Goal: Task Accomplishment & Management: Manage account settings

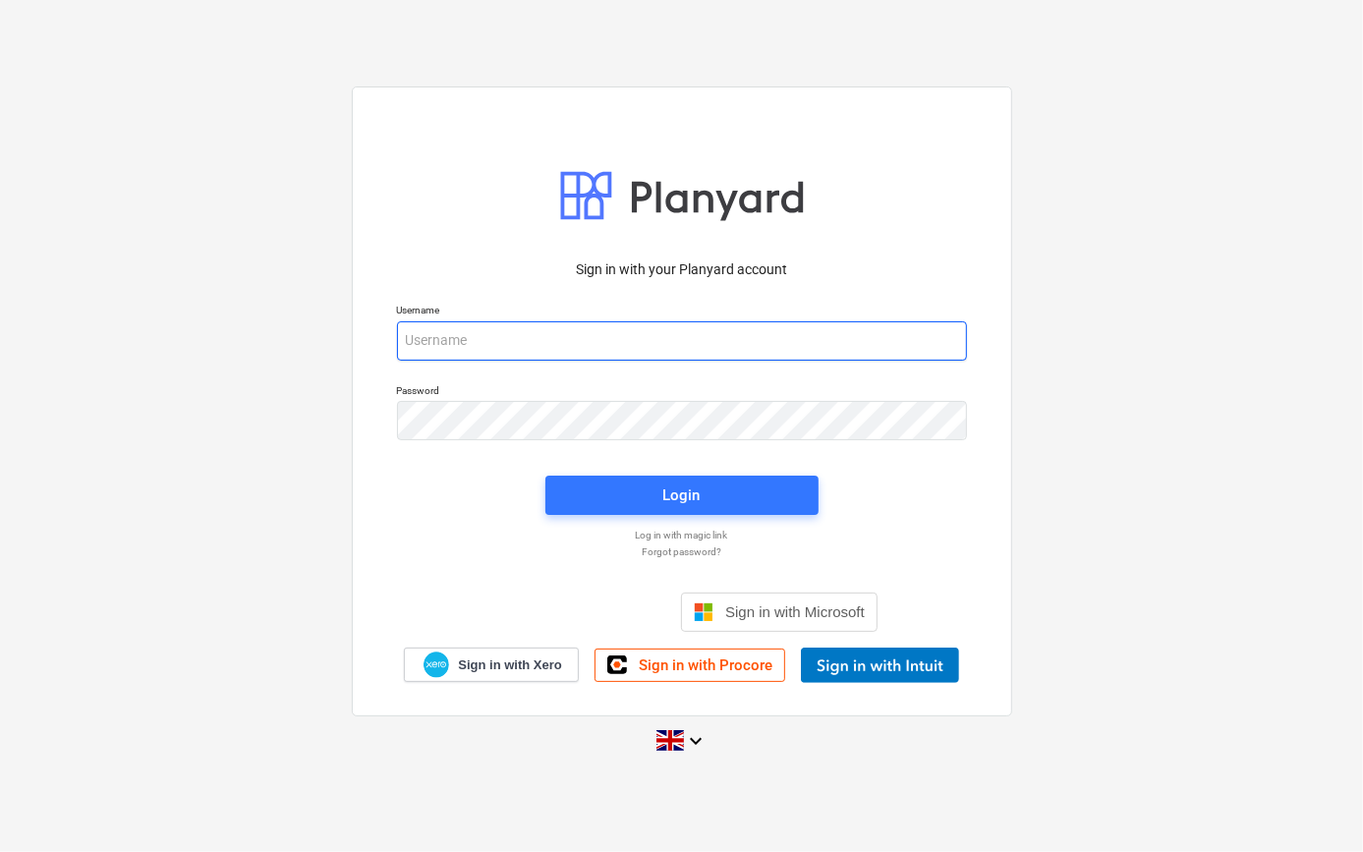
click at [452, 339] on input "email" at bounding box center [682, 340] width 570 height 39
type input "[PERSON_NAME][EMAIL_ADDRESS][PERSON_NAME][DOMAIN_NAME]"
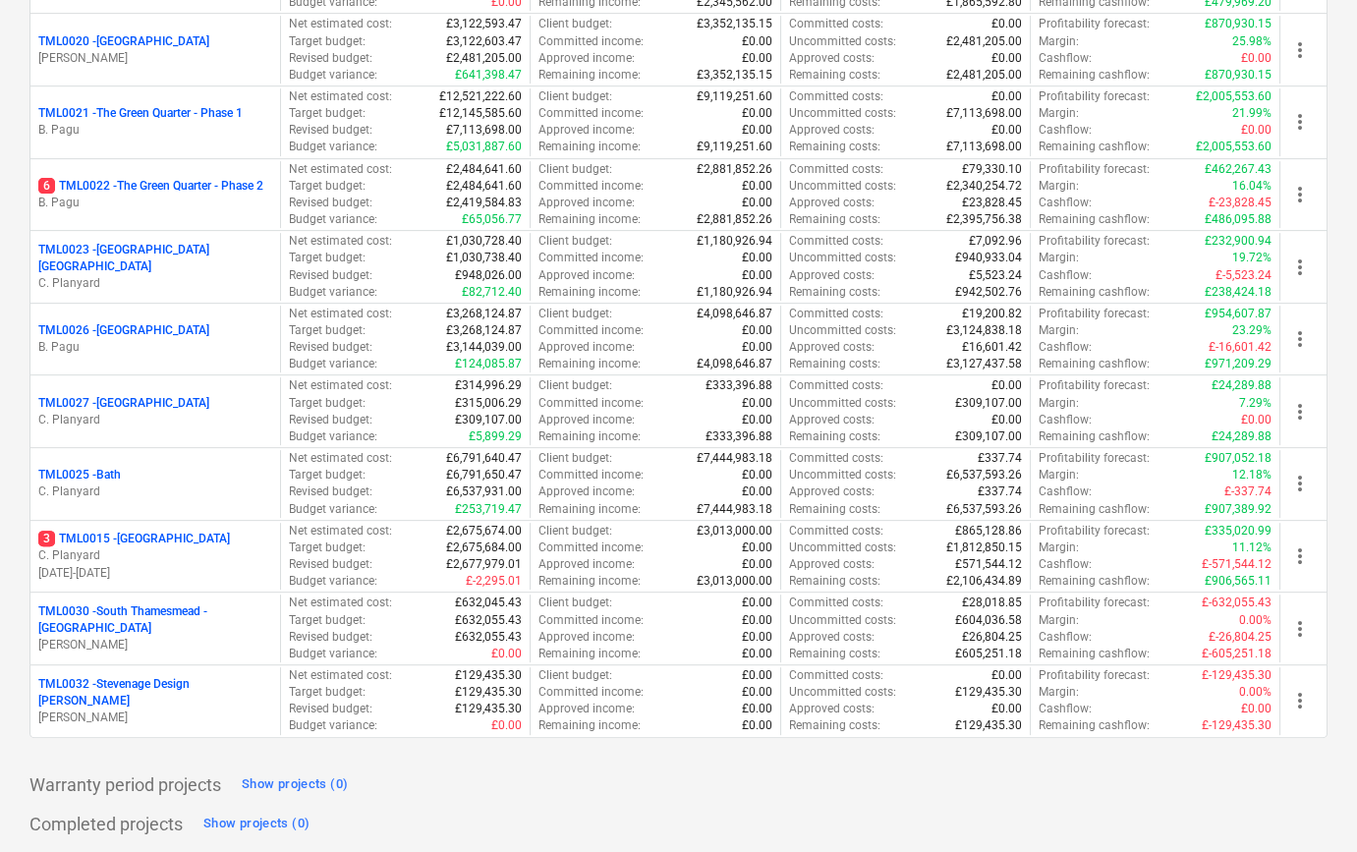
scroll to position [1647, 0]
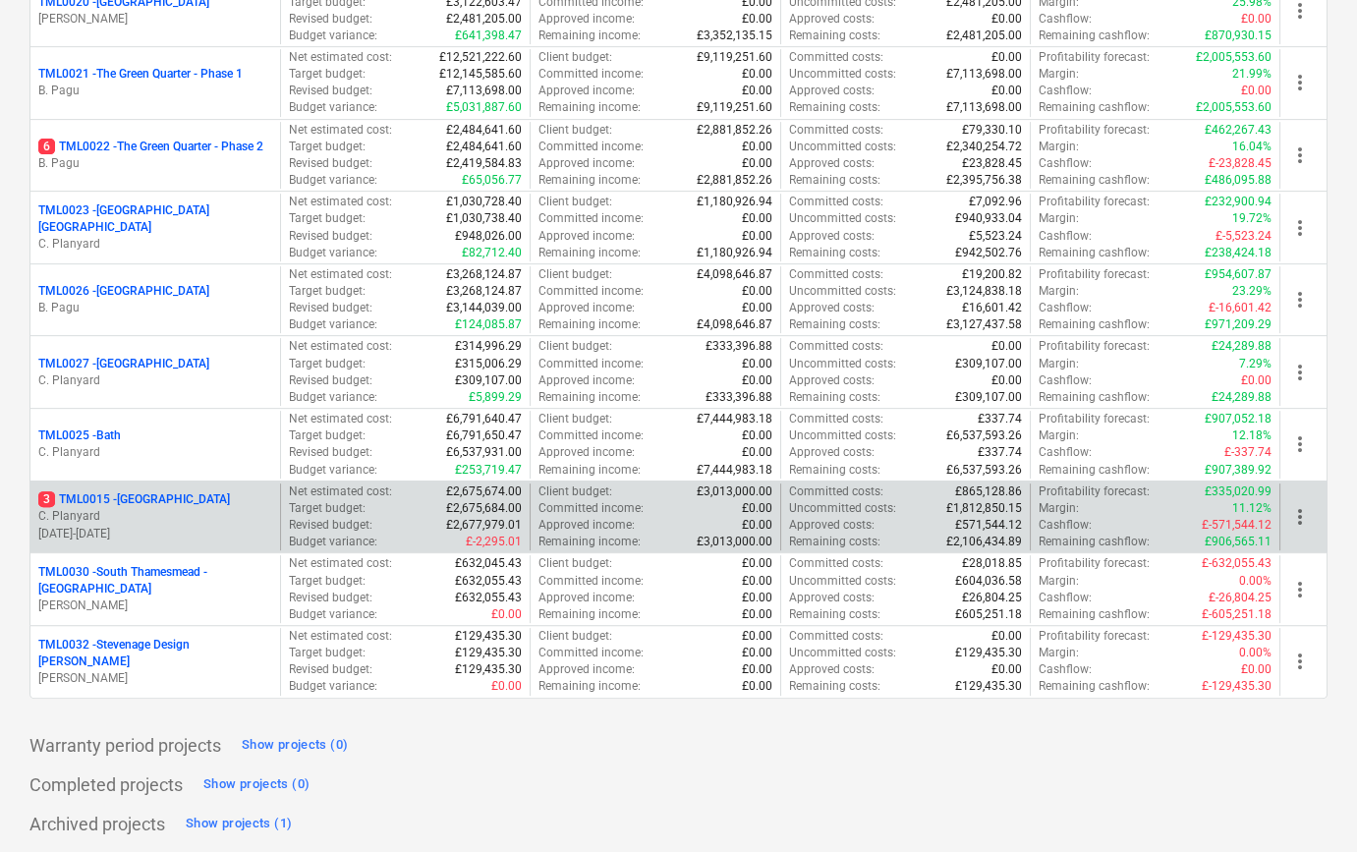
click at [175, 511] on p "C. Planyard" at bounding box center [155, 516] width 234 height 17
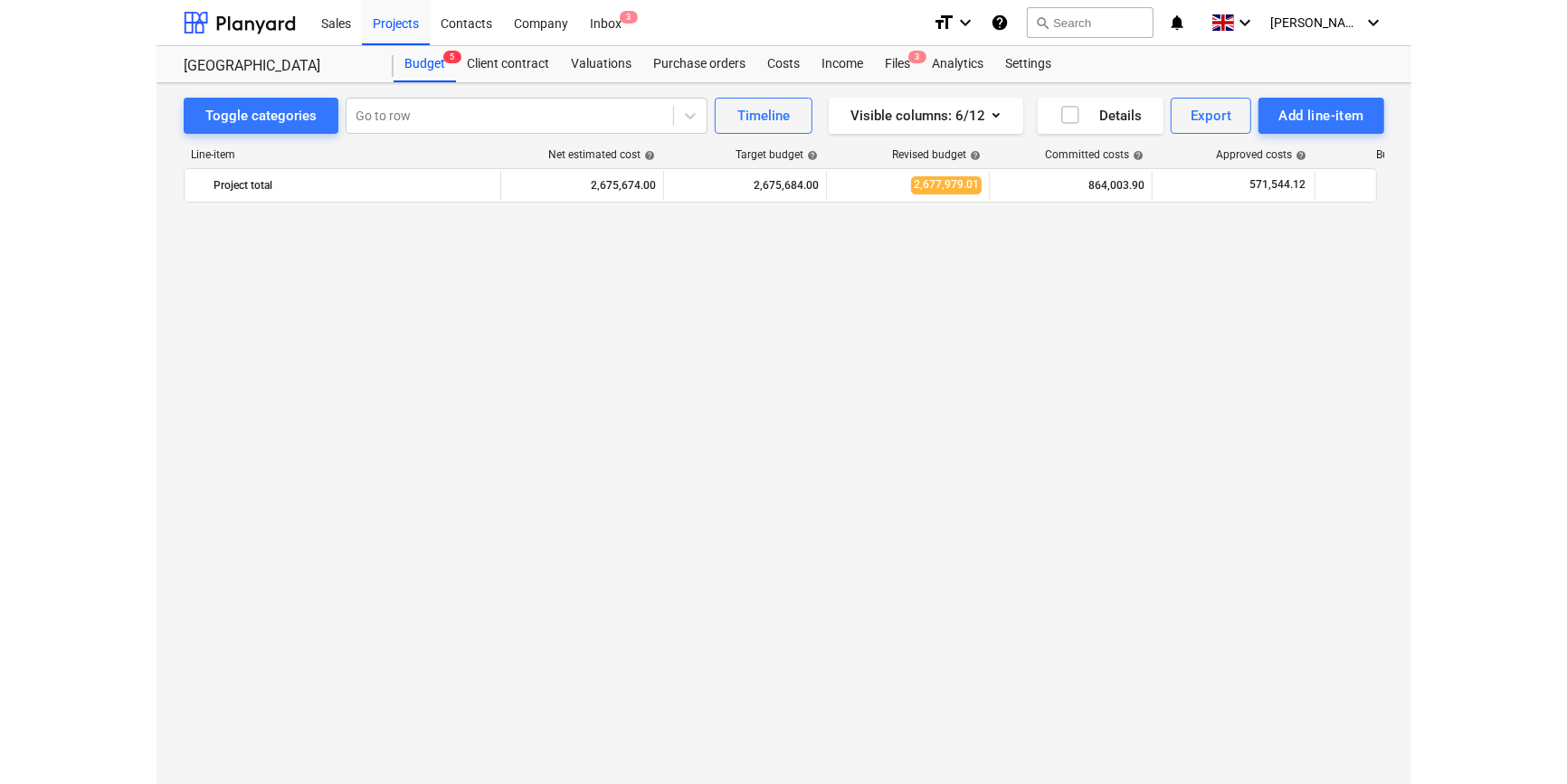
scroll to position [1150, 0]
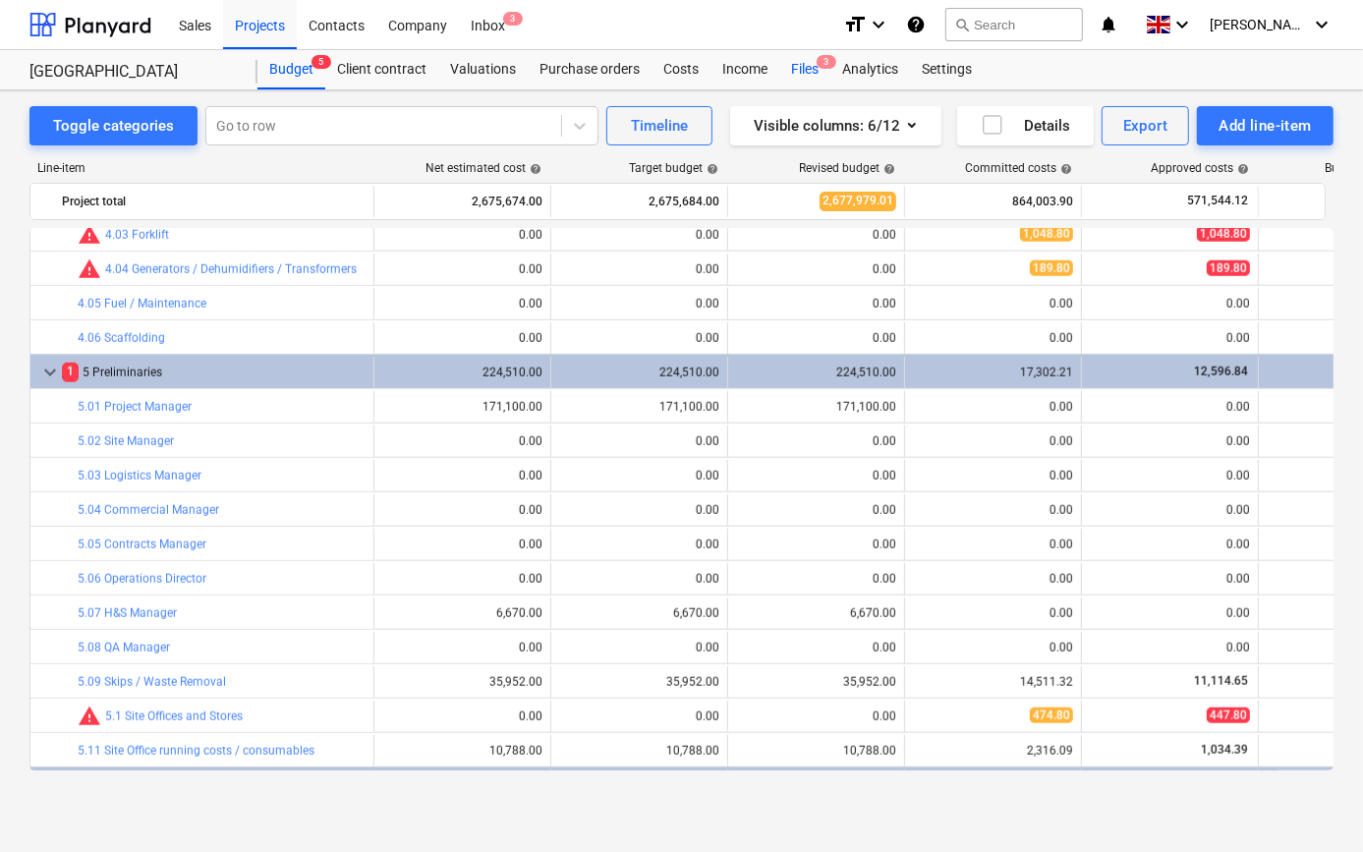
click at [803, 75] on div "Files 3" at bounding box center [804, 69] width 51 height 39
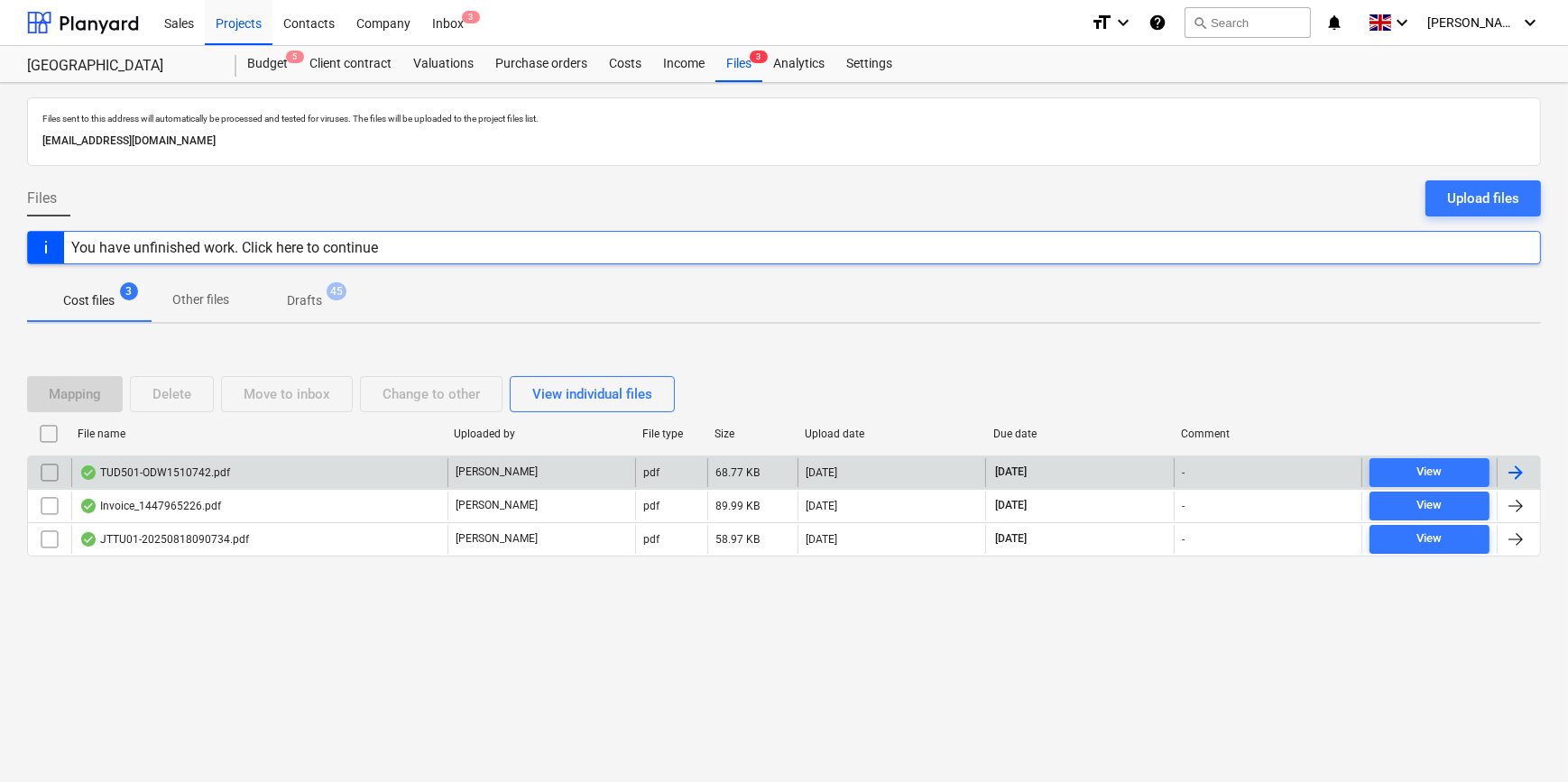
click at [1250, 475] on div at bounding box center [1516, 473] width 22 height 22
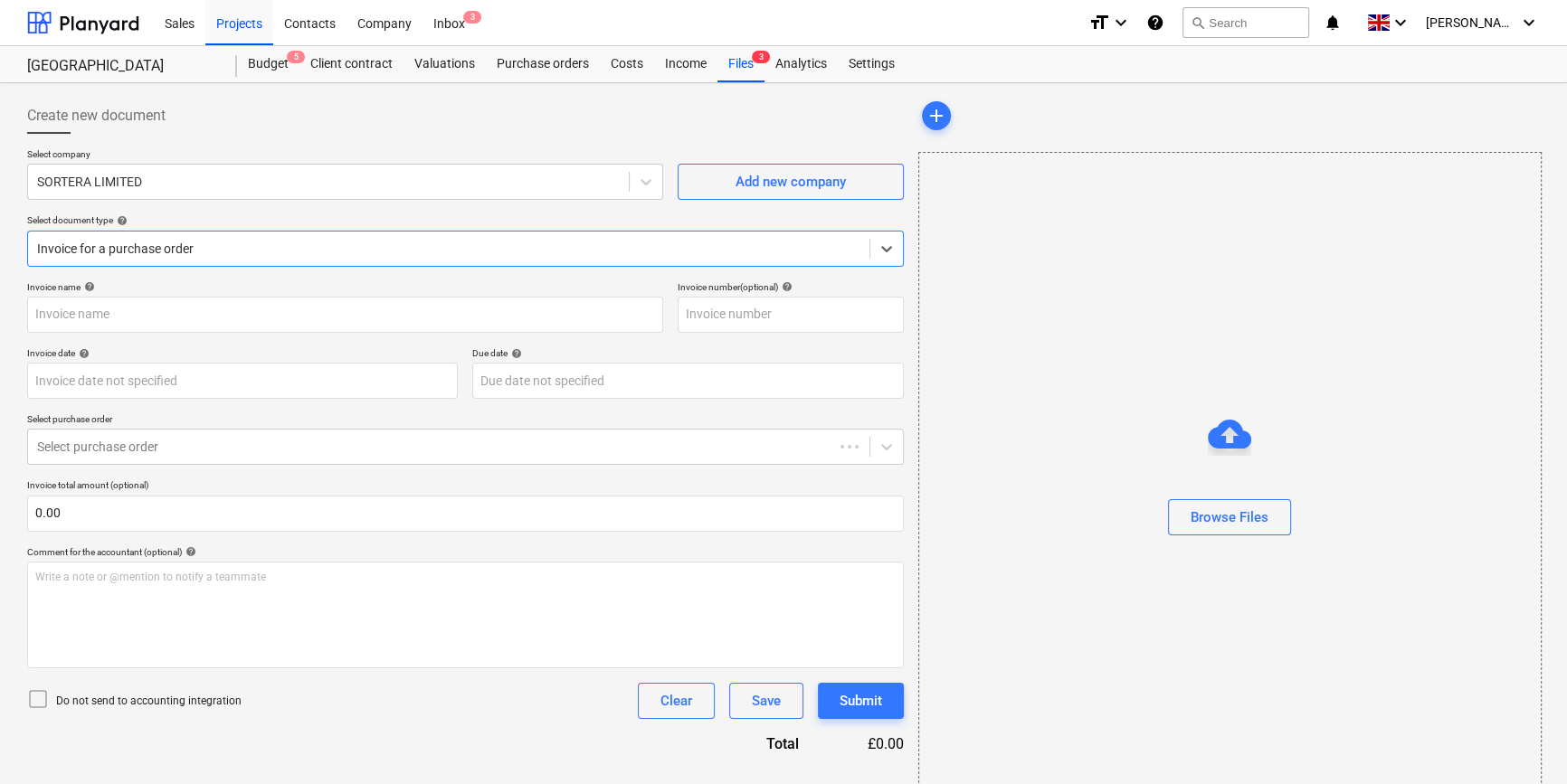
type input "ODW1510742"
type input "[DATE]"
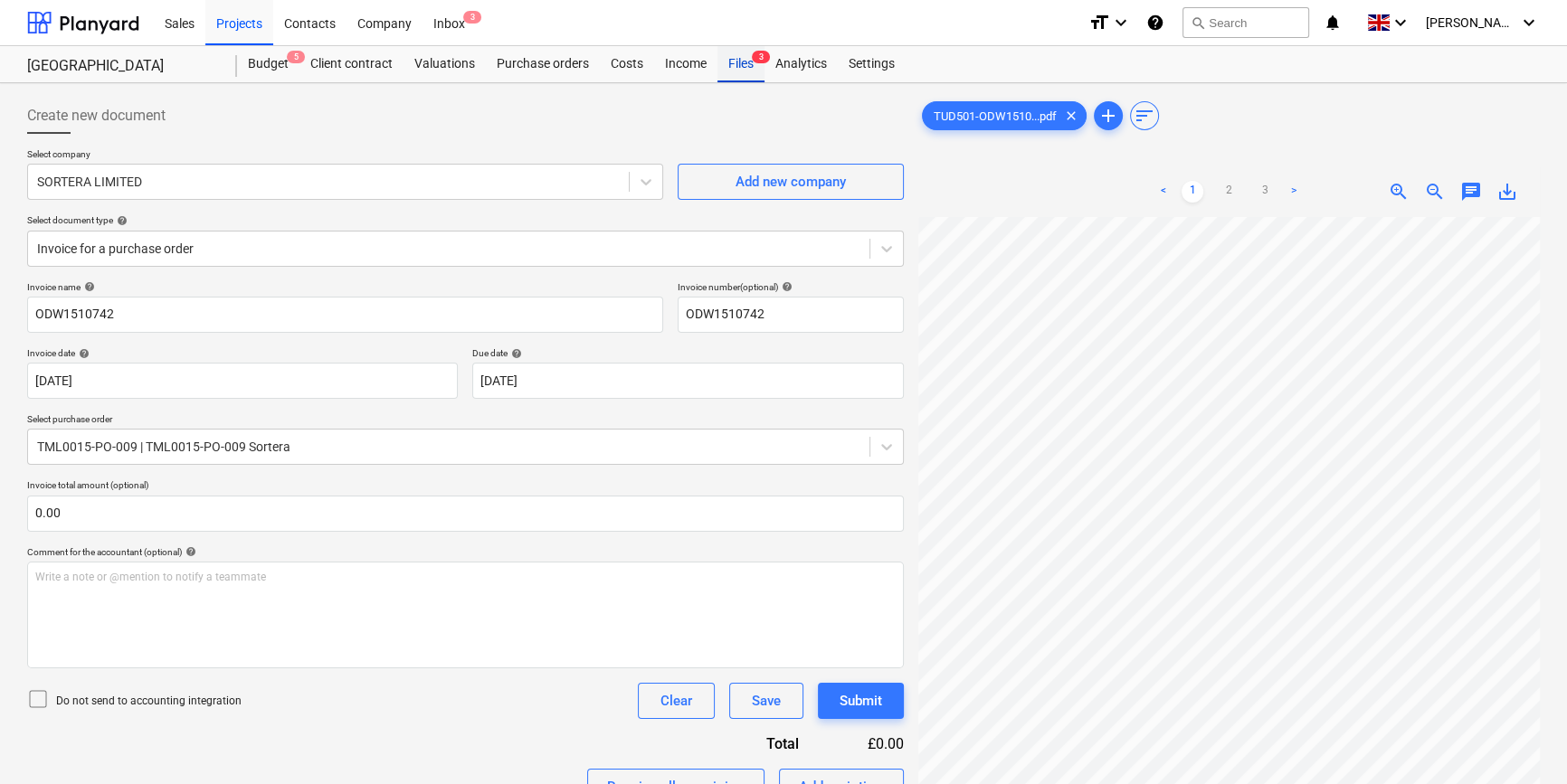
click at [741, 63] on div "Files 3" at bounding box center [740, 63] width 47 height 36
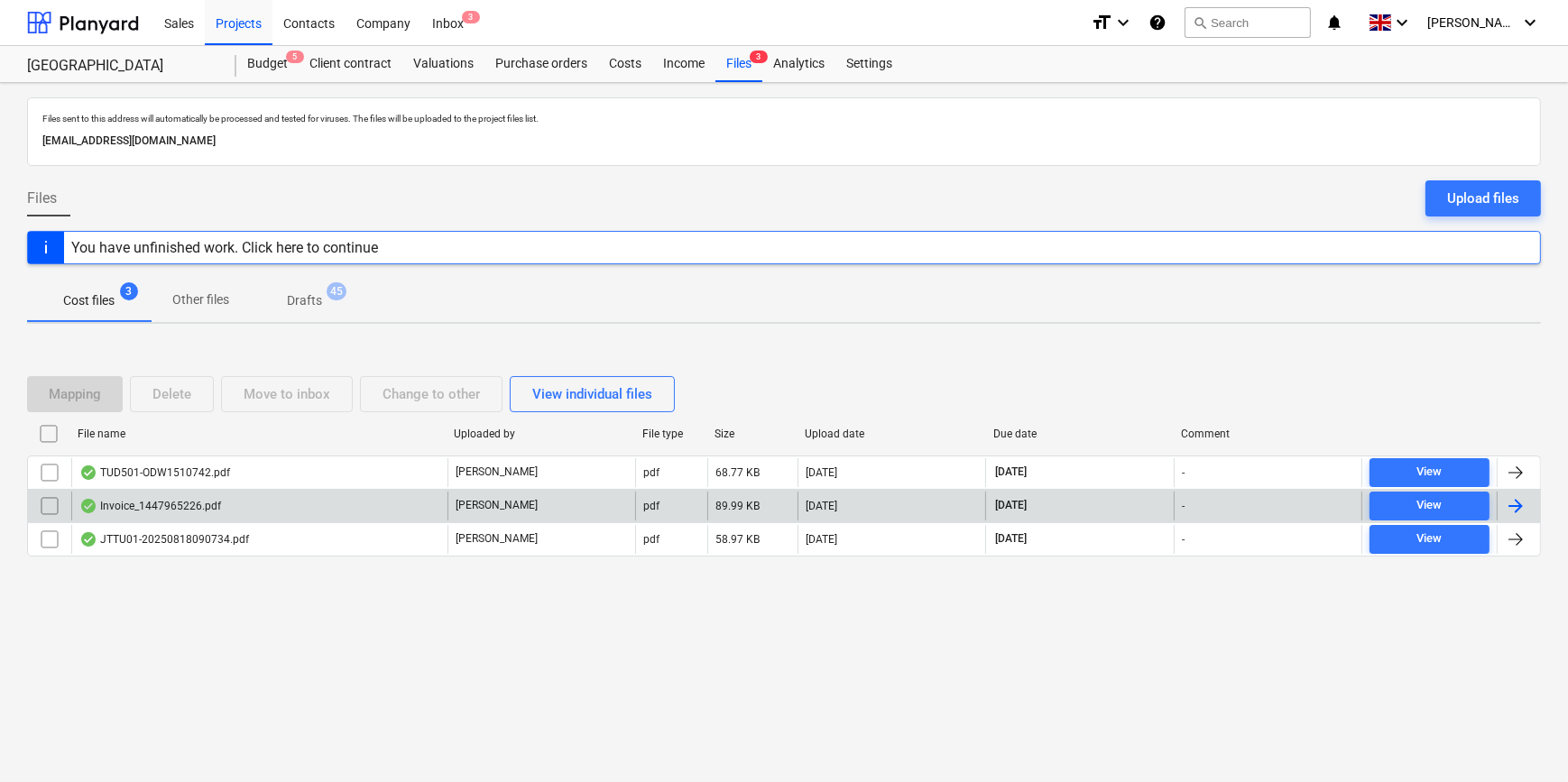
click at [1250, 501] on div at bounding box center [1516, 506] width 22 height 22
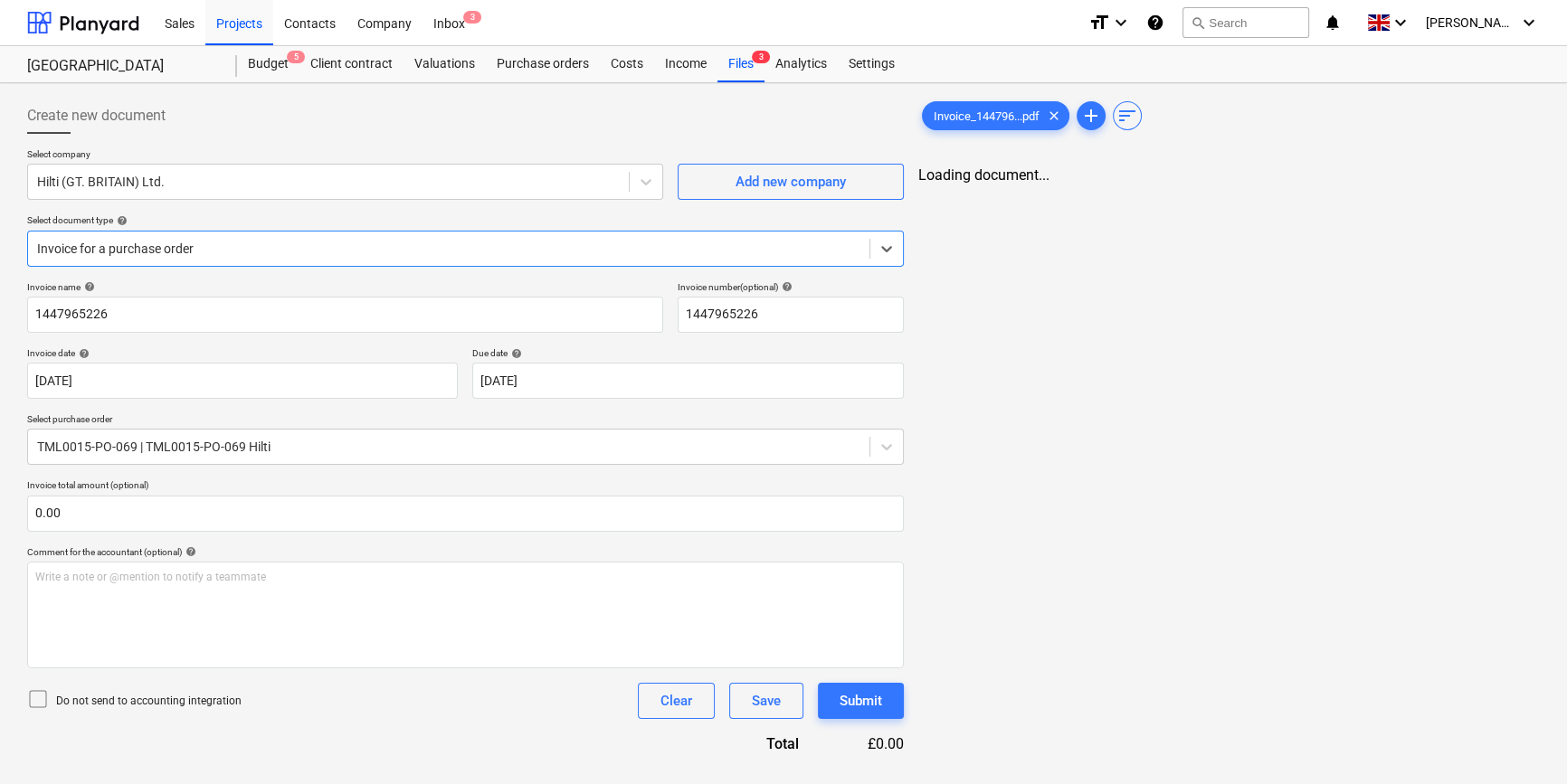
type input "1447965226"
type input "[DATE]"
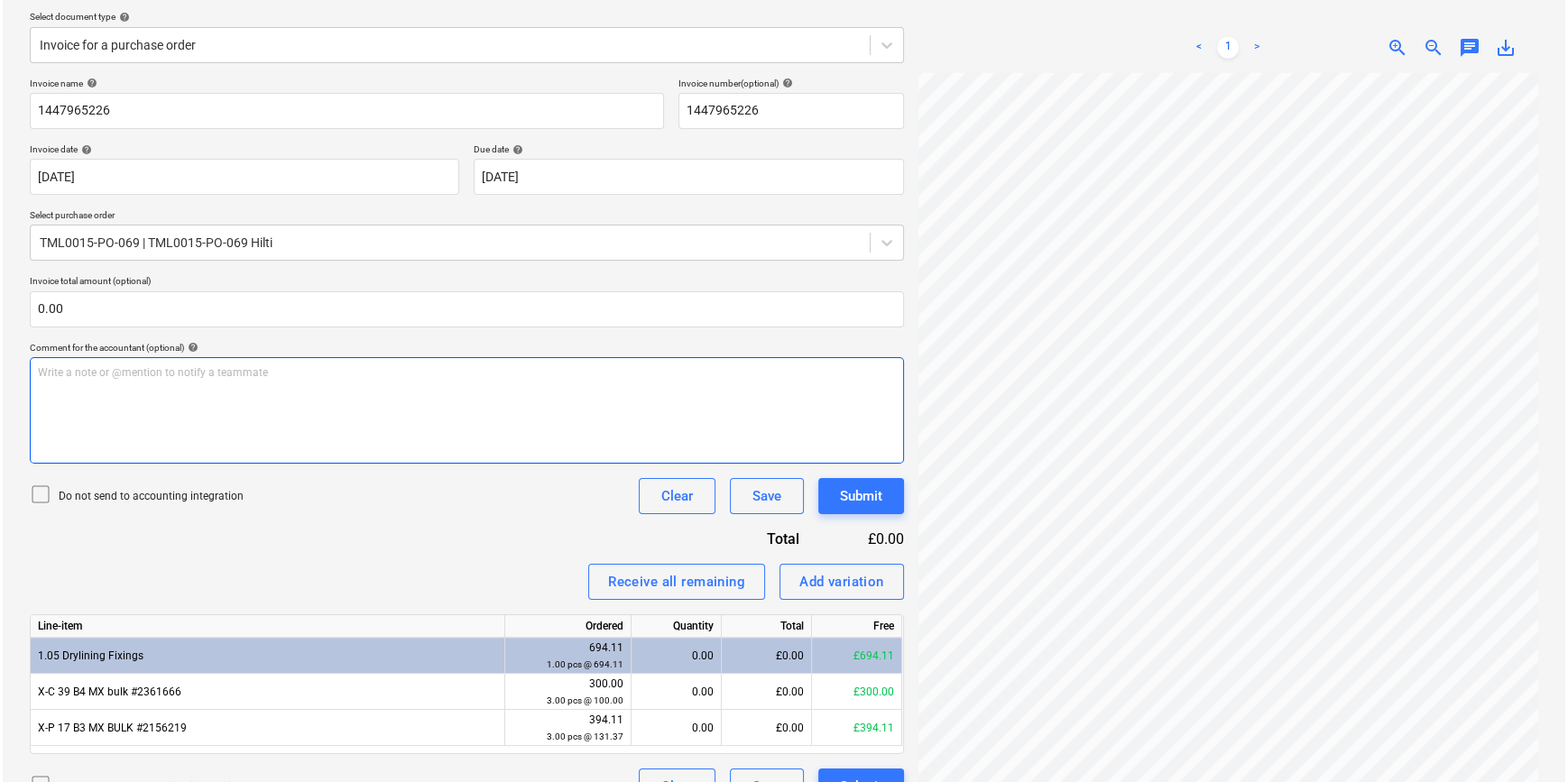
scroll to position [239, 0]
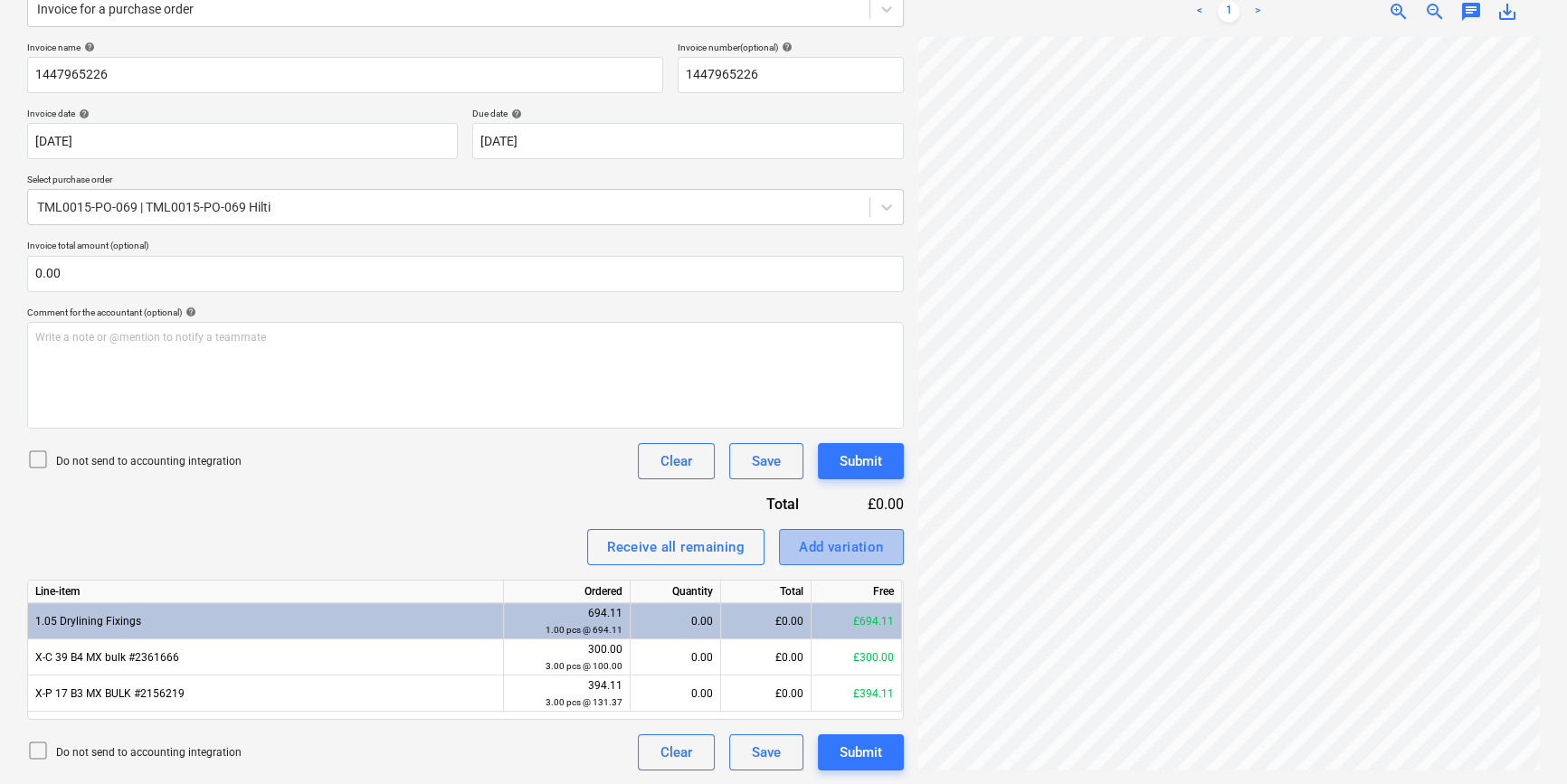
click at [832, 548] on div "Add variation" at bounding box center [842, 548] width 85 height 24
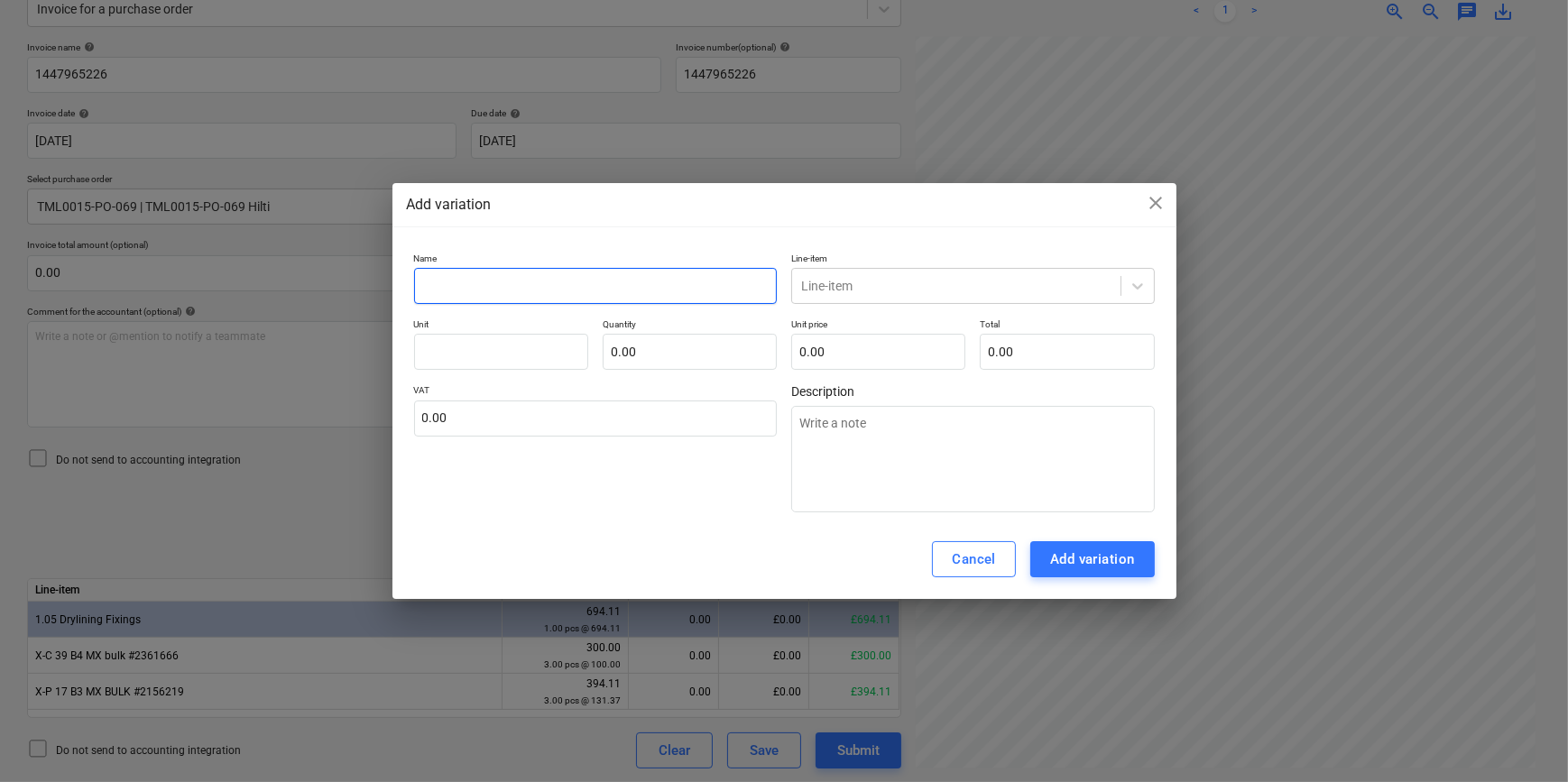
click at [464, 280] on input "text" at bounding box center [596, 285] width 364 height 36
type input "F"
type textarea "x"
type input "Fr"
type textarea "x"
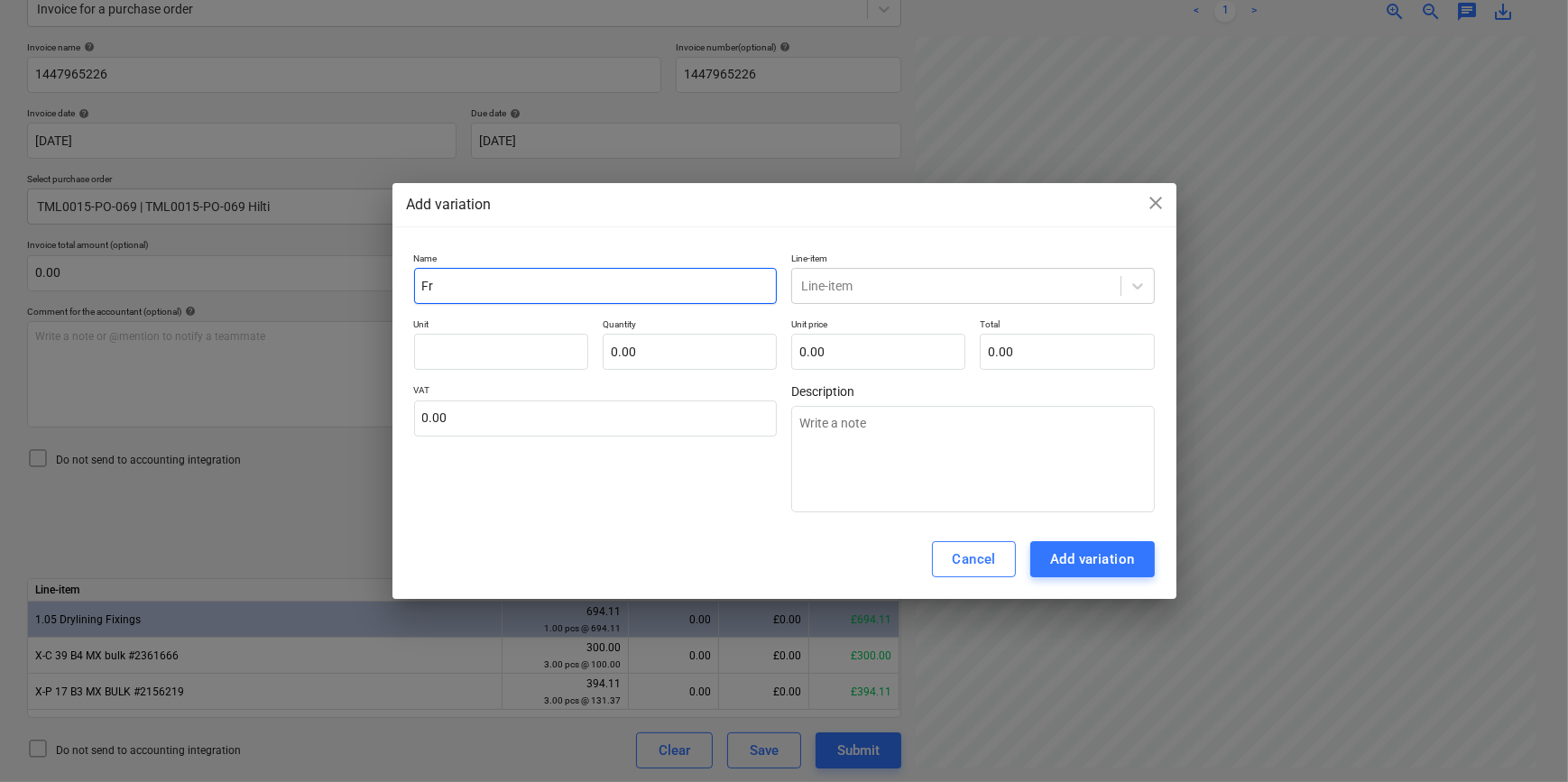
type input "Fre"
type textarea "x"
type input "Frei"
type textarea "x"
type input "Freig"
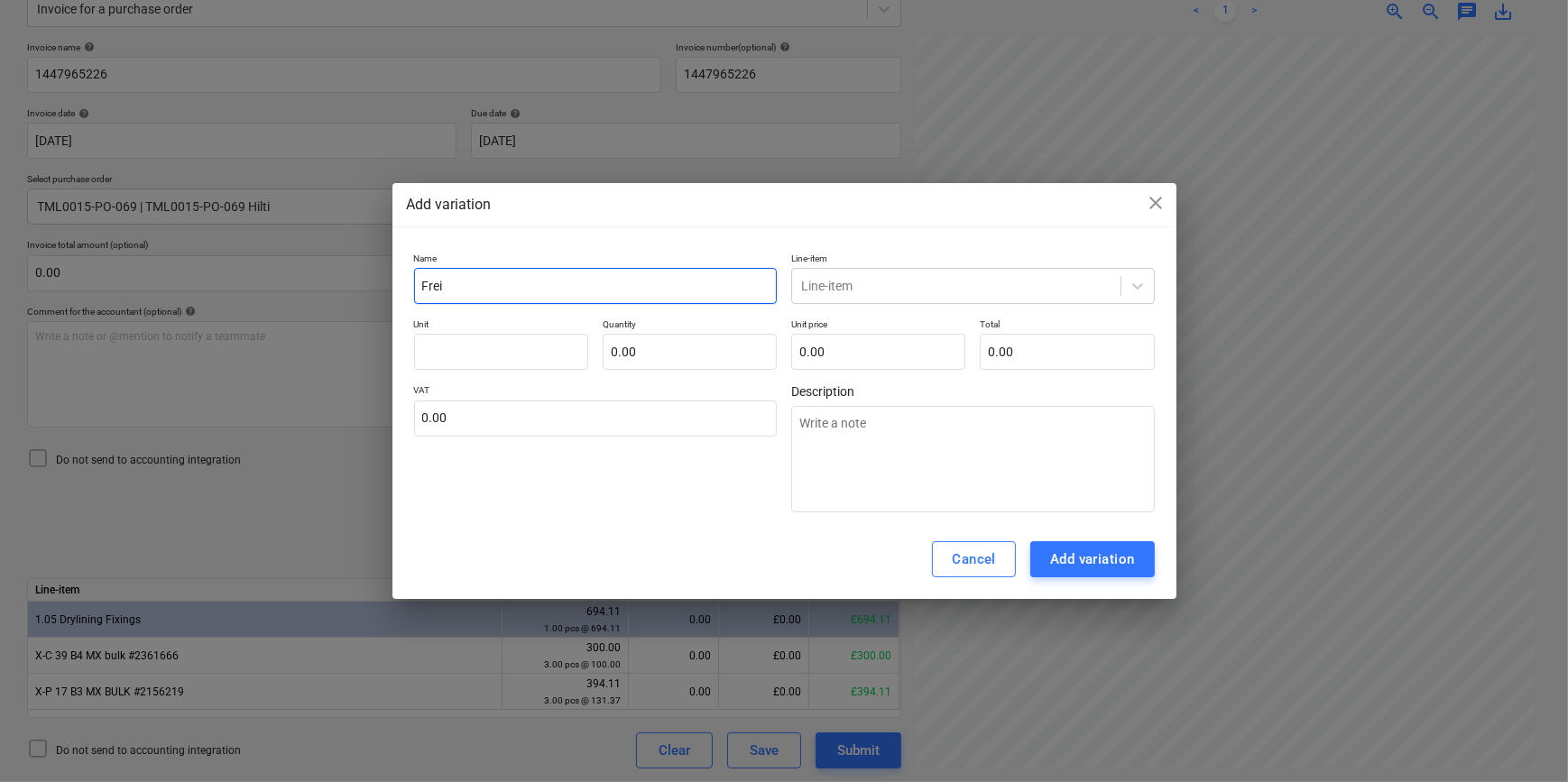
type textarea "x"
type input "Freigh"
type textarea "x"
type input "Freight"
type textarea "x"
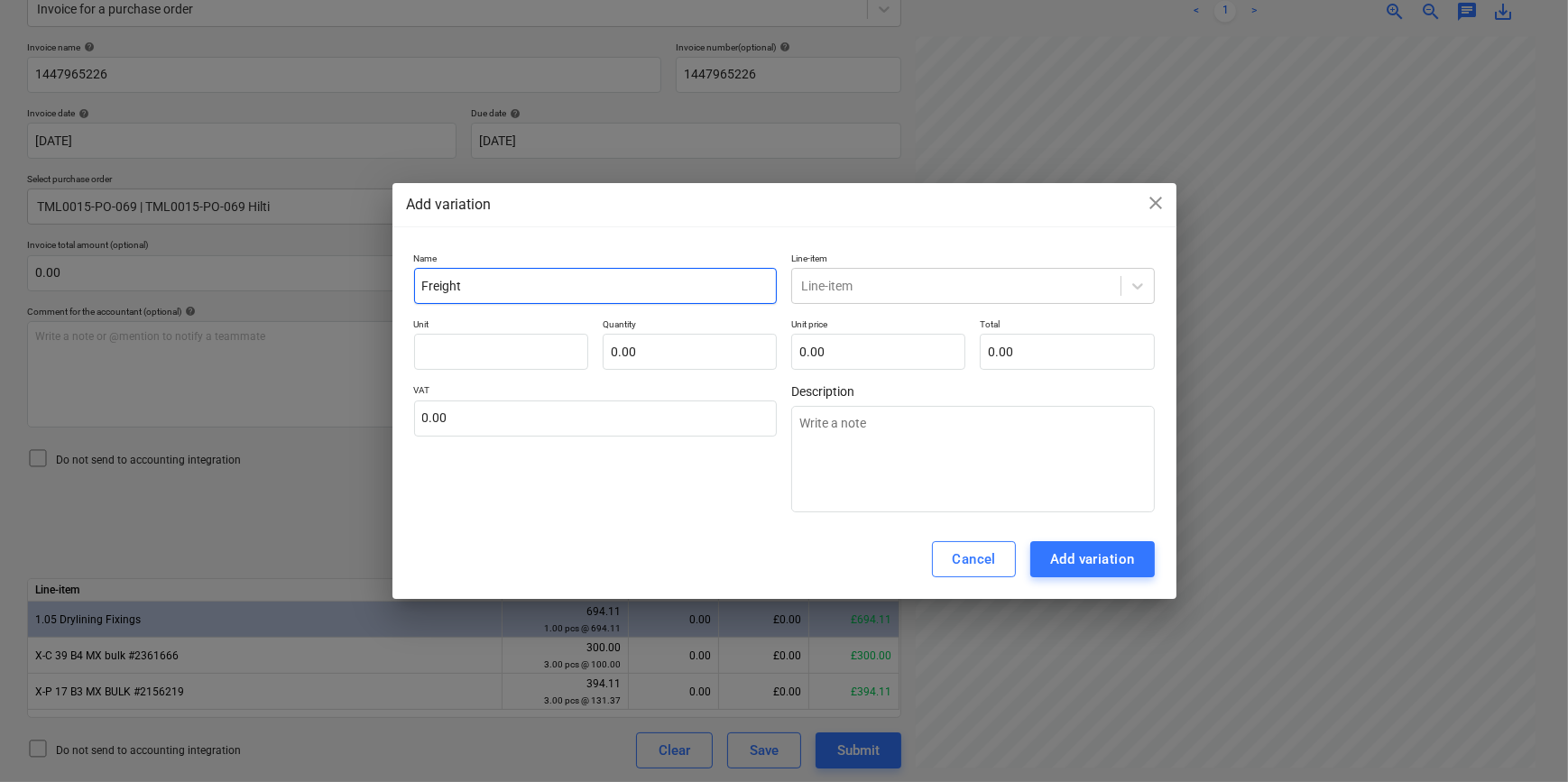
type input "Freight"
click at [1136, 284] on icon at bounding box center [1137, 286] width 18 height 18
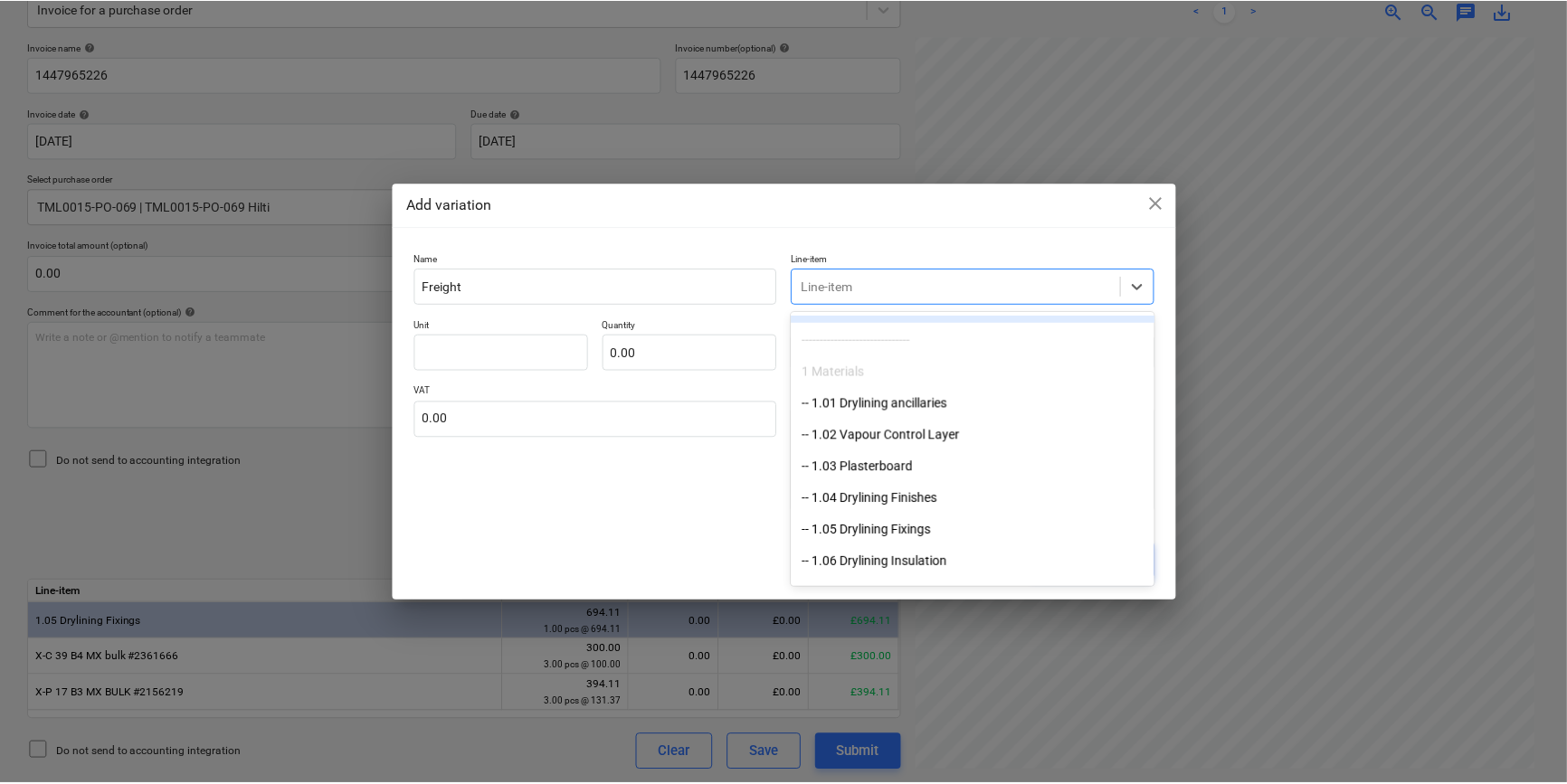
scroll to position [81, 0]
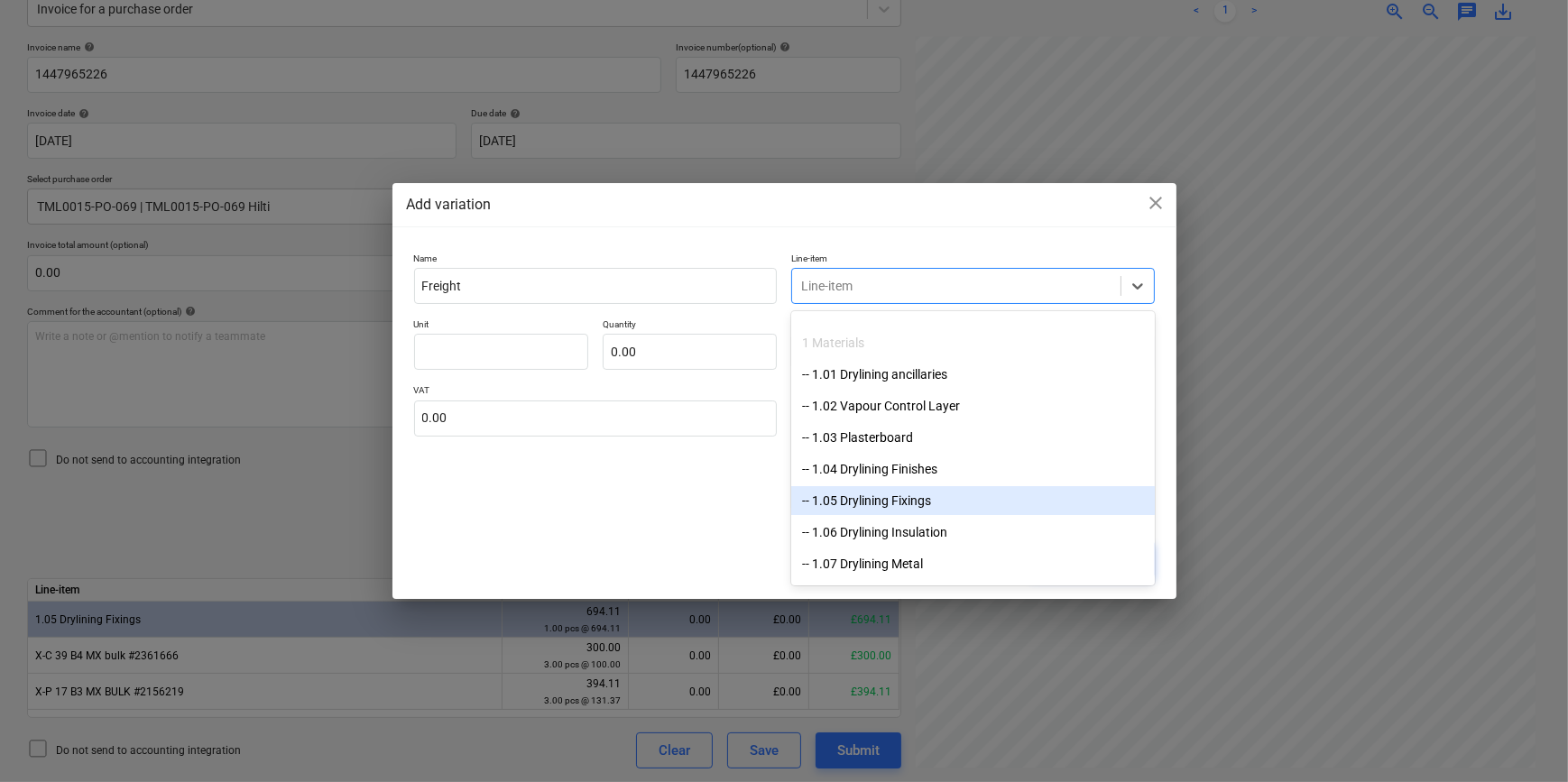
click at [902, 498] on div "-- 1.05 Drylining Fixings" at bounding box center [973, 500] width 364 height 28
type textarea "x"
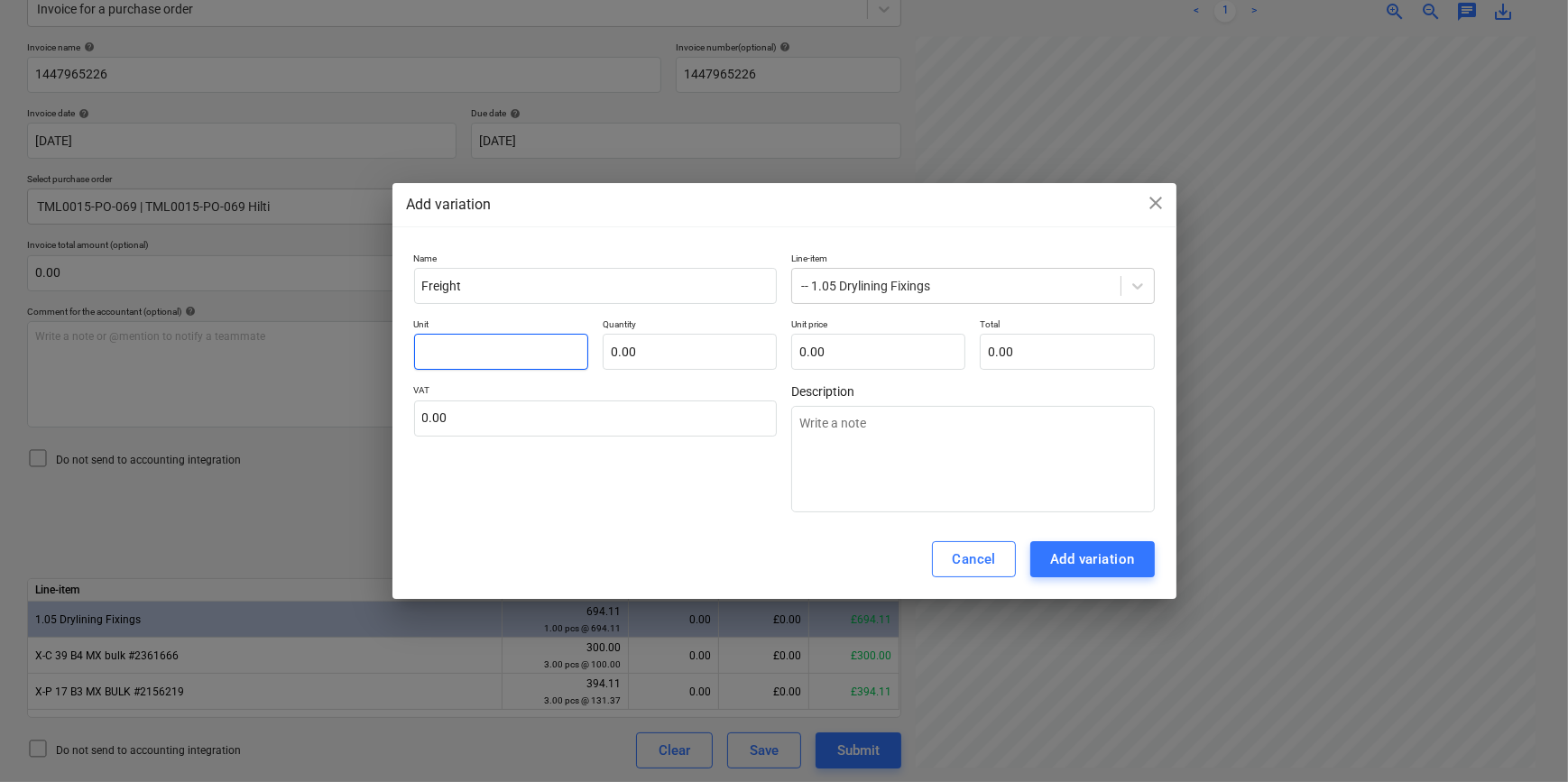
click at [461, 352] on input "text" at bounding box center [501, 352] width 174 height 36
type input "p"
type textarea "x"
type input "pc"
type textarea "x"
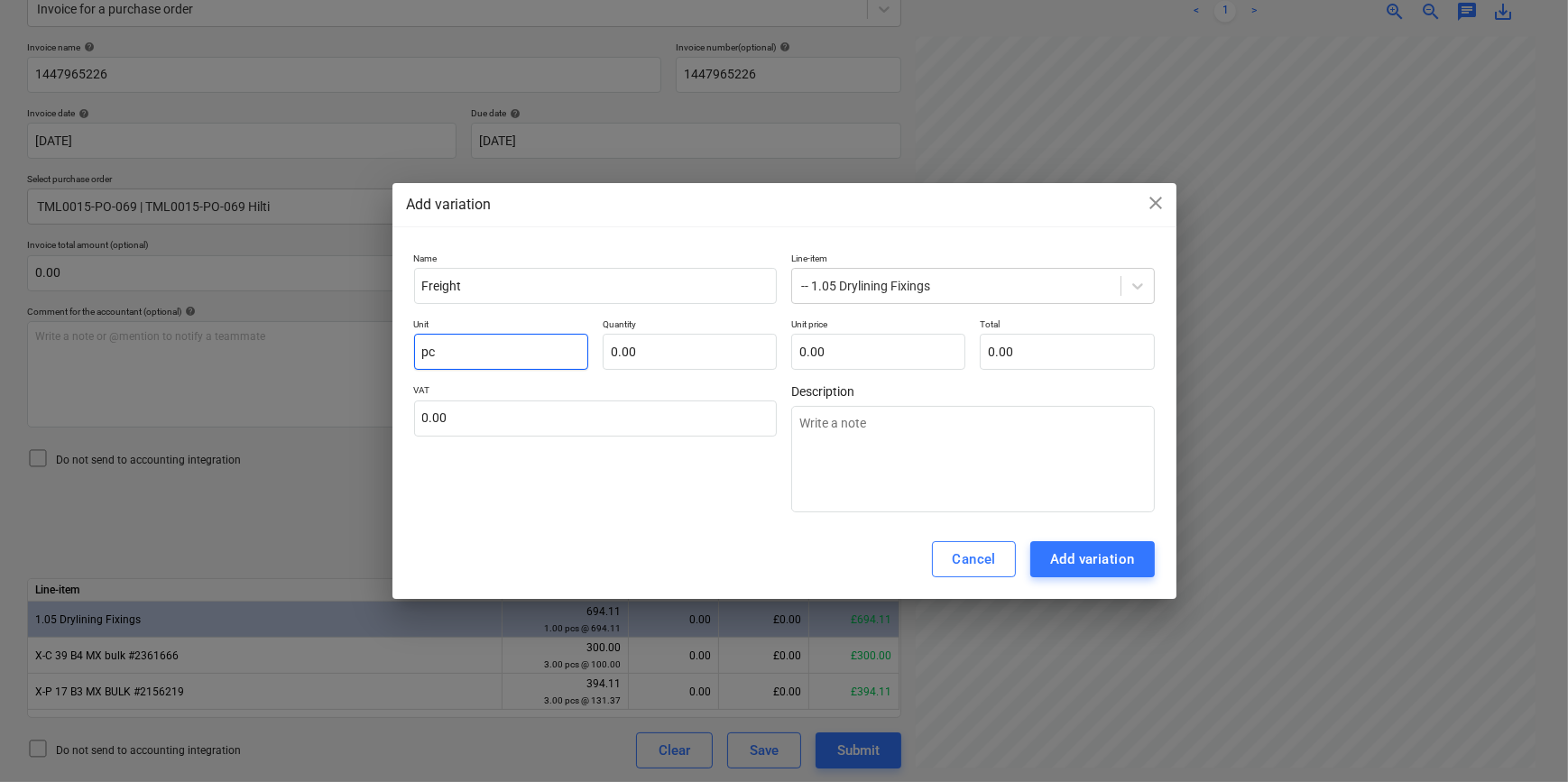
type input "pcs"
type textarea "x"
type input "pcs"
type input "1"
type textarea "x"
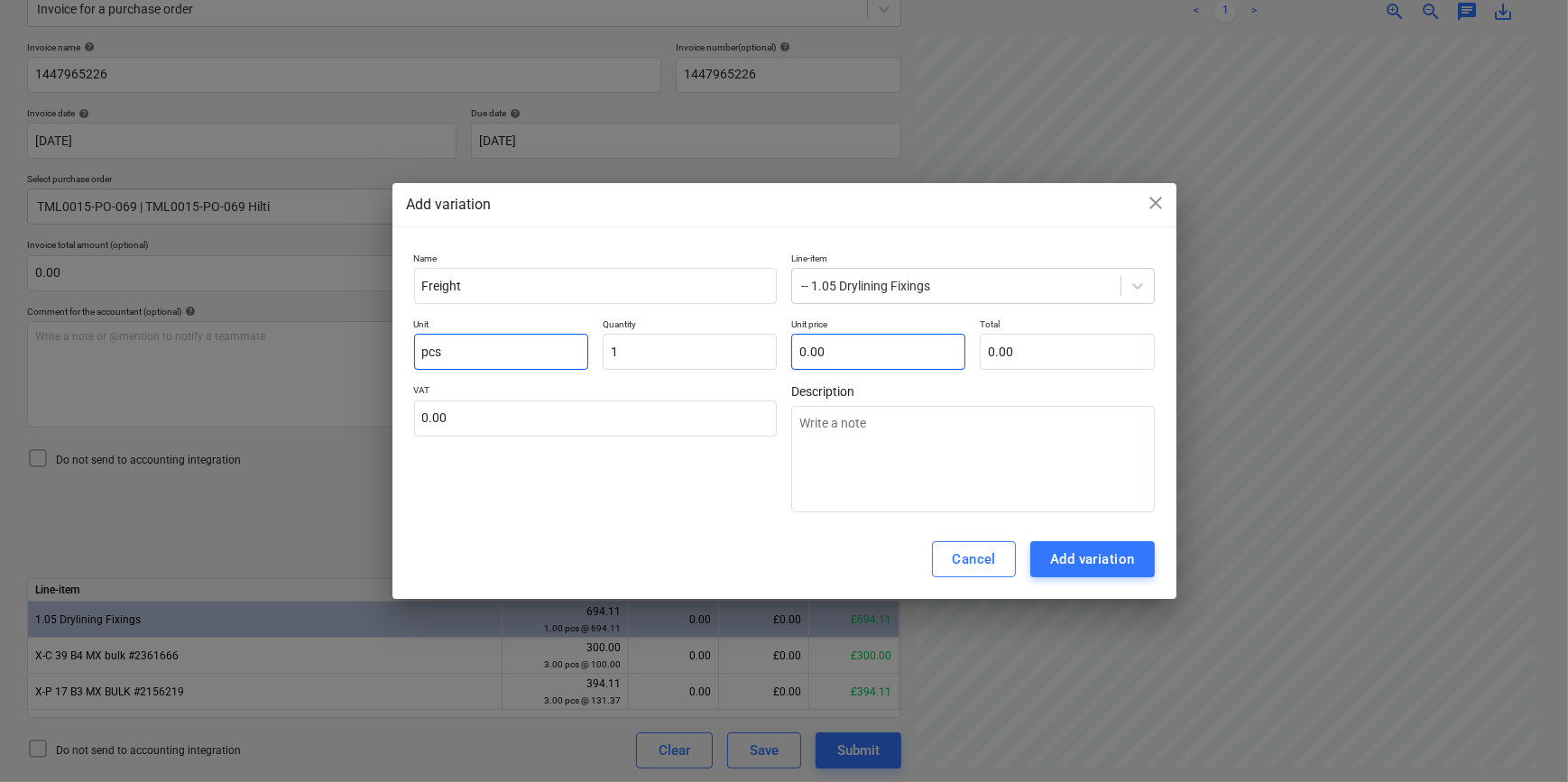
type input "1.00"
type input "2"
type textarea "x"
type input "2.00"
type input "27"
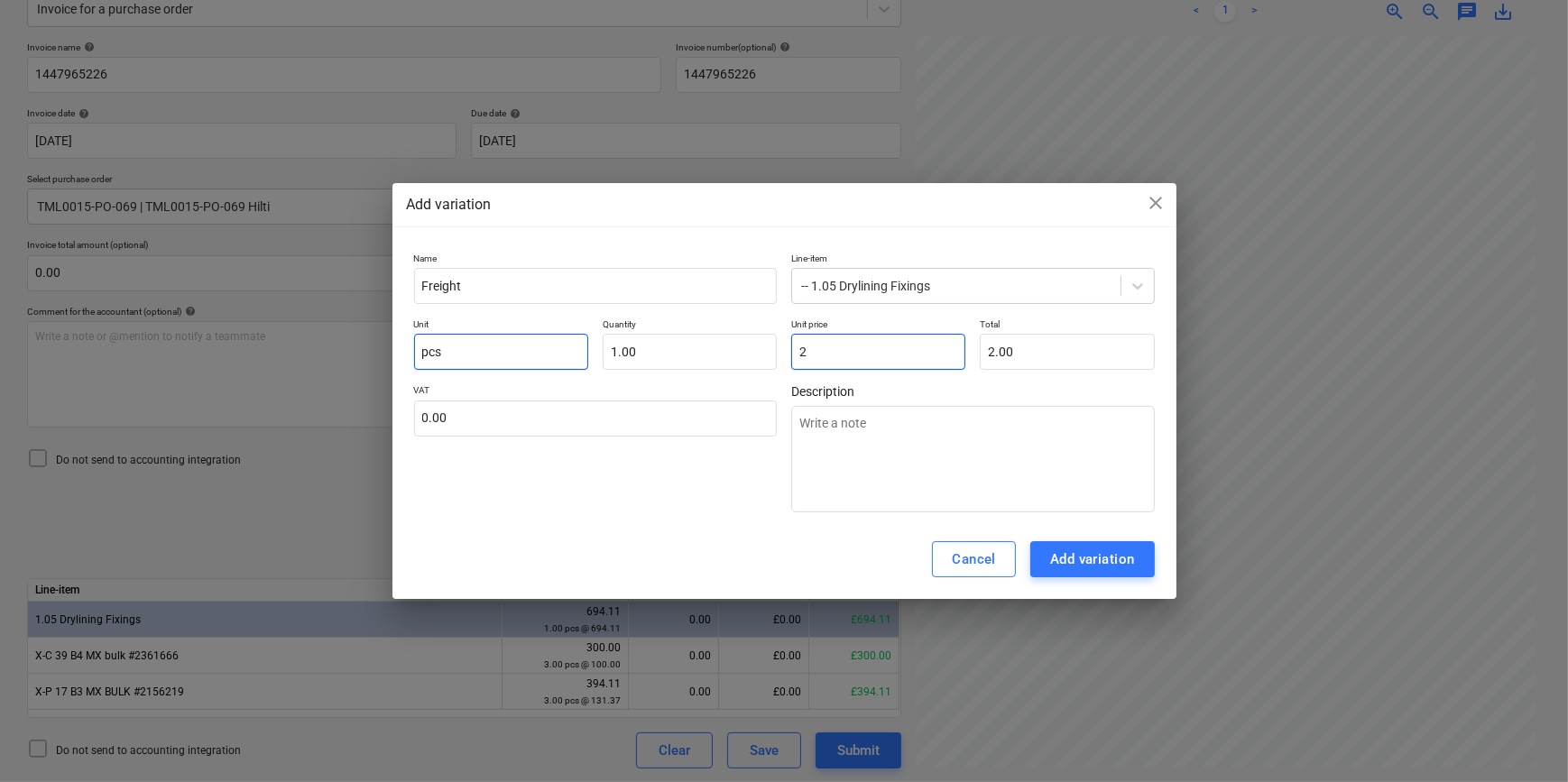
type textarea "x"
type input "27.00"
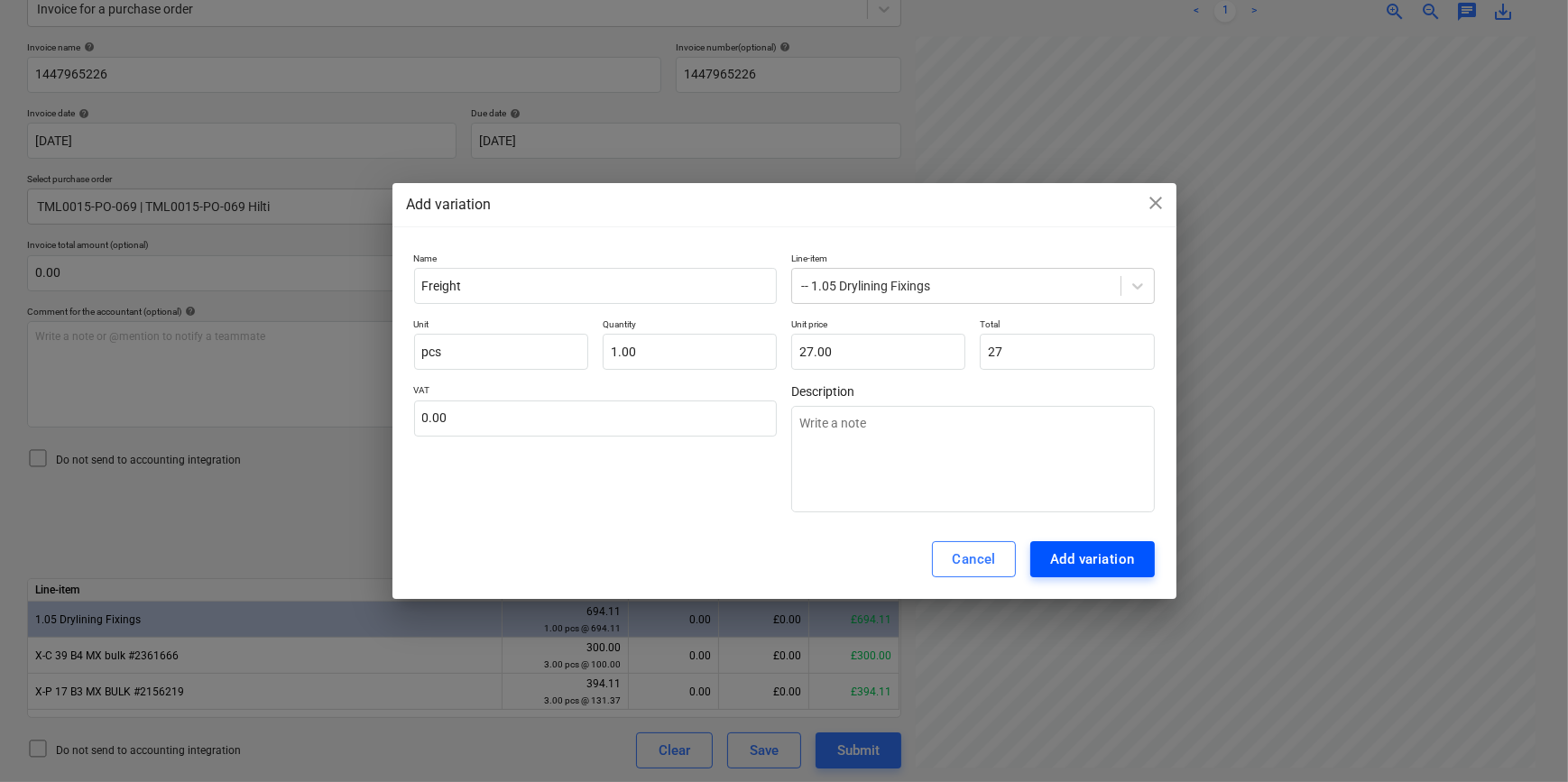
type input "27.00"
click at [1088, 564] on div "Add variation" at bounding box center [1092, 559] width 84 height 24
type textarea "x"
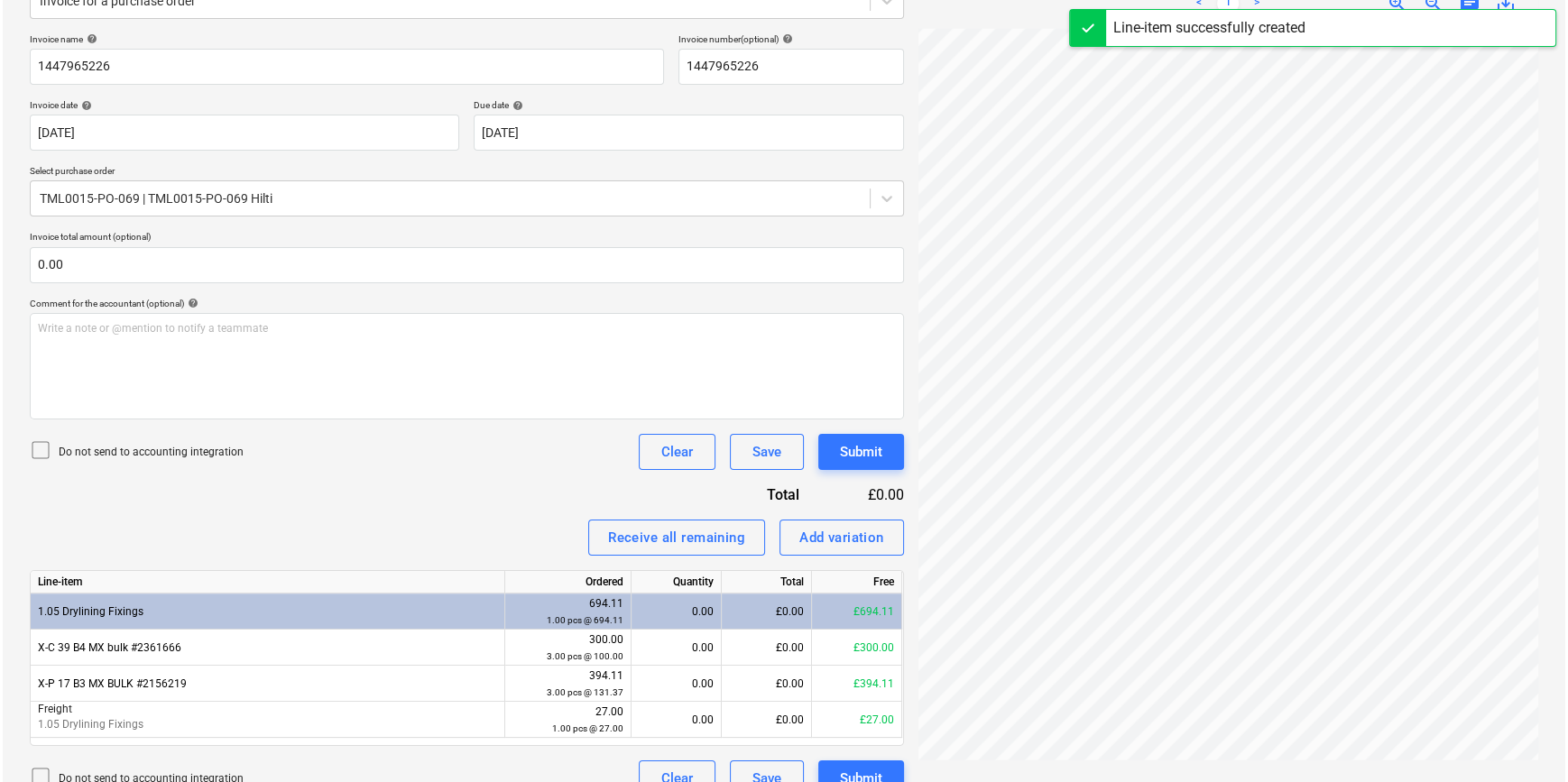
scroll to position [275, 0]
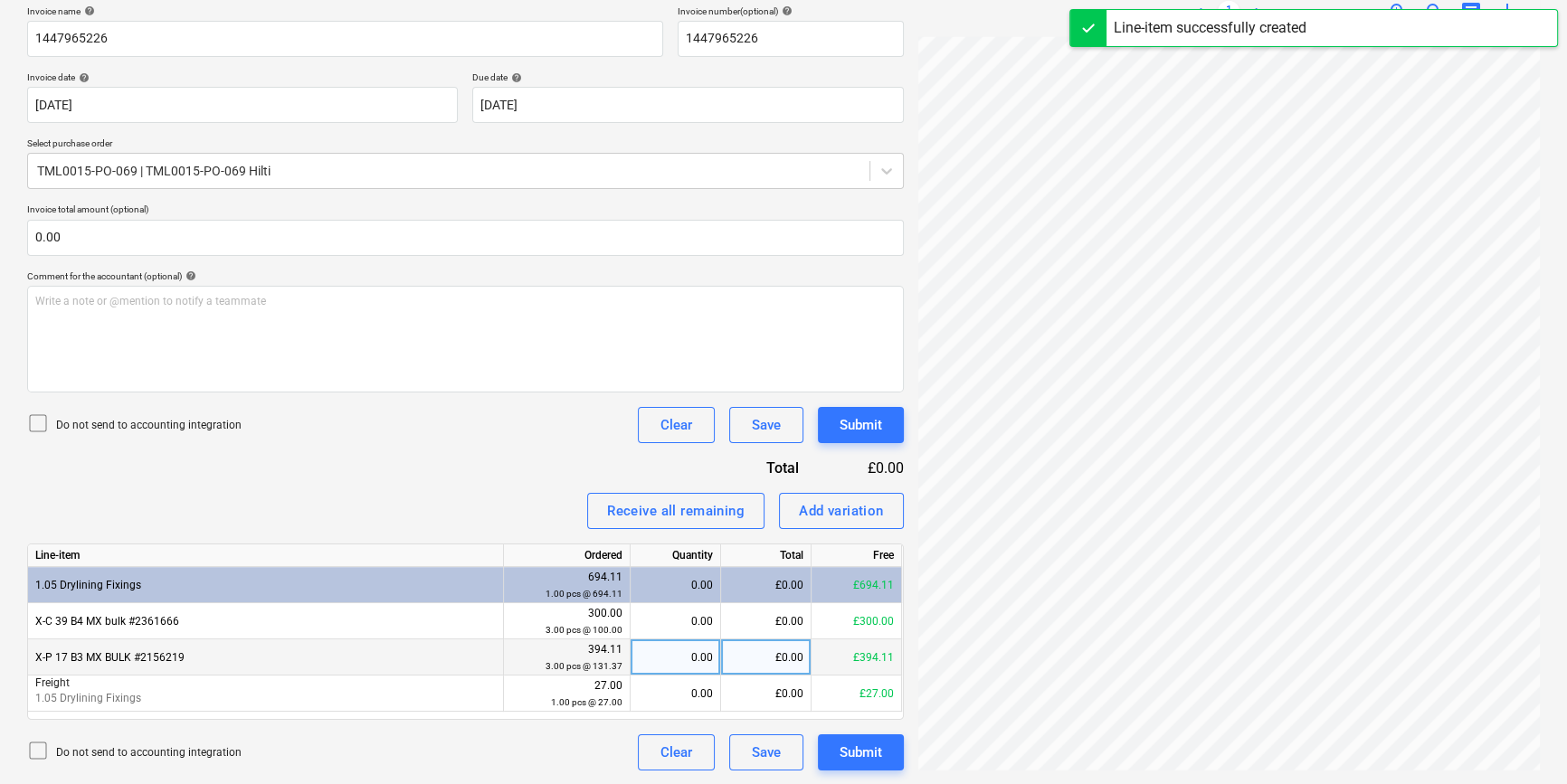
click at [664, 657] on div "0.00" at bounding box center [676, 657] width 75 height 36
type input "3"
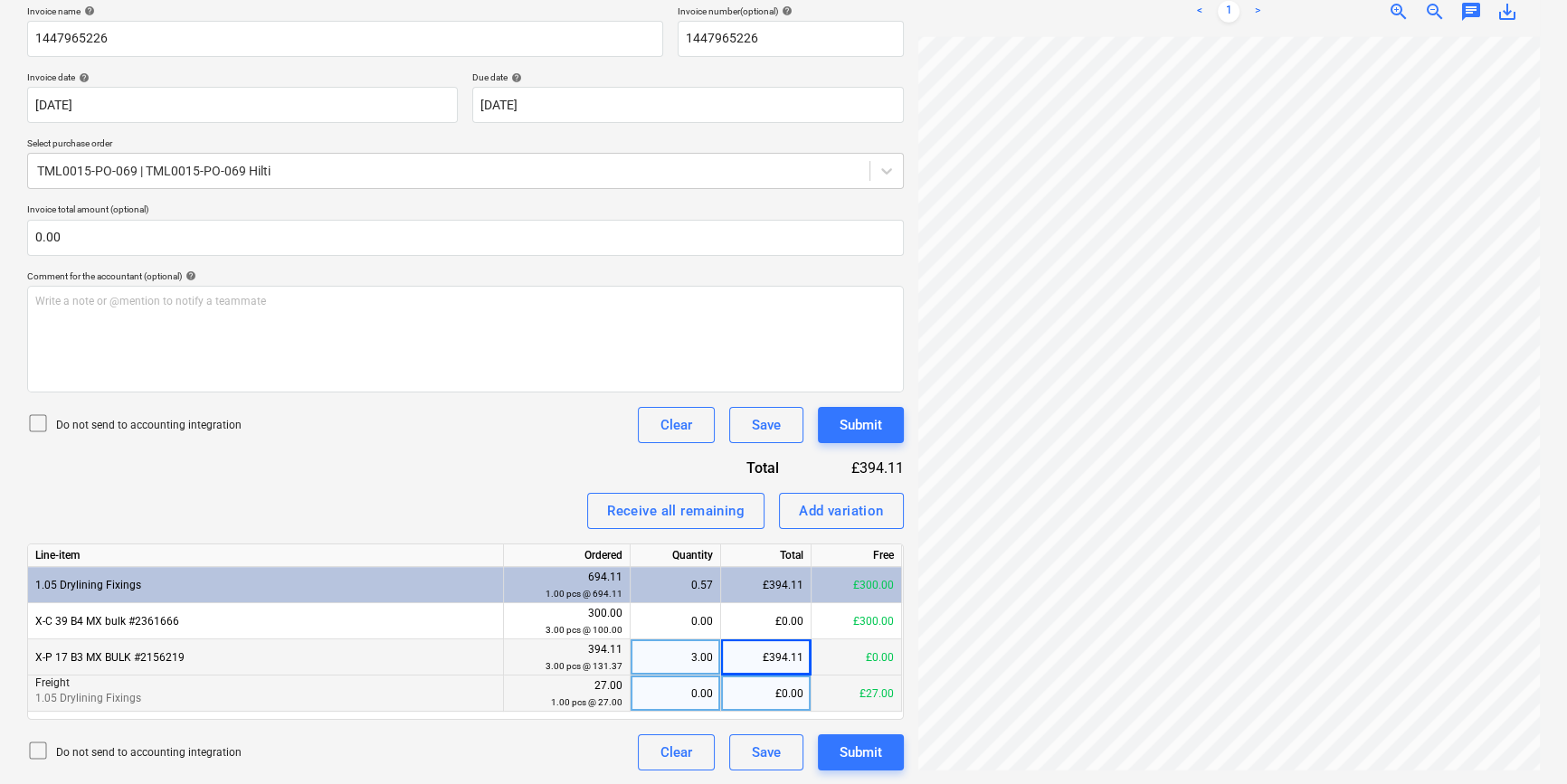
click at [667, 693] on div "0.00" at bounding box center [676, 693] width 75 height 36
type input "1"
click at [868, 759] on div "Submit" at bounding box center [861, 753] width 42 height 24
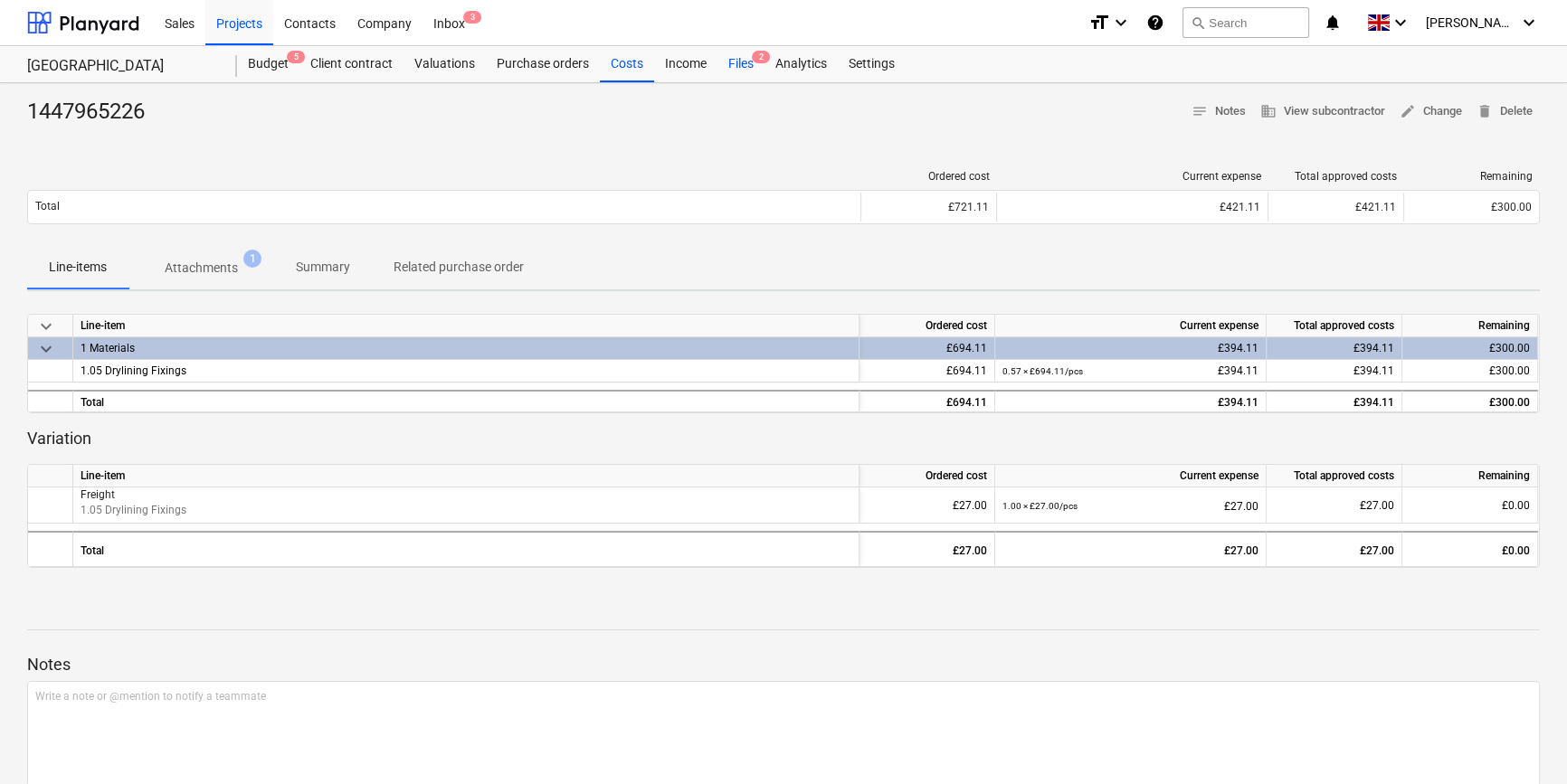
click at [741, 64] on div "Files 2" at bounding box center [740, 63] width 47 height 36
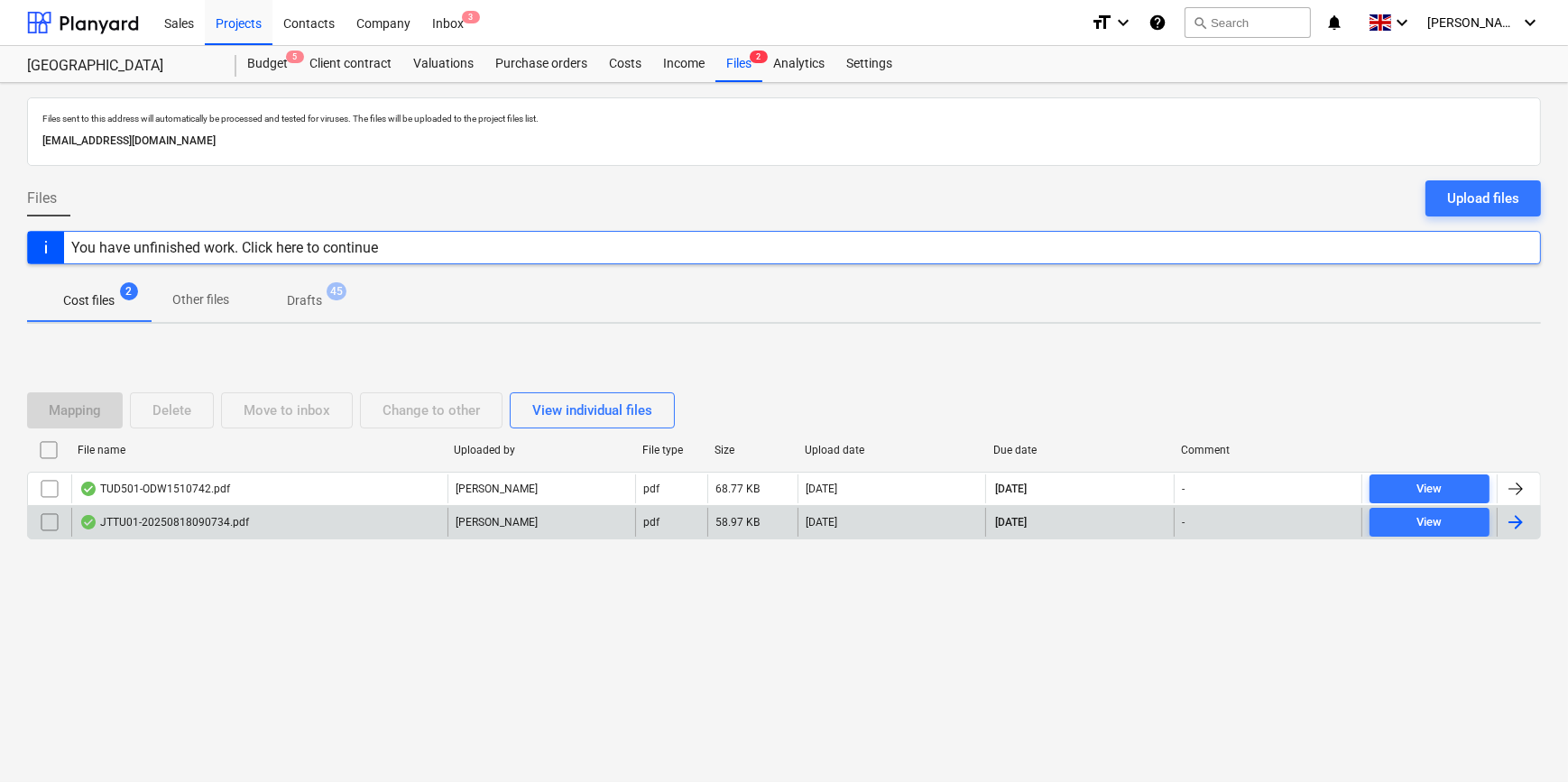
click at [1250, 528] on div at bounding box center [1516, 522] width 22 height 22
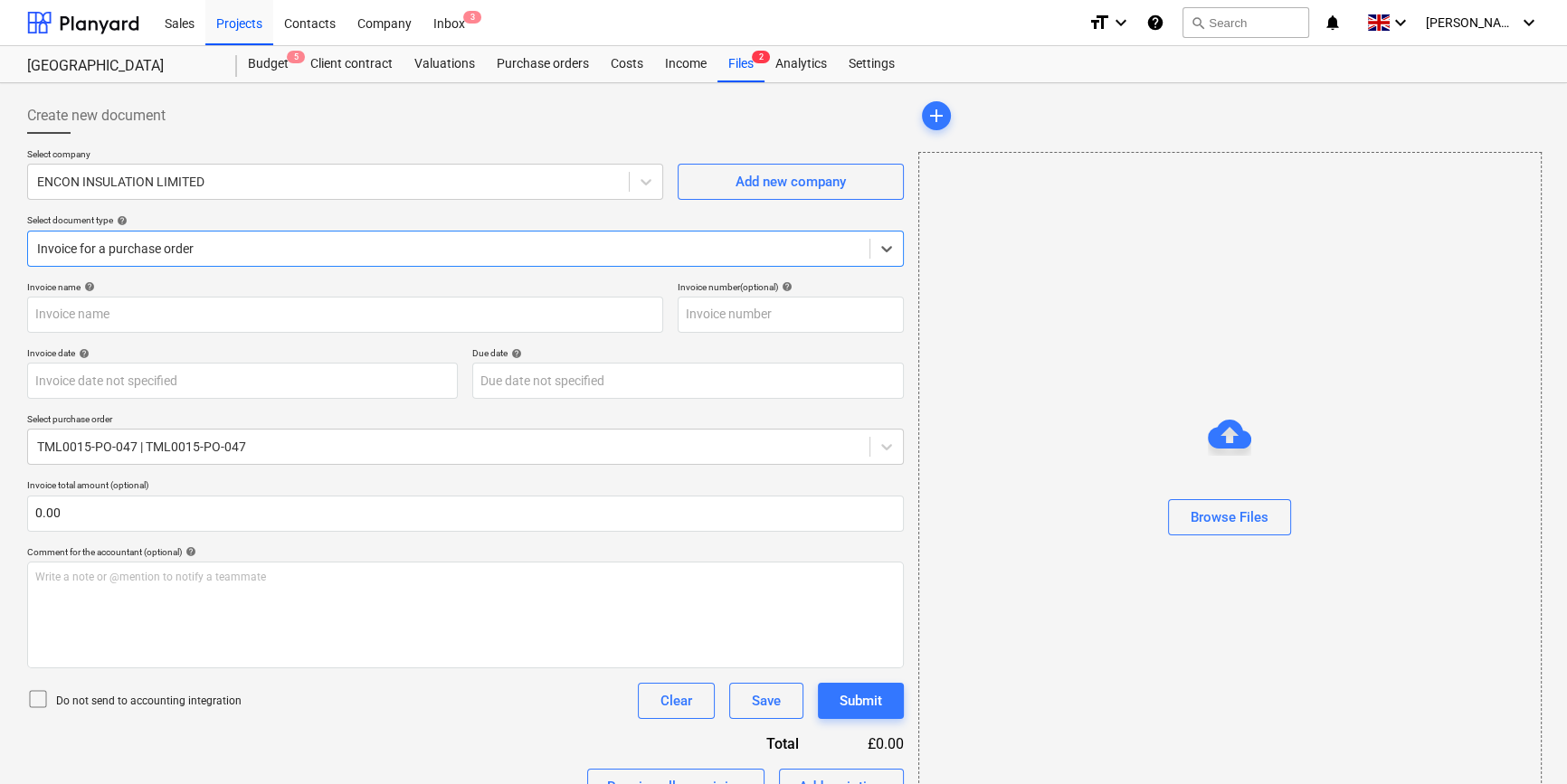
type input "518762"
type input "[DATE]"
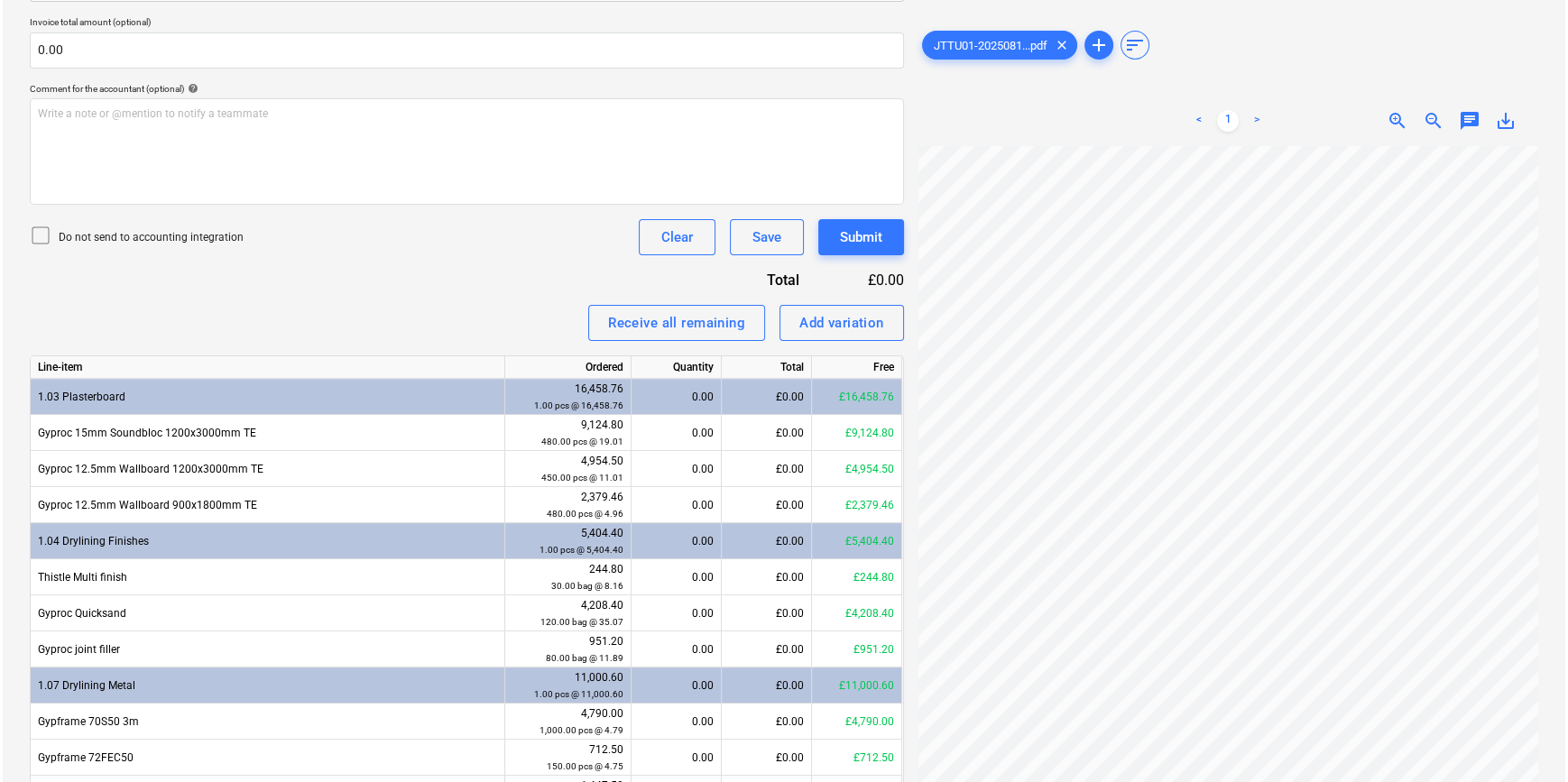
scroll to position [134, 170]
click at [843, 326] on div "Add variation" at bounding box center [839, 323] width 84 height 24
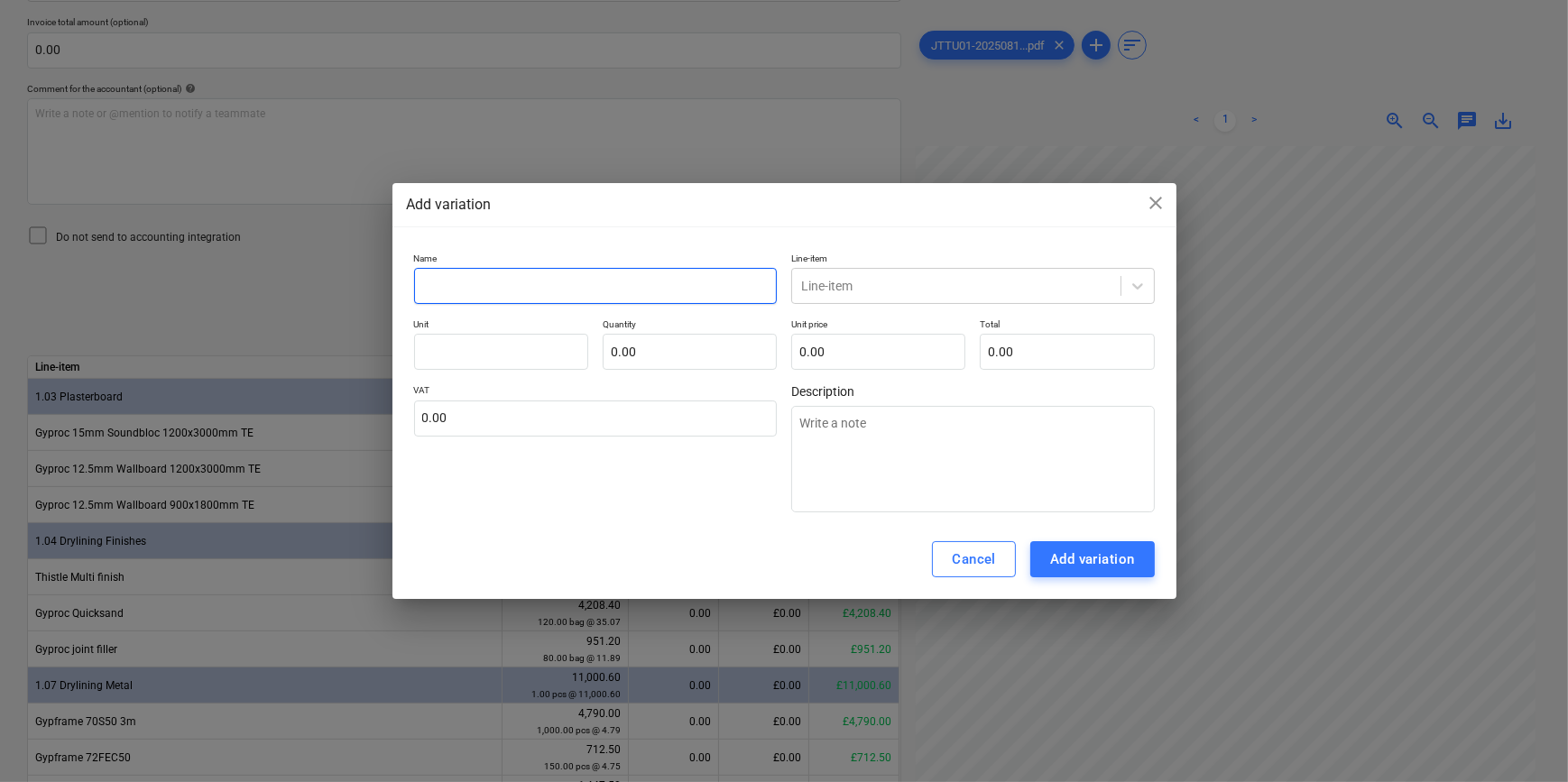
click at [492, 274] on input "text" at bounding box center [596, 285] width 364 height 36
type textarea "x"
type input "r"
type textarea "x"
type input "ro"
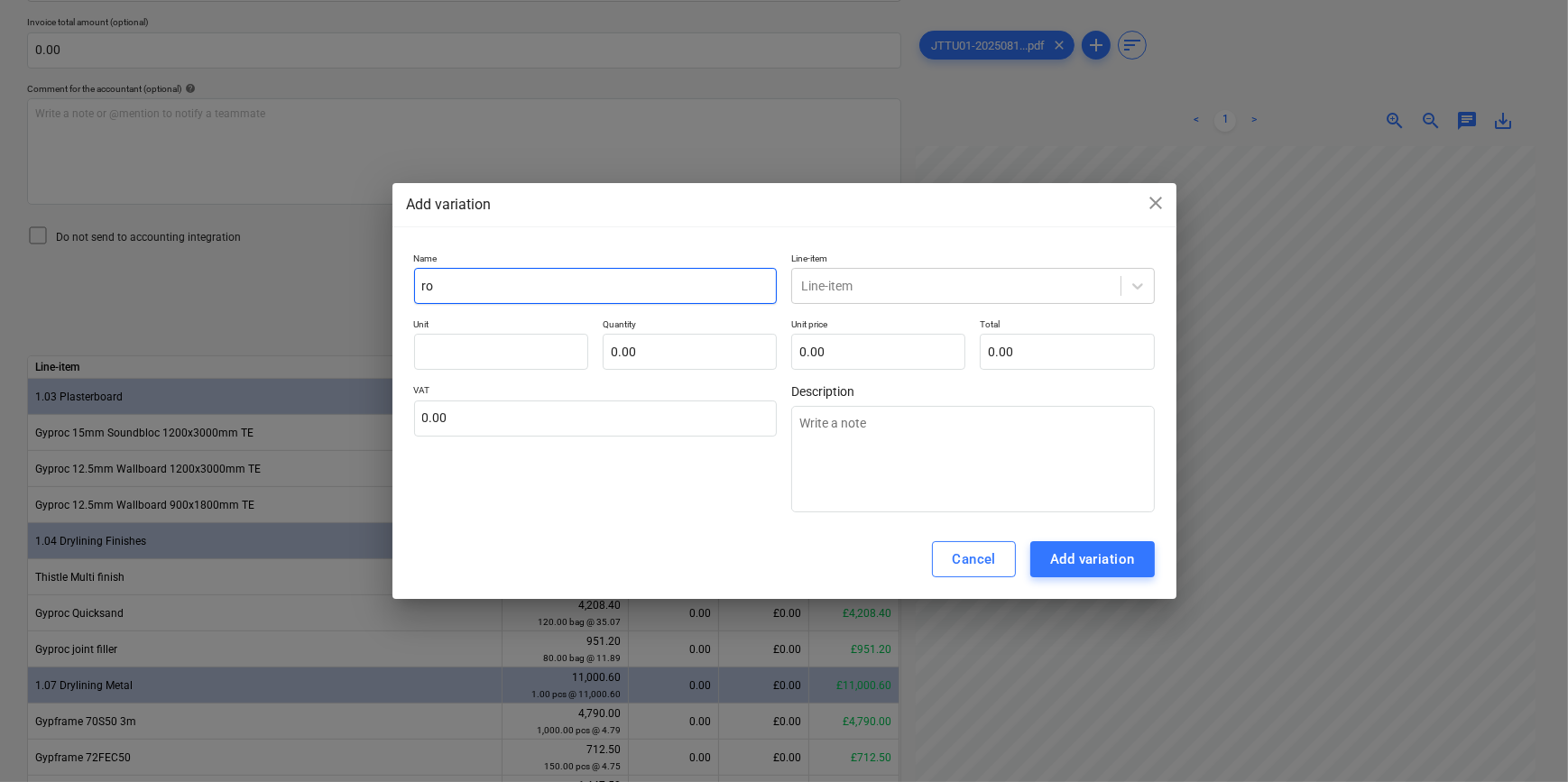
type textarea "x"
type input "rou"
type textarea "x"
type input "roun"
type textarea "x"
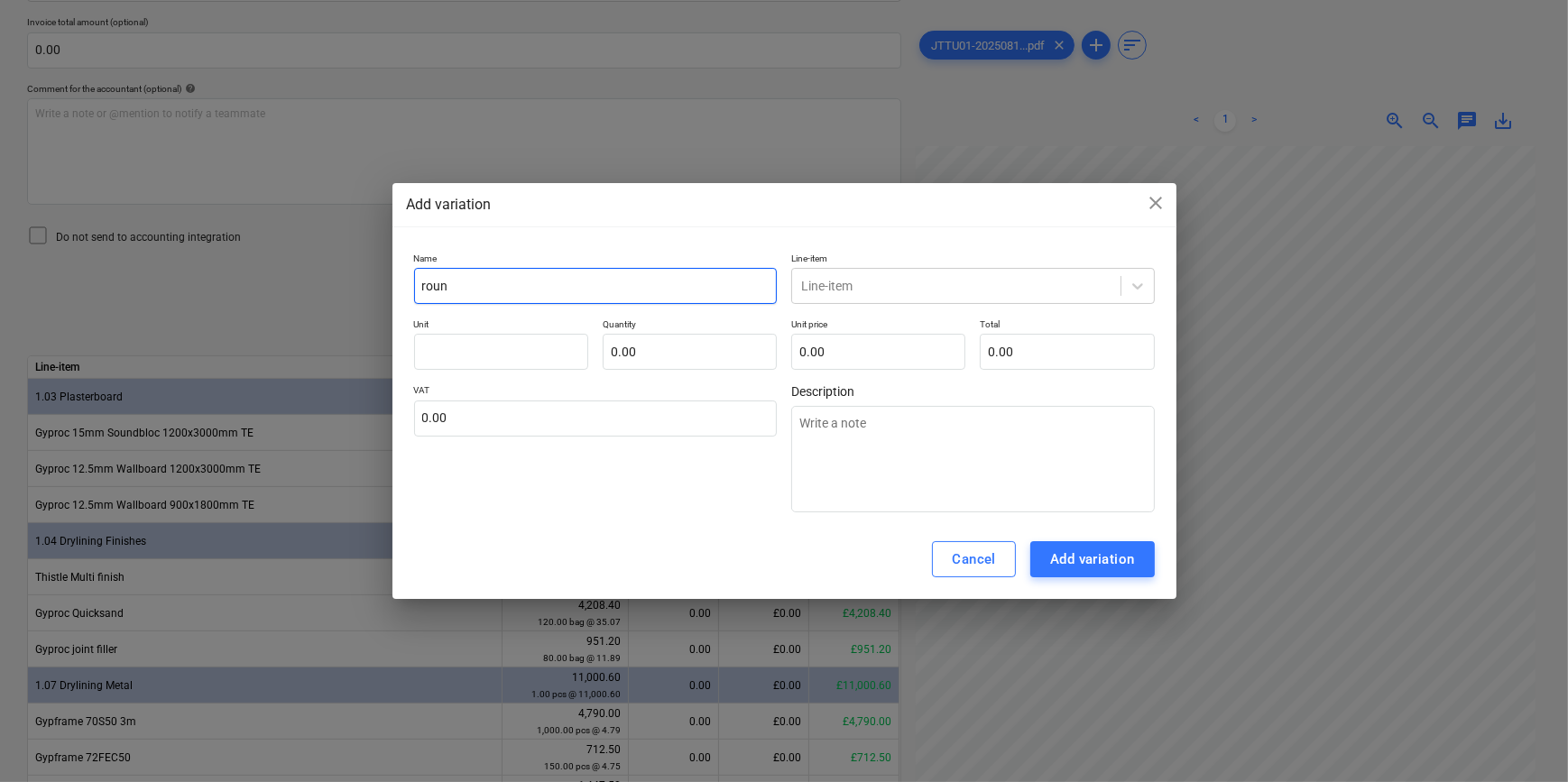
type input "round"
type textarea "x"
type input "roundi"
type textarea "x"
type input "roundin"
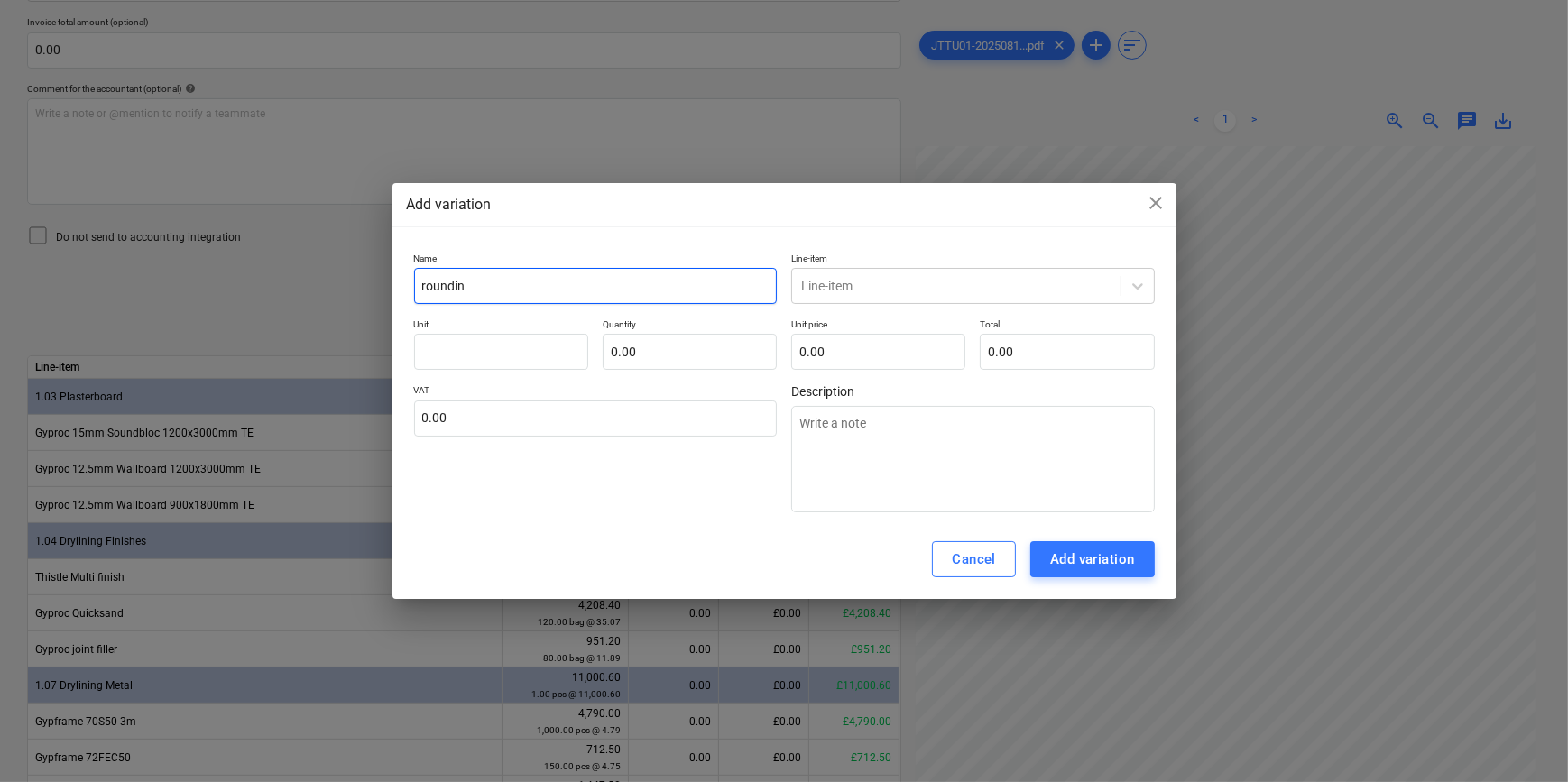
type textarea "x"
type input "rounding"
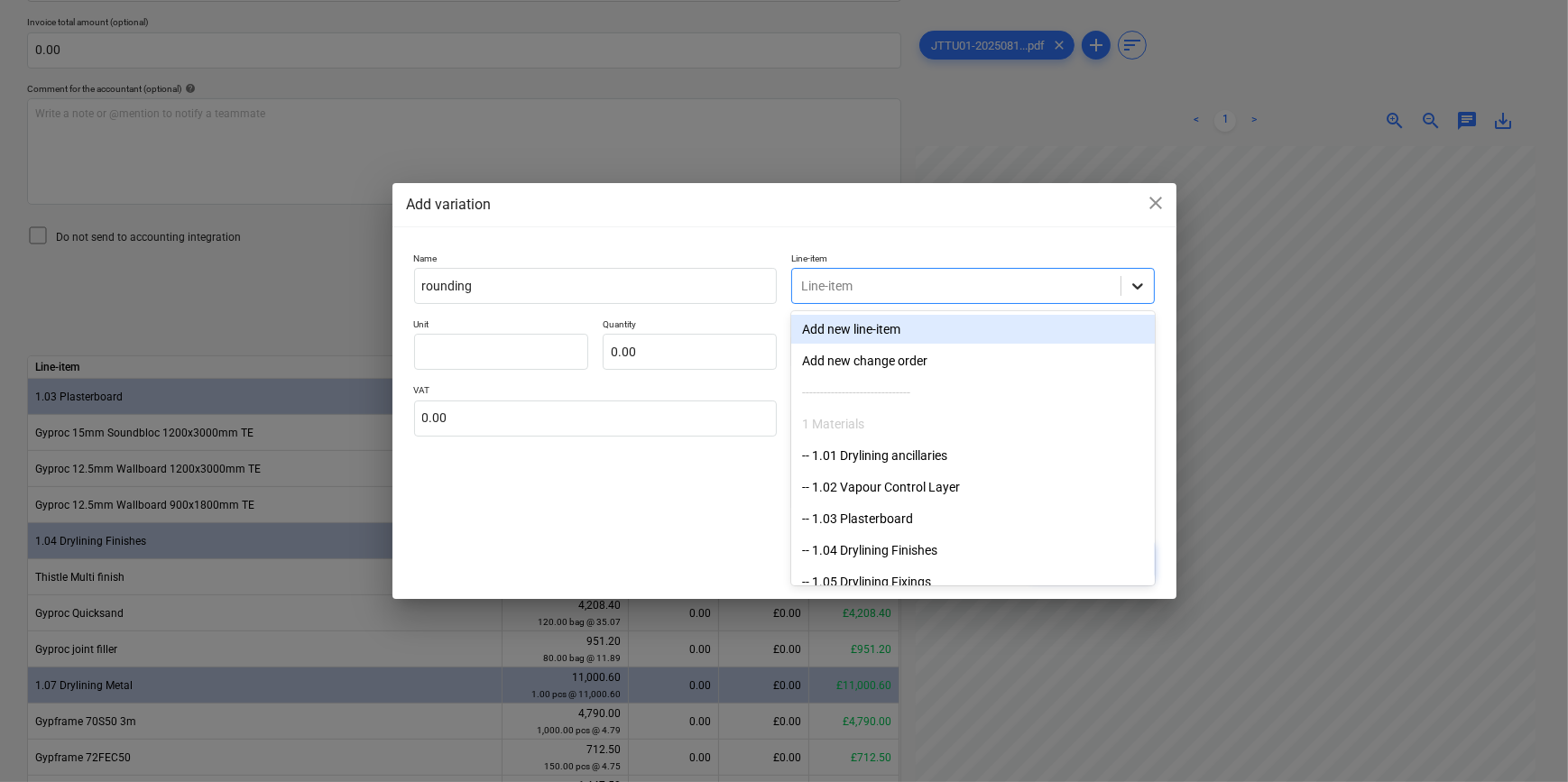
click at [1141, 288] on icon at bounding box center [1137, 286] width 18 height 18
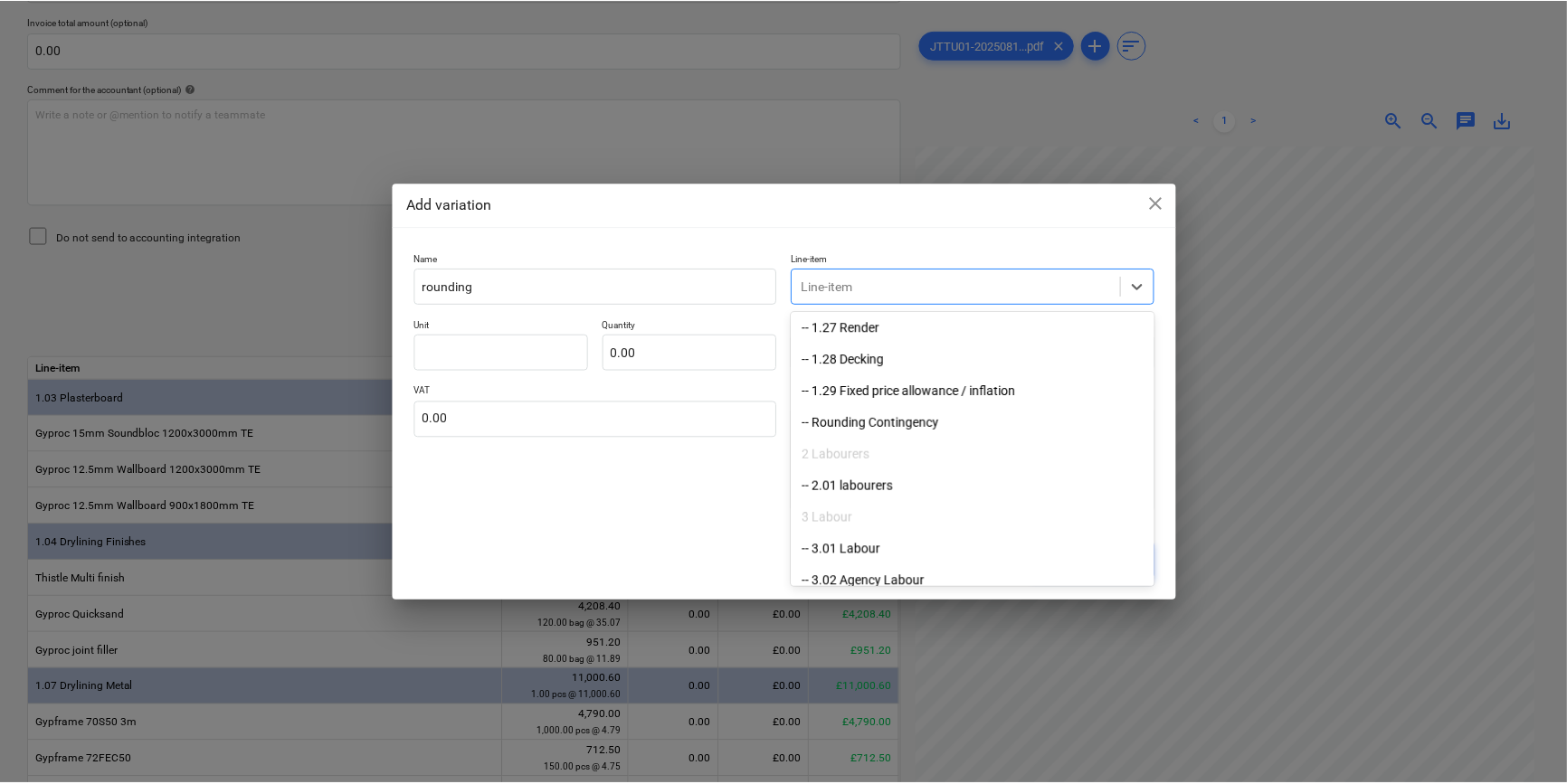
scroll to position [986, 0]
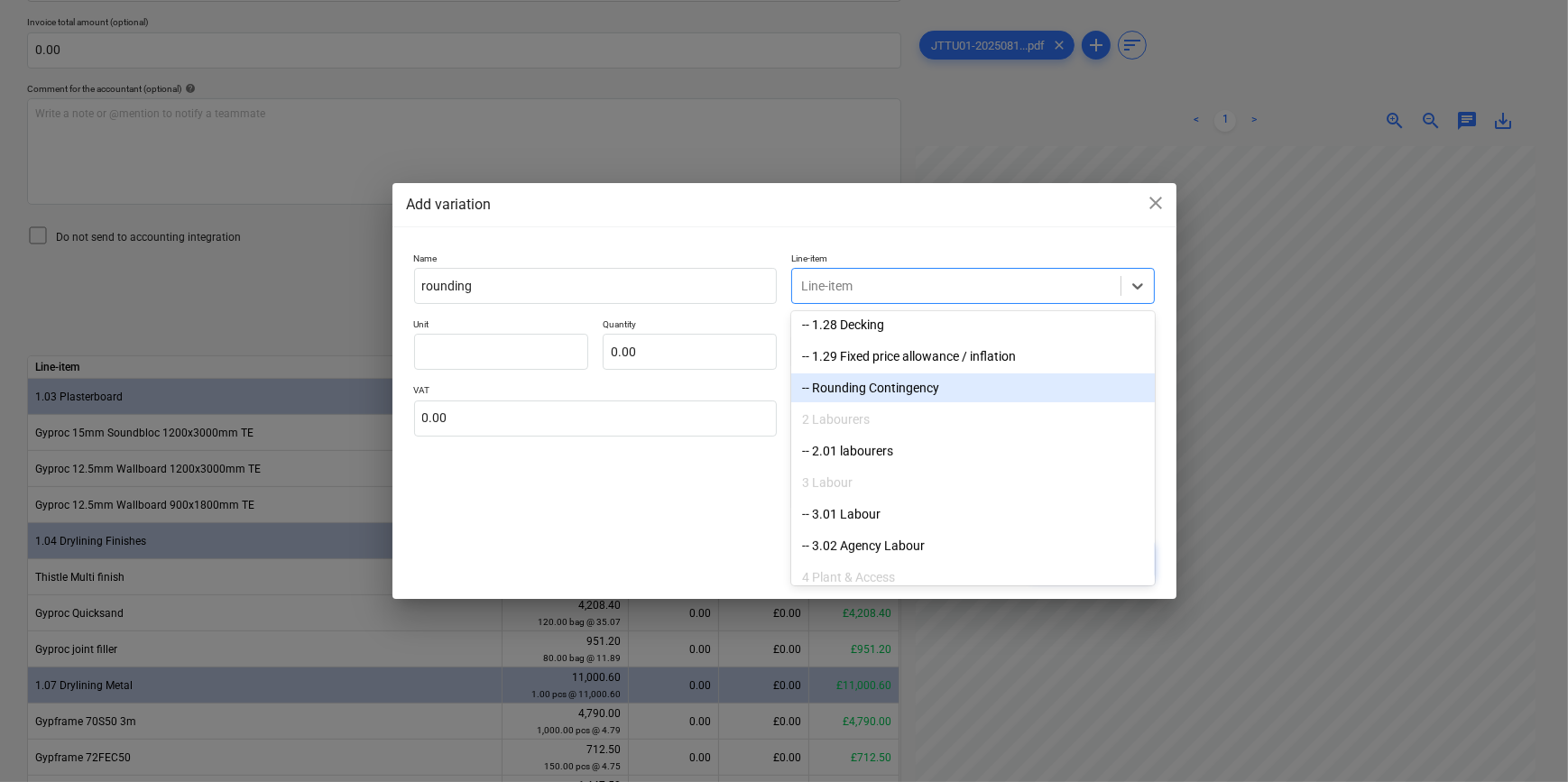
click at [935, 391] on div "-- Rounding Contingency" at bounding box center [973, 387] width 364 height 28
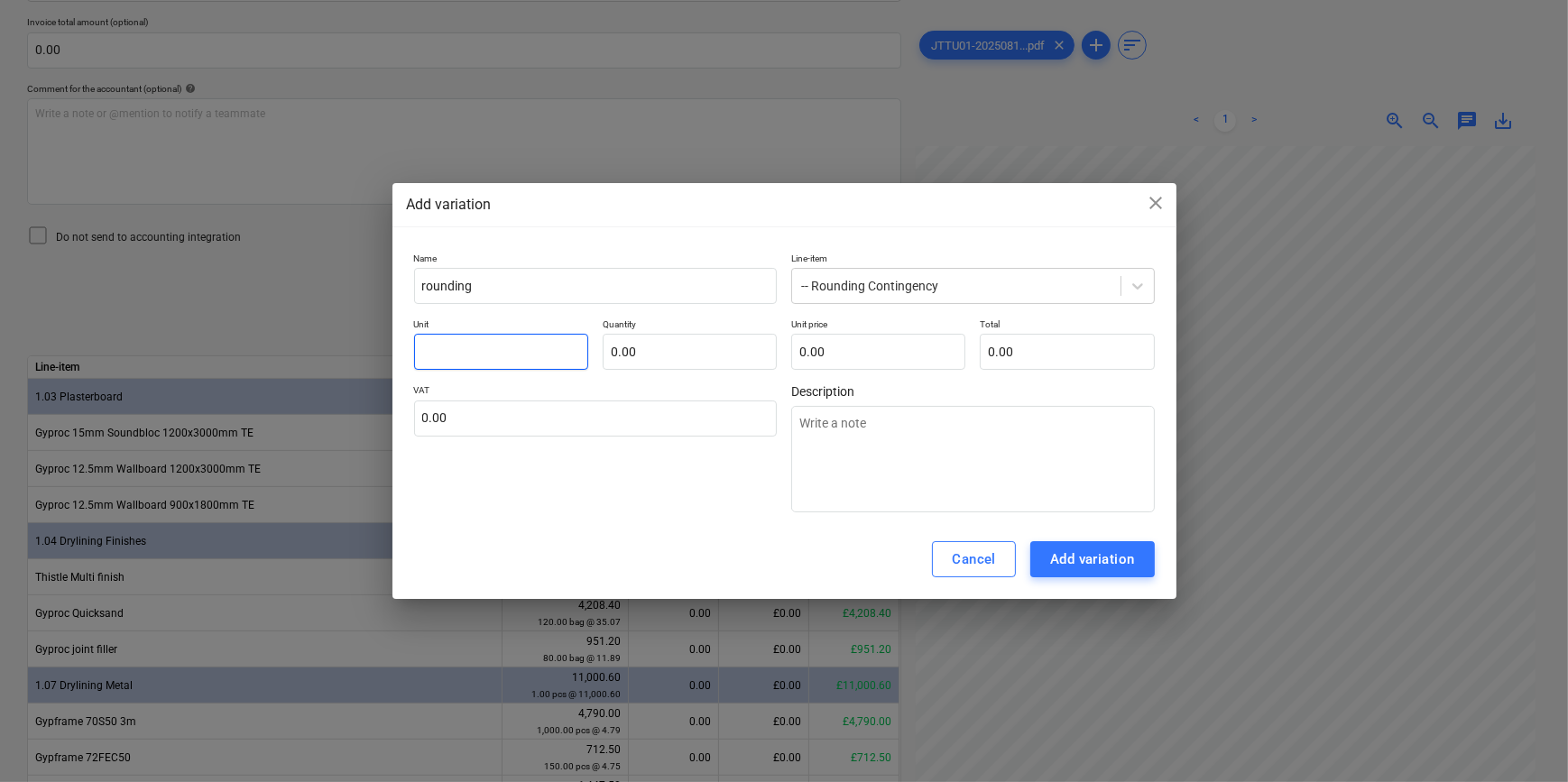
click at [453, 359] on input "text" at bounding box center [501, 352] width 174 height 36
type textarea "x"
type input "p"
type textarea "x"
type input "pc"
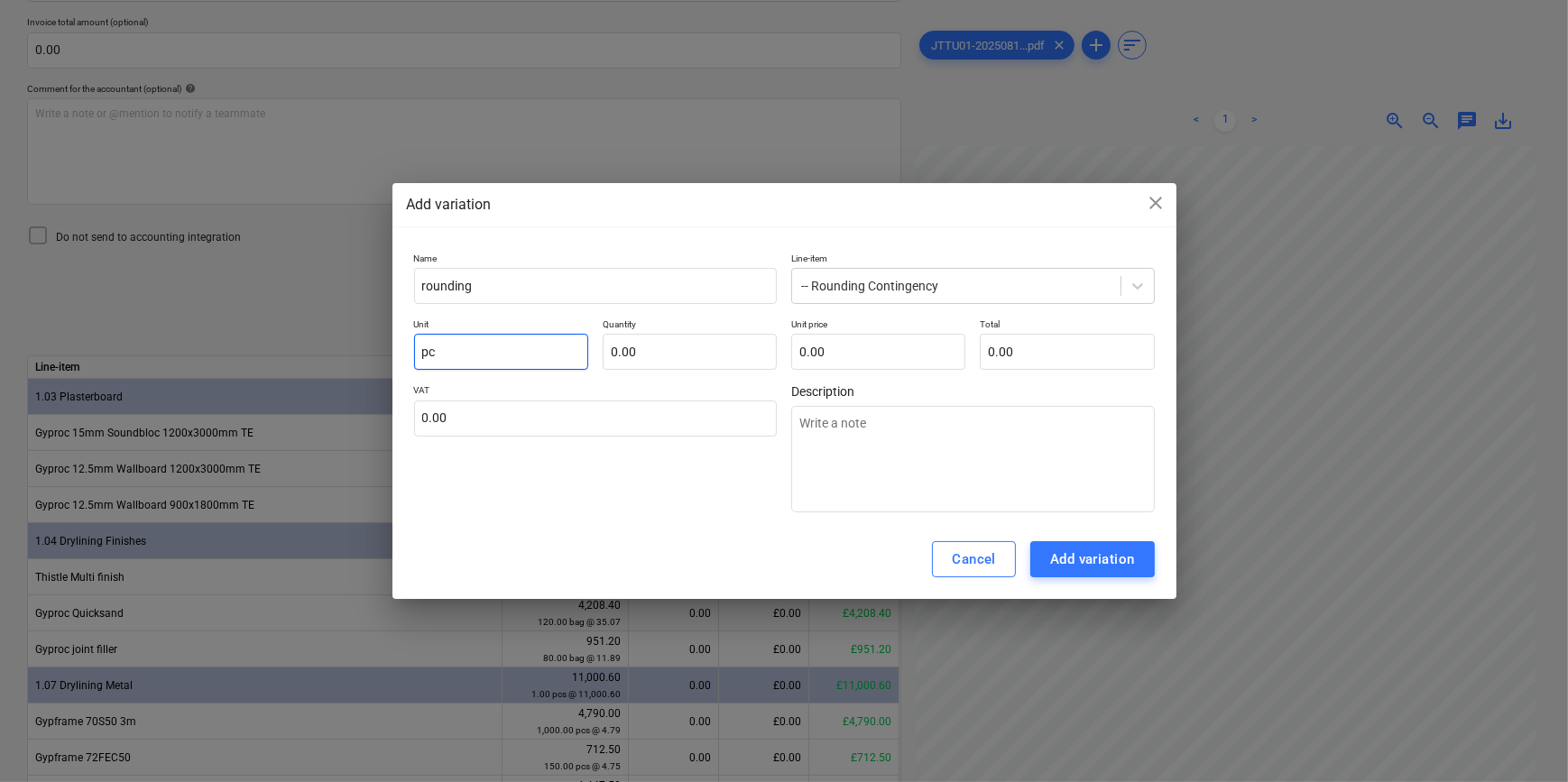
type textarea "x"
type input "pcs"
type textarea "x"
type input "1.00"
type textarea "x"
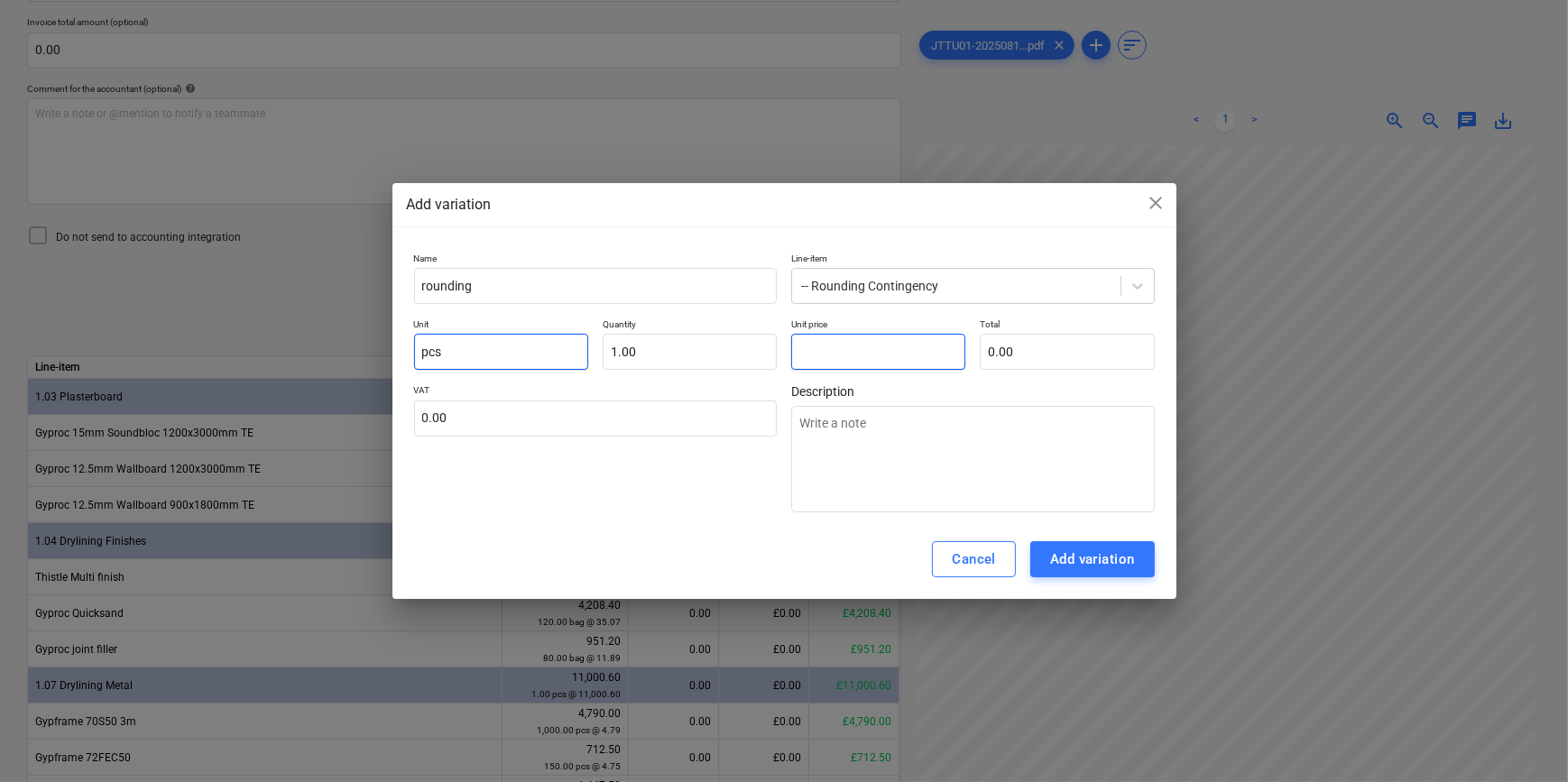
type input "."
type textarea "x"
type input ".6"
type input "0.60"
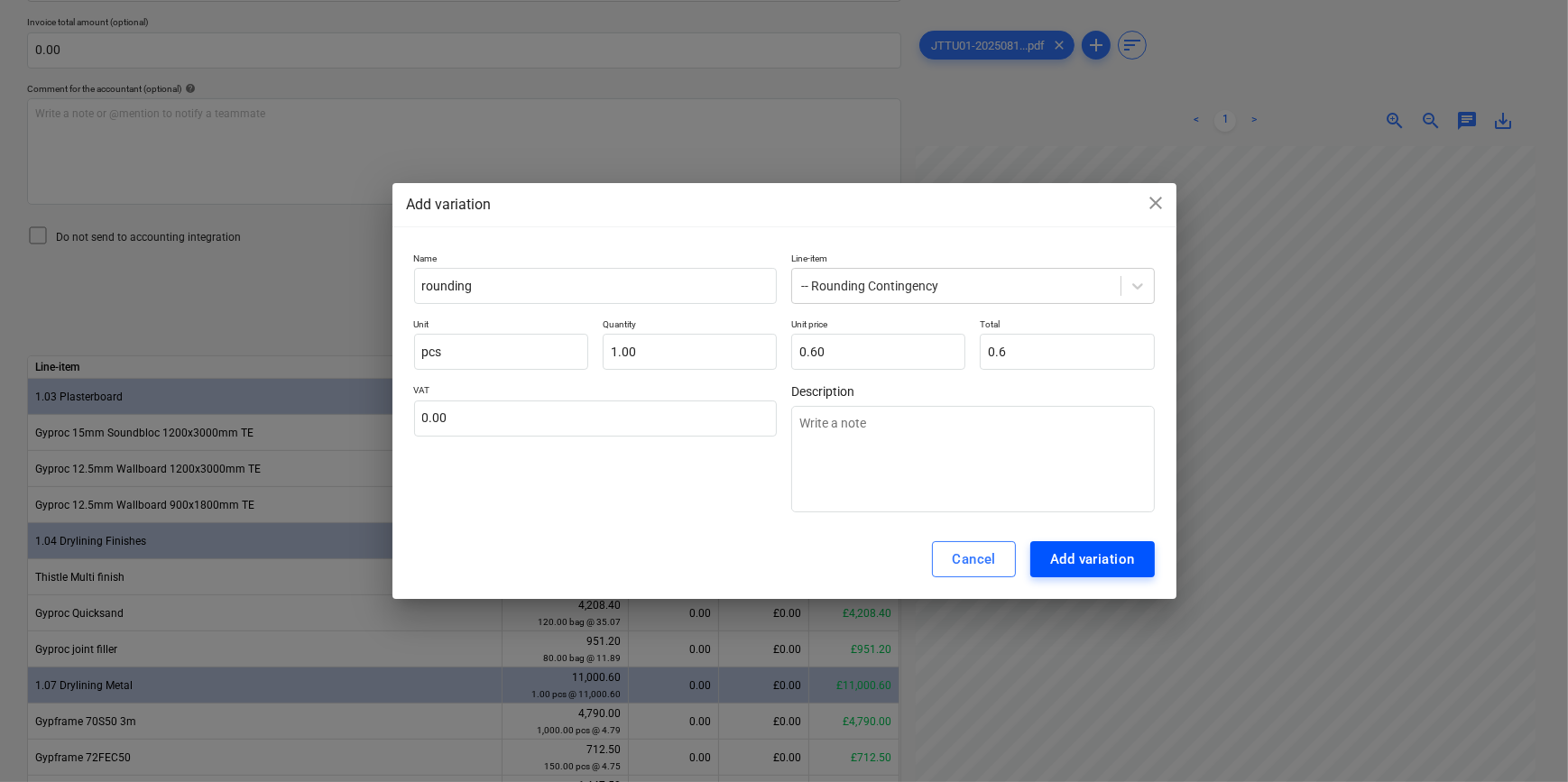
type input "0.60"
click at [1119, 566] on div "Add variation" at bounding box center [1092, 559] width 84 height 24
type textarea "x"
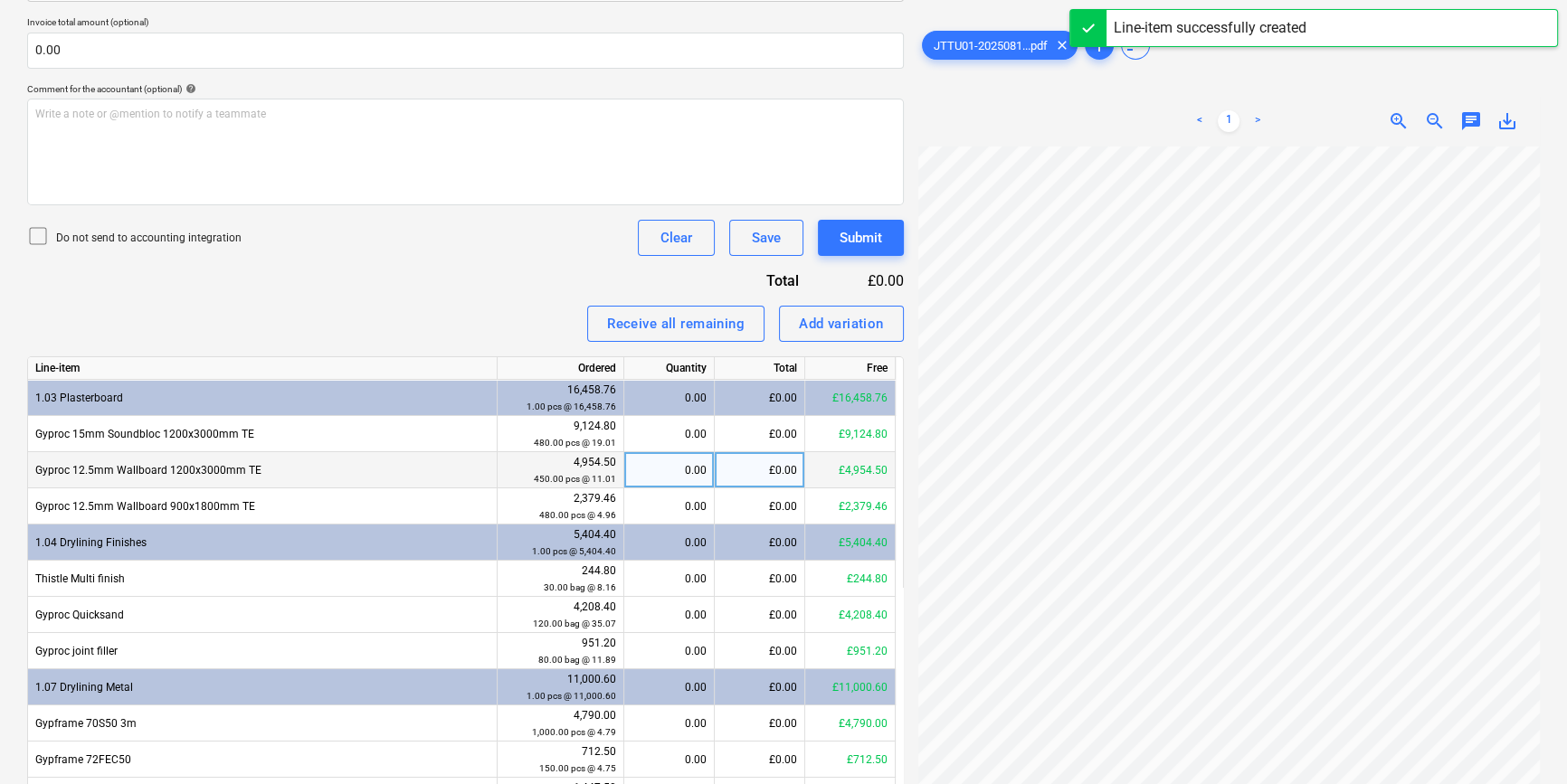
click at [669, 467] on div "0.00" at bounding box center [669, 469] width 75 height 36
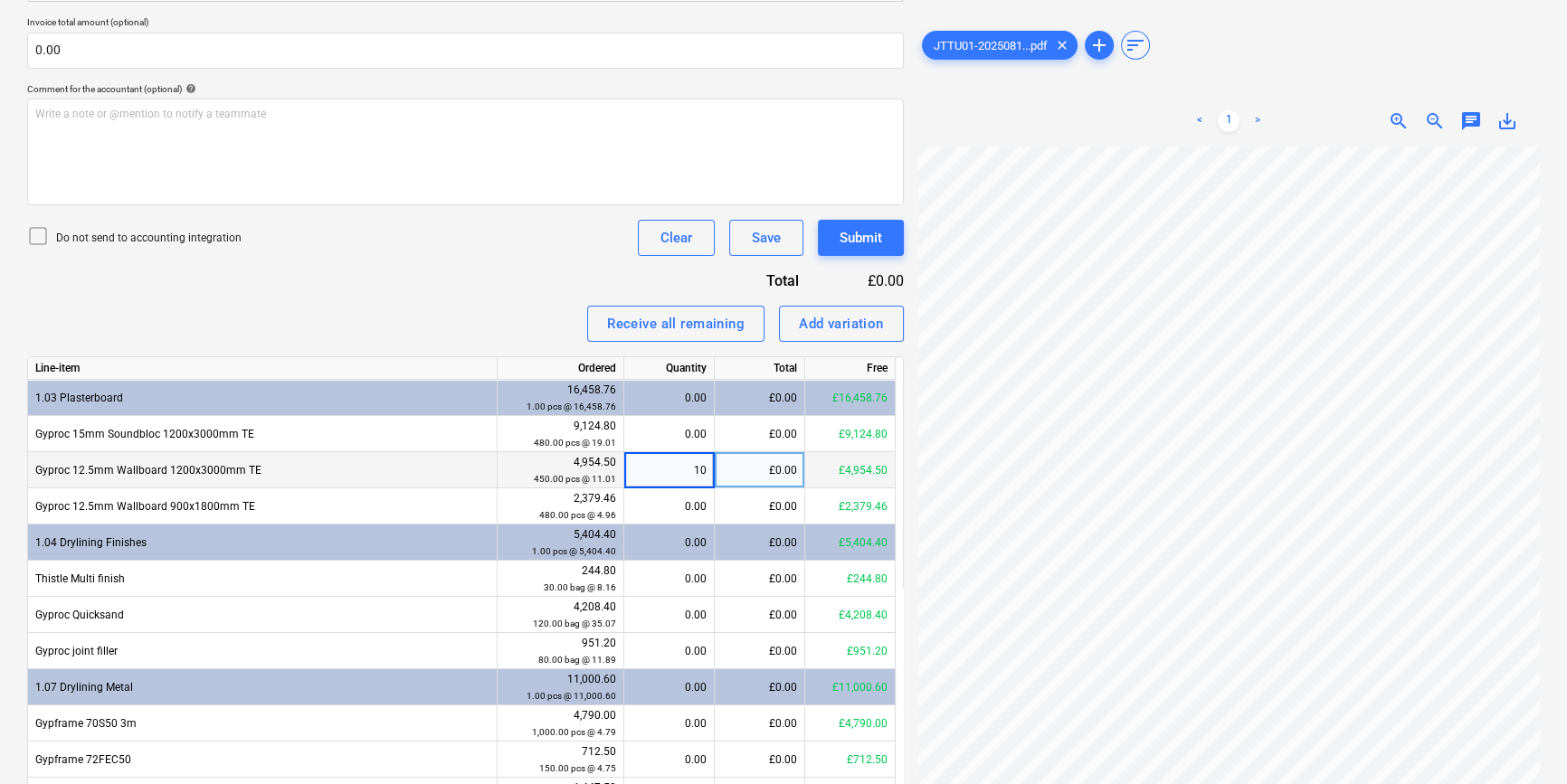
type input "100"
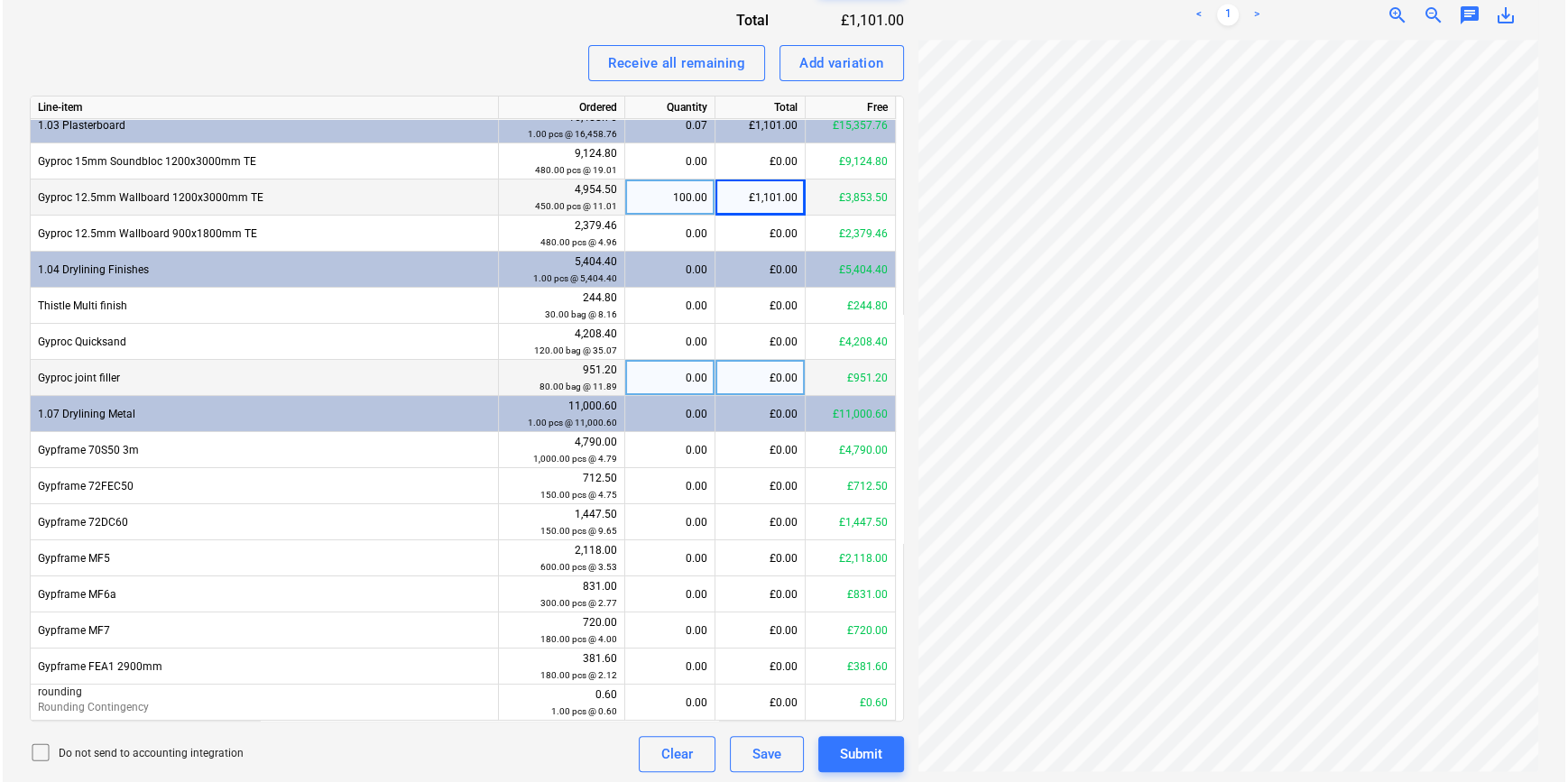
scroll to position [725, 0]
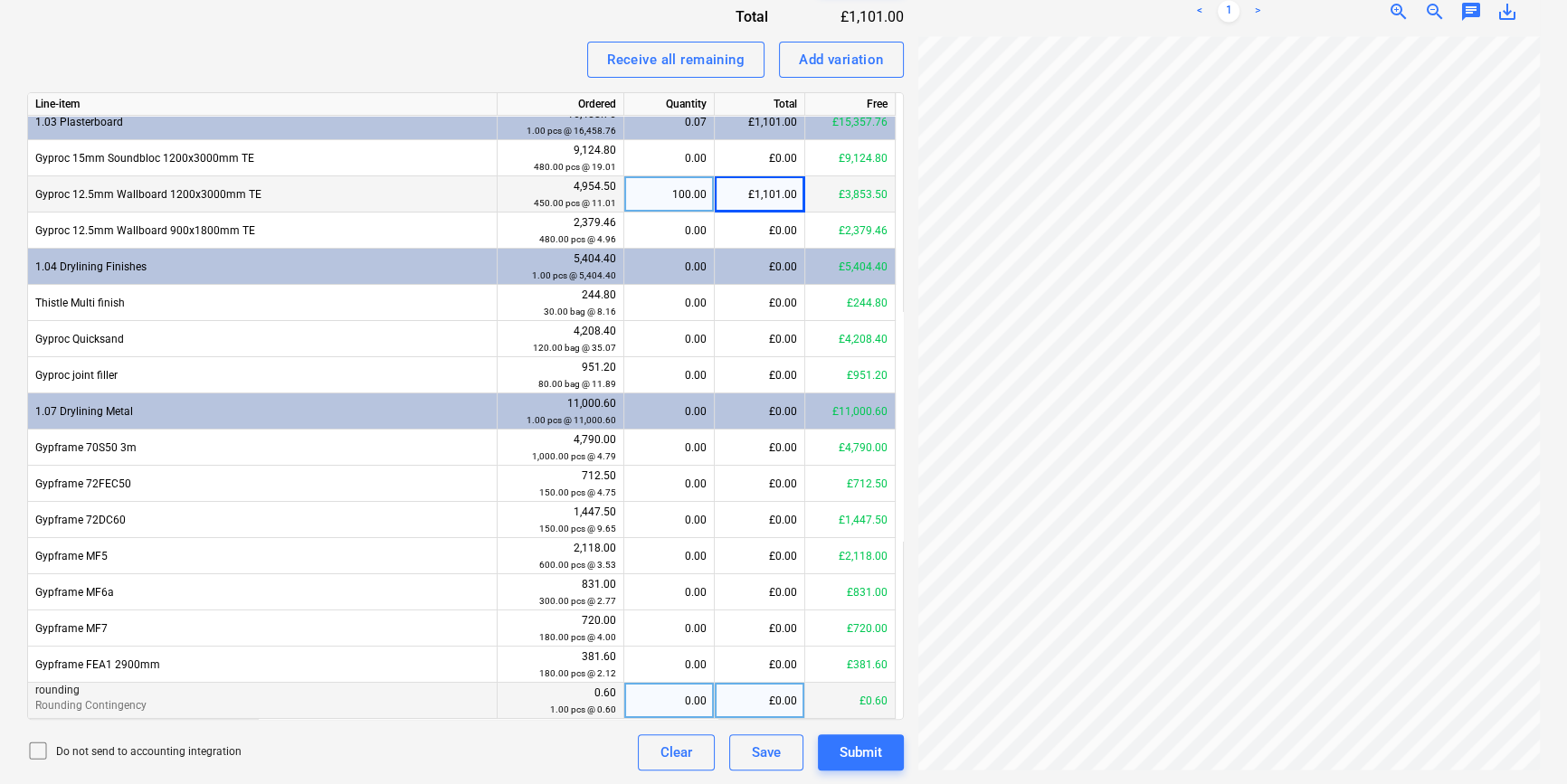
click at [676, 702] on div "0.00" at bounding box center [669, 700] width 75 height 36
type input "1"
click at [859, 750] on div "Submit" at bounding box center [861, 753] width 42 height 24
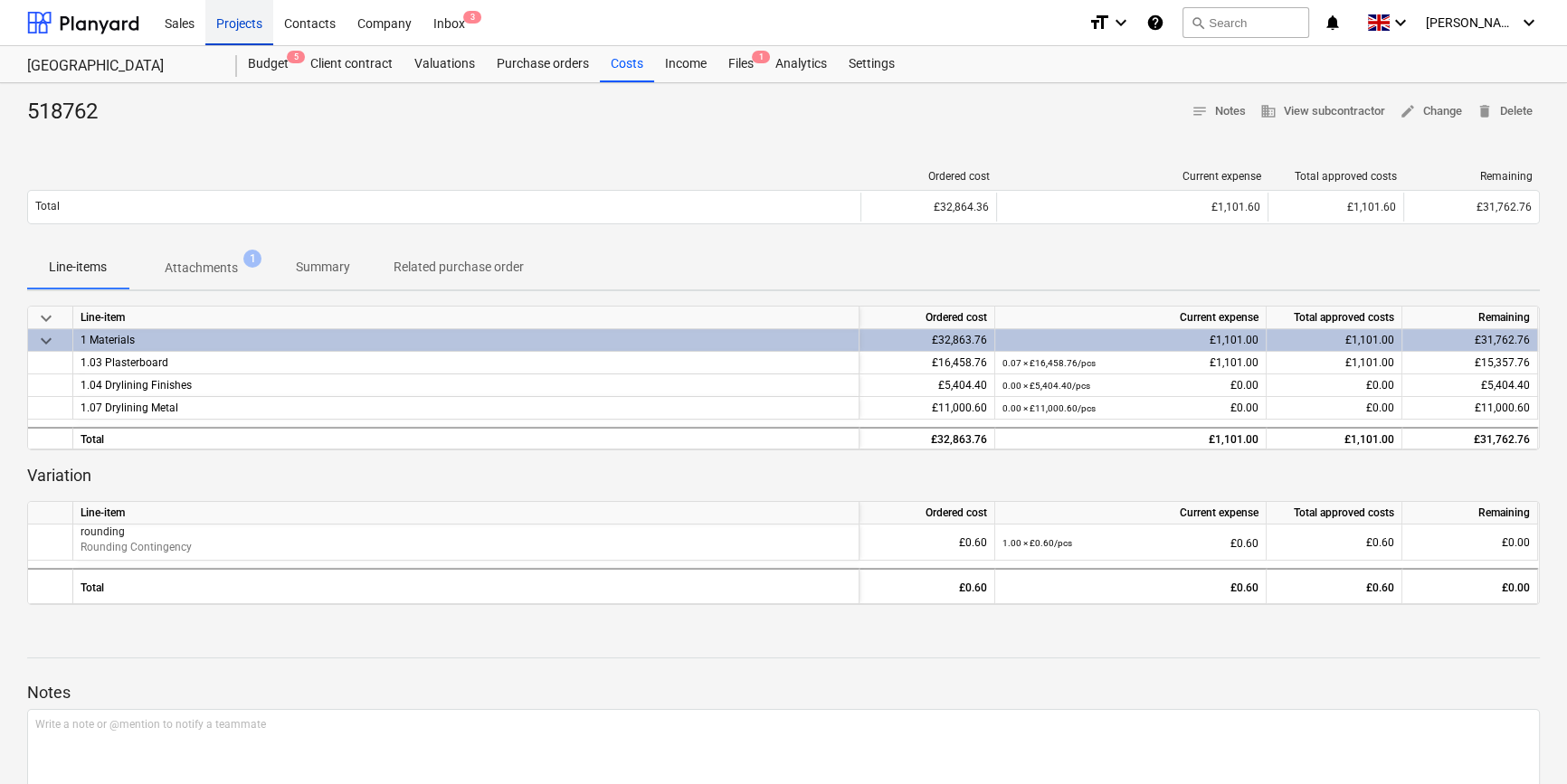
click at [236, 21] on div "Projects" at bounding box center [239, 22] width 68 height 46
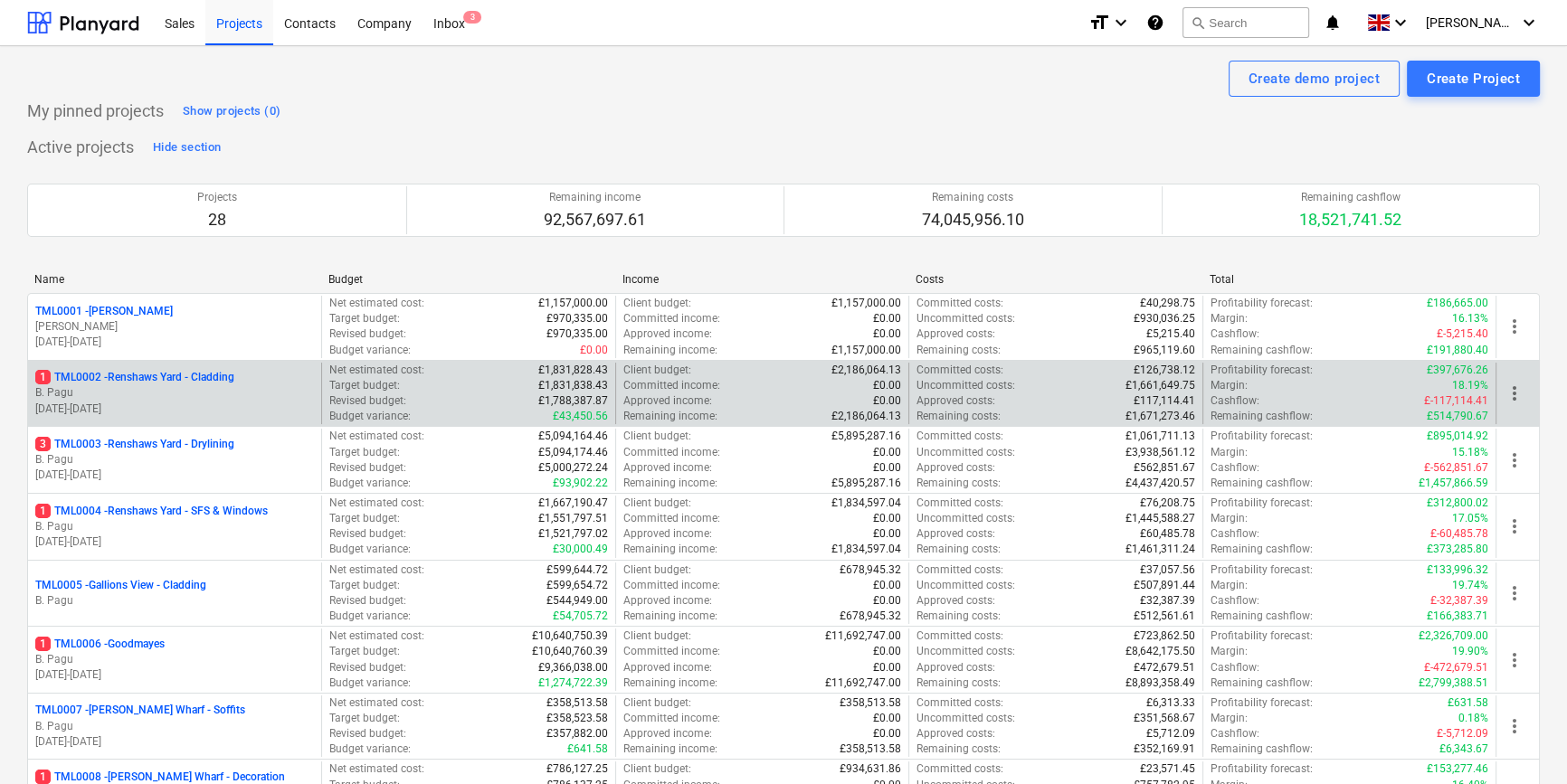
click at [246, 378] on div "1 TML0002 - Renshaws Yard - Cladding" at bounding box center [174, 377] width 279 height 16
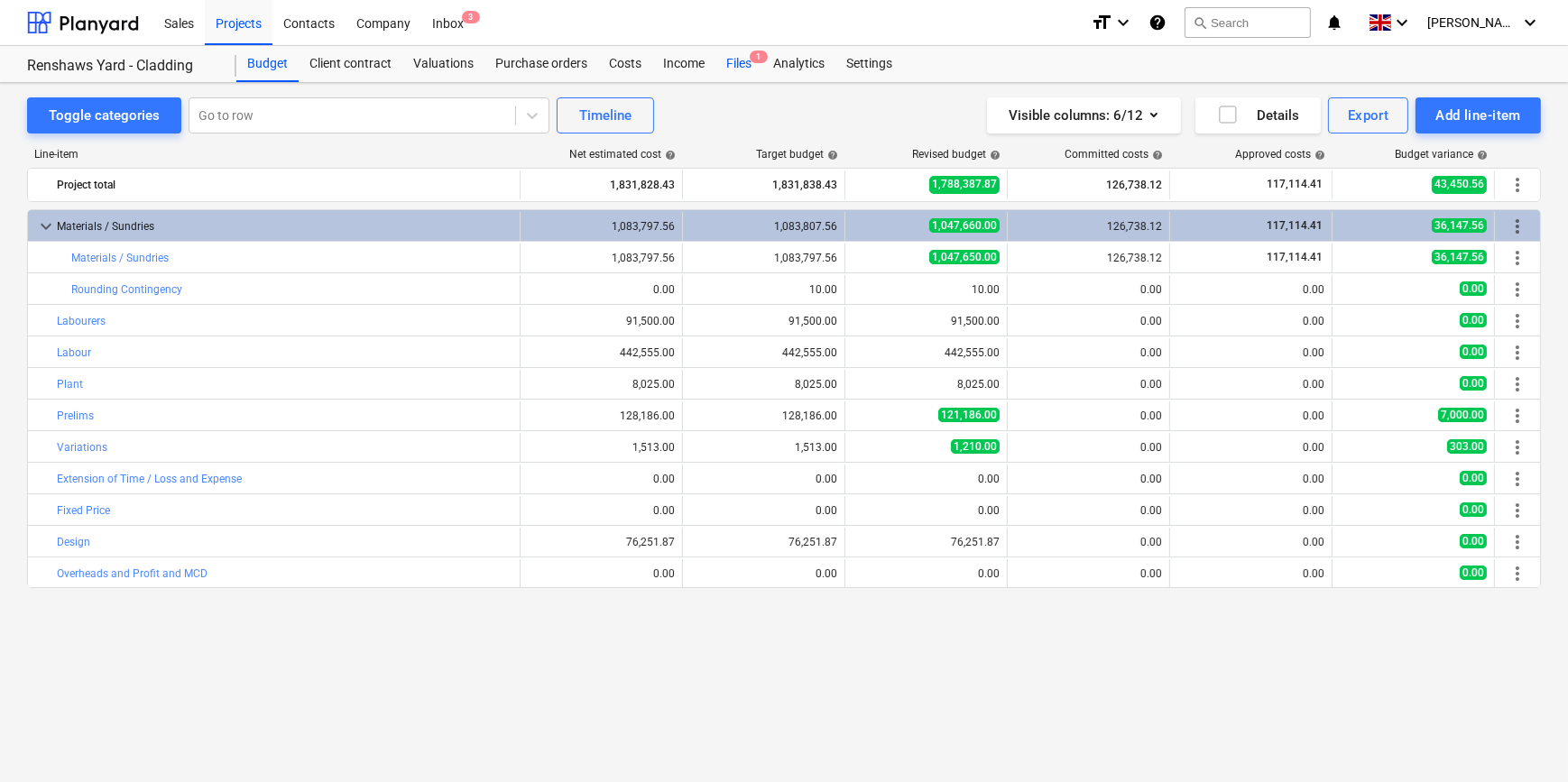
click at [733, 61] on div "Files 1" at bounding box center [738, 63] width 47 height 36
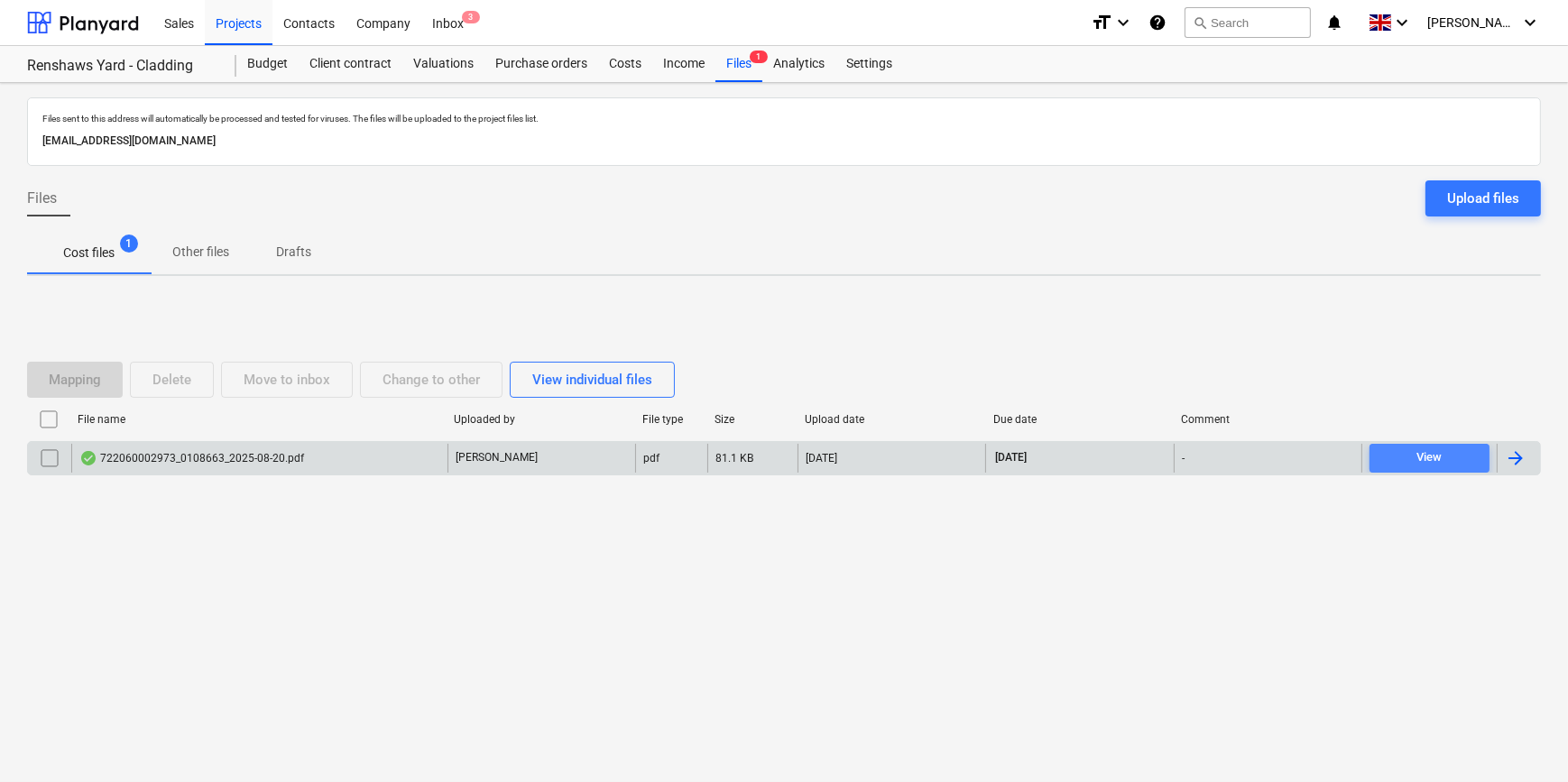
click at [1250, 468] on button "View" at bounding box center [1429, 457] width 120 height 28
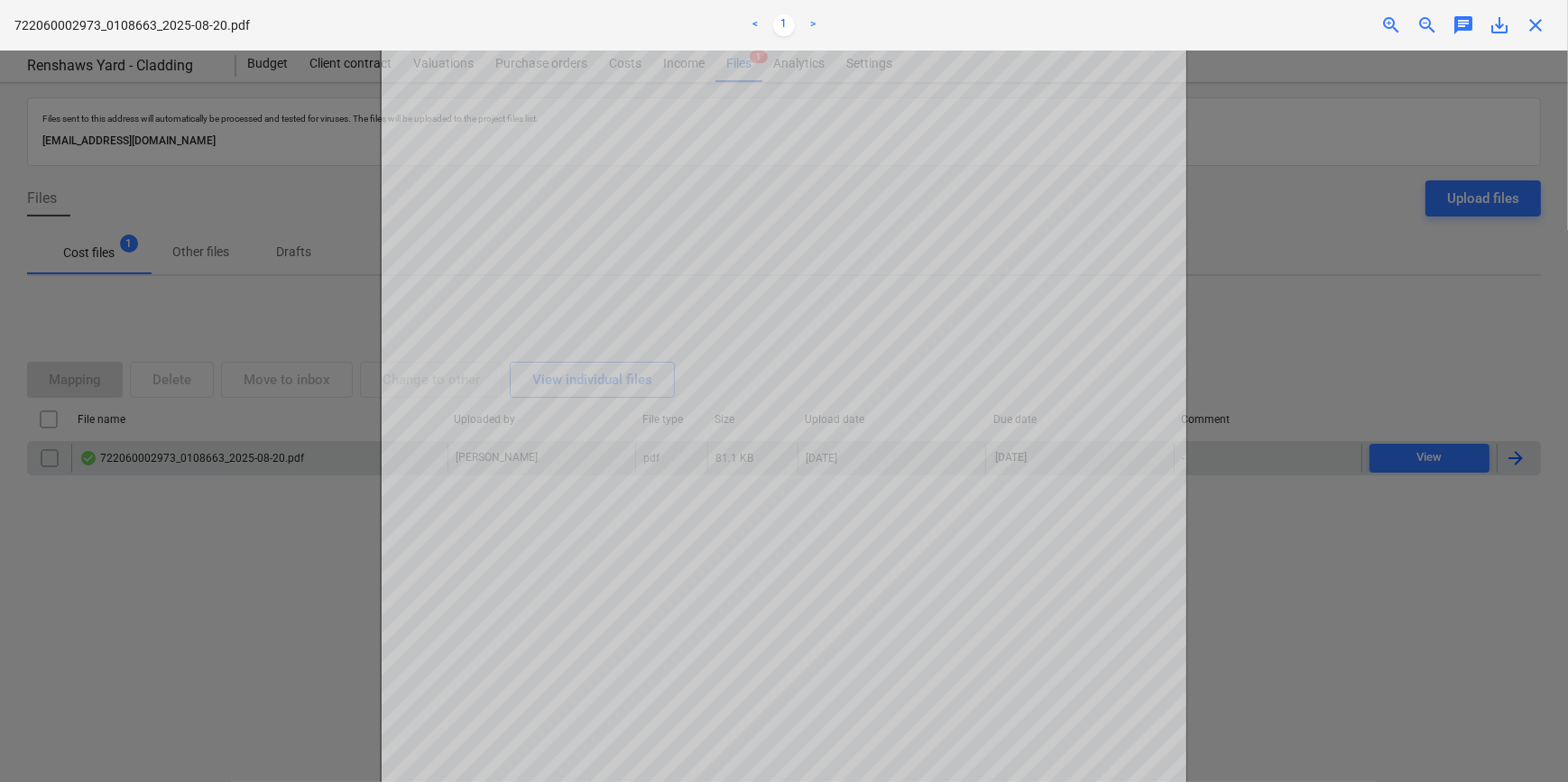
click at [1250, 606] on div at bounding box center [784, 416] width 1568 height 732
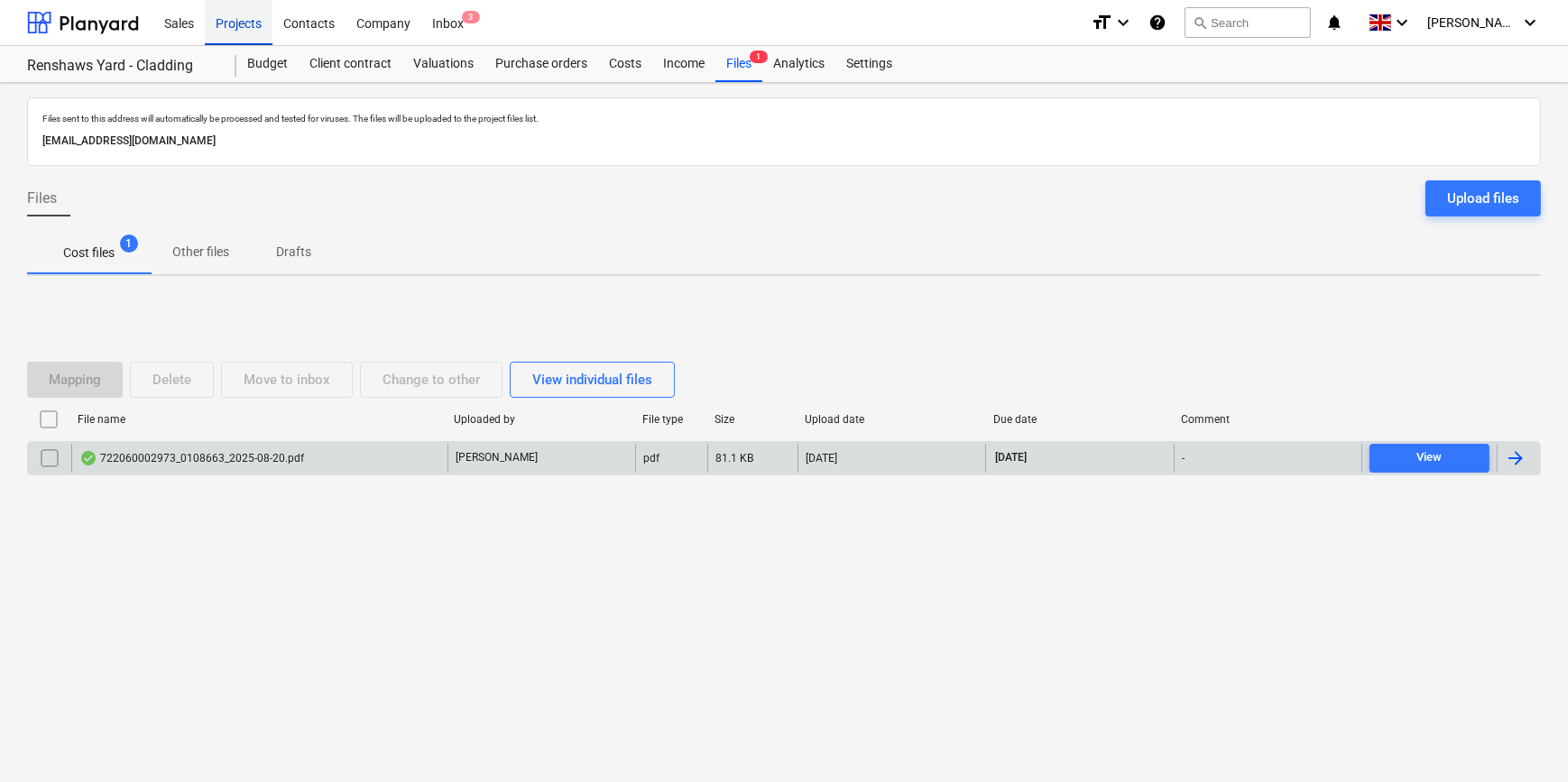
click at [231, 26] on div "Projects" at bounding box center [239, 22] width 68 height 46
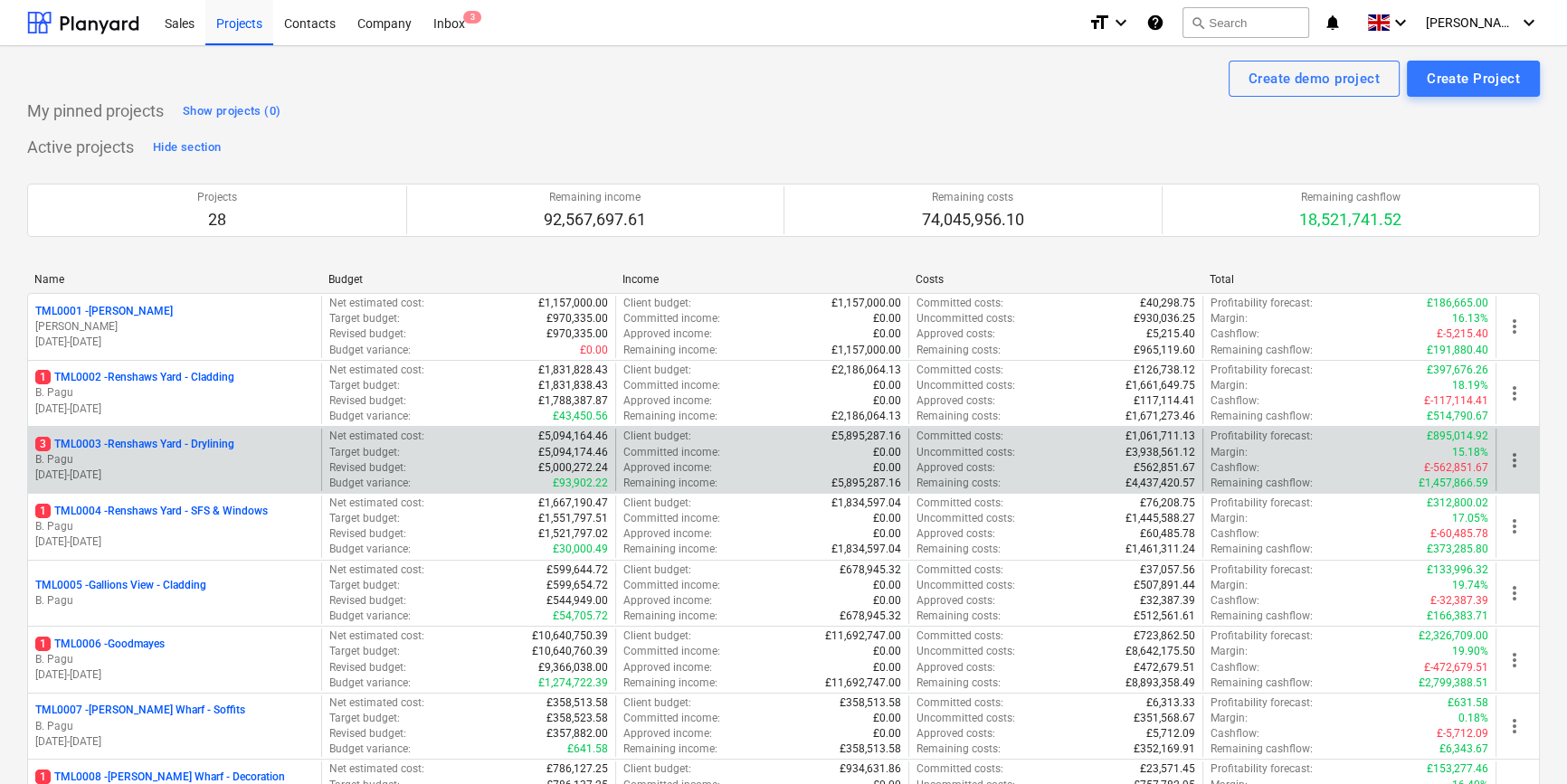
click at [234, 464] on p "B. Pagu" at bounding box center [174, 459] width 279 height 16
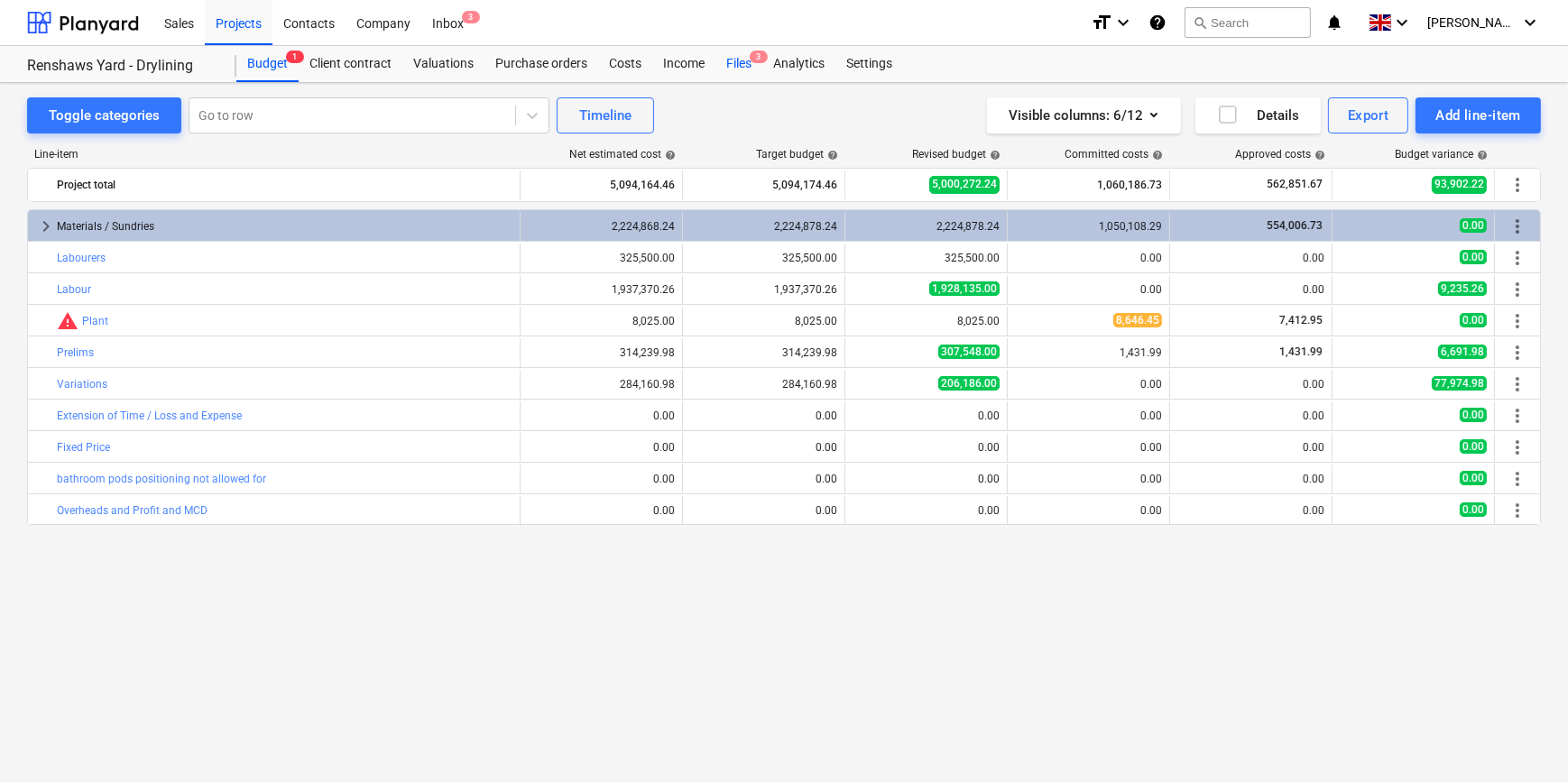
click at [730, 65] on div "Files 3" at bounding box center [738, 63] width 47 height 36
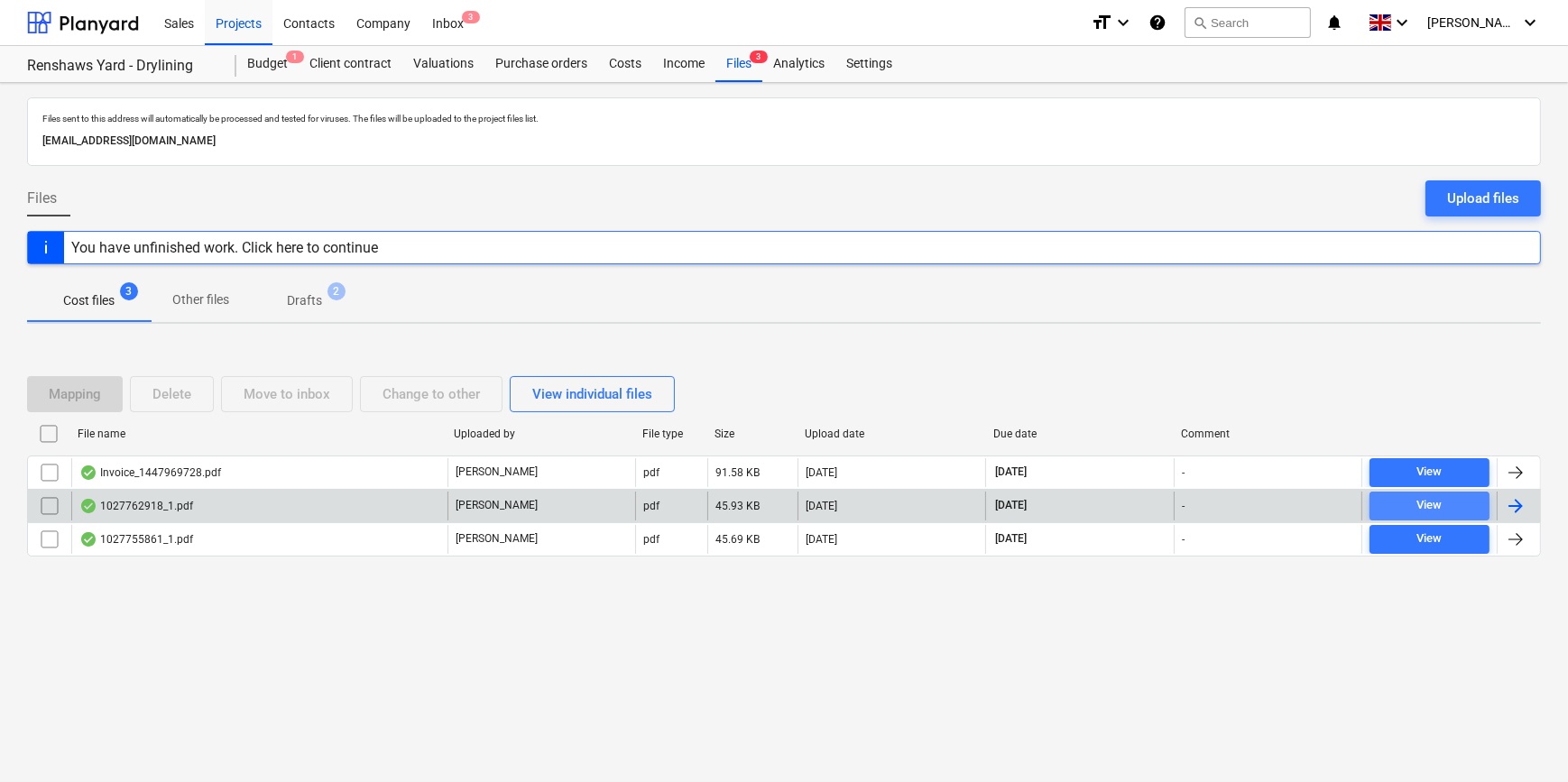
click at [1250, 505] on div "View" at bounding box center [1429, 505] width 26 height 21
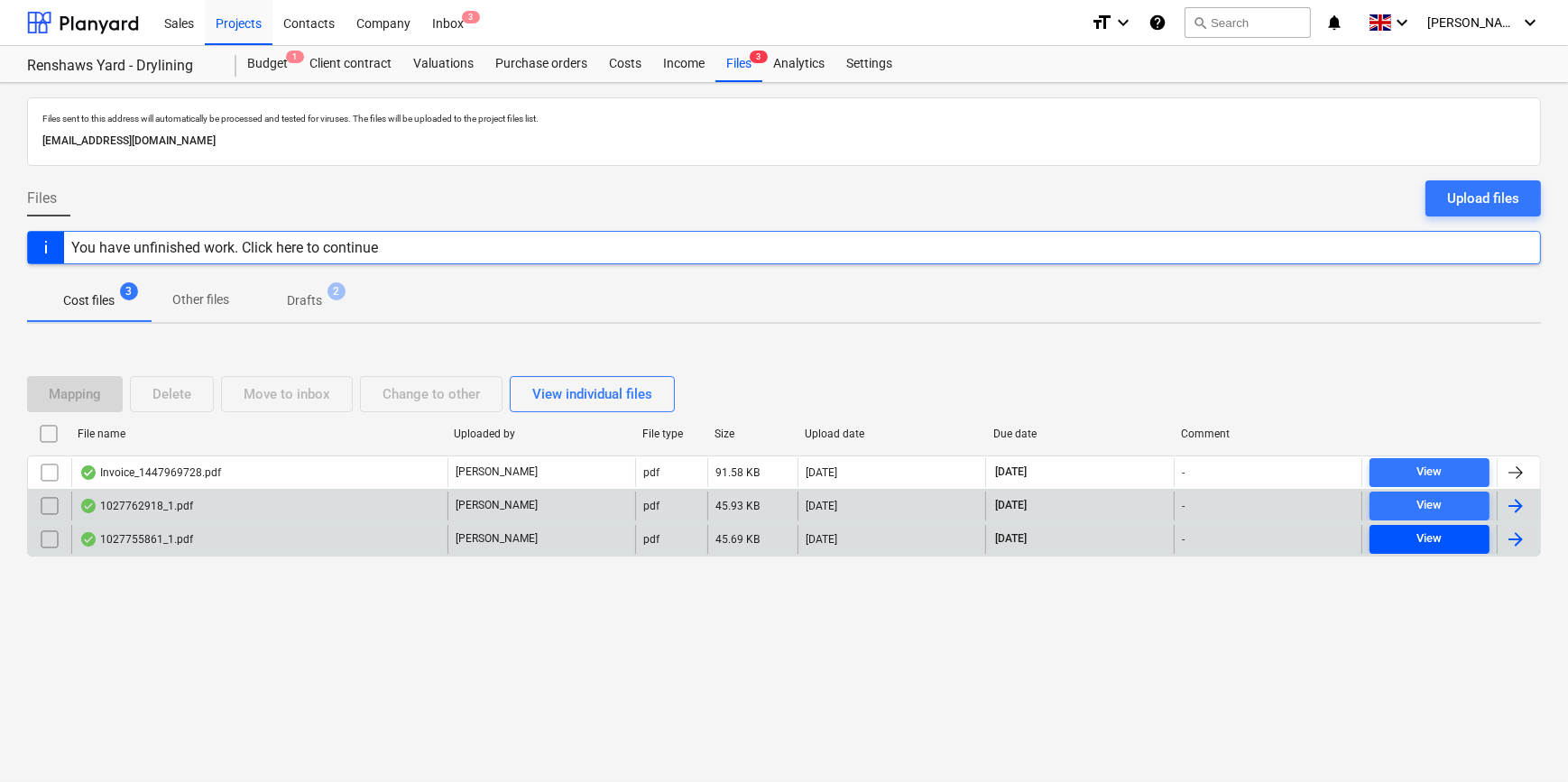
click at [1250, 533] on div "View" at bounding box center [1429, 539] width 26 height 21
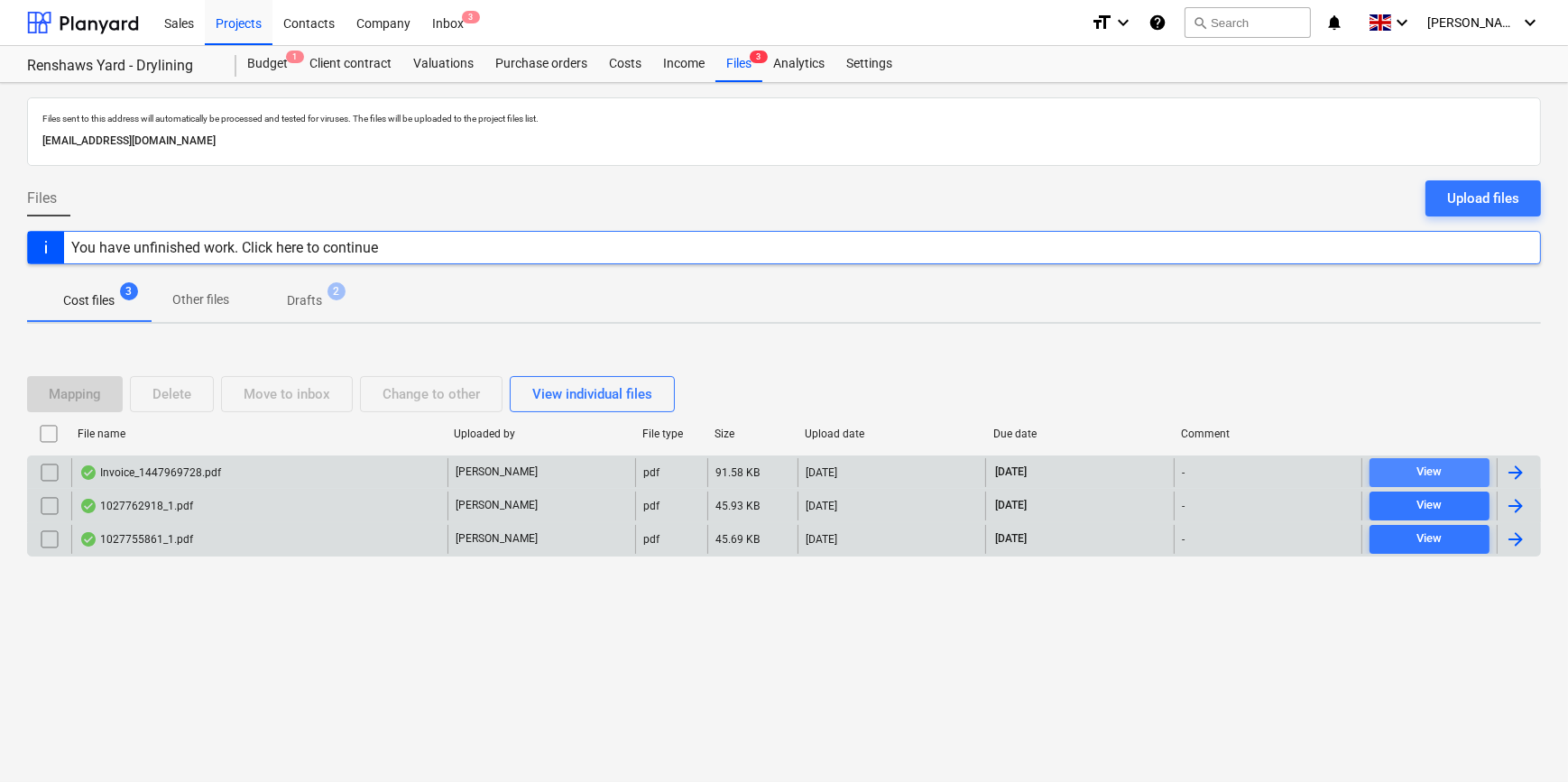
click at [1250, 470] on span "View" at bounding box center [1429, 472] width 106 height 21
click at [304, 303] on p "Drafts" at bounding box center [304, 300] width 35 height 19
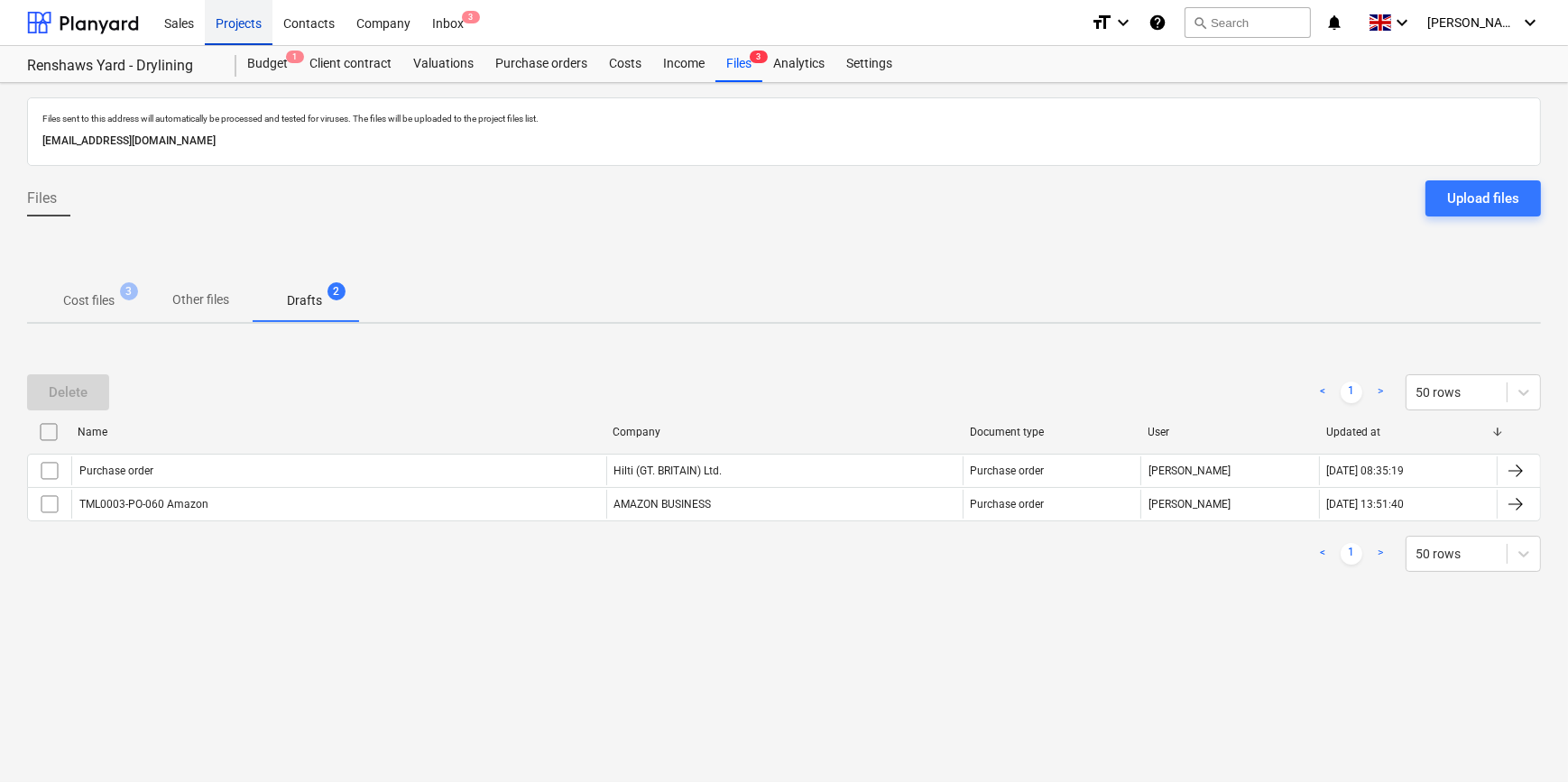
click at [241, 26] on div "Projects" at bounding box center [239, 22] width 68 height 46
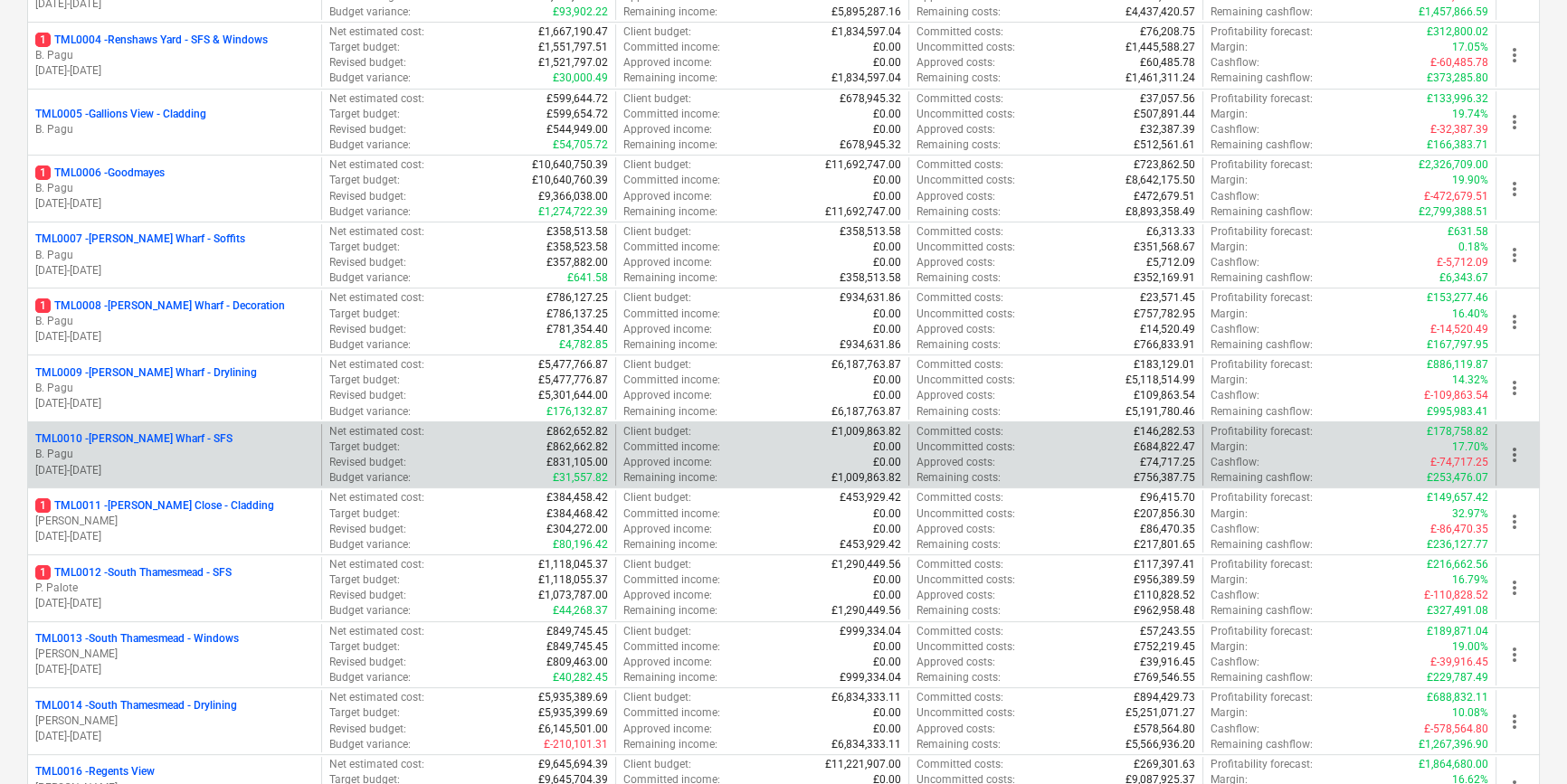
scroll to position [493, 0]
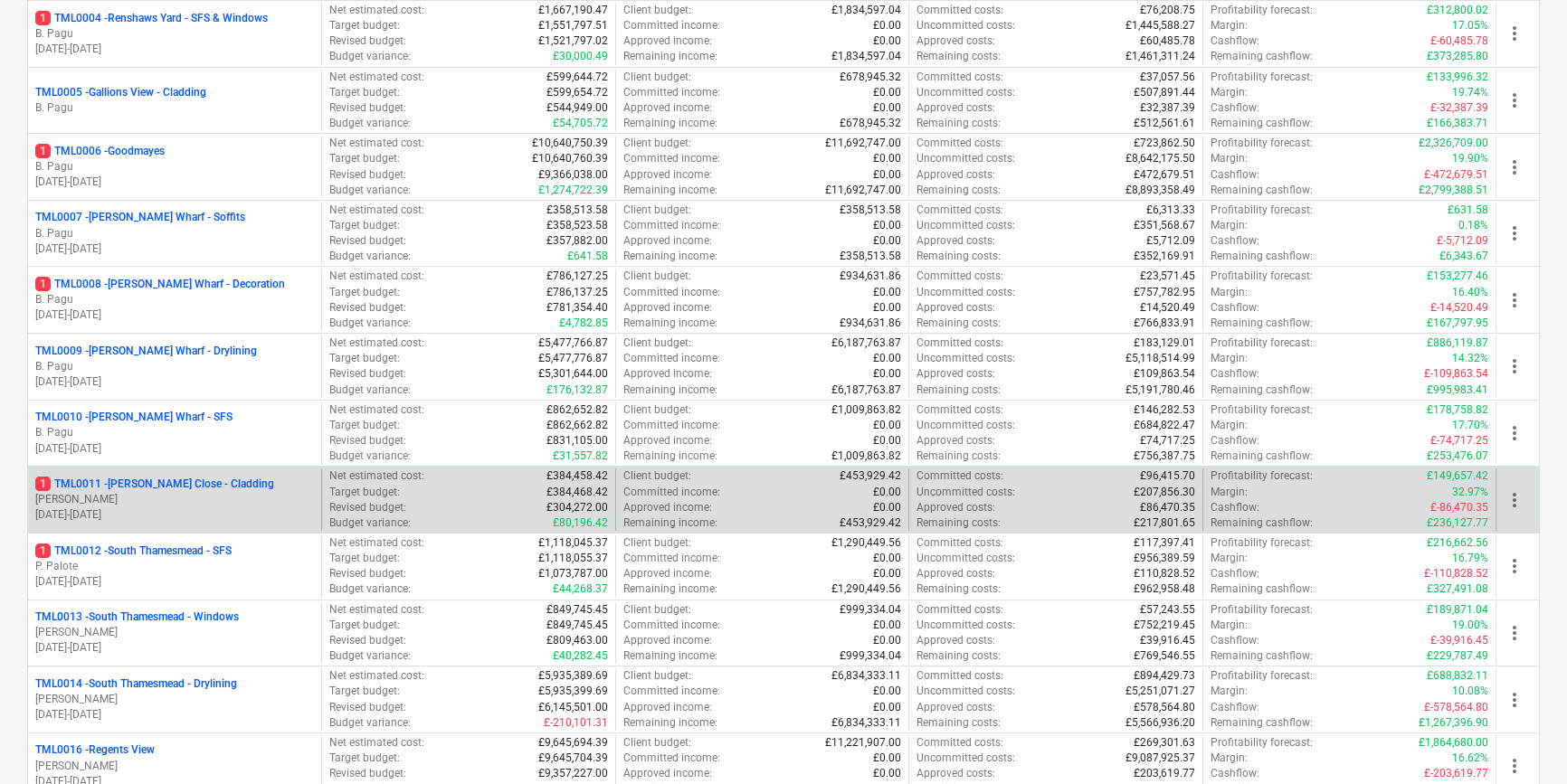
click at [237, 496] on p "[PERSON_NAME]" at bounding box center [174, 500] width 279 height 16
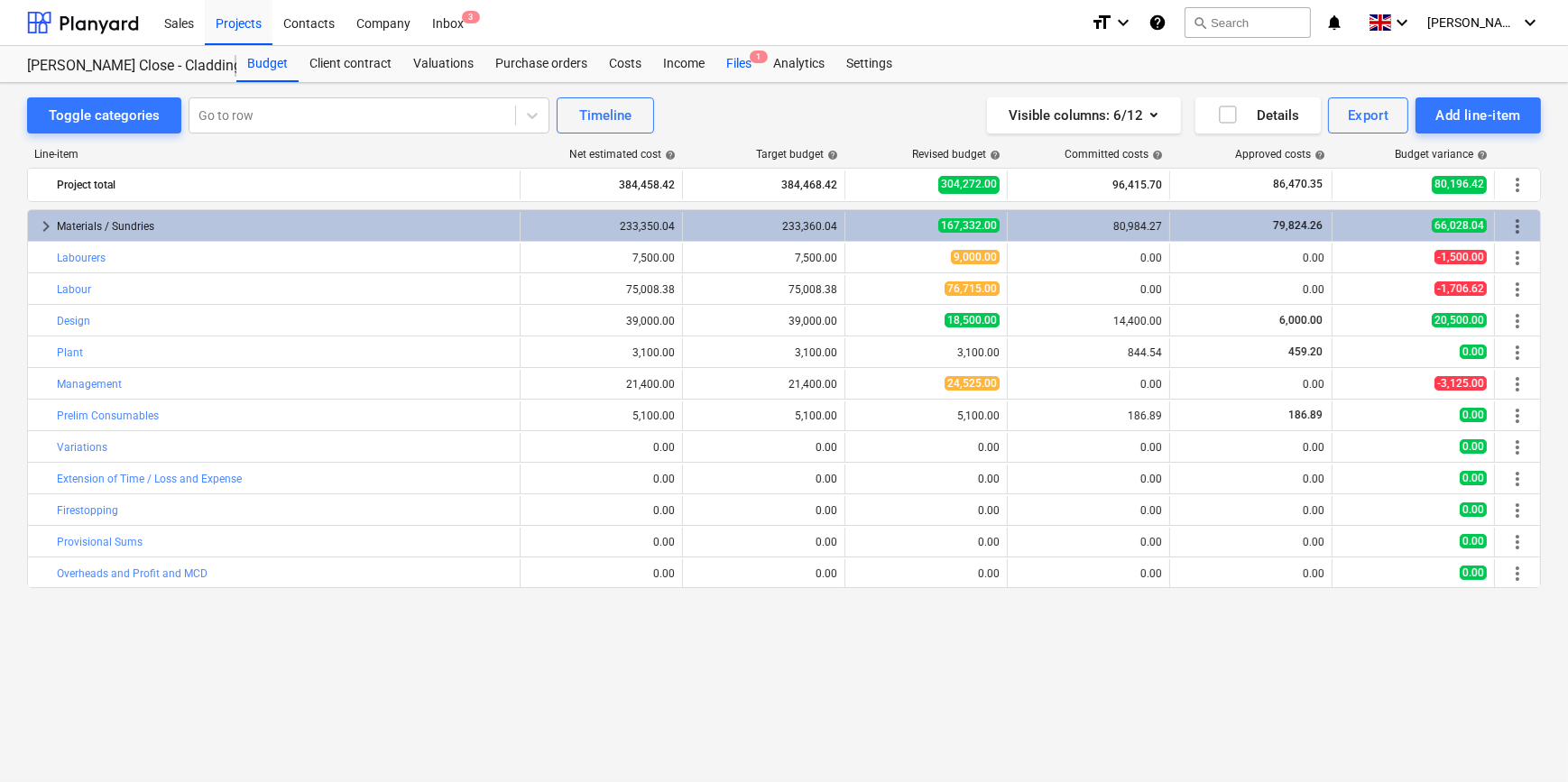
click at [736, 61] on div "Files 1" at bounding box center [738, 63] width 47 height 36
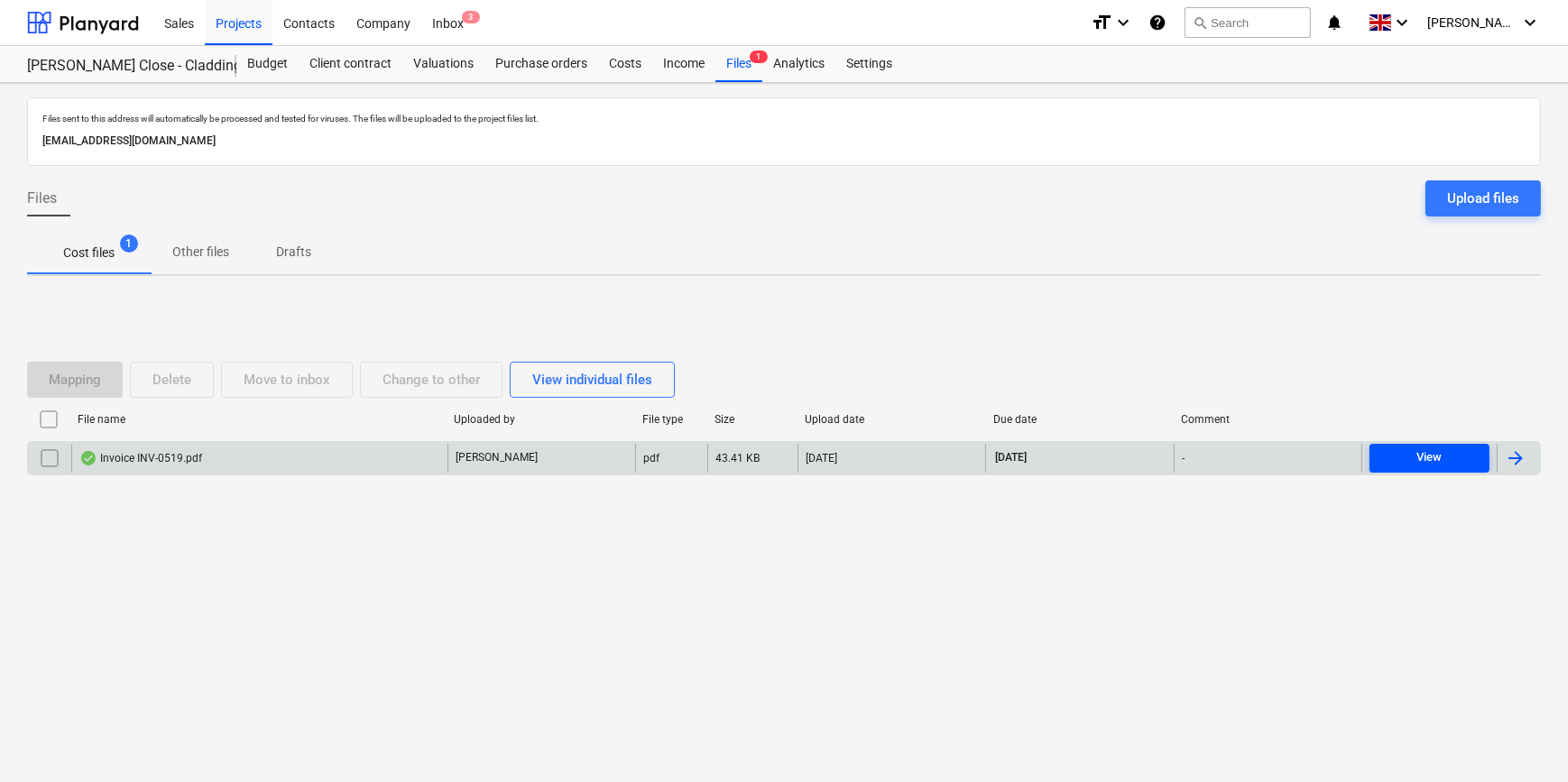
click at [1250, 457] on span "View" at bounding box center [1429, 457] width 106 height 21
click at [245, 25] on div "Projects" at bounding box center [239, 22] width 68 height 46
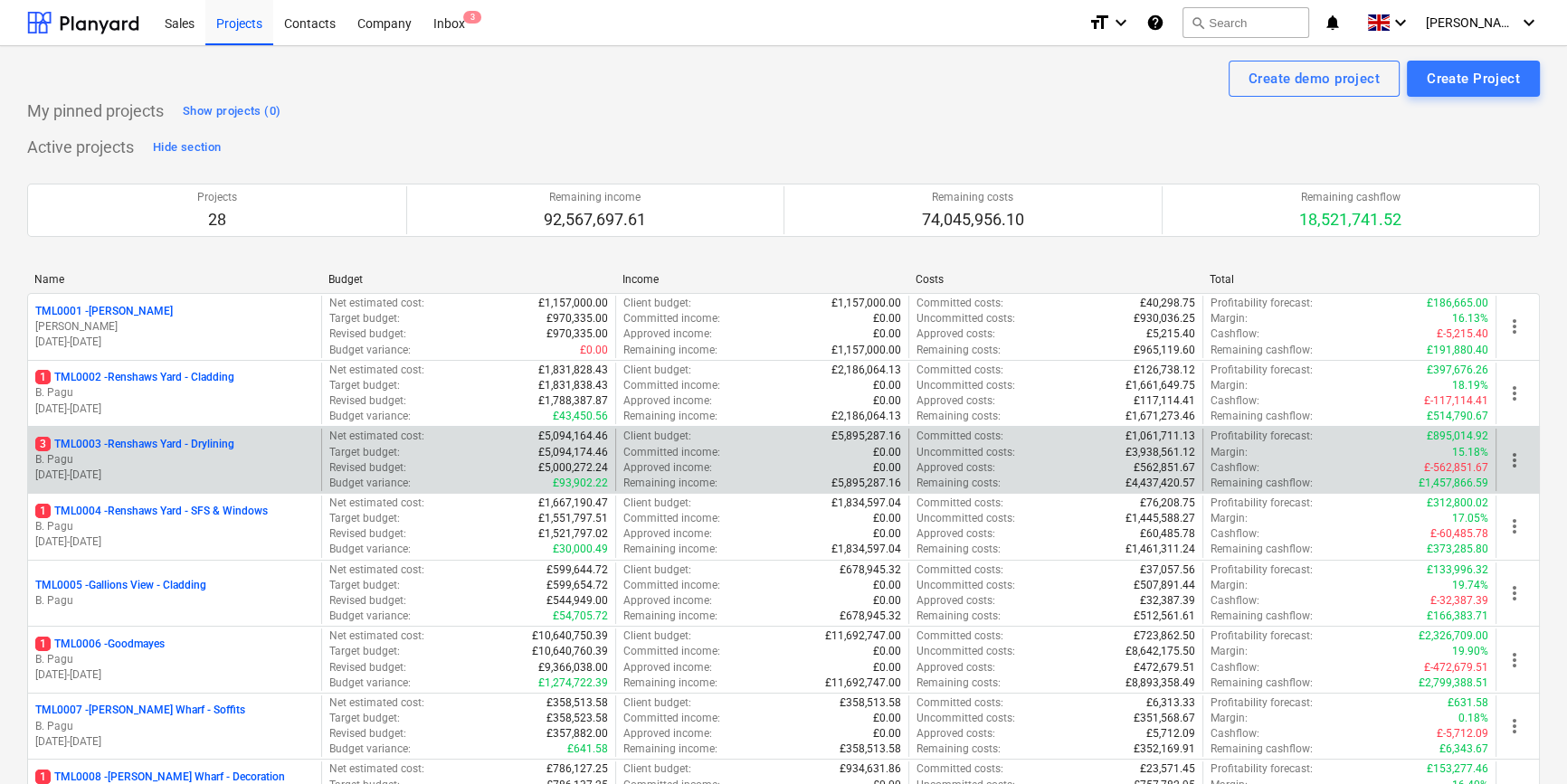
click at [207, 451] on p "3 TML0003 - Renshaws Yard - Drylining" at bounding box center [134, 444] width 199 height 16
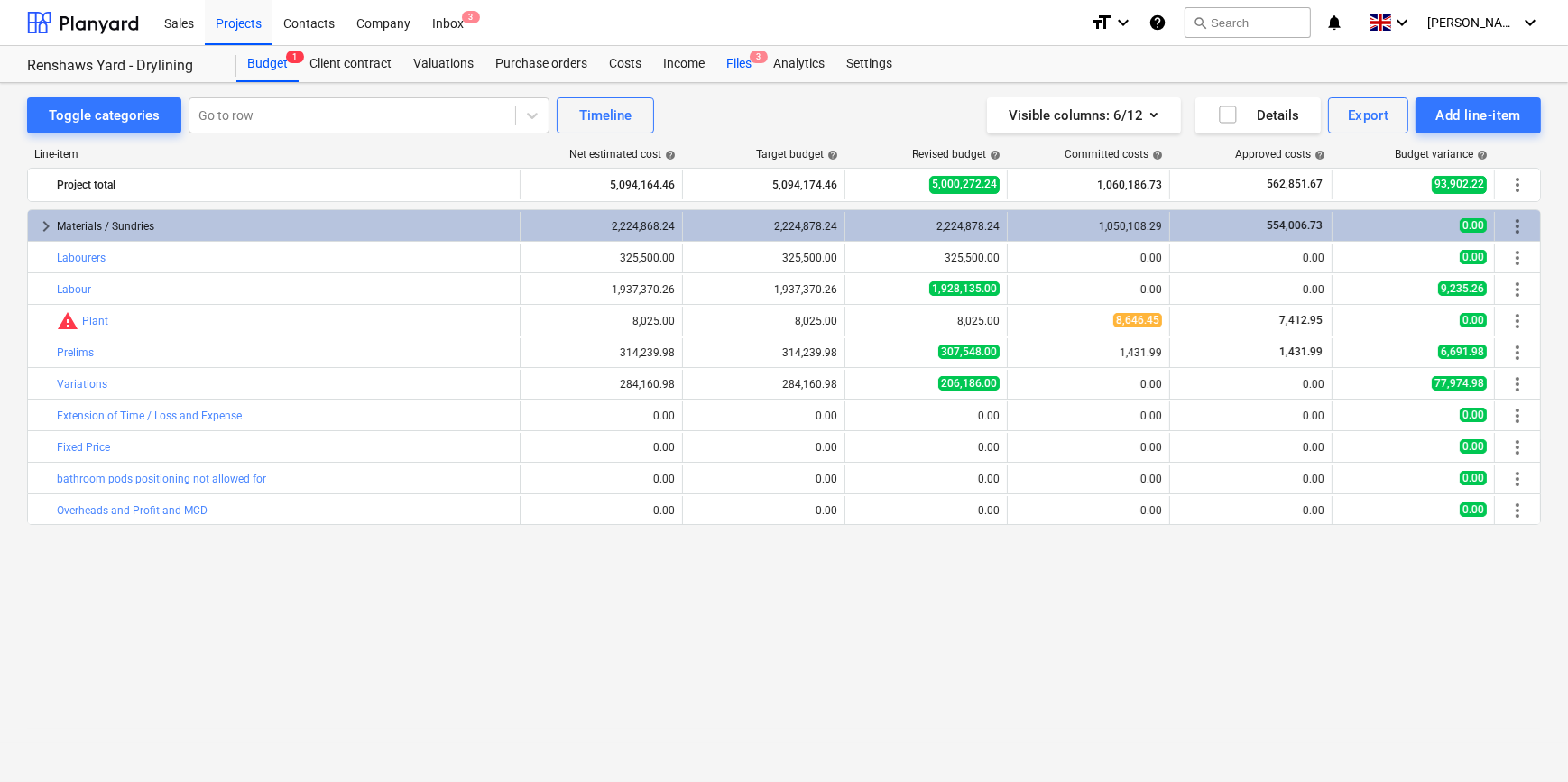
click at [734, 67] on div "Files 3" at bounding box center [738, 63] width 47 height 36
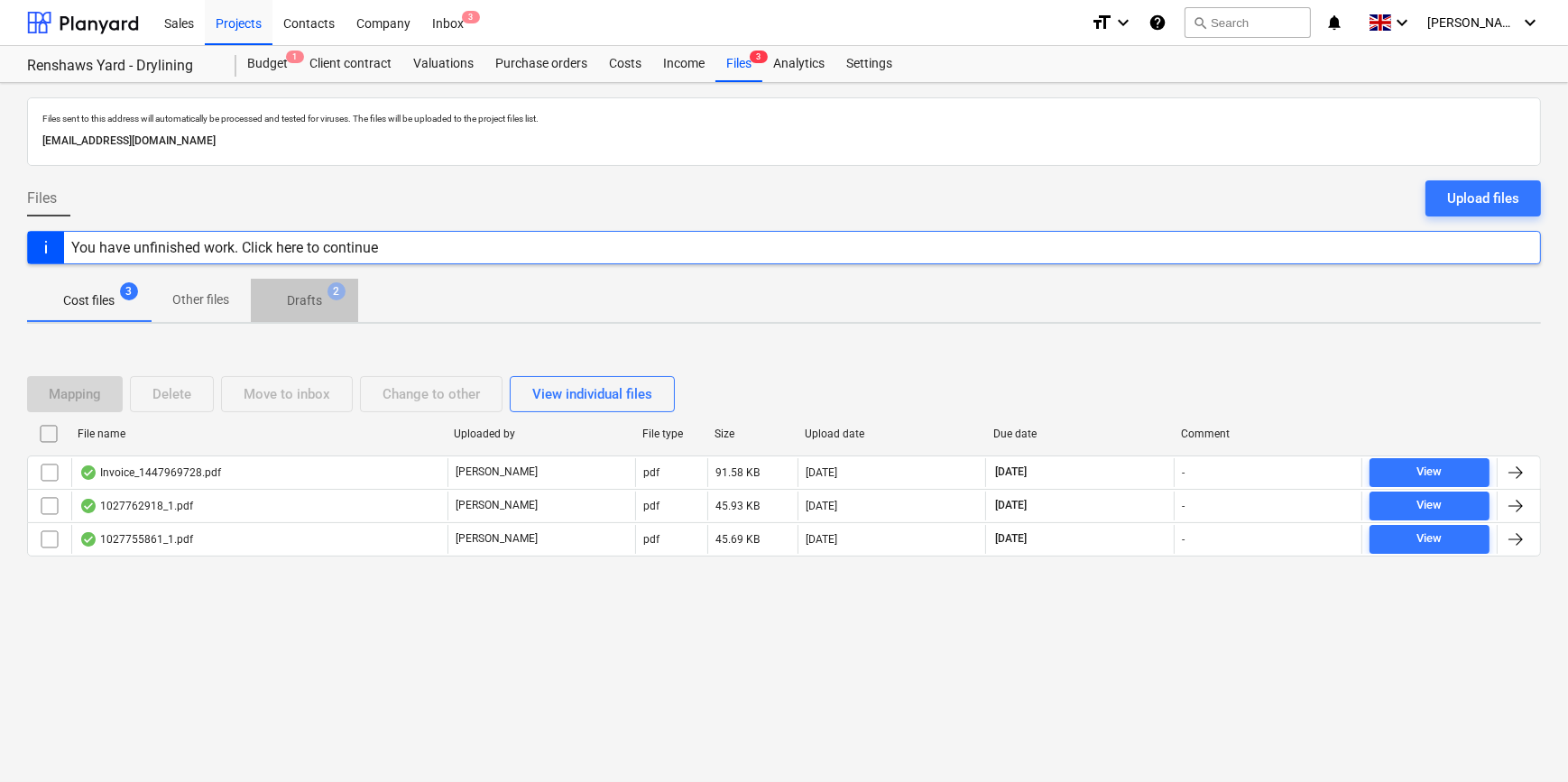
click at [304, 306] on p "Drafts" at bounding box center [304, 300] width 35 height 19
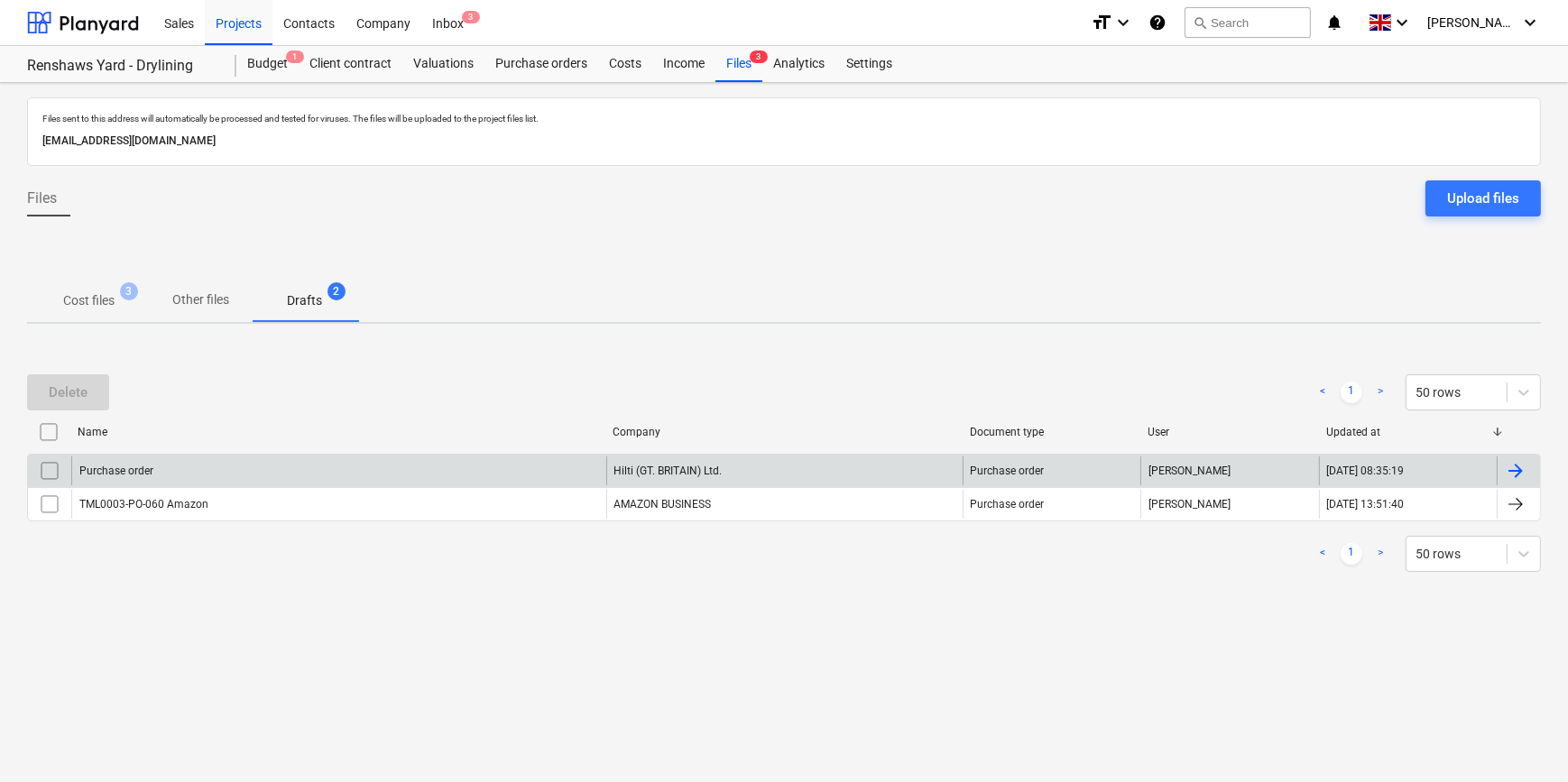
click at [1250, 470] on div at bounding box center [1518, 470] width 43 height 28
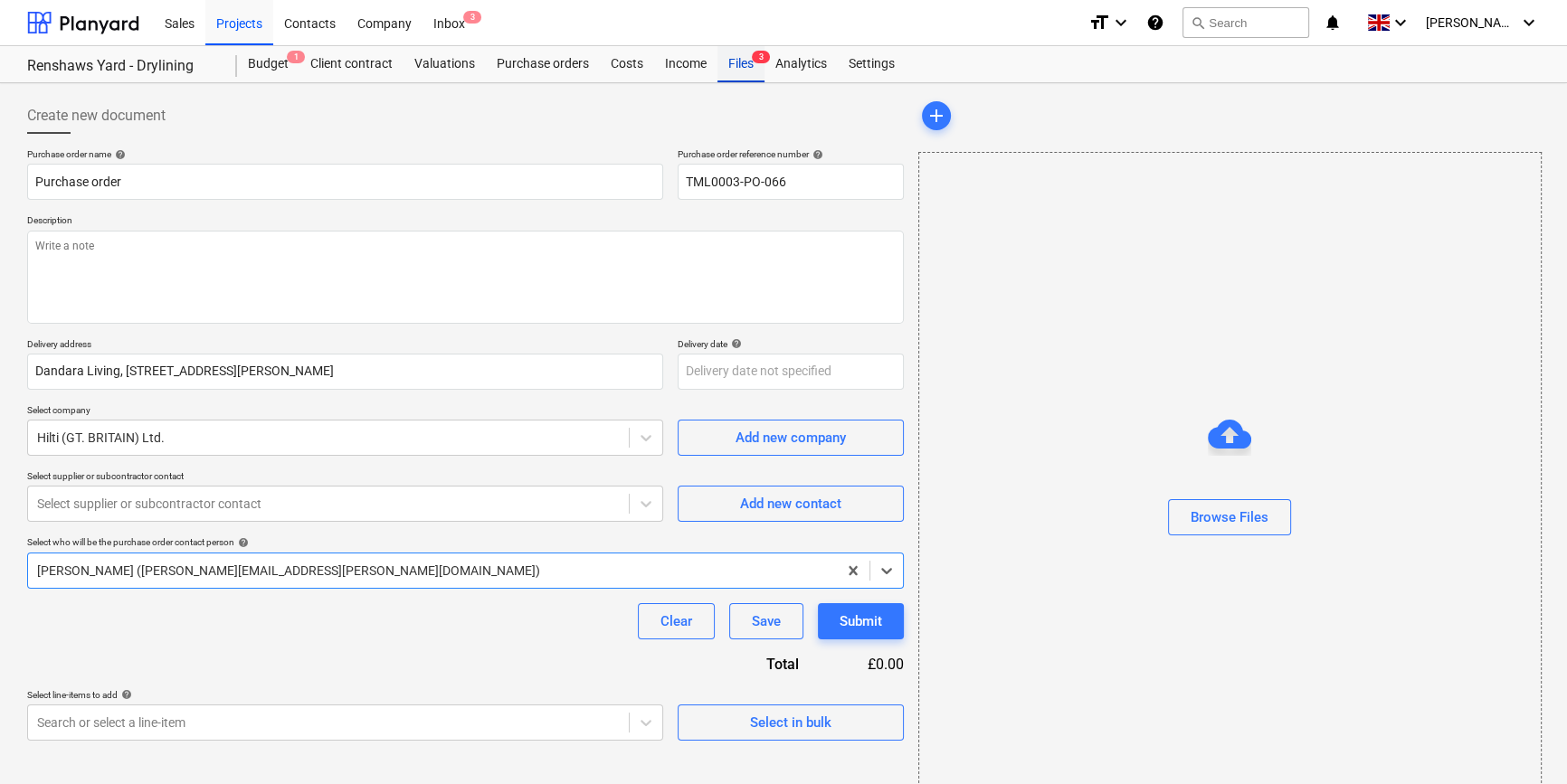
click at [739, 60] on div "Files 3" at bounding box center [740, 63] width 47 height 36
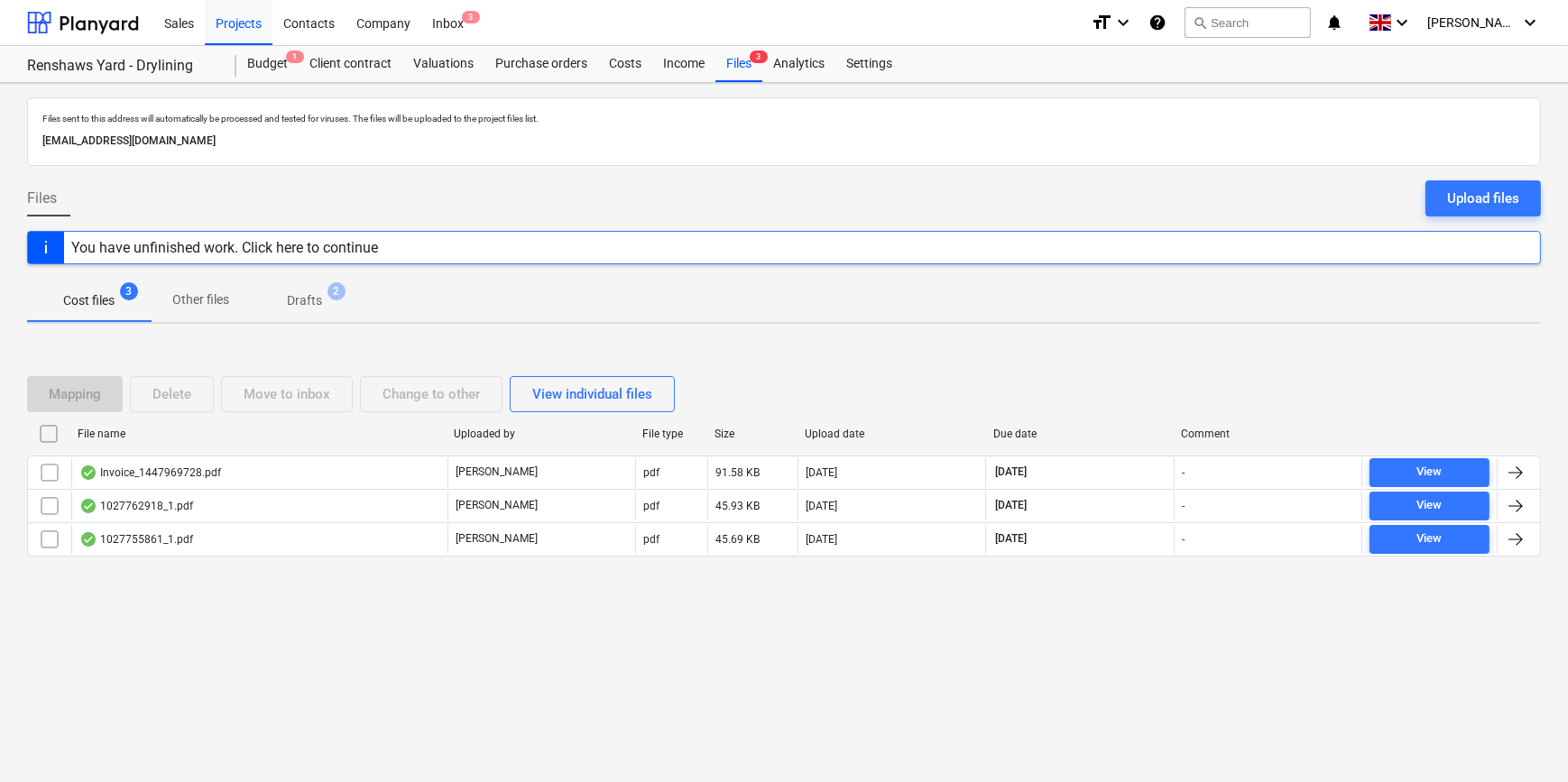
click at [288, 299] on p "Drafts" at bounding box center [304, 300] width 35 height 19
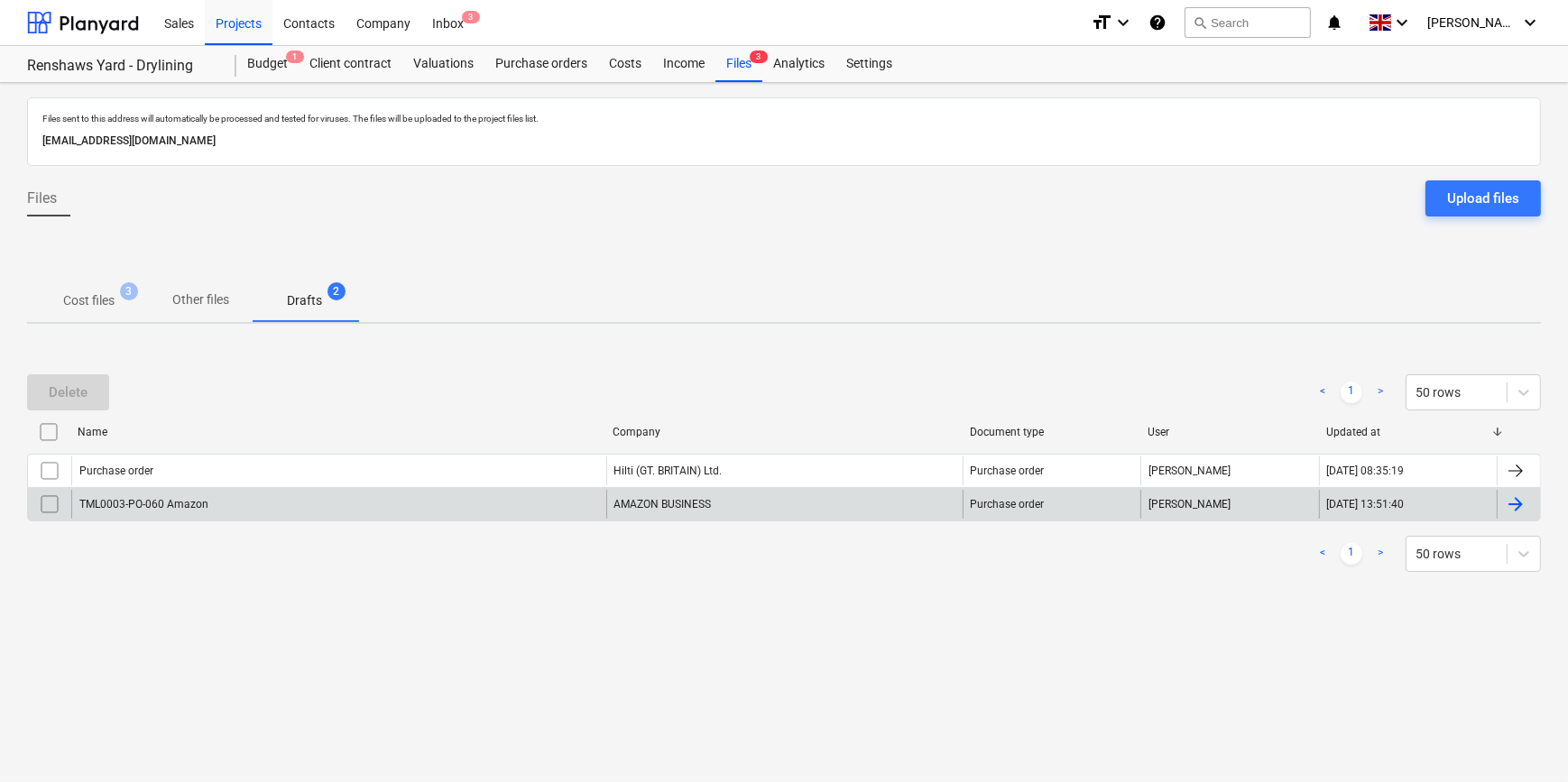
click at [1250, 499] on div at bounding box center [1516, 505] width 22 height 22
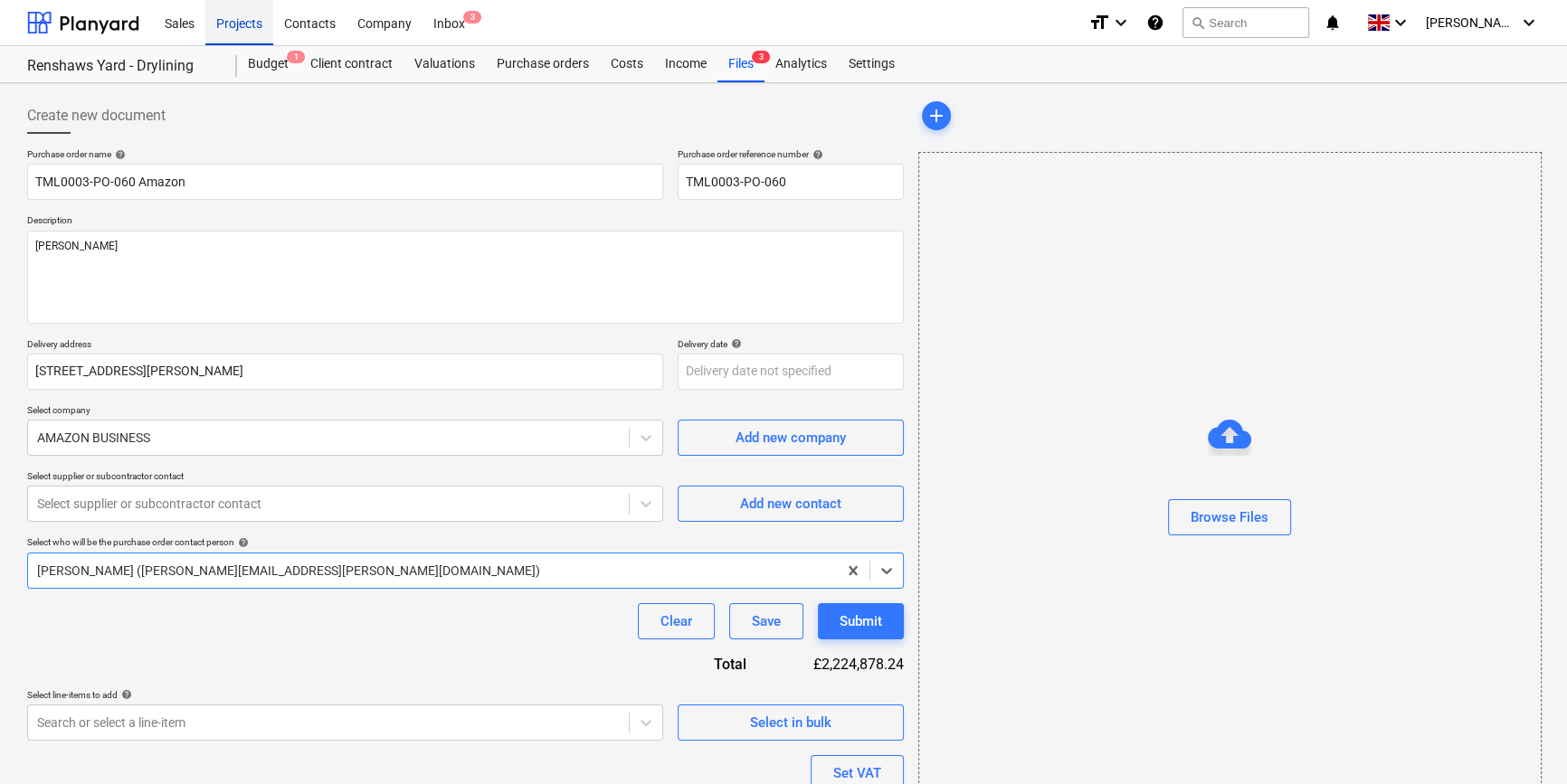
click at [226, 26] on div "Projects" at bounding box center [239, 22] width 68 height 46
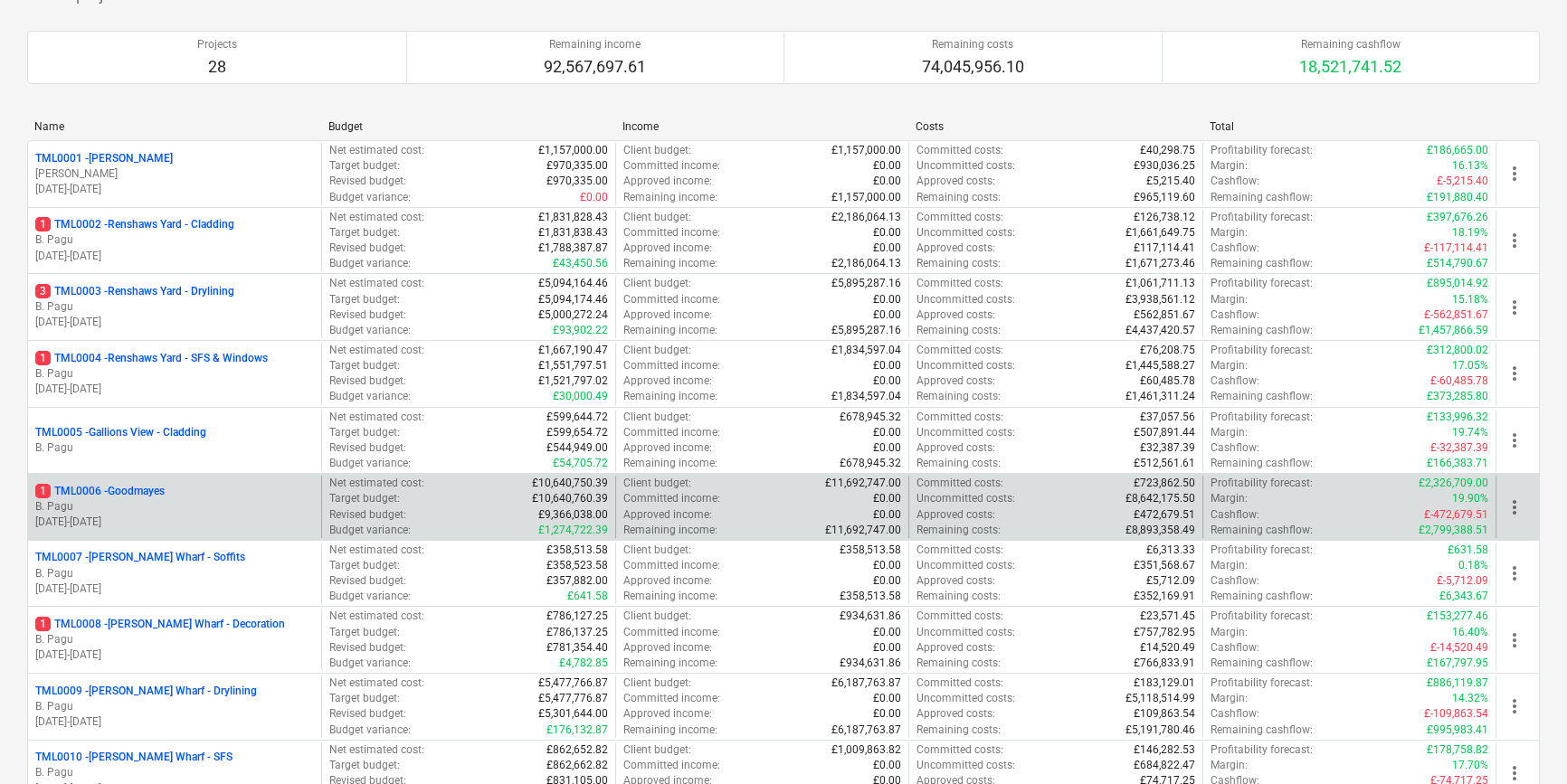
scroll to position [164, 0]
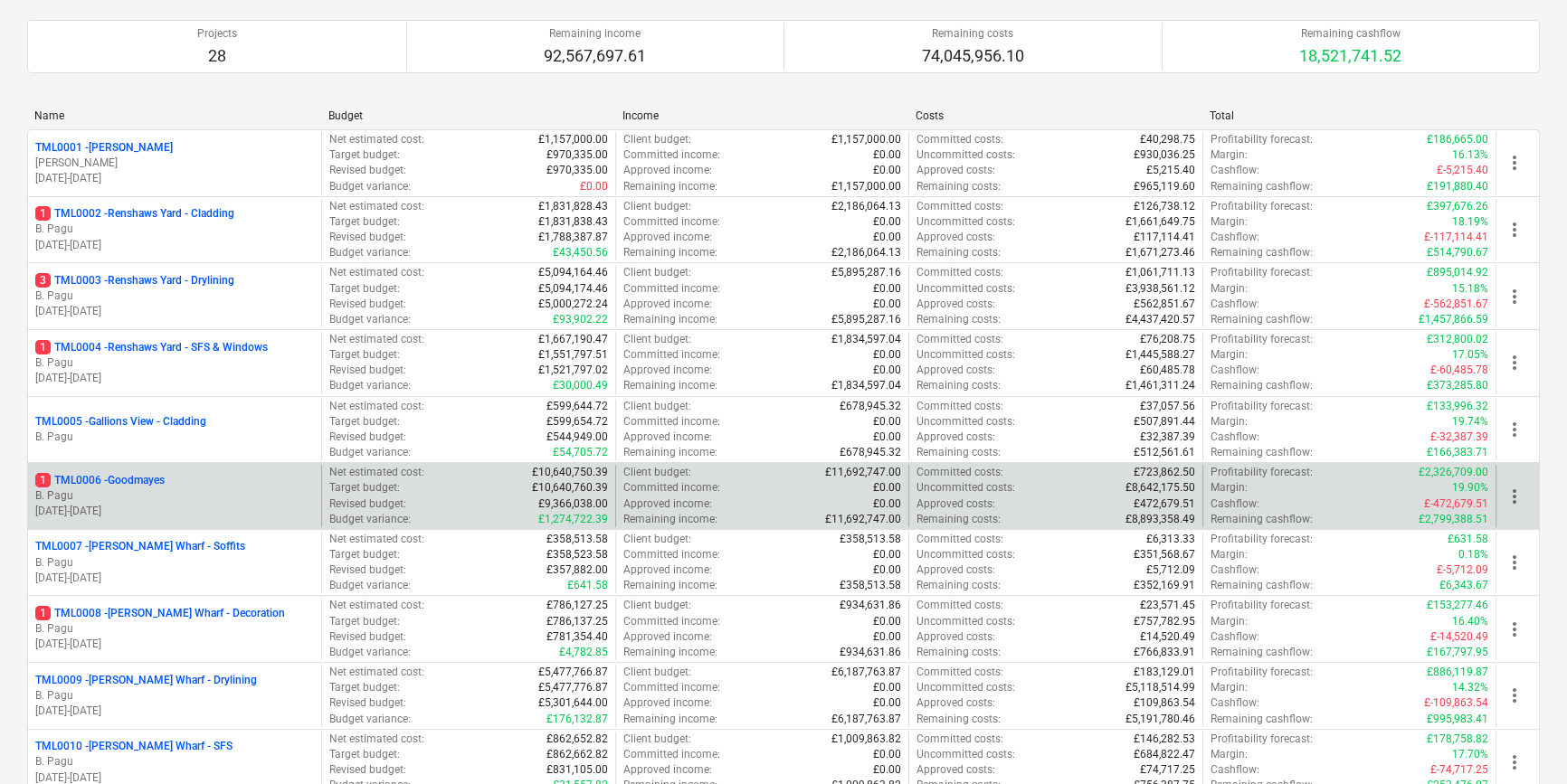
click at [256, 489] on p "B. Pagu" at bounding box center [174, 496] width 279 height 16
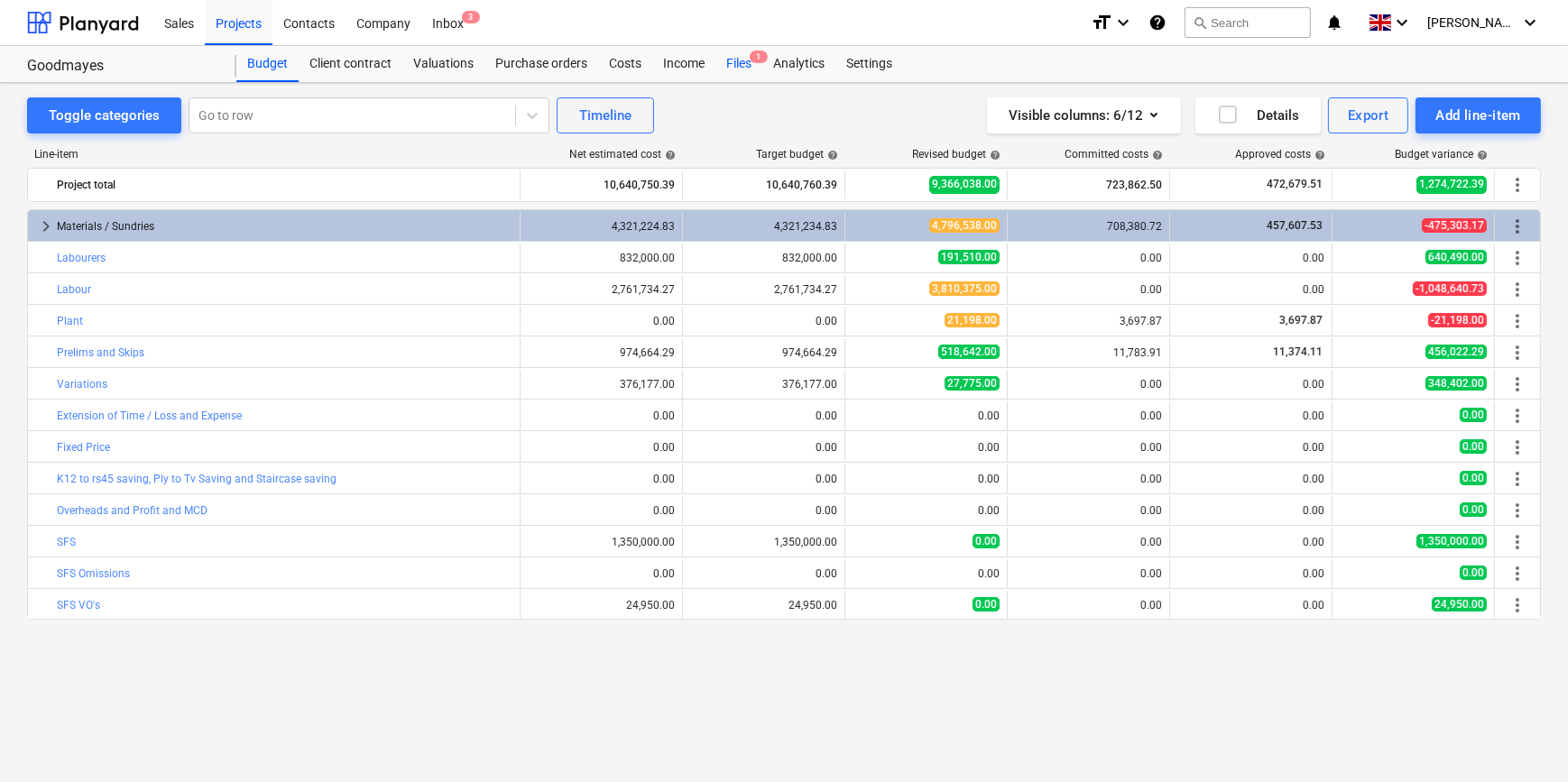
click at [731, 61] on div "Files 1" at bounding box center [738, 63] width 47 height 36
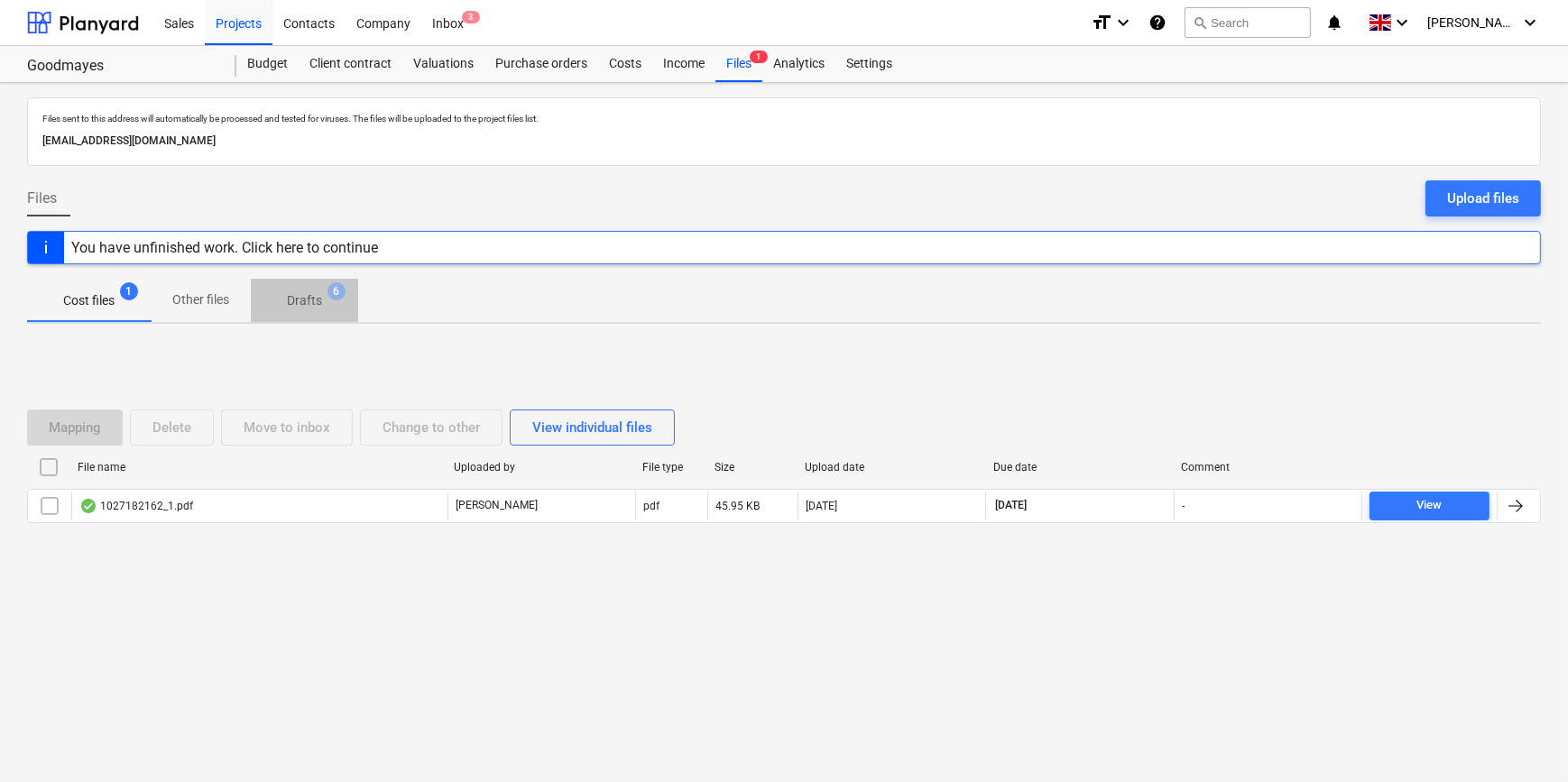
click at [298, 298] on p "Drafts" at bounding box center [304, 300] width 35 height 19
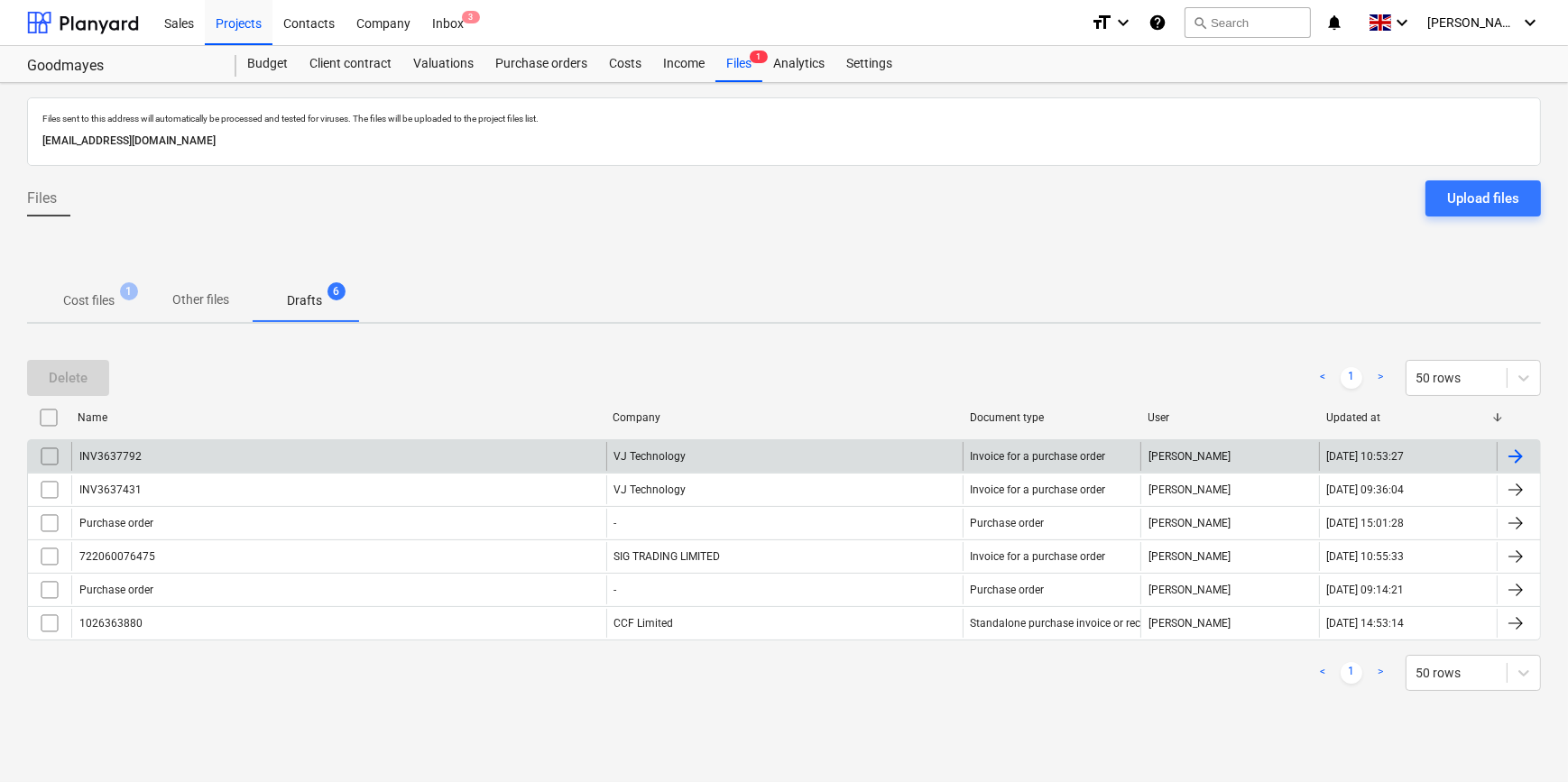
click at [1250, 452] on div at bounding box center [1516, 456] width 22 height 22
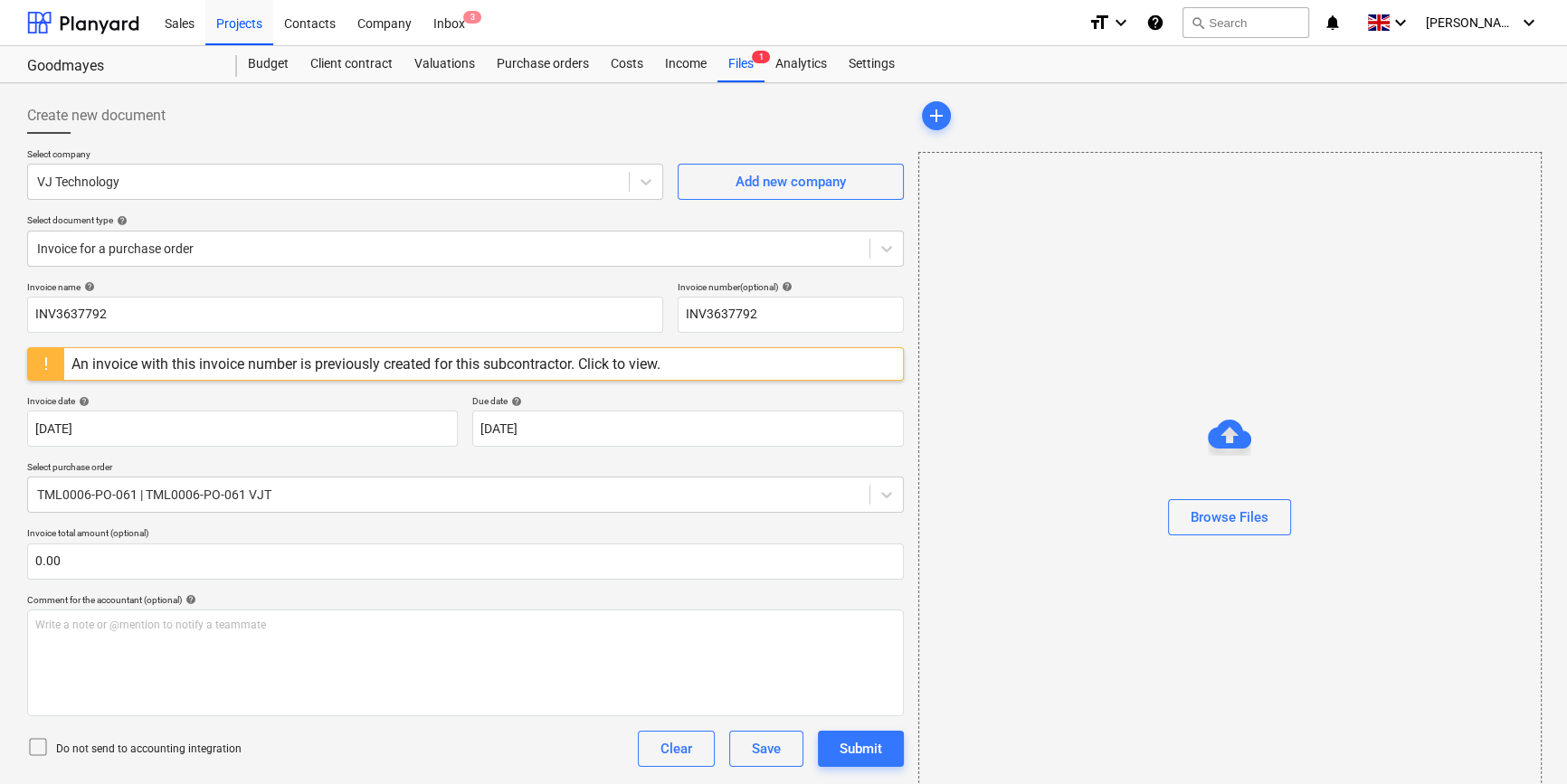
click at [377, 362] on div "An invoice with this invoice number is previously created for this subcontracto…" at bounding box center [366, 363] width 589 height 17
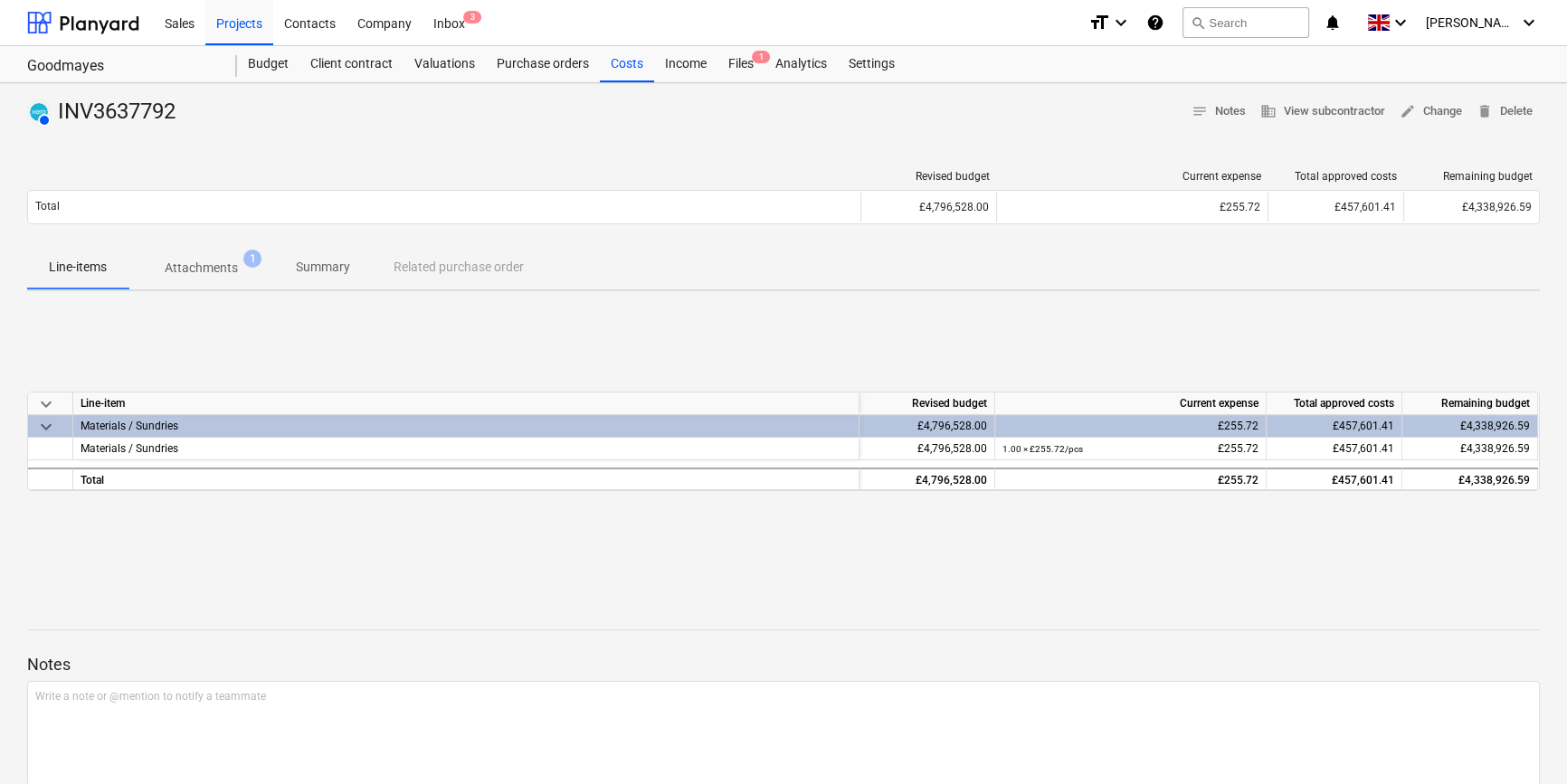
click at [209, 265] on p "Attachments" at bounding box center [202, 268] width 74 height 19
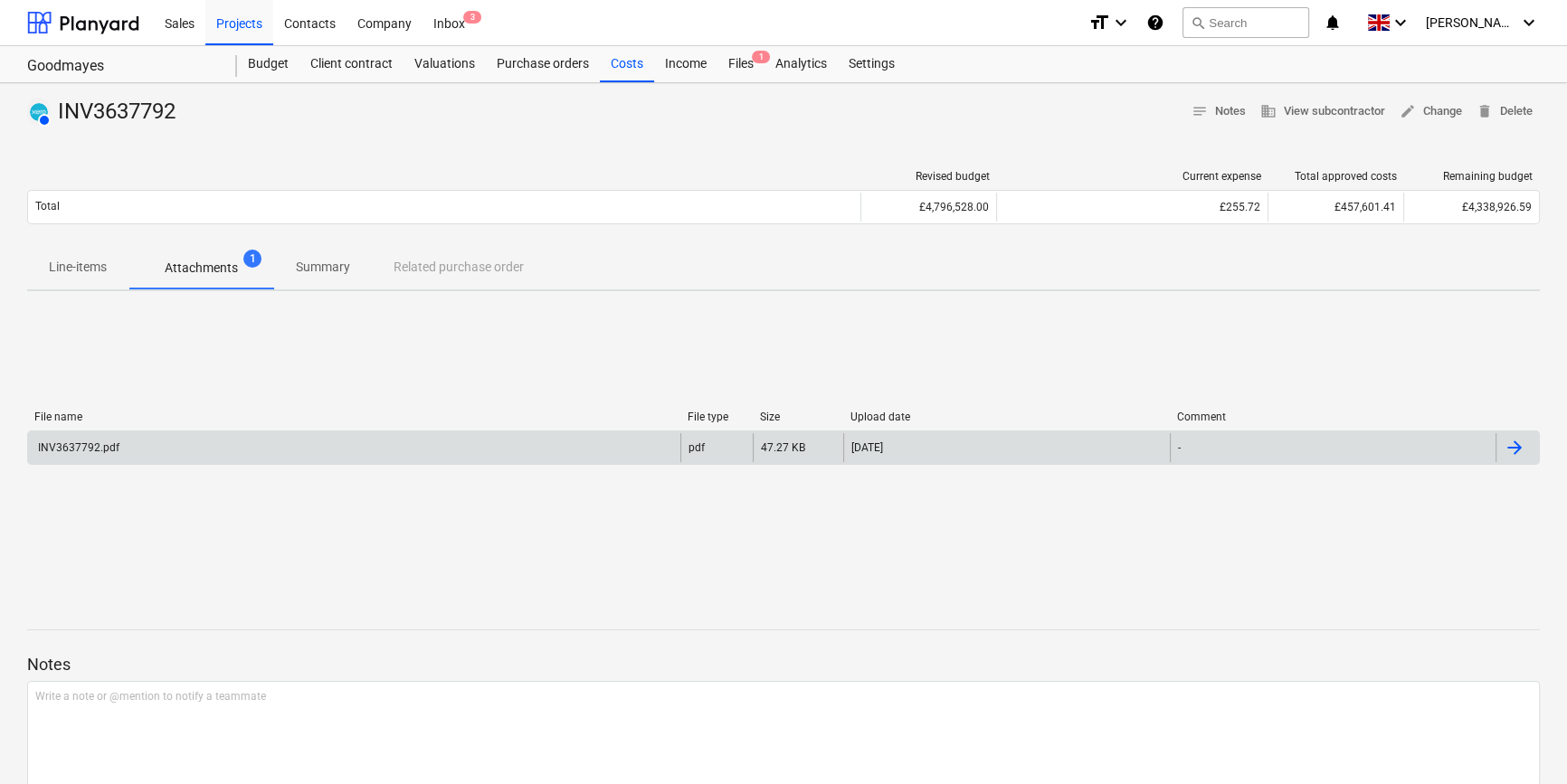
click at [1254, 444] on div at bounding box center [1515, 448] width 22 height 22
click at [231, 26] on div "Projects" at bounding box center [239, 22] width 68 height 46
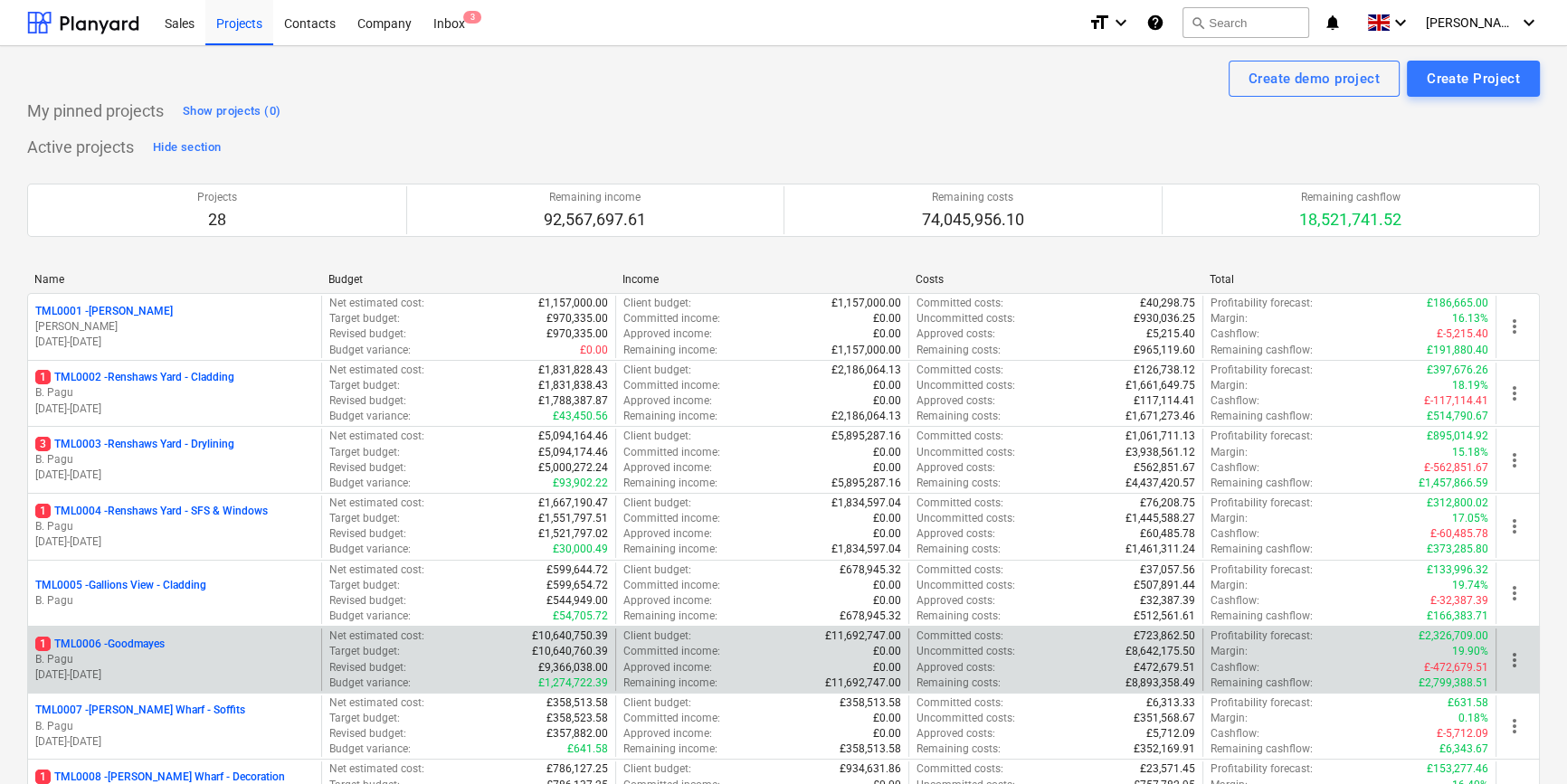
click at [172, 657] on p "B. Pagu" at bounding box center [174, 660] width 279 height 16
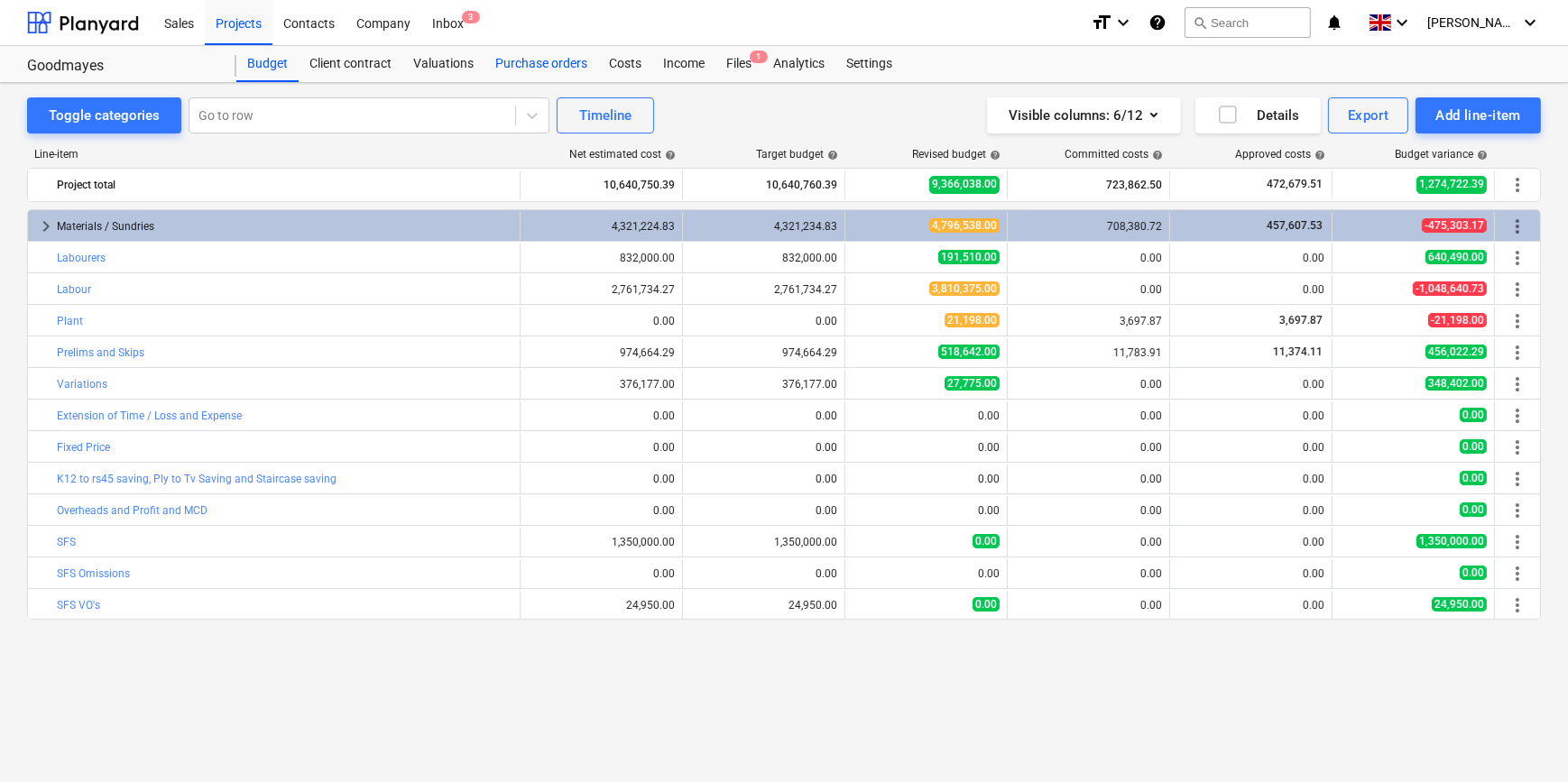
click at [553, 61] on div "Purchase orders" at bounding box center [542, 63] width 114 height 36
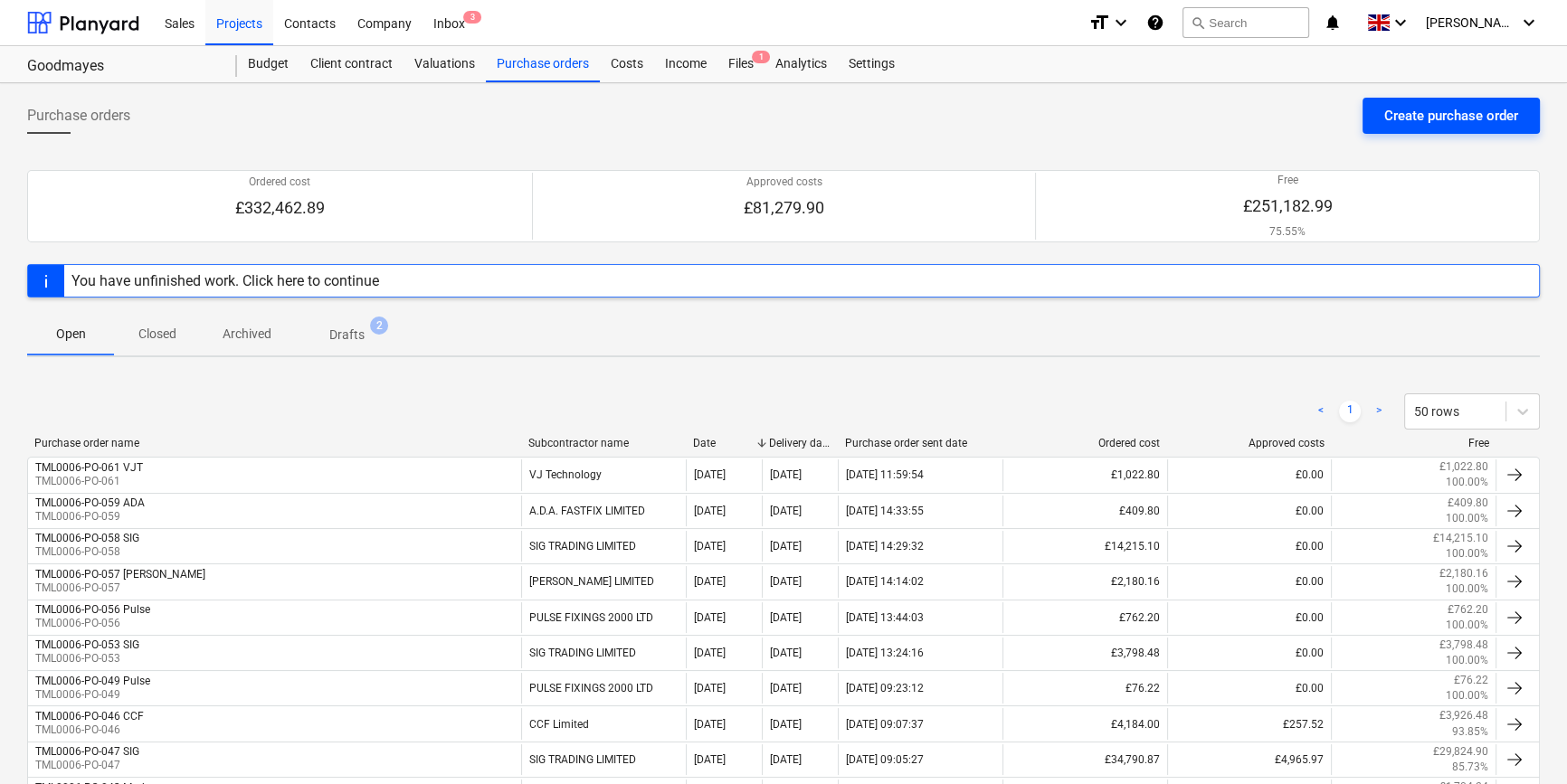
click at [1254, 117] on div "Create purchase order" at bounding box center [1451, 116] width 133 height 24
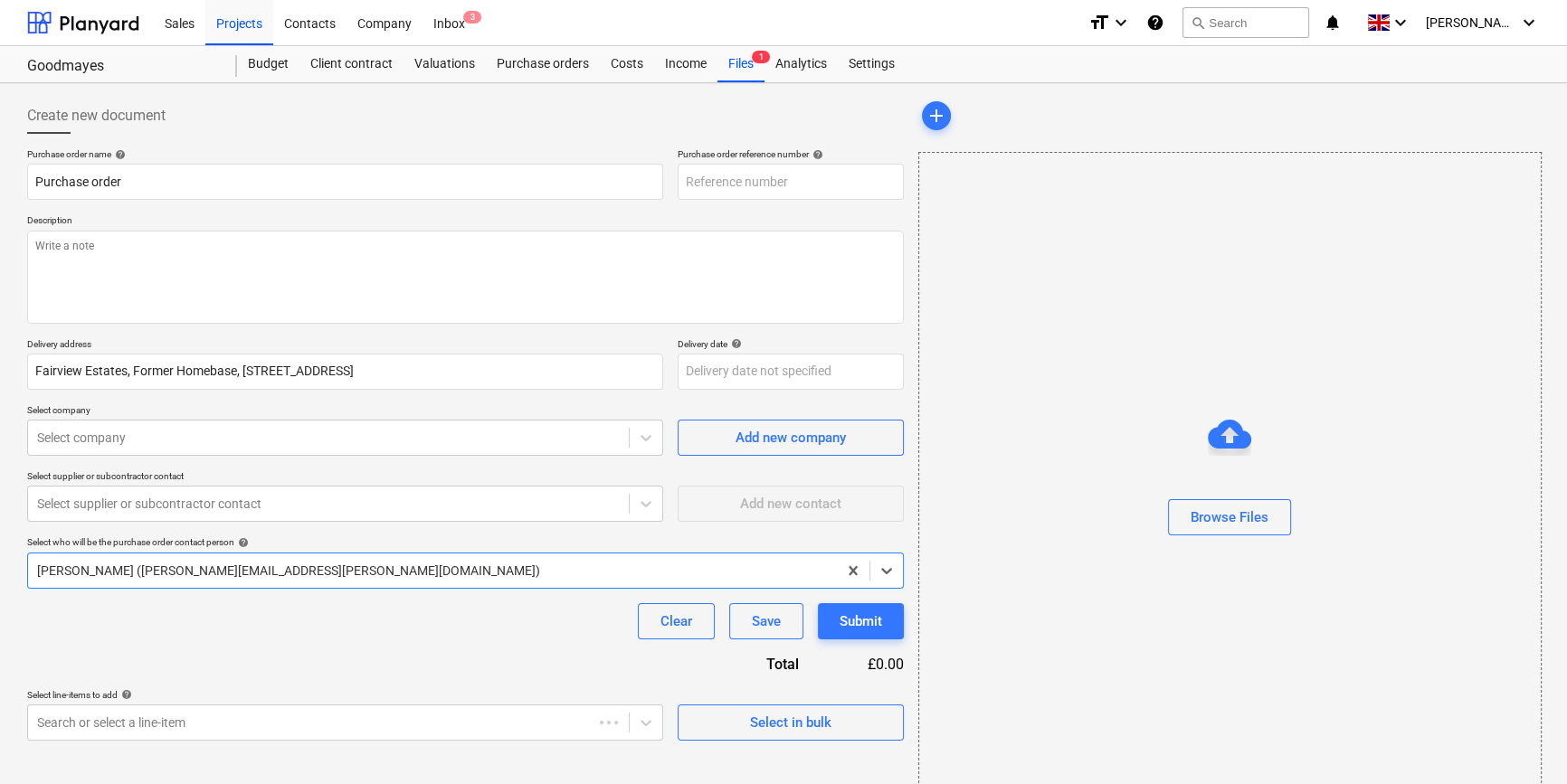
type textarea "x"
type input "TML0006-PO-063"
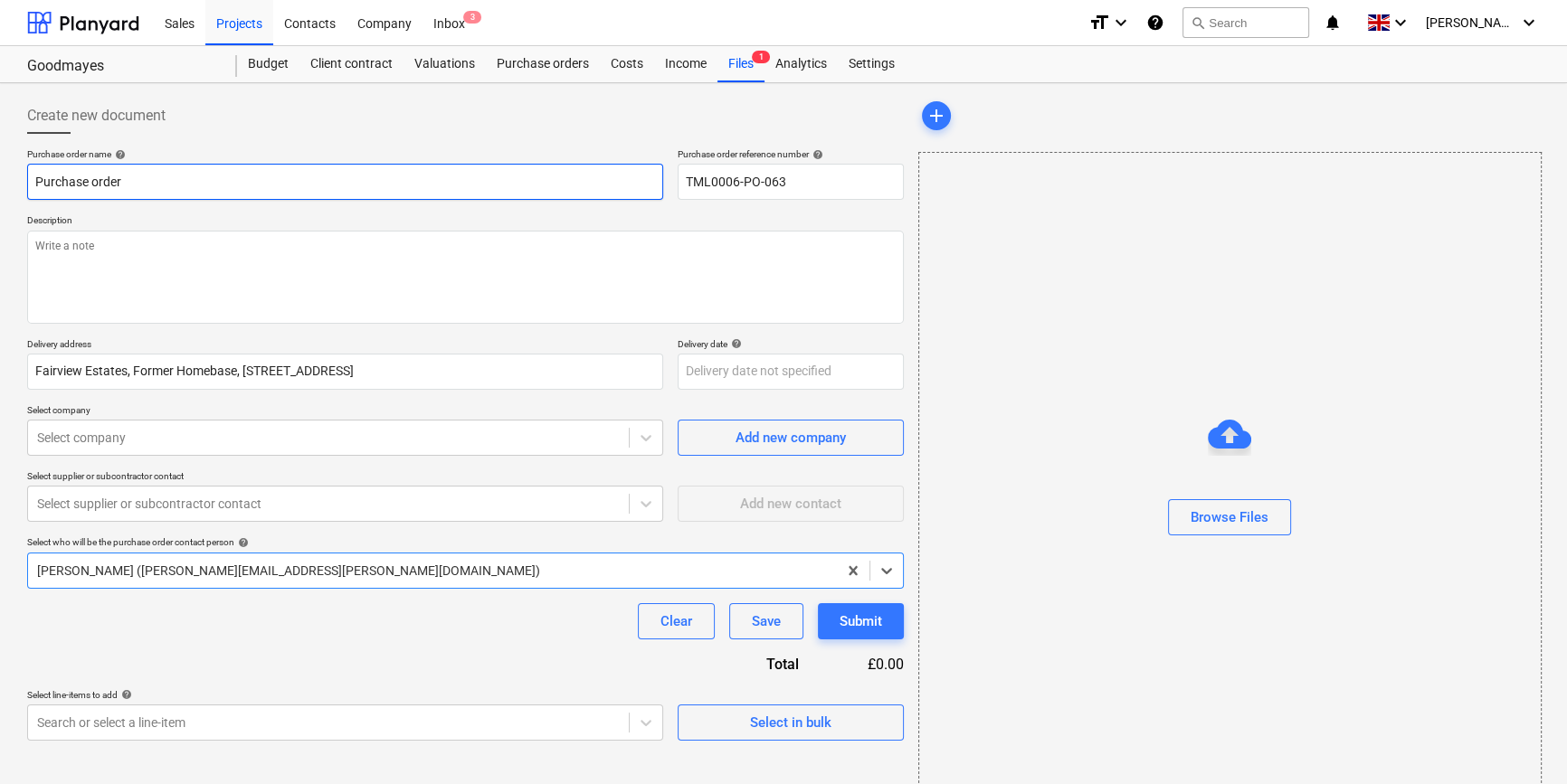
type textarea "x"
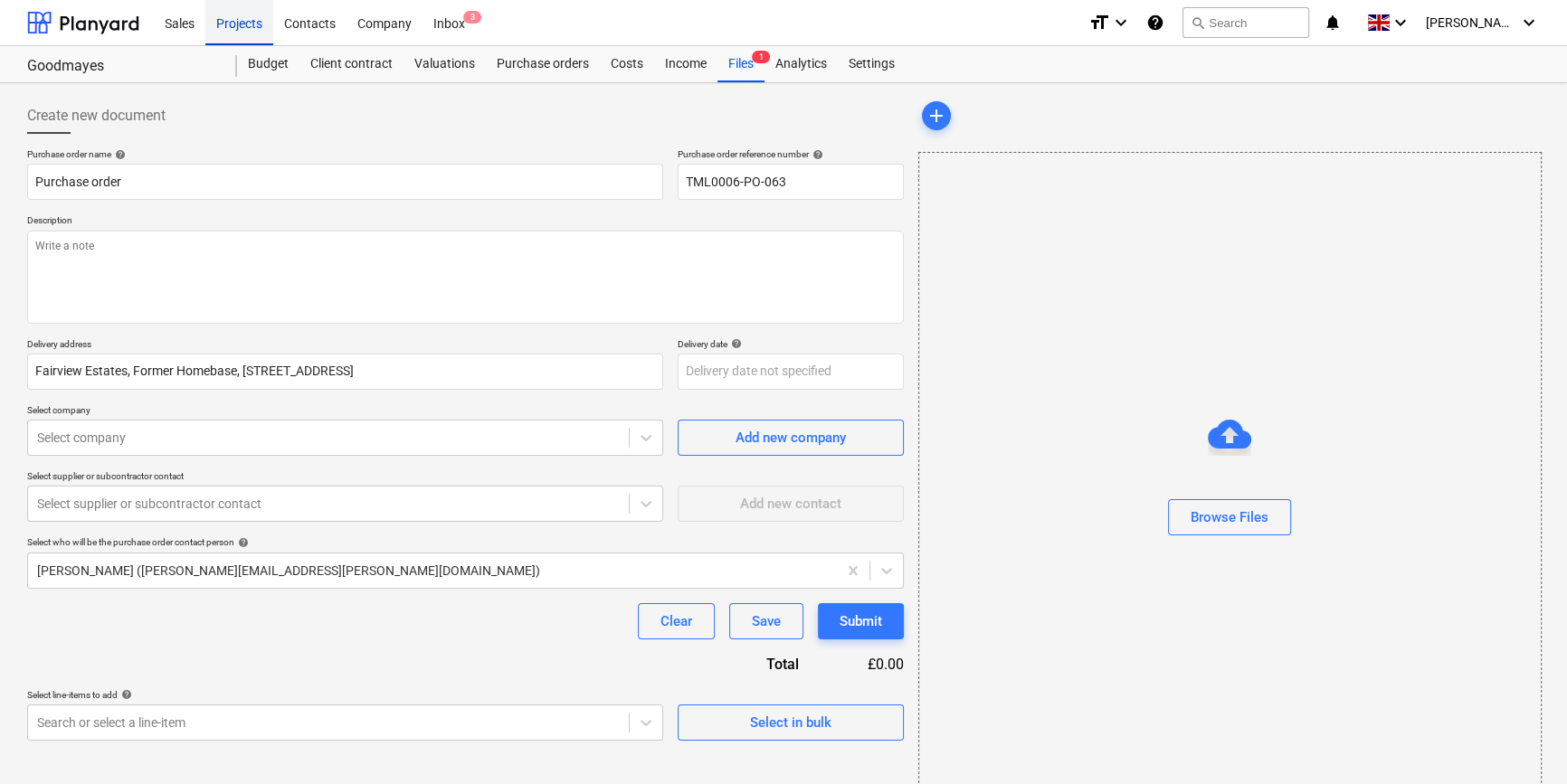
click at [232, 29] on div "Projects" at bounding box center [239, 22] width 68 height 46
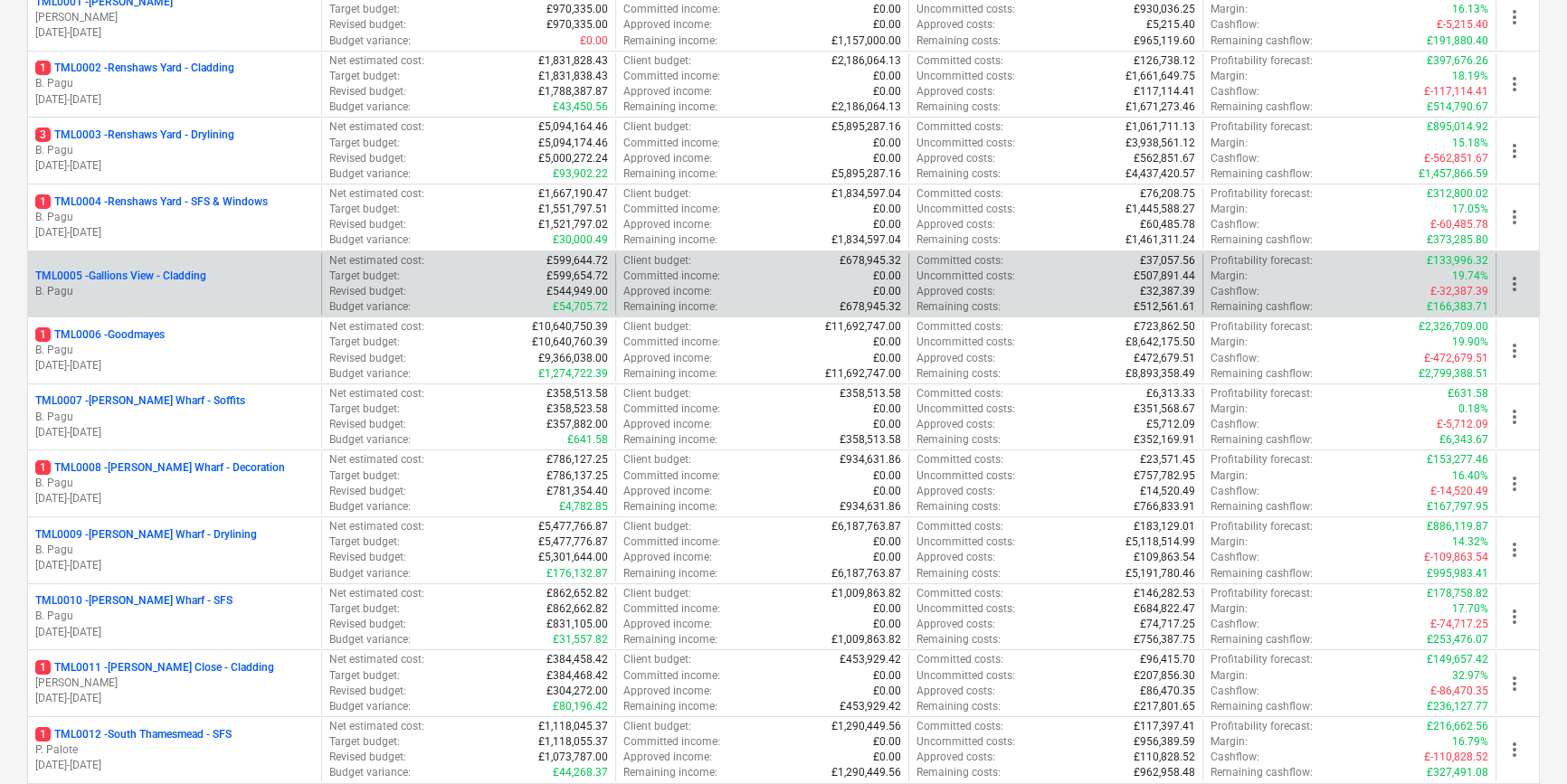
scroll to position [329, 0]
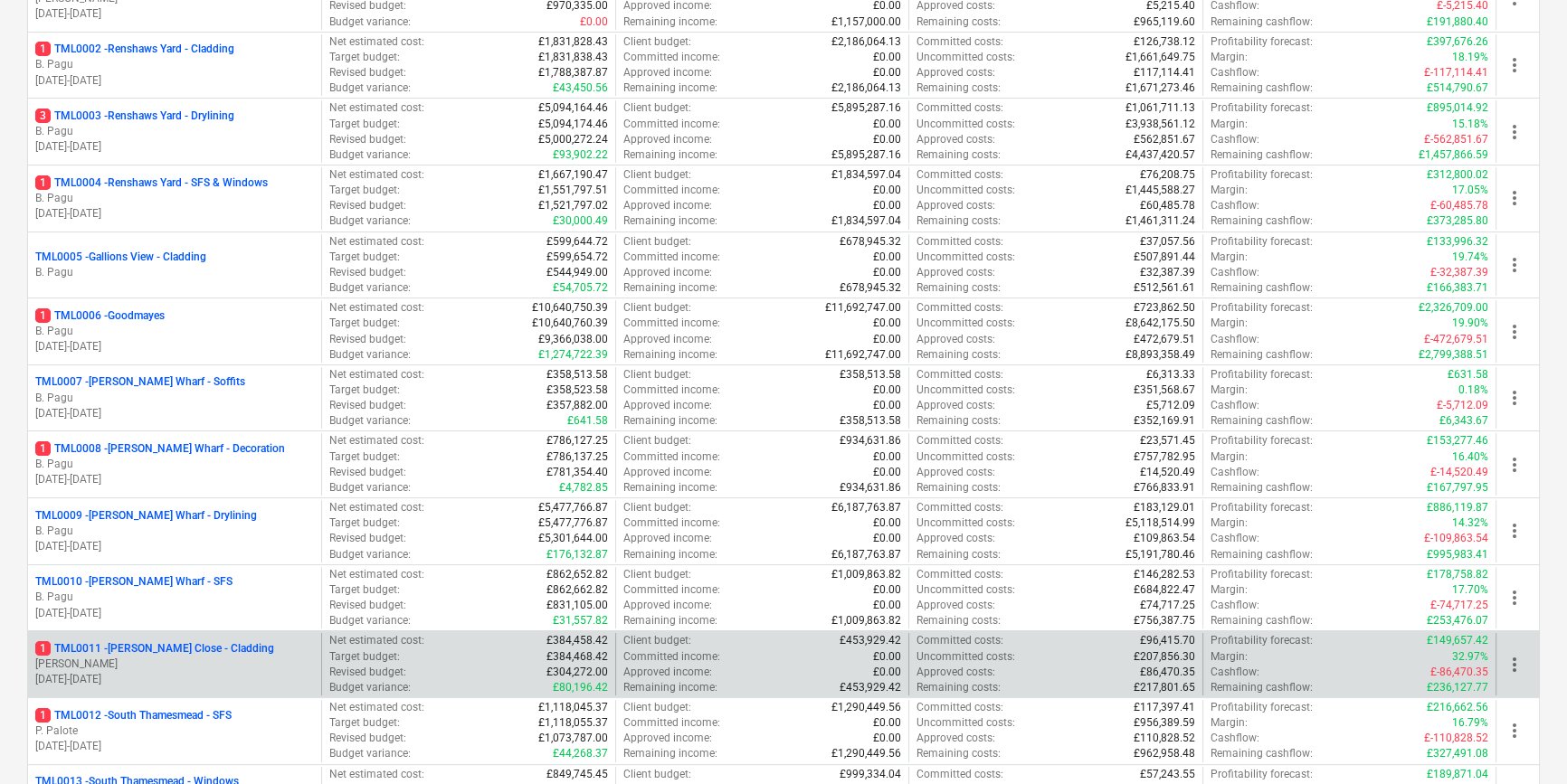
click at [238, 647] on div "1 TML0011 - [PERSON_NAME] Close - Cladding" at bounding box center [174, 649] width 279 height 16
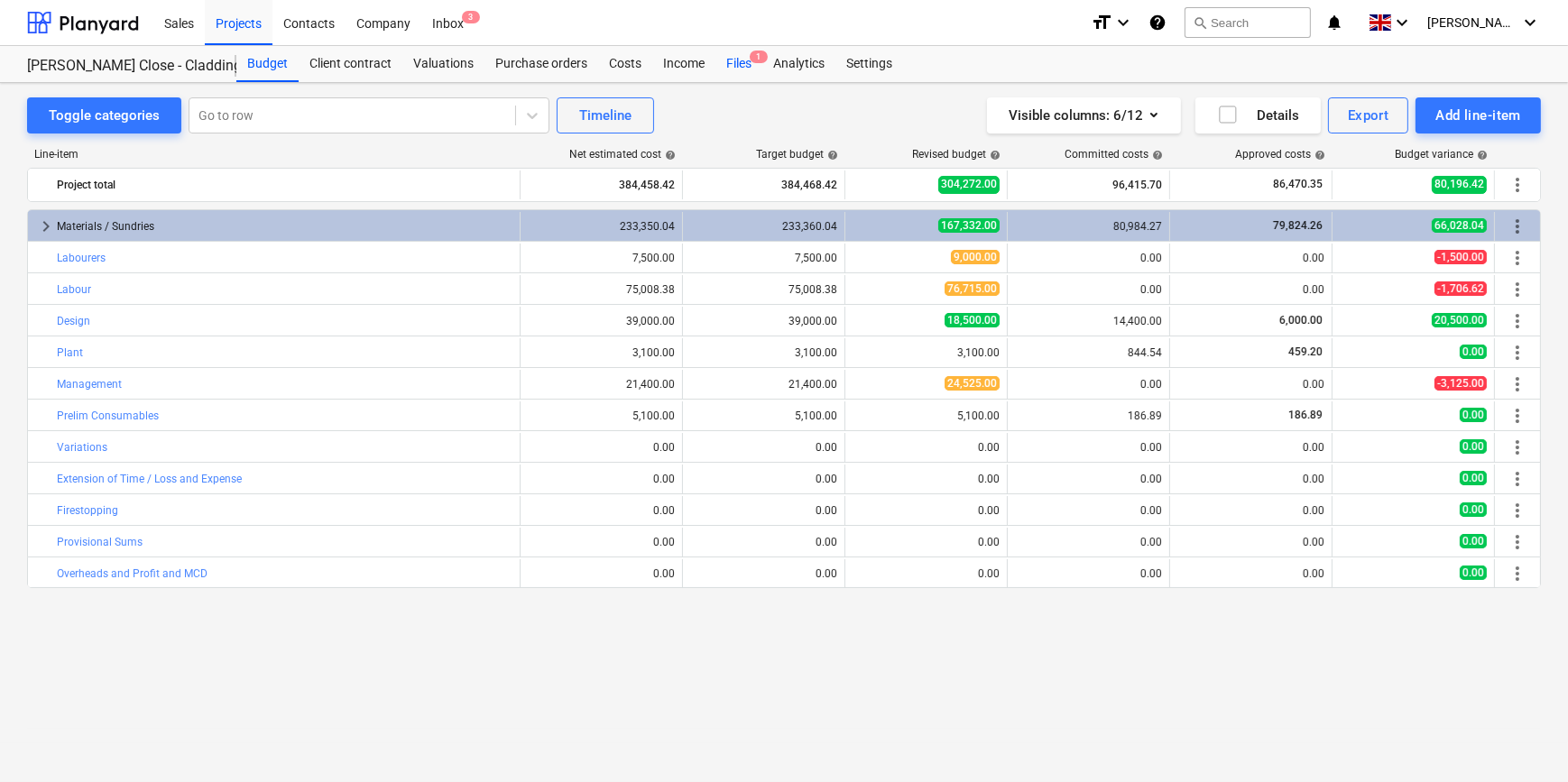
click at [734, 69] on div "Files 1" at bounding box center [738, 63] width 47 height 36
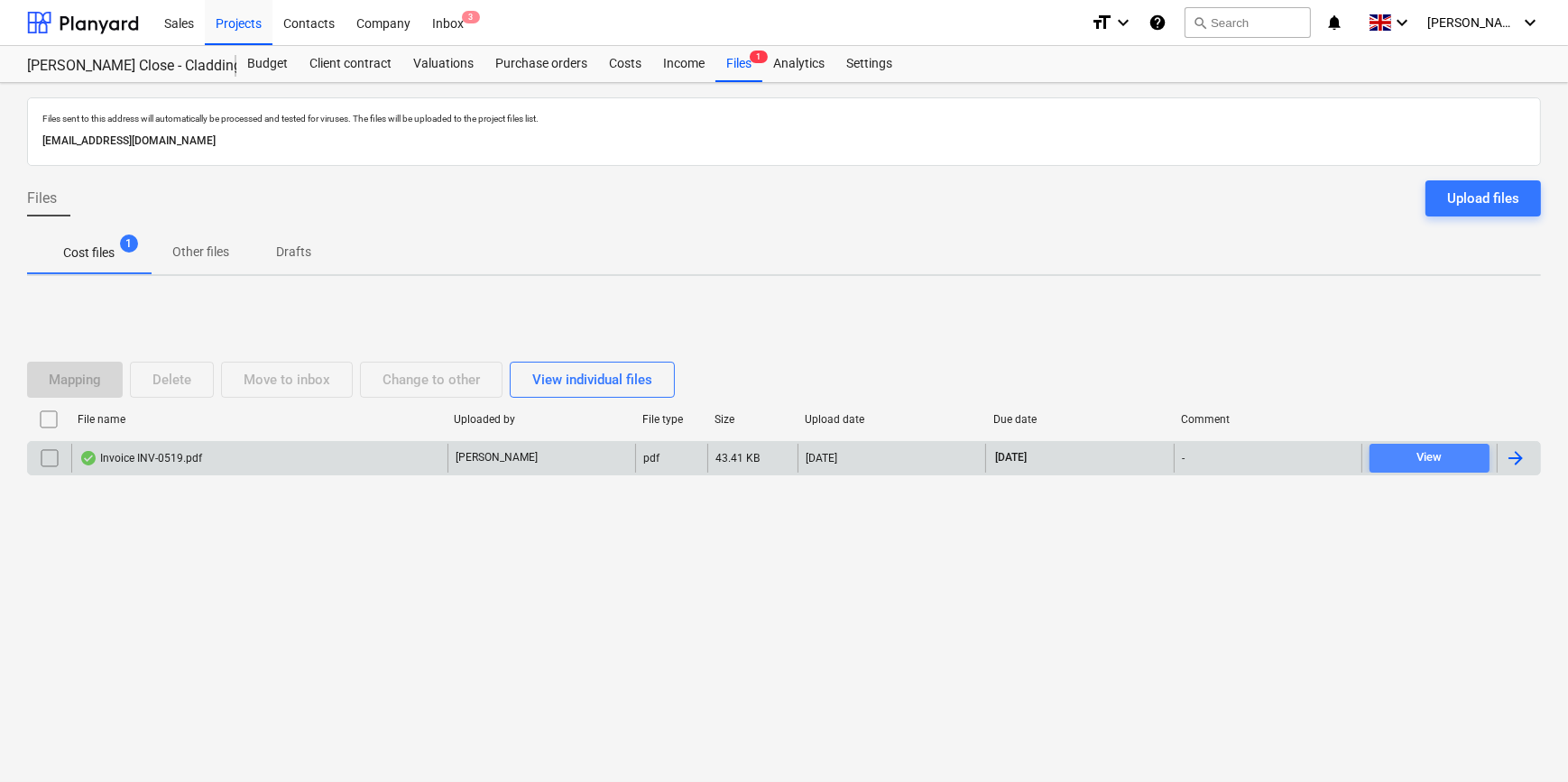
click at [1250, 459] on div "View" at bounding box center [1429, 457] width 26 height 21
click at [1250, 459] on div at bounding box center [1518, 457] width 43 height 28
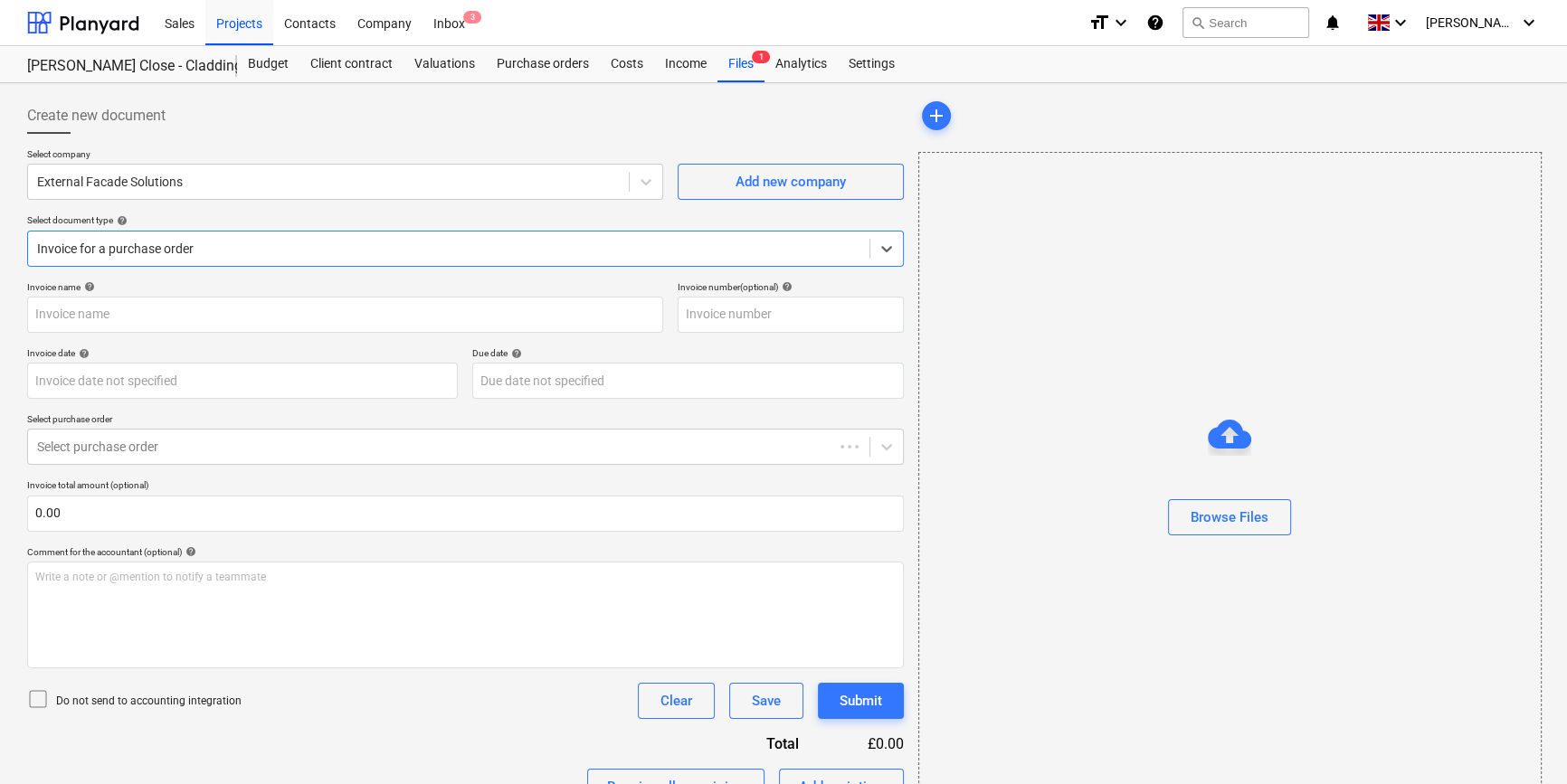
type input "INV-0519"
type input "[DATE]"
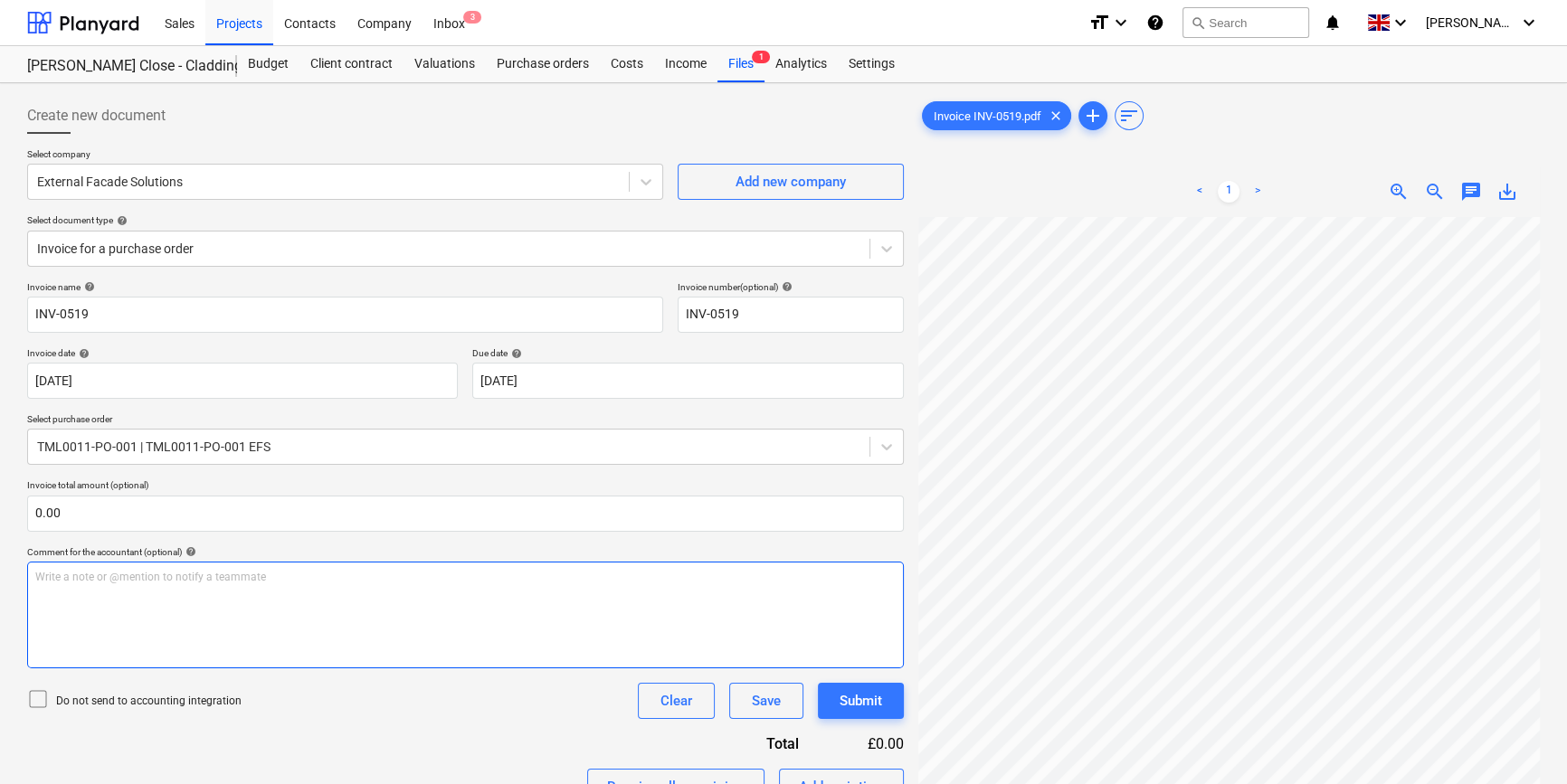
click at [42, 583] on p "Write a note or @mention to notify a teammate [PERSON_NAME]" at bounding box center [465, 577] width 861 height 16
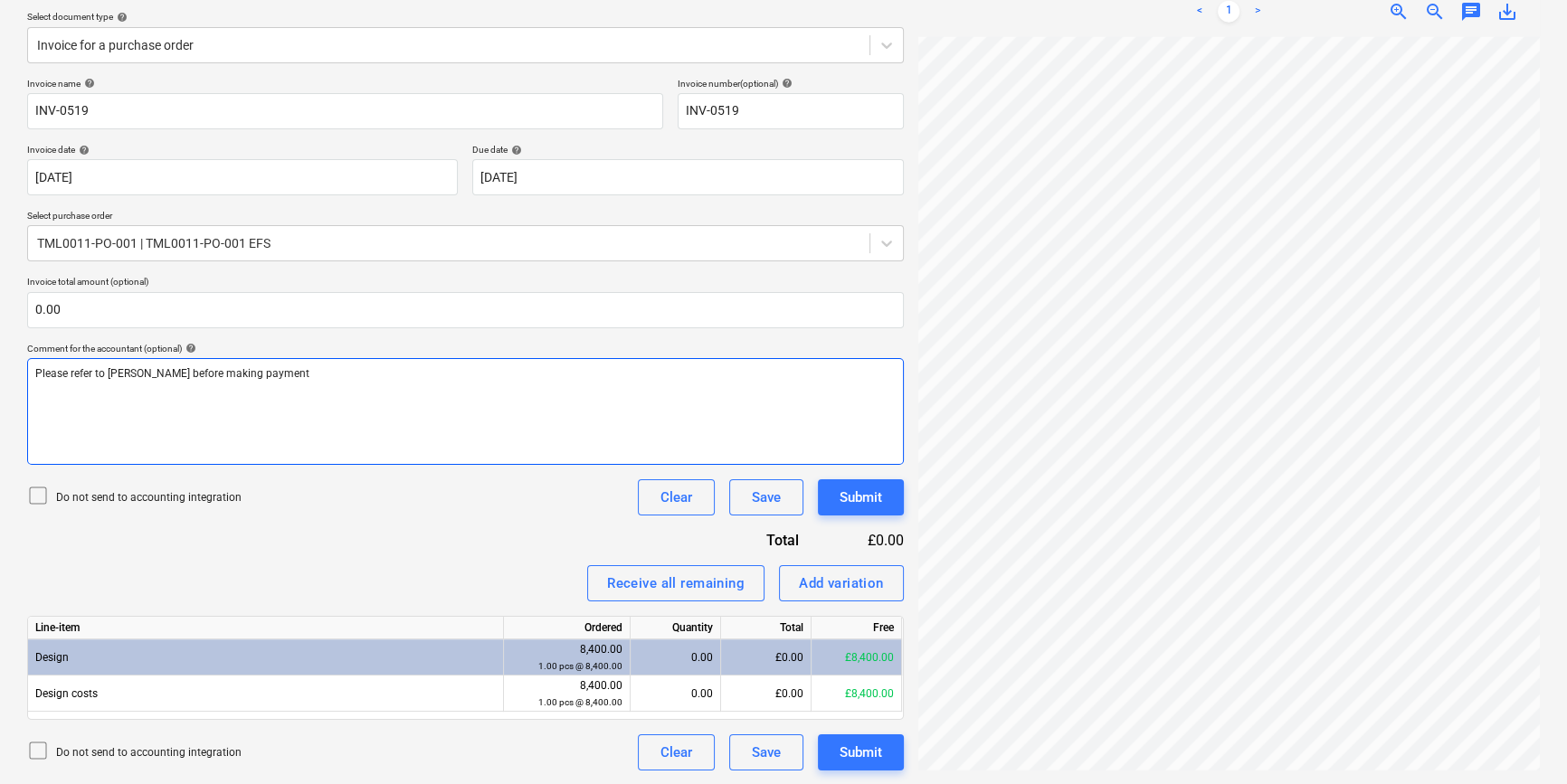
scroll to position [164, 187]
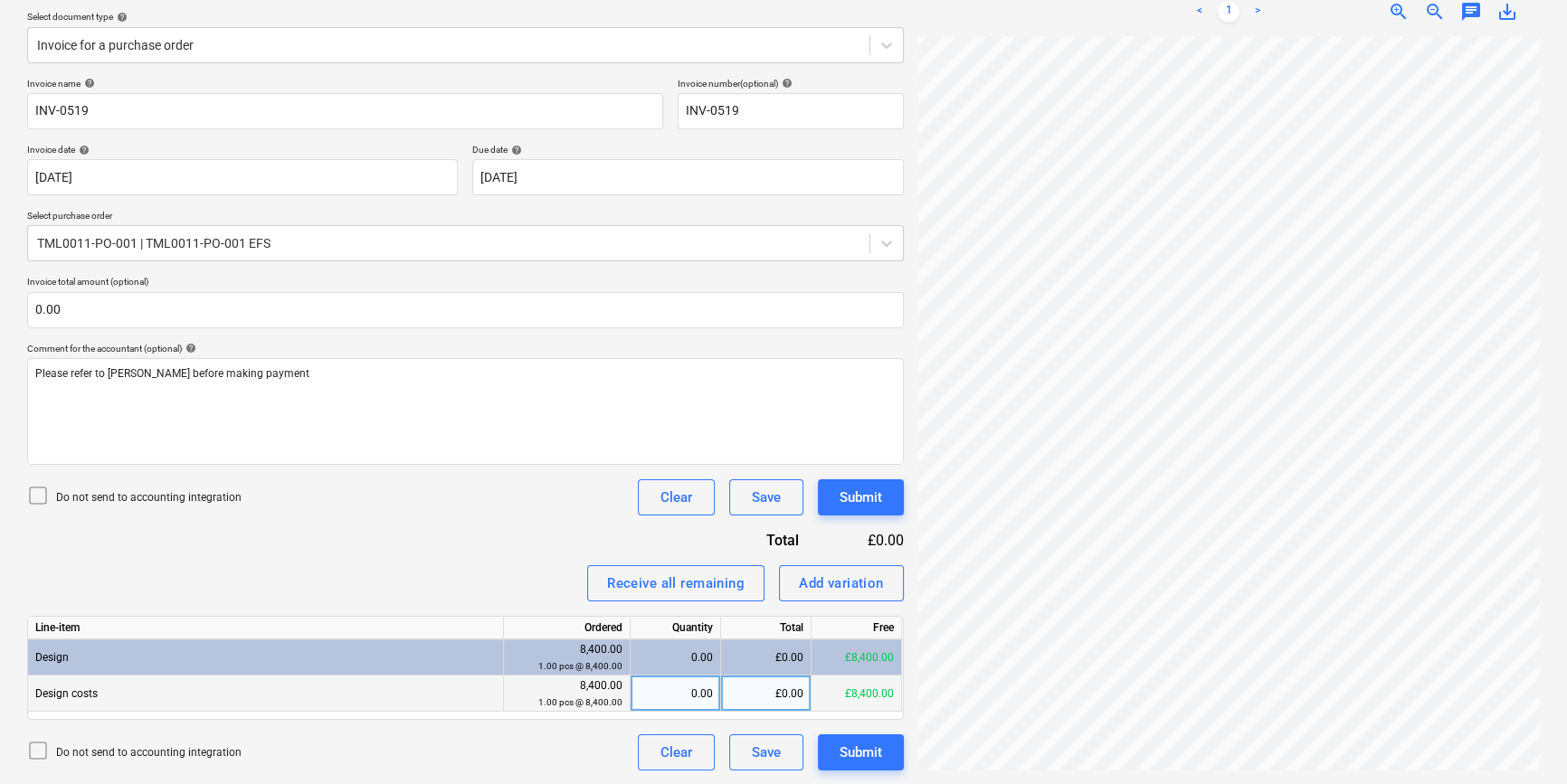
click at [687, 694] on div "0.00" at bounding box center [676, 693] width 75 height 36
type input "1400"
click at [686, 694] on div "1.00" at bounding box center [676, 693] width 75 height 36
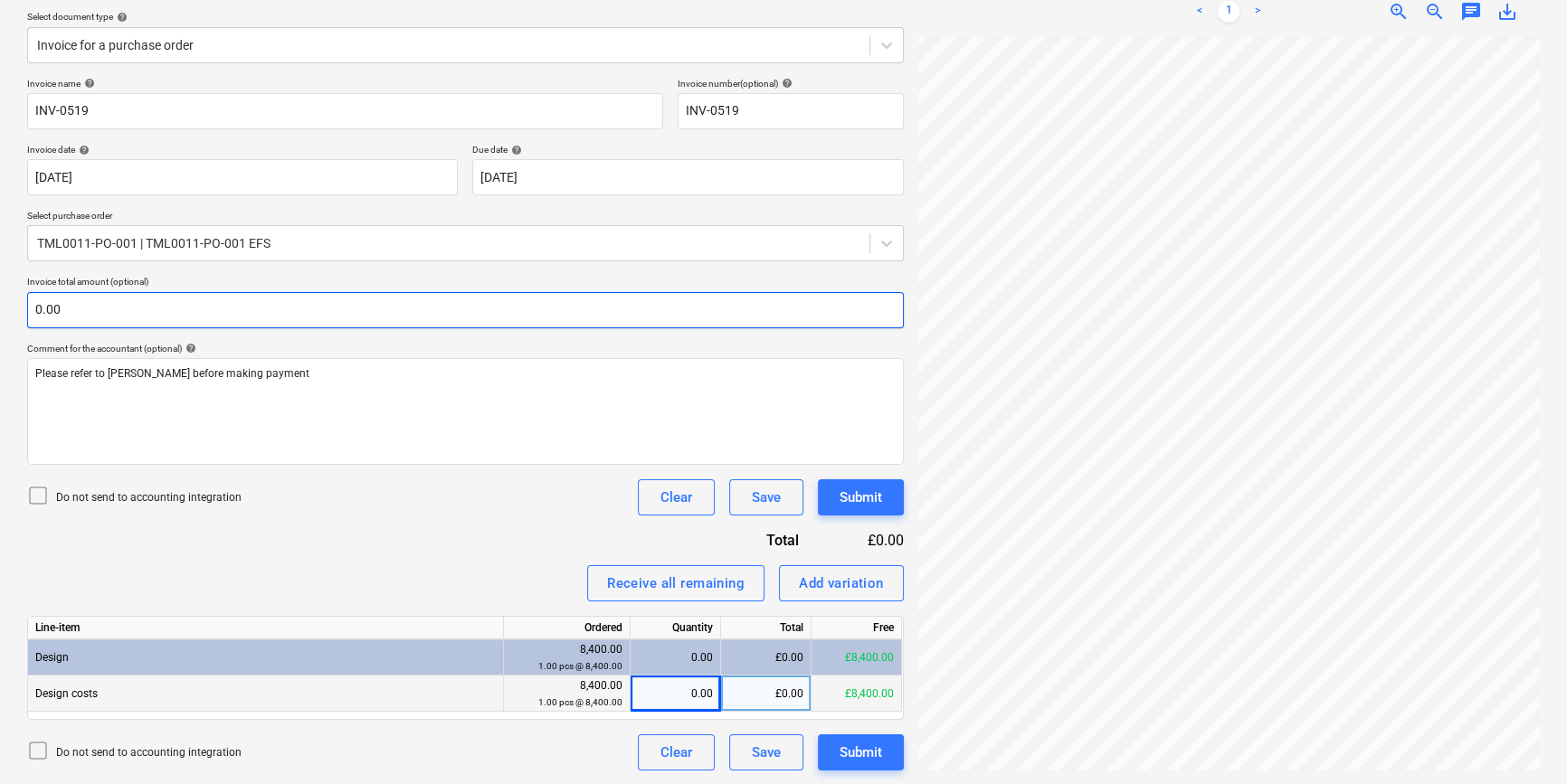
click at [75, 307] on input "0.00" at bounding box center [465, 309] width 876 height 36
click at [36, 309] on input "text" at bounding box center [465, 309] width 876 height 36
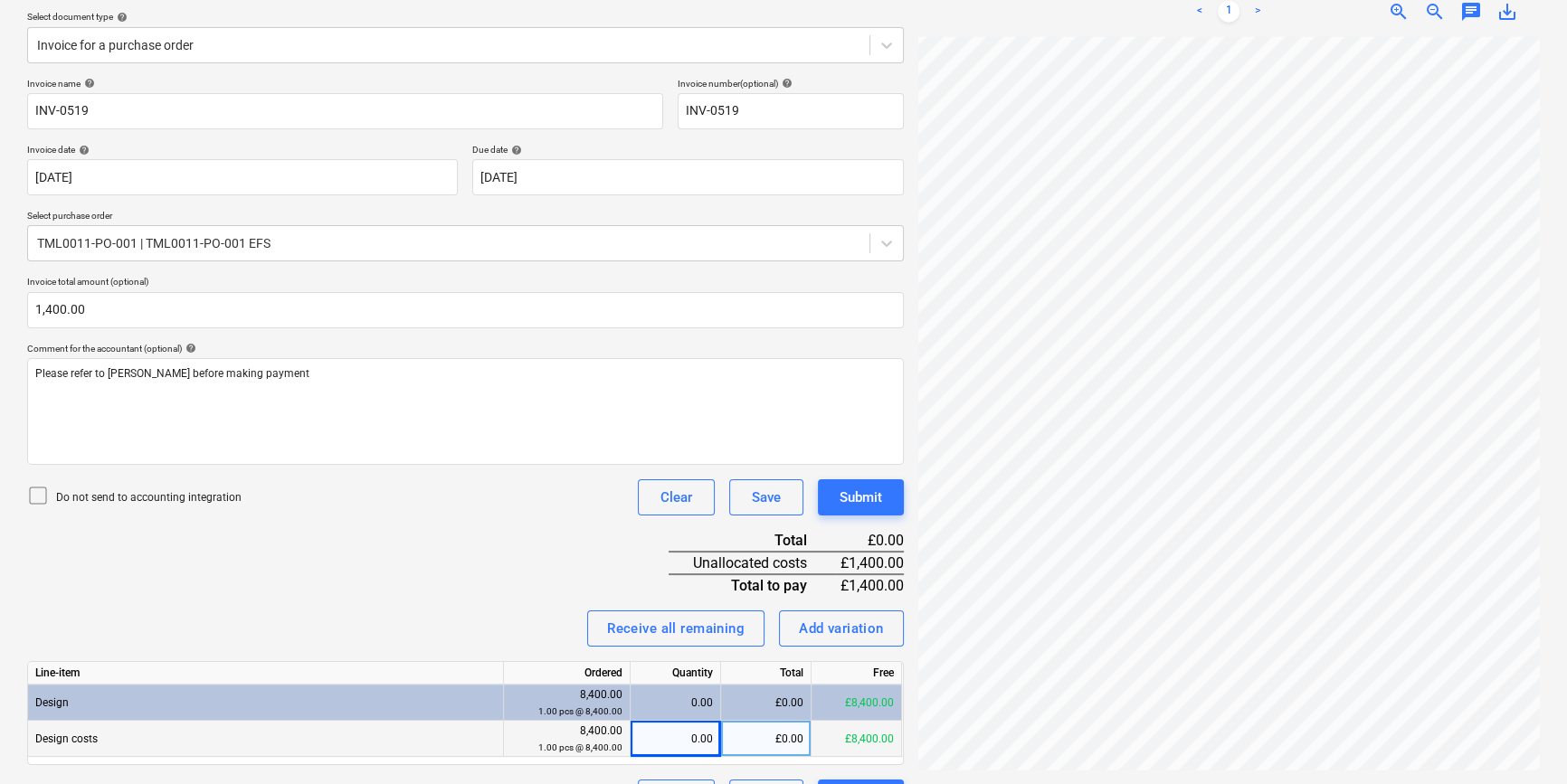
click at [299, 557] on div "Invoice name help INV-0519 Invoice number (optional) help INV-0519 Invoice date…" at bounding box center [465, 447] width 876 height 738
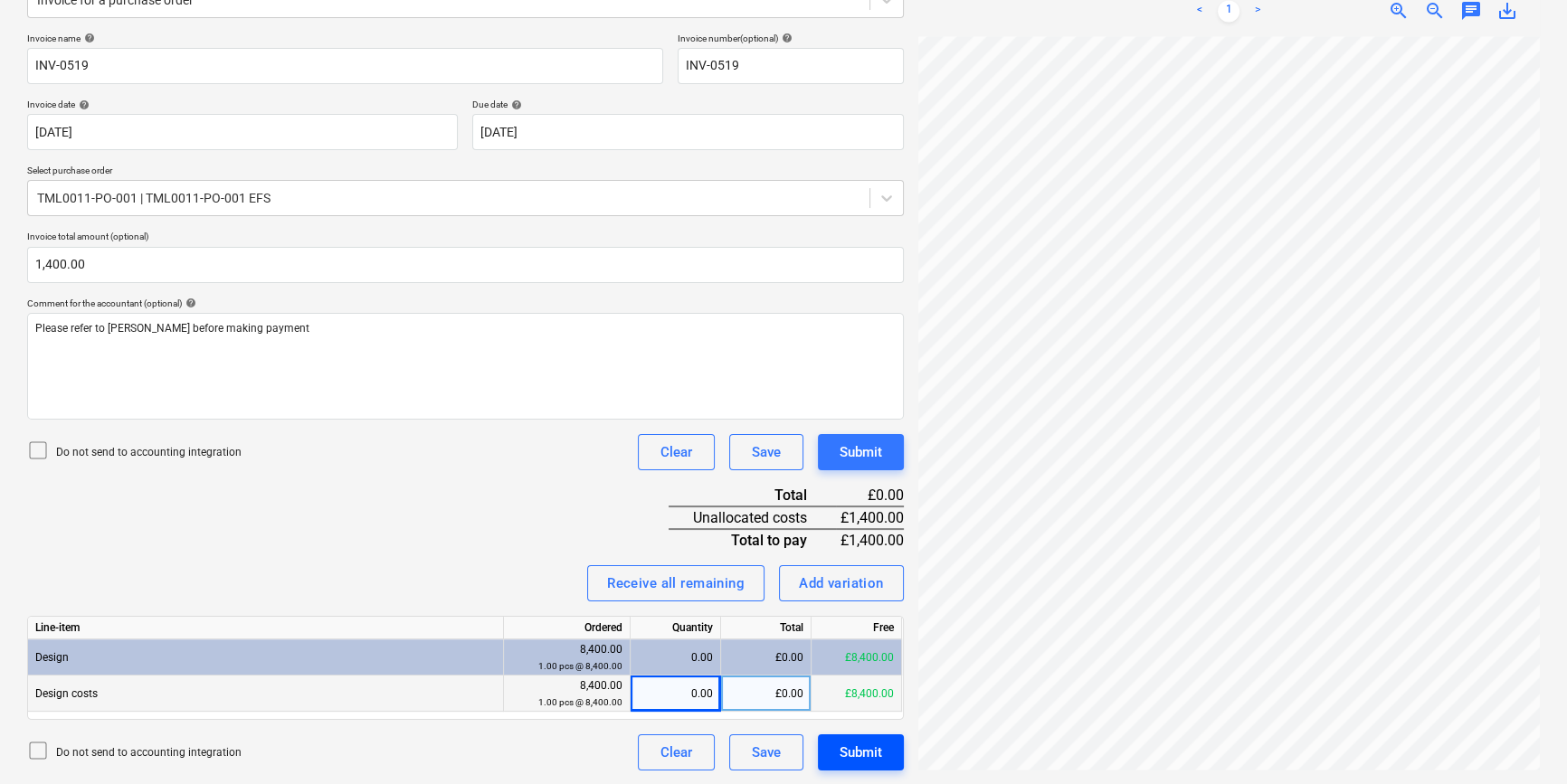
click at [866, 749] on div "Submit" at bounding box center [861, 753] width 42 height 24
click at [406, 520] on div "Invoice name help INV-0519 Invoice number (optional) help INV-0519 Invoice date…" at bounding box center [465, 401] width 876 height 738
click at [687, 686] on div "0.00" at bounding box center [676, 693] width 75 height 36
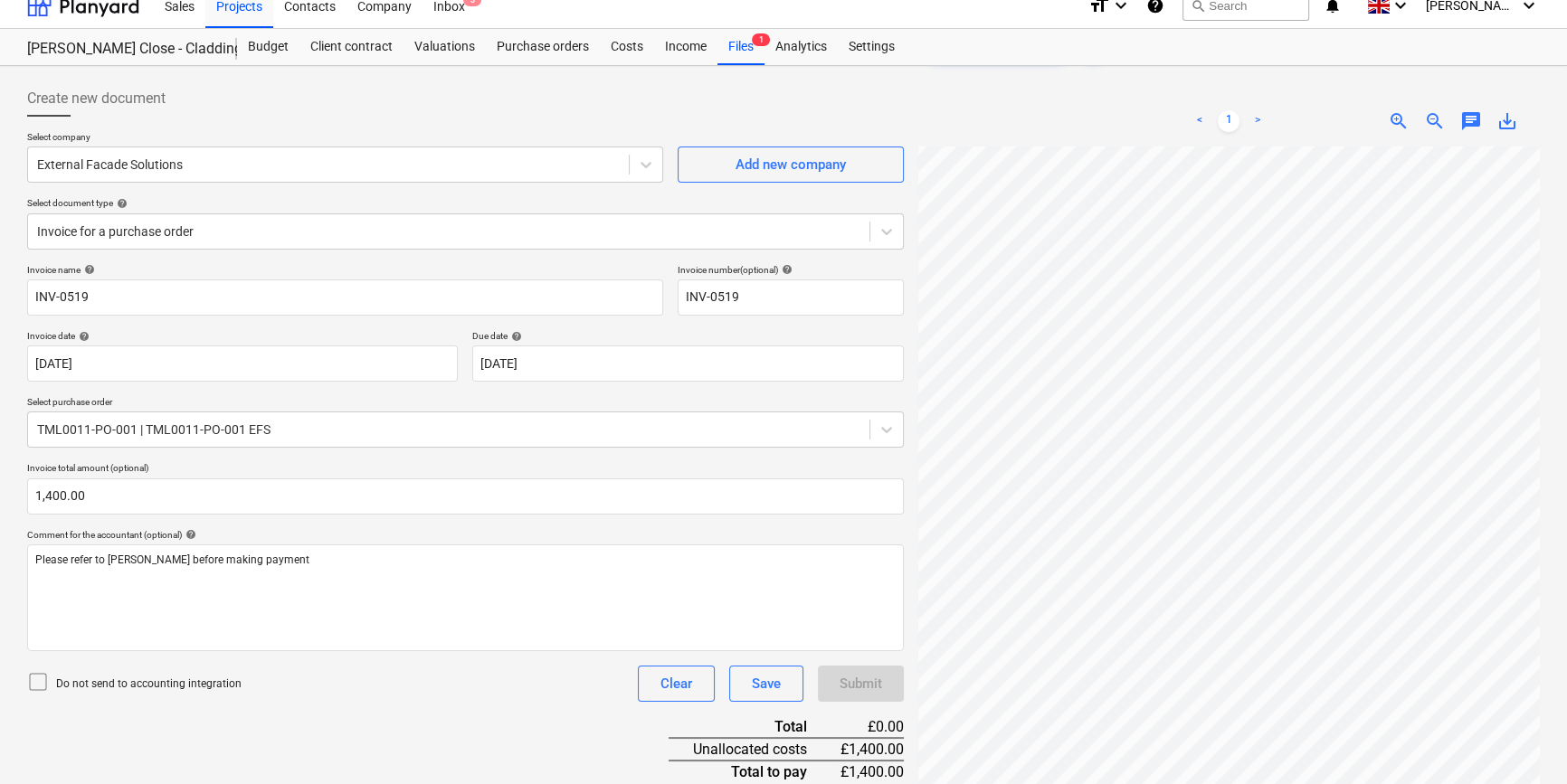
scroll to position [2, 0]
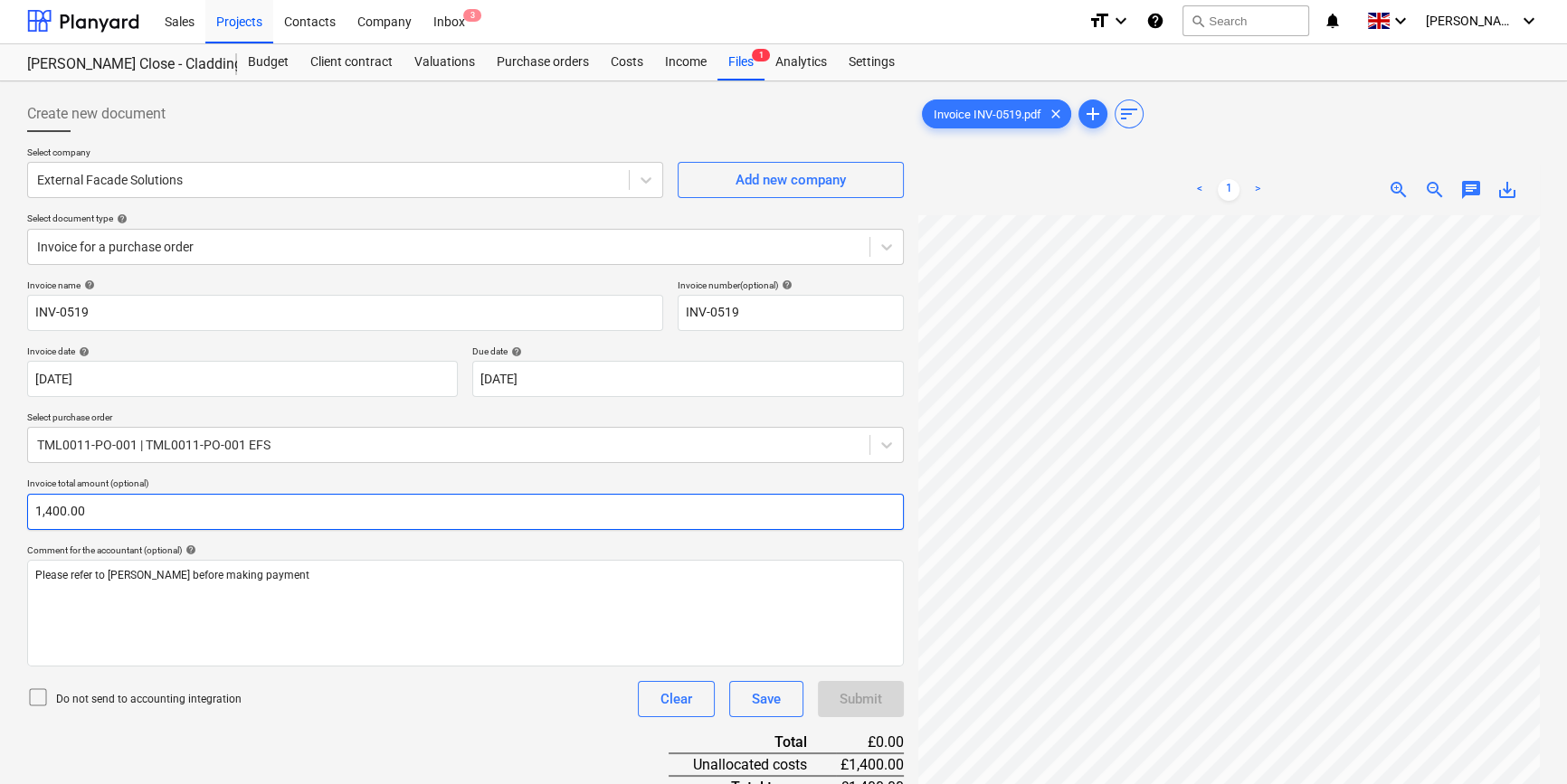
click at [103, 508] on input "1,400.00" at bounding box center [465, 512] width 876 height 36
click at [90, 506] on input "1400" at bounding box center [465, 512] width 876 height 36
type input "1"
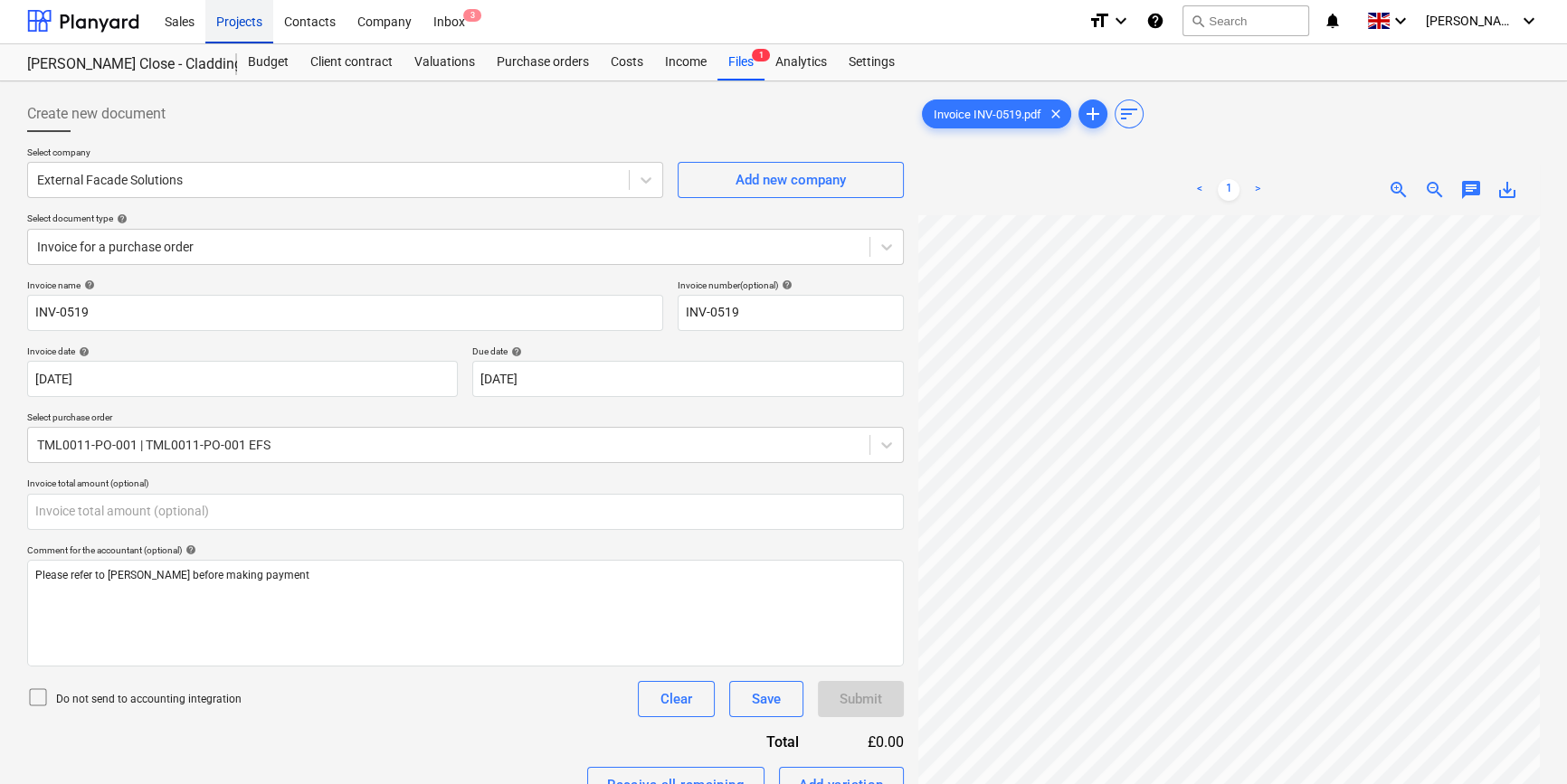
type input "0.00"
click at [235, 25] on div "Projects" at bounding box center [239, 20] width 68 height 46
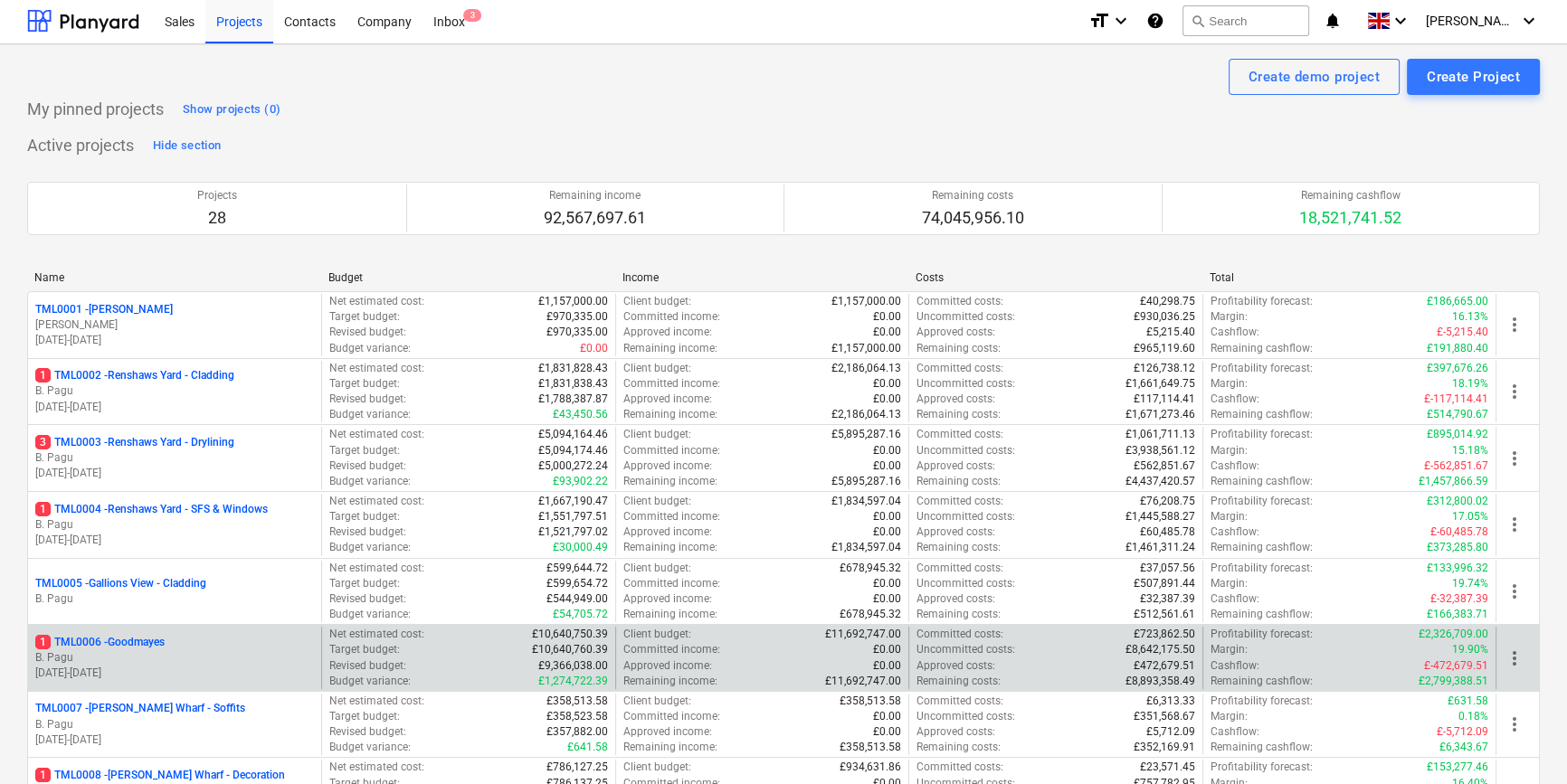
click at [146, 649] on p "1 TML0006 - Goodmayes" at bounding box center [99, 642] width 130 height 16
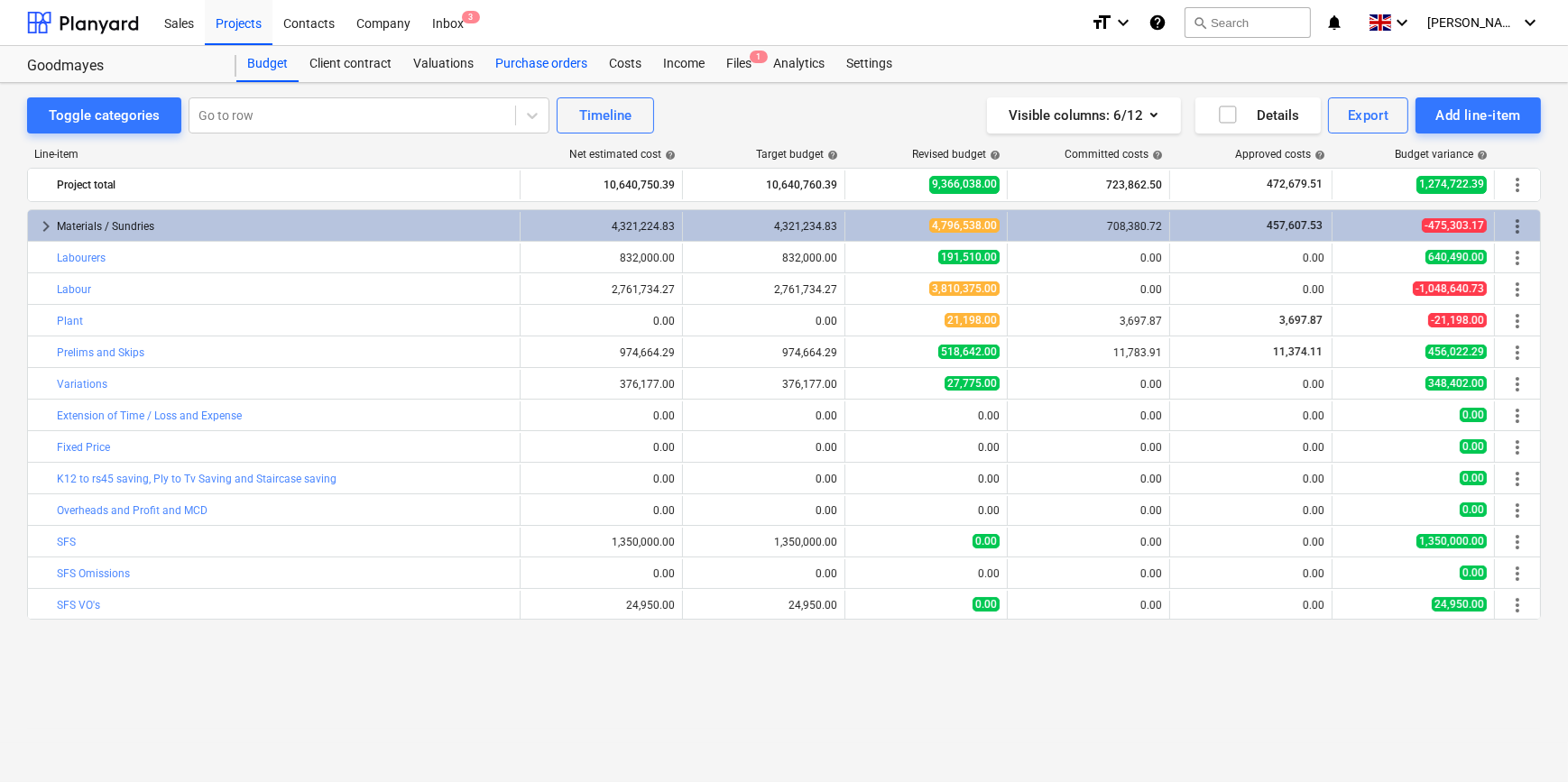
click at [540, 63] on div "Purchase orders" at bounding box center [542, 63] width 114 height 36
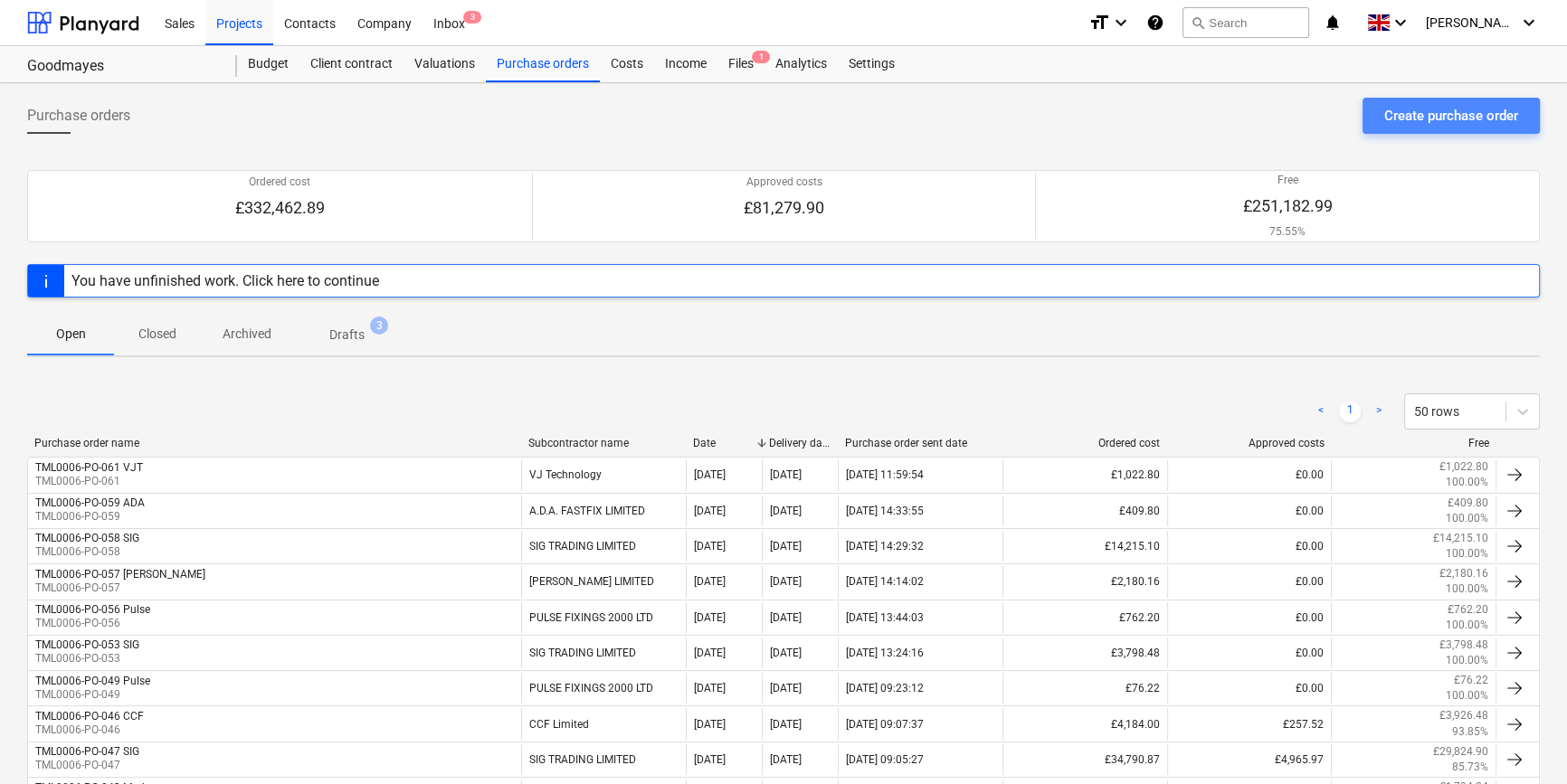
click at [1254, 118] on div "Create purchase order" at bounding box center [1451, 116] width 133 height 24
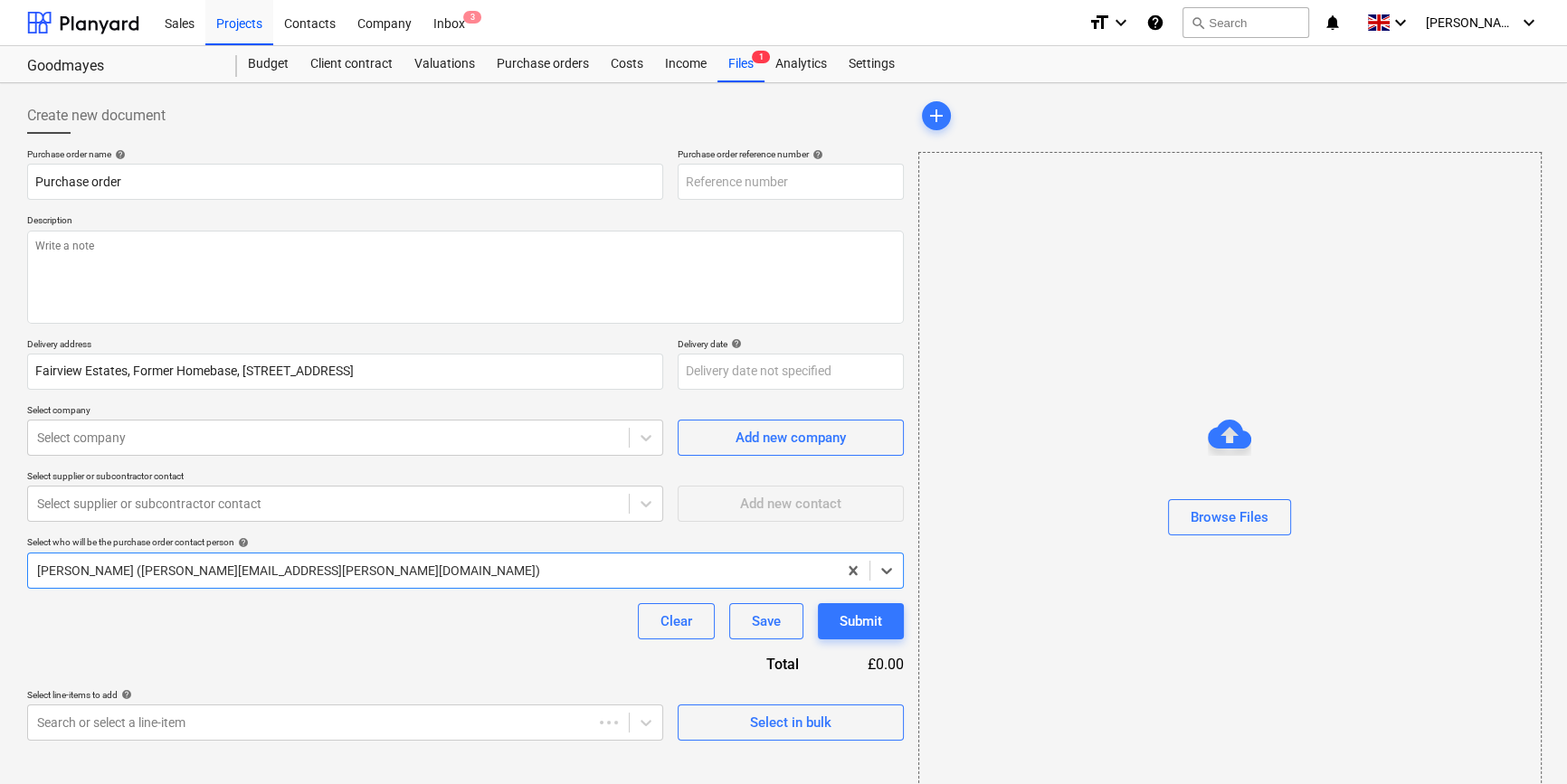
type textarea "x"
type input "TML0006-PO-064"
drag, startPoint x: 786, startPoint y: 181, endPoint x: 688, endPoint y: 182, distance: 98.0
click at [686, 183] on input "TML0006-PO-064" at bounding box center [791, 181] width 226 height 36
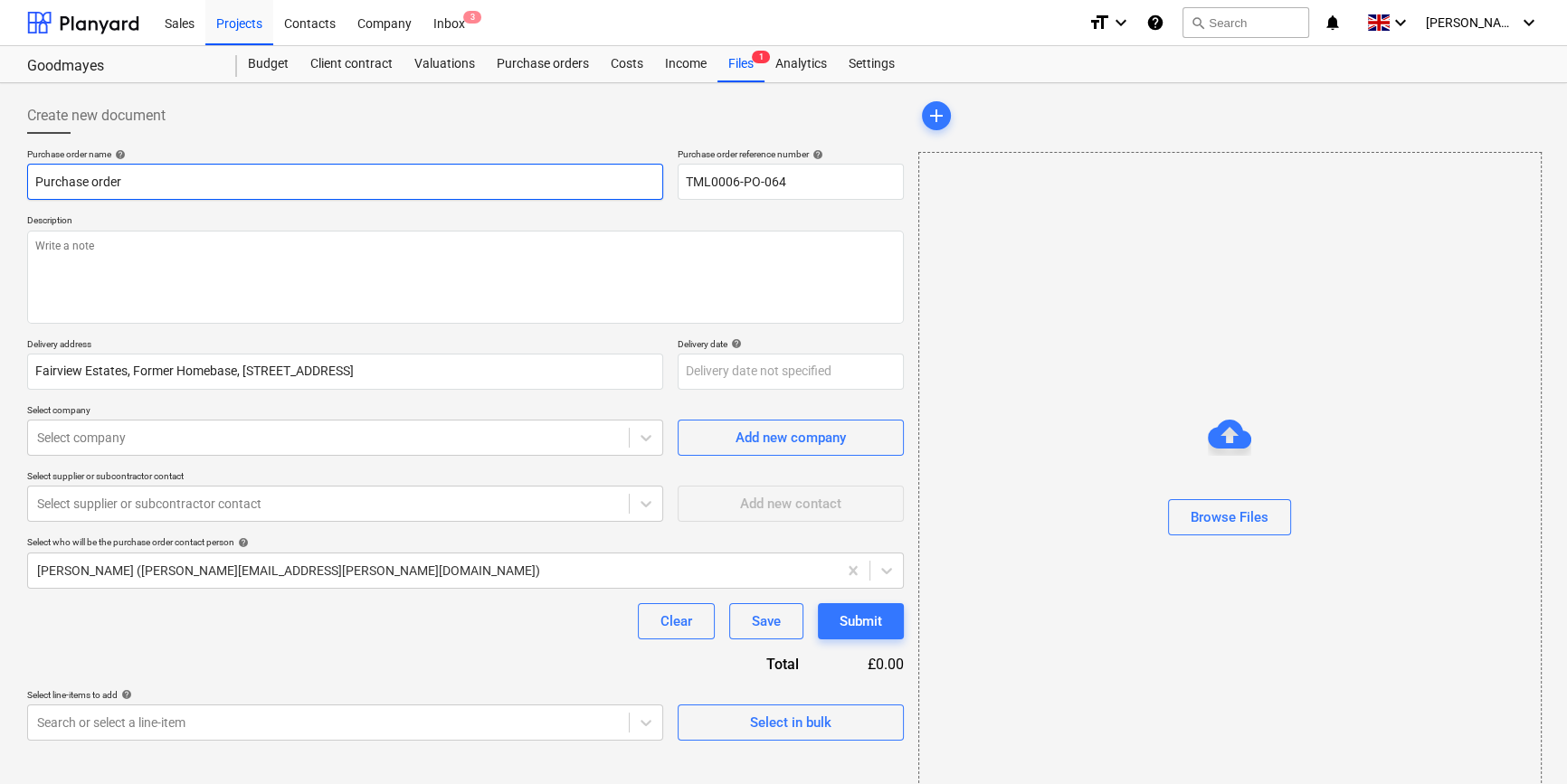
drag, startPoint x: 126, startPoint y: 183, endPoint x: 33, endPoint y: 183, distance: 93.0
click at [33, 183] on input "Purchase order" at bounding box center [344, 181] width 636 height 36
type textarea "x"
paste input "TML0006-PO-064"
type textarea "x"
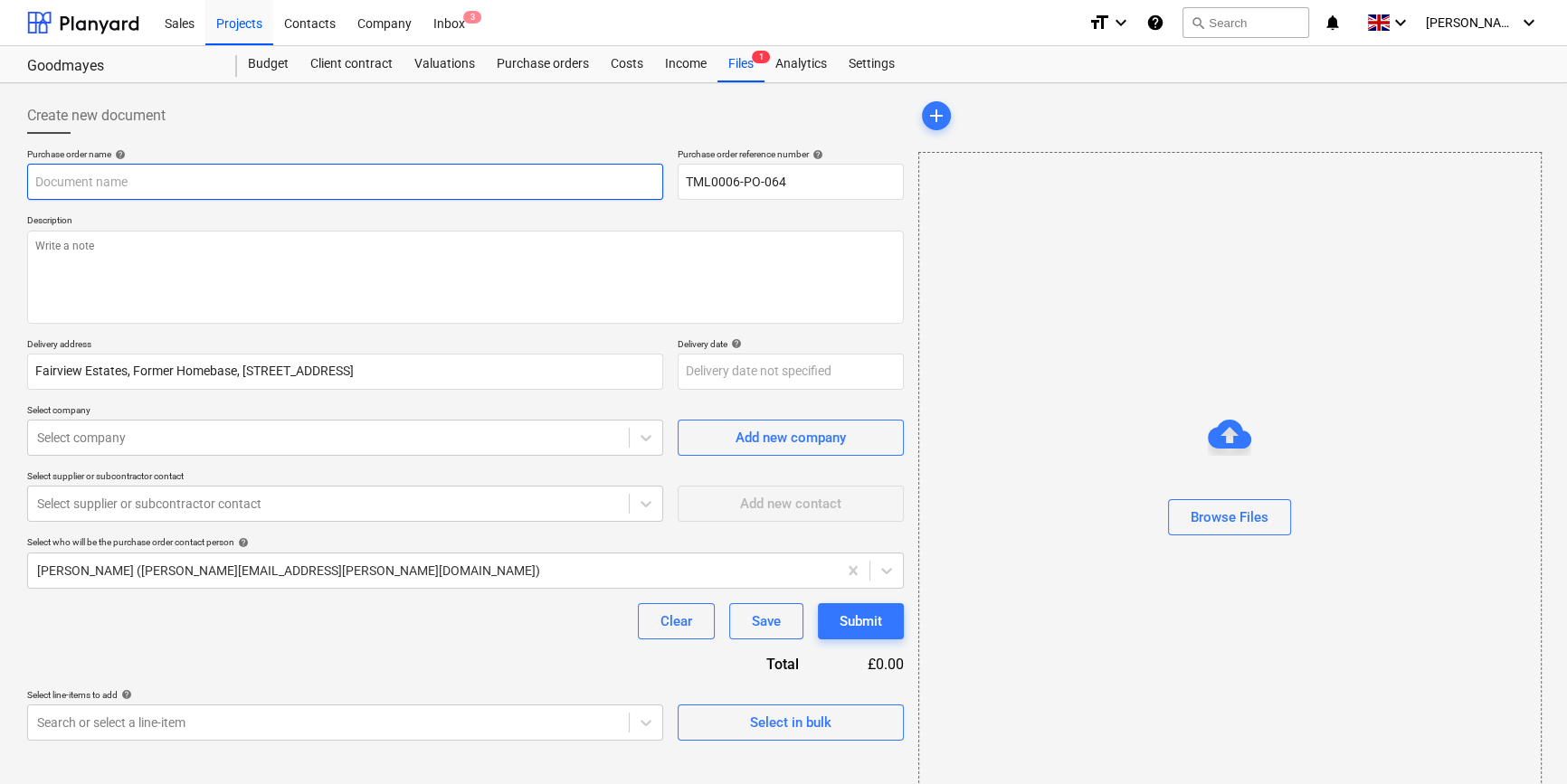
type input "TML0006-PO-064"
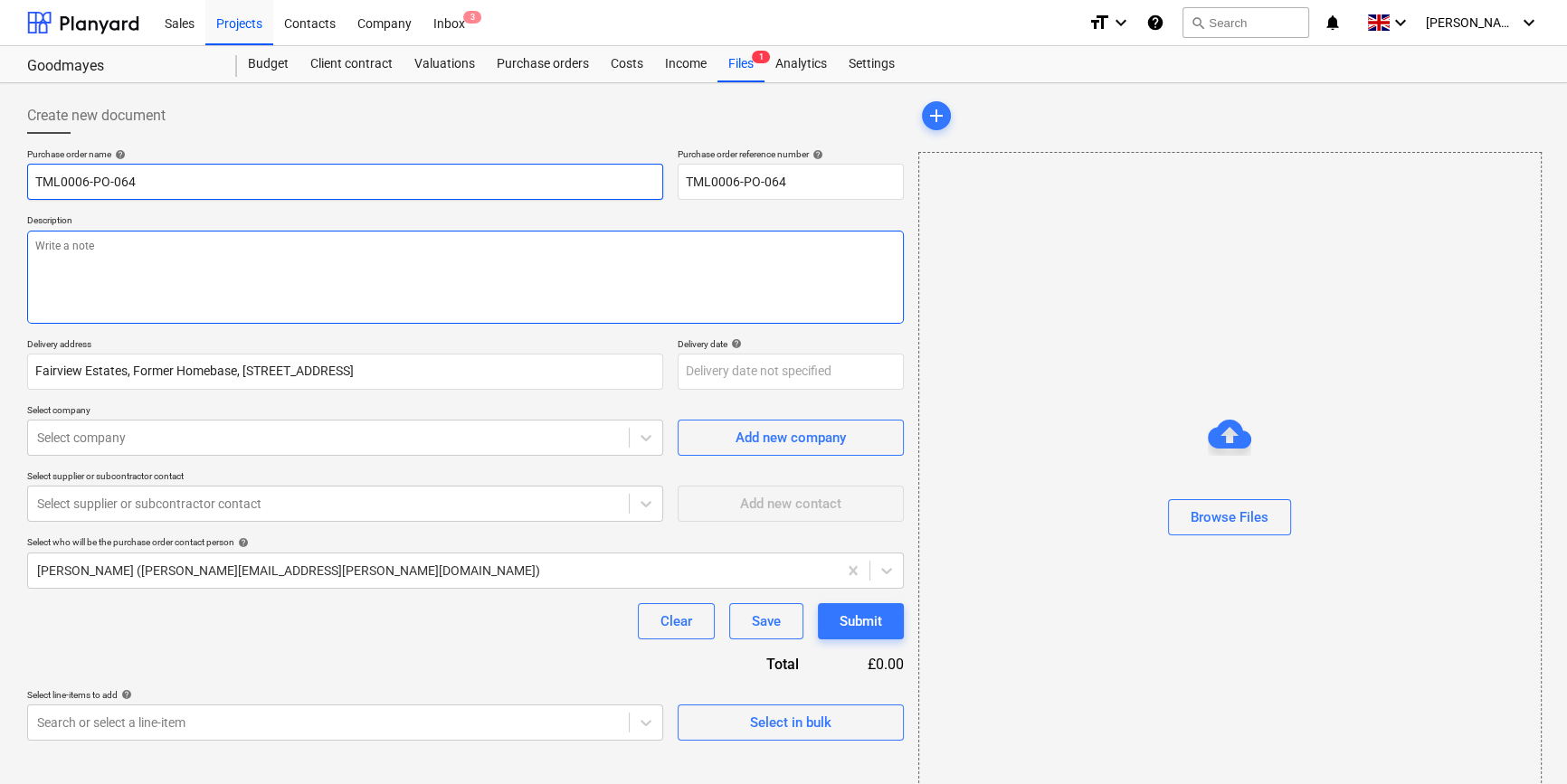
type textarea "x"
type input "TML0006-PO-064"
type textarea "x"
type input "TML0006-PO-064 M"
type textarea "x"
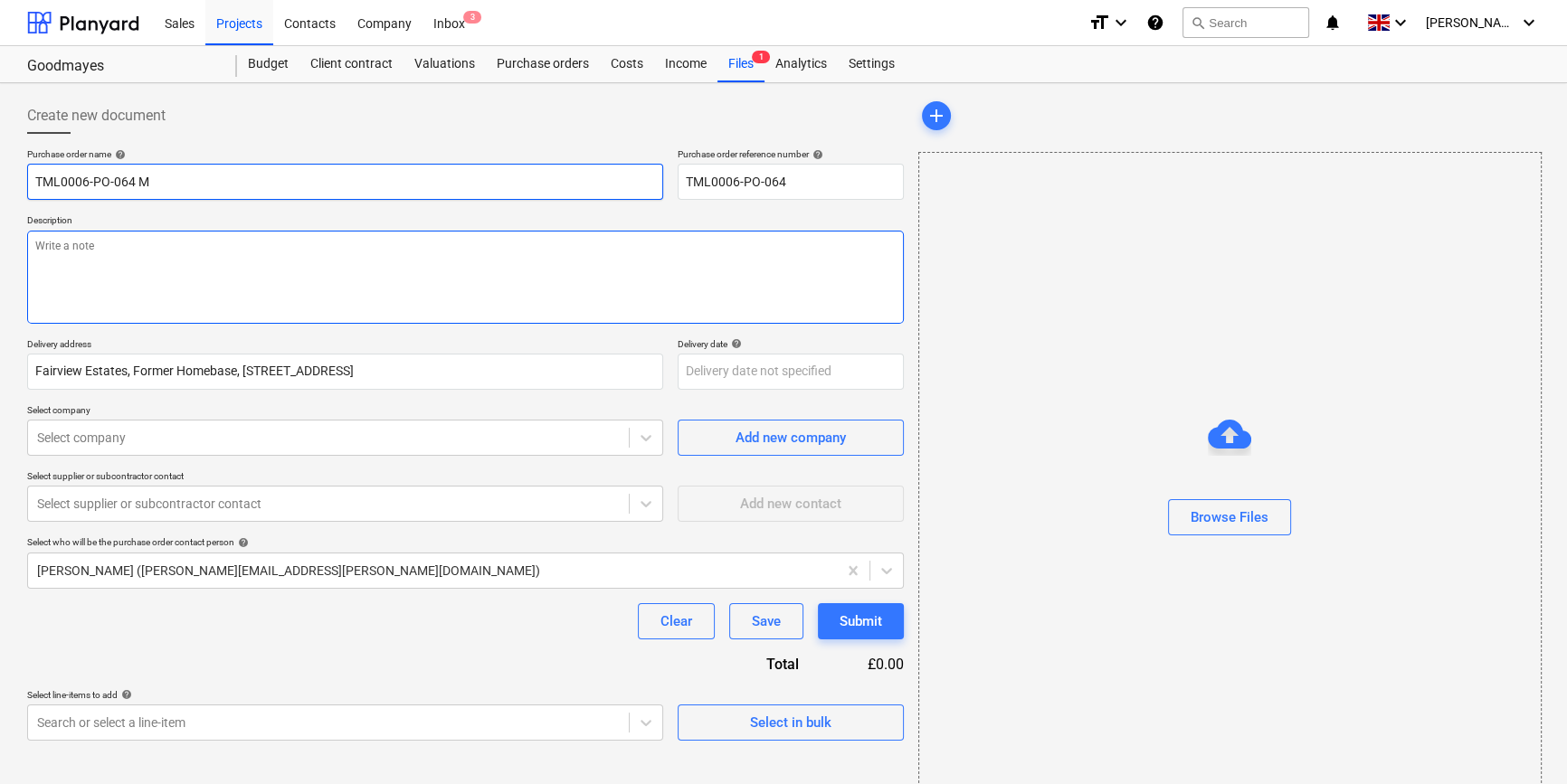
type input "TML0006-PO-064 Ma"
type textarea "x"
type input "TML0006-PO-064 Mar"
type textarea "x"
type input "TML0006-PO-064 Mark"
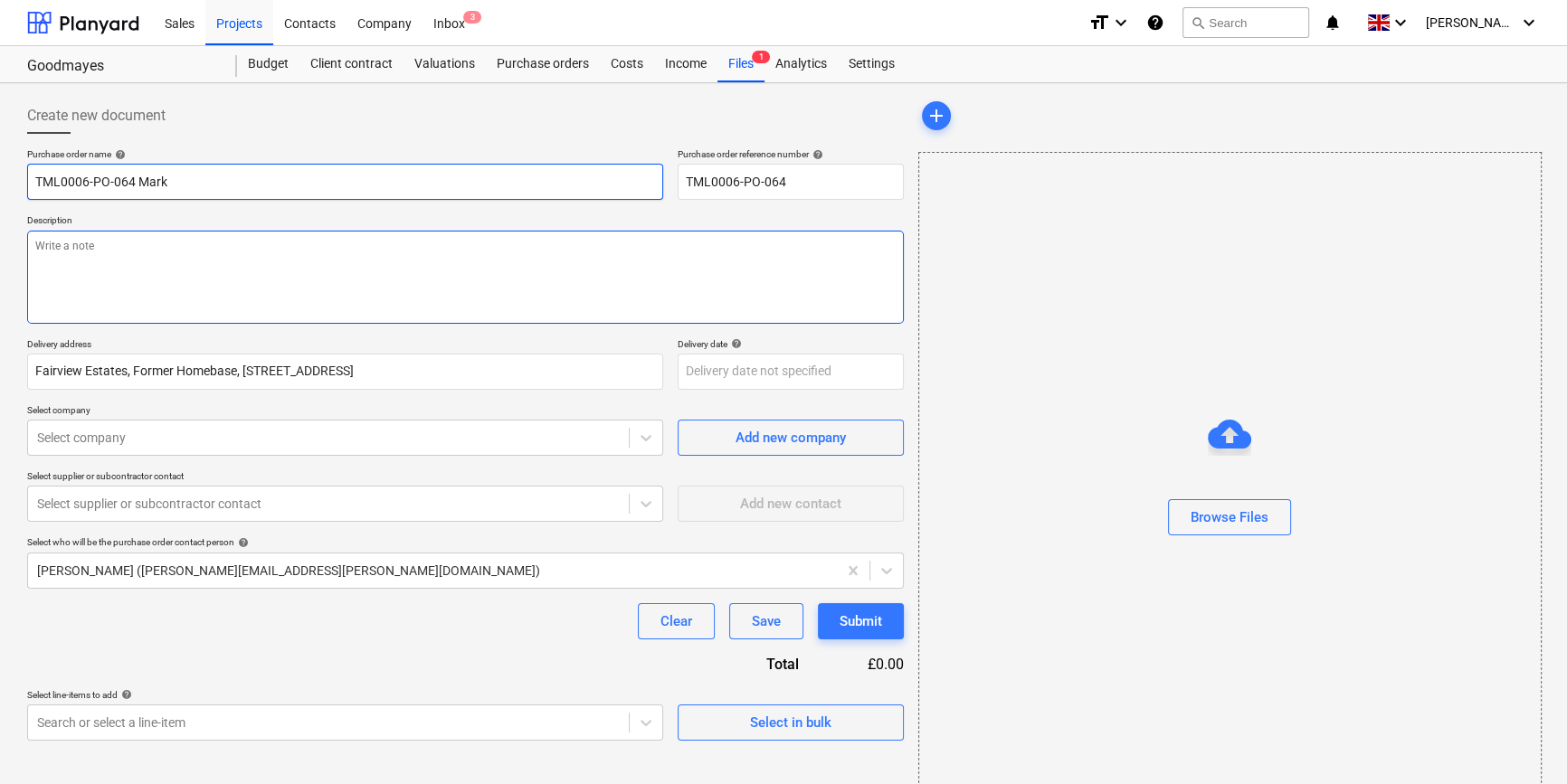
type textarea "x"
type input "TML0006-PO-064 [PERSON_NAME]"
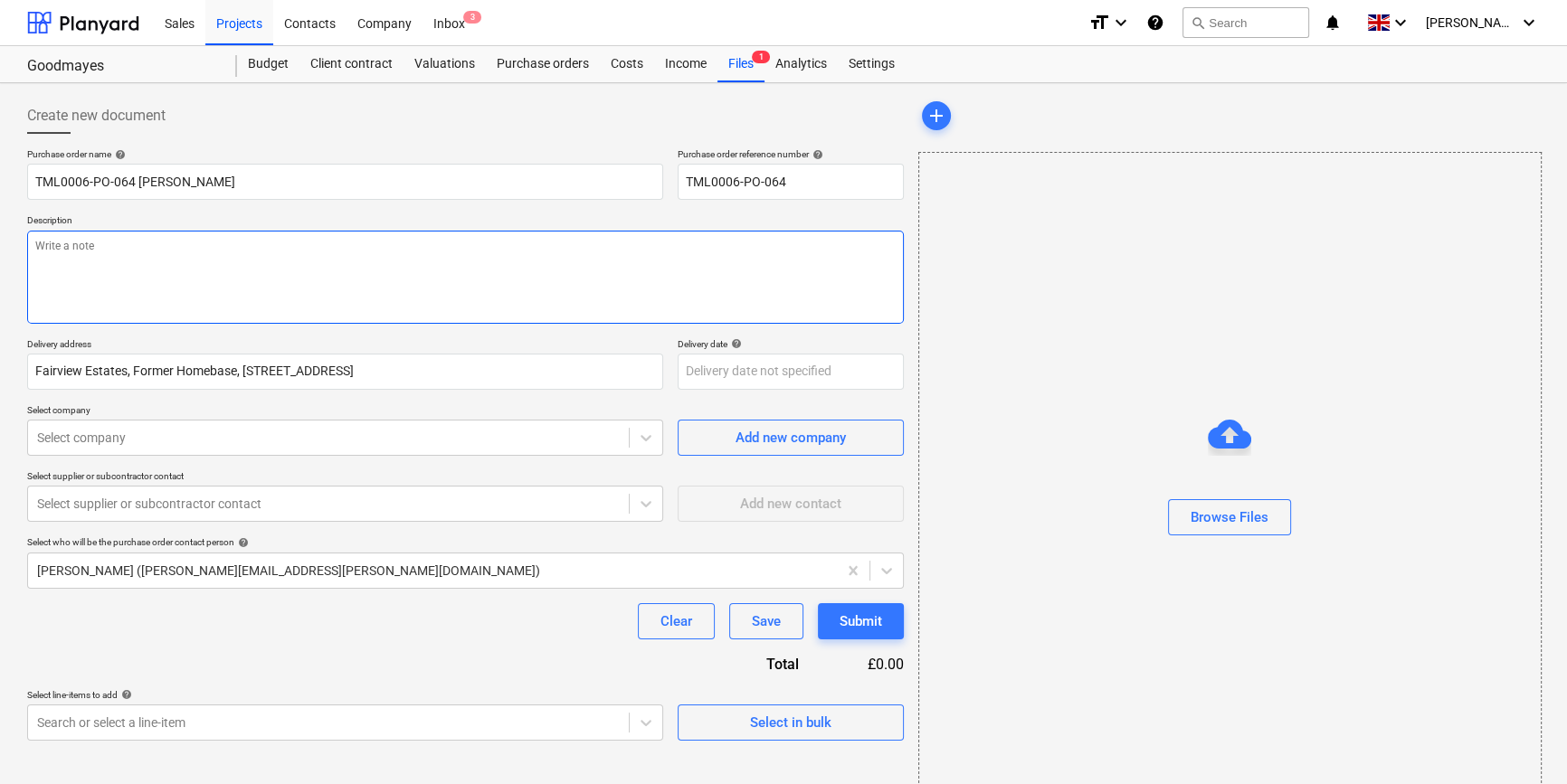
click at [53, 259] on textarea at bounding box center [465, 277] width 876 height 93
type textarea "x"
type textarea "S"
type textarea "x"
type textarea "Si"
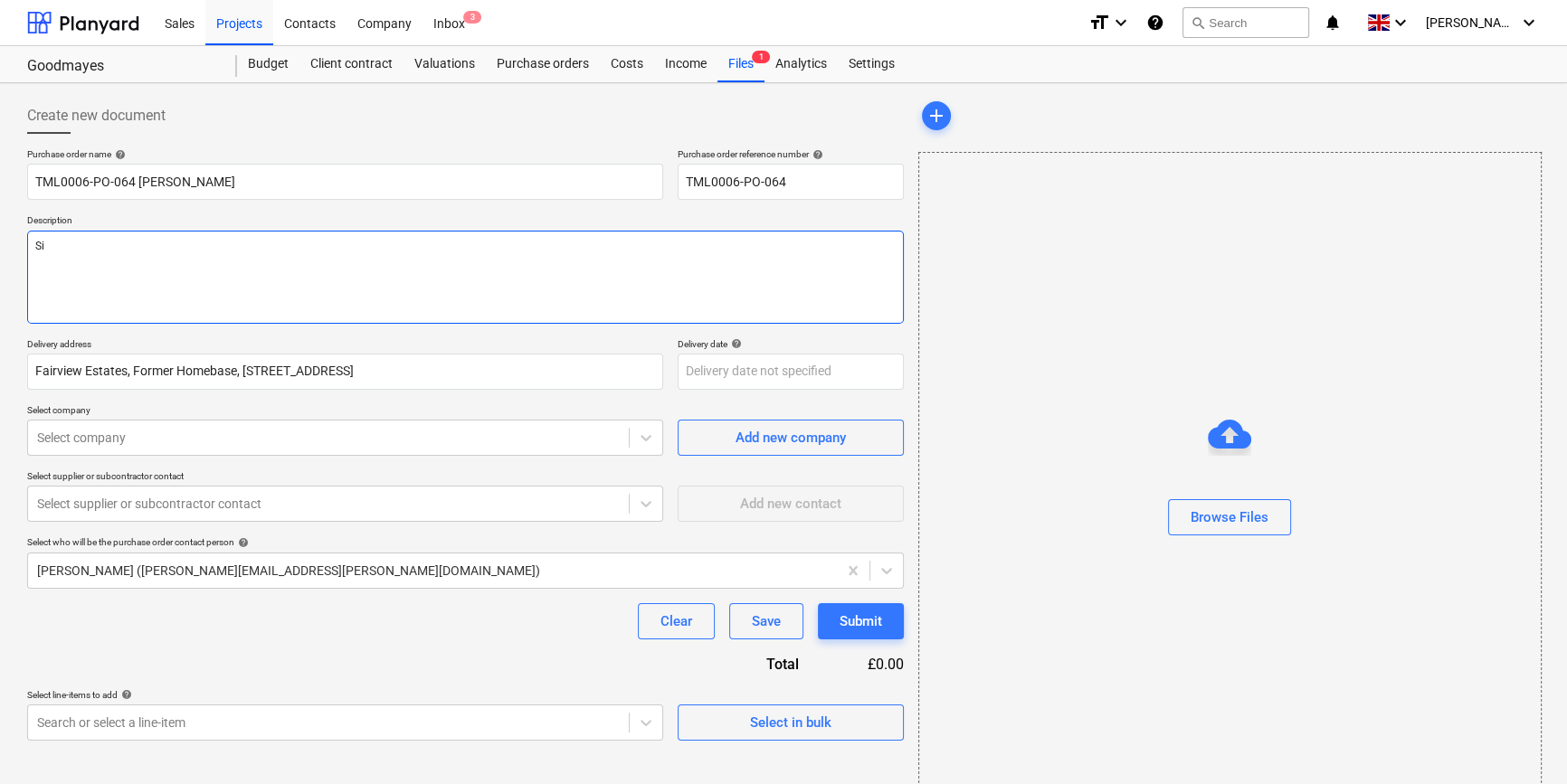
type textarea "x"
type textarea "Sit"
type textarea "x"
type textarea "Site"
type textarea "x"
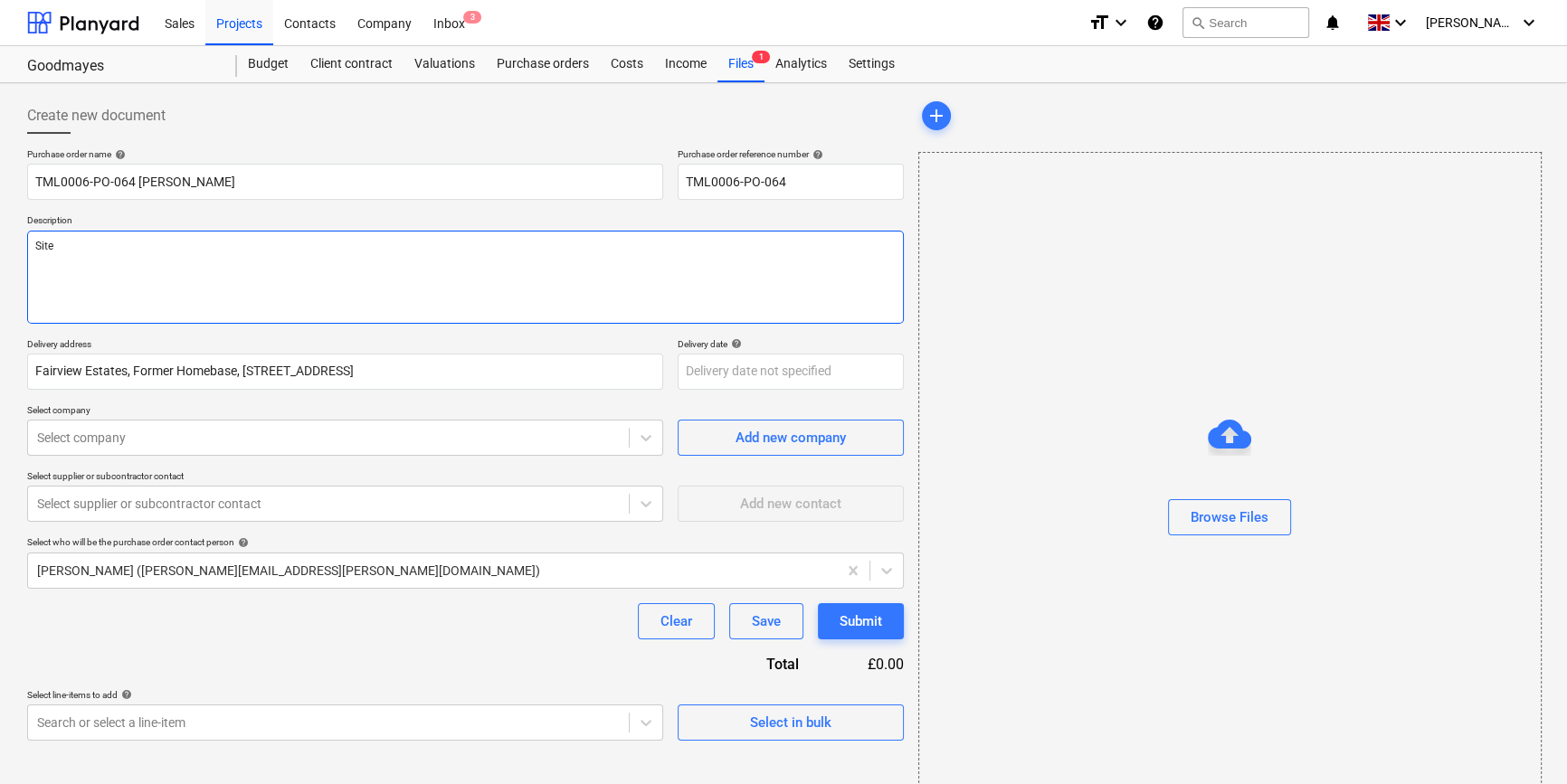
type textarea "Site"
type textarea "x"
type textarea "Site c"
type textarea "x"
type textarea "Site co"
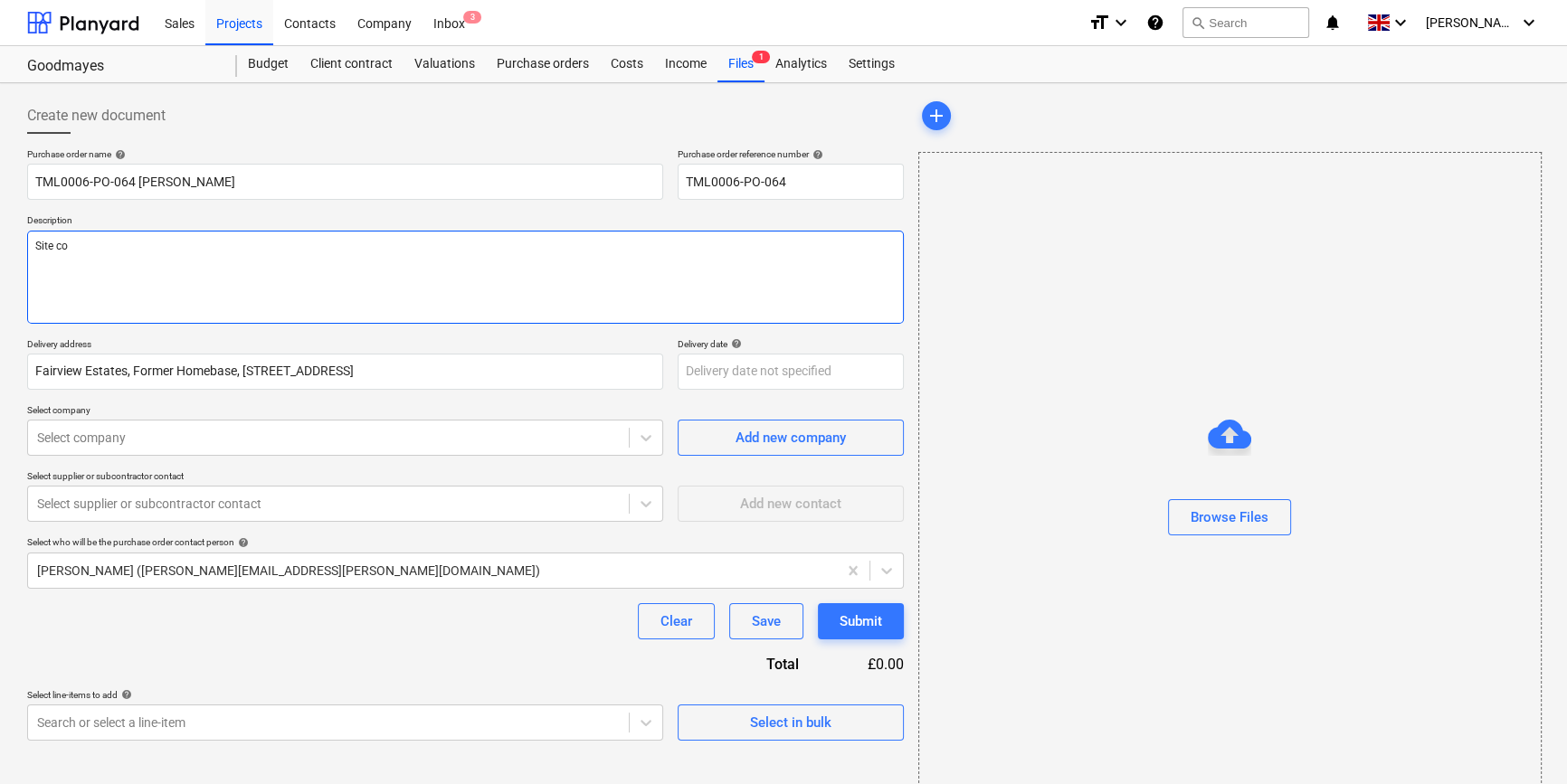
type textarea "x"
type textarea "Site con"
type textarea "x"
type textarea "Site cont"
type textarea "x"
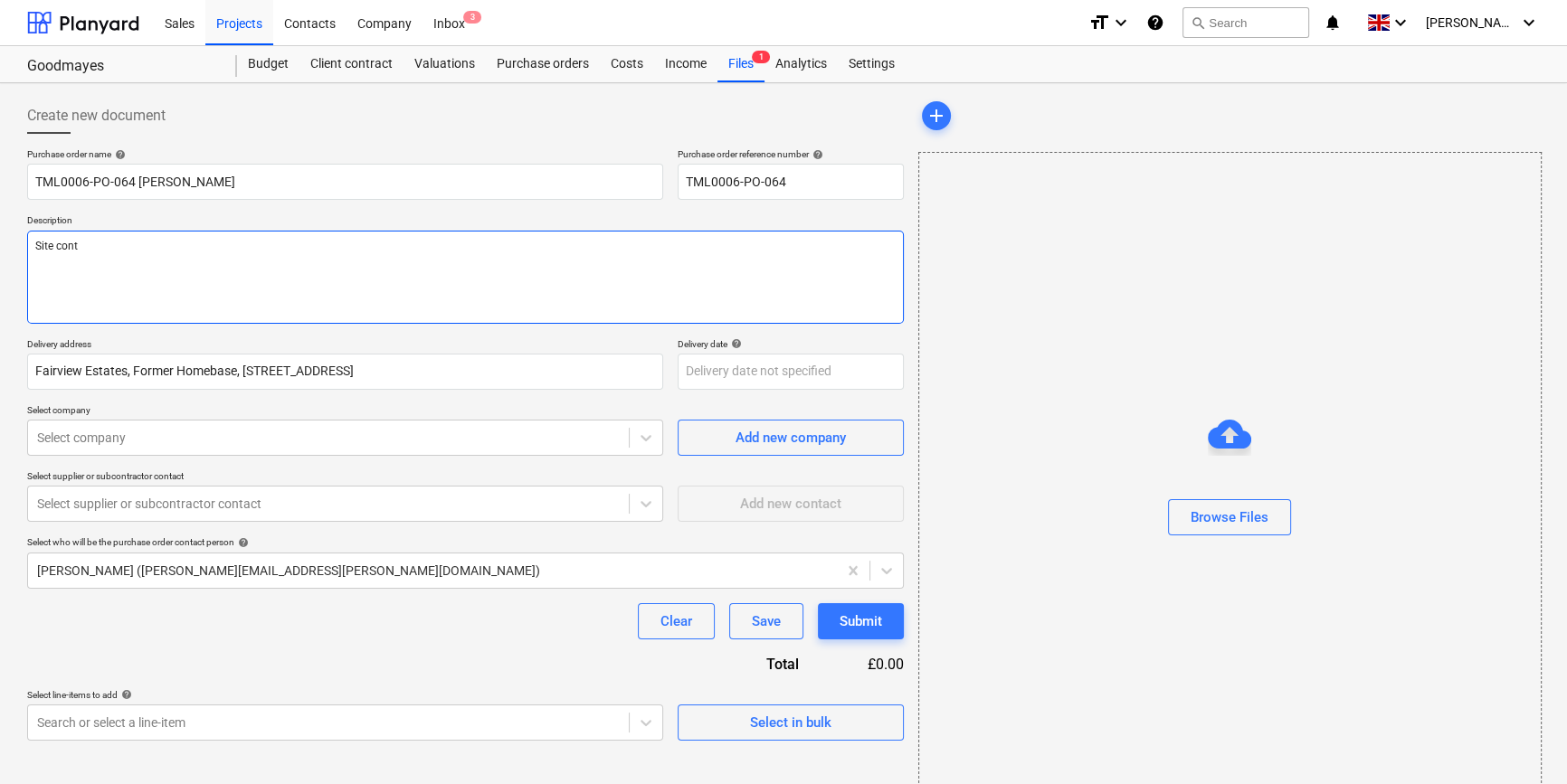
type textarea "Site conta"
type textarea "x"
type textarea "Site contac"
type textarea "x"
type textarea "Site contact"
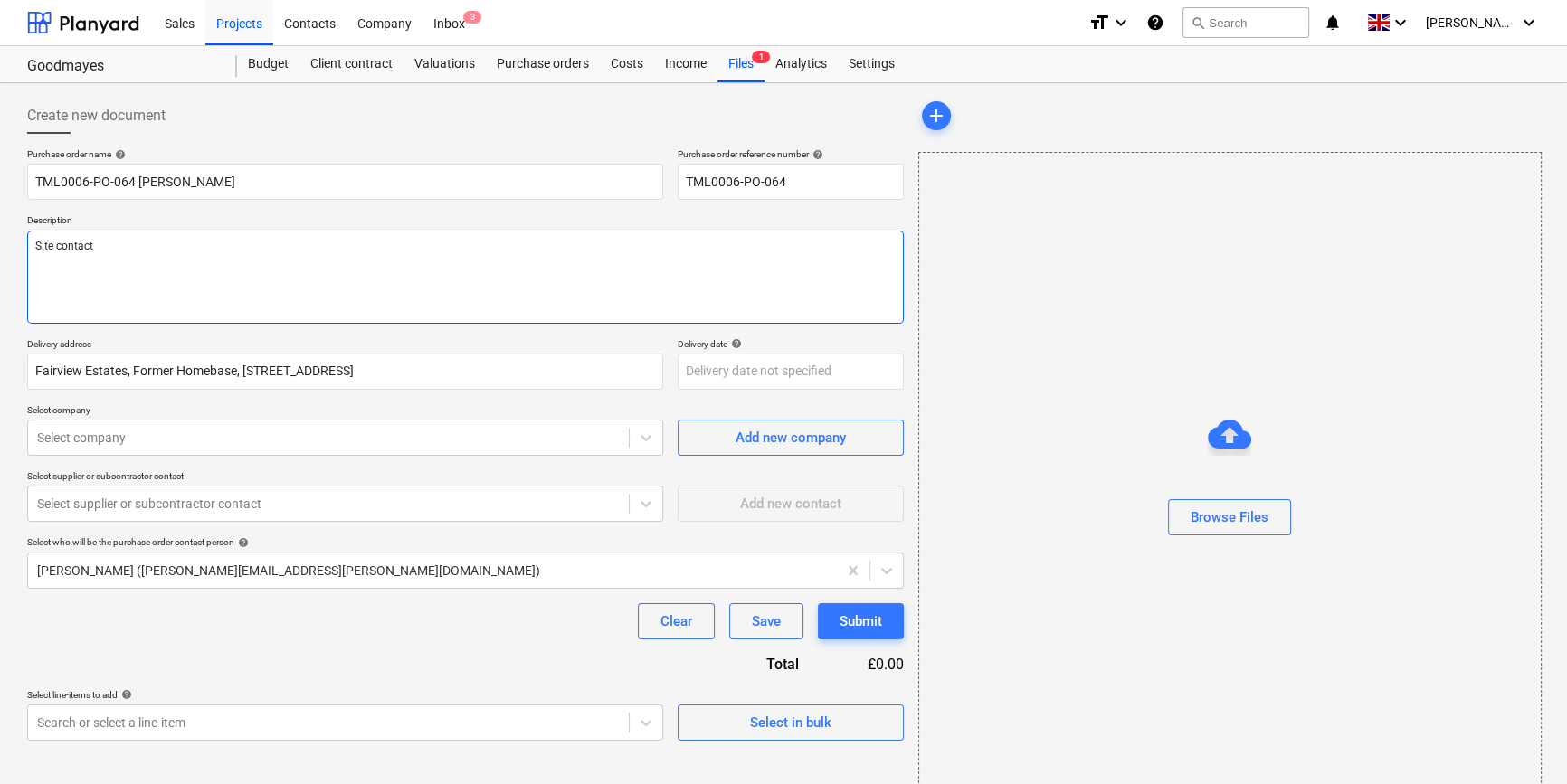
type textarea "x"
type textarea "Site contact"
type textarea "x"
type textarea "Site contact D"
type textarea "x"
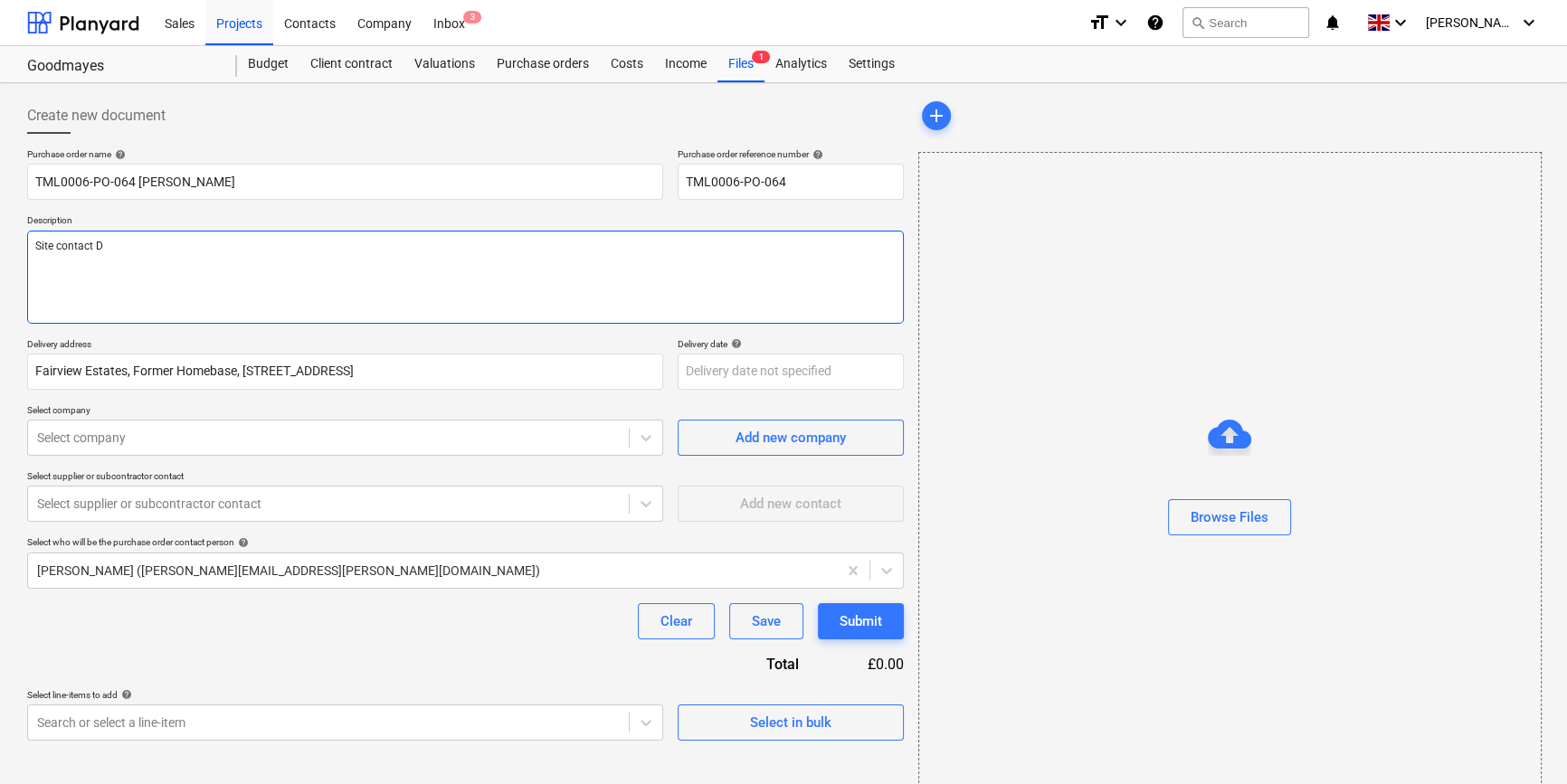
type textarea "Site contact Da"
type textarea "x"
type textarea "Site contact [PERSON_NAME]"
type textarea "x"
type textarea "Site contact [PERSON_NAME]"
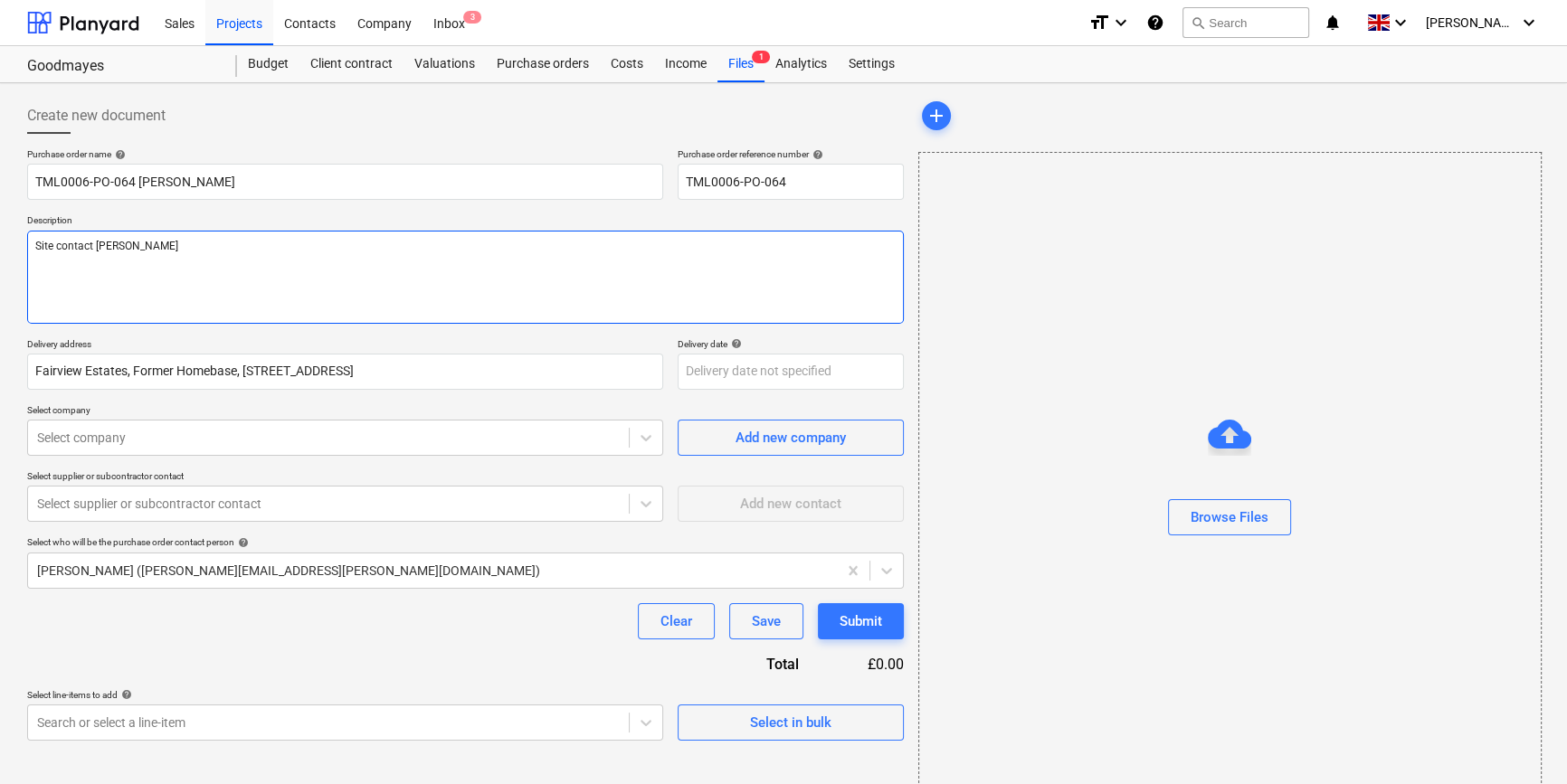
type textarea "x"
type textarea "Site contact [PERSON_NAME]"
type textarea "x"
type textarea "Site contact [PERSON_NAME]"
type textarea "x"
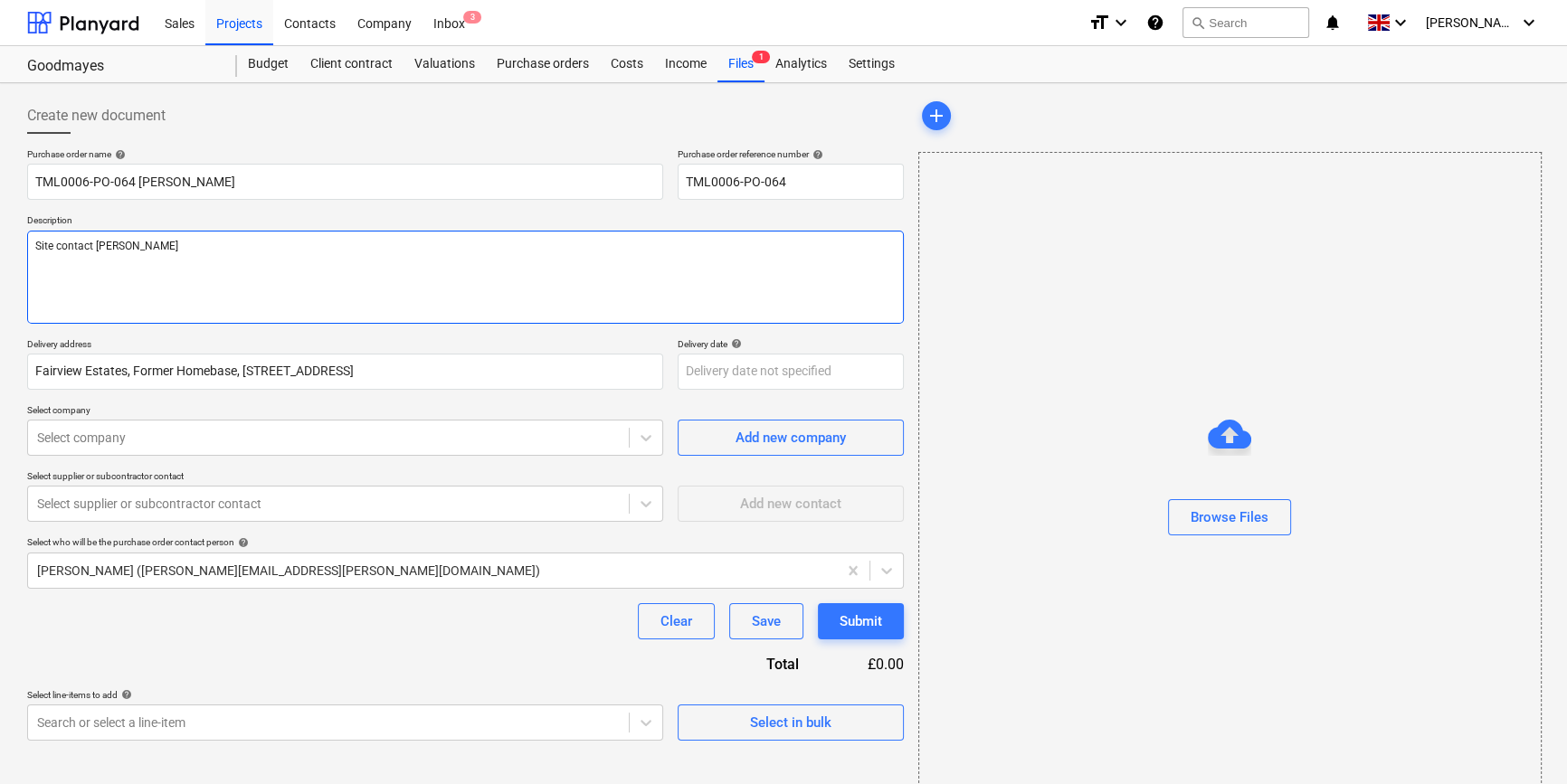
type textarea "Site contact [PERSON_NAME]"
click at [148, 246] on textarea "Site contact [PERSON_NAME]" at bounding box center [465, 277] width 876 height 93
paste textarea "07427641453"
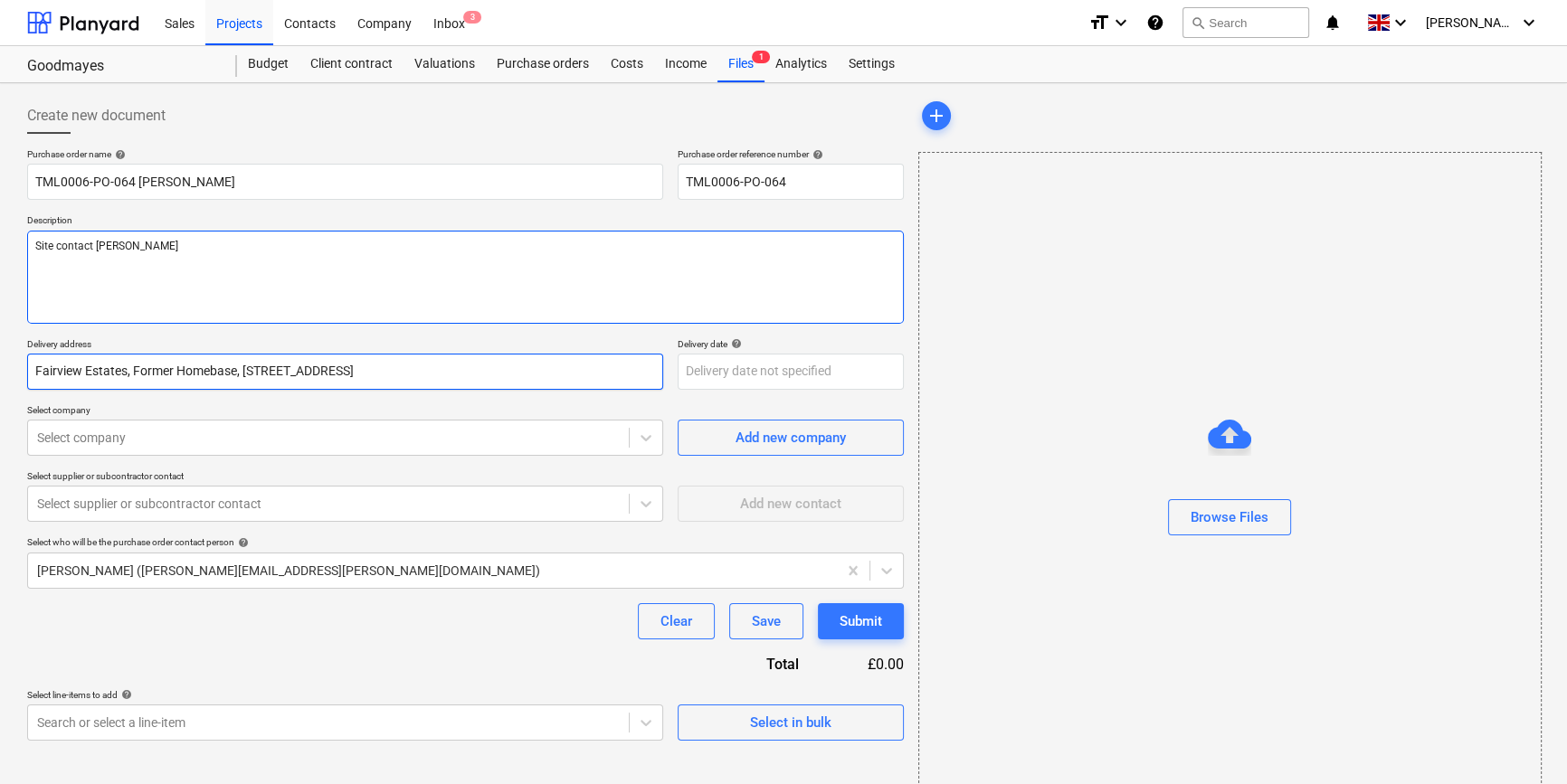
type textarea "x"
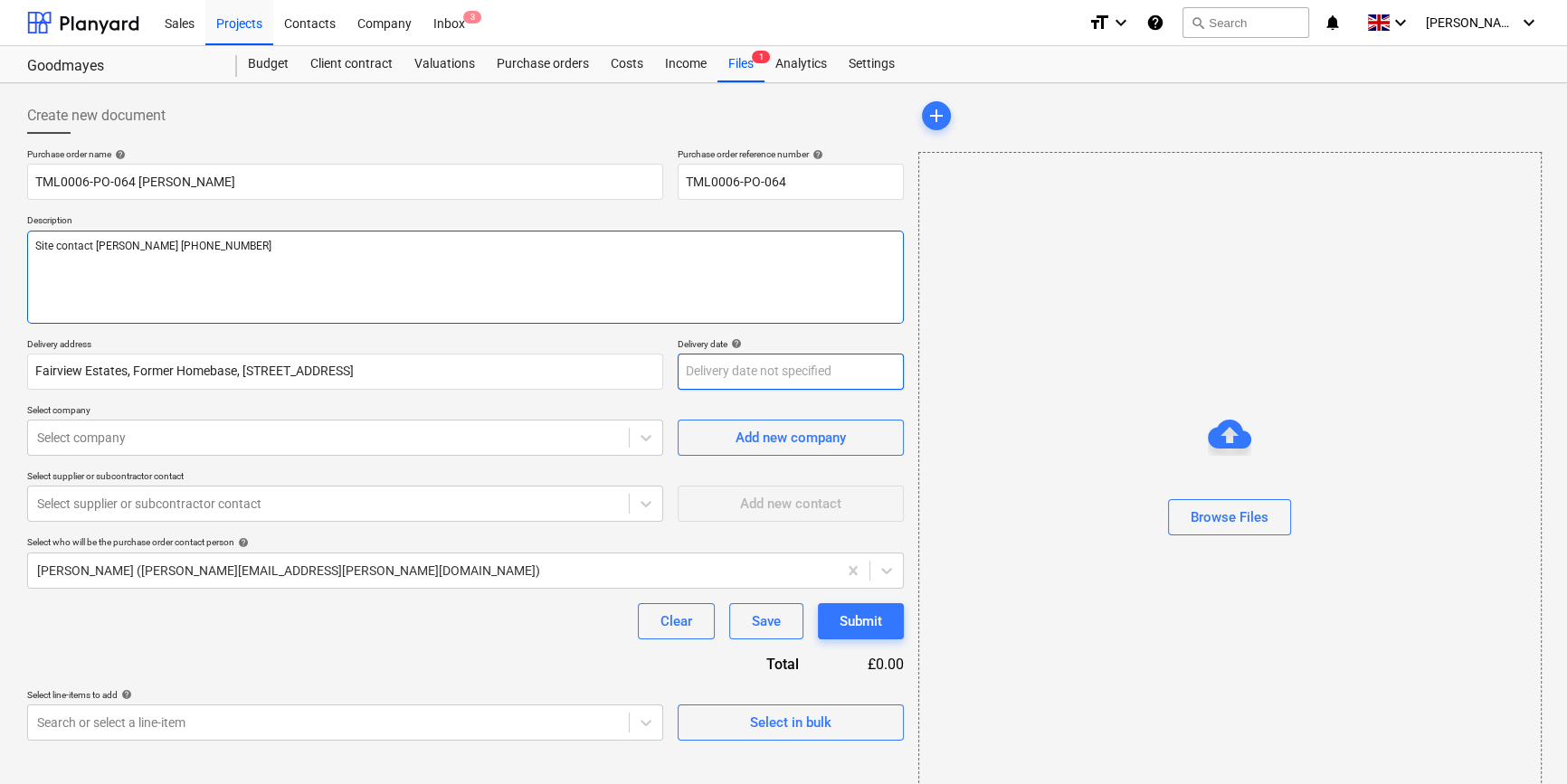
type textarea "Site contact [PERSON_NAME] [PHONE_NUMBER]"
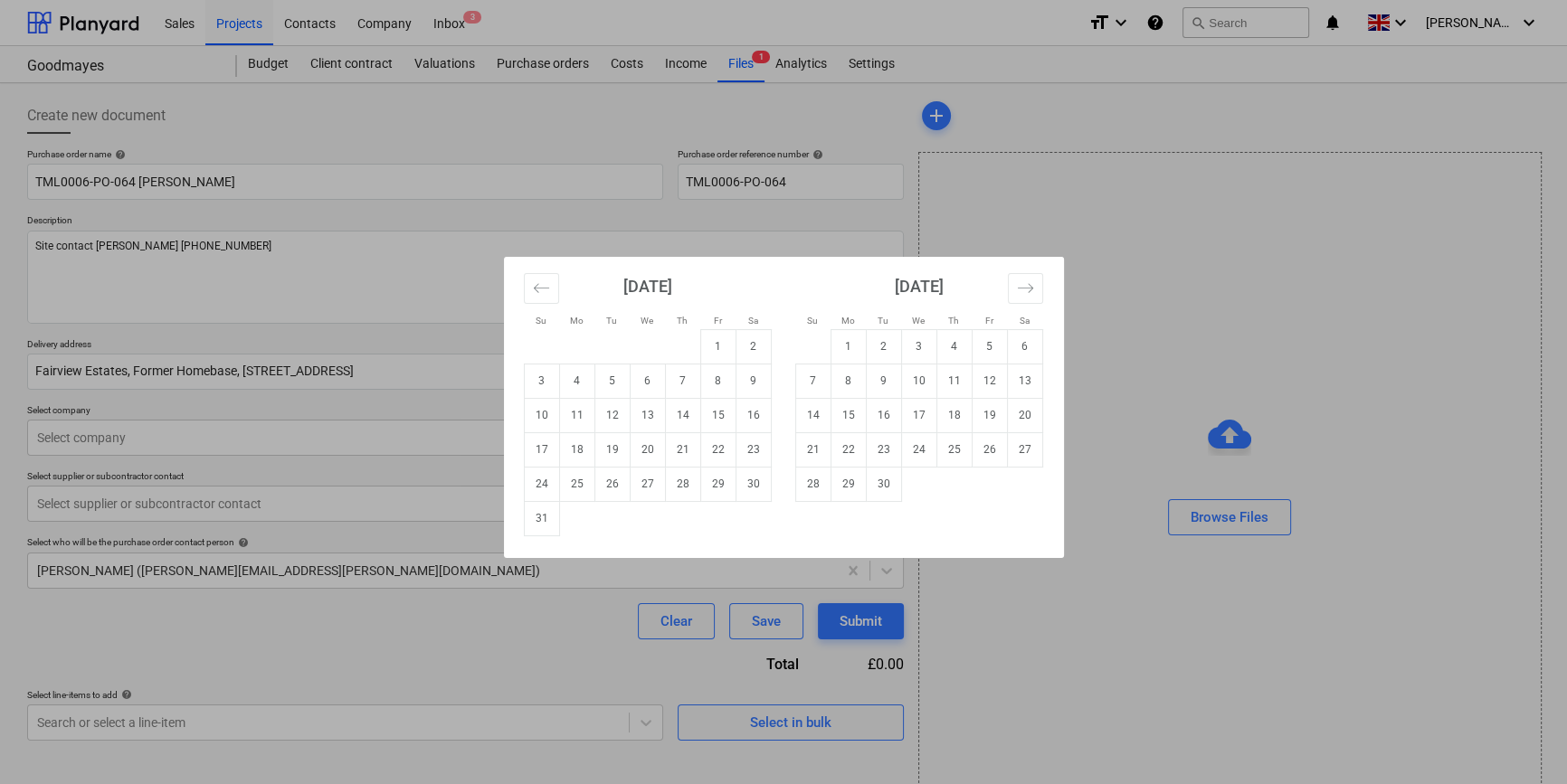
click at [696, 371] on body "Sales Projects Contacts Company Inbox 3 format_size keyboard_arrow_down help se…" at bounding box center [784, 392] width 1567 height 784
click at [640, 486] on td "27" at bounding box center [647, 483] width 35 height 34
type textarea "x"
type input "[DATE]"
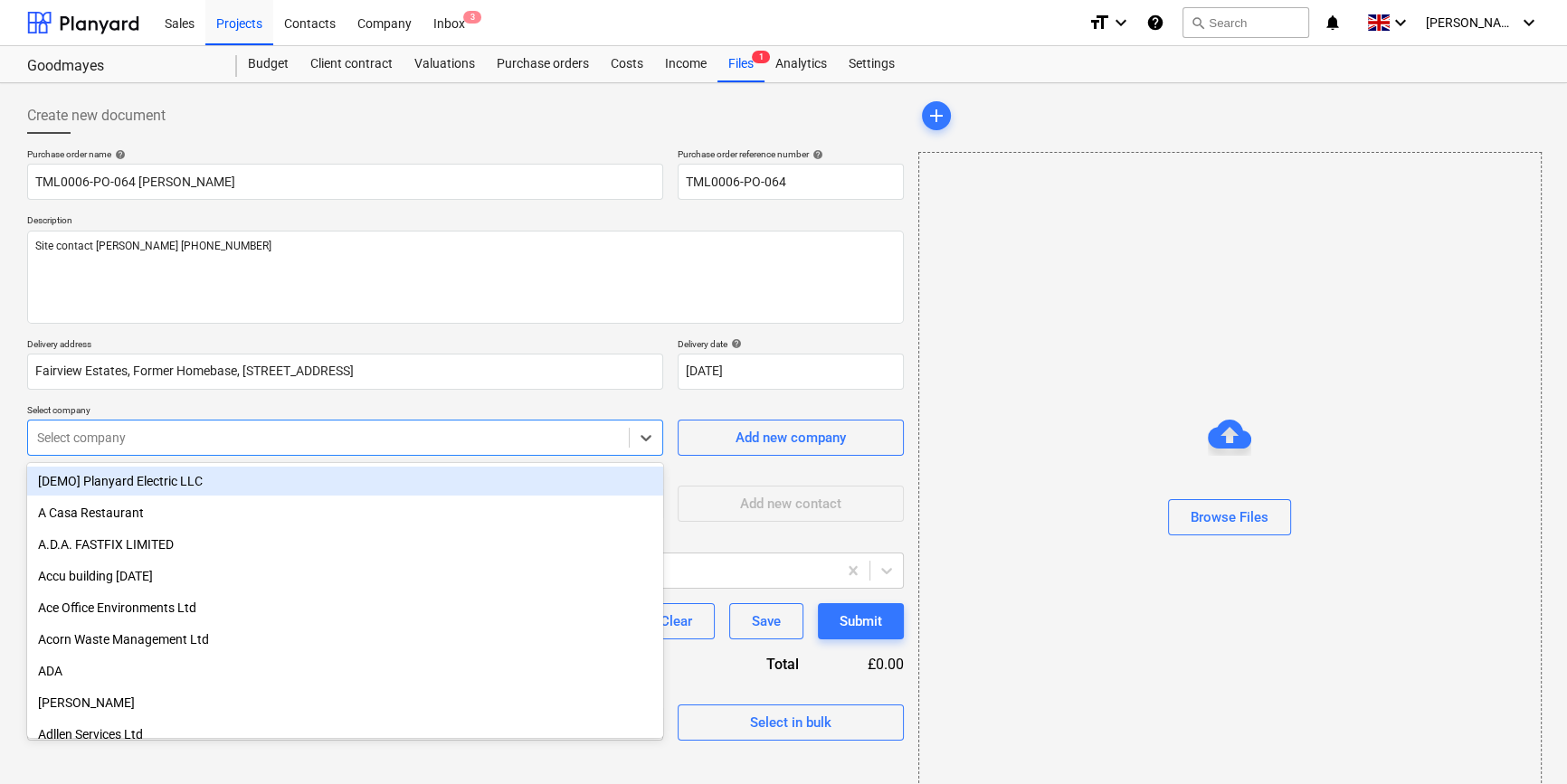
click at [184, 444] on div at bounding box center [328, 438] width 583 height 18
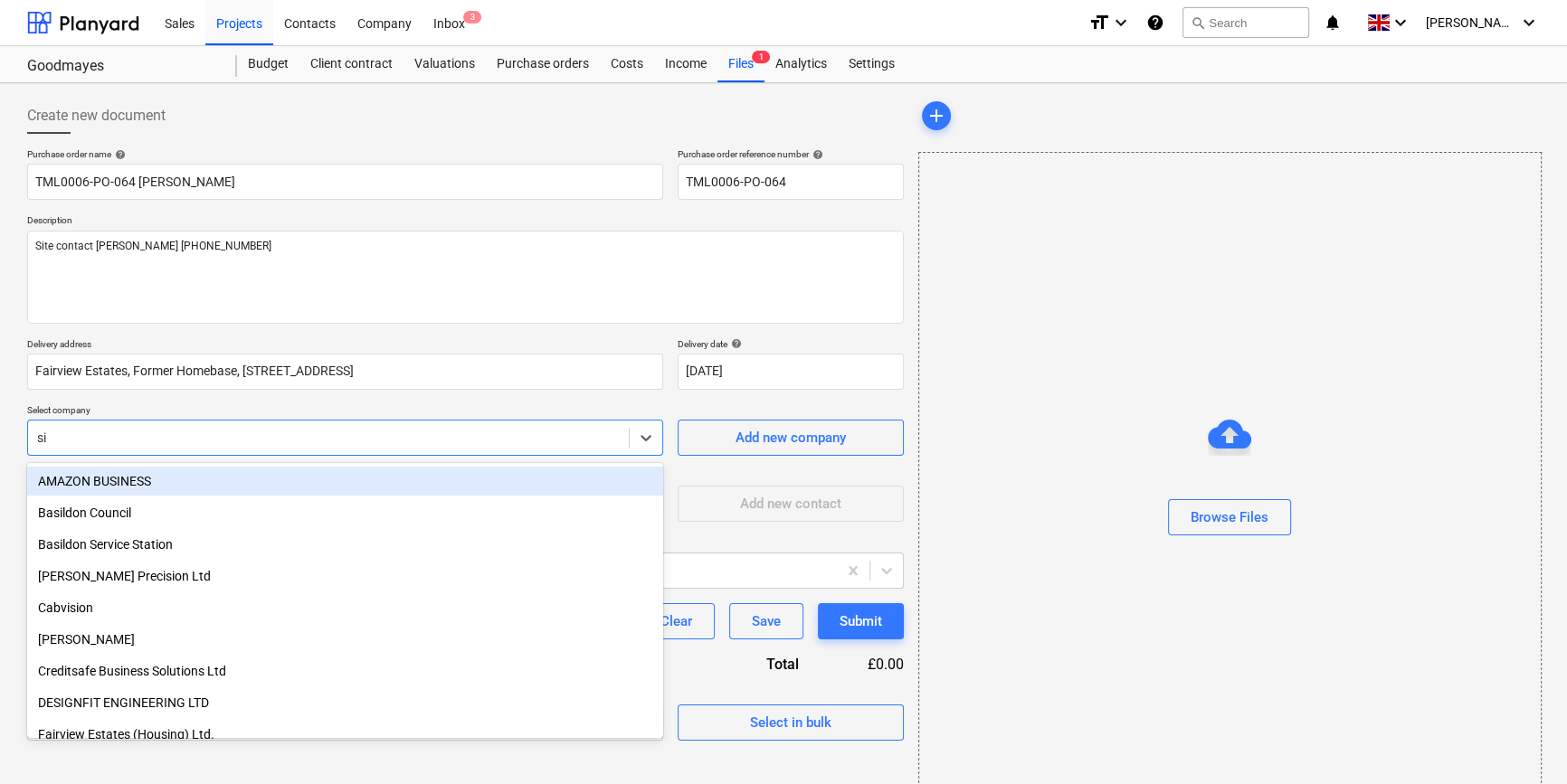
type input "sig"
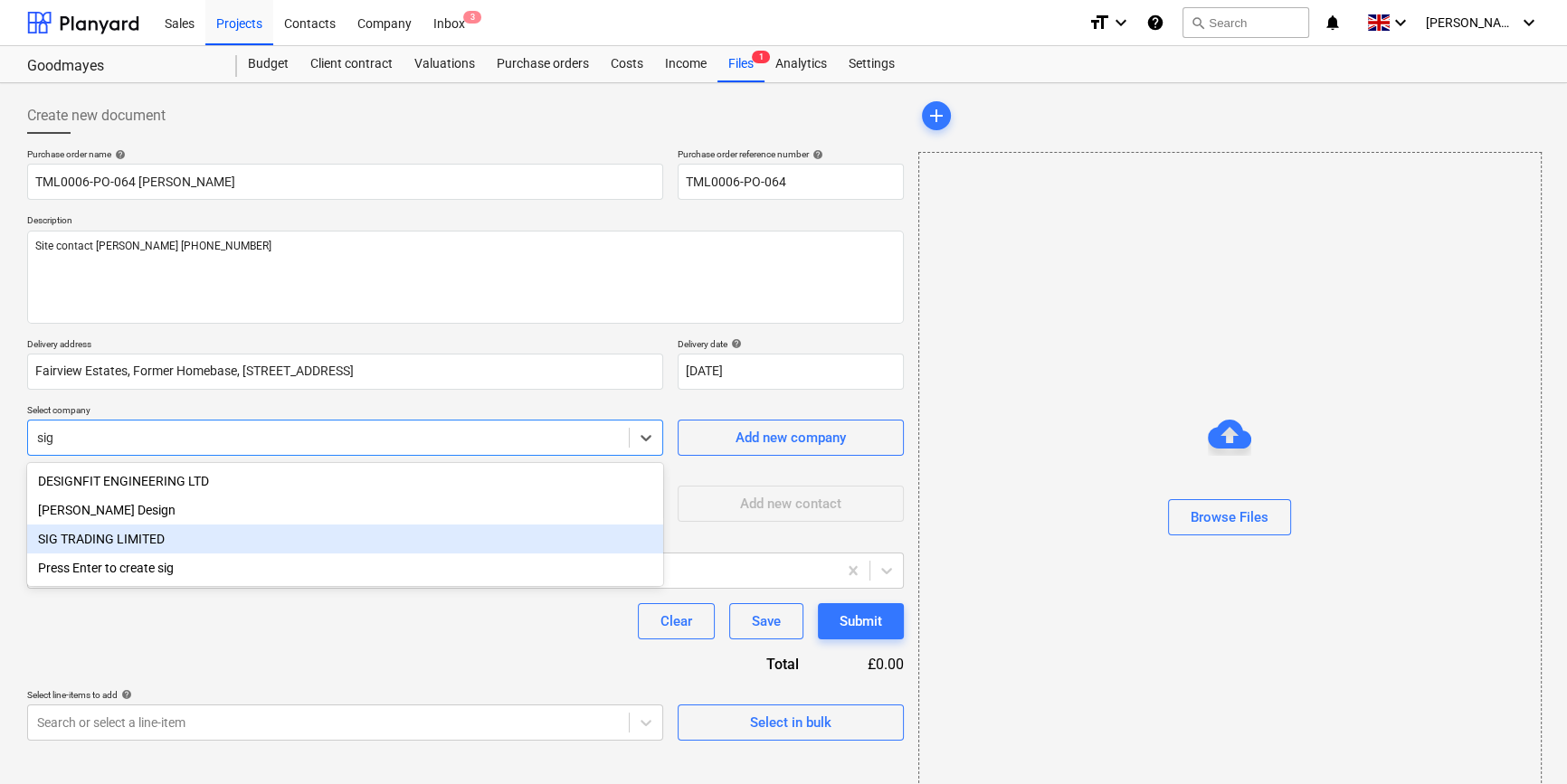
click at [73, 543] on div "SIG TRADING LIMITED" at bounding box center [344, 538] width 636 height 29
type textarea "x"
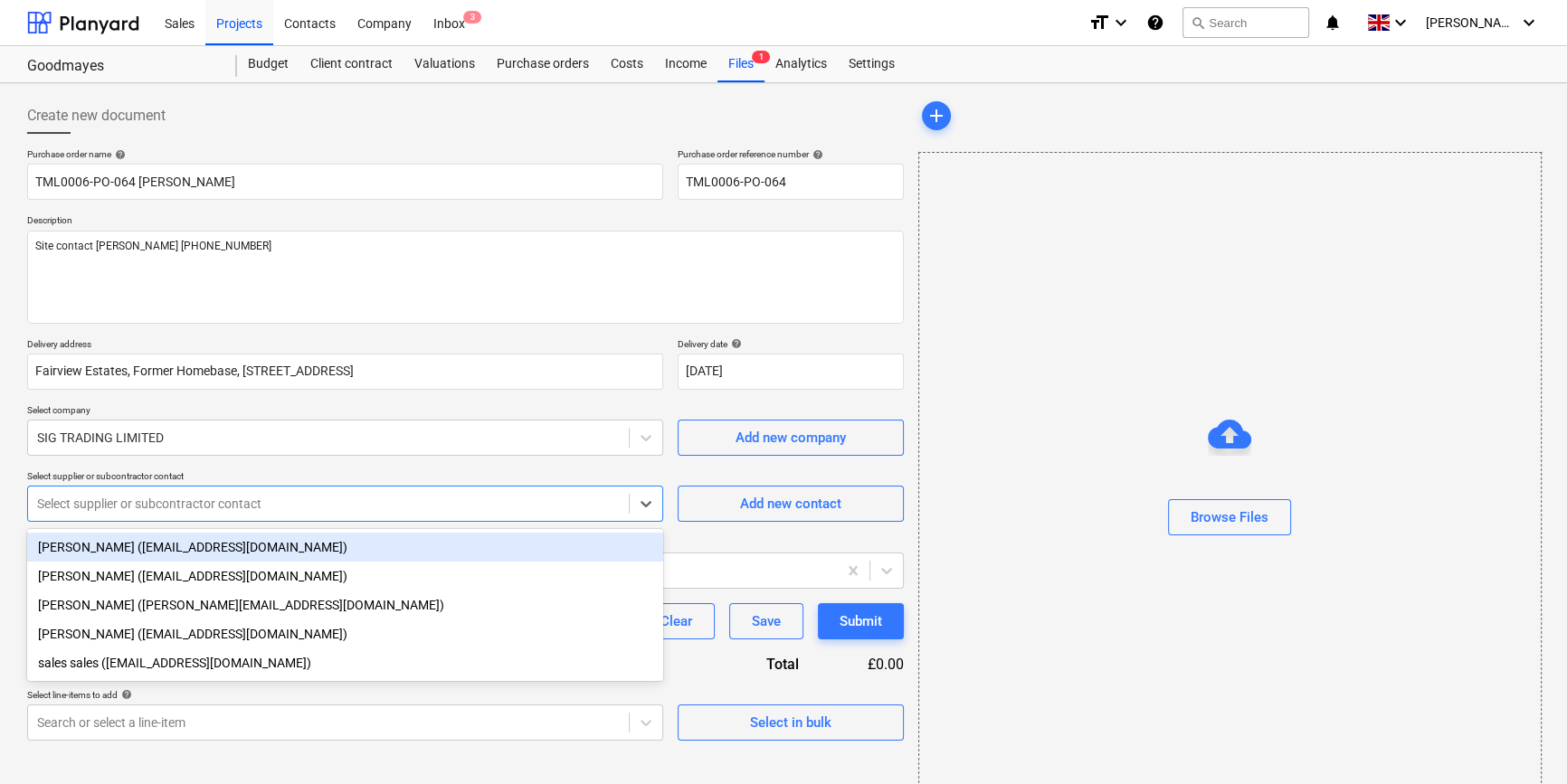
click at [94, 506] on div at bounding box center [328, 504] width 583 height 18
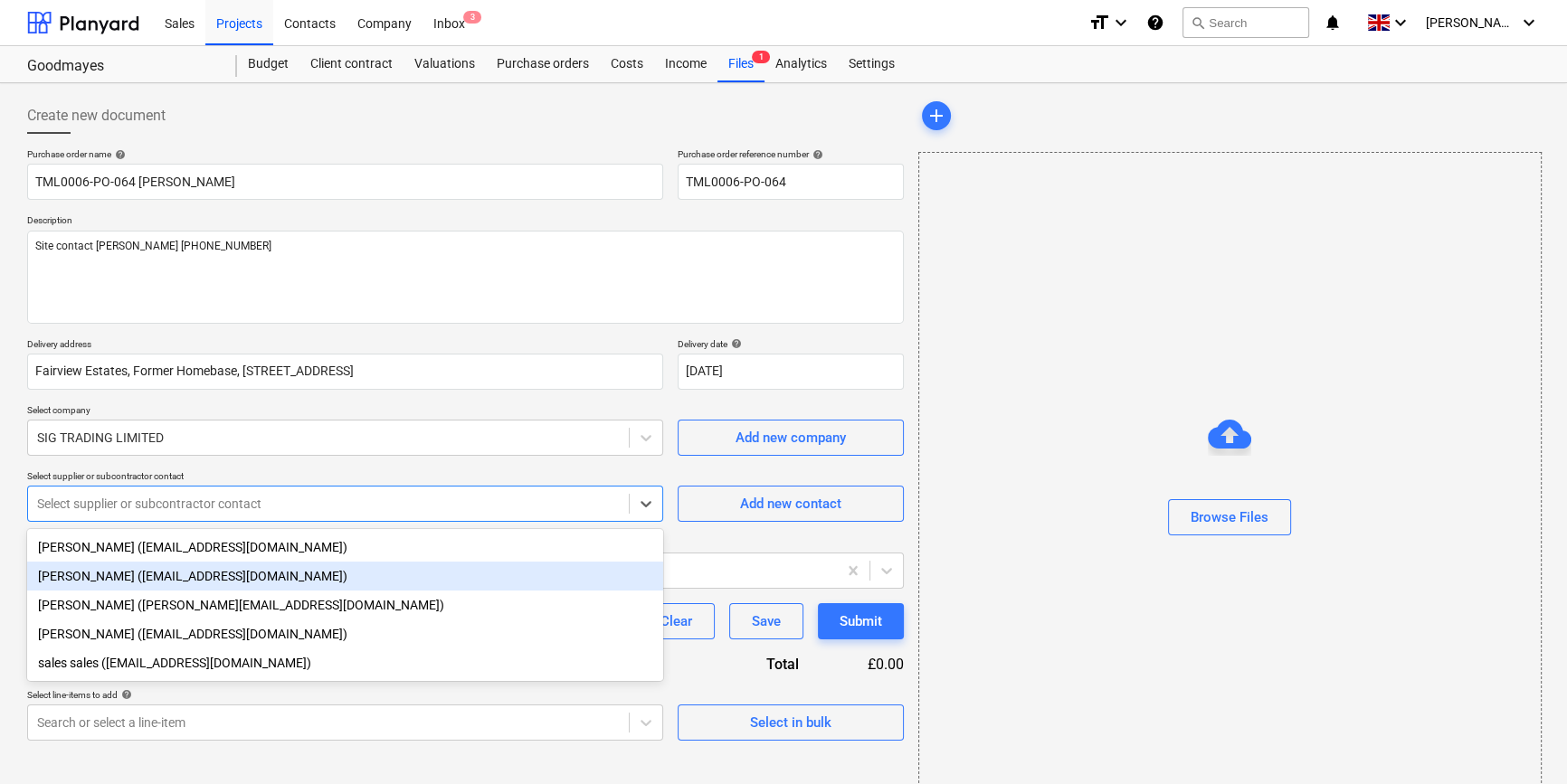
click at [99, 573] on div "[PERSON_NAME] ([EMAIL_ADDRESS][DOMAIN_NAME])" at bounding box center [344, 575] width 636 height 29
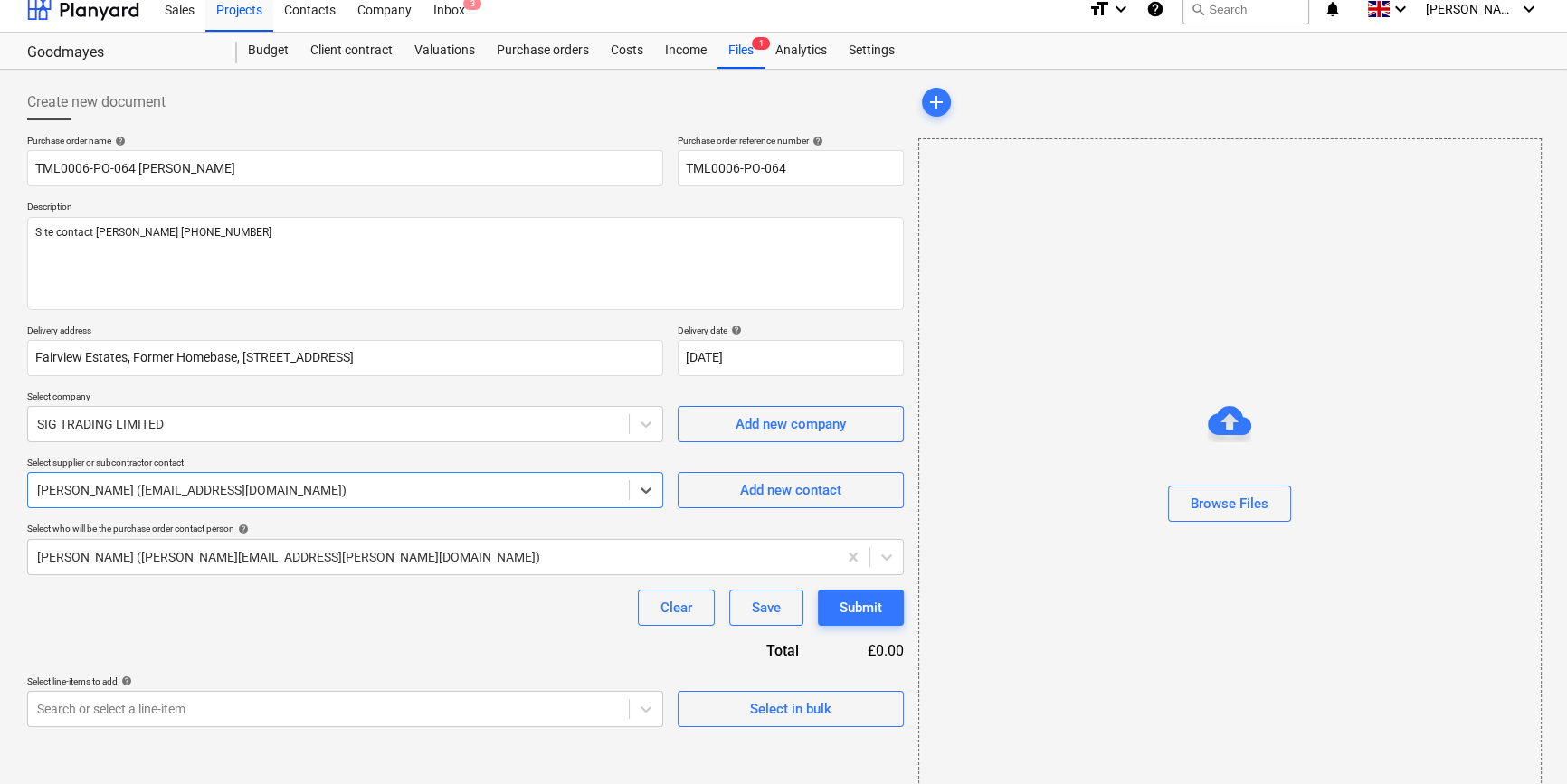
scroll to position [39, 0]
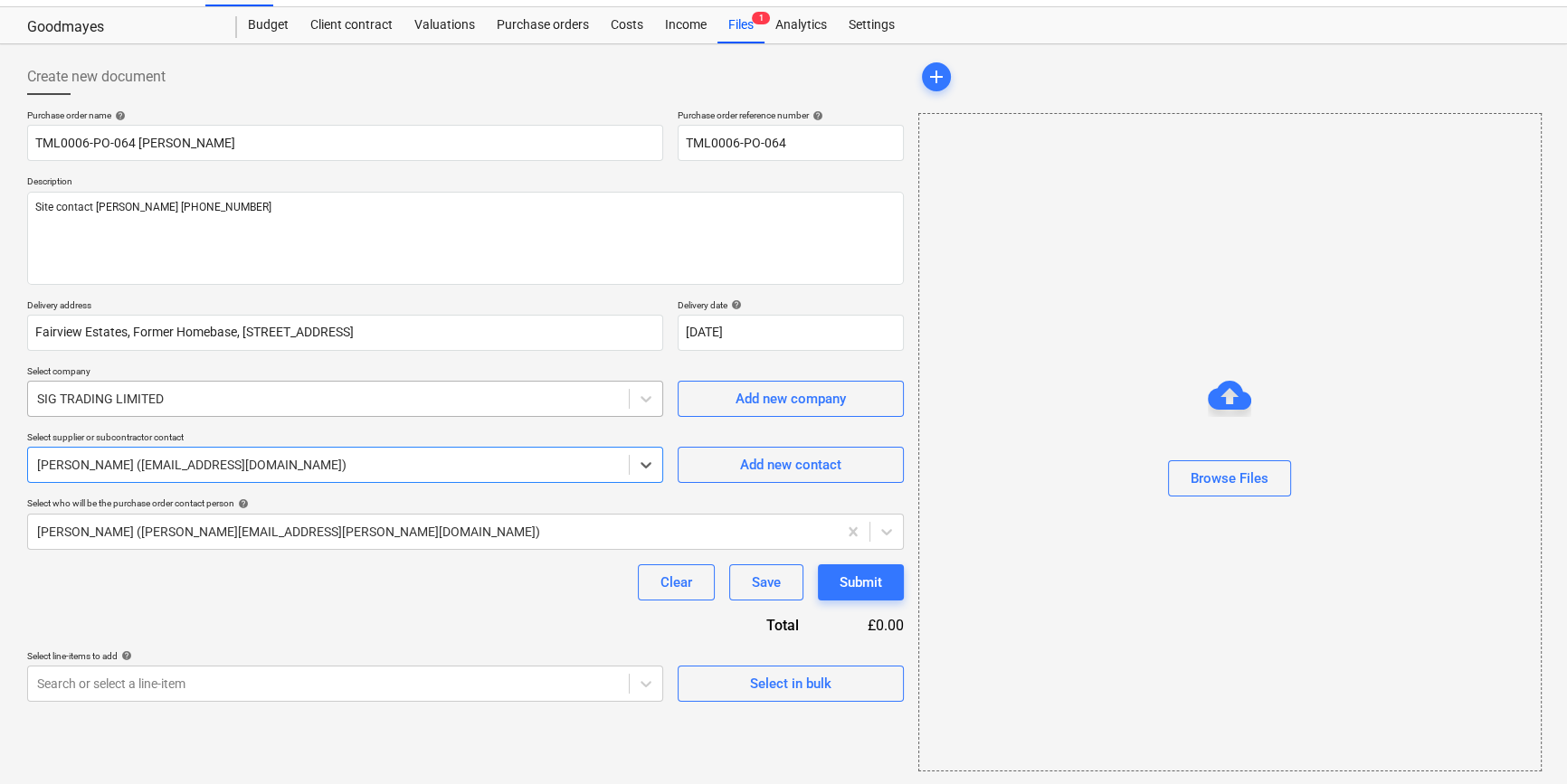
type textarea "x"
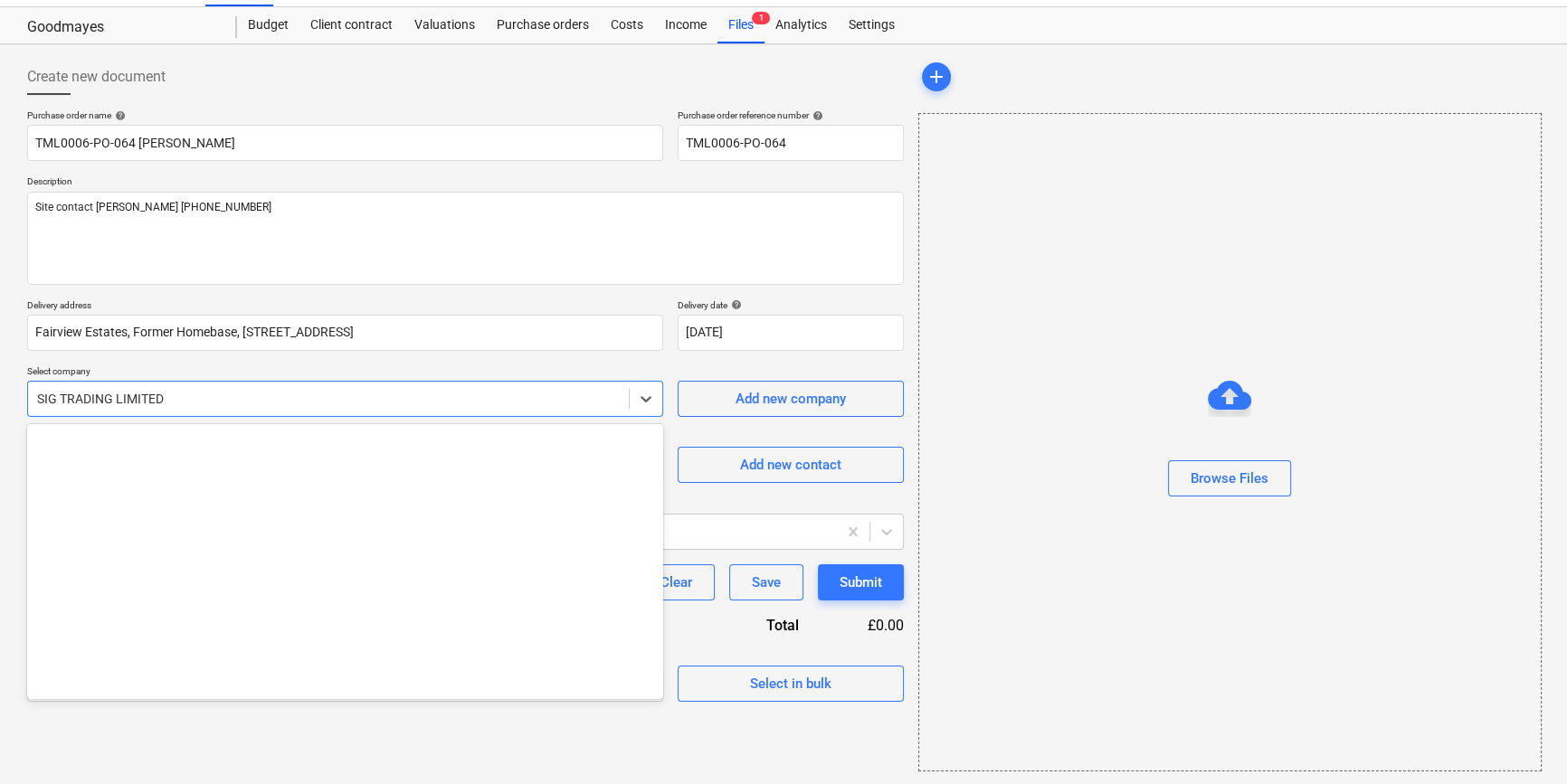
scroll to position [12280, 0]
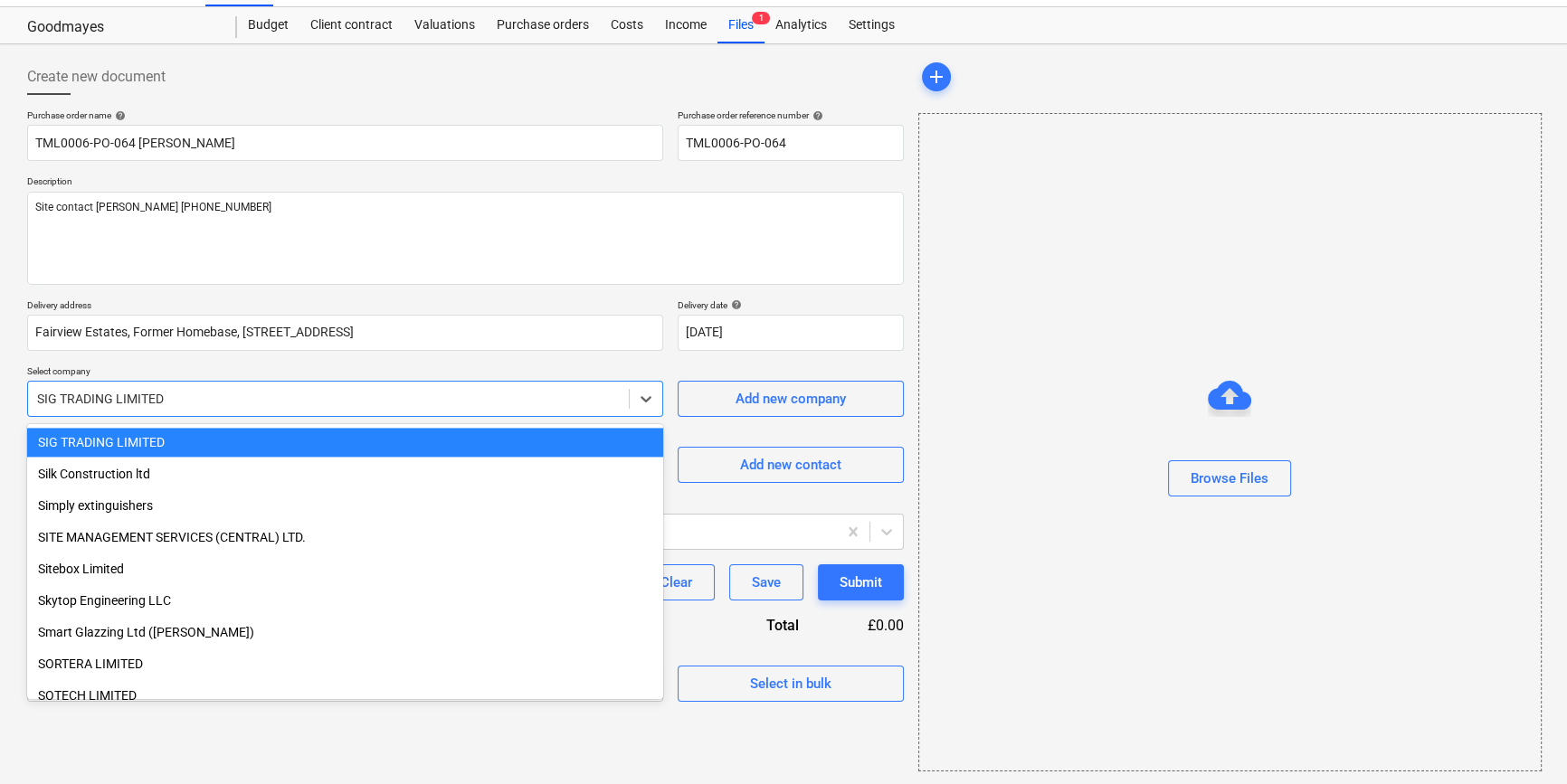
drag, startPoint x: 179, startPoint y: 397, endPoint x: 56, endPoint y: 397, distance: 123.0
click at [56, 397] on div at bounding box center [328, 399] width 583 height 18
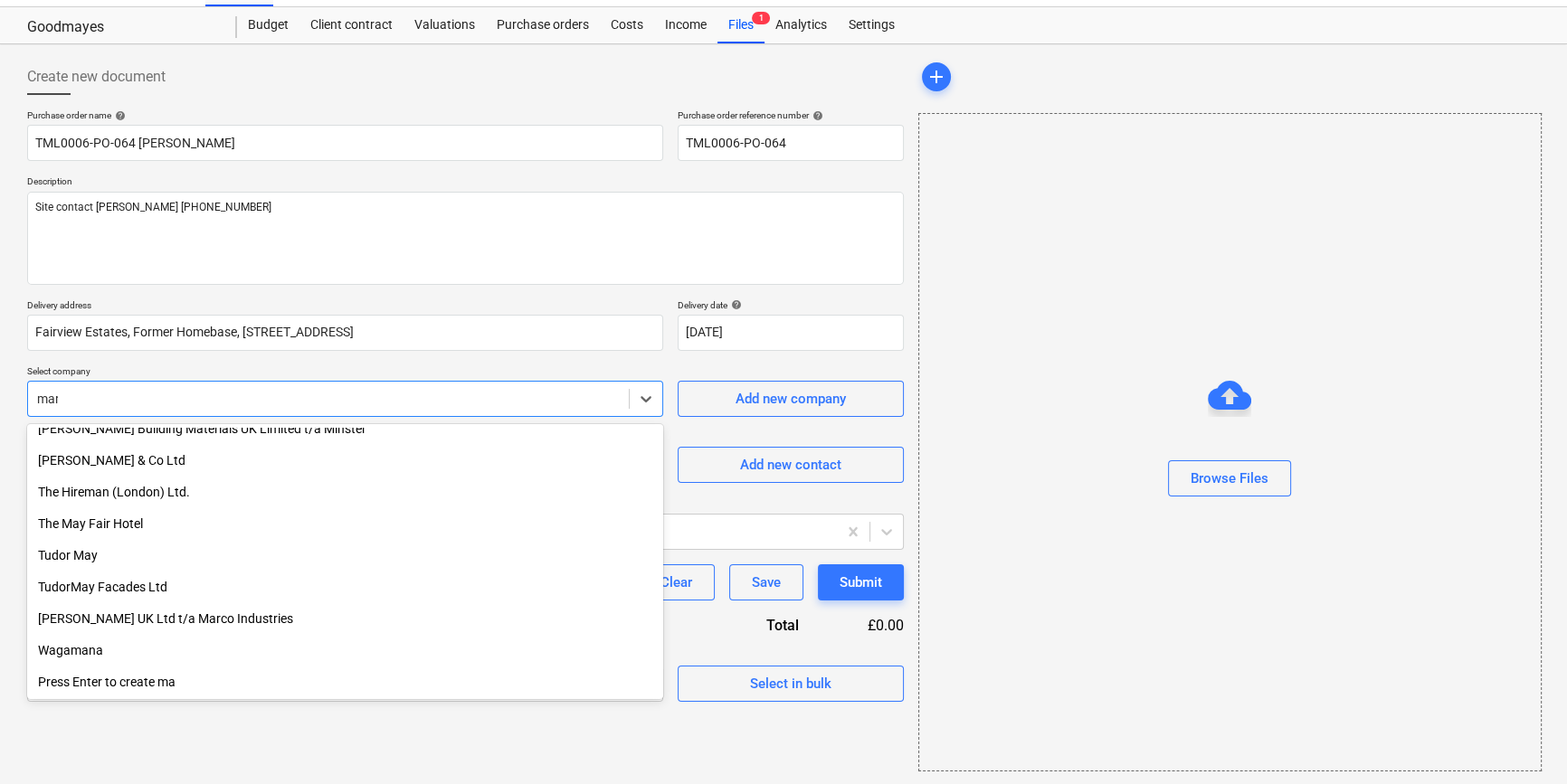
scroll to position [362, 0]
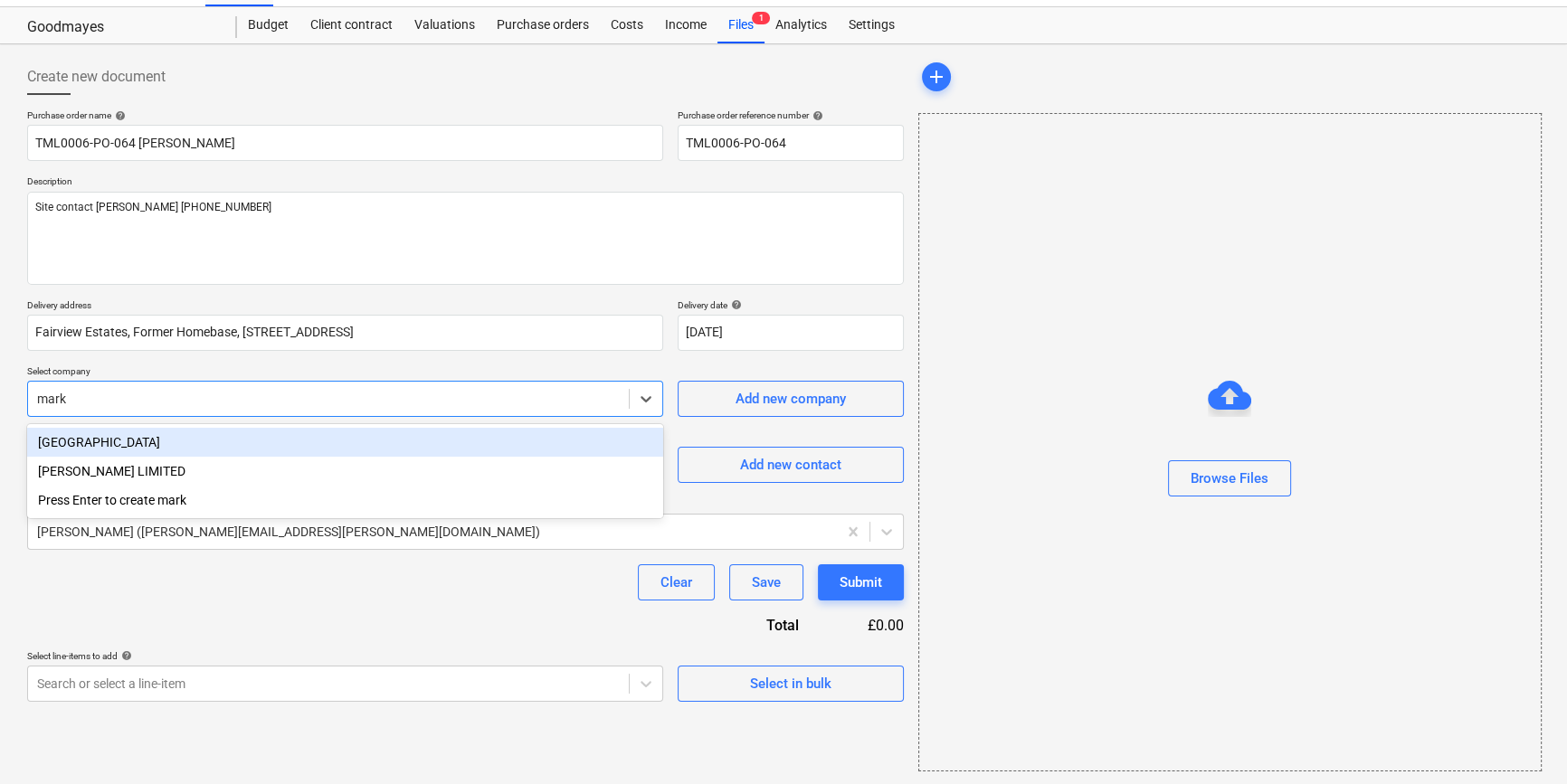
type input "[PERSON_NAME]"
click at [100, 440] on div "[PERSON_NAME] LIMITED" at bounding box center [344, 442] width 636 height 29
type textarea "x"
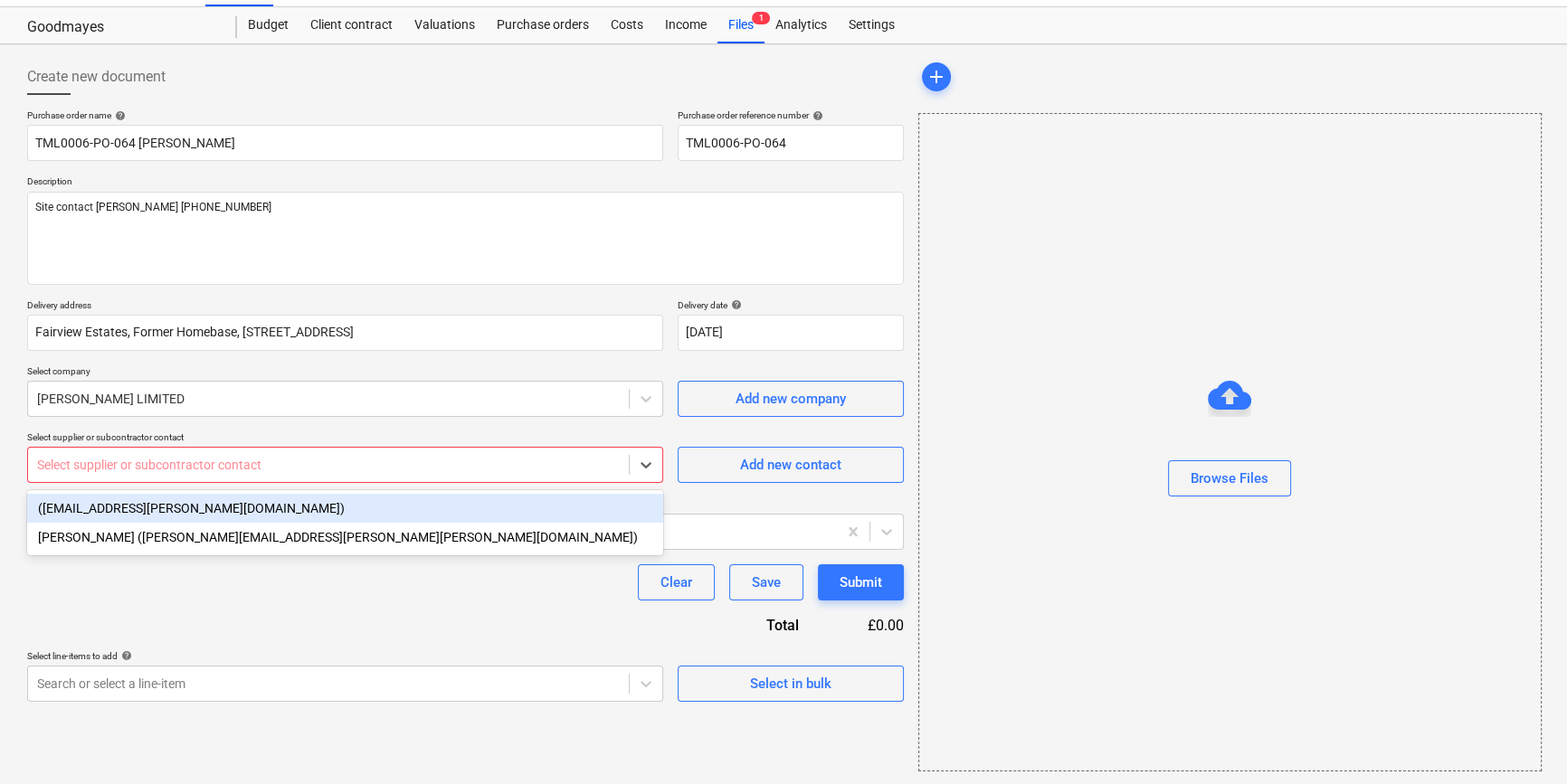
click at [129, 458] on div at bounding box center [328, 465] width 583 height 18
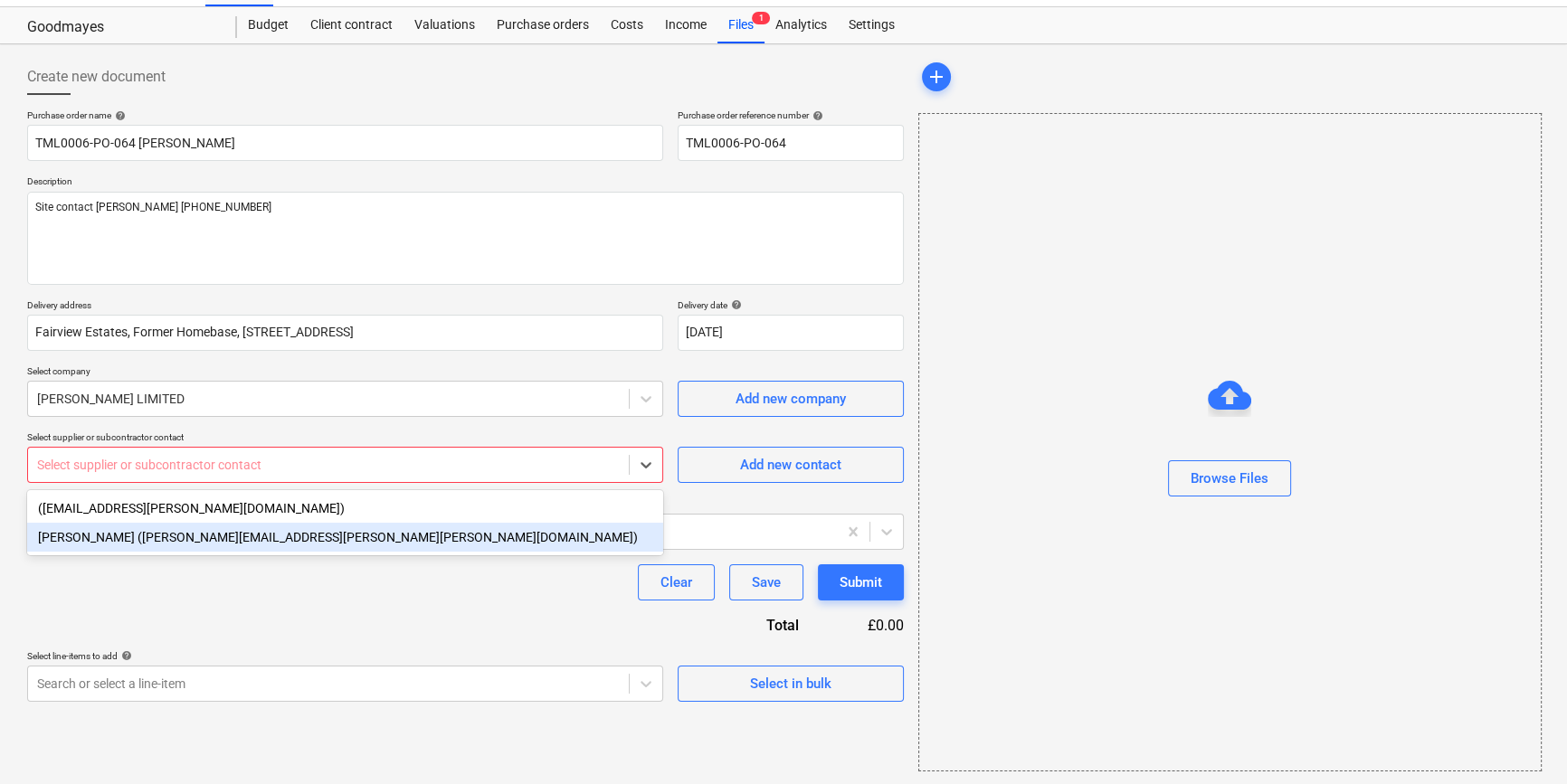
click at [81, 546] on div "[PERSON_NAME] ([PERSON_NAME][EMAIL_ADDRESS][PERSON_NAME][PERSON_NAME][DOMAIN_NA…" at bounding box center [344, 536] width 636 height 29
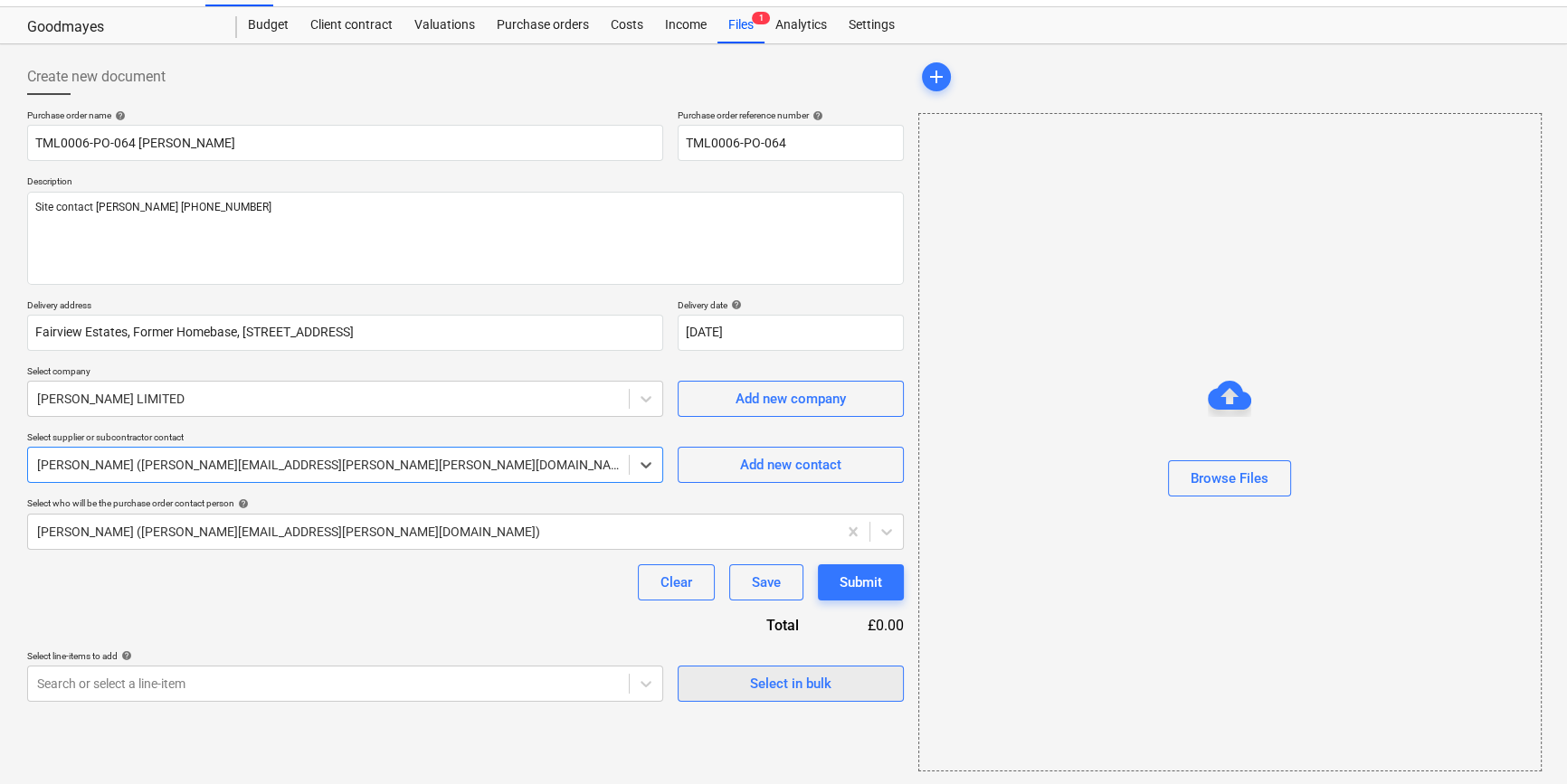
click at [750, 689] on div "Select in bulk" at bounding box center [791, 684] width 81 height 24
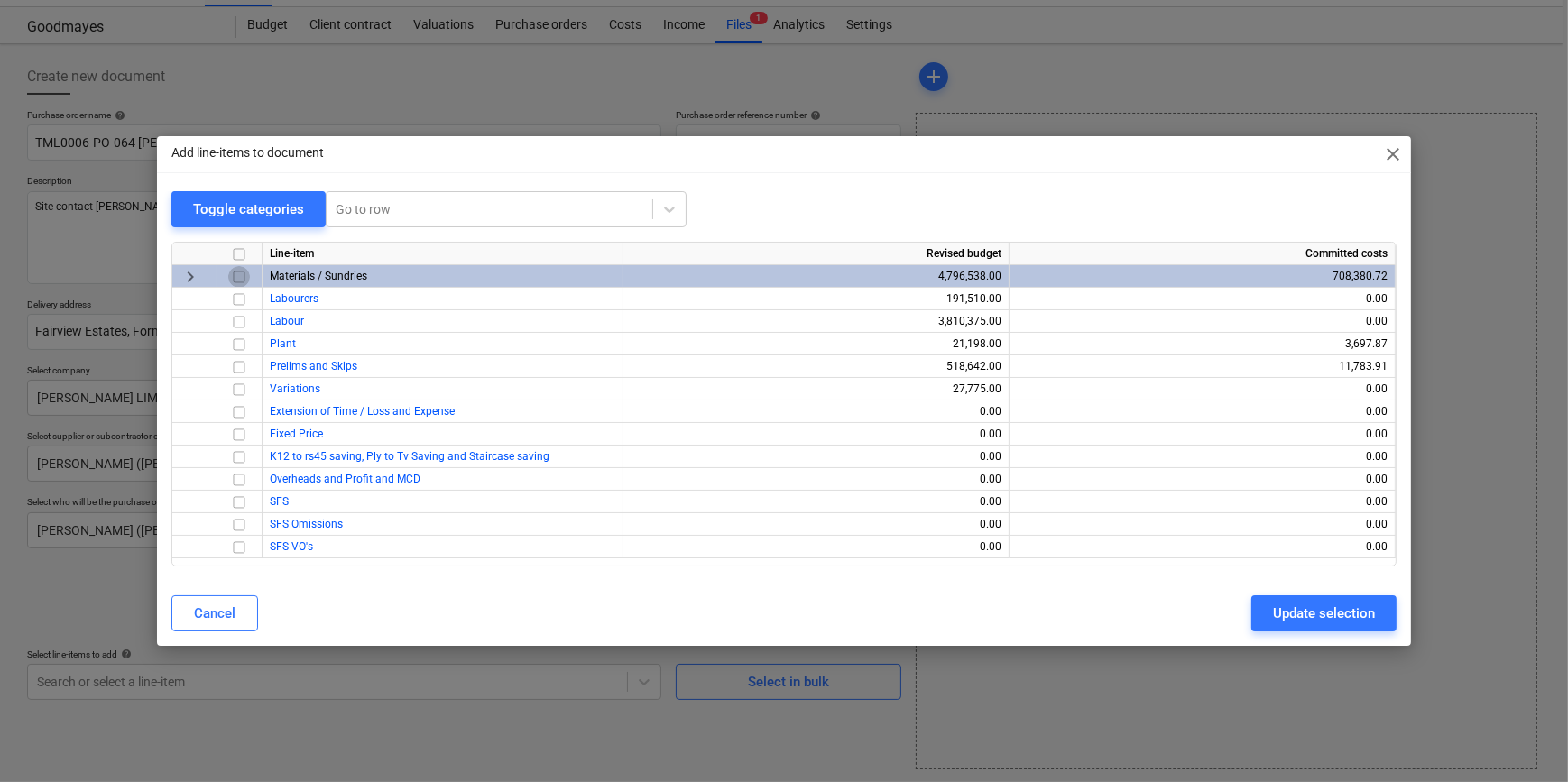
click at [241, 279] on input "checkbox" at bounding box center [240, 277] width 22 height 22
click at [1250, 616] on div "Update selection" at bounding box center [1324, 613] width 102 height 24
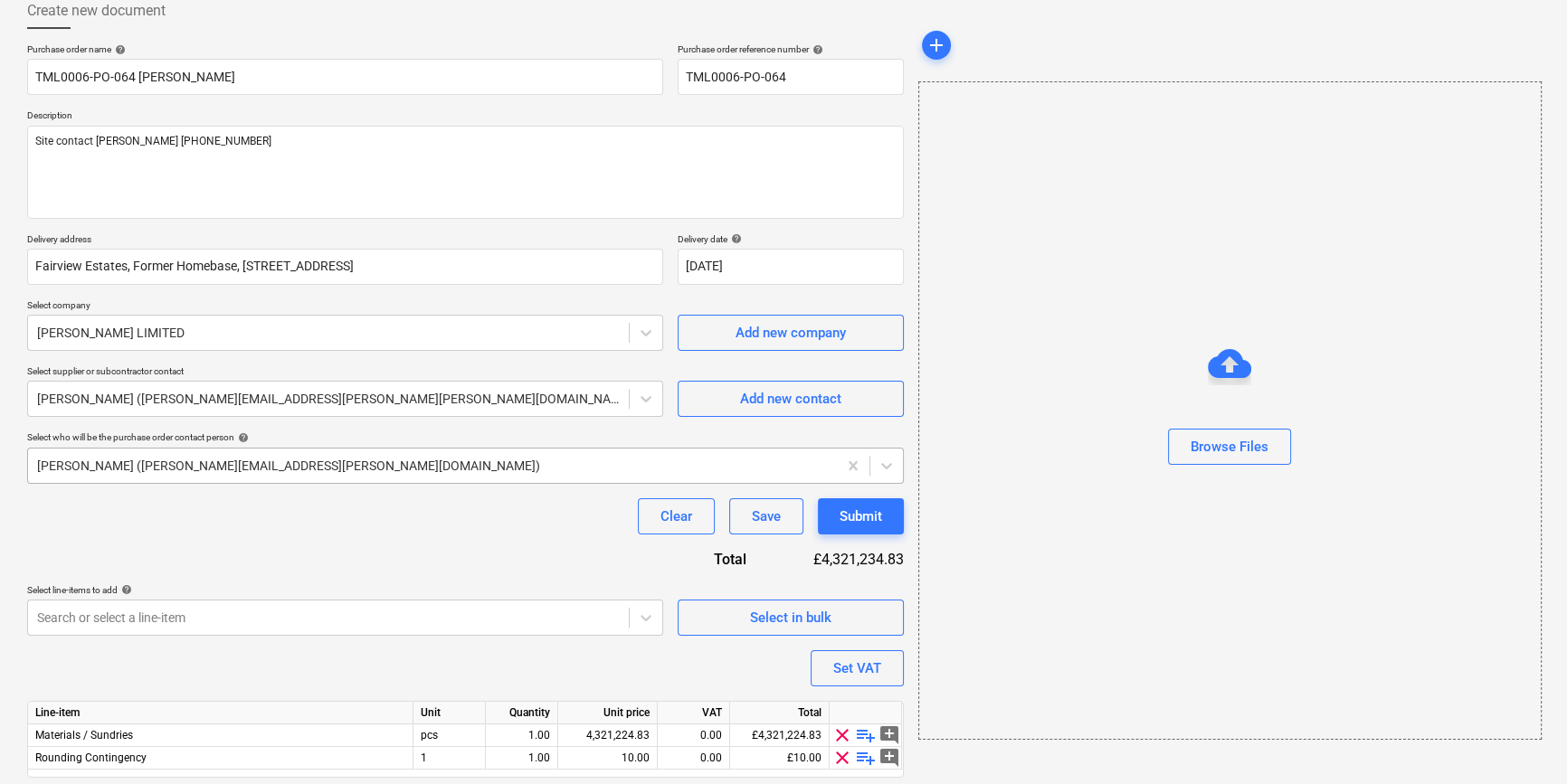
scroll to position [163, 0]
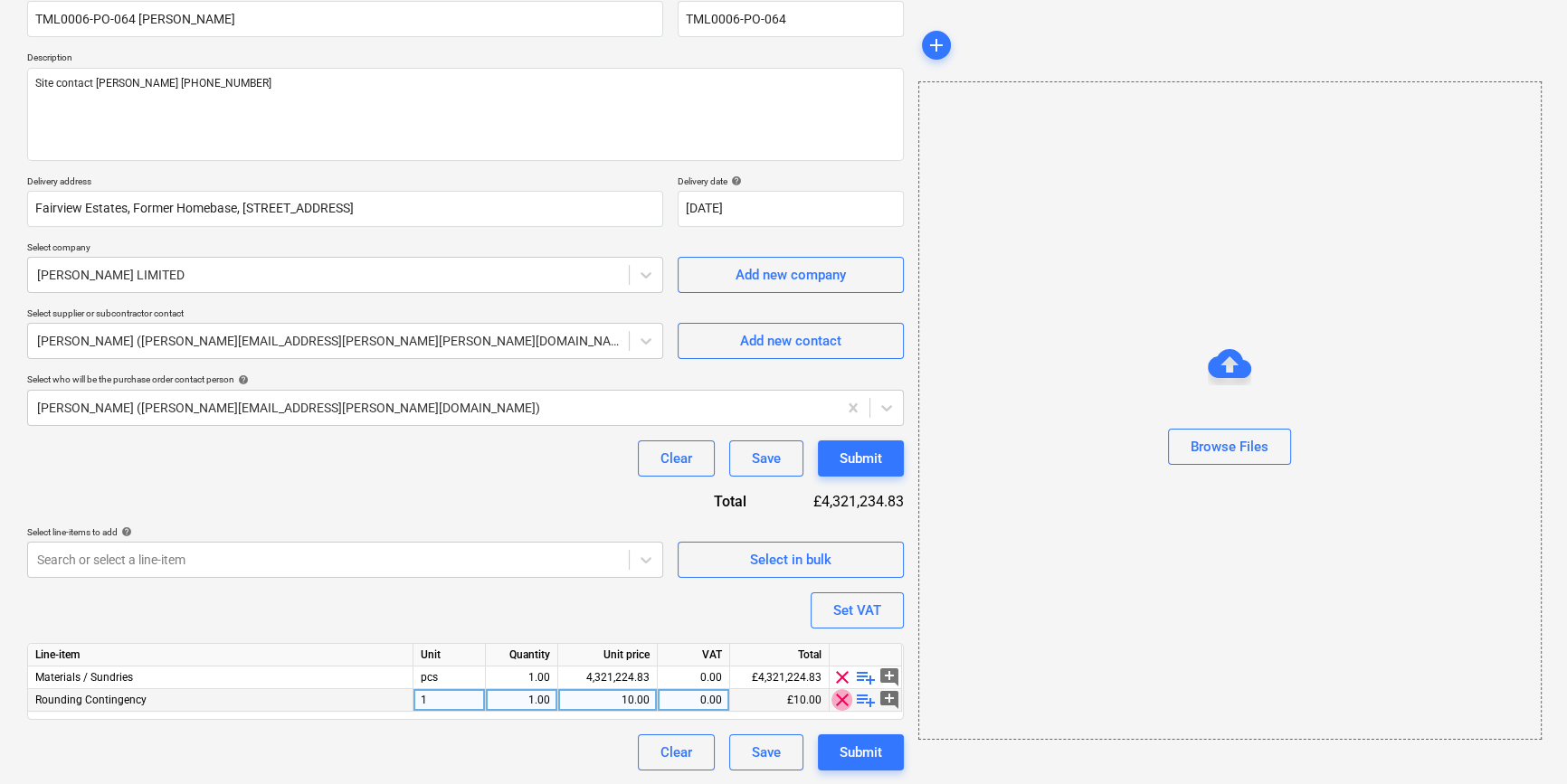
click at [840, 700] on span "clear" at bounding box center [842, 700] width 22 height 22
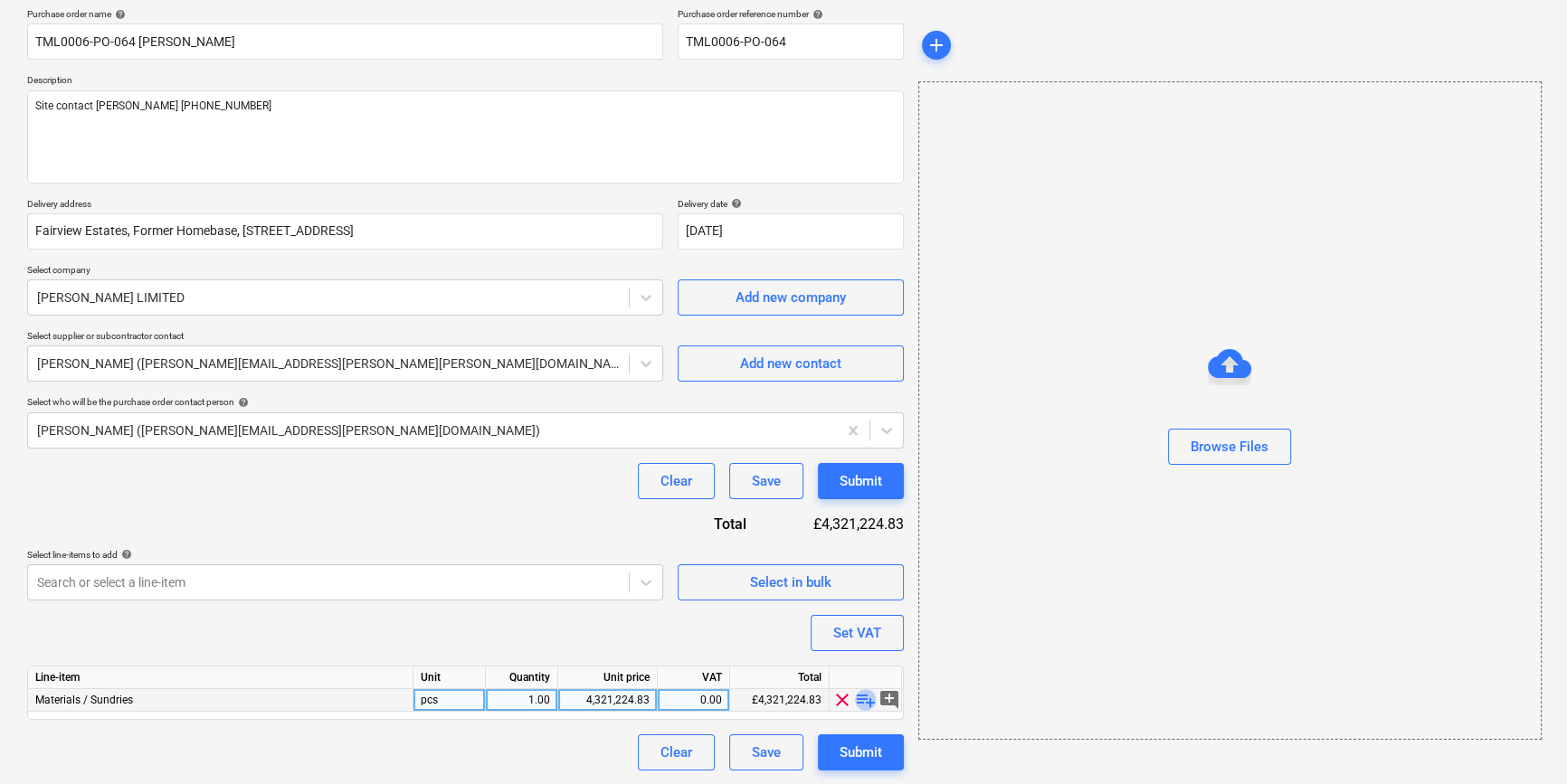
click at [858, 703] on span "playlist_add" at bounding box center [866, 700] width 22 height 22
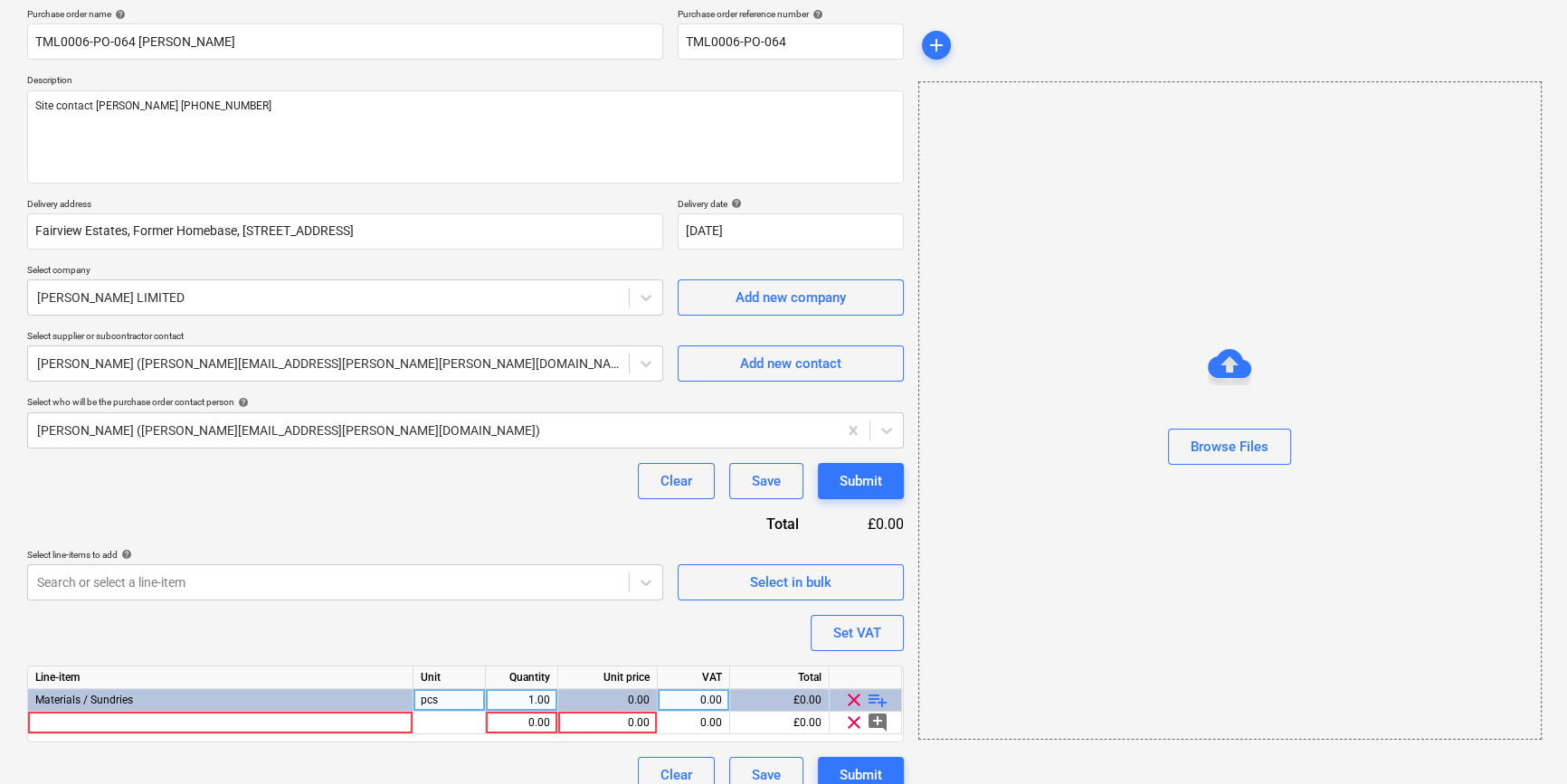
type textarea "x"
click at [110, 723] on div at bounding box center [220, 722] width 386 height 23
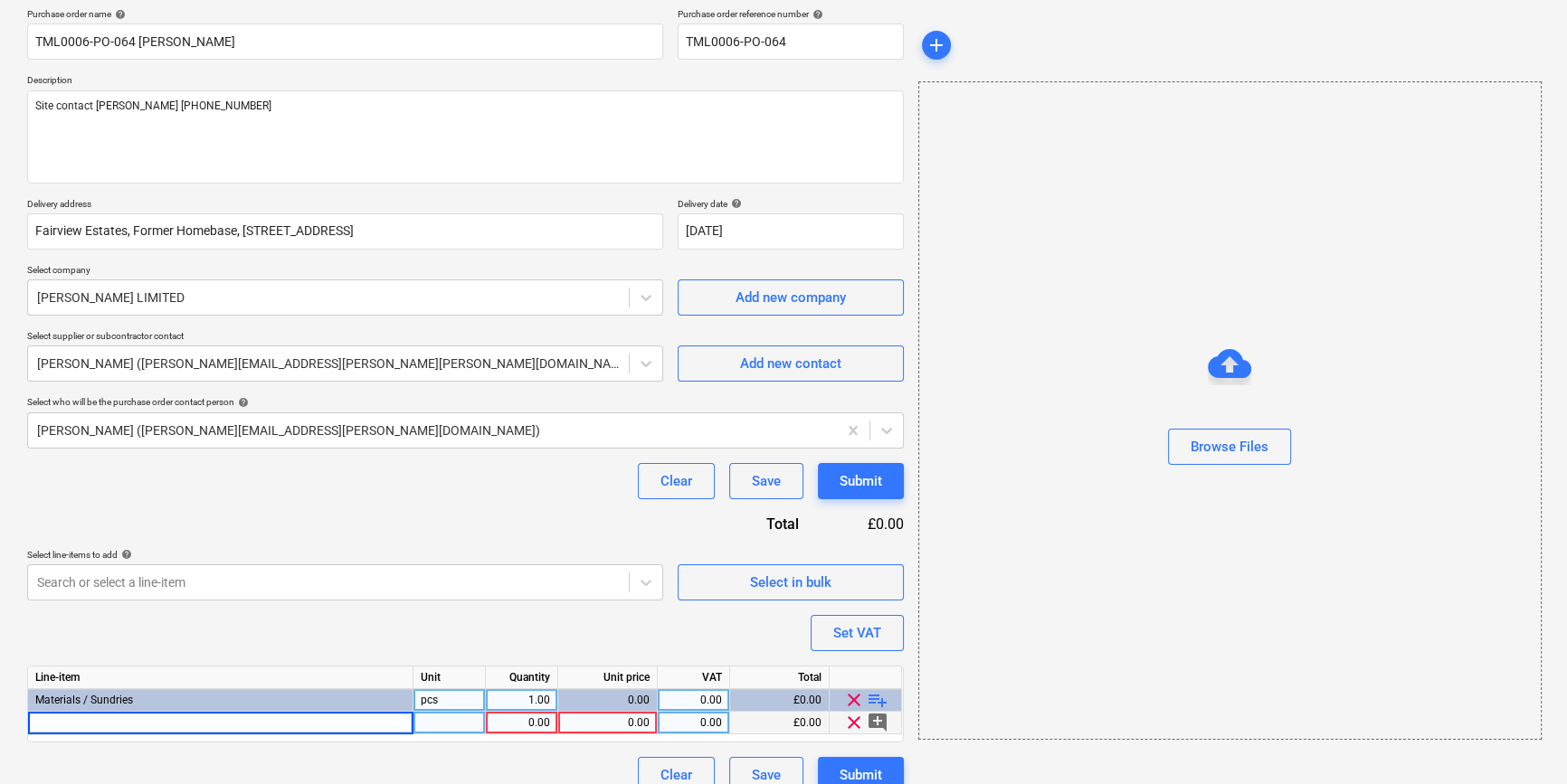
type input "Knauf12.5mm Wallboard 1200x3000mm TE"
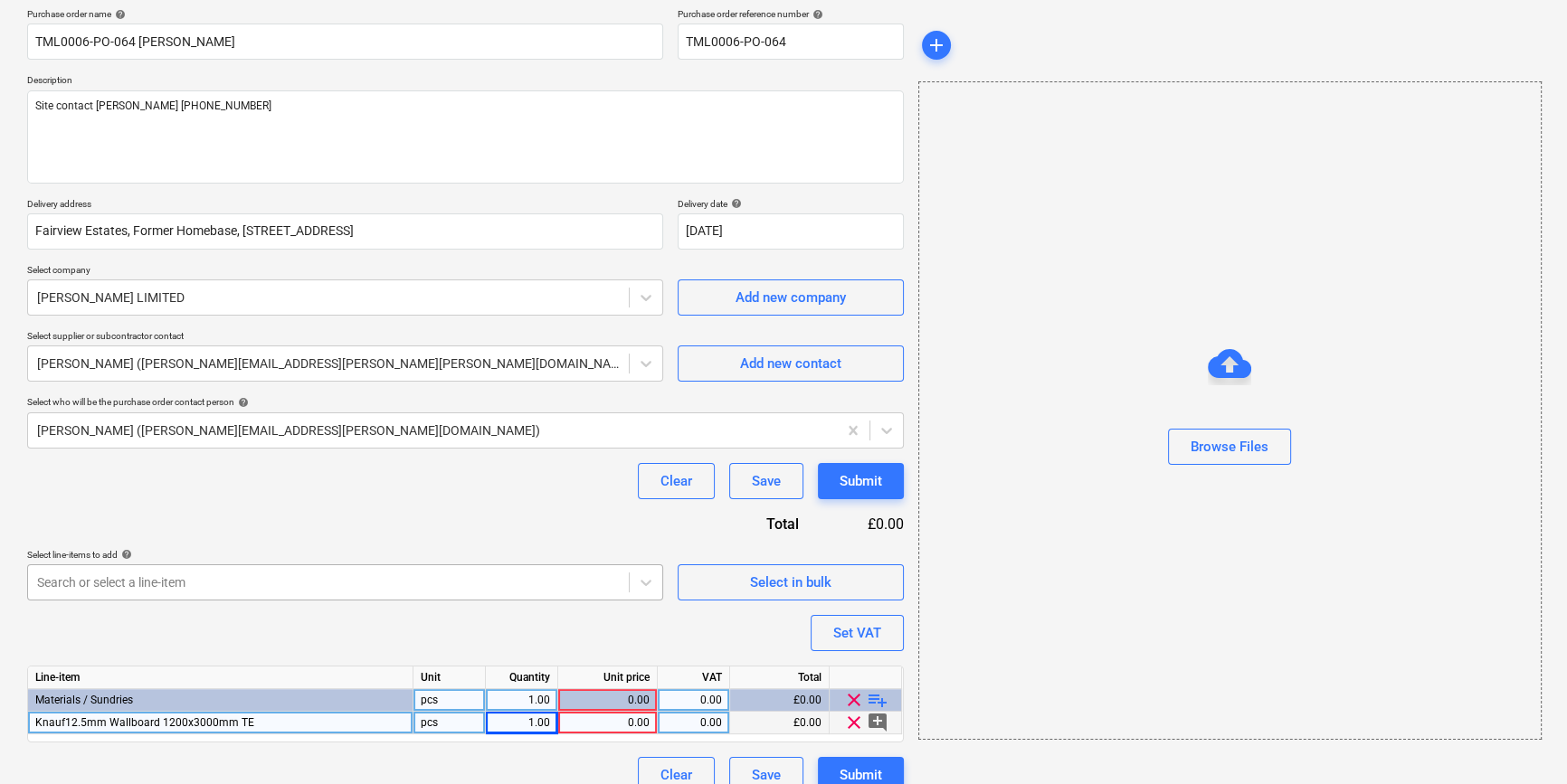
type textarea "x"
click at [530, 721] on div "1.00" at bounding box center [522, 722] width 57 height 23
type input "300"
type textarea "x"
type input "9.47"
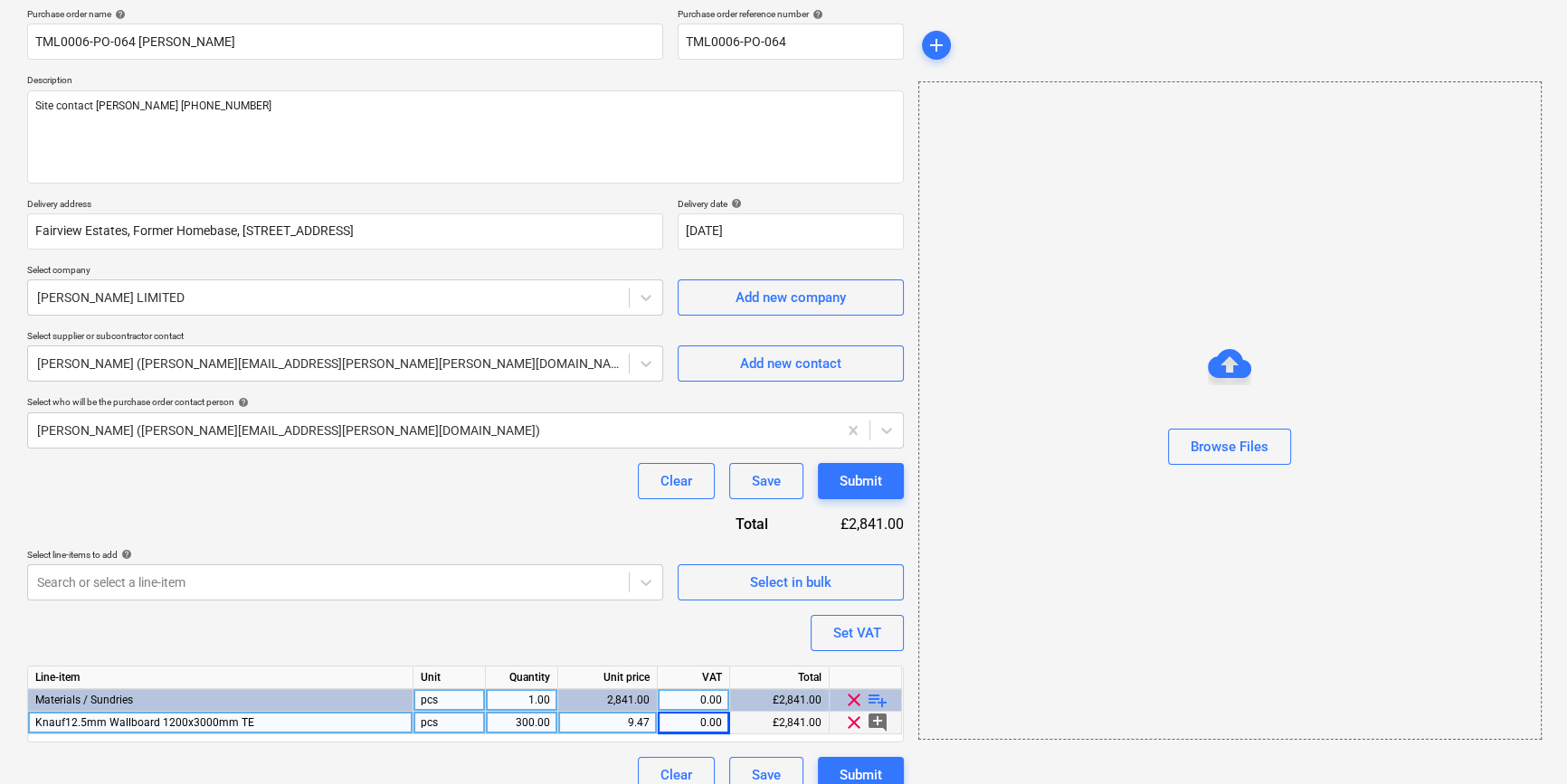
type textarea "x"
type input "20"
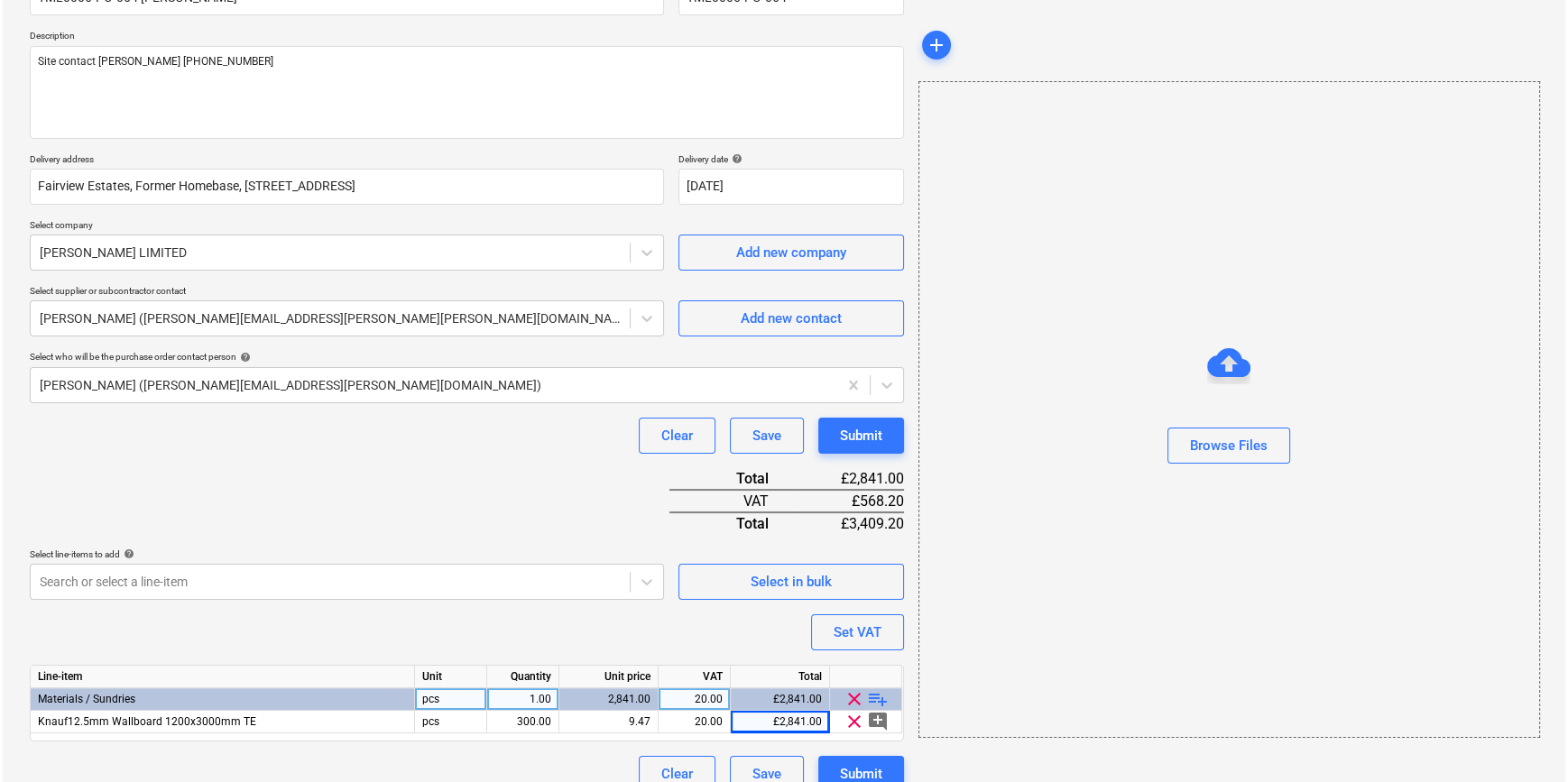
scroll to position [207, 0]
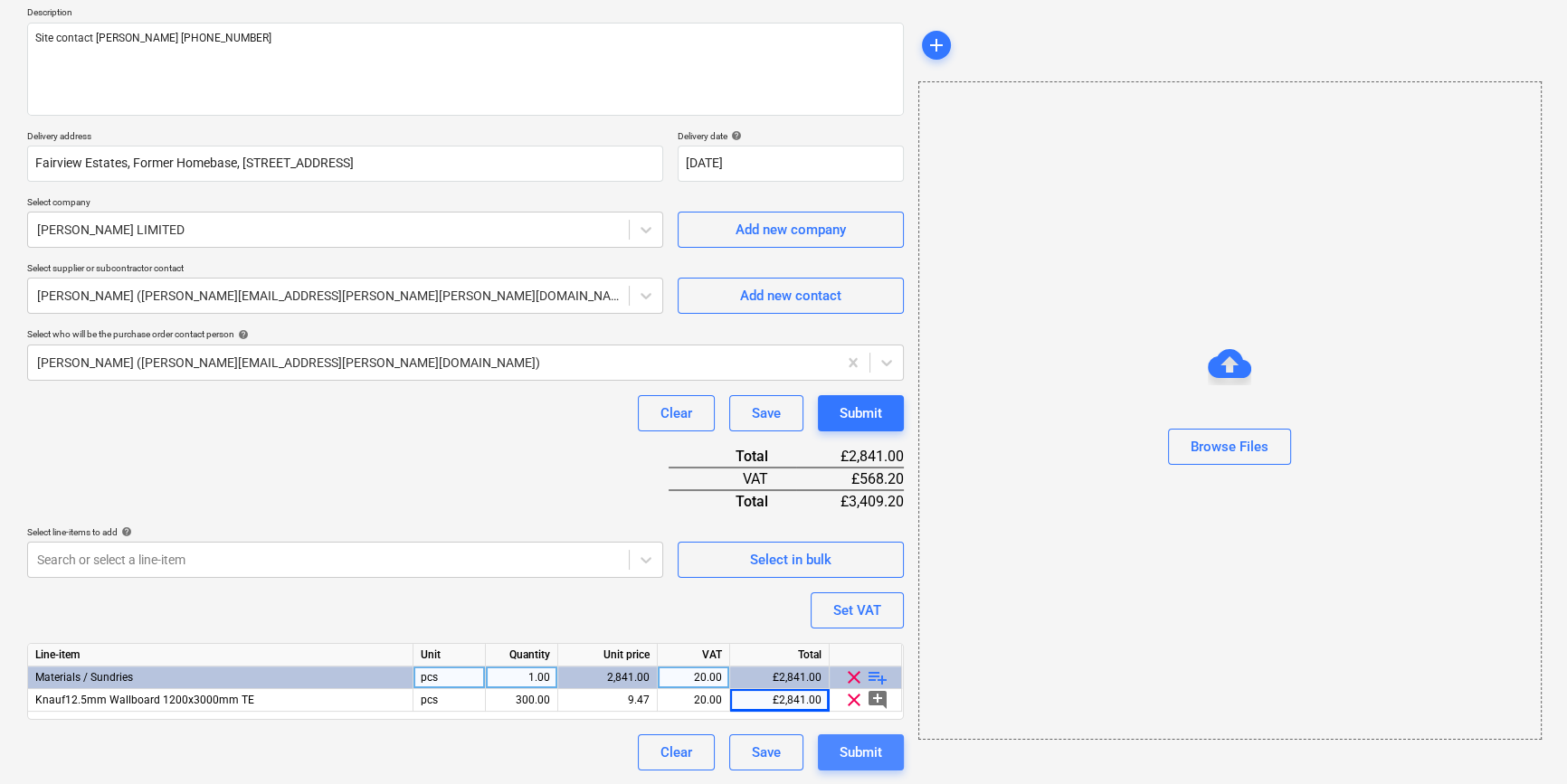
click at [857, 754] on div "Submit" at bounding box center [861, 753] width 42 height 24
type textarea "x"
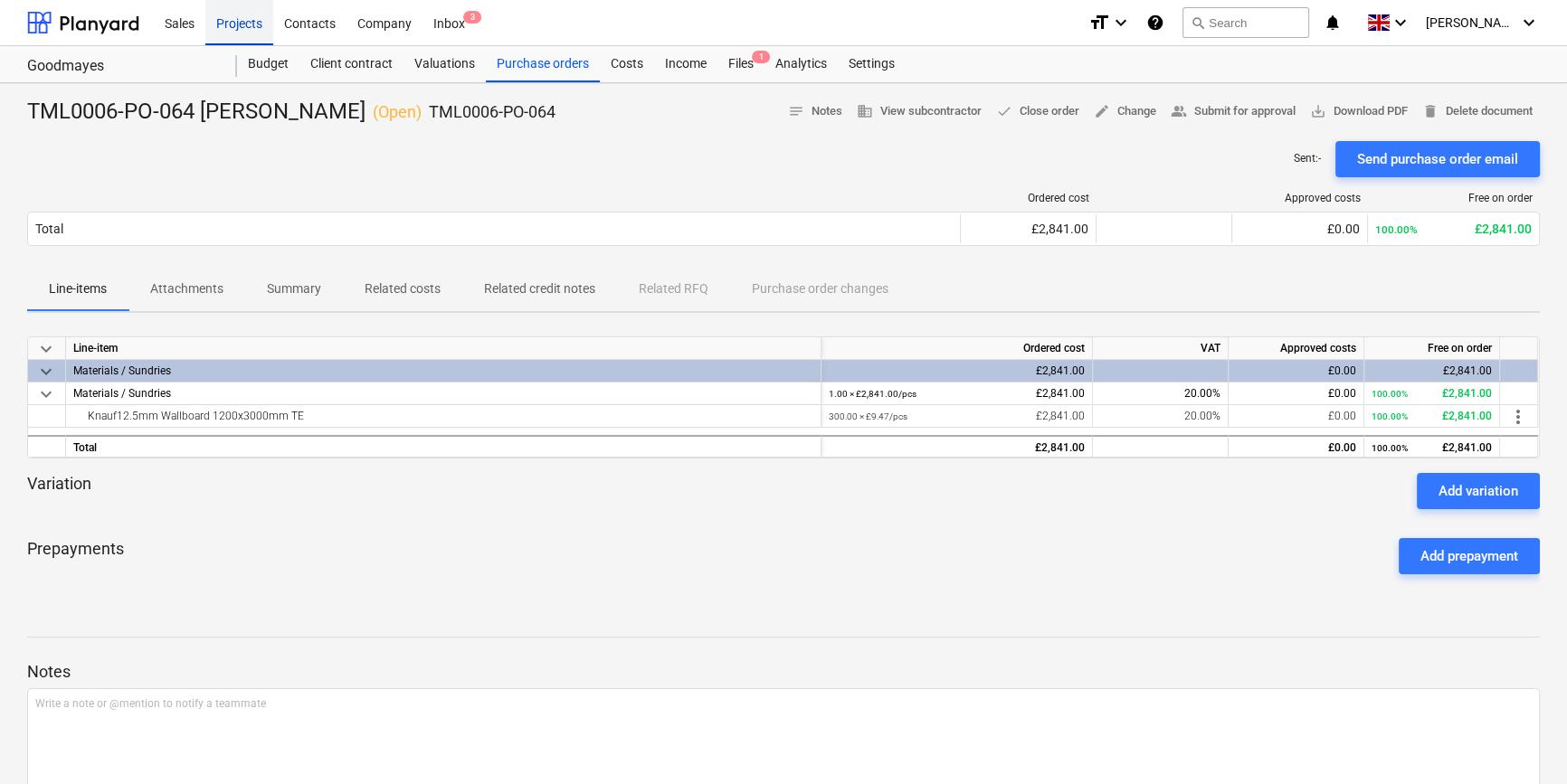
click at [227, 25] on div "Projects" at bounding box center [239, 22] width 68 height 46
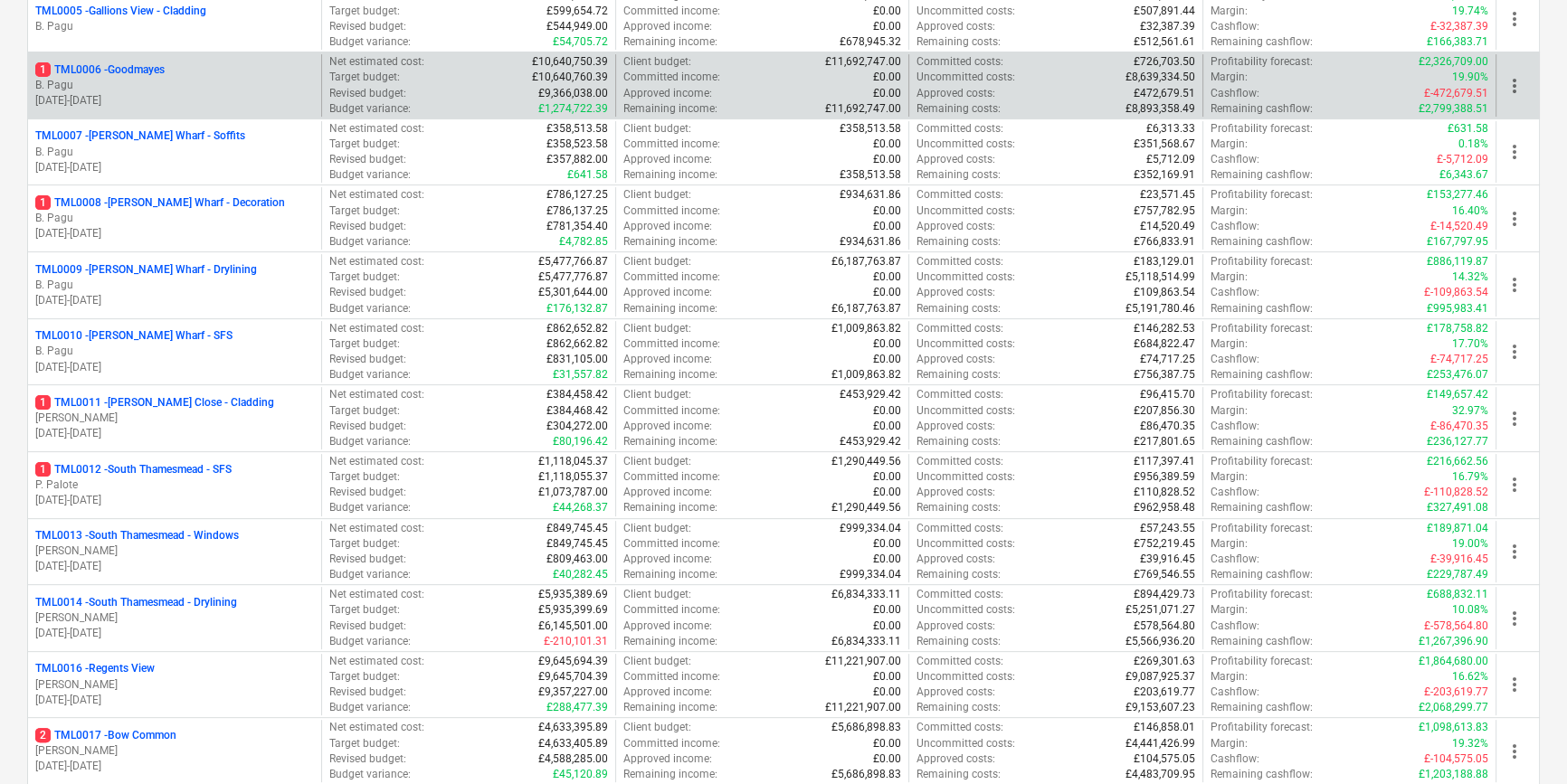
scroll to position [575, 0]
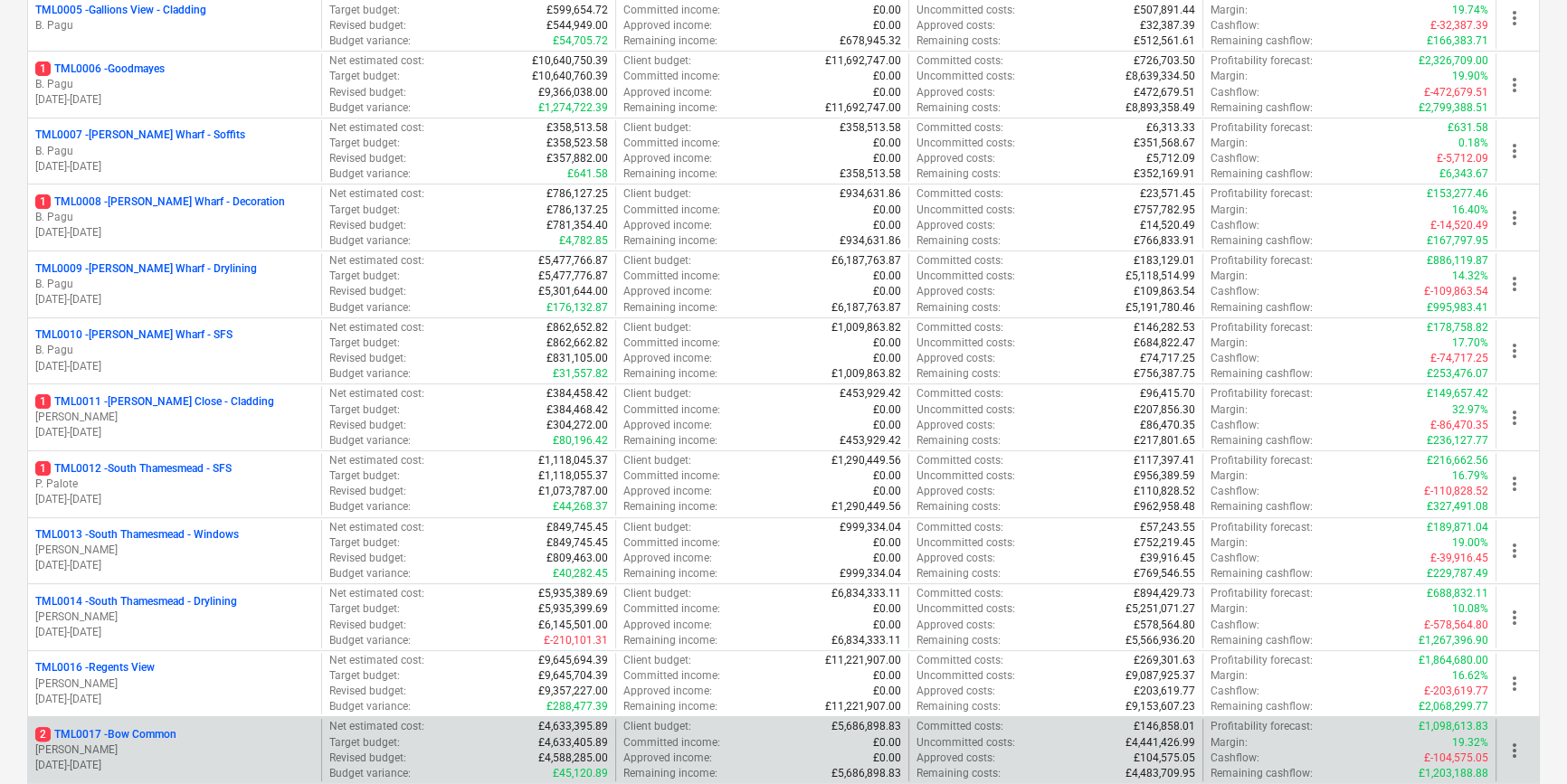
click at [145, 740] on p "2 TML0017 - Bow Common" at bounding box center [105, 734] width 141 height 16
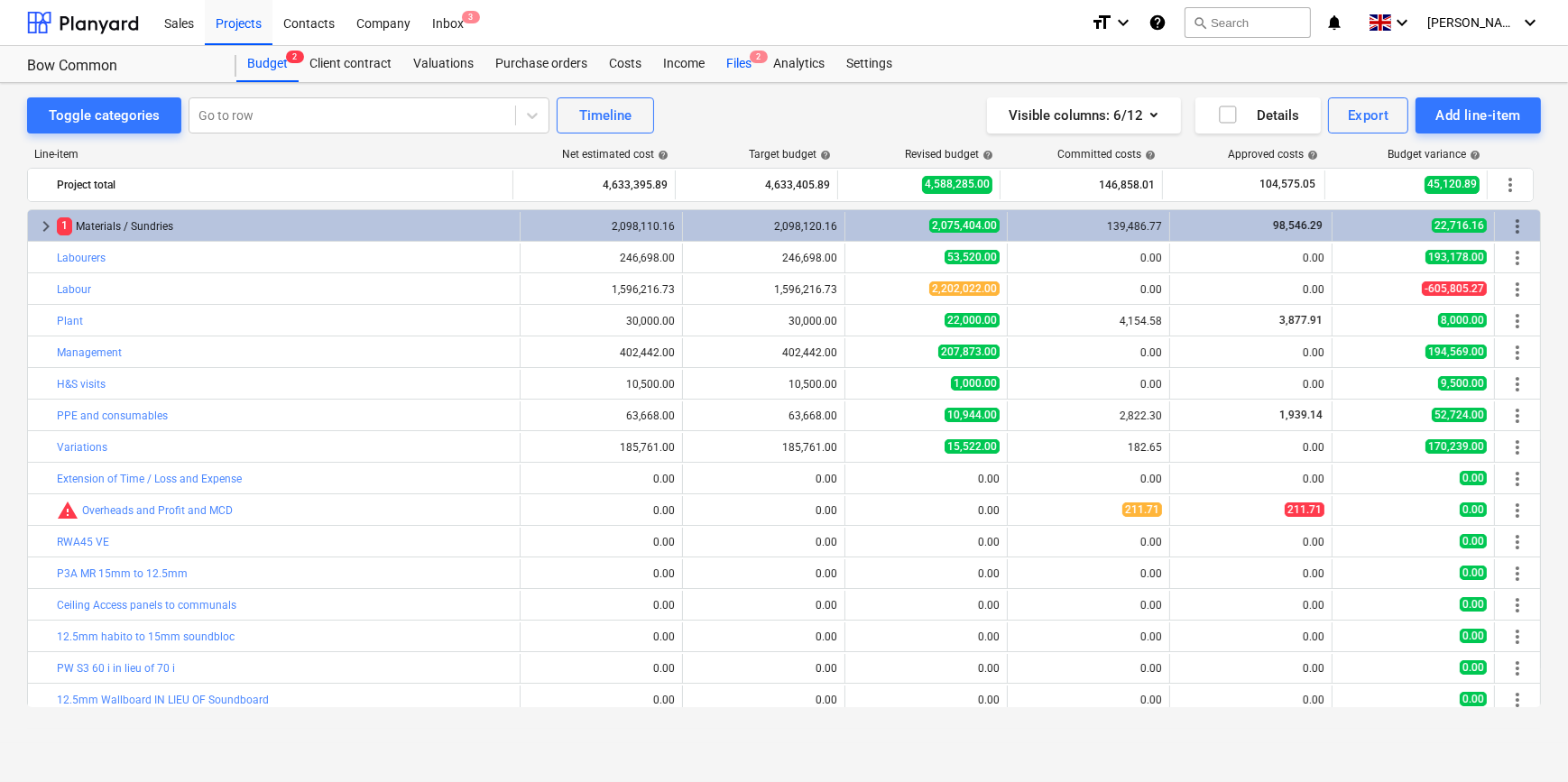
click at [733, 64] on div "Files 2" at bounding box center [738, 63] width 47 height 36
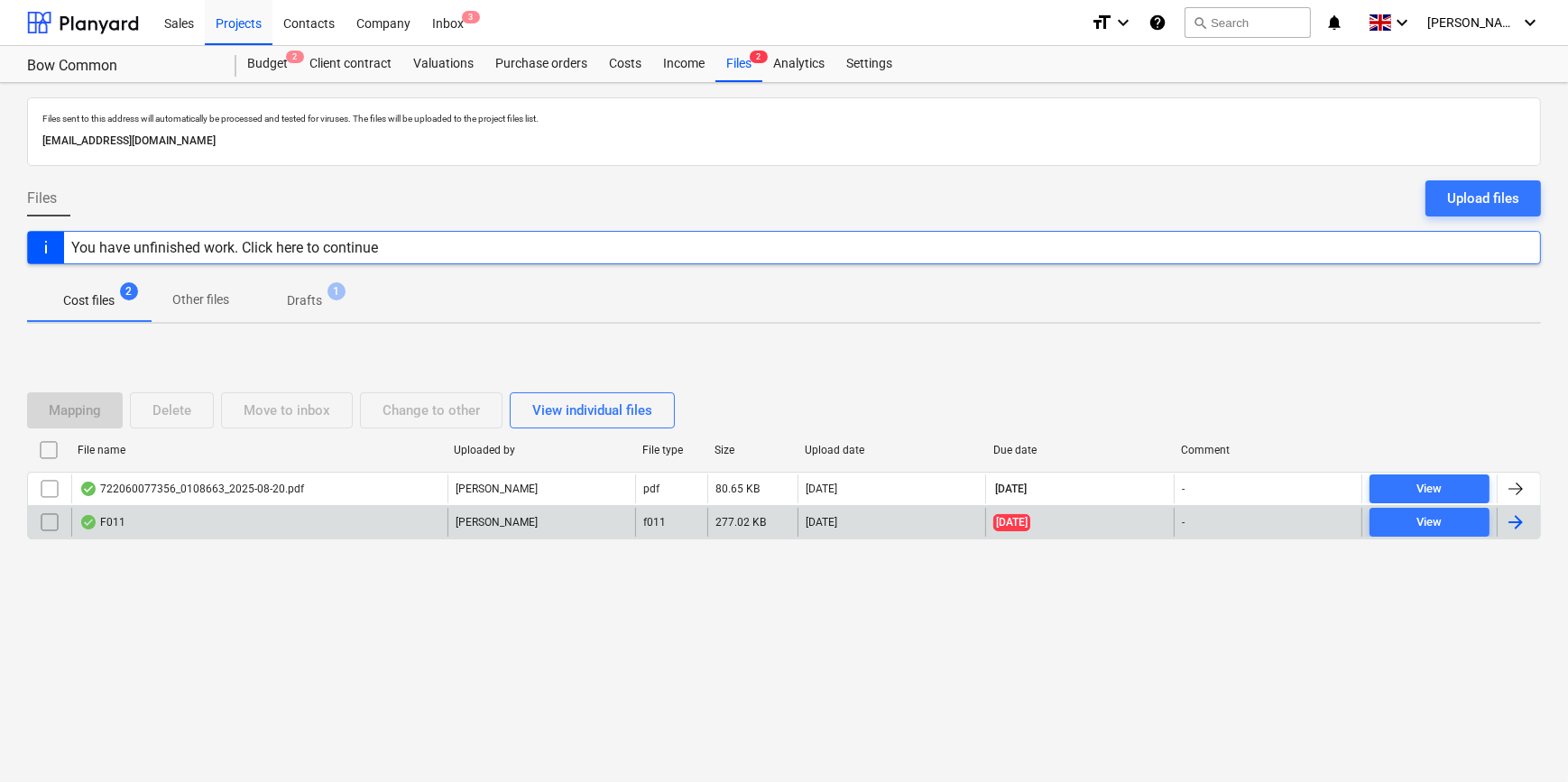
click at [1250, 520] on div at bounding box center [1516, 522] width 22 height 22
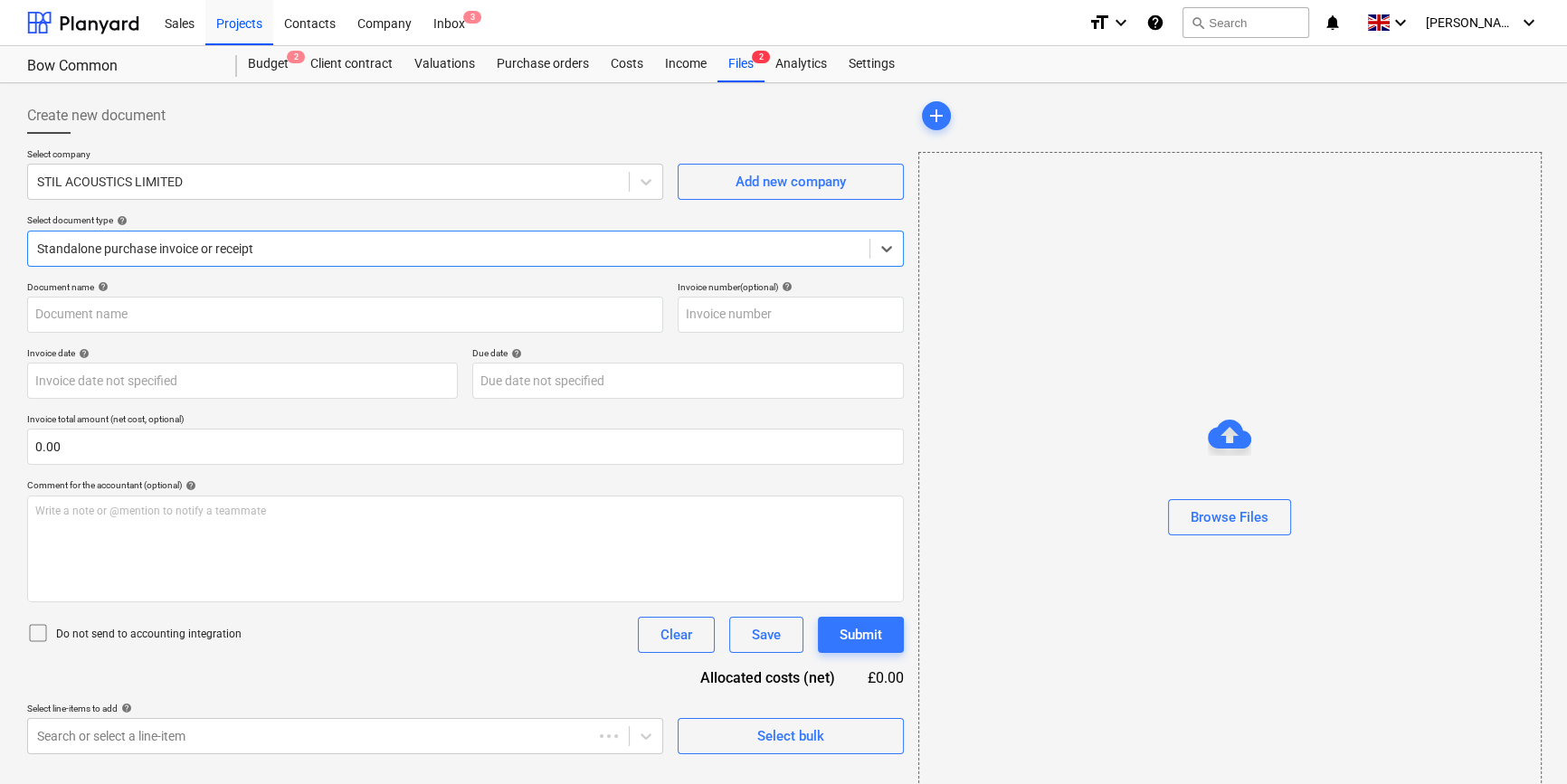
type input "F011"
type input "[DATE]"
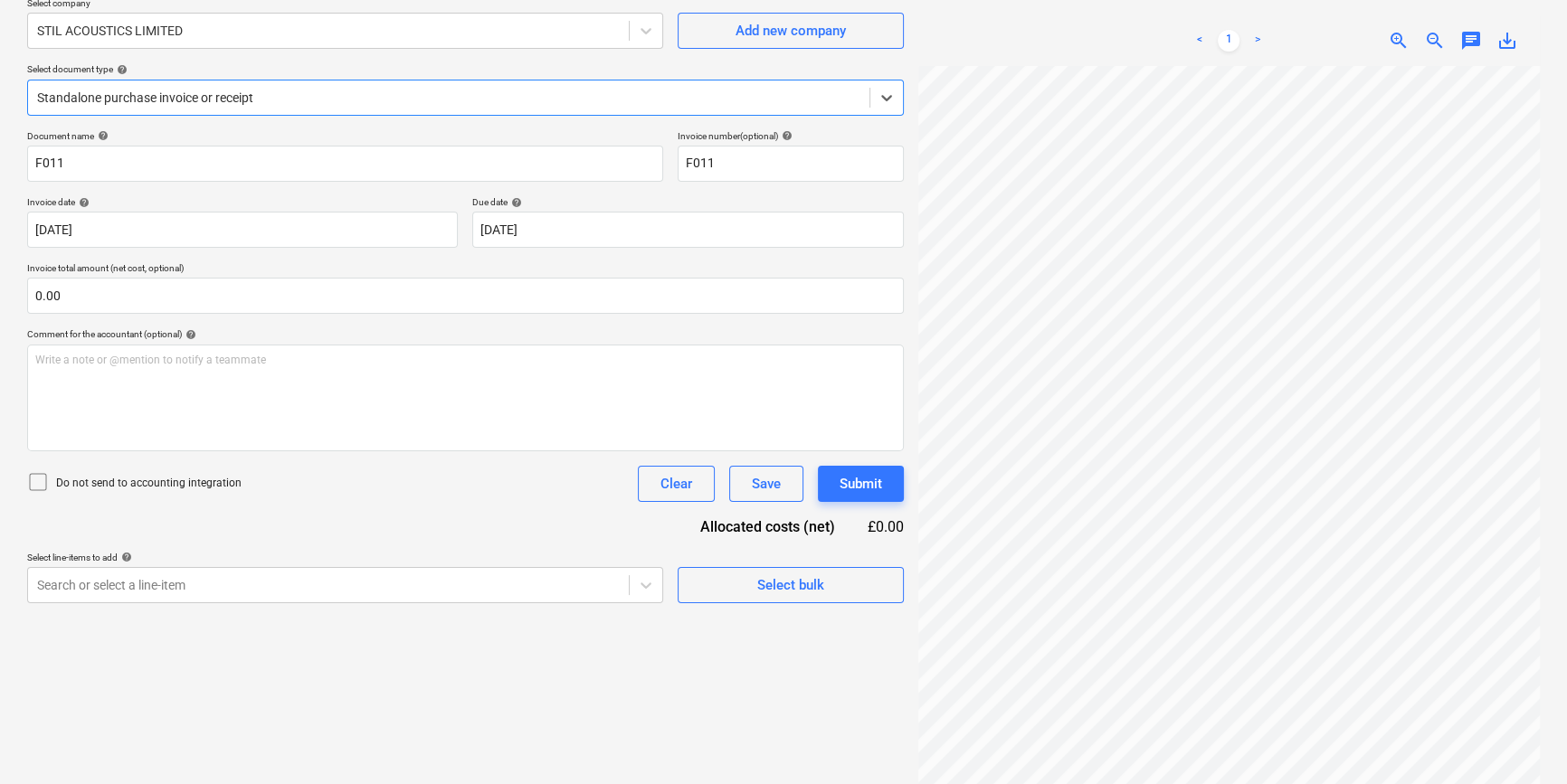
scroll to position [164, 0]
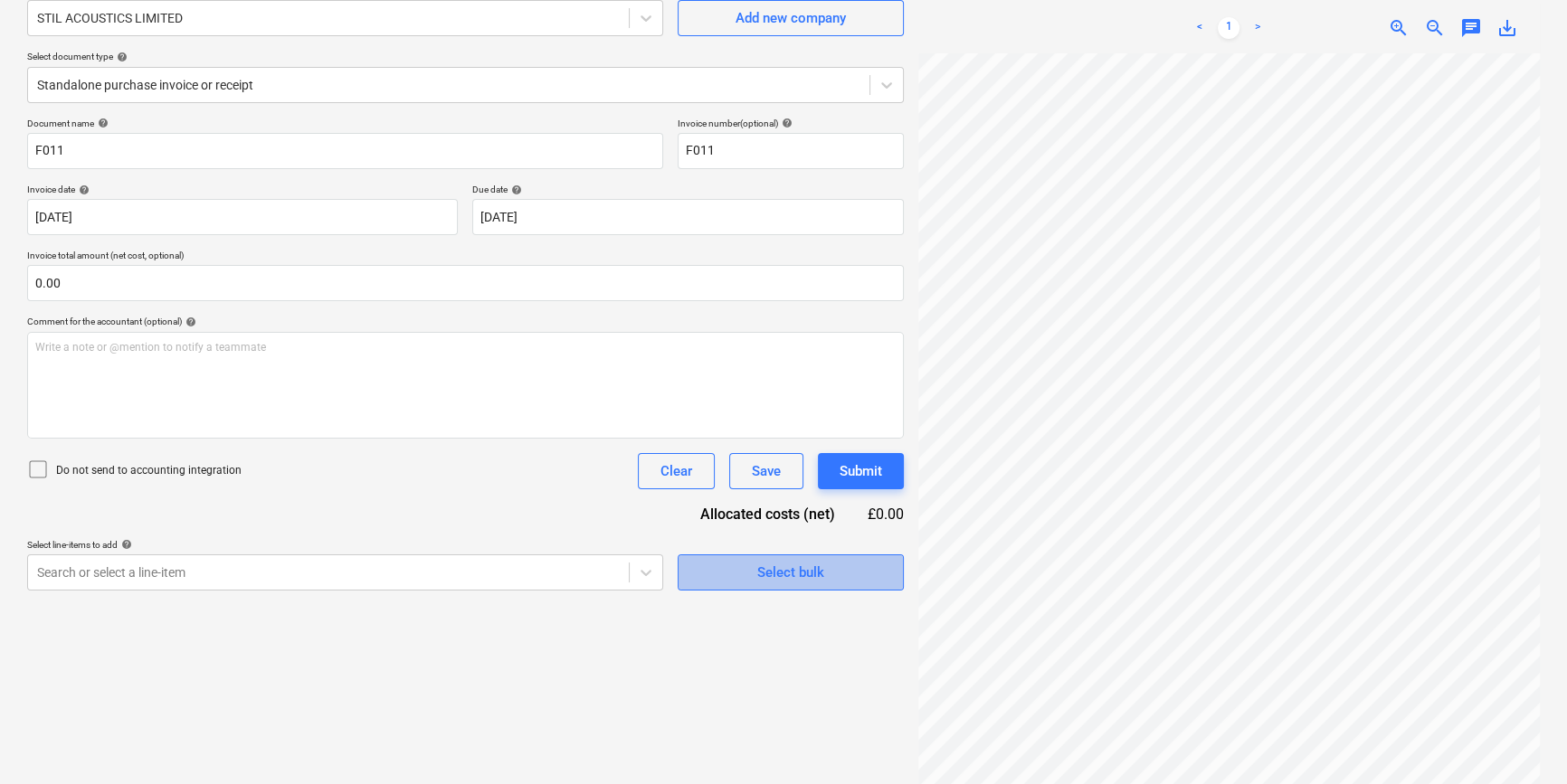
click at [786, 565] on div "Select bulk" at bounding box center [791, 572] width 67 height 24
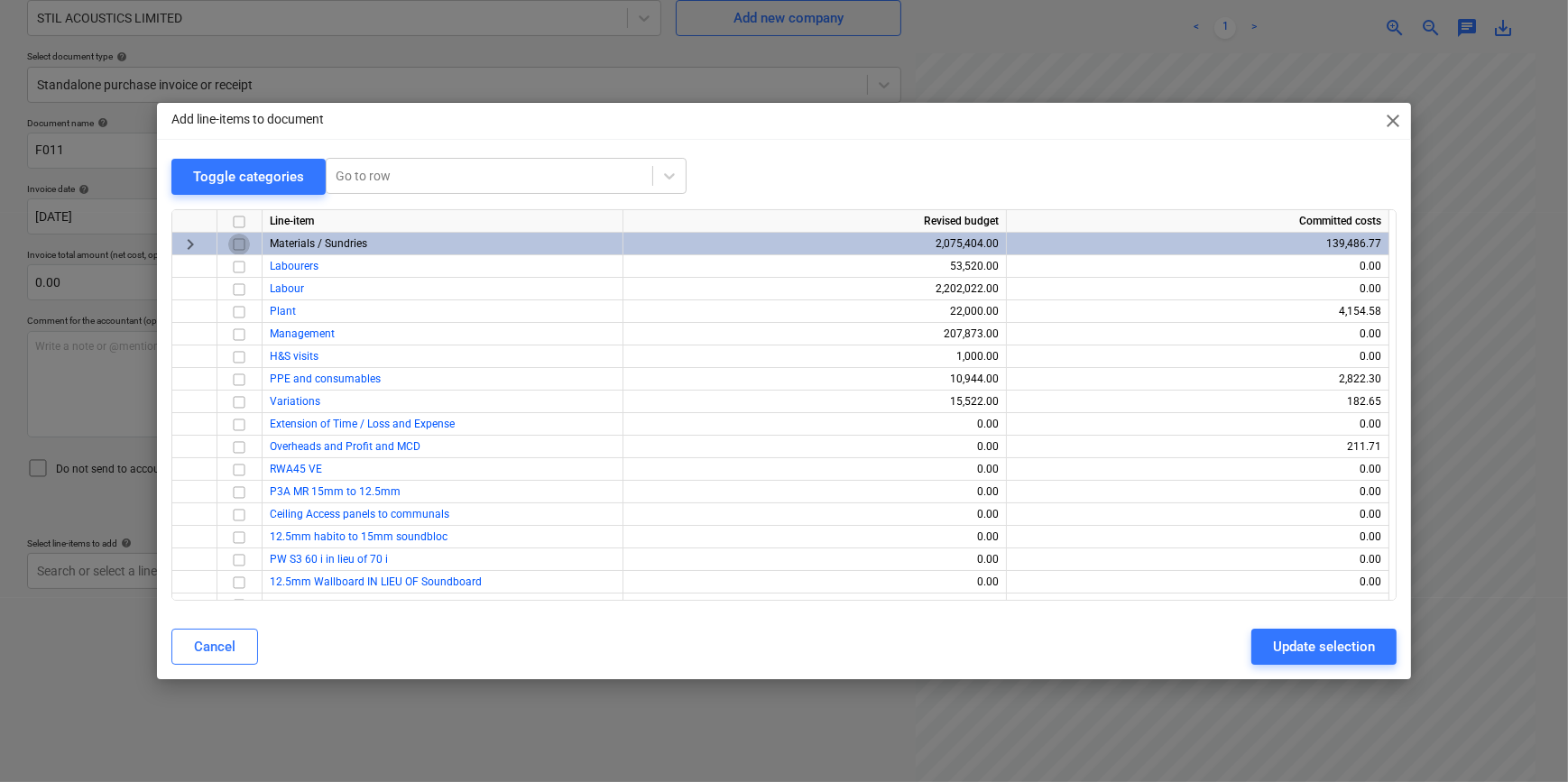
click at [231, 240] on input "checkbox" at bounding box center [240, 244] width 22 height 22
click at [1250, 648] on div "Update selection" at bounding box center [1324, 647] width 102 height 24
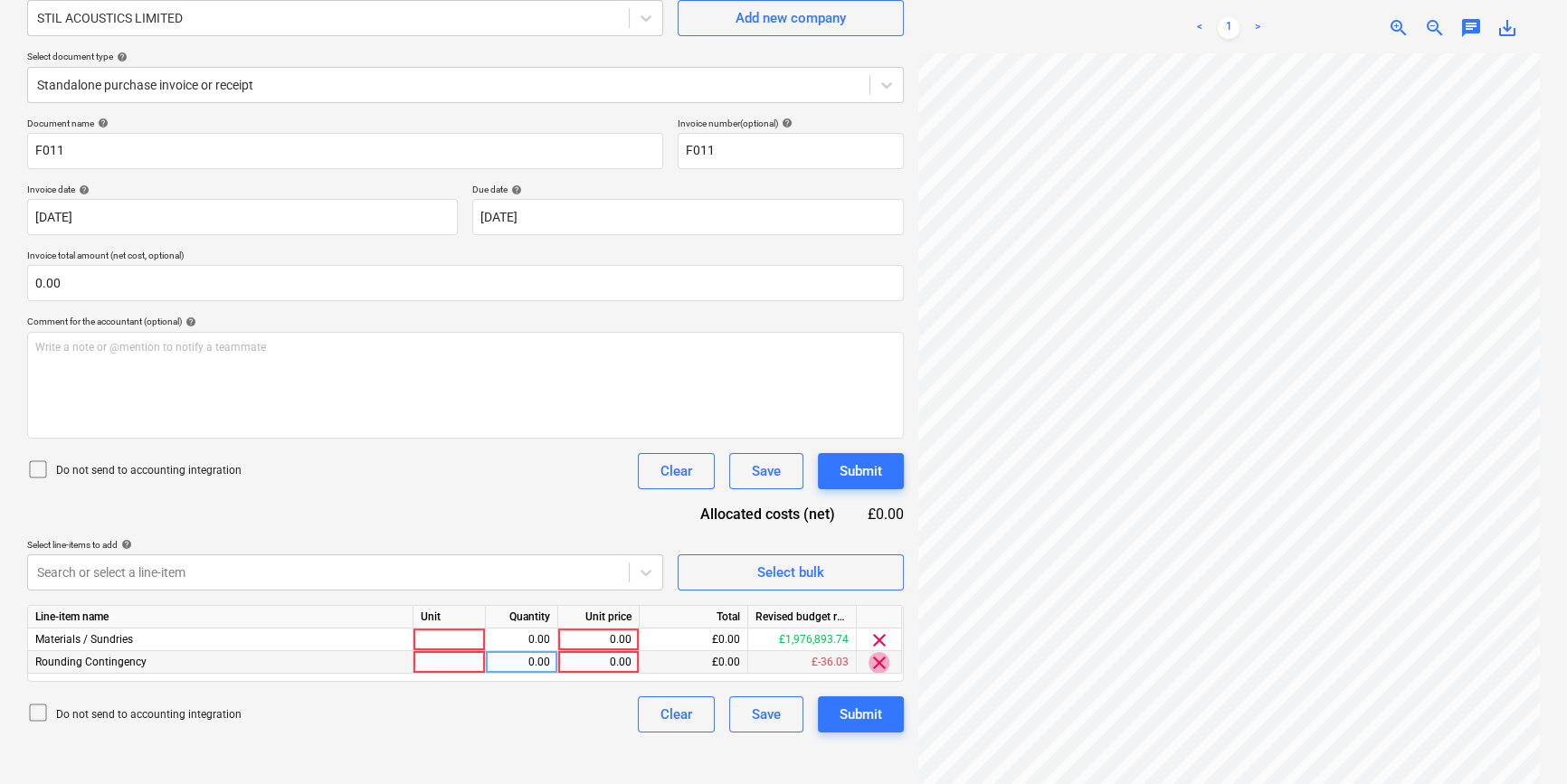
click at [876, 662] on span "clear" at bounding box center [879, 663] width 22 height 22
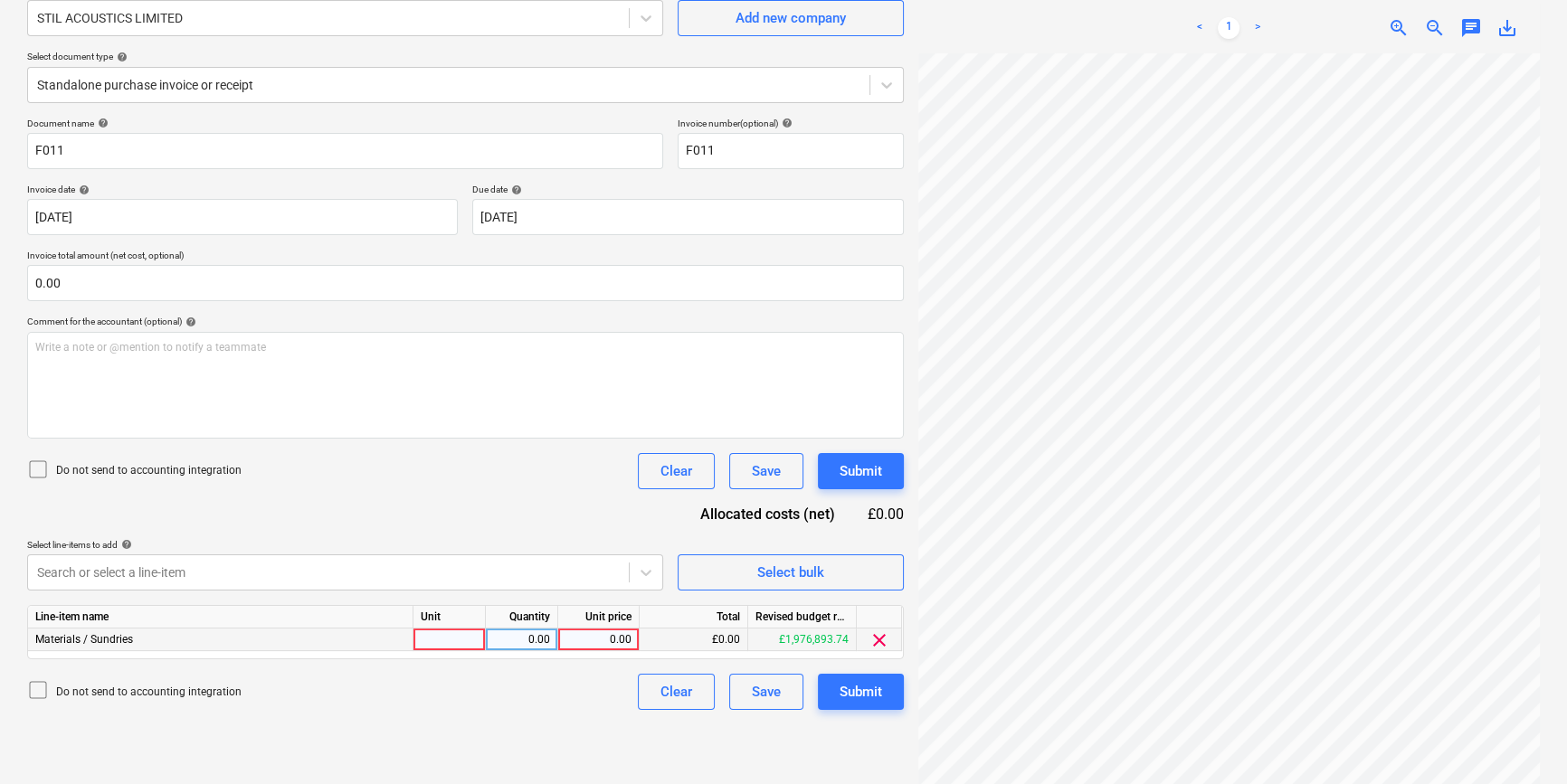
click at [458, 641] on div at bounding box center [449, 640] width 73 height 23
type input "pcs"
click at [589, 633] on div "0.00" at bounding box center [598, 640] width 66 height 23
type input "14281"
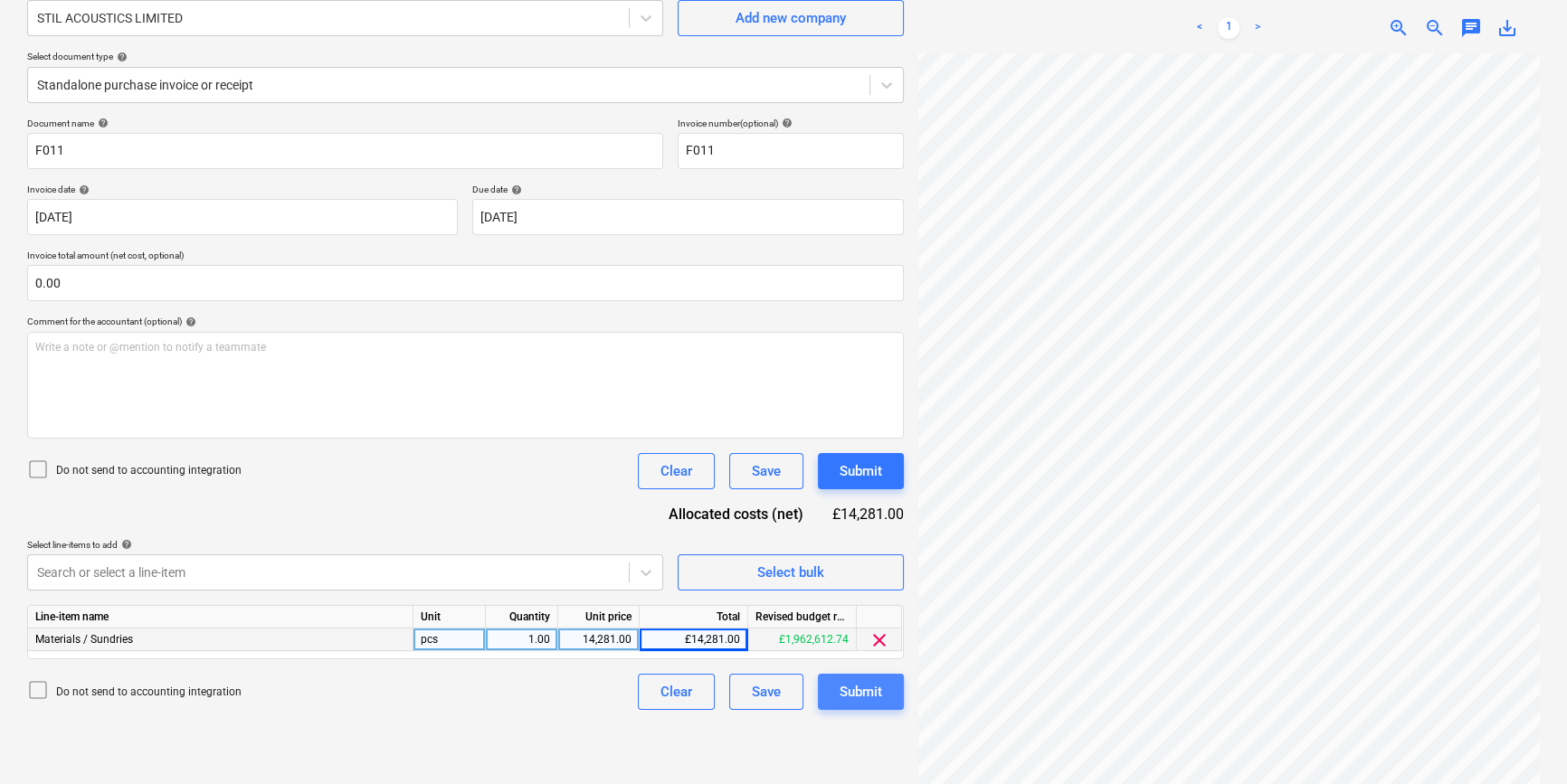
click at [841, 683] on div "Submit" at bounding box center [861, 692] width 42 height 24
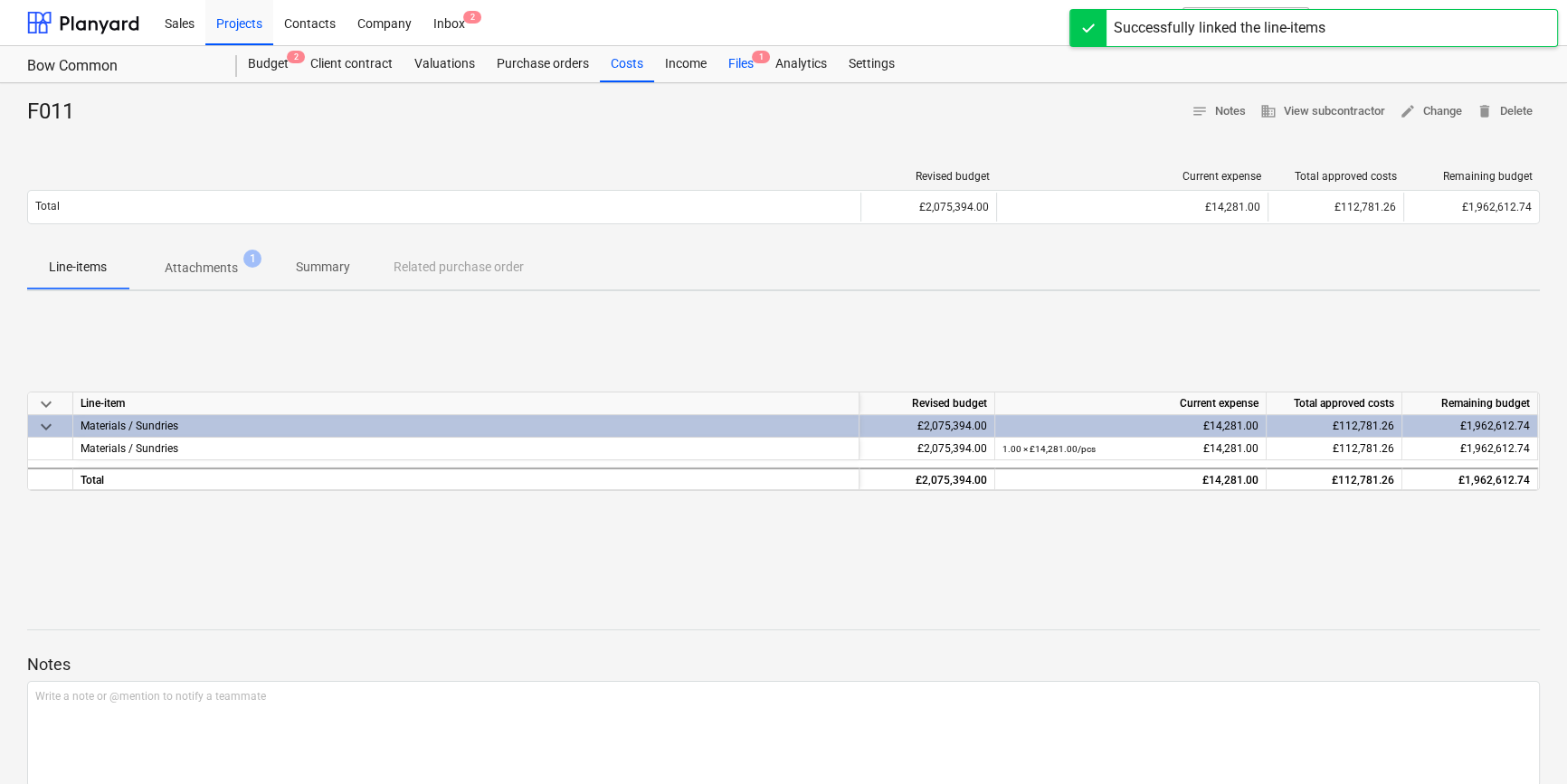
click at [736, 65] on div "Files 1" at bounding box center [740, 63] width 47 height 36
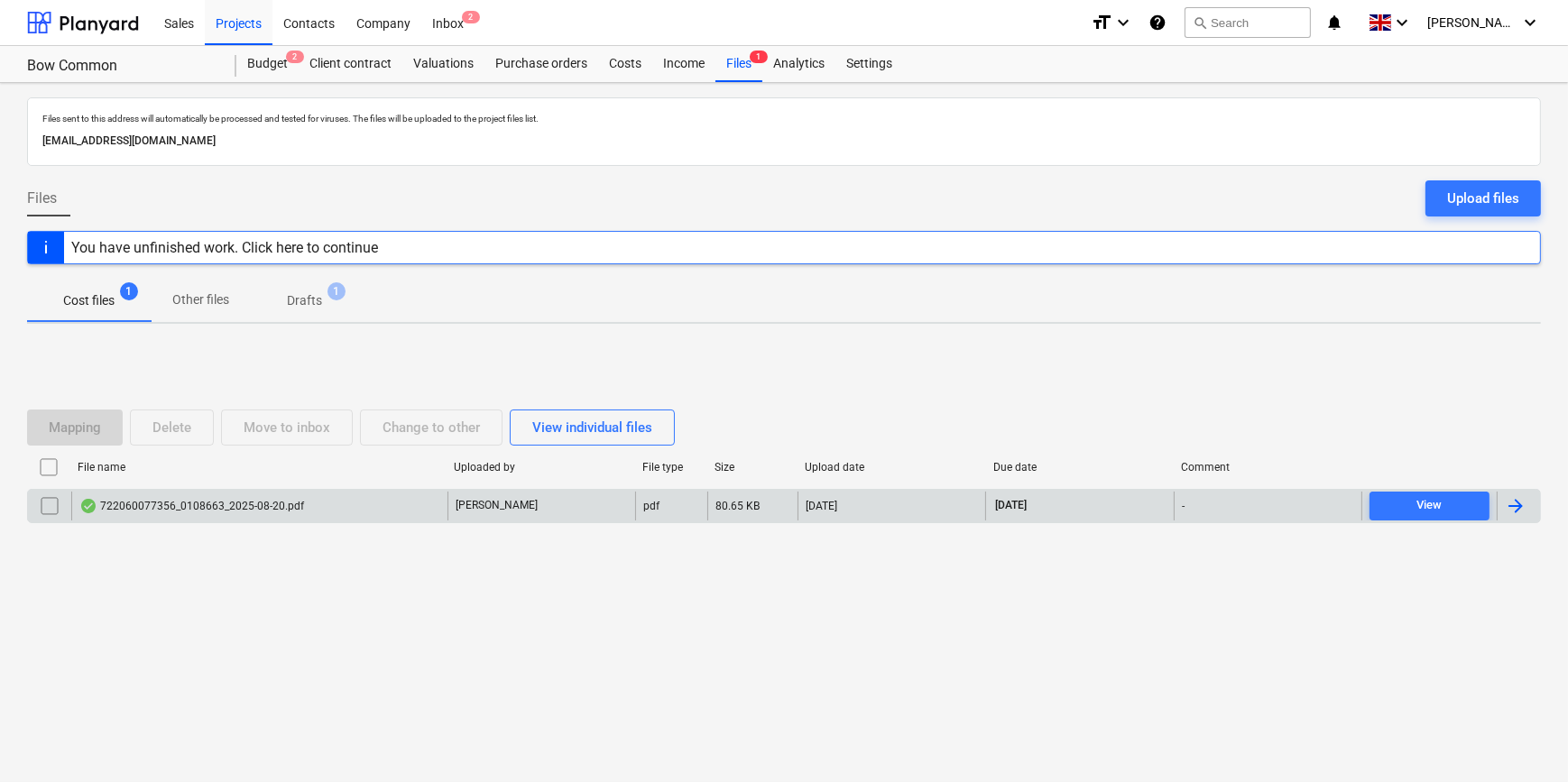
click at [1250, 505] on div at bounding box center [1516, 506] width 22 height 22
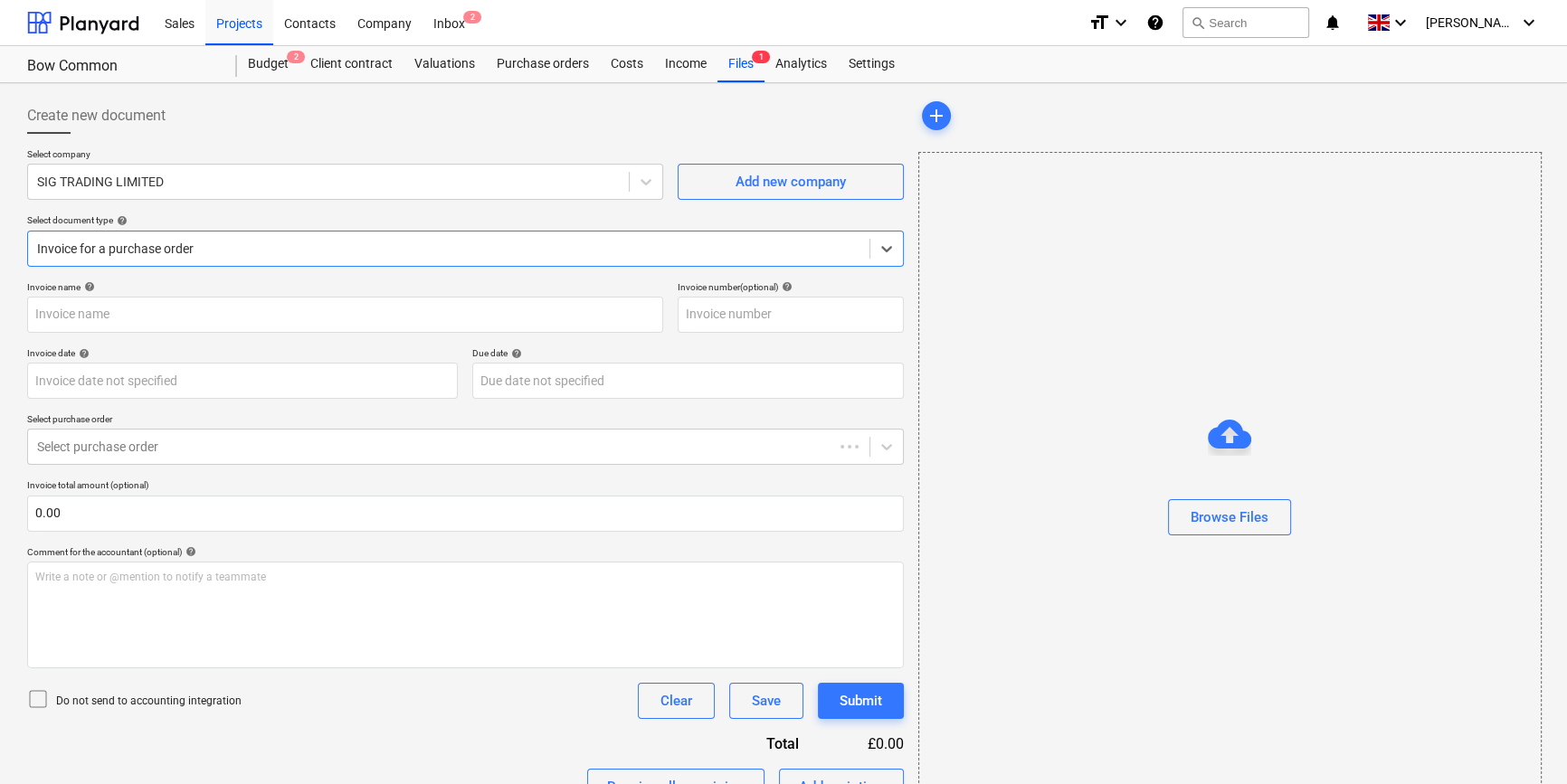
type input "722060077356"
type input "[DATE]"
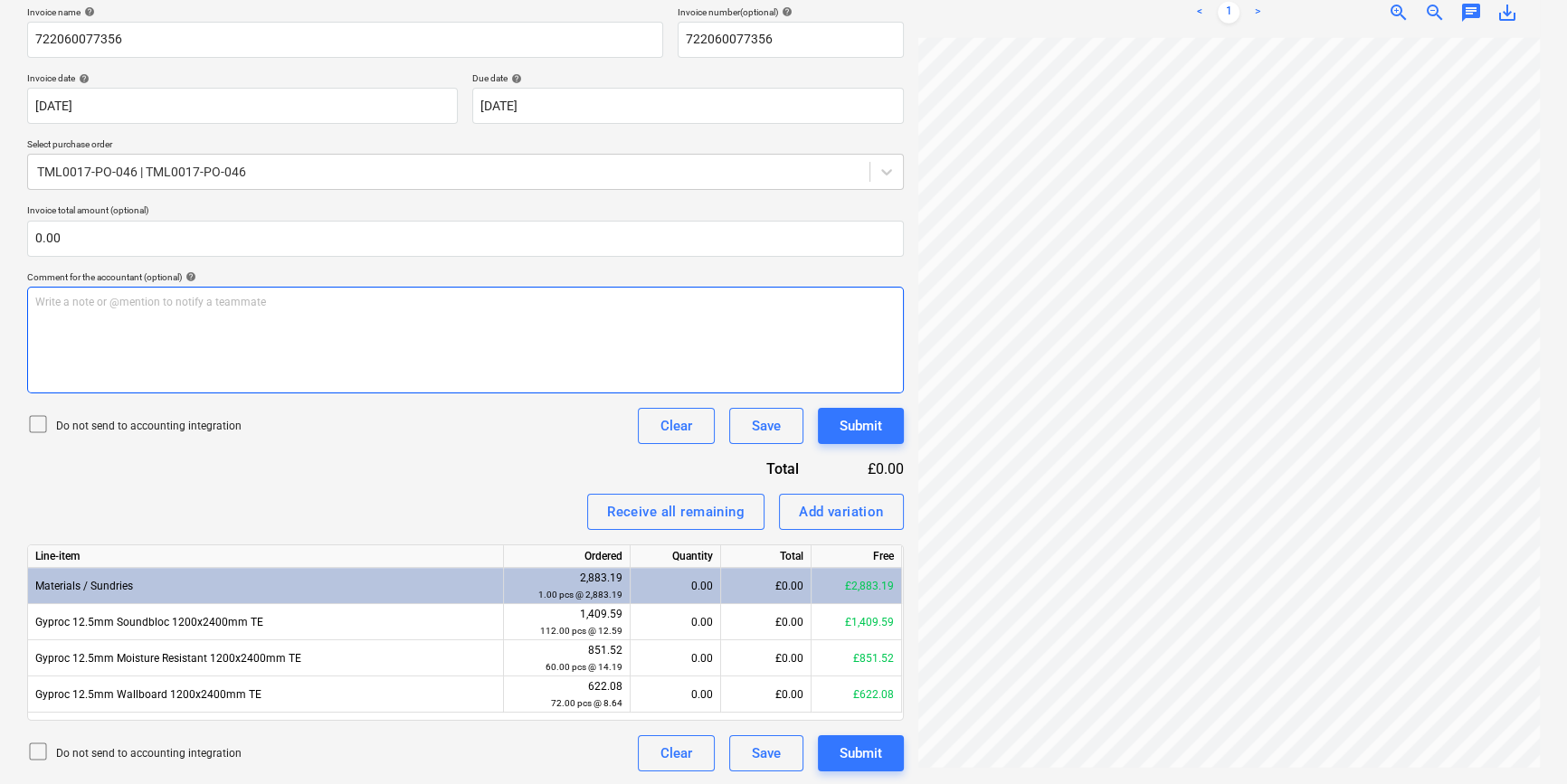
scroll to position [276, 0]
click at [35, 299] on p "Write a note or @mention to notify a teammate [PERSON_NAME]" at bounding box center [465, 301] width 861 height 16
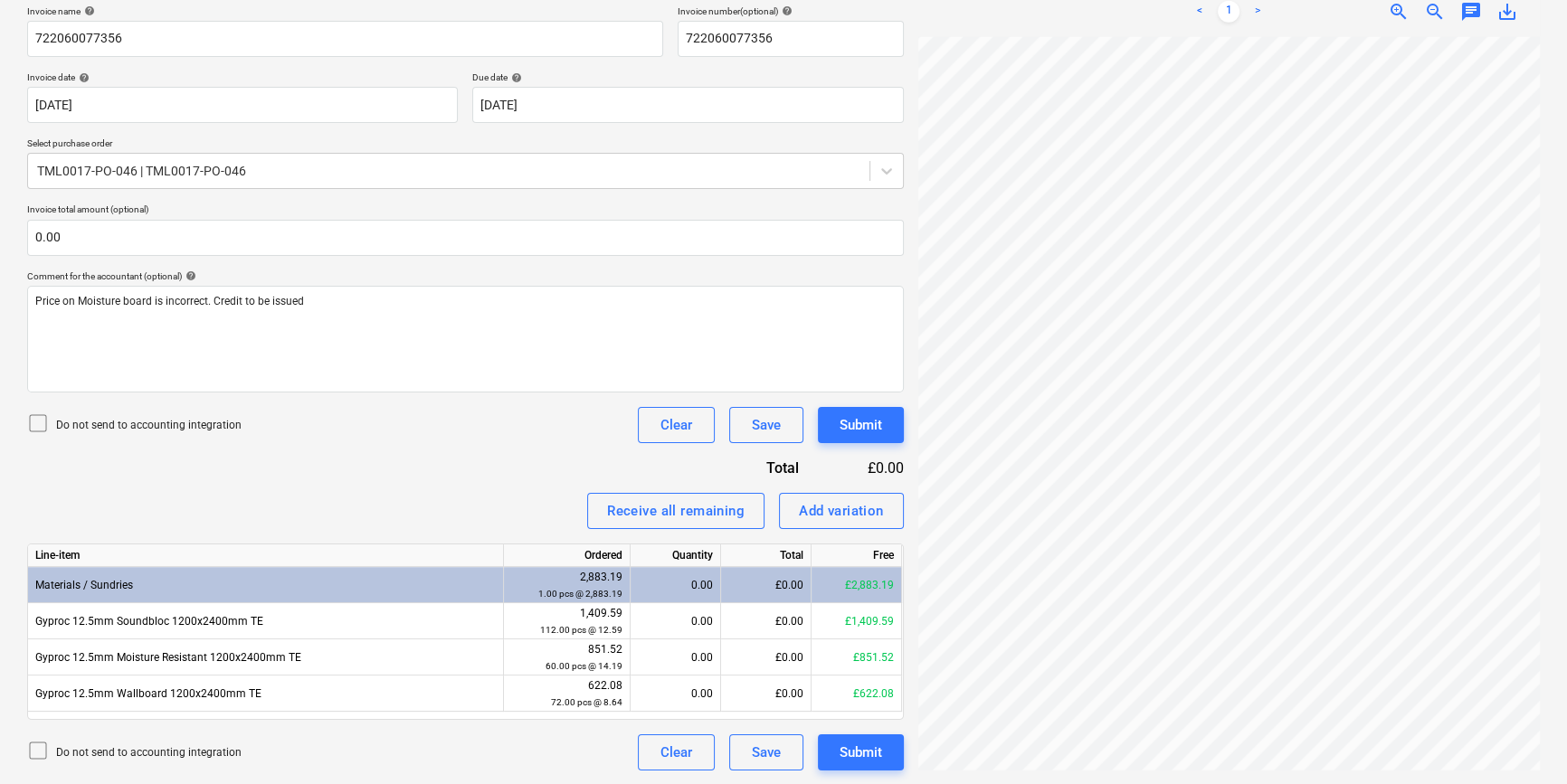
scroll to position [405, 180]
click at [326, 299] on p "Price on Moisture board is incorrect. Credit to be issued" at bounding box center [465, 301] width 861 height 16
click at [112, 317] on p "Email to Luci" at bounding box center [465, 317] width 861 height 16
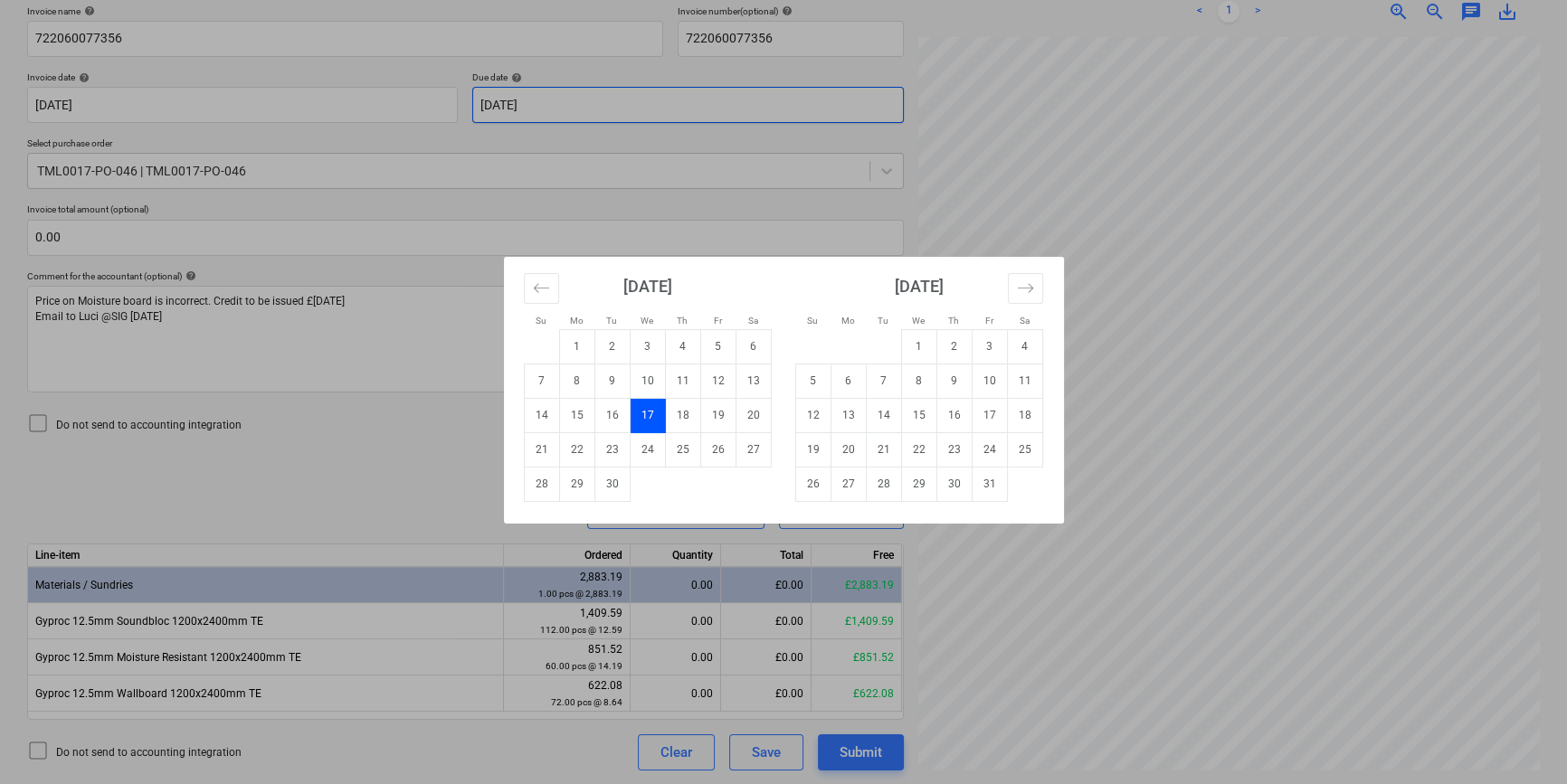
click at [581, 98] on body "Sales Projects Contacts Company Inbox 2 format_size keyboard_arrow_down help se…" at bounding box center [784, 116] width 1567 height 784
click at [988, 411] on td "17" at bounding box center [989, 414] width 35 height 34
type input "[DATE]"
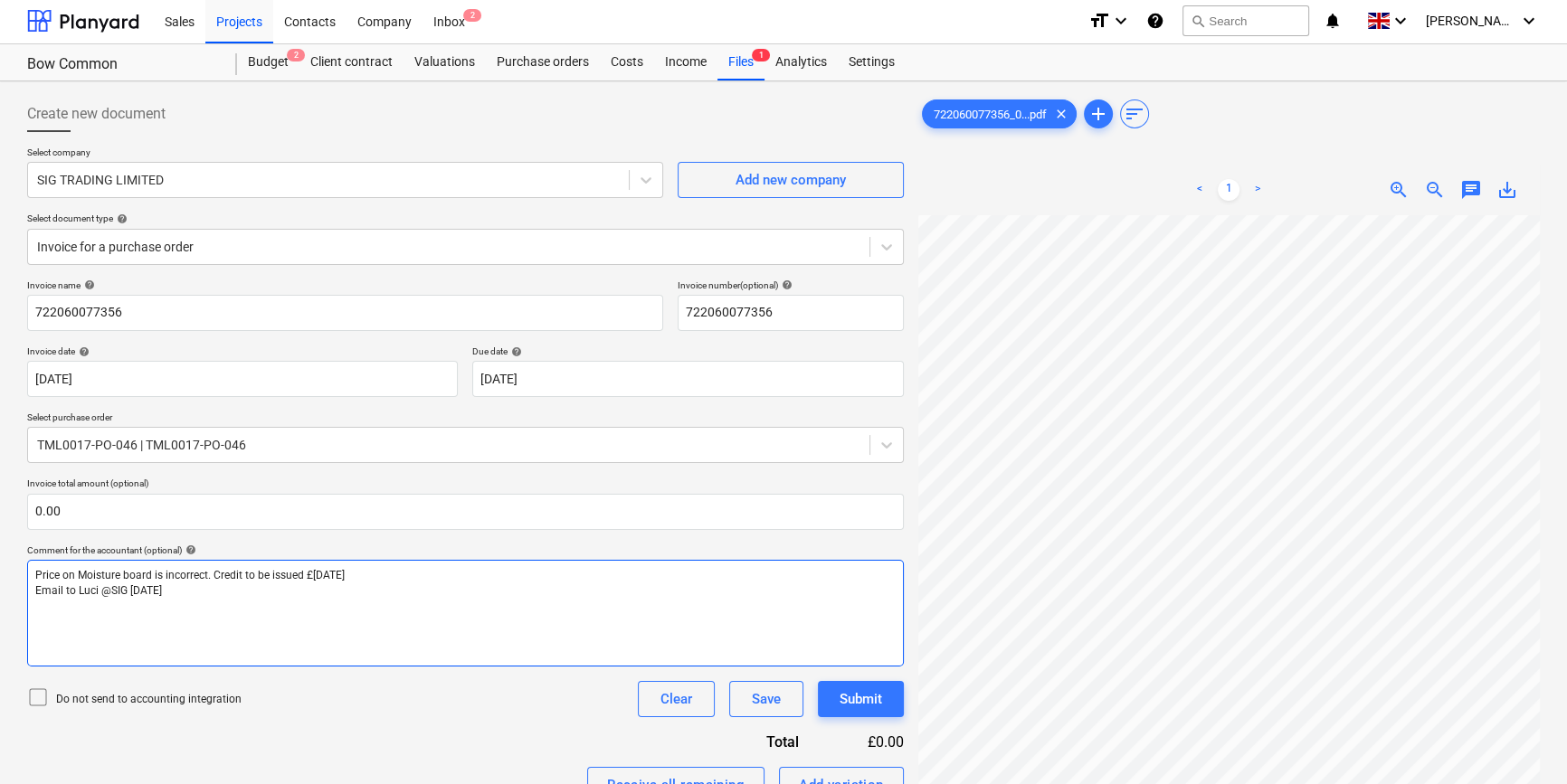
scroll to position [0, 0]
click at [322, 577] on span "Price on Moisture board is incorrect. Credit to be issued £[DATE]" at bounding box center [190, 577] width 309 height 13
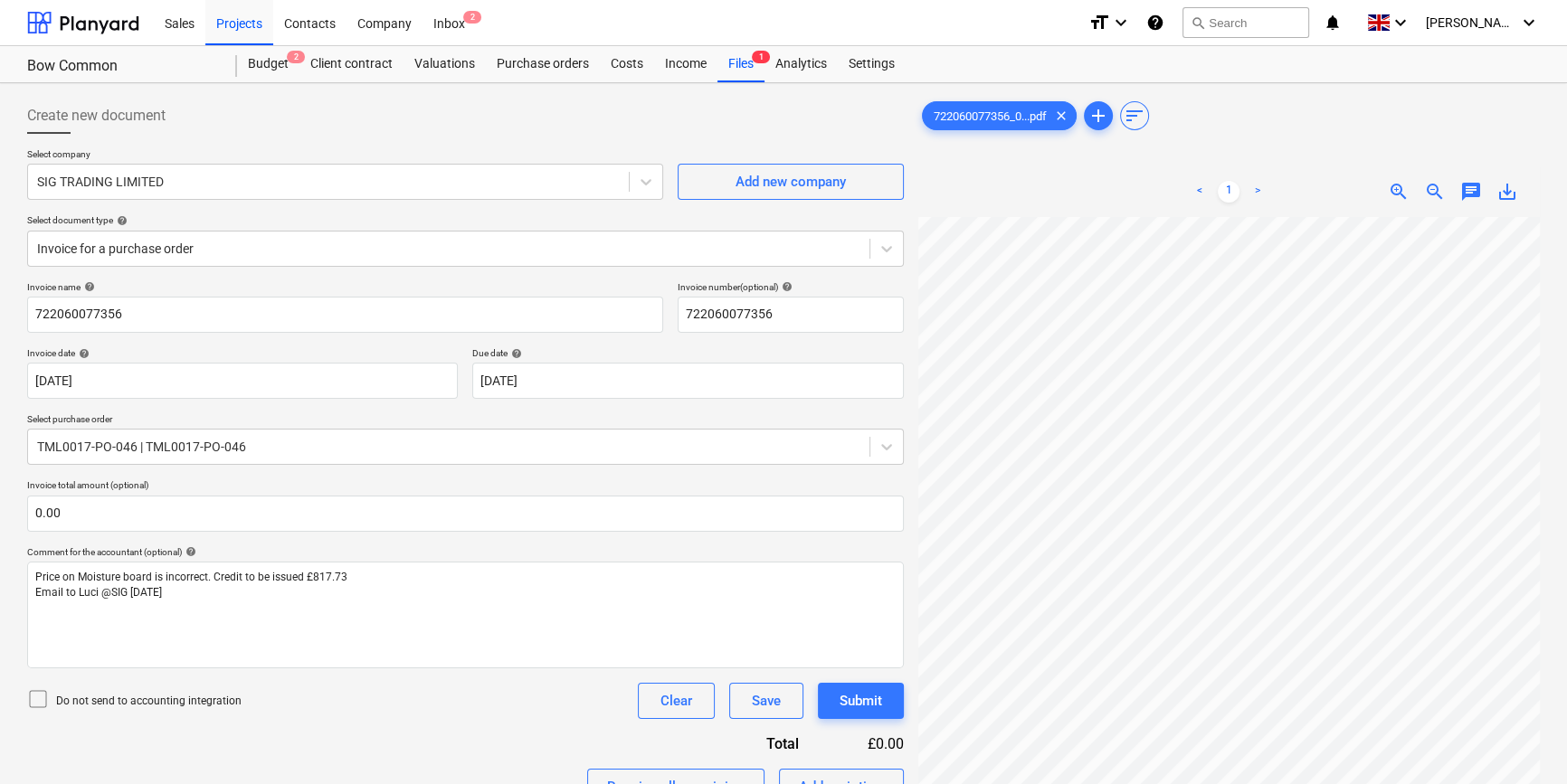
click at [326, 709] on div "Do not send to accounting integration Clear Save Submit" at bounding box center [465, 700] width 876 height 36
click at [225, 28] on div "Projects" at bounding box center [239, 22] width 68 height 46
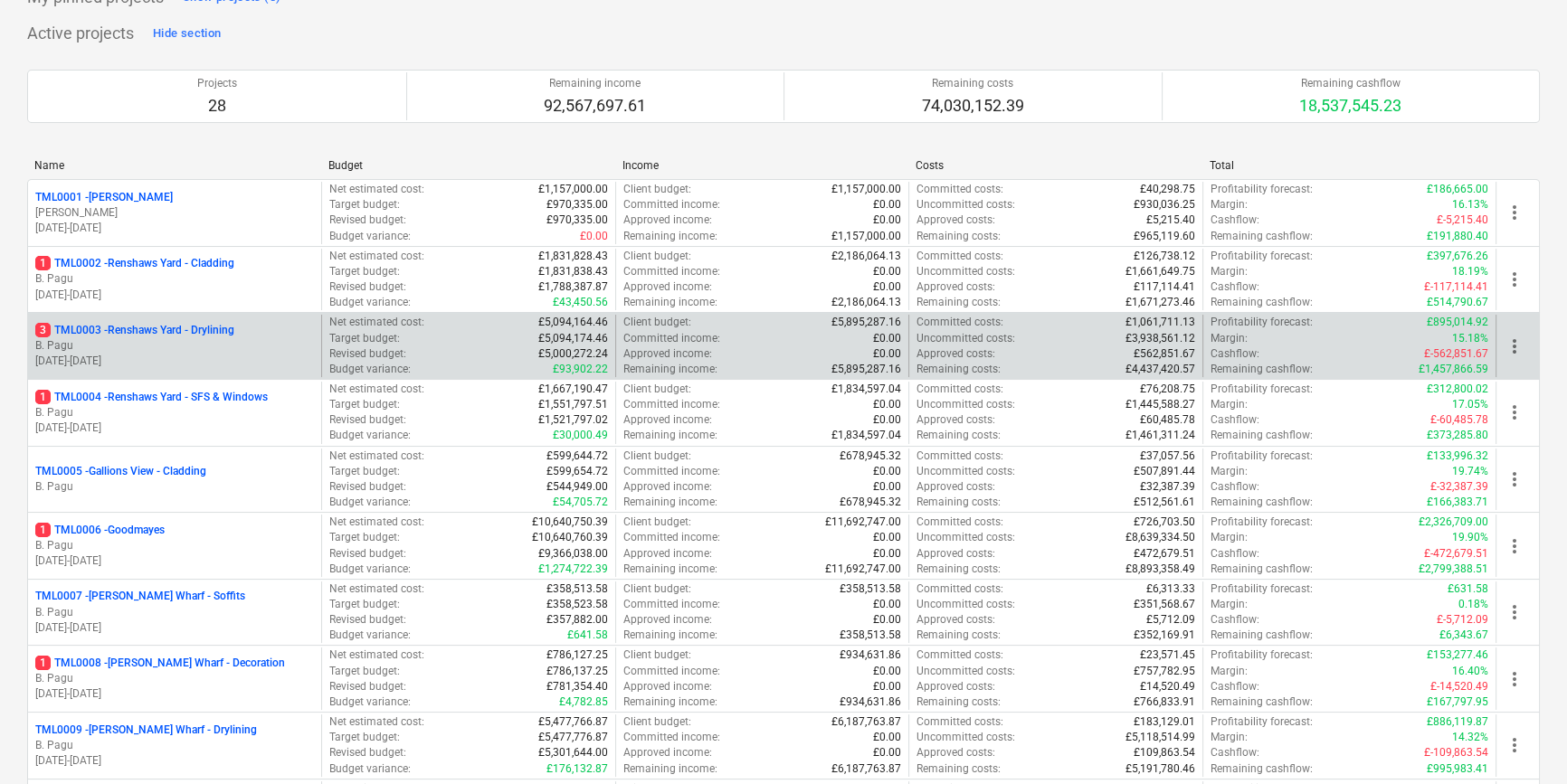
scroll to position [164, 0]
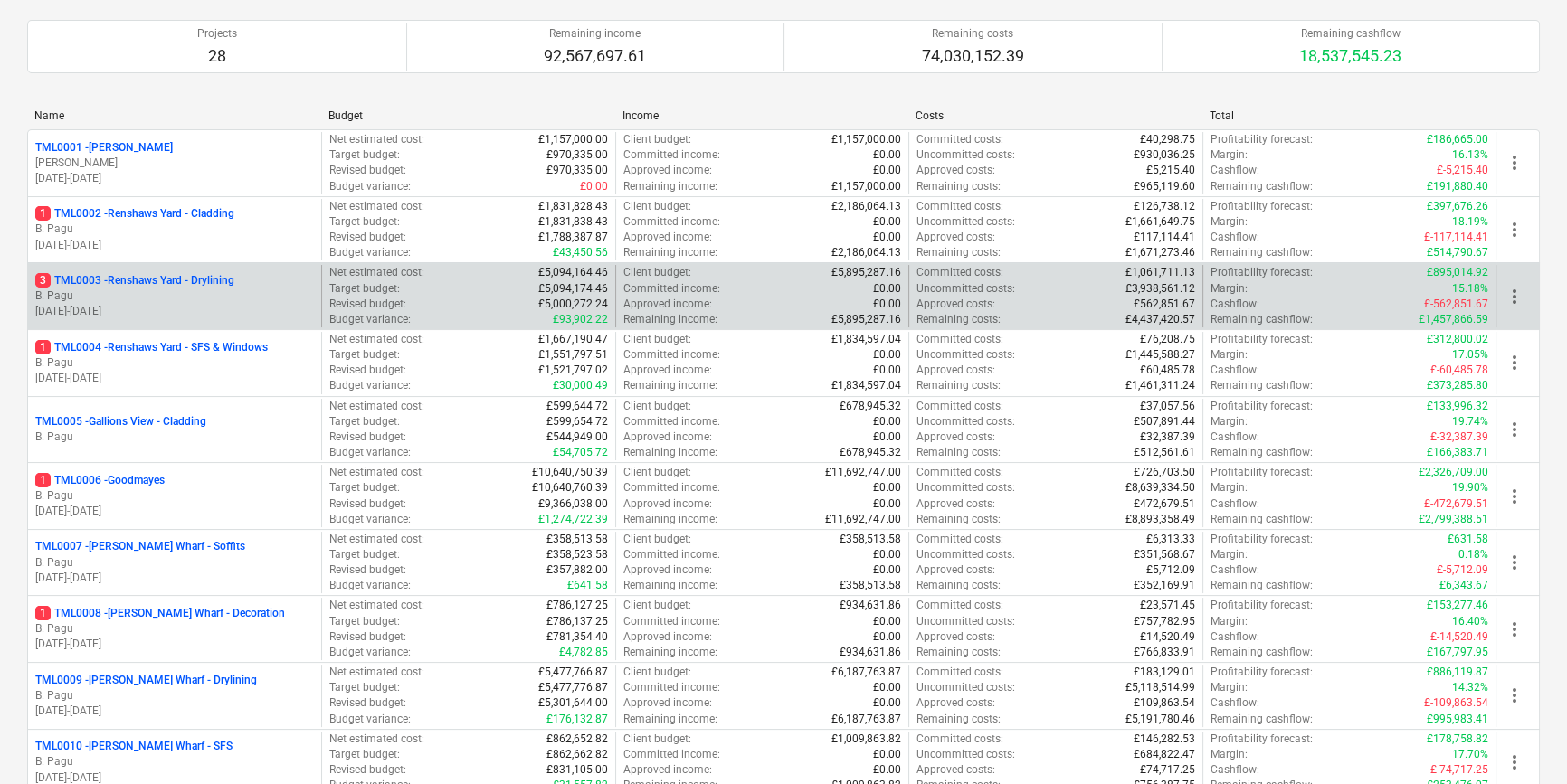
click at [245, 473] on div "1 TML0006 - Goodmayes" at bounding box center [174, 480] width 279 height 16
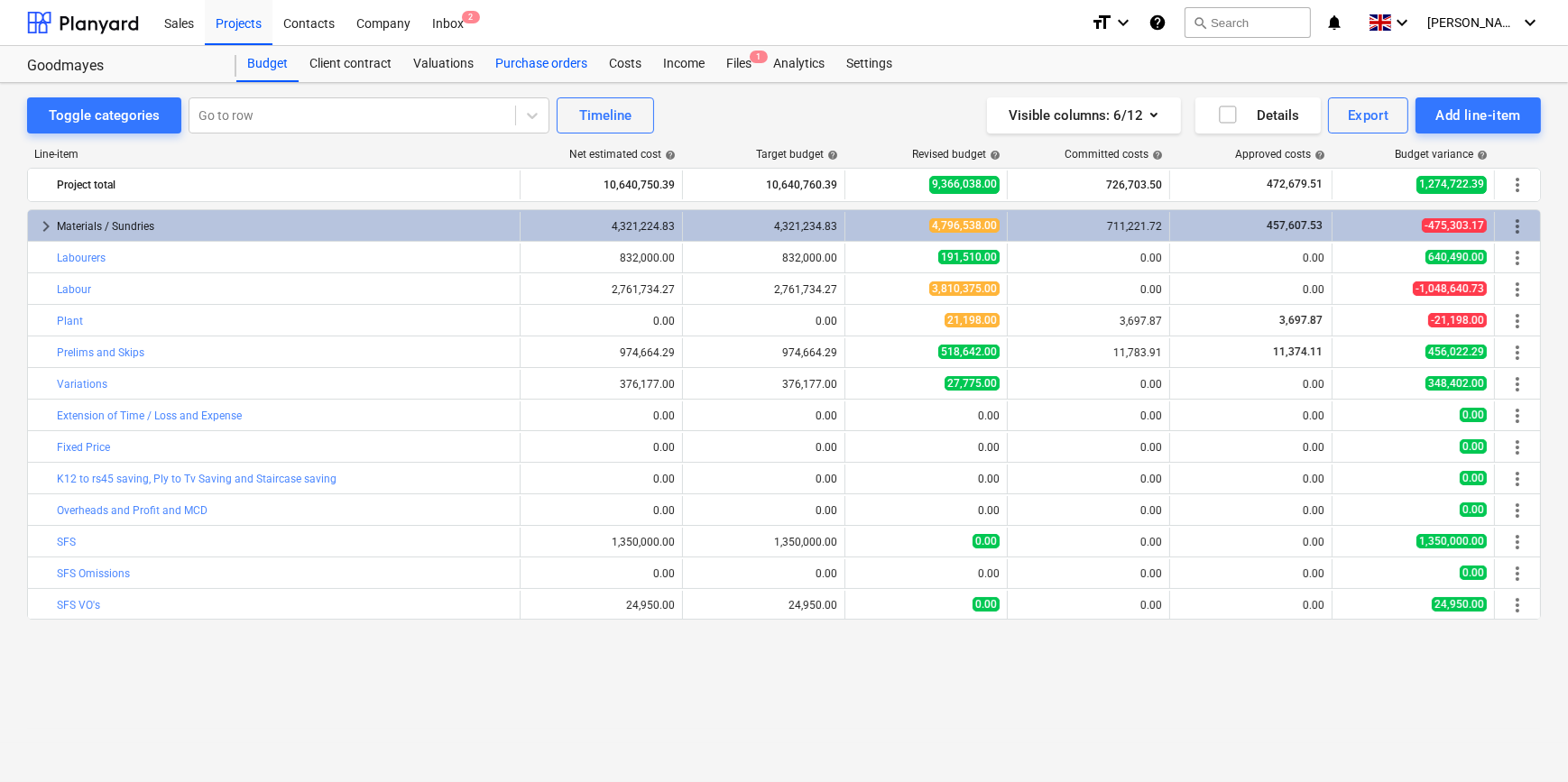
click at [521, 65] on div "Purchase orders" at bounding box center [542, 63] width 114 height 36
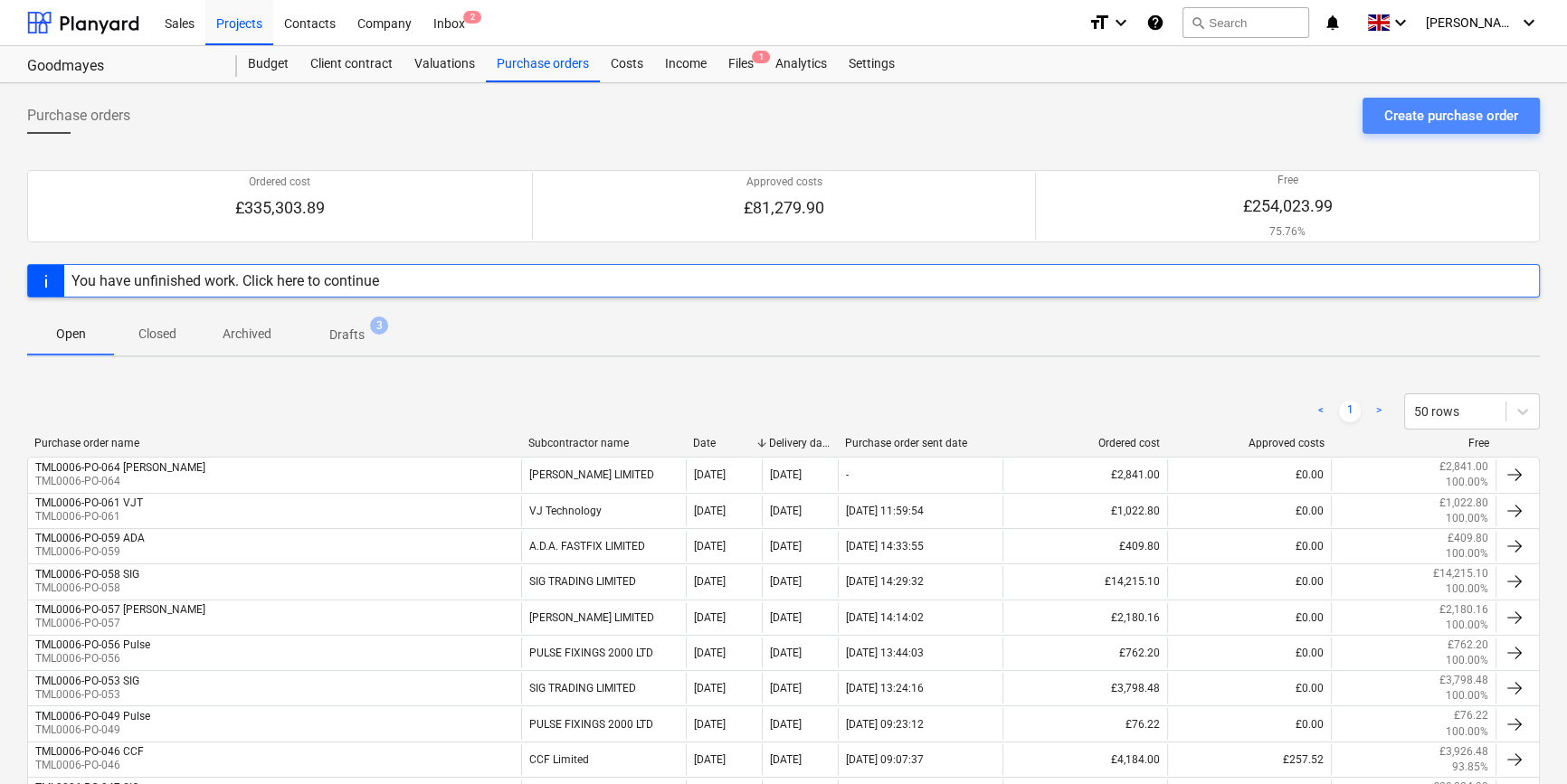
click at [1254, 118] on div "Create purchase order" at bounding box center [1451, 116] width 133 height 24
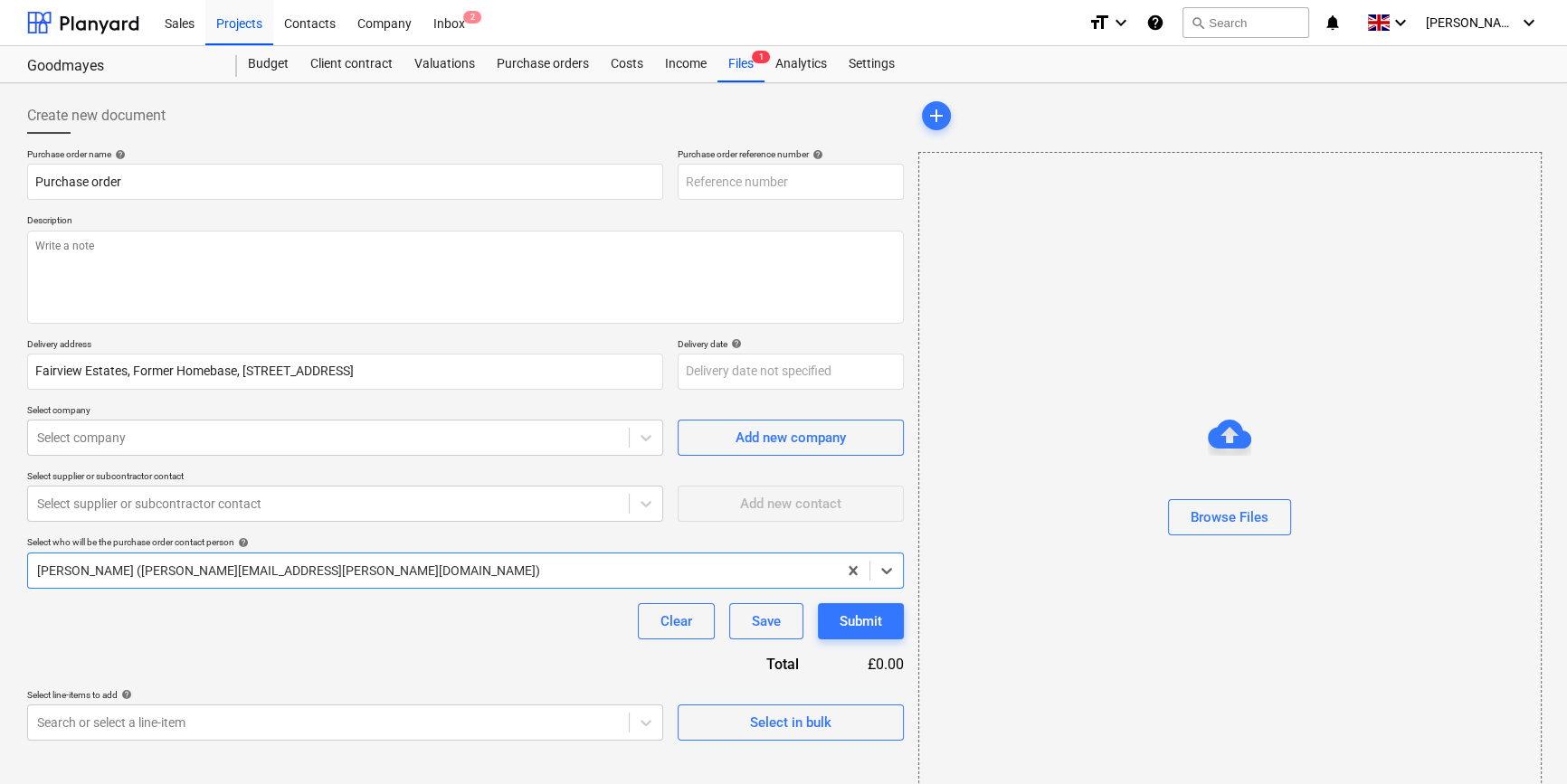
type textarea "x"
type input "TML0006-PO-065"
drag, startPoint x: 794, startPoint y: 181, endPoint x: 688, endPoint y: 181, distance: 106.0
click at [688, 181] on input "TML0006-PO-065" at bounding box center [791, 181] width 226 height 36
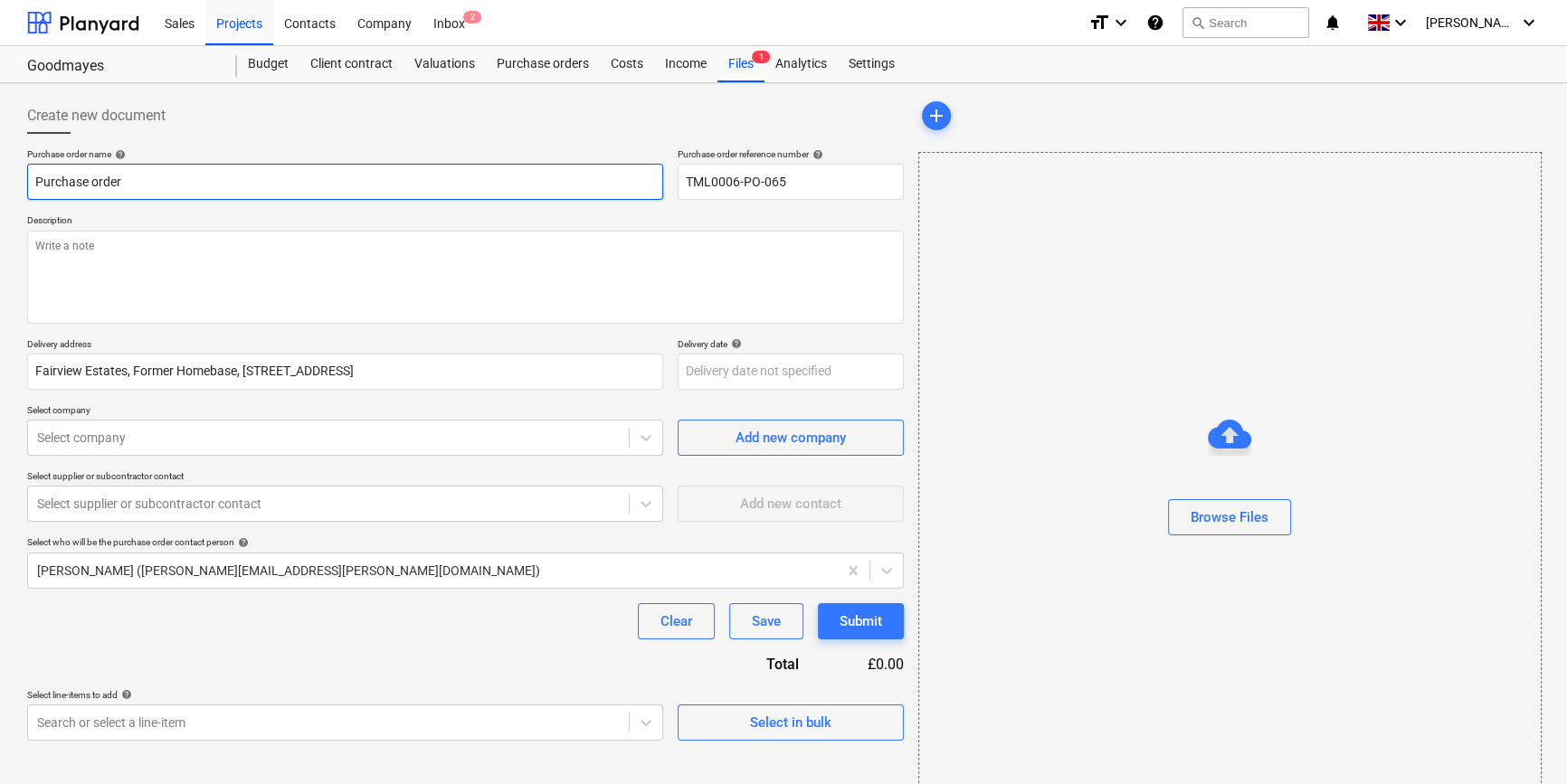
drag, startPoint x: 133, startPoint y: 180, endPoint x: 30, endPoint y: 183, distance: 103.0
click at [30, 183] on input "Purchase order" at bounding box center [344, 181] width 636 height 36
type textarea "x"
paste input "TML0006-PO-065"
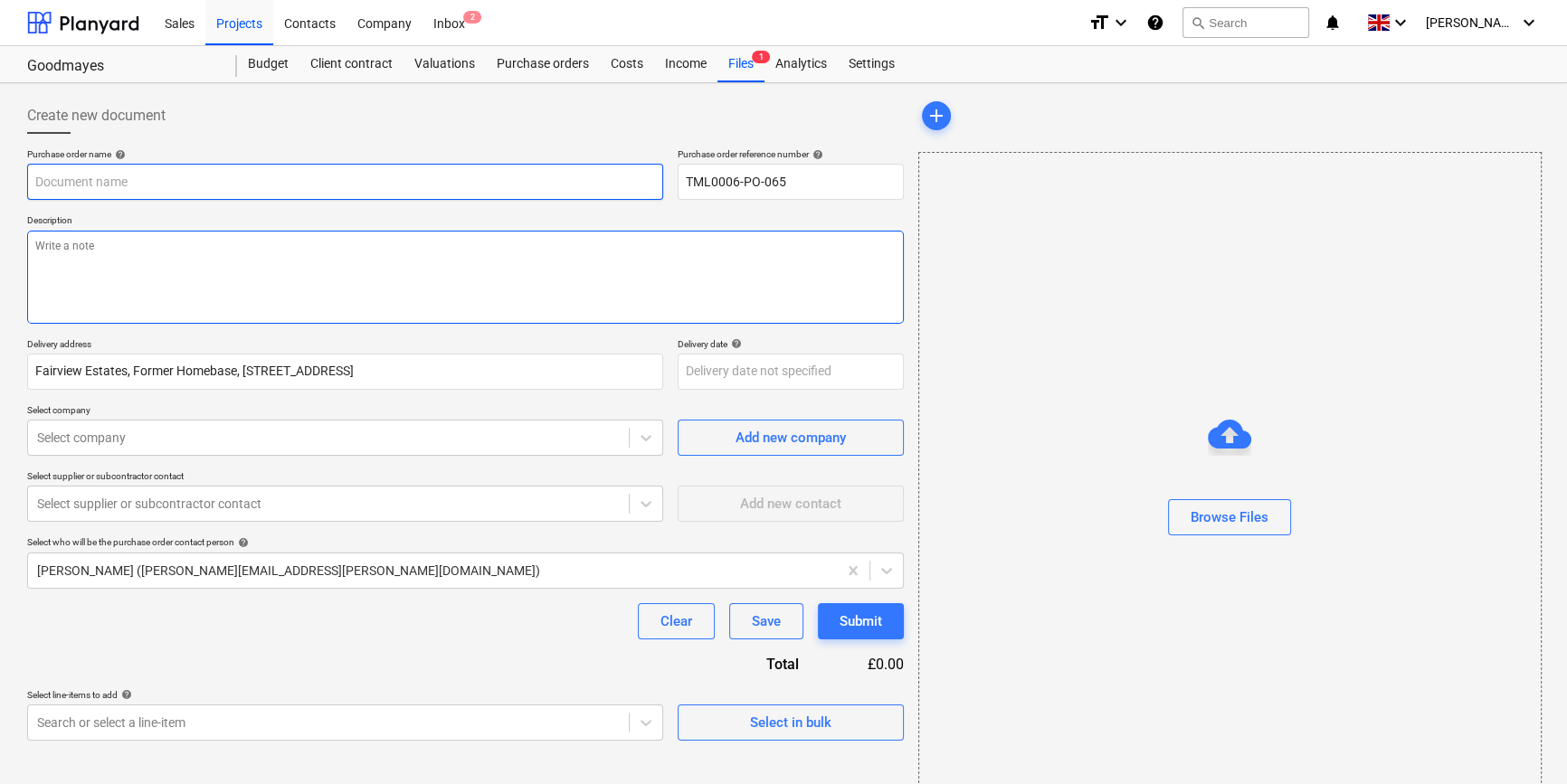
type textarea "x"
type input "TML0006-PO-065"
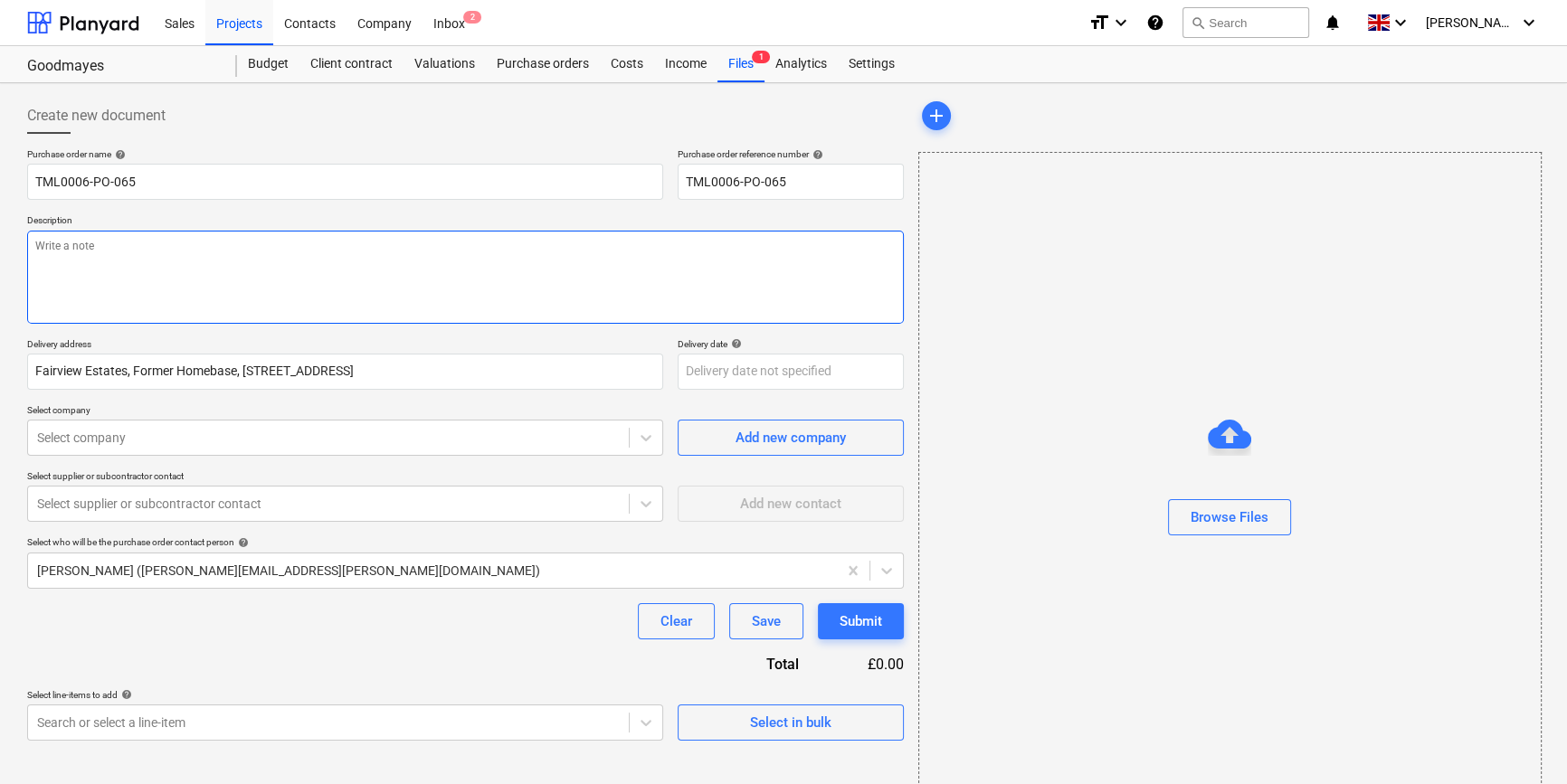
click at [41, 251] on textarea at bounding box center [465, 277] width 876 height 93
type textarea "x"
type textarea "S"
type textarea "x"
type textarea "Si"
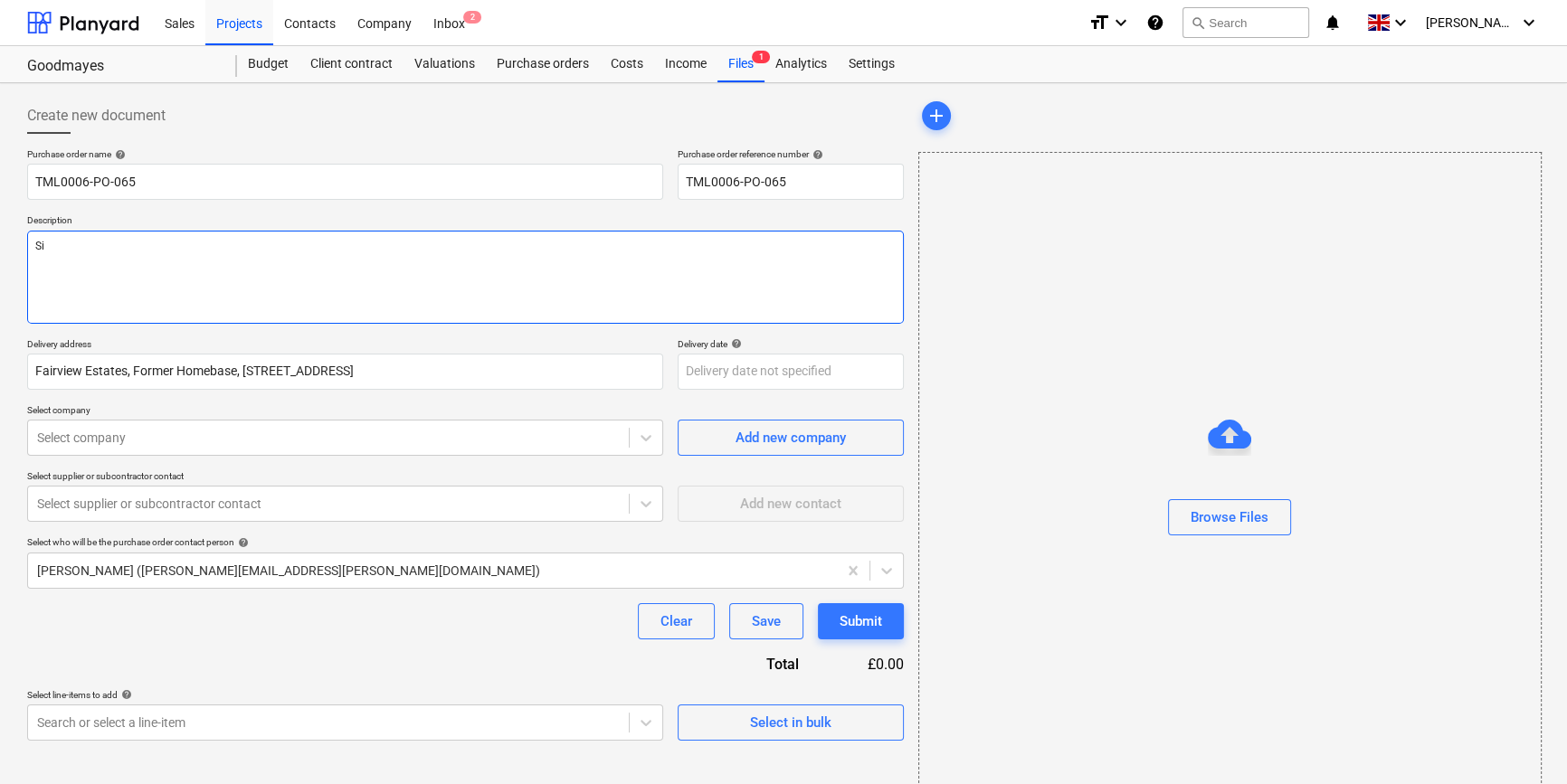
type textarea "x"
type textarea "Sit"
click at [158, 246] on textarea "Site contact [PERSON_NAME]" at bounding box center [465, 277] width 876 height 93
paste textarea "07427641453"
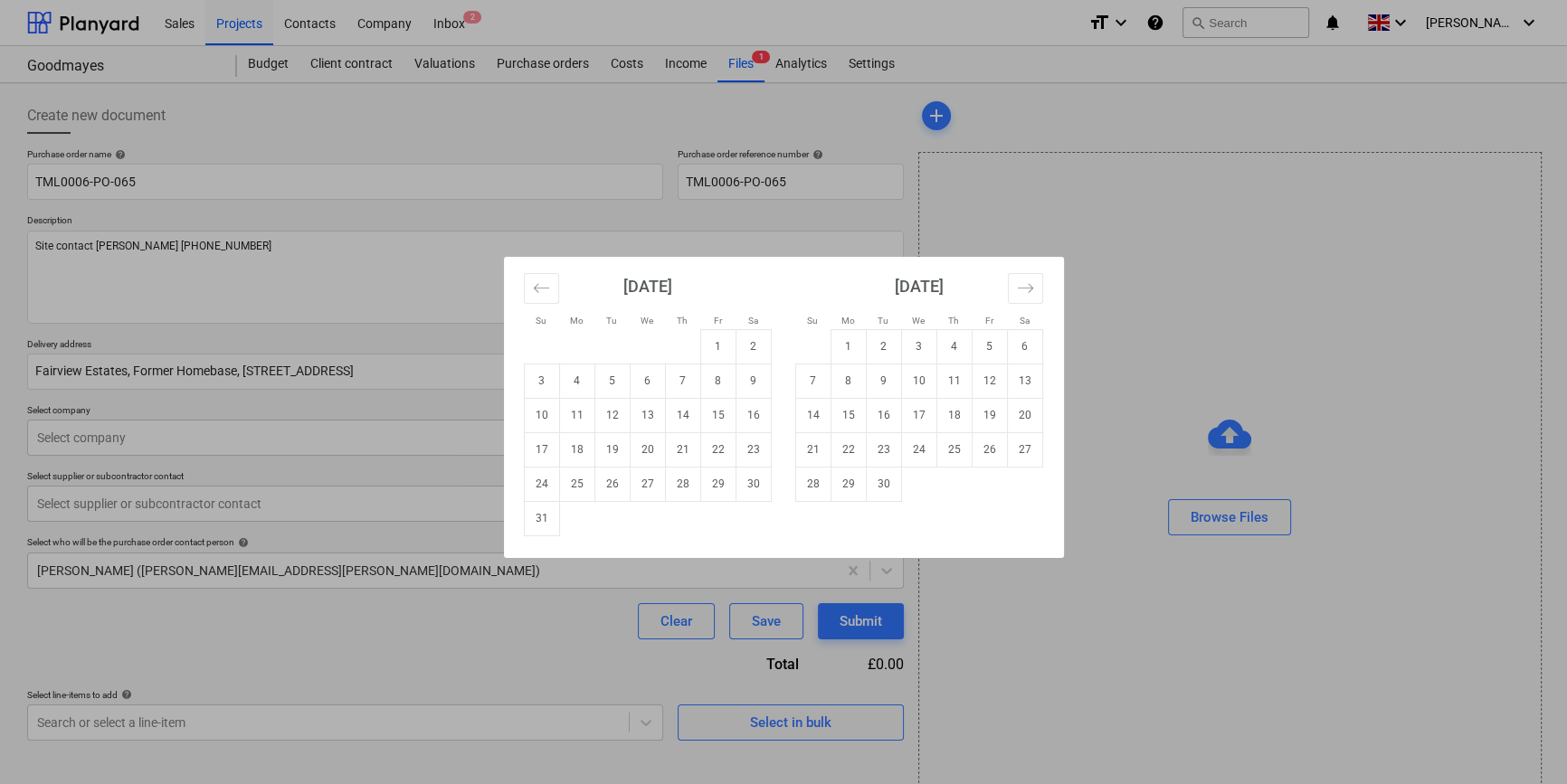
click at [735, 373] on body "Sales Projects Contacts Company Inbox 2 format_size keyboard_arrow_down help se…" at bounding box center [784, 392] width 1567 height 784
click at [643, 487] on td "27" at bounding box center [647, 483] width 35 height 34
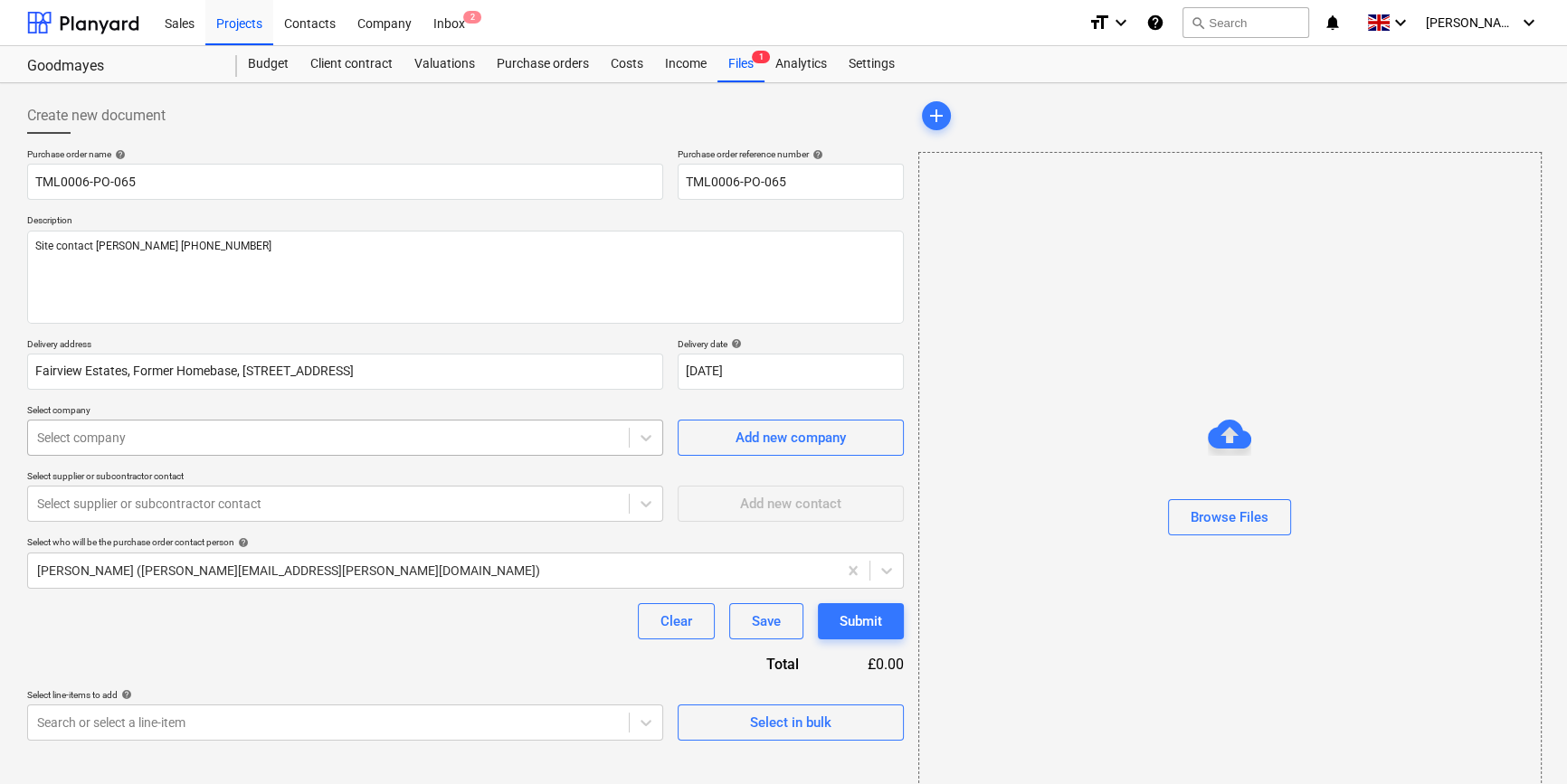
click at [243, 433] on div at bounding box center [328, 438] width 583 height 18
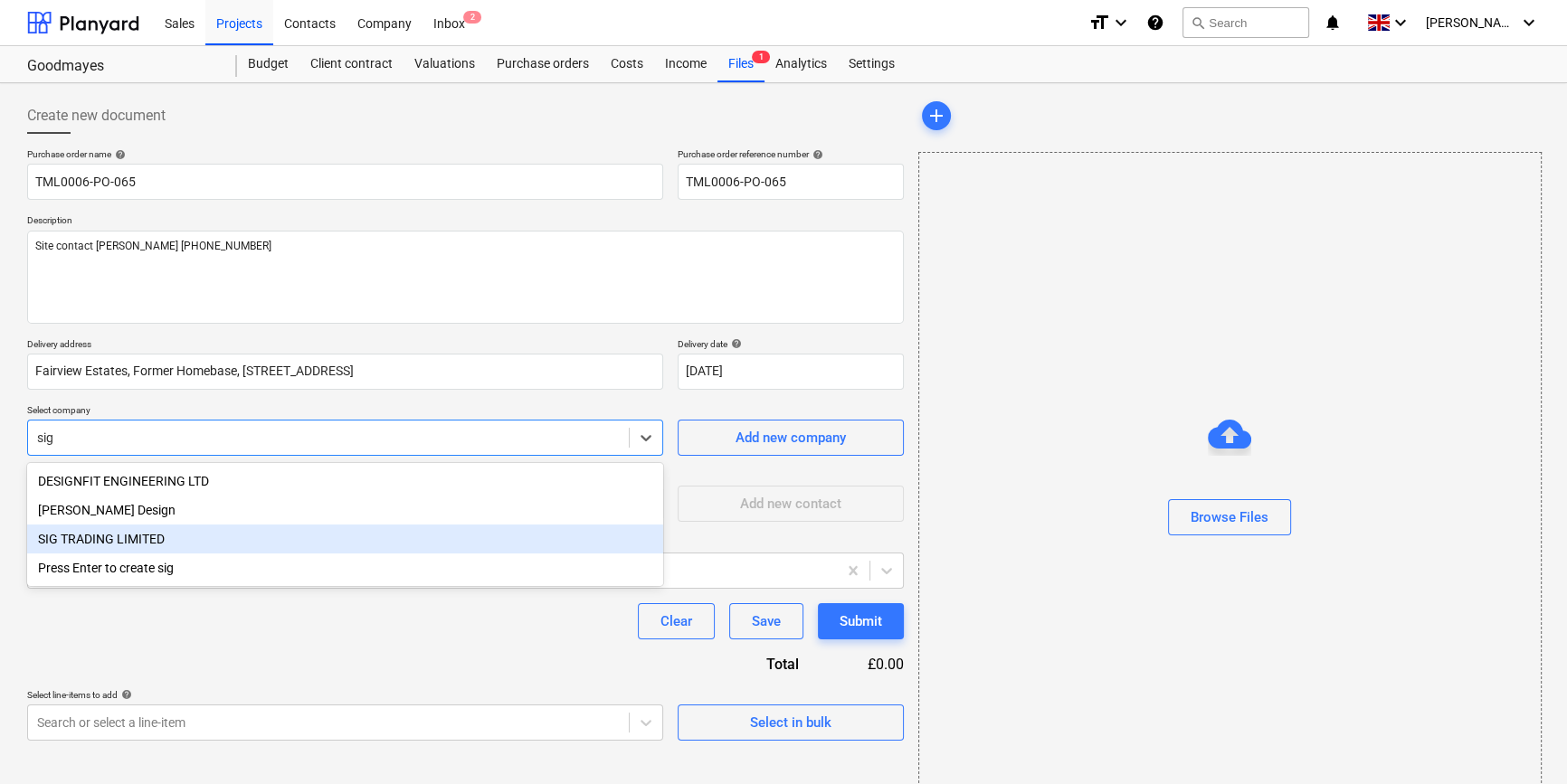
click at [136, 542] on div "SIG TRADING LIMITED" at bounding box center [344, 538] width 636 height 29
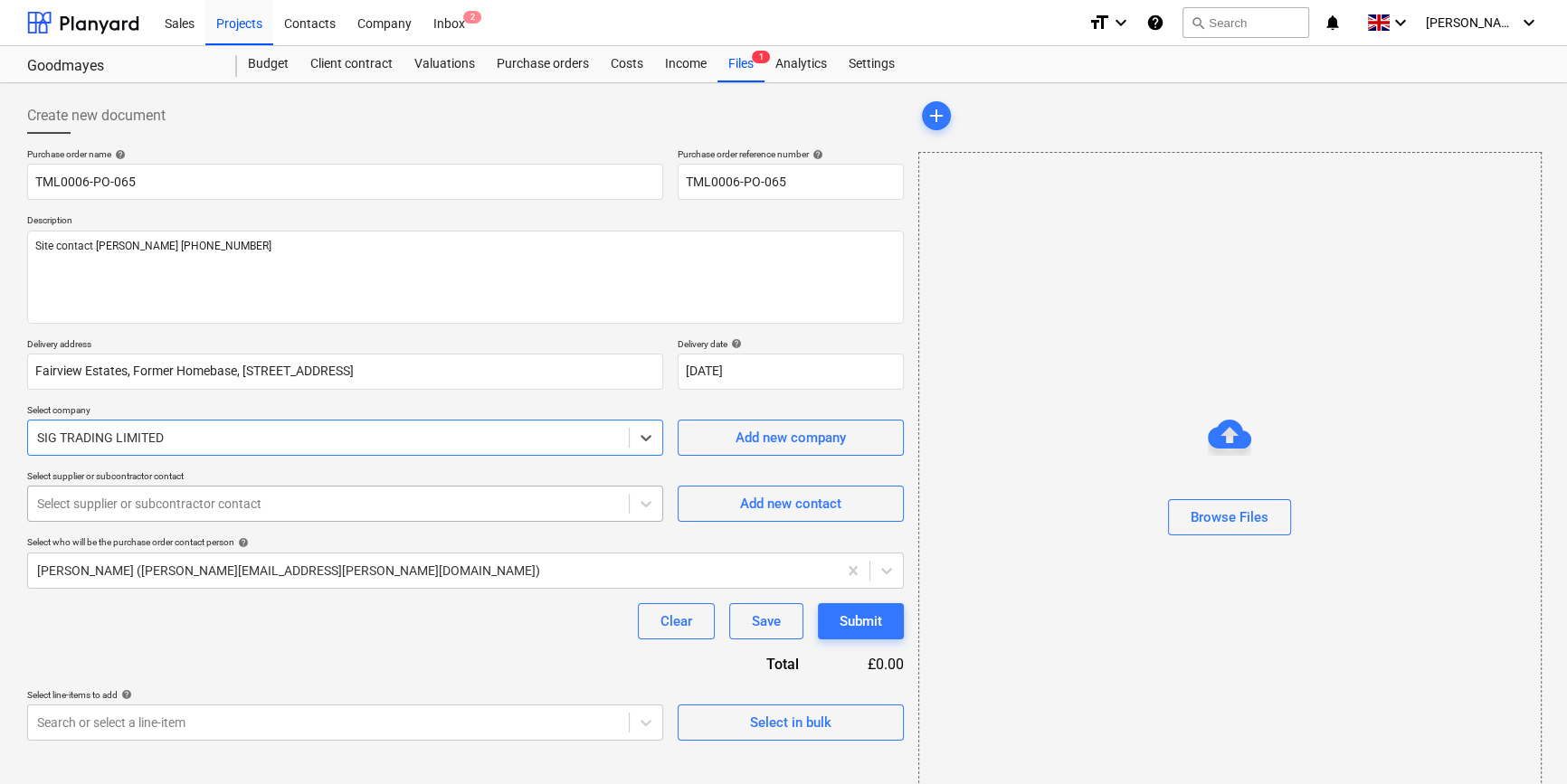
click at [121, 510] on div at bounding box center [328, 504] width 583 height 18
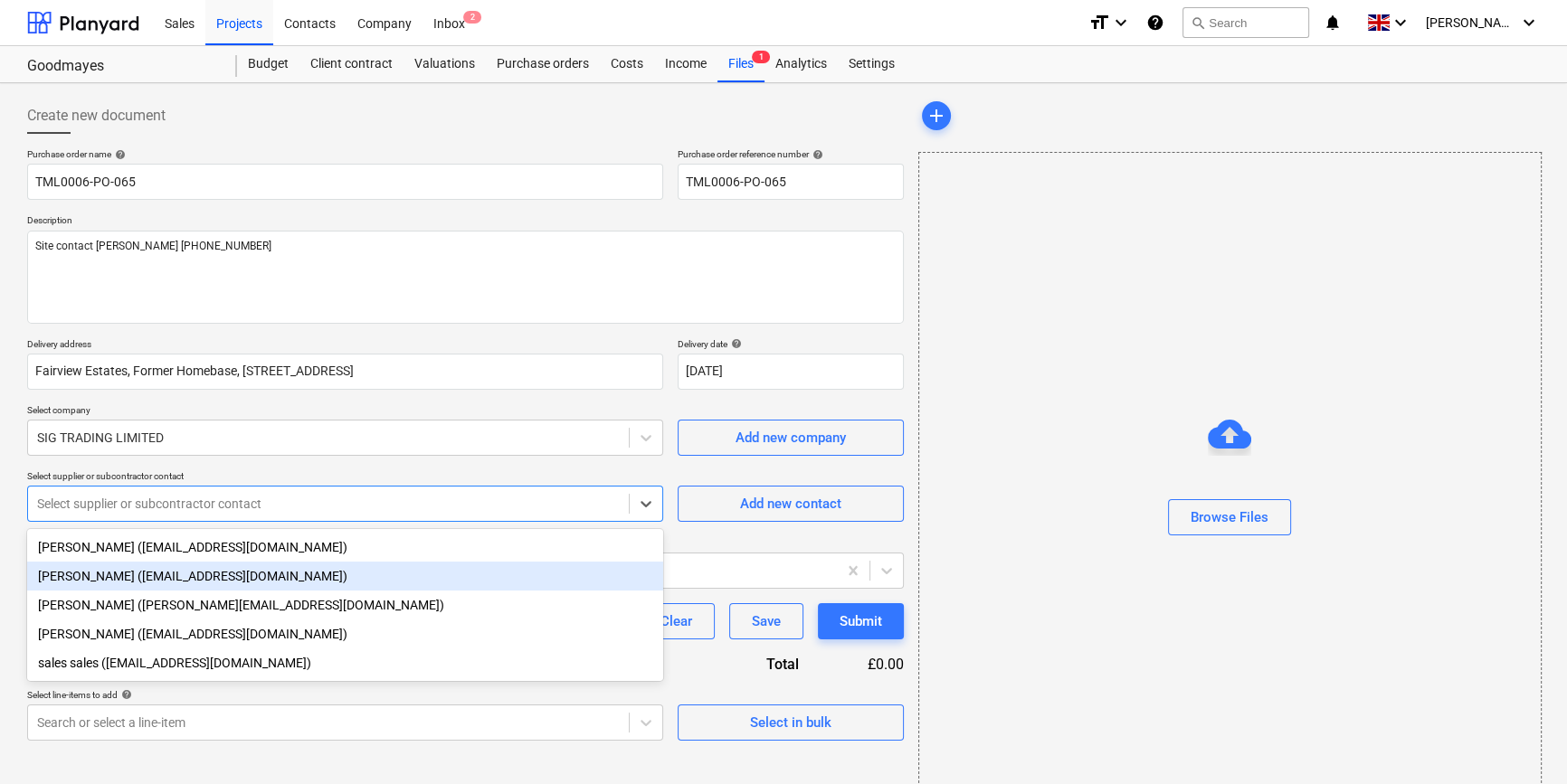
click at [87, 580] on div "[PERSON_NAME] ([EMAIL_ADDRESS][DOMAIN_NAME])" at bounding box center [344, 575] width 636 height 29
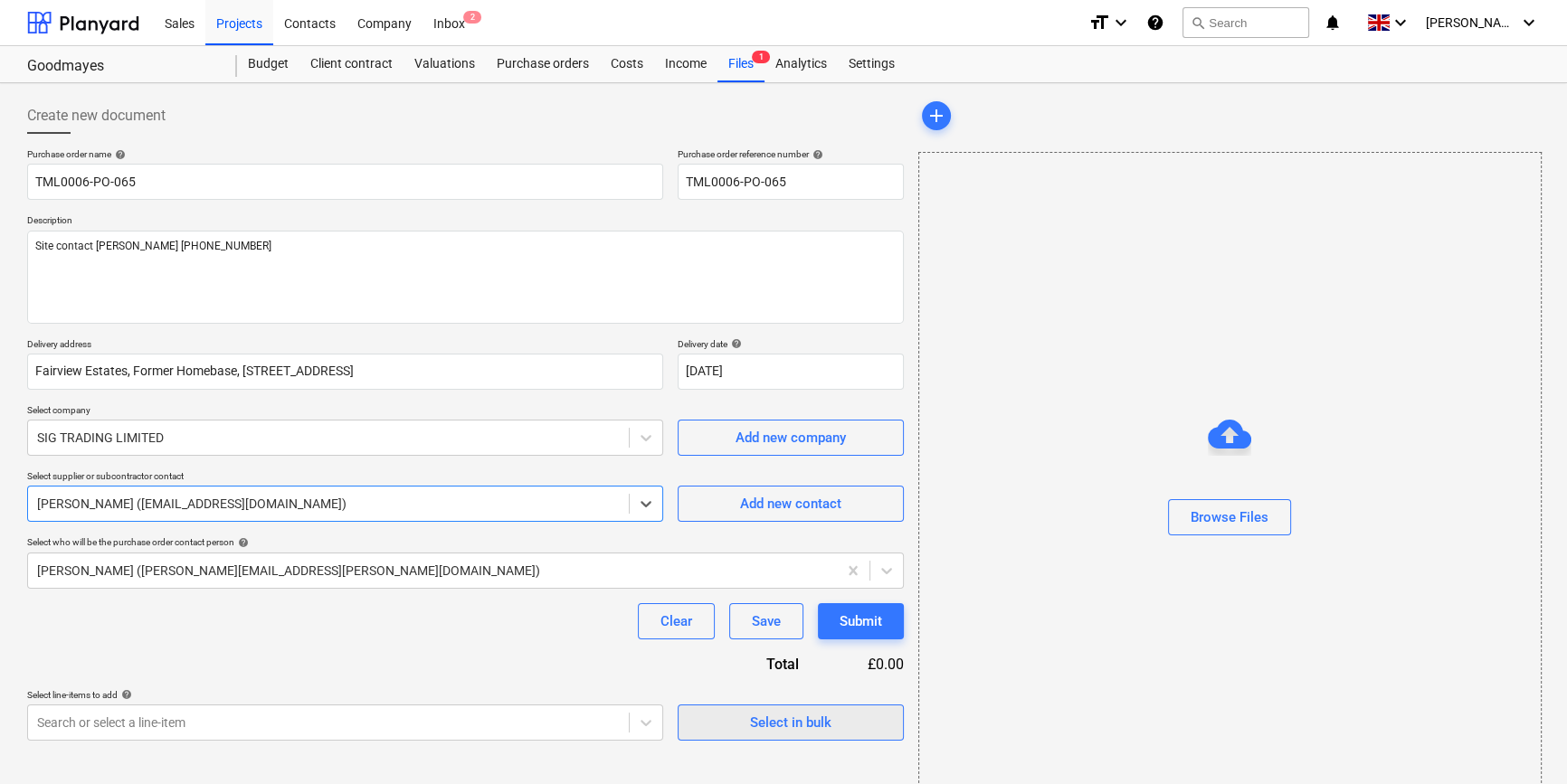
click at [832, 719] on span "Select in bulk" at bounding box center [791, 722] width 181 height 24
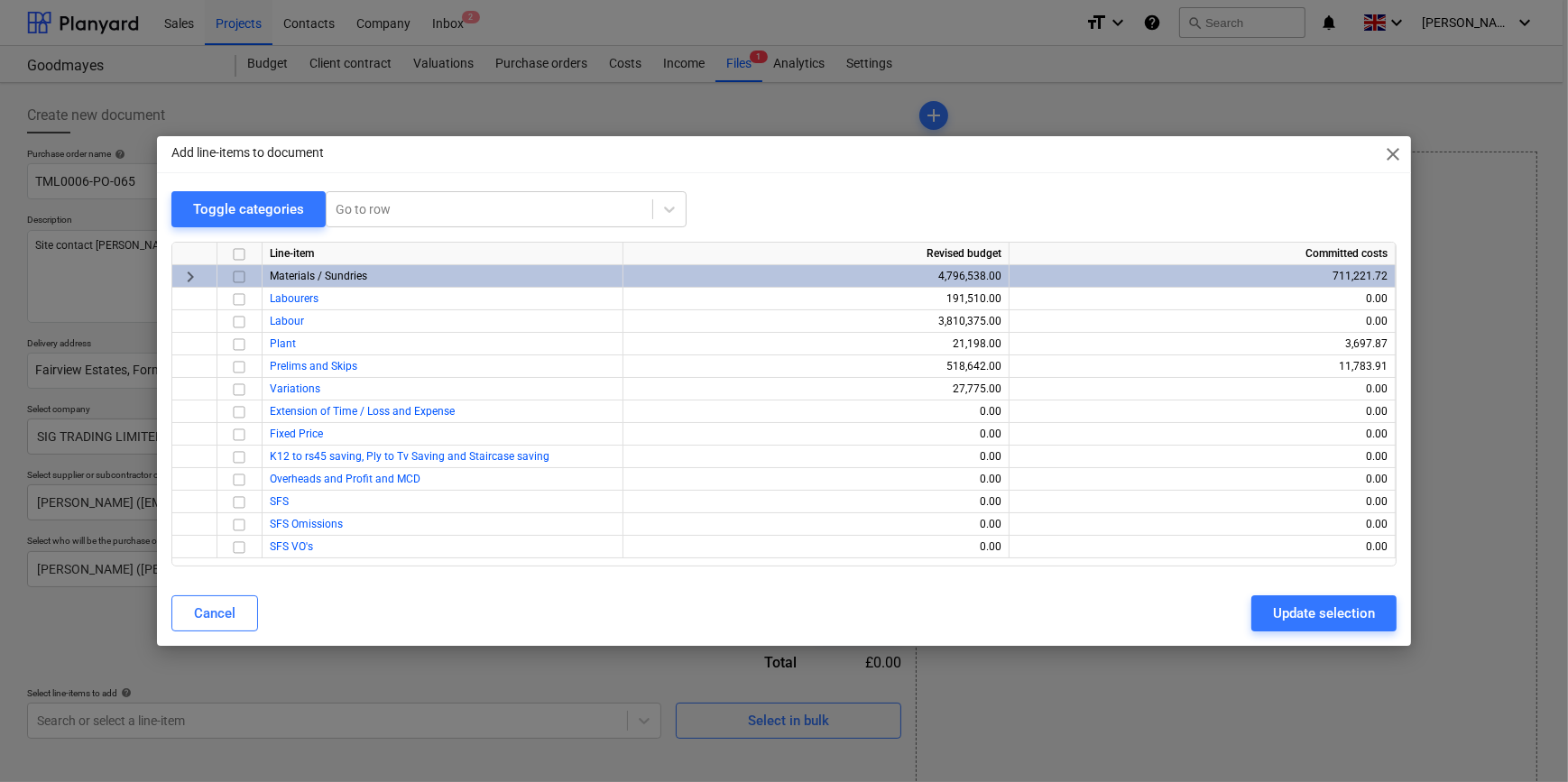
click at [237, 279] on input "checkbox" at bounding box center [240, 277] width 22 height 22
click at [1250, 618] on div "Update selection" at bounding box center [1324, 613] width 102 height 24
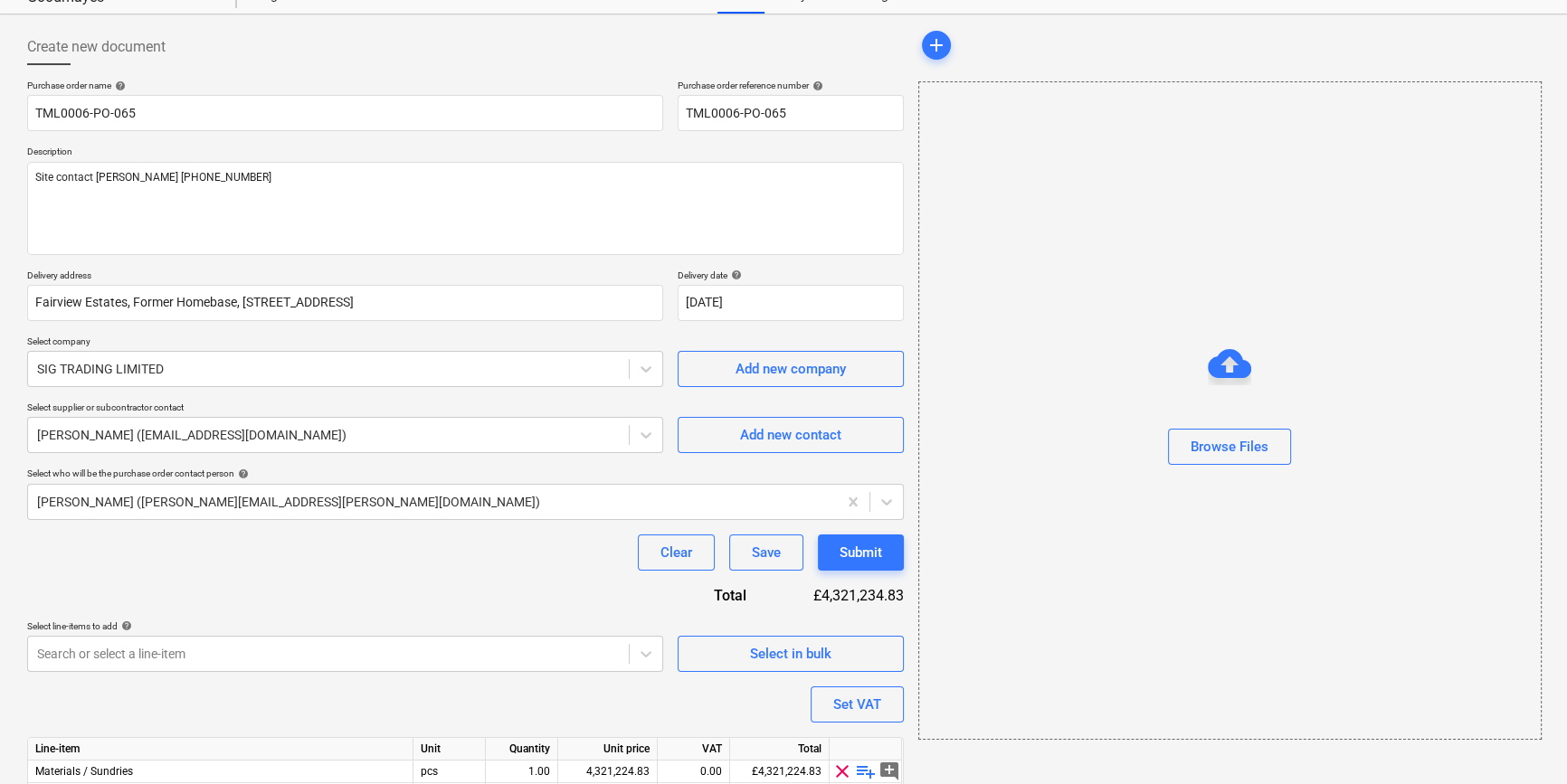
scroll to position [163, 0]
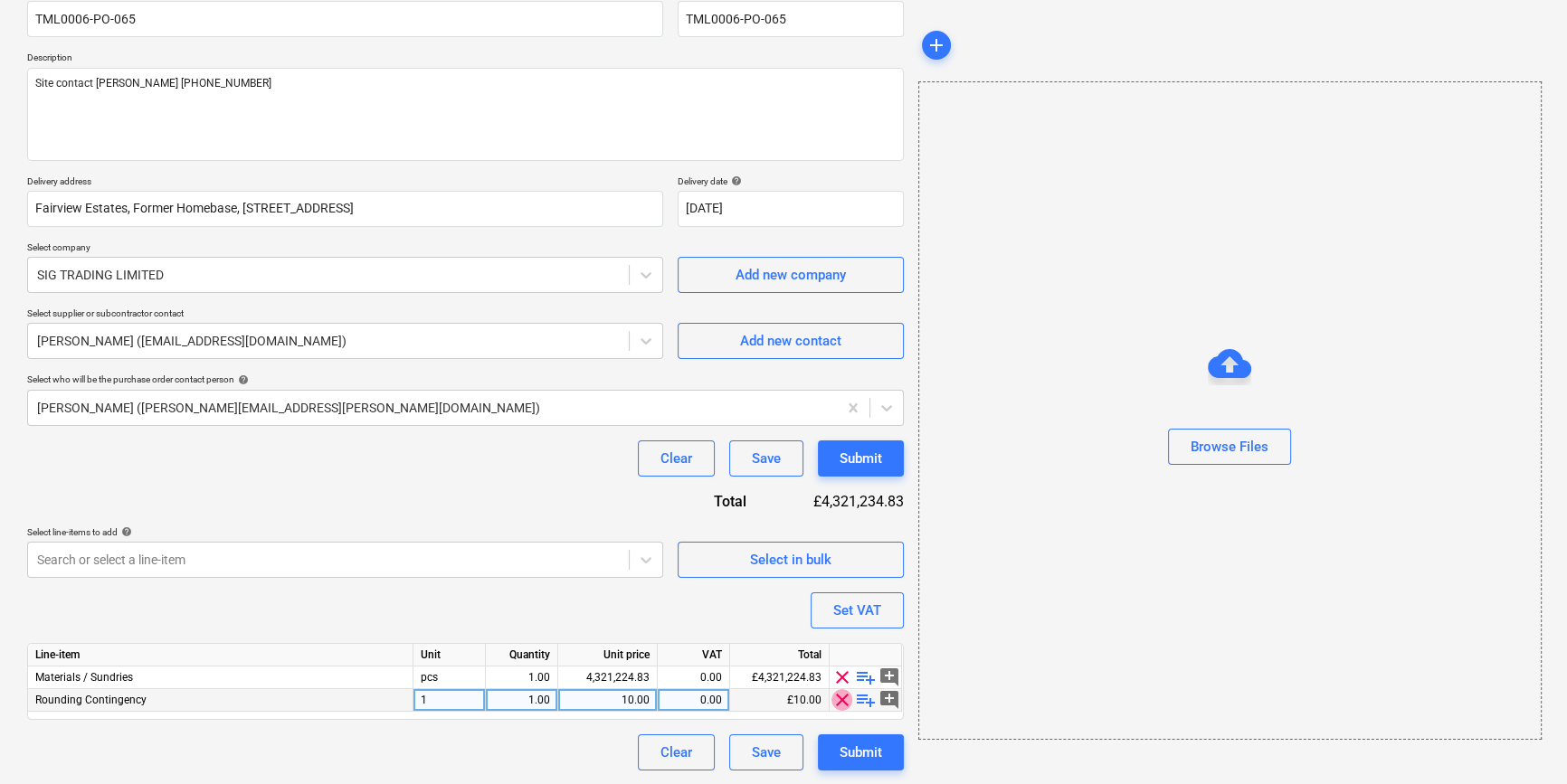
click at [837, 702] on span "clear" at bounding box center [842, 700] width 22 height 22
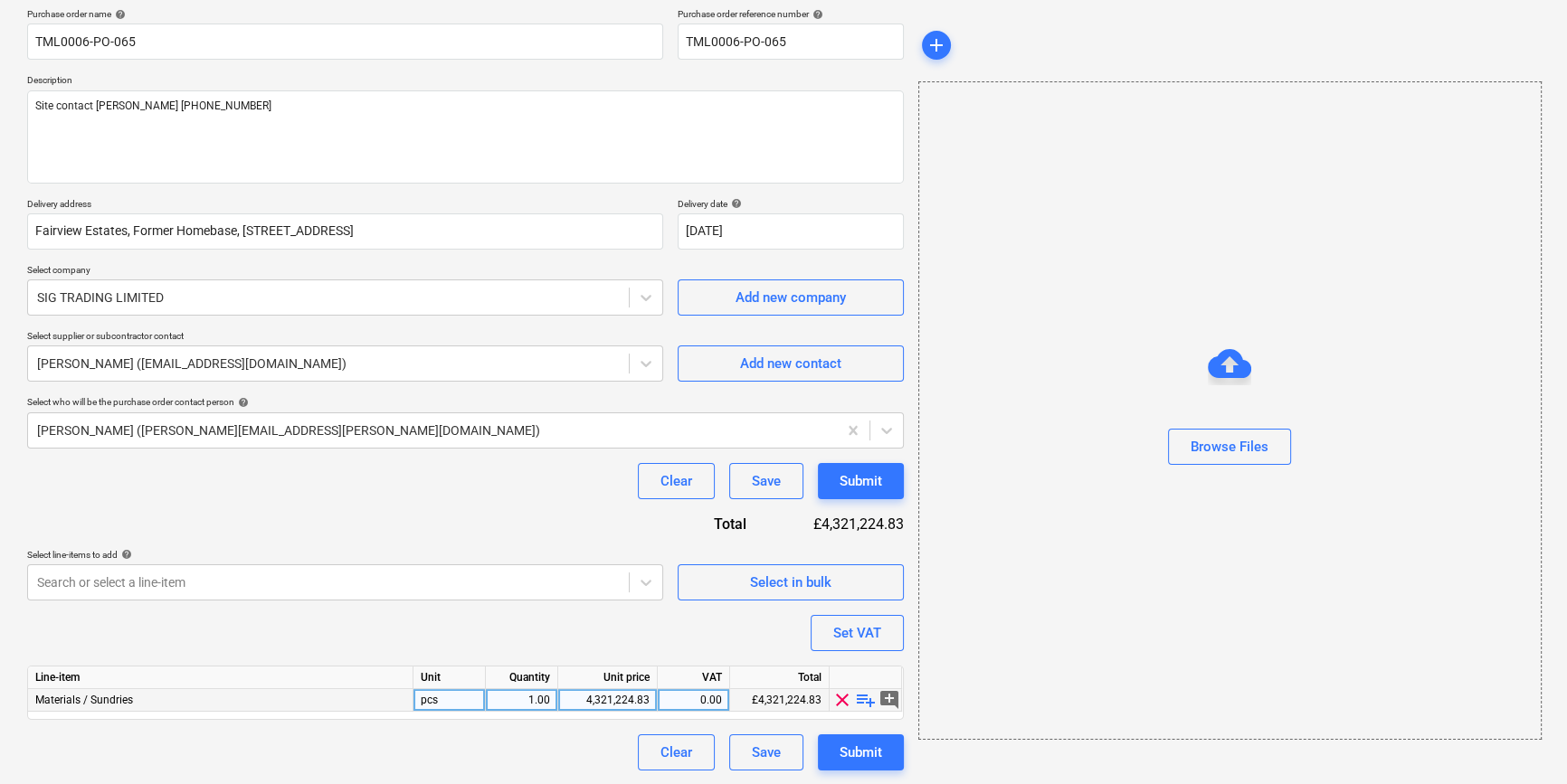
click at [862, 698] on span "playlist_add" at bounding box center [866, 700] width 22 height 22
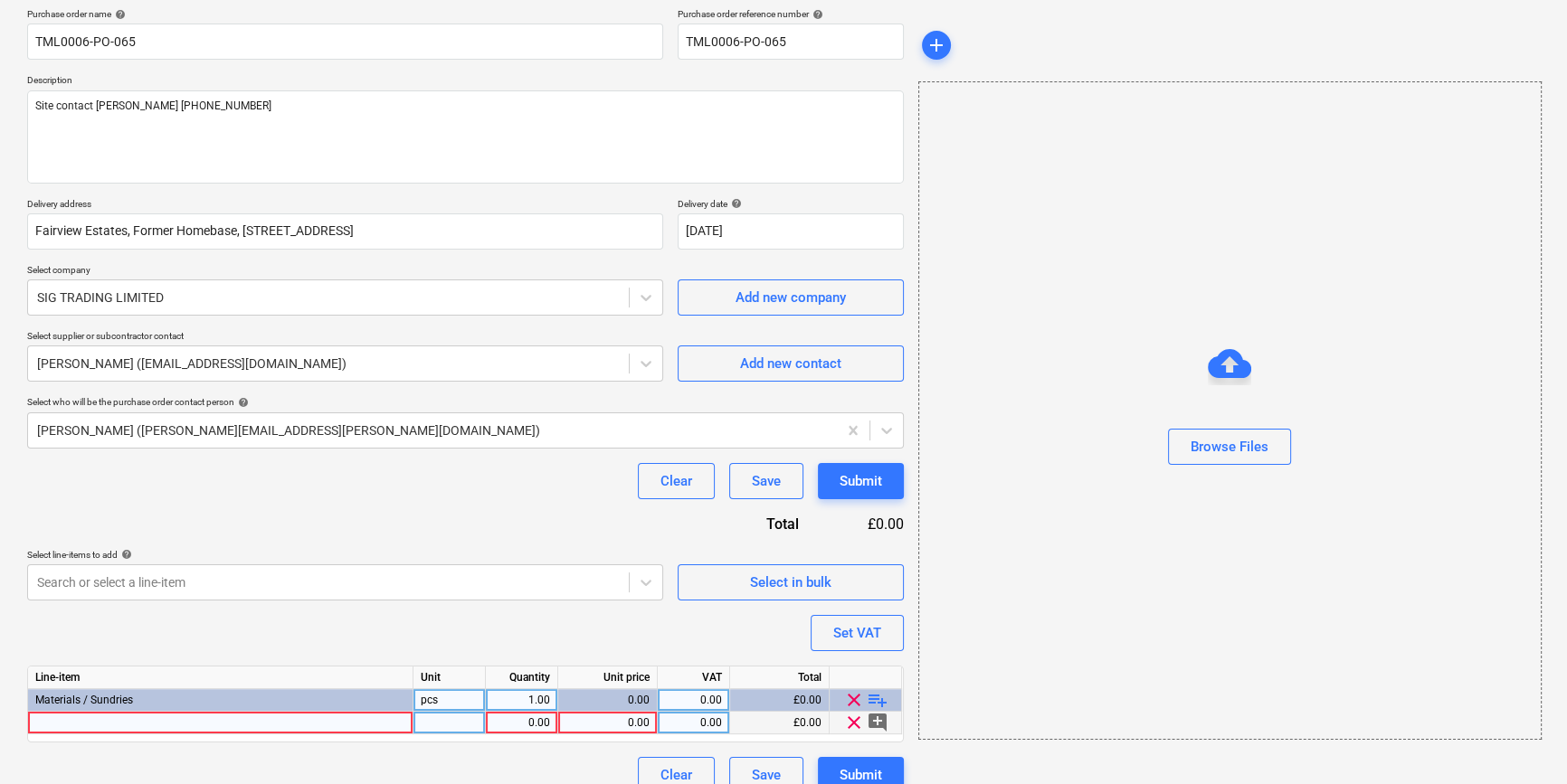
click at [42, 724] on div at bounding box center [220, 722] width 386 height 23
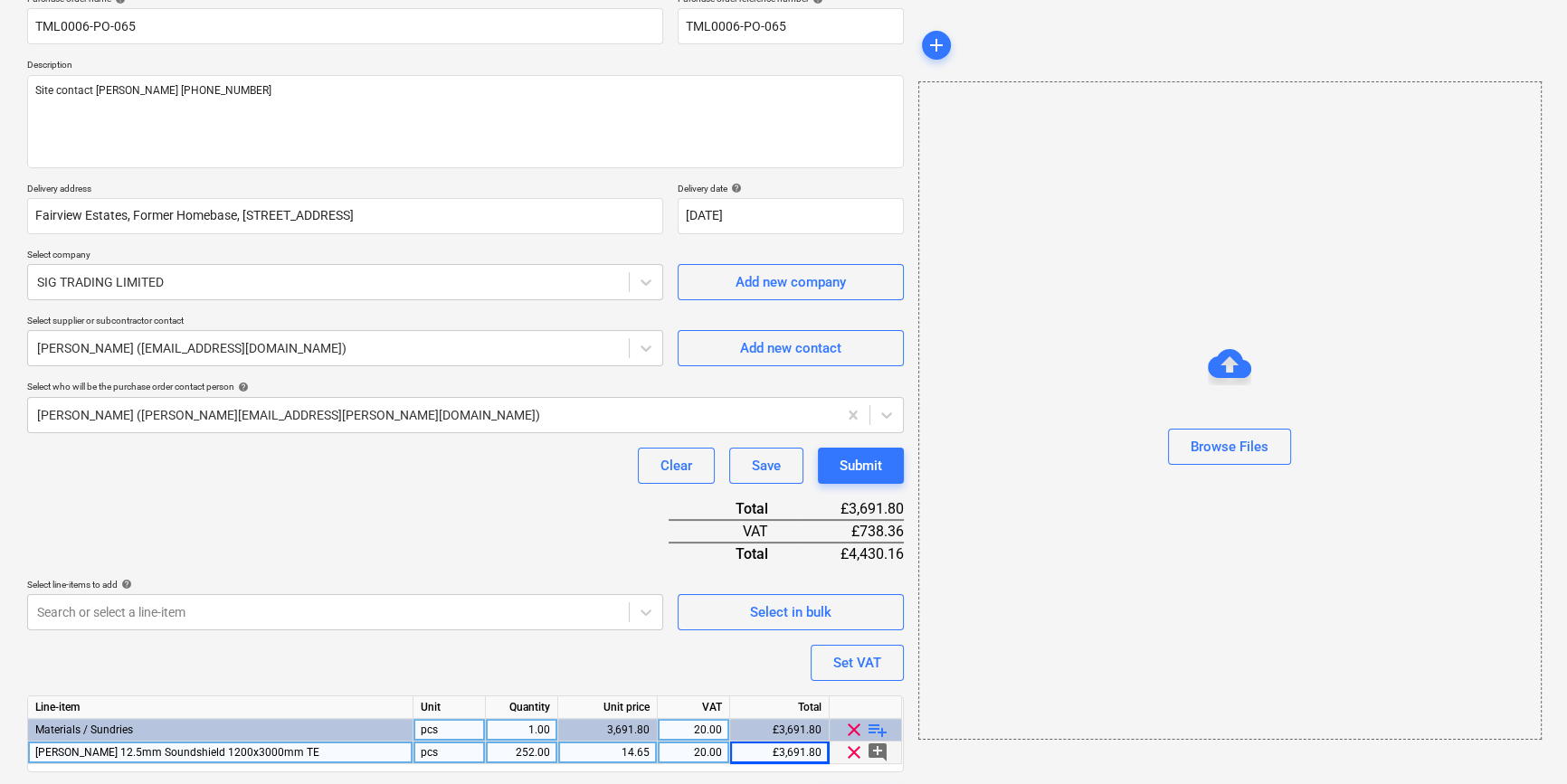
scroll to position [208, 0]
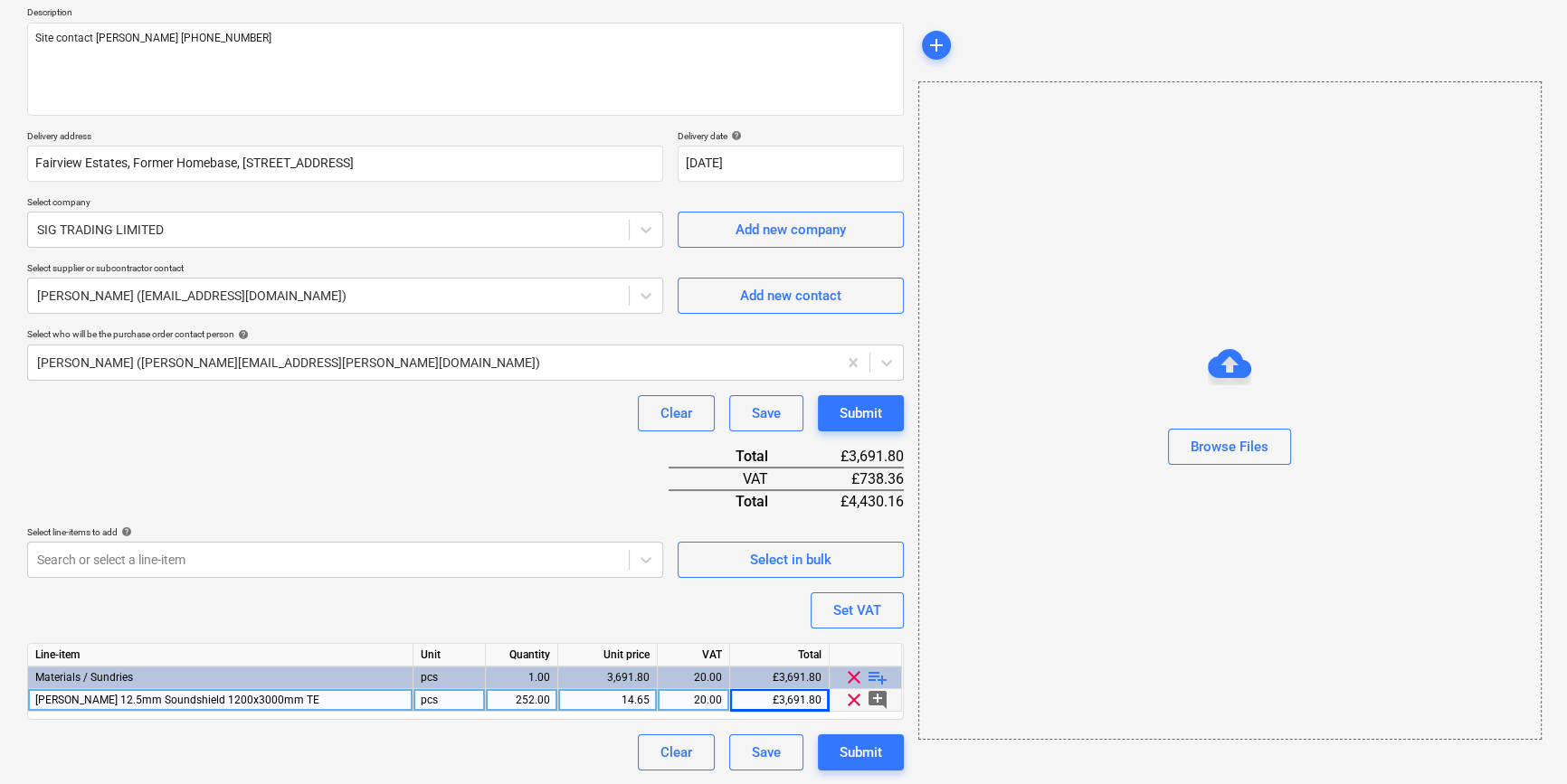
click at [870, 675] on span "playlist_add" at bounding box center [877, 677] width 22 height 22
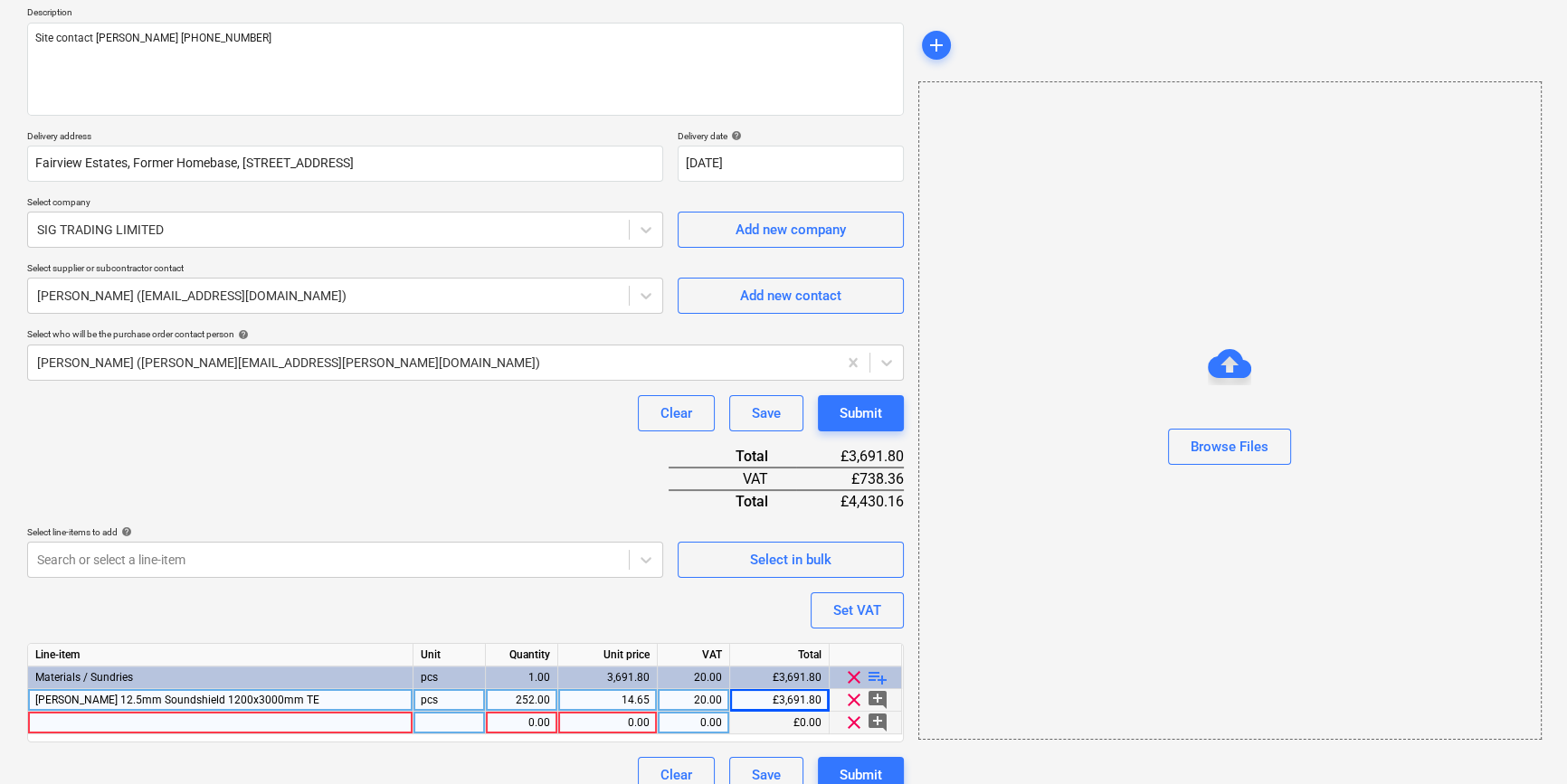
click at [47, 721] on div at bounding box center [220, 722] width 386 height 23
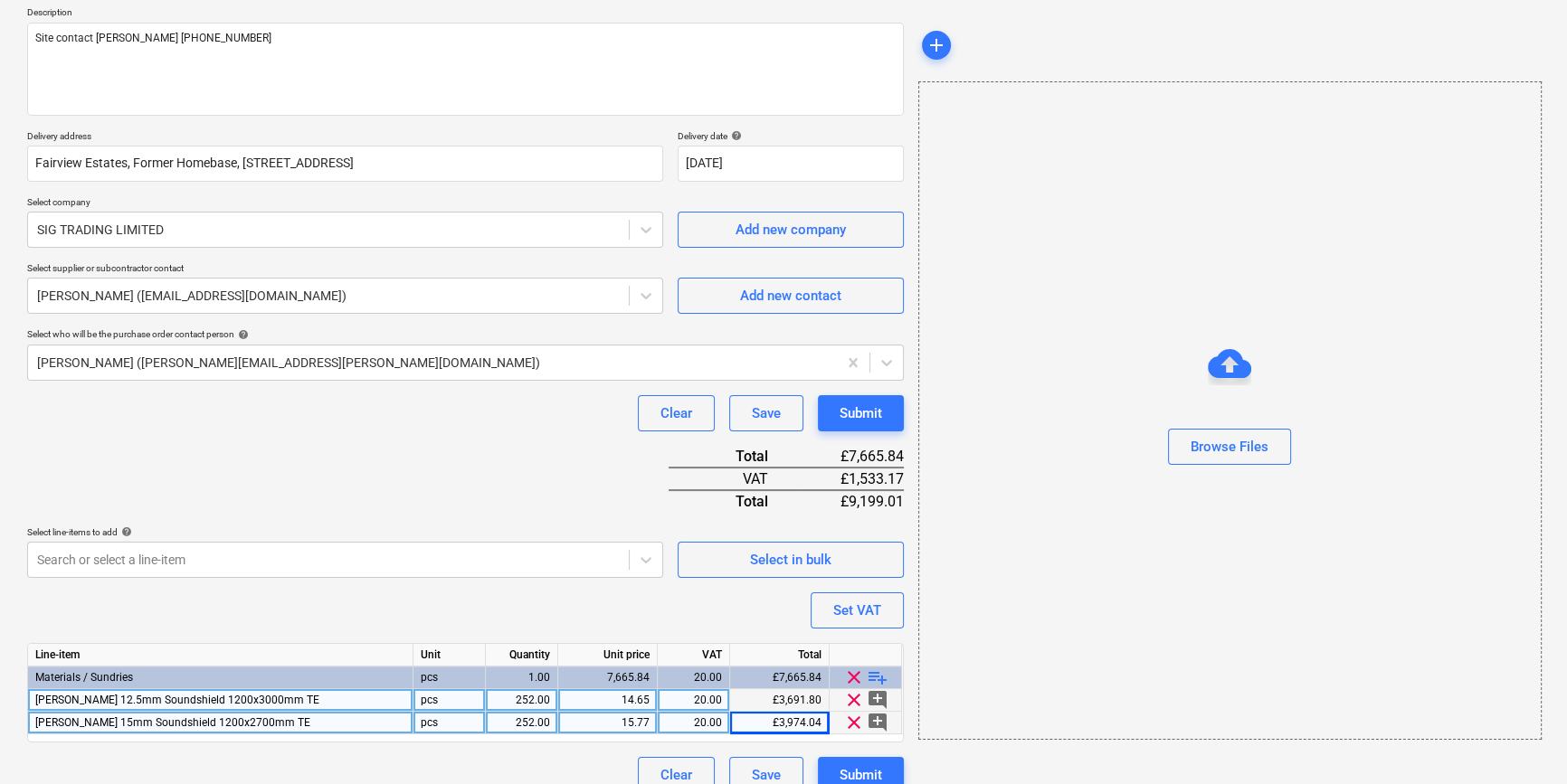
click at [877, 674] on span "playlist_add" at bounding box center [877, 677] width 22 height 22
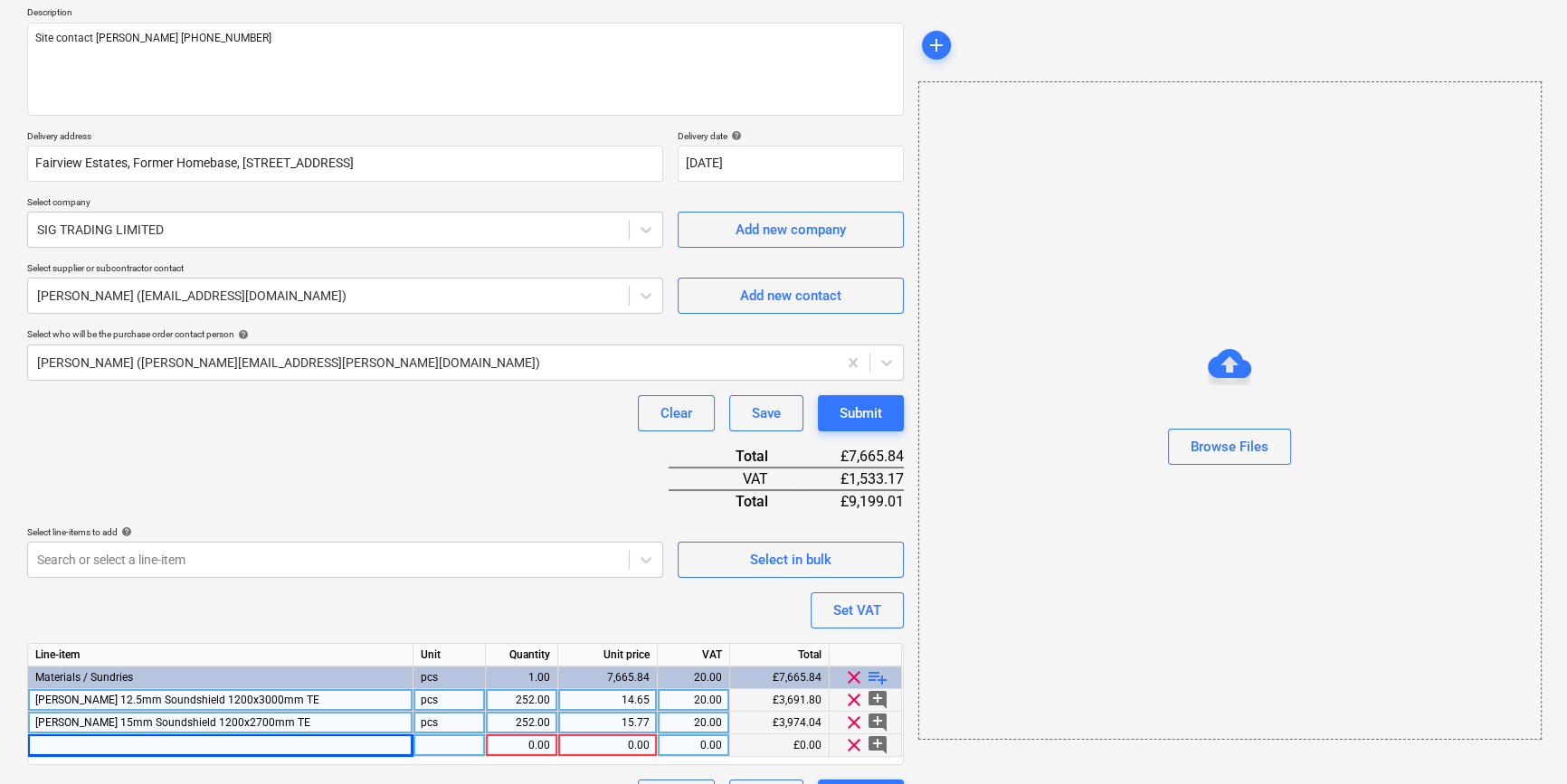
drag, startPoint x: 85, startPoint y: 750, endPoint x: 75, endPoint y: 741, distance: 13.5
click at [75, 741] on div at bounding box center [220, 745] width 386 height 23
click at [75, 741] on input at bounding box center [220, 745] width 385 height 22
click at [229, 744] on input "[PERSON_NAME] 15mm Soundshield 1200x2700mm TE" at bounding box center [220, 745] width 385 height 22
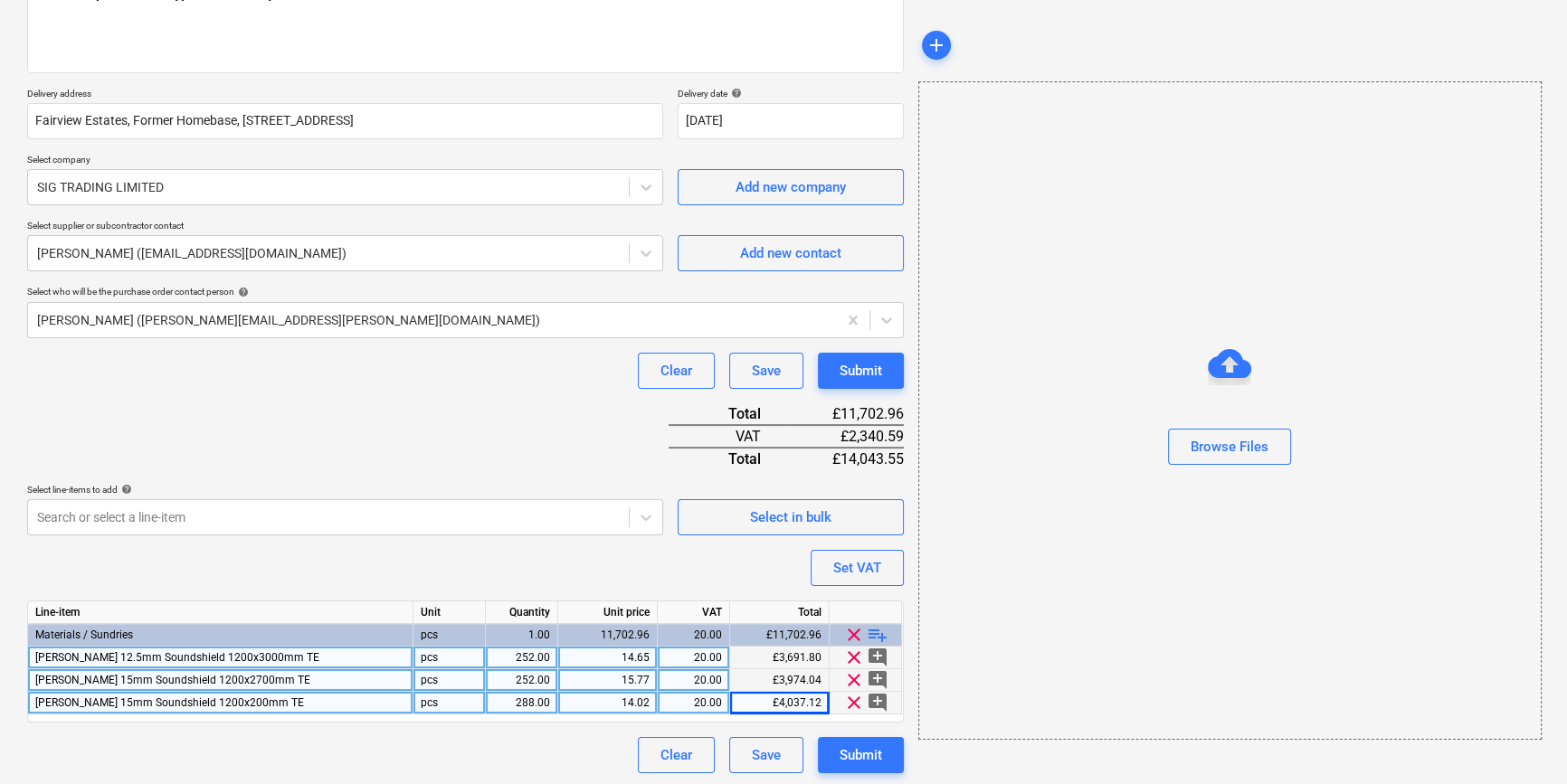
scroll to position [253, 0]
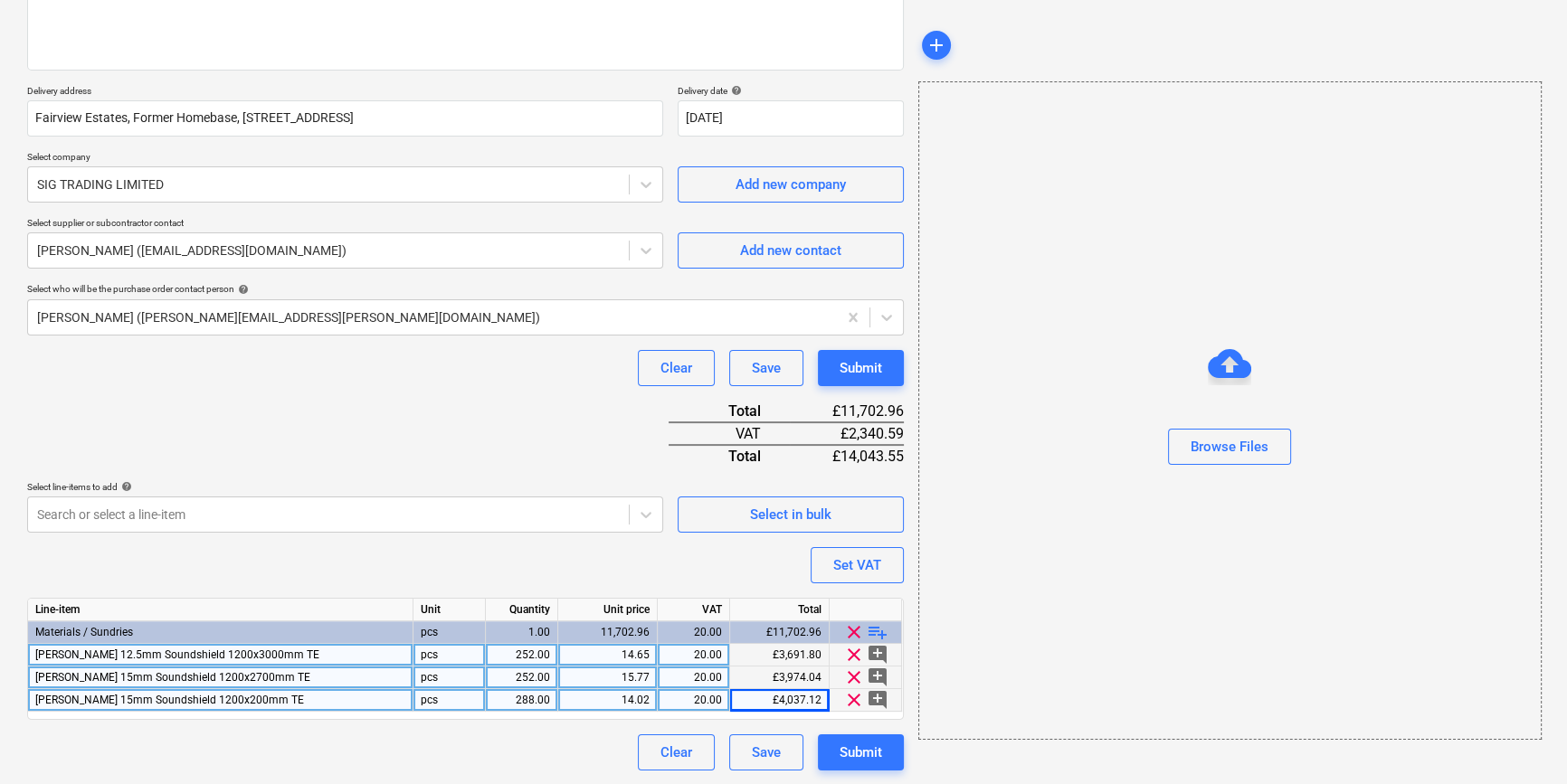
click at [878, 629] on span "playlist_add" at bounding box center [877, 632] width 22 height 22
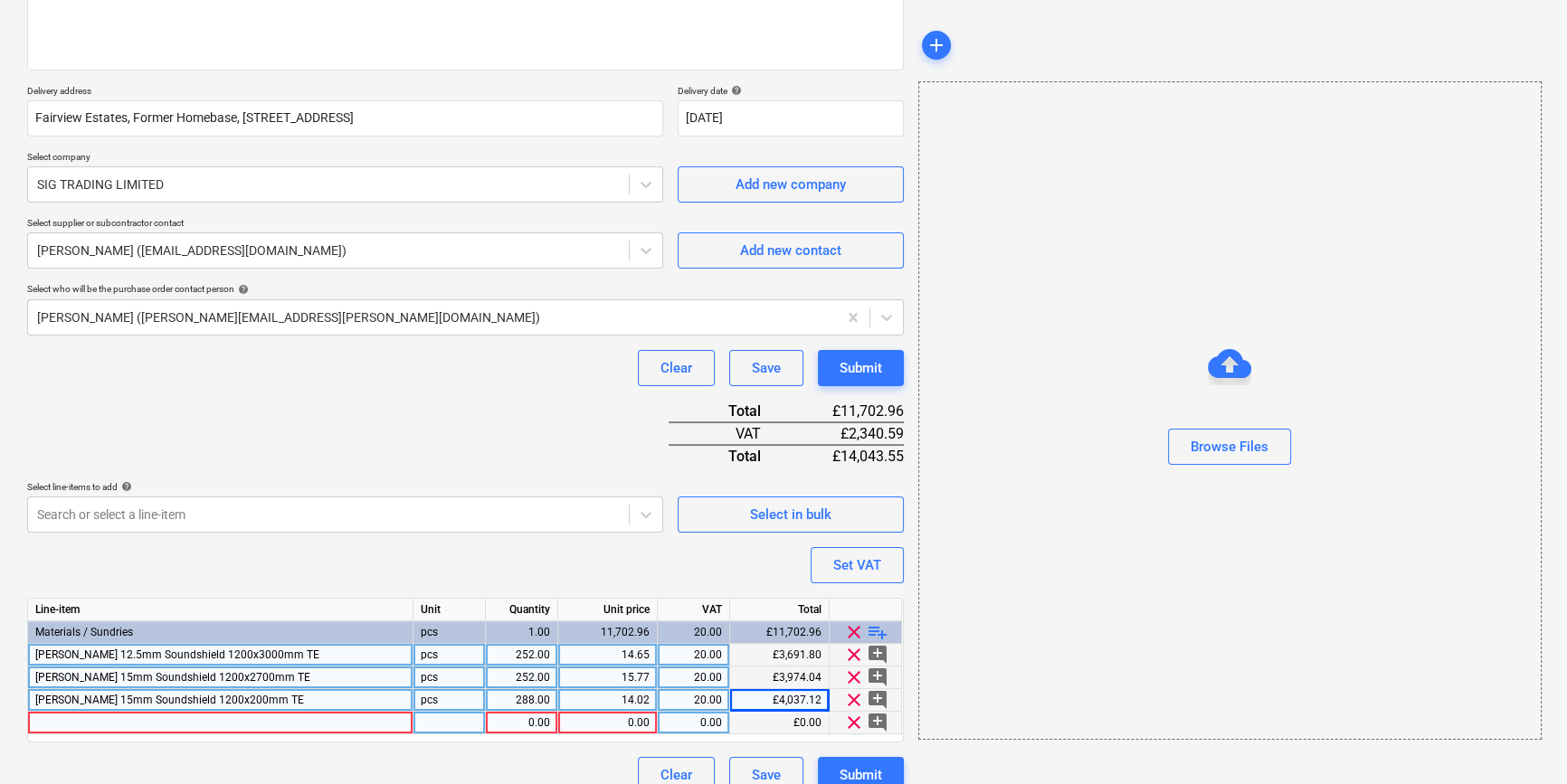
click at [54, 721] on div at bounding box center [220, 722] width 386 height 23
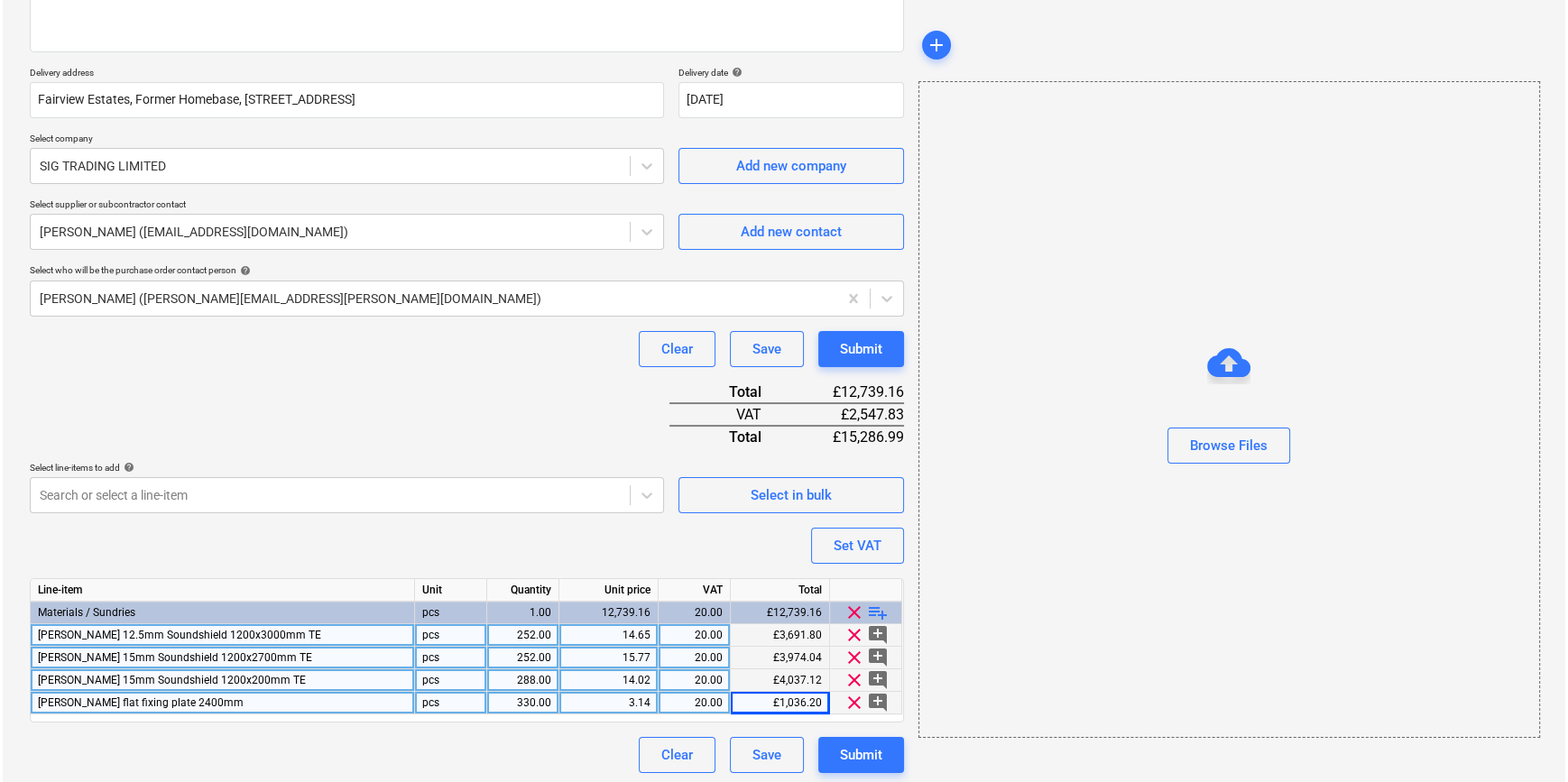
scroll to position [275, 0]
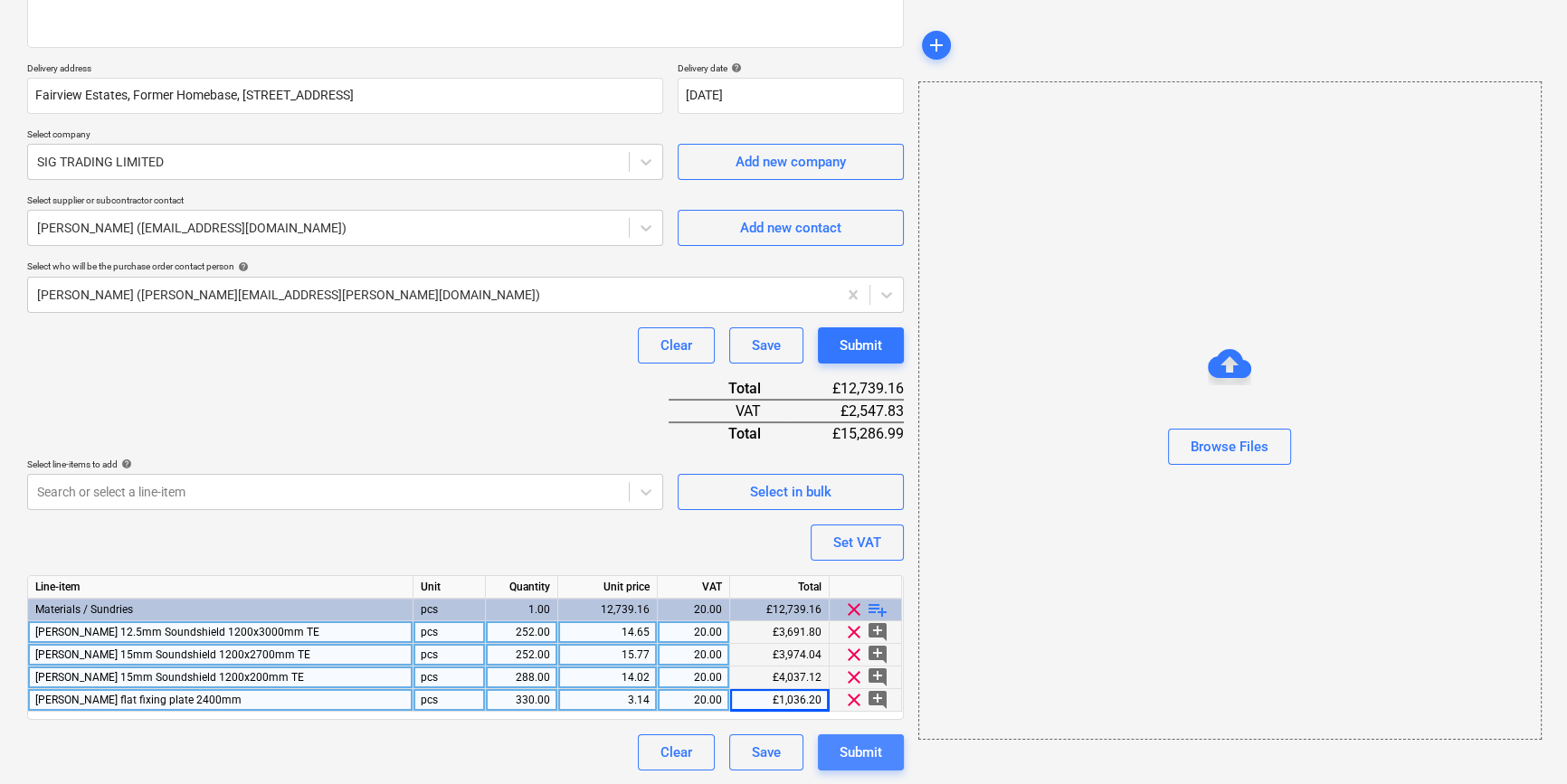
click at [862, 755] on div "Submit" at bounding box center [861, 753] width 42 height 24
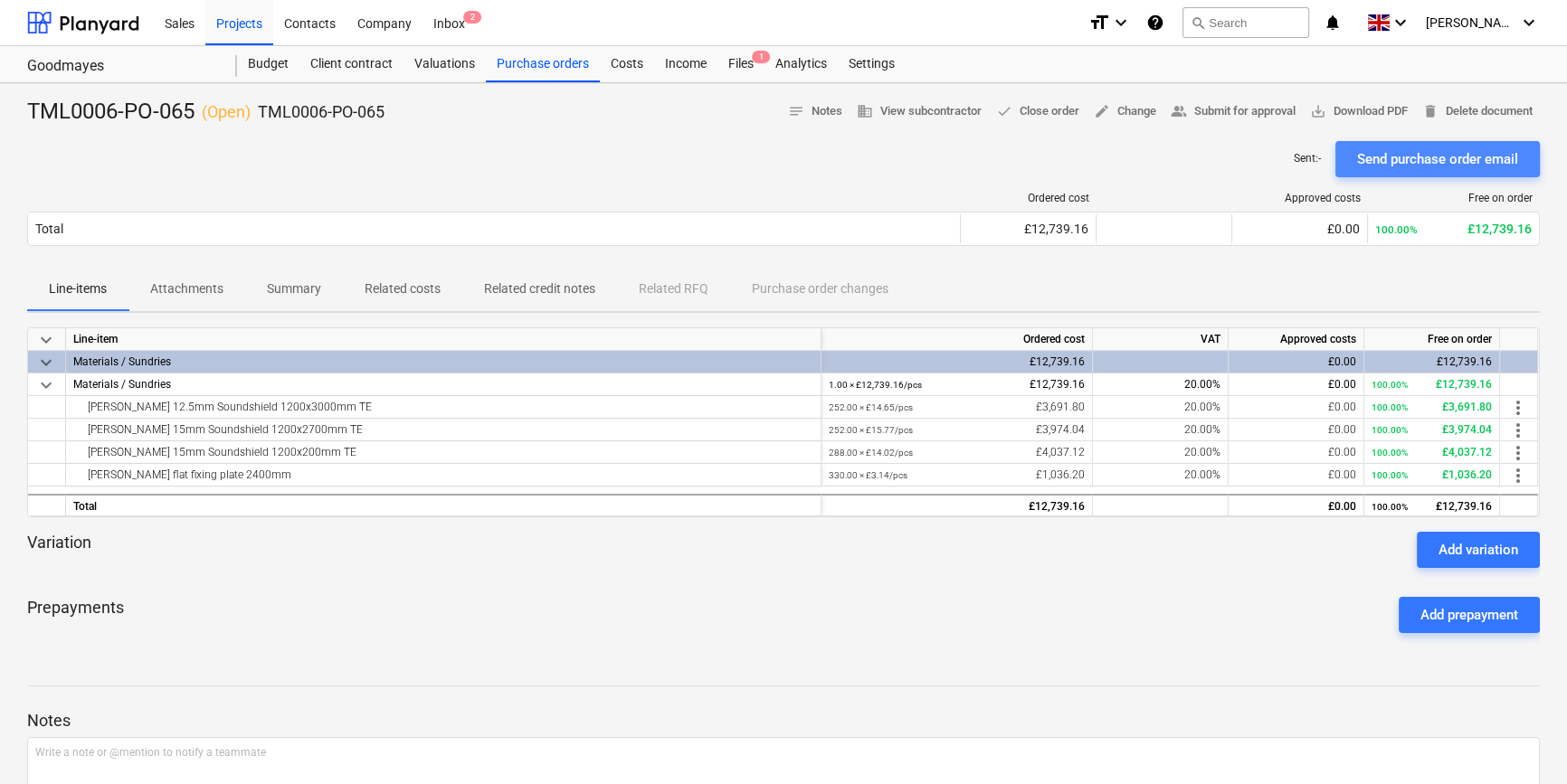
click at [1254, 155] on div "Send purchase order email" at bounding box center [1437, 159] width 161 height 24
click at [1254, 117] on span "save_alt Download PDF" at bounding box center [1359, 111] width 98 height 21
drag, startPoint x: 537, startPoint y: 68, endPoint x: 547, endPoint y: 79, distance: 14.9
click at [537, 68] on div "Purchase orders" at bounding box center [543, 63] width 114 height 36
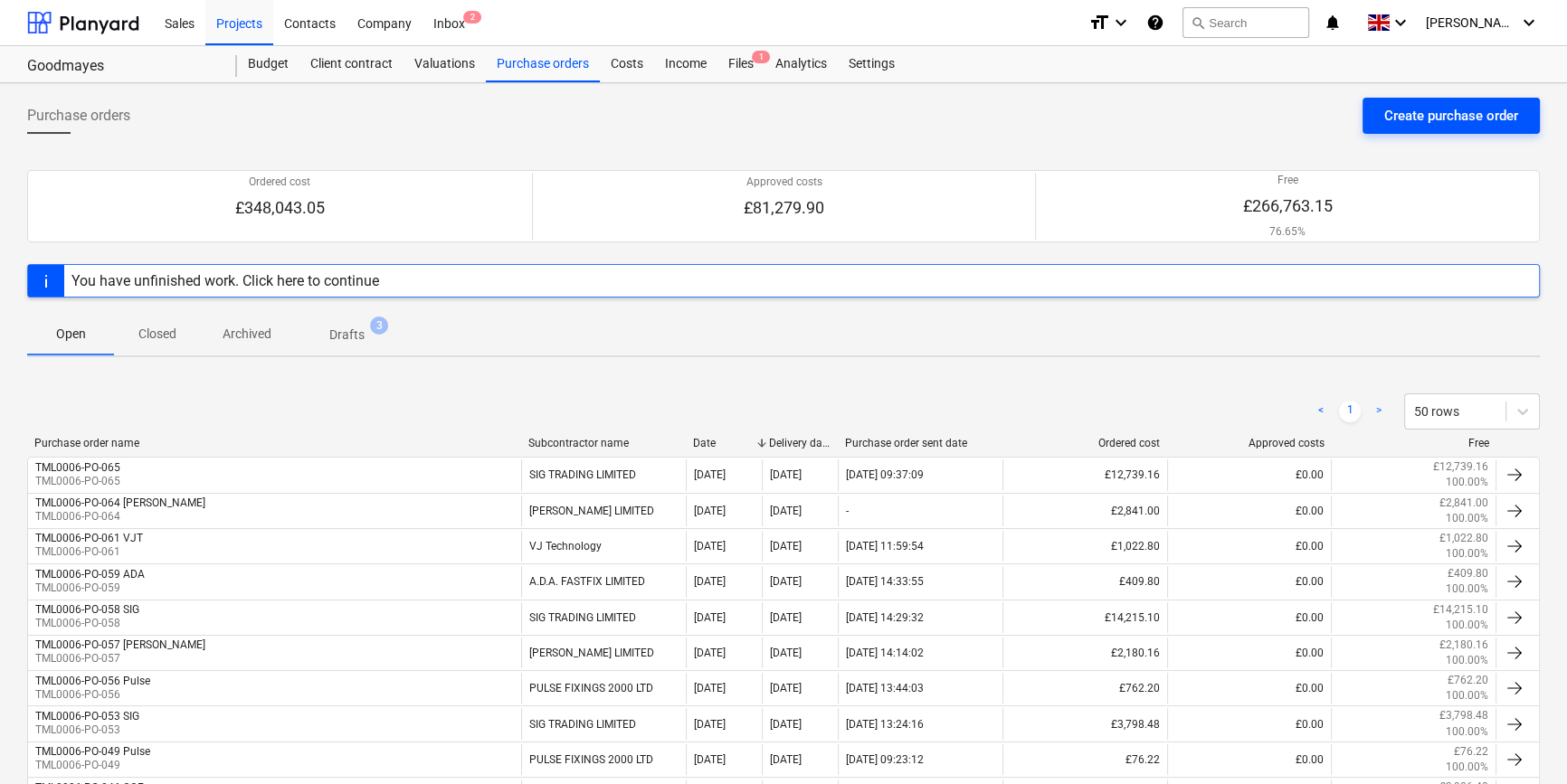
click at [1254, 112] on div "Create purchase order" at bounding box center [1451, 116] width 133 height 24
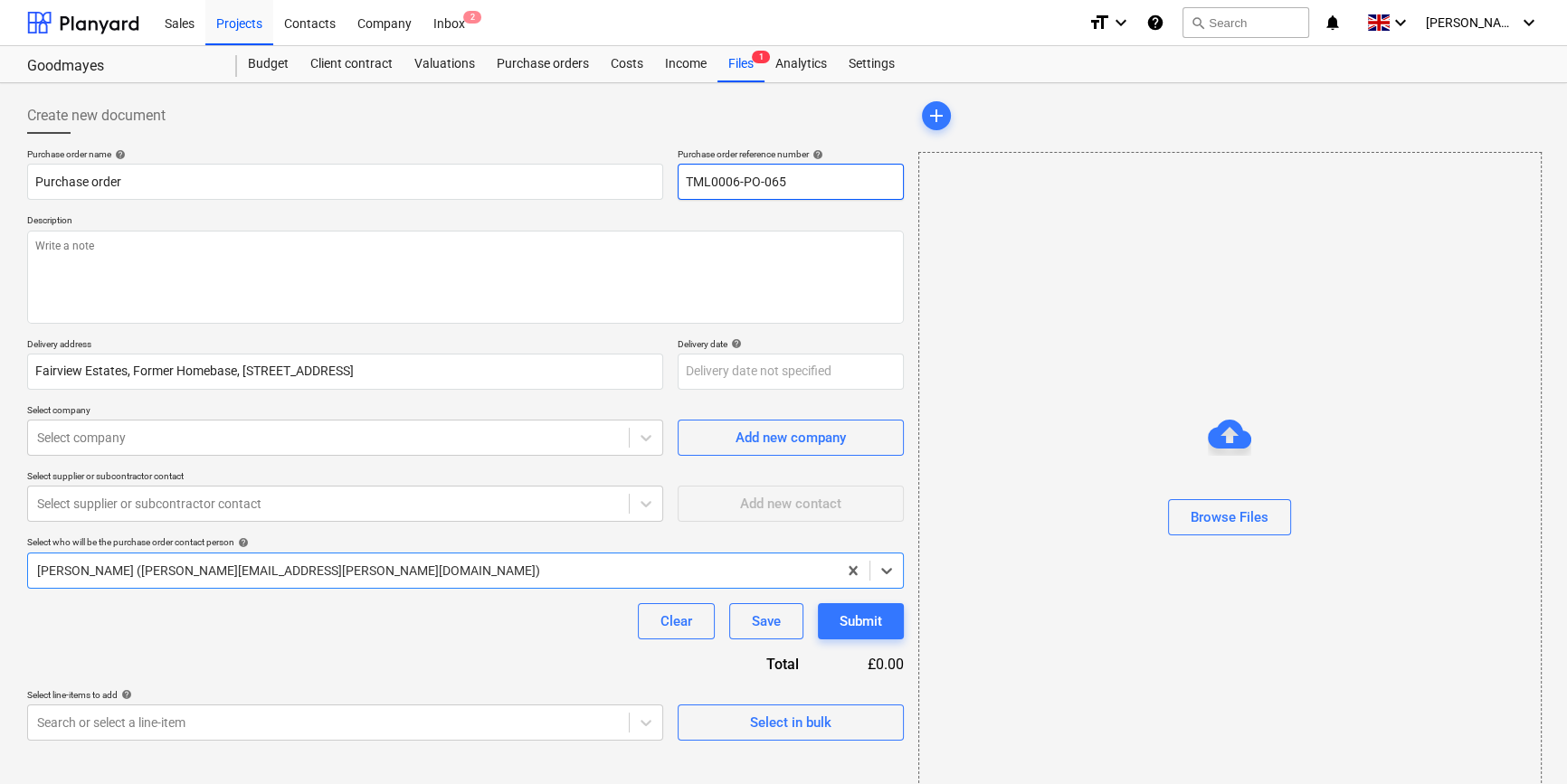
click at [791, 183] on input "TML0006-PO-065" at bounding box center [791, 181] width 226 height 36
drag, startPoint x: 783, startPoint y: 181, endPoint x: 688, endPoint y: 187, distance: 95.2
click at [688, 187] on input "TML0006-PO-066" at bounding box center [791, 181] width 226 height 36
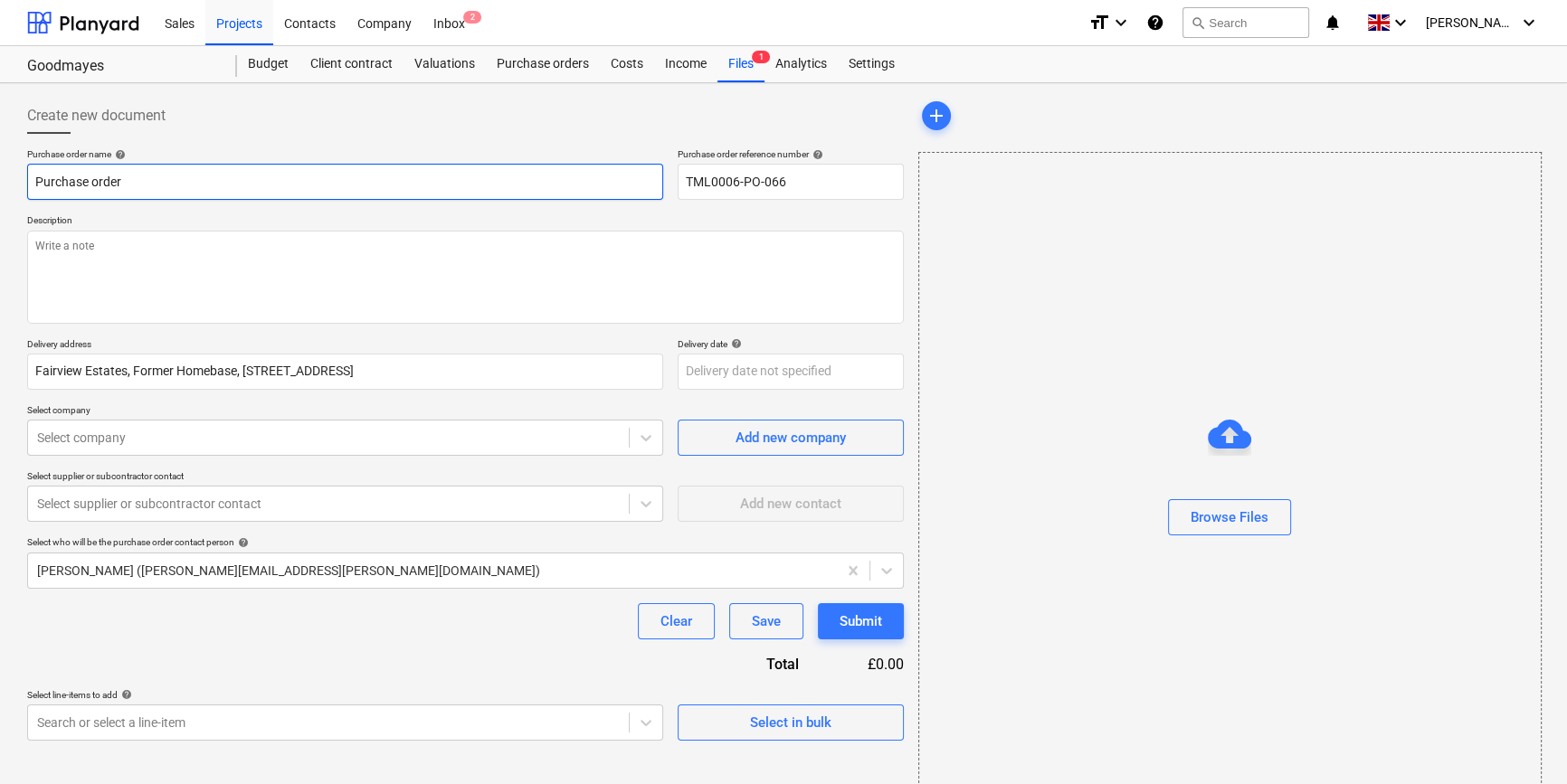
drag, startPoint x: 112, startPoint y: 180, endPoint x: 30, endPoint y: 182, distance: 82.0
click at [30, 182] on input "Purchase order" at bounding box center [344, 181] width 636 height 36
paste input "TML0006-PO-066"
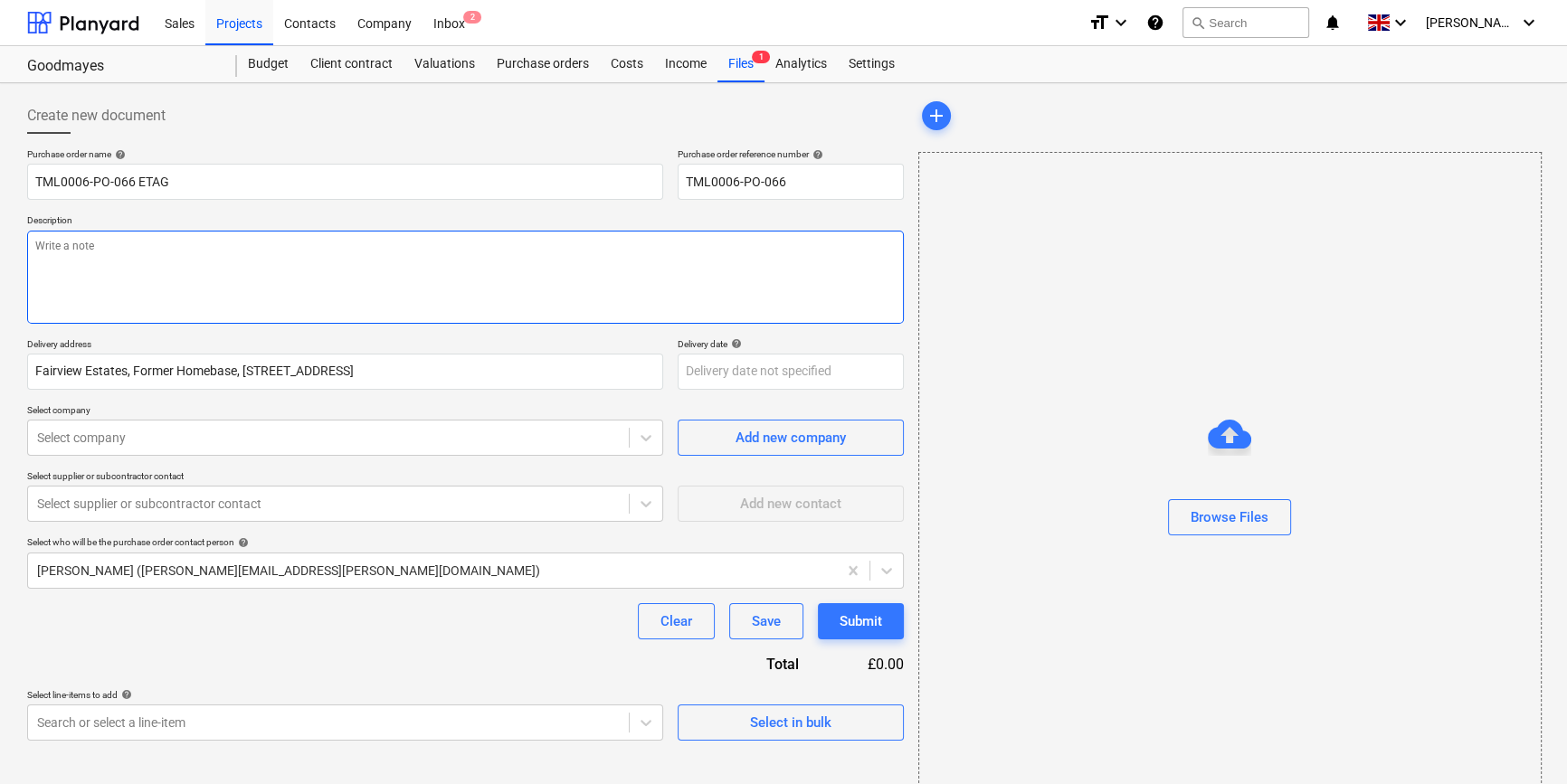
click at [92, 280] on textarea at bounding box center [465, 277] width 876 height 93
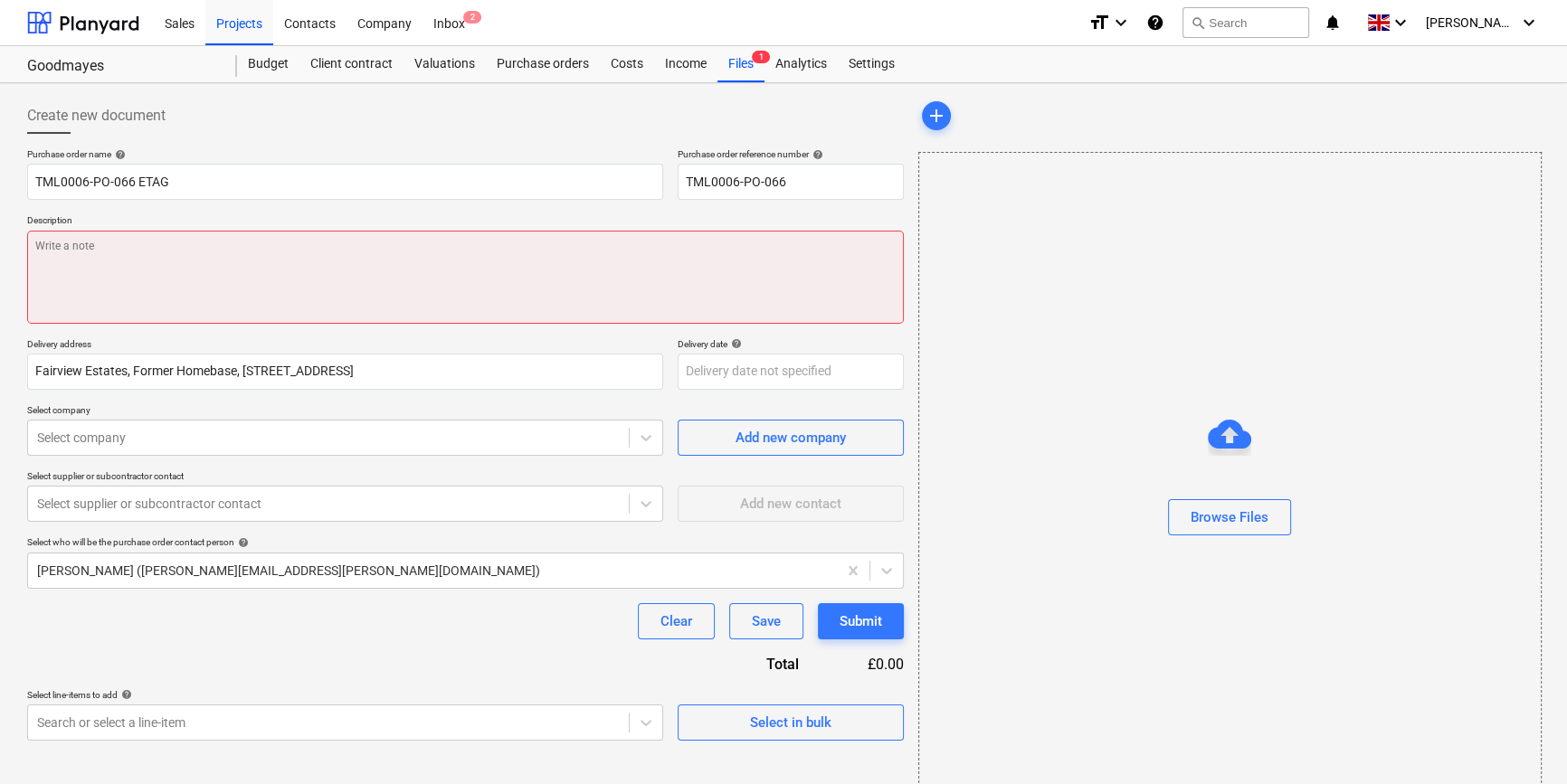
paste textarea "Site contact [PERSON_NAME] [PHONE_NUMBER]"
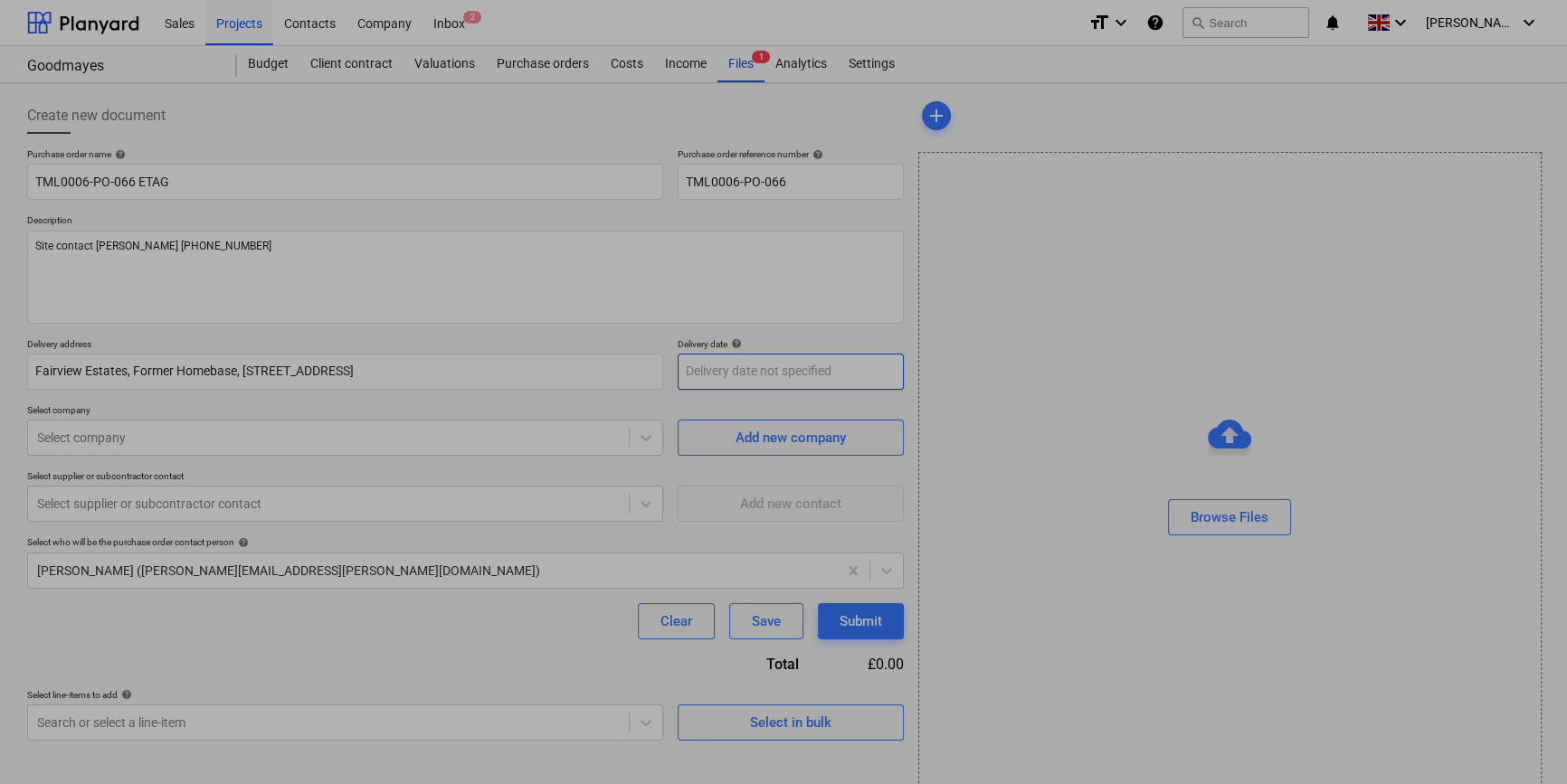
click at [744, 373] on body "Sales Projects Contacts Company Inbox 2 format_size keyboard_arrow_down help se…" at bounding box center [784, 392] width 1567 height 784
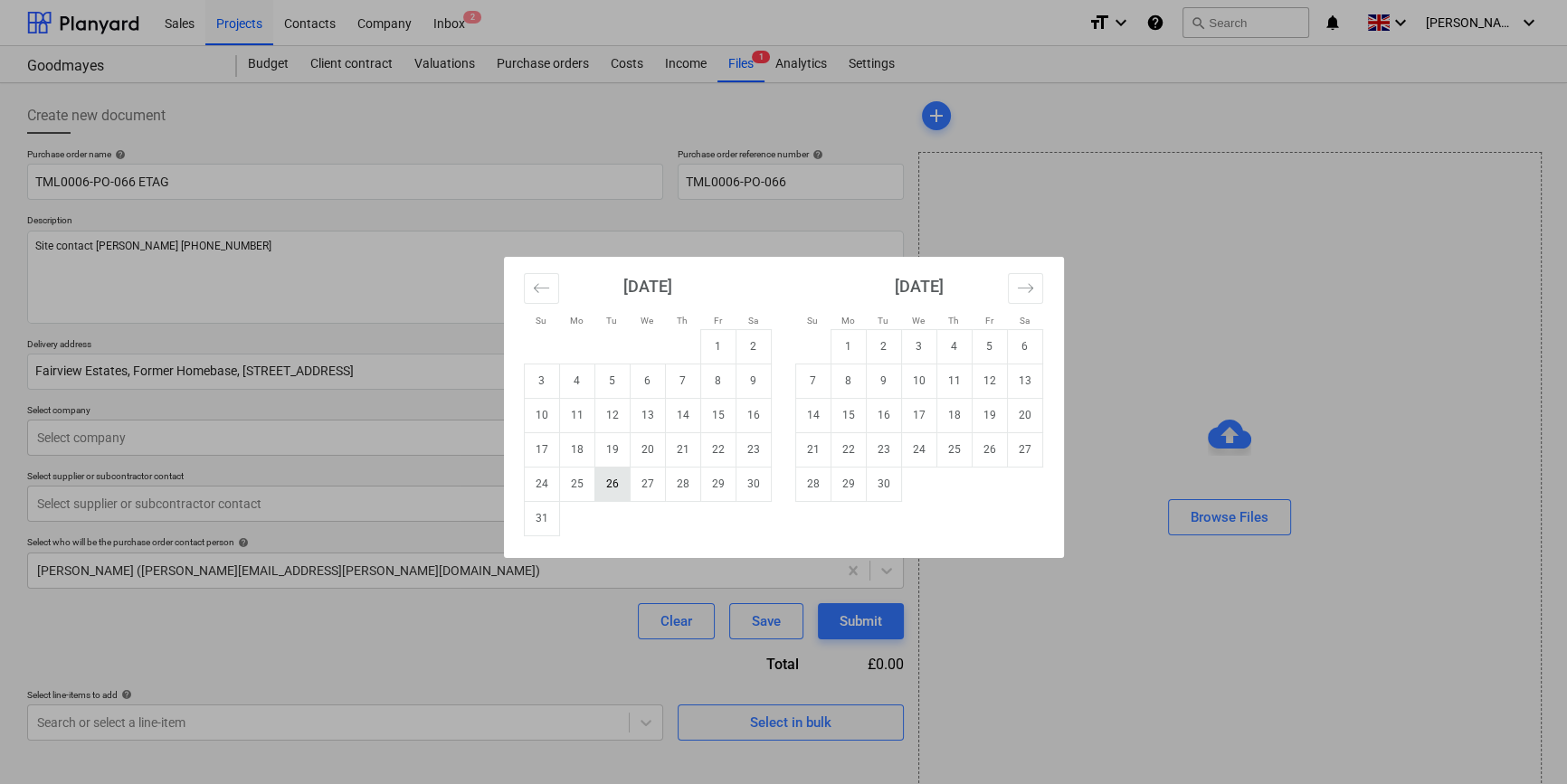
click at [615, 479] on td "26" at bounding box center [612, 483] width 35 height 34
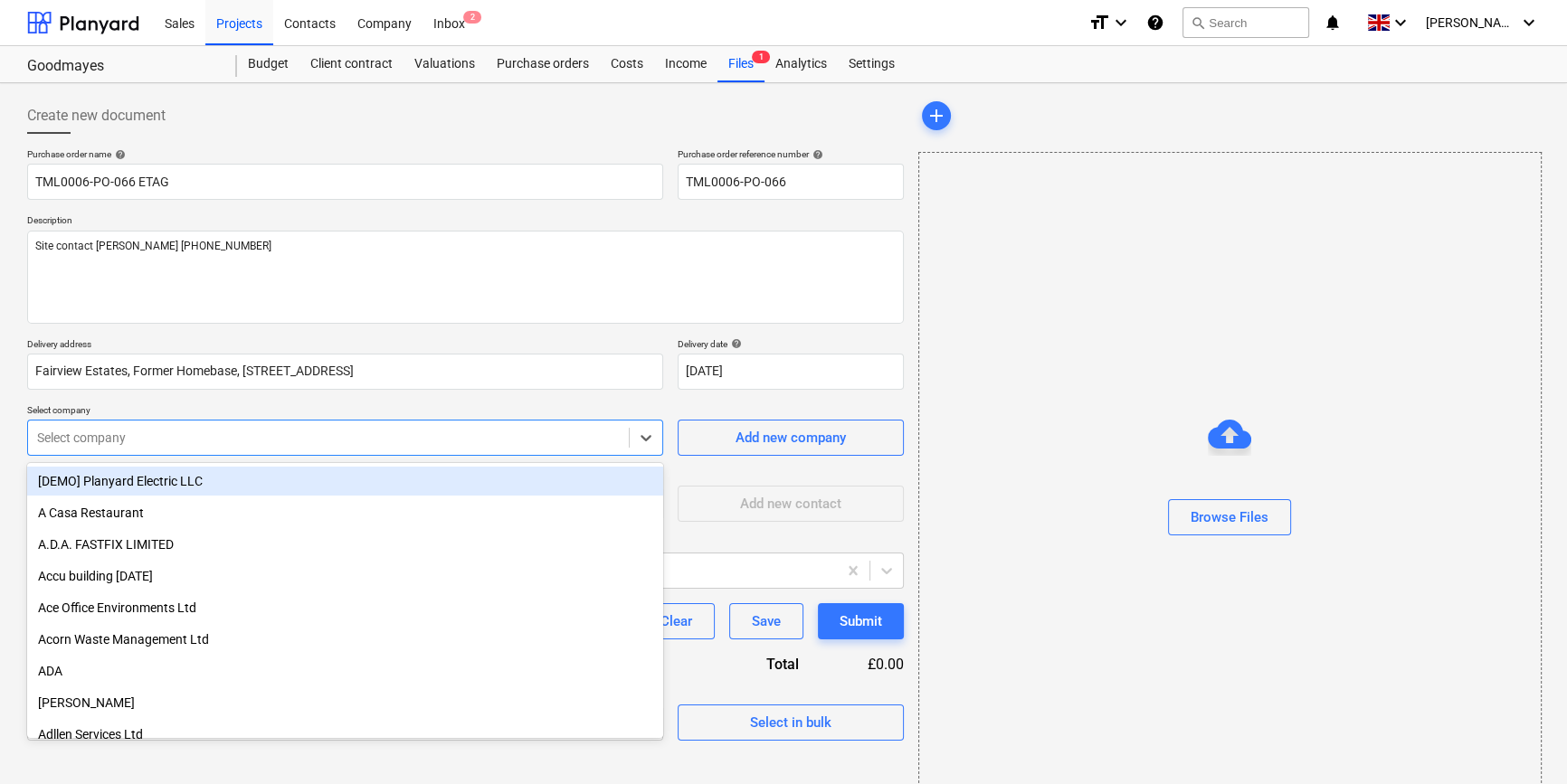
click at [411, 441] on div at bounding box center [328, 438] width 583 height 18
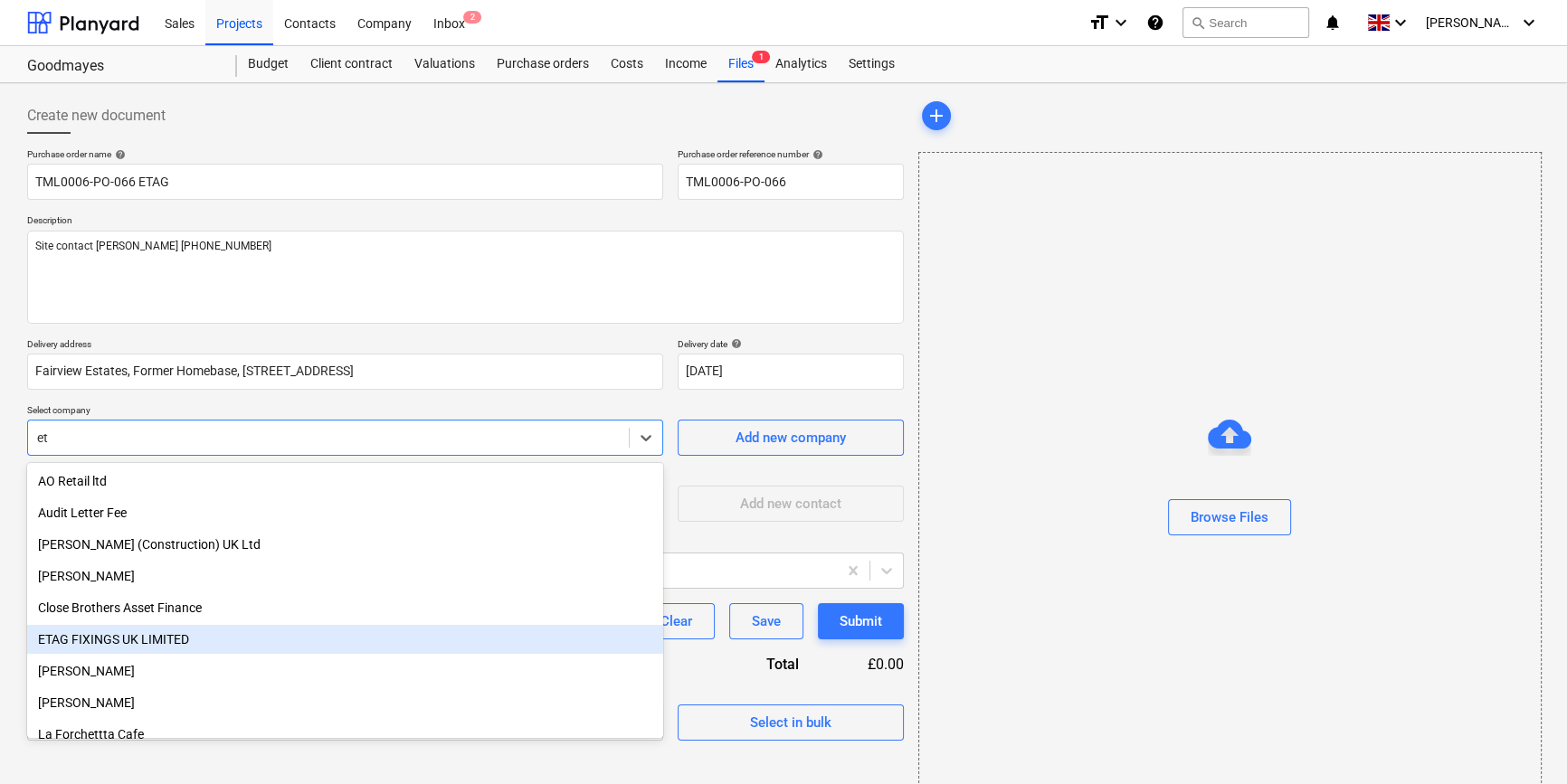
click at [179, 634] on div "ETAG FIXINGS UK LIMITED" at bounding box center [344, 639] width 636 height 29
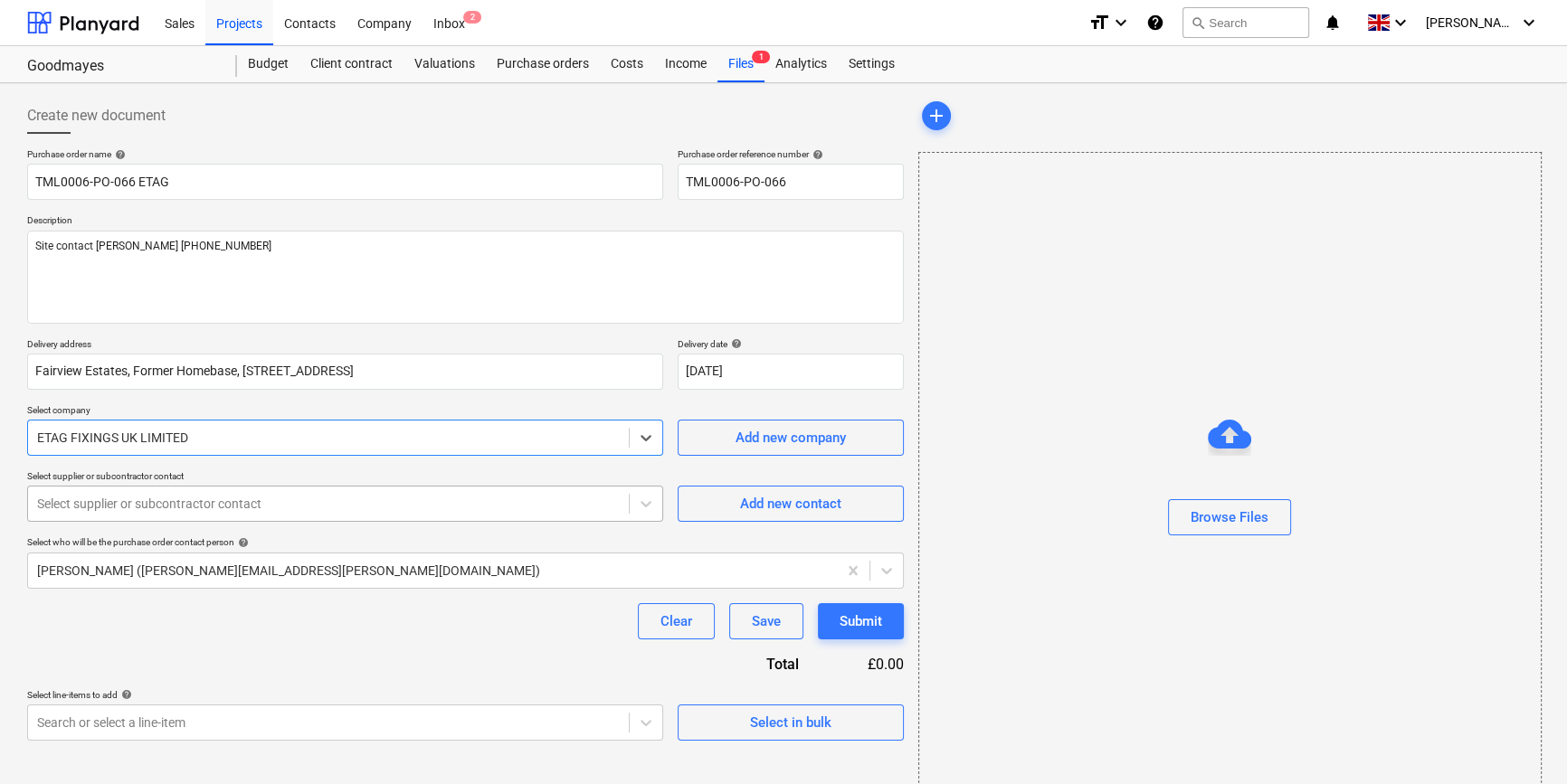
click at [146, 506] on div at bounding box center [328, 504] width 583 height 18
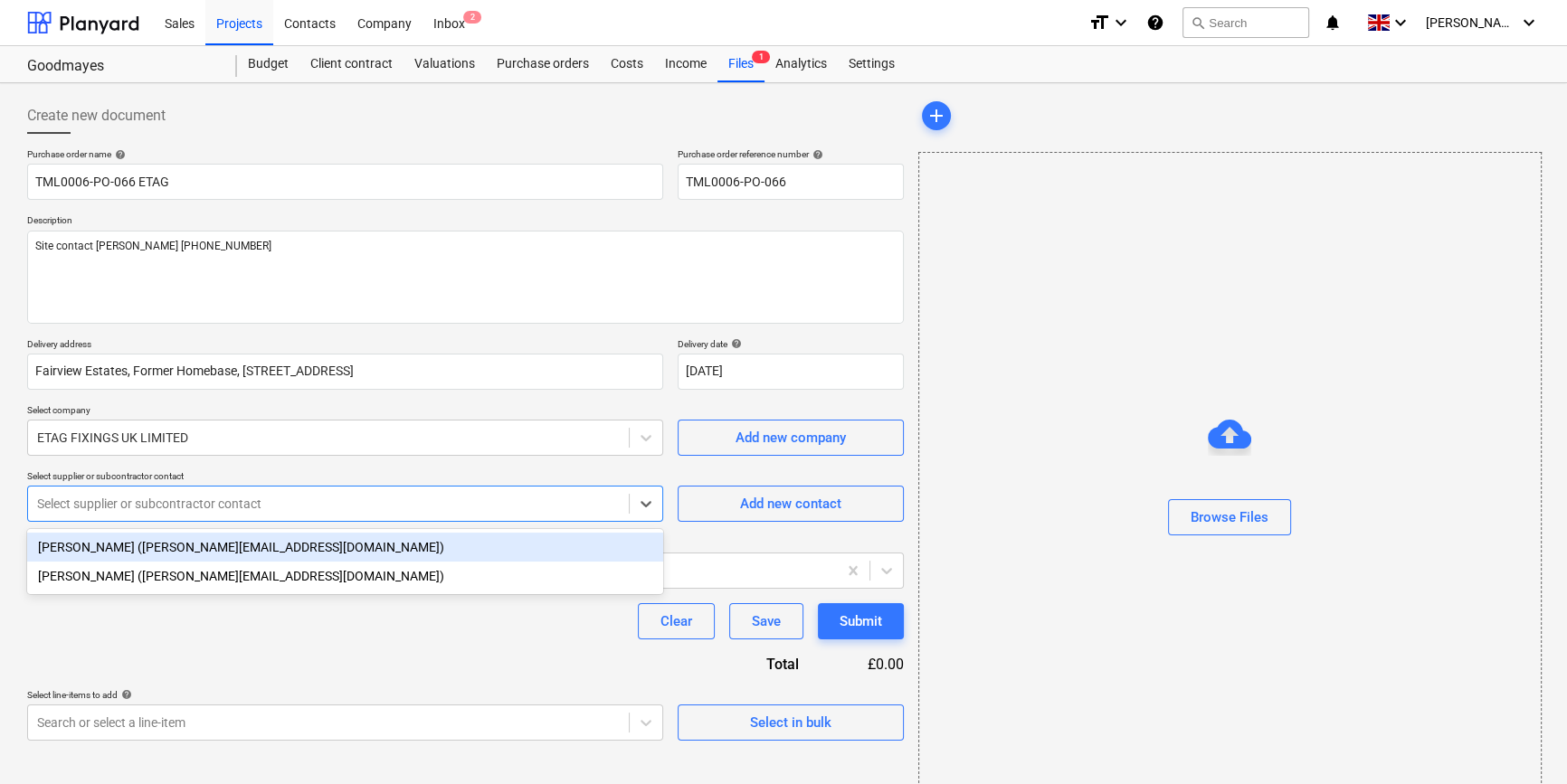
click at [145, 547] on div "[PERSON_NAME] ([PERSON_NAME][EMAIL_ADDRESS][DOMAIN_NAME])" at bounding box center [344, 547] width 636 height 29
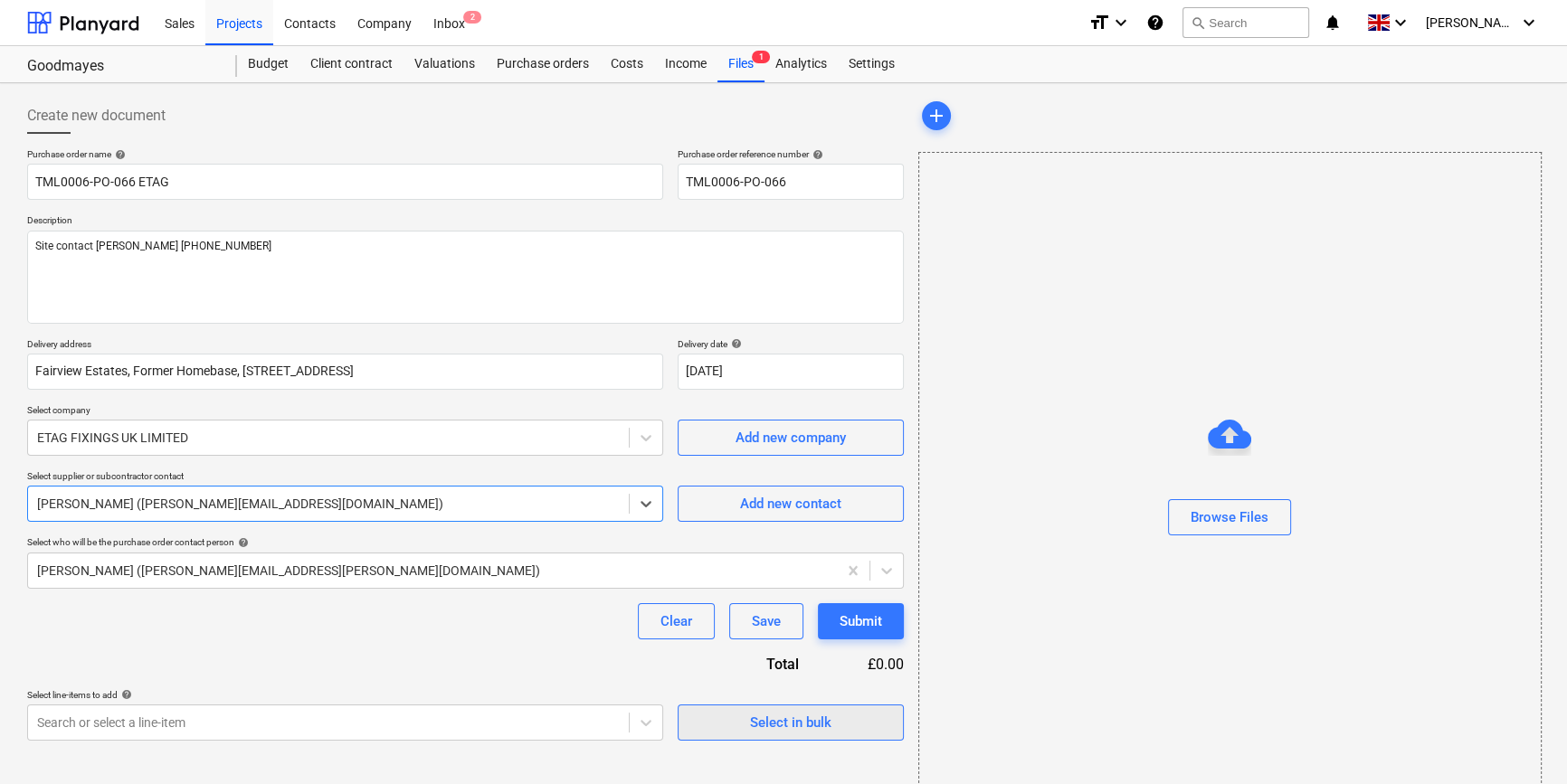
click at [774, 725] on div "Select in bulk" at bounding box center [791, 722] width 81 height 24
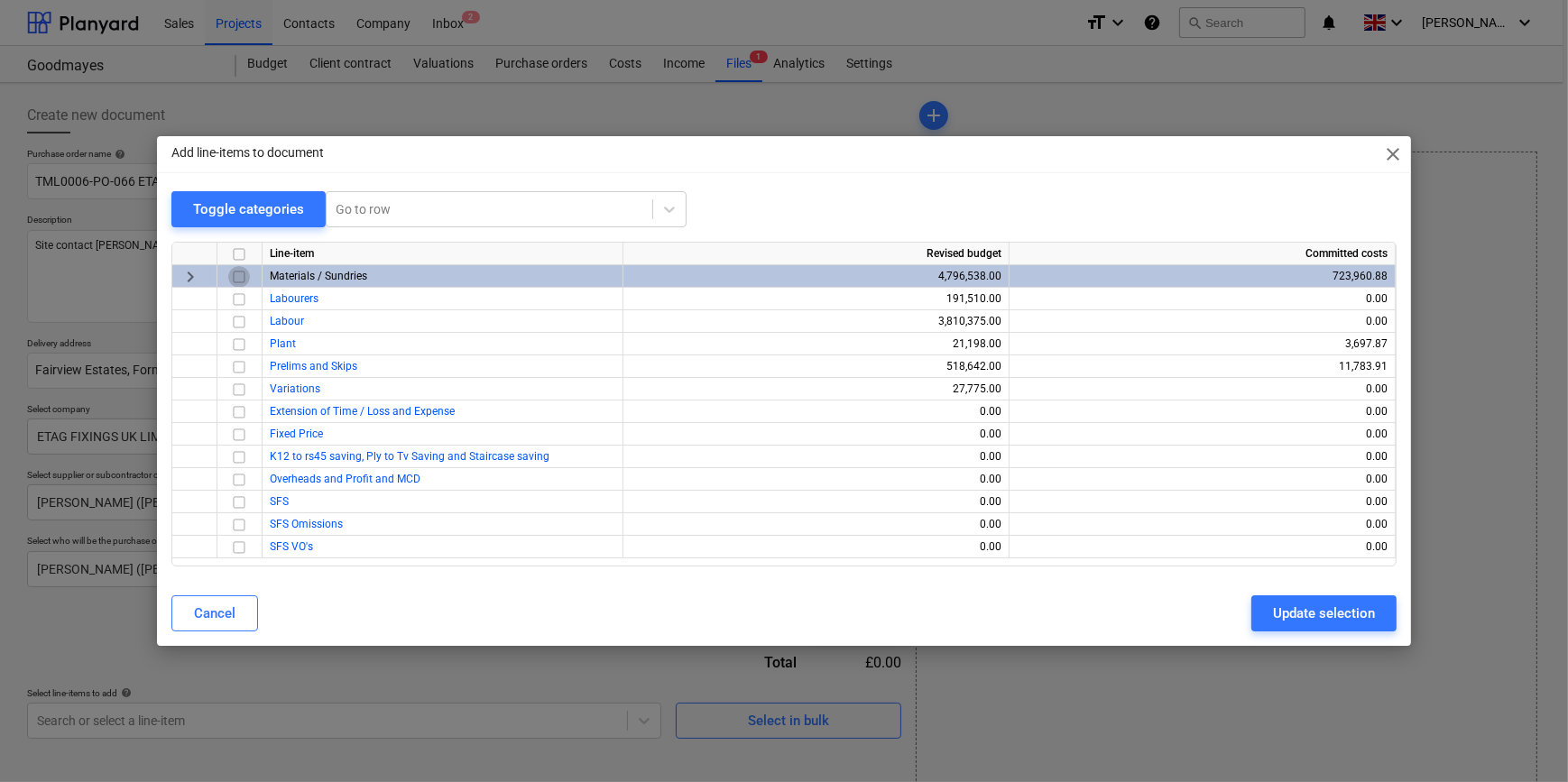
click at [242, 277] on input "checkbox" at bounding box center [240, 277] width 22 height 22
click at [1250, 622] on div "Update selection" at bounding box center [1324, 613] width 102 height 24
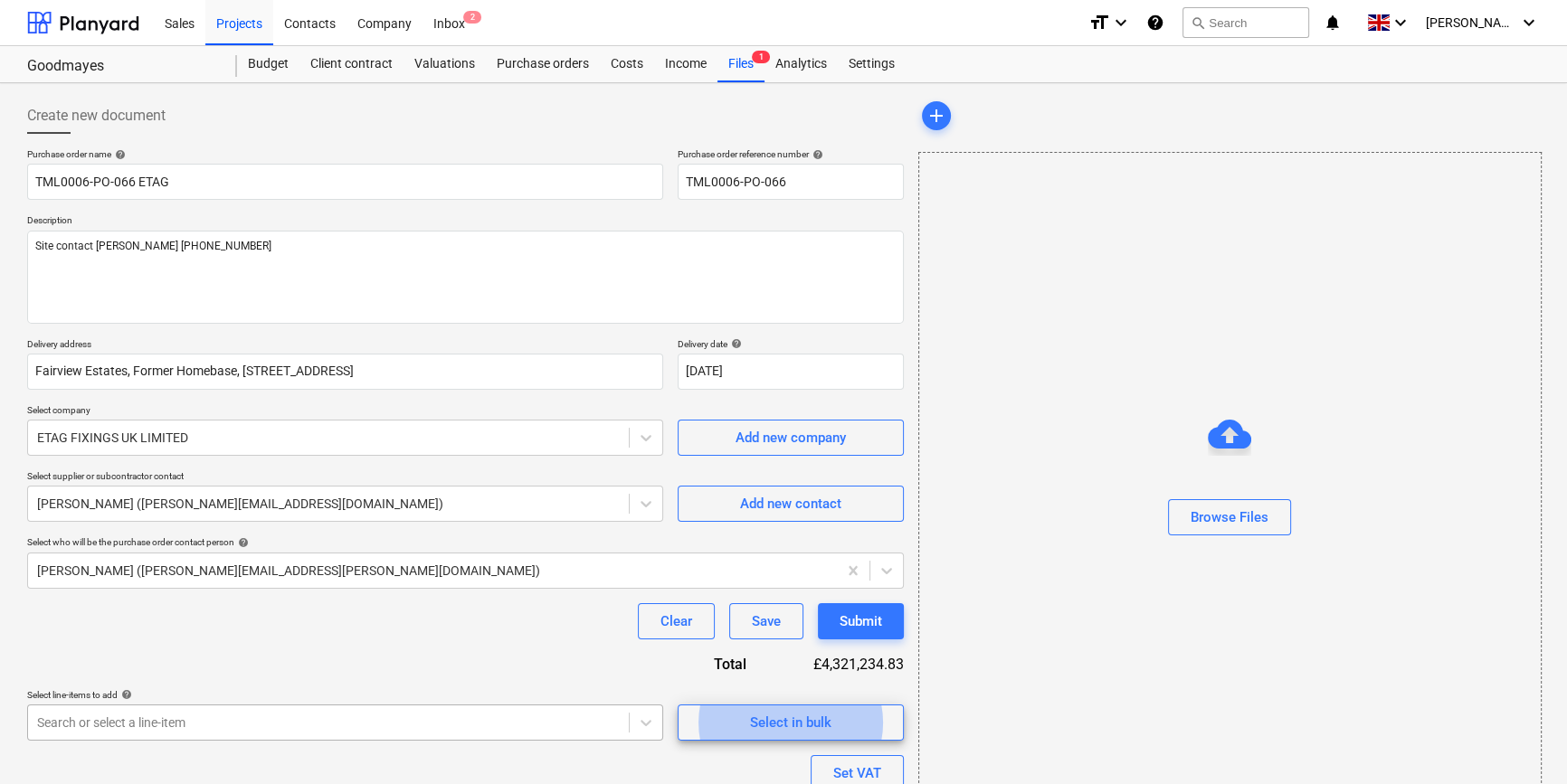
scroll to position [235, 0]
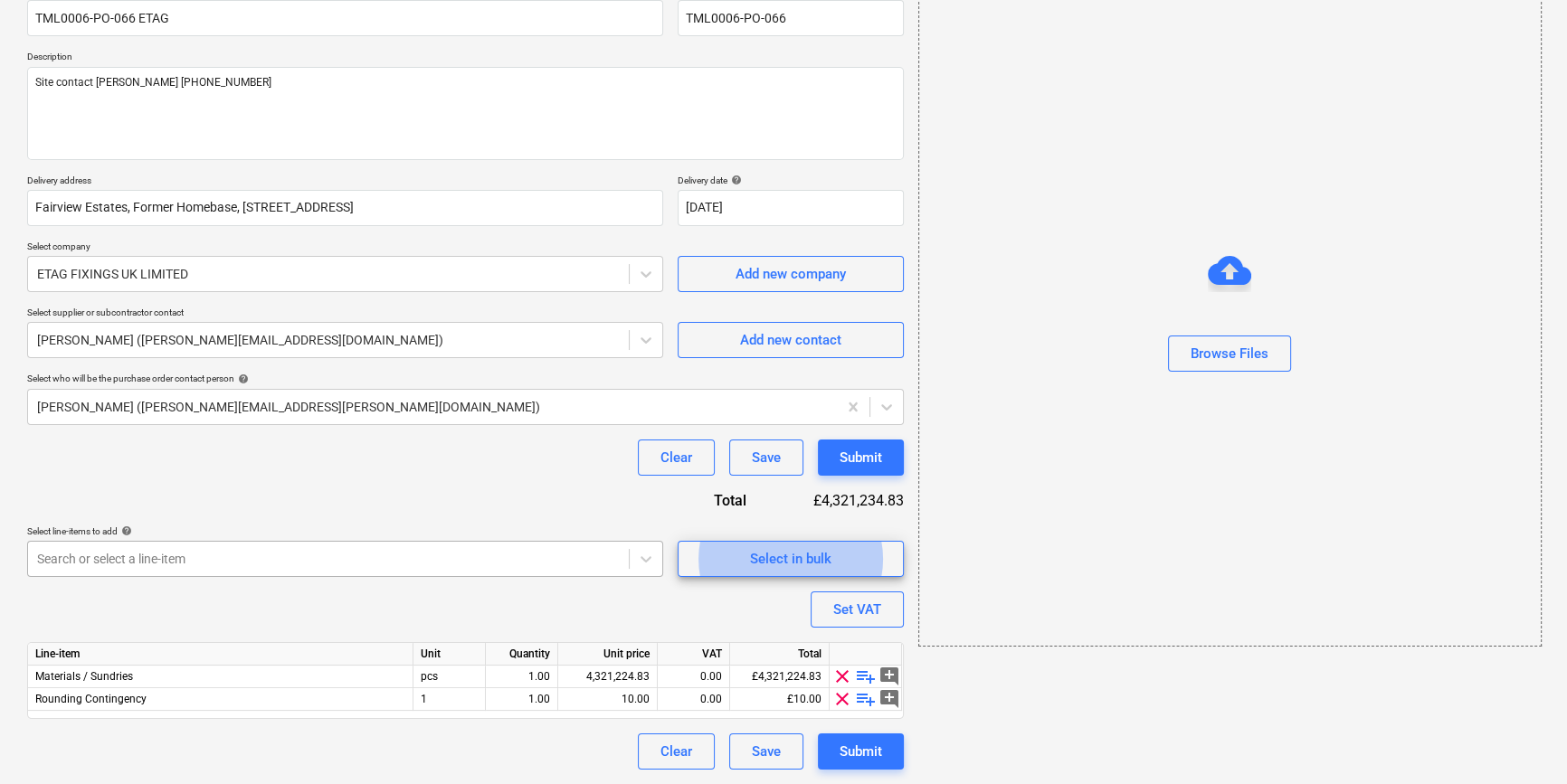
click at [108, 620] on body "Sales Projects Contacts Company Inbox 2 format_size keyboard_arrow_down help se…" at bounding box center [784, 228] width 1567 height 784
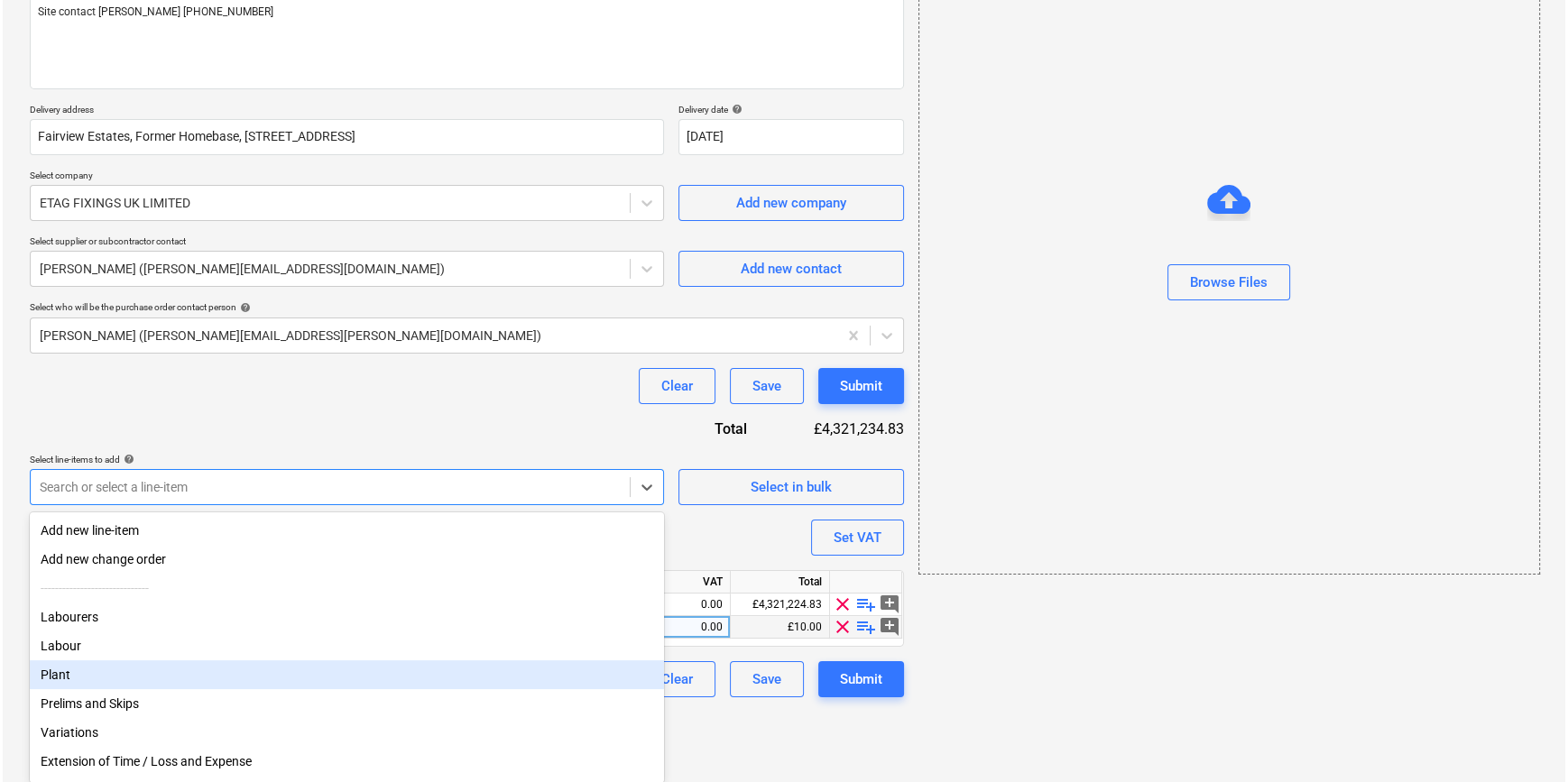
scroll to position [162, 0]
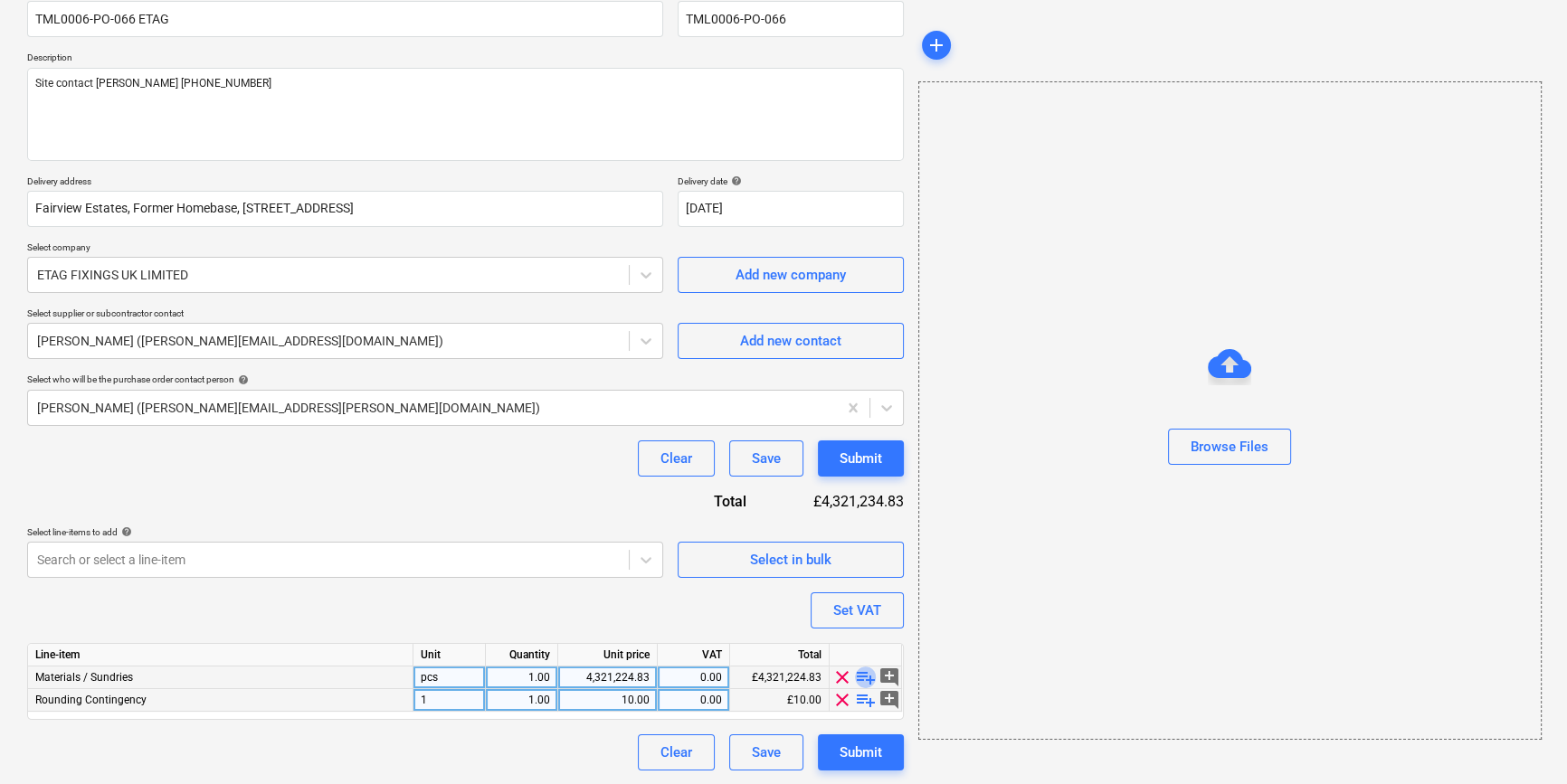
click at [861, 674] on span "playlist_add" at bounding box center [866, 677] width 22 height 22
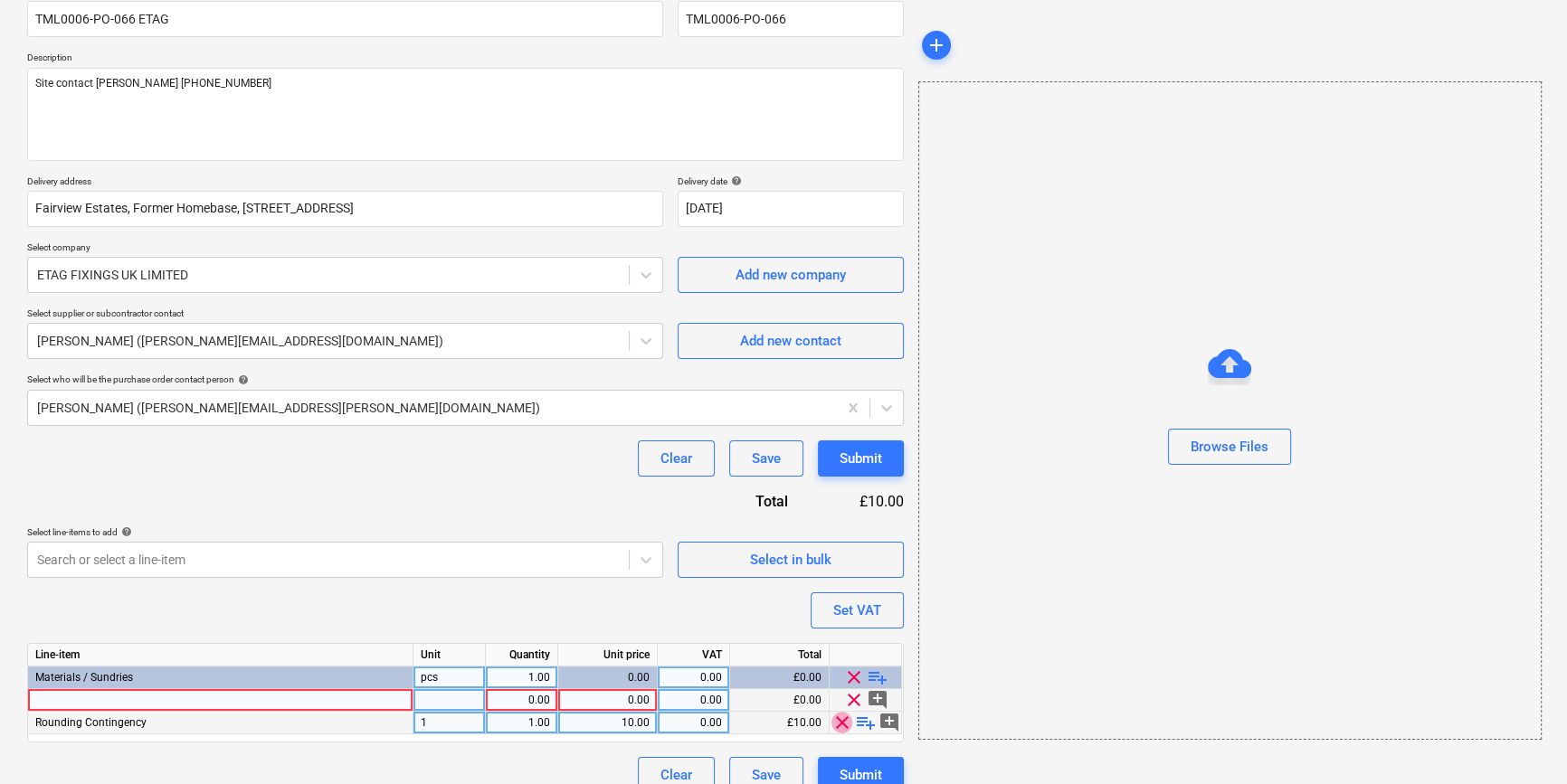
click at [835, 723] on span "clear" at bounding box center [842, 722] width 22 height 22
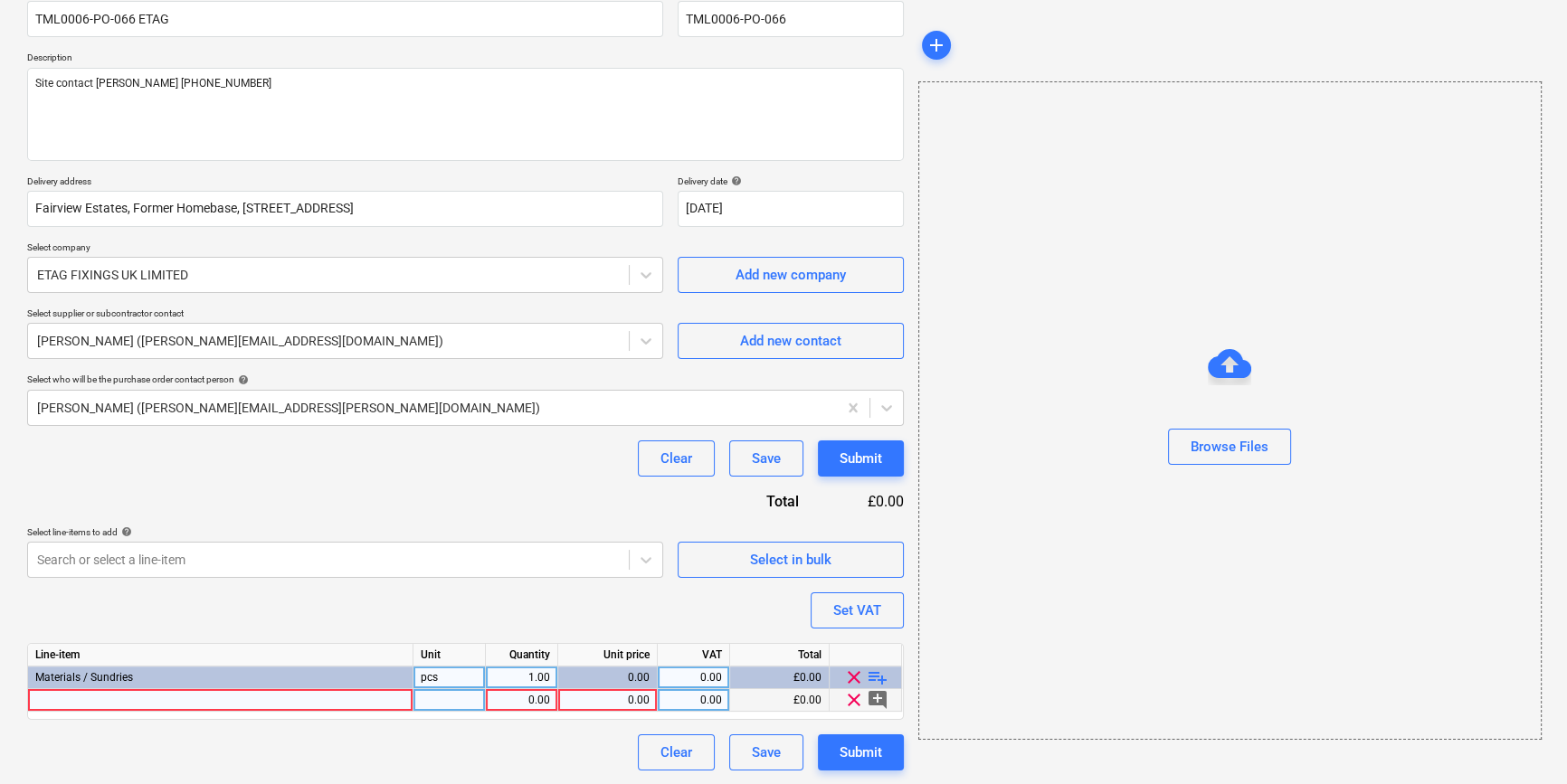
click at [81, 699] on div at bounding box center [220, 700] width 386 height 23
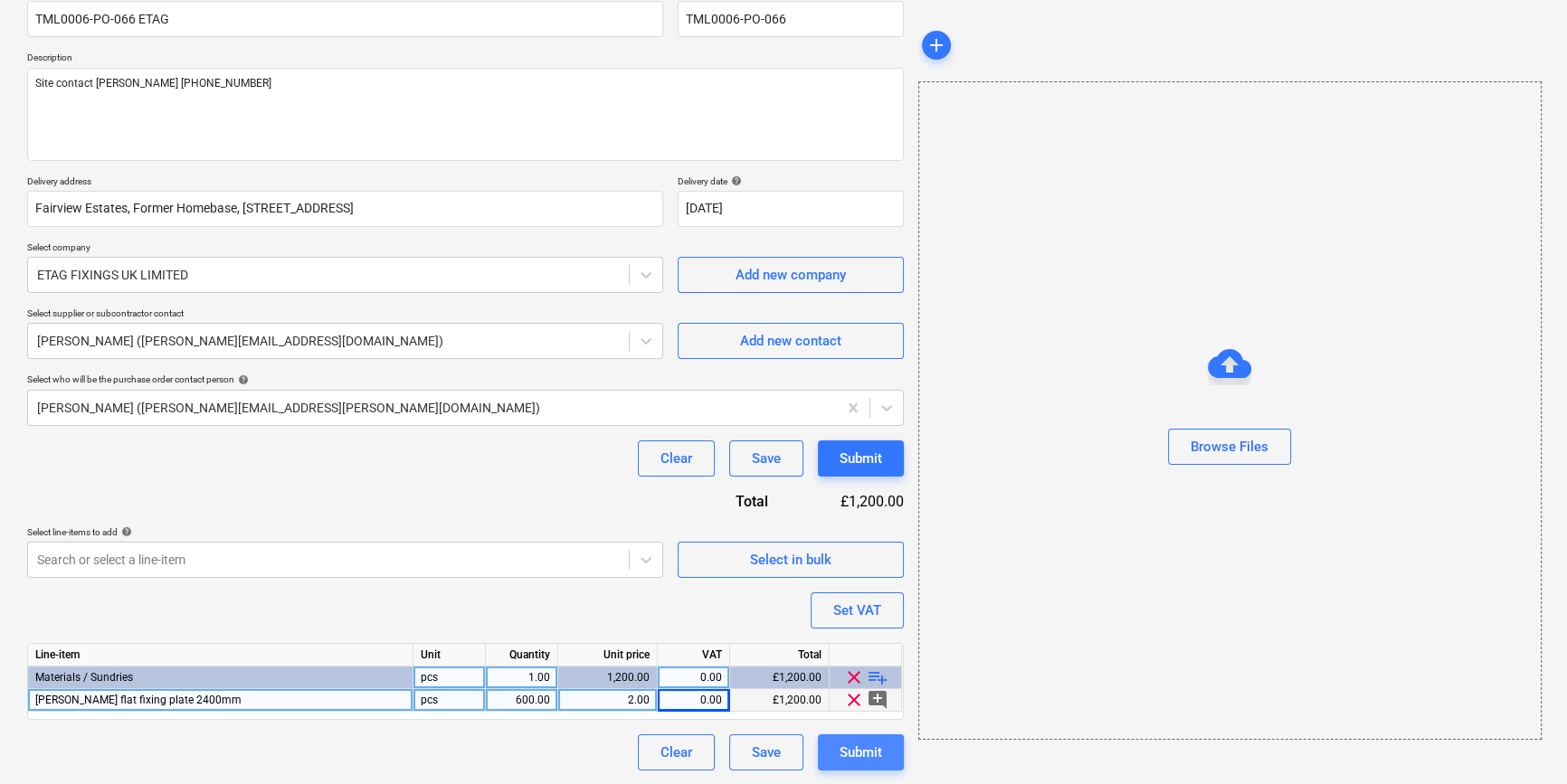
click at [850, 751] on div "Submit" at bounding box center [861, 753] width 42 height 24
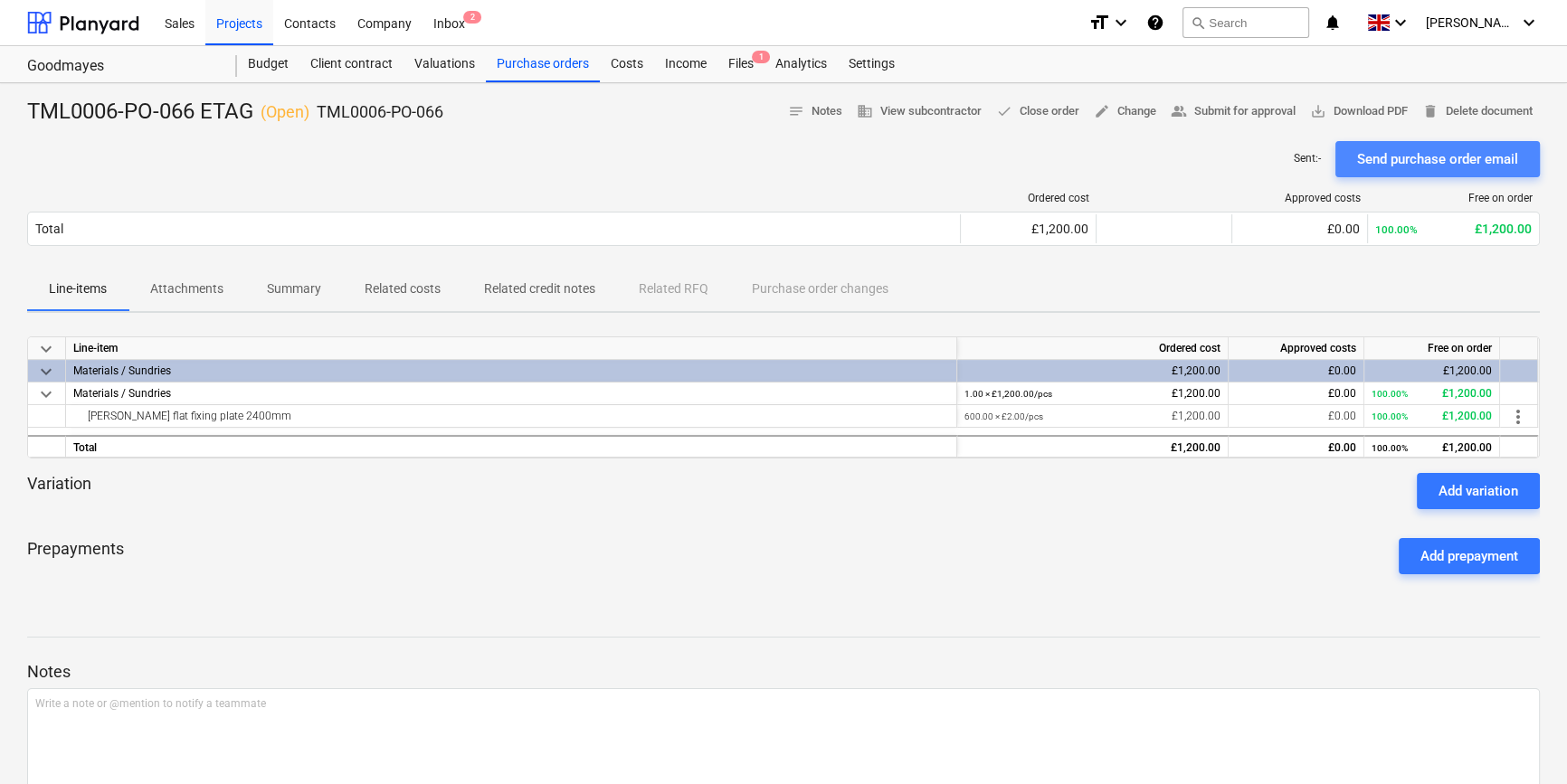
click at [1254, 163] on div "Send purchase order email" at bounding box center [1437, 159] width 161 height 24
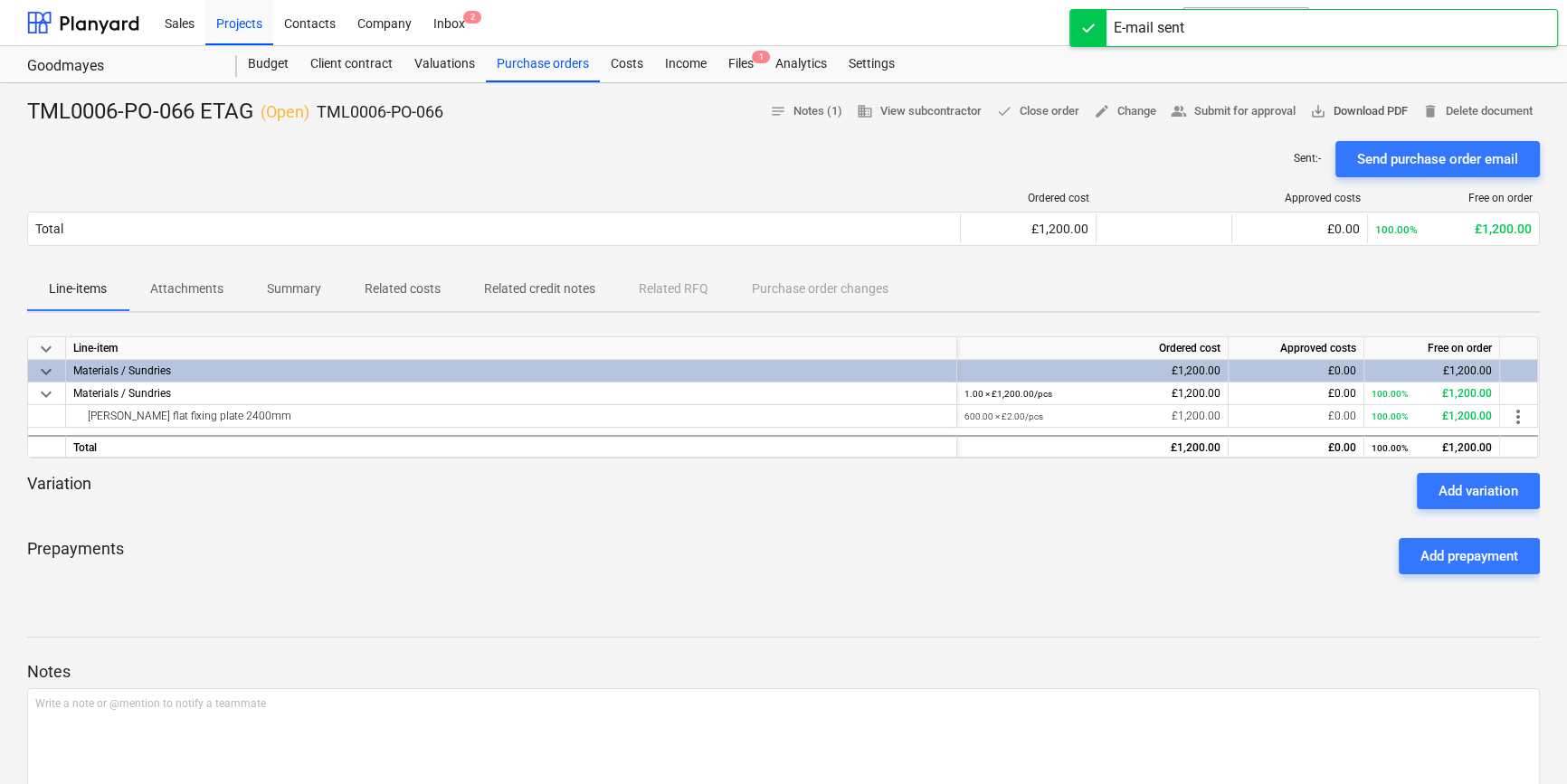
click at [1254, 109] on span "save_alt Download PDF" at bounding box center [1359, 111] width 98 height 21
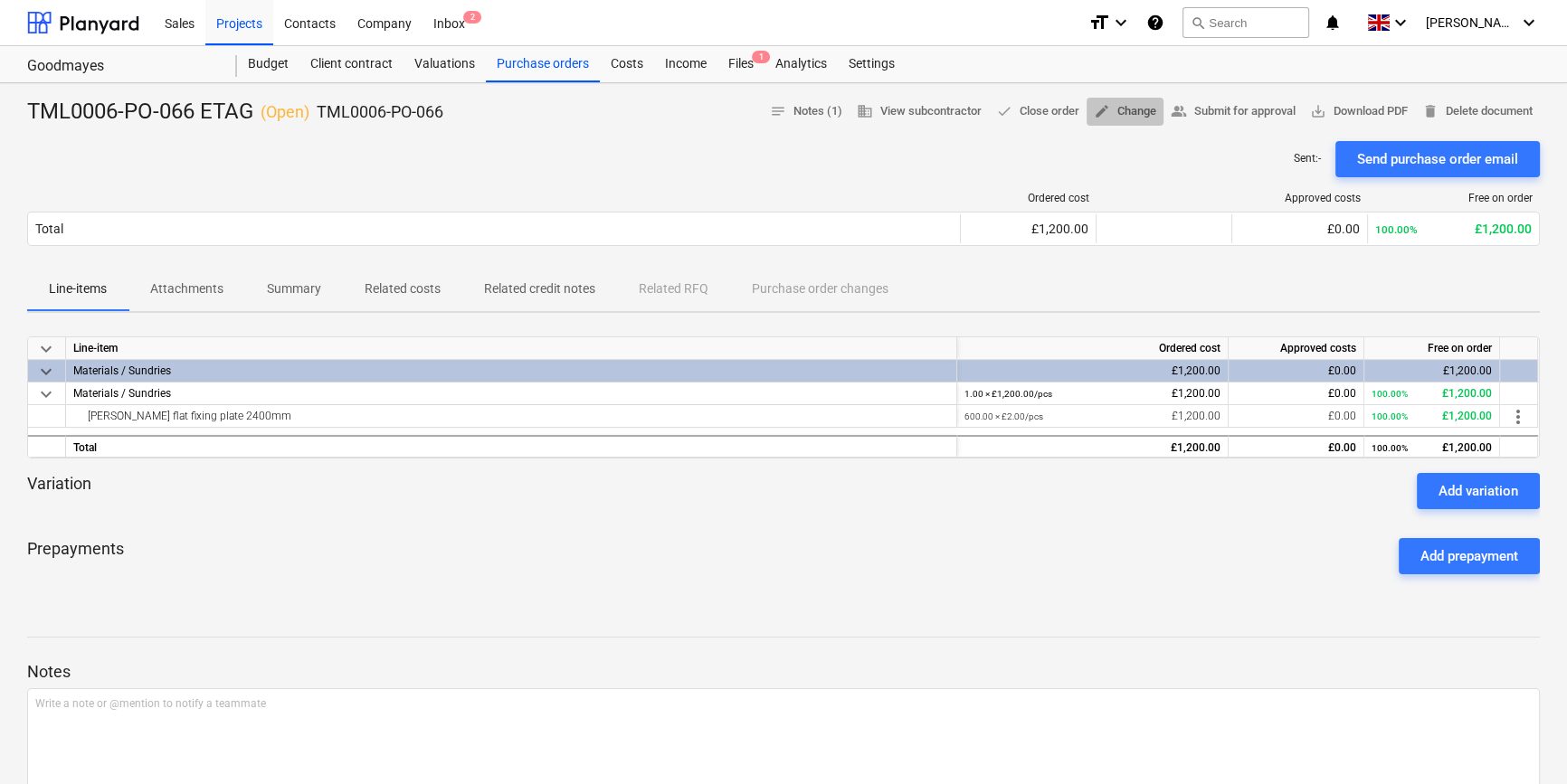
click at [1120, 115] on span "edit Change" at bounding box center [1125, 111] width 63 height 21
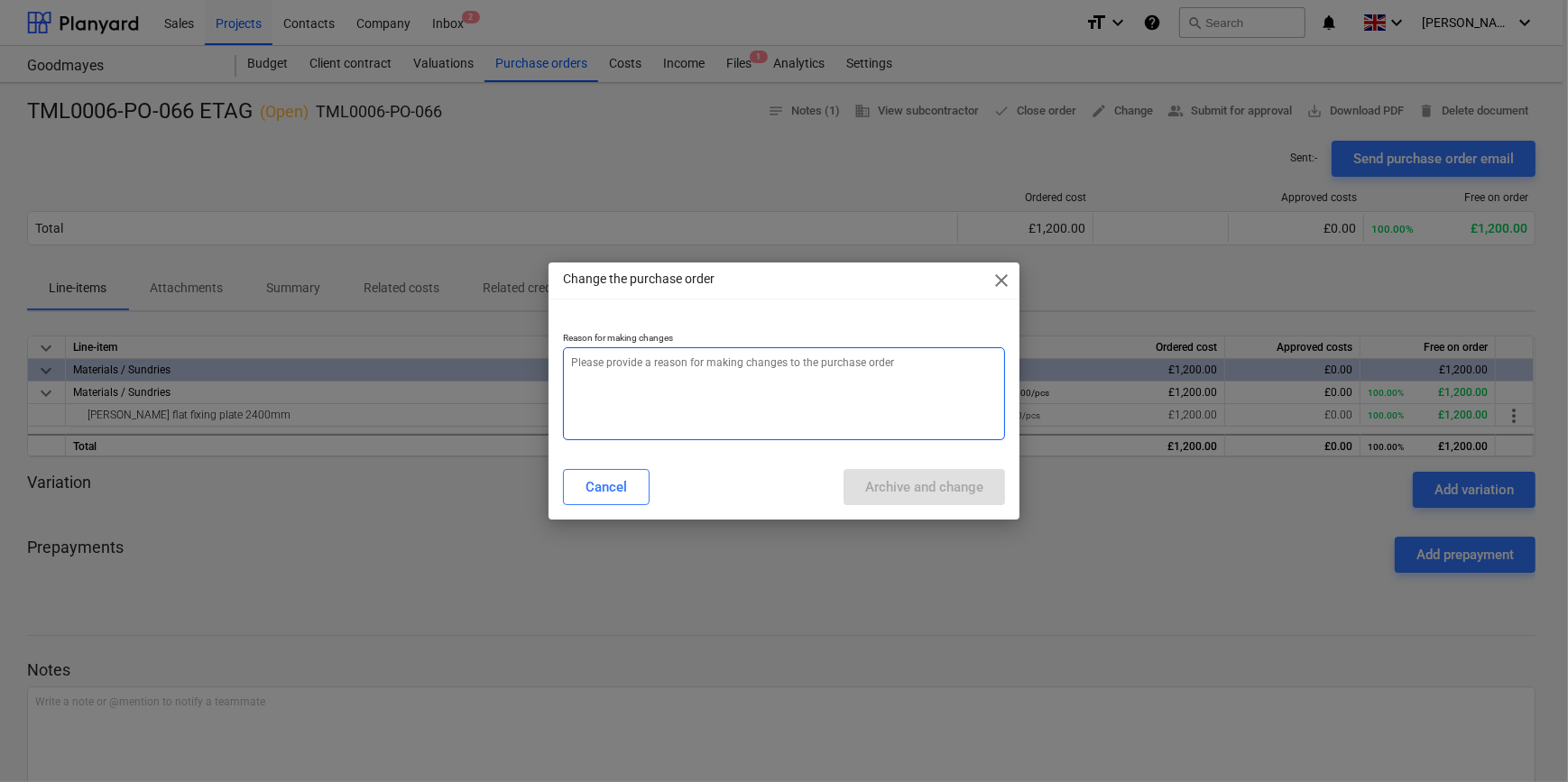
click at [595, 370] on textarea at bounding box center [783, 393] width 442 height 93
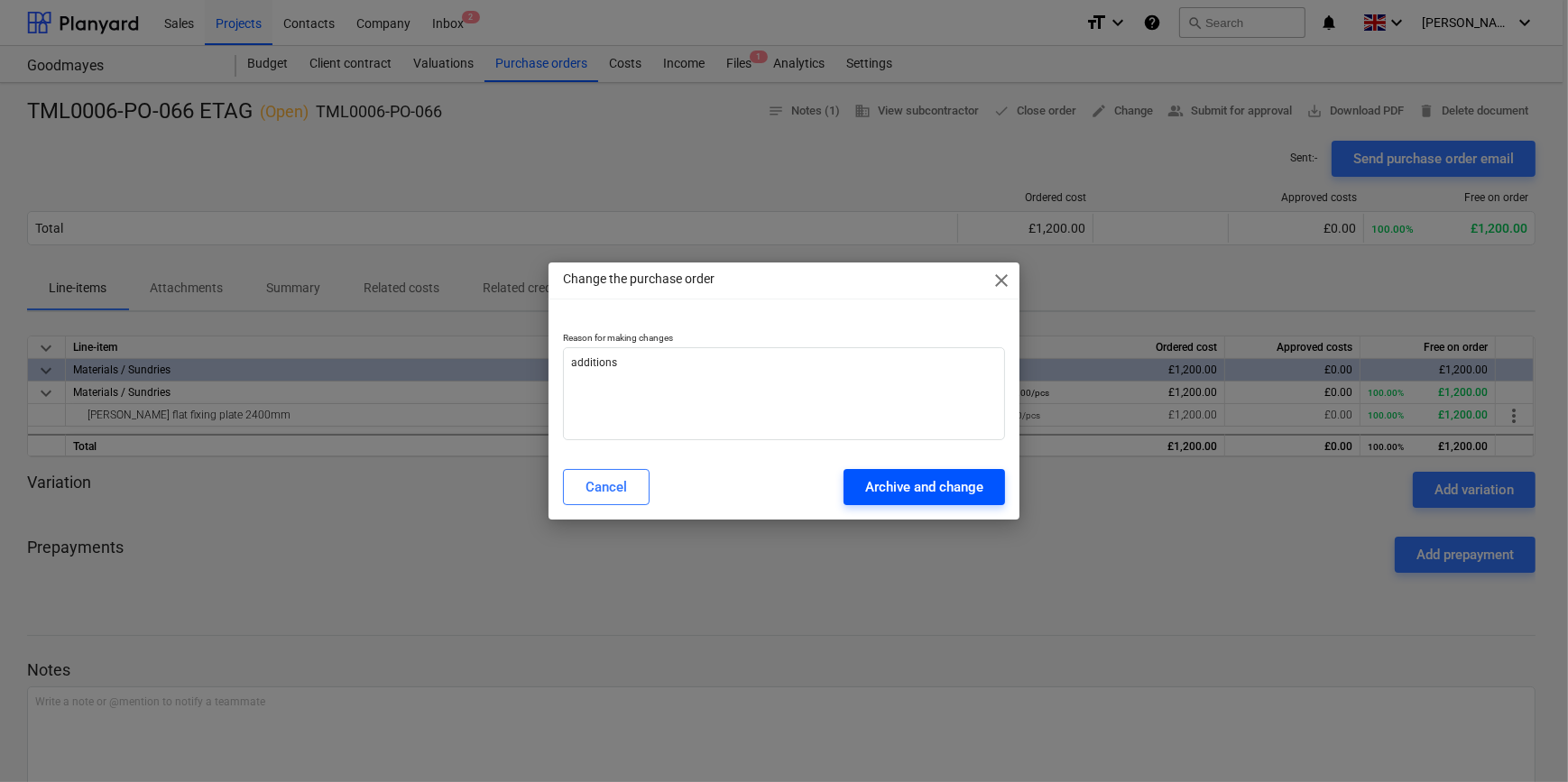
click at [924, 490] on div "Archive and change" at bounding box center [924, 487] width 118 height 24
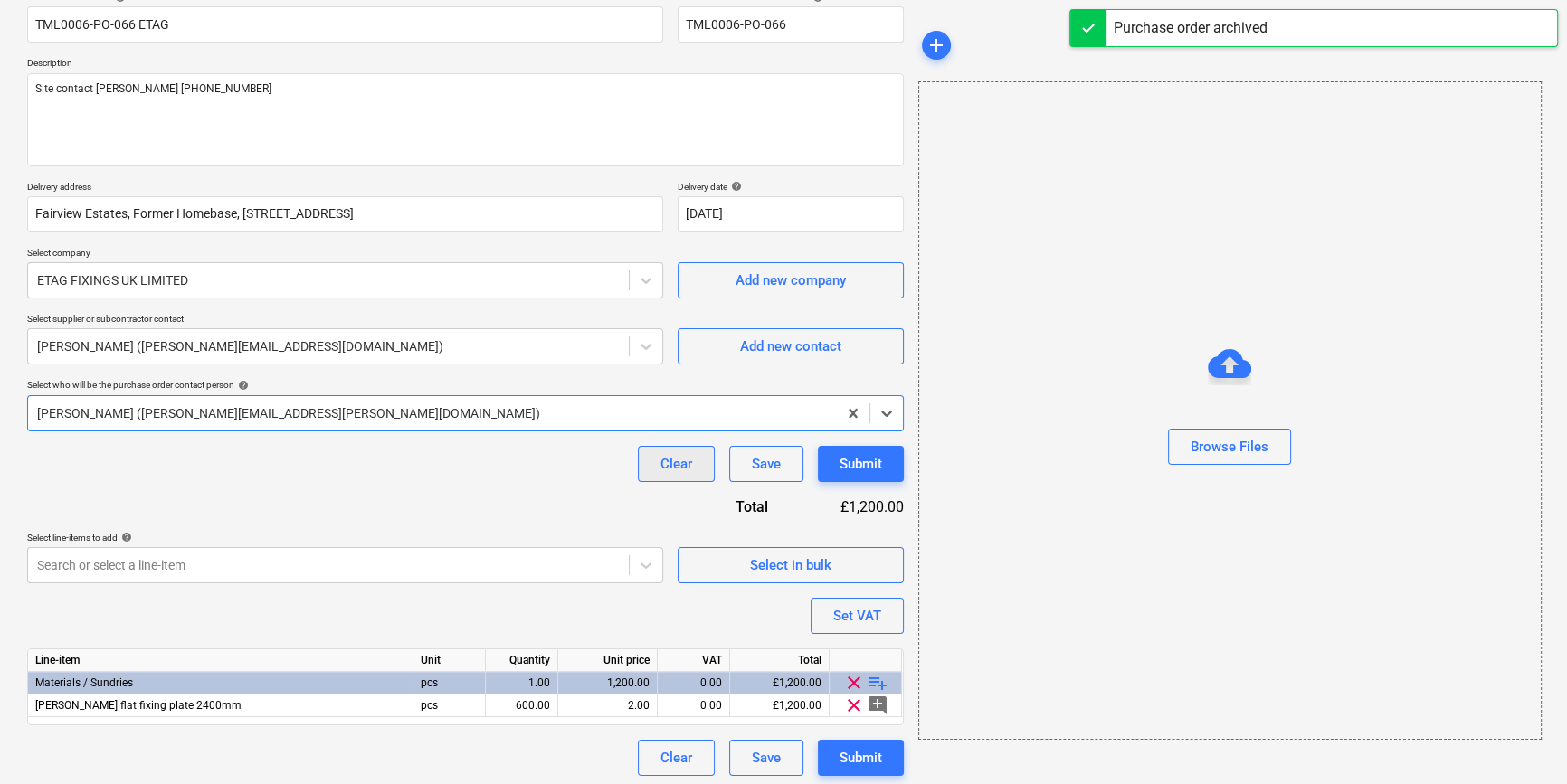
scroll to position [163, 0]
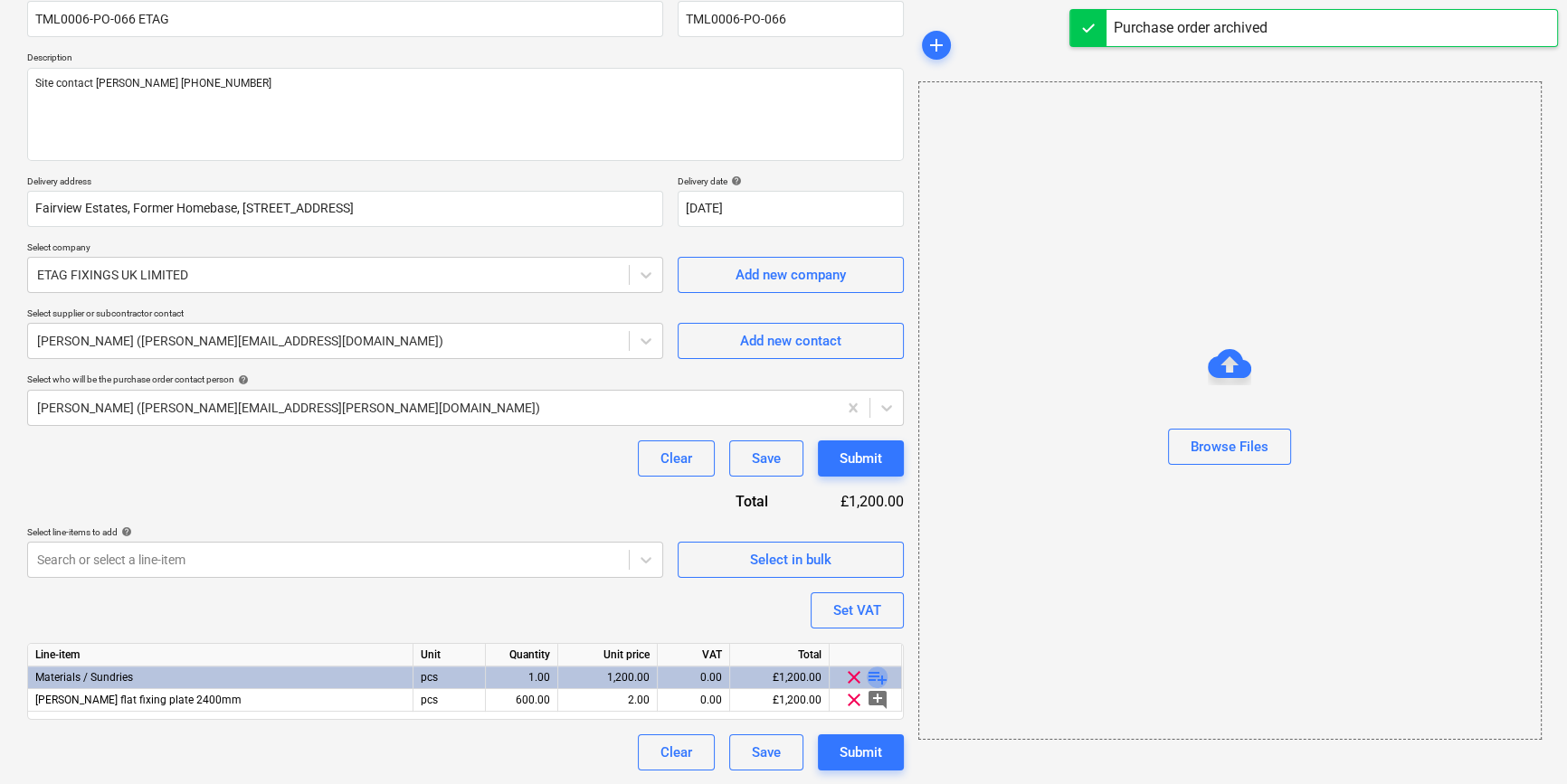
click at [875, 676] on span "playlist_add" at bounding box center [877, 677] width 22 height 22
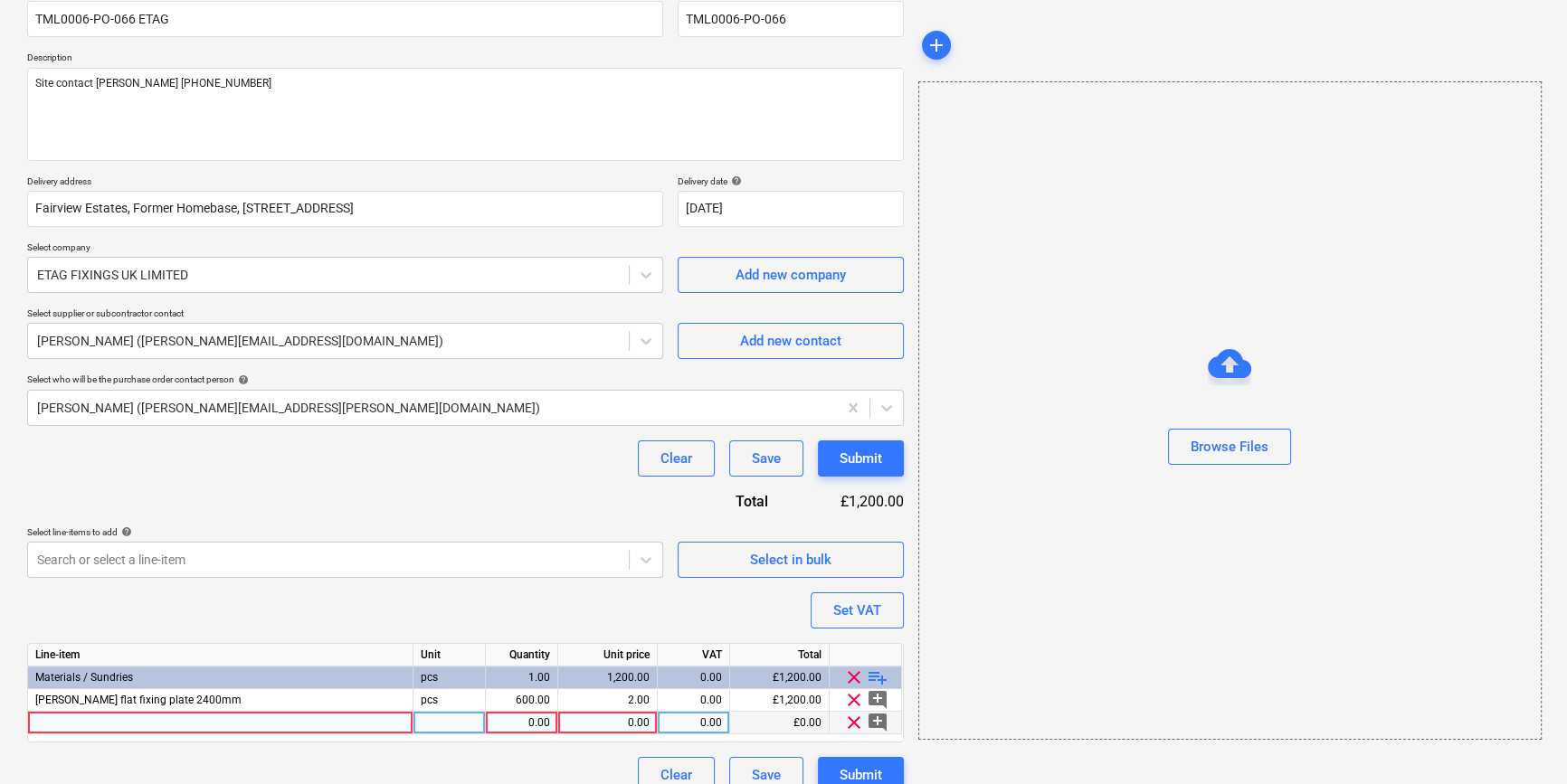
click at [66, 725] on div at bounding box center [220, 722] width 386 height 23
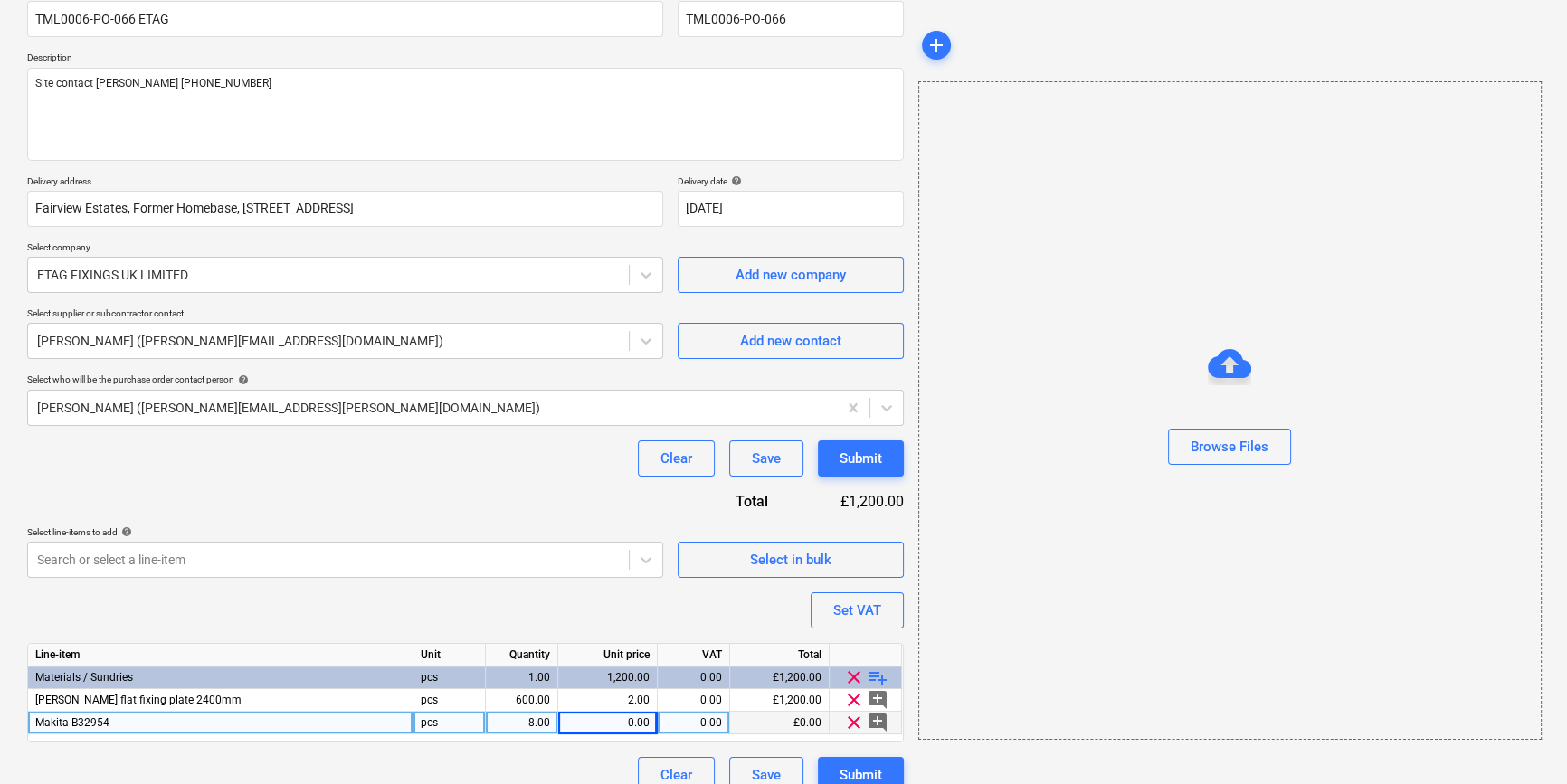
click at [126, 717] on div "Makita B32954" at bounding box center [220, 722] width 386 height 23
click at [149, 722] on input "Makita B32954" at bounding box center [220, 722] width 385 height 22
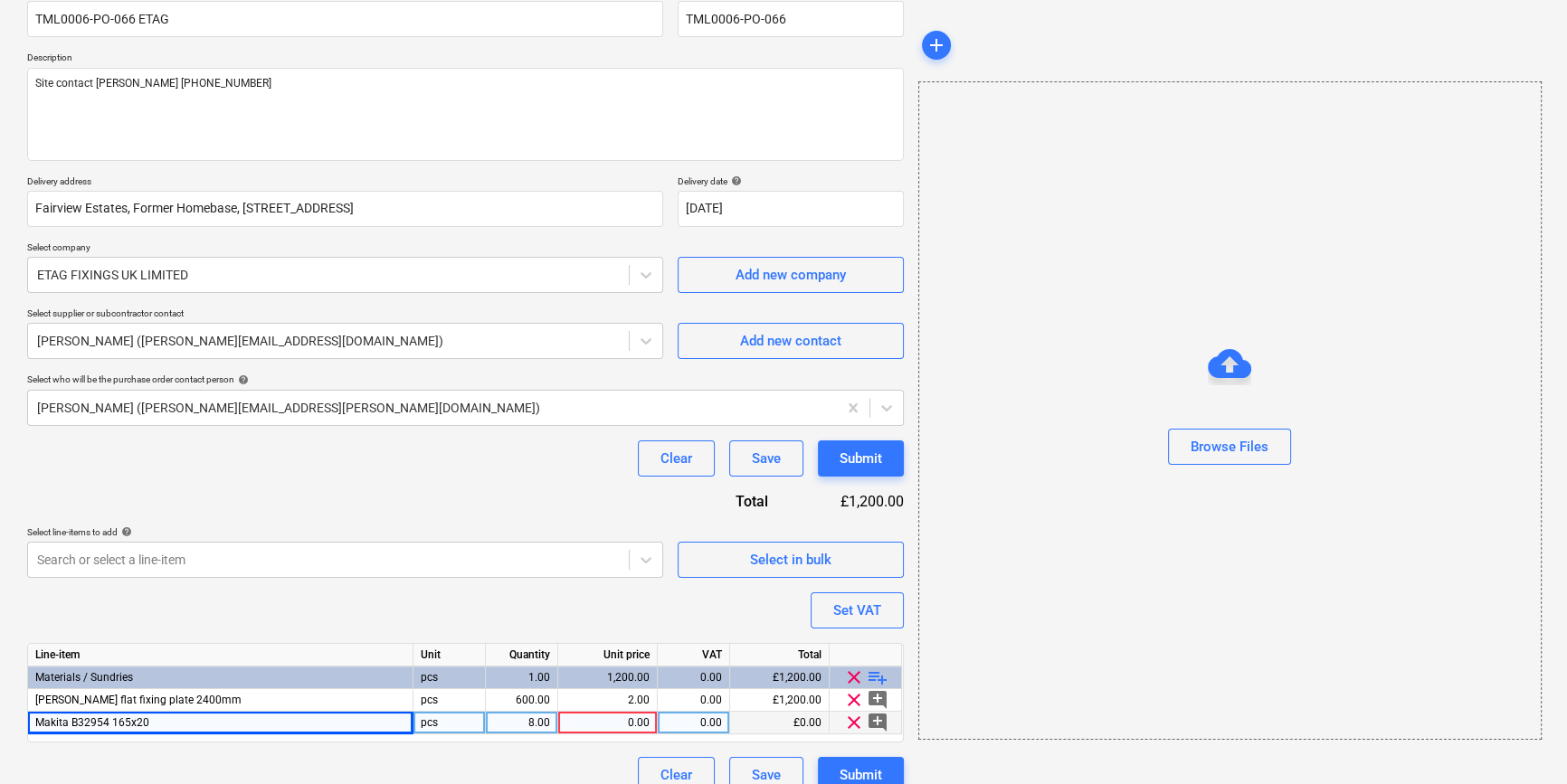
click at [161, 721] on div "Makita B32954 165x20" at bounding box center [220, 722] width 386 height 23
click at [175, 719] on input "Makita B32954 165x20" at bounding box center [220, 722] width 385 height 22
click at [179, 721] on input "Makita B32954 165x20" at bounding box center [220, 722] width 385 height 22
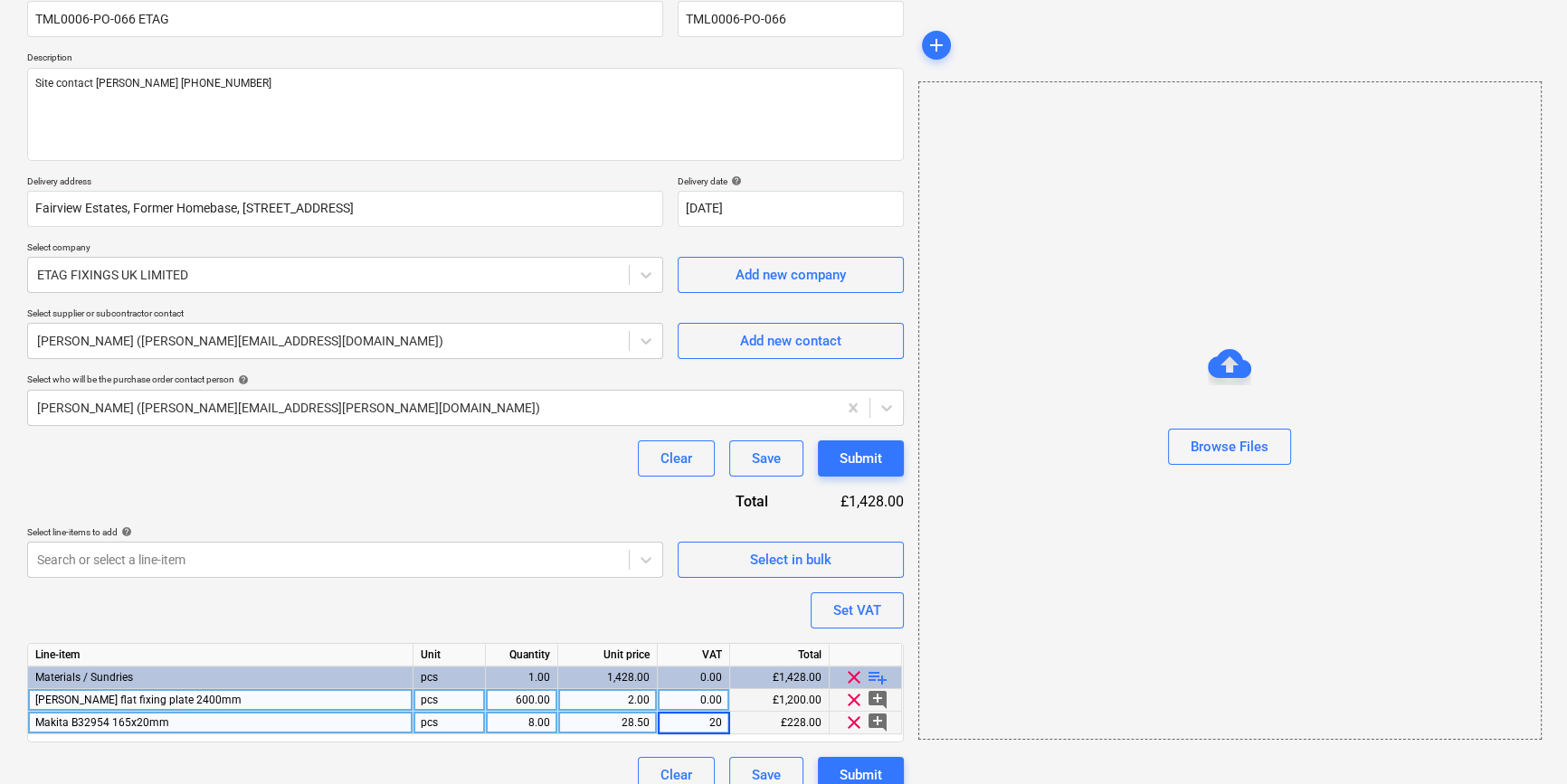
click at [697, 697] on div "Line-item Unit Quantity Unit price VAT Total Materials / Sundries pcs 1.00 1,42…" at bounding box center [465, 693] width 876 height 99
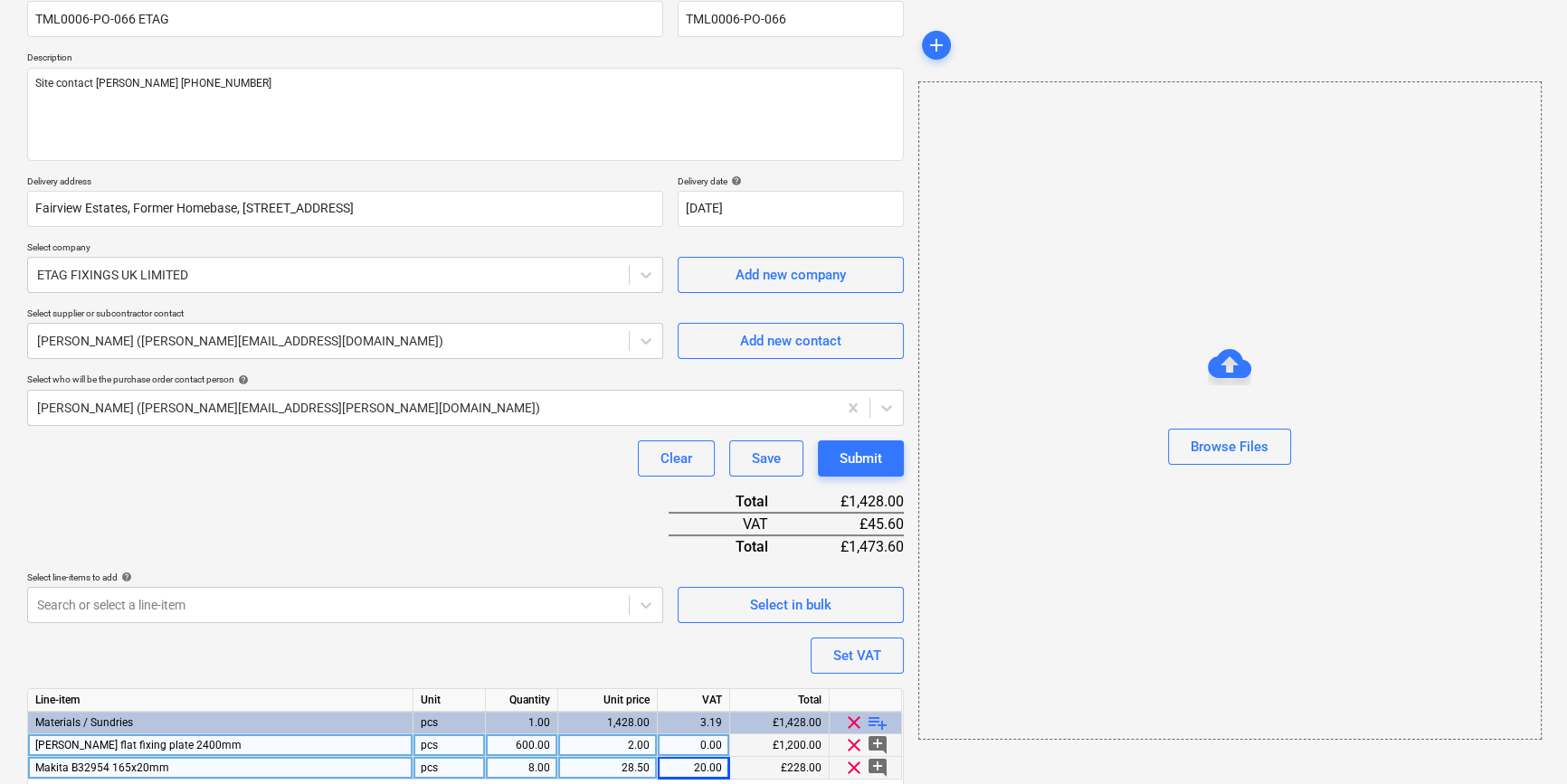
click at [697, 742] on div "0.00" at bounding box center [693, 745] width 57 height 23
click at [866, 716] on span "playlist_add" at bounding box center [877, 722] width 22 height 22
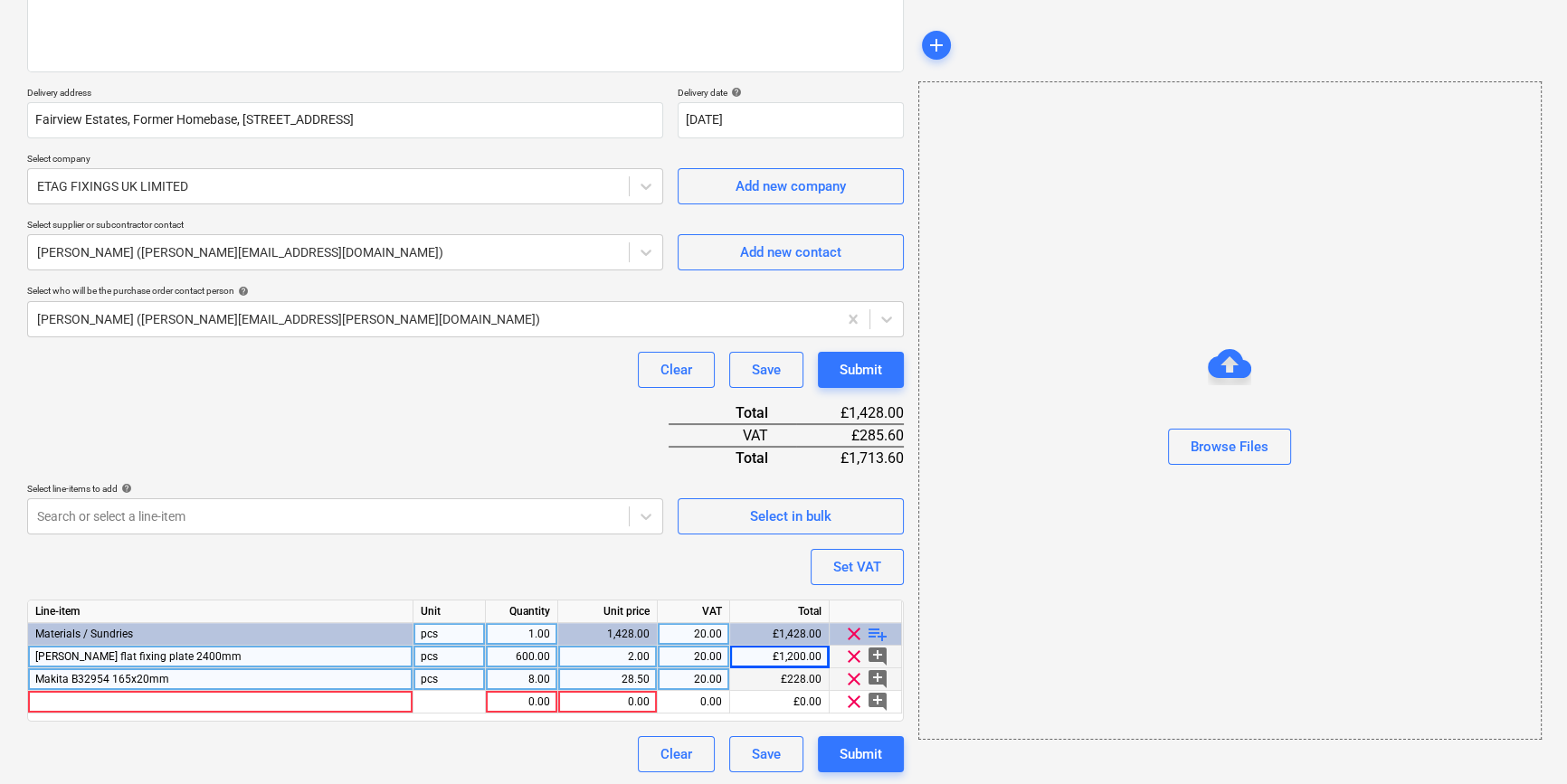
scroll to position [253, 0]
click at [63, 694] on div at bounding box center [220, 700] width 386 height 23
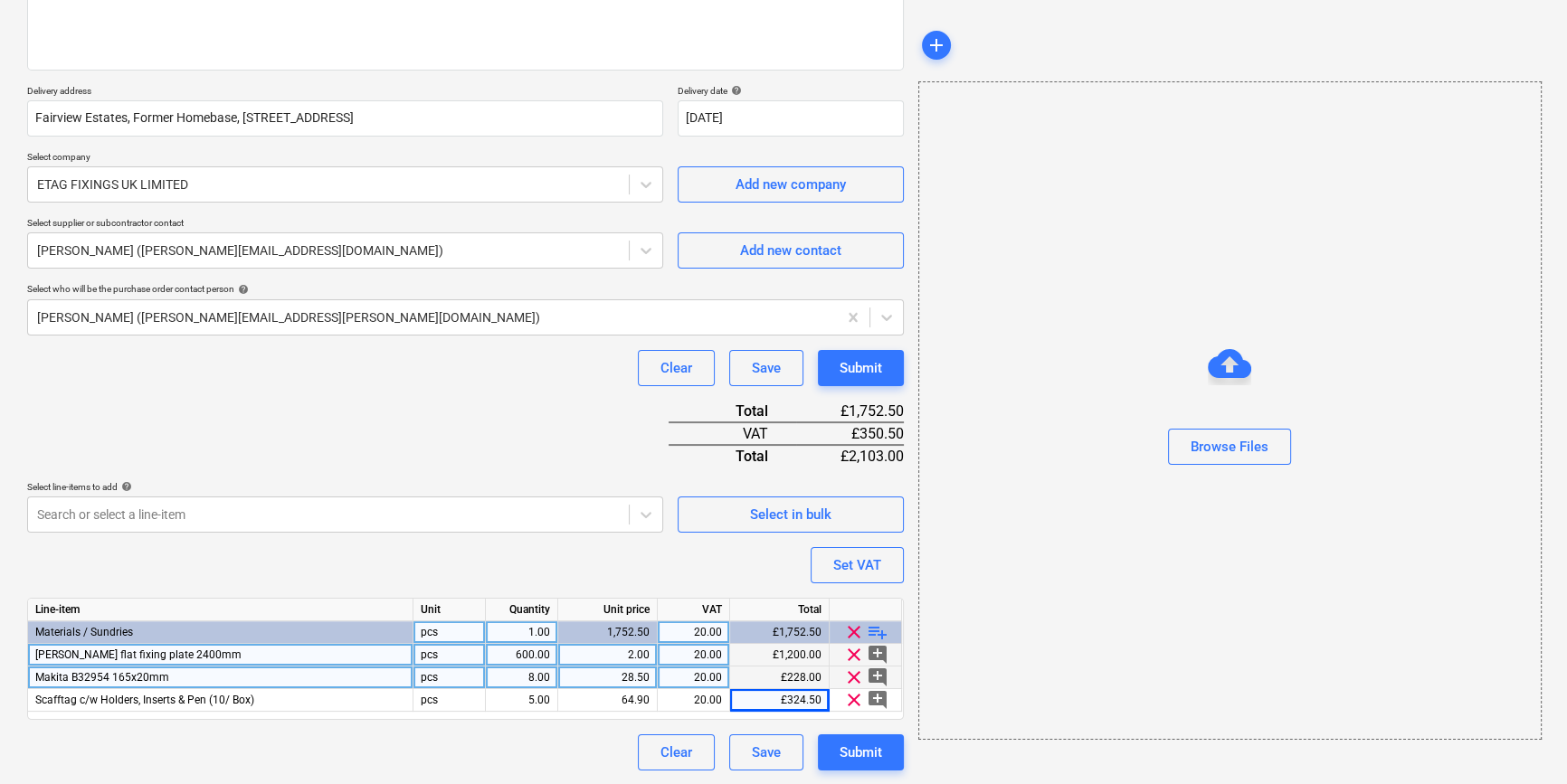
click at [876, 633] on span "playlist_add" at bounding box center [877, 632] width 22 height 22
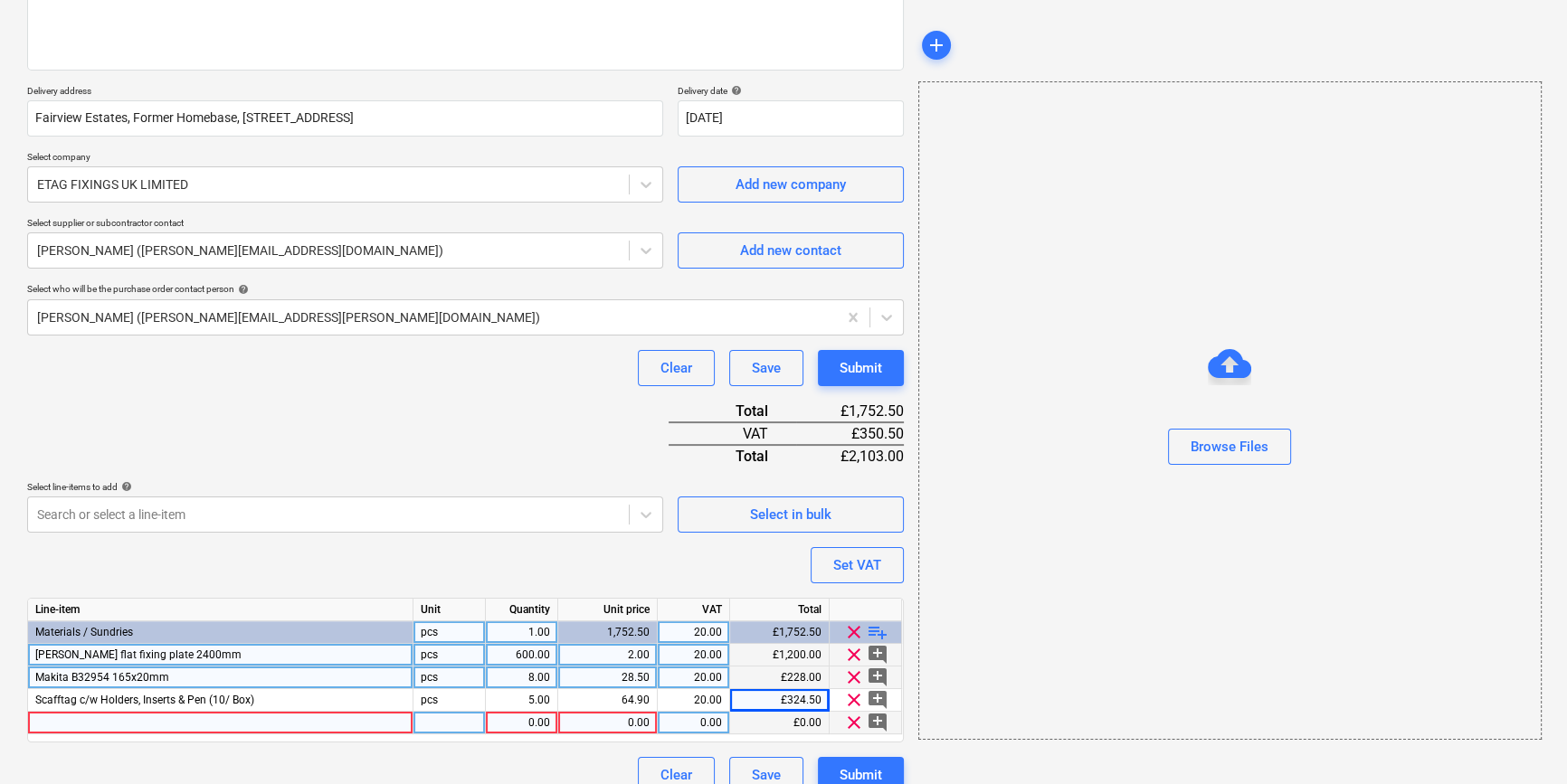
click at [46, 721] on div at bounding box center [220, 722] width 386 height 23
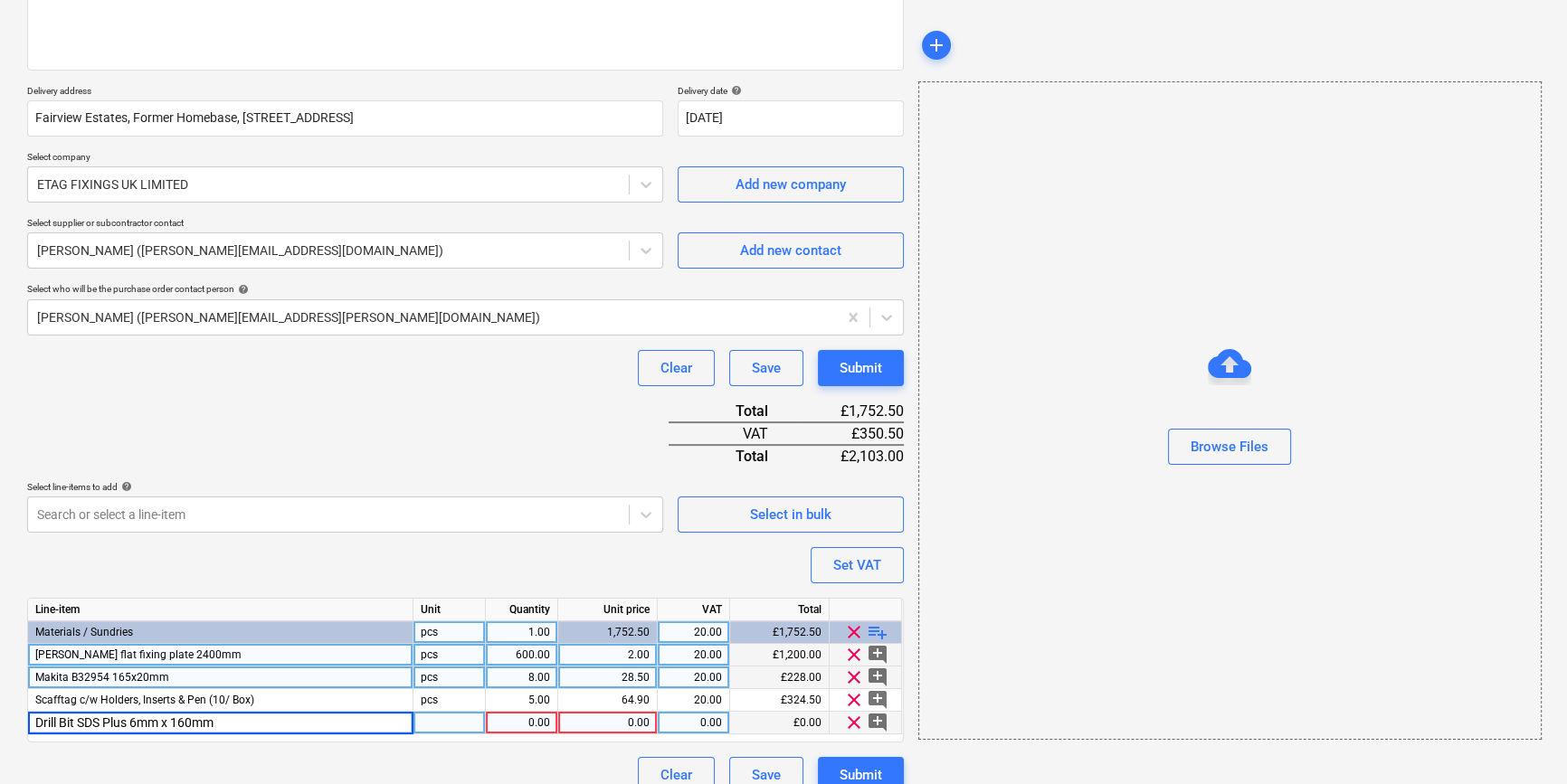
click at [181, 720] on input "Drill Bit SDS Plus 6mm x 160mm" at bounding box center [220, 722] width 385 height 22
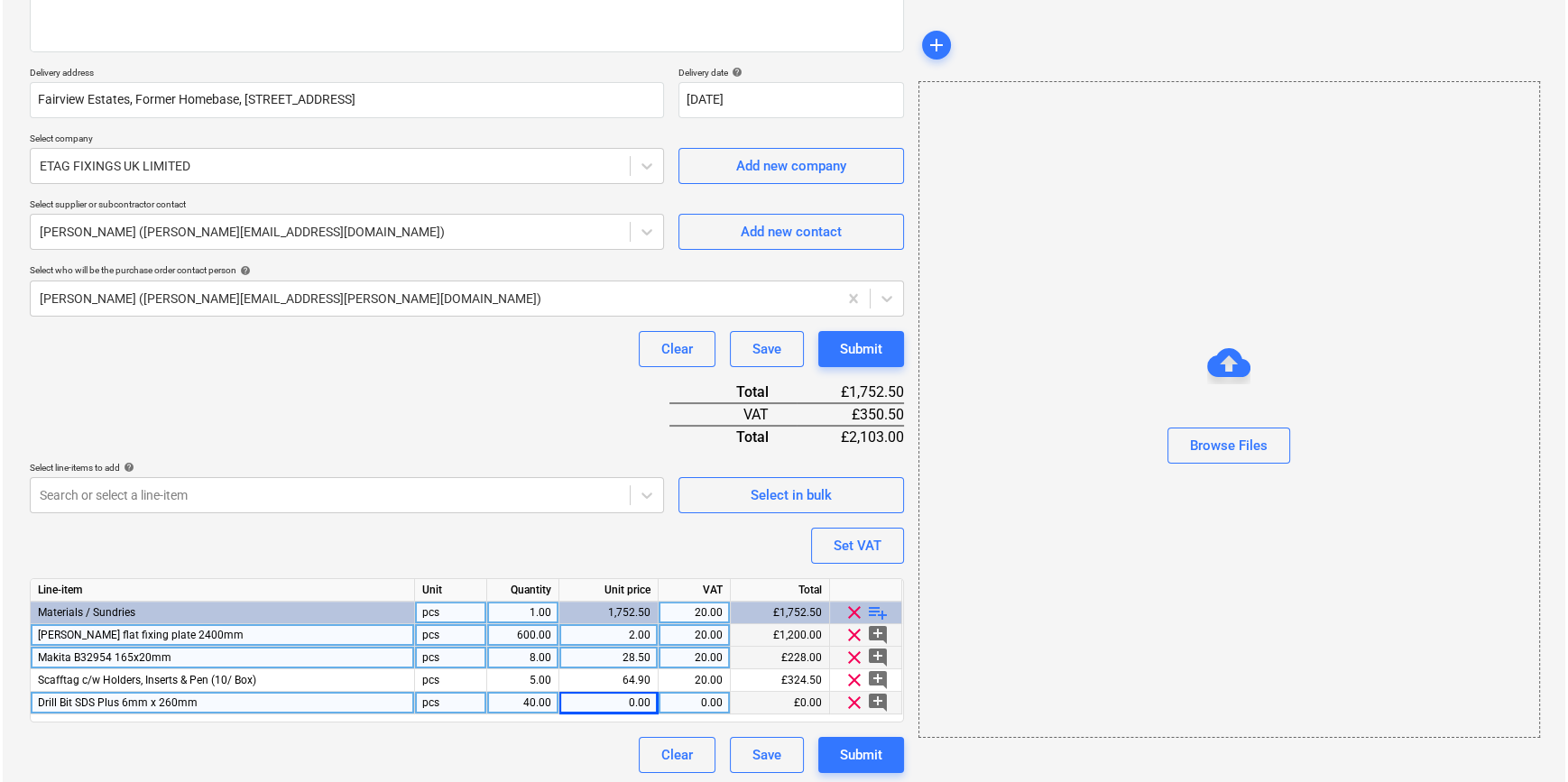
scroll to position [275, 0]
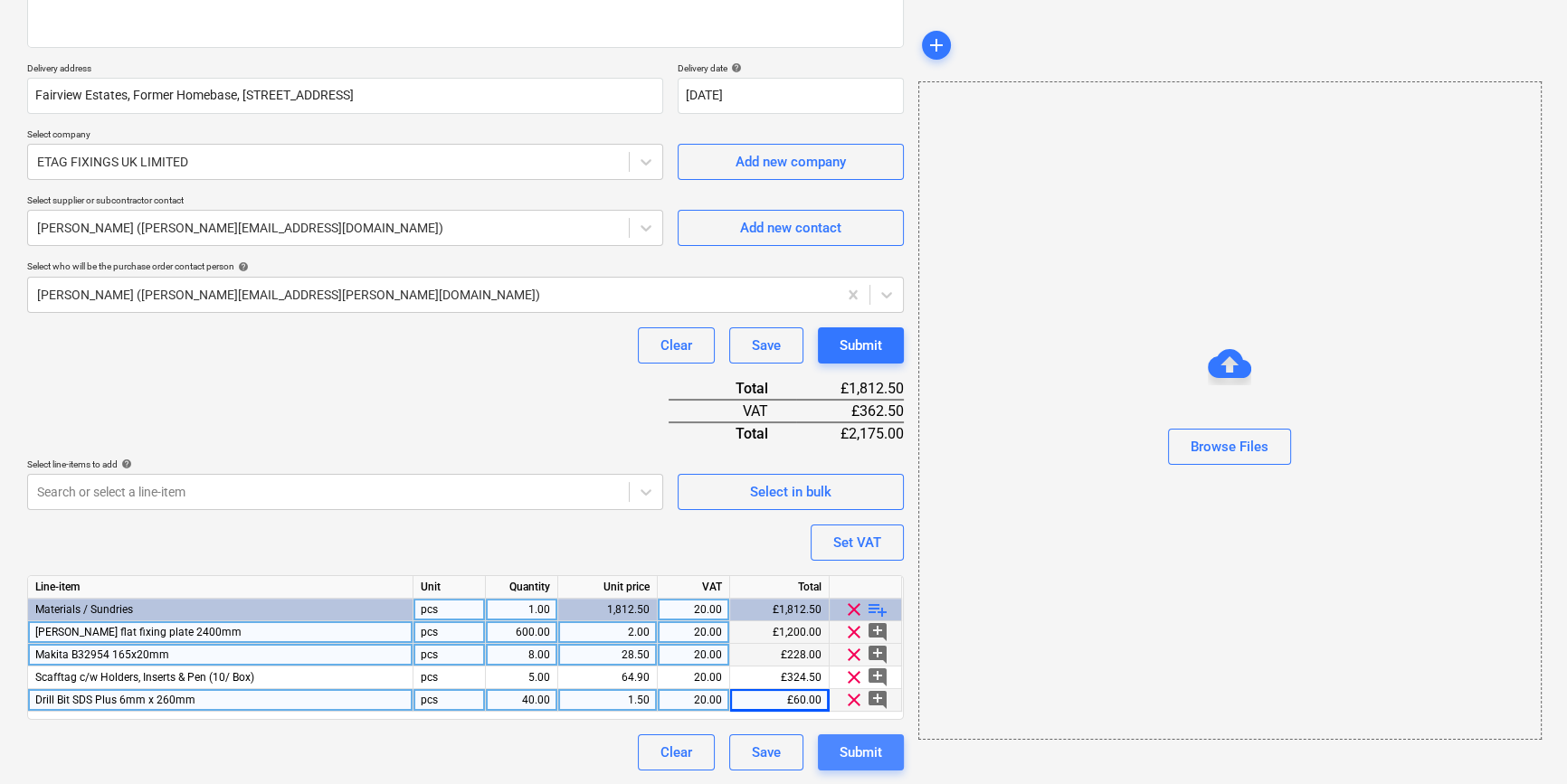
click at [870, 758] on div "Submit" at bounding box center [861, 753] width 42 height 24
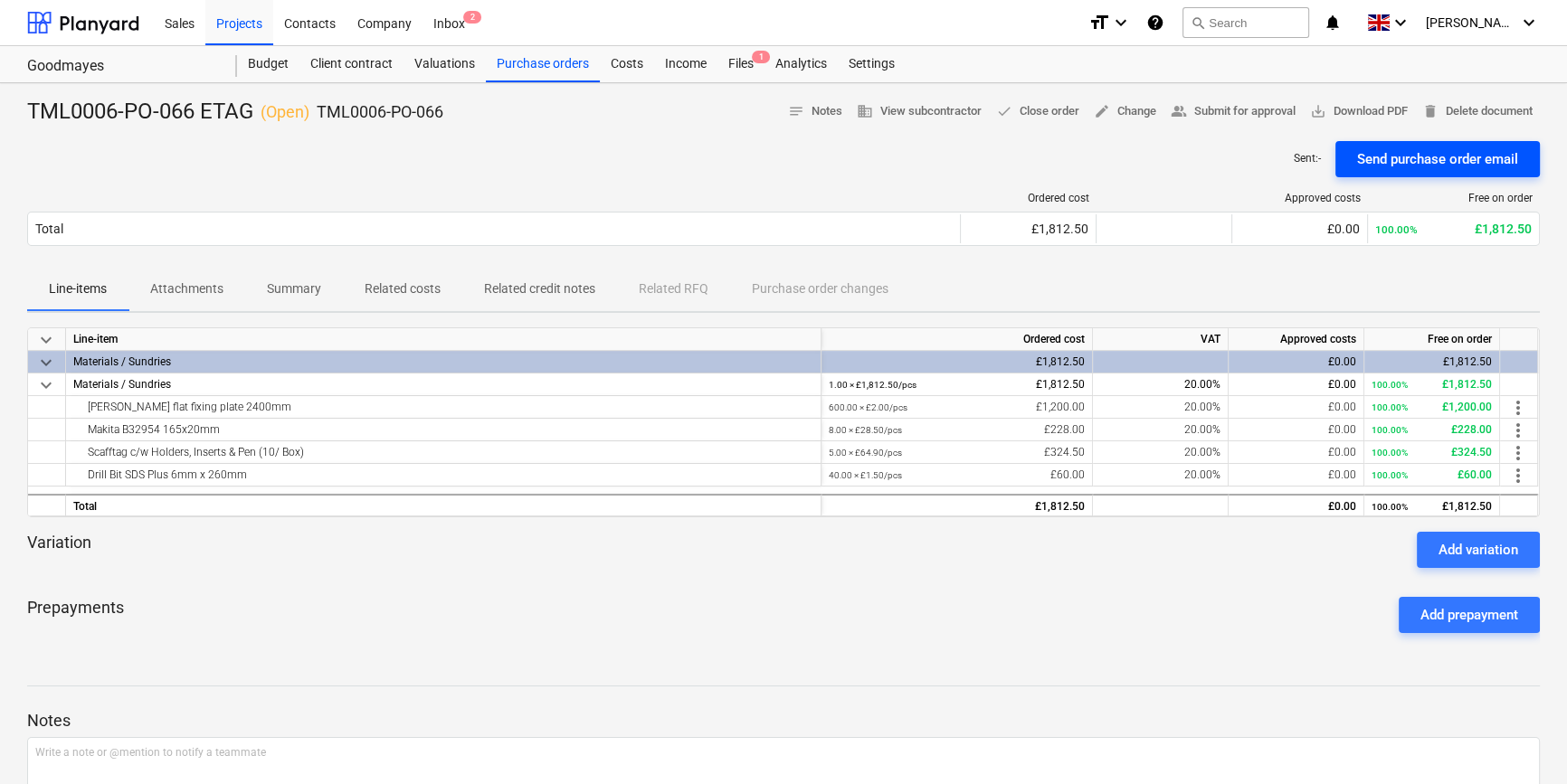
click at [1254, 163] on div "Send purchase order email" at bounding box center [1437, 159] width 161 height 24
click at [236, 27] on div "Projects" at bounding box center [239, 22] width 68 height 46
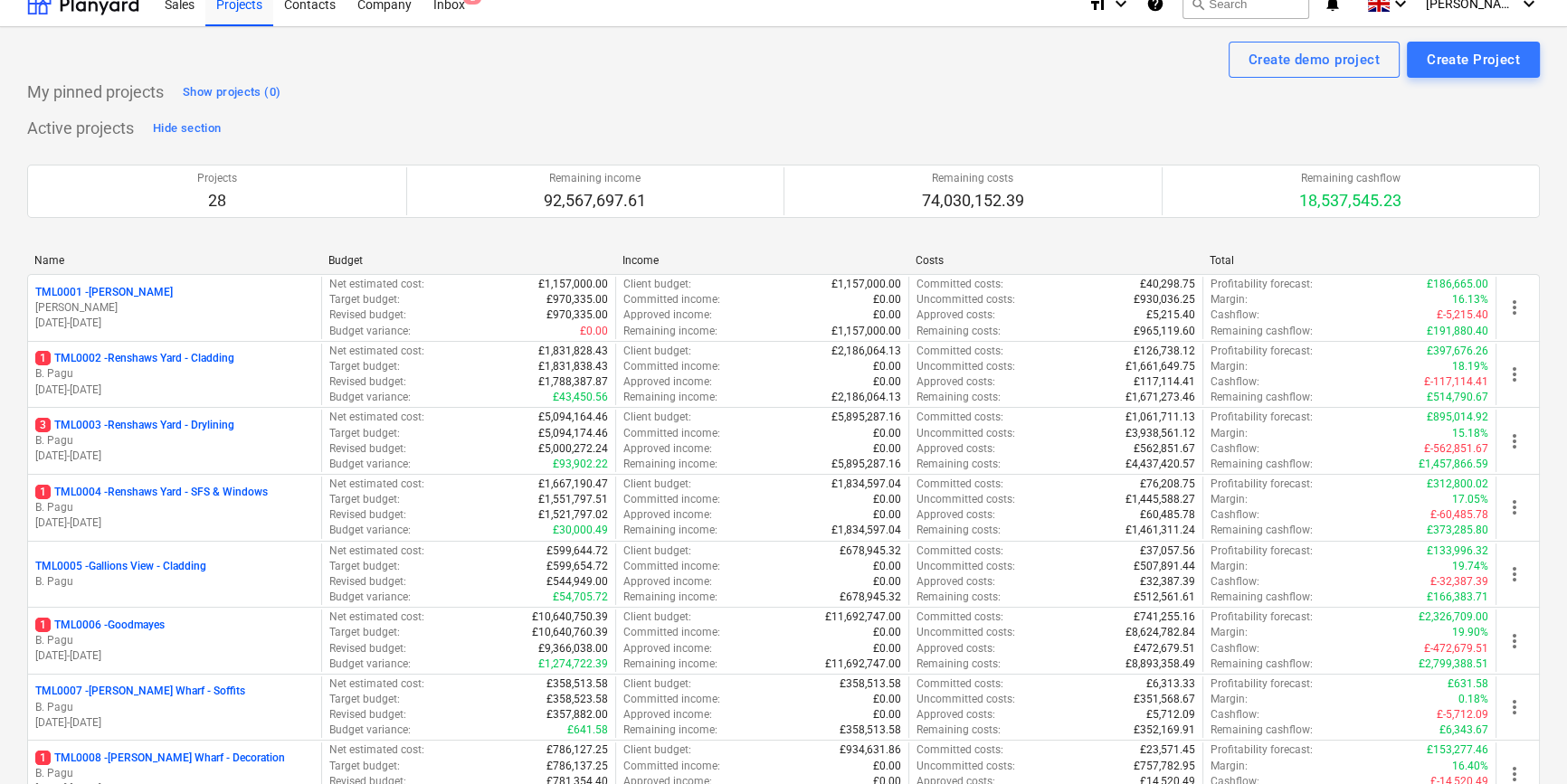
scroll to position [164, 0]
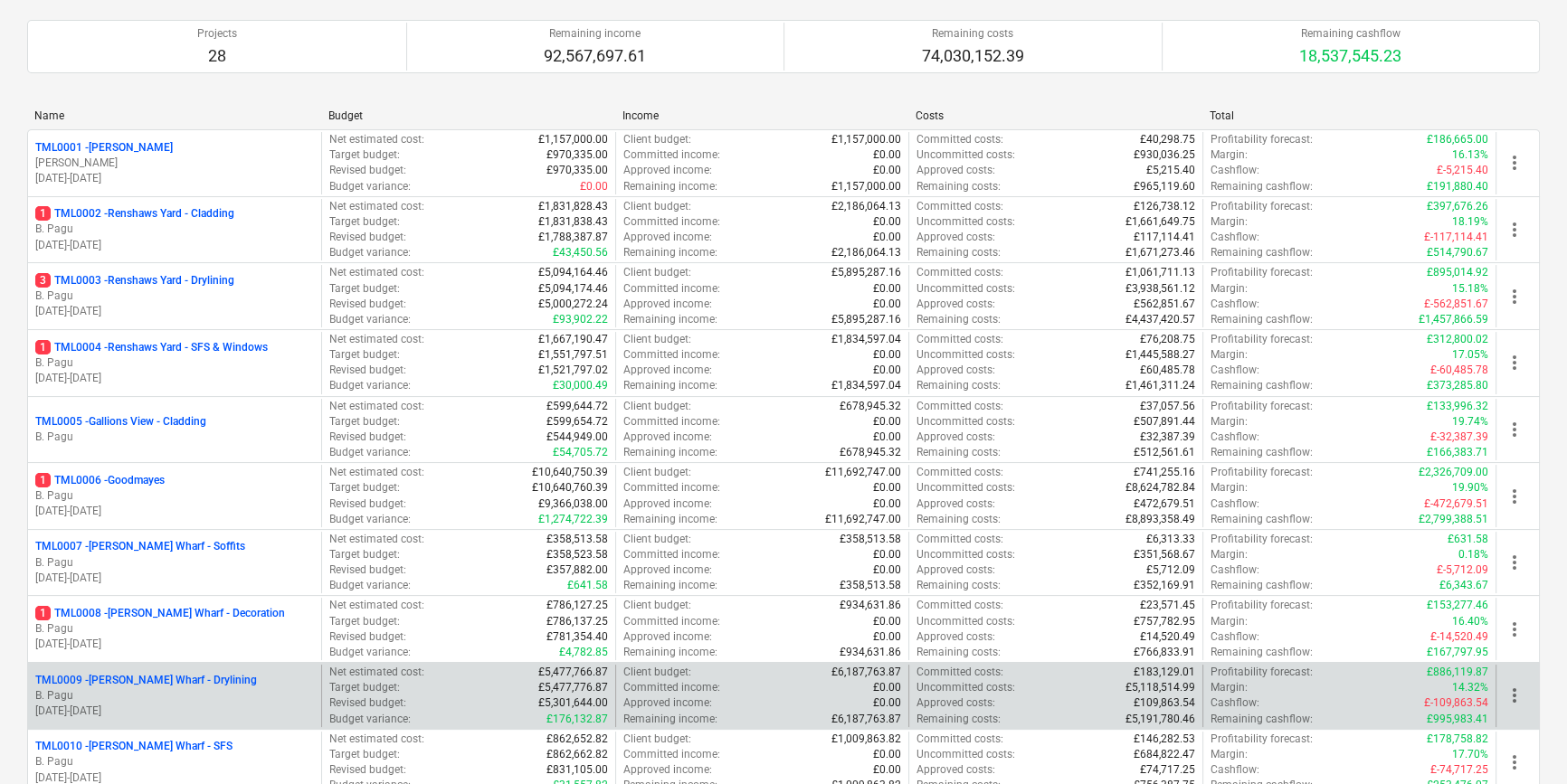
click at [230, 698] on p "B. Pagu" at bounding box center [174, 696] width 279 height 16
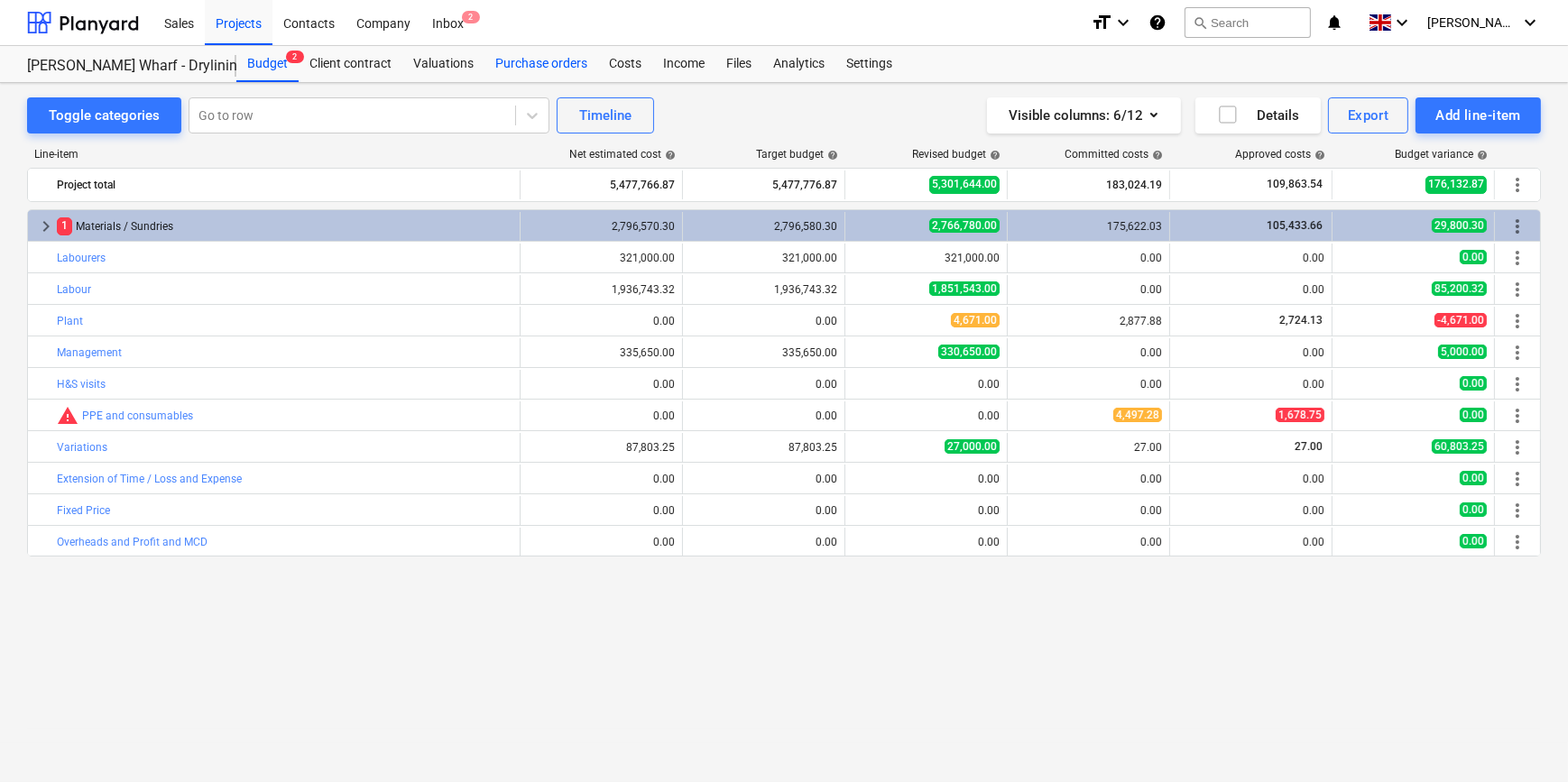
click at [507, 69] on div "Purchase orders" at bounding box center [542, 63] width 114 height 36
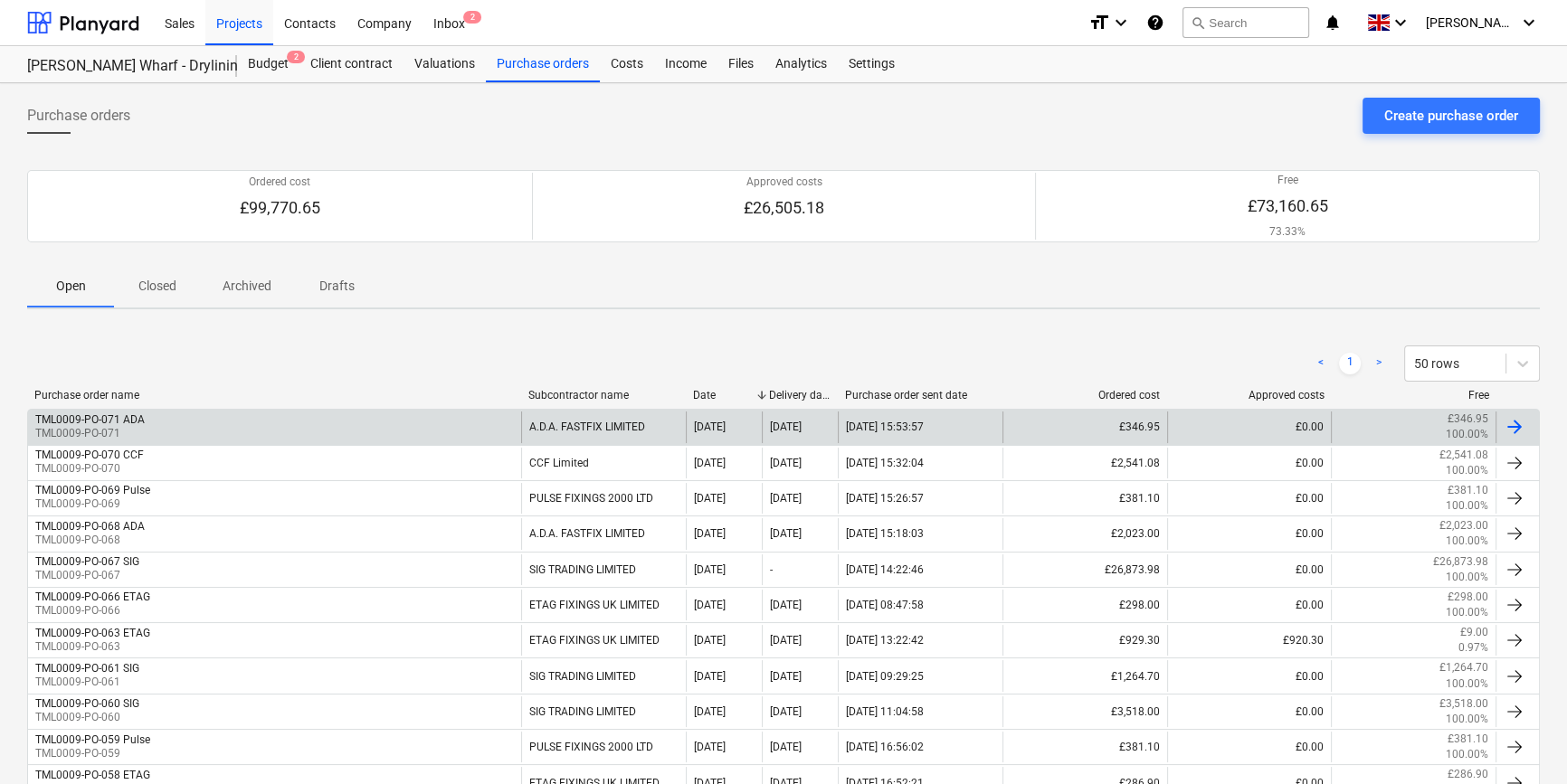
click at [1254, 427] on div at bounding box center [1515, 427] width 22 height 22
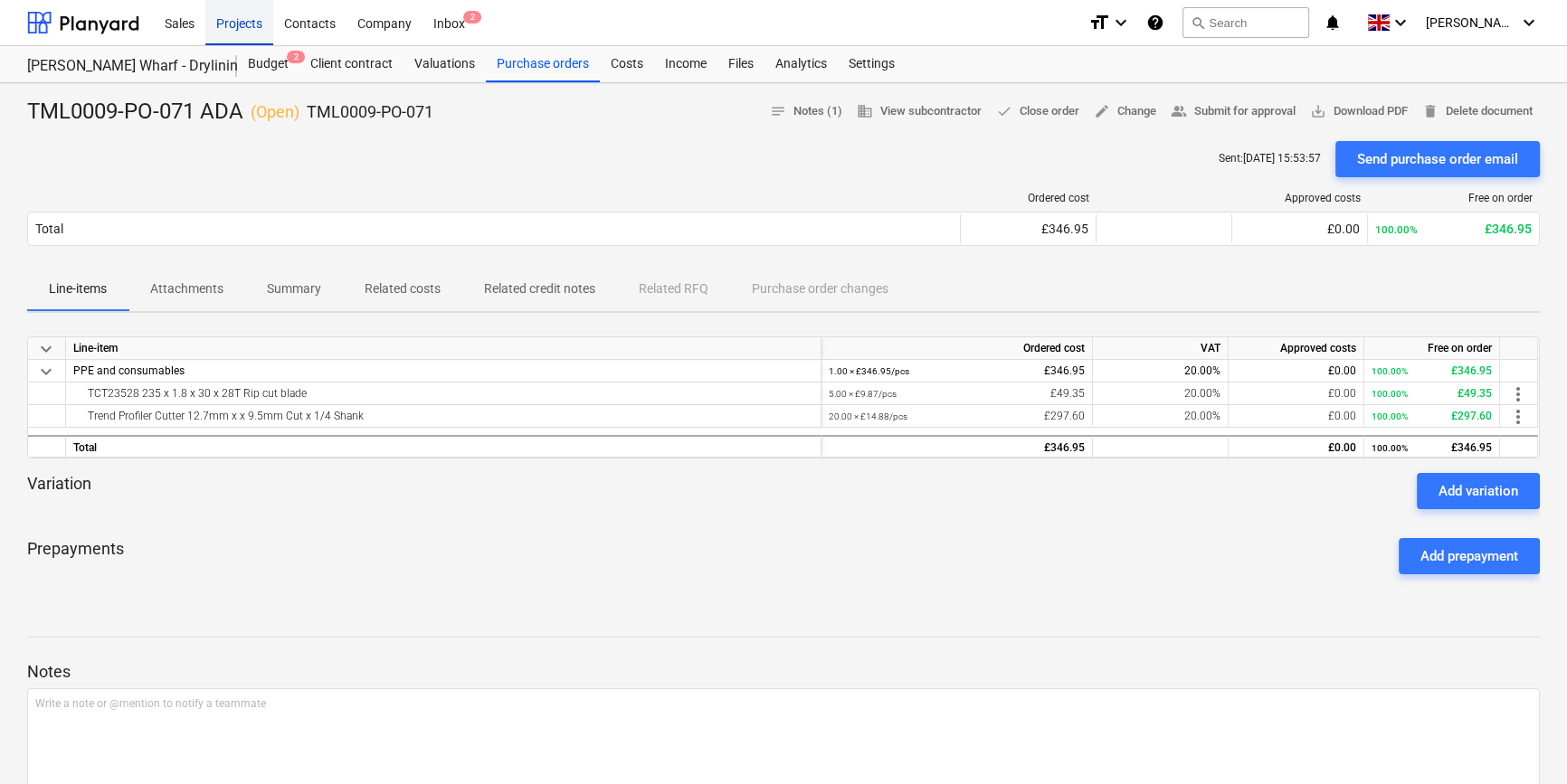
click at [244, 25] on div "Projects" at bounding box center [239, 22] width 68 height 46
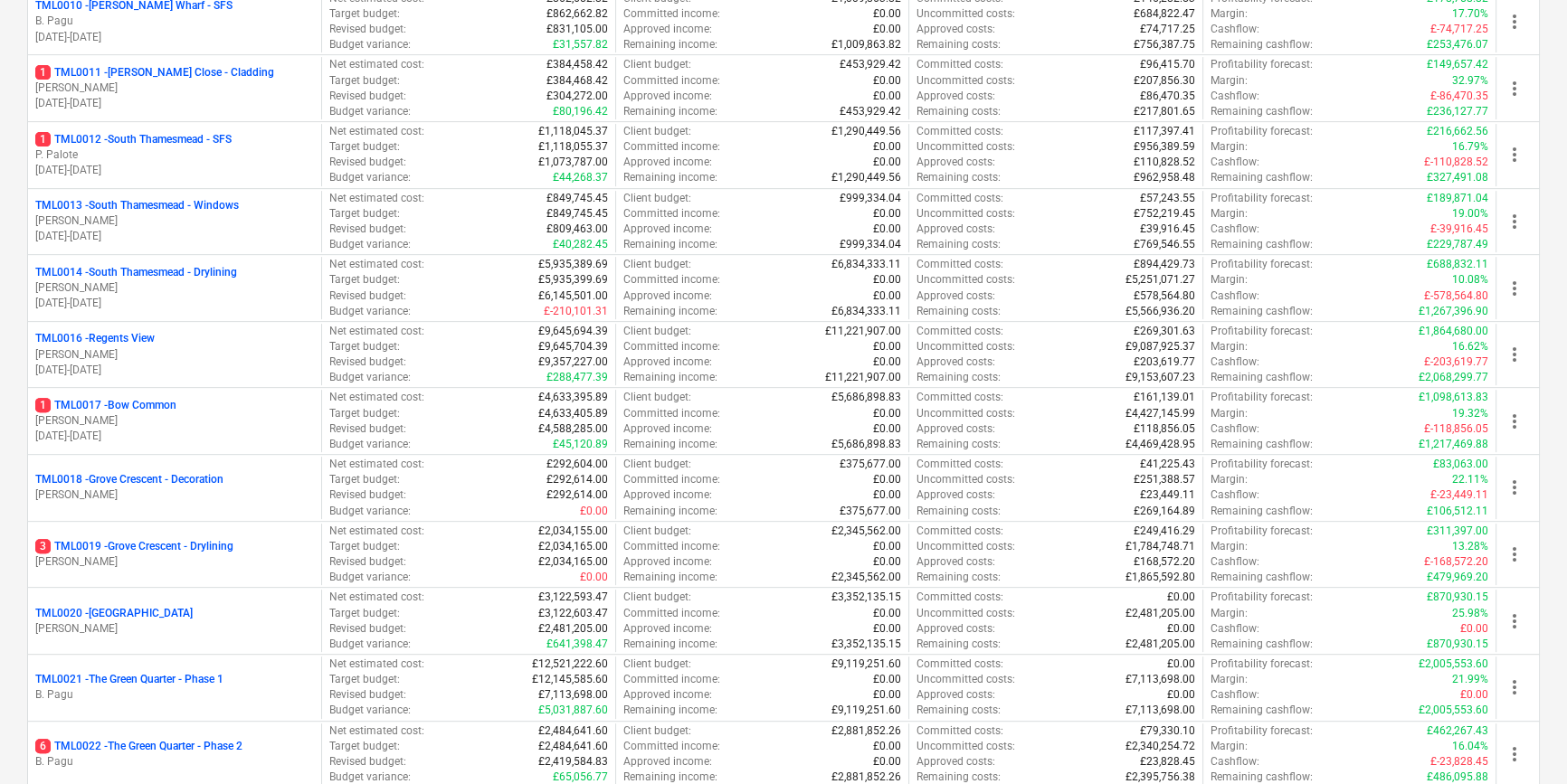
scroll to position [986, 0]
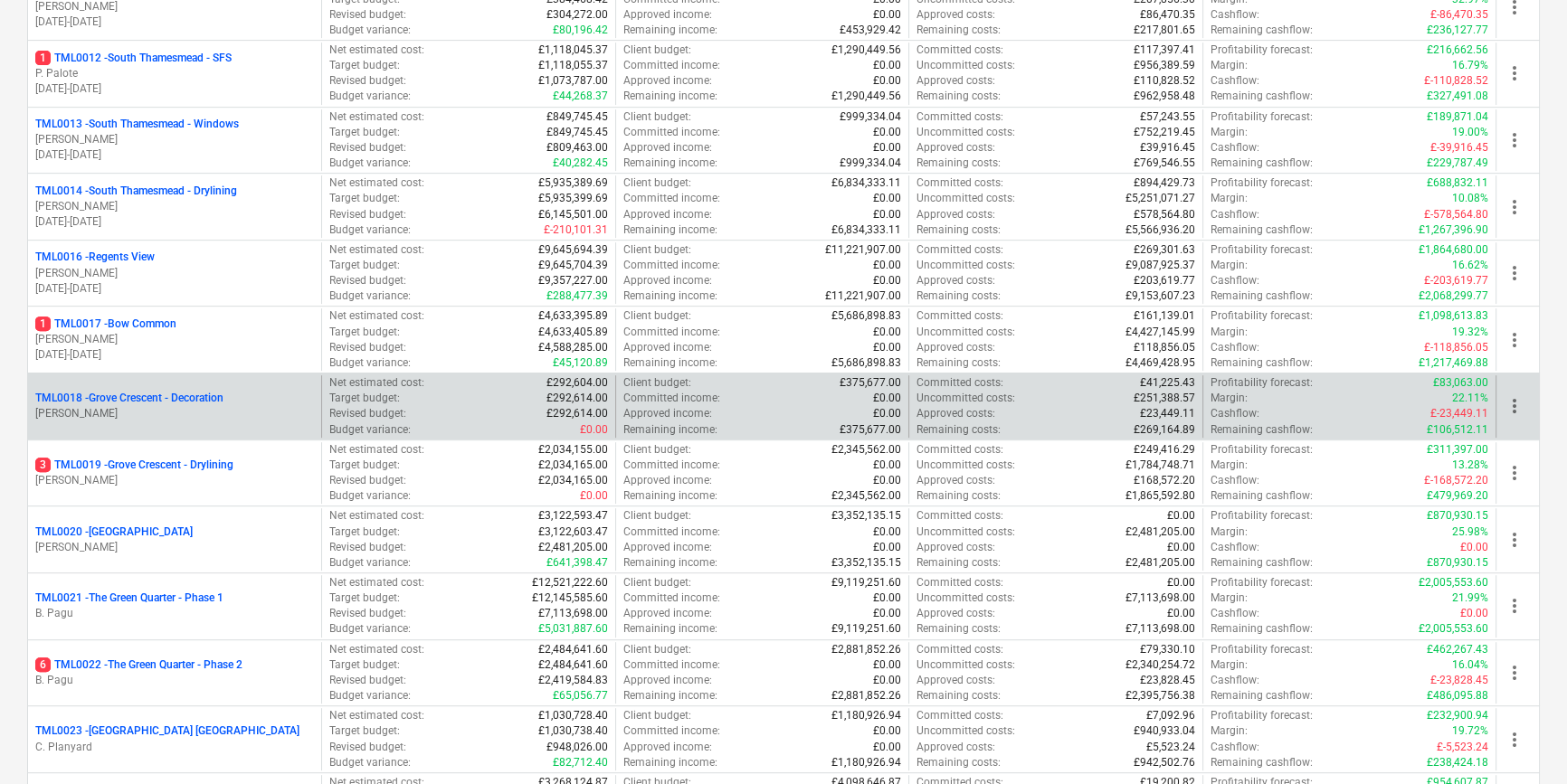
click at [175, 408] on p "[PERSON_NAME]" at bounding box center [174, 413] width 279 height 16
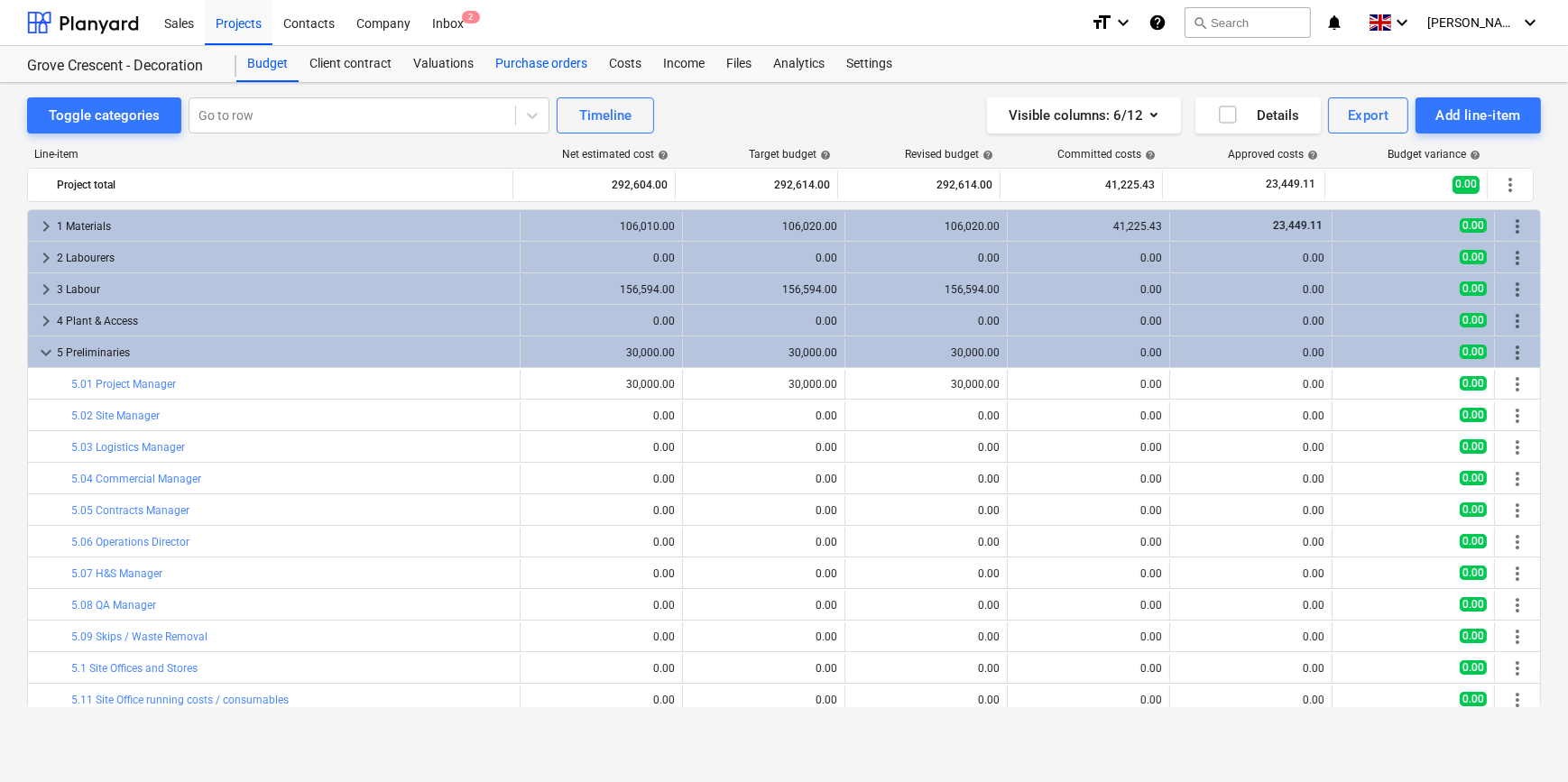
click at [514, 70] on div "Purchase orders" at bounding box center [542, 63] width 114 height 36
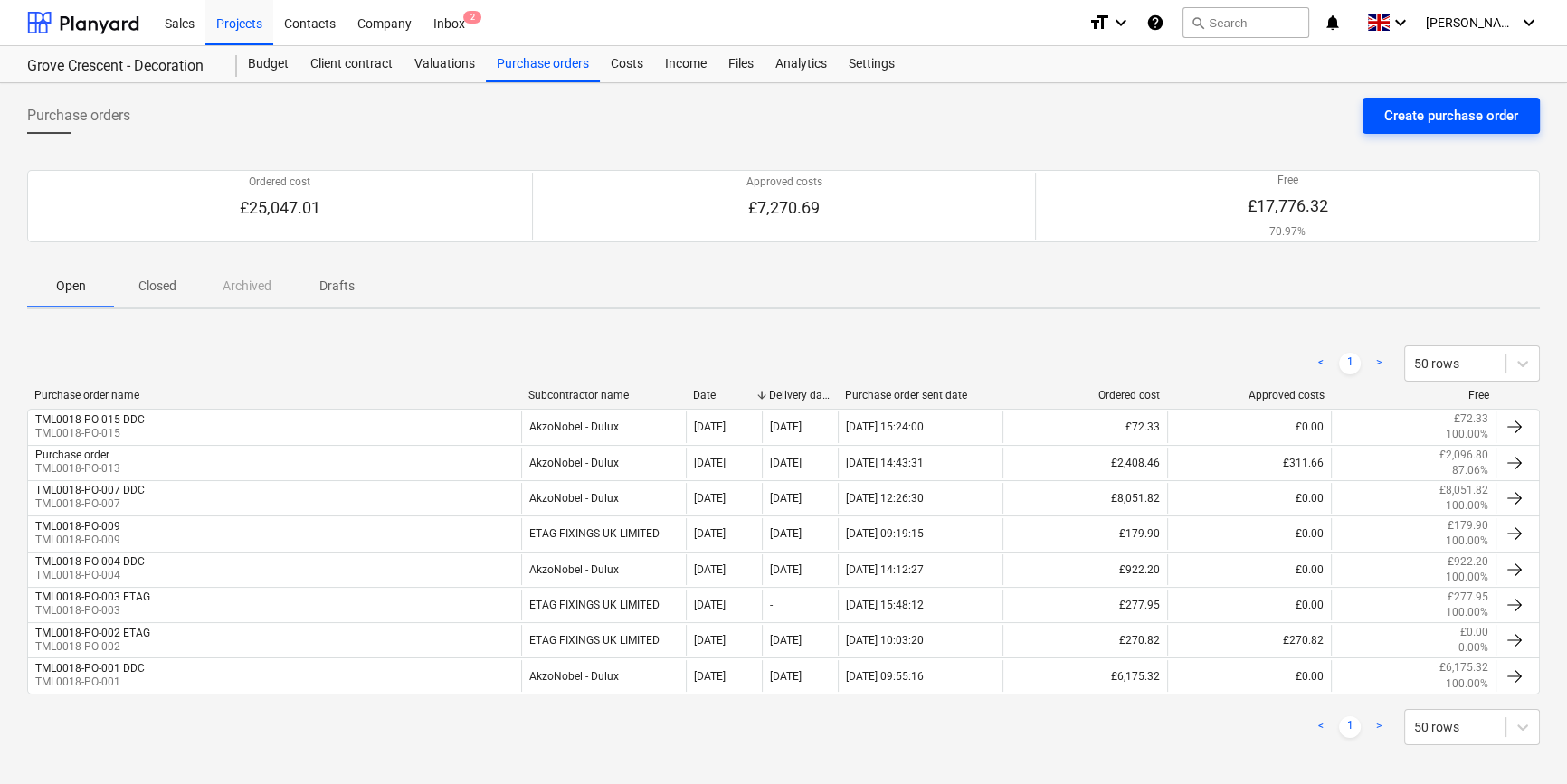
click at [1254, 112] on div "Create purchase order" at bounding box center [1451, 116] width 133 height 24
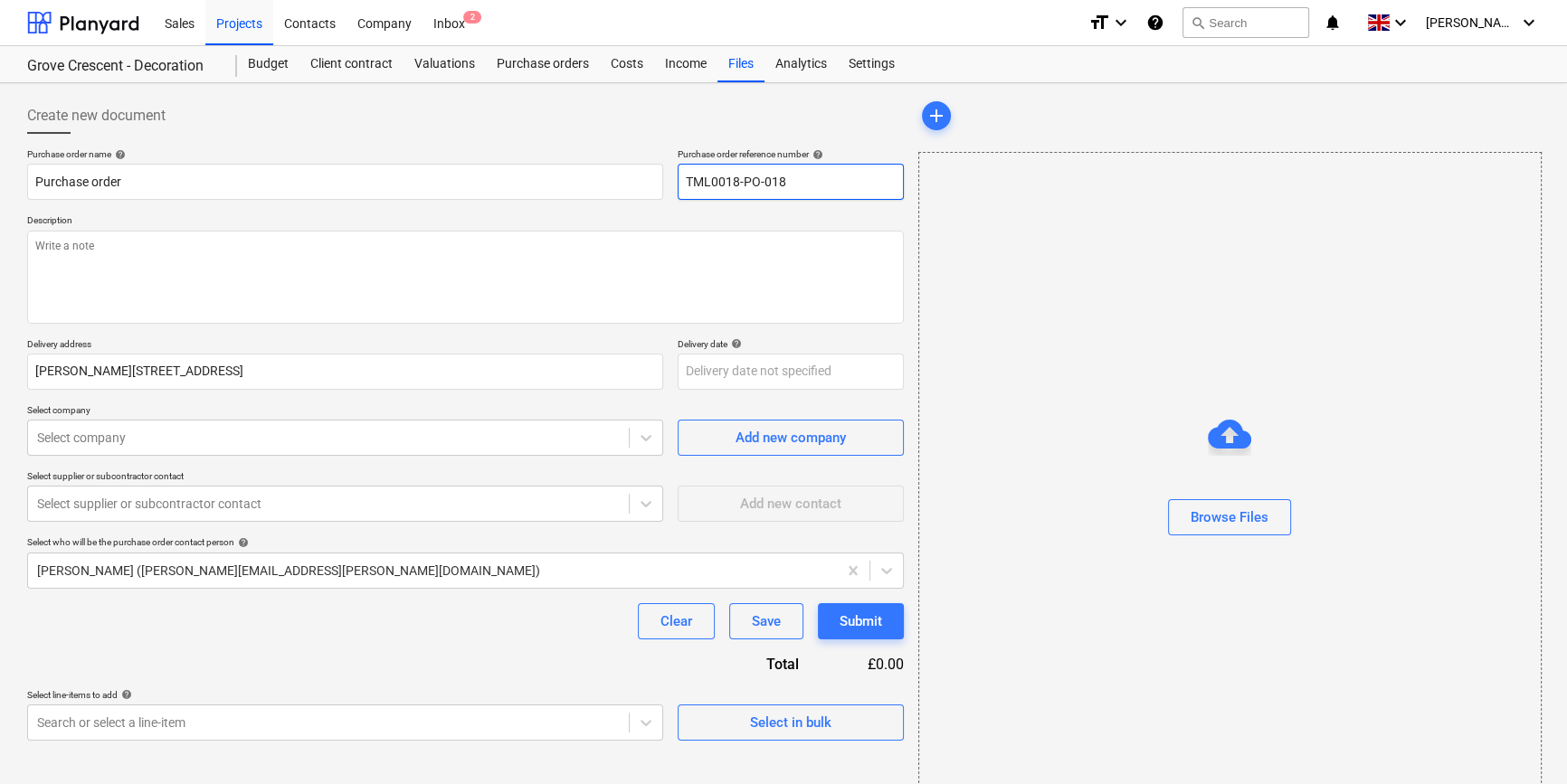
drag, startPoint x: 793, startPoint y: 179, endPoint x: 683, endPoint y: 182, distance: 110.0
click at [683, 182] on input "TML0018-PO-018" at bounding box center [791, 181] width 226 height 36
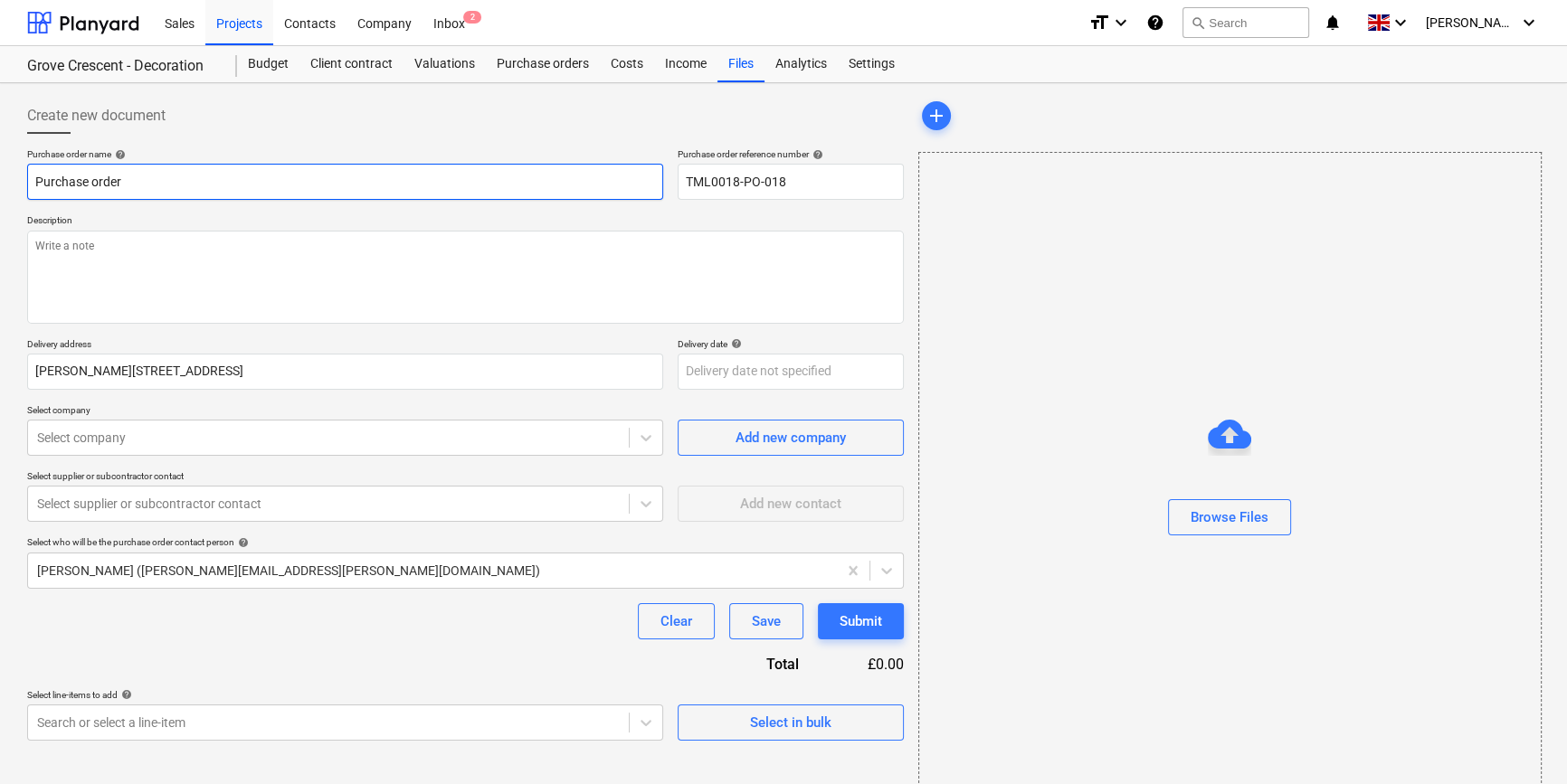
drag, startPoint x: 127, startPoint y: 180, endPoint x: 30, endPoint y: 183, distance: 97.0
click at [30, 183] on input "Purchase order" at bounding box center [344, 181] width 636 height 36
paste input "TML0018-PO-018"
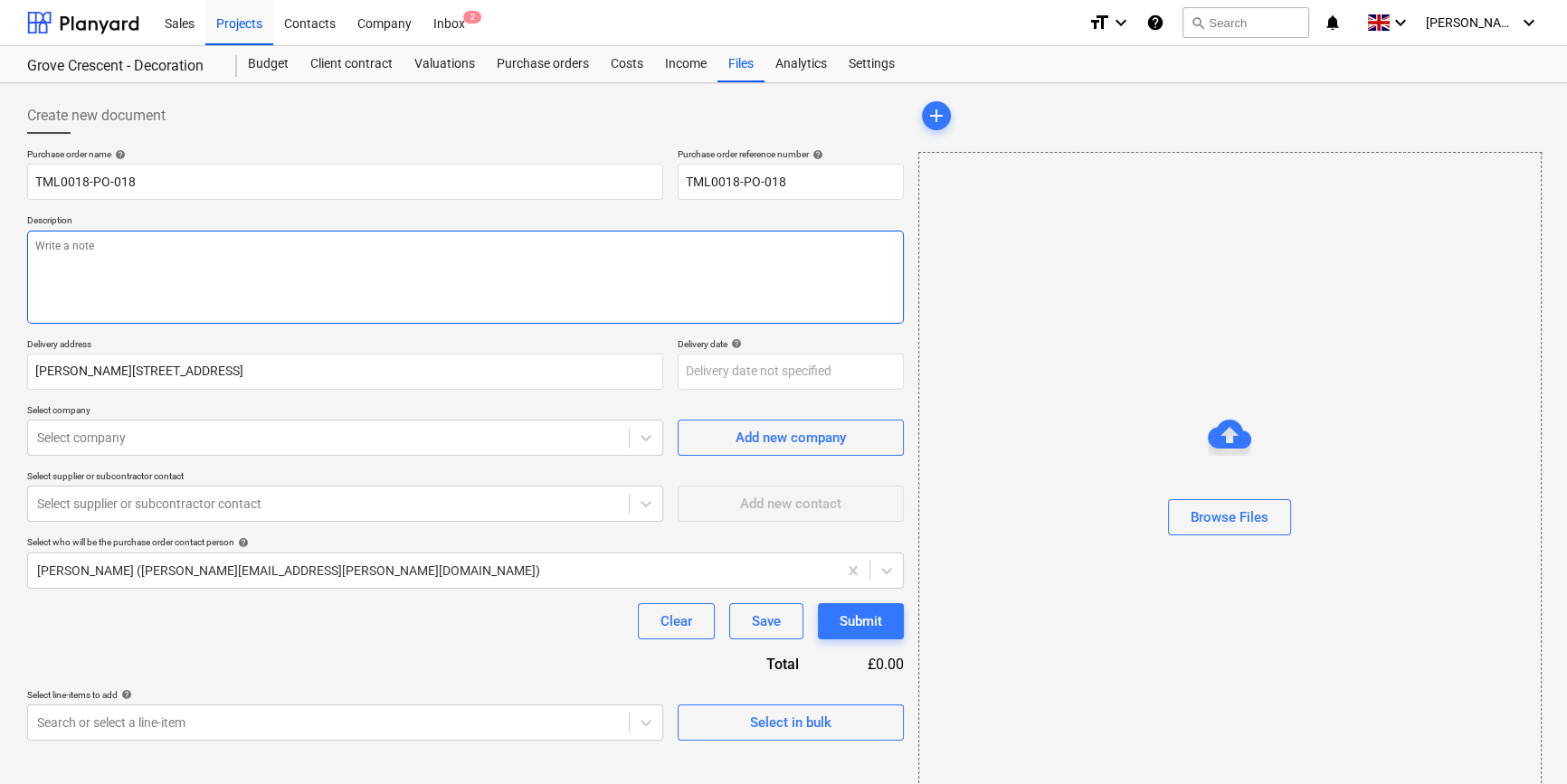
click at [56, 272] on textarea at bounding box center [465, 277] width 876 height 93
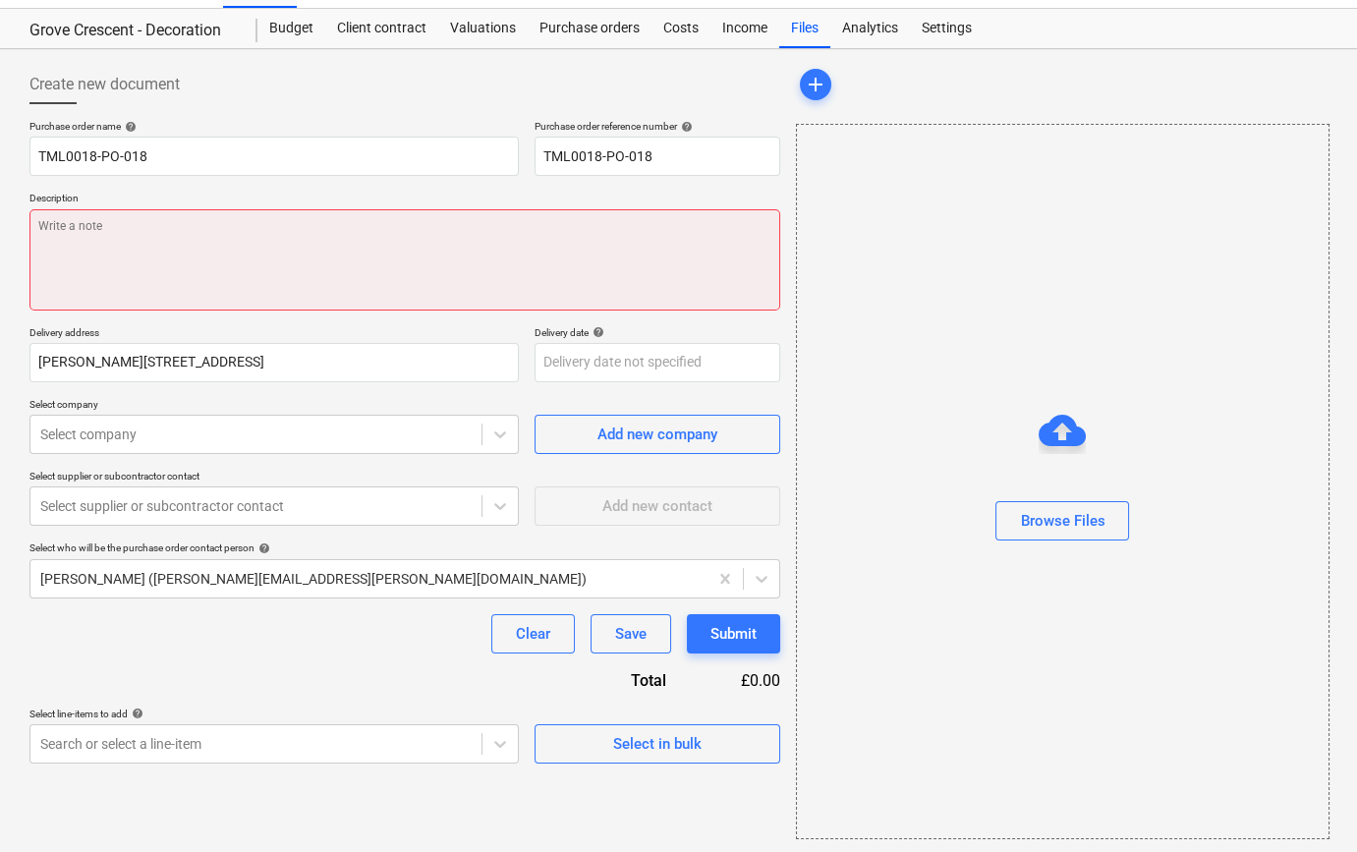
scroll to position [42, 0]
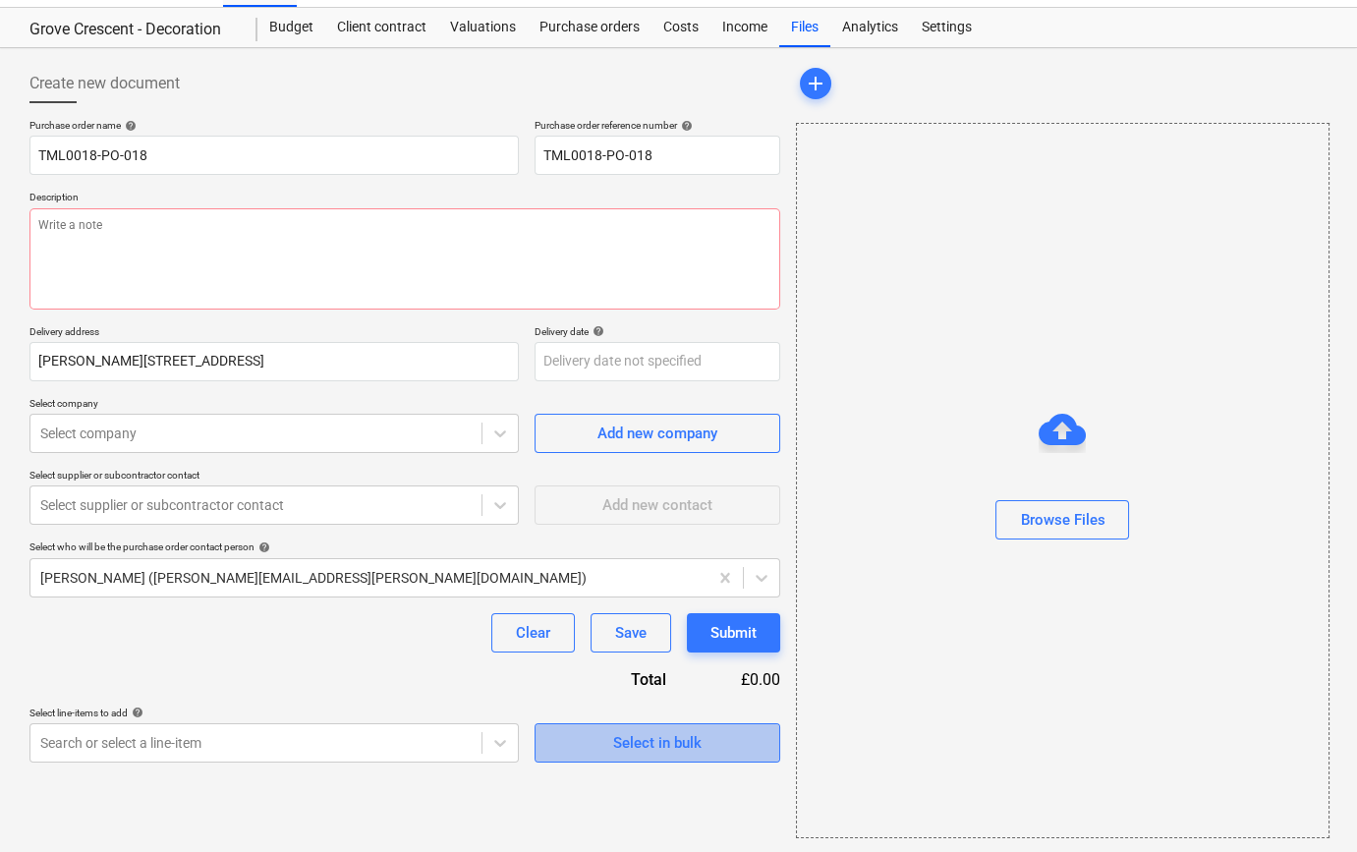
click at [639, 745] on div "Select in bulk" at bounding box center [657, 743] width 88 height 26
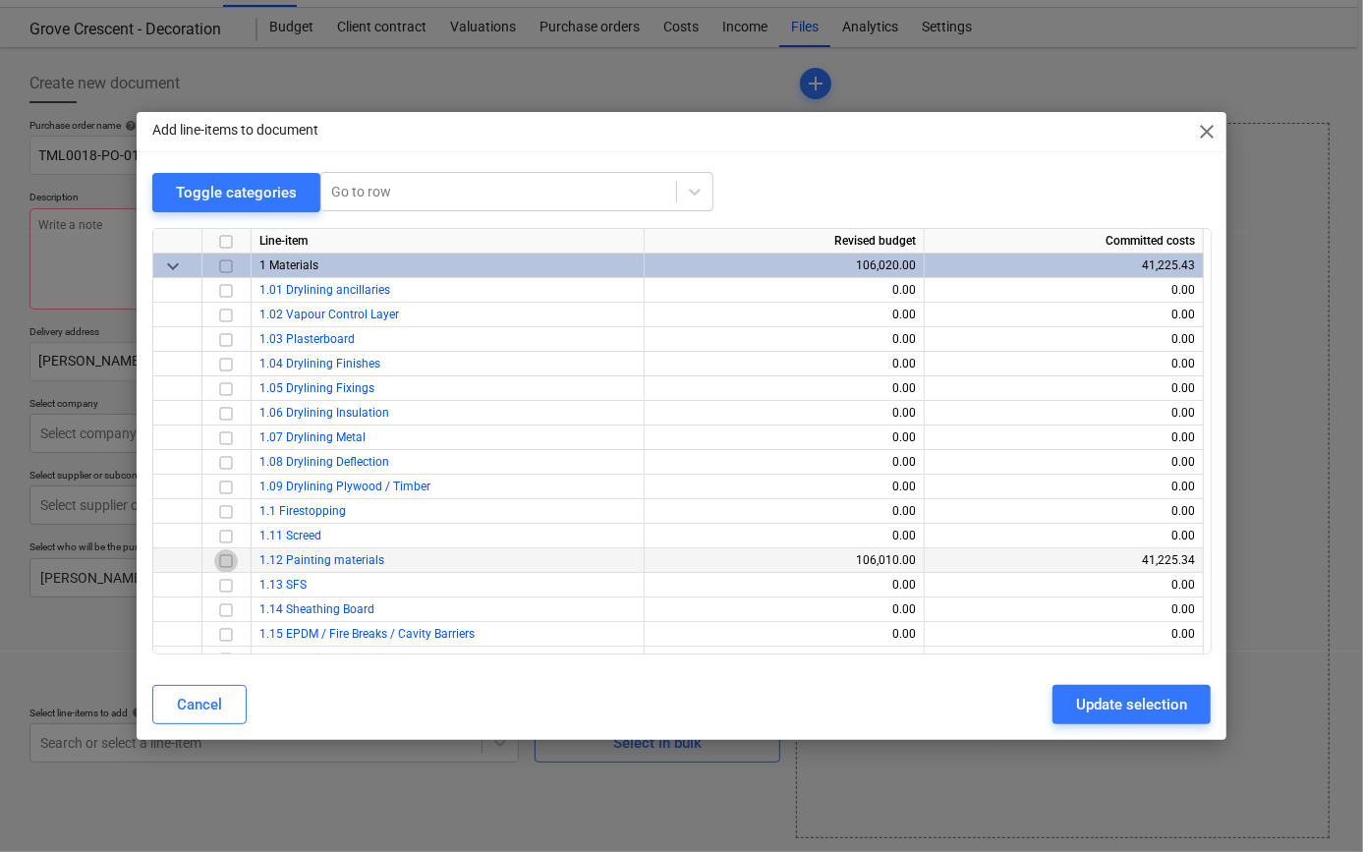
click at [224, 560] on input "checkbox" at bounding box center [226, 560] width 24 height 24
click at [1130, 708] on div "Update selection" at bounding box center [1131, 705] width 111 height 26
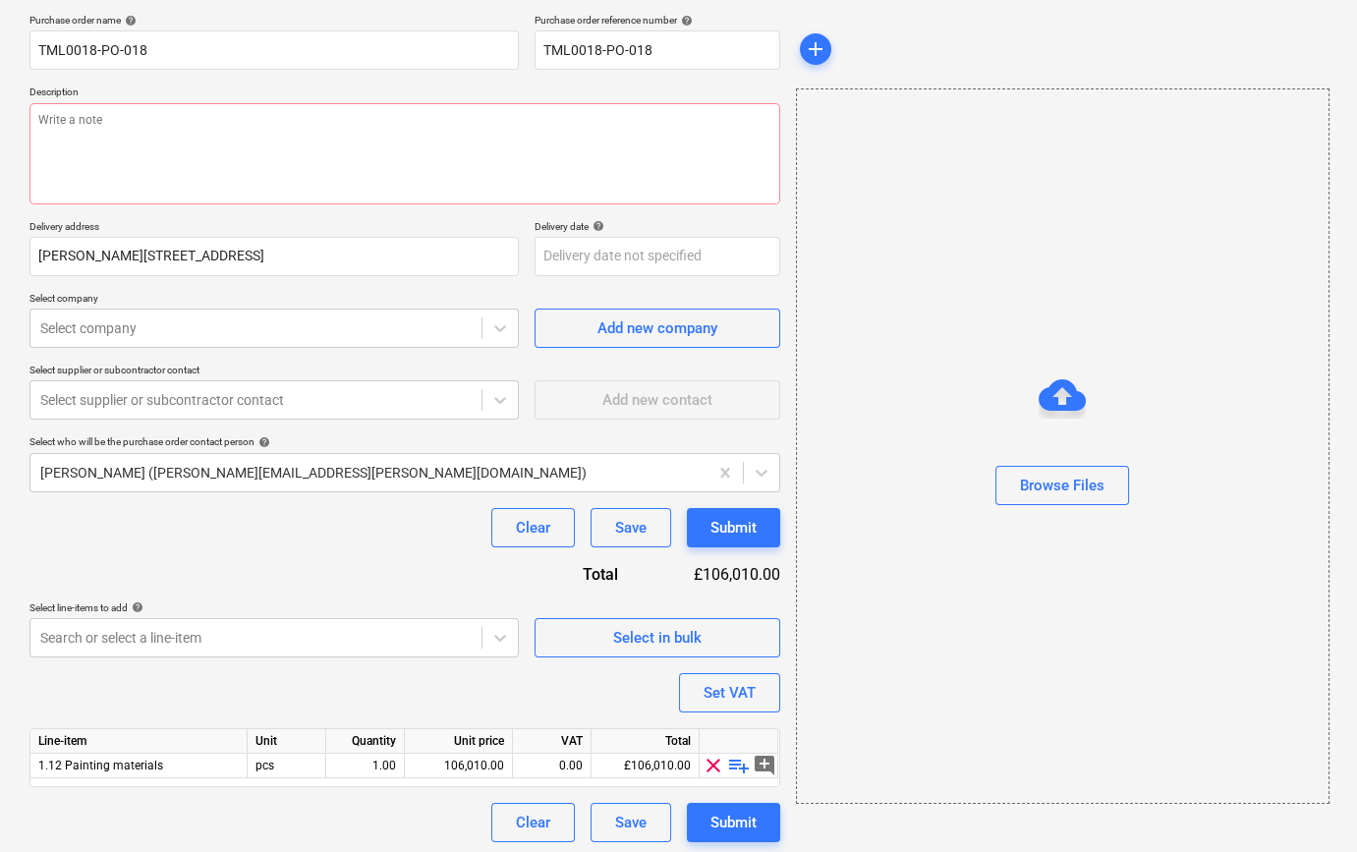
scroll to position [152, 0]
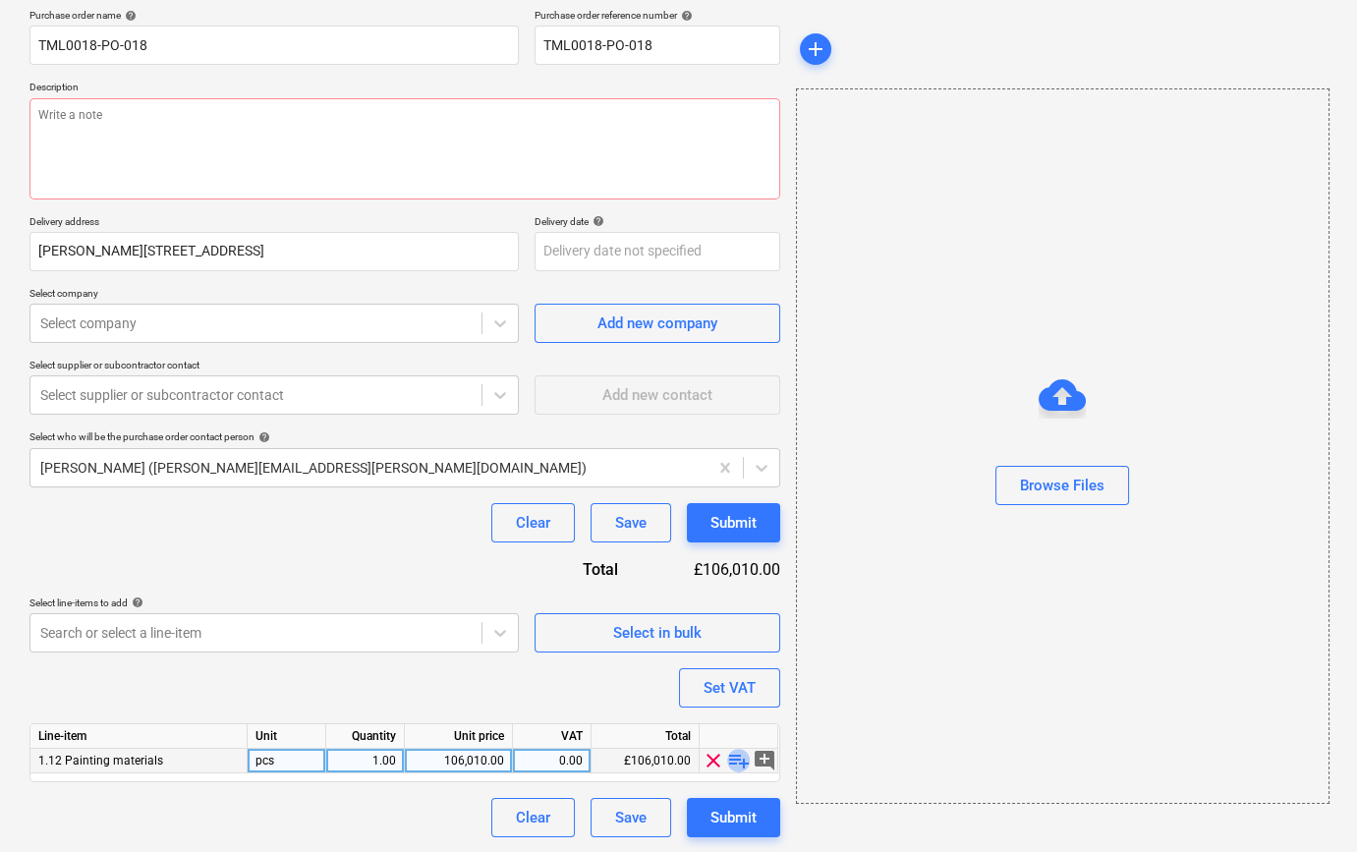
click at [733, 764] on span "playlist_add" at bounding box center [739, 761] width 24 height 24
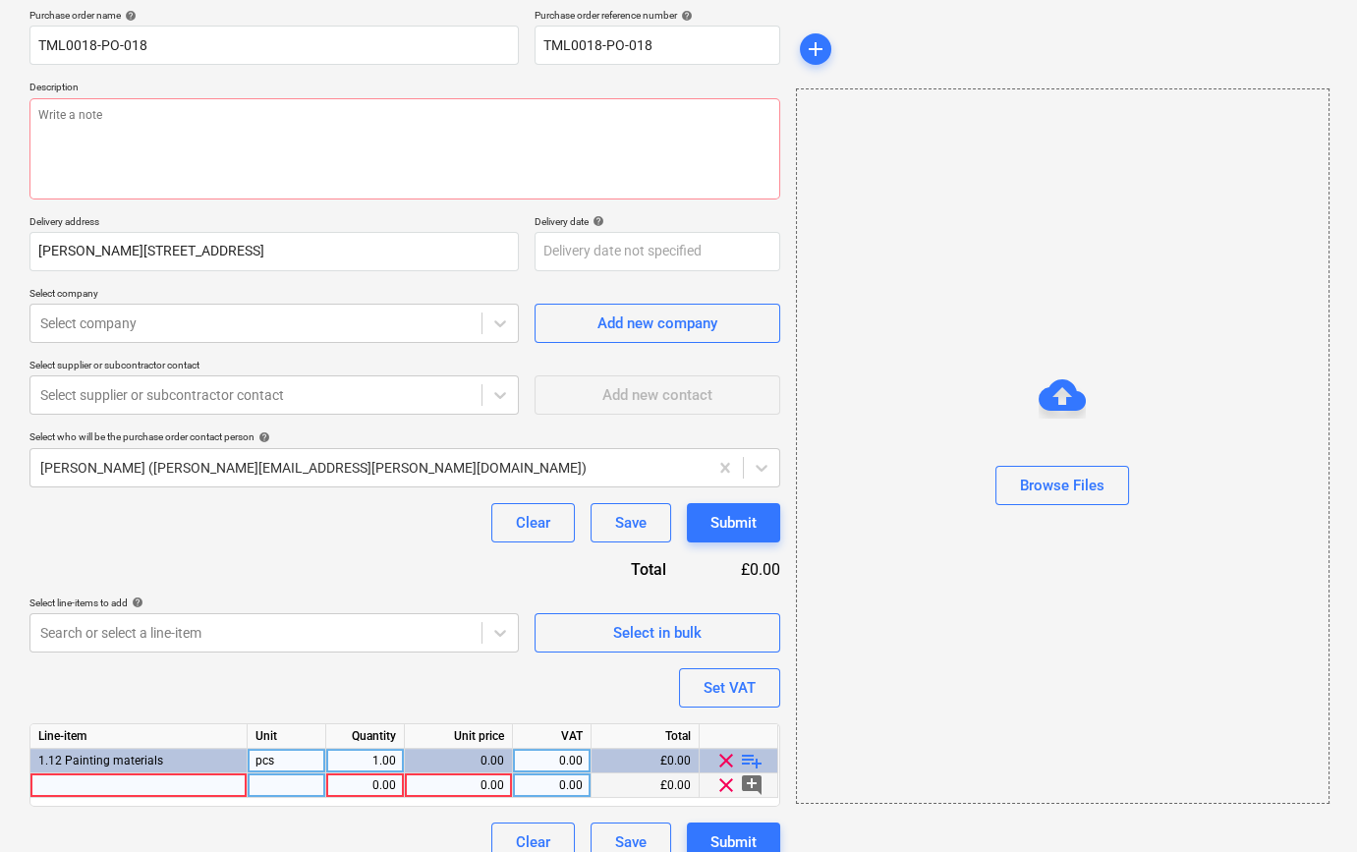
click at [46, 784] on div at bounding box center [138, 785] width 217 height 25
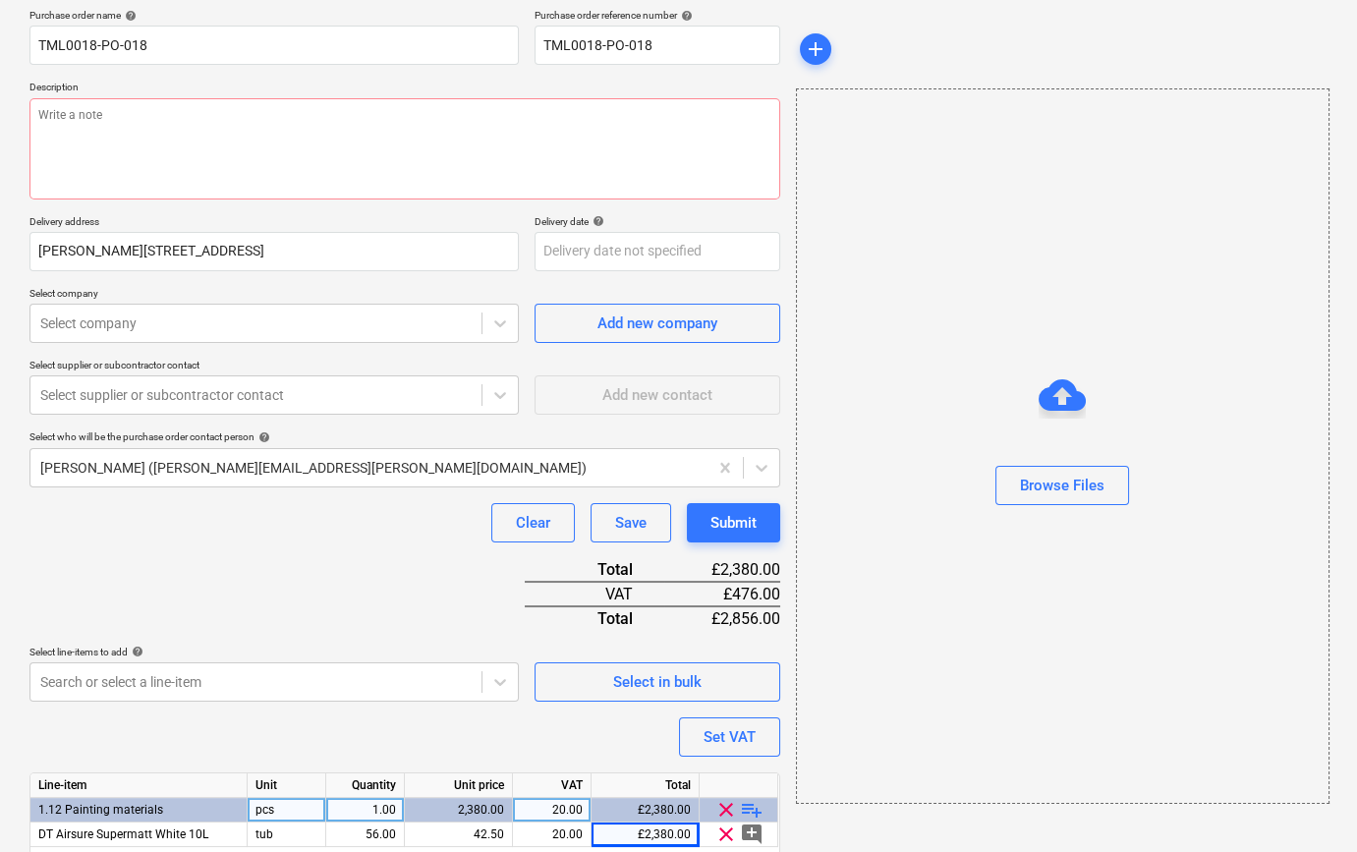
click at [744, 804] on span "playlist_add" at bounding box center [752, 810] width 24 height 24
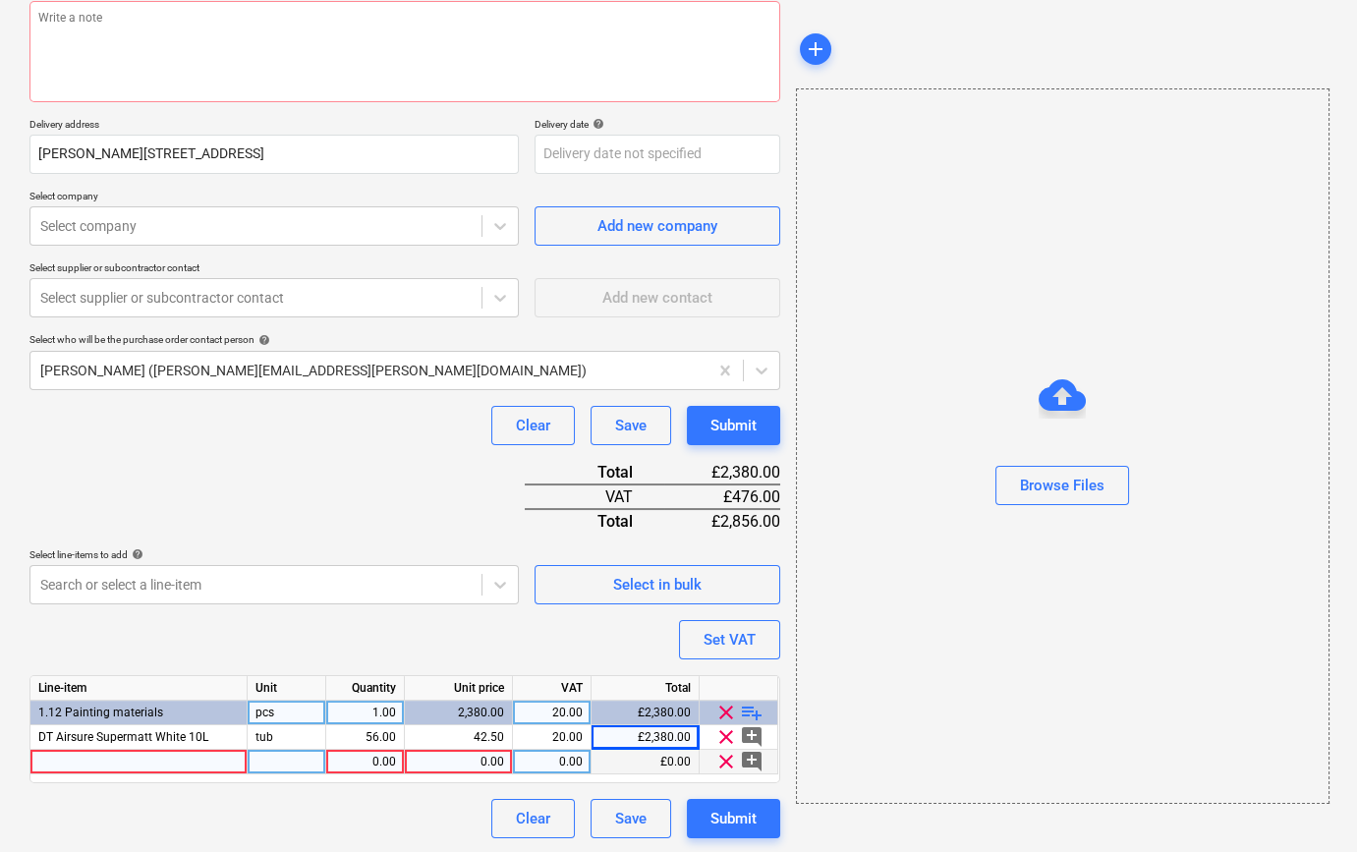
scroll to position [251, 0]
click at [54, 759] on div at bounding box center [138, 761] width 217 height 25
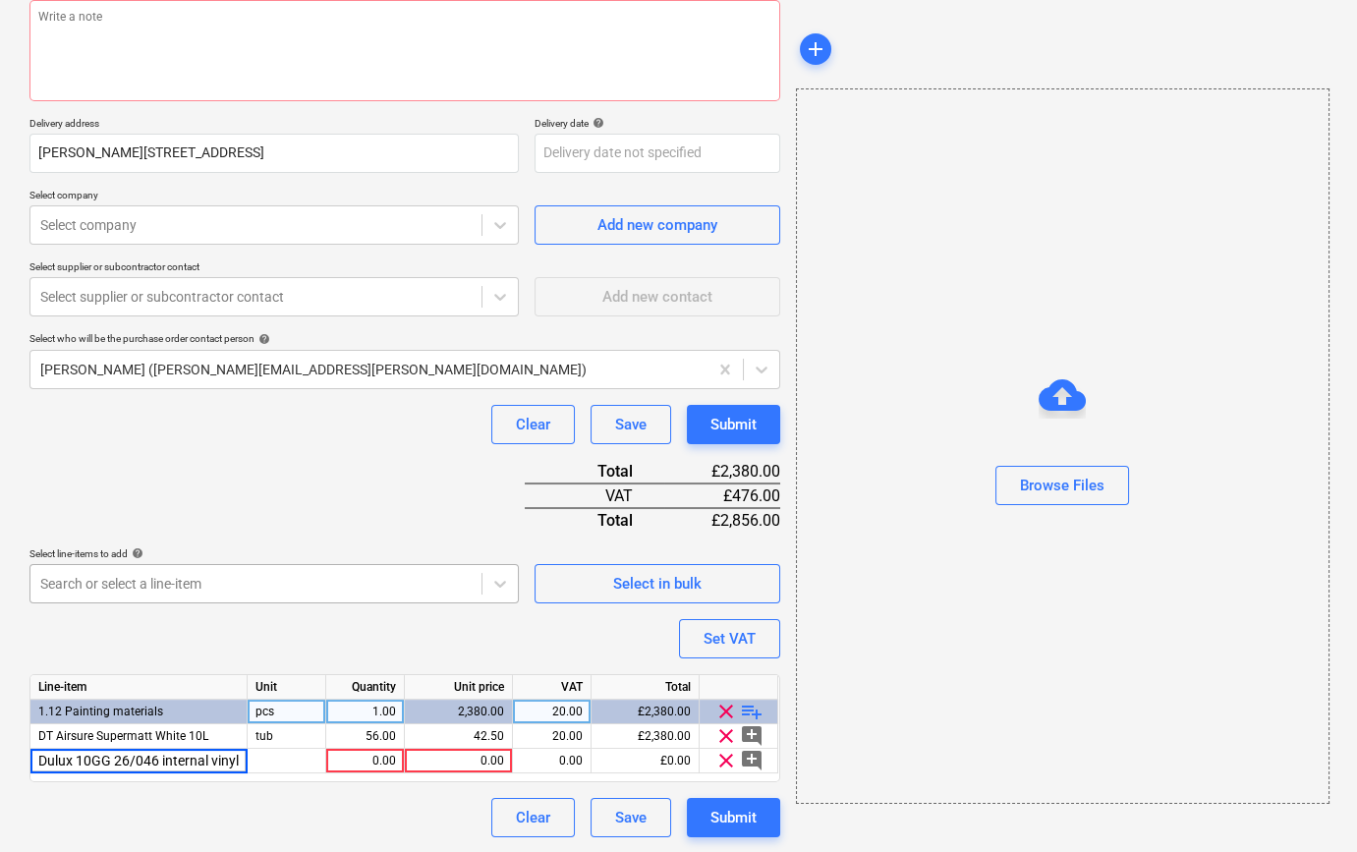
scroll to position [0, 49]
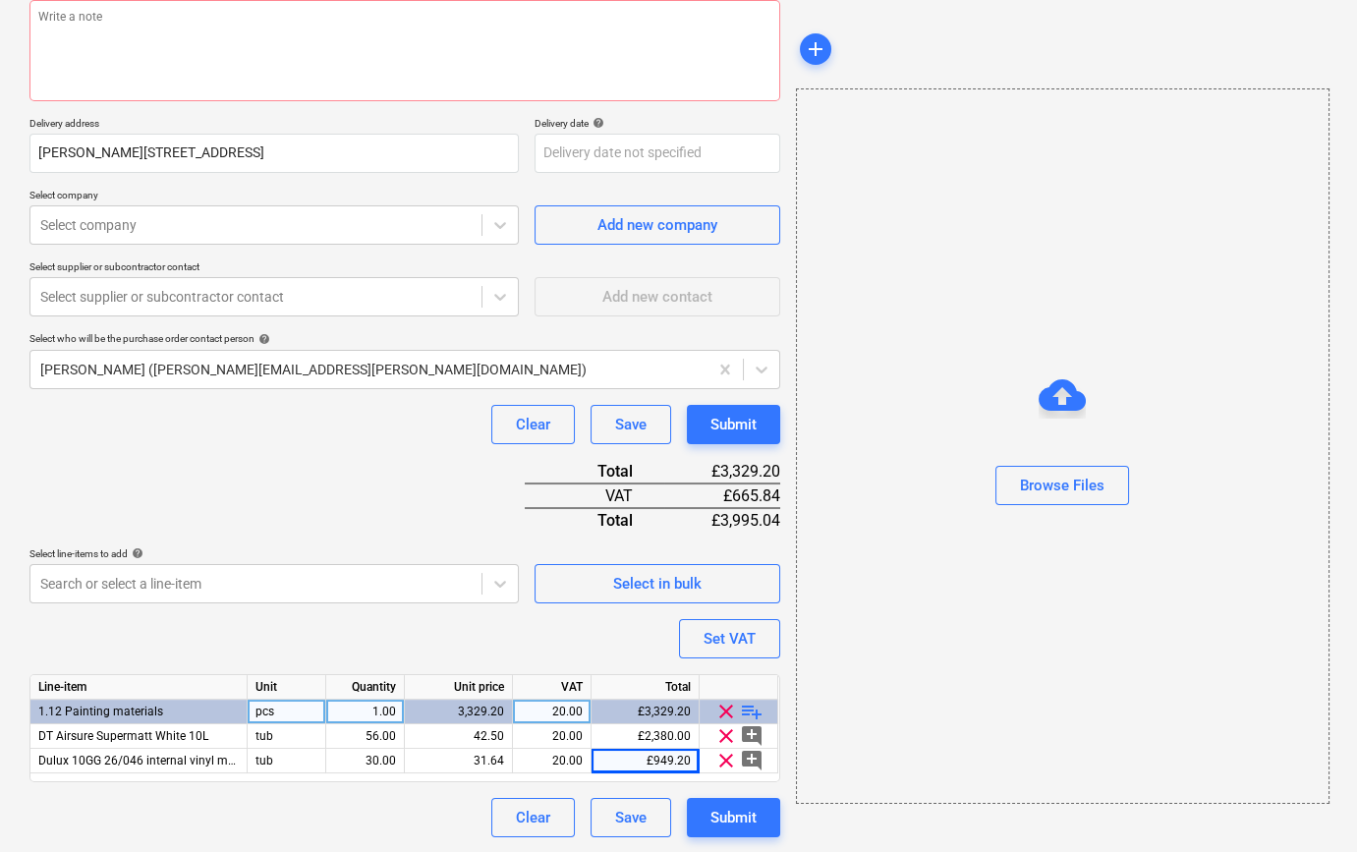
click at [750, 708] on span "playlist_add" at bounding box center [752, 712] width 24 height 24
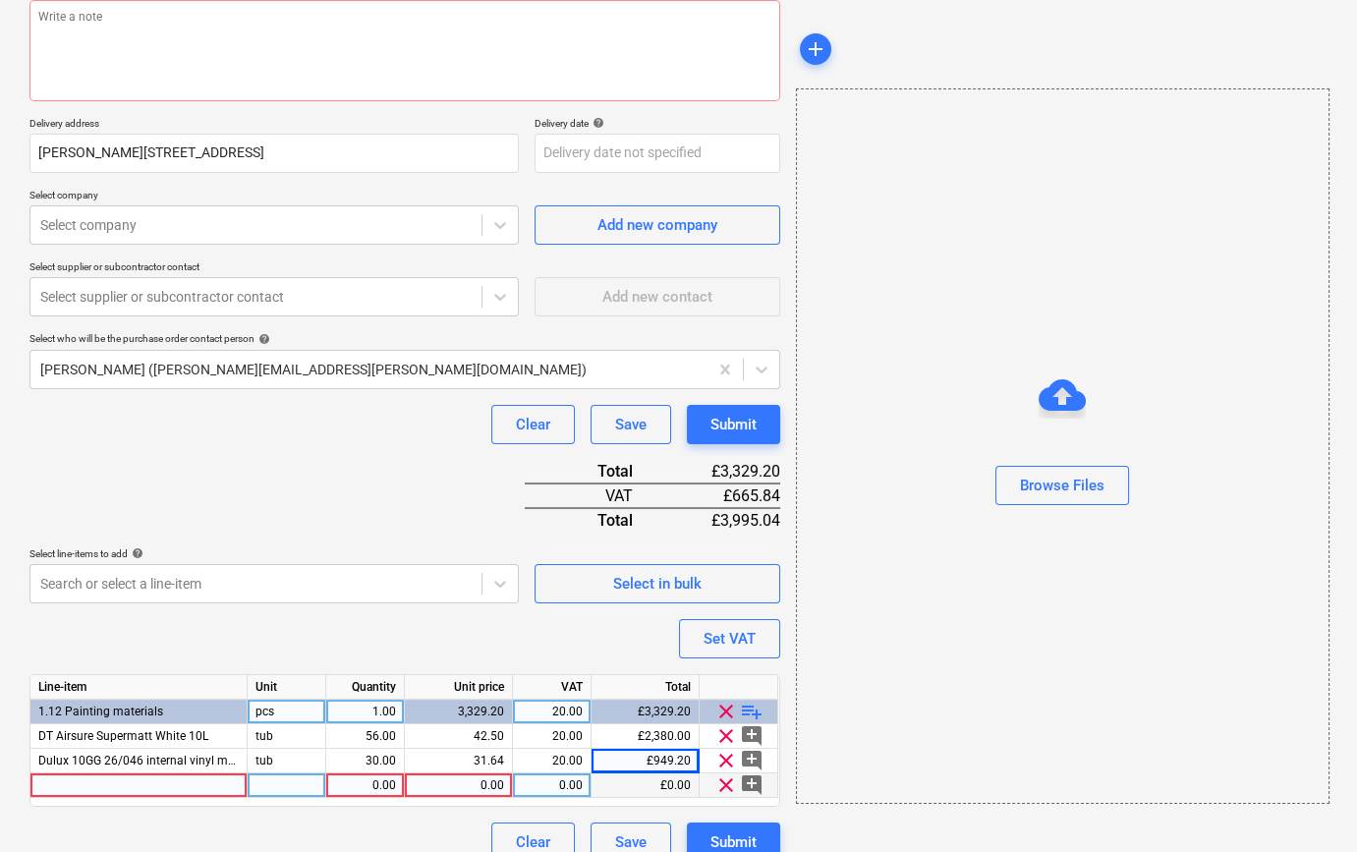
click at [66, 782] on div at bounding box center [138, 785] width 217 height 25
click at [40, 780] on input "Dulux Trade Satinwood White Waterbased 5L" at bounding box center [138, 785] width 216 height 24
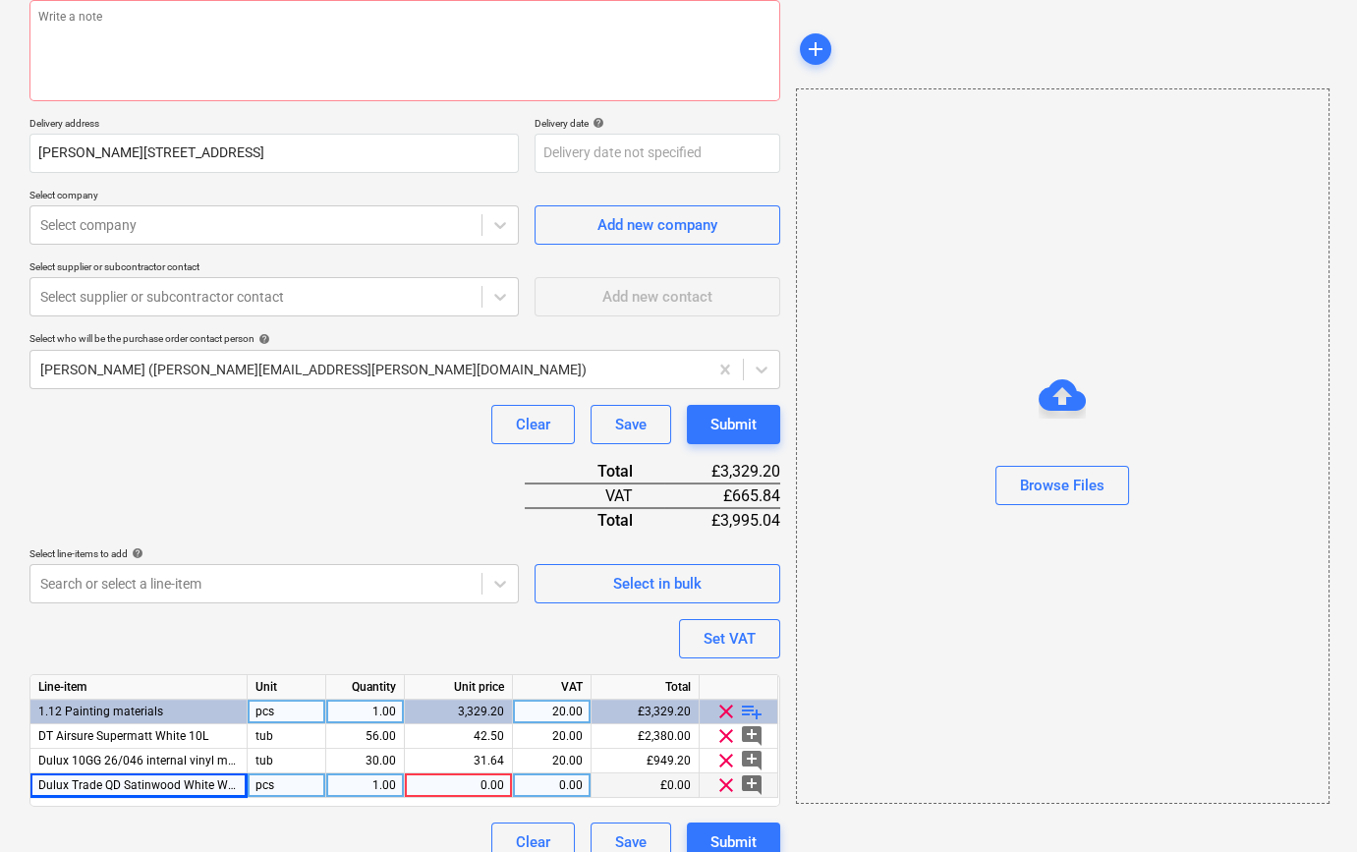
click at [250, 785] on div "pcs" at bounding box center [287, 785] width 79 height 25
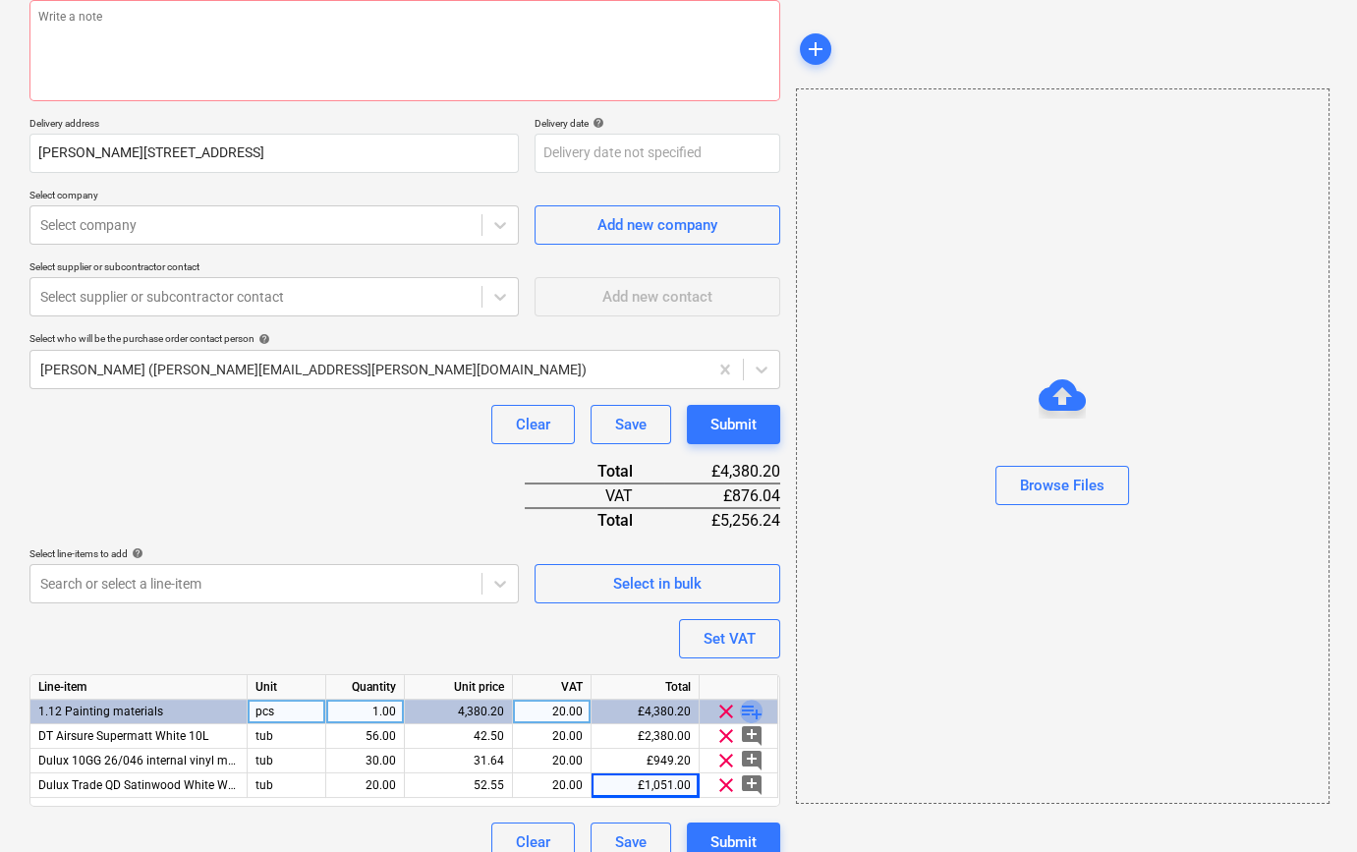
click at [746, 709] on span "playlist_add" at bounding box center [752, 712] width 24 height 24
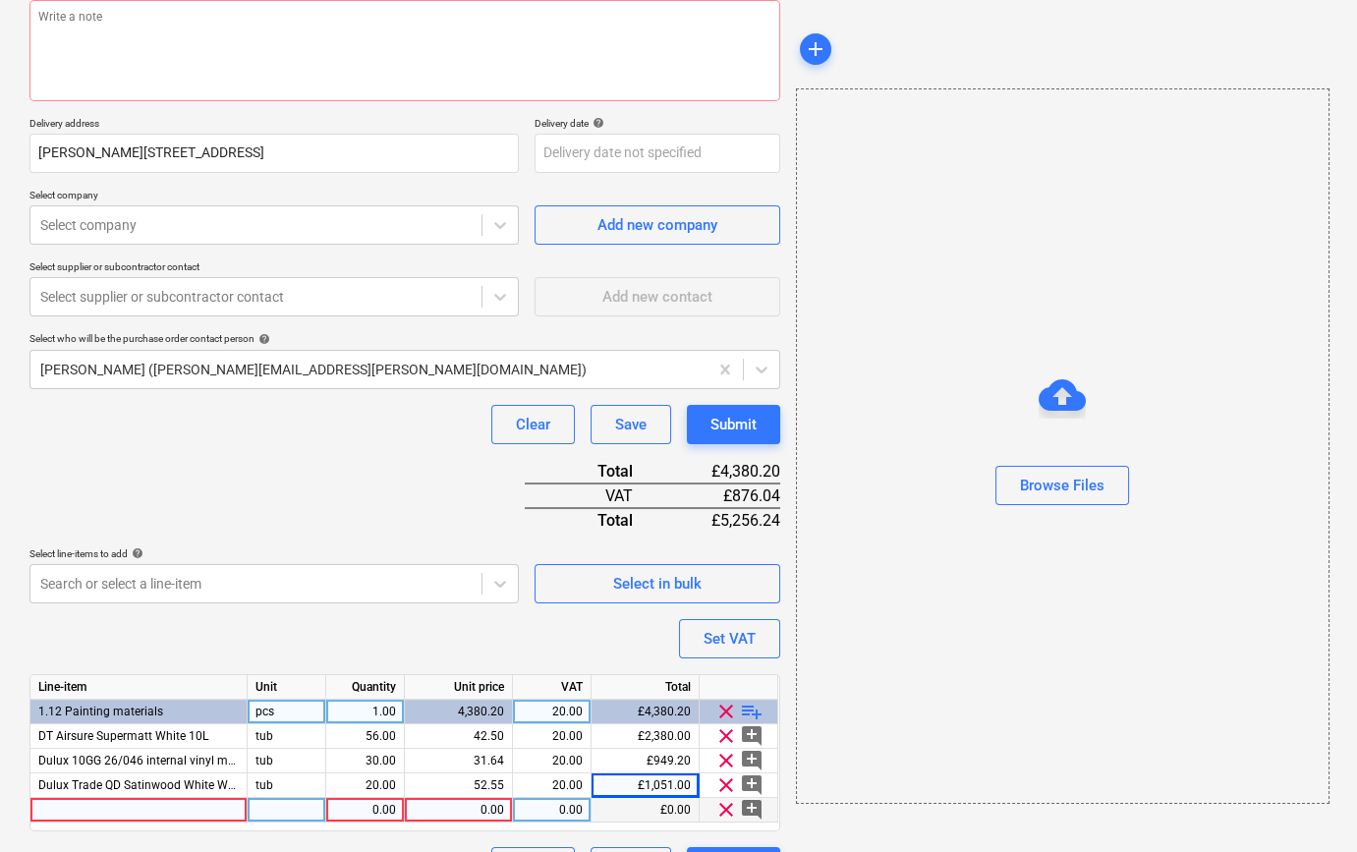
click at [98, 813] on div at bounding box center [138, 810] width 217 height 25
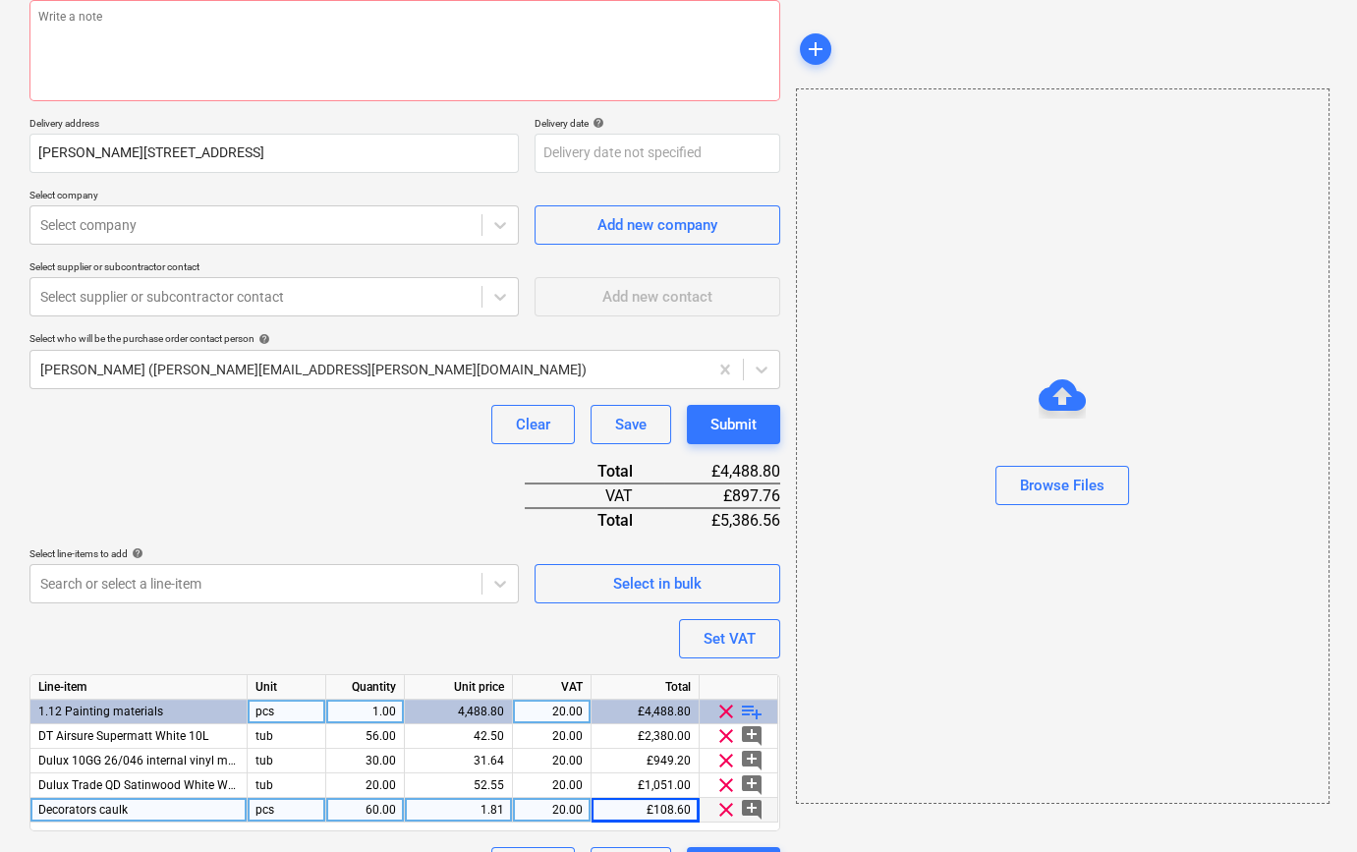
click at [747, 712] on span "playlist_add" at bounding box center [752, 712] width 24 height 24
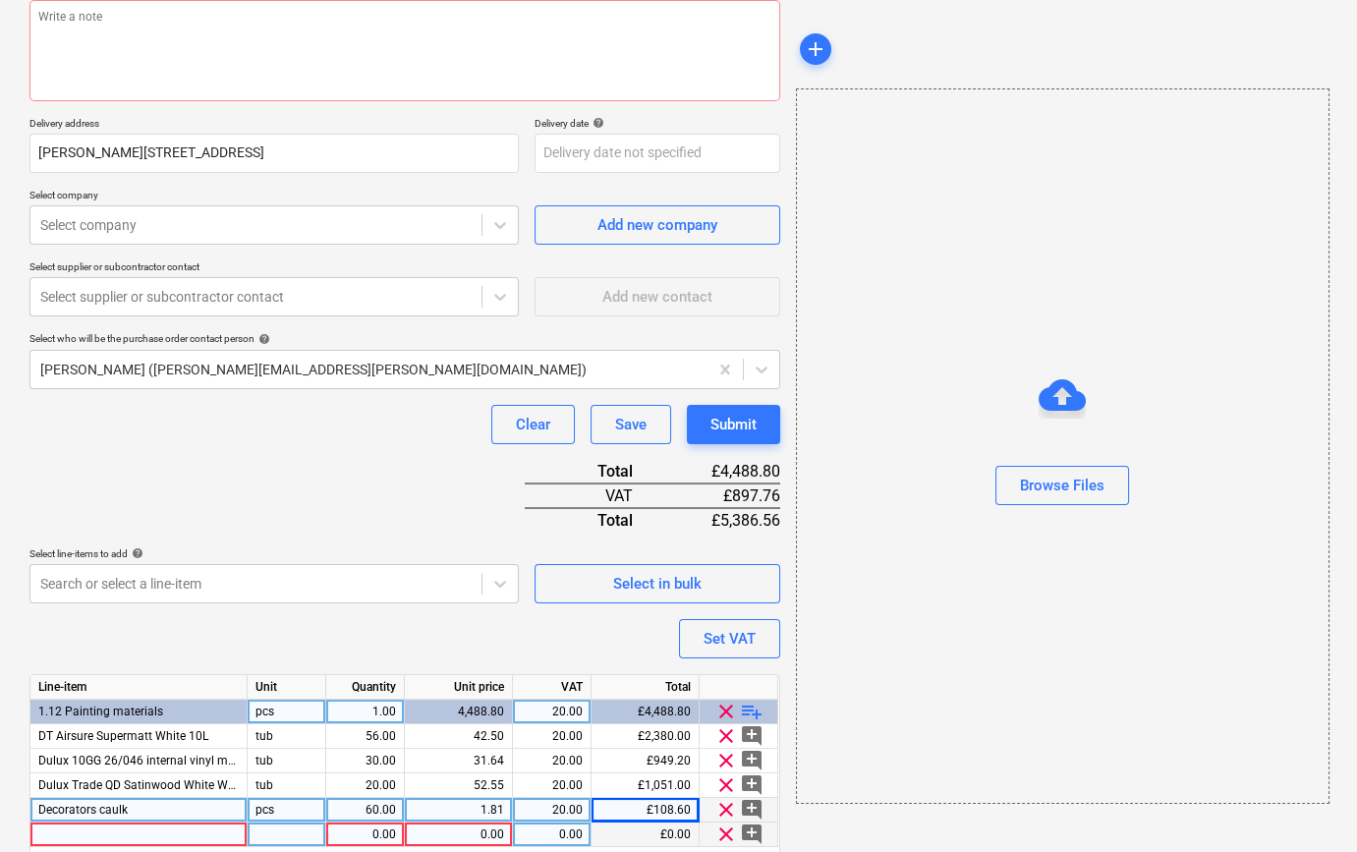
click at [69, 837] on div at bounding box center [138, 835] width 217 height 25
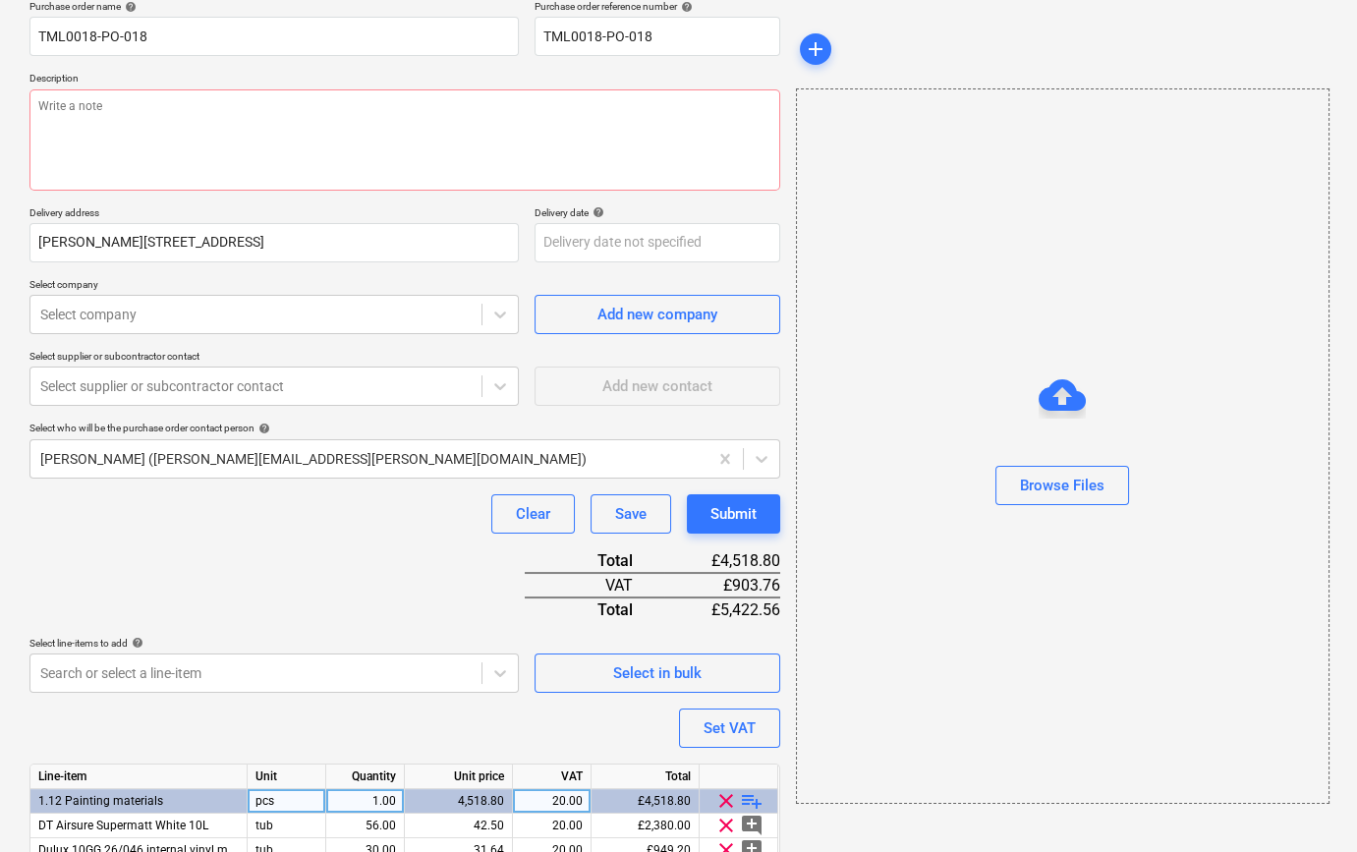
scroll to position [145, 0]
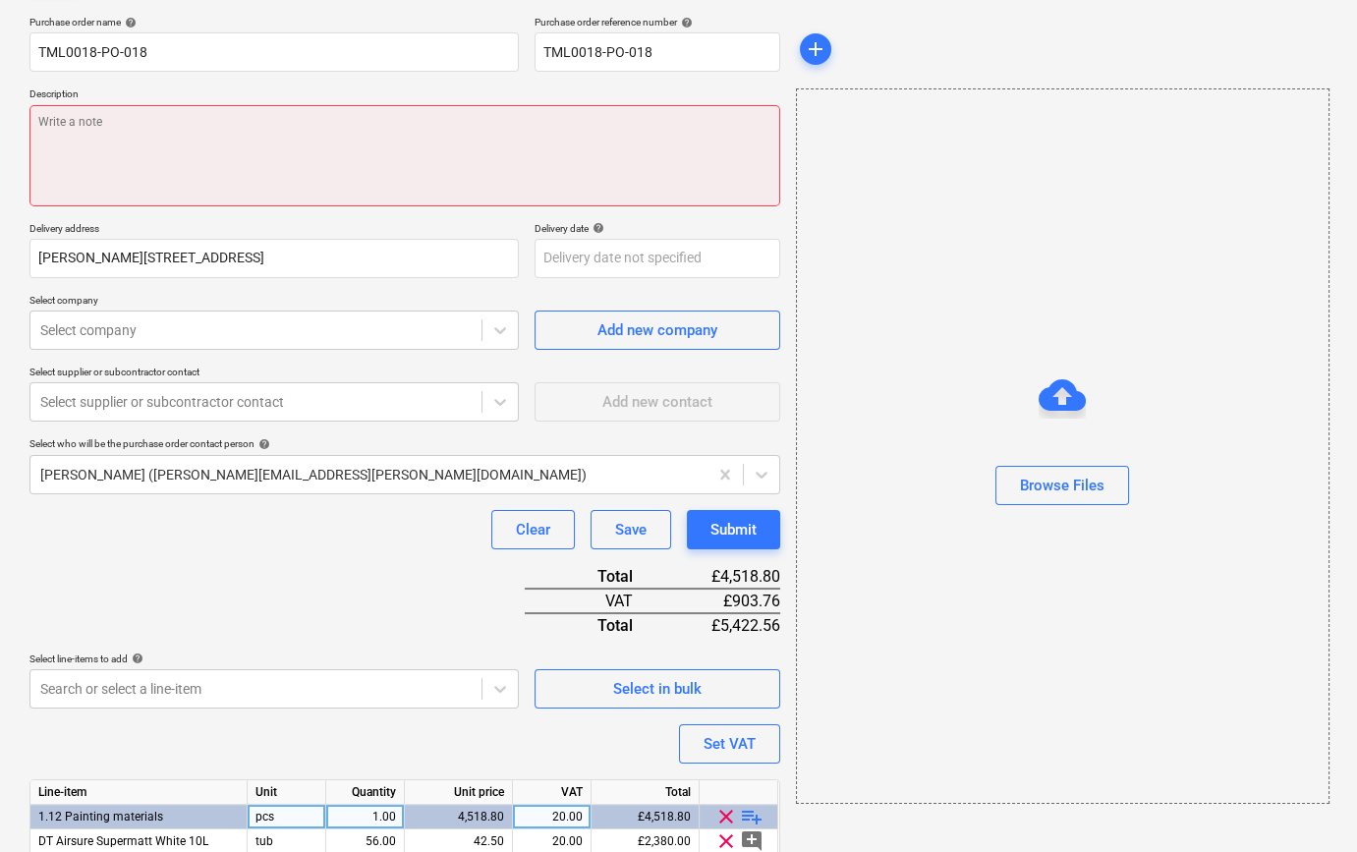
click at [36, 118] on textarea at bounding box center [404, 155] width 751 height 101
paste textarea "Site contact [PERSON_NAME] [PHONE_NUMBER]"
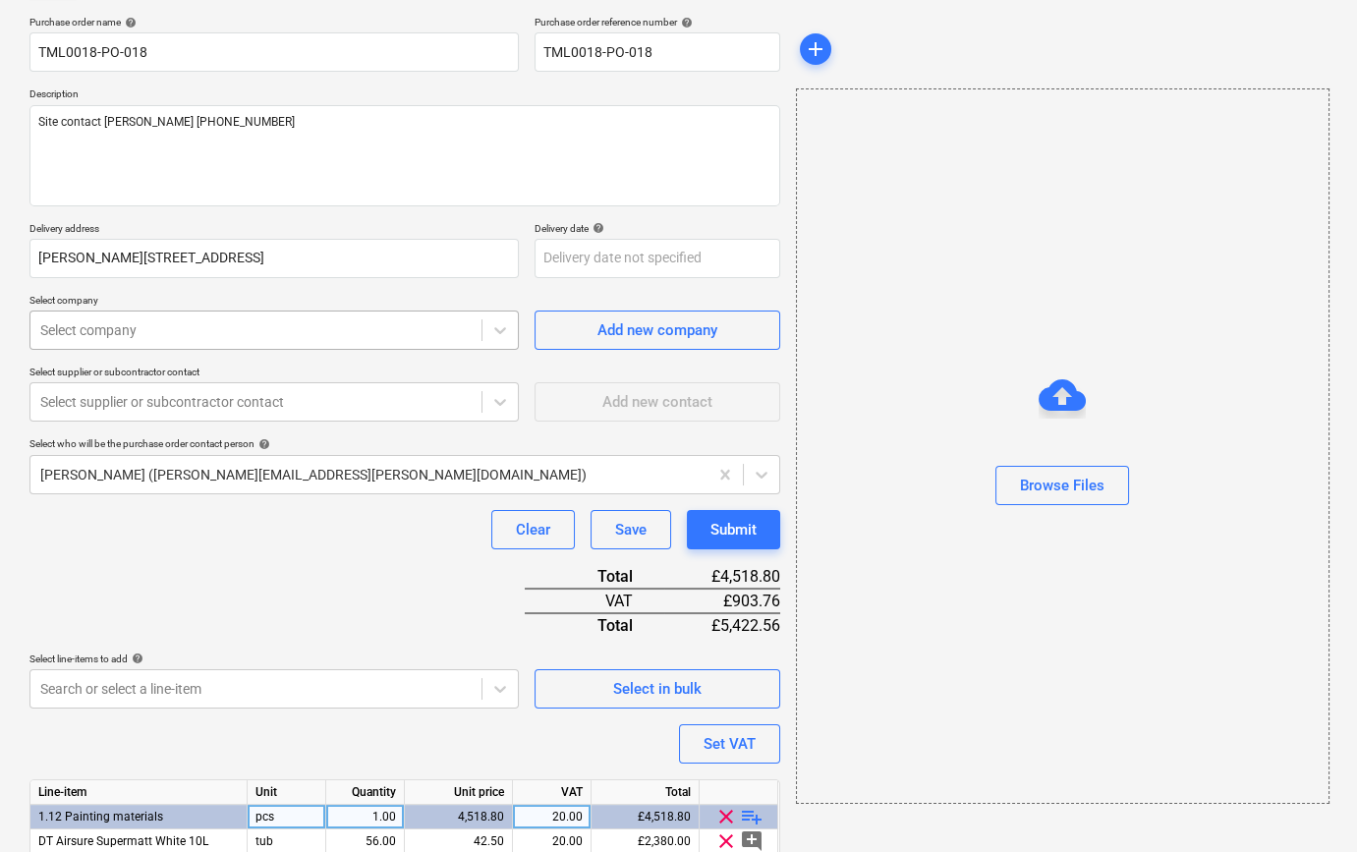
click at [74, 329] on div at bounding box center [255, 330] width 431 height 20
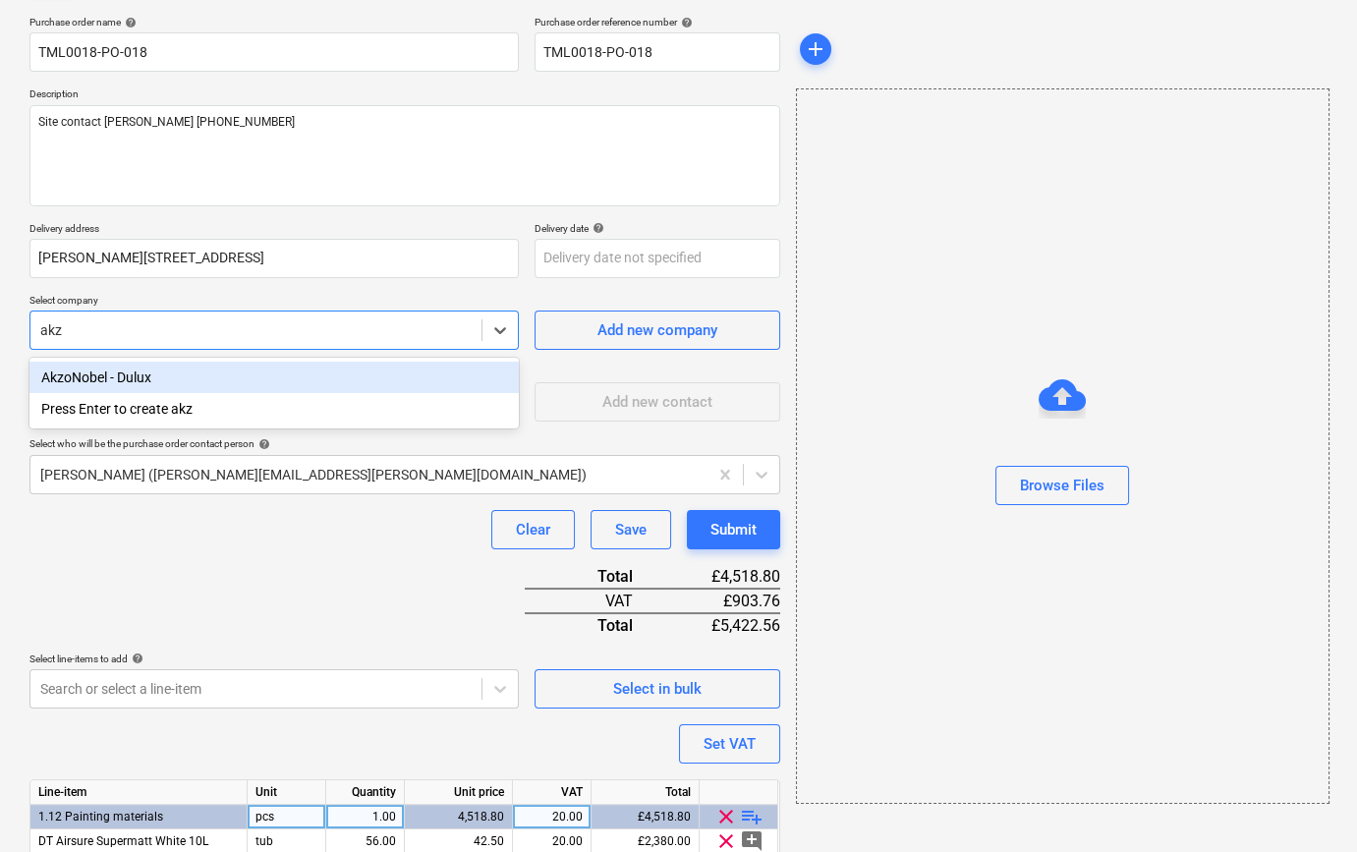
click at [154, 380] on div "AkzoNobel - Dulux" at bounding box center [273, 377] width 489 height 31
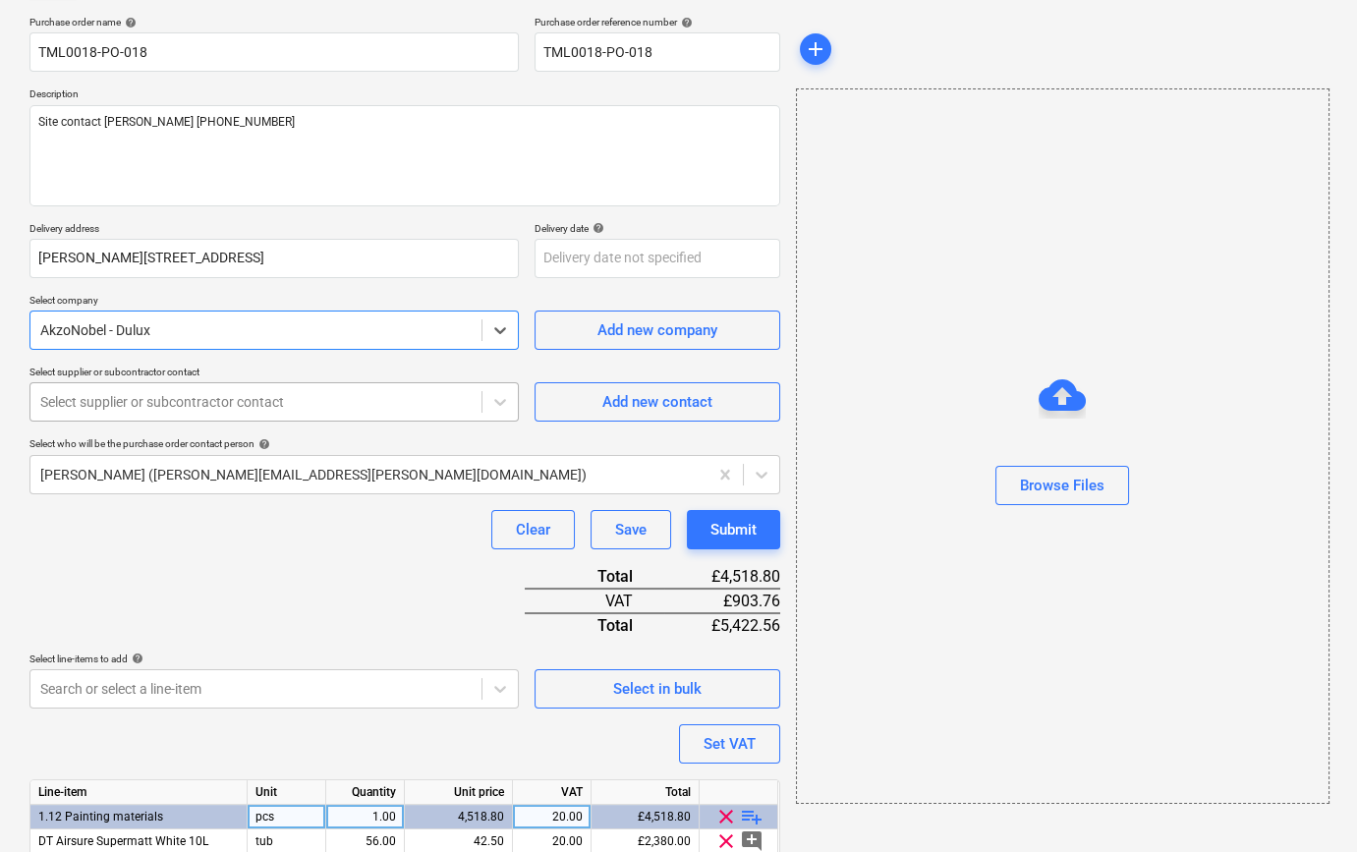
click at [143, 401] on div at bounding box center [255, 402] width 431 height 20
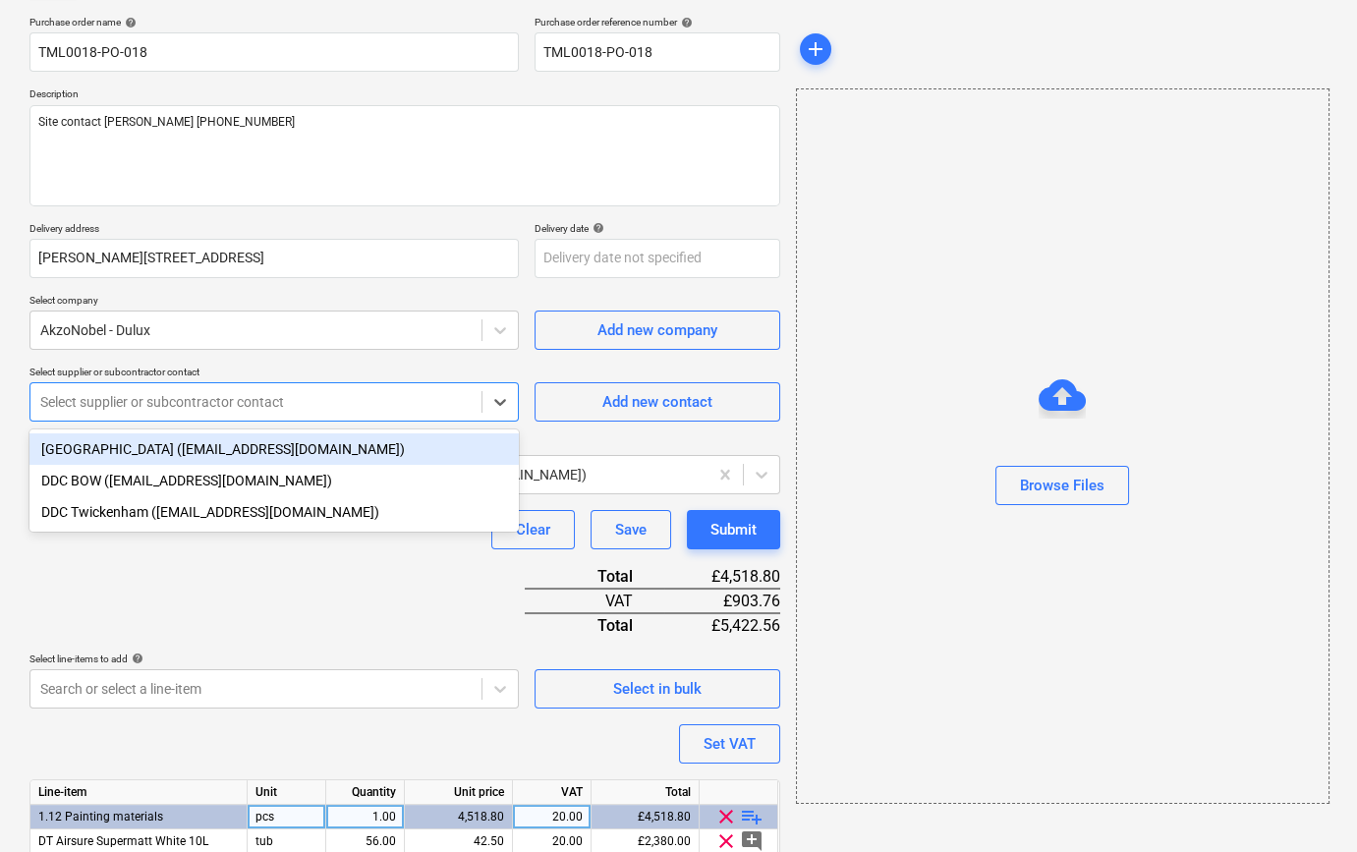
click at [141, 449] on div "[GEOGRAPHIC_DATA] ([EMAIL_ADDRESS][DOMAIN_NAME])" at bounding box center [273, 448] width 489 height 31
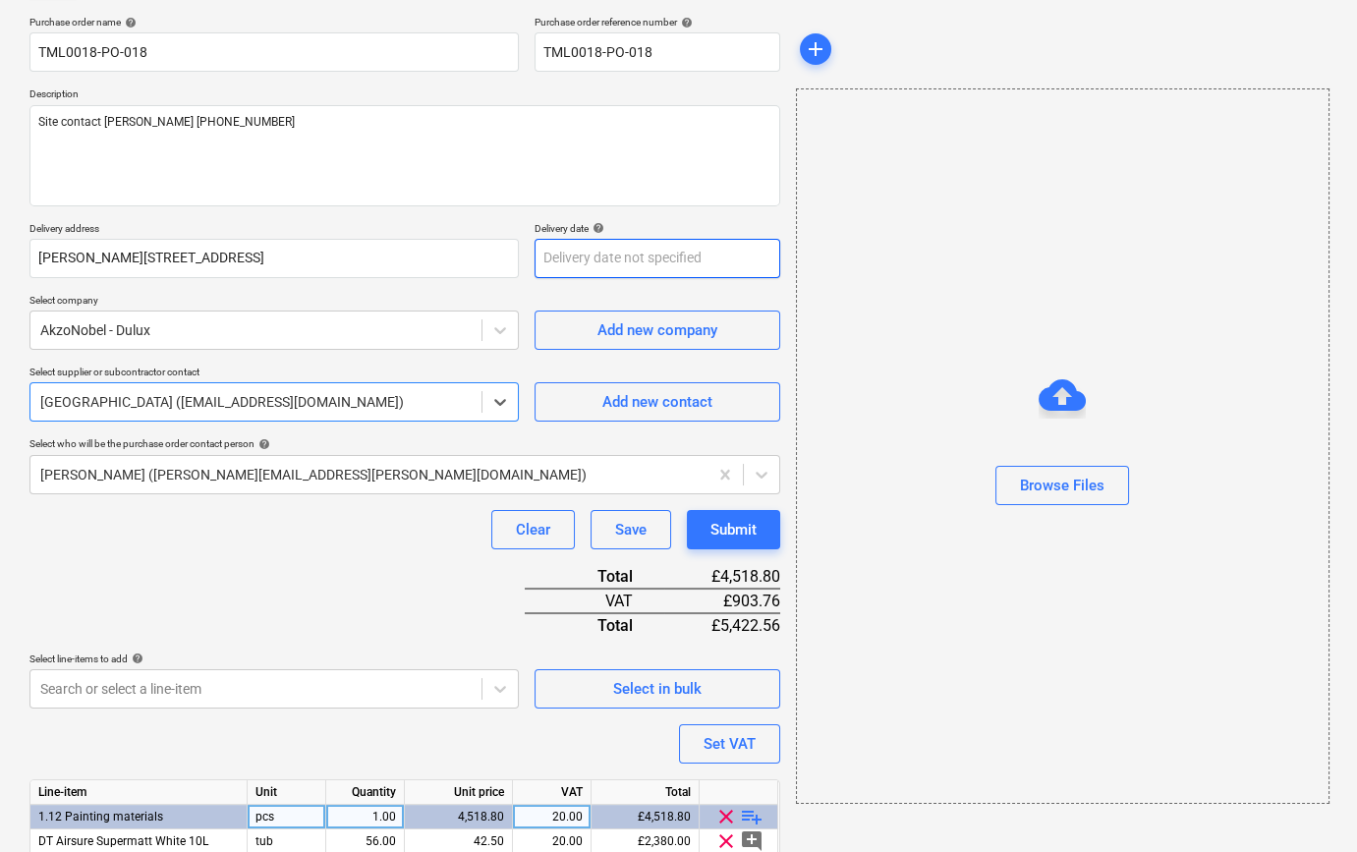
click at [573, 260] on body "Sales Projects Contacts Company Inbox 2 format_size keyboard_arrow_down help se…" at bounding box center [678, 281] width 1357 height 852
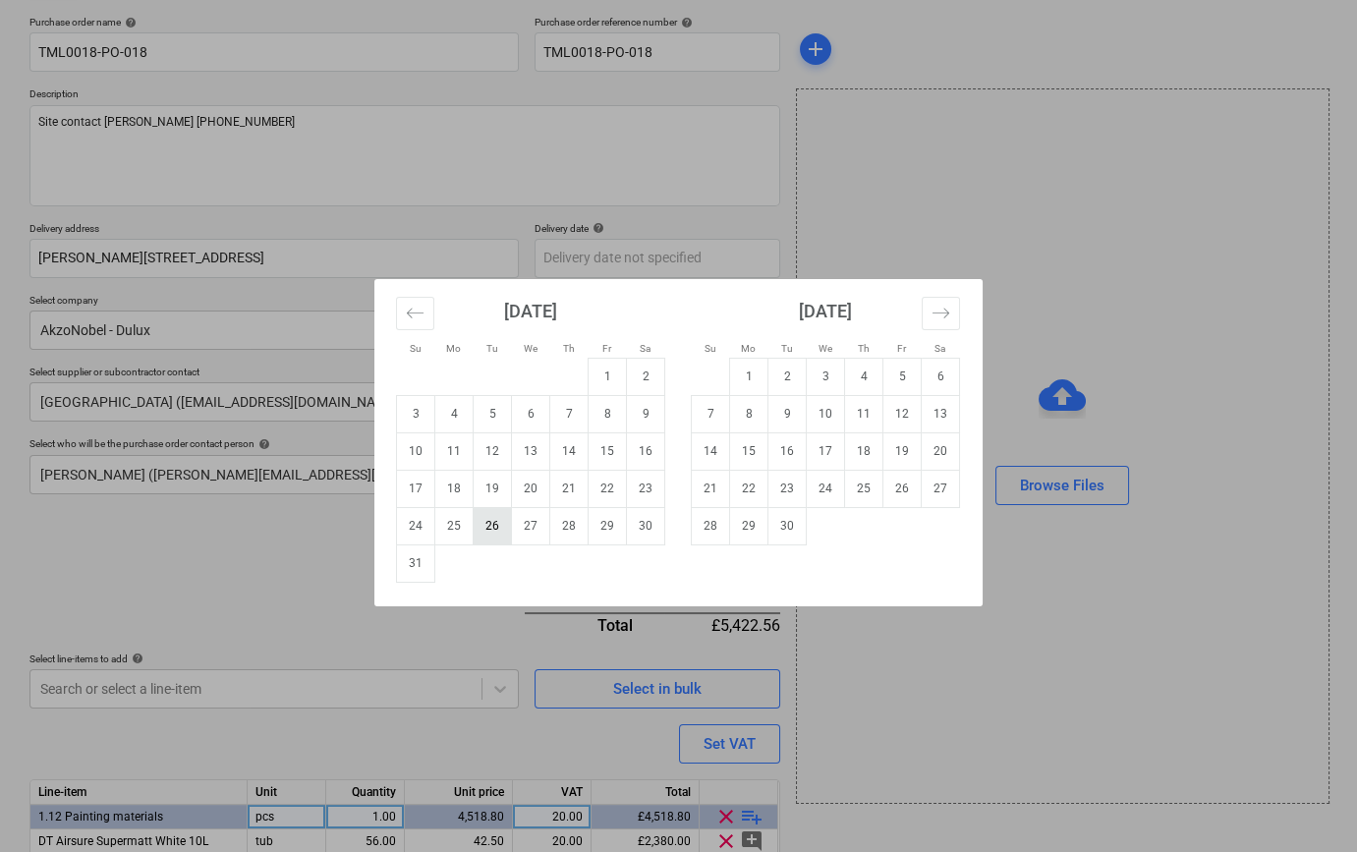
click at [481, 521] on td "26" at bounding box center [493, 525] width 38 height 37
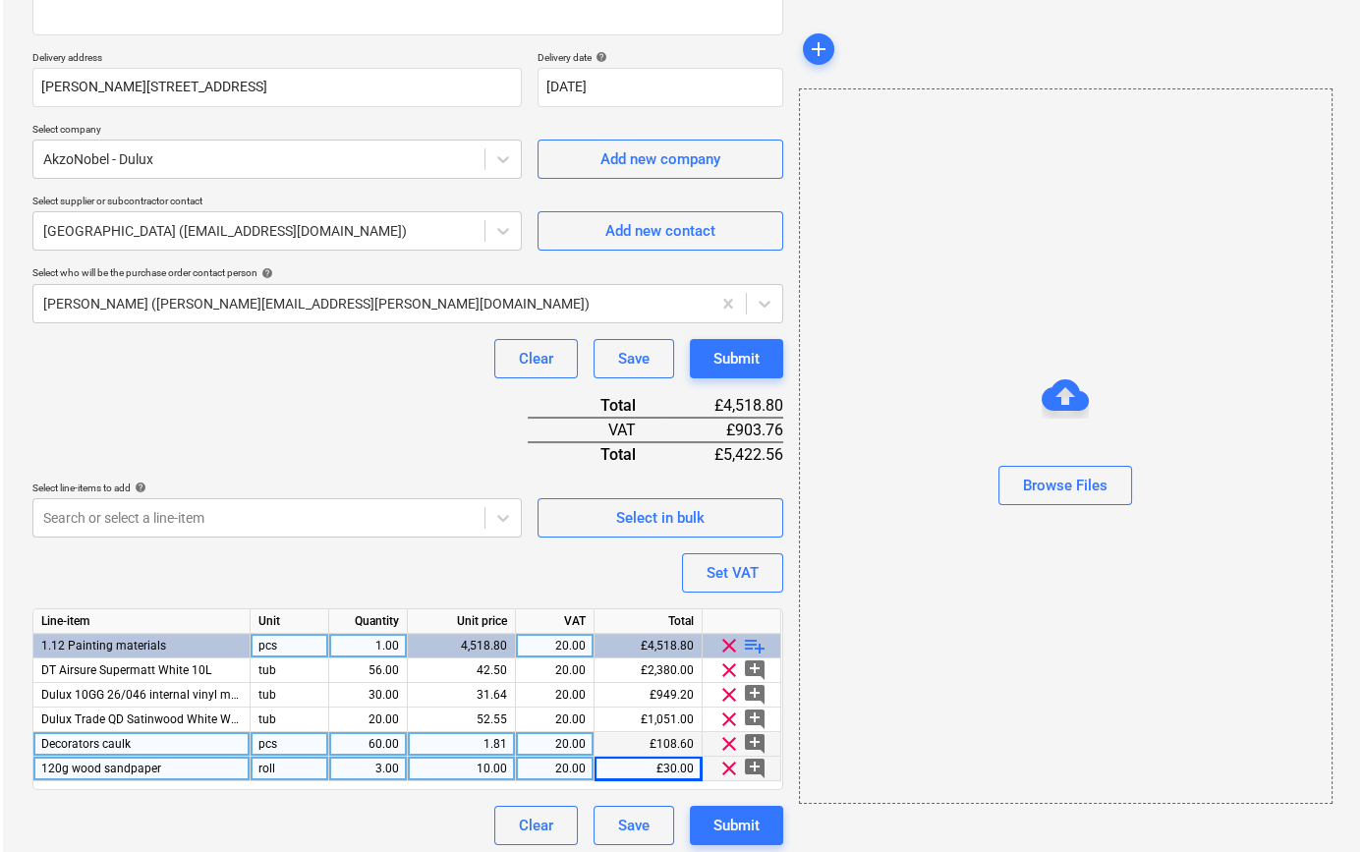
scroll to position [324, 0]
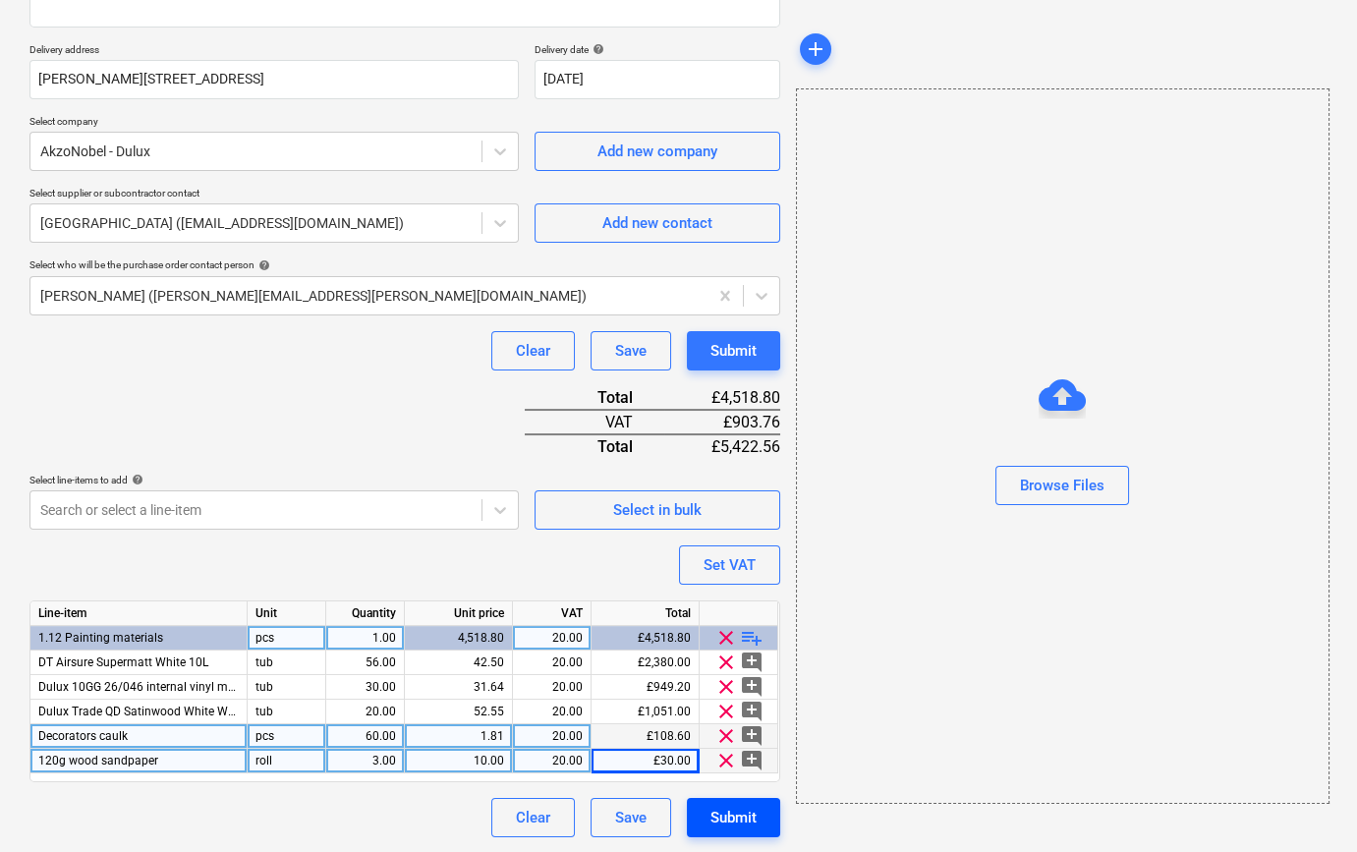
click at [764, 819] on button "Submit" at bounding box center [733, 817] width 93 height 39
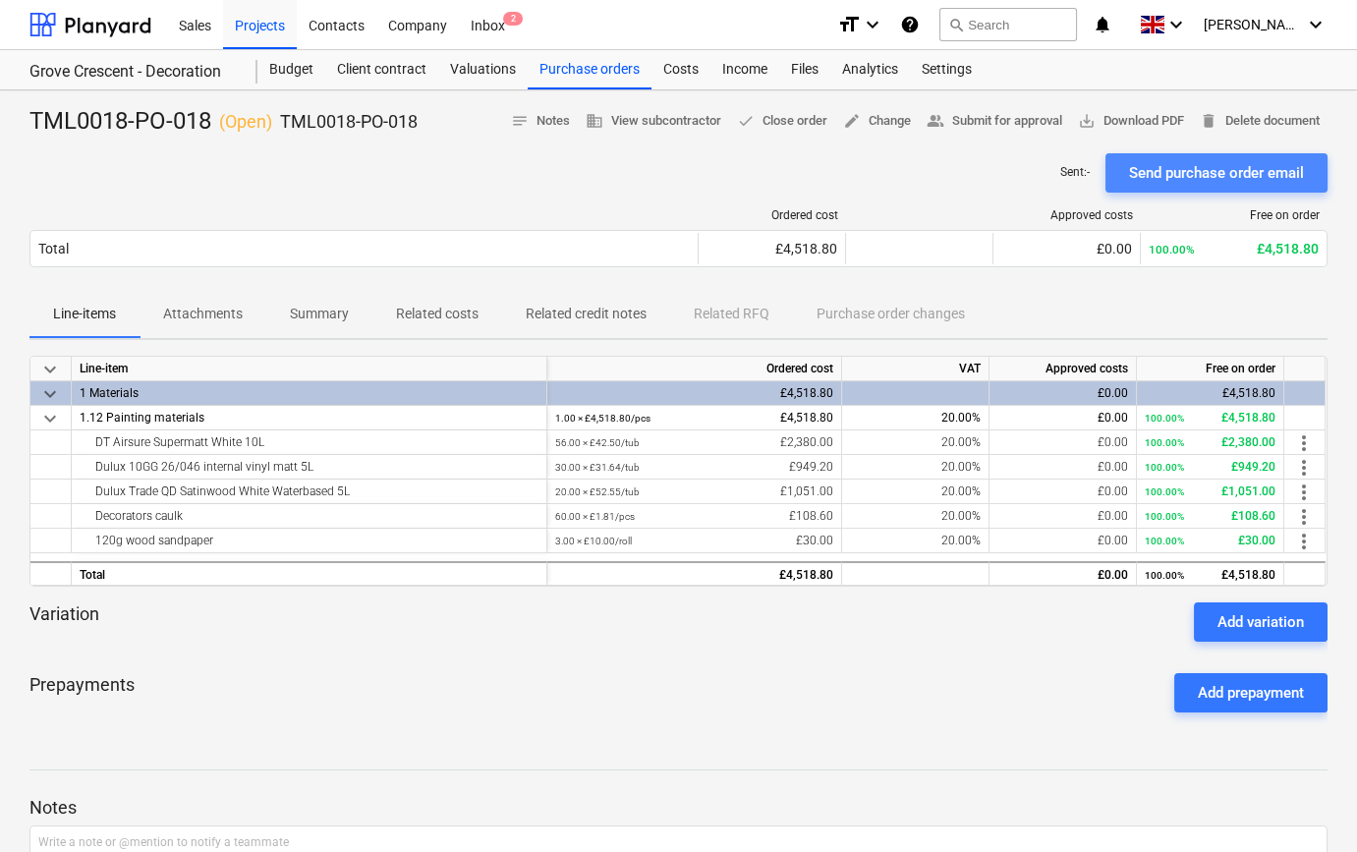
click at [1189, 179] on div "Send purchase order email" at bounding box center [1216, 173] width 175 height 26
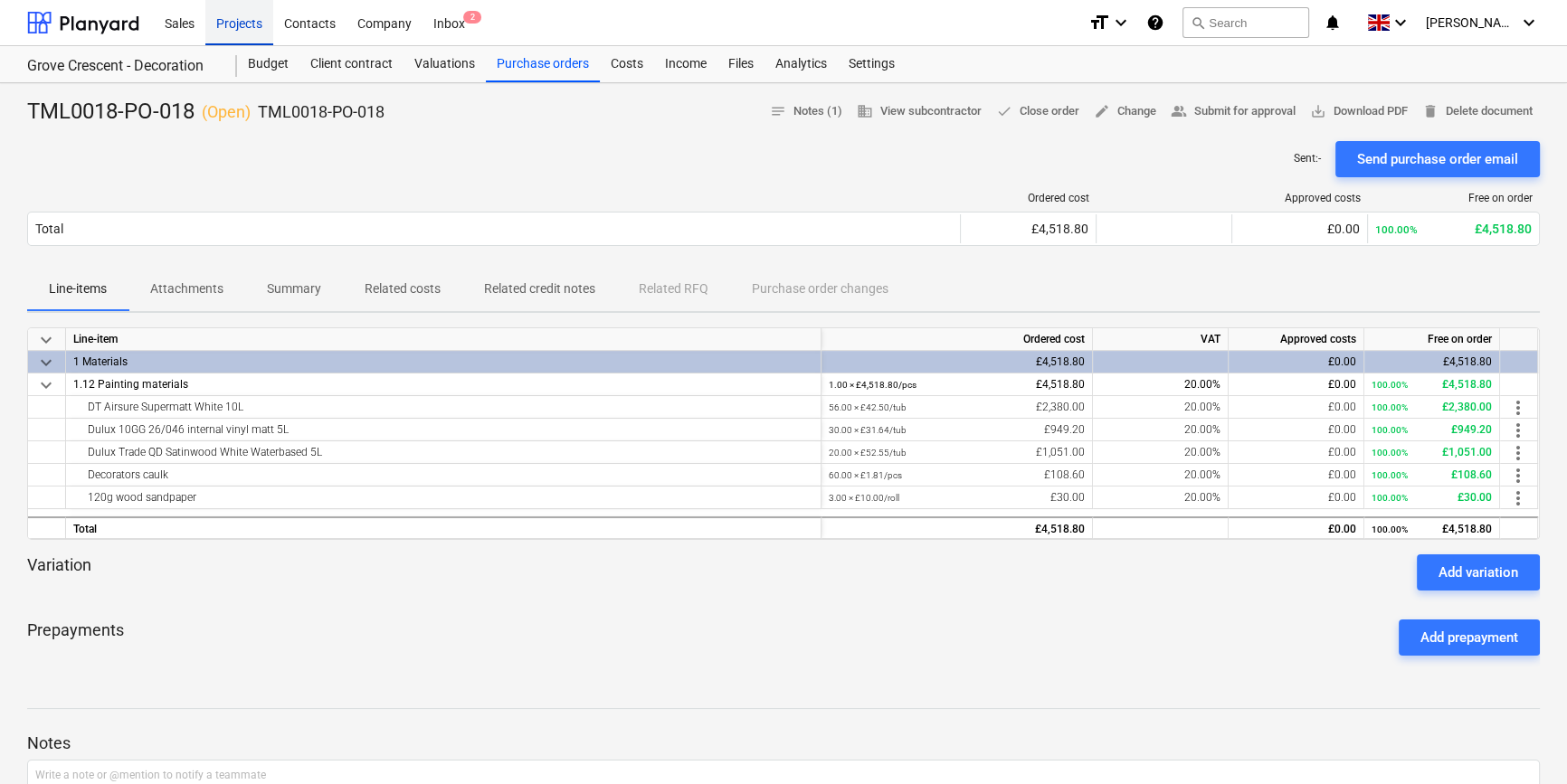
click at [247, 17] on div "Projects" at bounding box center [239, 22] width 68 height 46
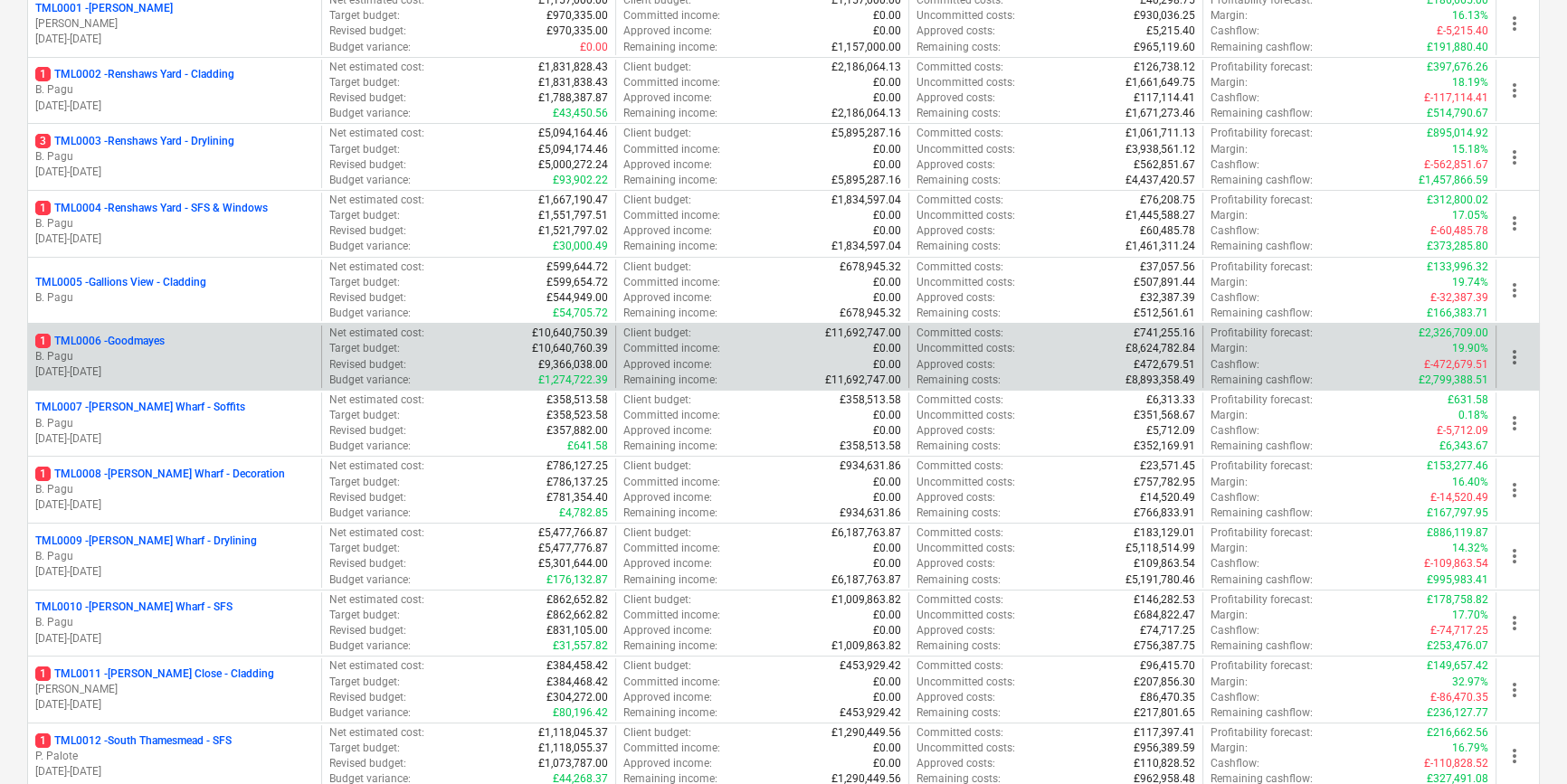
scroll to position [410, 0]
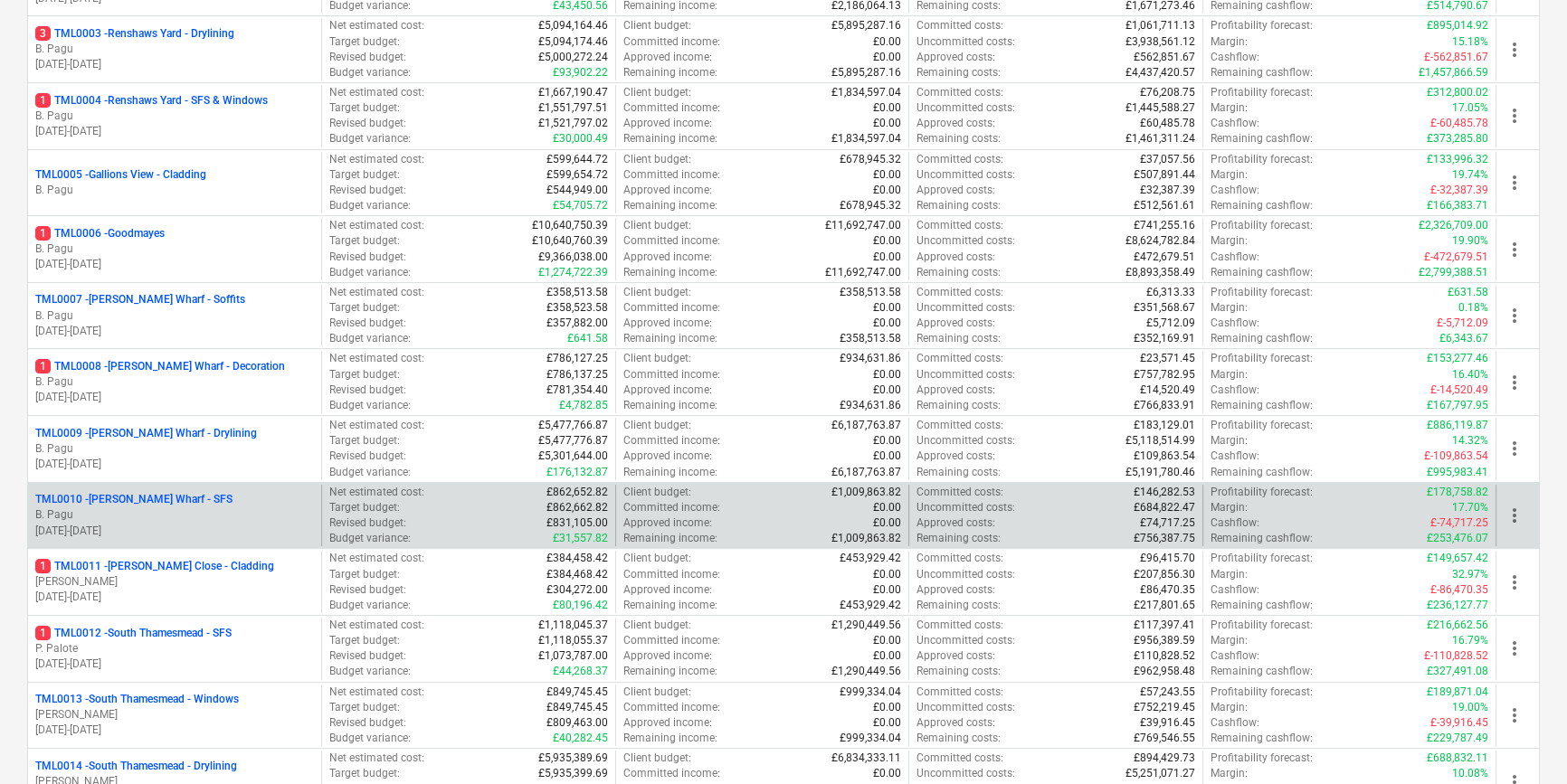
click at [248, 524] on p "[DATE] - [DATE]" at bounding box center [174, 531] width 279 height 16
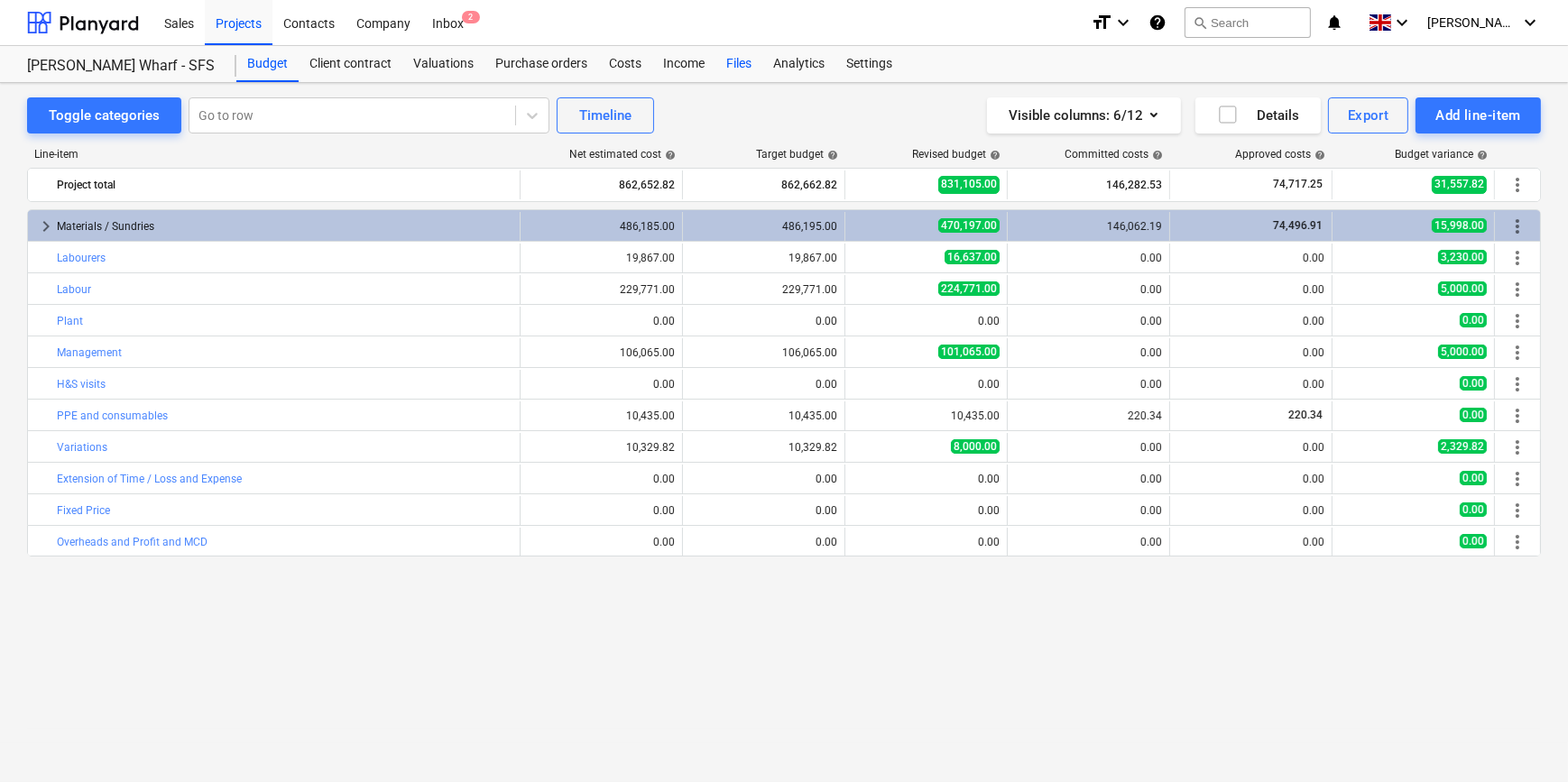
click at [740, 65] on div "Files" at bounding box center [738, 63] width 47 height 36
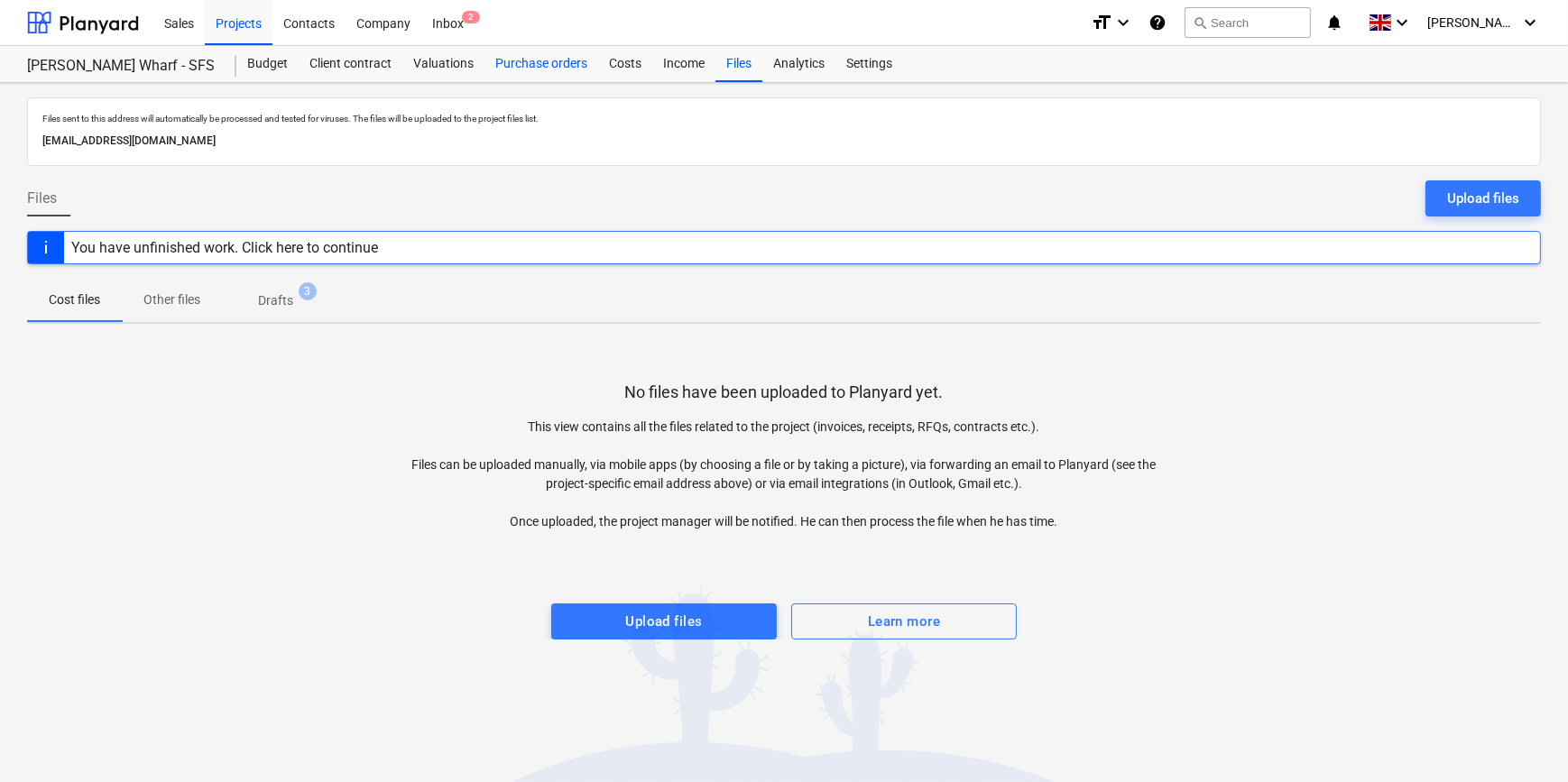
click at [555, 62] on div "Purchase orders" at bounding box center [542, 63] width 114 height 36
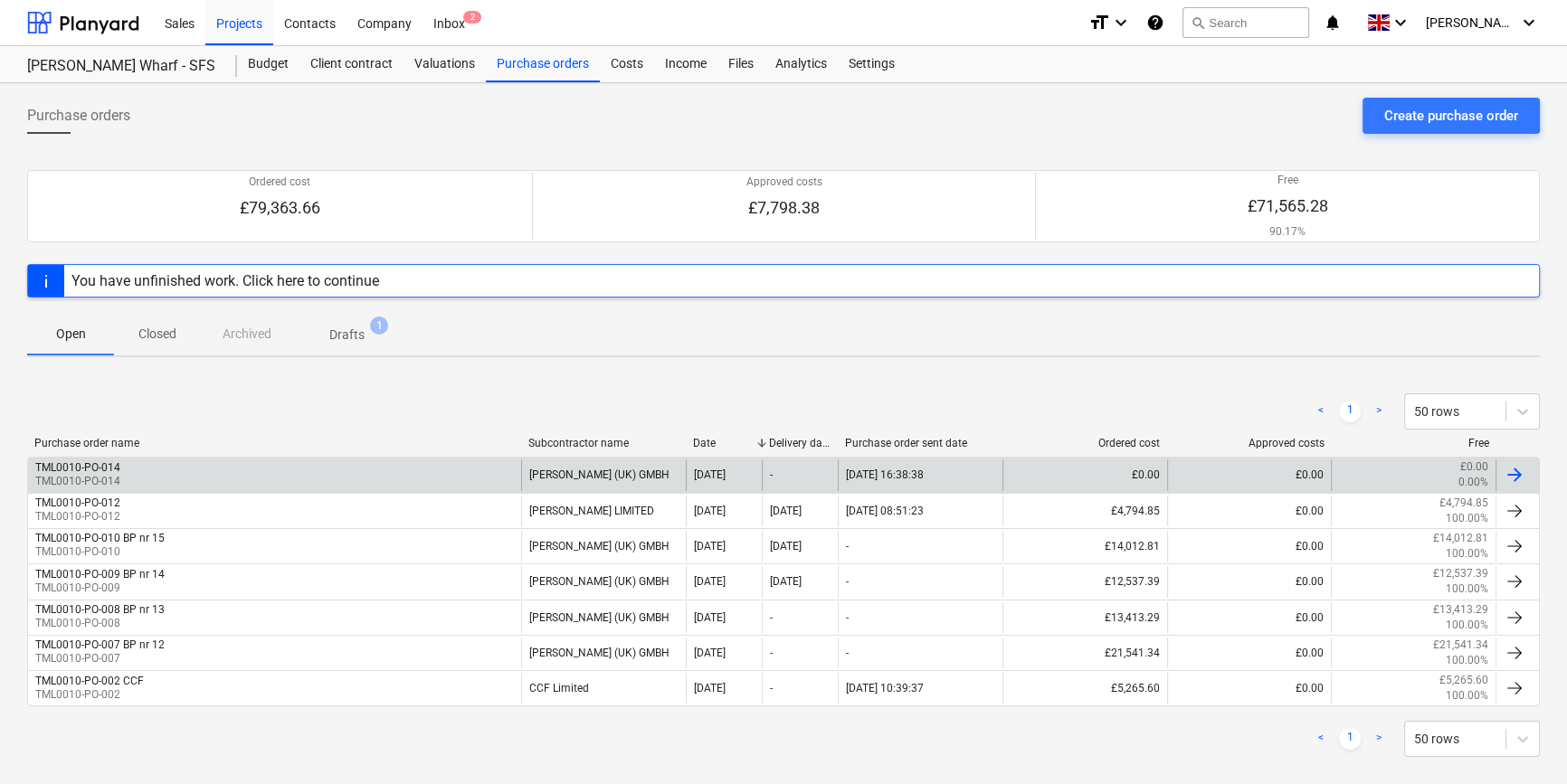
click at [1254, 474] on div at bounding box center [1515, 475] width 22 height 22
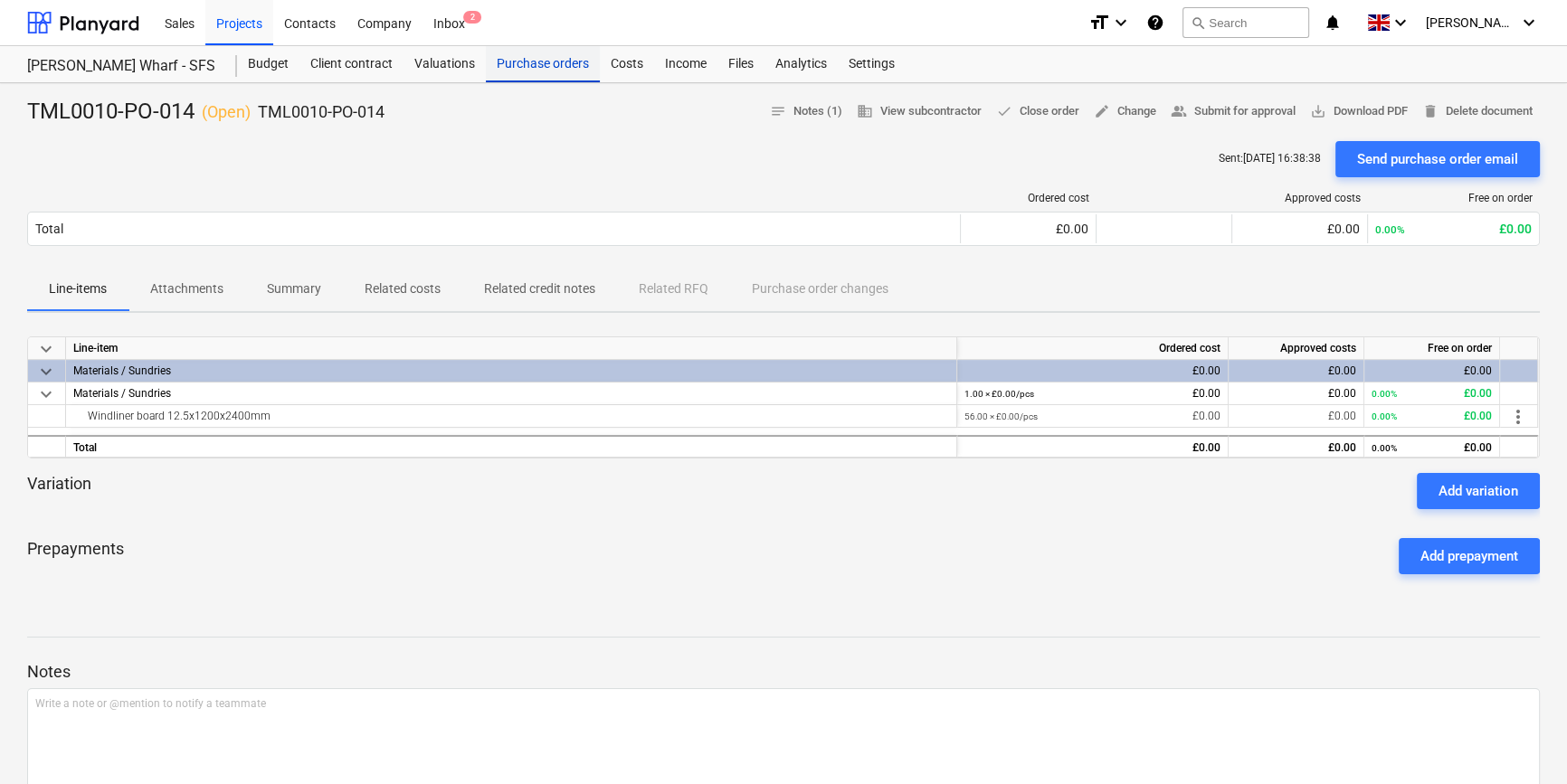
click at [538, 62] on div "Purchase orders" at bounding box center [543, 63] width 114 height 36
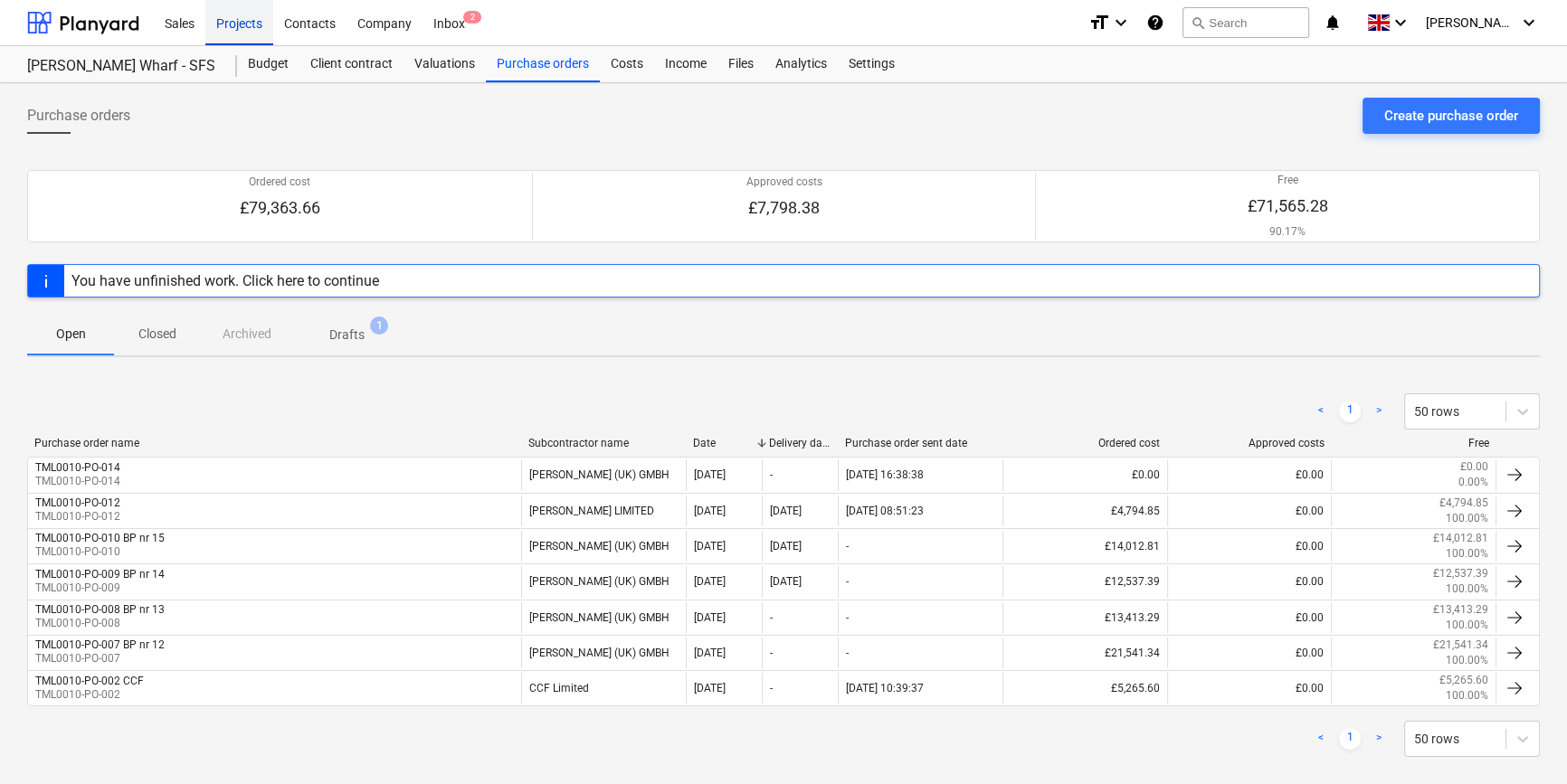
click at [244, 26] on div "Projects" at bounding box center [239, 22] width 68 height 46
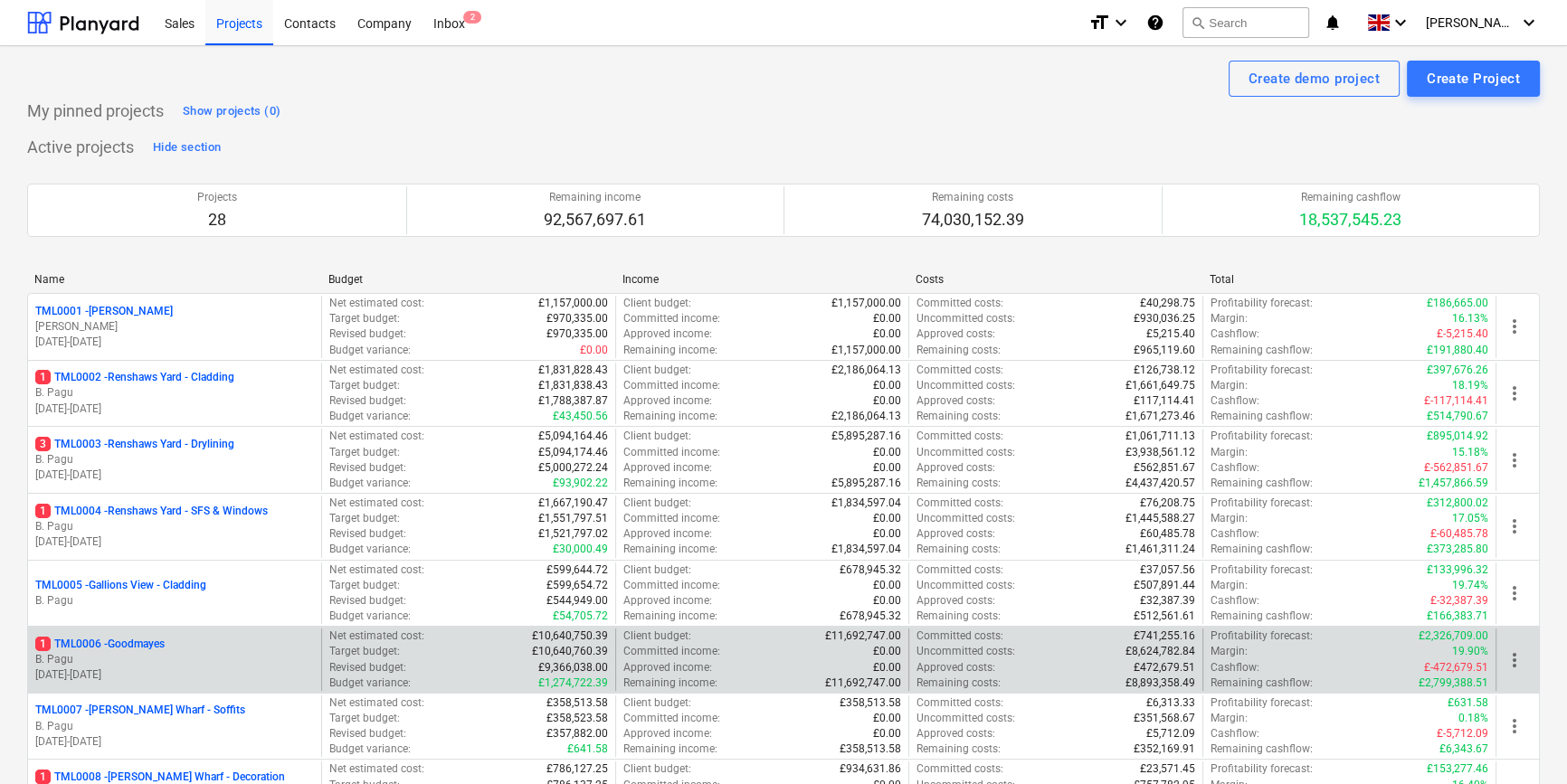
scroll to position [81, 0]
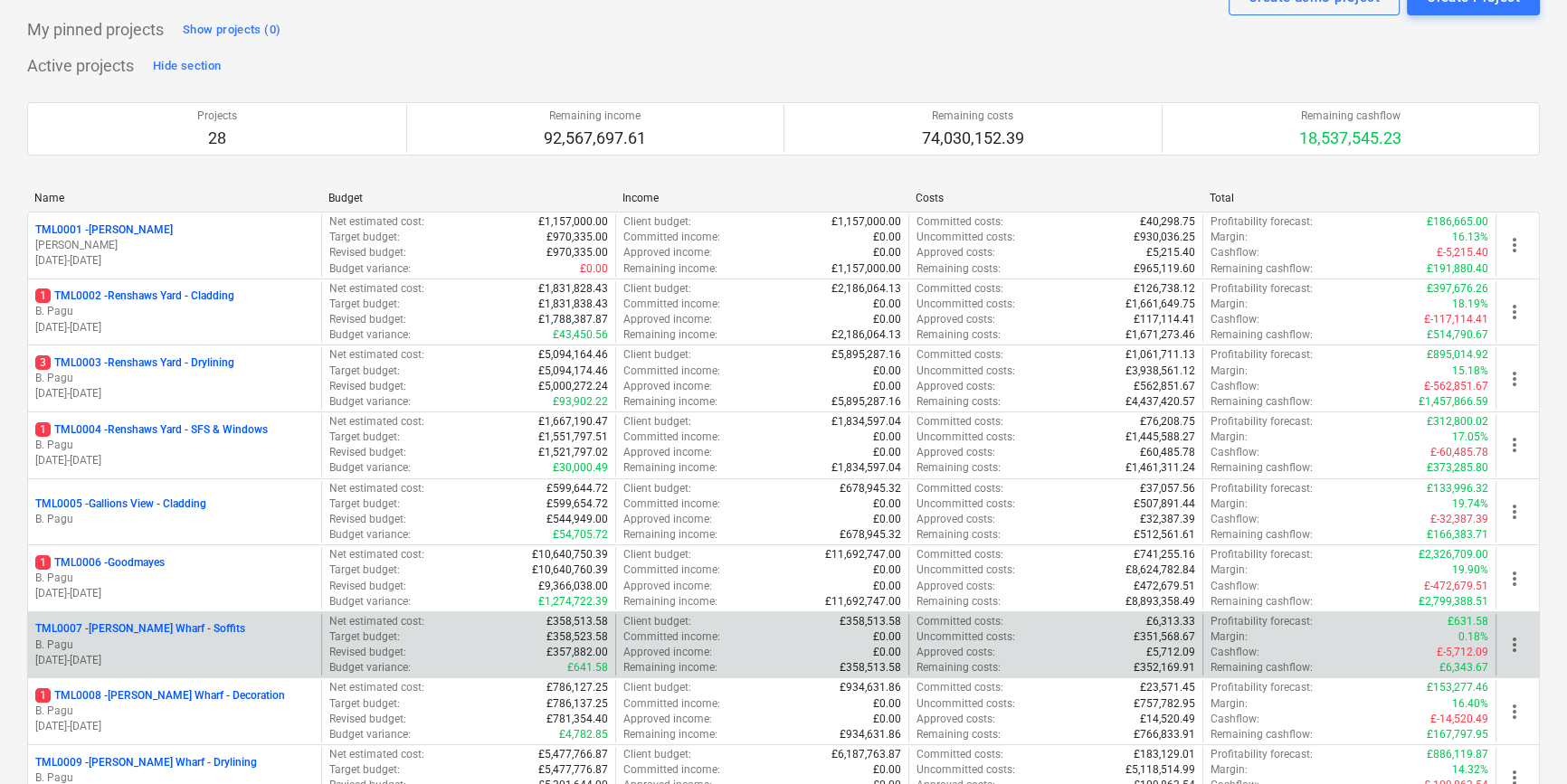
click at [214, 633] on p "TML0007 - [PERSON_NAME] Wharf - Soffits" at bounding box center [140, 628] width 210 height 16
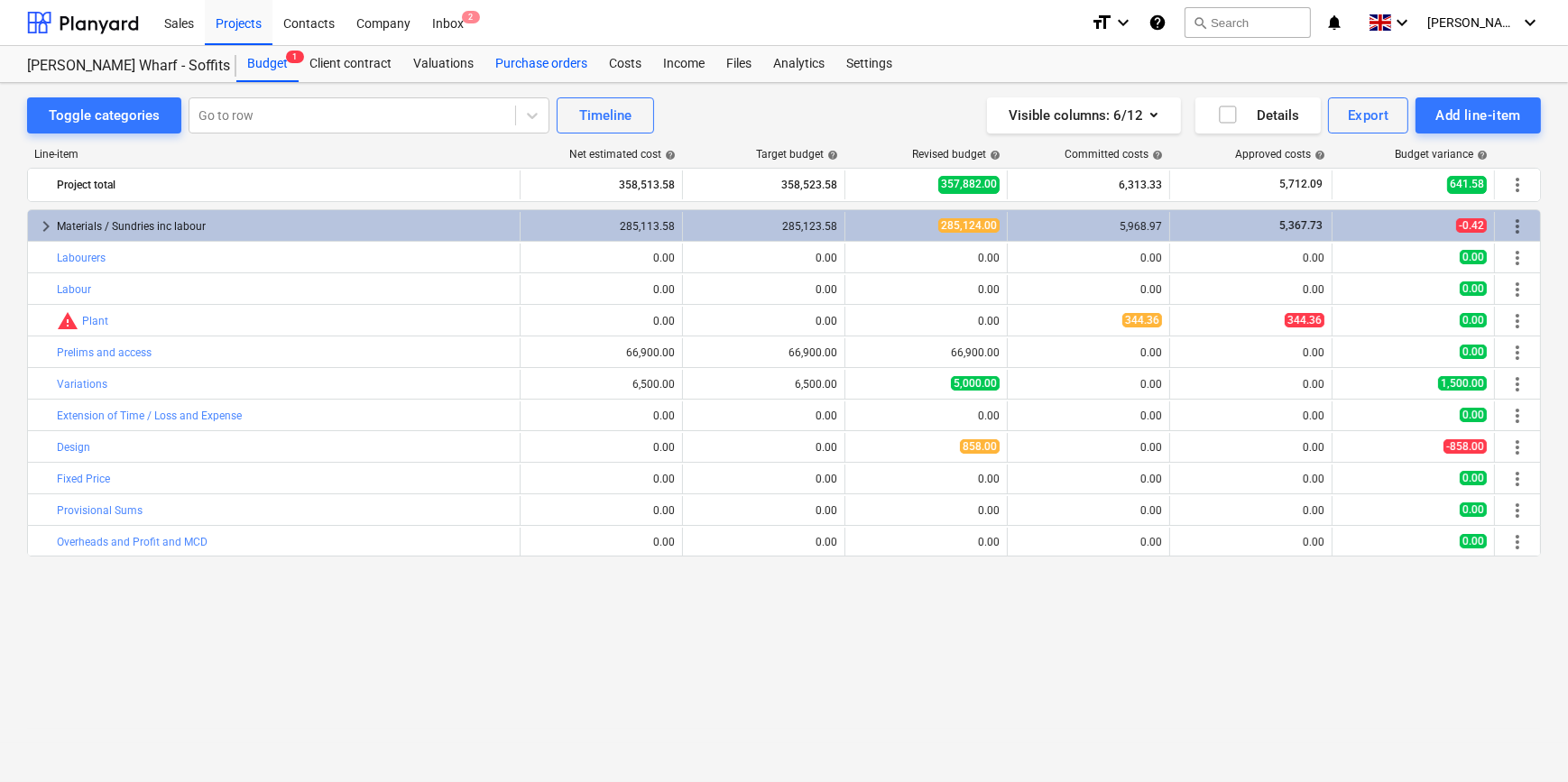
click at [542, 62] on div "Purchase orders" at bounding box center [542, 63] width 114 height 36
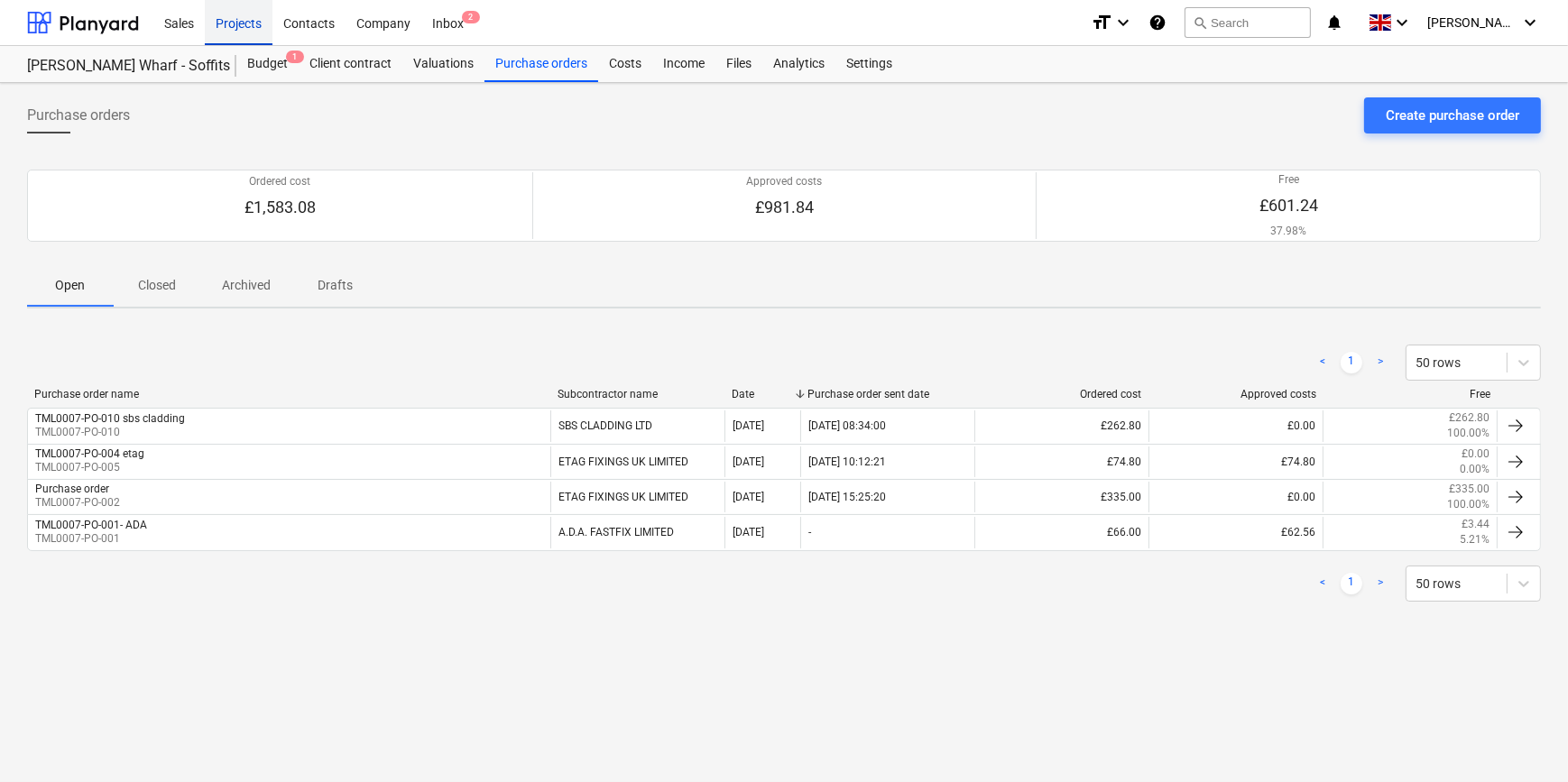
click at [250, 18] on div "Projects" at bounding box center [239, 22] width 68 height 46
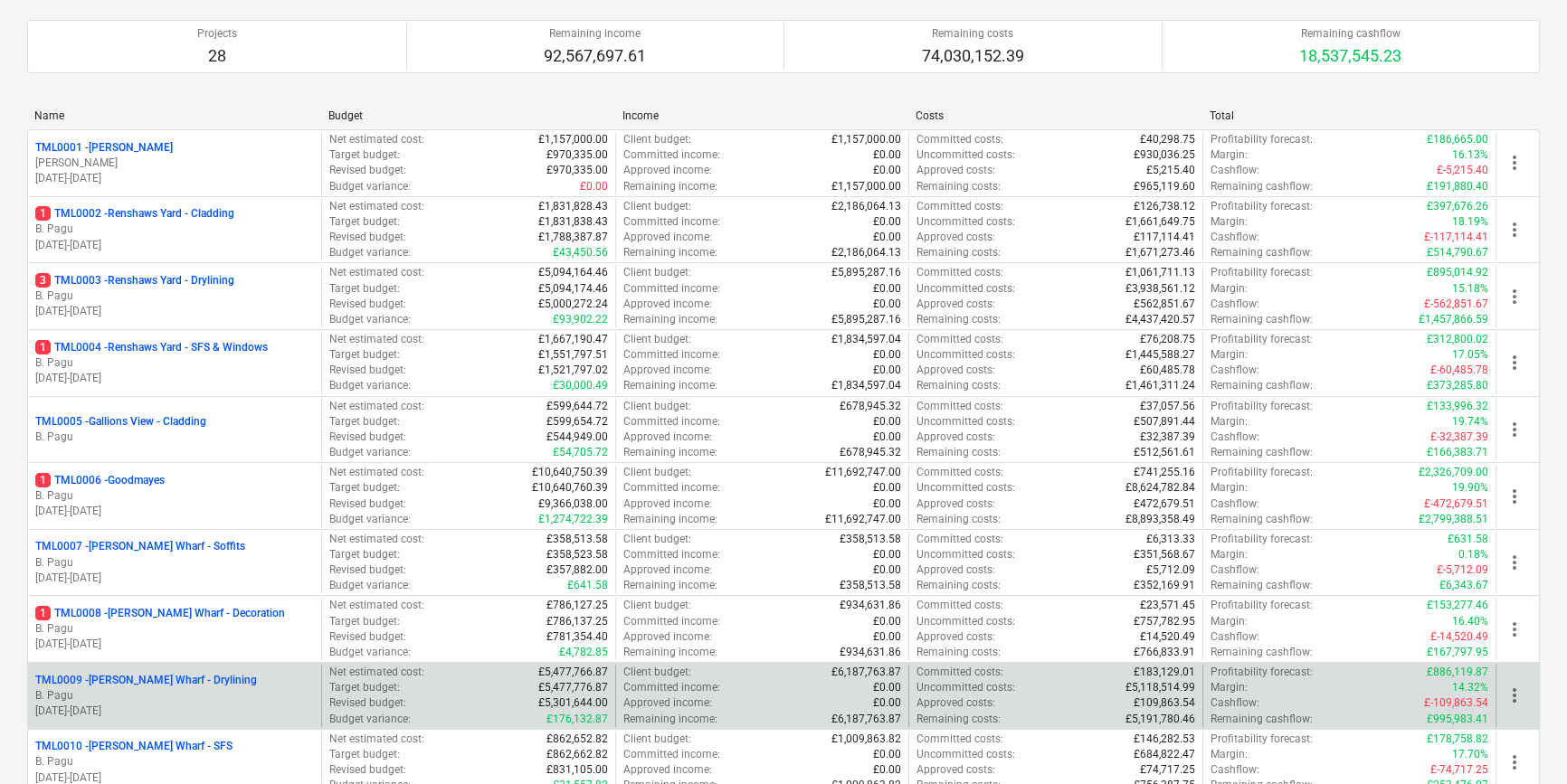
scroll to position [246, 0]
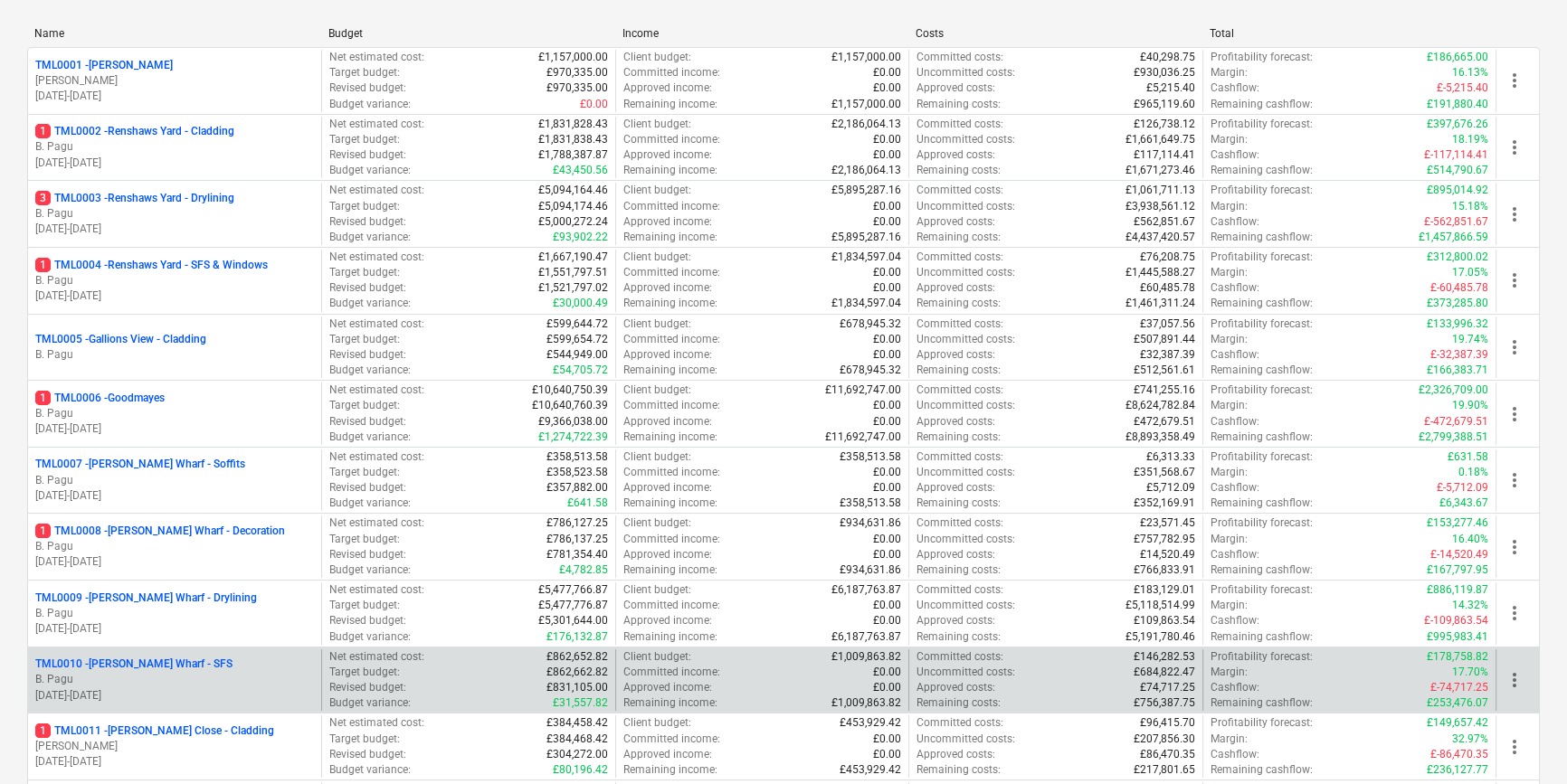
click at [169, 667] on p "TML0010 - [PERSON_NAME] Wharf - SFS" at bounding box center [133, 663] width 197 height 16
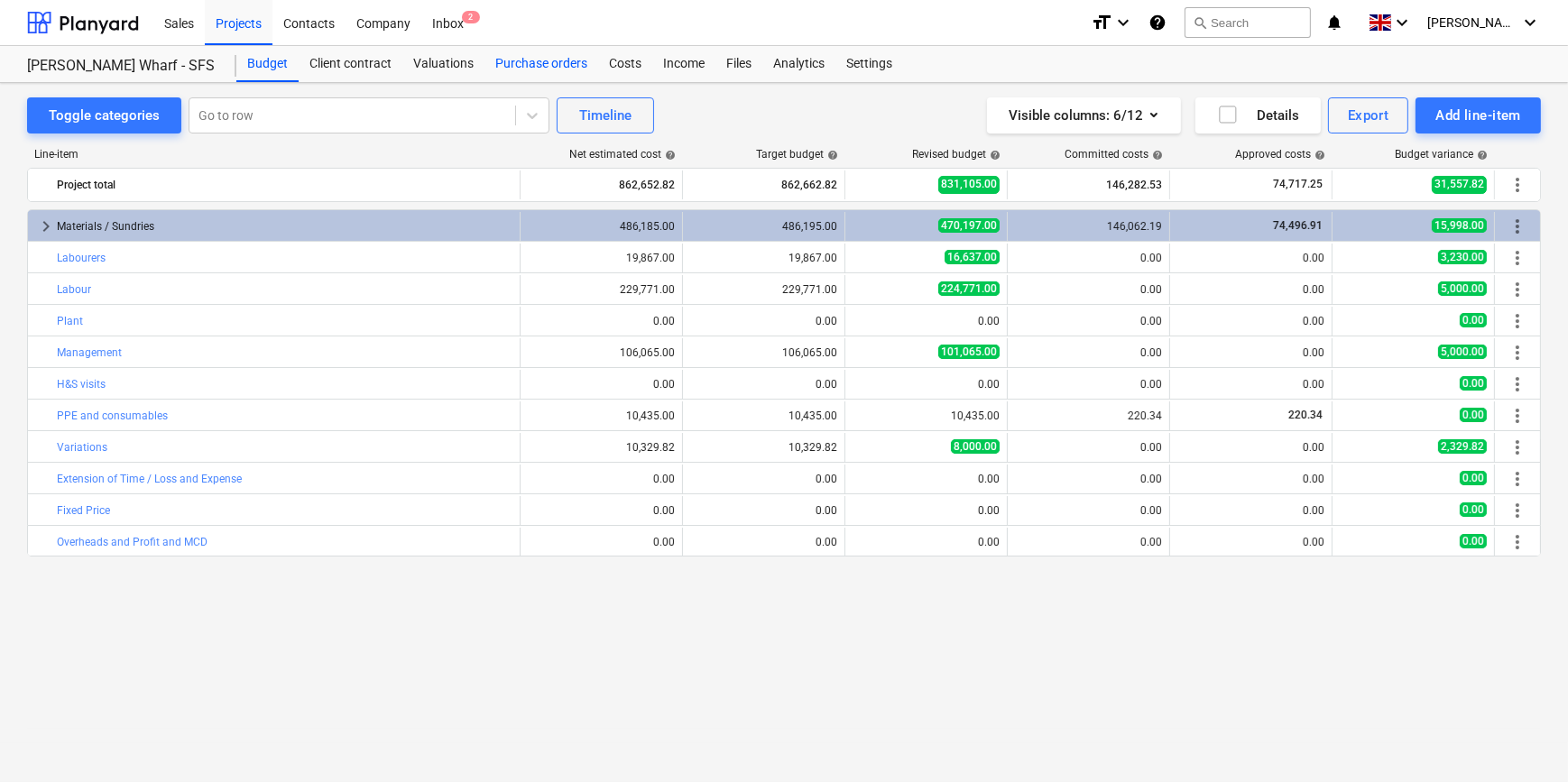
click at [521, 60] on div "Purchase orders" at bounding box center [542, 63] width 114 height 36
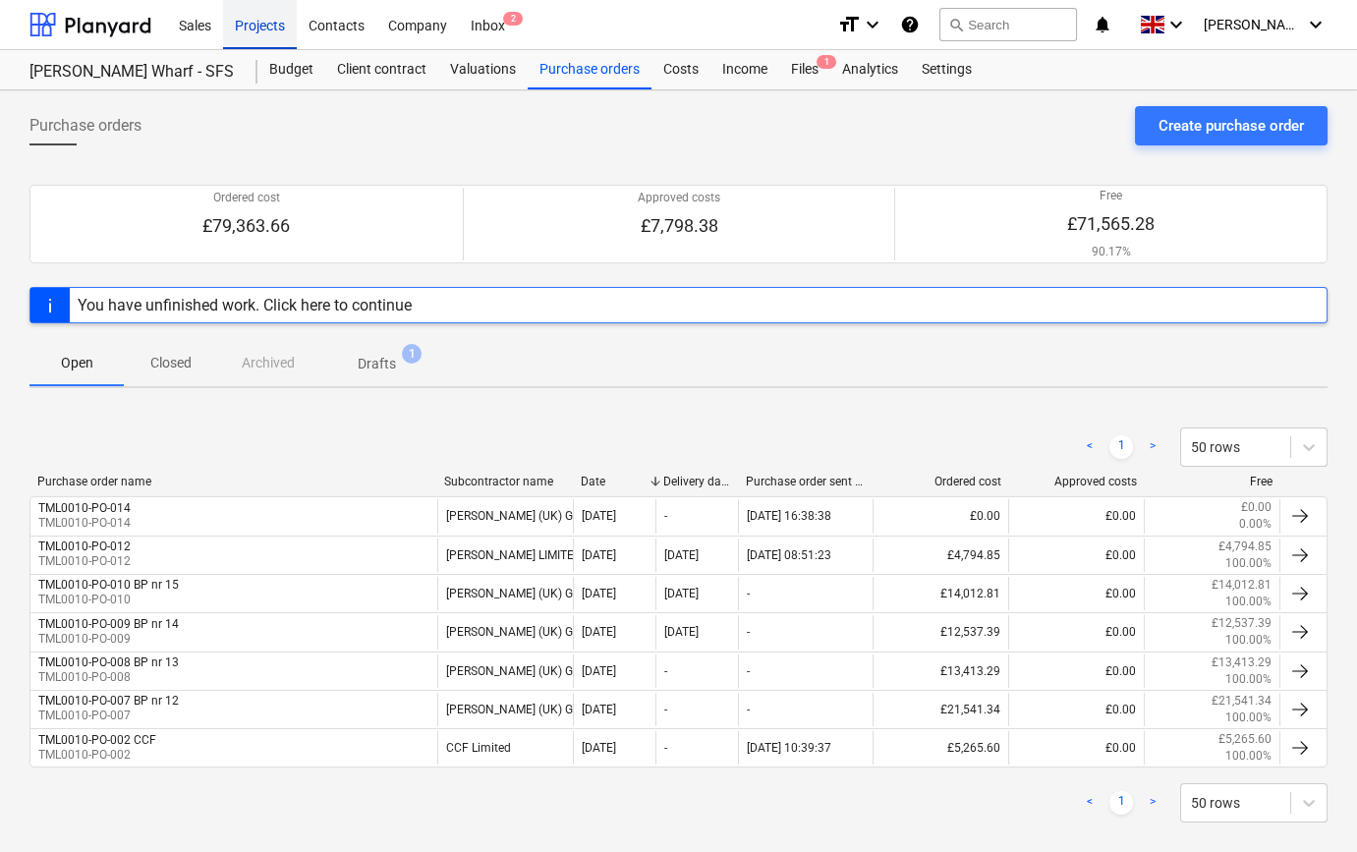
click at [259, 20] on div "Projects" at bounding box center [260, 24] width 74 height 50
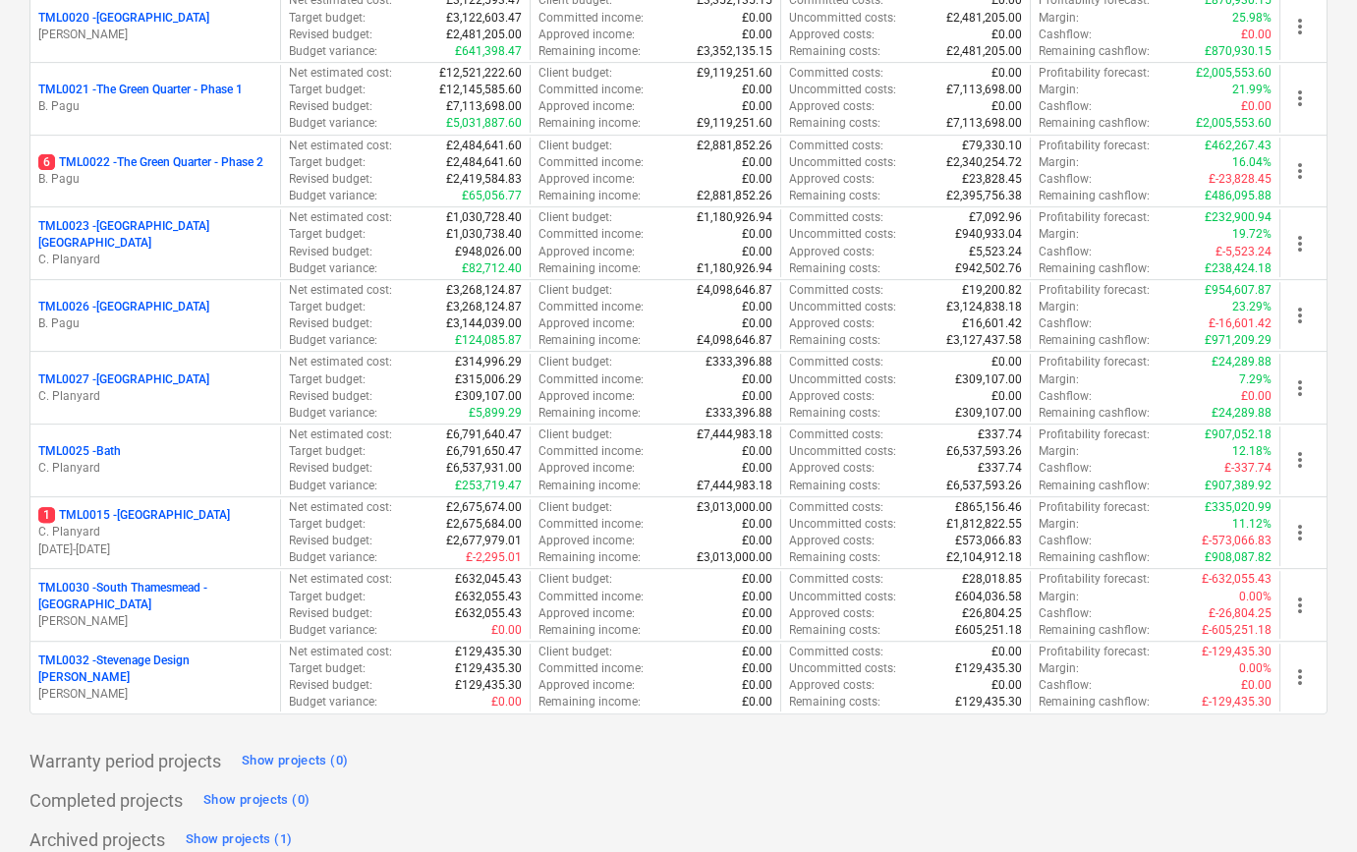
scroll to position [1647, 0]
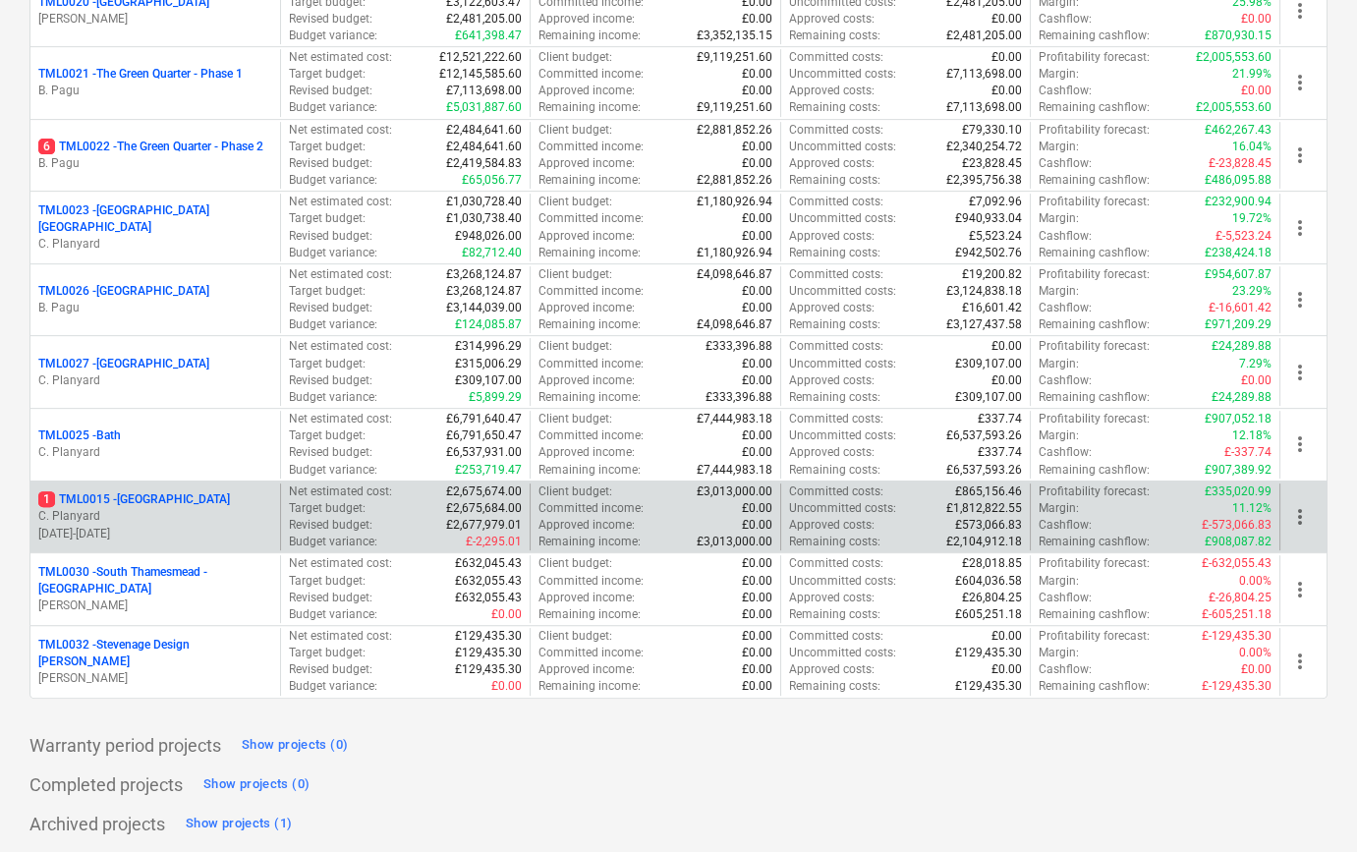
click at [152, 512] on p "C. Planyard" at bounding box center [155, 516] width 234 height 17
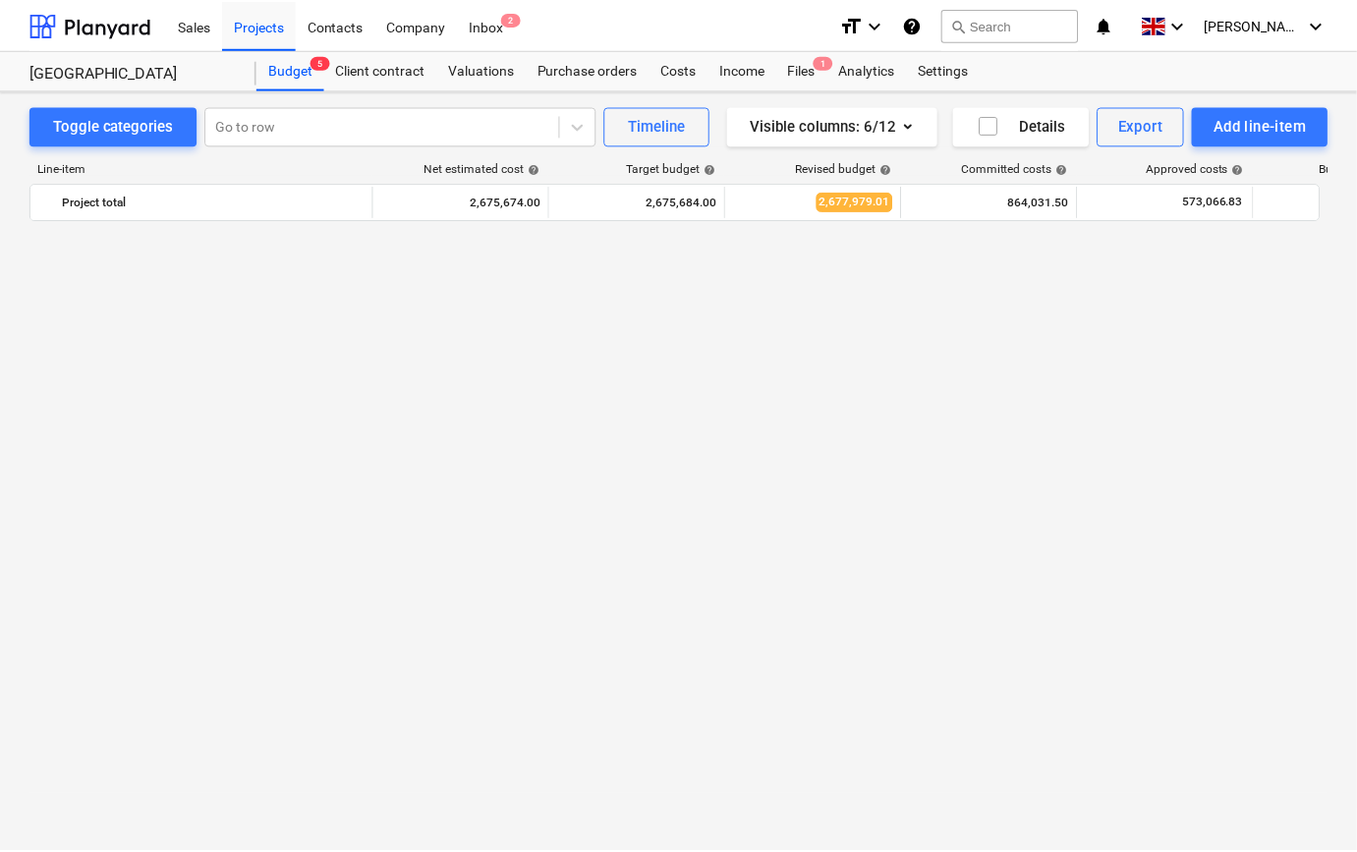
scroll to position [1250, 0]
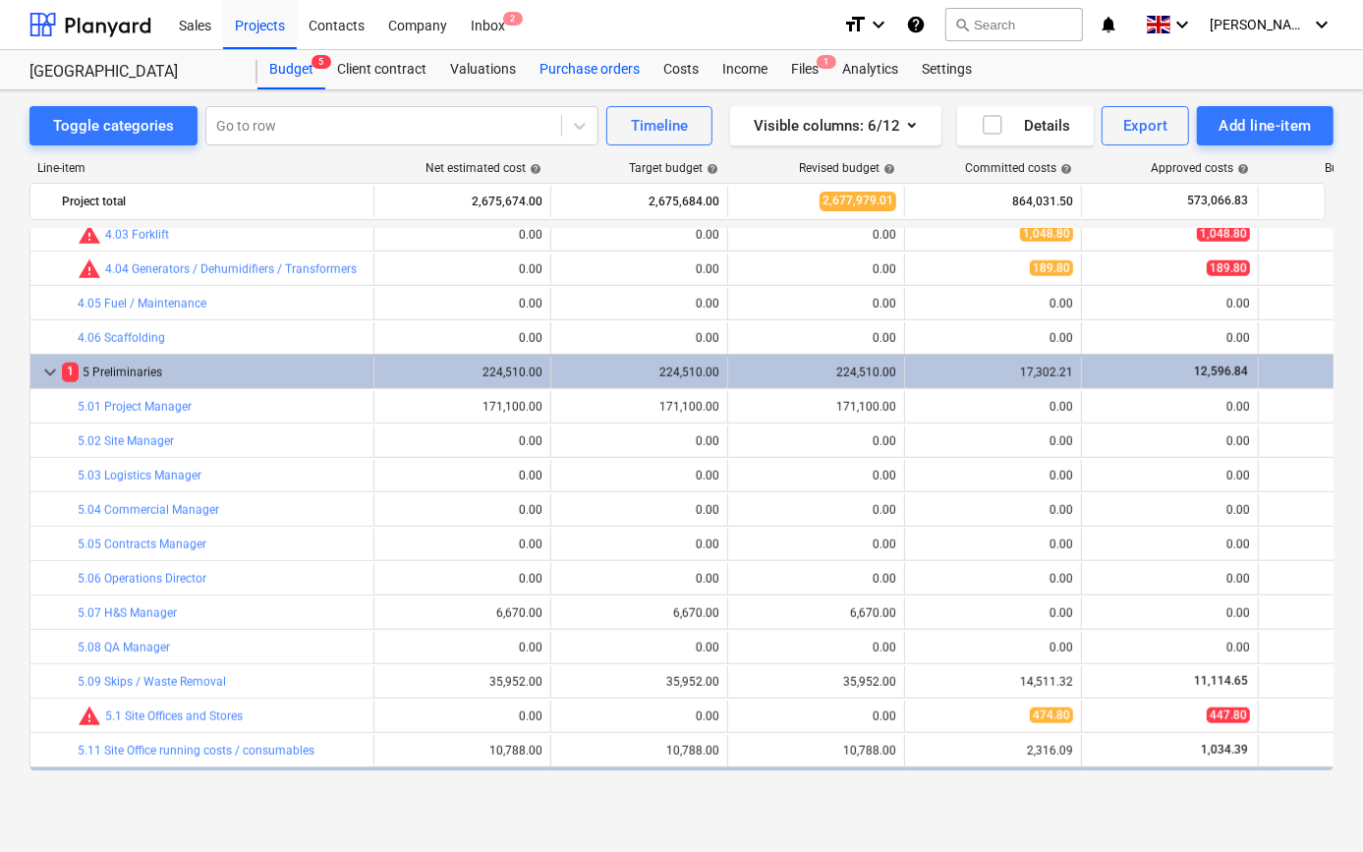
click at [543, 69] on div "Purchase orders" at bounding box center [590, 69] width 124 height 39
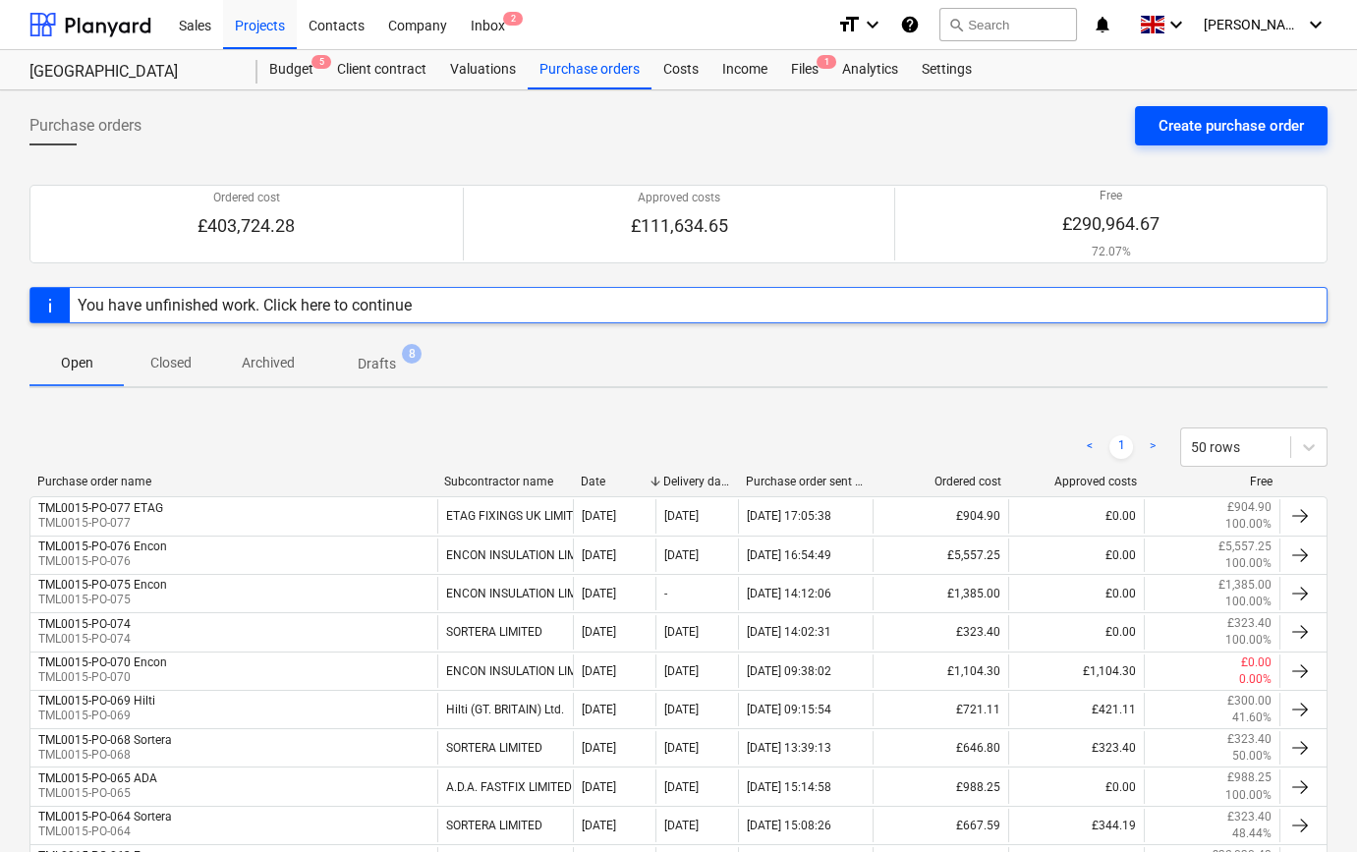
click at [1222, 124] on div "Create purchase order" at bounding box center [1231, 126] width 145 height 26
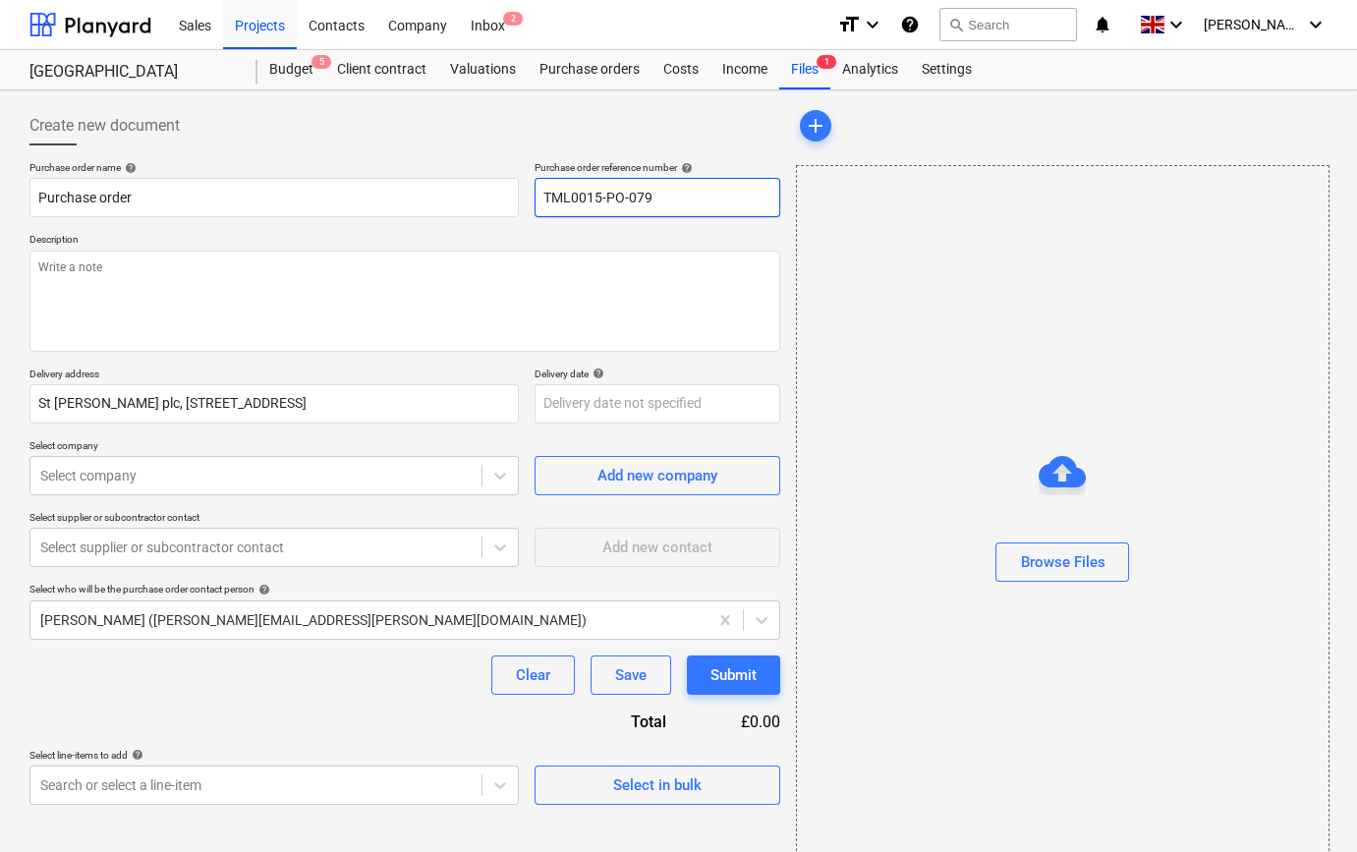
drag, startPoint x: 662, startPoint y: 194, endPoint x: 538, endPoint y: 197, distance: 124.8
click at [538, 197] on input "TML0015-PO-079" at bounding box center [658, 197] width 246 height 39
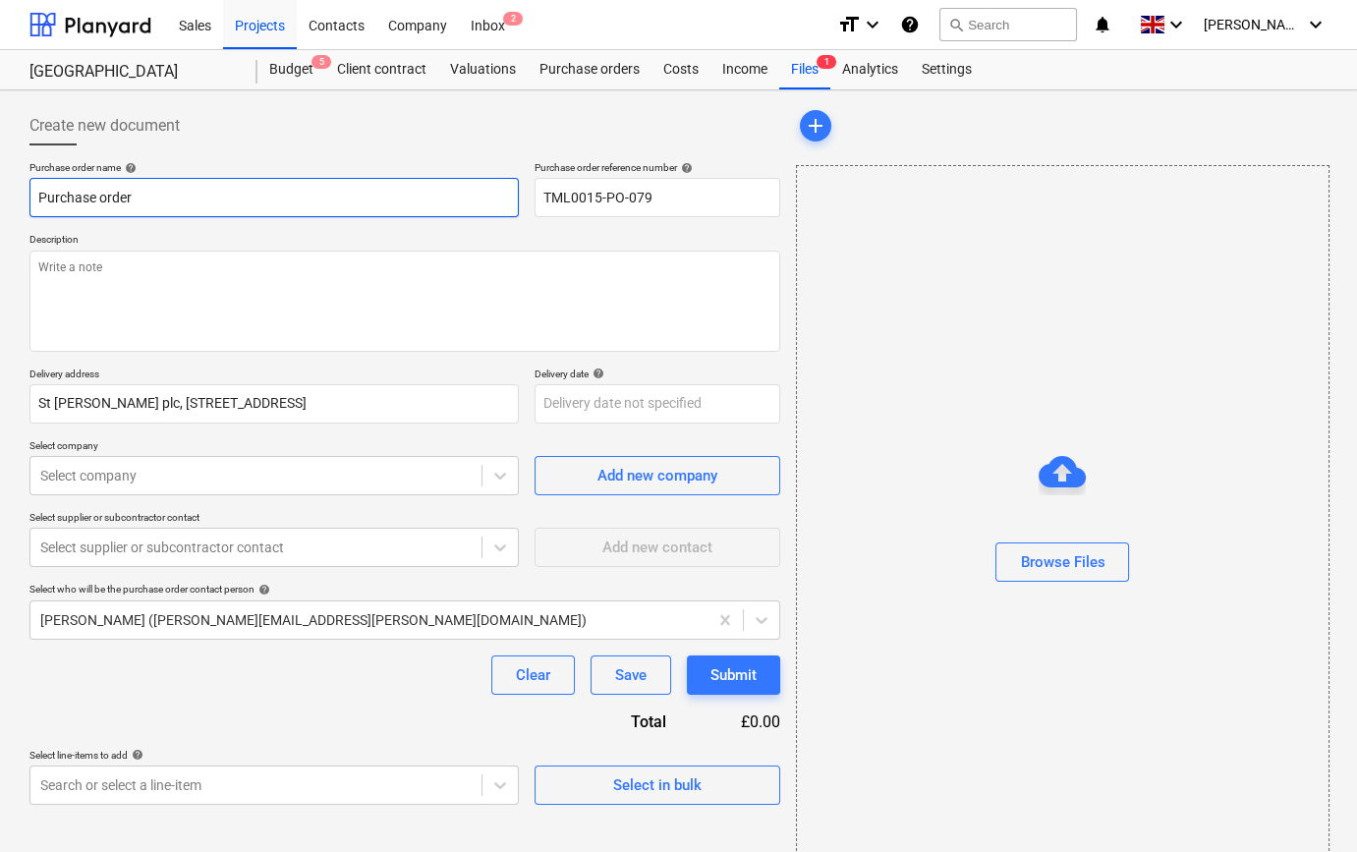
drag, startPoint x: 138, startPoint y: 194, endPoint x: 22, endPoint y: 194, distance: 116.0
click at [23, 194] on div "Create new document Purchase order name help Purchase order Purchase order refe…" at bounding box center [405, 493] width 766 height 790
paste input "TML0015-PO-079"
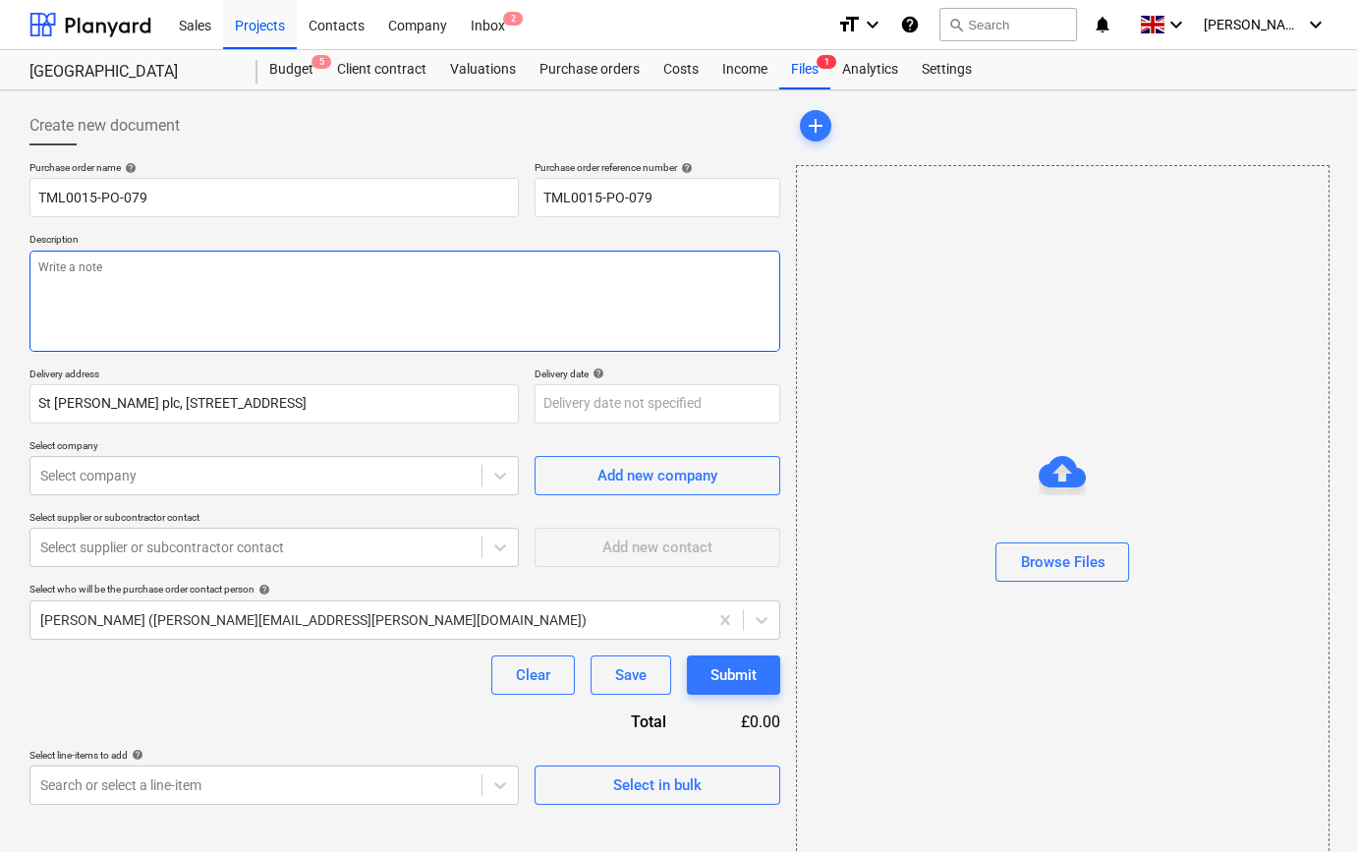
click at [49, 282] on textarea at bounding box center [404, 301] width 751 height 101
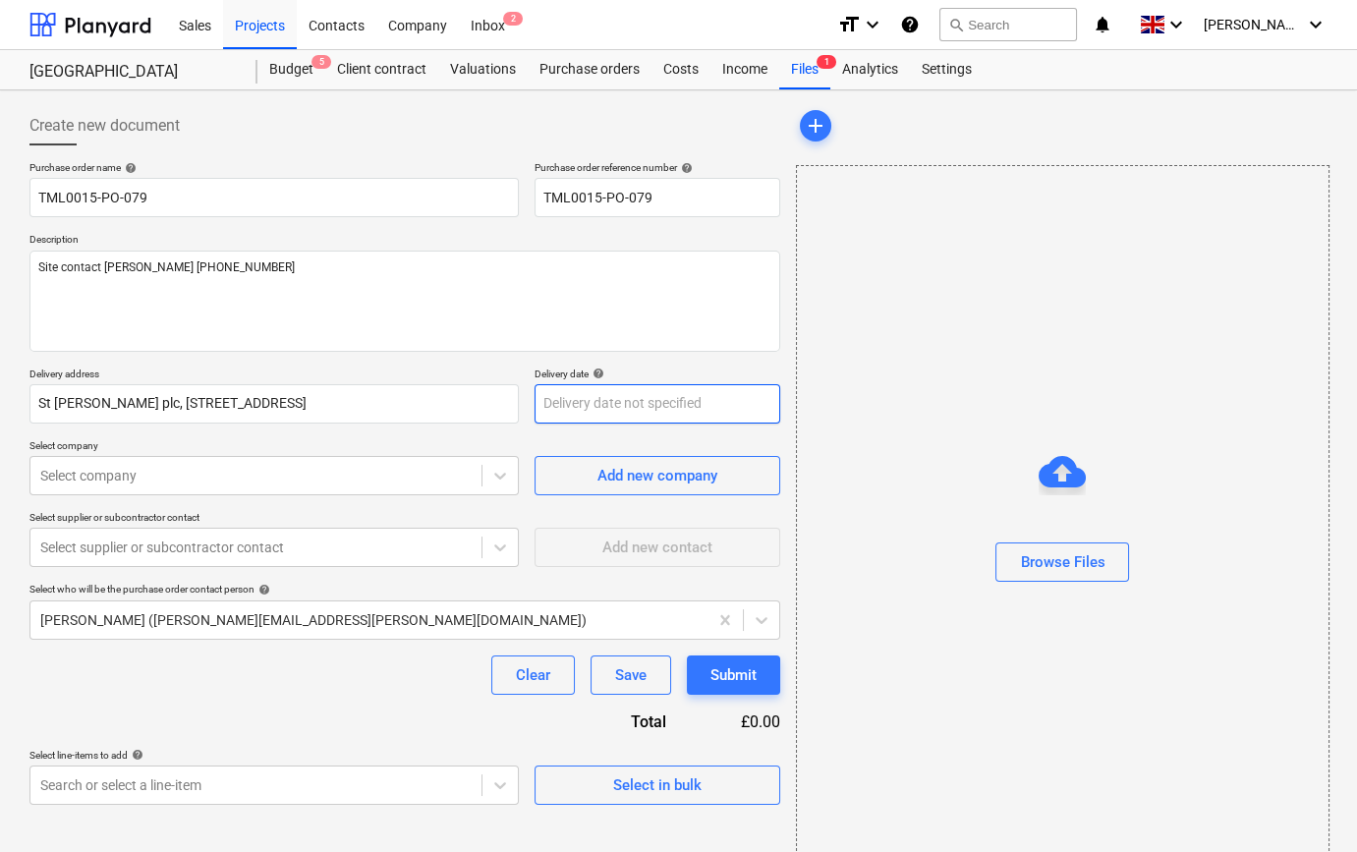
click at [575, 410] on body "Sales Projects Contacts Company Inbox 2 format_size keyboard_arrow_down help se…" at bounding box center [678, 426] width 1357 height 852
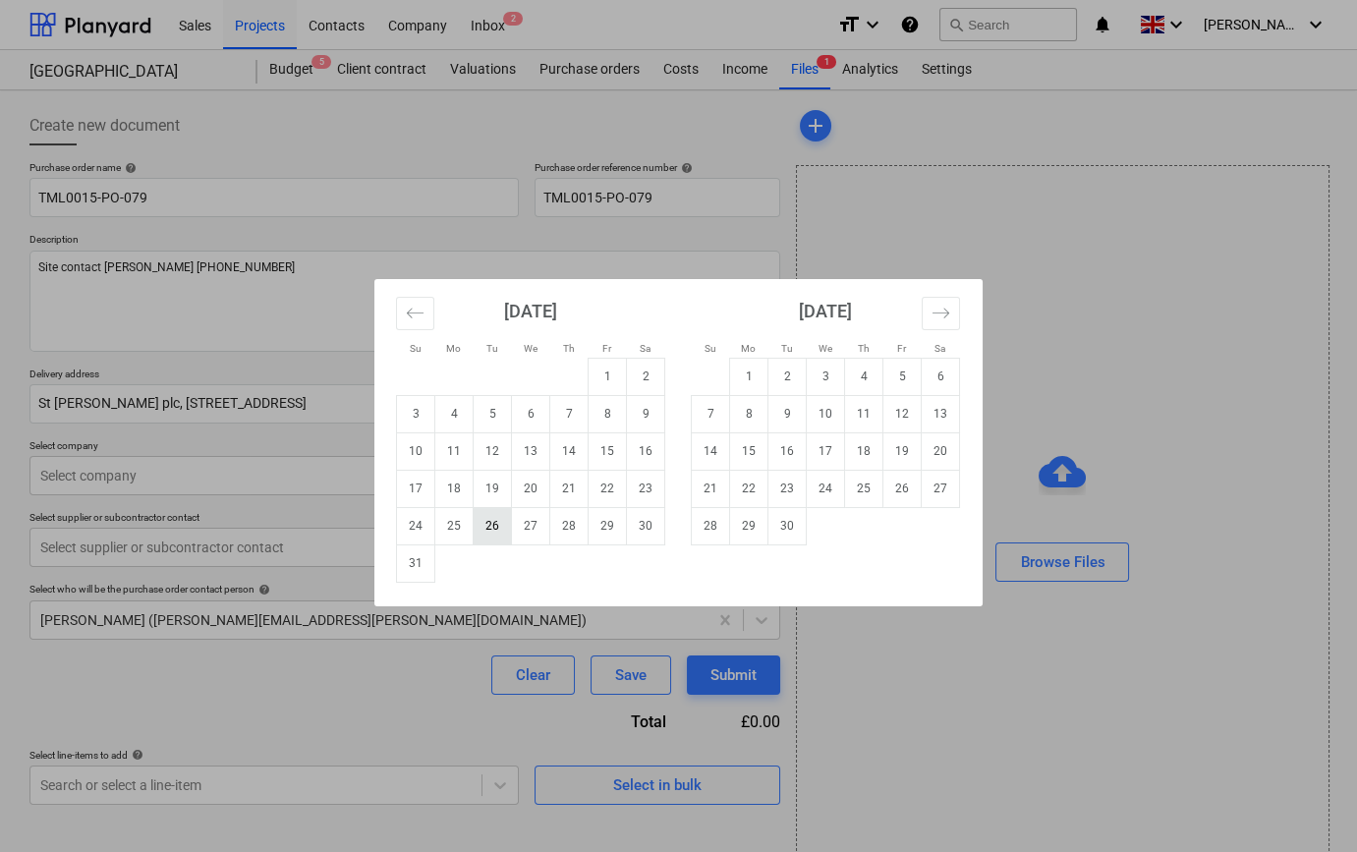
click at [488, 530] on td "26" at bounding box center [493, 525] width 38 height 37
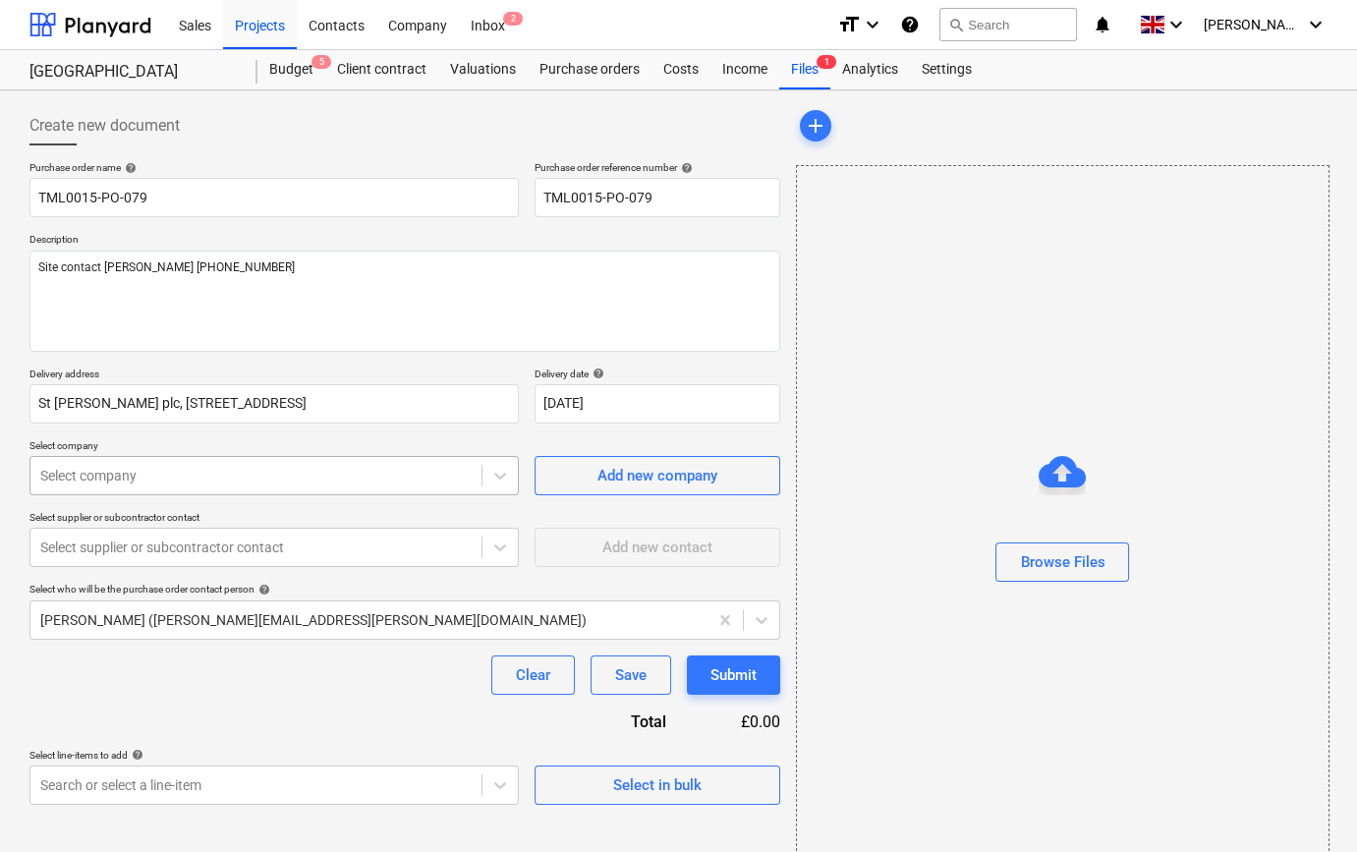
click at [133, 476] on div at bounding box center [255, 476] width 431 height 20
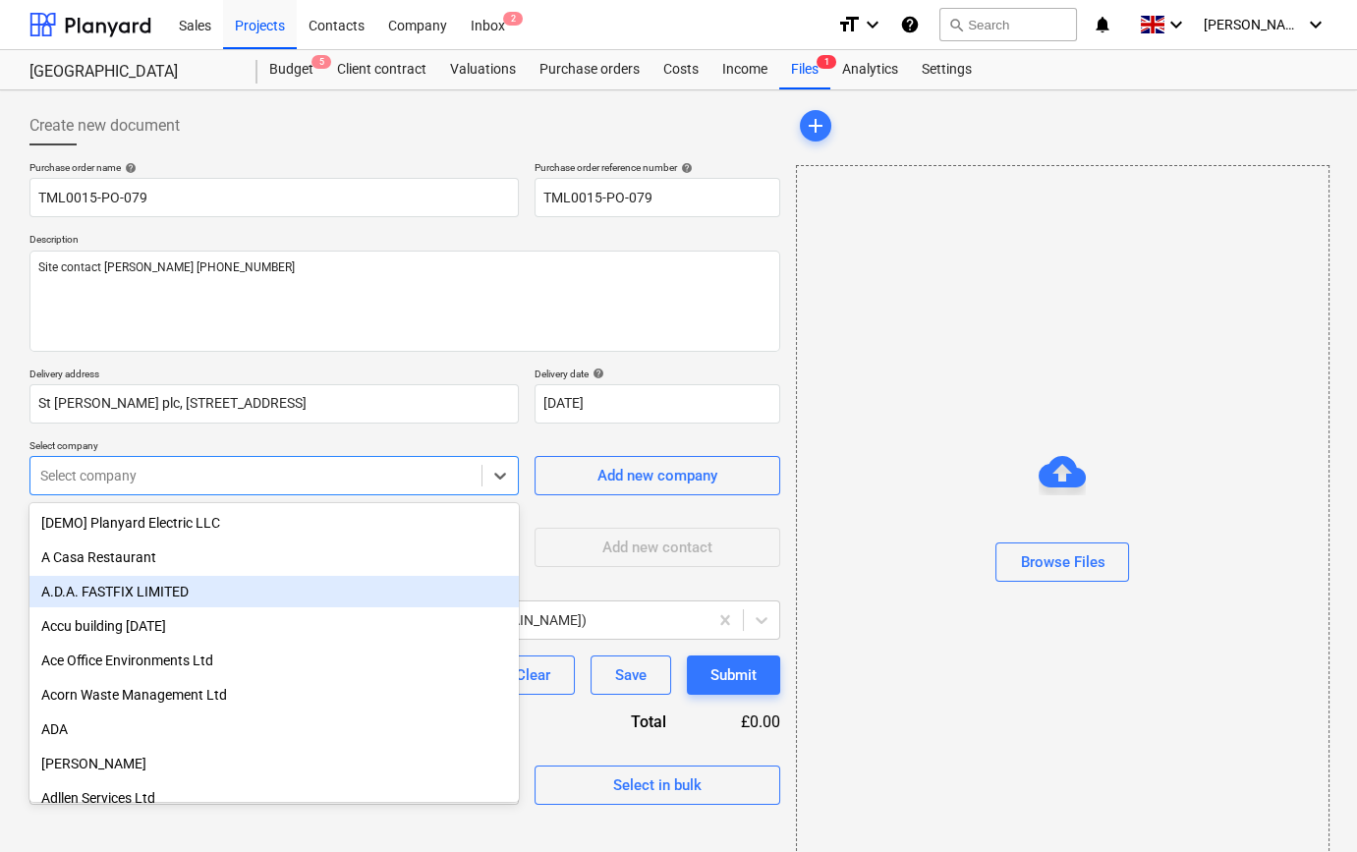
click at [115, 596] on div "A.D.A. FASTFIX LIMITED" at bounding box center [273, 591] width 489 height 31
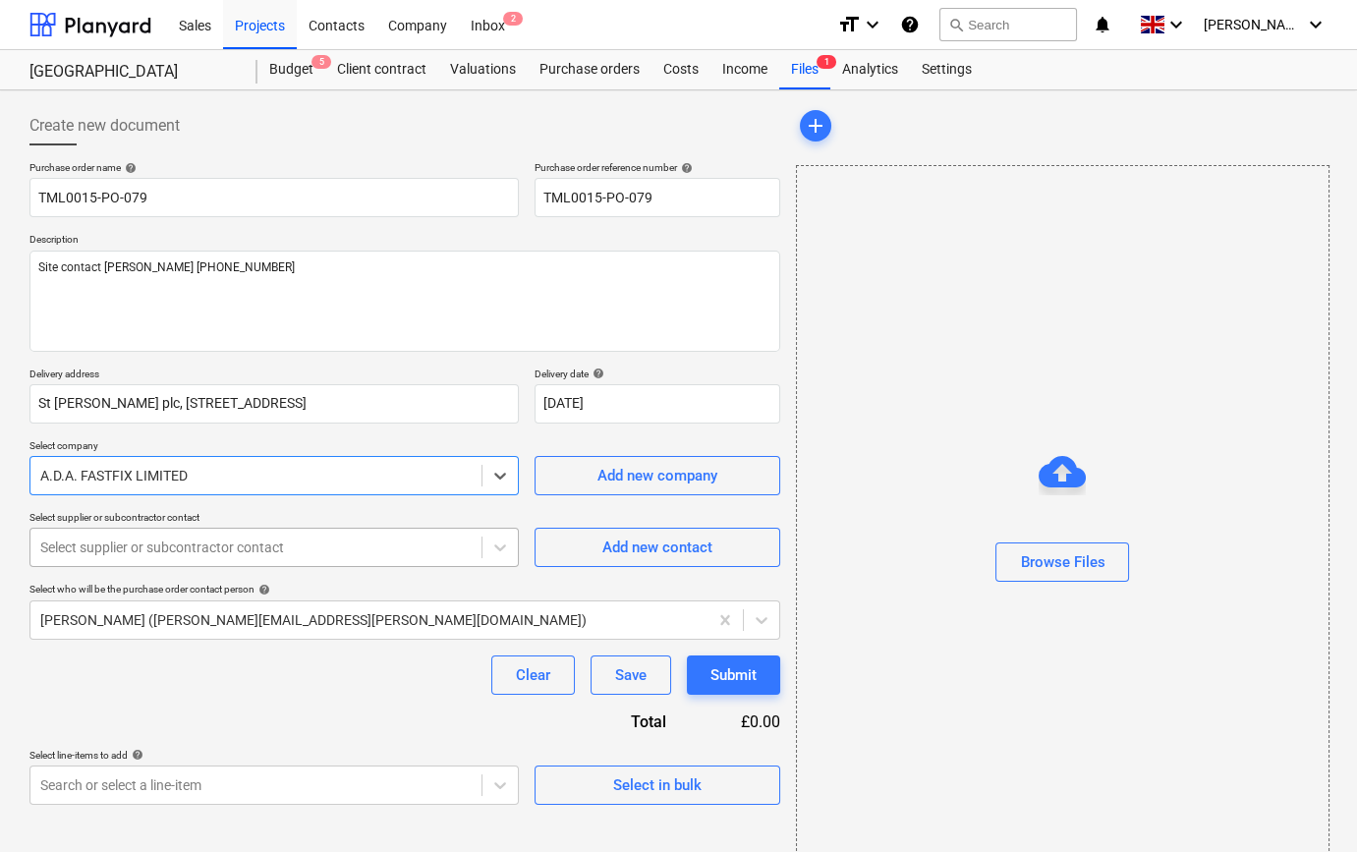
click at [108, 551] on div at bounding box center [255, 548] width 431 height 20
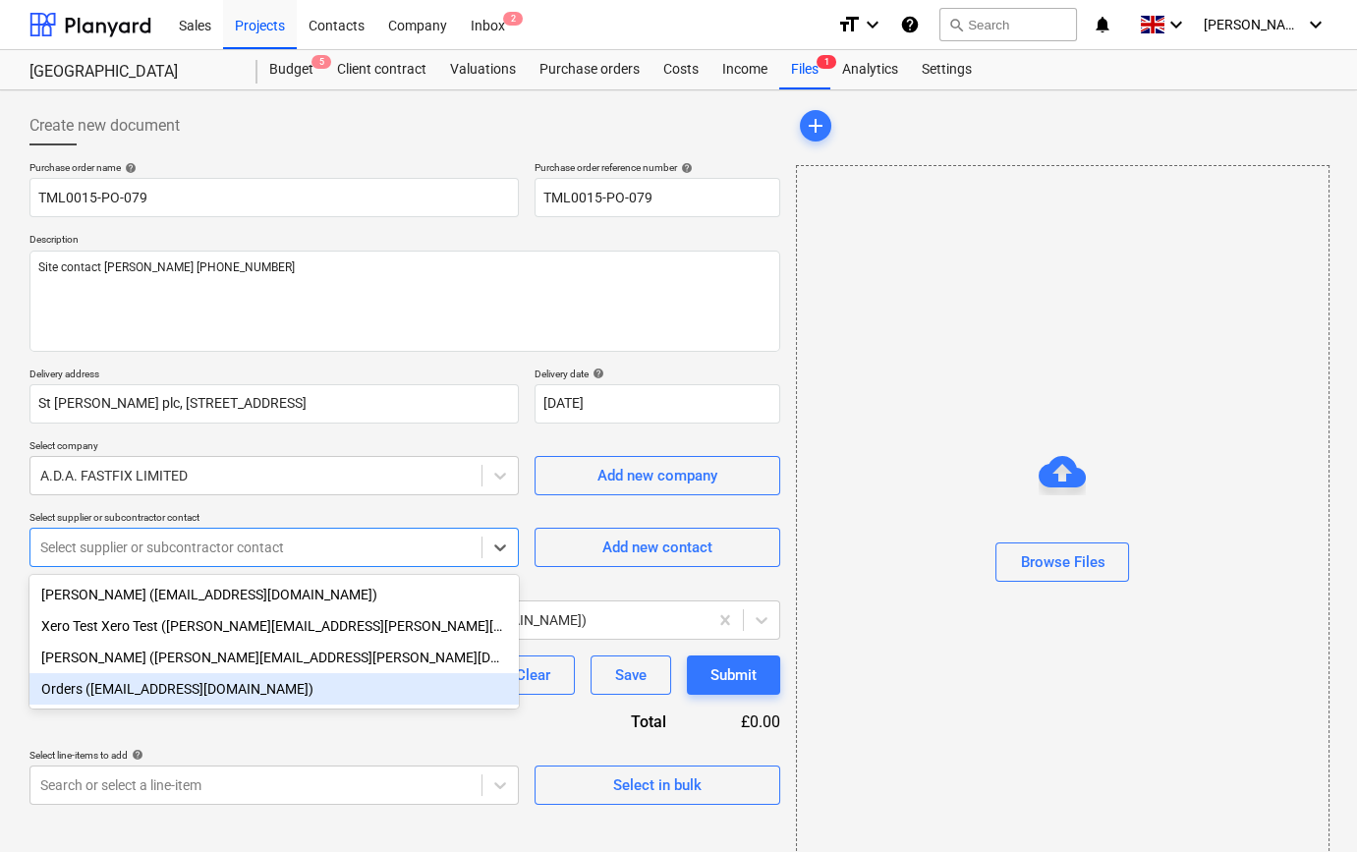
click at [96, 688] on div "Orders ([EMAIL_ADDRESS][DOMAIN_NAME])" at bounding box center [273, 688] width 489 height 31
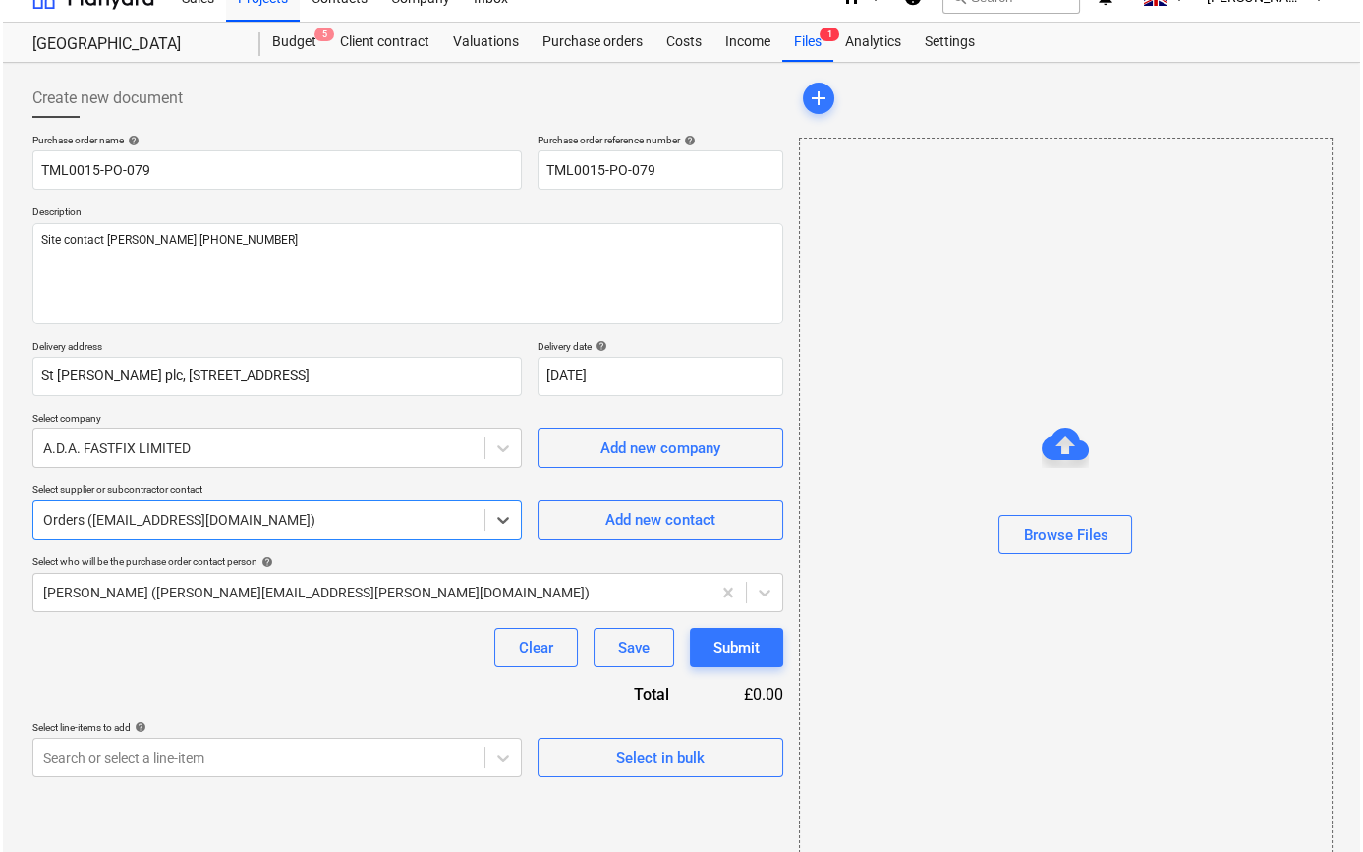
scroll to position [42, 0]
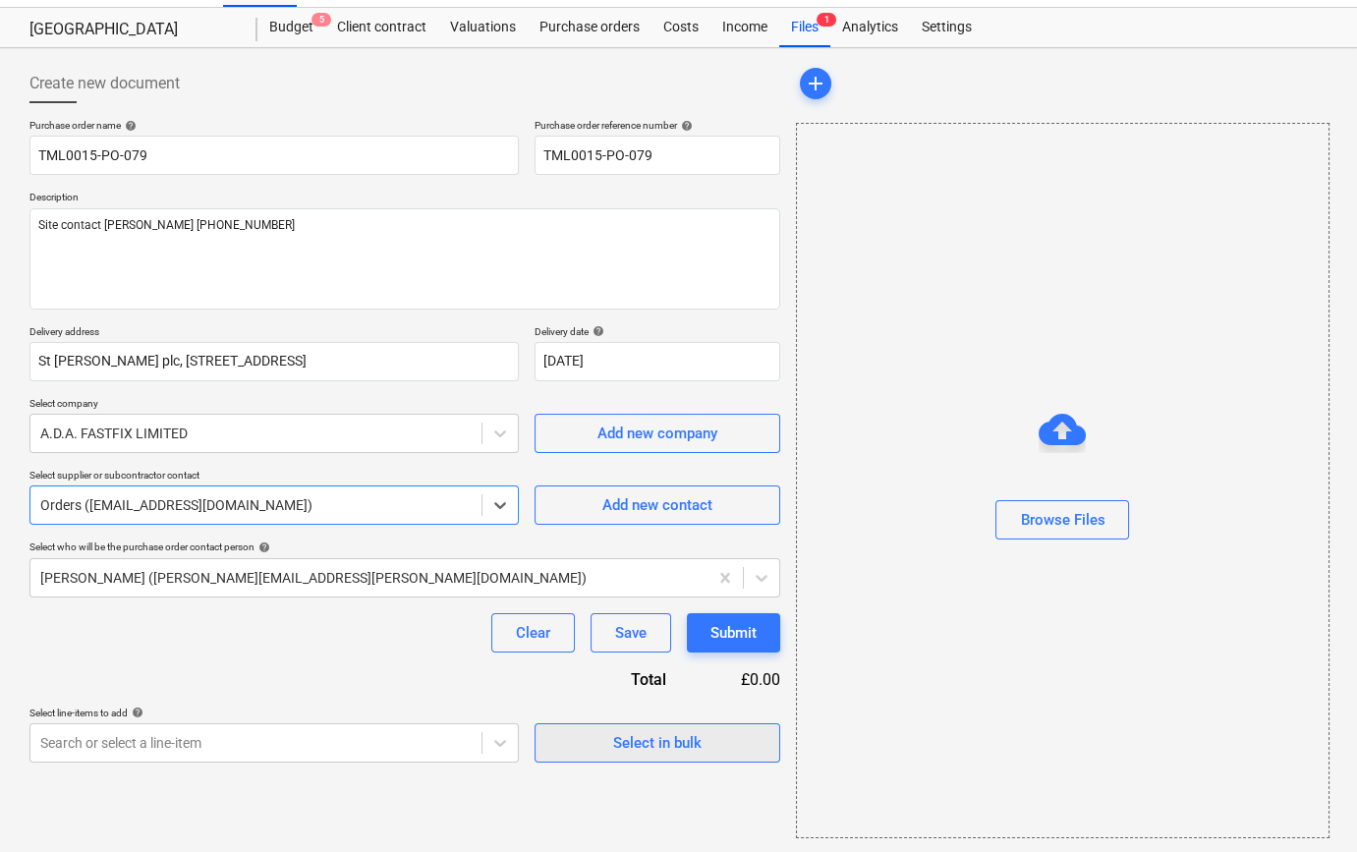
click at [594, 741] on span "Select in bulk" at bounding box center [657, 743] width 197 height 26
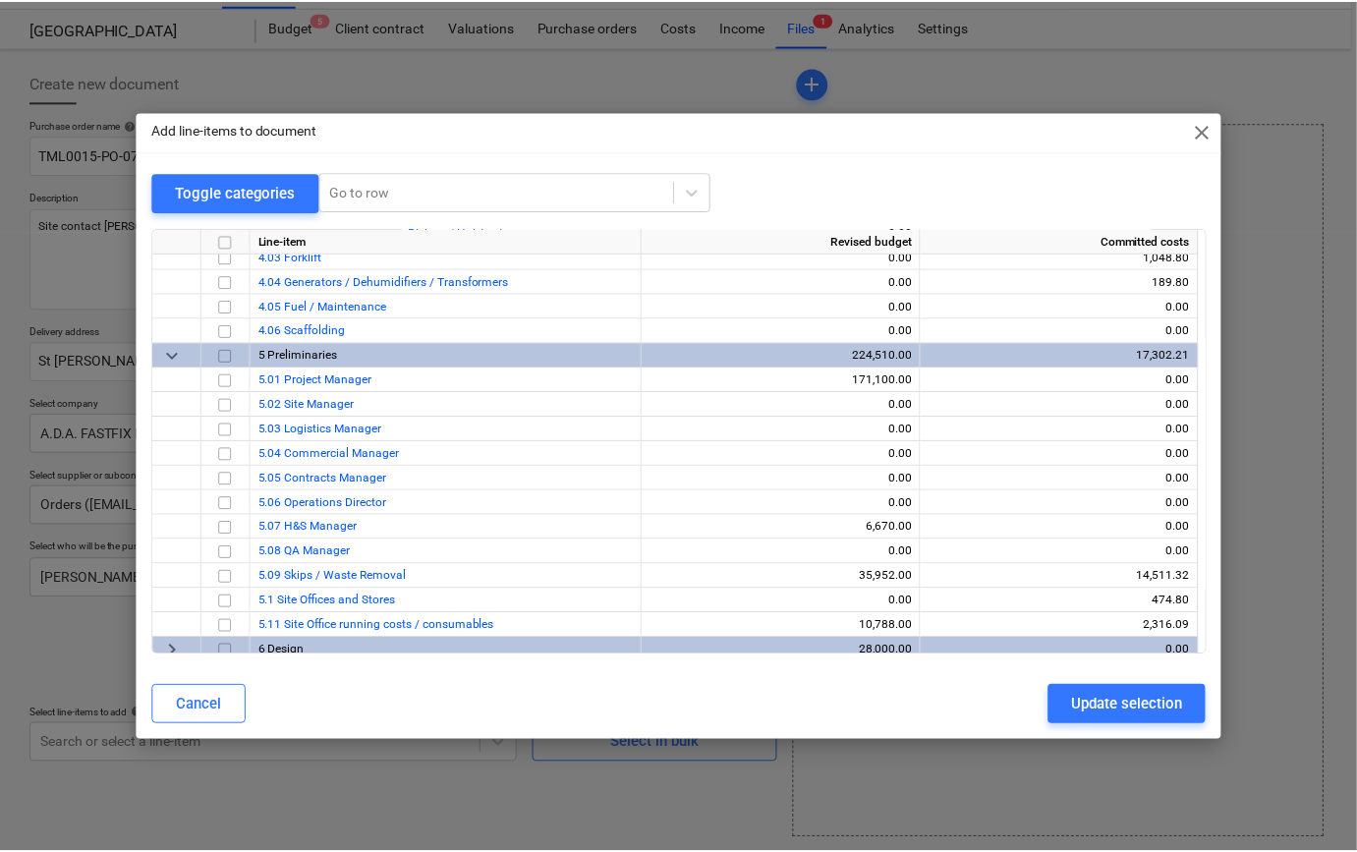
scroll to position [927, 0]
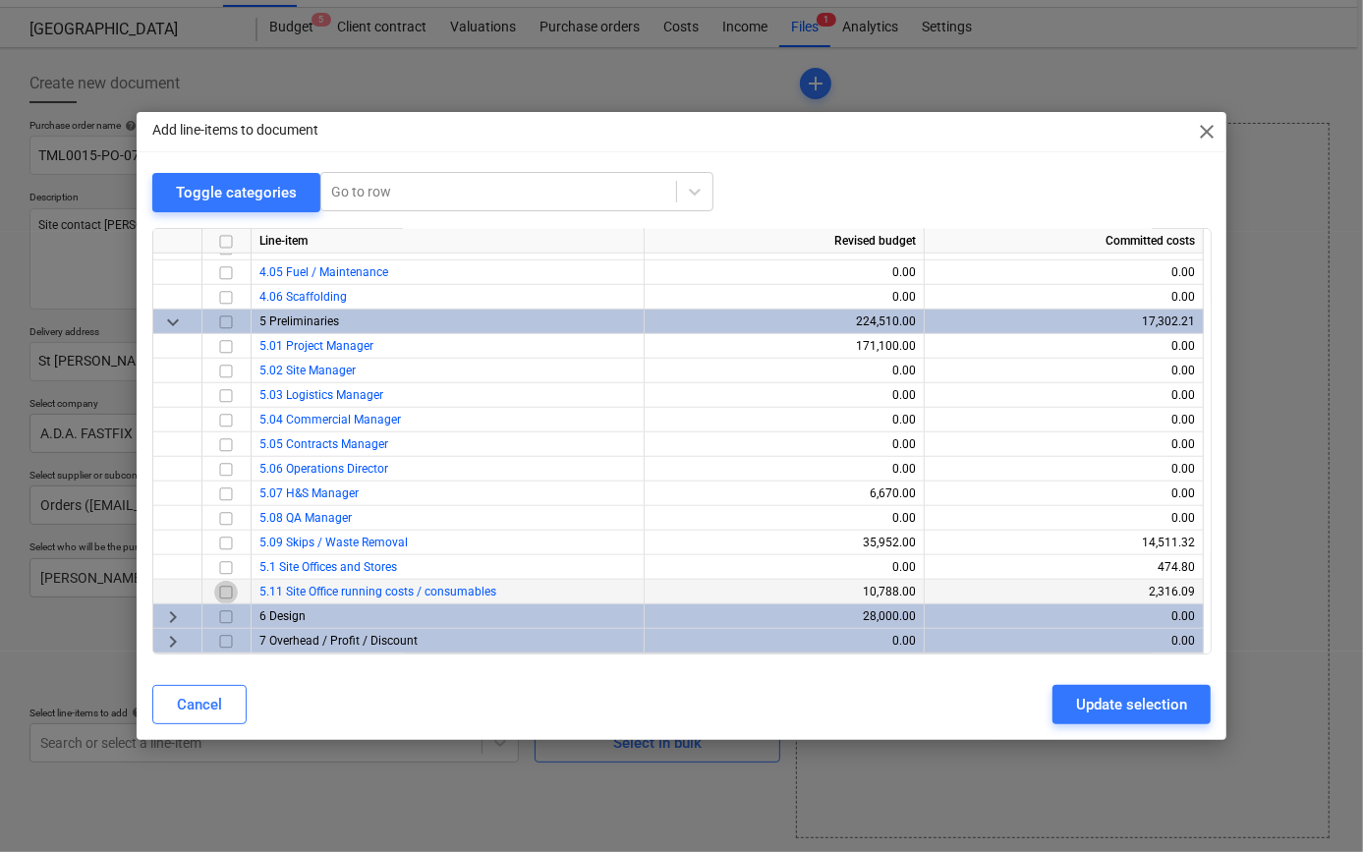
click at [227, 590] on input "checkbox" at bounding box center [226, 592] width 24 height 24
click at [1089, 707] on div "Update selection" at bounding box center [1131, 705] width 111 height 26
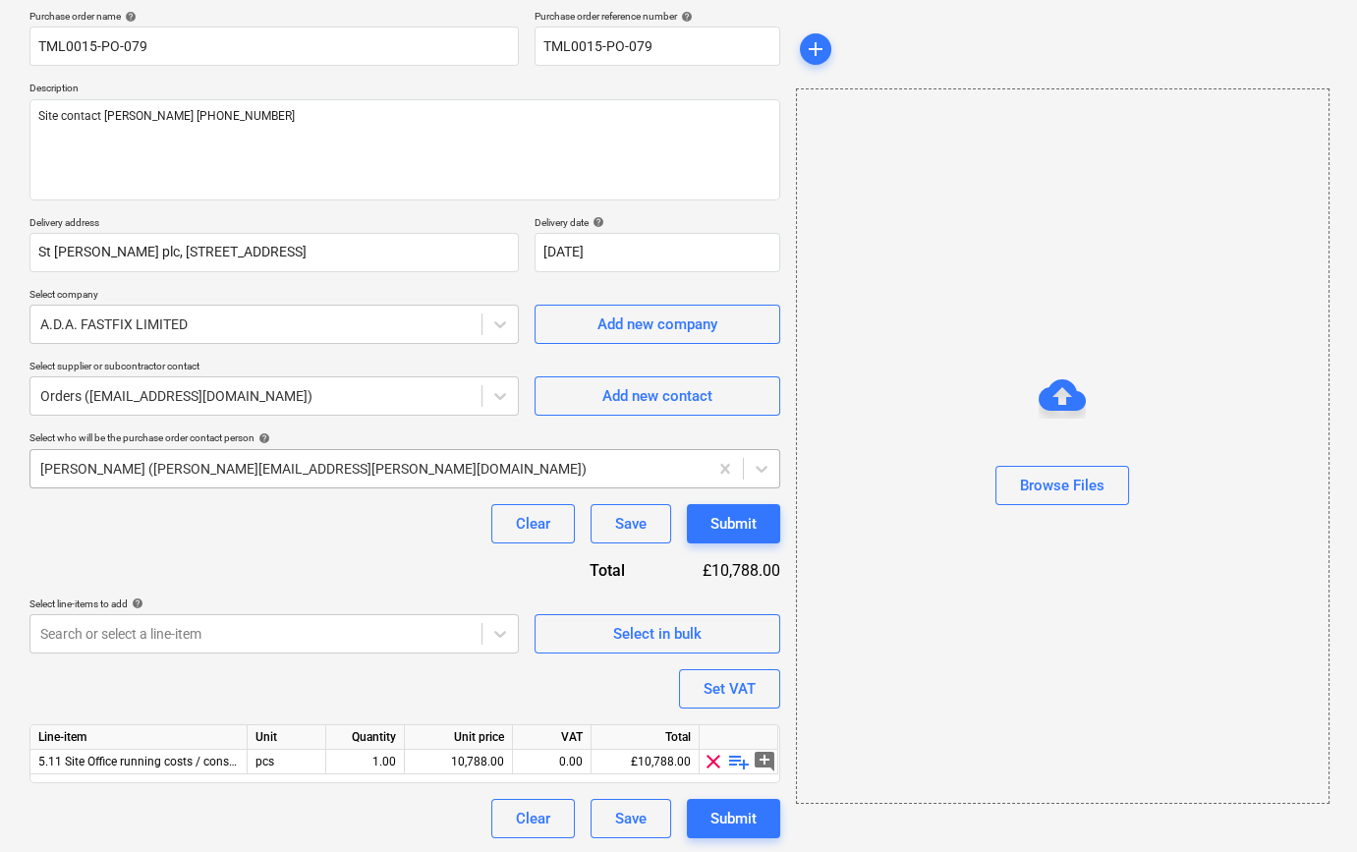
scroll to position [152, 0]
click at [736, 759] on span "playlist_add" at bounding box center [739, 761] width 24 height 24
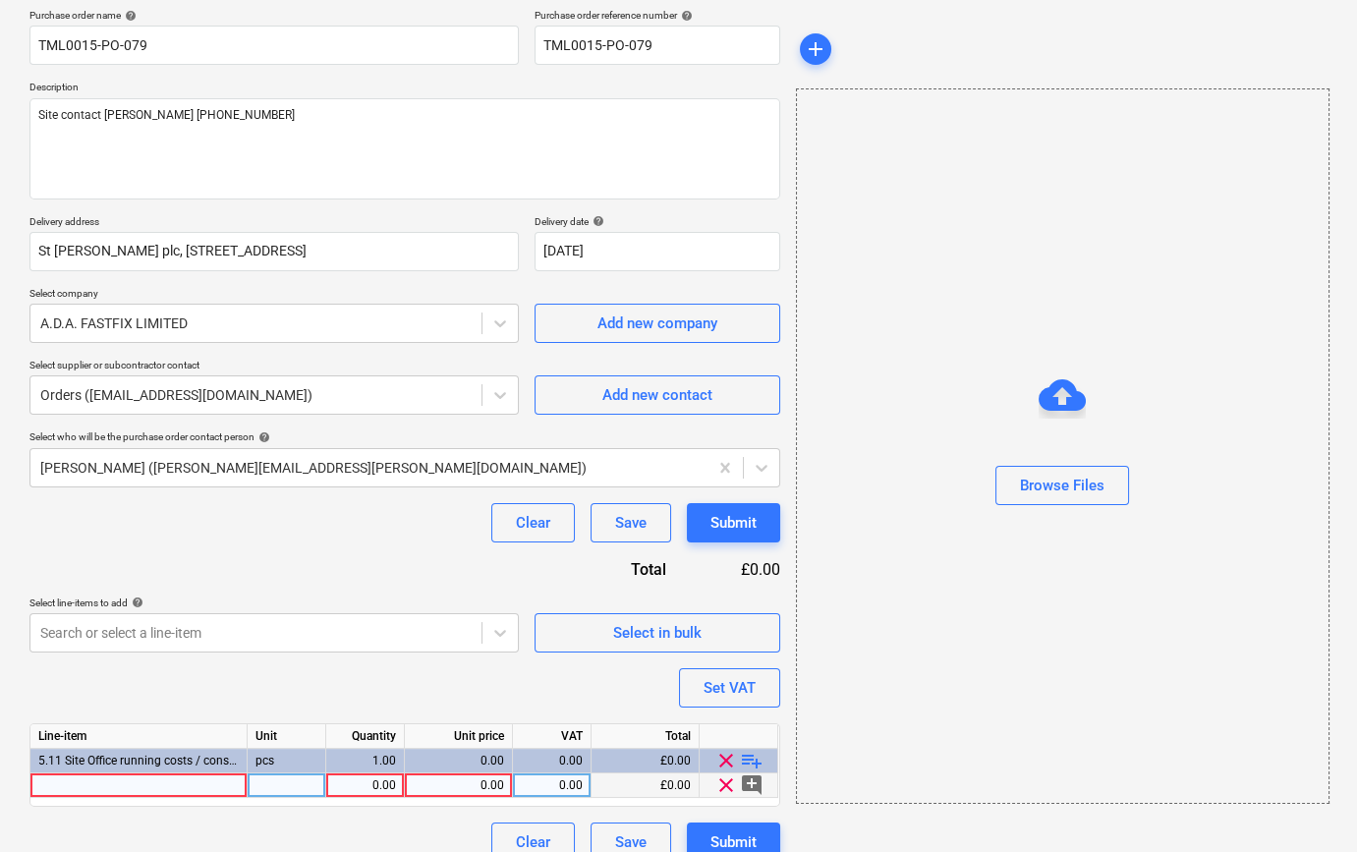
click at [64, 785] on div at bounding box center [138, 785] width 217 height 25
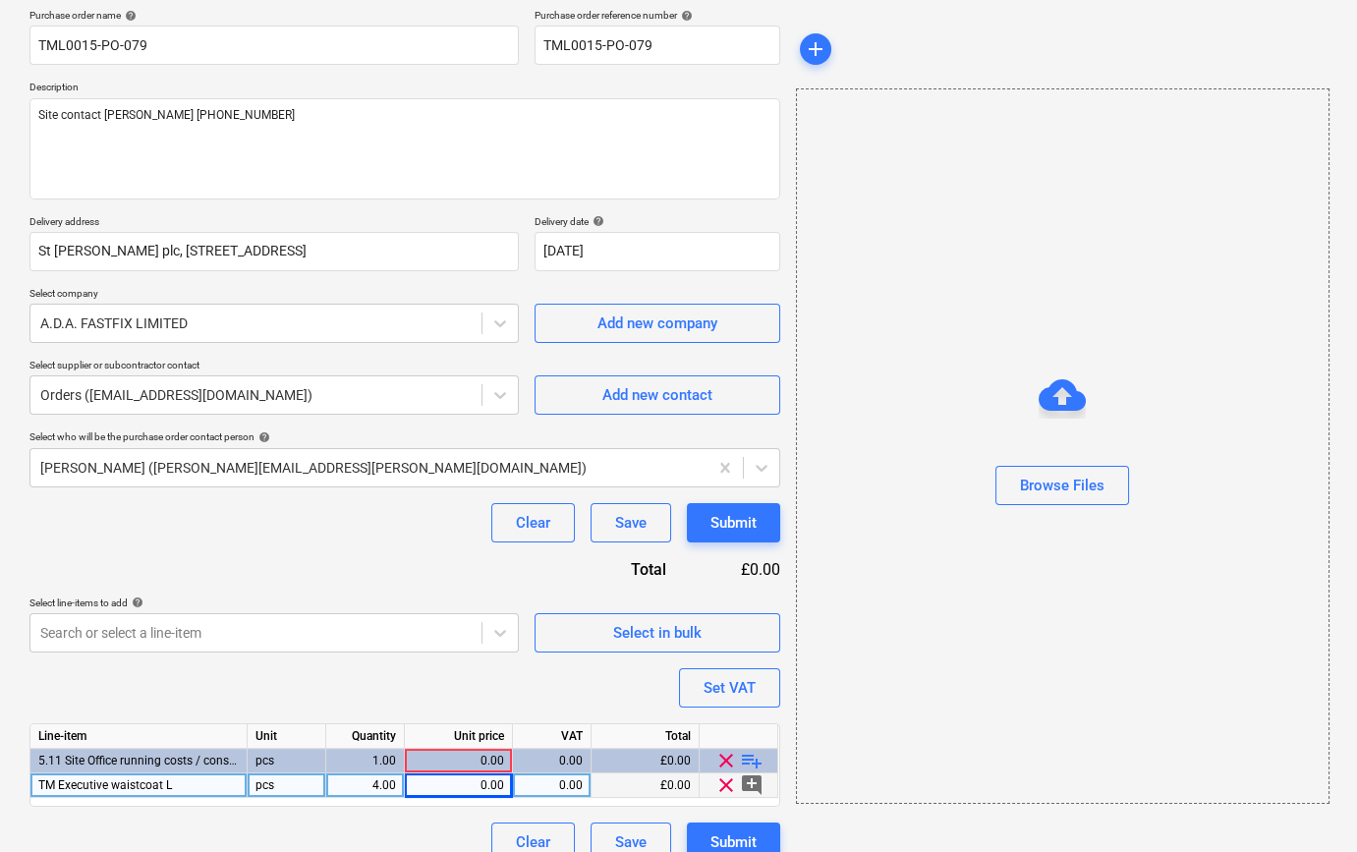
click at [474, 785] on div "0.00" at bounding box center [458, 785] width 91 height 25
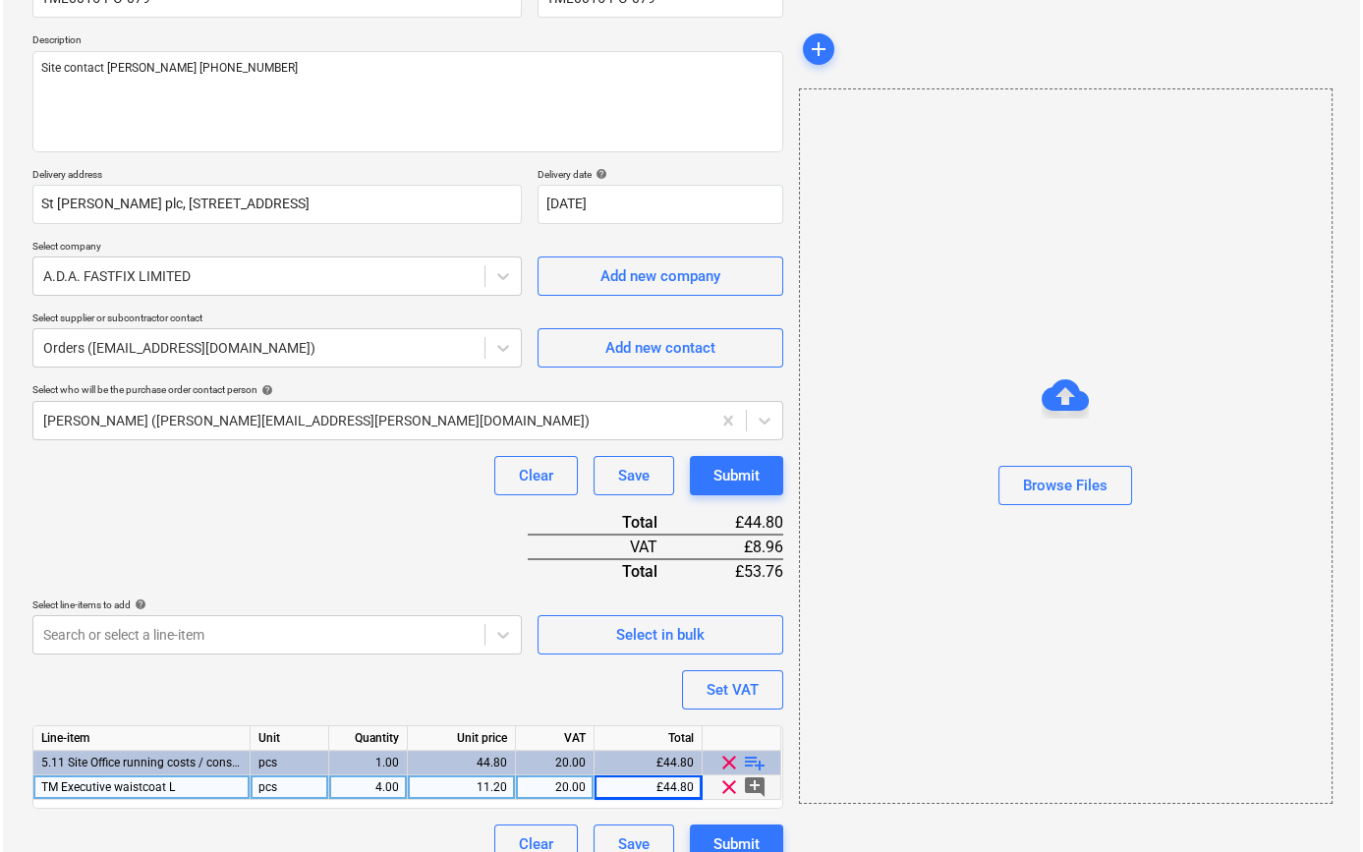
scroll to position [226, 0]
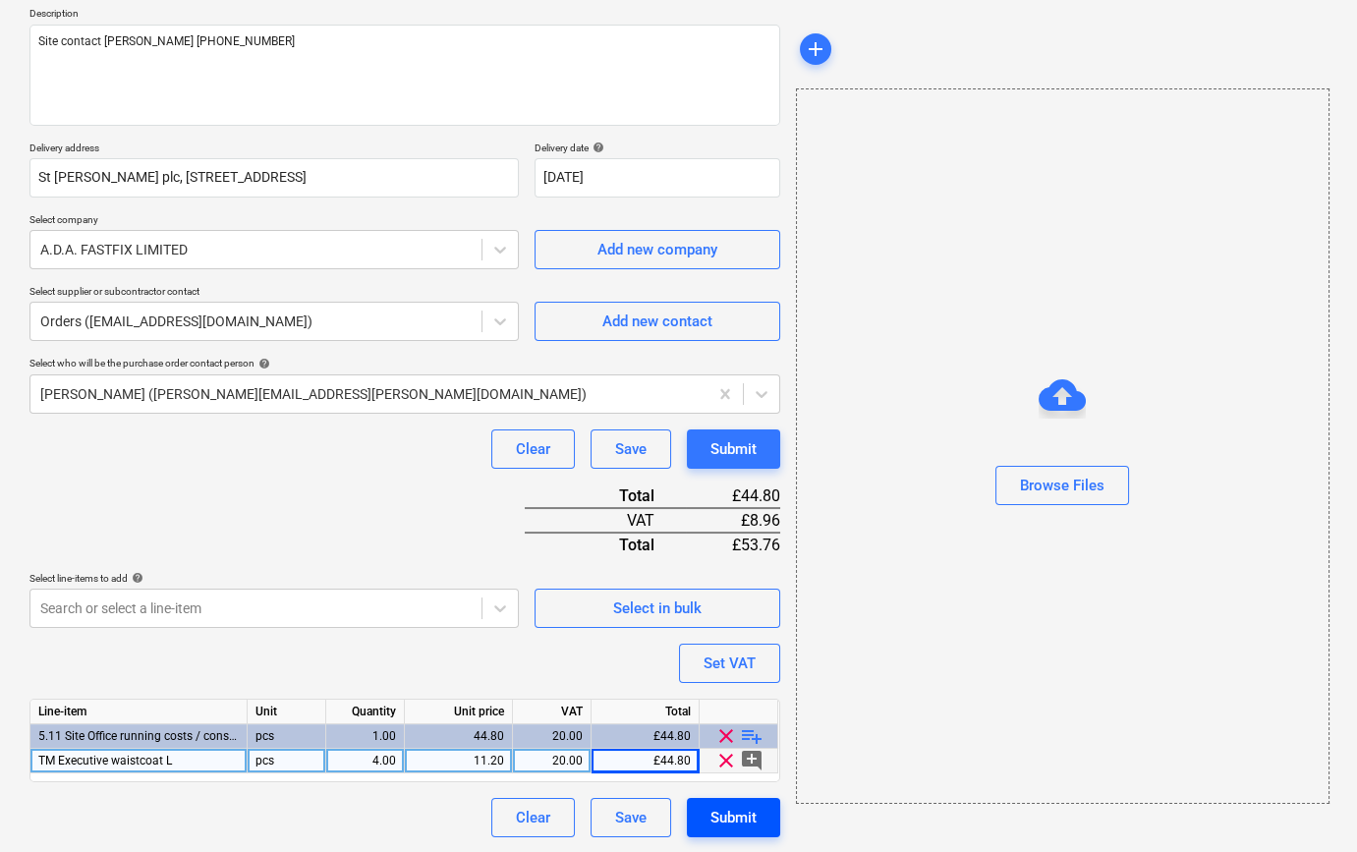
click at [721, 823] on div "Submit" at bounding box center [733, 818] width 46 height 26
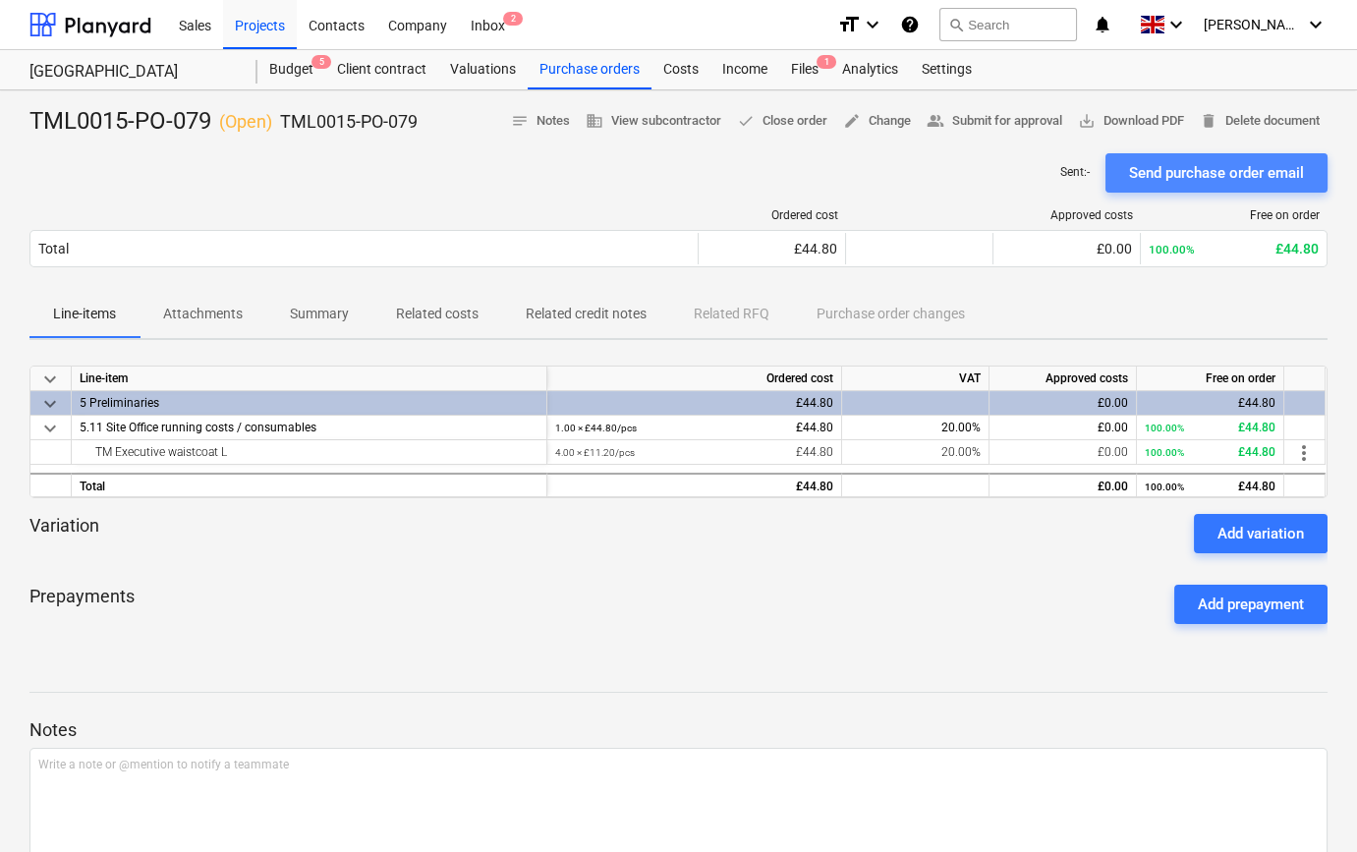
click at [1199, 171] on div "Send purchase order email" at bounding box center [1216, 173] width 175 height 26
click at [251, 28] on div "Projects" at bounding box center [260, 24] width 74 height 50
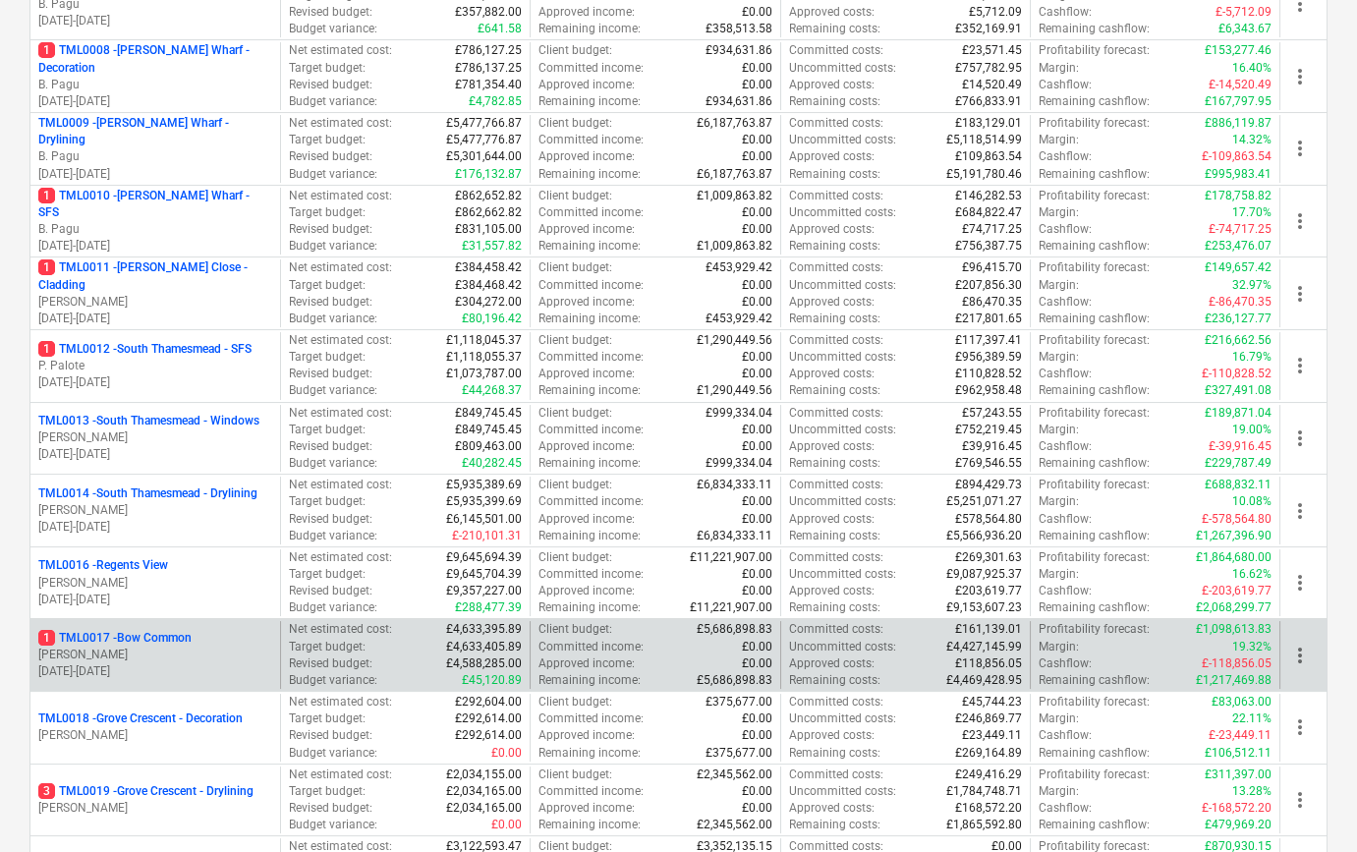
scroll to position [804, 0]
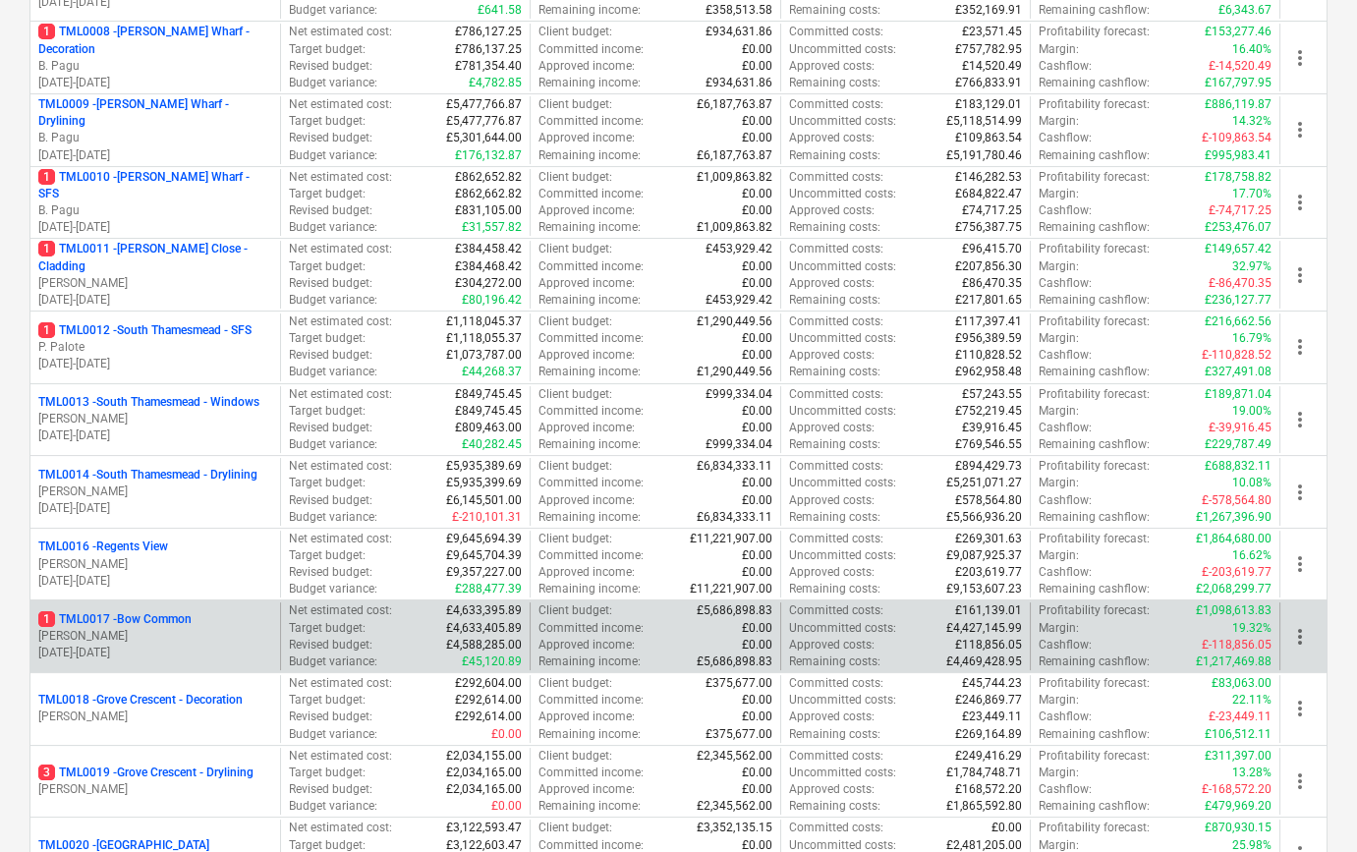
click at [142, 638] on p "[PERSON_NAME]" at bounding box center [155, 636] width 234 height 17
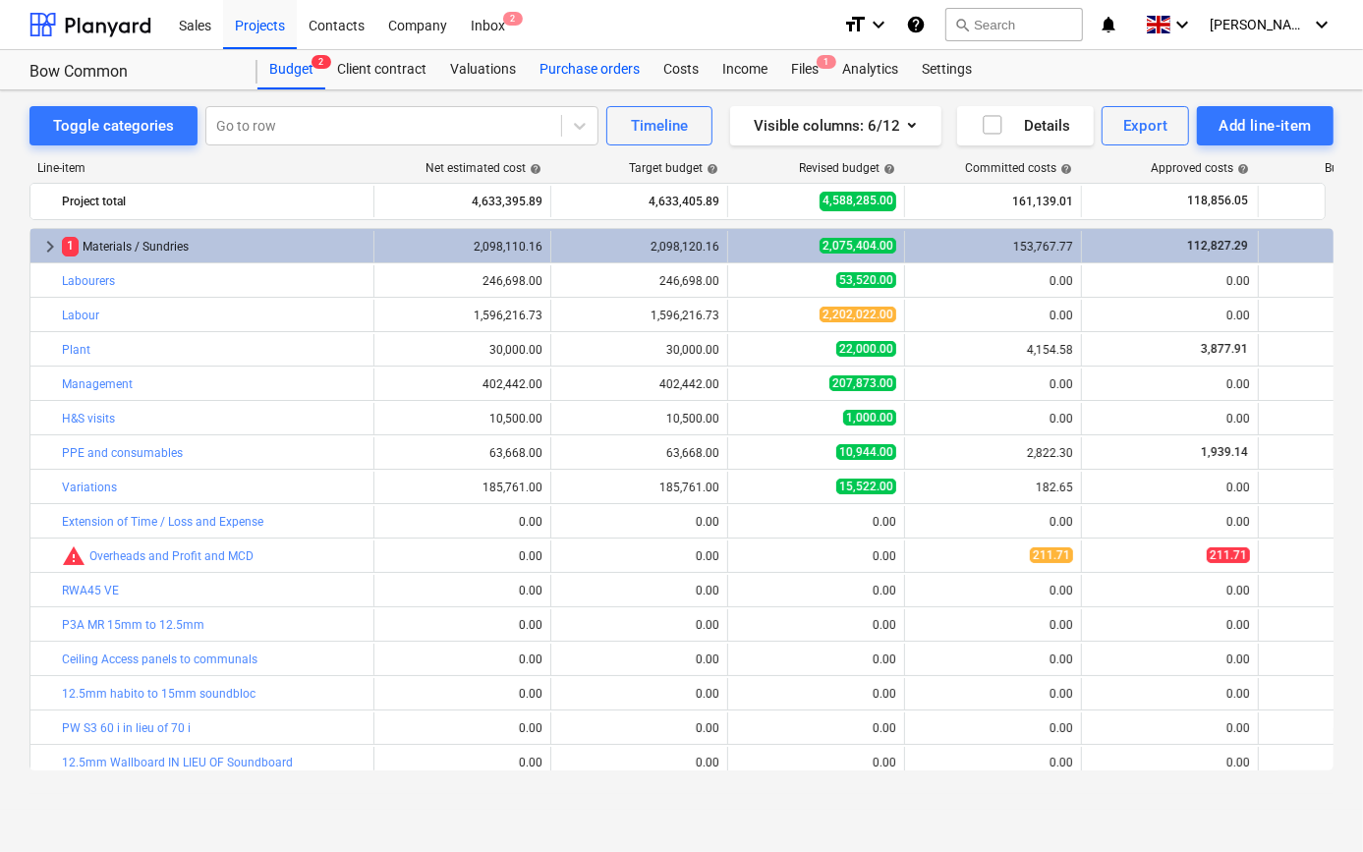
click at [596, 70] on div "Purchase orders" at bounding box center [590, 69] width 124 height 39
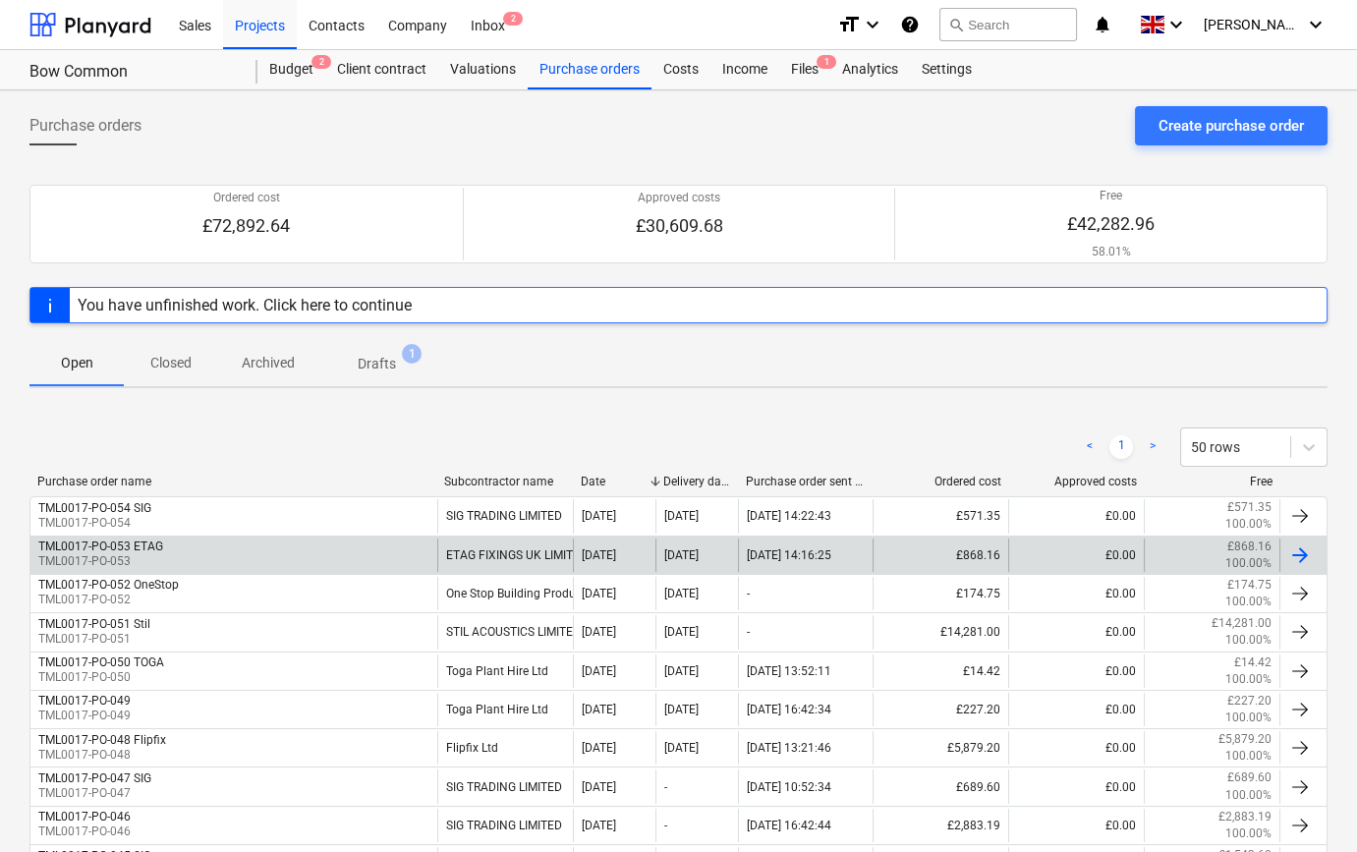
click at [1299, 550] on div at bounding box center [1300, 555] width 24 height 24
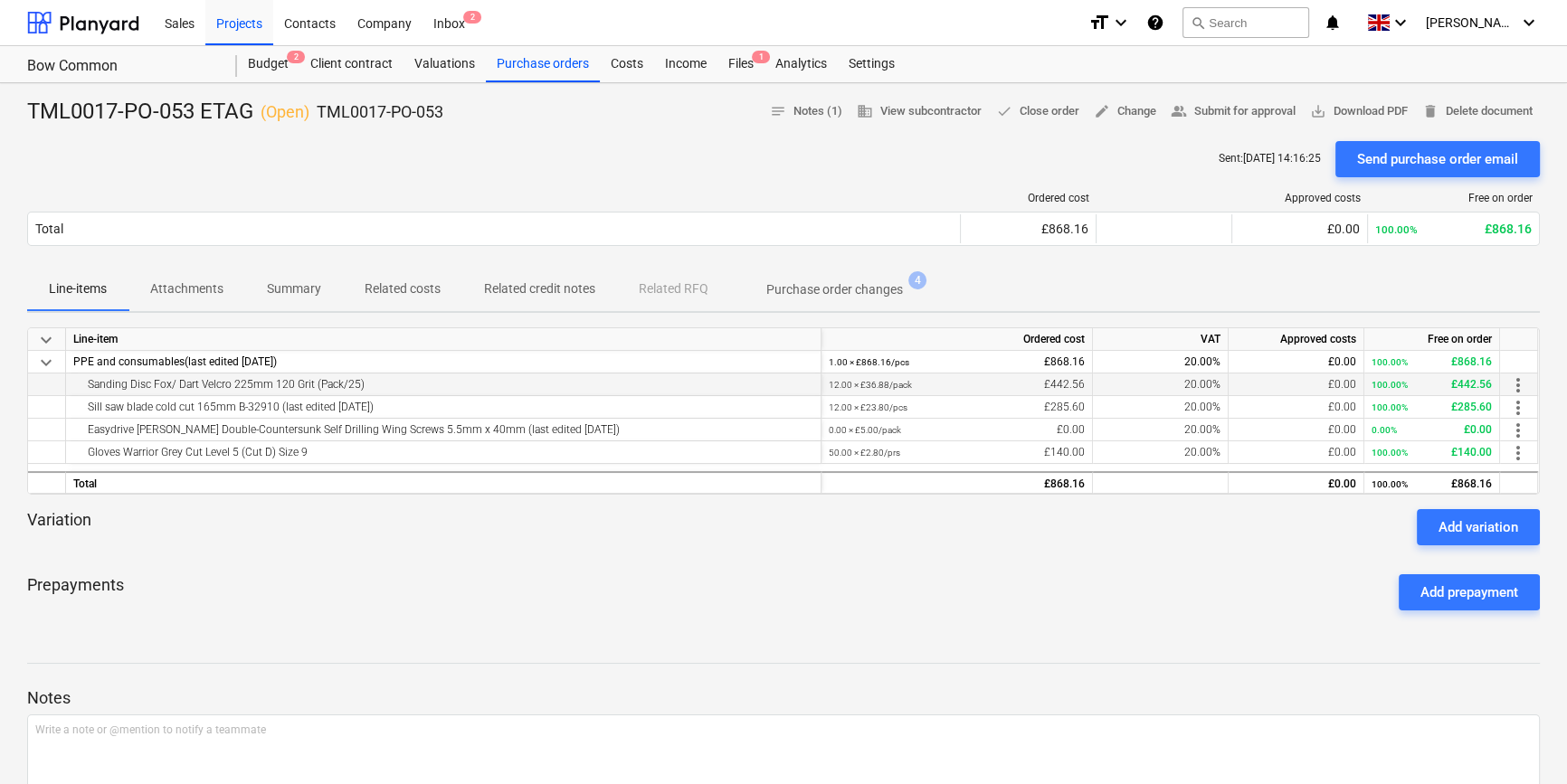
drag, startPoint x: 364, startPoint y: 383, endPoint x: 87, endPoint y: 384, distance: 277.0
click at [87, 384] on div "Sanding Disc Fox/ Dart Velcro 225mm 120 Grit (Pack/25)" at bounding box center [444, 385] width 740 height 22
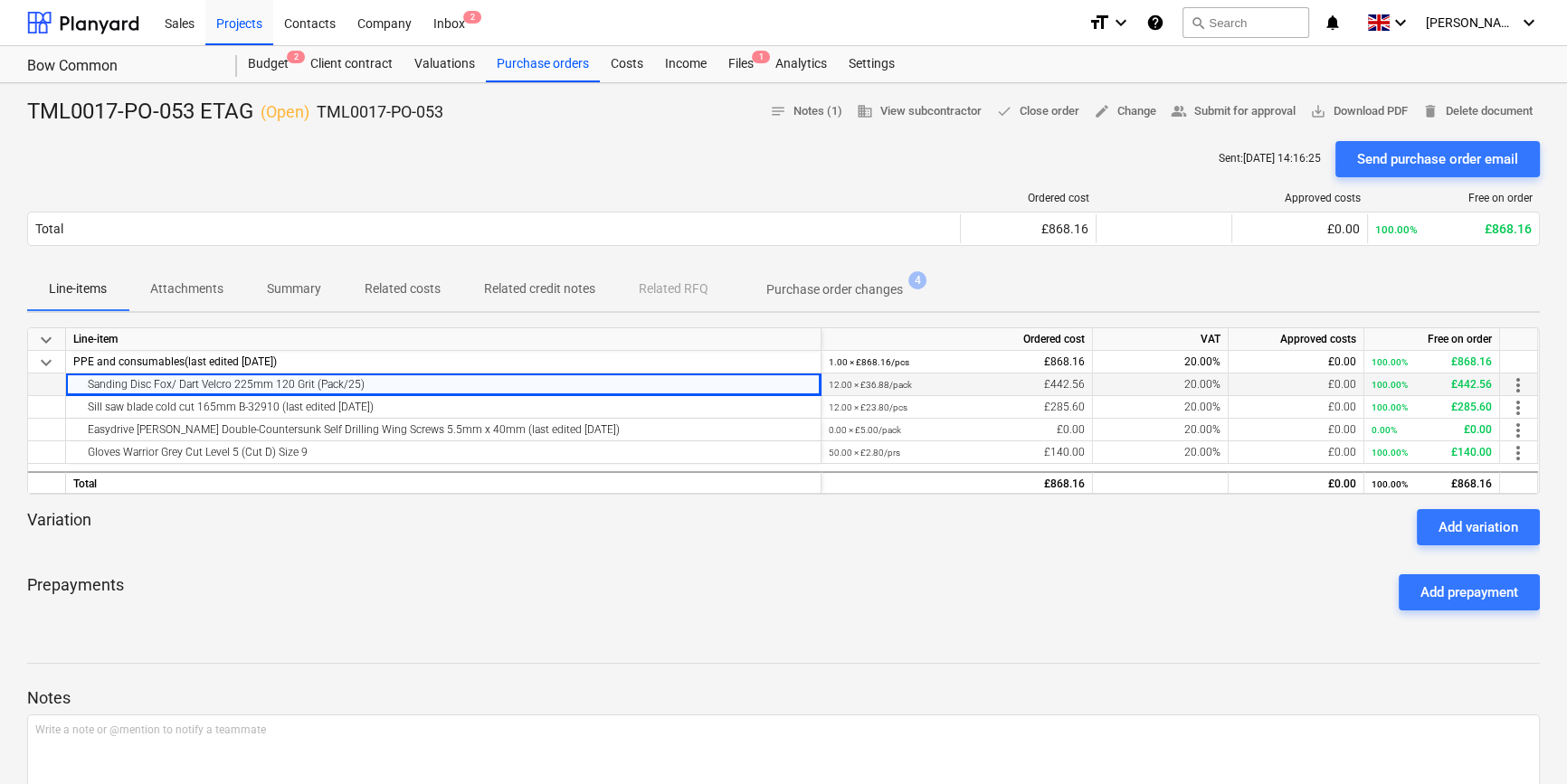
copy div "Sanding Disc Fox/ Dart Velcro 225mm 120 Grit (Pack/25)"
drag, startPoint x: 399, startPoint y: 403, endPoint x: 272, endPoint y: 406, distance: 127.0
click at [272, 406] on div "Sill saw blade cold cut 165mm B-32910 (last edited [DATE])" at bounding box center [444, 407] width 740 height 22
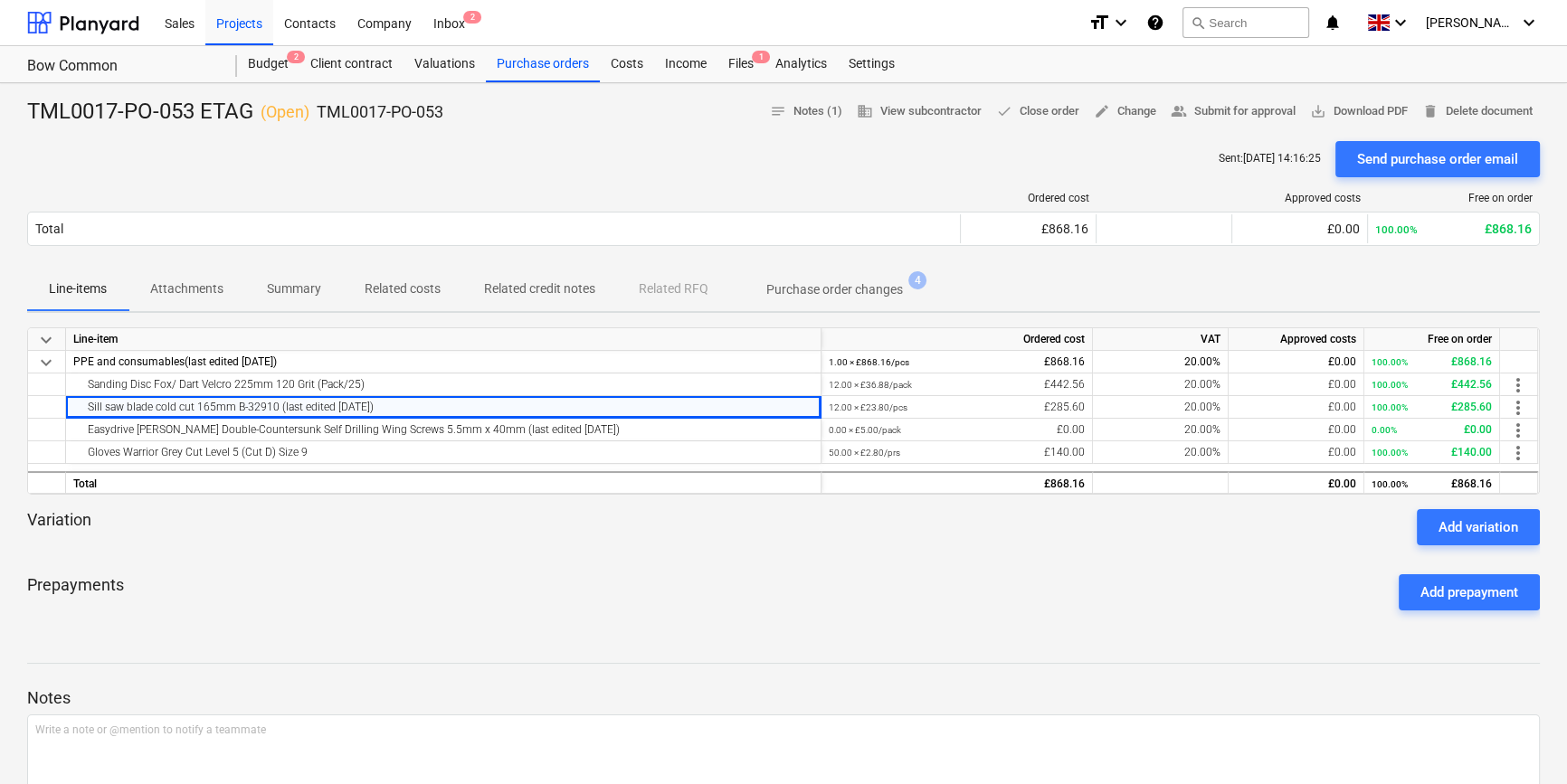
drag, startPoint x: 272, startPoint y: 406, endPoint x: 424, endPoint y: 518, distance: 188.8
click at [424, 518] on div "Variation Add variation" at bounding box center [783, 526] width 1513 height 36
drag, startPoint x: 274, startPoint y: 405, endPoint x: 83, endPoint y: 409, distance: 191.0
click at [83, 409] on div "Sill saw blade cold cut 165mm B-32910 (last edited [DATE])" at bounding box center [444, 407] width 740 height 22
copy div "Sill saw blade cold cut 165mm B-32910"
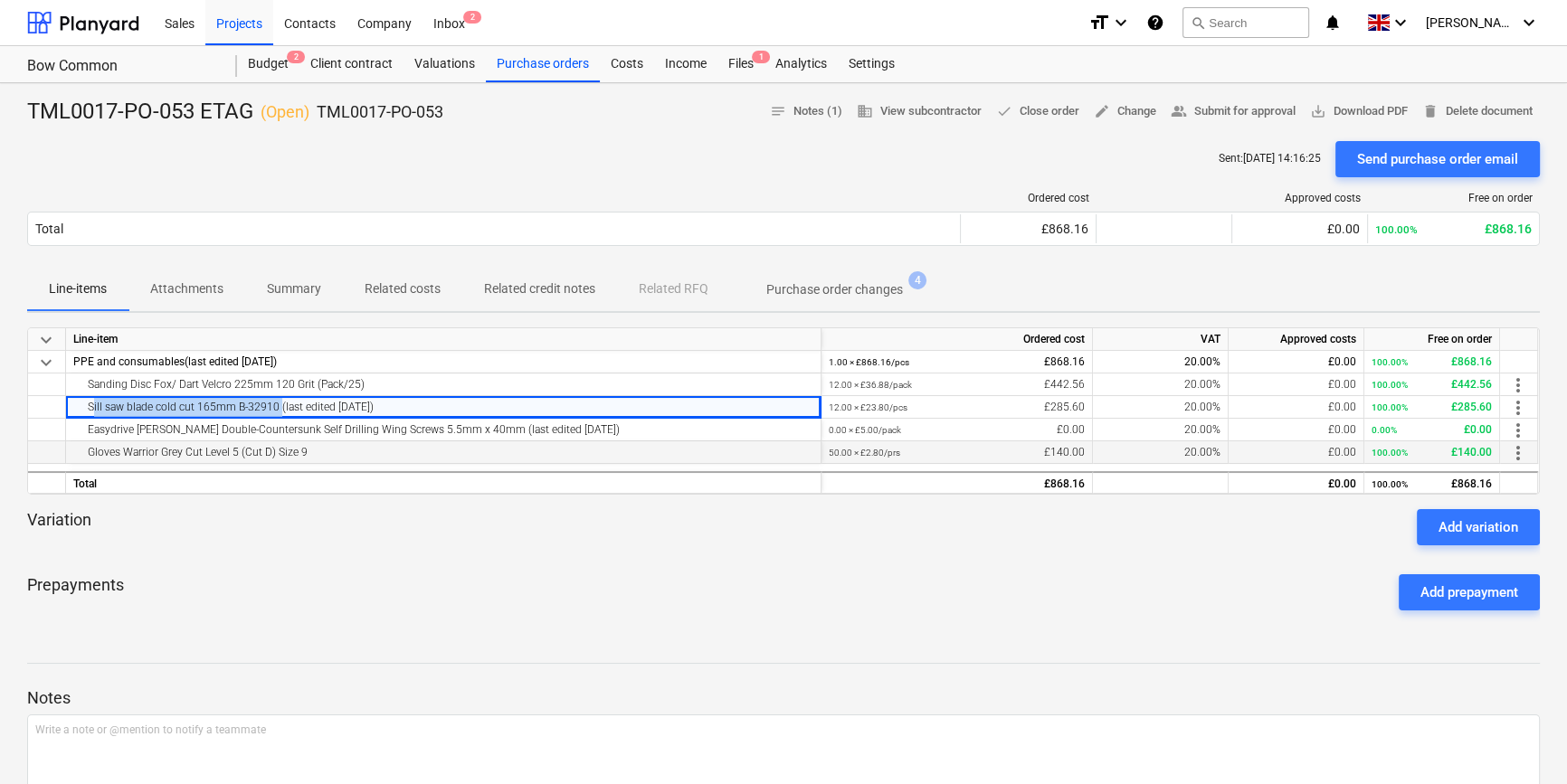
drag, startPoint x: 306, startPoint y: 449, endPoint x: 81, endPoint y: 451, distance: 225.0
click at [81, 451] on div "Gloves Warrior Grey Cut Level 5 (Cut D) Size 9" at bounding box center [444, 453] width 740 height 22
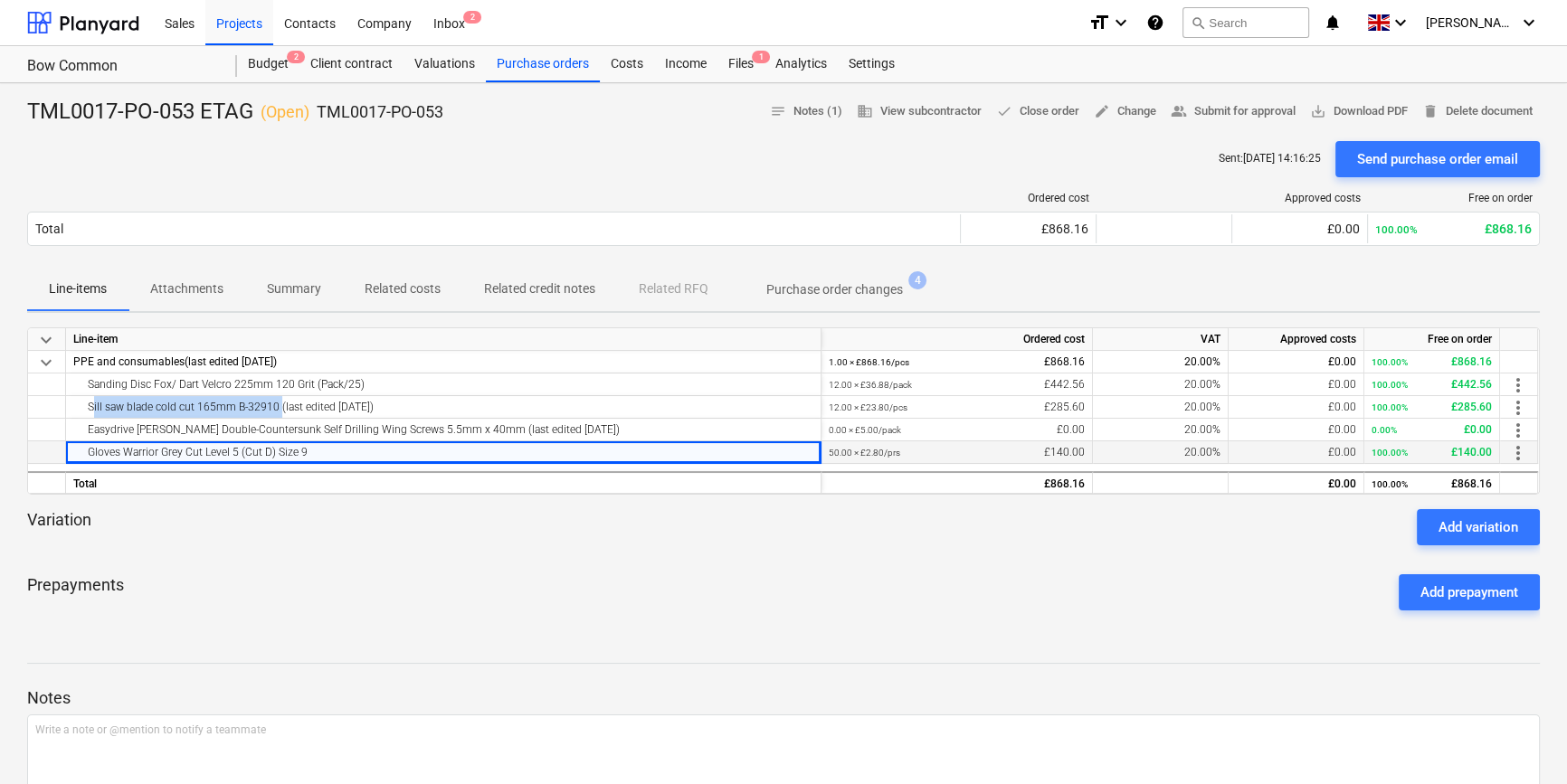
copy div "Gloves Warrior Grey Cut Level 5 (Cut D) Size 9"
click at [545, 63] on div "Purchase orders" at bounding box center [543, 63] width 114 height 36
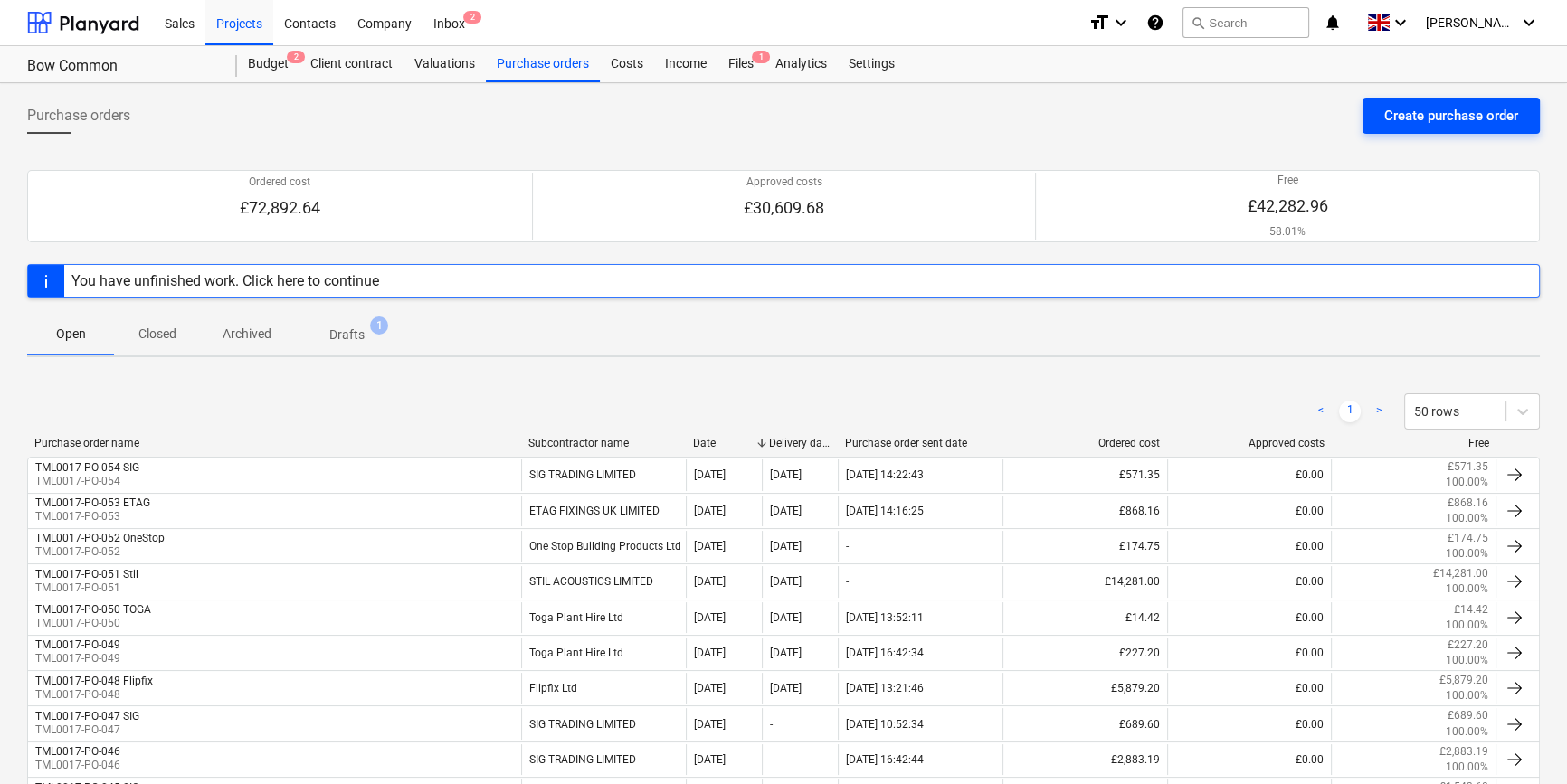
click at [1254, 111] on div "Create purchase order" at bounding box center [1451, 116] width 133 height 24
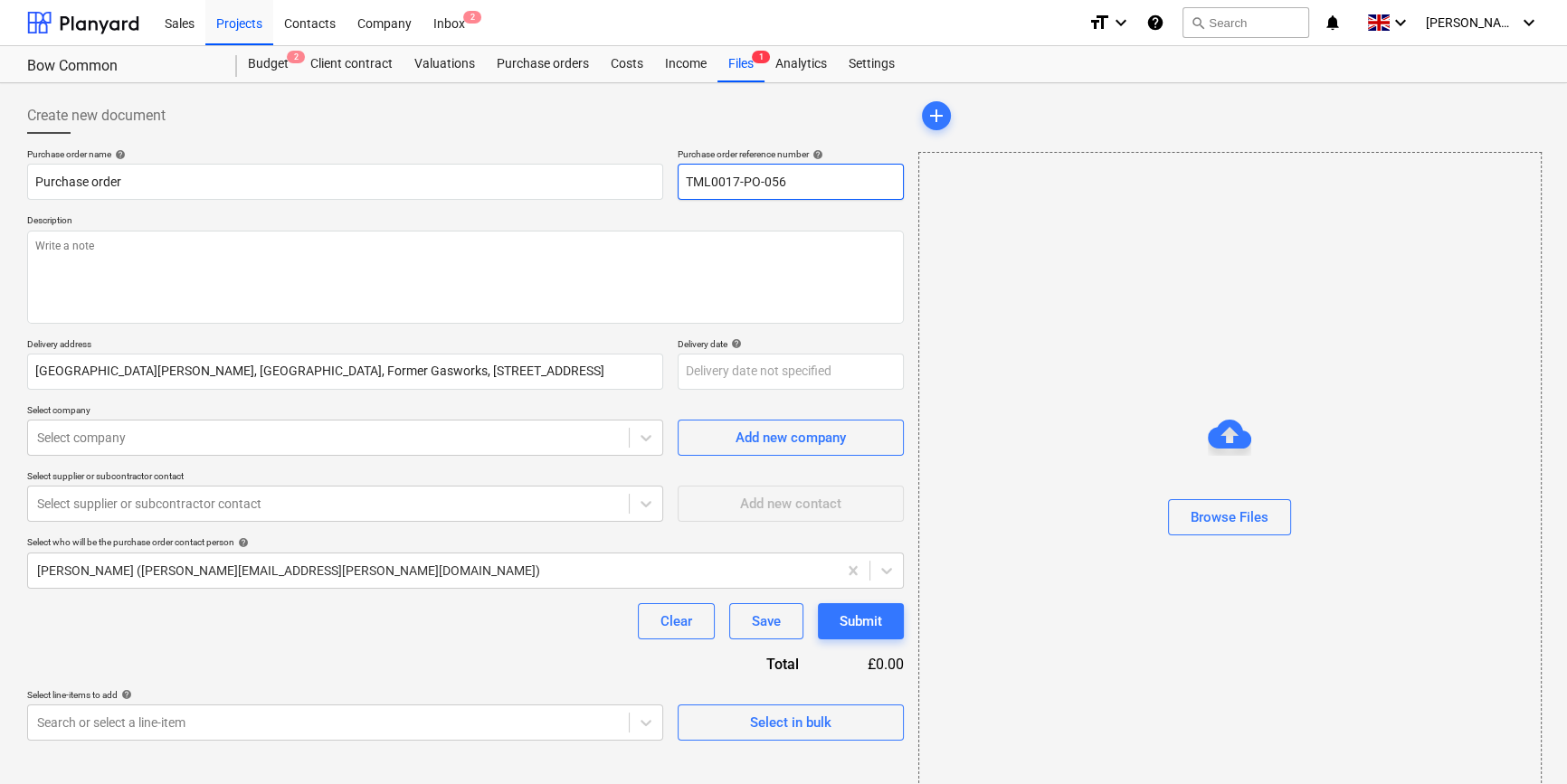
drag, startPoint x: 794, startPoint y: 176, endPoint x: 679, endPoint y: 195, distance: 116.6
click at [679, 195] on input "TML0017-PO-056" at bounding box center [791, 181] width 226 height 36
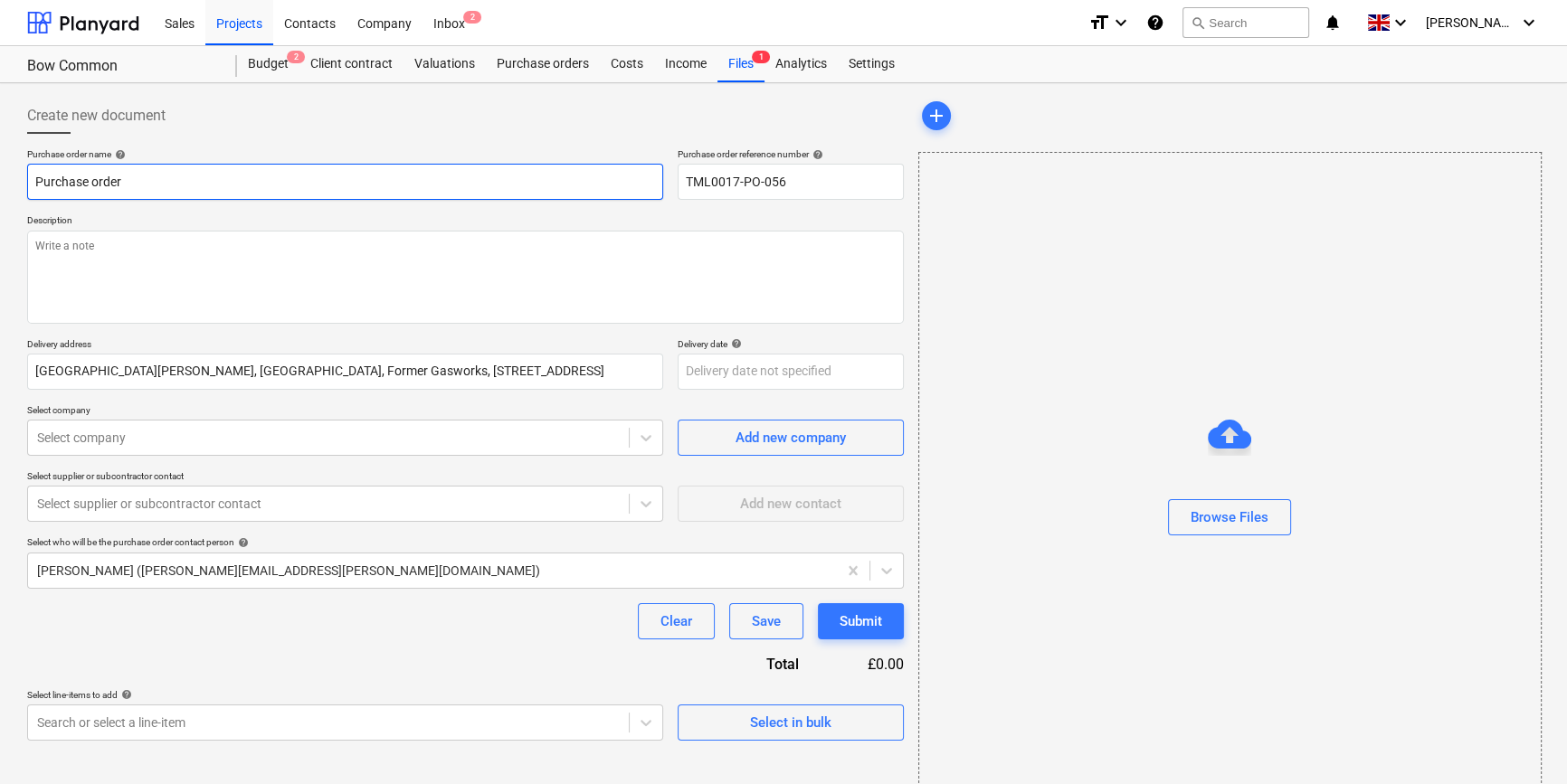
drag, startPoint x: 128, startPoint y: 181, endPoint x: 21, endPoint y: 181, distance: 107.0
click at [22, 183] on div "Create new document Purchase order name help Purchase order Purchase order refe…" at bounding box center [466, 454] width 891 height 727
paste input "TML0017-PO-056"
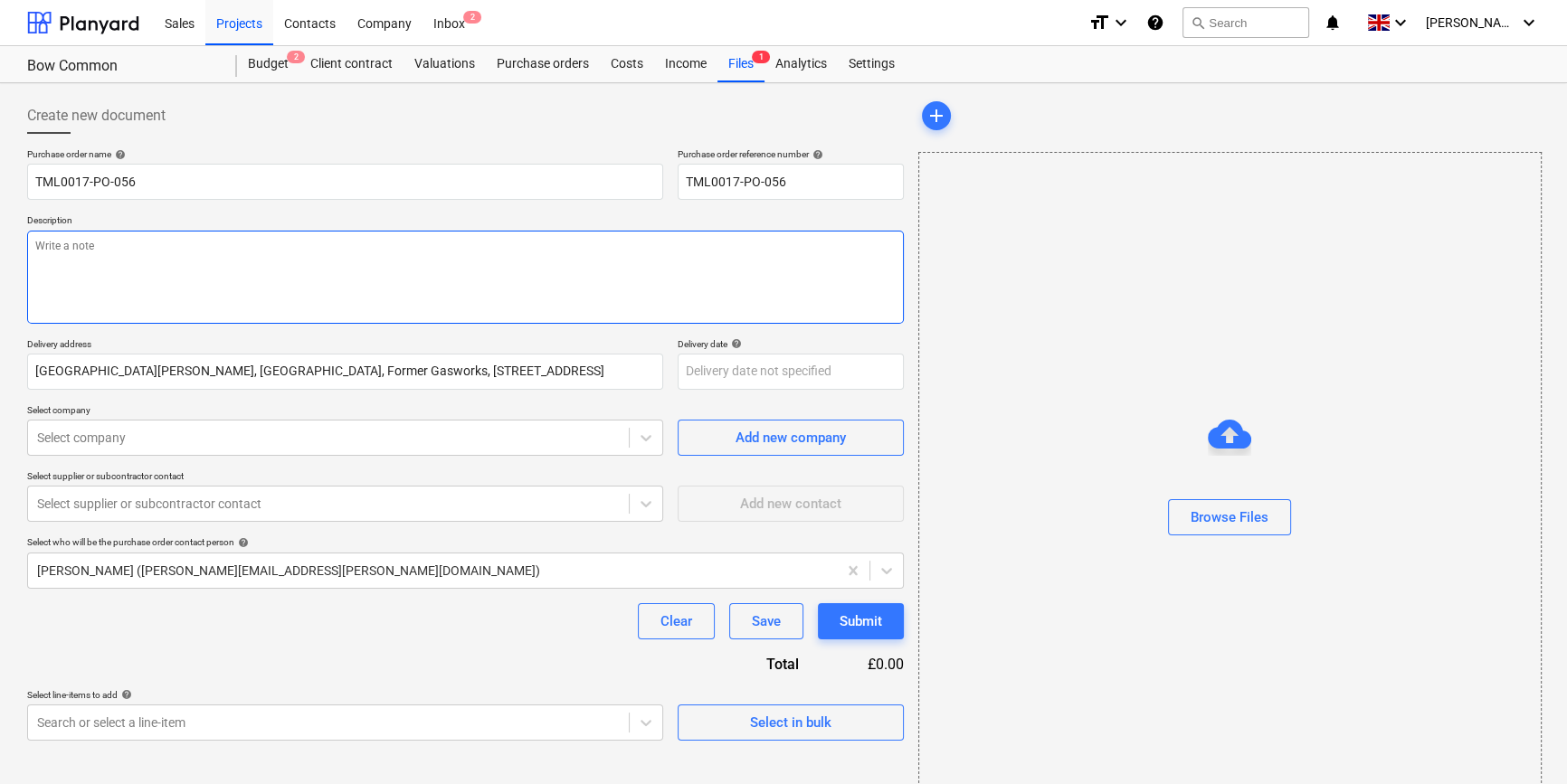
click at [66, 283] on textarea at bounding box center [465, 277] width 876 height 93
click at [155, 240] on textarea "Site contact Teddy [PHONE_NUMBER]" at bounding box center [465, 277] width 876 height 93
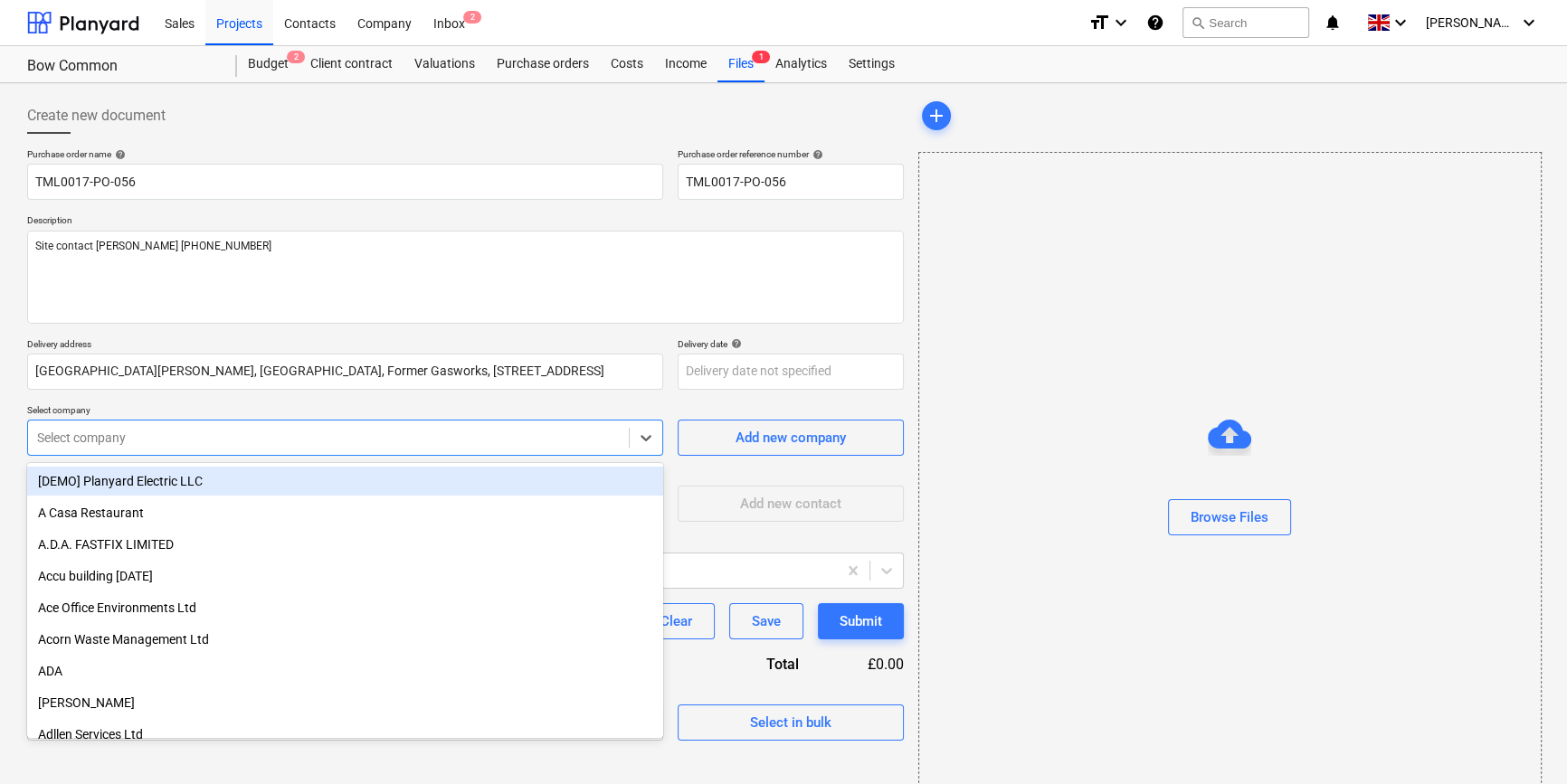
click at [278, 433] on div at bounding box center [328, 438] width 583 height 18
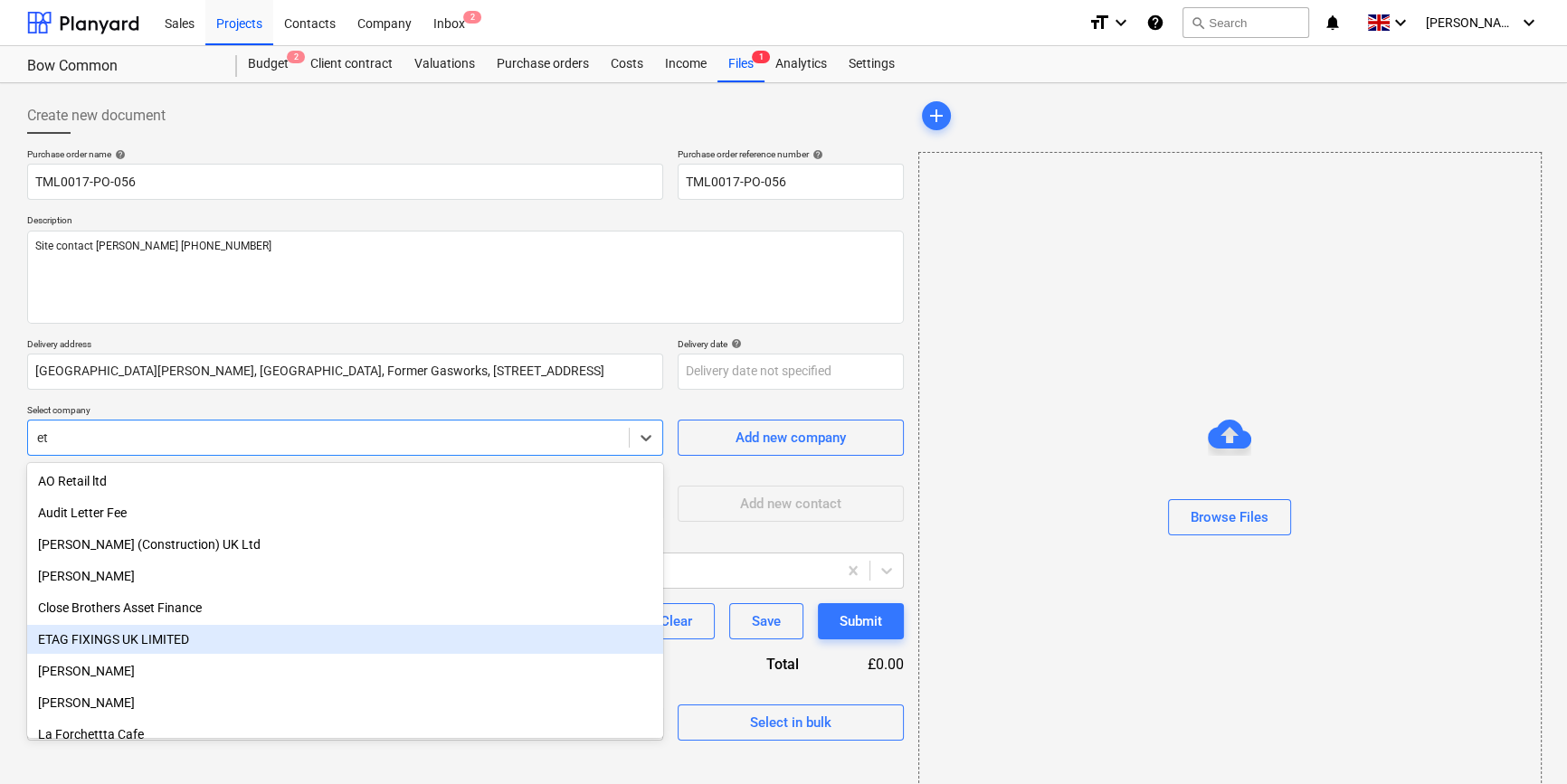
click at [153, 640] on div "ETAG FIXINGS UK LIMITED" at bounding box center [344, 639] width 636 height 29
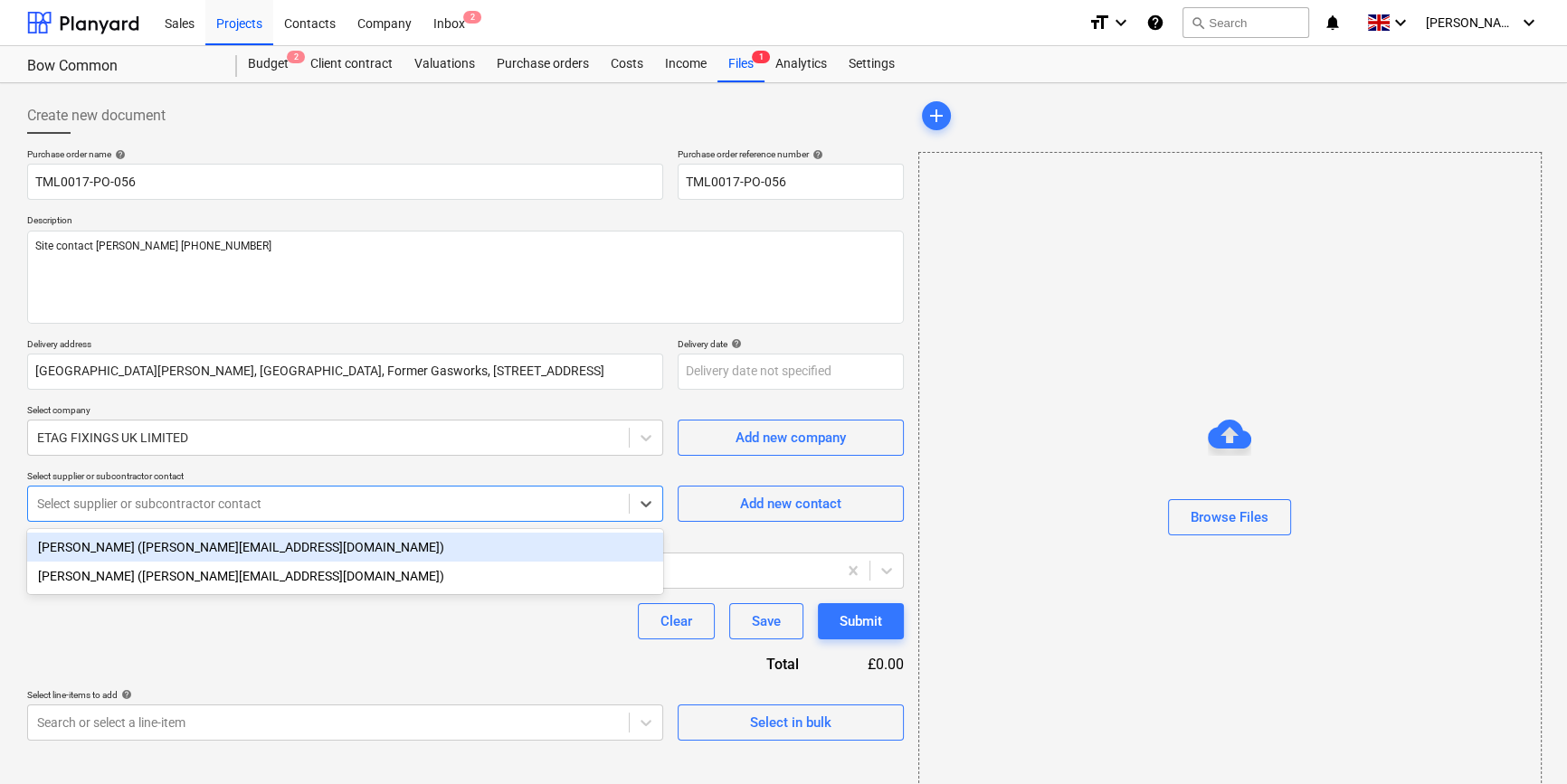
click at [142, 512] on div at bounding box center [328, 504] width 583 height 18
click at [142, 550] on div "[PERSON_NAME] ([PERSON_NAME][EMAIL_ADDRESS][DOMAIN_NAME])" at bounding box center [344, 547] width 636 height 29
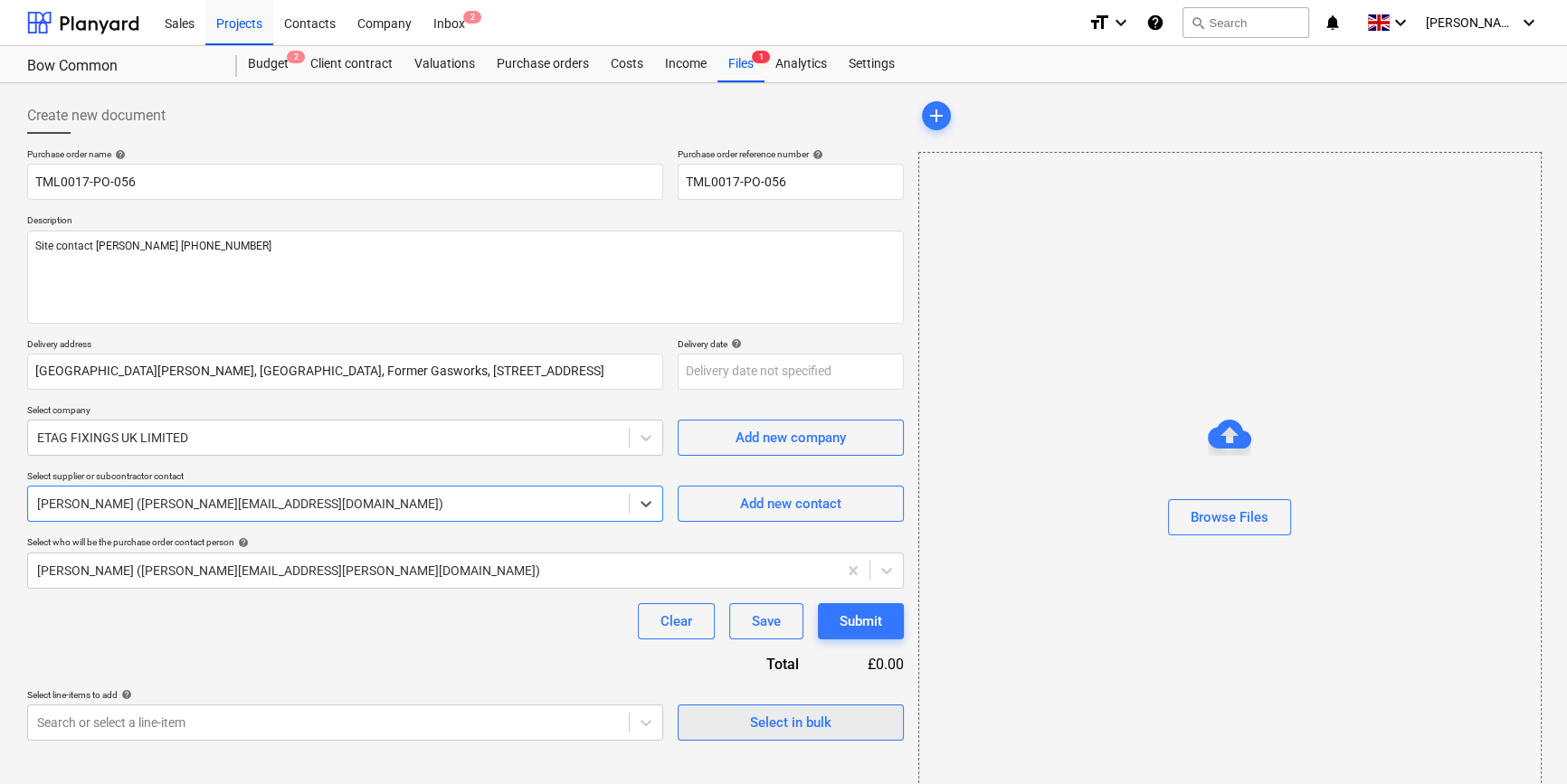
click at [804, 721] on div "Select in bulk" at bounding box center [791, 722] width 81 height 24
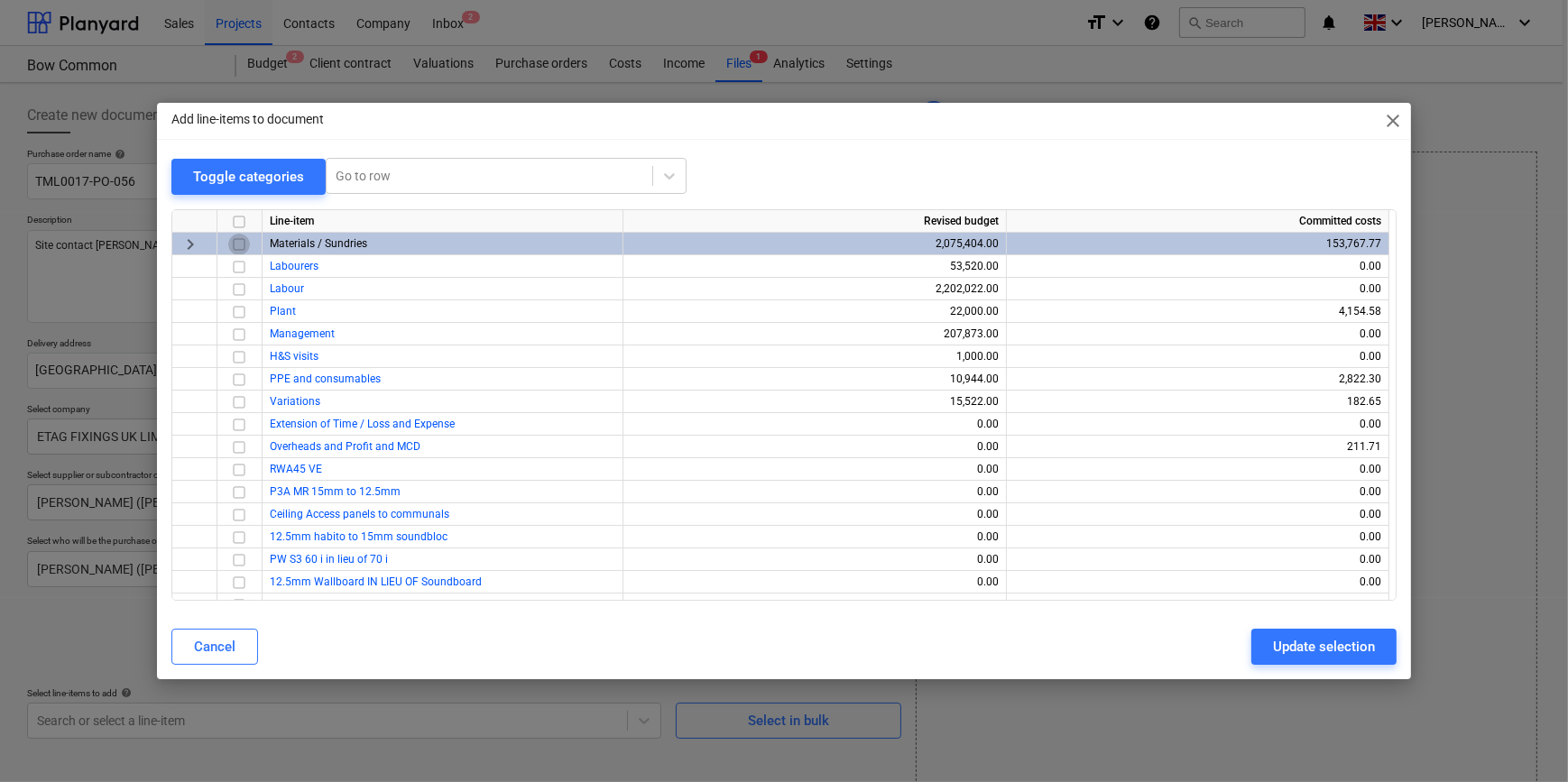
click at [240, 243] on input "checkbox" at bounding box center [240, 244] width 22 height 22
click at [1250, 652] on div "Update selection" at bounding box center [1324, 647] width 102 height 24
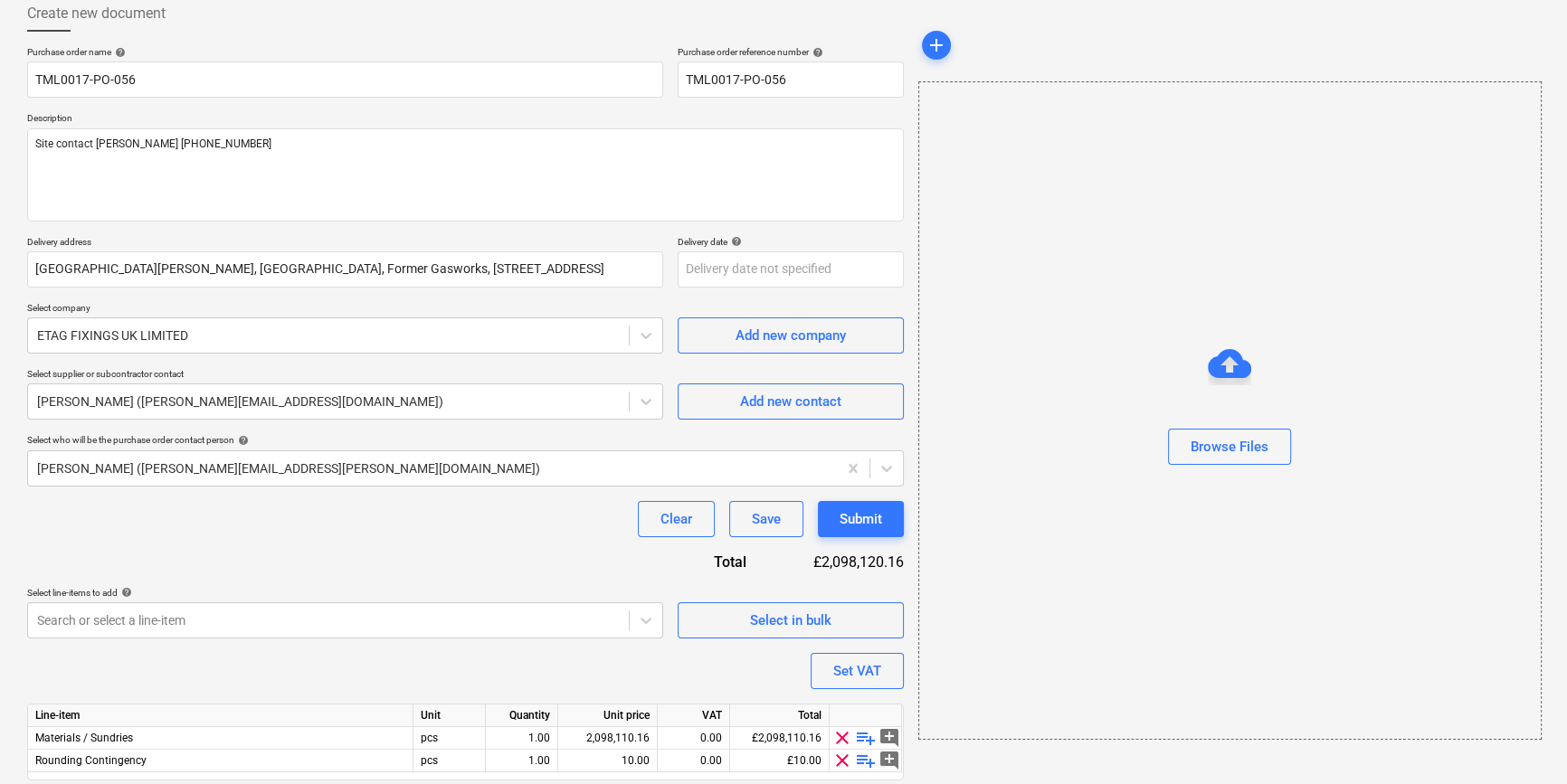
scroll to position [163, 0]
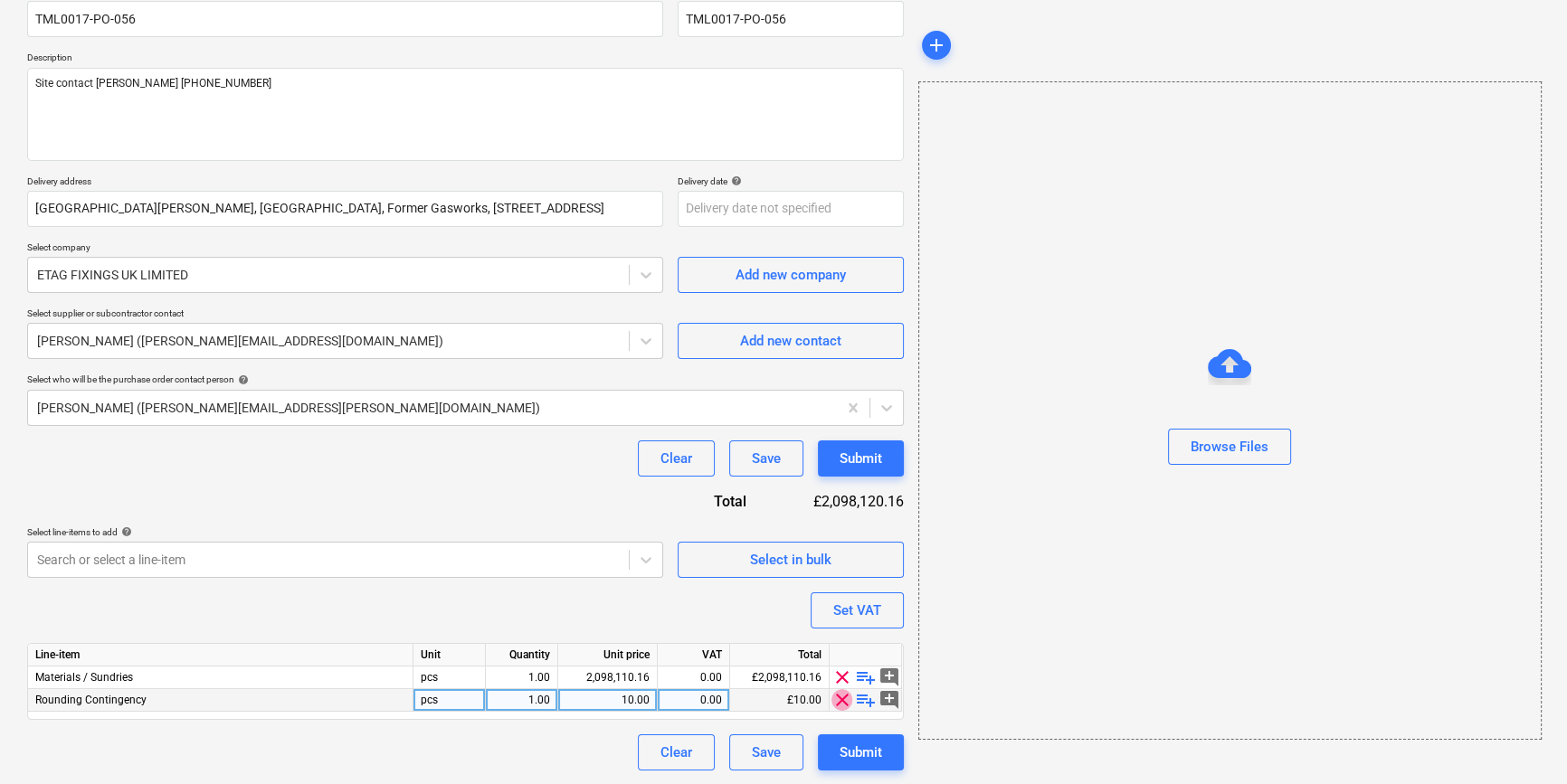
click at [841, 698] on span "clear" at bounding box center [842, 700] width 22 height 22
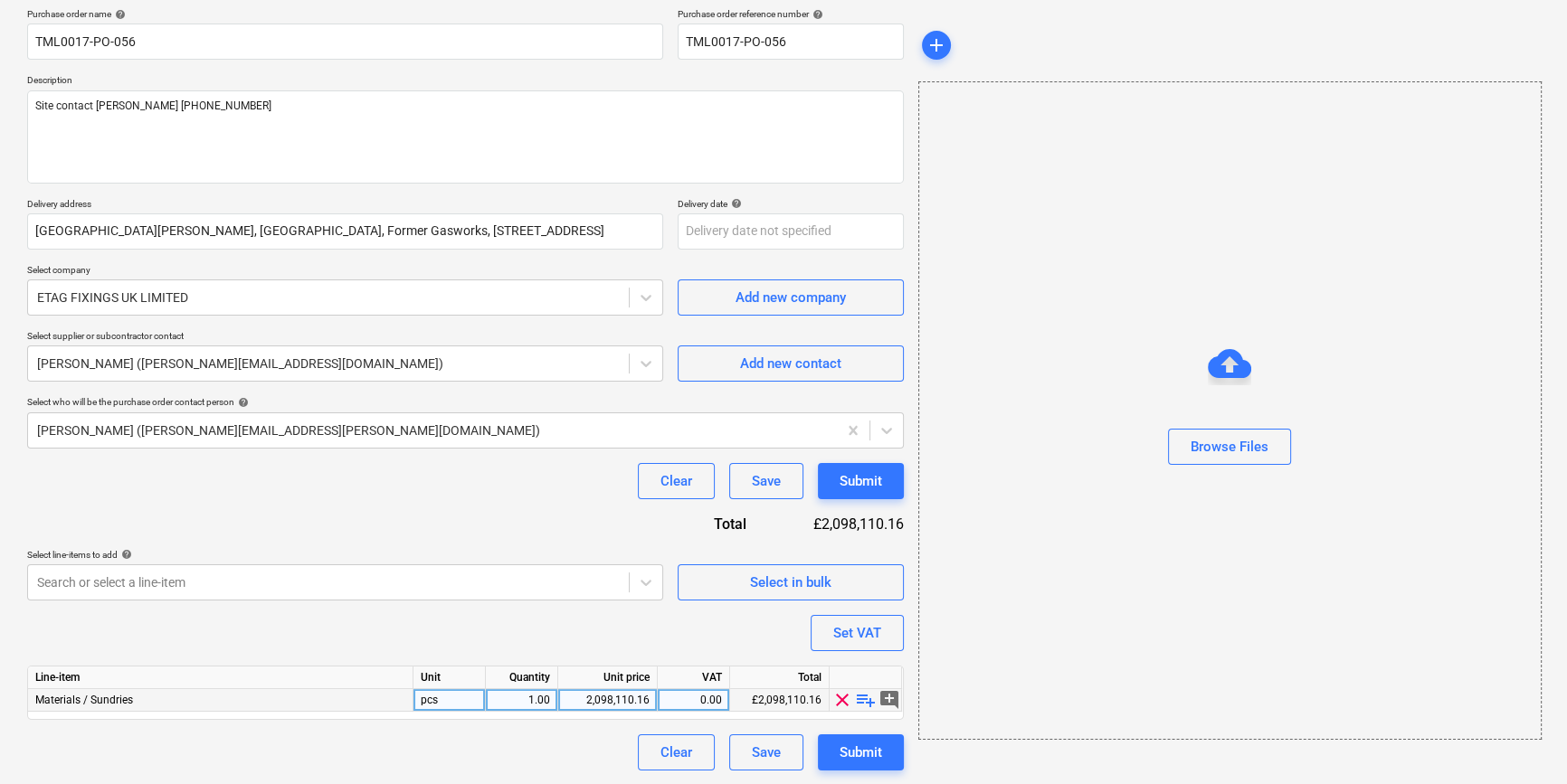
click at [862, 699] on span "playlist_add" at bounding box center [866, 700] width 22 height 22
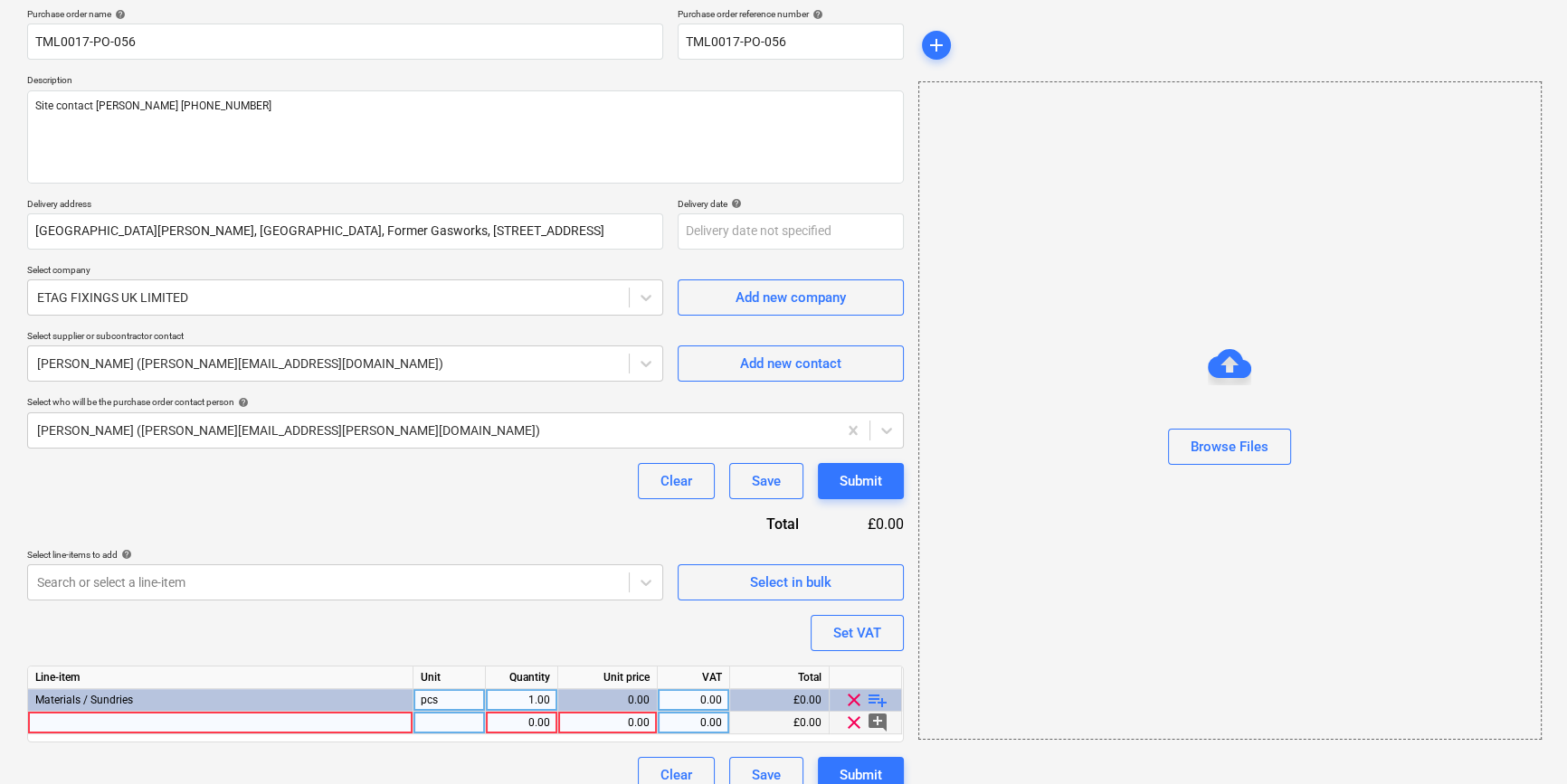
click at [46, 719] on div at bounding box center [220, 722] width 386 height 23
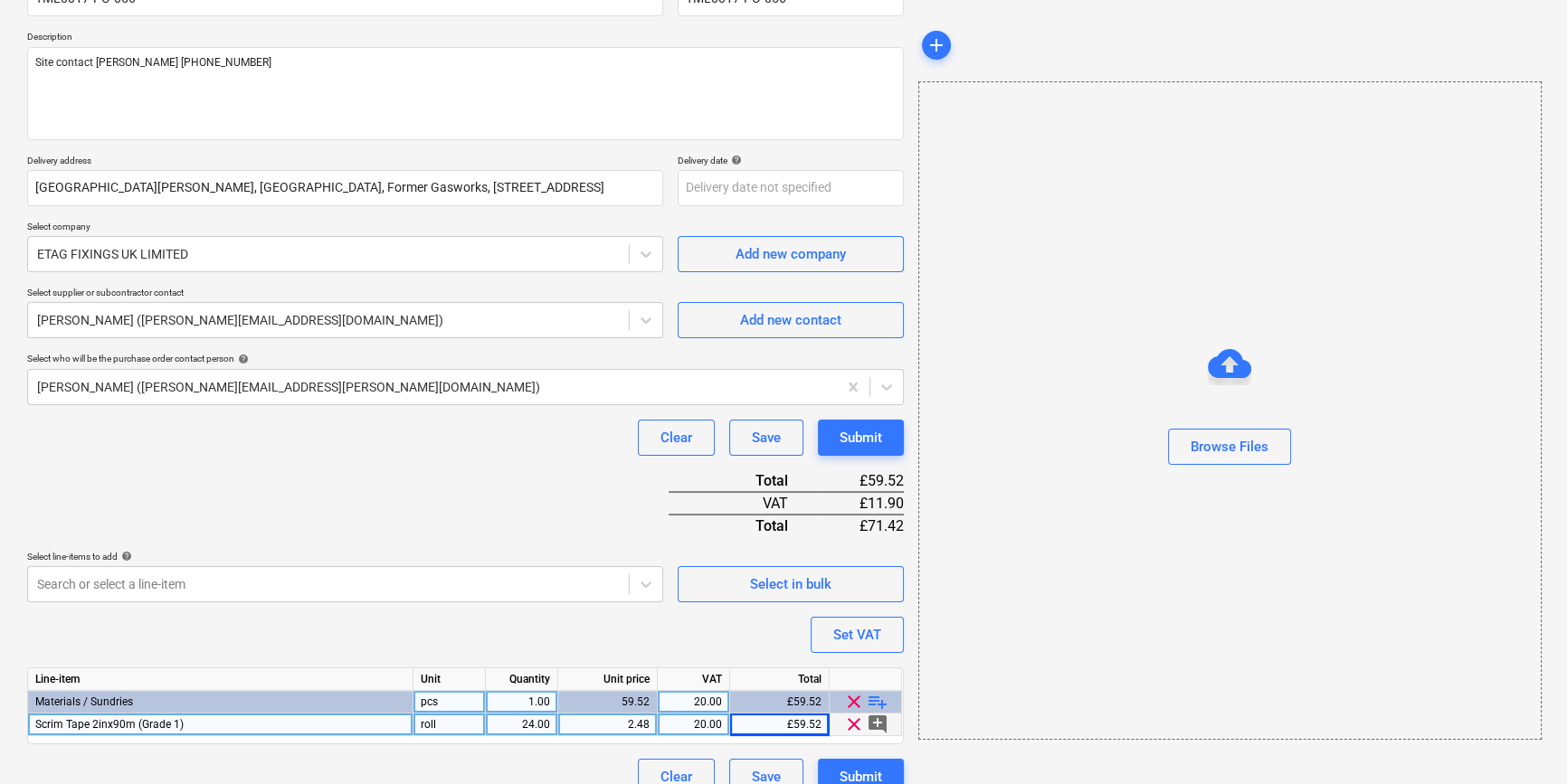
scroll to position [208, 0]
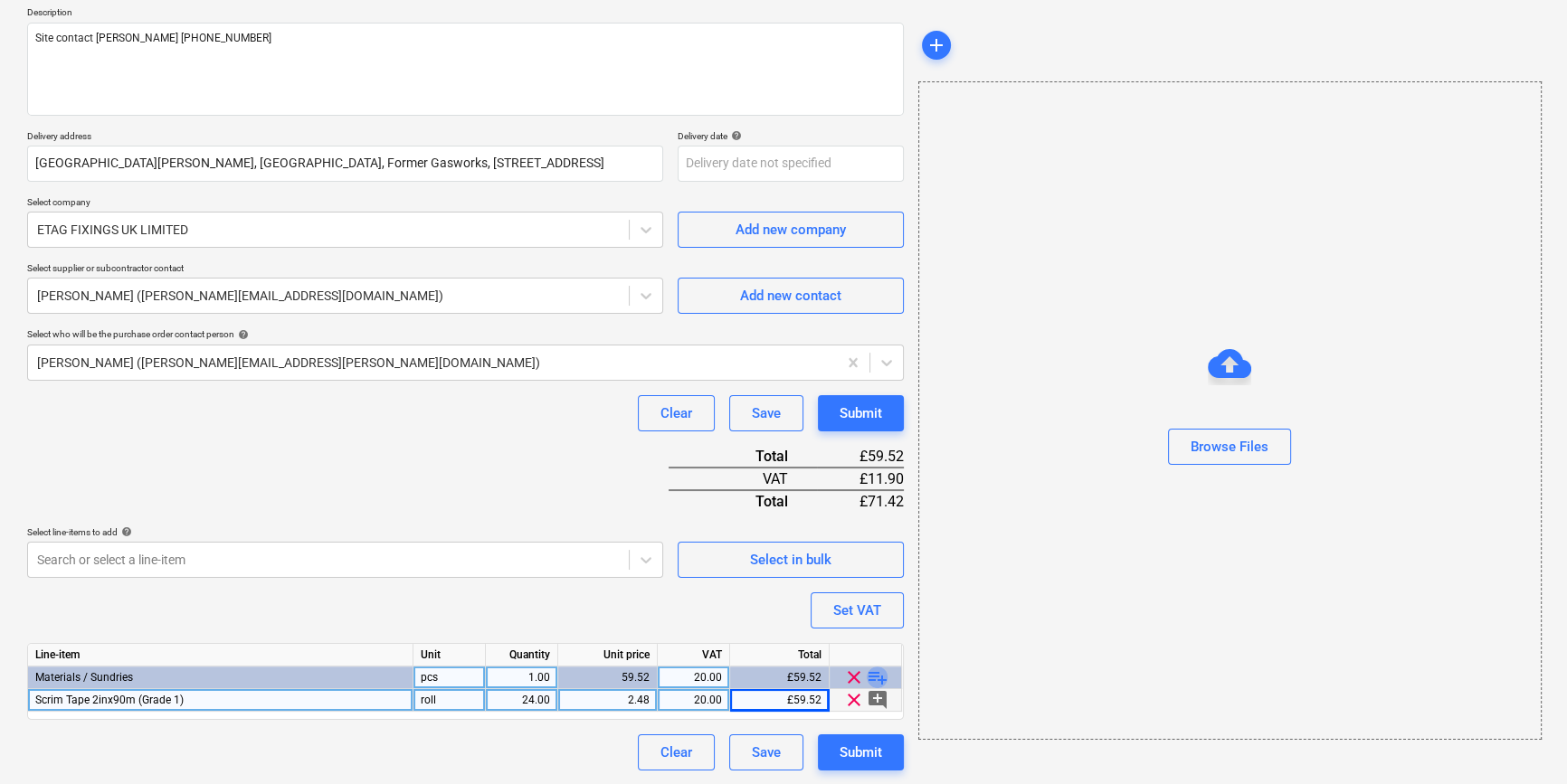
click at [871, 676] on span "playlist_add" at bounding box center [877, 677] width 22 height 22
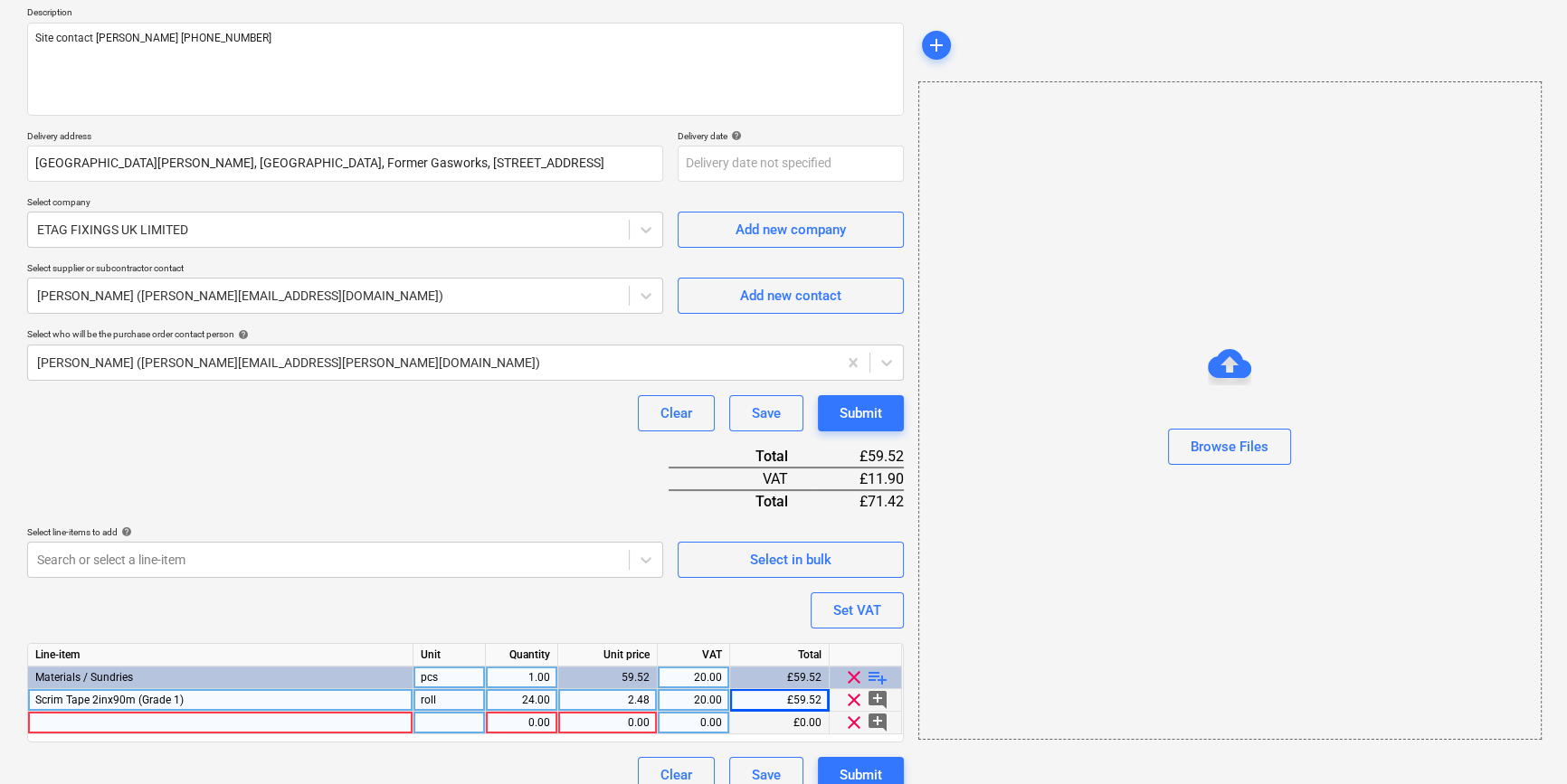
click at [51, 720] on div at bounding box center [220, 722] width 386 height 23
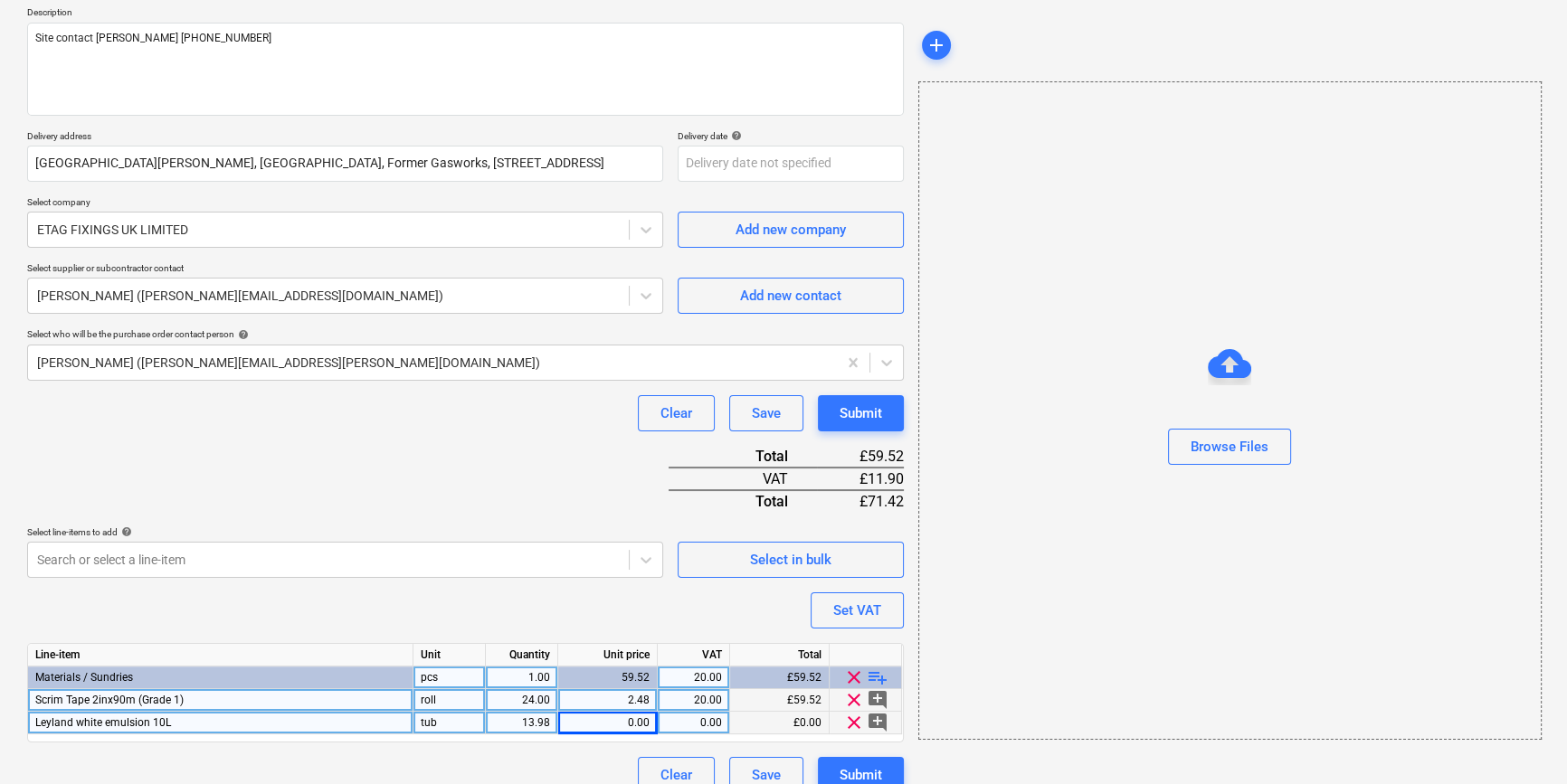
click at [522, 722] on div "13.98" at bounding box center [522, 722] width 57 height 23
click at [877, 676] on span "playlist_add" at bounding box center [877, 677] width 22 height 22
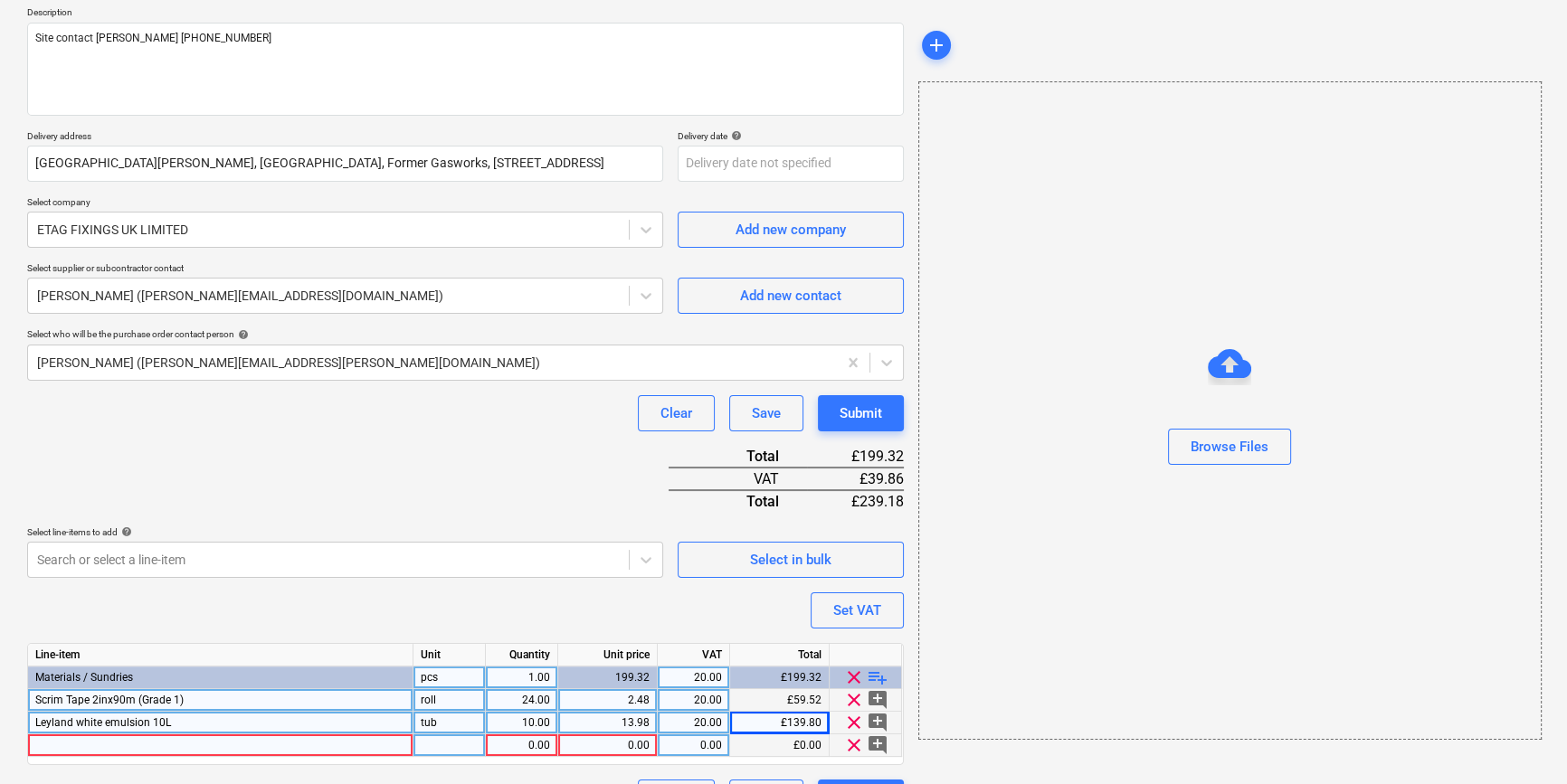
click at [53, 747] on div at bounding box center [220, 745] width 386 height 23
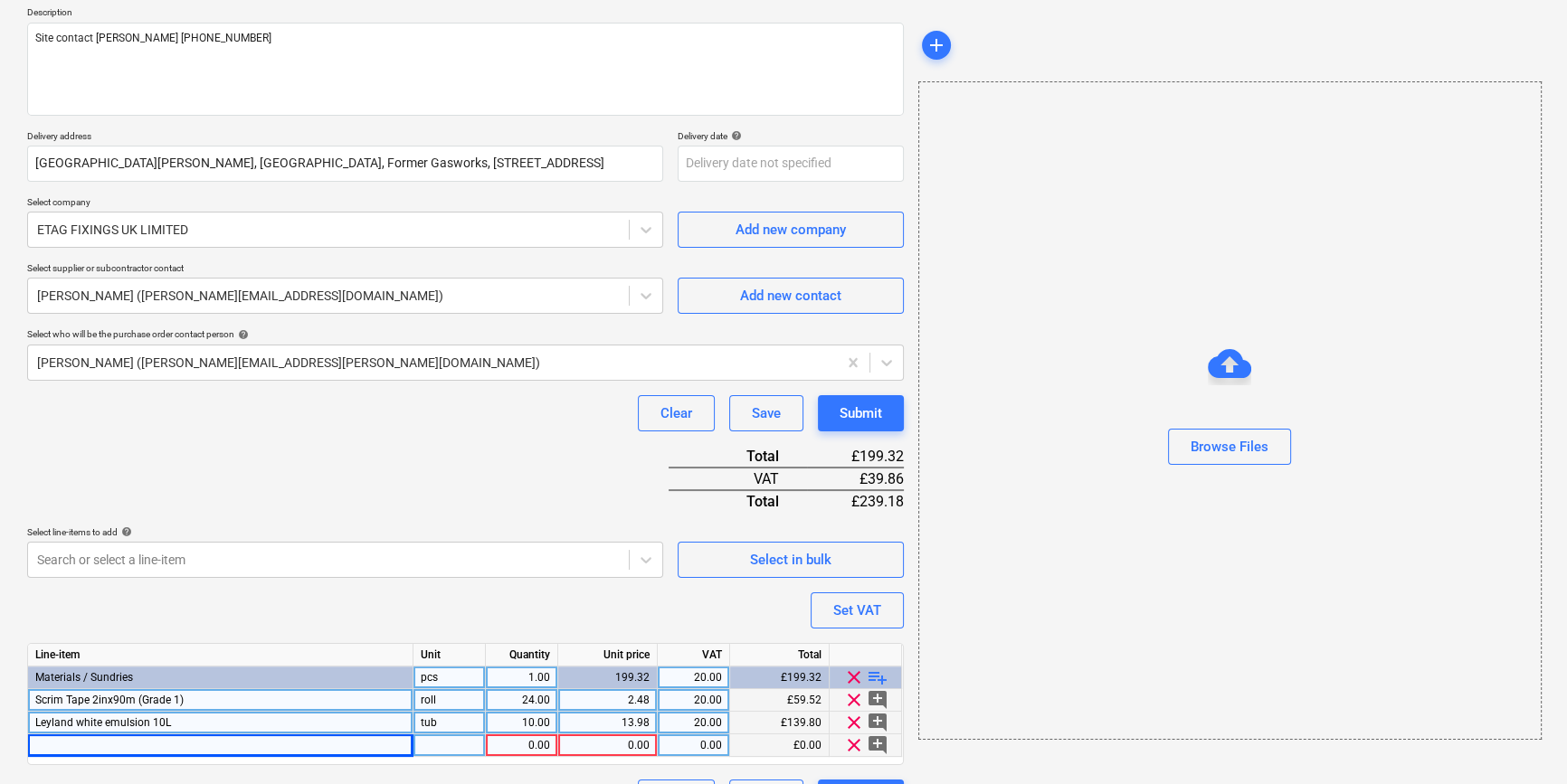
click at [52, 744] on div at bounding box center [220, 745] width 386 height 23
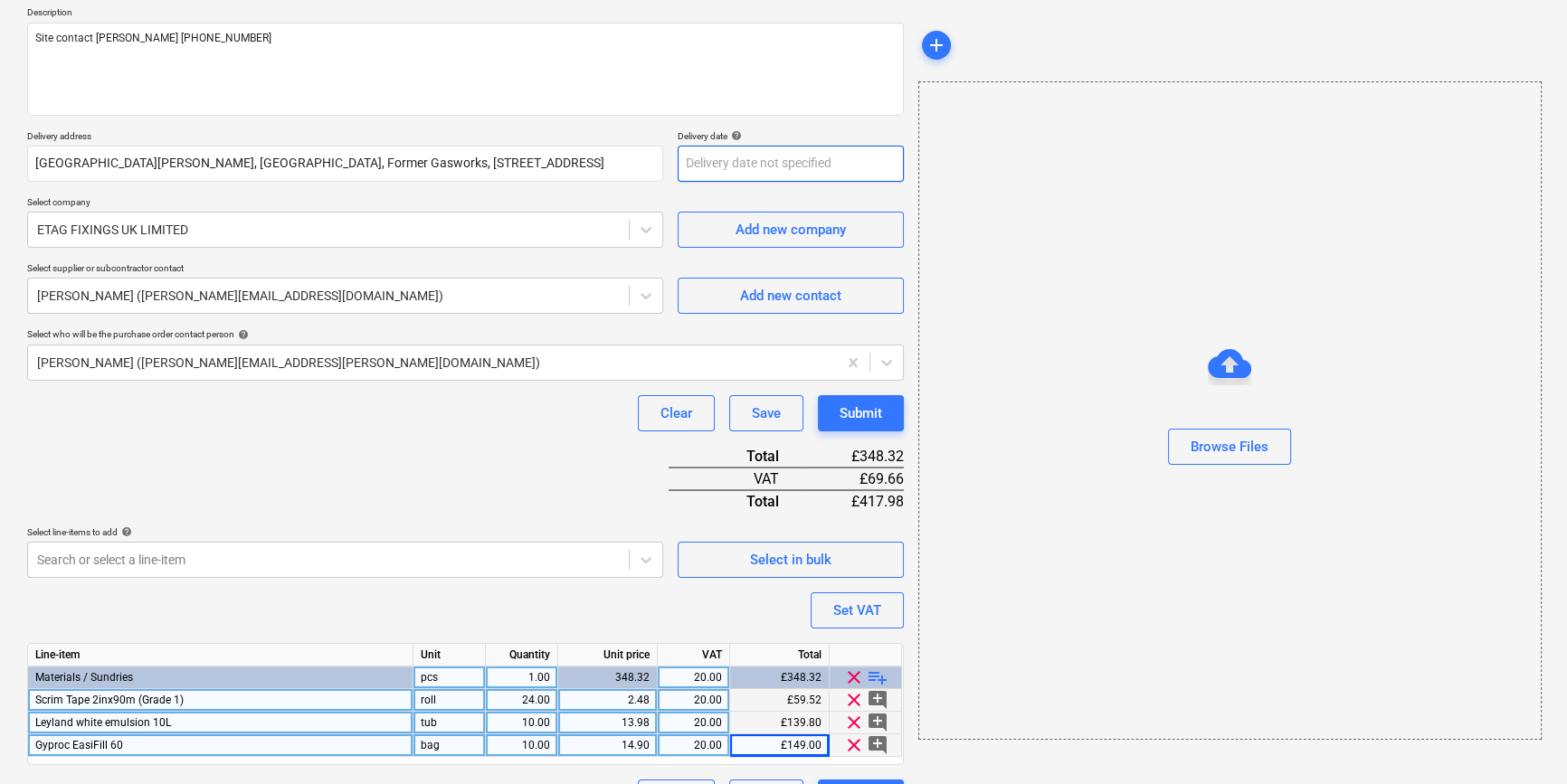
click at [714, 159] on body "Sales Projects Contacts Company Inbox 2 format_size keyboard_arrow_down help se…" at bounding box center [784, 184] width 1567 height 784
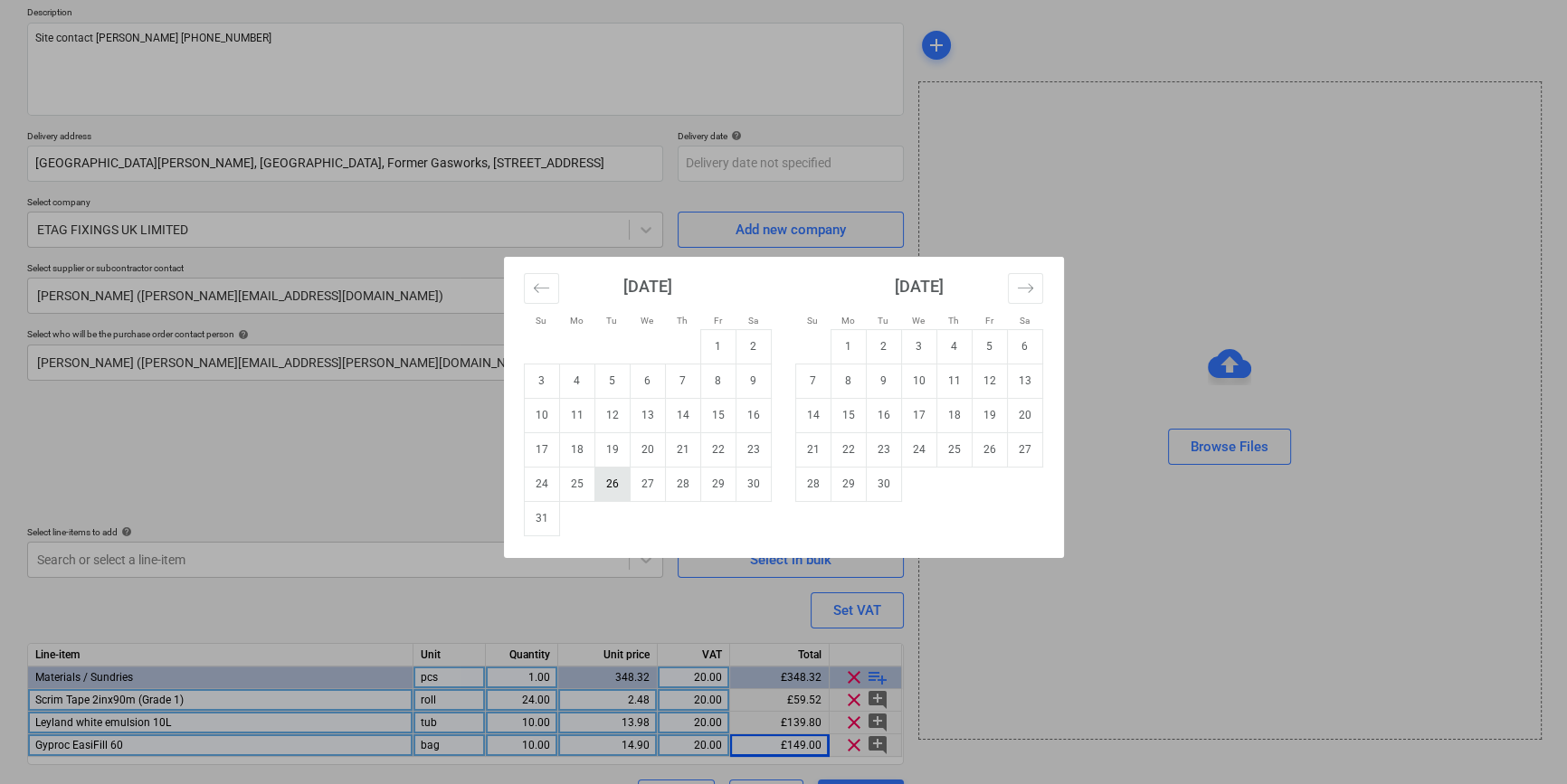
click at [613, 482] on td "26" at bounding box center [612, 483] width 35 height 34
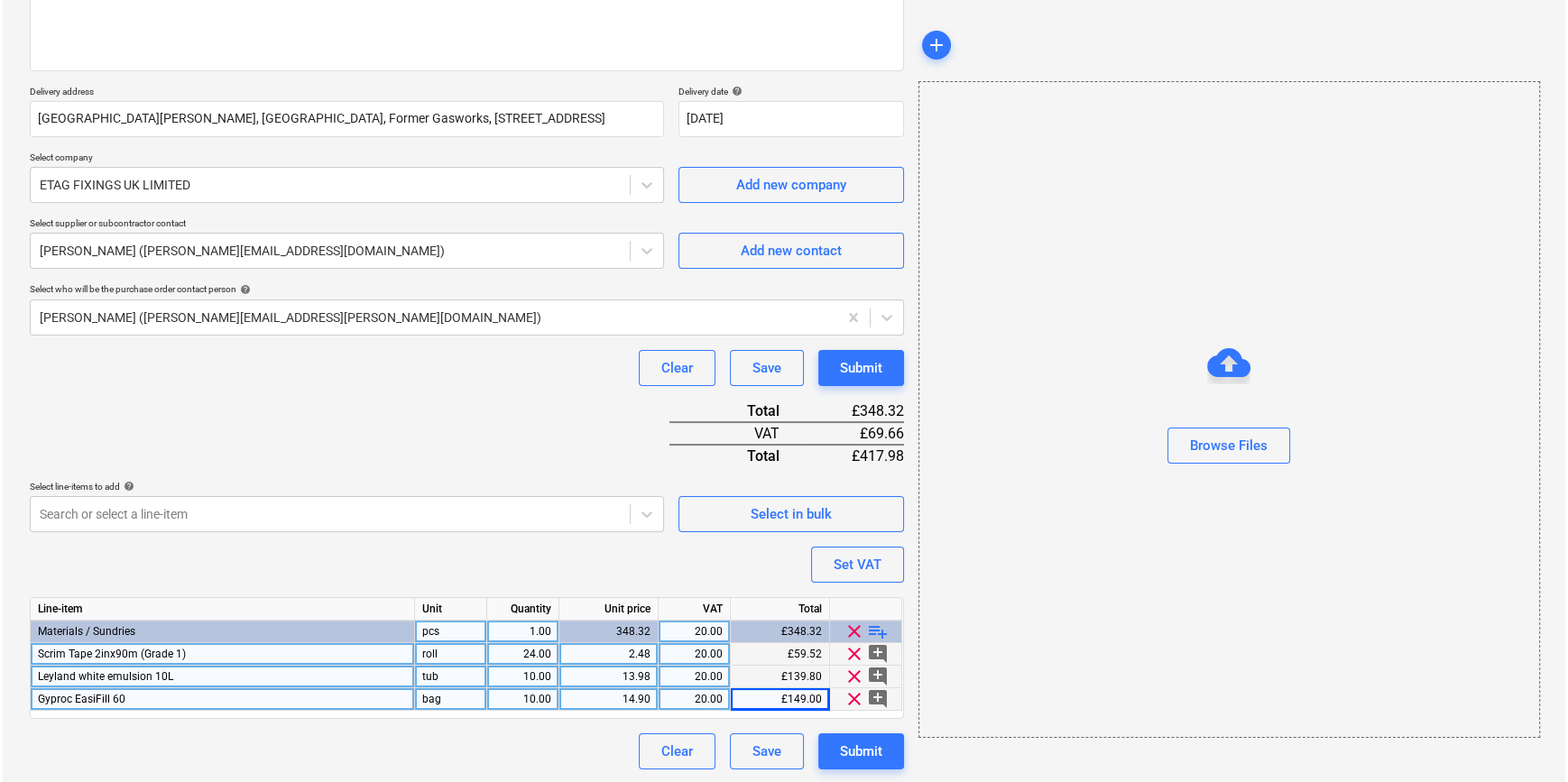
scroll to position [252, 0]
click at [849, 749] on div "Submit" at bounding box center [858, 751] width 42 height 24
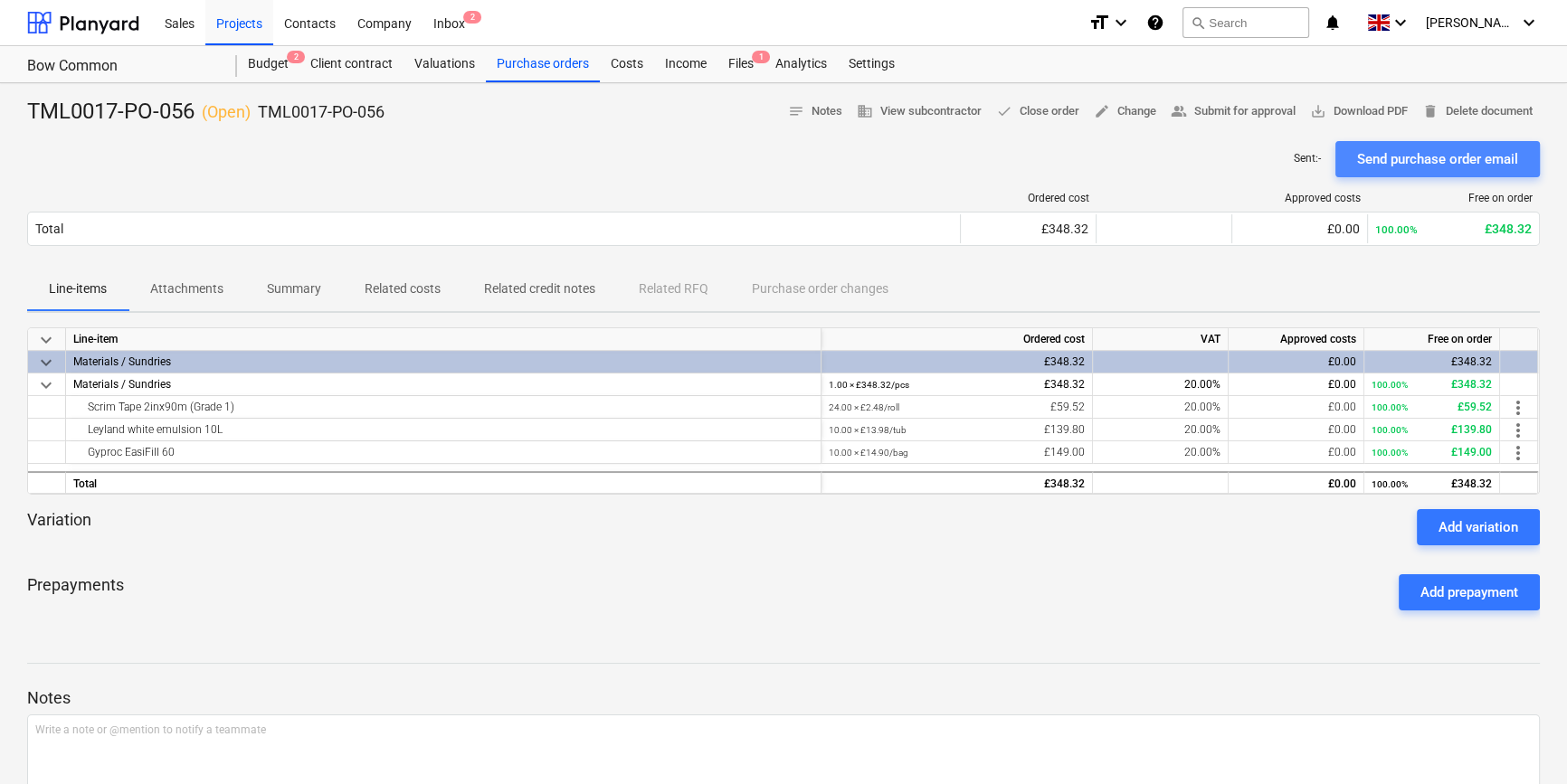
click at [1254, 160] on div "Send purchase order email" at bounding box center [1437, 159] width 161 height 24
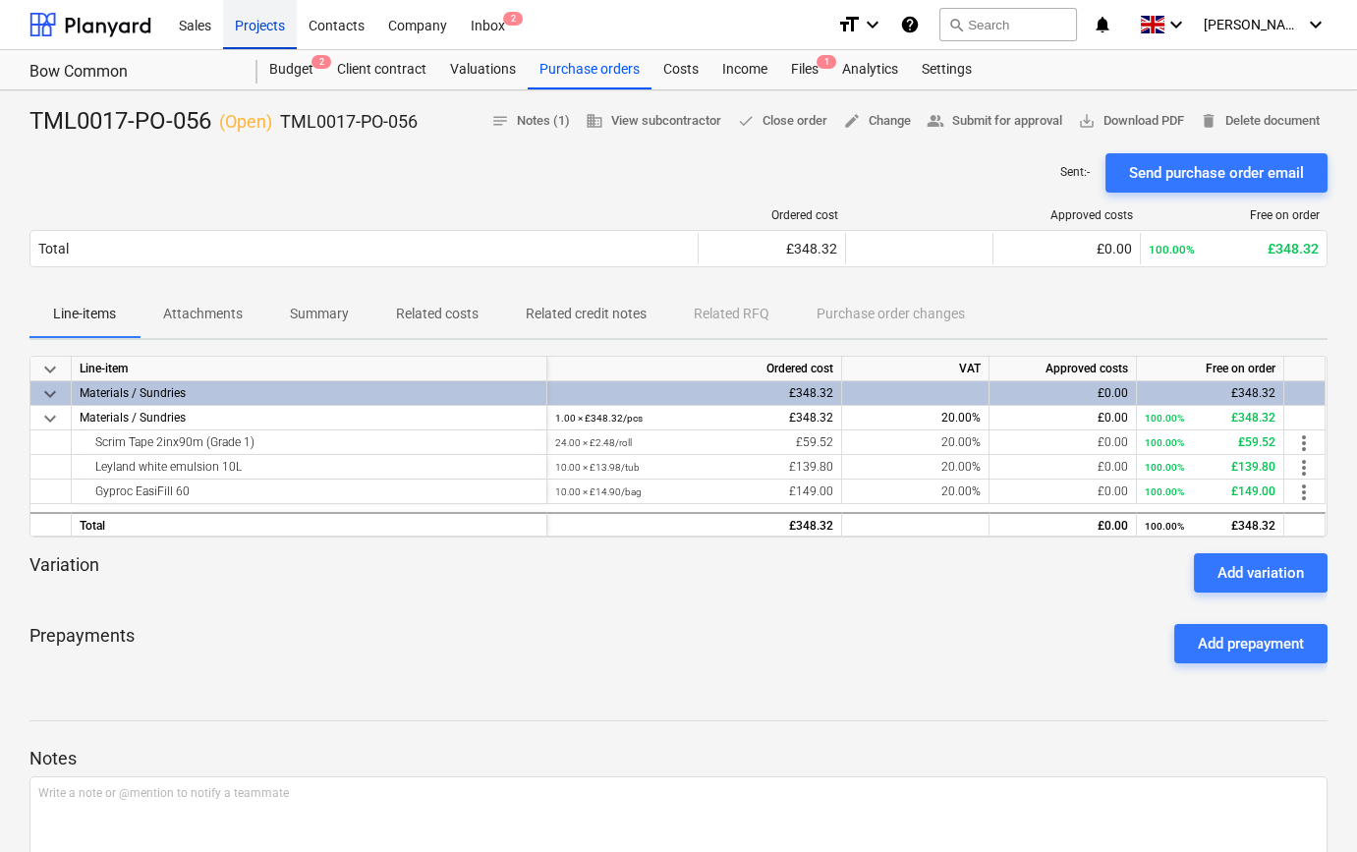
click at [267, 28] on div "Projects" at bounding box center [260, 24] width 74 height 50
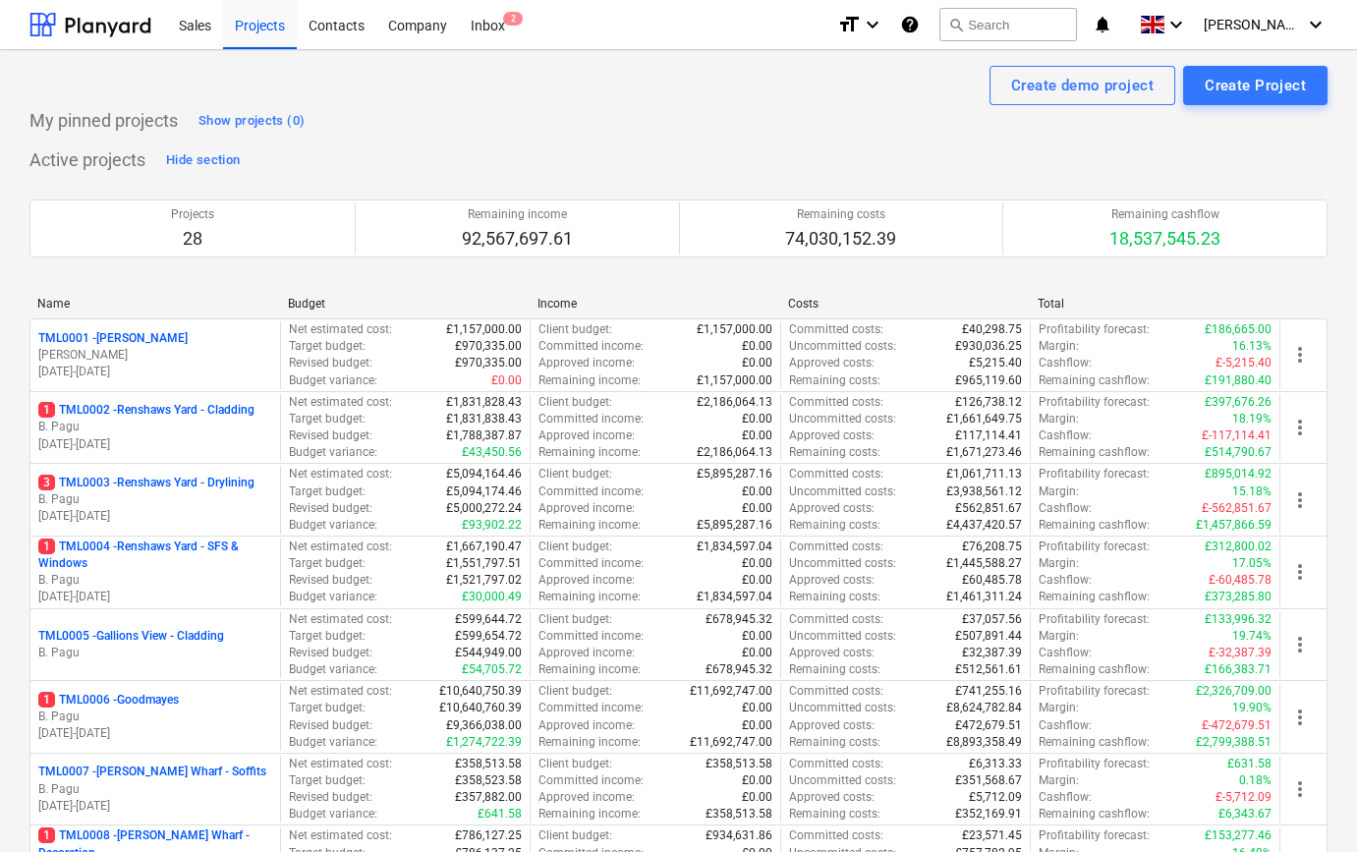
click at [89, 502] on p "B. Pagu" at bounding box center [155, 499] width 234 height 17
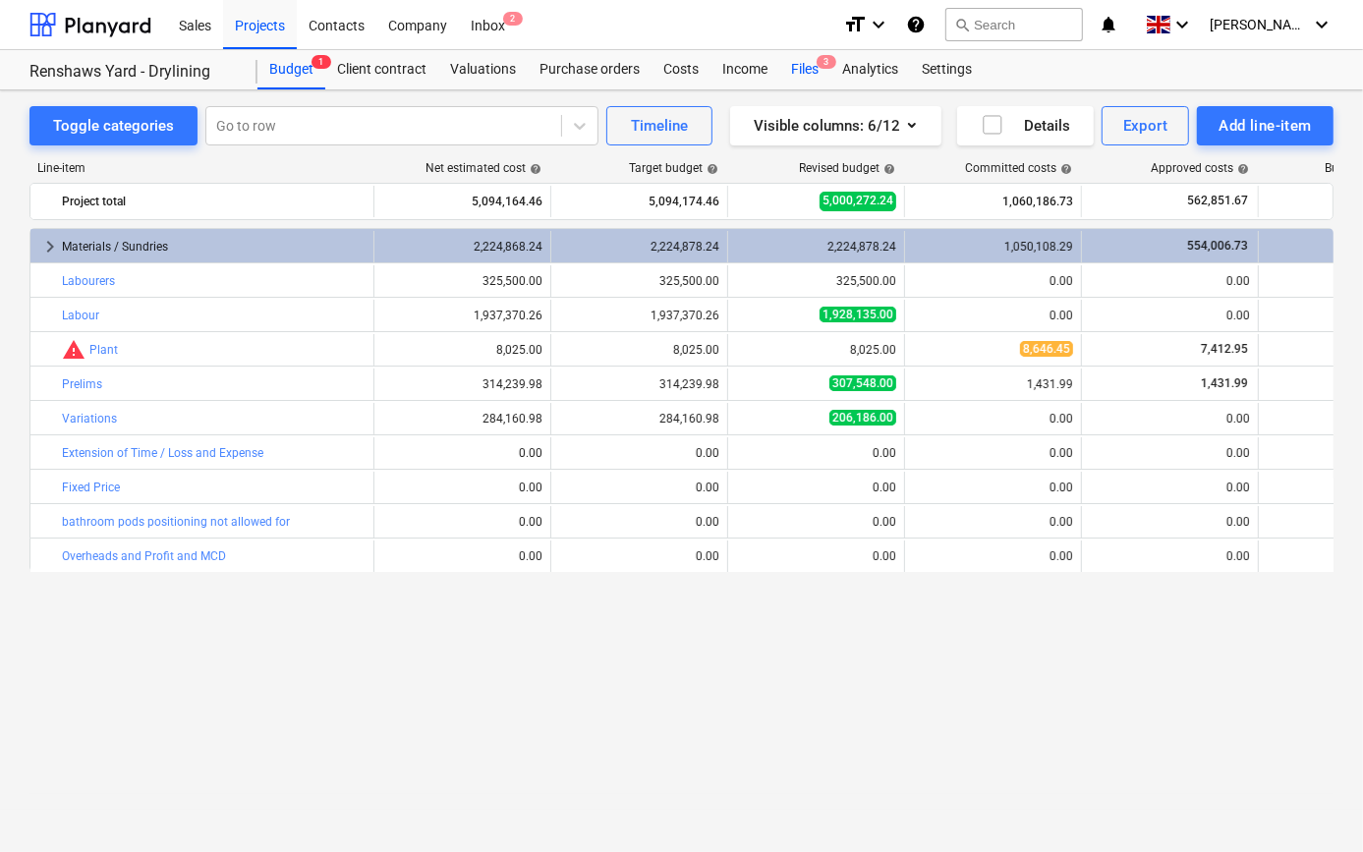
click at [794, 66] on div "Files 3" at bounding box center [804, 69] width 51 height 39
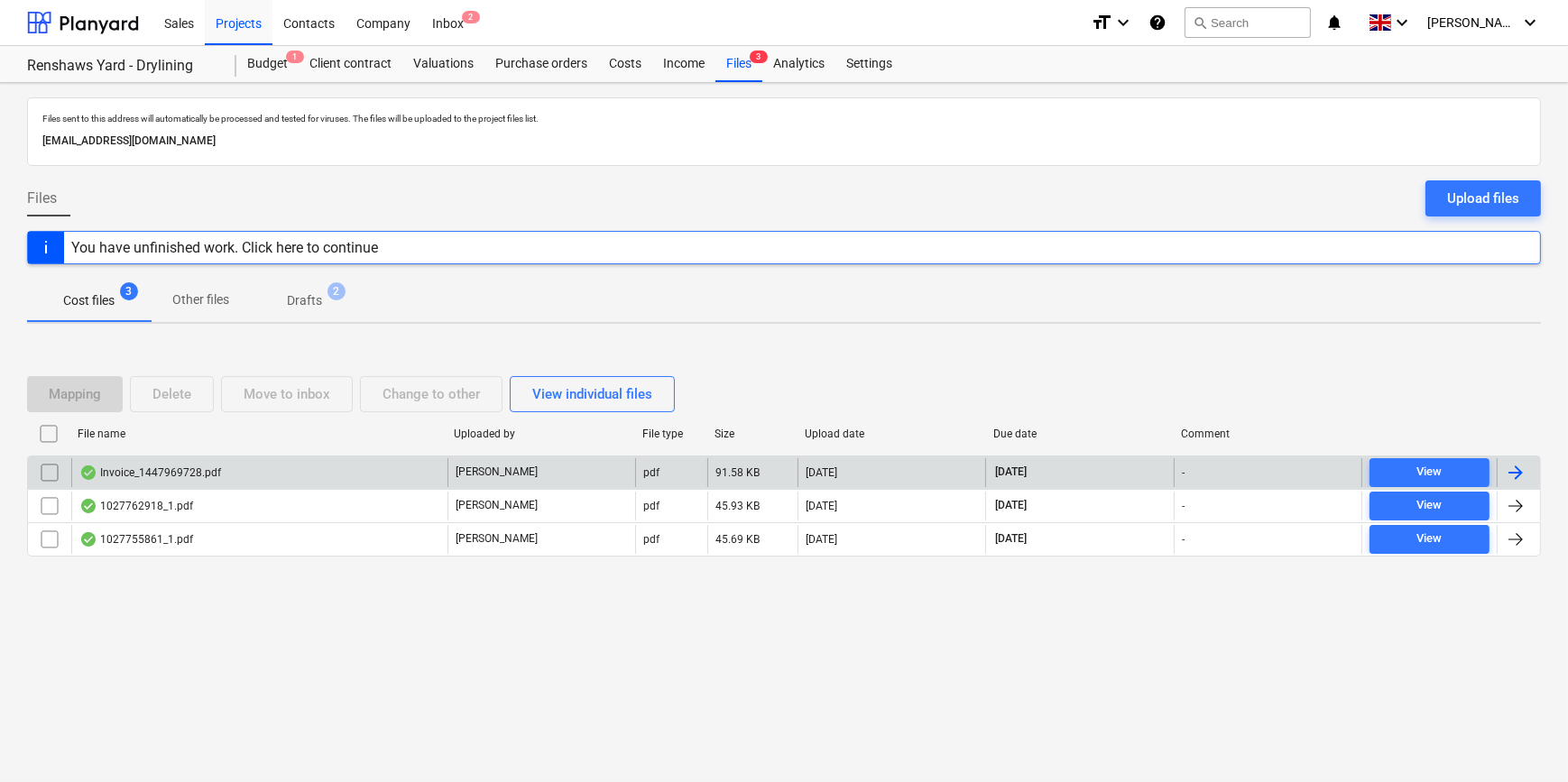
click at [1250, 472] on div at bounding box center [1516, 473] width 22 height 22
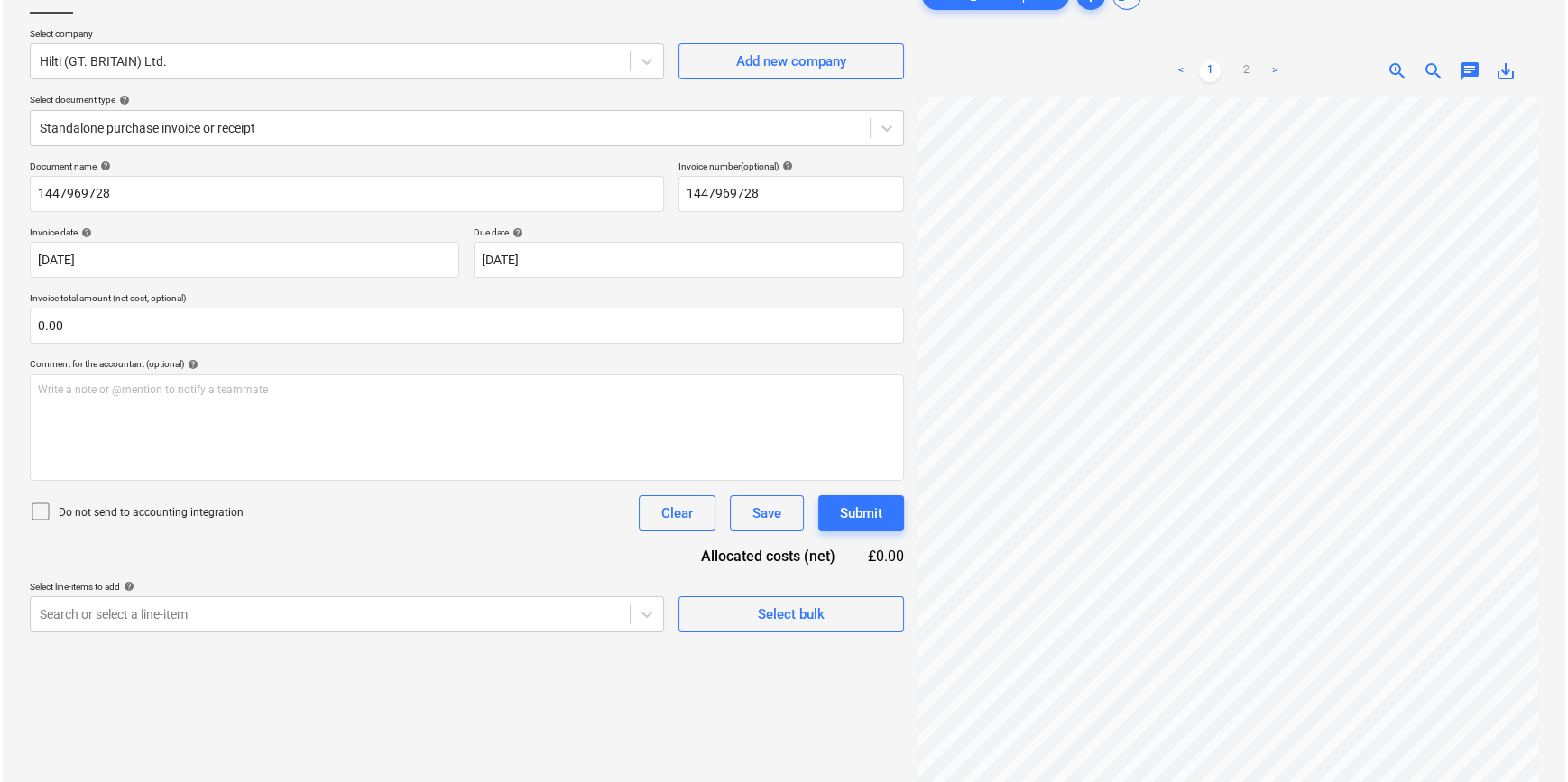
scroll to position [163, 0]
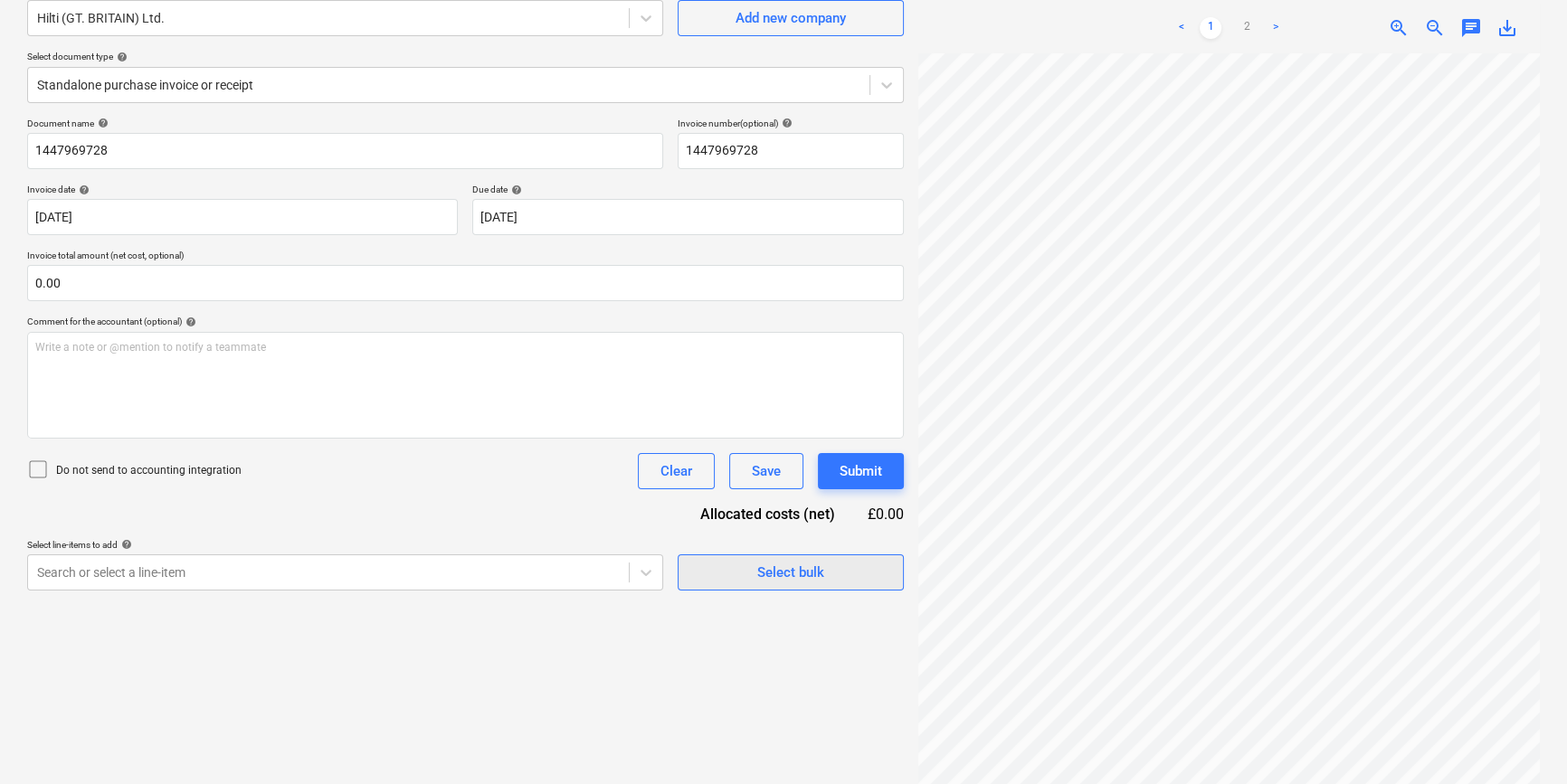
click at [702, 577] on span "Select bulk" at bounding box center [791, 572] width 181 height 24
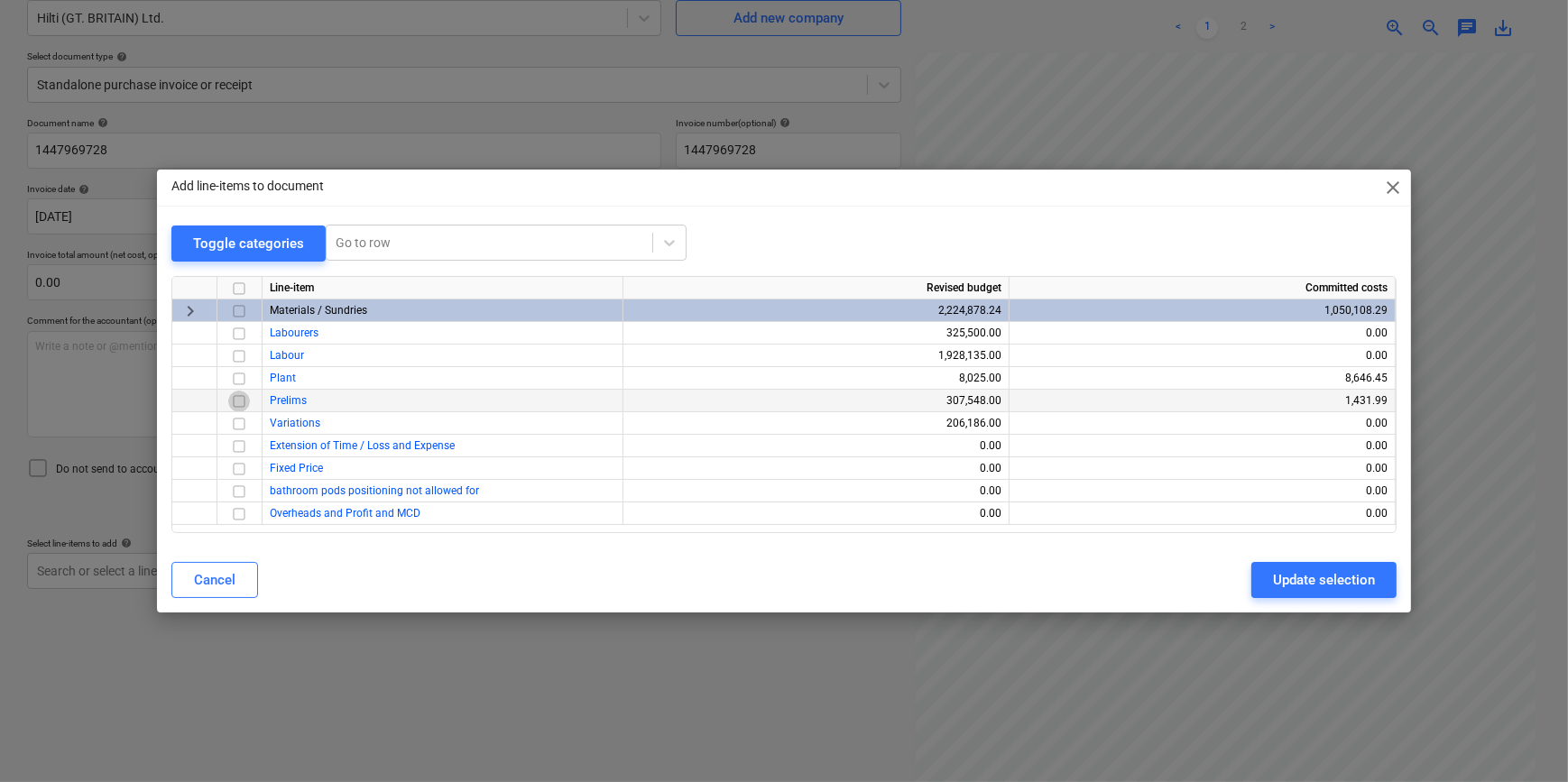
click at [237, 402] on input "checkbox" at bounding box center [240, 402] width 22 height 22
click at [1250, 585] on div "Update selection" at bounding box center [1324, 580] width 102 height 24
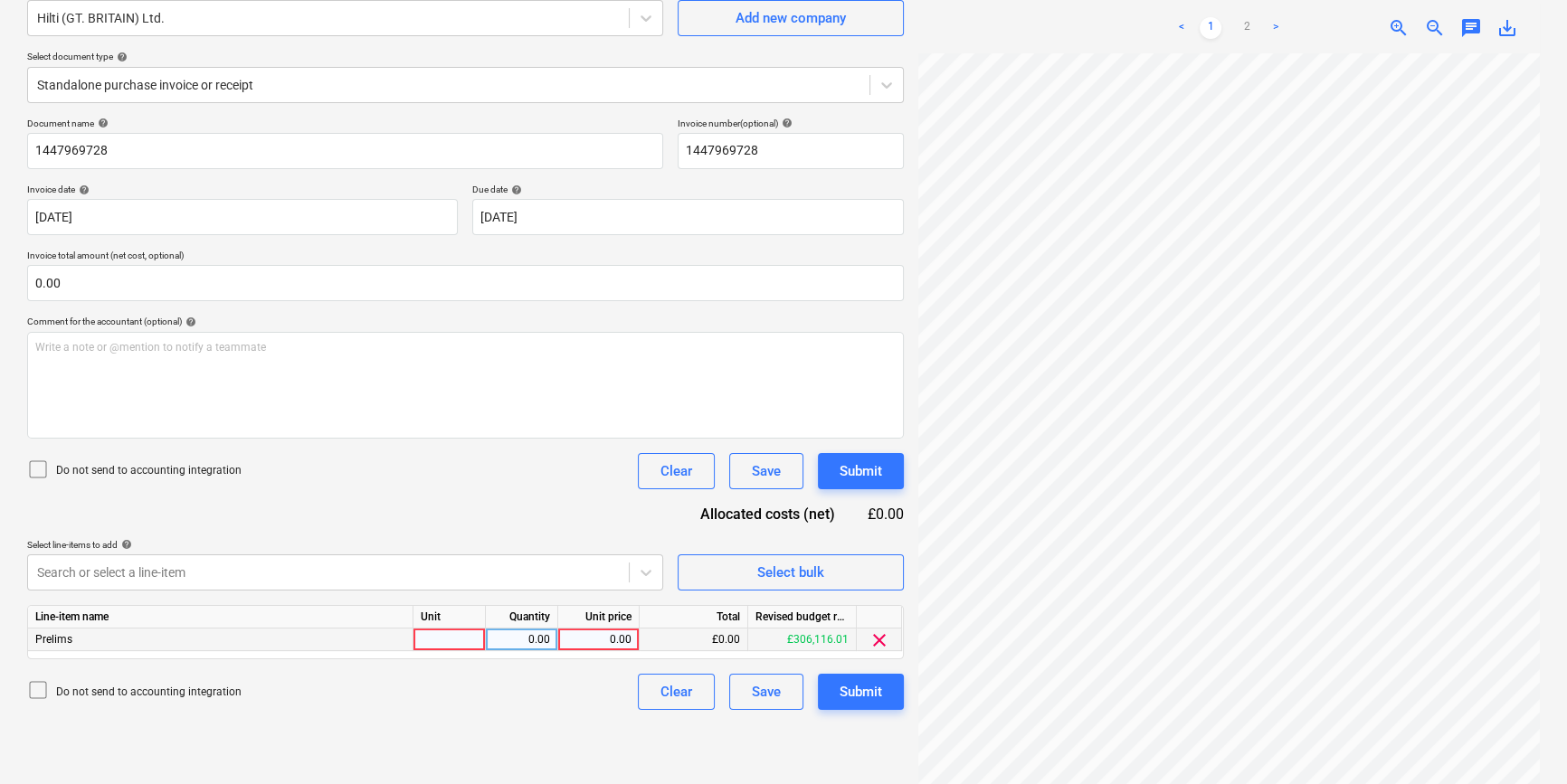
click at [437, 640] on div at bounding box center [449, 640] width 73 height 23
click at [862, 695] on div "Submit" at bounding box center [861, 692] width 42 height 24
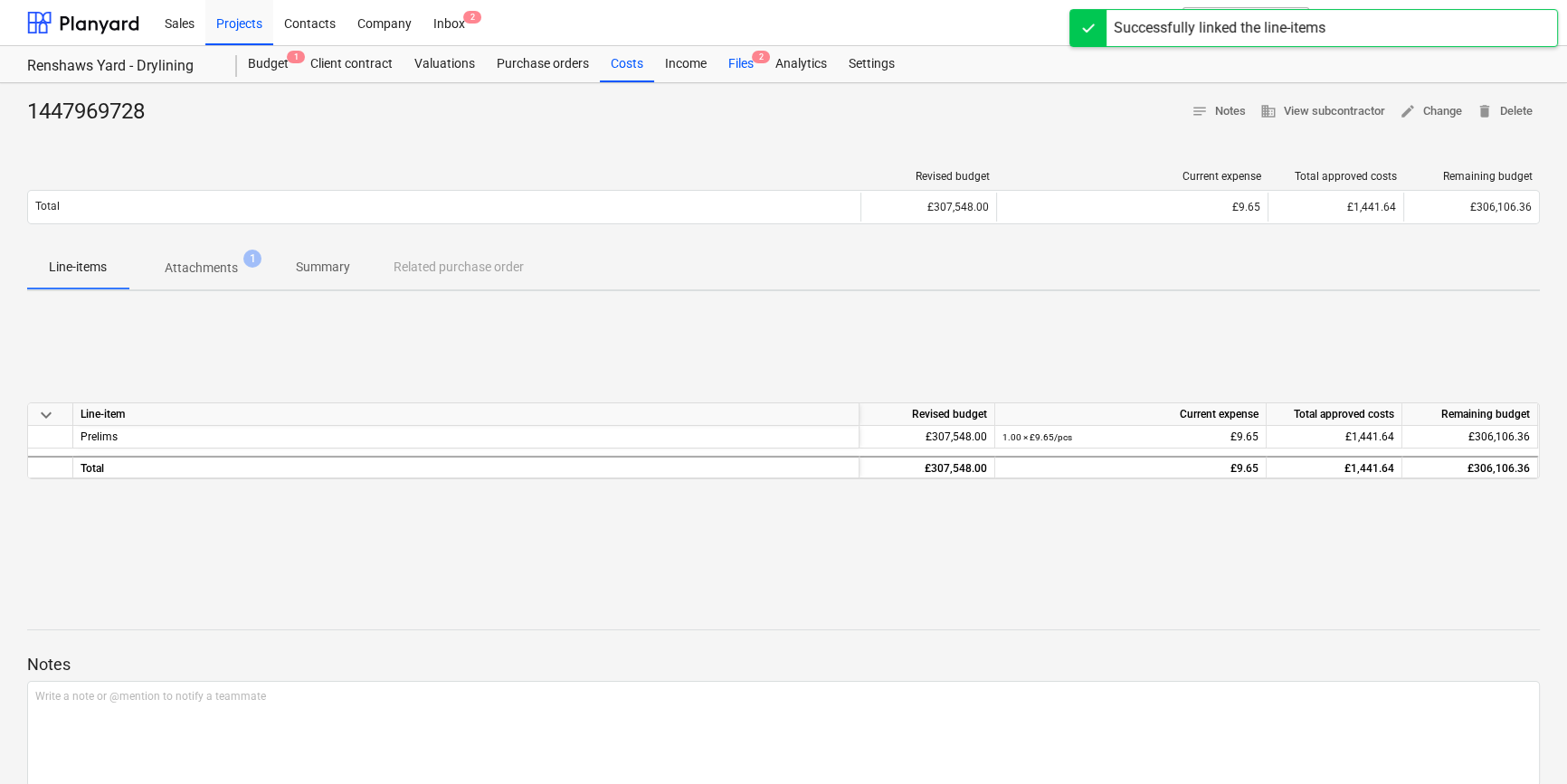
click at [738, 63] on div "Files 2" at bounding box center [740, 63] width 47 height 36
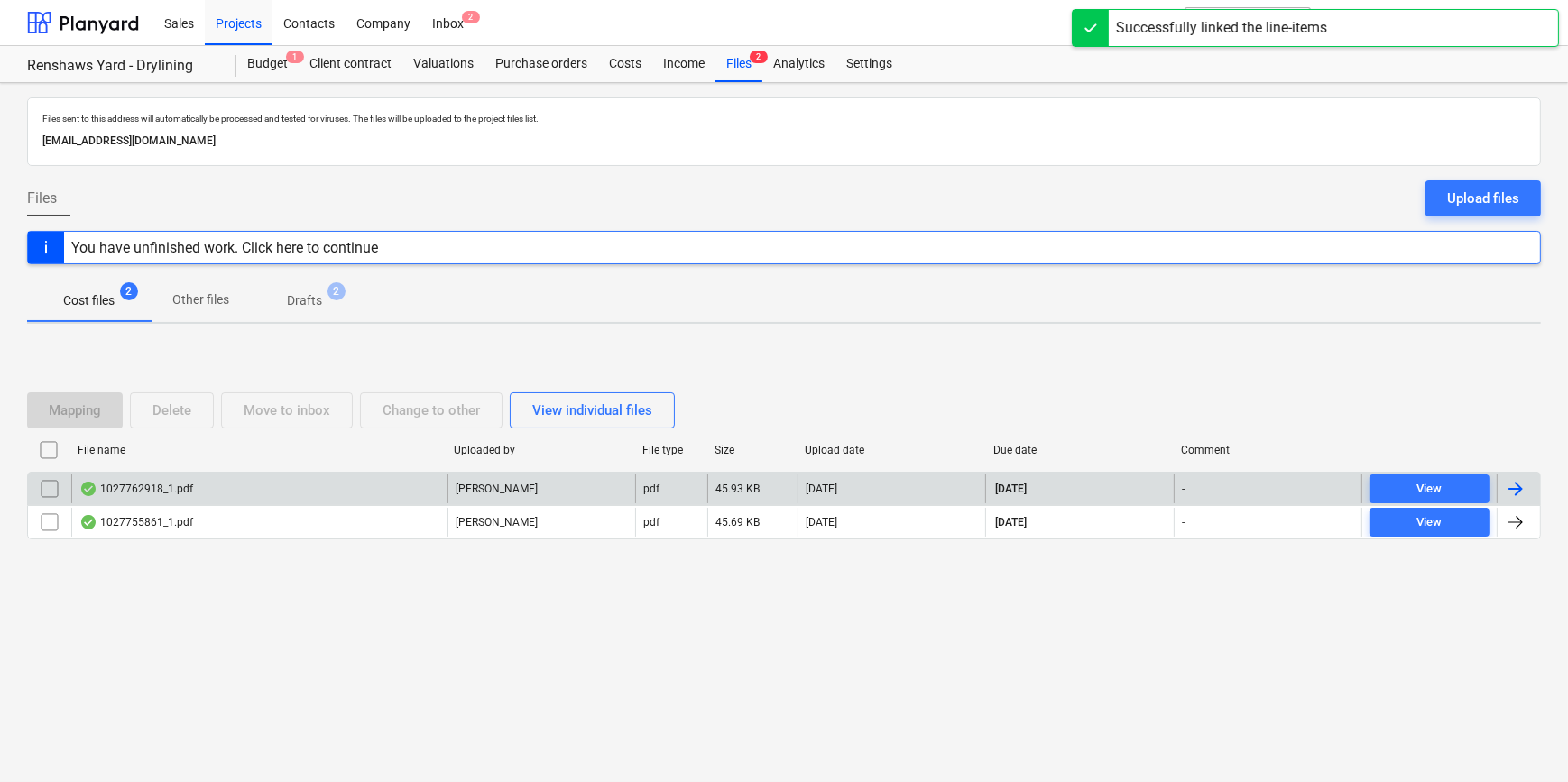
click at [1250, 492] on div at bounding box center [1516, 489] width 22 height 22
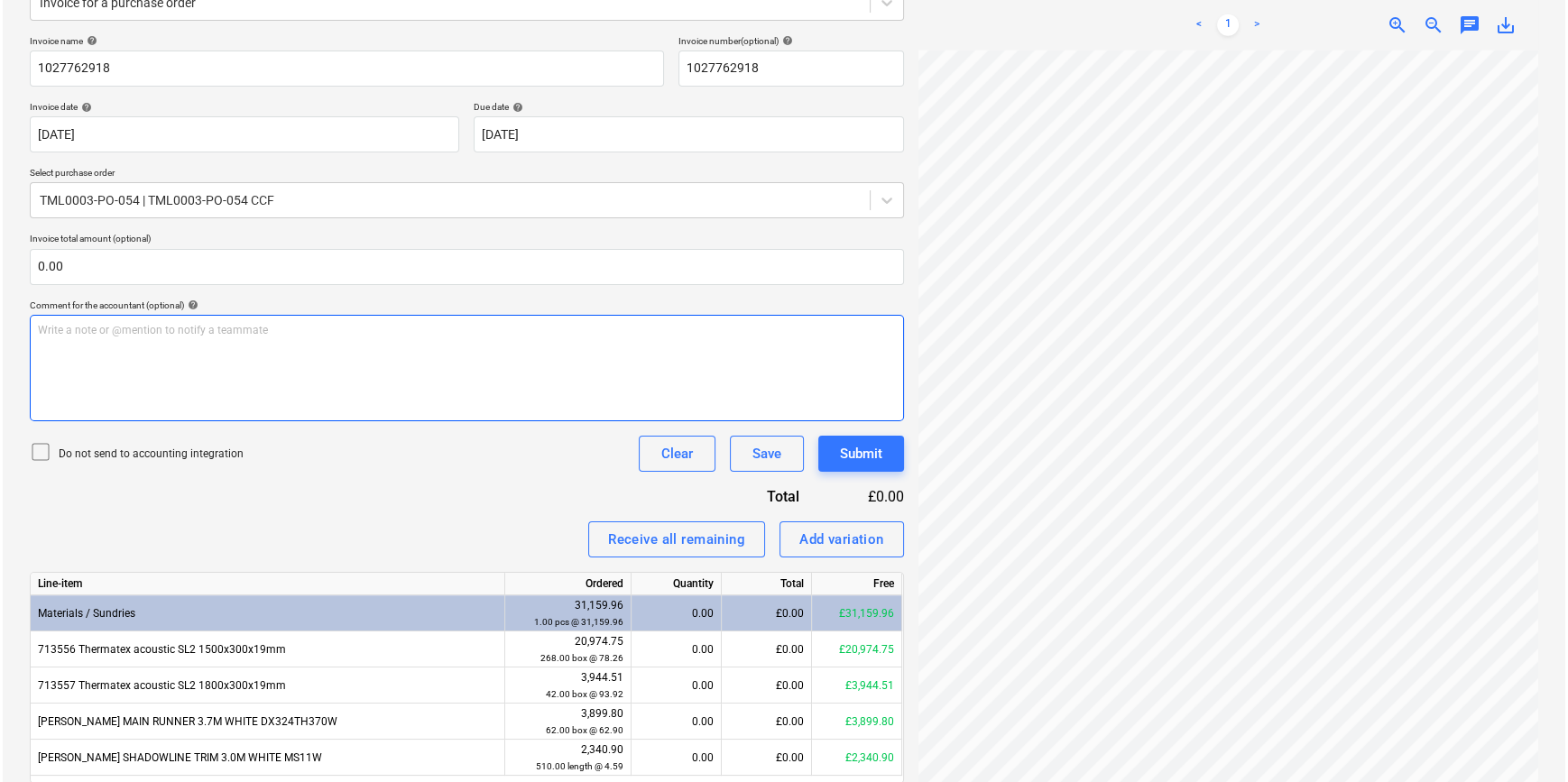
scroll to position [311, 0]
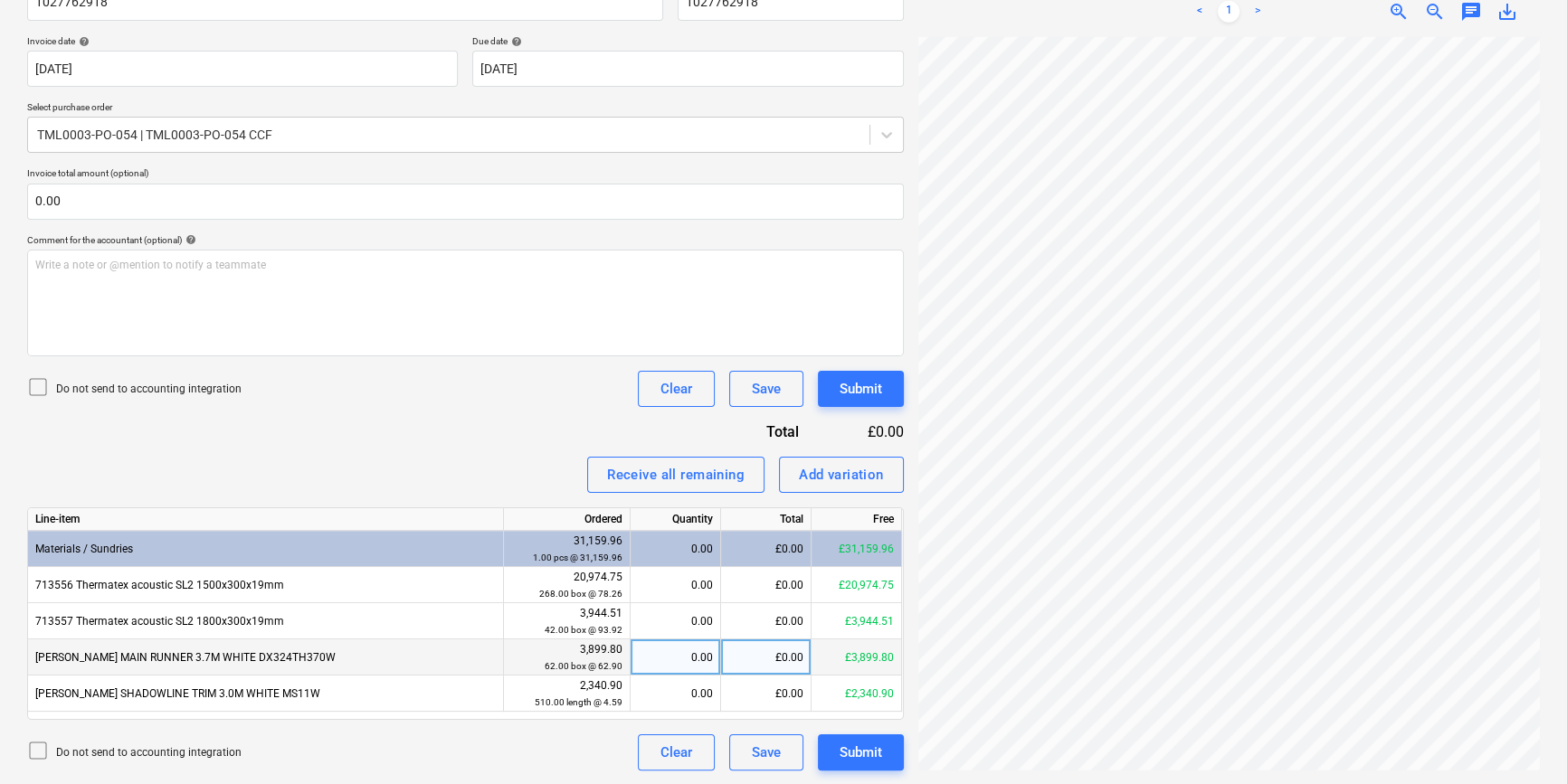
click at [657, 661] on div "0.00" at bounding box center [676, 657] width 75 height 36
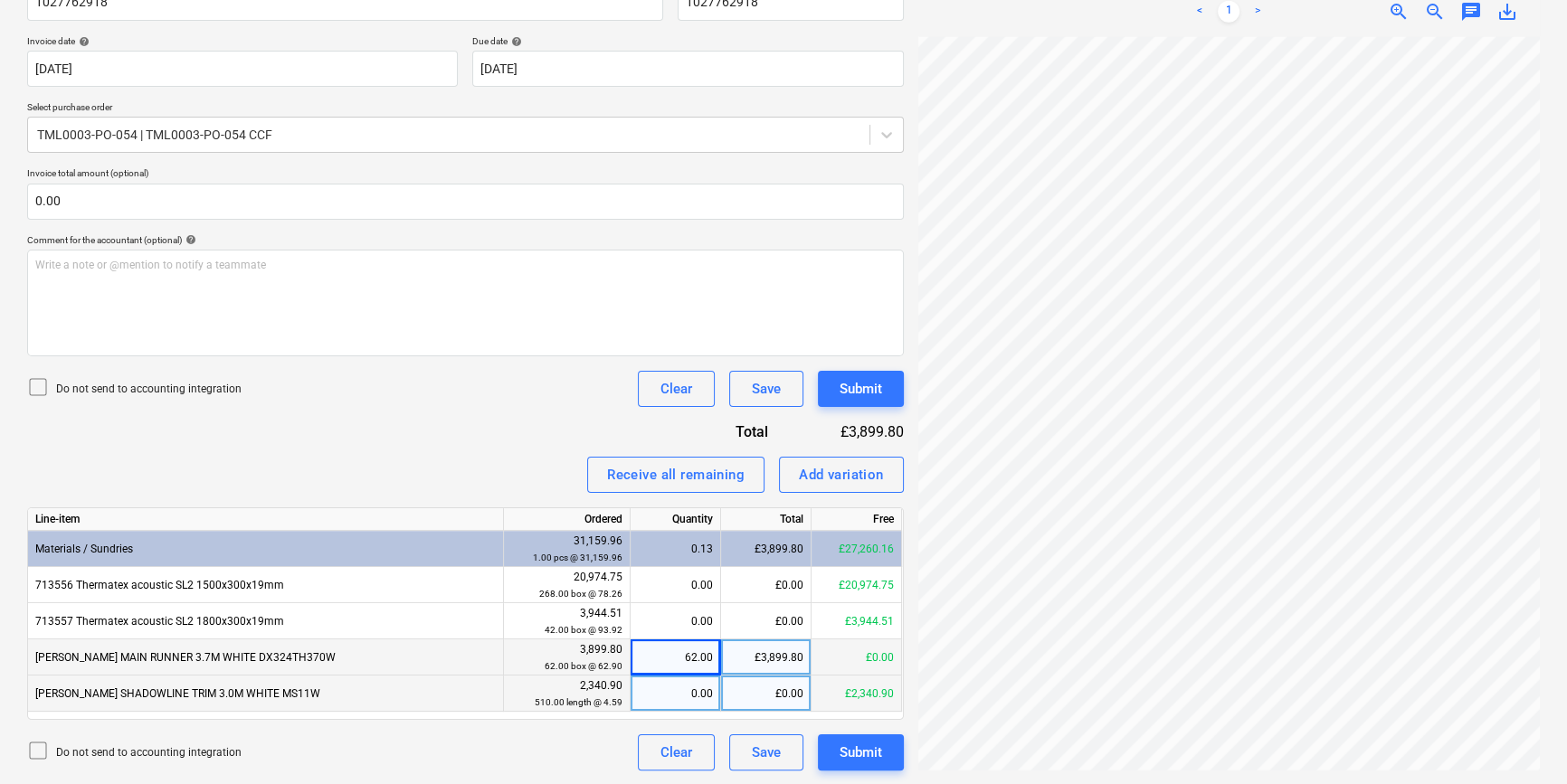
click at [663, 688] on div "0.00" at bounding box center [676, 693] width 75 height 36
click at [873, 471] on div "Add variation" at bounding box center [842, 475] width 85 height 24
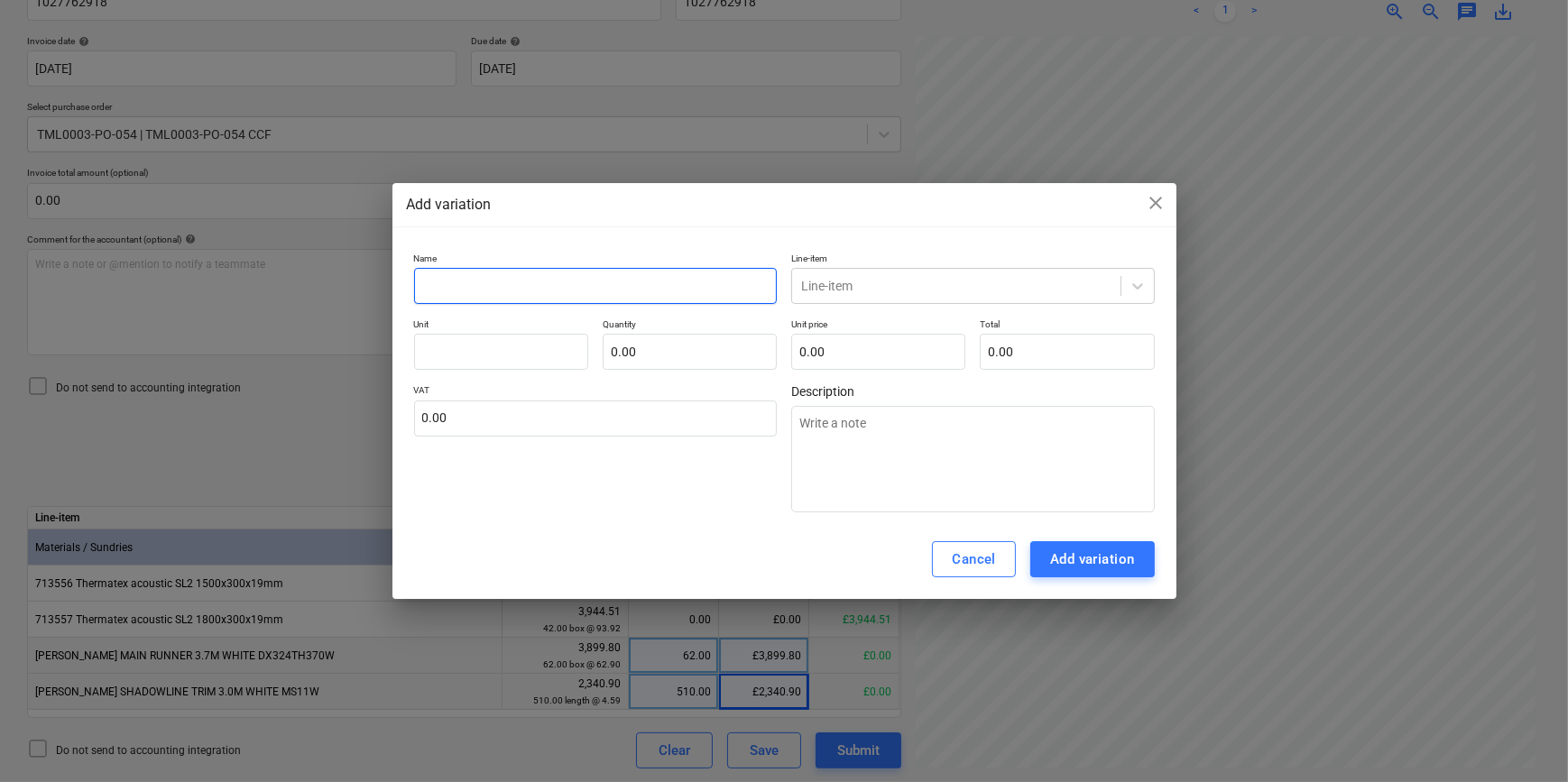
click at [468, 285] on input "text" at bounding box center [596, 285] width 364 height 36
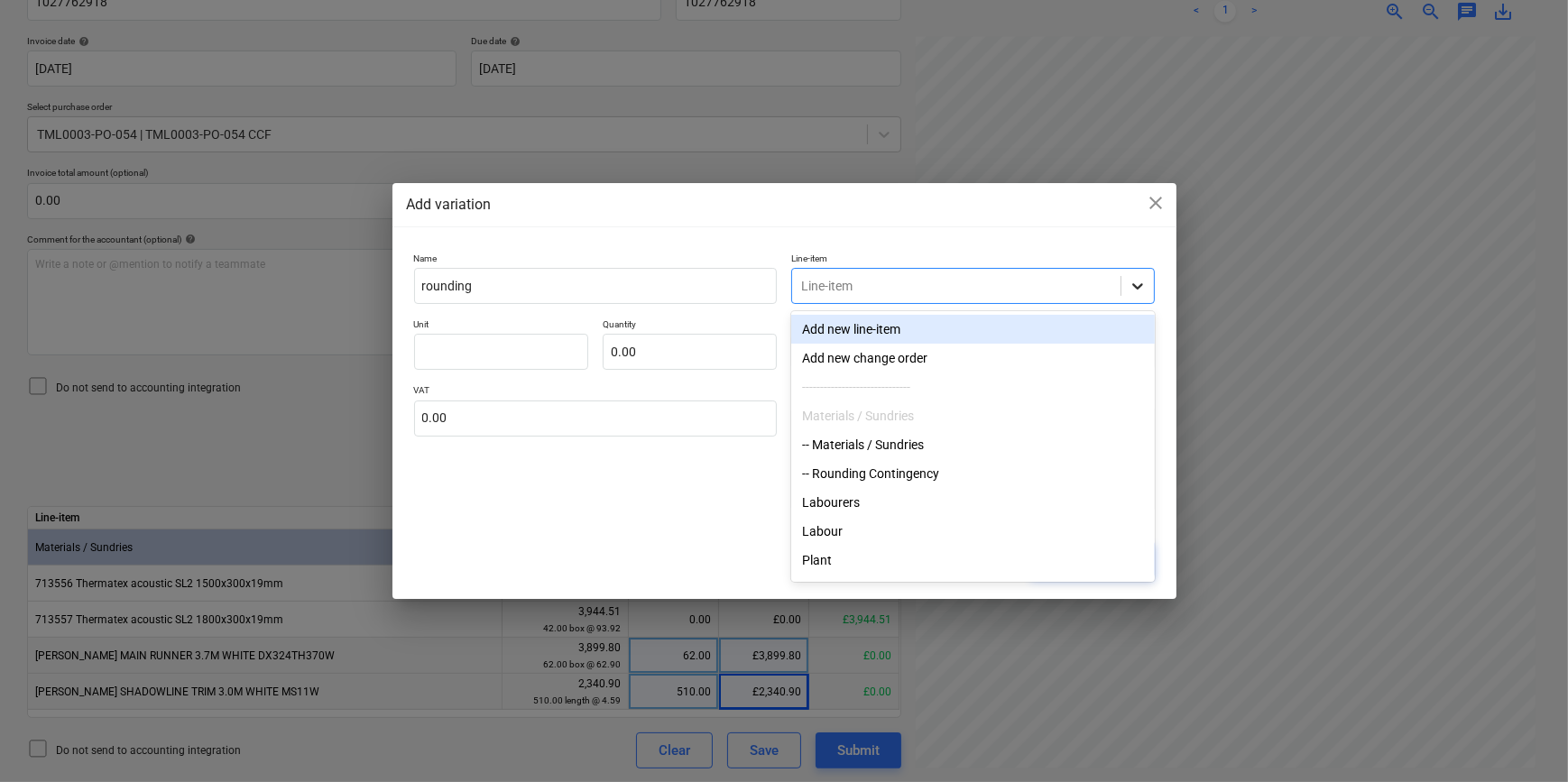
click at [1135, 285] on icon at bounding box center [1137, 286] width 11 height 6
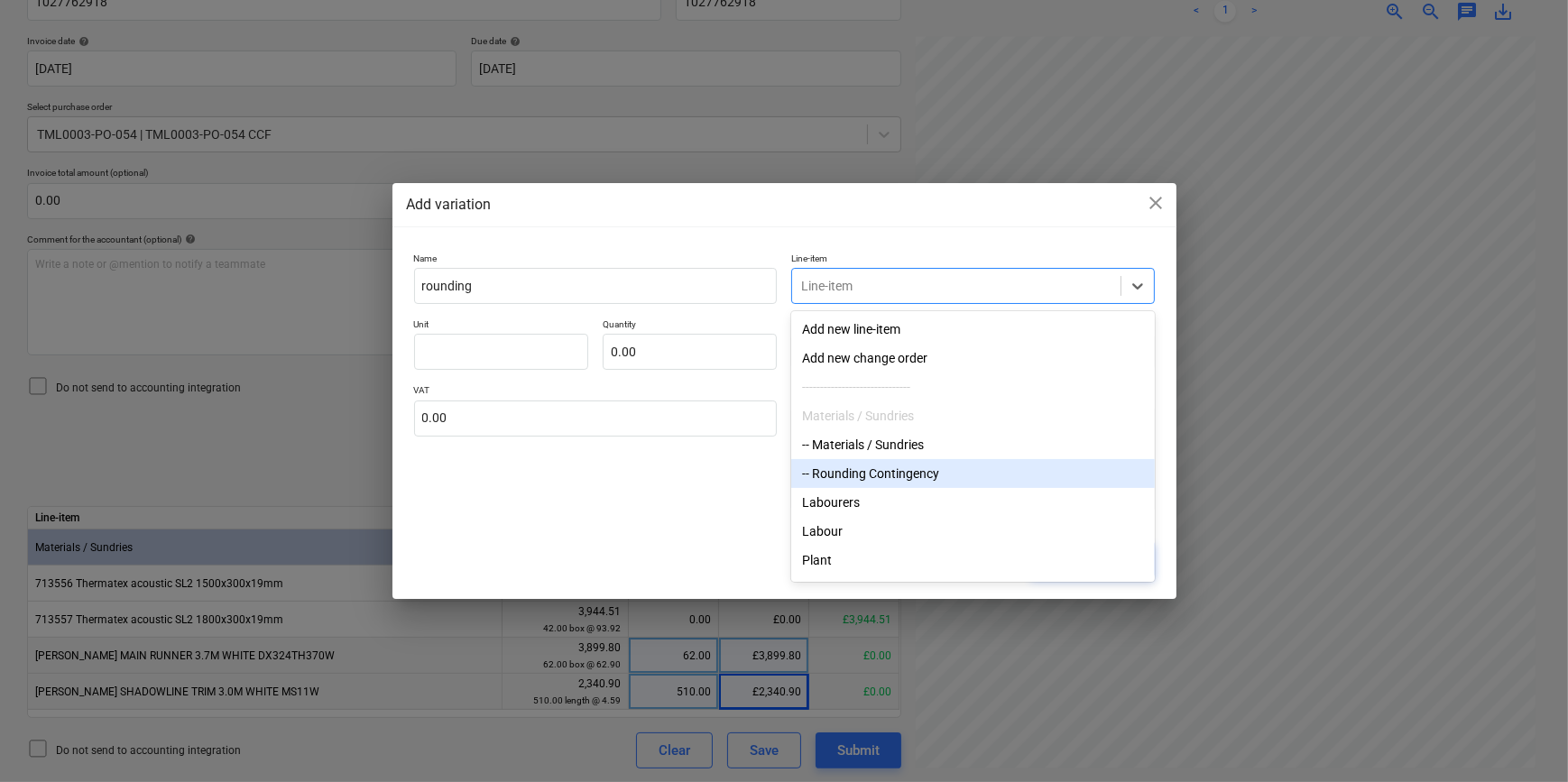
click at [895, 478] on div "-- Rounding Contingency" at bounding box center [973, 473] width 364 height 28
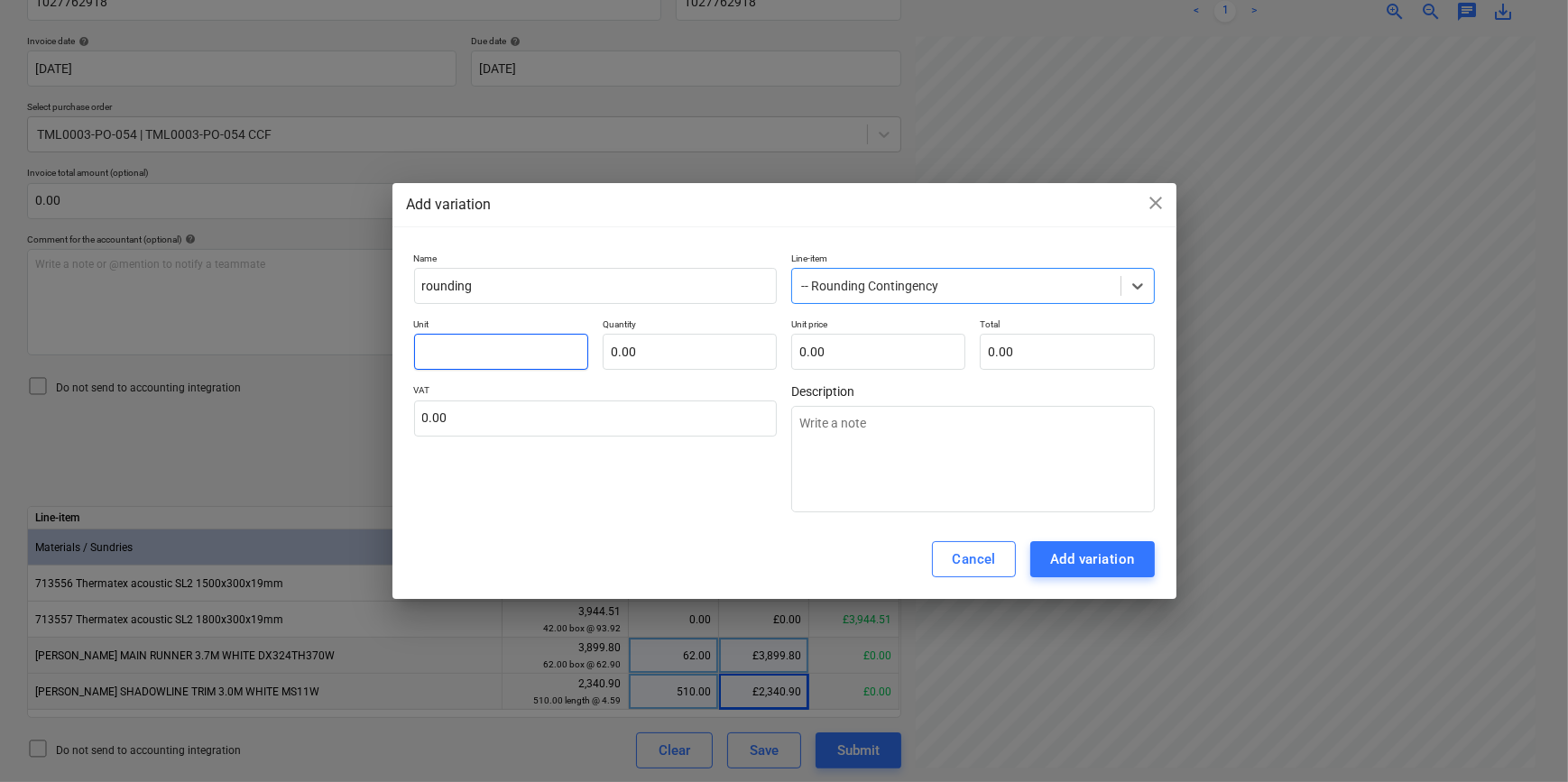
click at [453, 346] on input "text" at bounding box center [501, 352] width 174 height 36
click at [1111, 559] on div "Add variation" at bounding box center [1092, 559] width 84 height 24
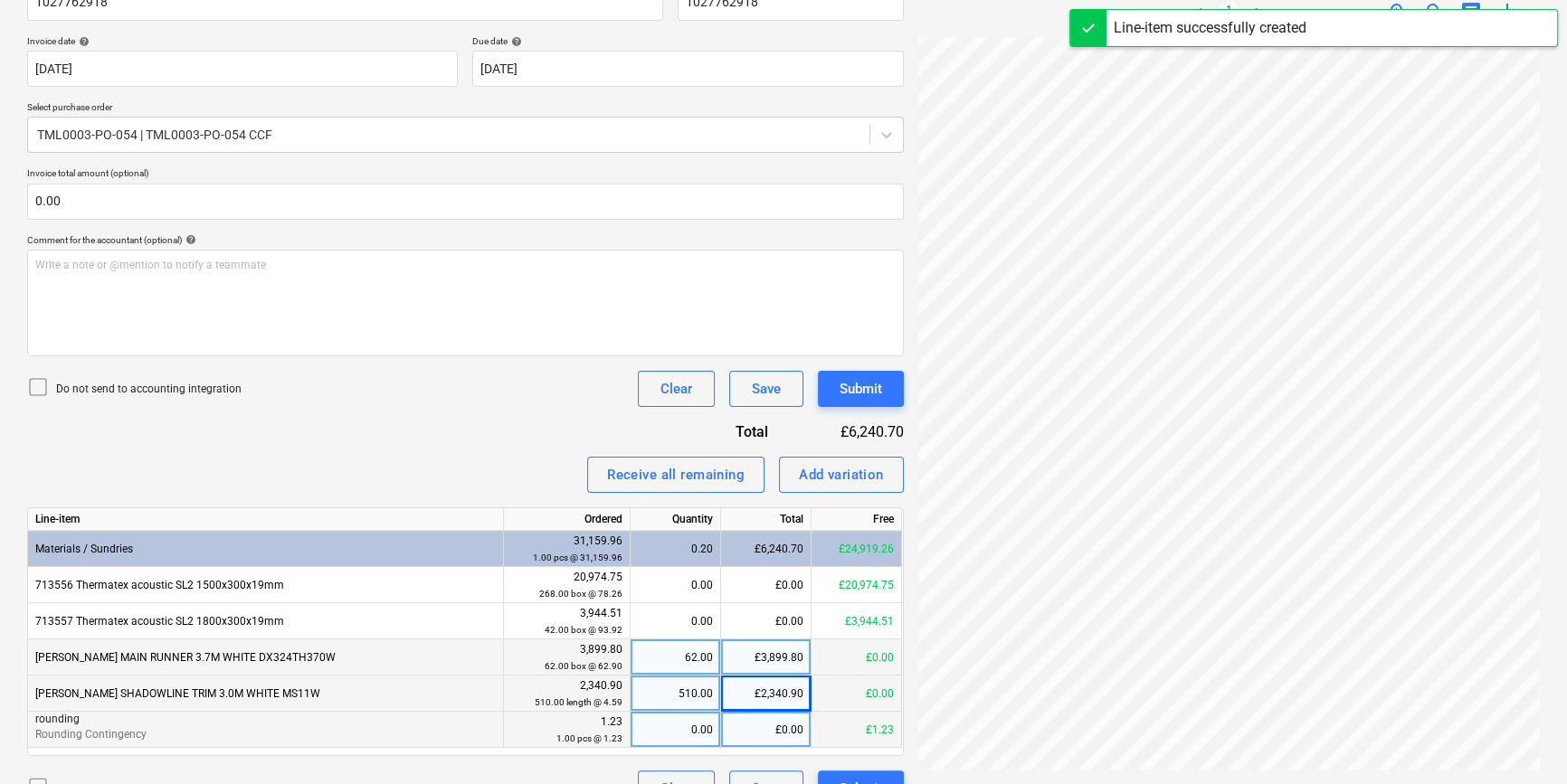
click at [679, 730] on div "0.00" at bounding box center [676, 729] width 75 height 36
click at [857, 398] on div "Submit" at bounding box center [861, 389] width 42 height 24
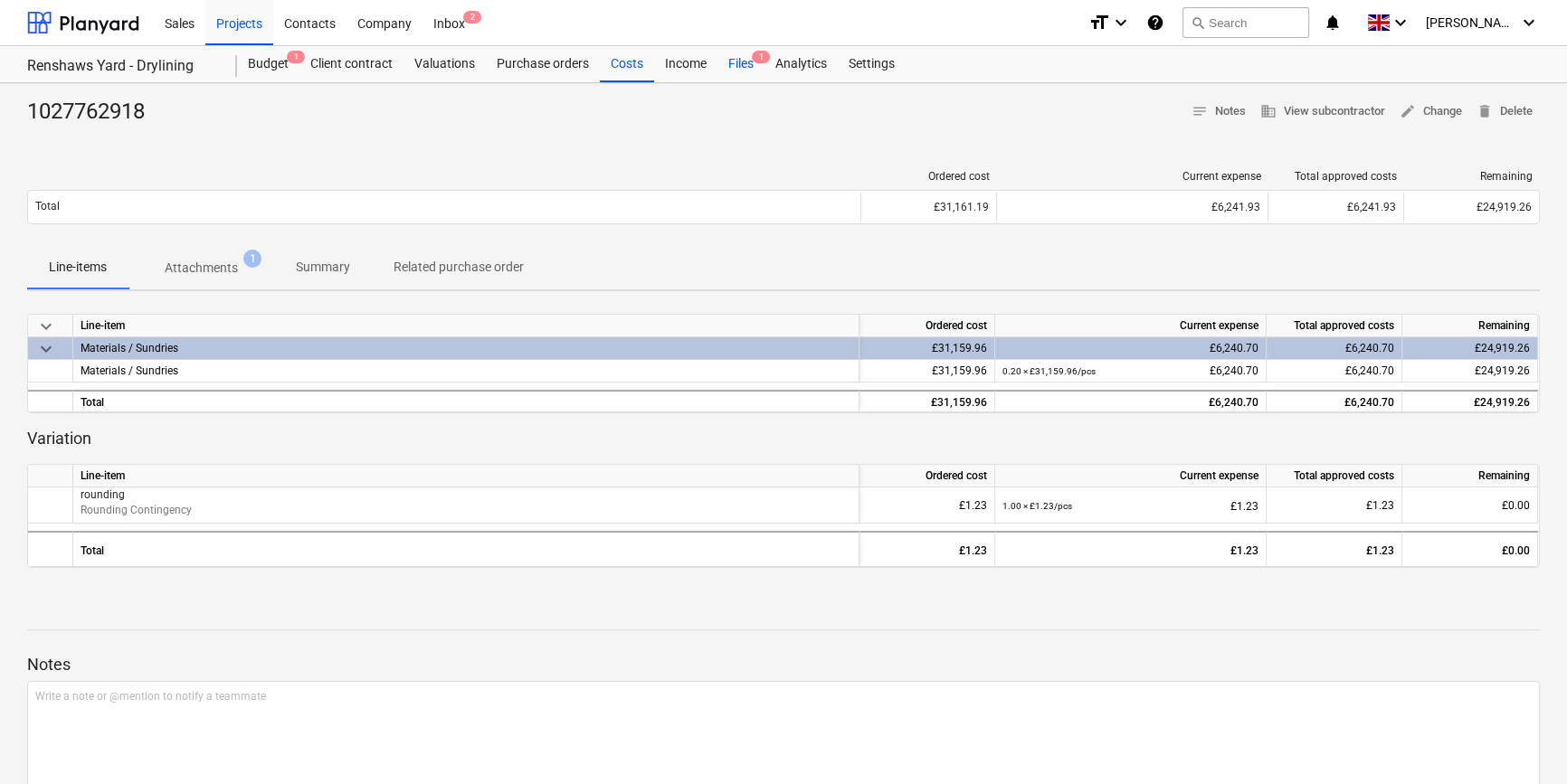
click at [737, 64] on div "Files 1" at bounding box center [740, 63] width 47 height 36
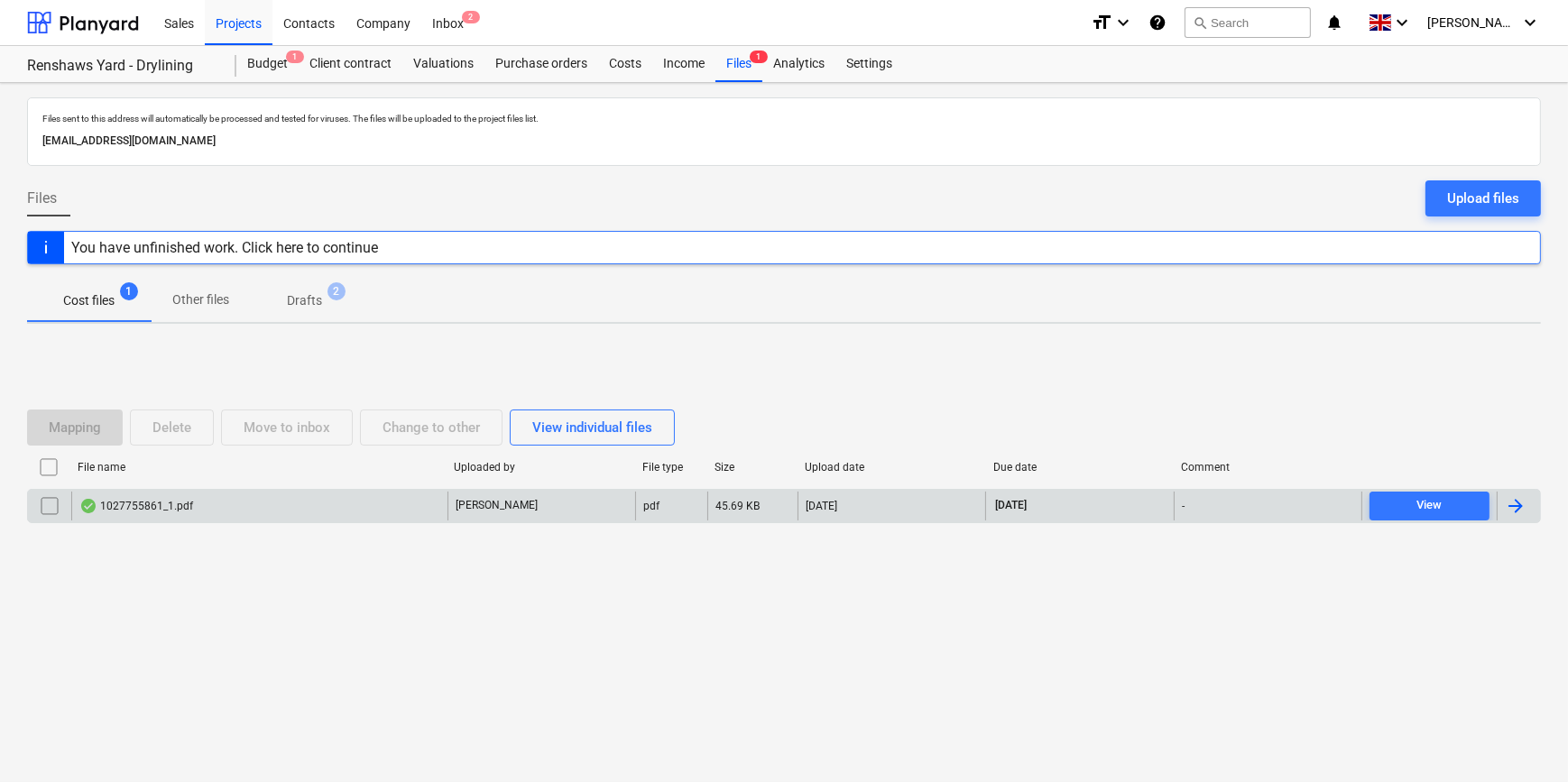
click at [1250, 496] on div at bounding box center [1516, 506] width 22 height 22
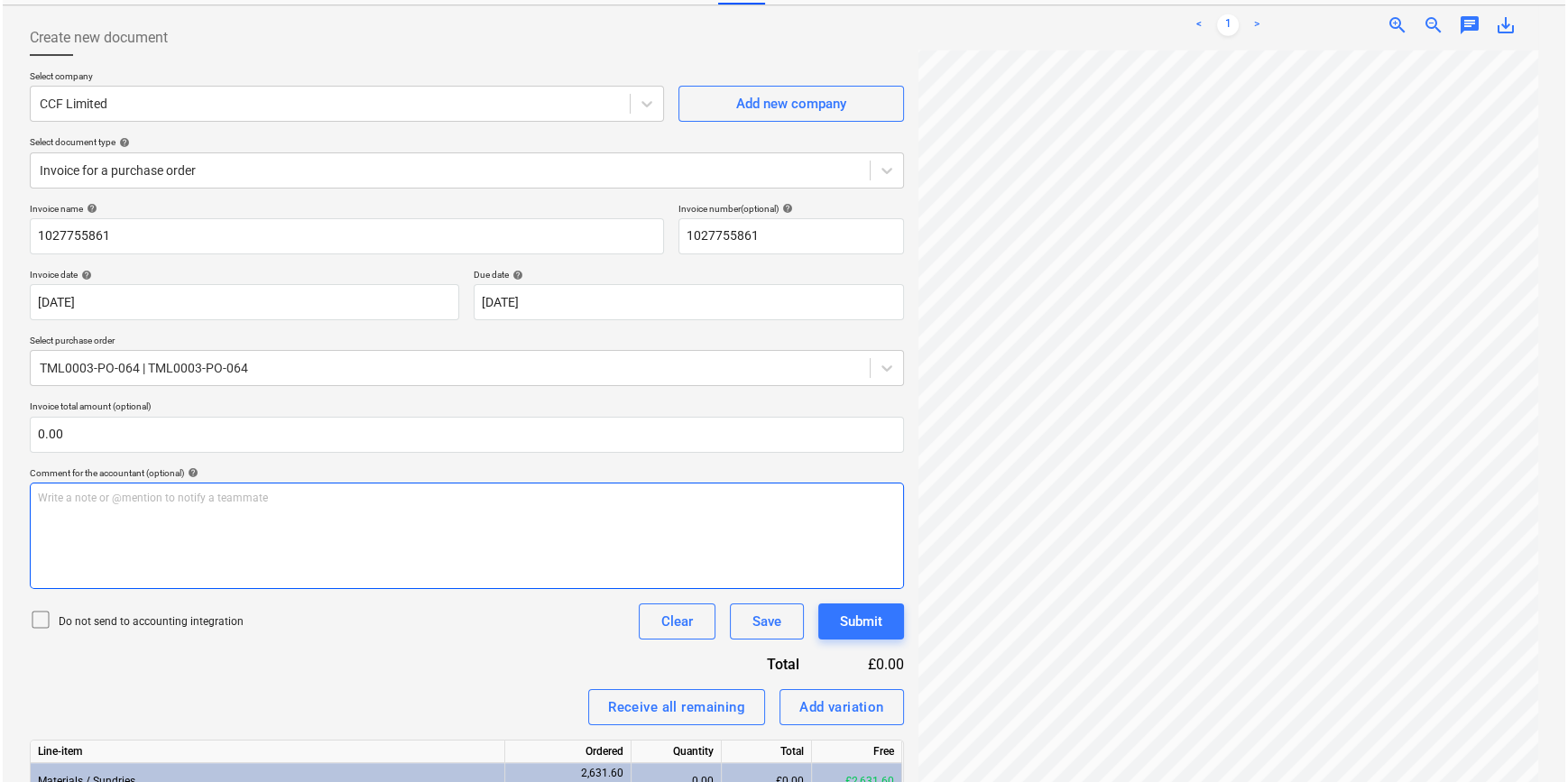
scroll to position [203, 0]
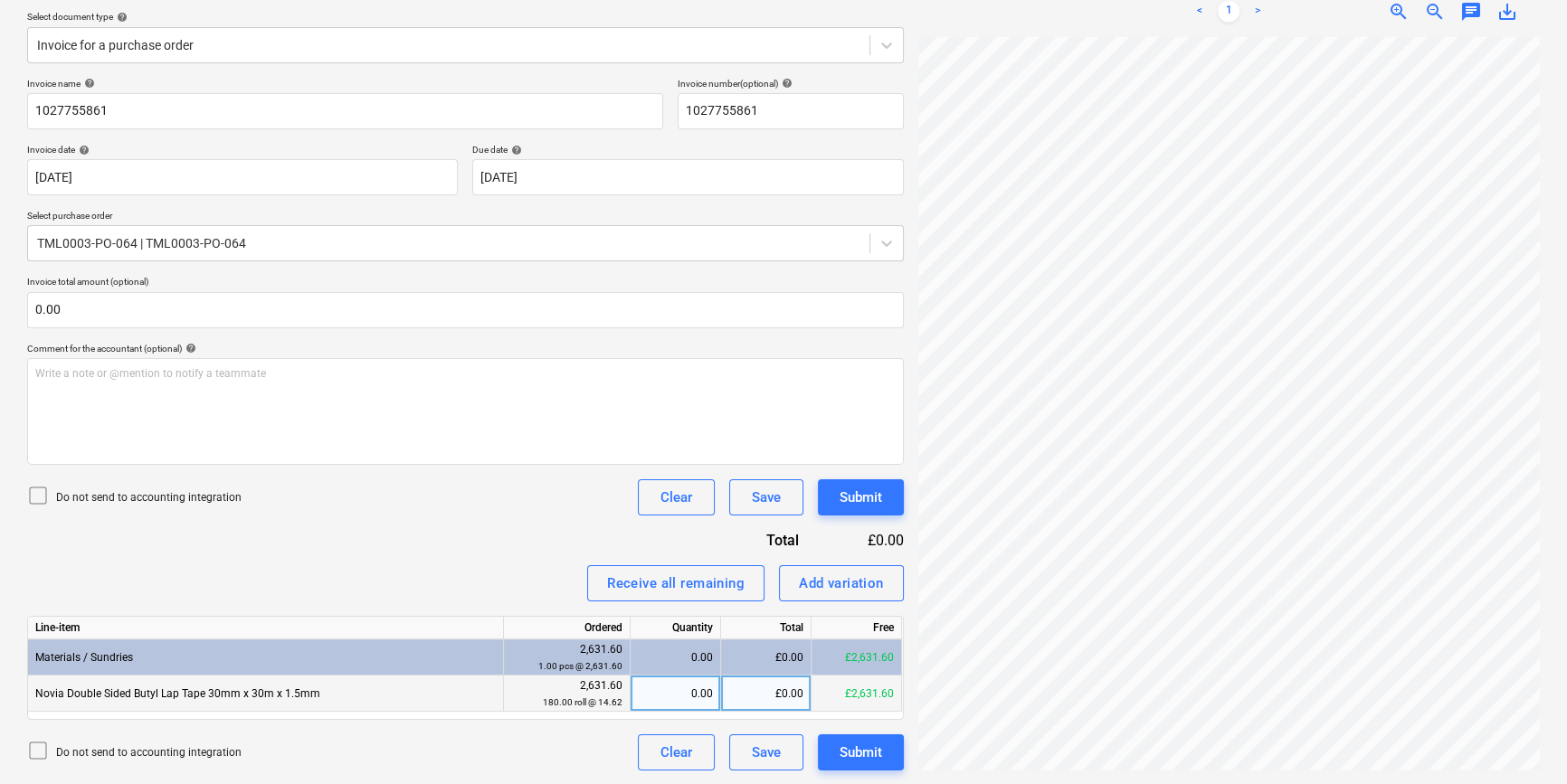
click at [670, 698] on div "0.00" at bounding box center [676, 693] width 75 height 36
click at [873, 755] on div "Submit" at bounding box center [861, 753] width 42 height 24
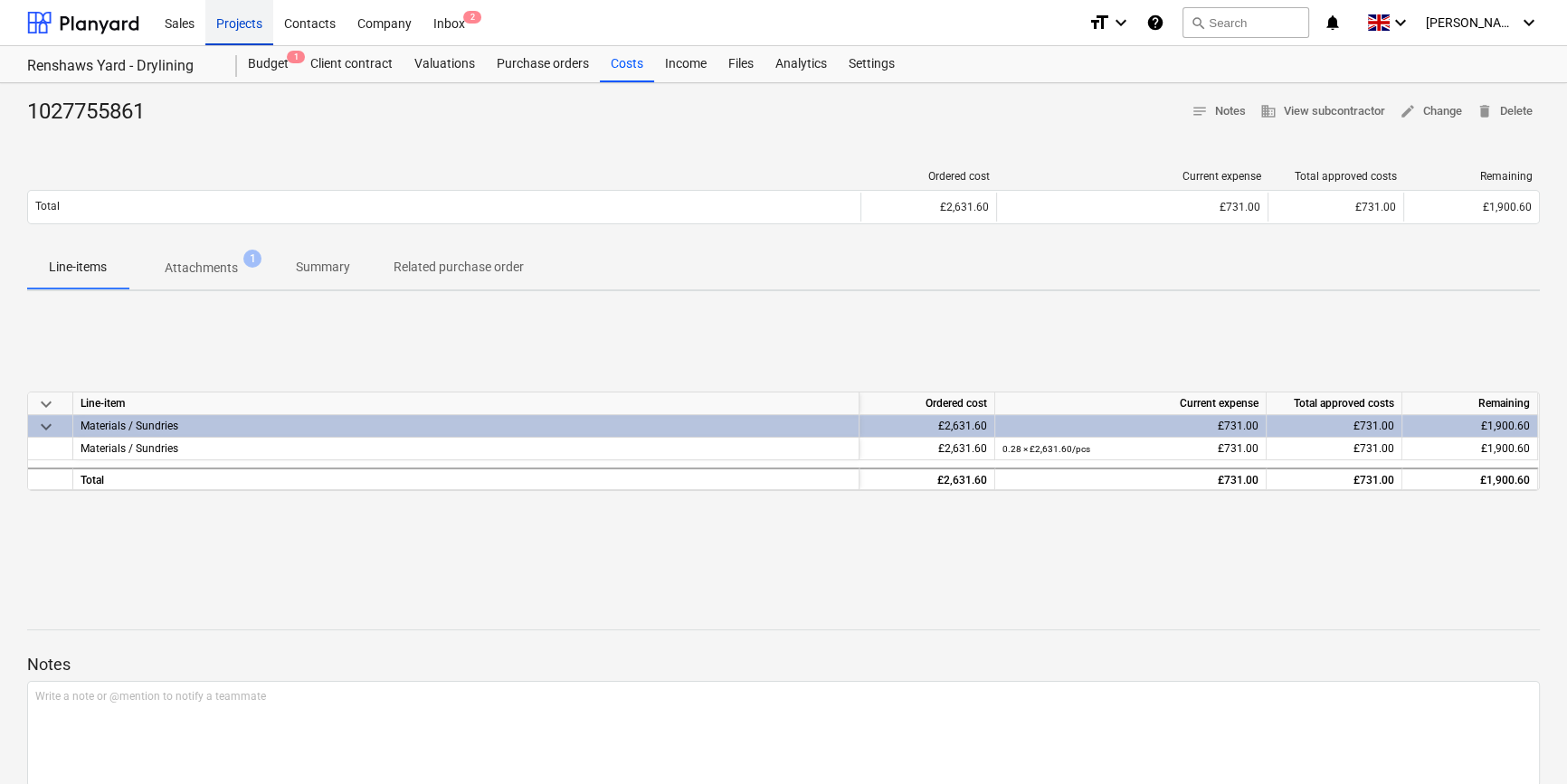
click at [228, 27] on div "Projects" at bounding box center [239, 22] width 68 height 46
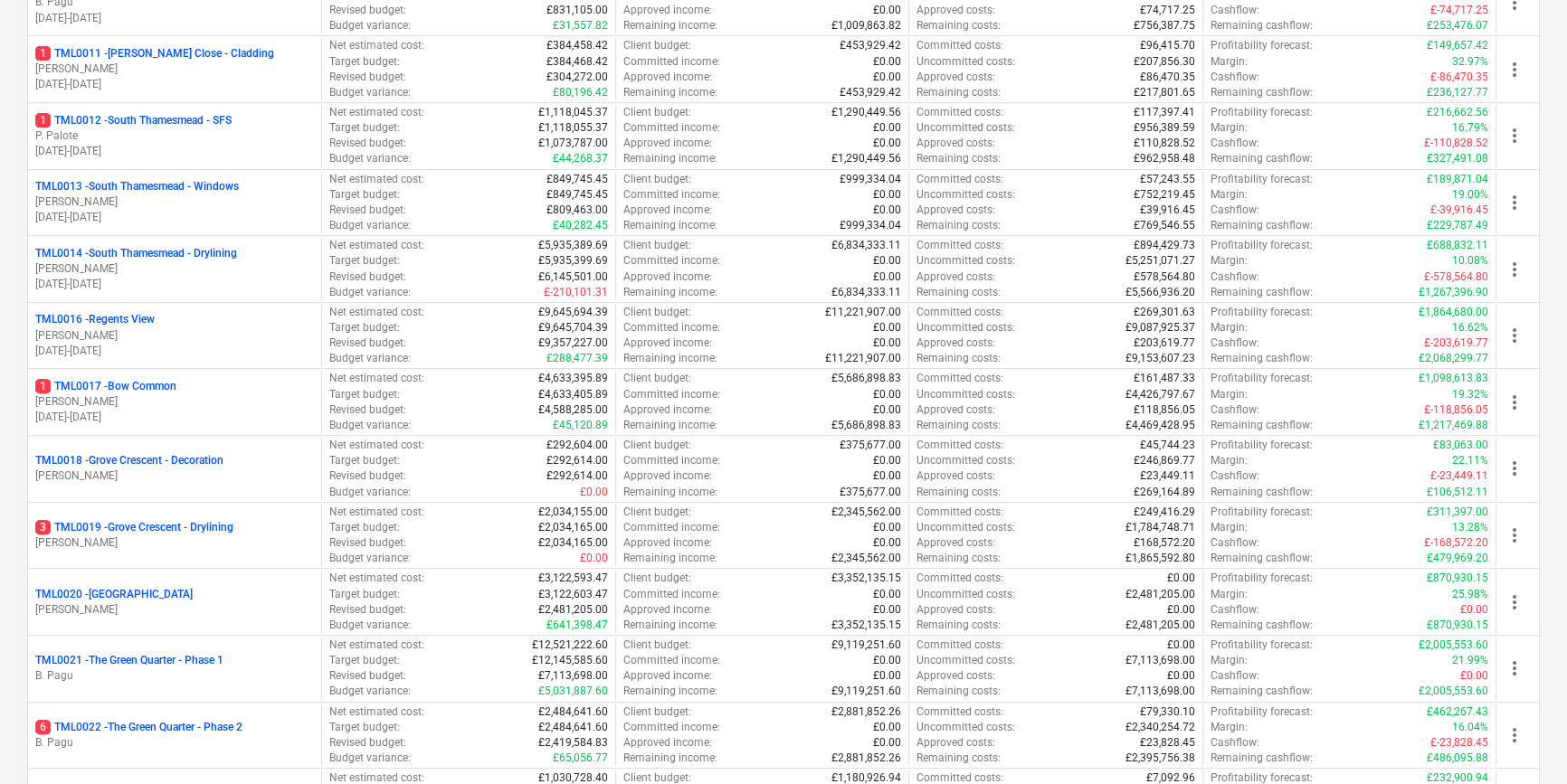
scroll to position [986, 0]
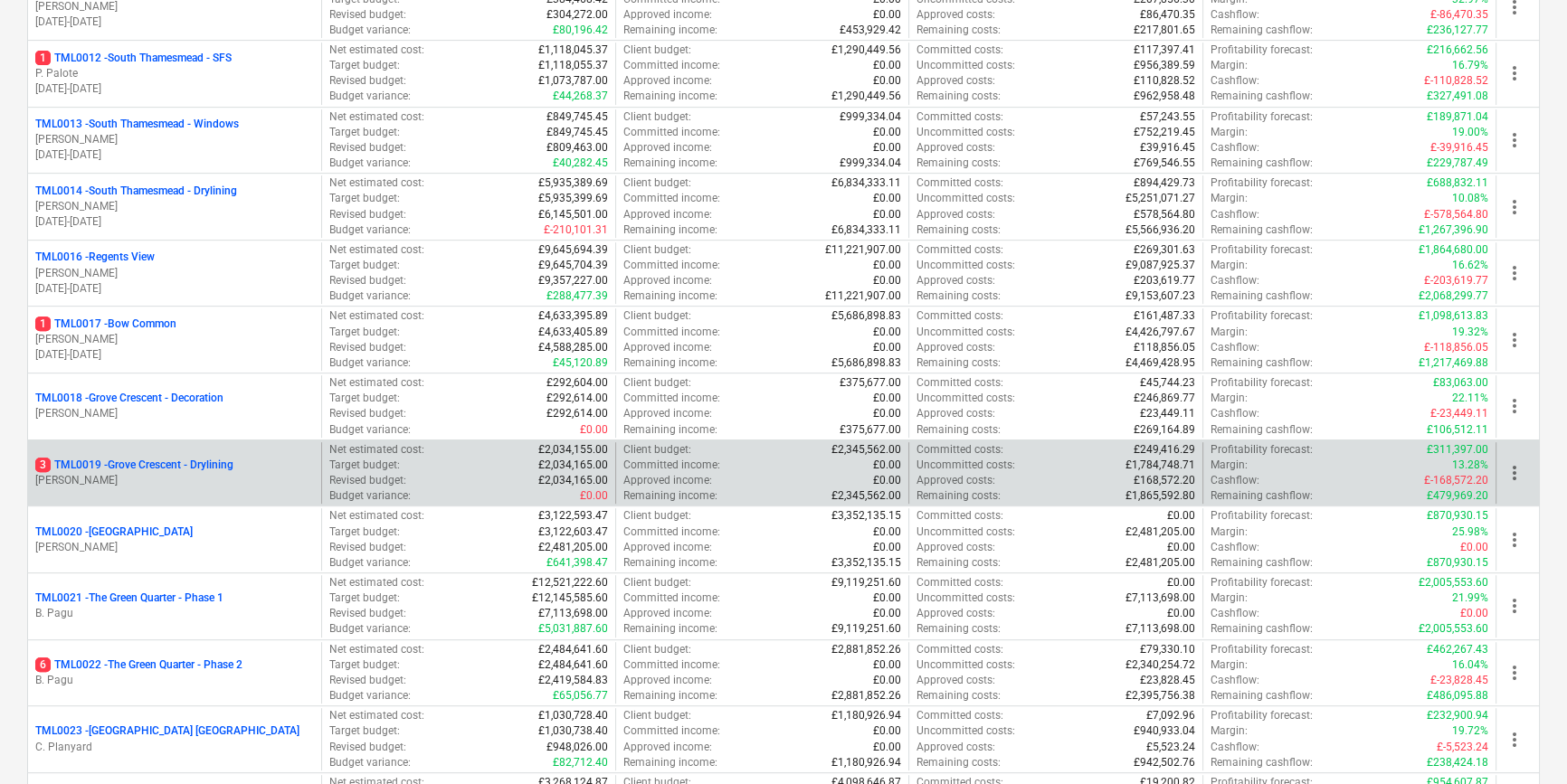
click at [235, 478] on p "[PERSON_NAME]" at bounding box center [174, 480] width 279 height 16
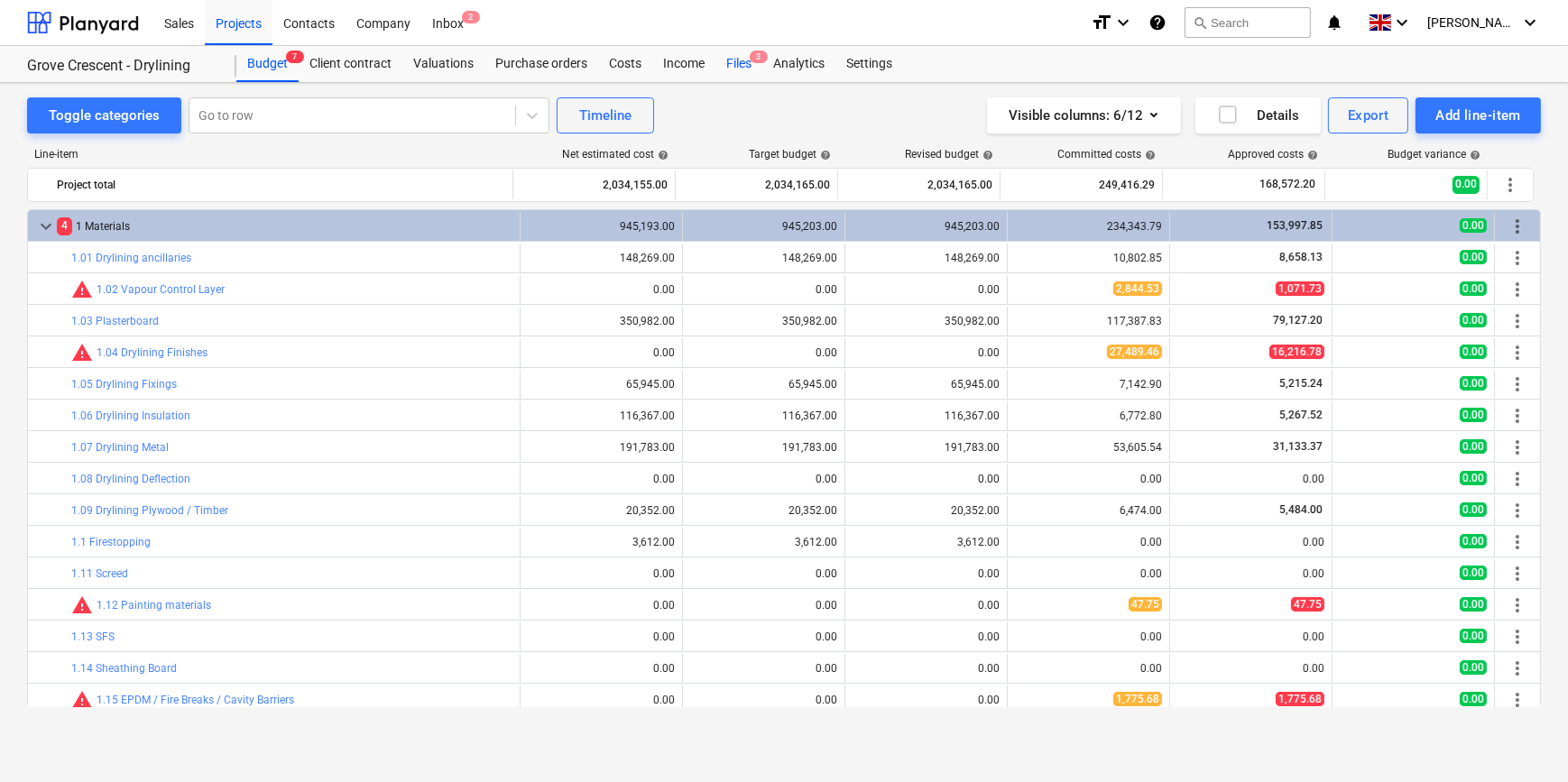
click at [735, 57] on div "Files 3" at bounding box center [738, 63] width 47 height 36
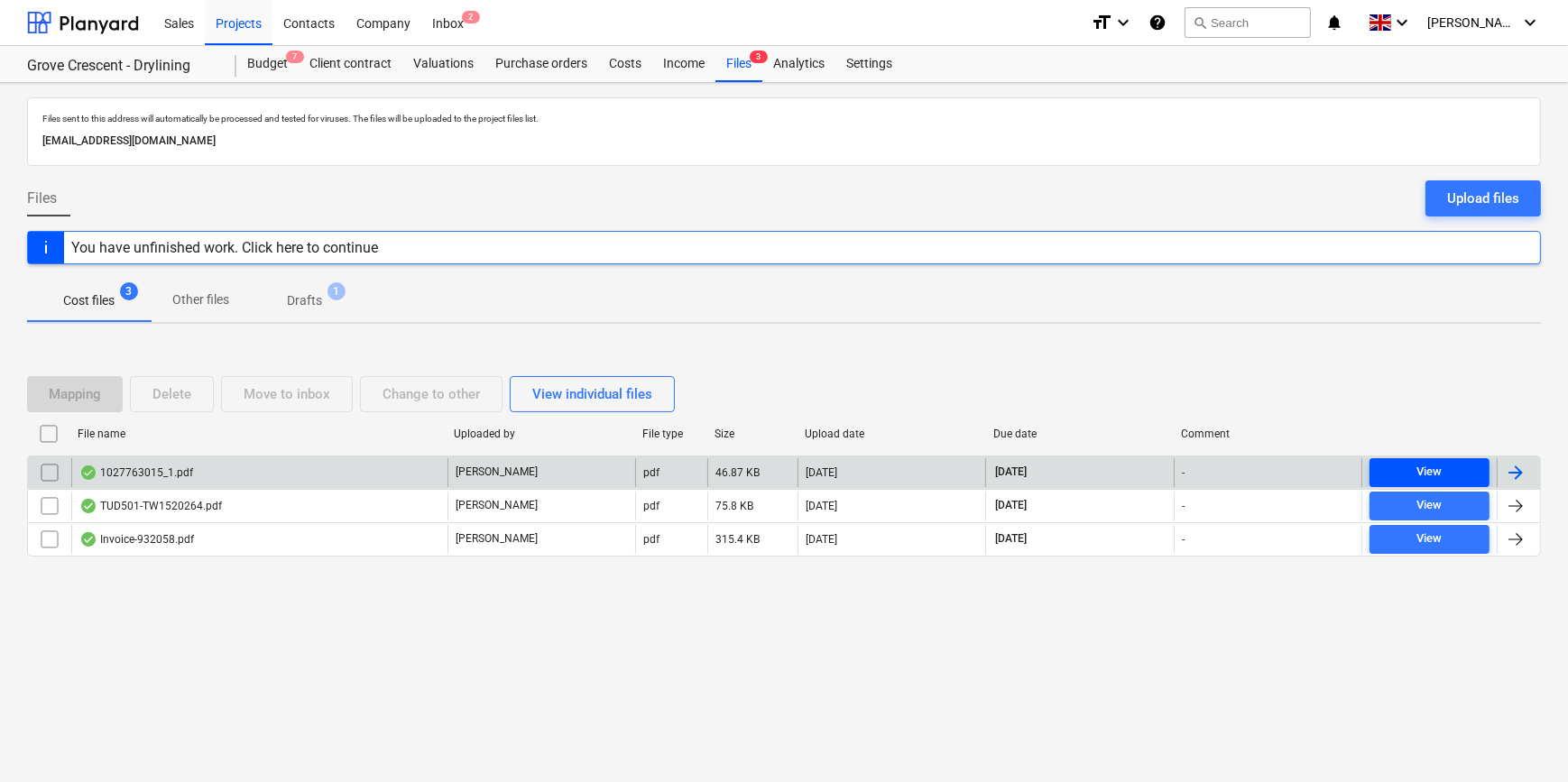
click at [1250, 472] on div "View" at bounding box center [1429, 472] width 26 height 21
click at [1250, 472] on div at bounding box center [1518, 472] width 43 height 28
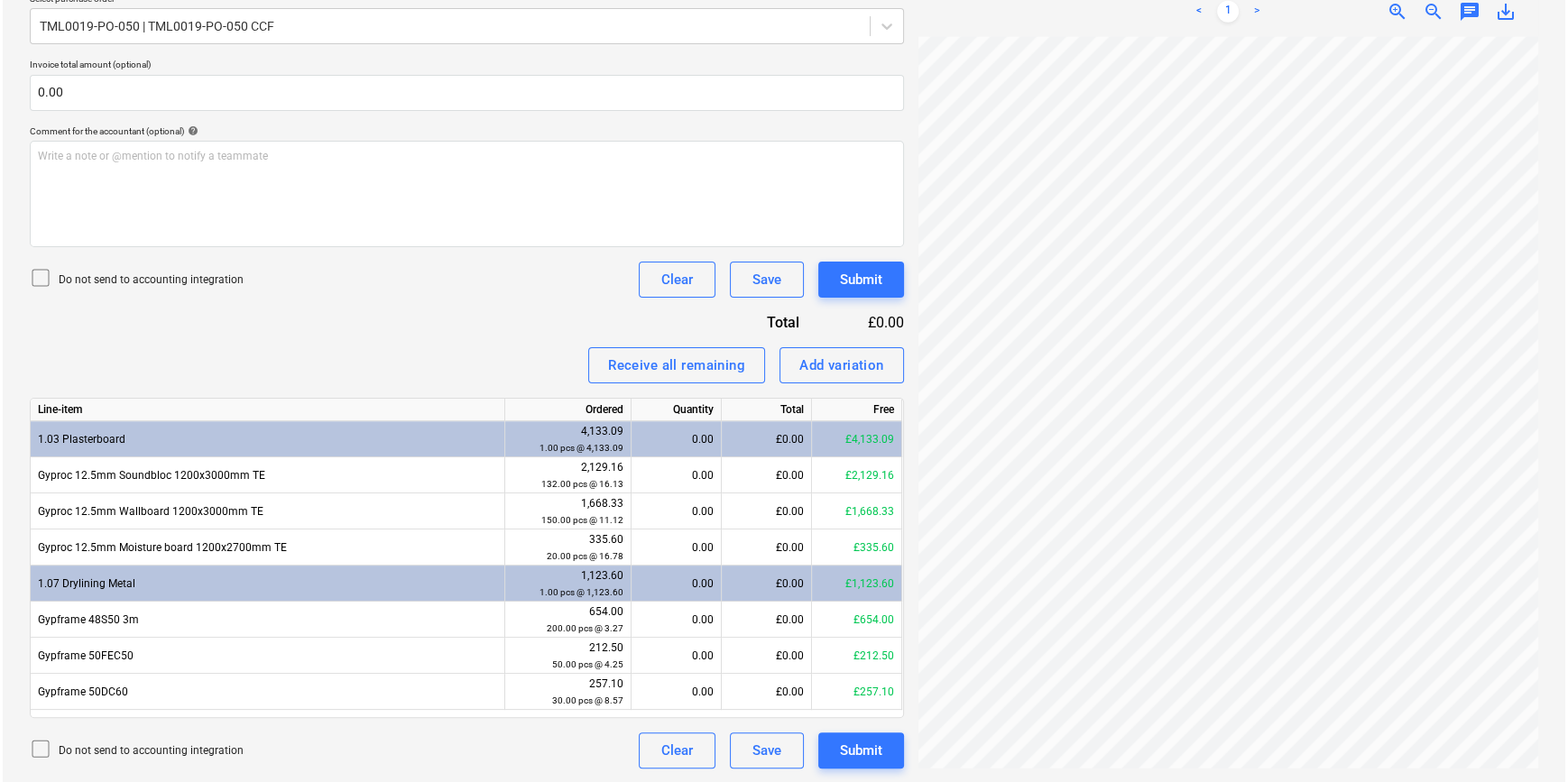
scroll to position [290, 182]
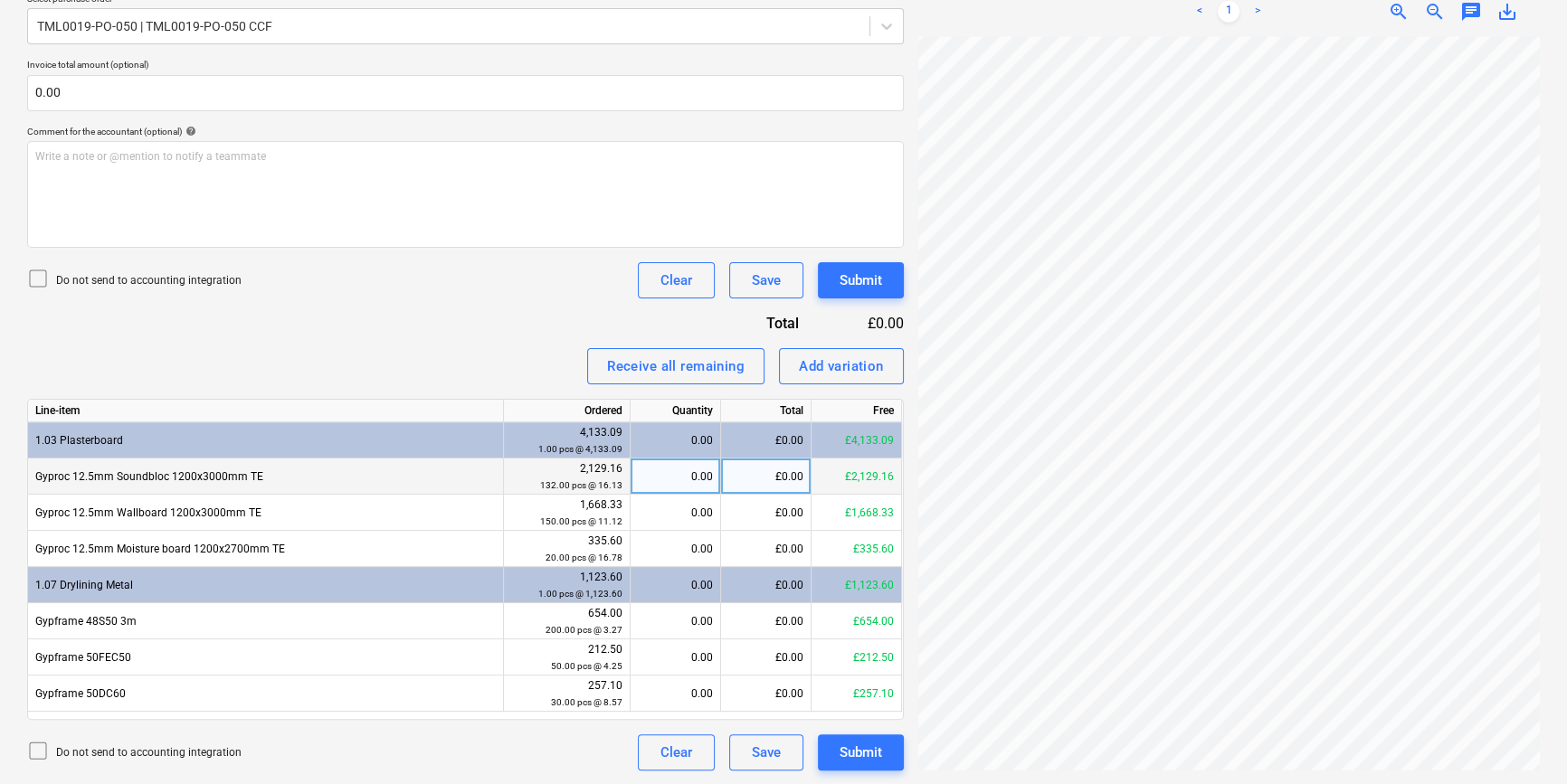
click at [669, 486] on div "0.00" at bounding box center [676, 476] width 75 height 36
click at [881, 756] on div "Submit" at bounding box center [861, 753] width 42 height 24
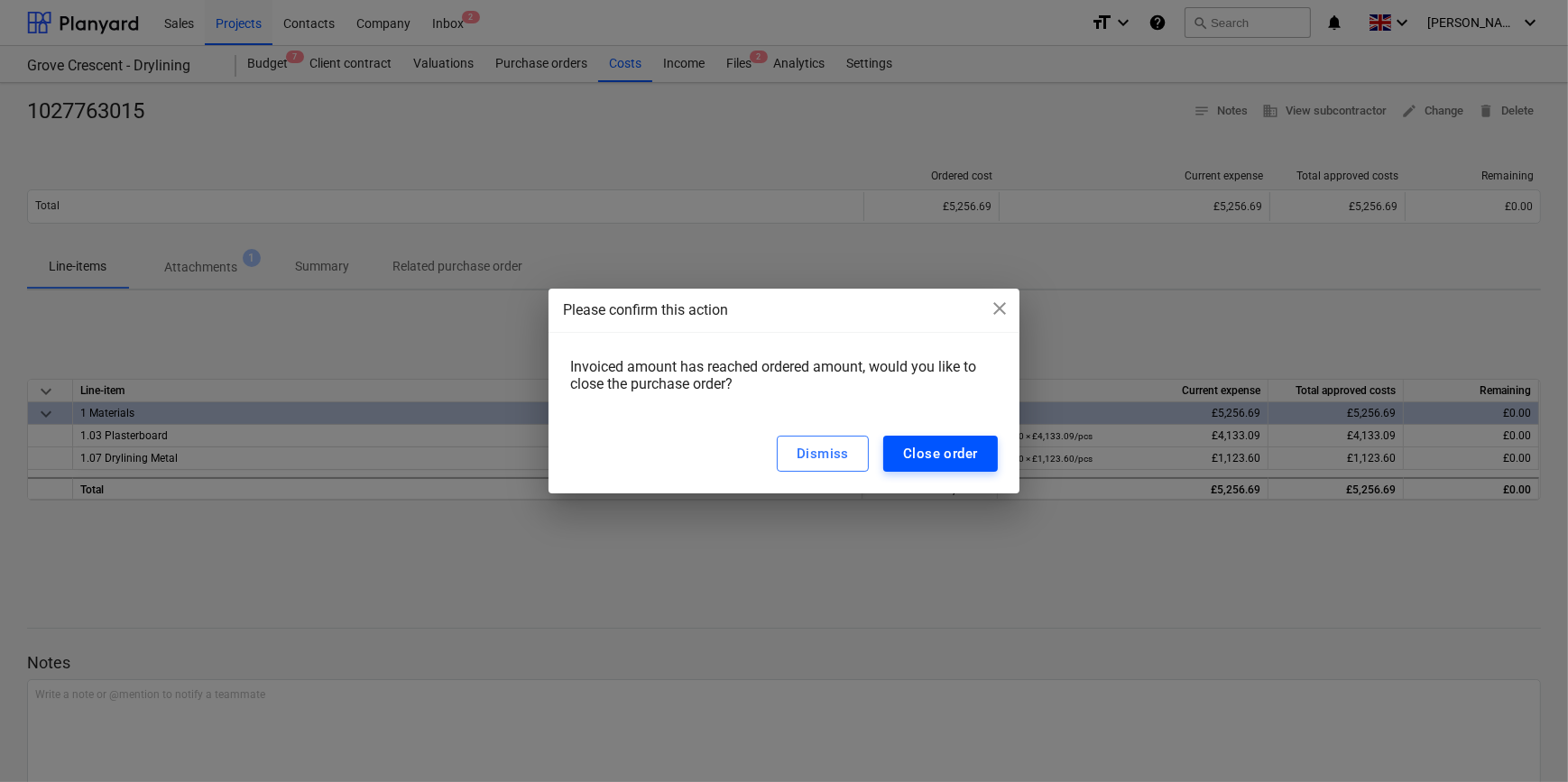
click at [921, 447] on div "Close order" at bounding box center [941, 454] width 75 height 24
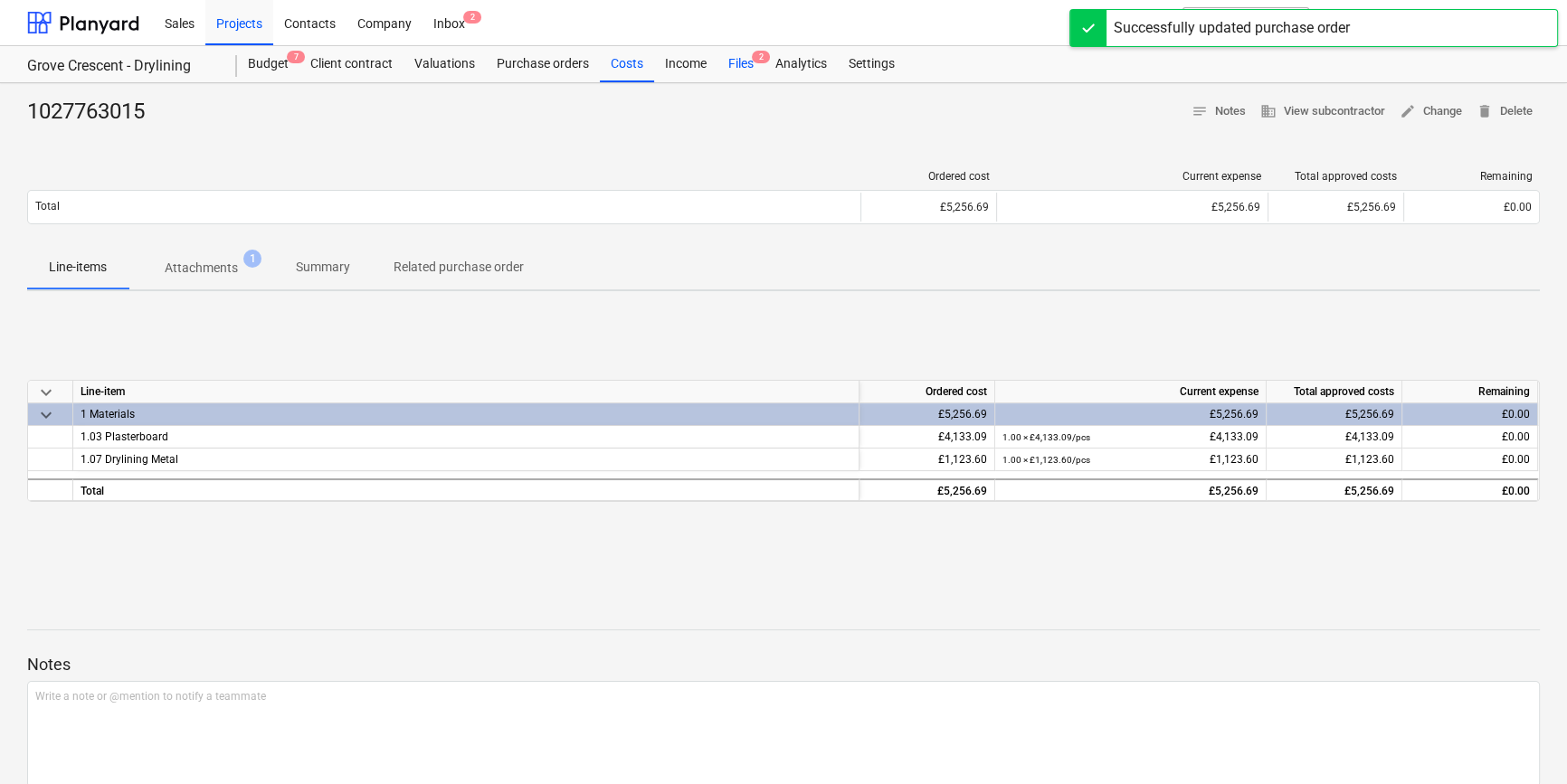
click at [732, 60] on div "Files 2" at bounding box center [740, 63] width 47 height 36
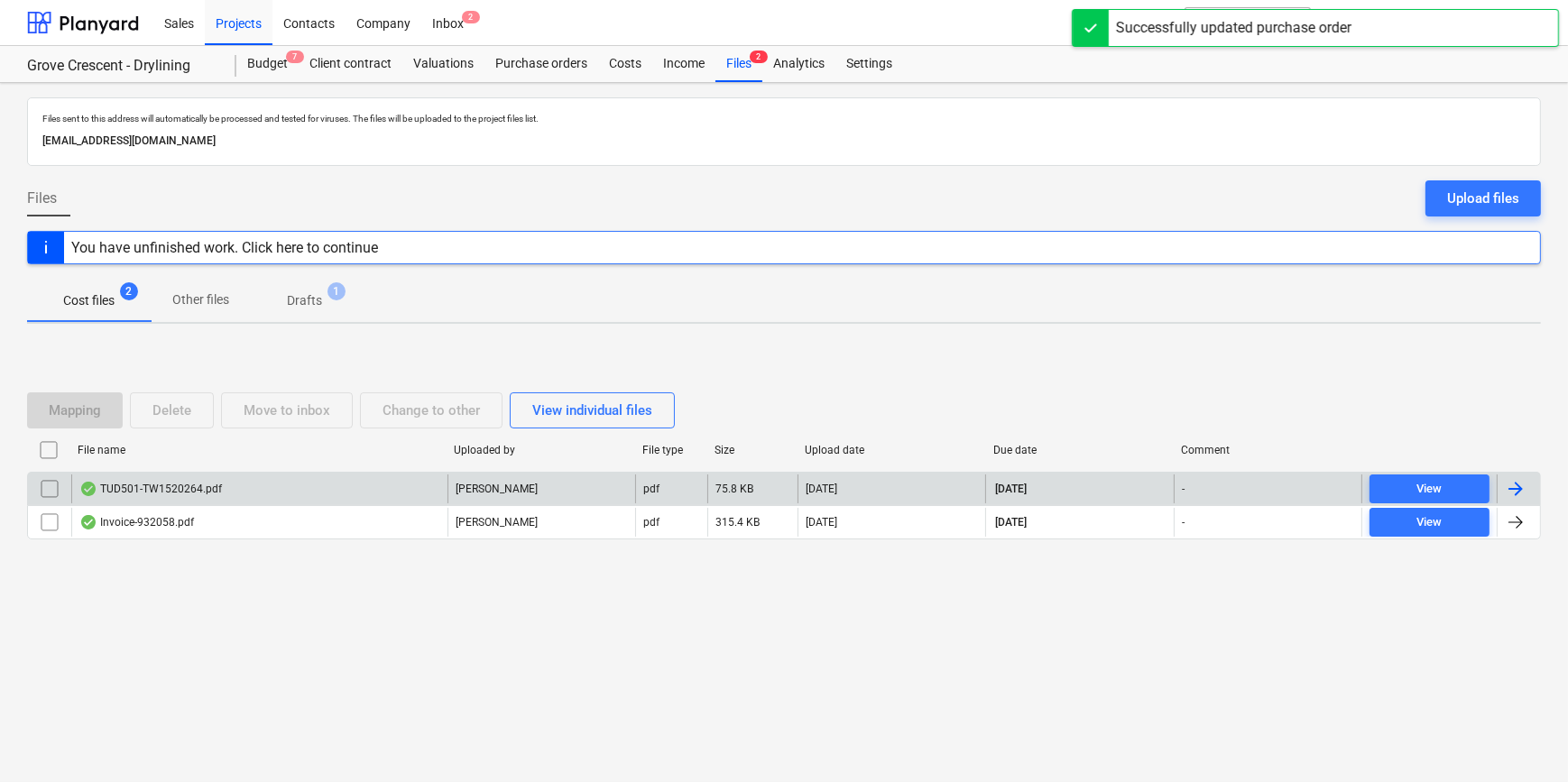
click at [1250, 487] on div at bounding box center [1516, 489] width 22 height 22
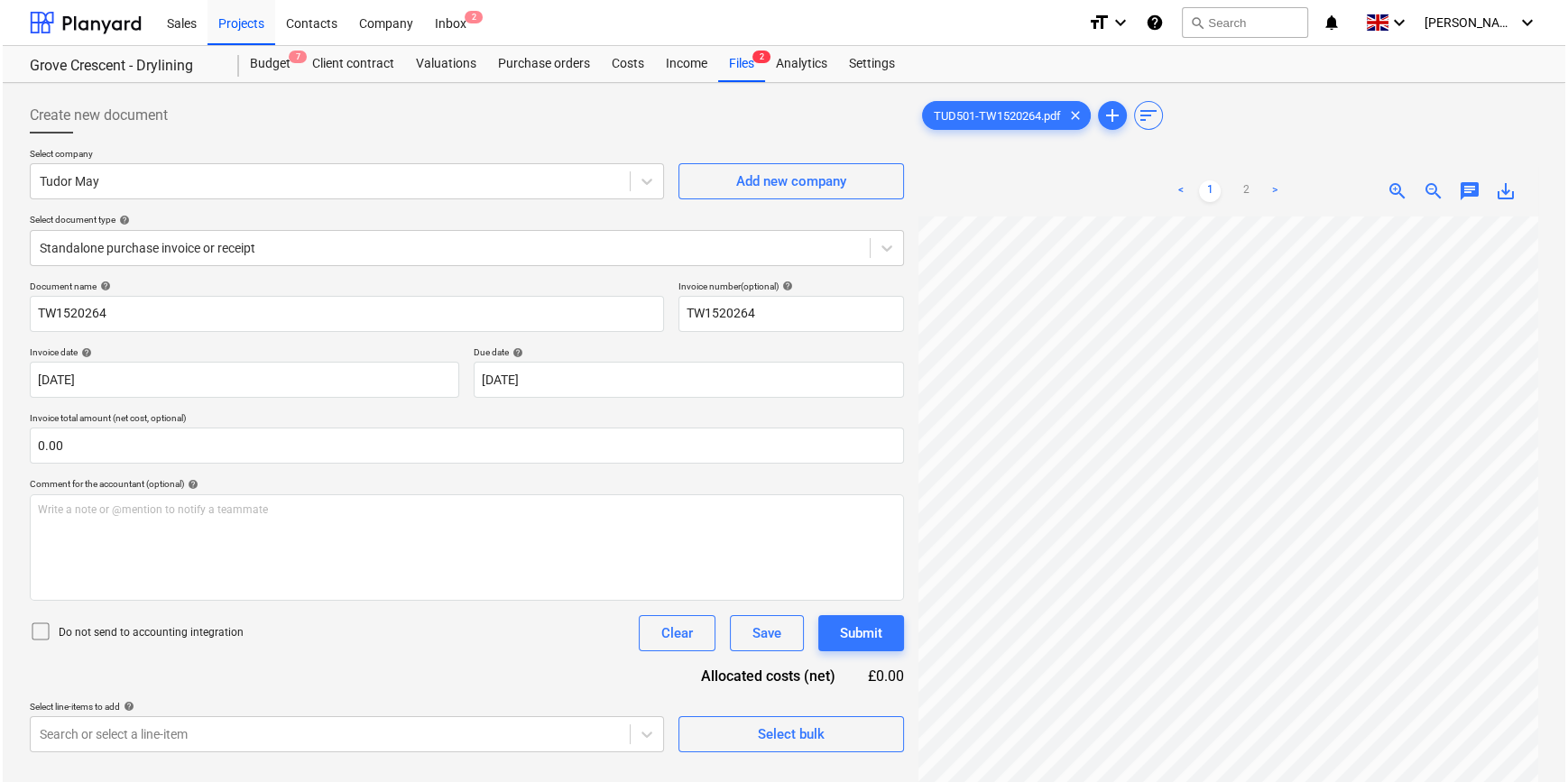
scroll to position [353, 195]
click at [736, 741] on span "Select bulk" at bounding box center [789, 734] width 181 height 24
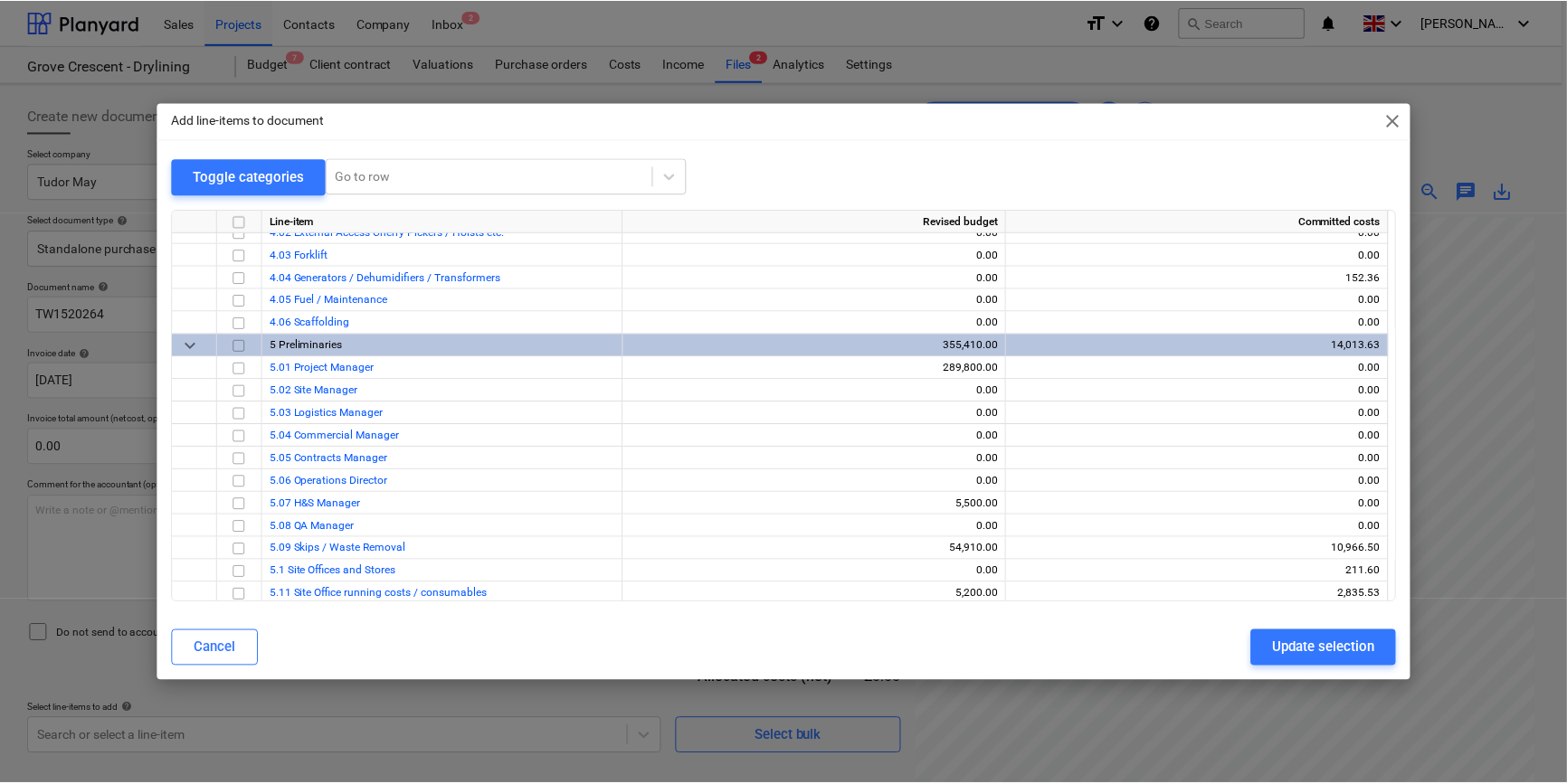
scroll to position [822, 0]
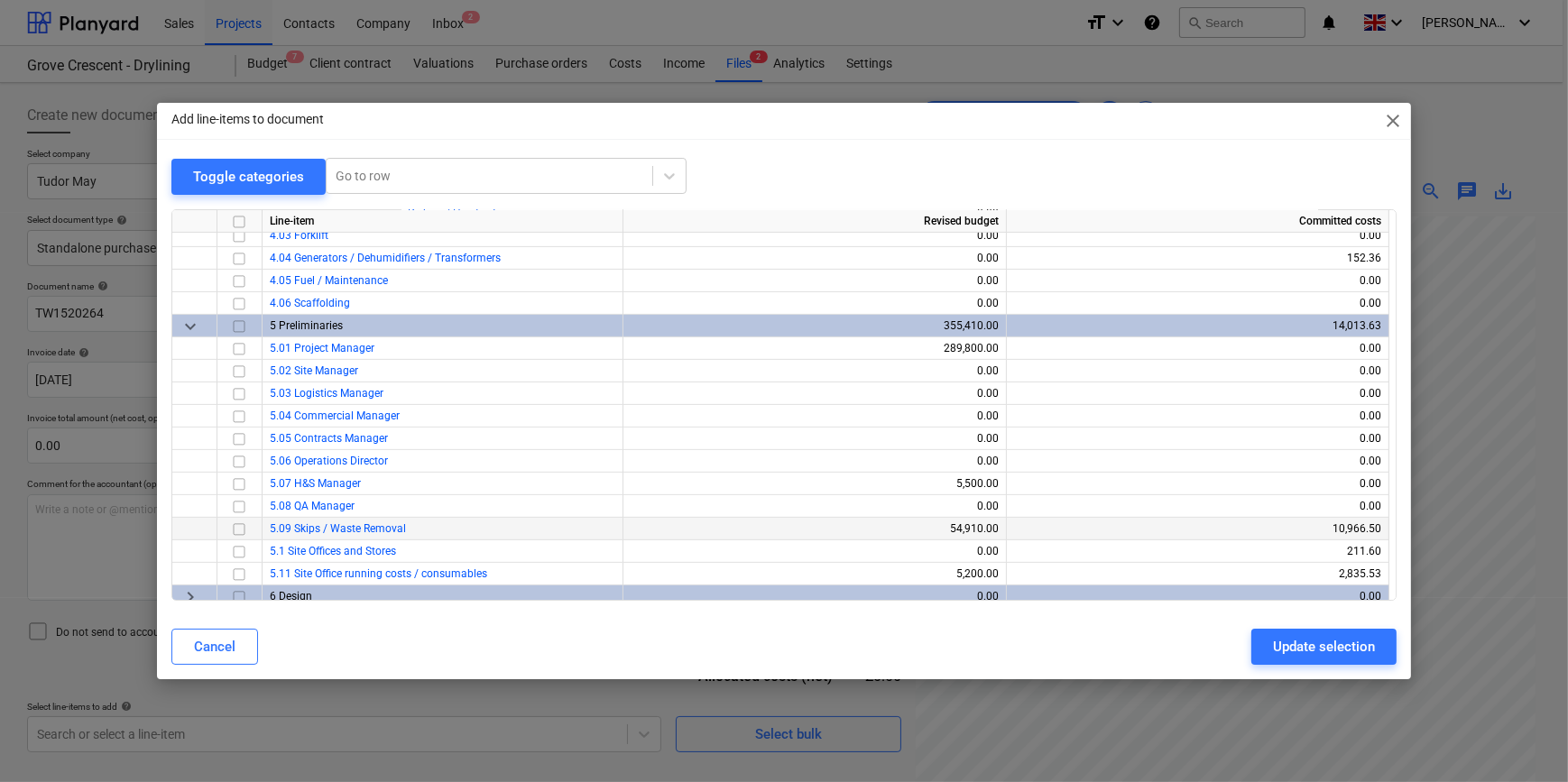
click at [235, 531] on input "checkbox" at bounding box center [240, 529] width 22 height 22
click at [1250, 647] on div "Update selection" at bounding box center [1324, 647] width 102 height 24
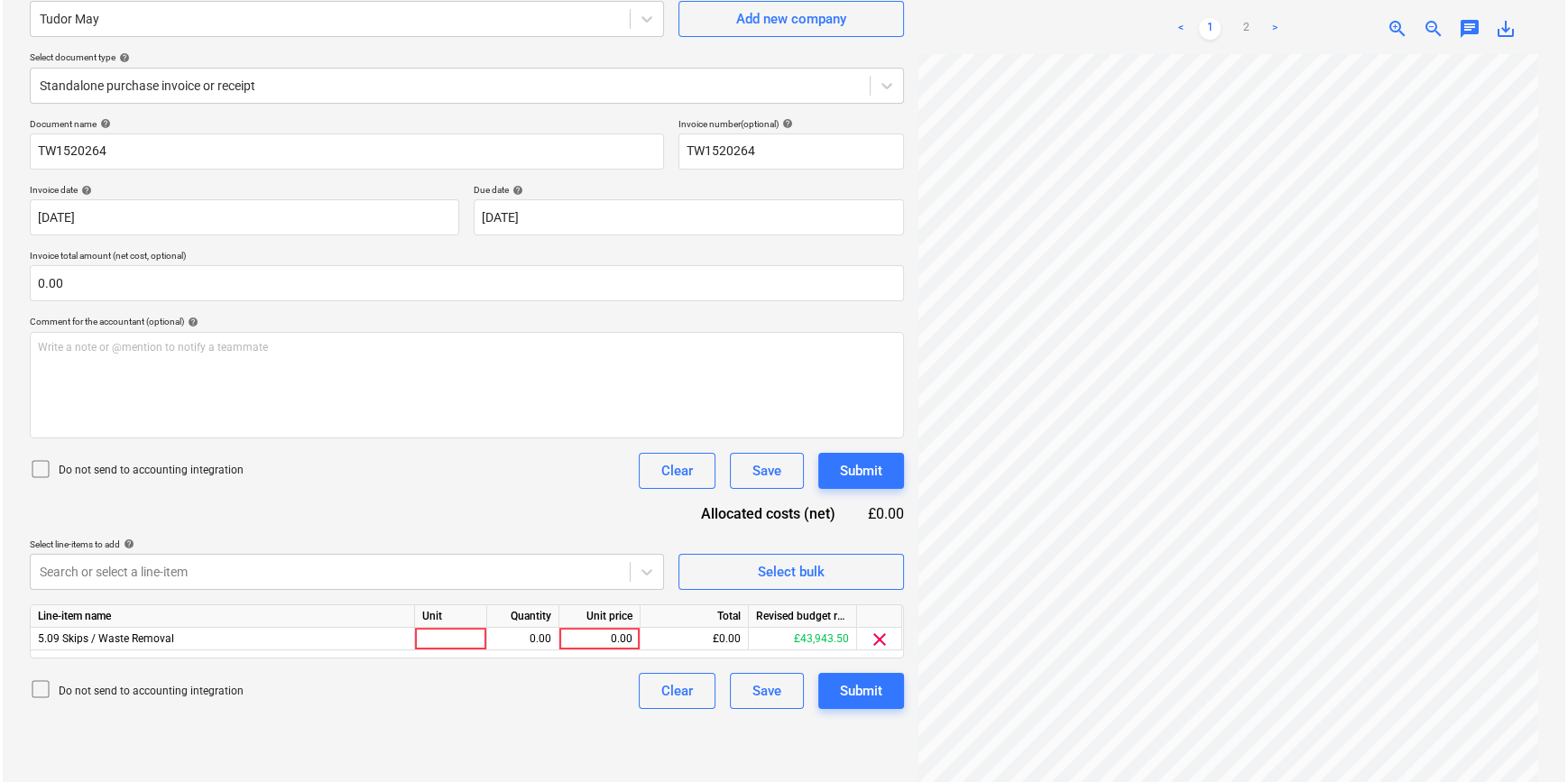
scroll to position [163, 0]
click at [435, 640] on div at bounding box center [448, 638] width 73 height 23
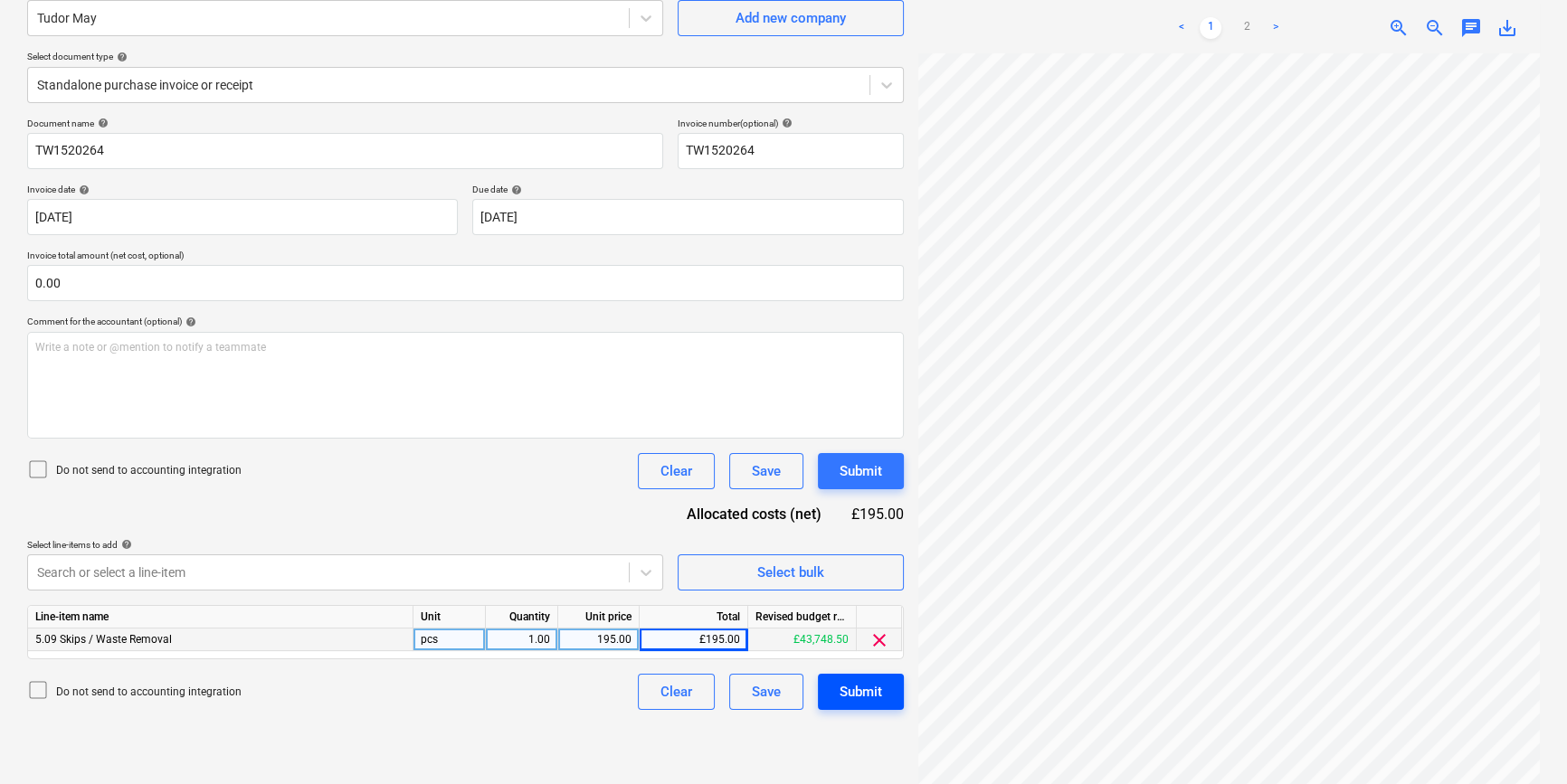
click at [848, 694] on div "Submit" at bounding box center [861, 692] width 42 height 24
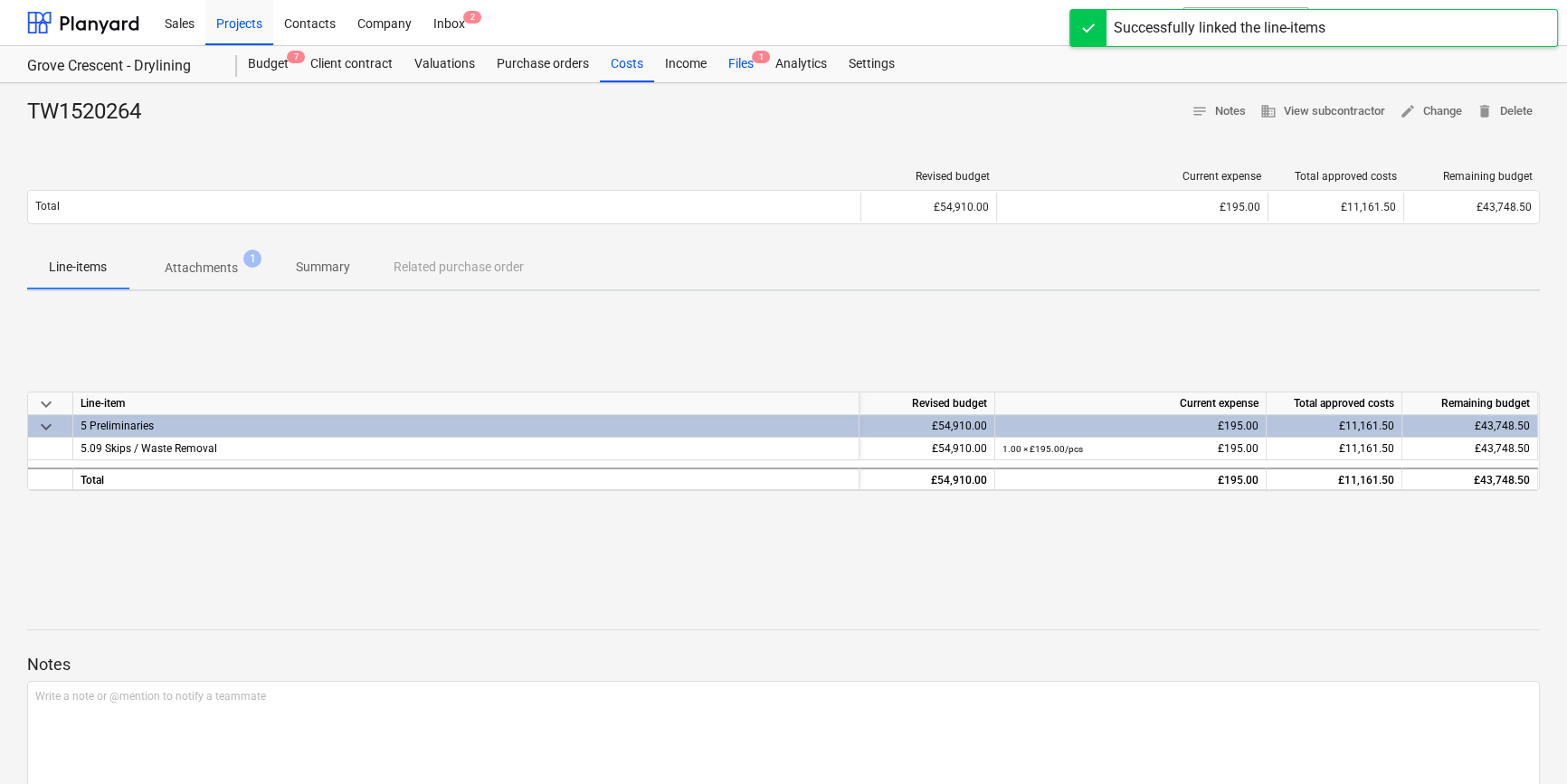
click at [730, 65] on div "Files 1" at bounding box center [740, 63] width 47 height 36
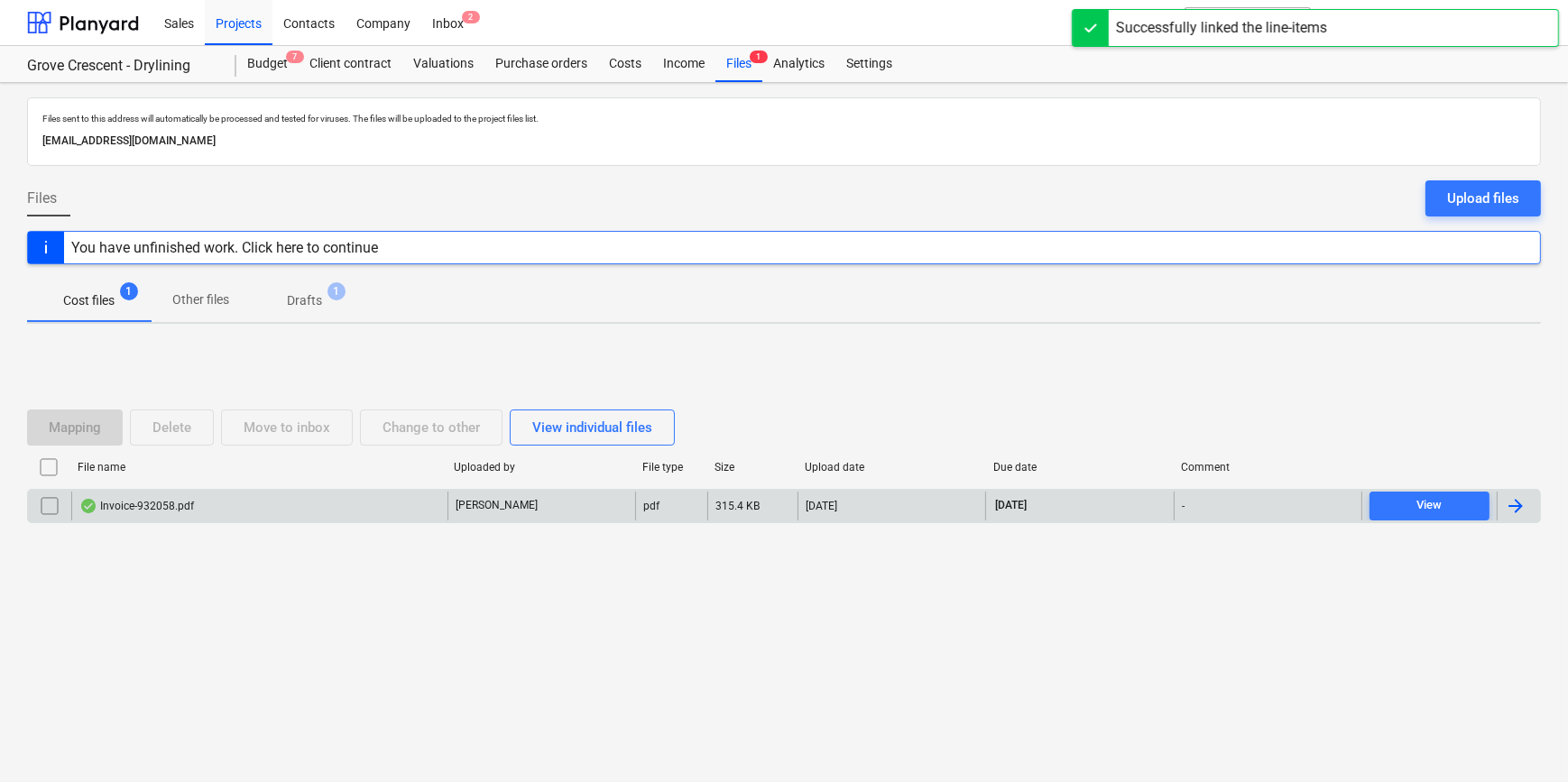
click at [1250, 508] on div at bounding box center [1516, 506] width 22 height 22
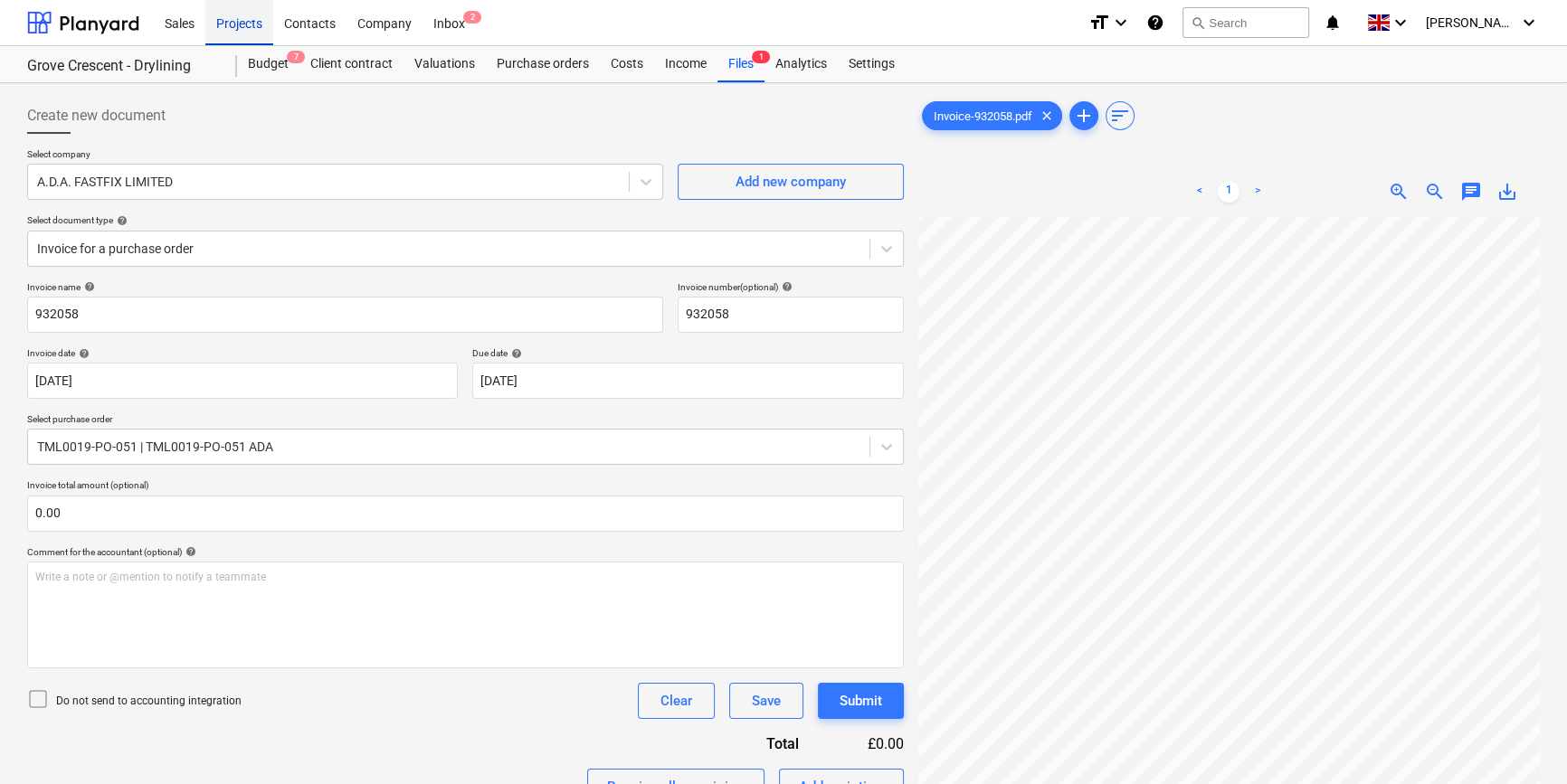
click at [227, 20] on div "Projects" at bounding box center [239, 22] width 68 height 46
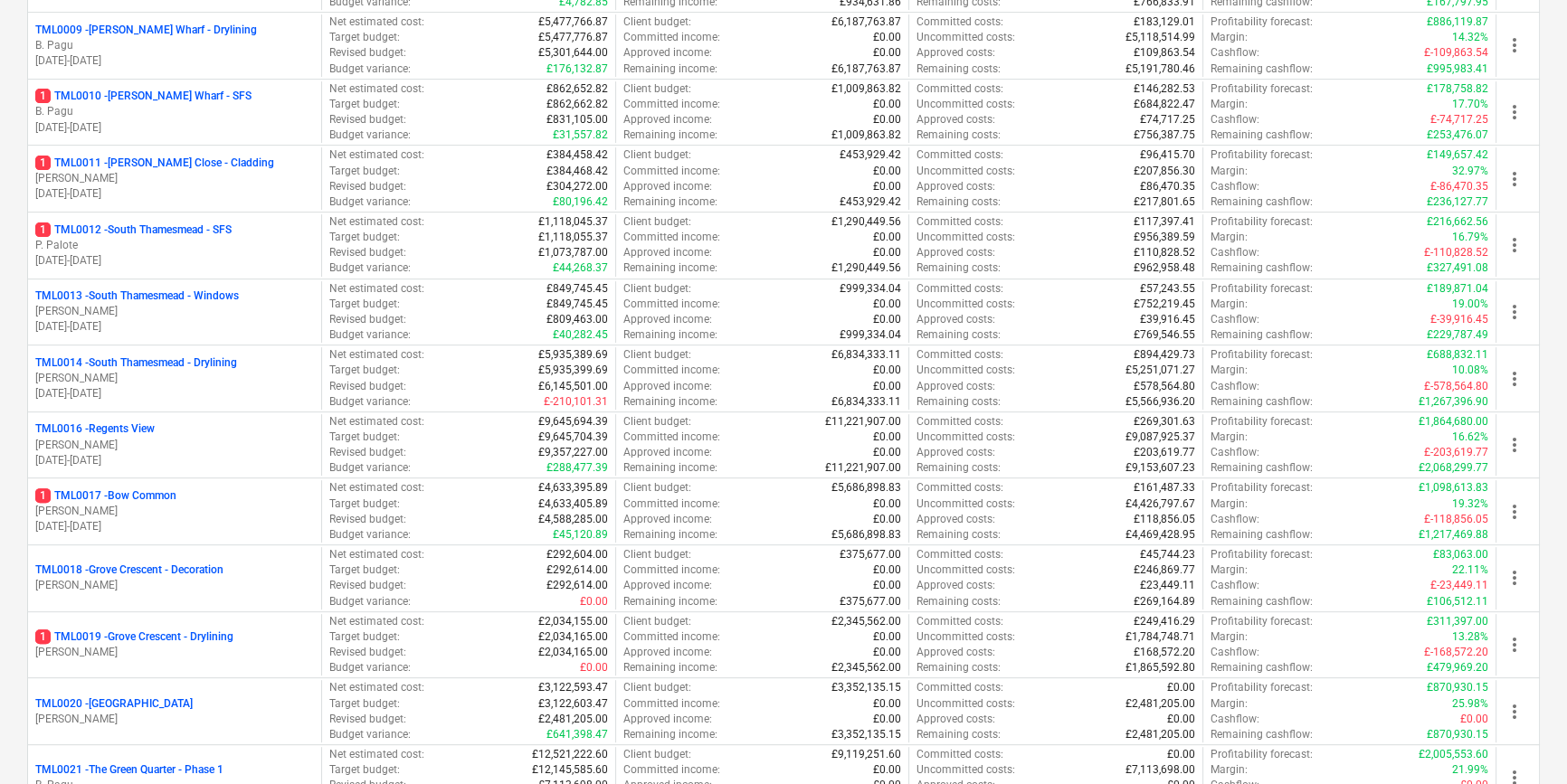
scroll to position [1068, 0]
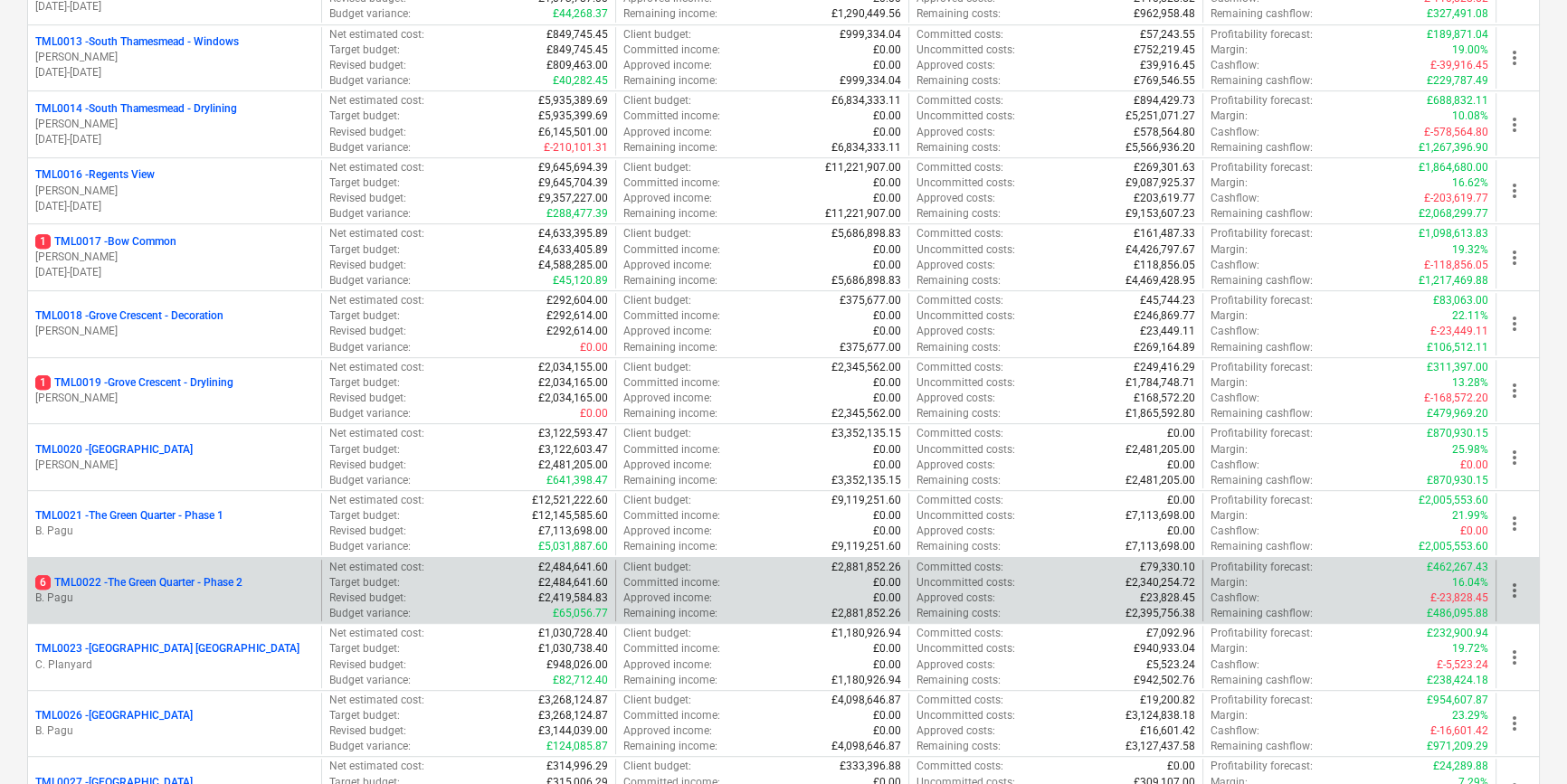
click at [158, 584] on p "6 TML0022 - The Green Quarter - Phase 2" at bounding box center [138, 582] width 207 height 16
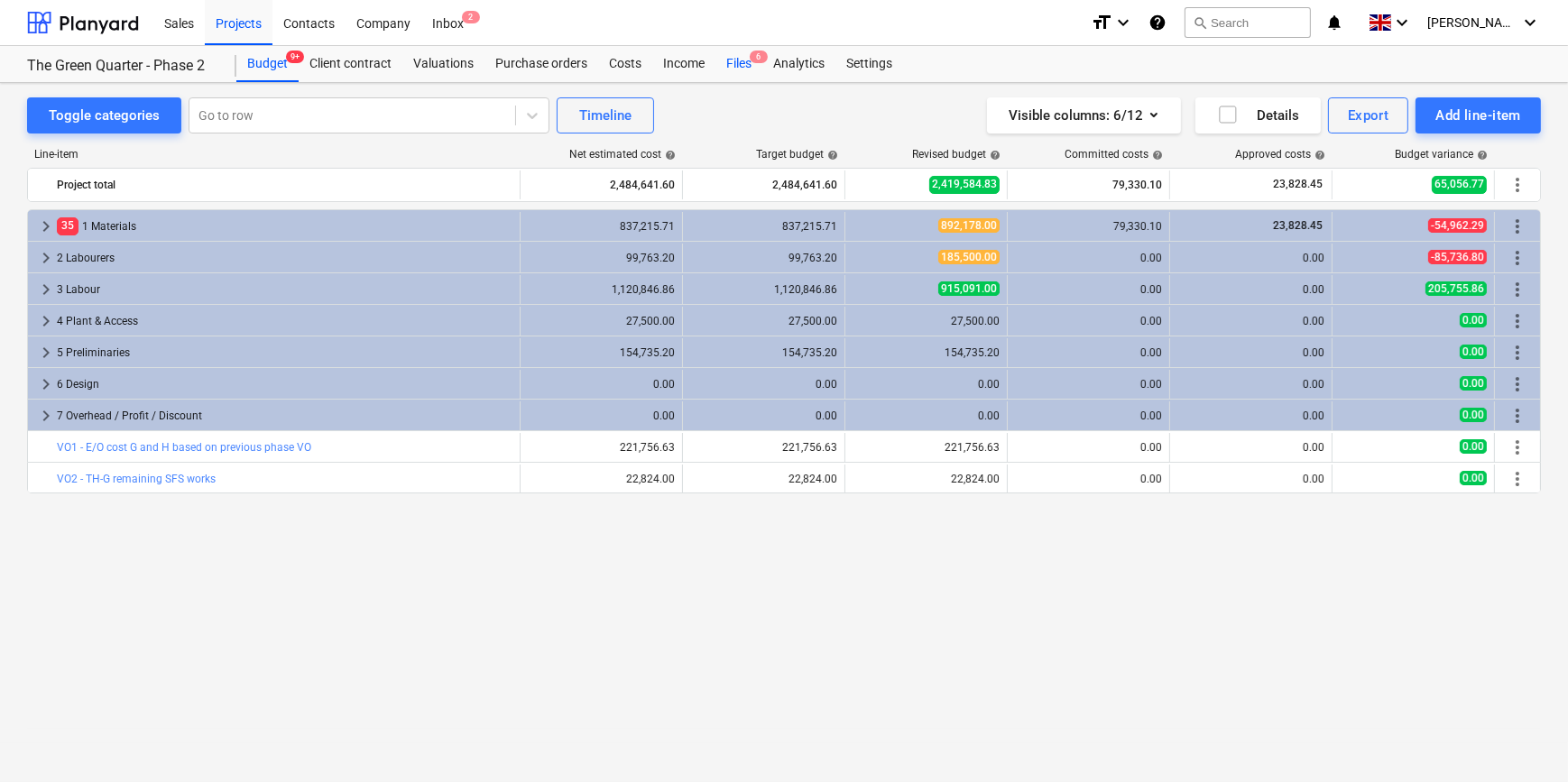
click at [731, 64] on div "Files 6" at bounding box center [738, 63] width 47 height 36
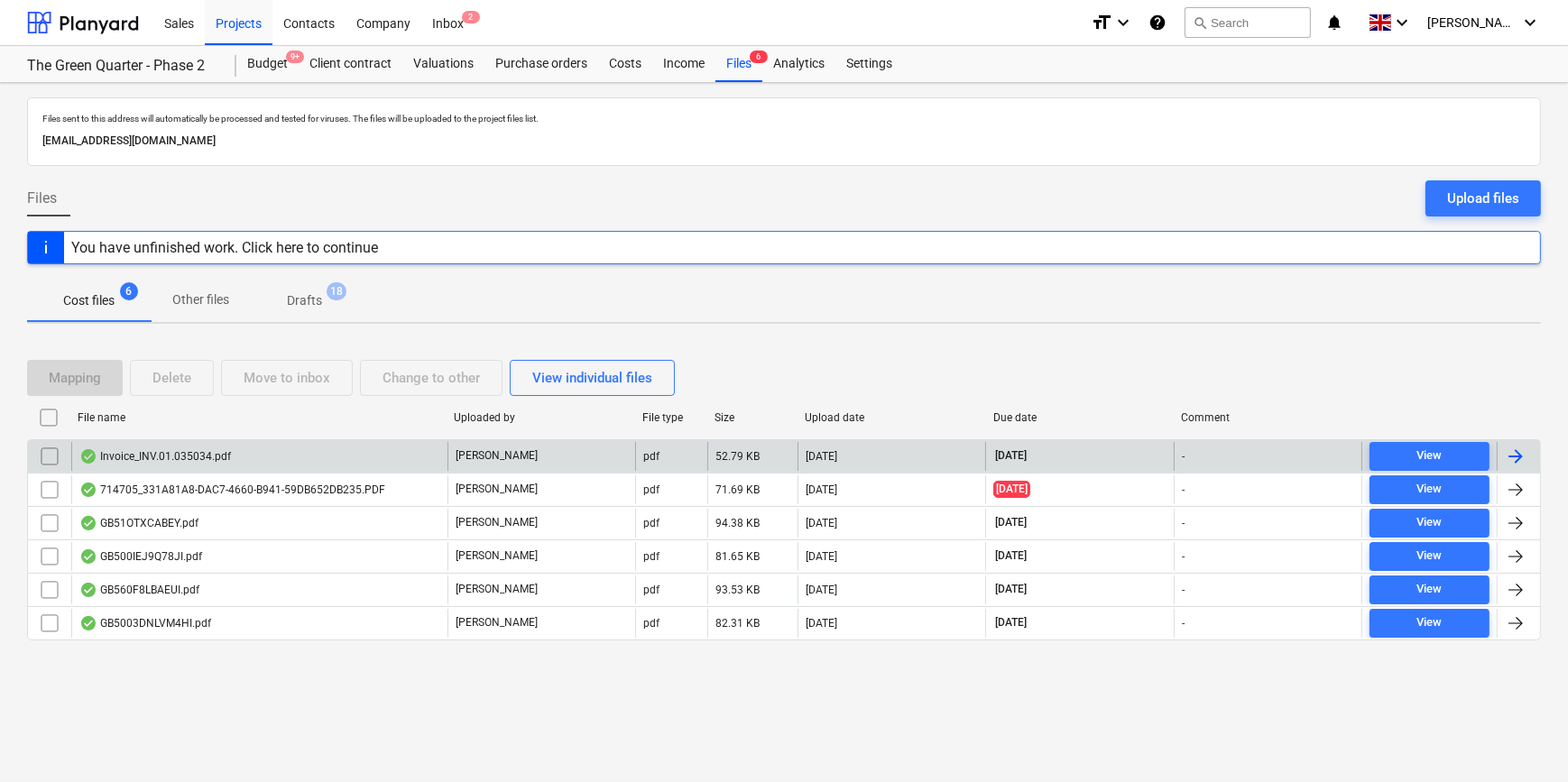
click at [1250, 452] on div at bounding box center [1516, 456] width 22 height 22
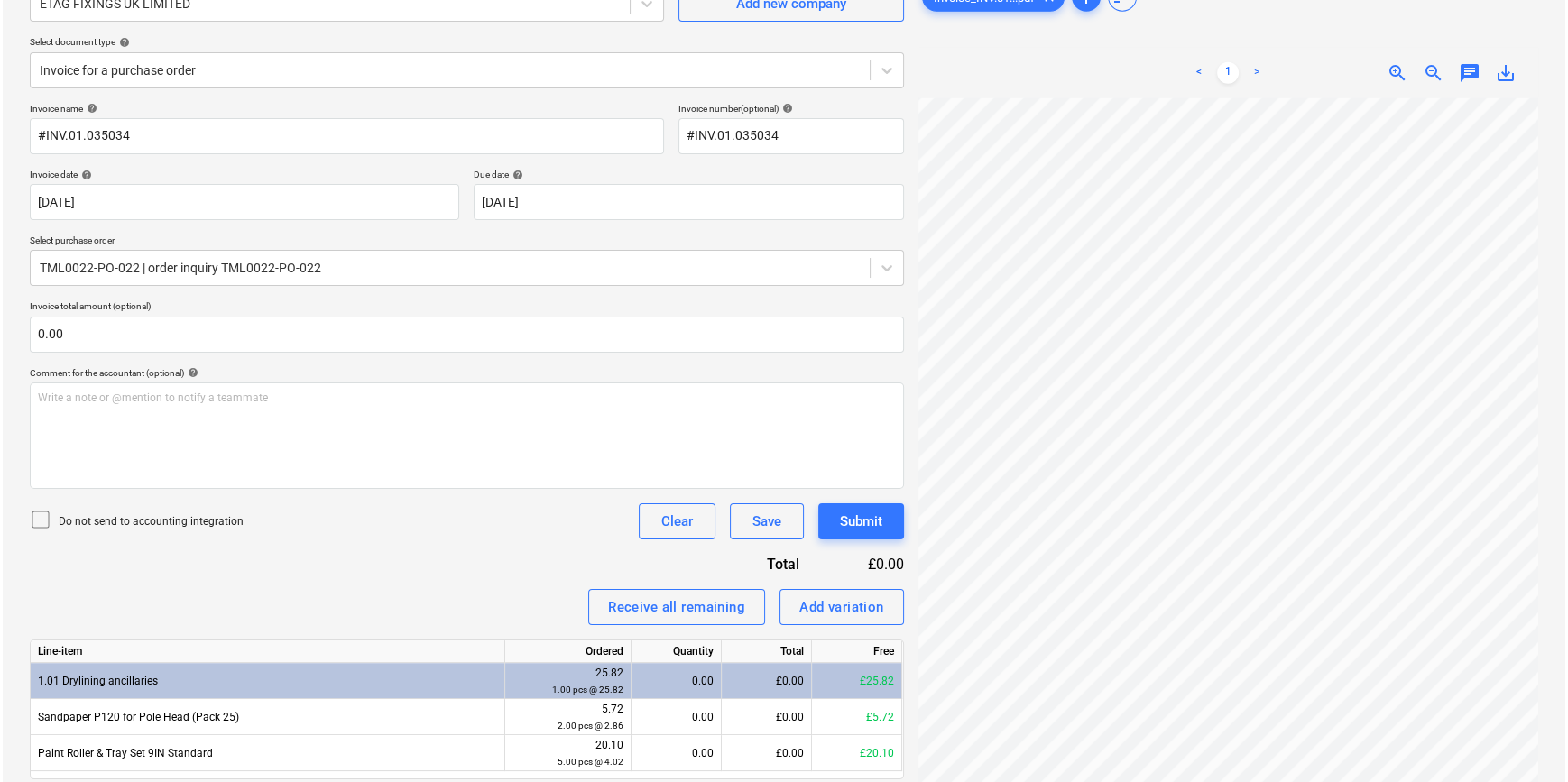
scroll to position [239, 0]
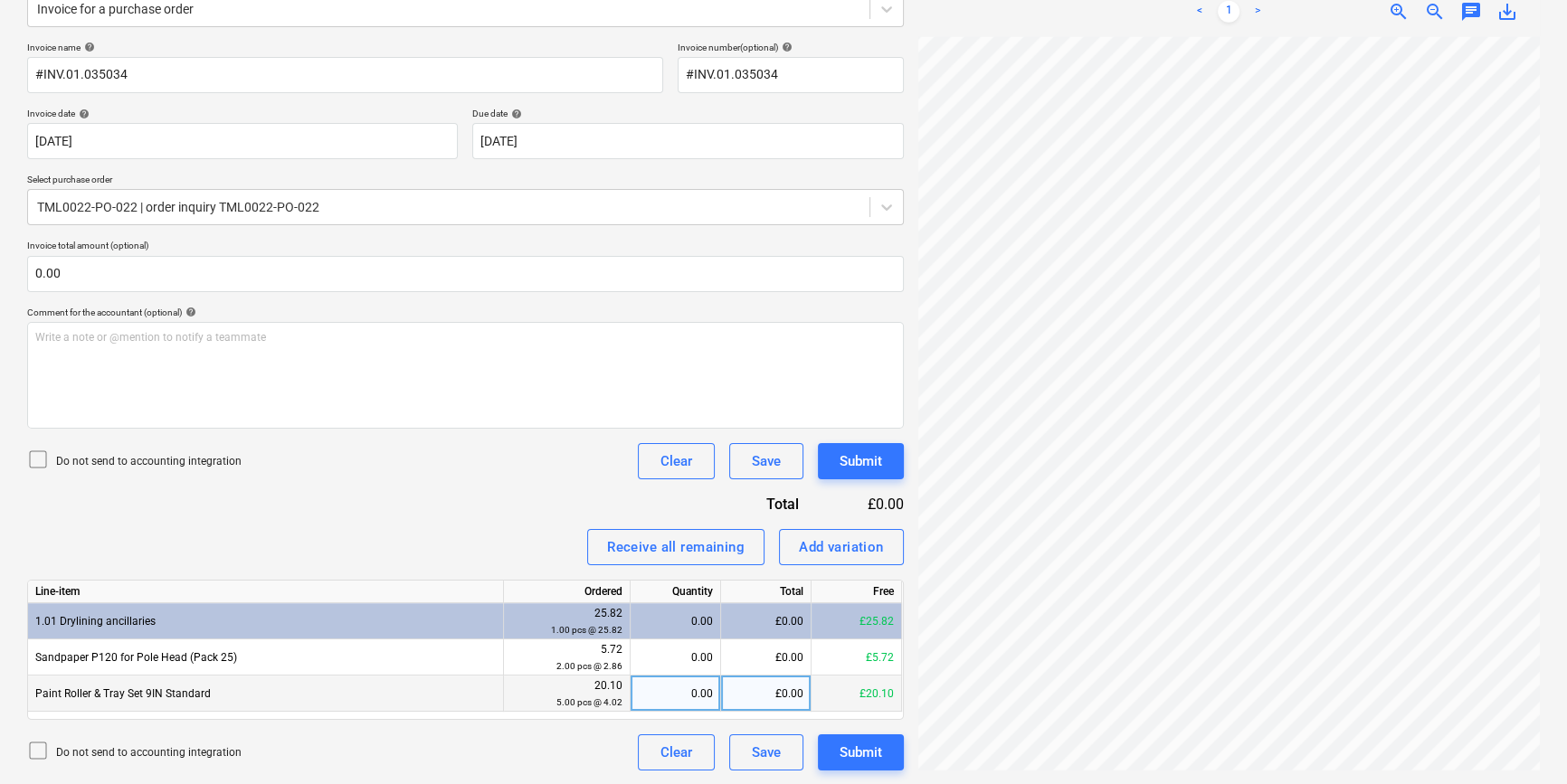
click at [675, 696] on div "0.00" at bounding box center [676, 693] width 75 height 36
click at [853, 748] on div "Submit" at bounding box center [861, 753] width 42 height 24
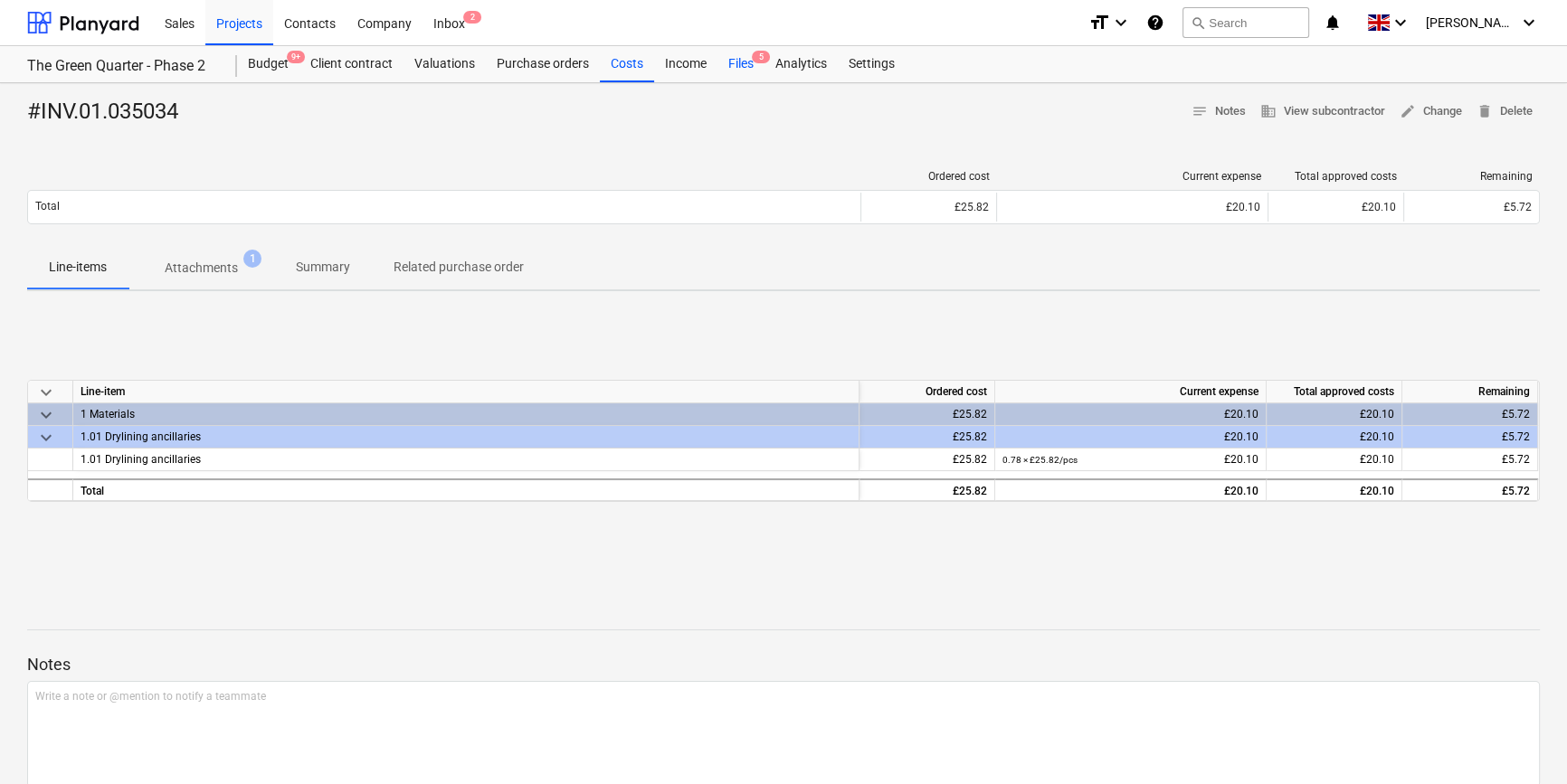
click at [737, 68] on div "Files 5" at bounding box center [740, 63] width 47 height 36
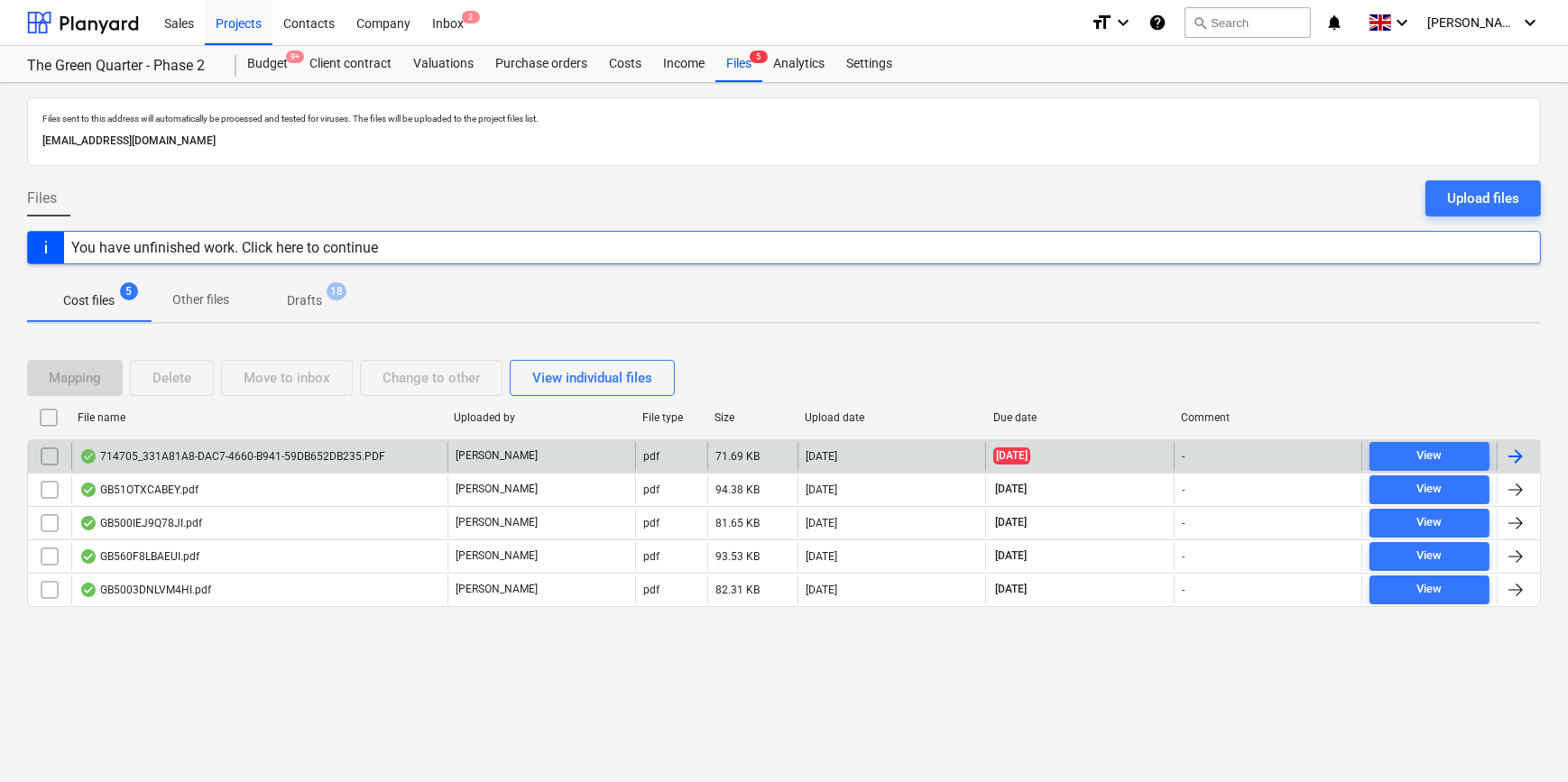
click at [1250, 453] on div at bounding box center [1516, 456] width 22 height 22
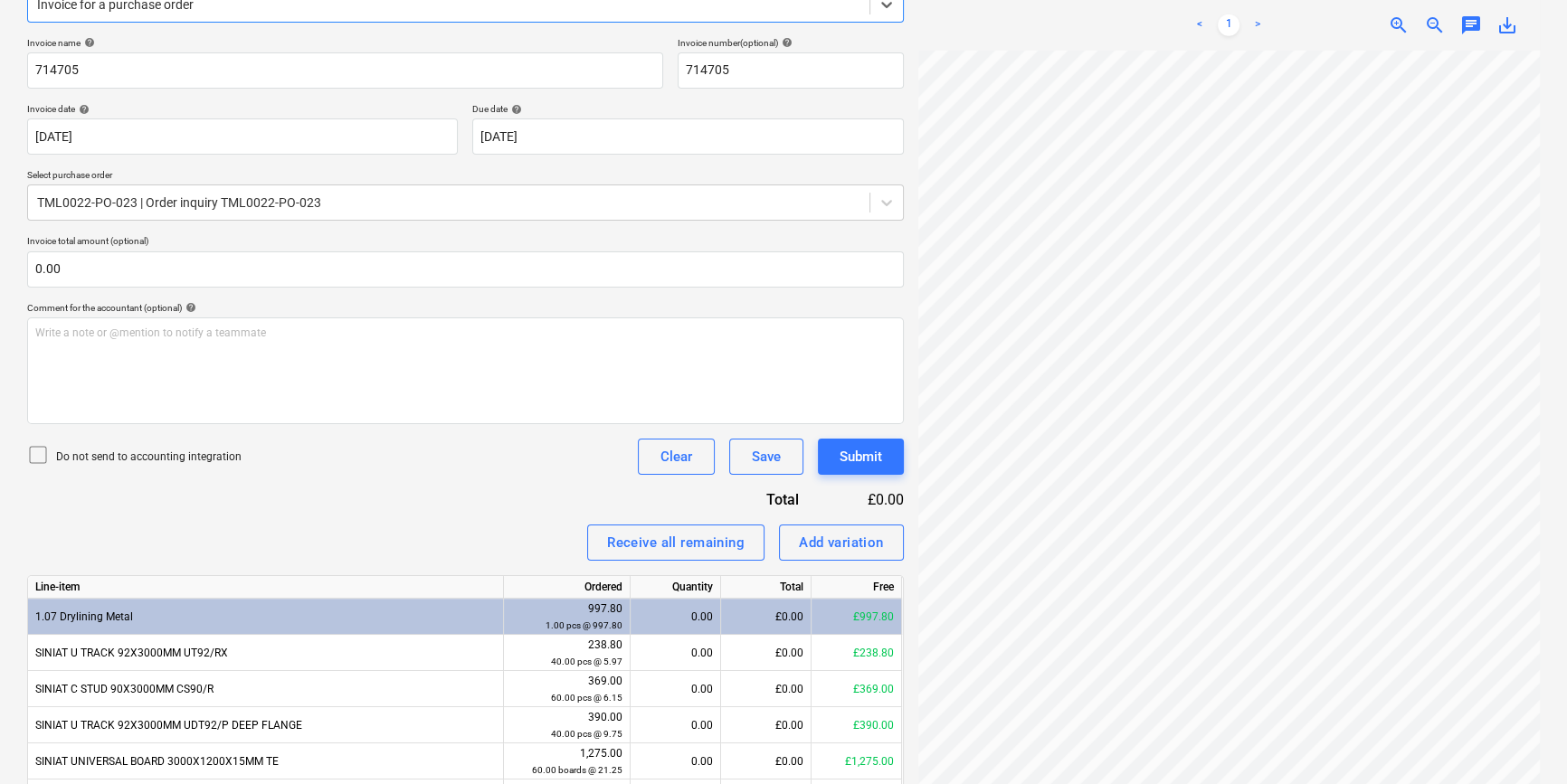
scroll to position [246, 0]
click at [564, 134] on body "Sales Projects Contacts Company Inbox 2 format_size keyboard_arrow_down help se…" at bounding box center [784, 146] width 1567 height 784
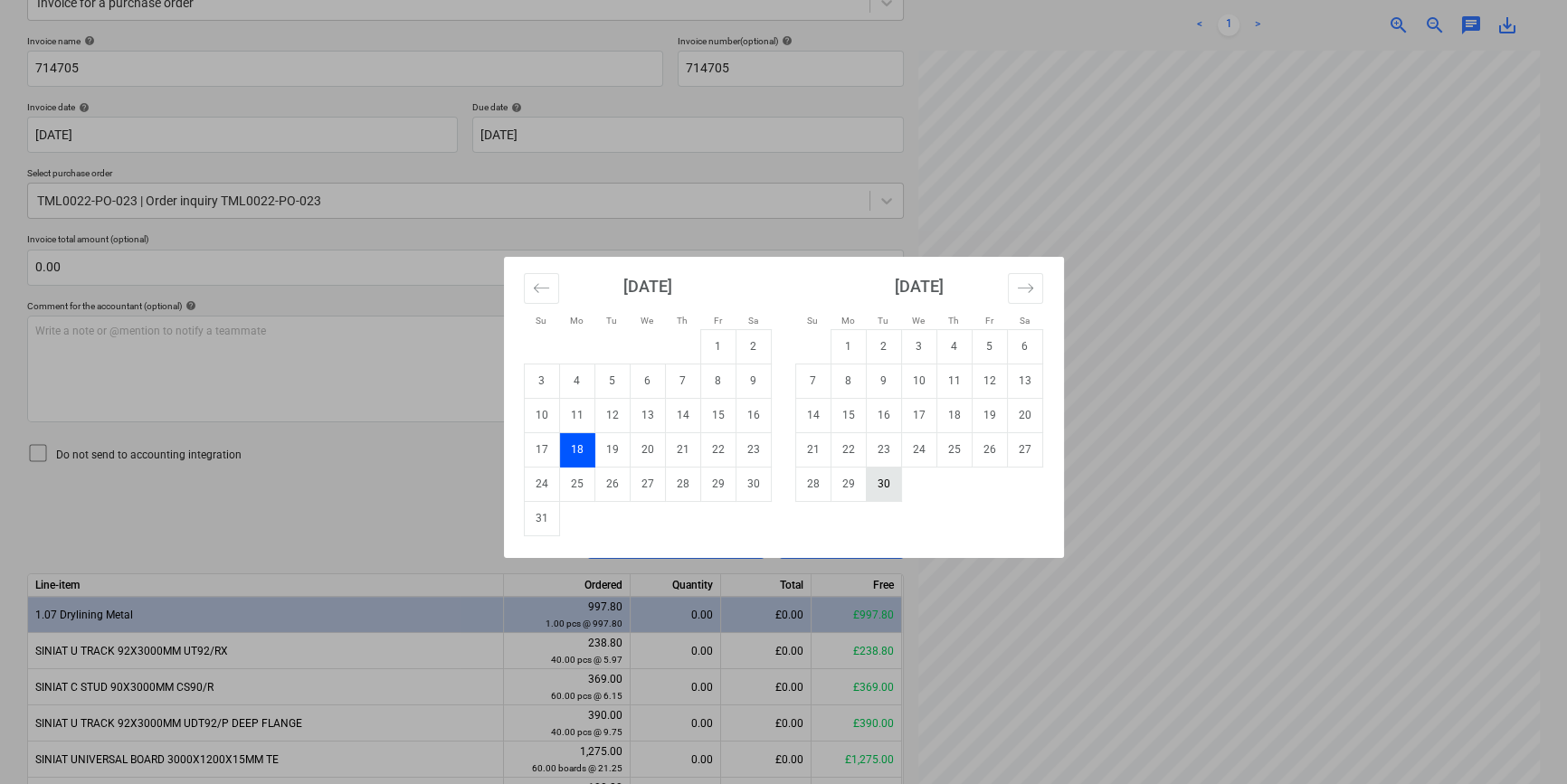
click at [877, 483] on td "30" at bounding box center [883, 483] width 35 height 34
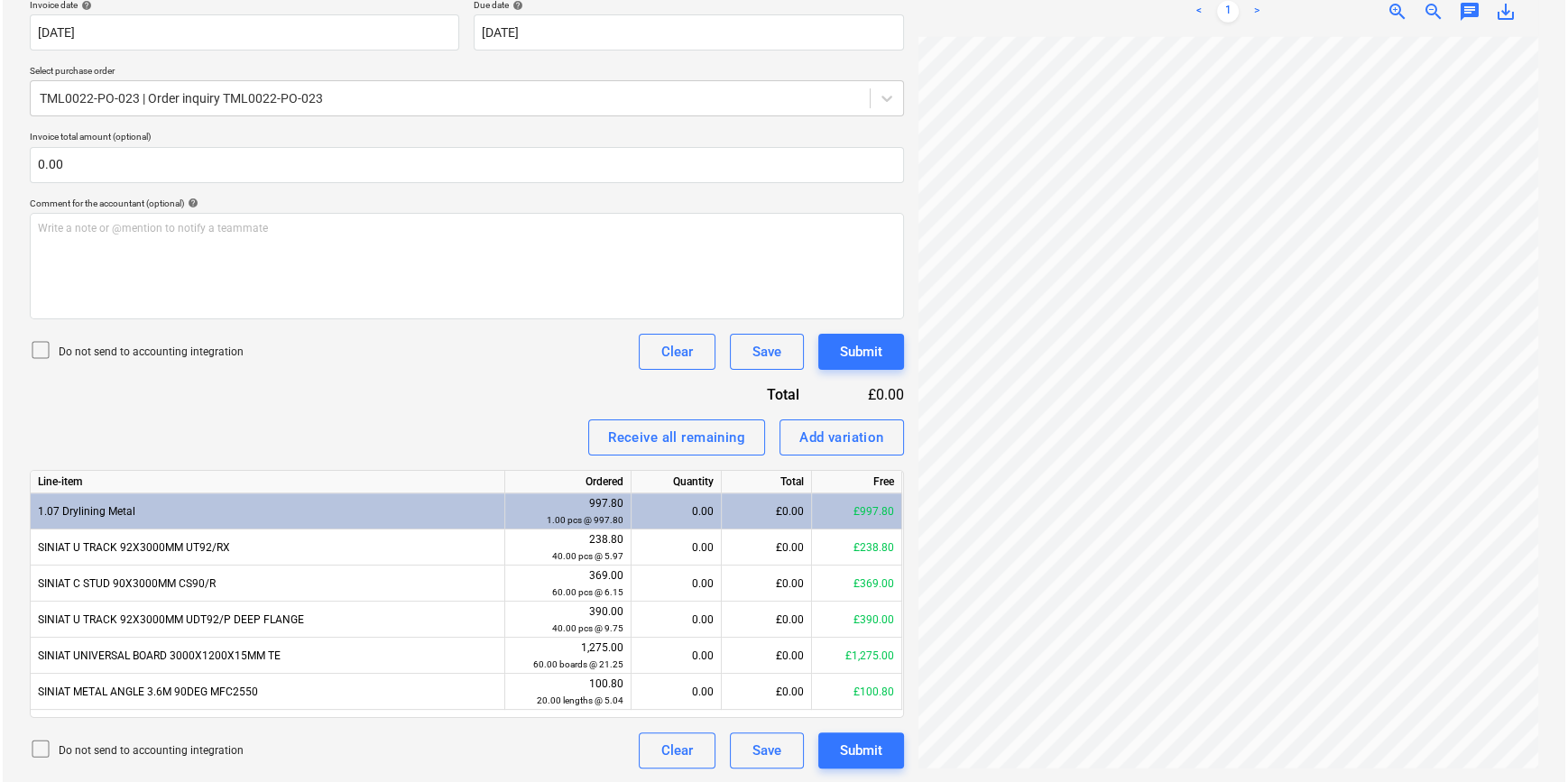
scroll to position [315, 222]
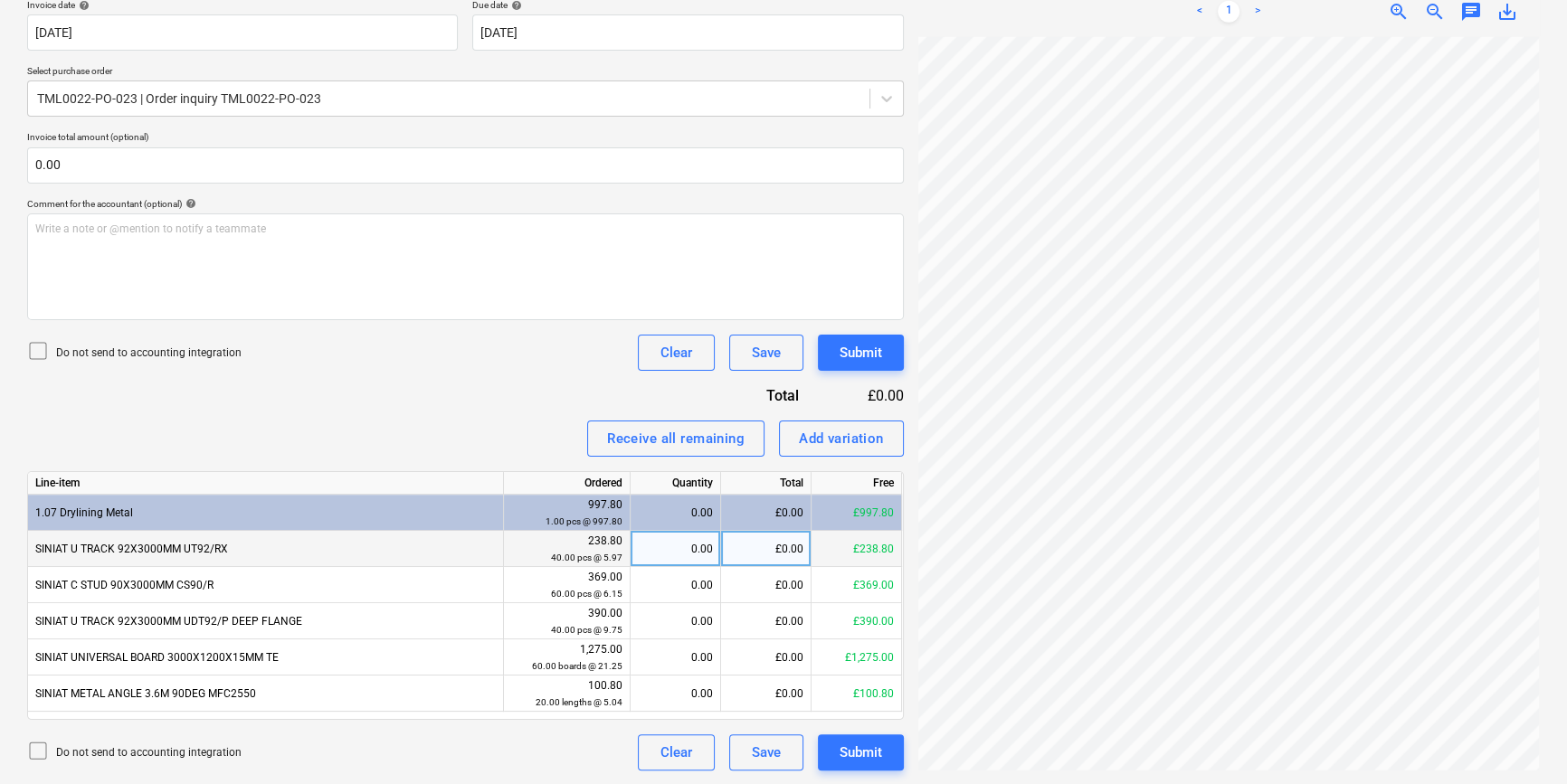
click at [679, 550] on div "0.00" at bounding box center [676, 548] width 75 height 36
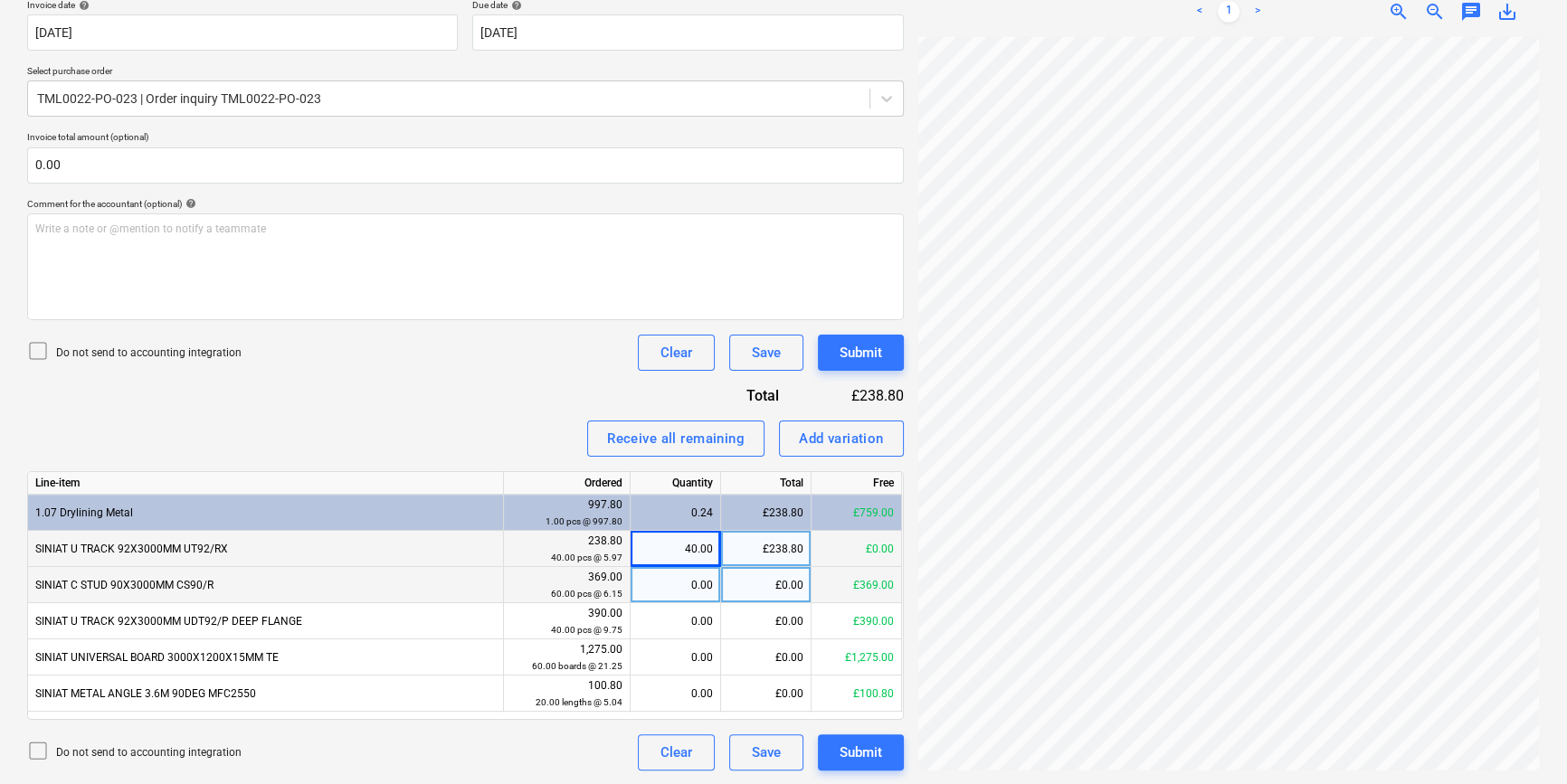
click at [688, 584] on div "0.00" at bounding box center [676, 584] width 75 height 36
click at [867, 749] on div "Submit" at bounding box center [861, 753] width 42 height 24
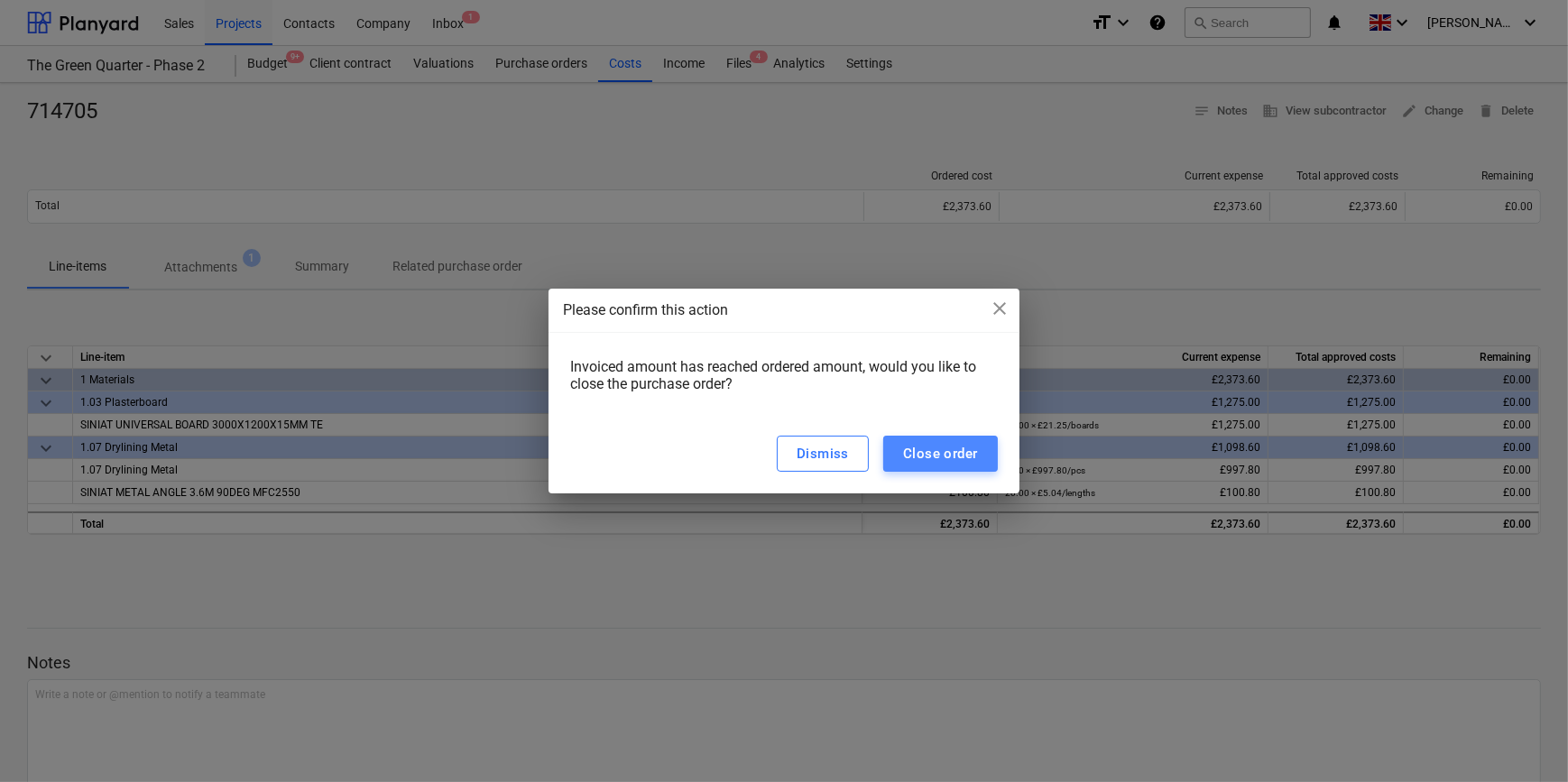
click at [926, 466] on button "Close order" at bounding box center [940, 453] width 115 height 36
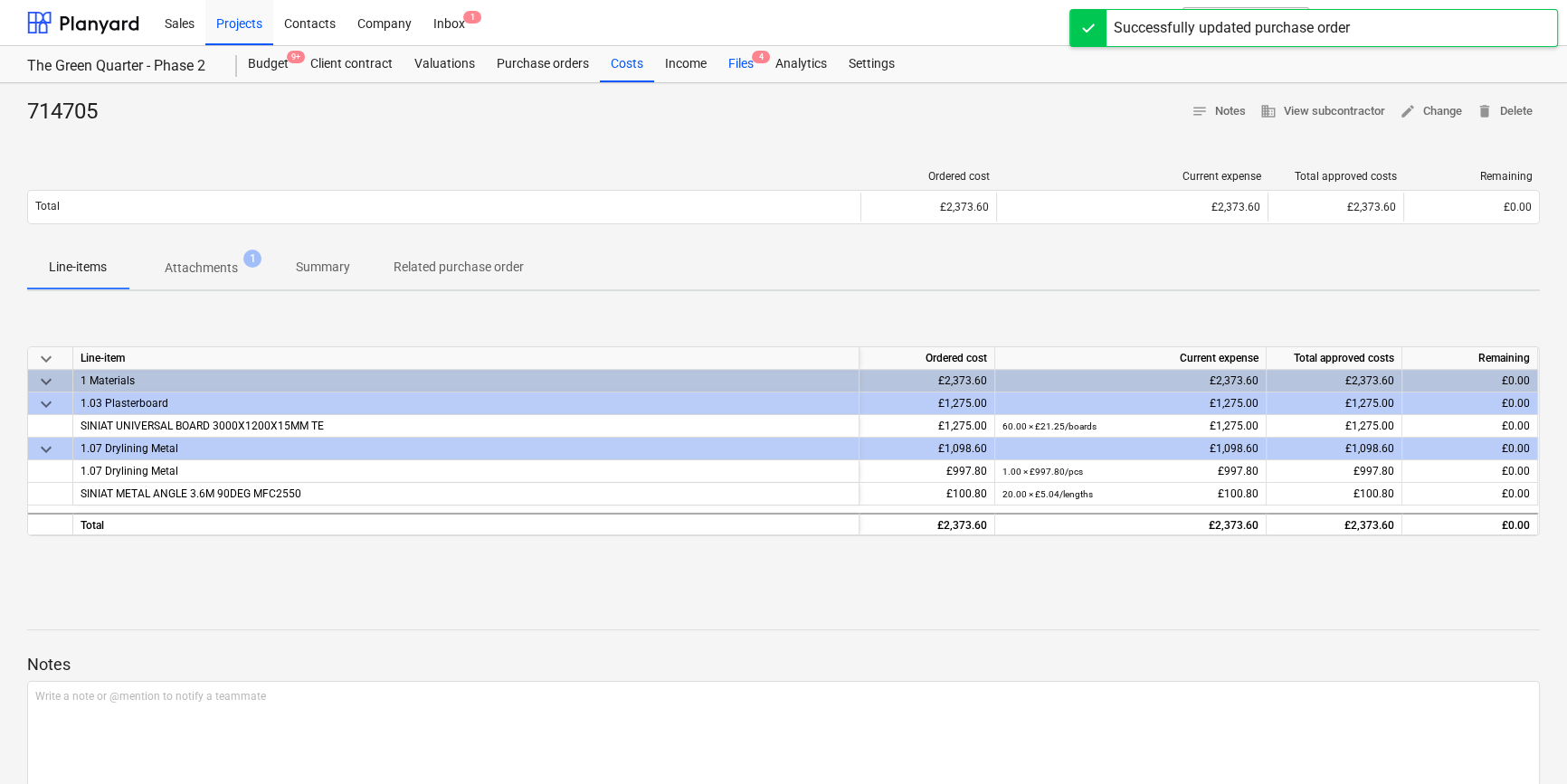
click at [729, 65] on div "Files 4" at bounding box center [740, 63] width 47 height 36
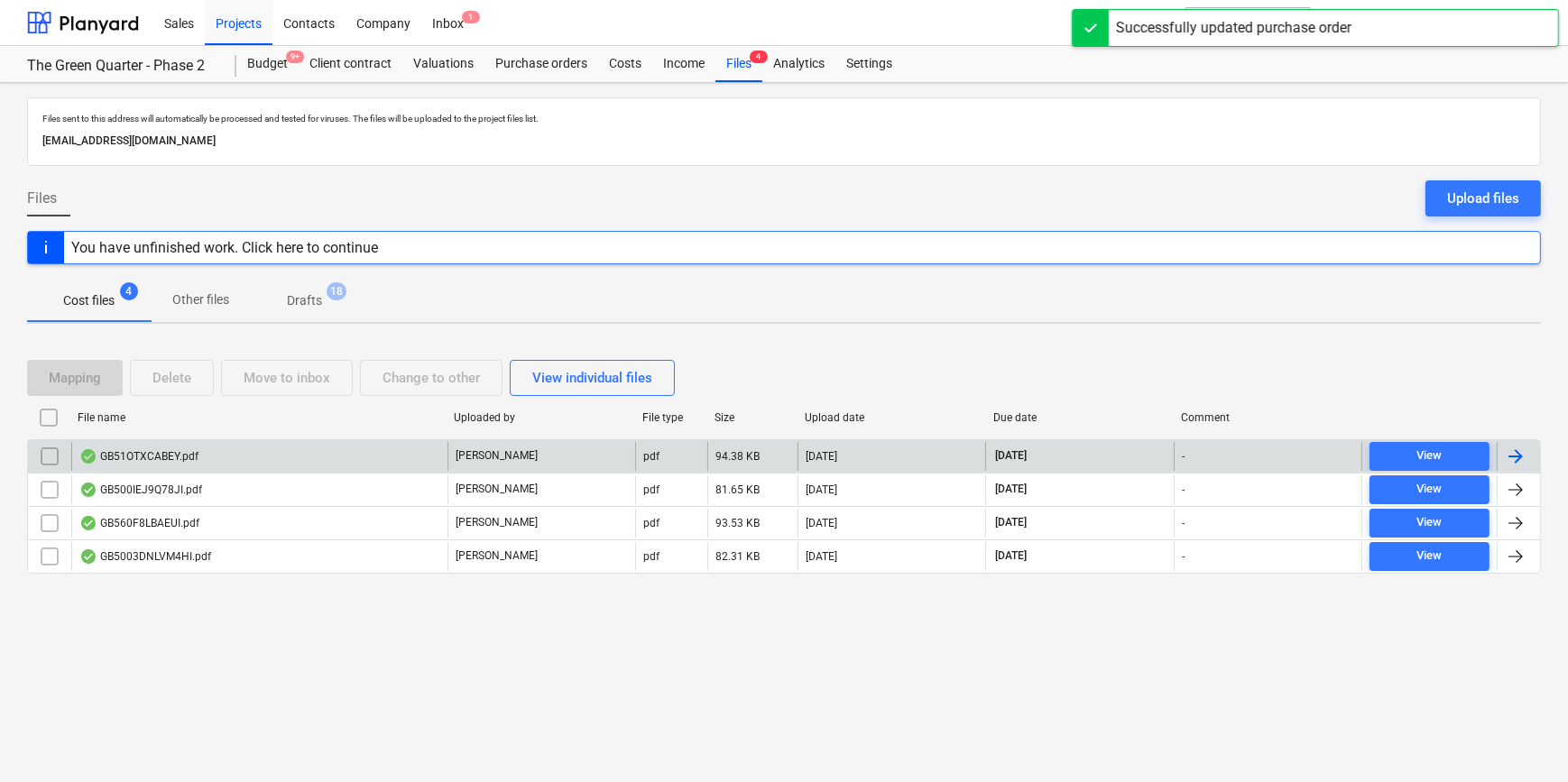
click at [1250, 455] on div at bounding box center [1516, 456] width 22 height 22
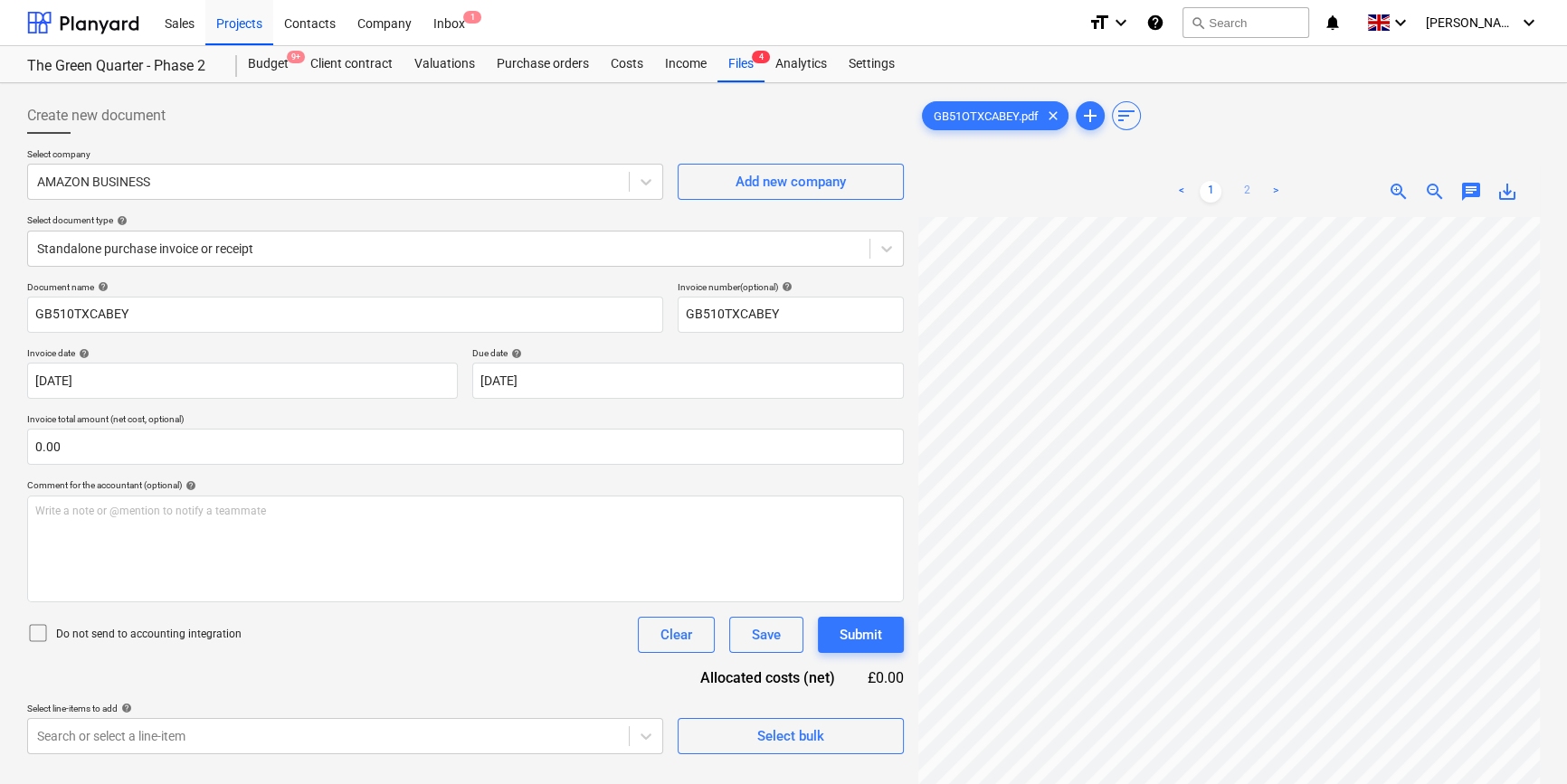
click at [1242, 193] on link "2" at bounding box center [1247, 192] width 22 height 22
click at [786, 739] on div "Select bulk" at bounding box center [791, 736] width 67 height 24
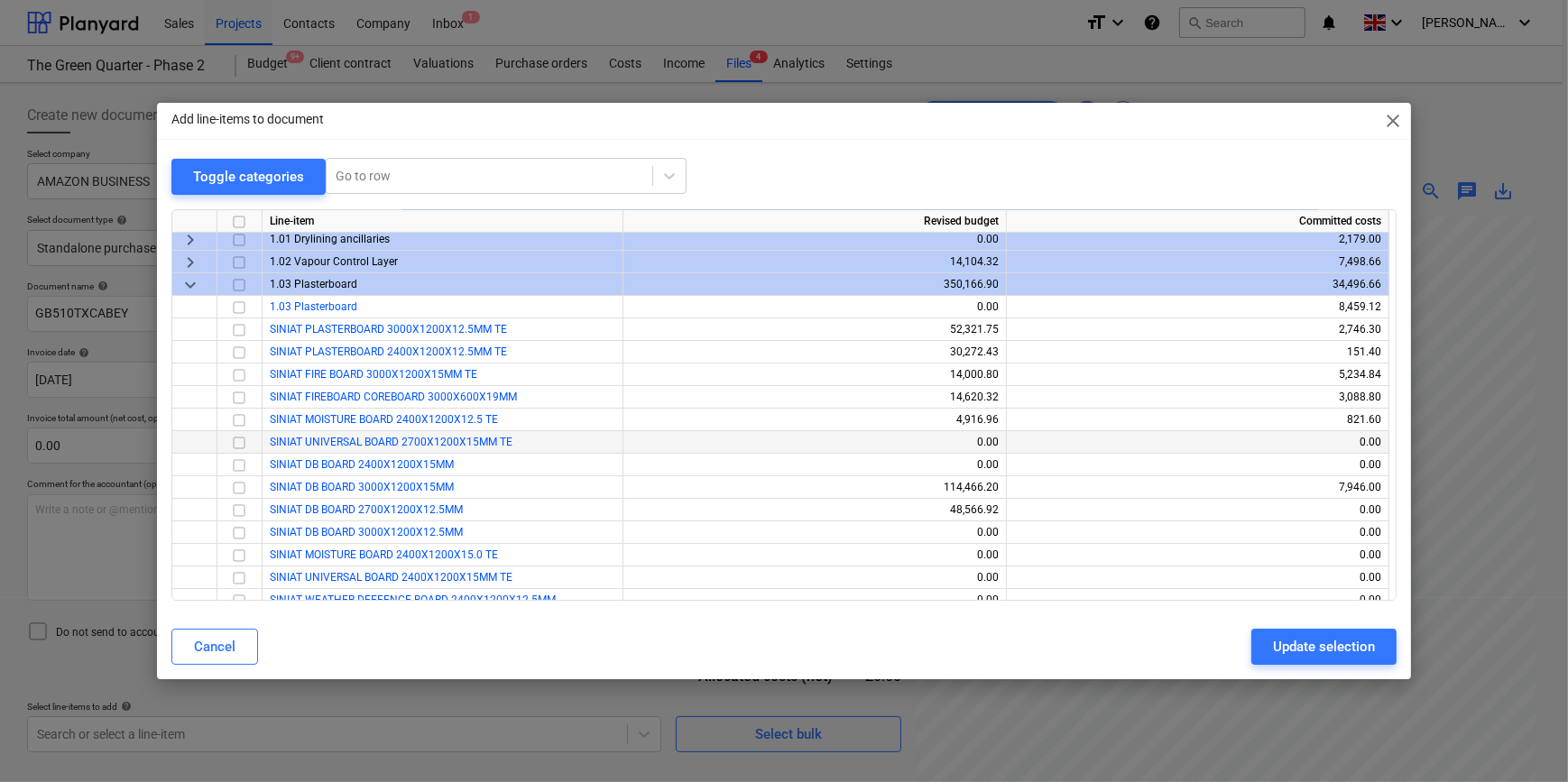
scroll to position [0, 0]
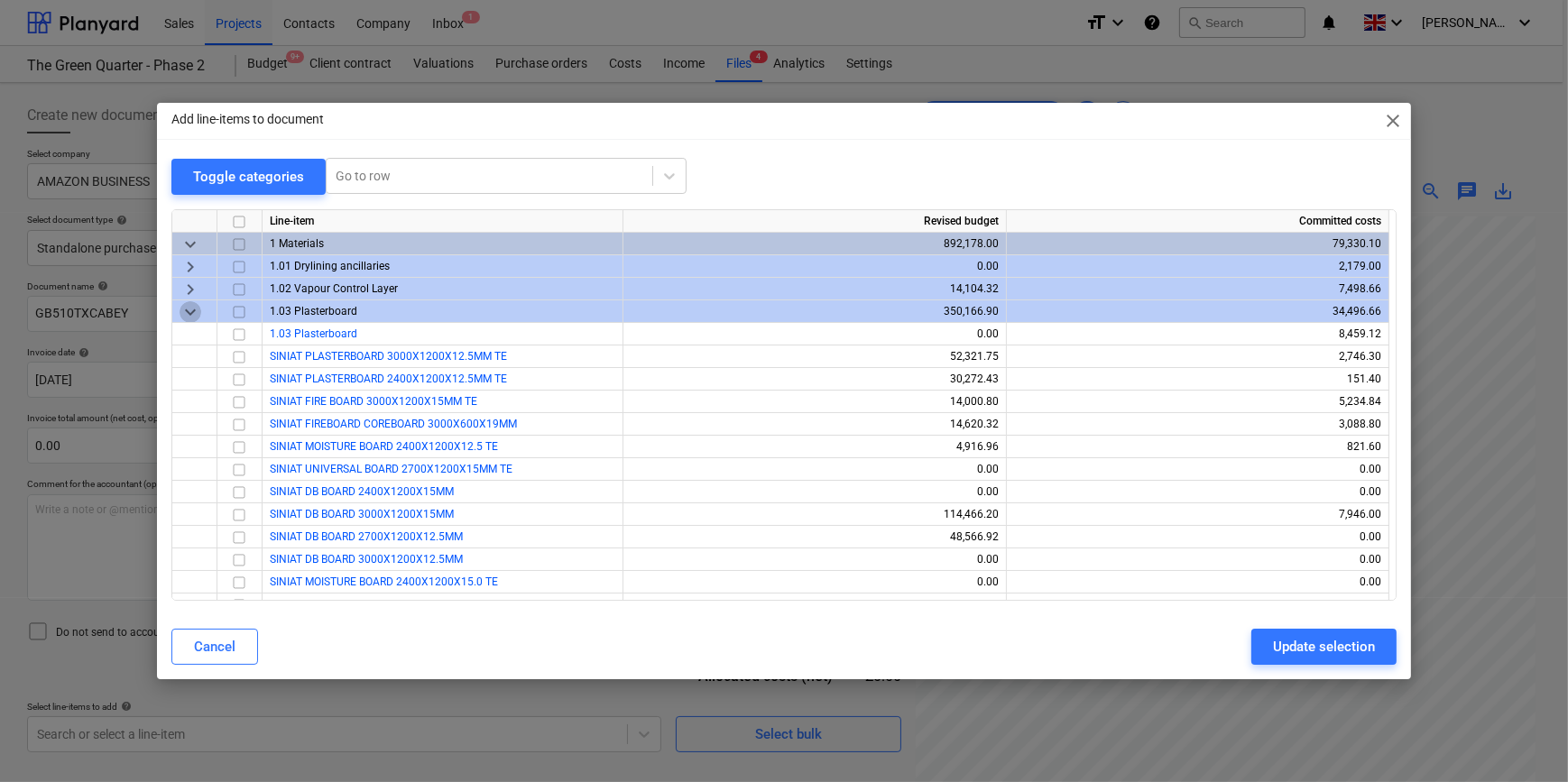
click at [192, 309] on span "keyboard_arrow_down" at bounding box center [191, 311] width 22 height 22
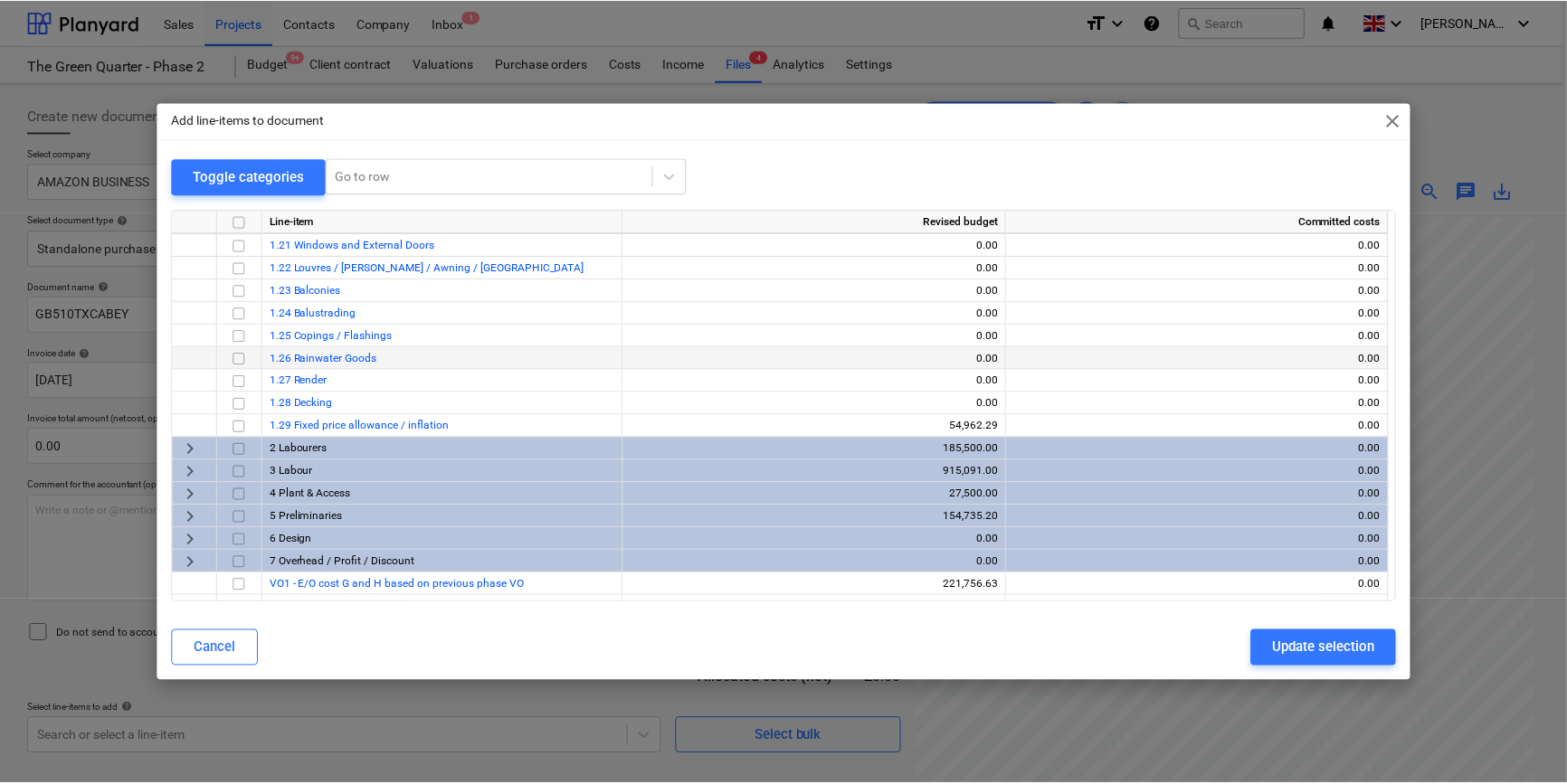
scroll to position [491, 0]
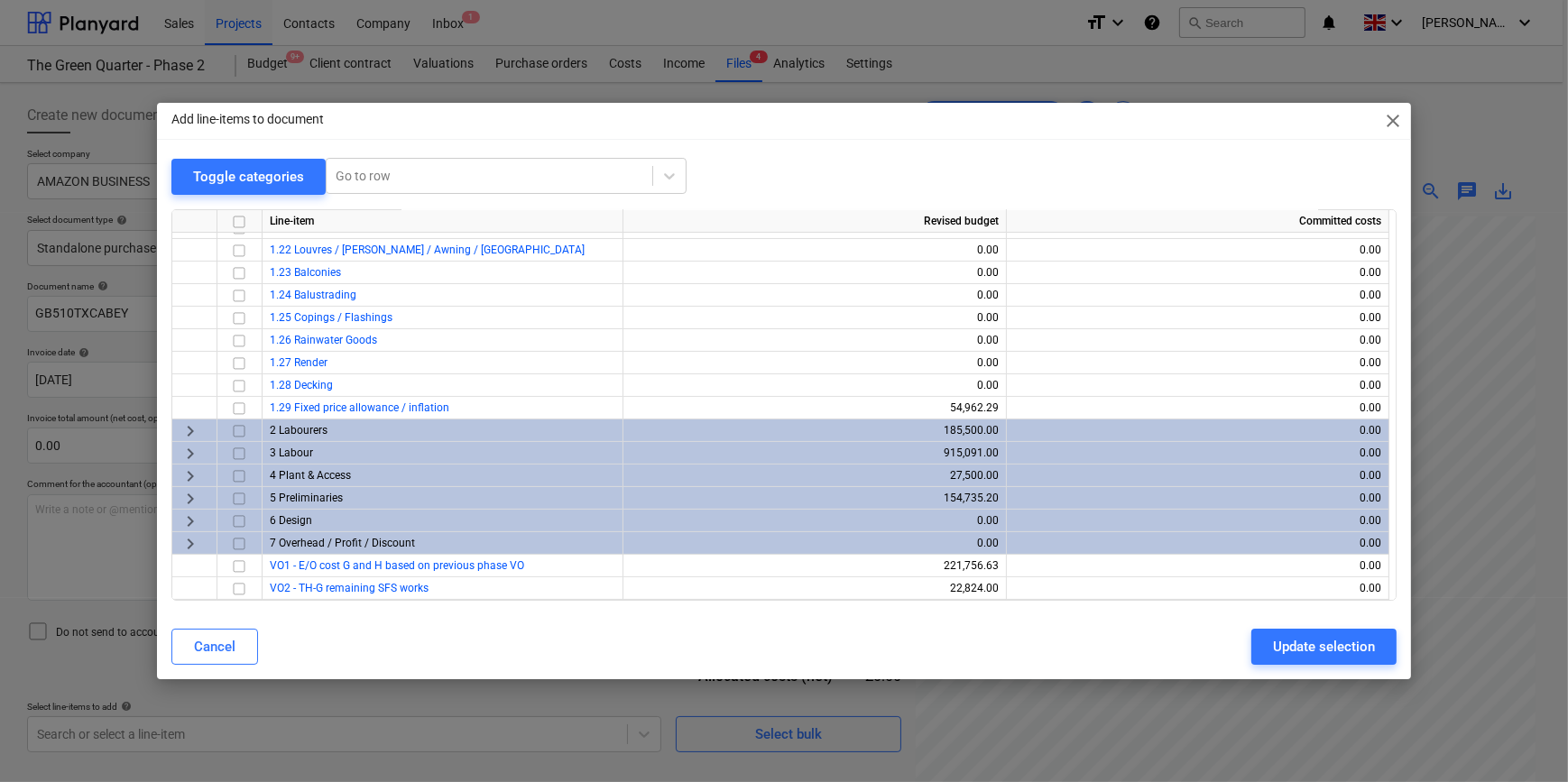
click at [191, 473] on span "keyboard_arrow_right" at bounding box center [191, 475] width 22 height 22
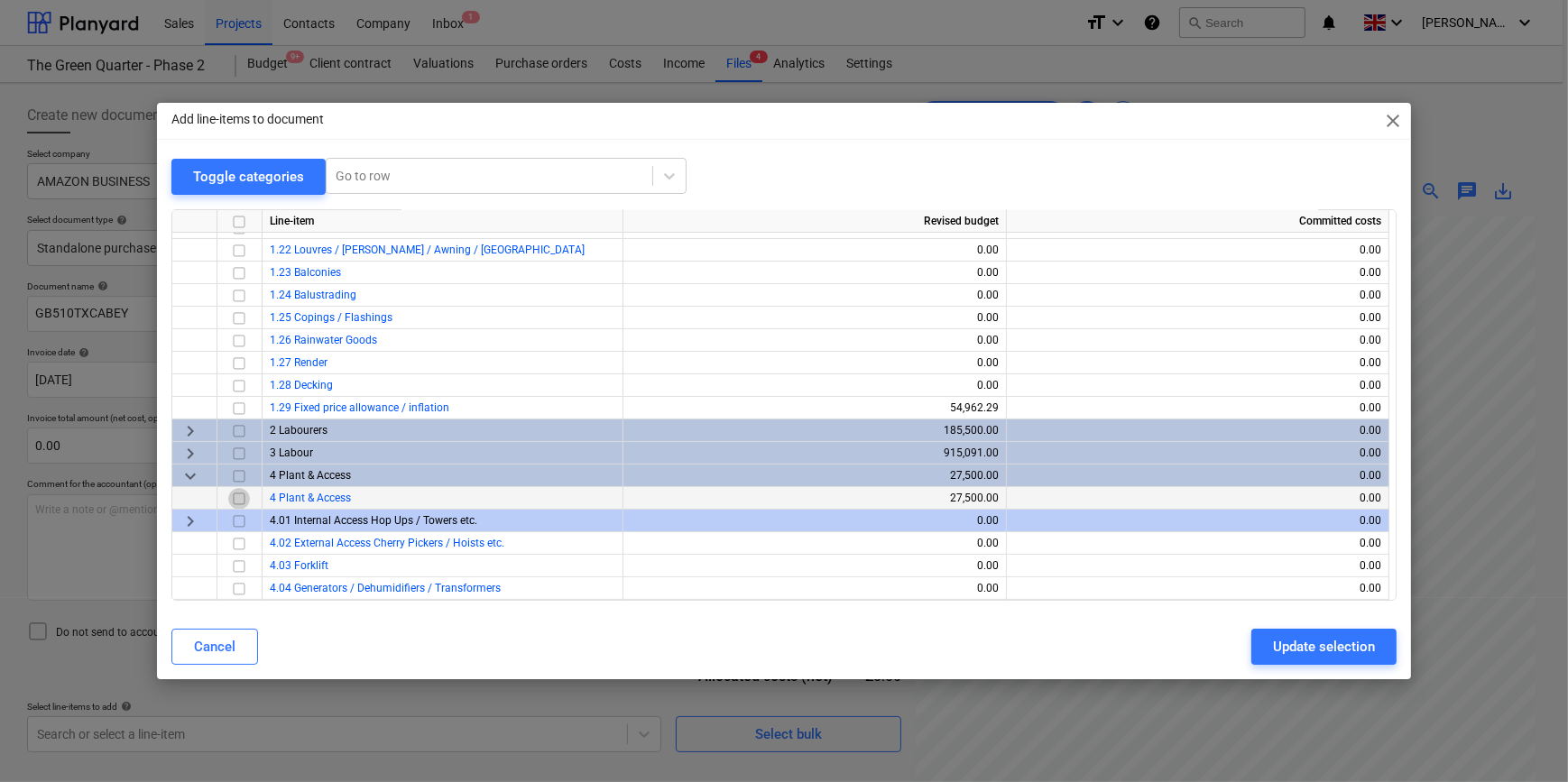
click at [237, 497] on input "checkbox" at bounding box center [240, 498] width 22 height 22
click at [1250, 644] on div "Update selection" at bounding box center [1324, 647] width 102 height 24
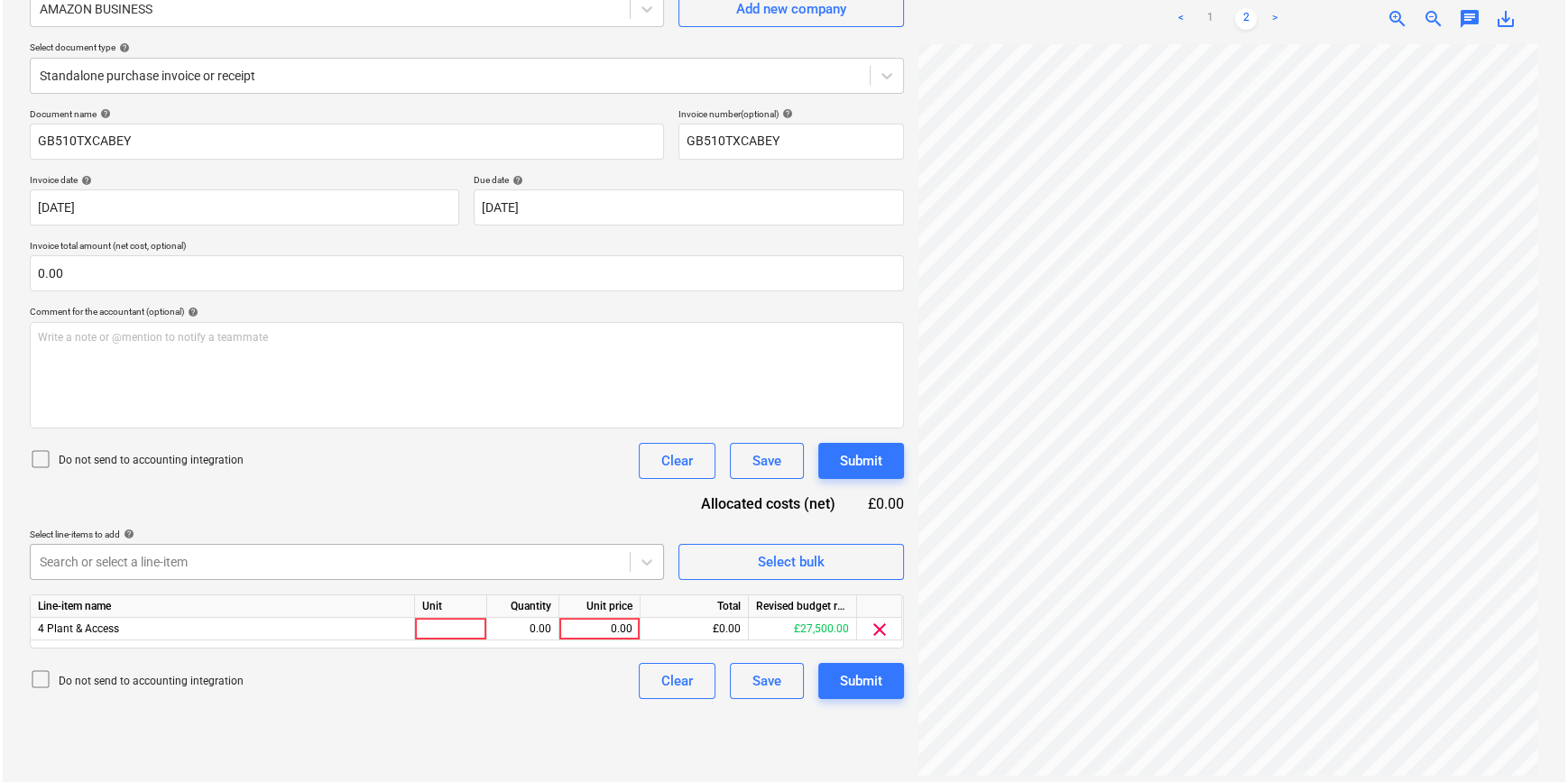
scroll to position [181, 0]
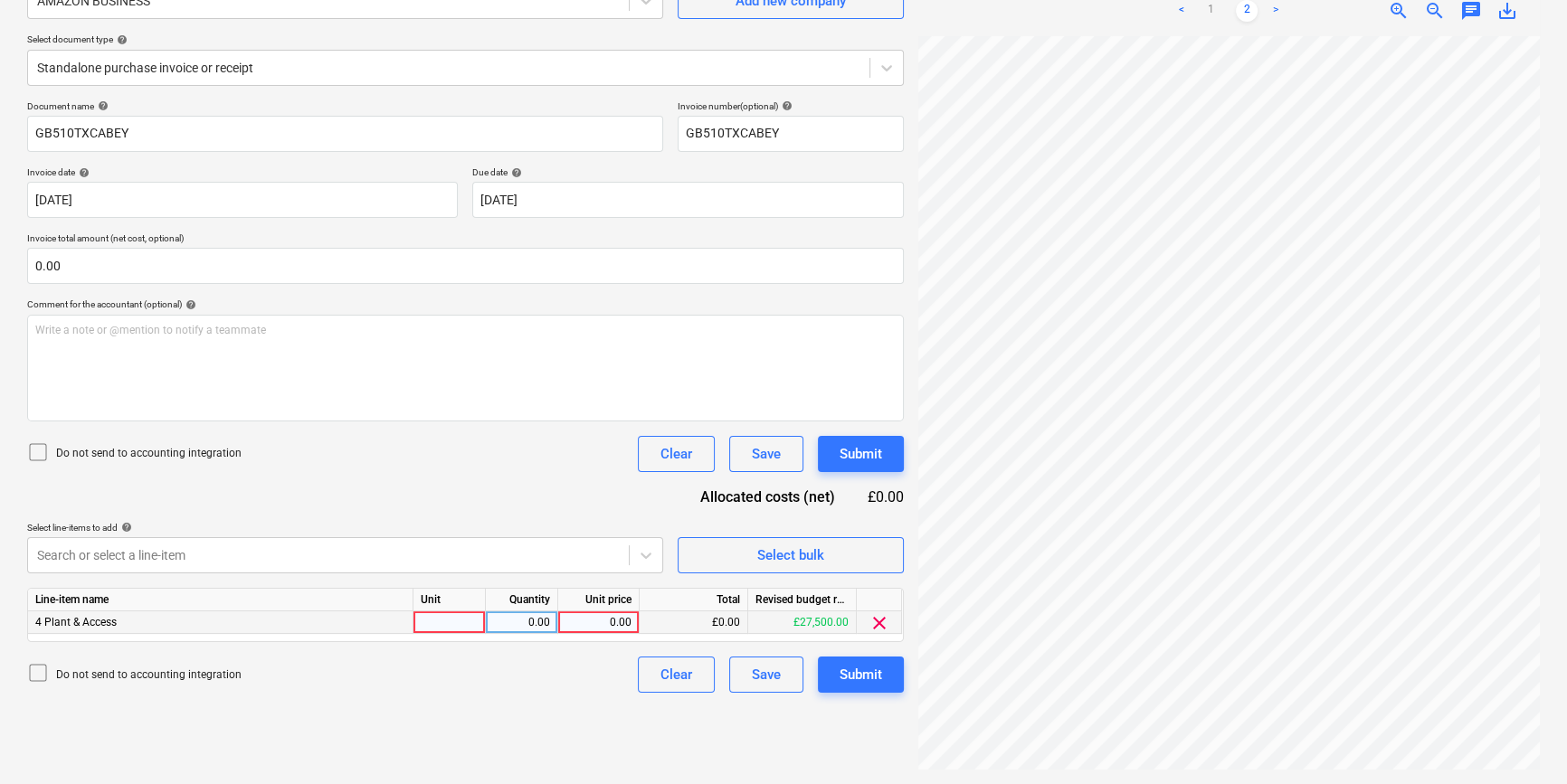
click at [451, 623] on div at bounding box center [449, 622] width 73 height 23
click at [890, 678] on button "Submit" at bounding box center [860, 674] width 86 height 36
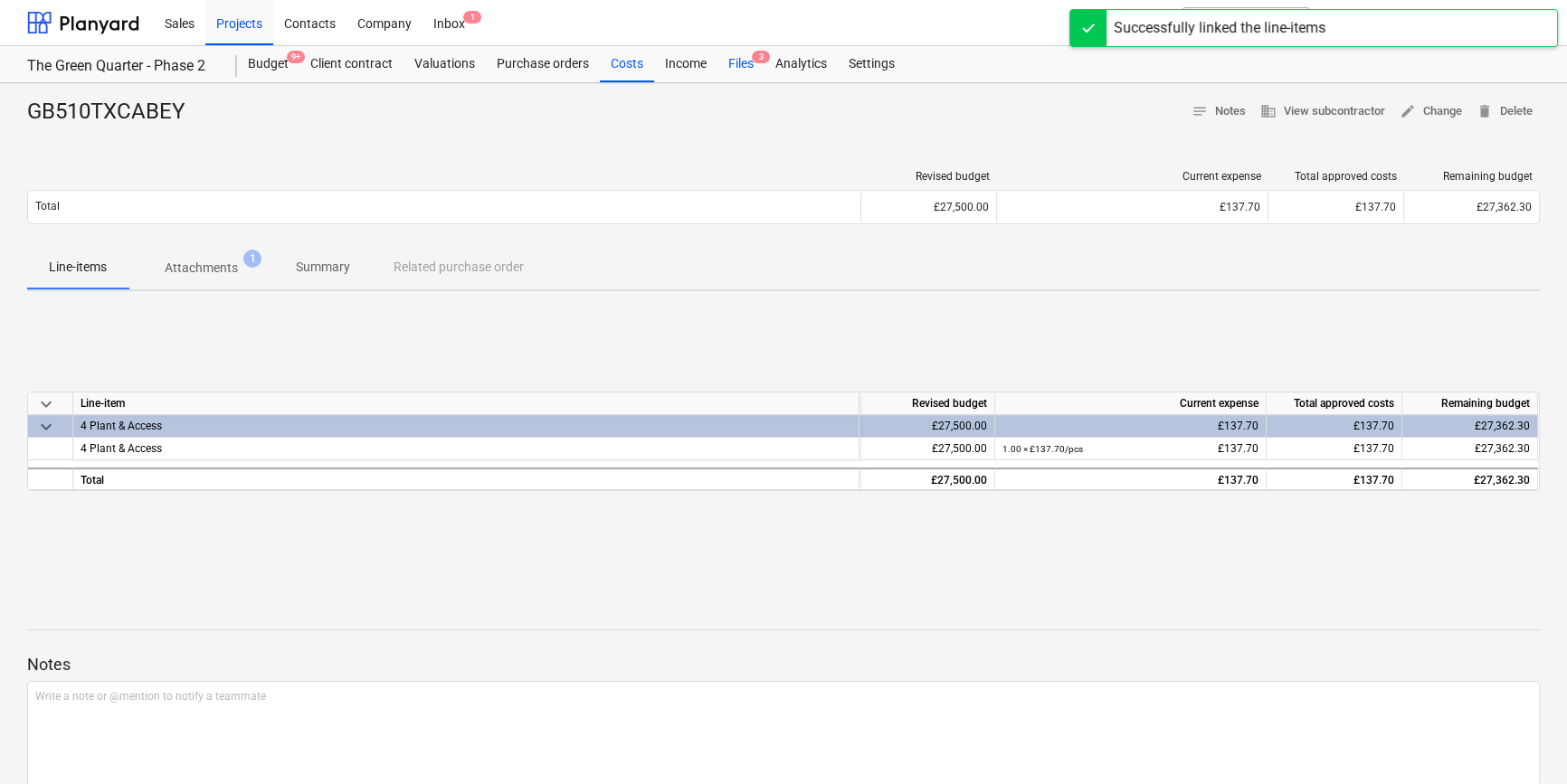
click at [737, 63] on div "Files 3" at bounding box center [740, 63] width 47 height 36
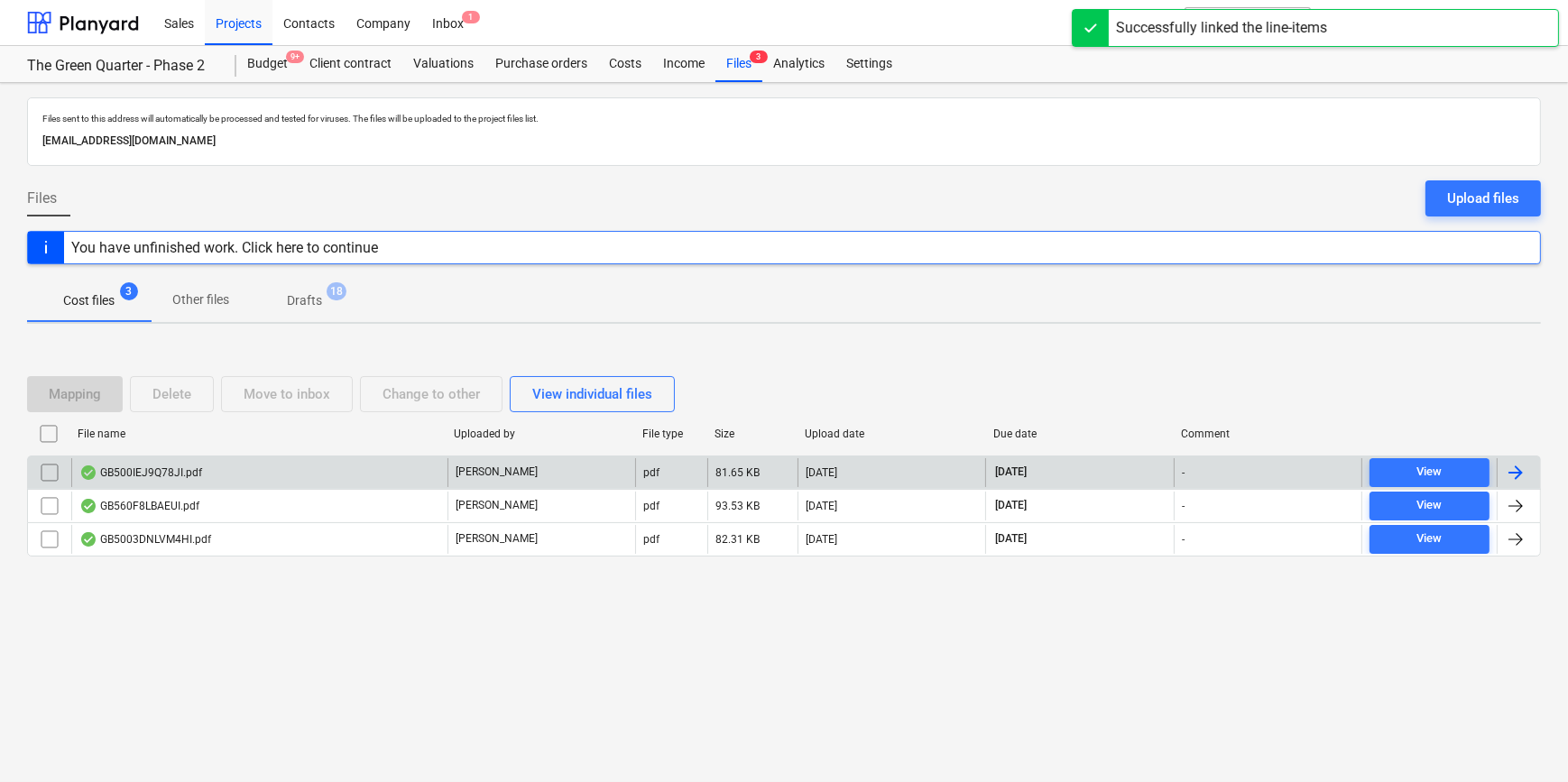
click at [1250, 470] on div at bounding box center [1516, 473] width 22 height 22
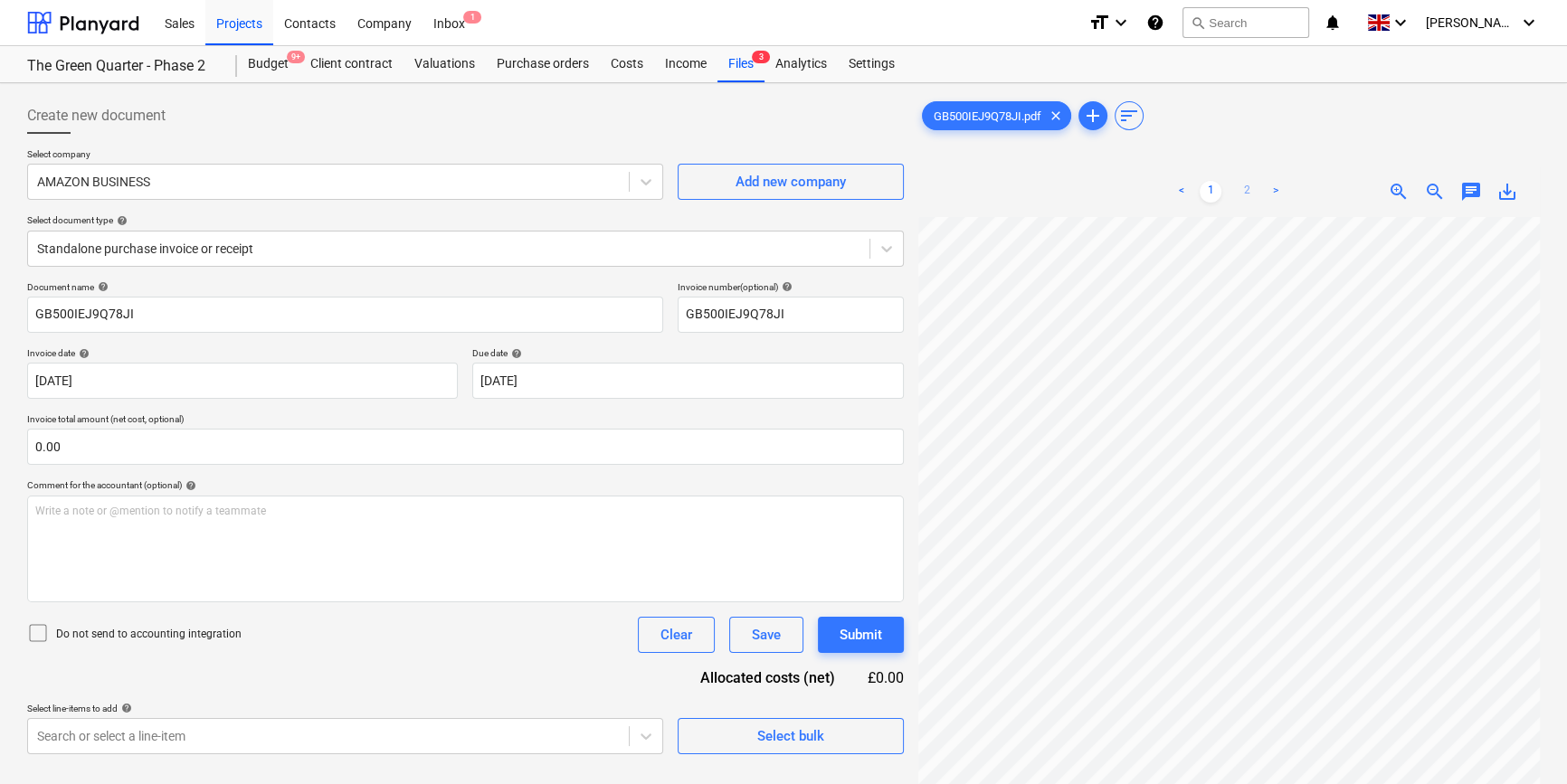
click at [1241, 190] on link "2" at bounding box center [1247, 192] width 22 height 22
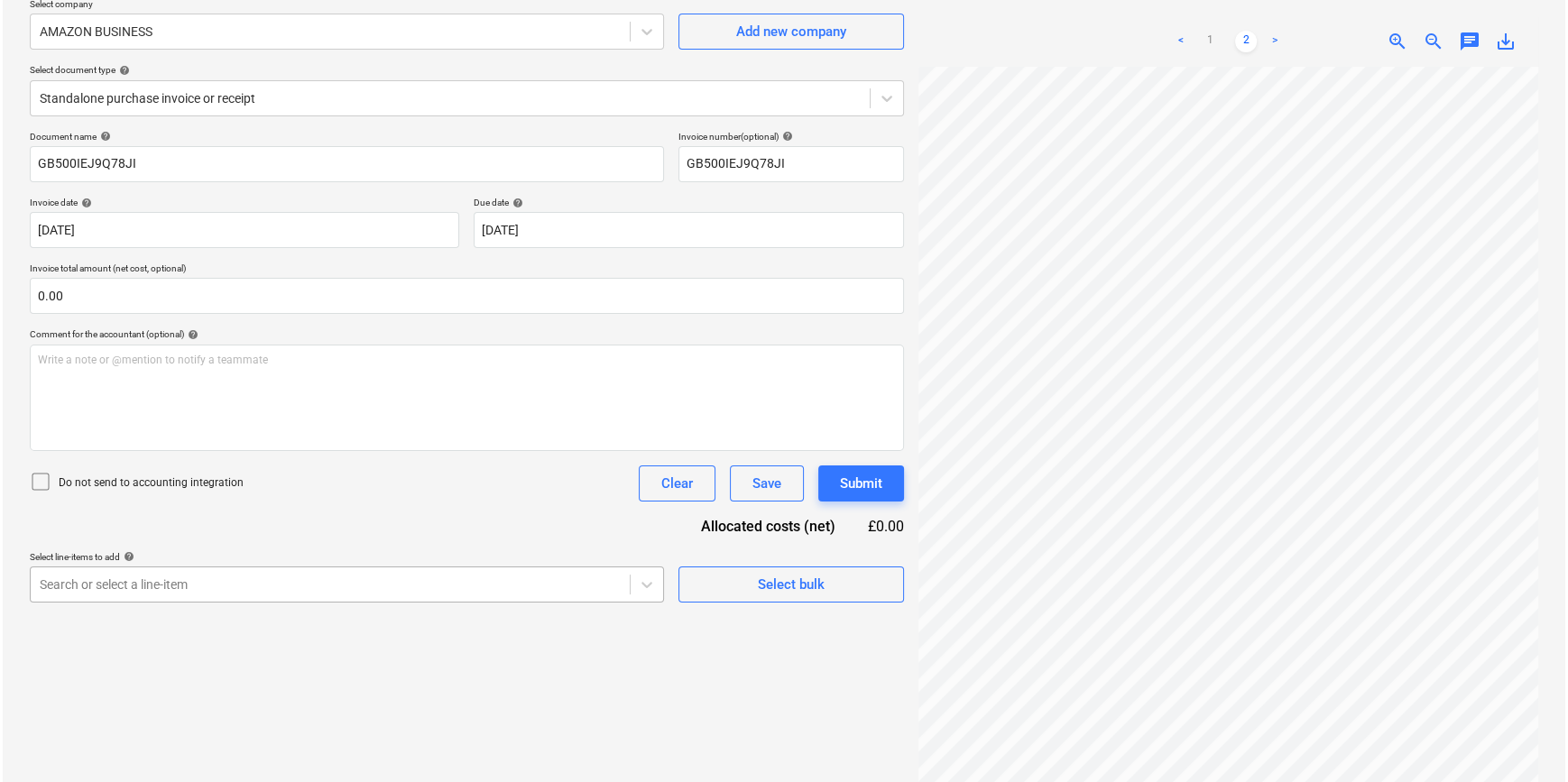
scroll to position [163, 0]
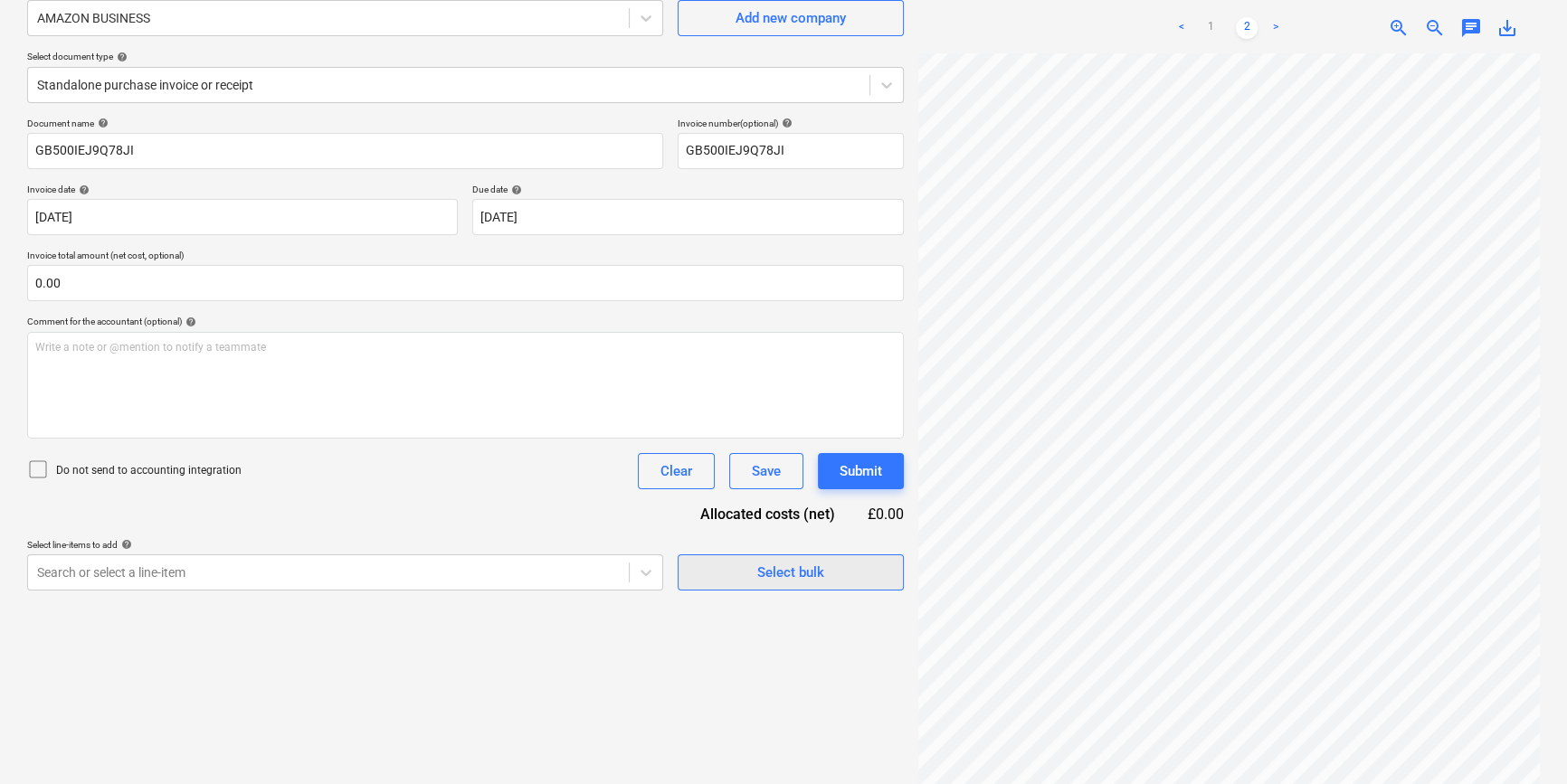
click at [705, 568] on span "Select bulk" at bounding box center [791, 572] width 181 height 24
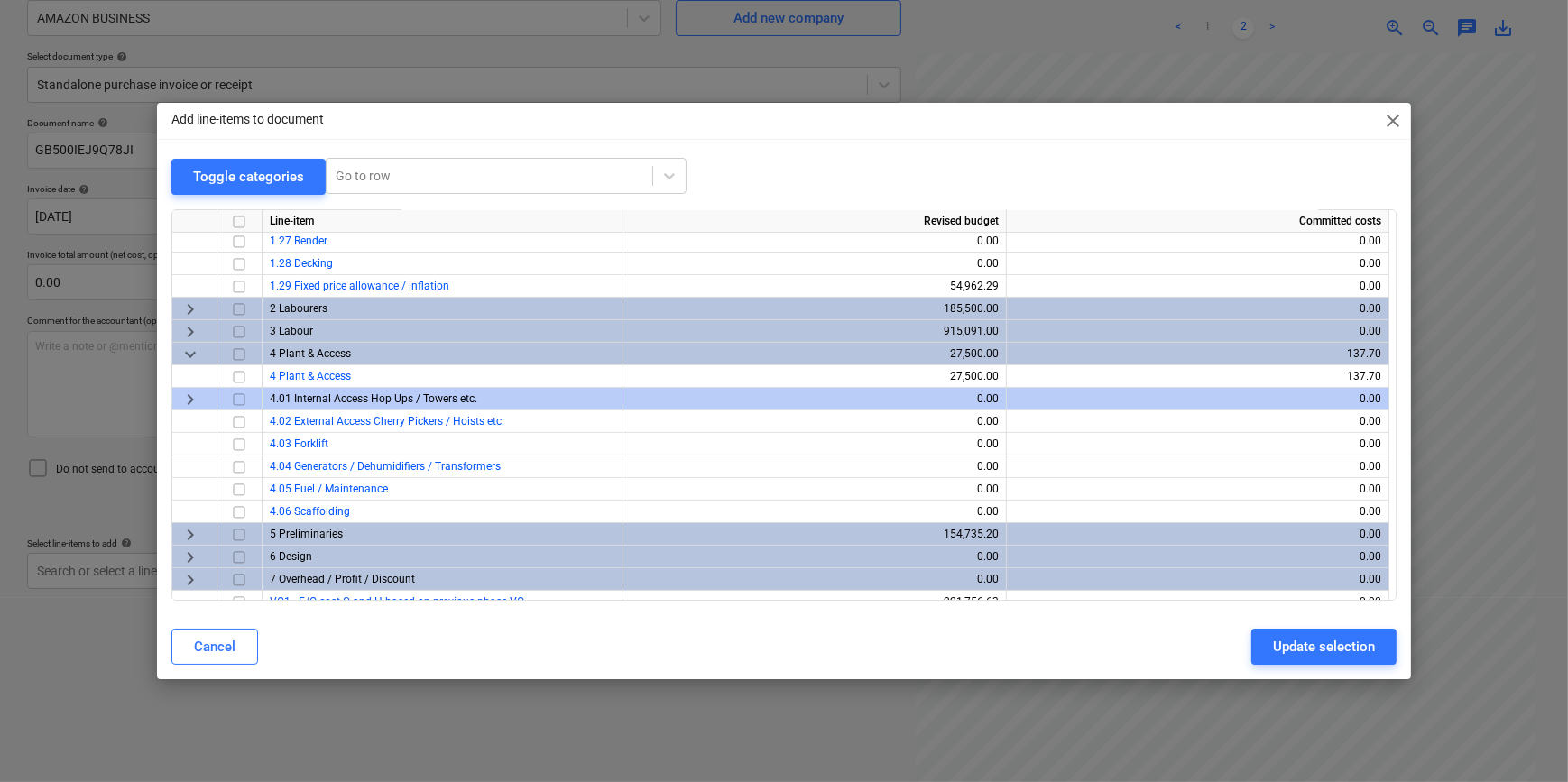
scroll to position [648, 0]
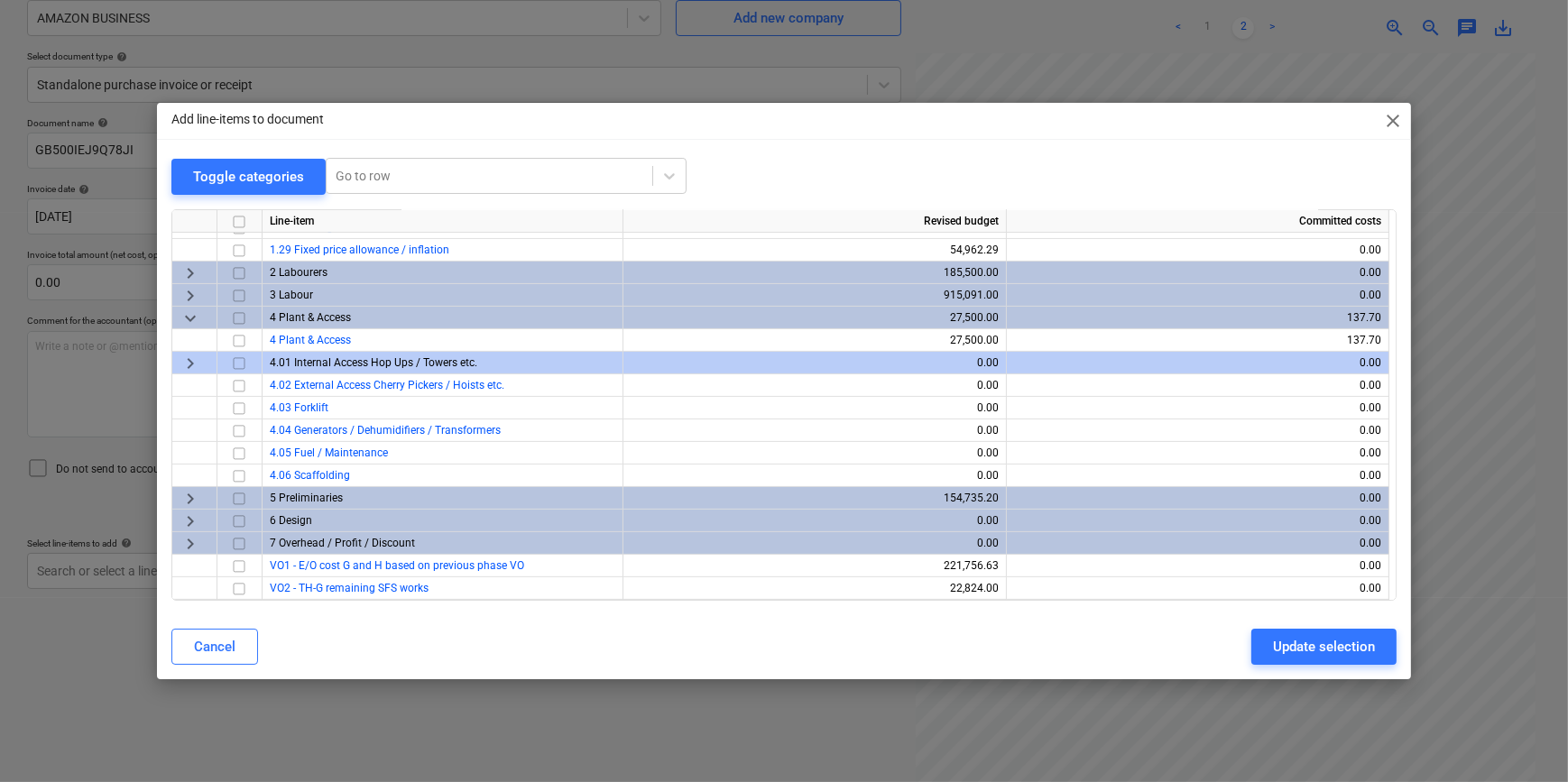
click at [185, 497] on span "keyboard_arrow_right" at bounding box center [191, 498] width 22 height 22
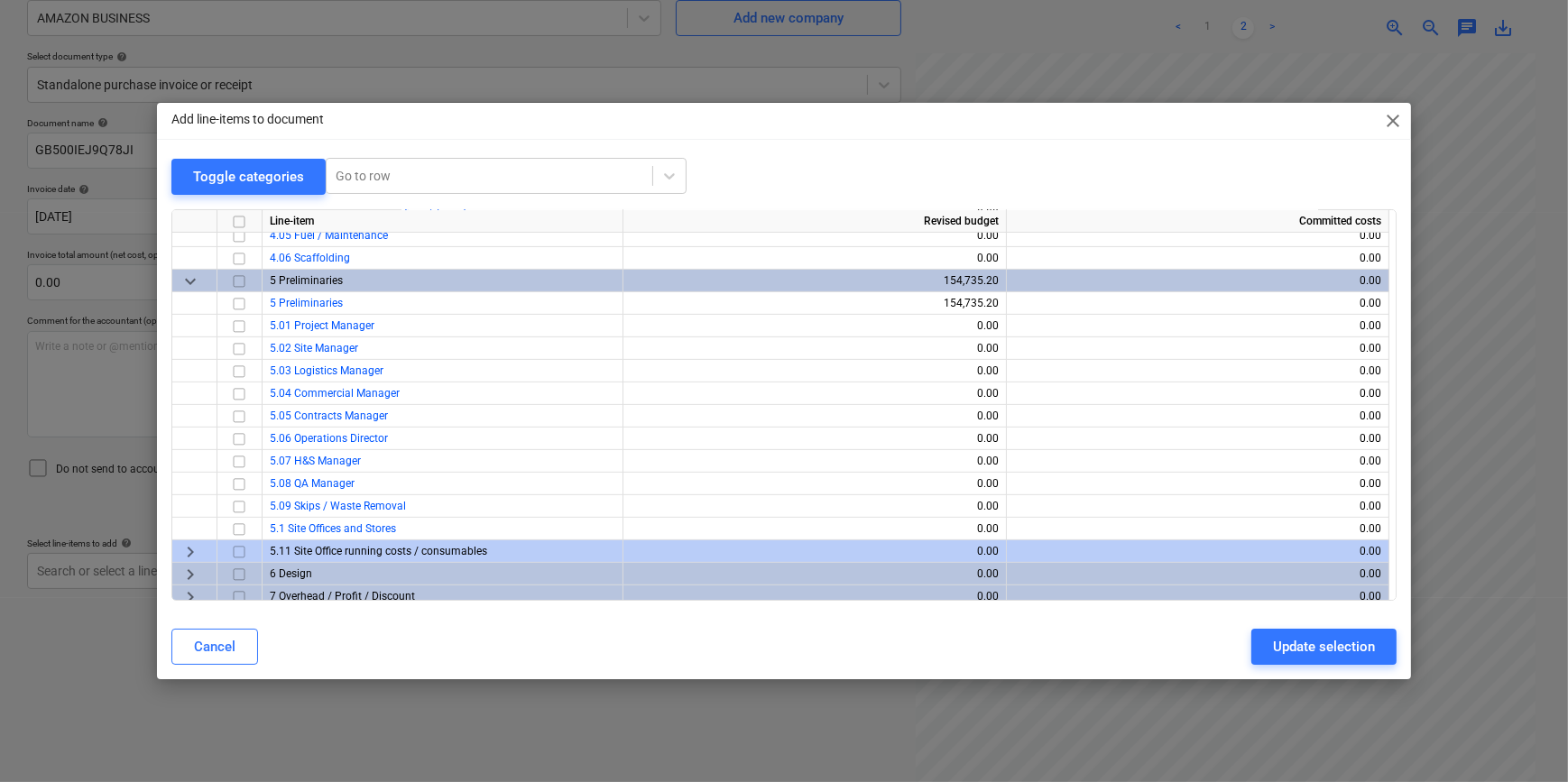
scroll to position [893, 0]
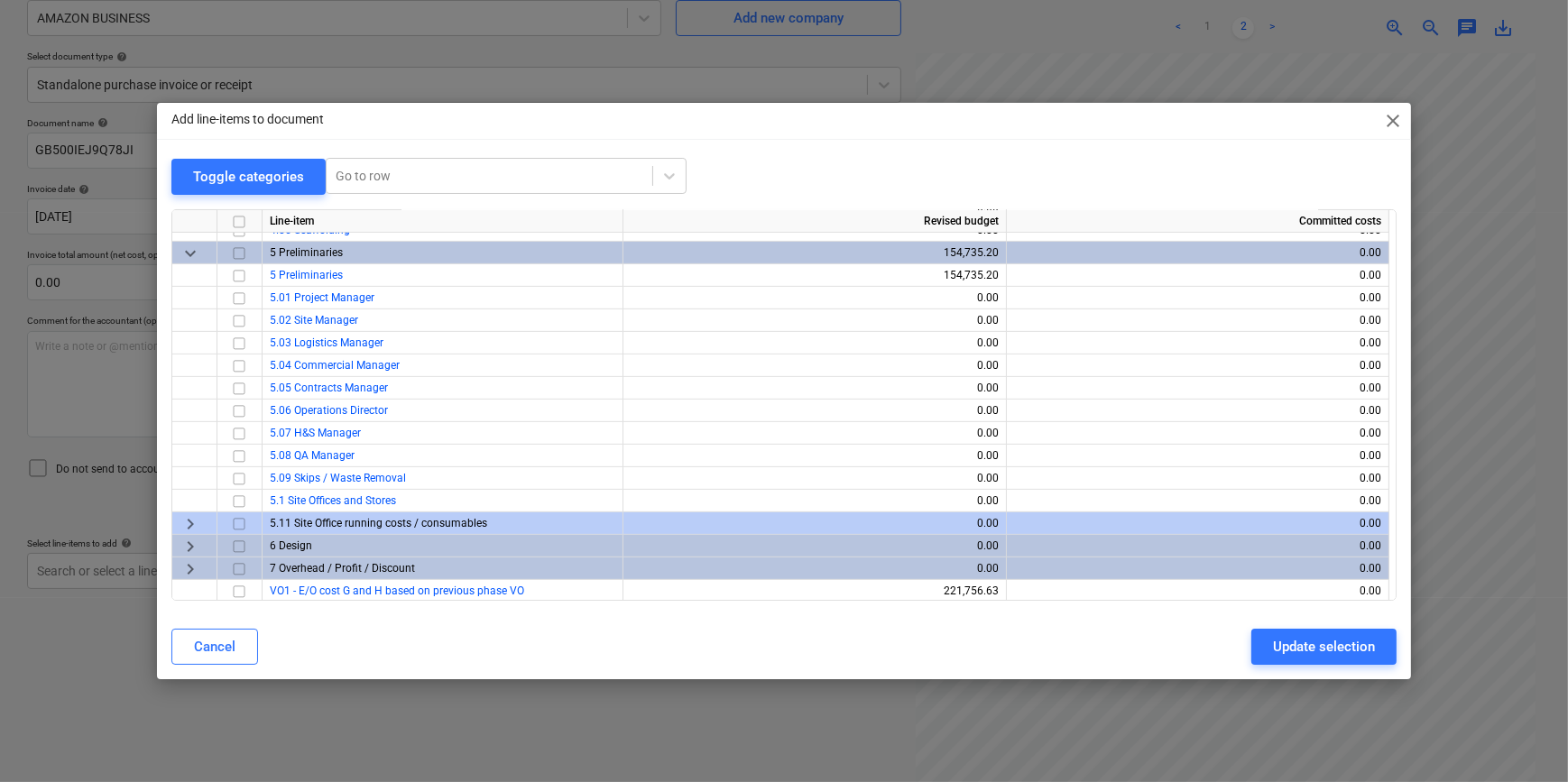
click at [193, 520] on span "keyboard_arrow_right" at bounding box center [191, 523] width 22 height 22
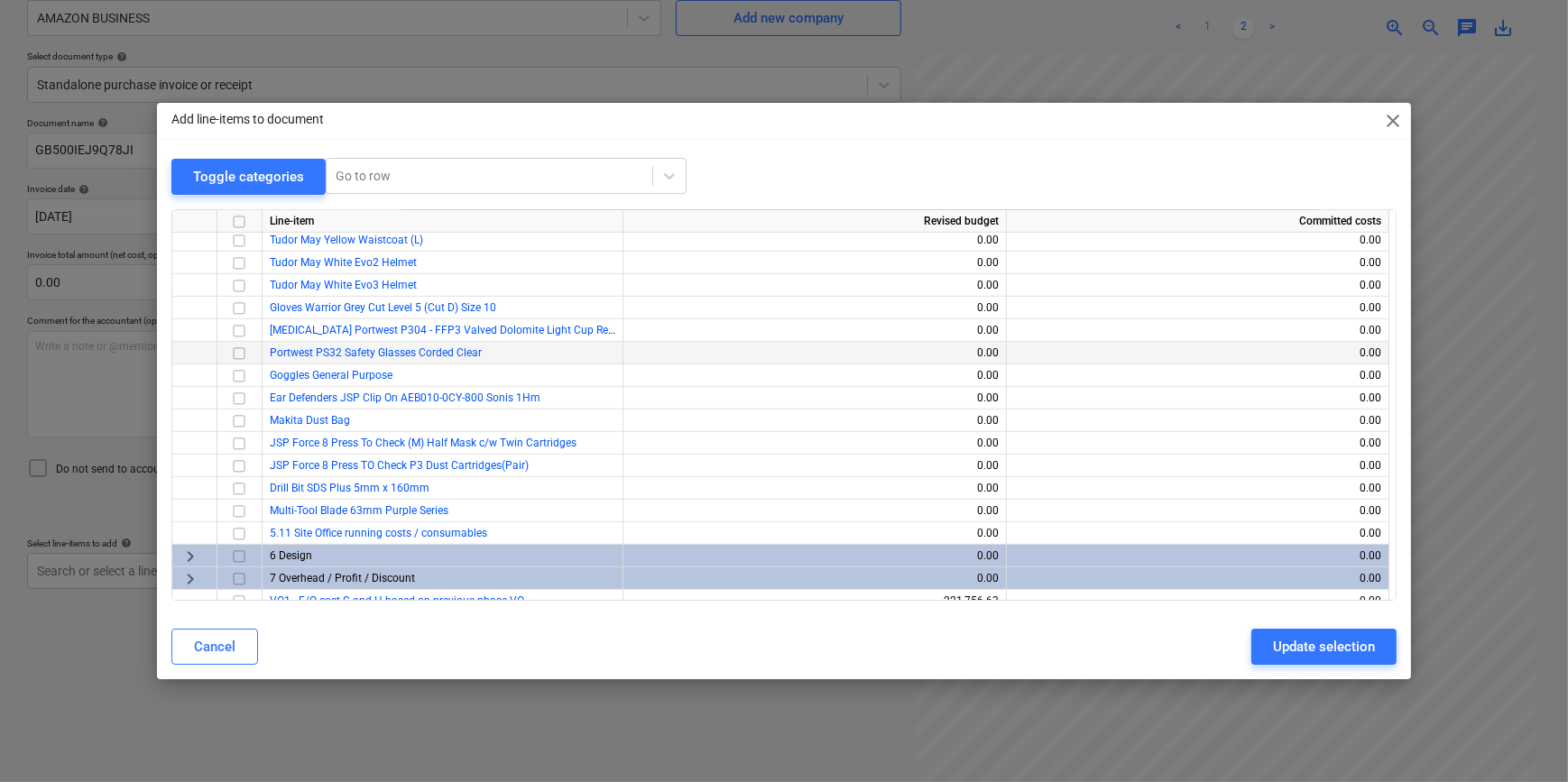
scroll to position [1222, 0]
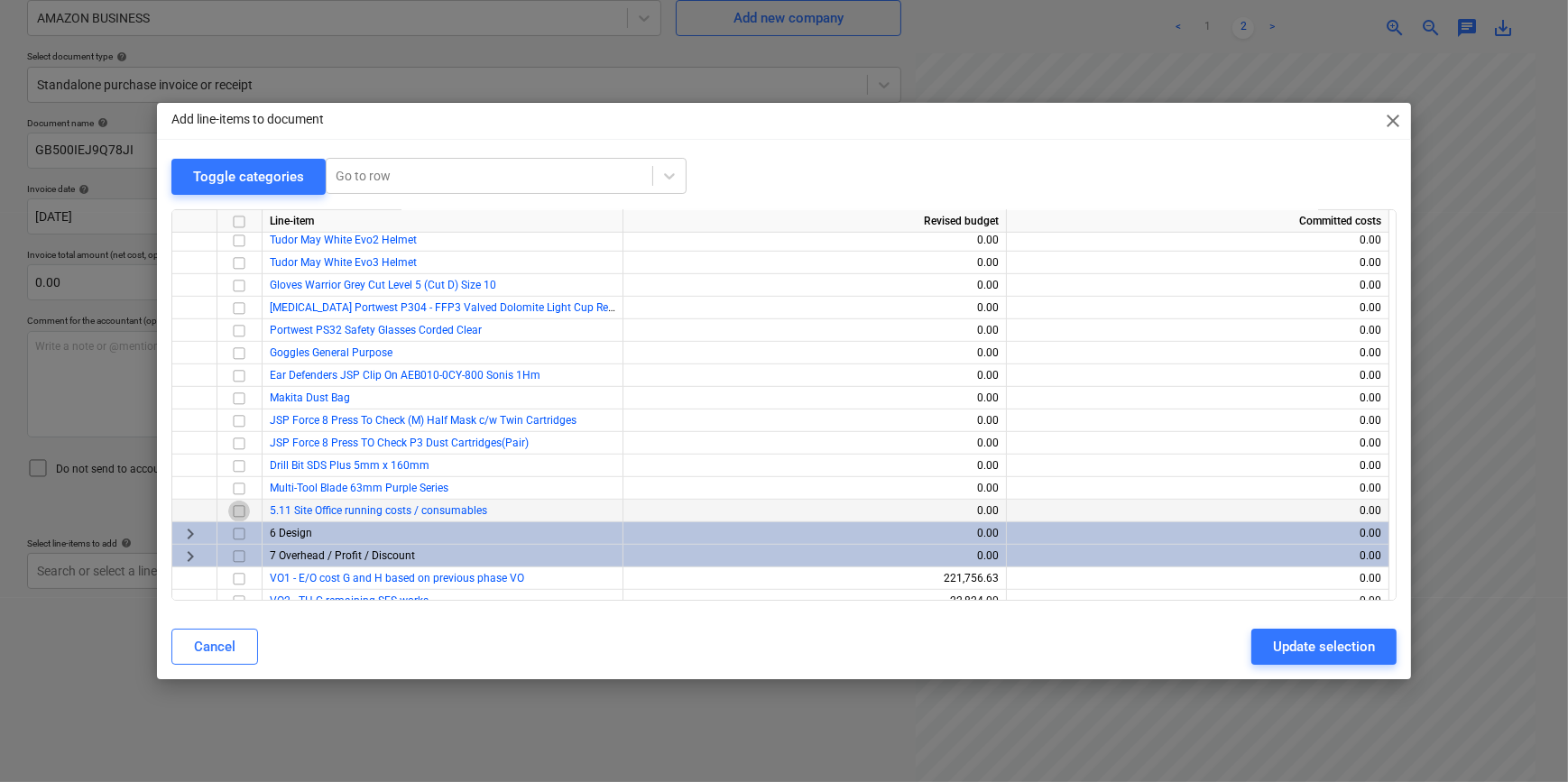
click at [239, 510] on input "checkbox" at bounding box center [240, 510] width 22 height 22
click at [1250, 650] on div "Update selection" at bounding box center [1324, 647] width 102 height 24
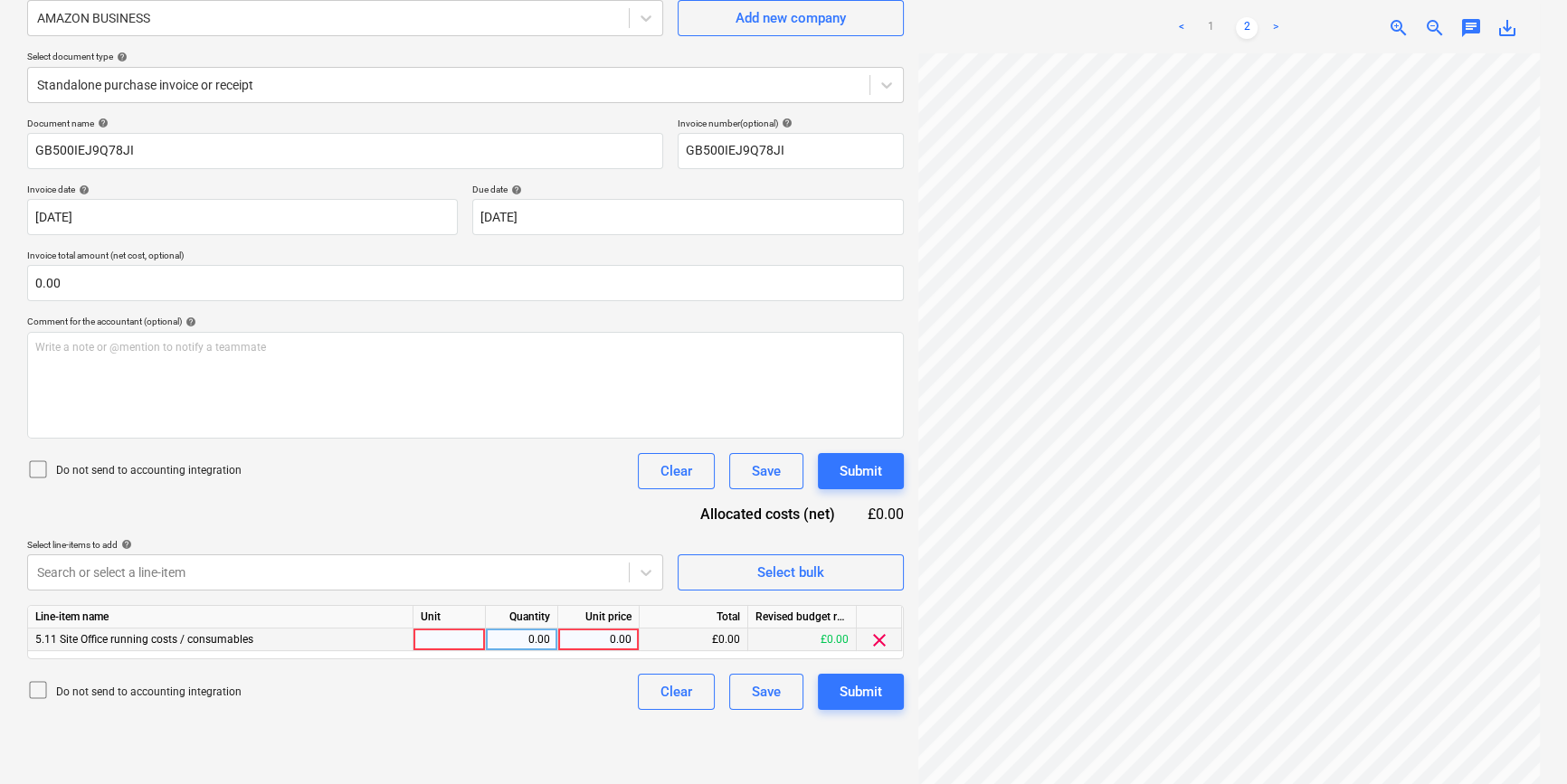
click at [437, 640] on div at bounding box center [449, 640] width 73 height 23
click at [862, 693] on div "Submit" at bounding box center [861, 692] width 42 height 24
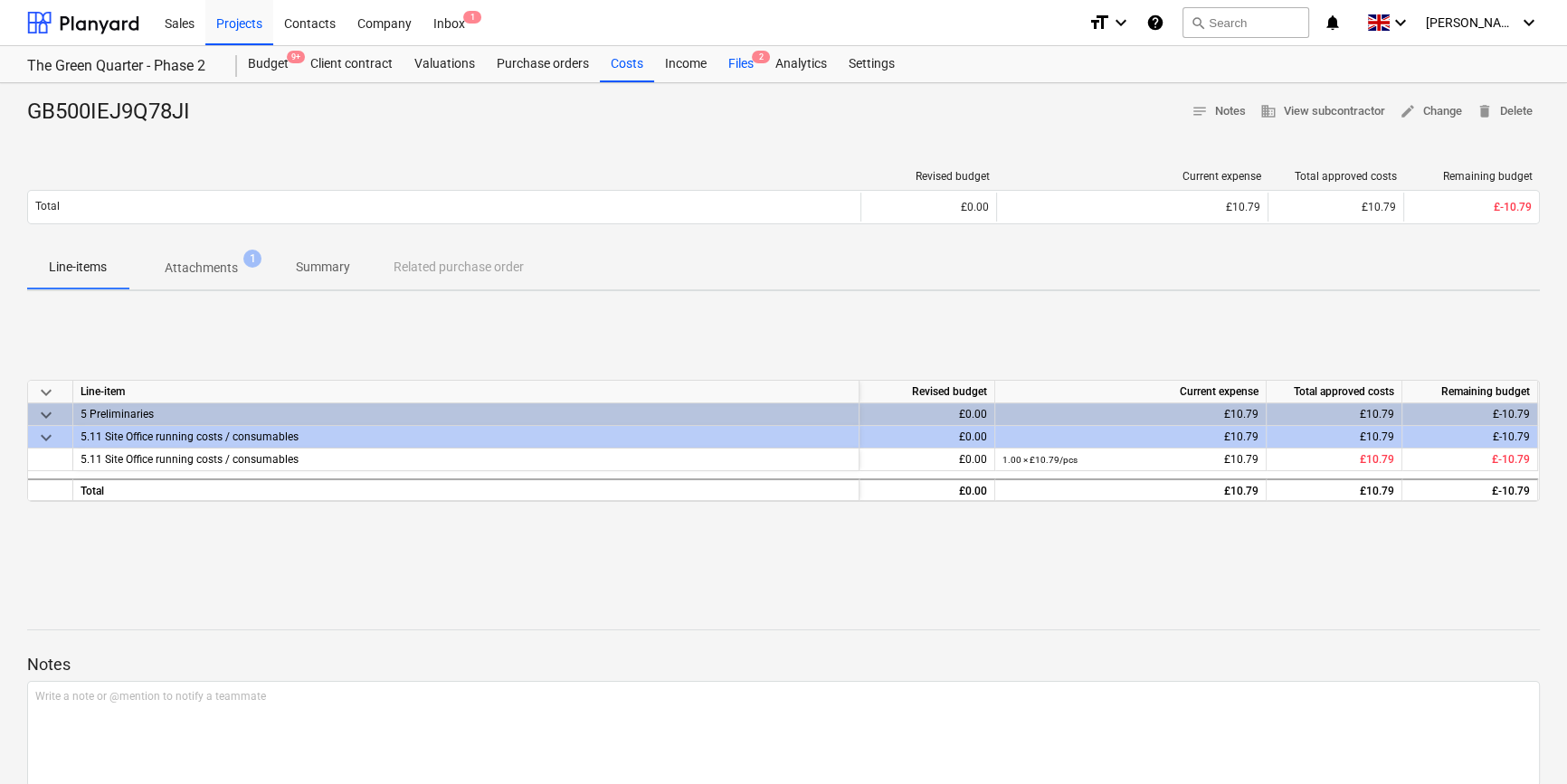
click at [738, 65] on div "Files 2" at bounding box center [740, 63] width 47 height 36
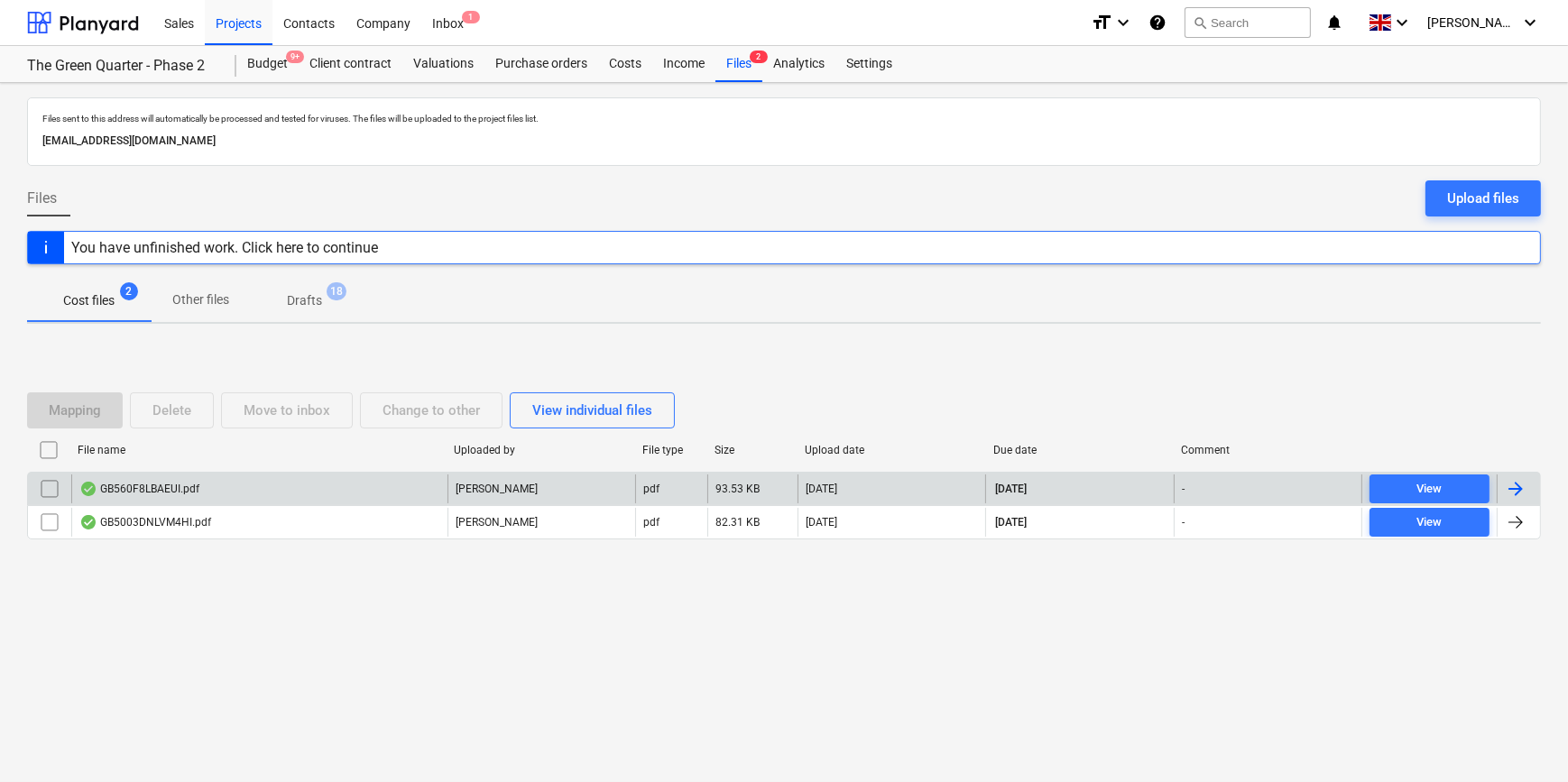
click at [1250, 488] on div at bounding box center [1516, 489] width 22 height 22
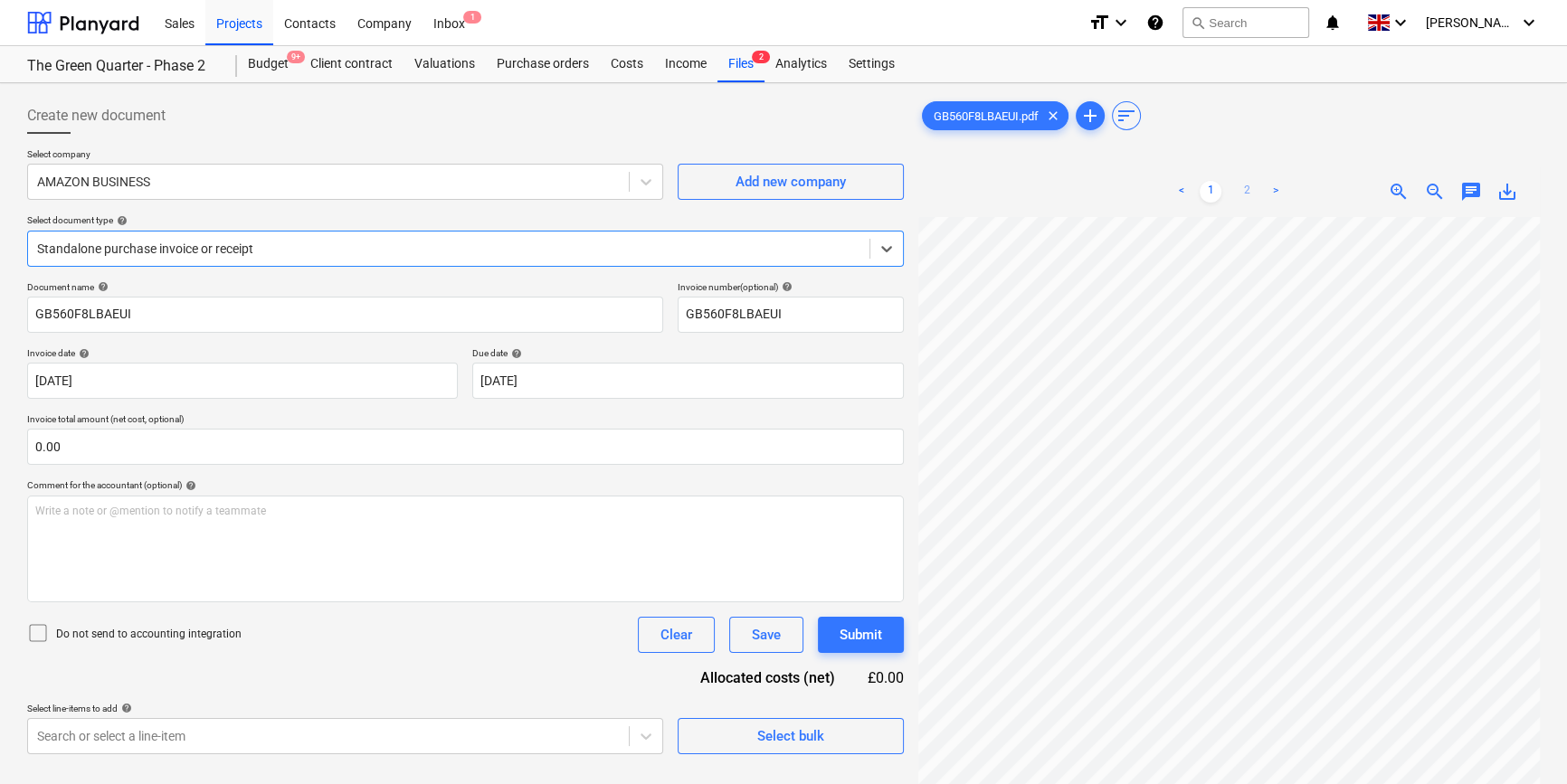
click at [1248, 190] on link "2" at bounding box center [1247, 192] width 22 height 22
click at [751, 743] on span "Select bulk" at bounding box center [791, 736] width 181 height 24
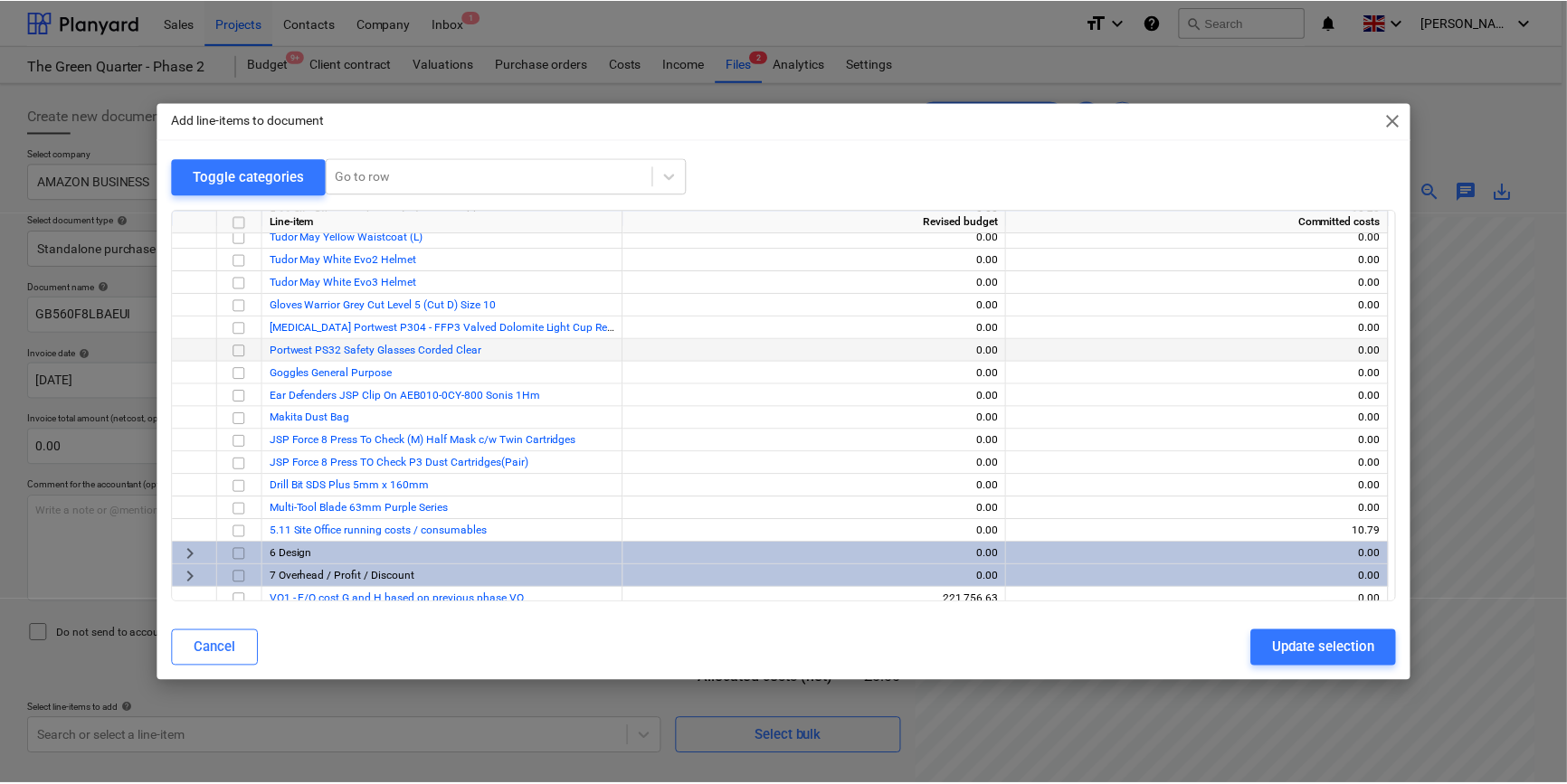
scroll to position [1232, 0]
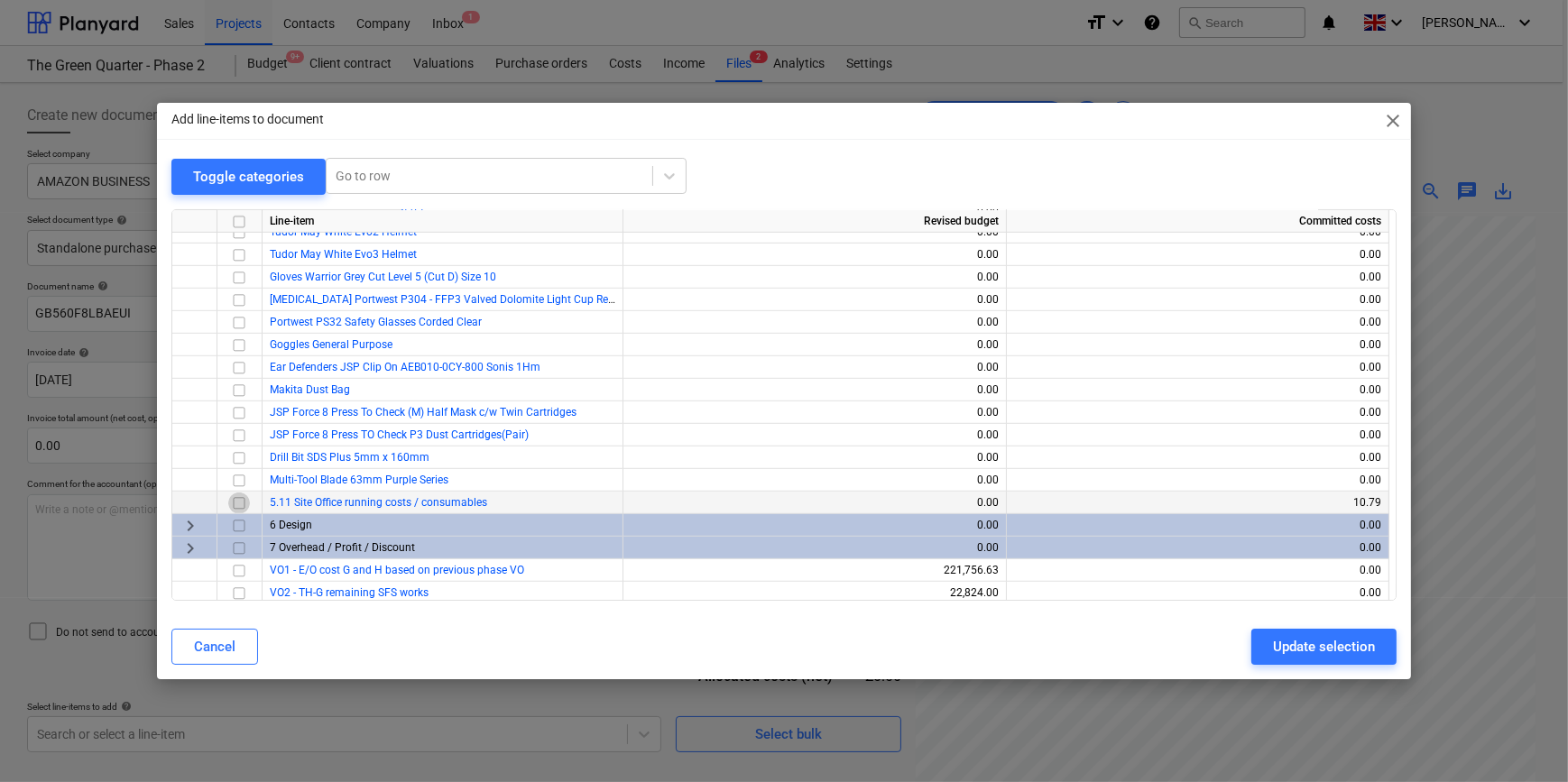
click at [239, 501] on input "checkbox" at bounding box center [240, 503] width 22 height 22
click at [1293, 647] on div "Update selection" at bounding box center [1324, 647] width 102 height 24
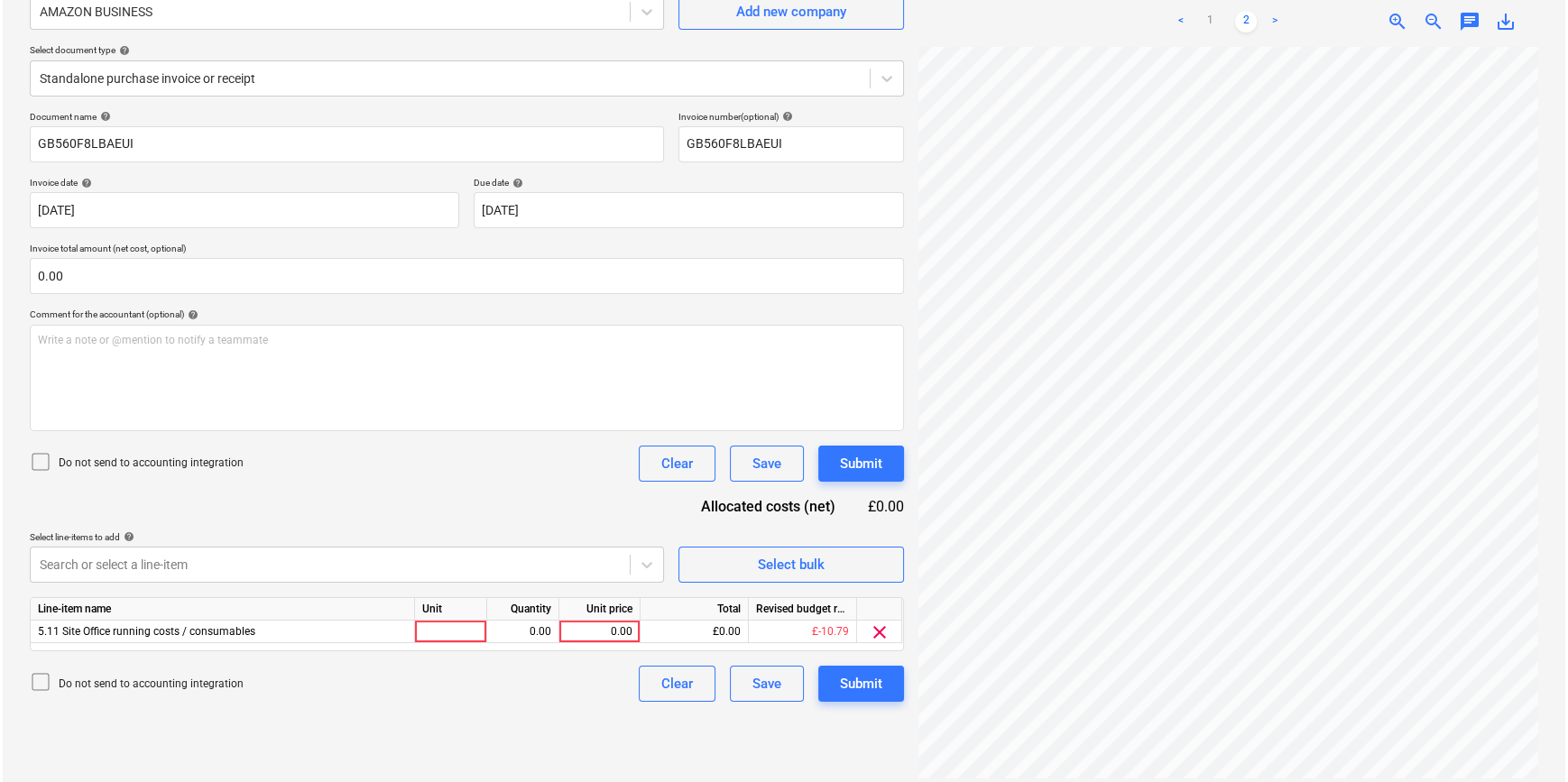
scroll to position [181, 0]
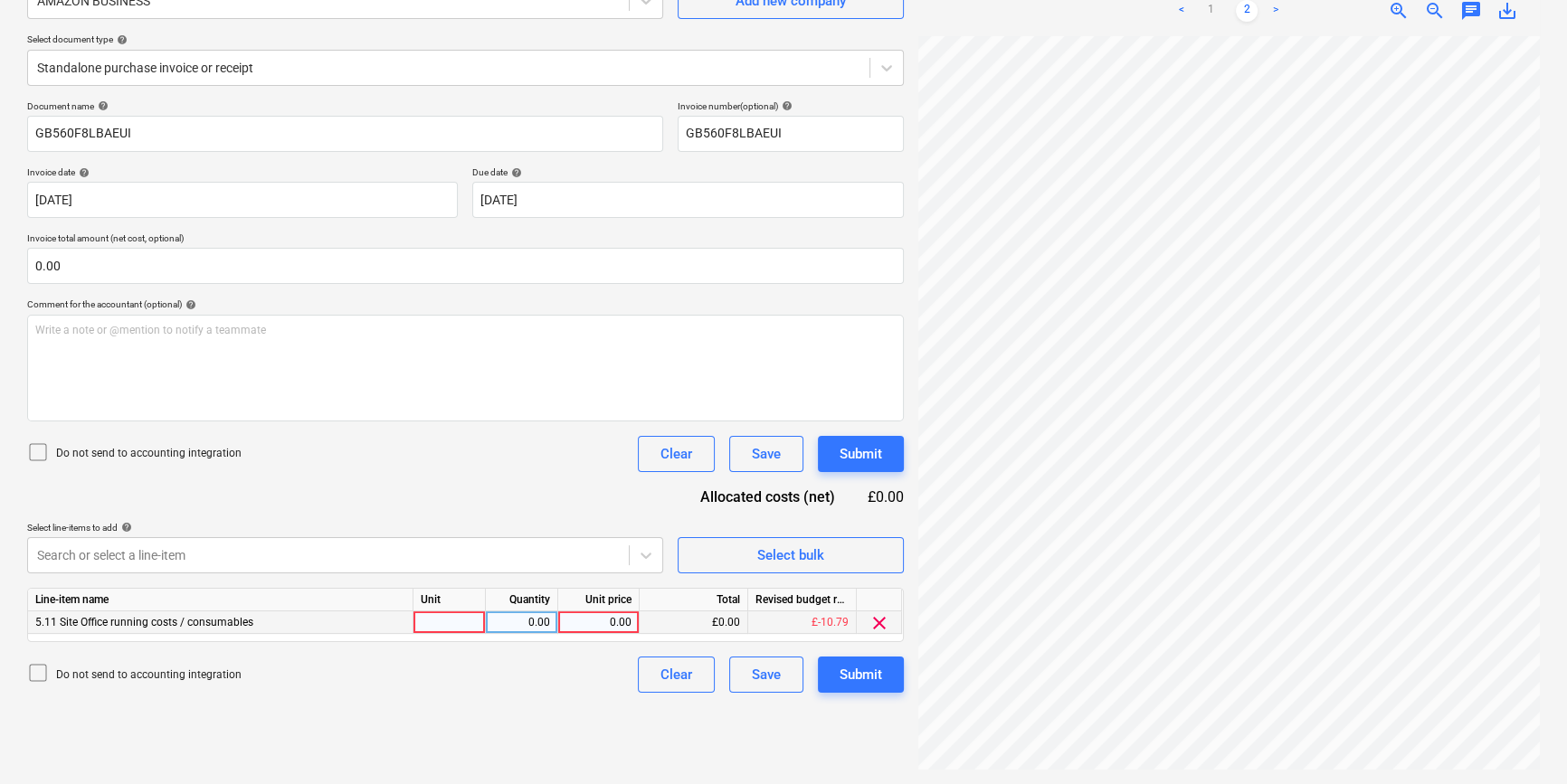
click at [450, 624] on div at bounding box center [449, 622] width 73 height 23
type input "pcs"
type input "33.28"
click at [836, 678] on button "Submit" at bounding box center [860, 674] width 86 height 36
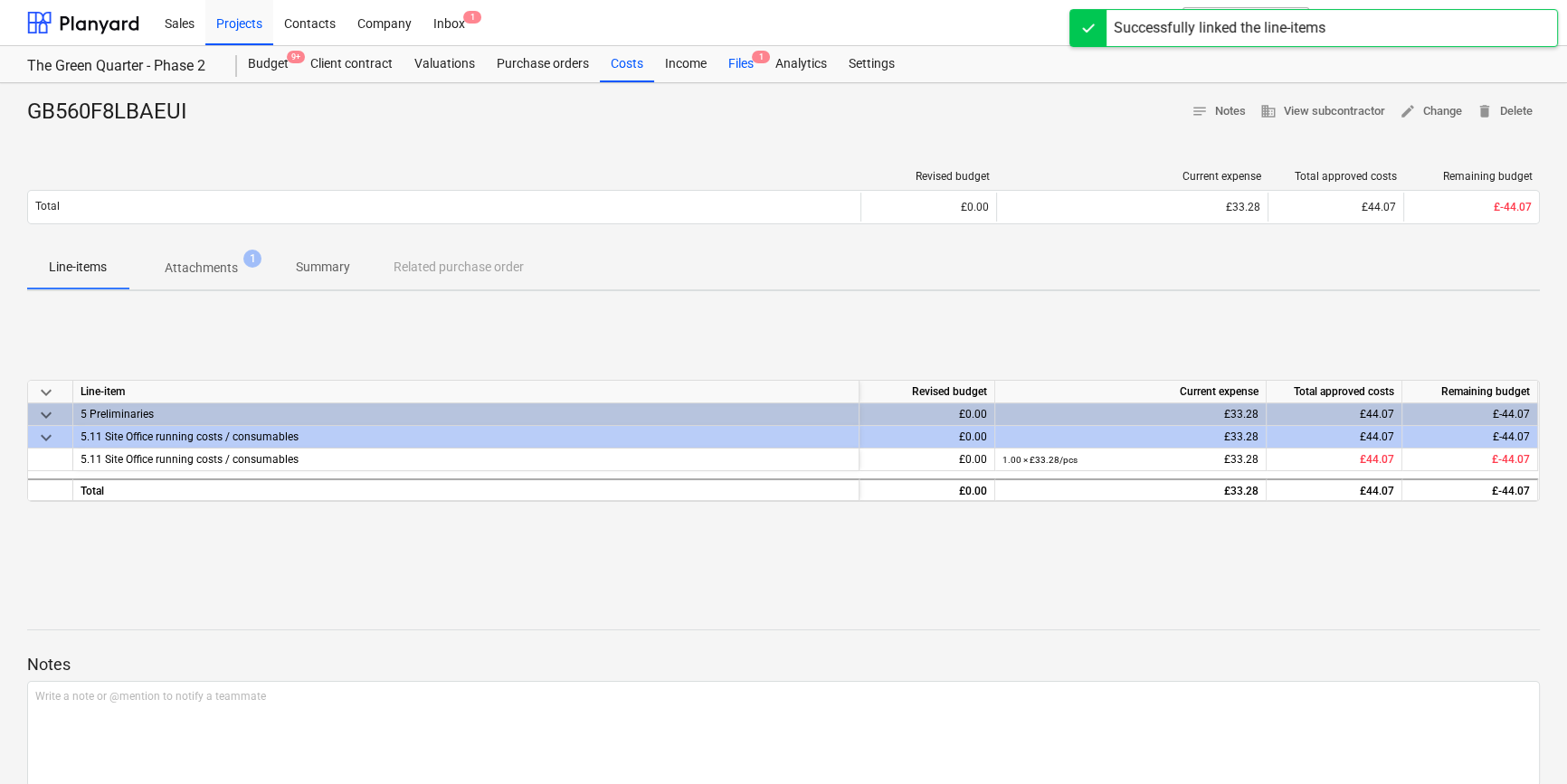
click at [738, 58] on div "Files 1" at bounding box center [740, 63] width 47 height 36
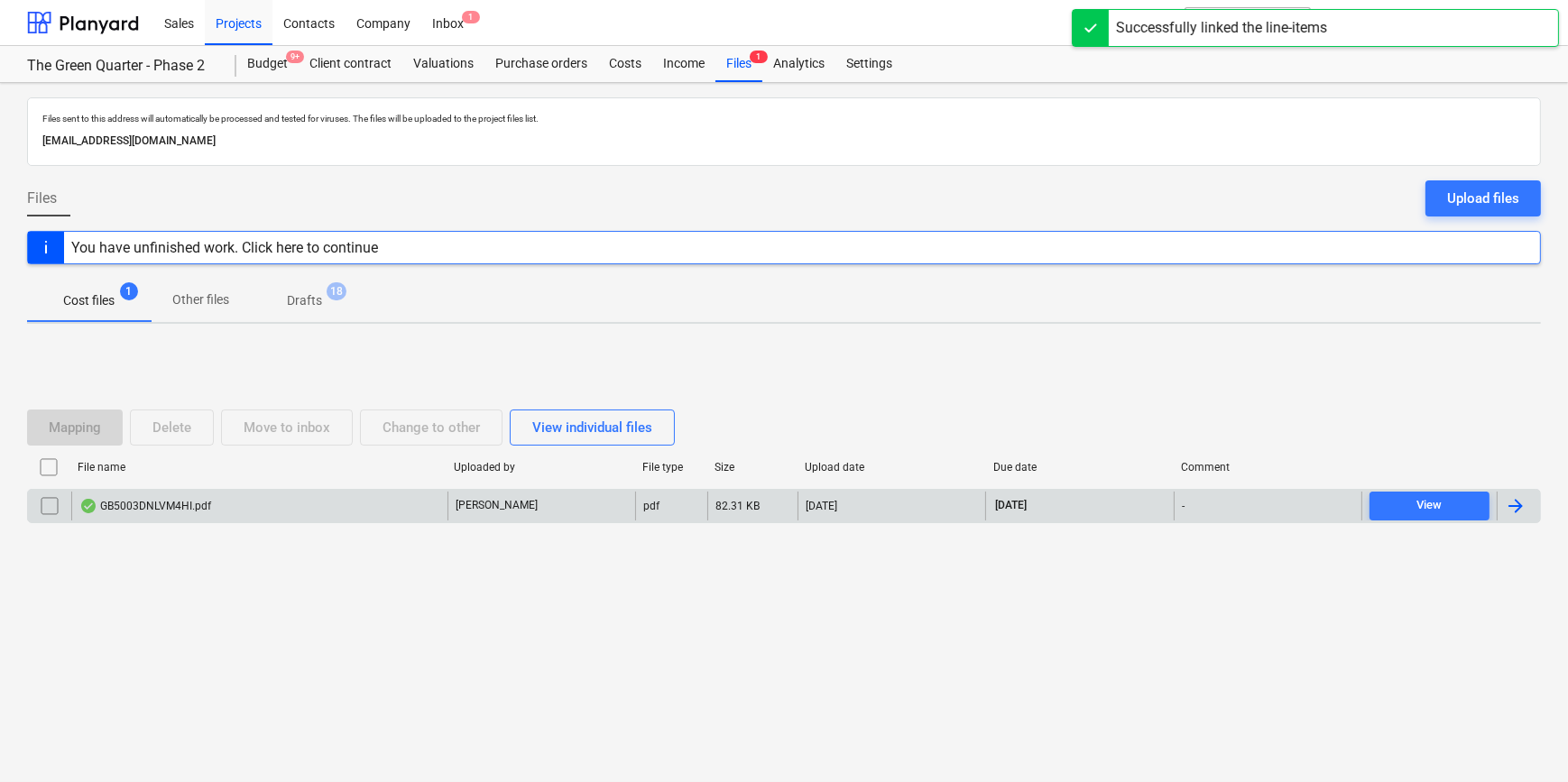
click at [1514, 507] on div at bounding box center [1516, 506] width 22 height 22
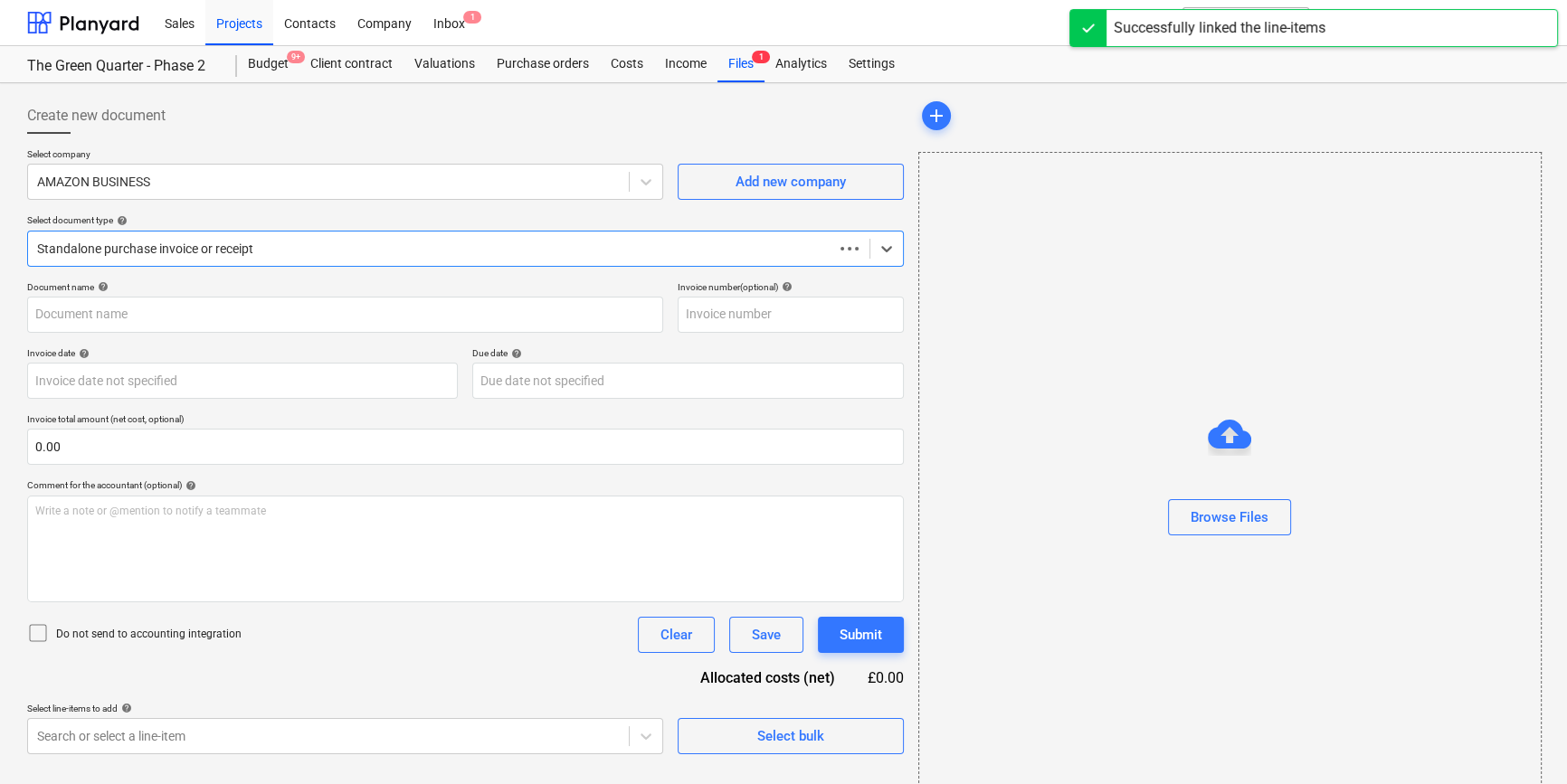
type input "GB5003DNLVM4HI"
type input "[DATE]"
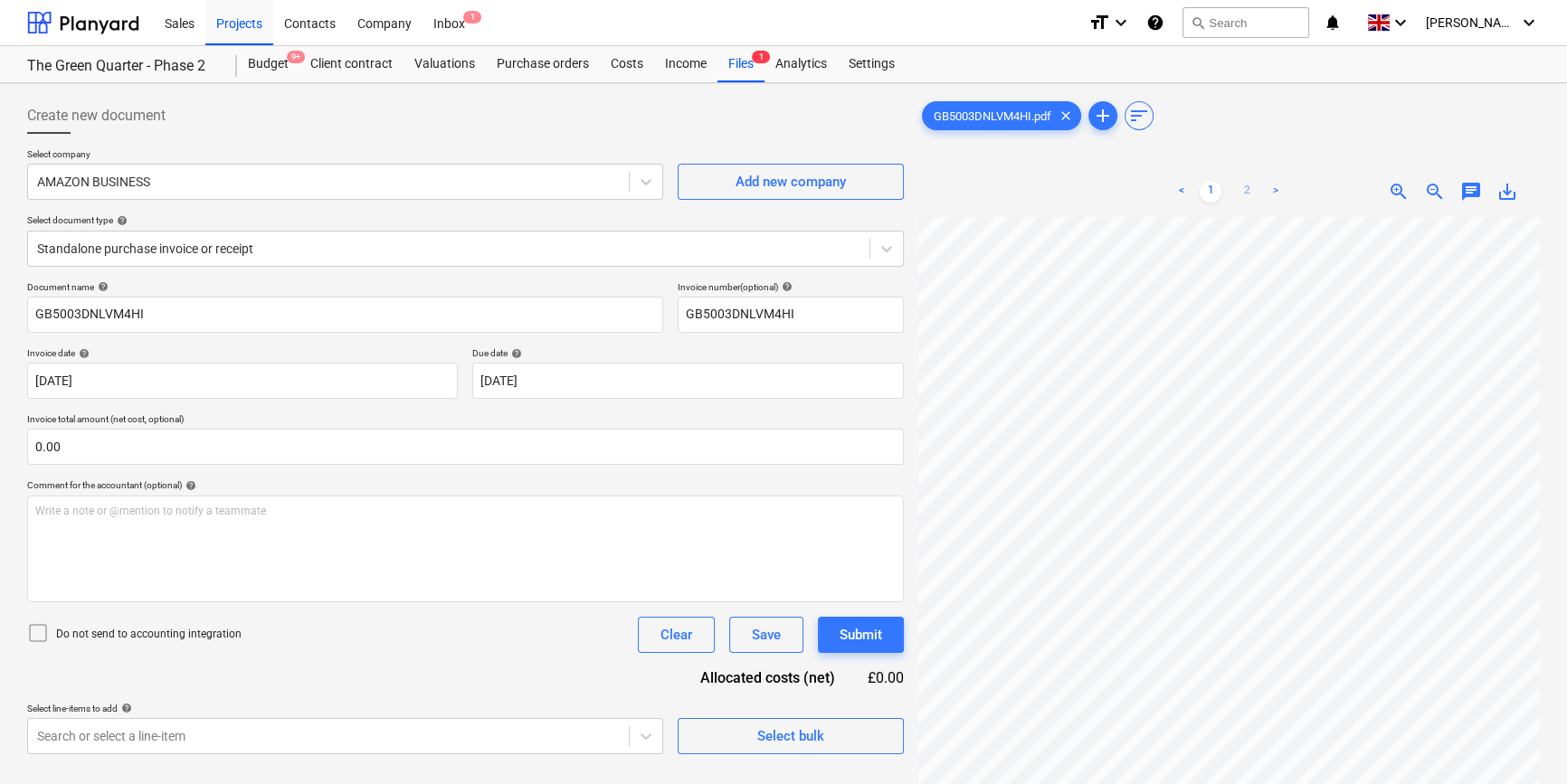
click at [1247, 190] on link "2" at bounding box center [1247, 192] width 22 height 22
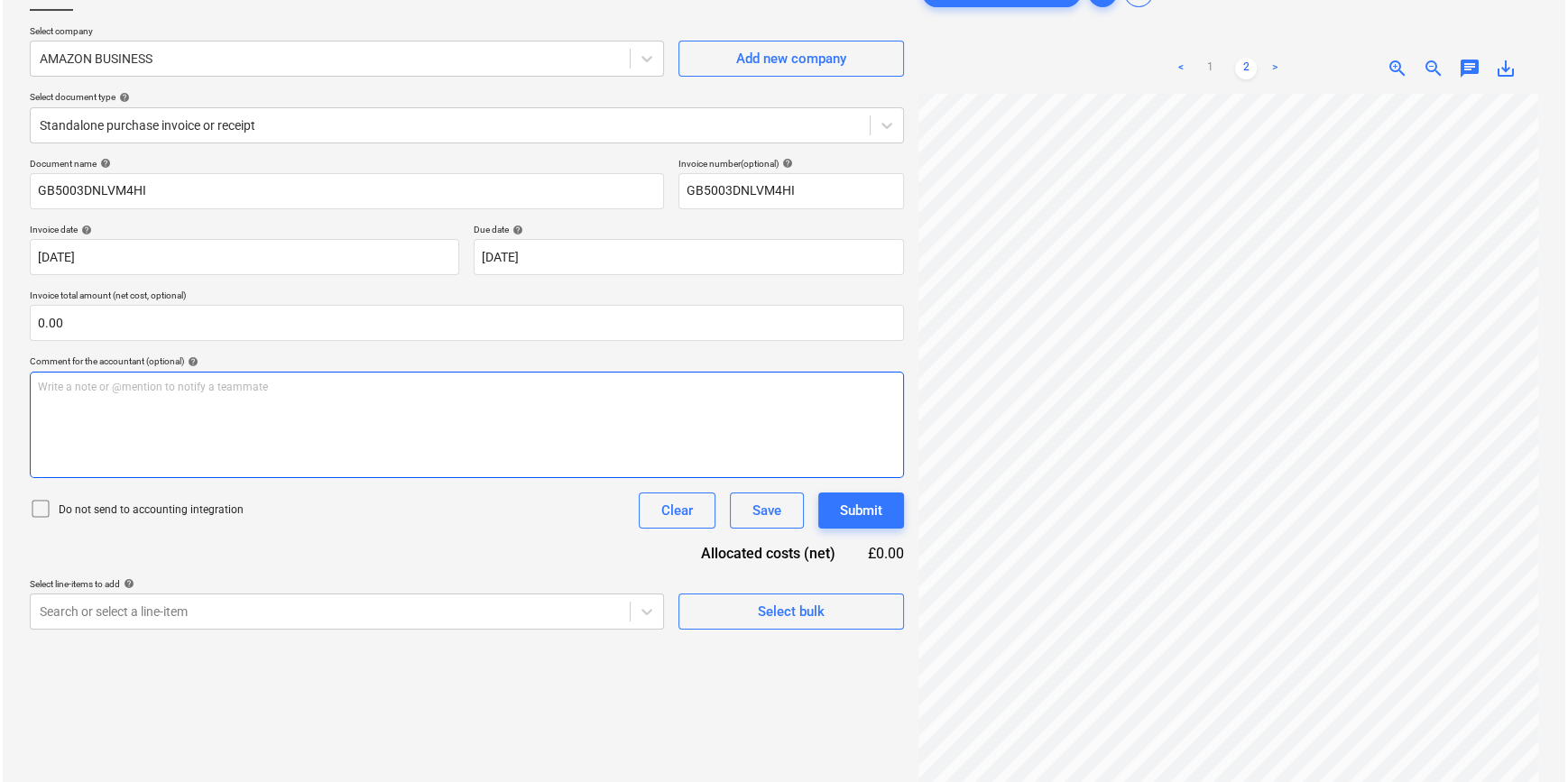
scroll to position [163, 0]
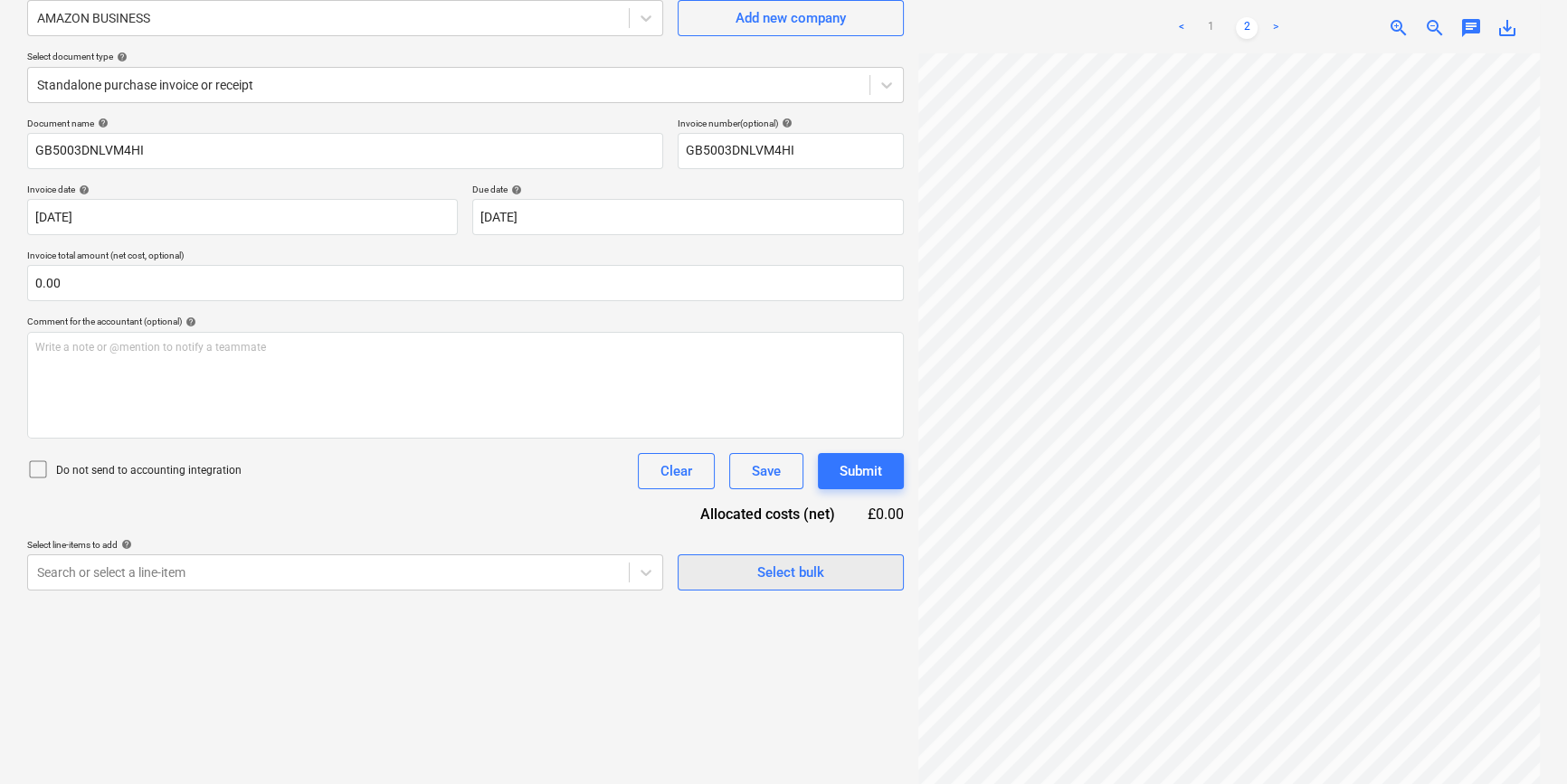
click at [735, 578] on span "Select bulk" at bounding box center [791, 572] width 181 height 24
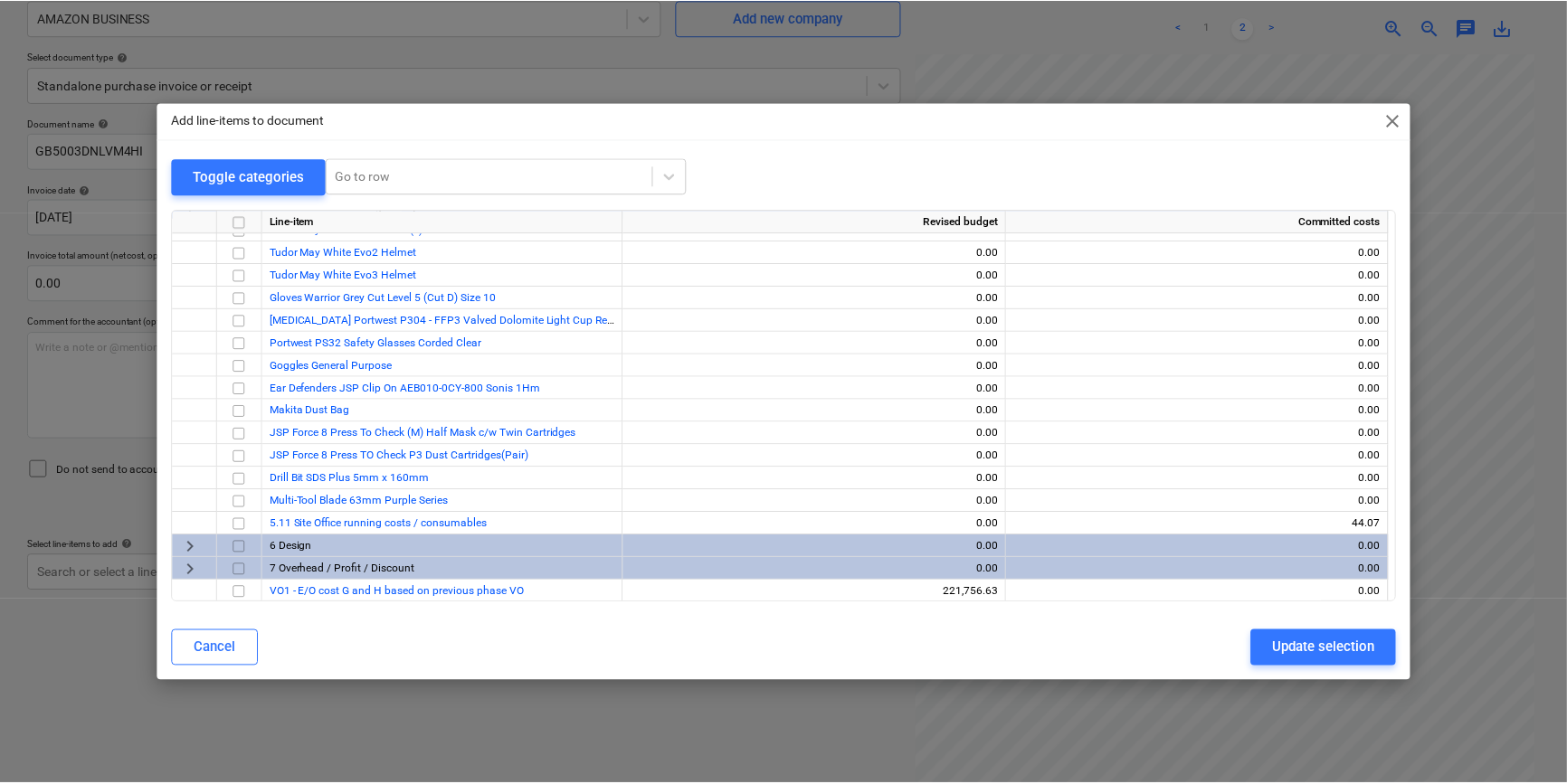
scroll to position [1232, 0]
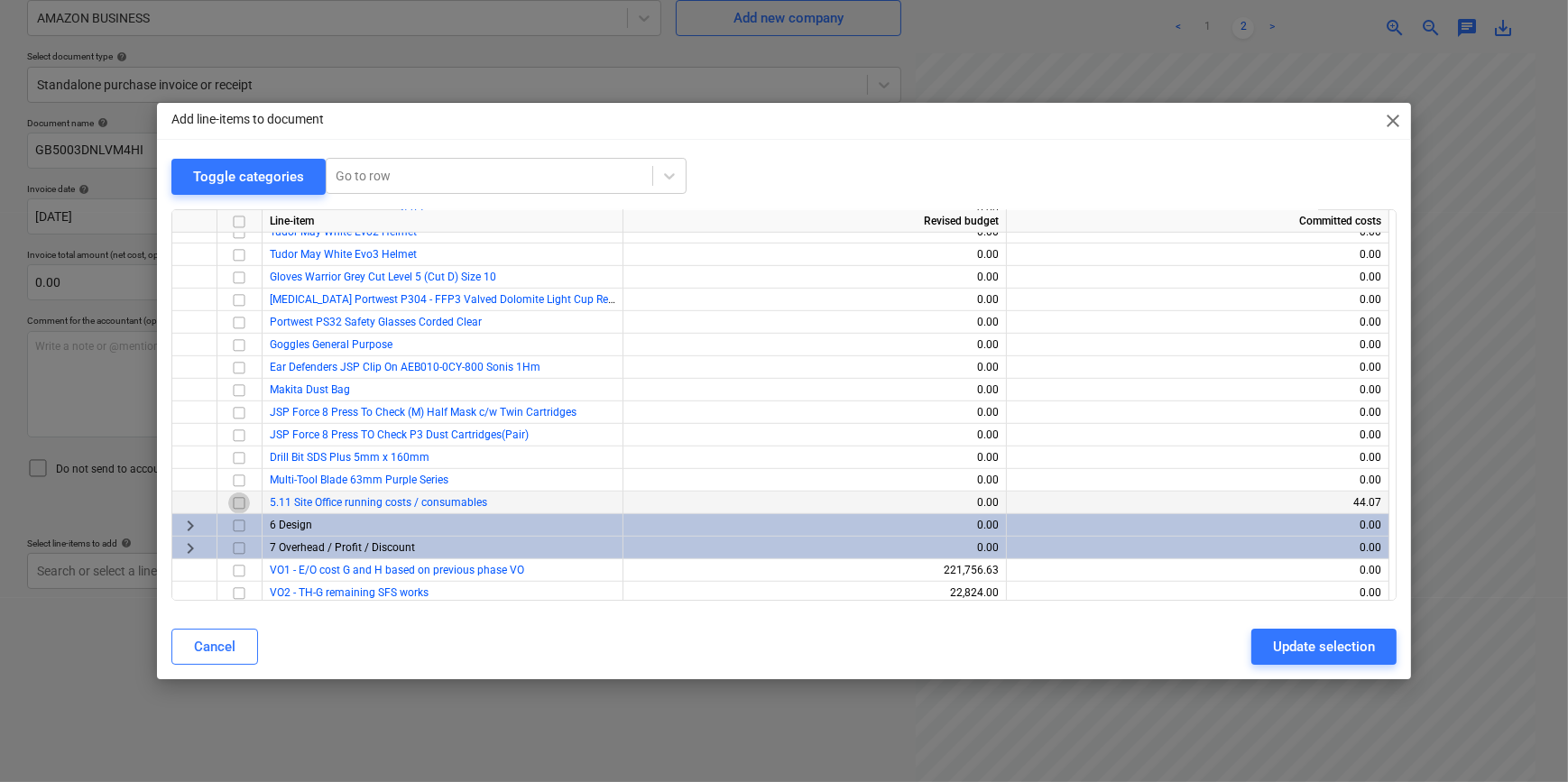
click at [233, 498] on input "checkbox" at bounding box center [240, 503] width 22 height 22
click at [1304, 650] on div "Update selection" at bounding box center [1324, 647] width 102 height 24
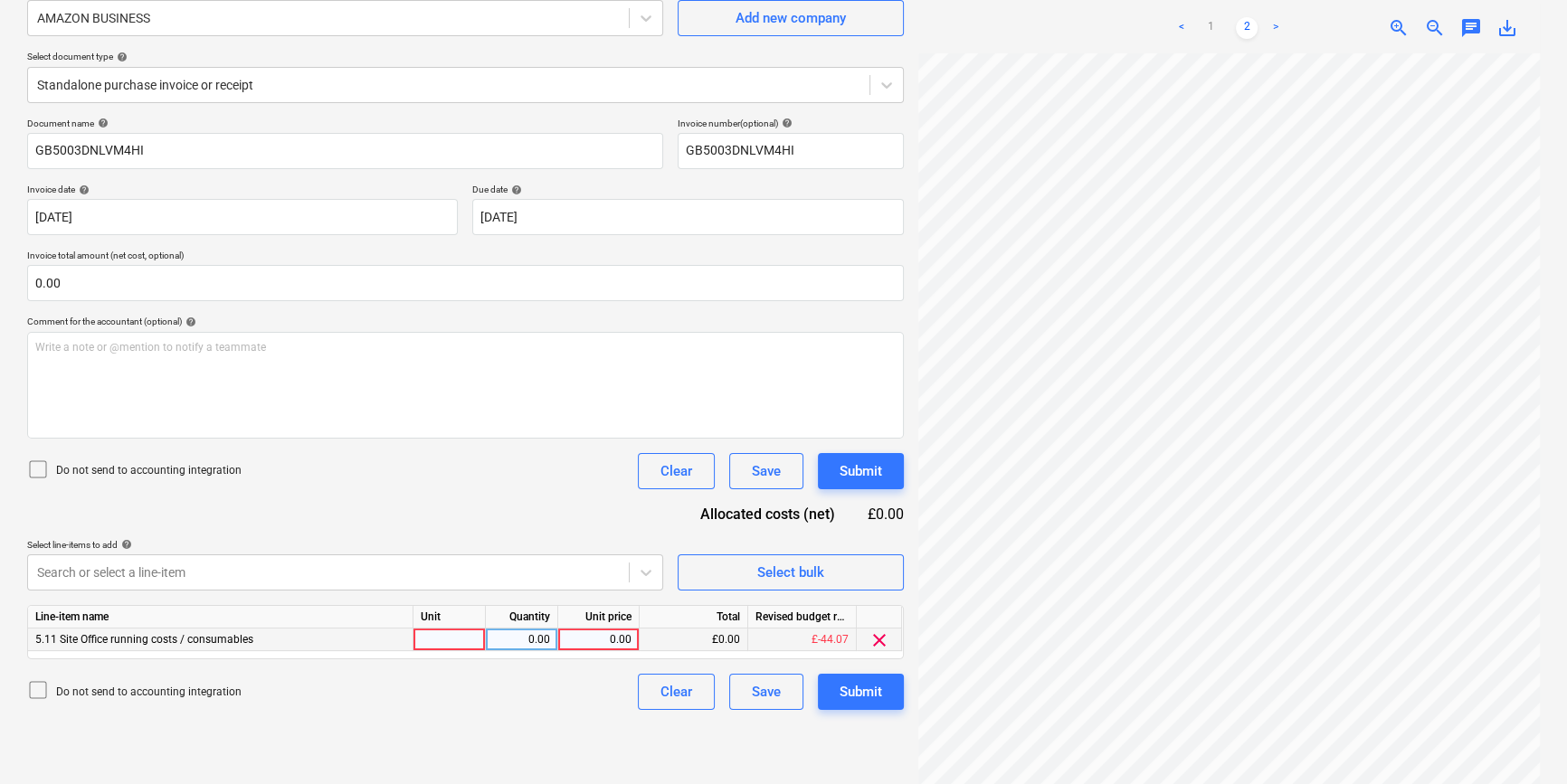
click at [424, 638] on div at bounding box center [449, 640] width 73 height 23
type input "pcs"
click at [597, 644] on div "0.00" at bounding box center [598, 640] width 66 height 23
type input "66.67"
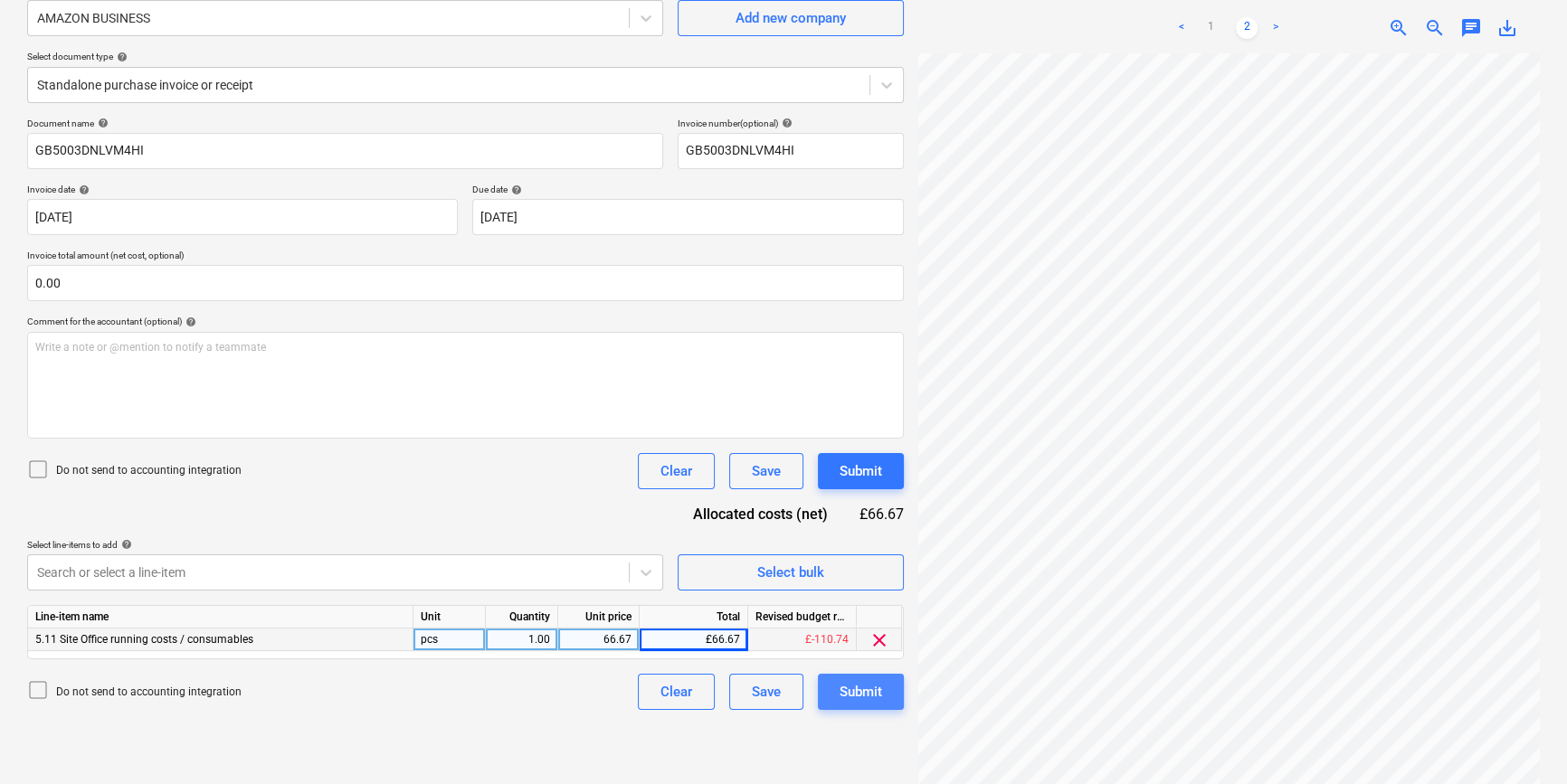
click at [848, 698] on div "Submit" at bounding box center [861, 692] width 42 height 24
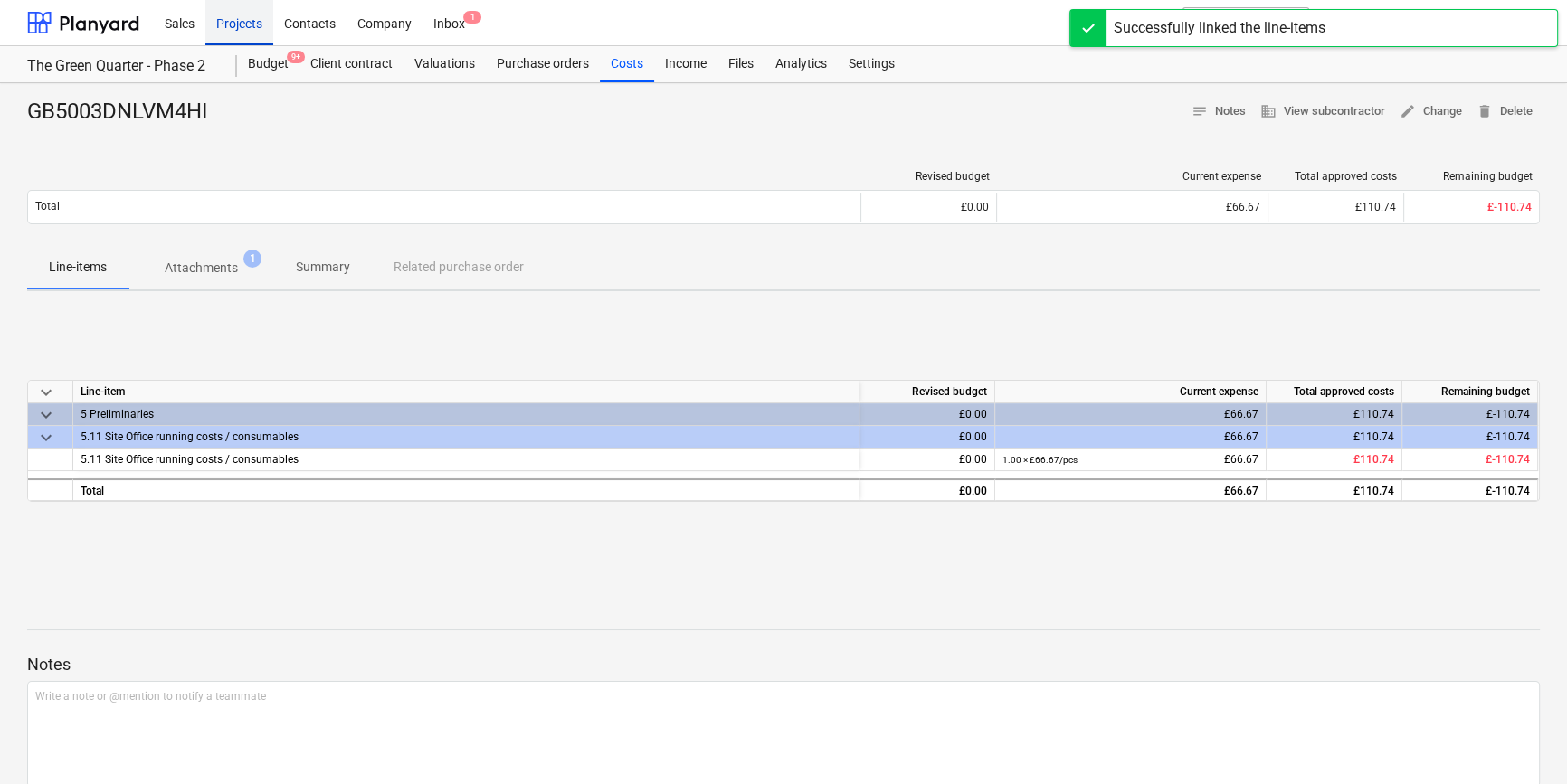
click at [230, 21] on div "Projects" at bounding box center [239, 22] width 68 height 46
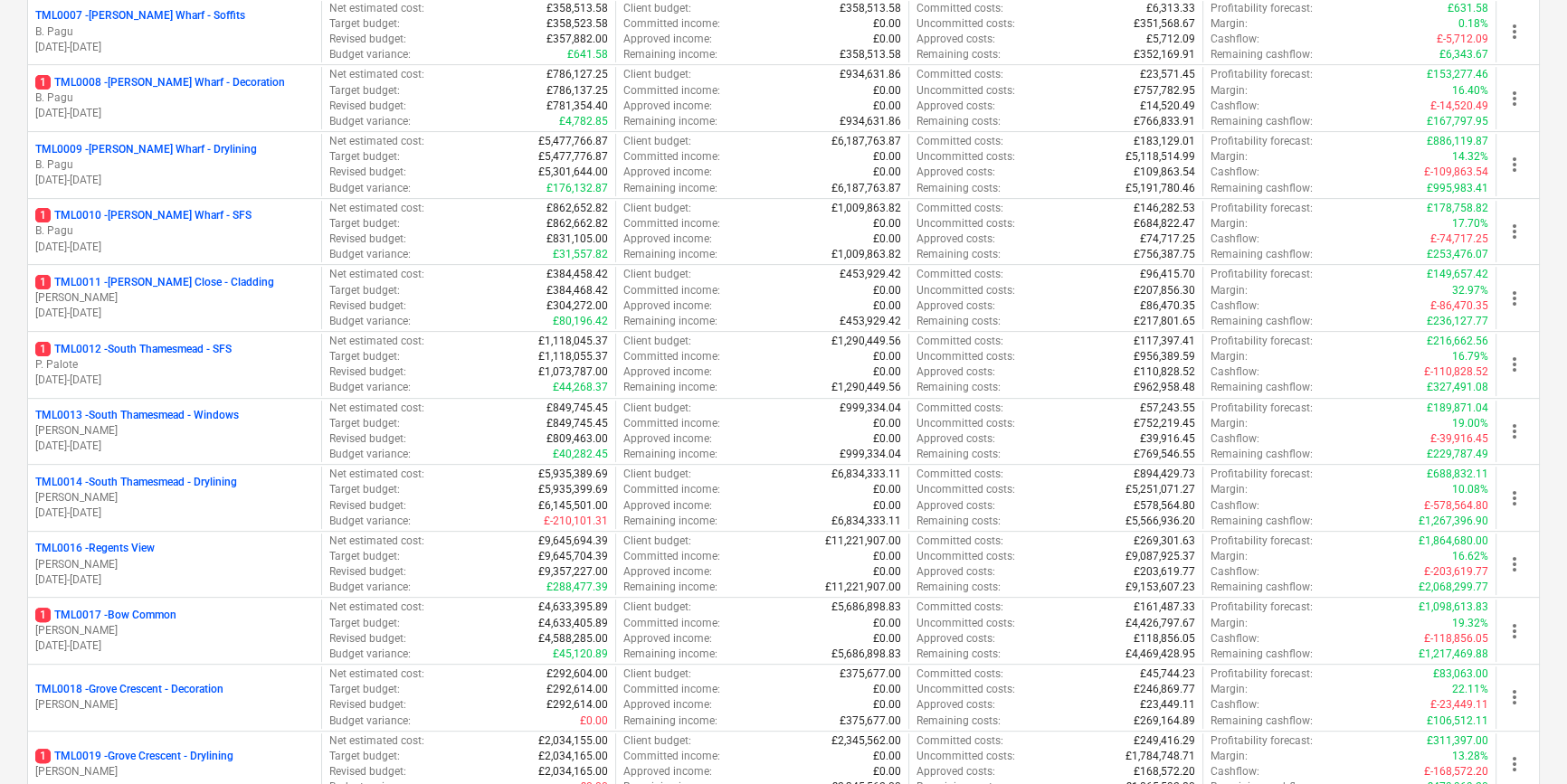
scroll to position [694, 0]
click at [167, 364] on p "P. Palote" at bounding box center [174, 365] width 279 height 16
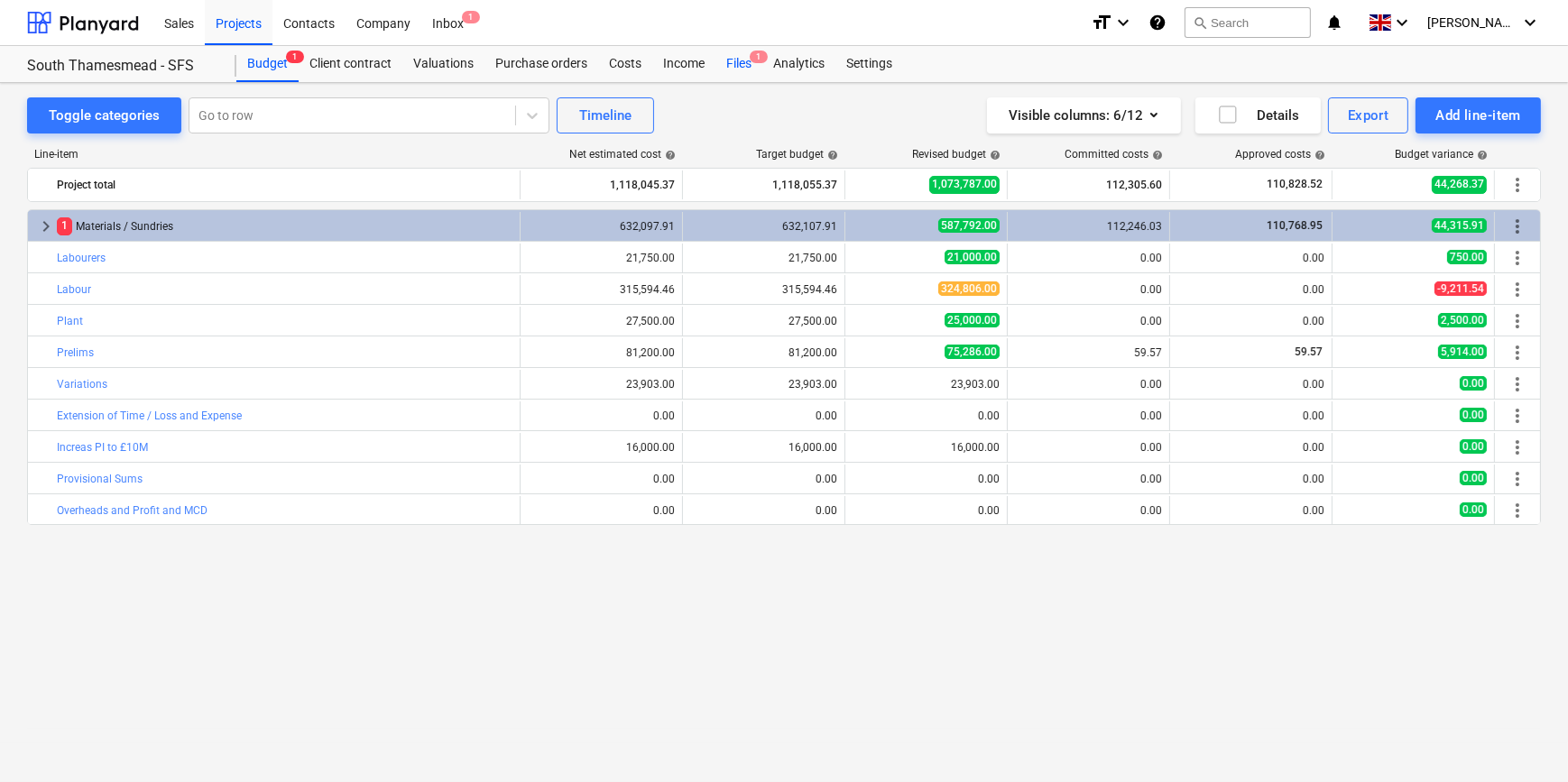
click at [728, 63] on div "Files 1" at bounding box center [738, 63] width 47 height 36
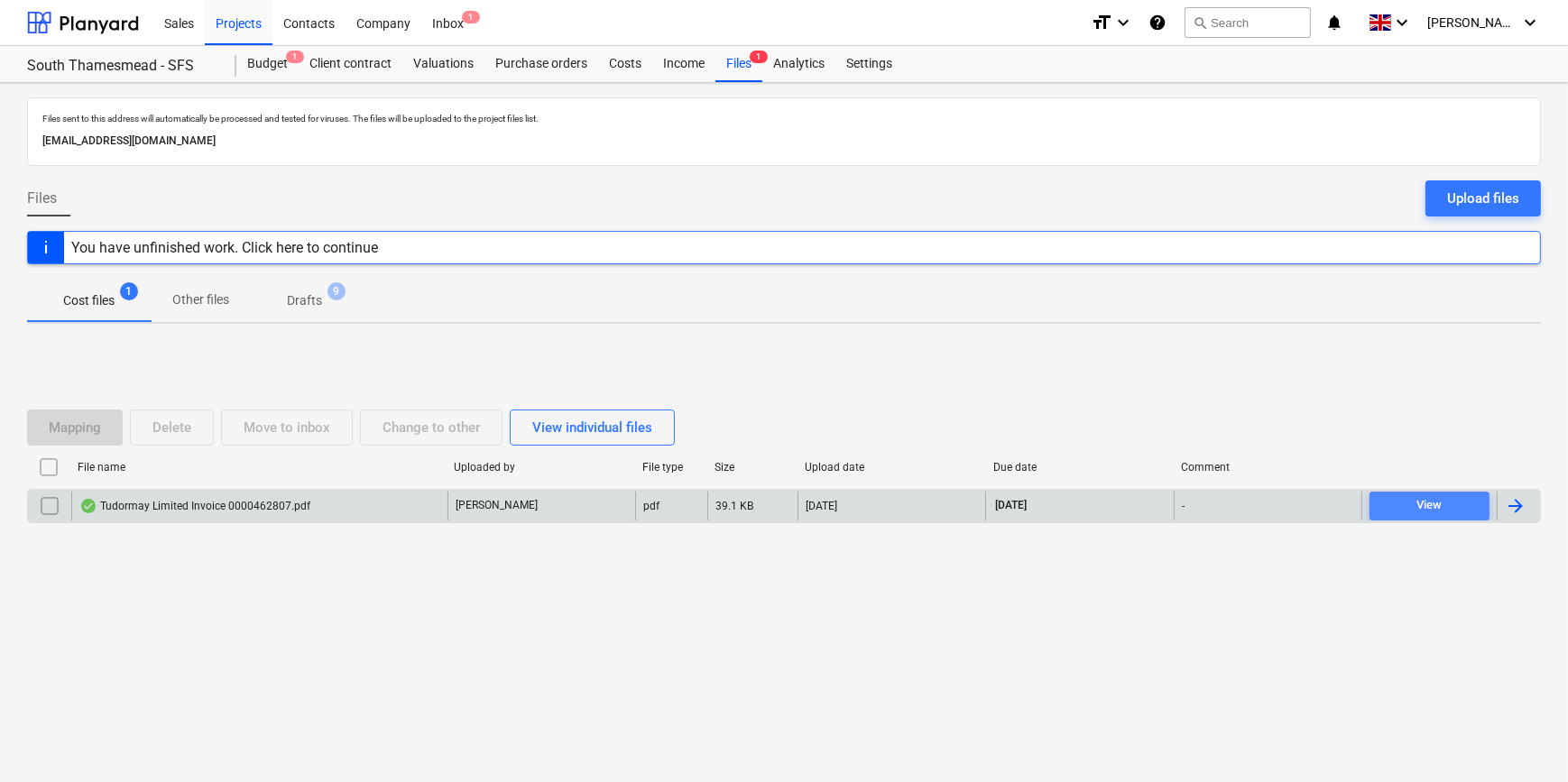
click at [1421, 504] on div "View" at bounding box center [1429, 505] width 26 height 21
click at [1506, 513] on div at bounding box center [1516, 506] width 22 height 22
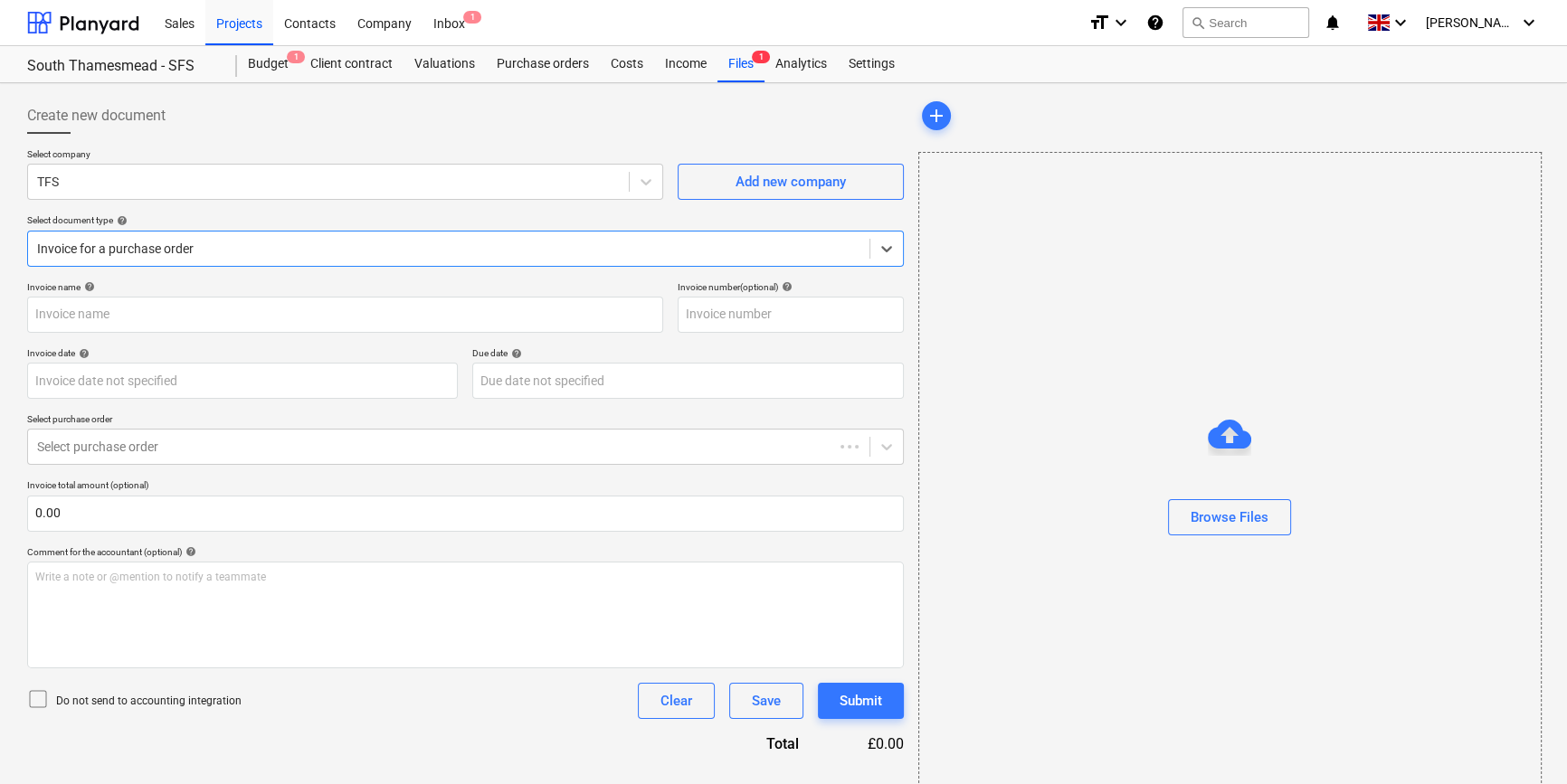
type input "0000462807"
type input "[DATE]"
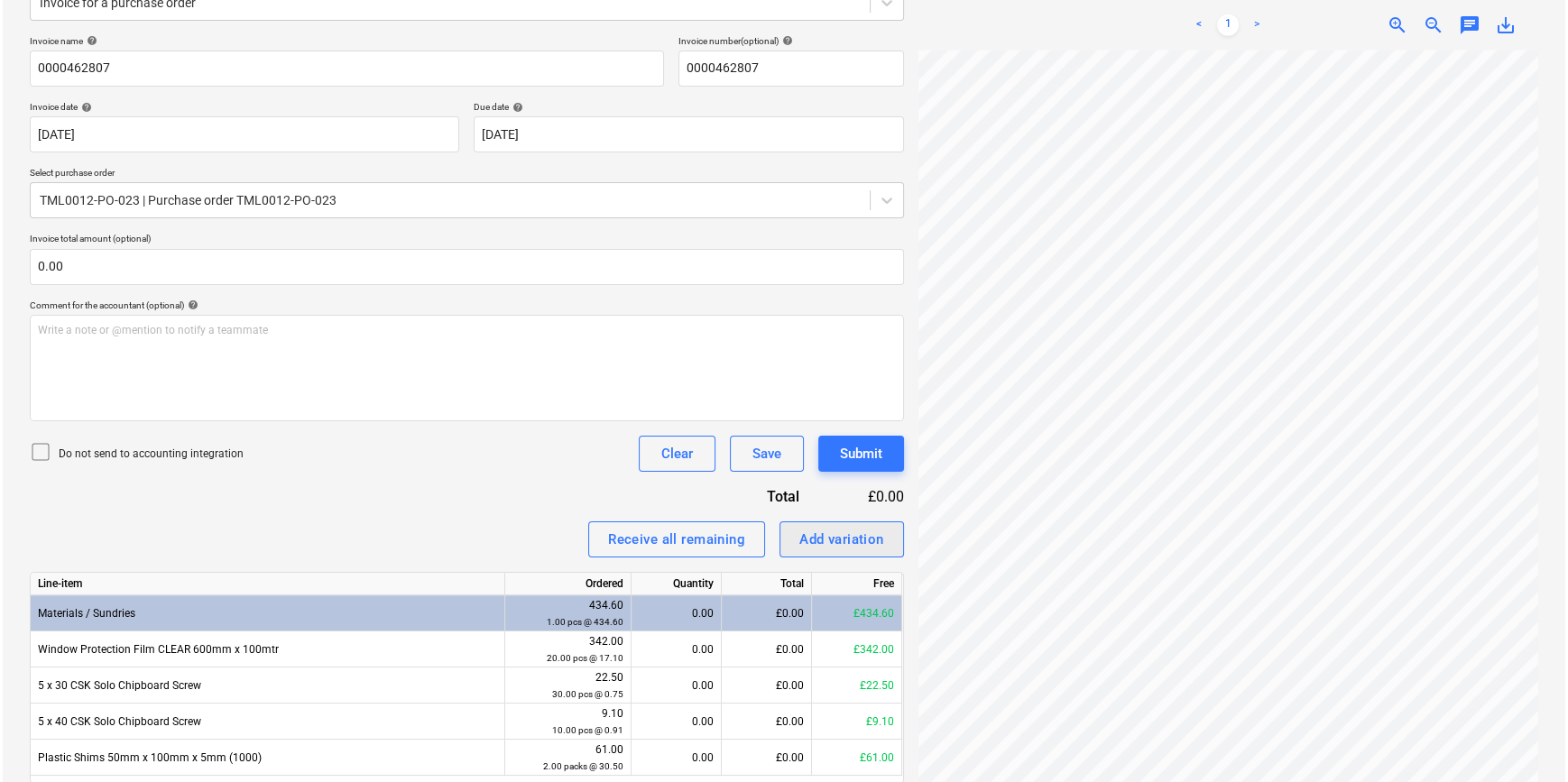
scroll to position [331, 195]
click at [660, 542] on div "Receive all remaining" at bounding box center [673, 540] width 137 height 24
click at [866, 446] on div "Submit" at bounding box center [858, 454] width 42 height 24
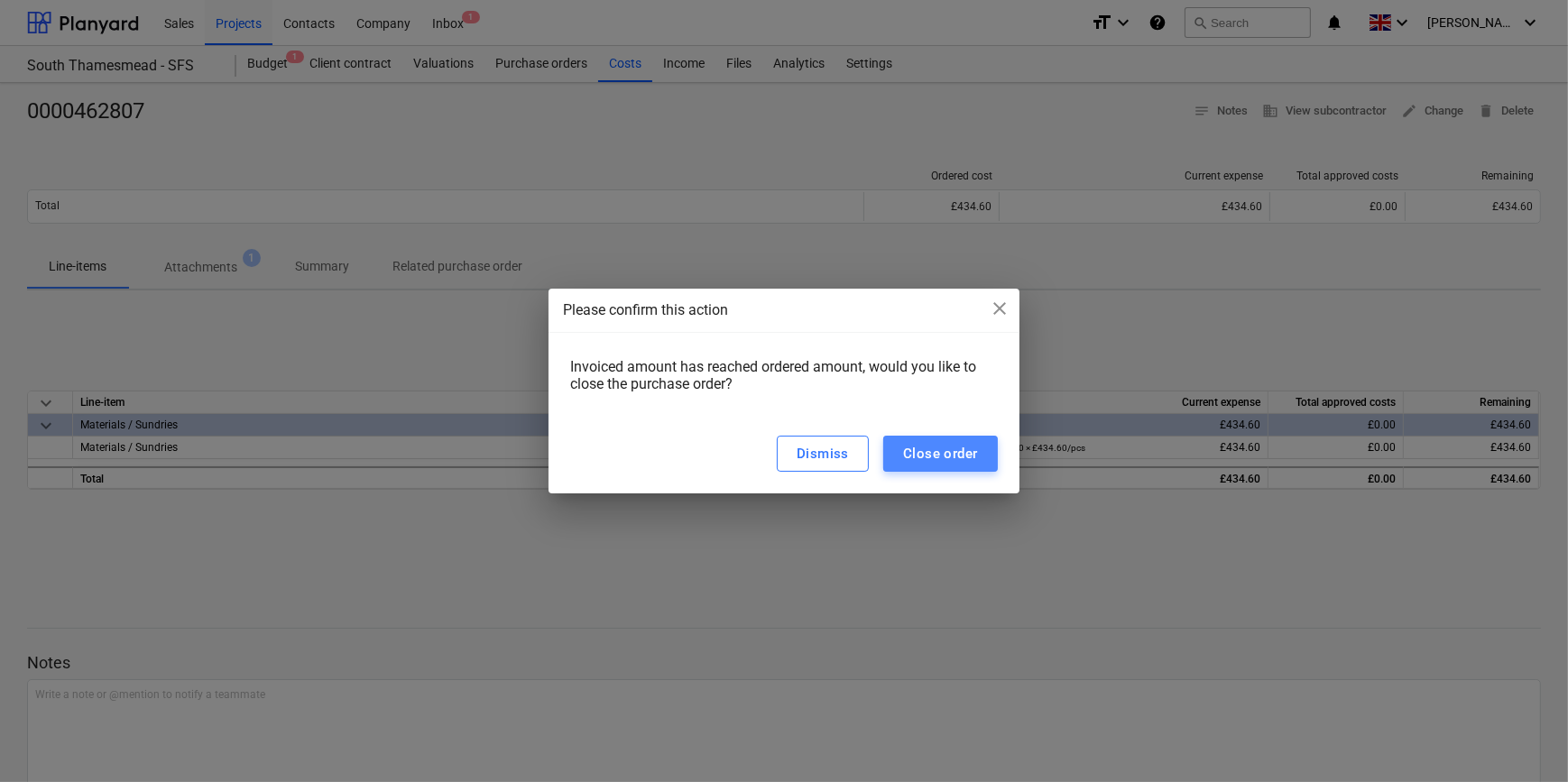
click at [919, 459] on div "Close order" at bounding box center [941, 454] width 75 height 24
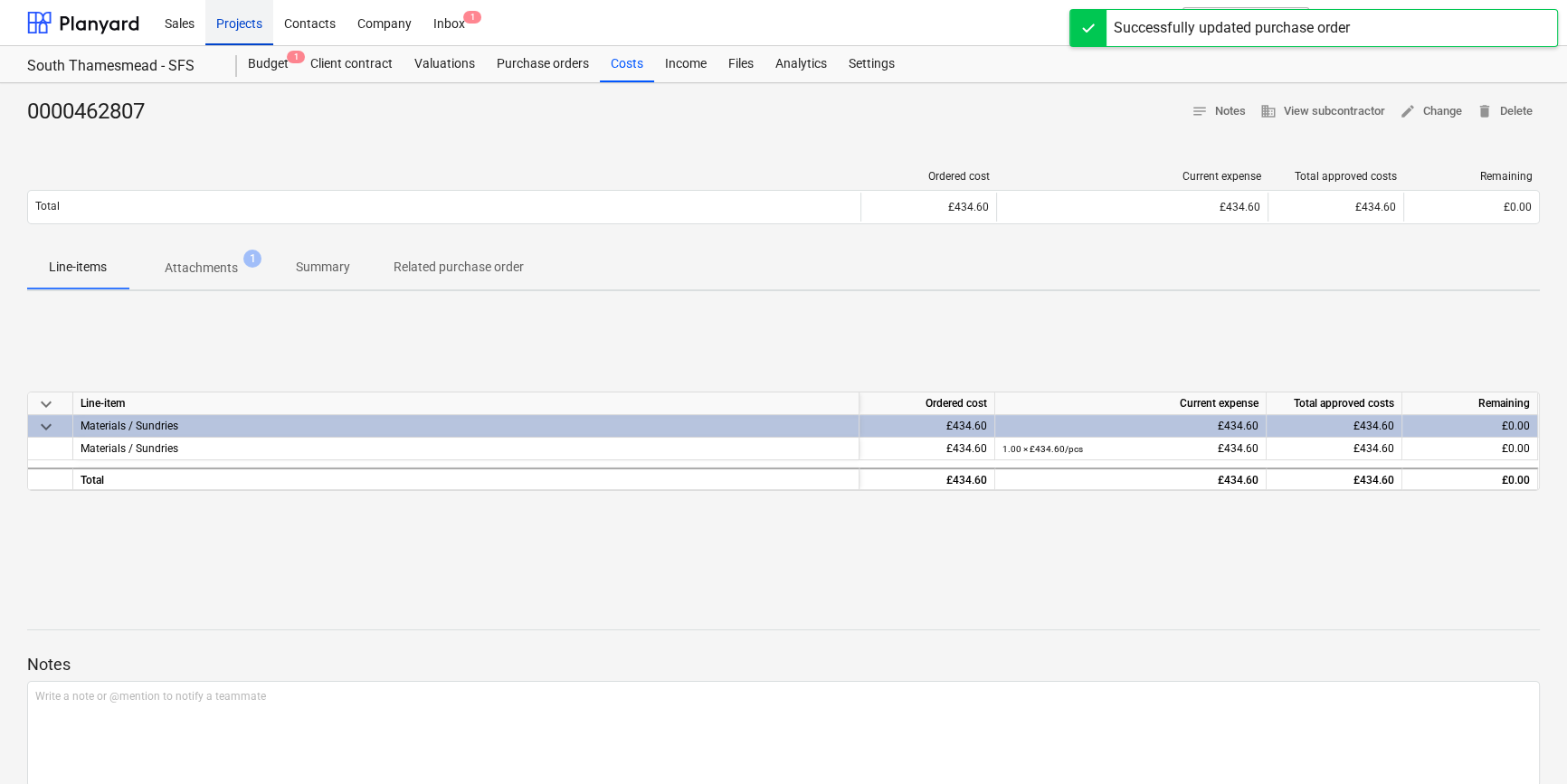
drag, startPoint x: 226, startPoint y: 20, endPoint x: 227, endPoint y: 35, distance: 15.0
click at [226, 20] on div "Projects" at bounding box center [239, 22] width 68 height 46
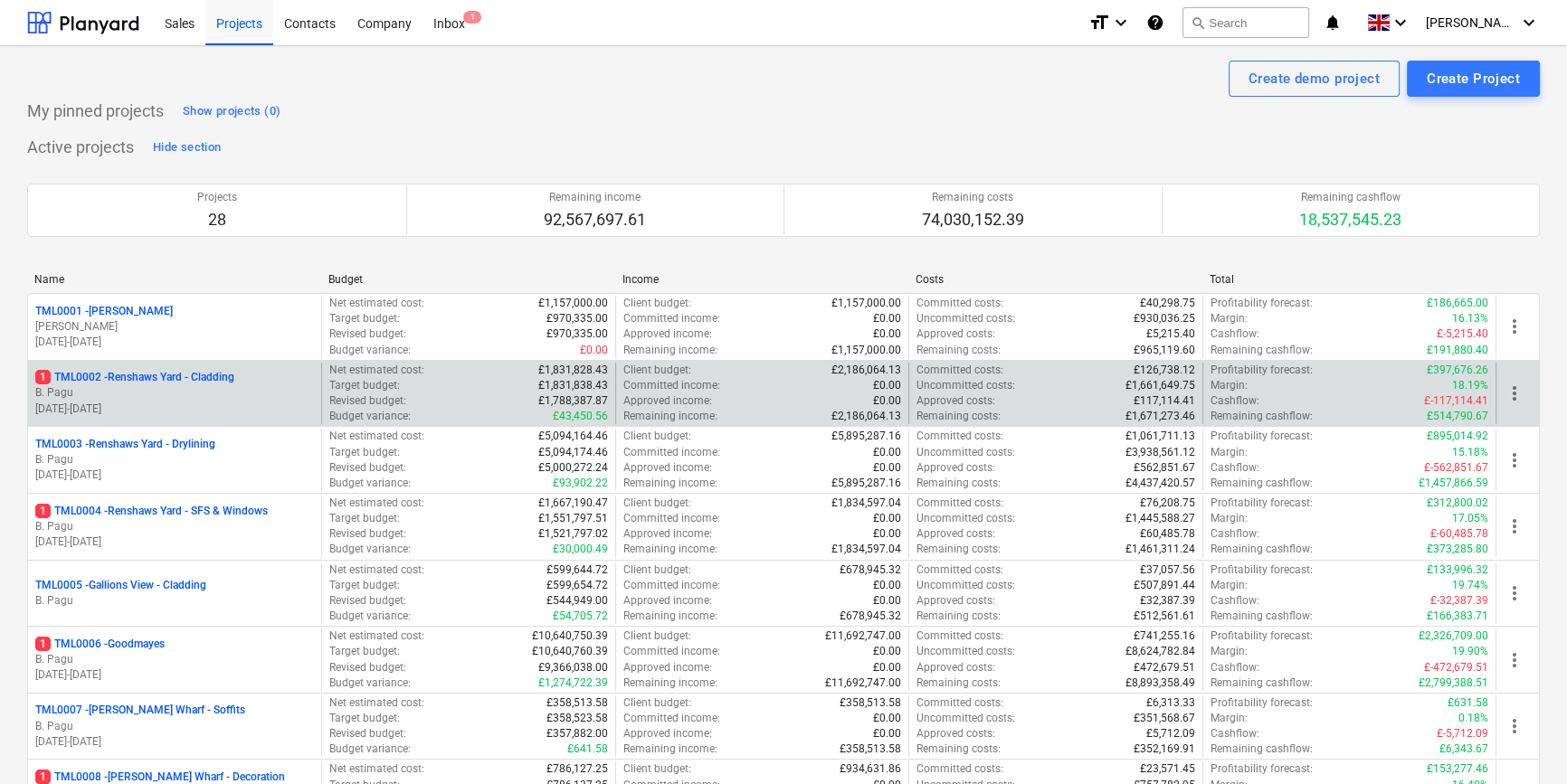
click at [175, 389] on p "B. Pagu" at bounding box center [174, 393] width 279 height 16
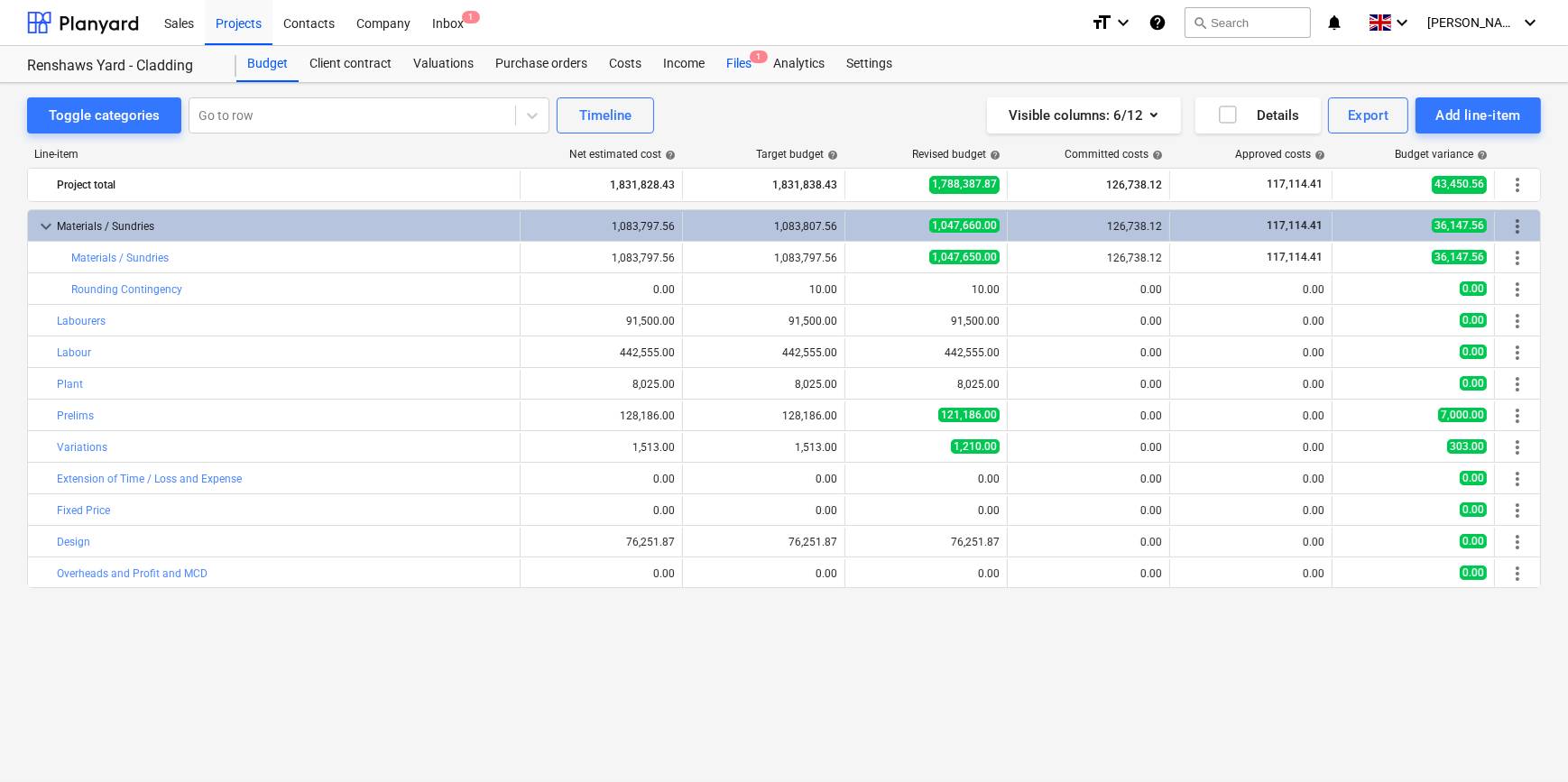
click at [735, 63] on div "Files 1" at bounding box center [738, 63] width 47 height 36
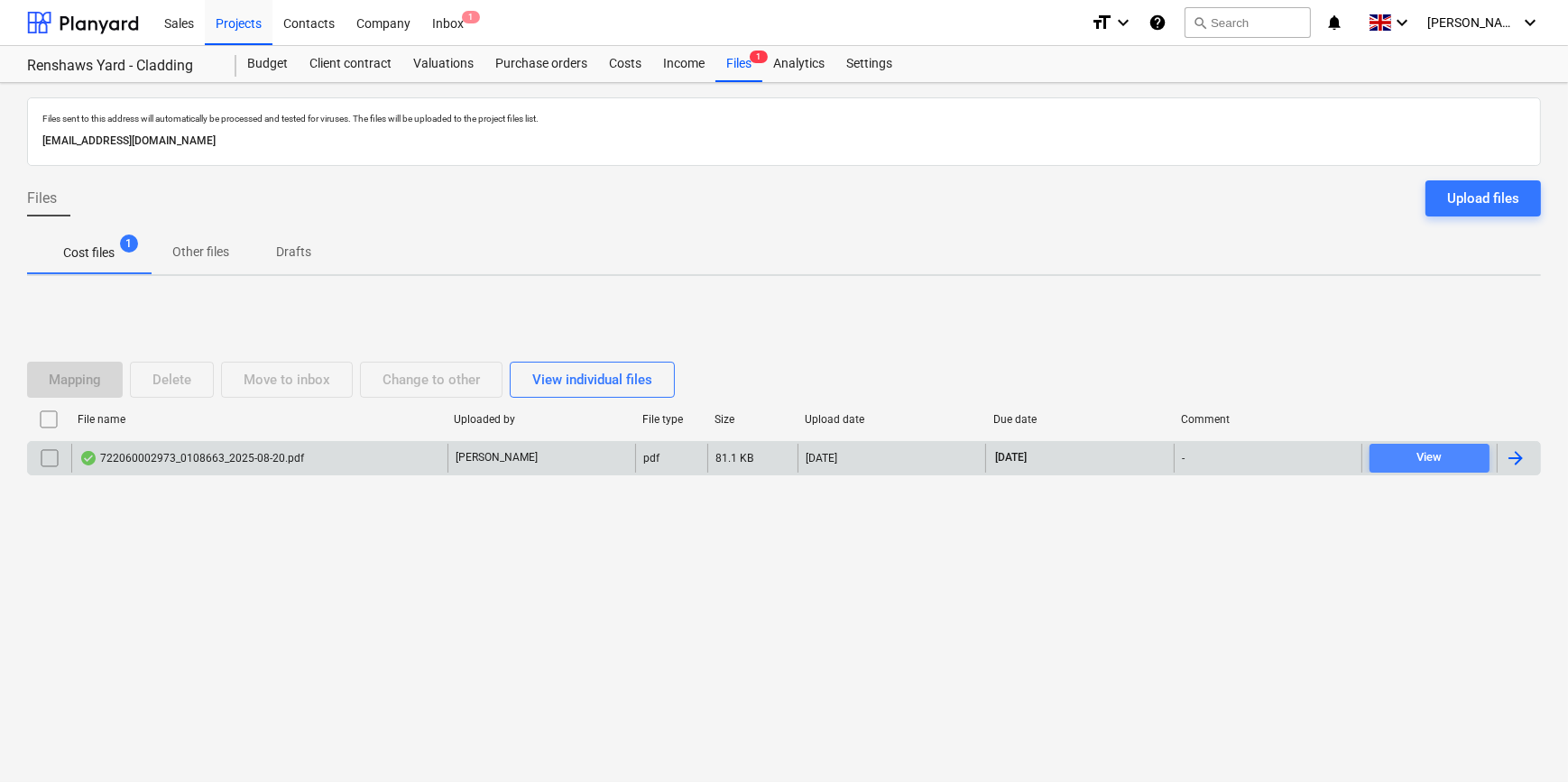
click at [1443, 455] on span "View" at bounding box center [1429, 457] width 106 height 21
click at [1515, 457] on div at bounding box center [1516, 458] width 22 height 22
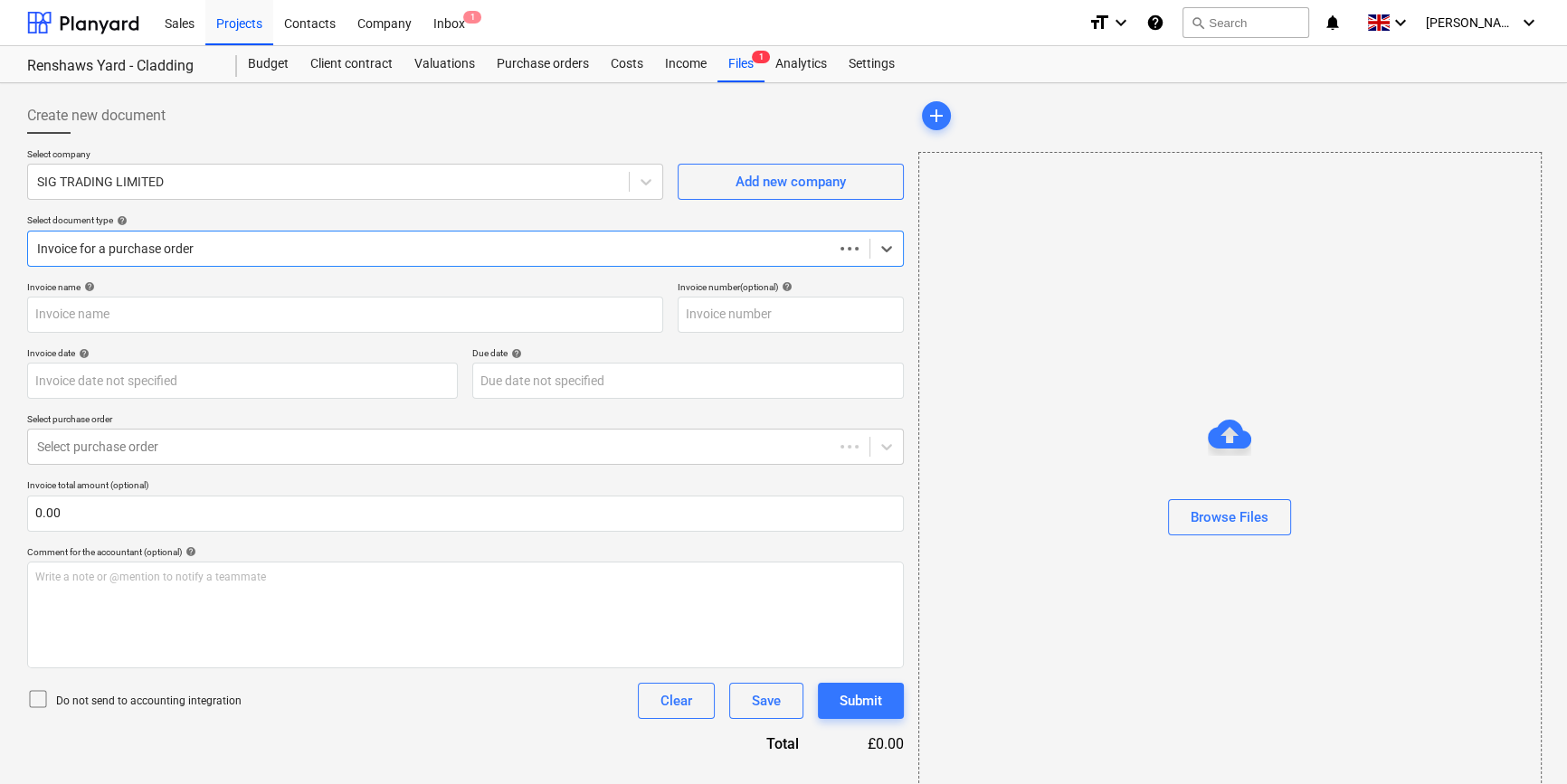
type input "0108663"
type input "[DATE]"
type input "18 Sep 2025"
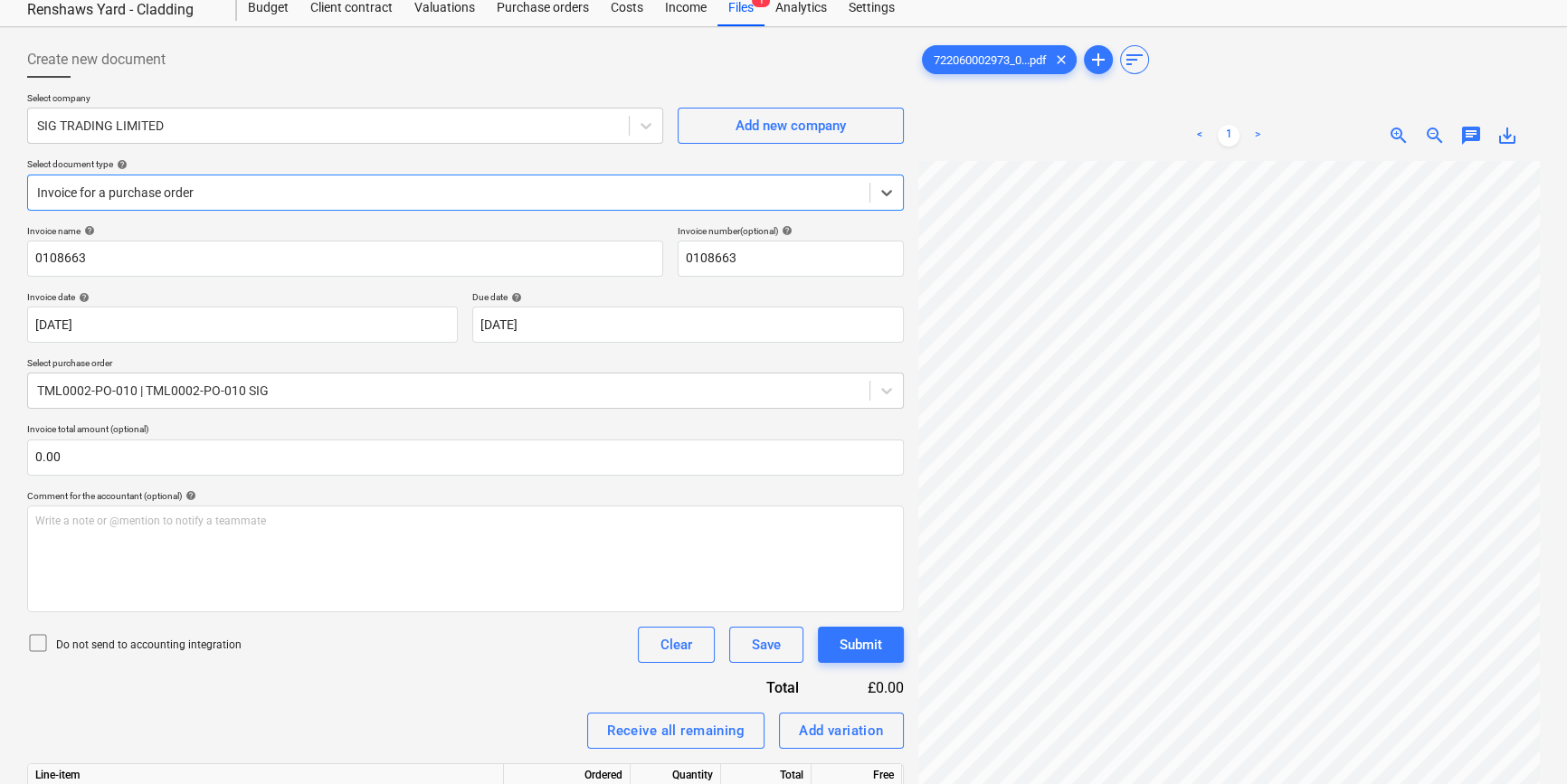
scroll to position [239, 0]
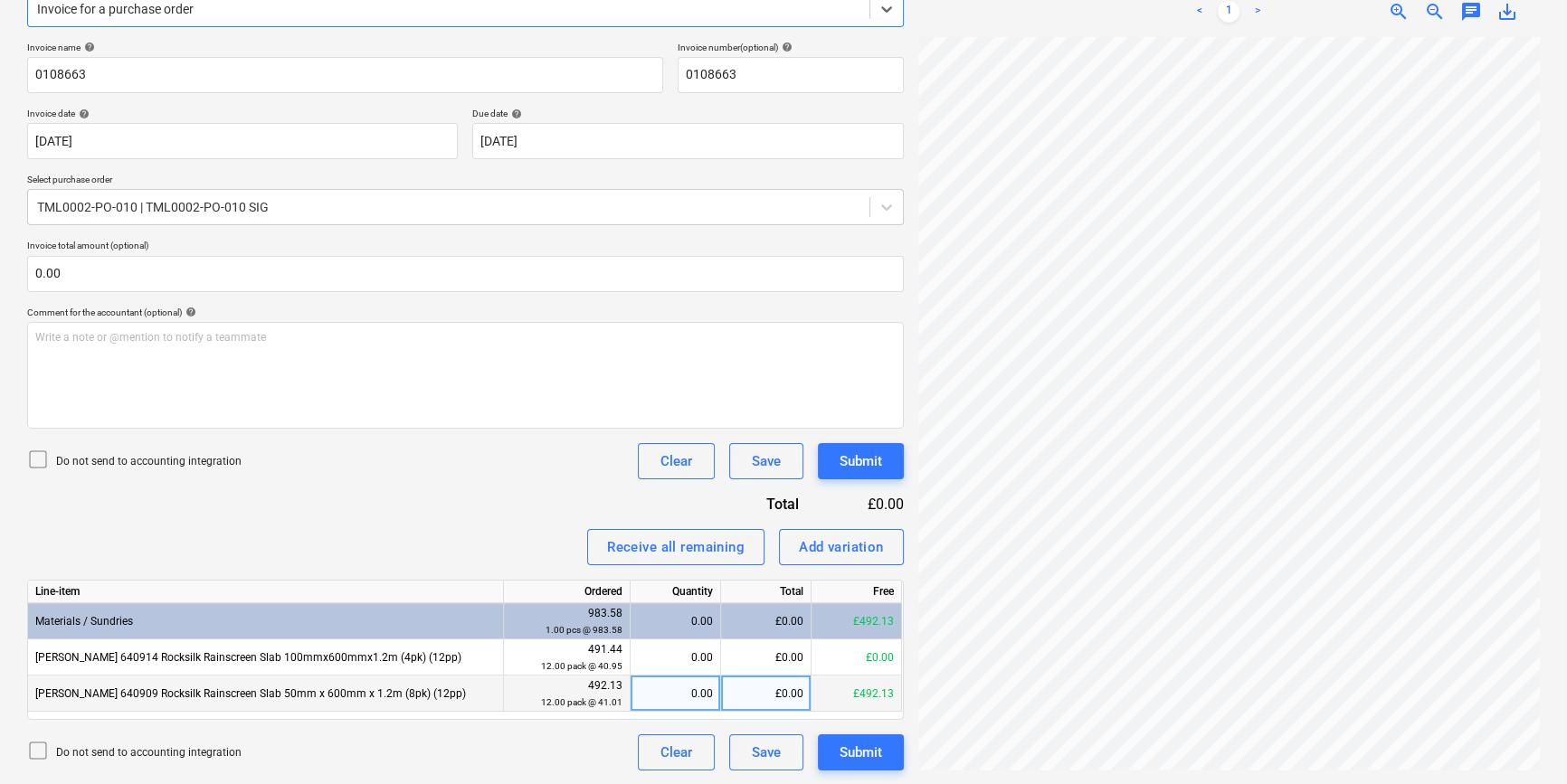
click at [674, 688] on div "0.00" at bounding box center [676, 693] width 75 height 36
type input "12"
drag, startPoint x: 1354, startPoint y: 769, endPoint x: 1377, endPoint y: 769, distance: 23.0
click at [1377, 769] on div "722060002973_0...pdf clear add sort < 1 > zoom_in zoom_out chat 0 save_alt" at bounding box center [1229, 314] width 636 height 927
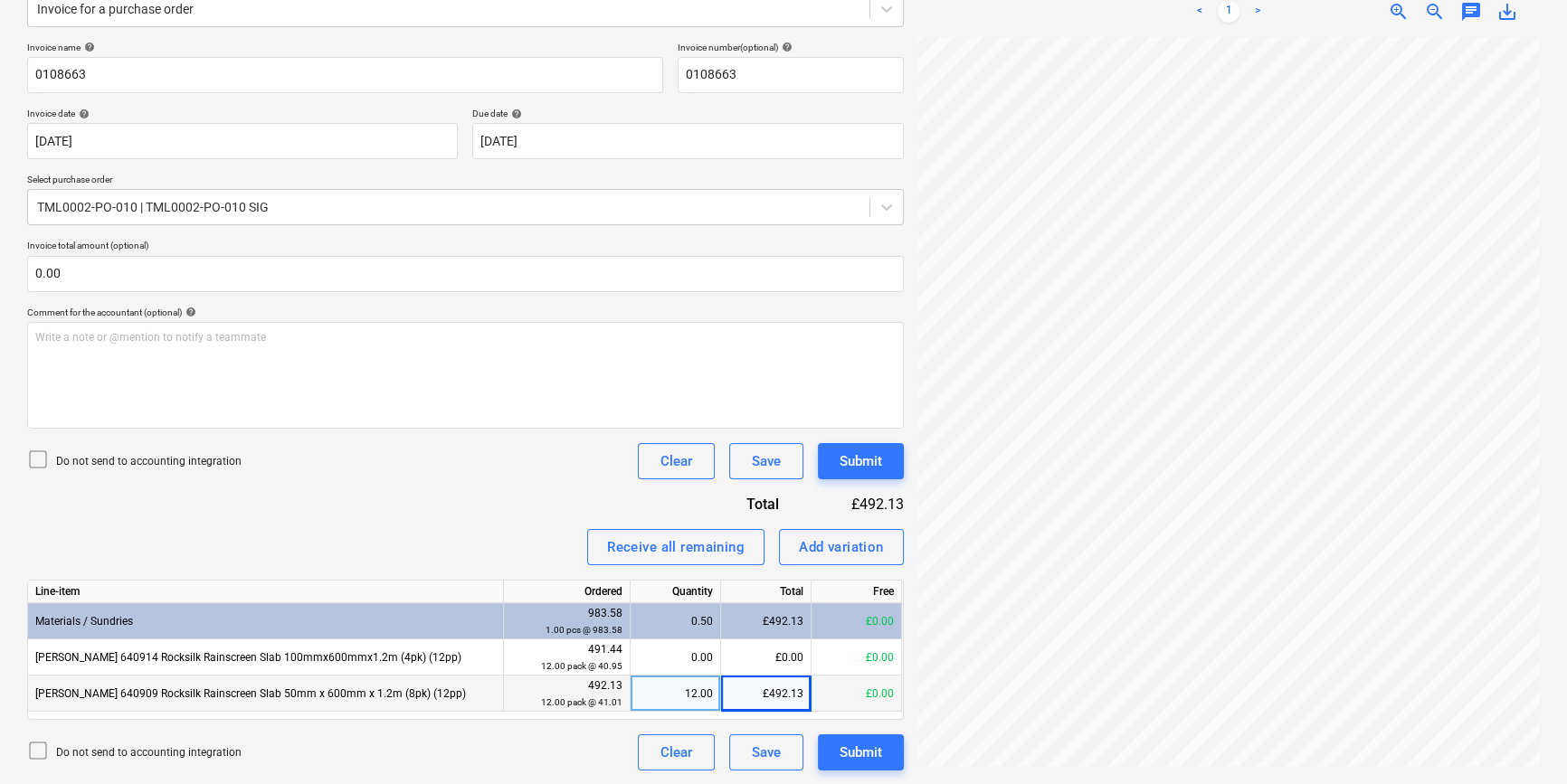
click at [666, 692] on div "12.00" at bounding box center [676, 693] width 75 height 36
type input "0"
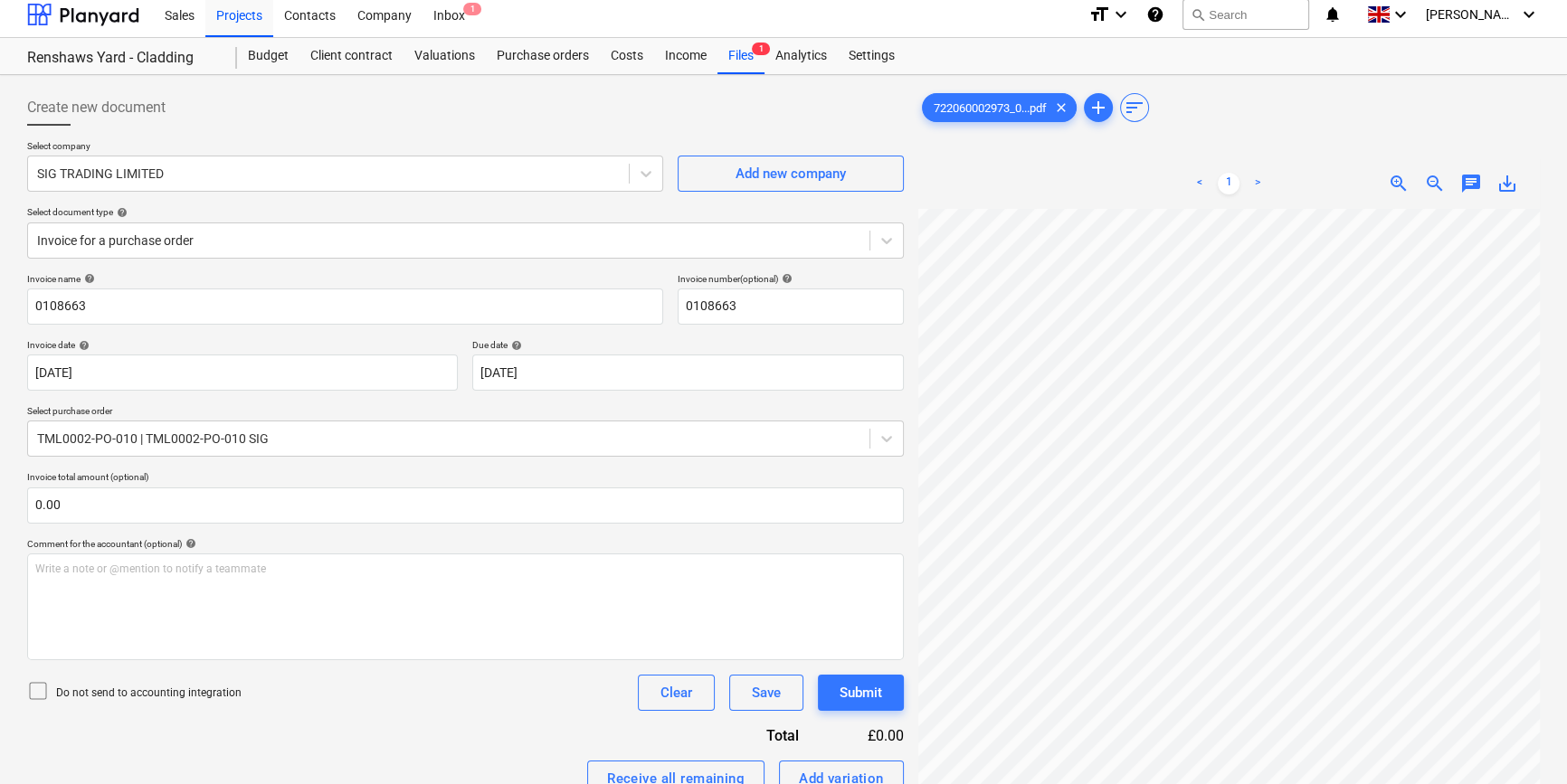
scroll to position [0, 0]
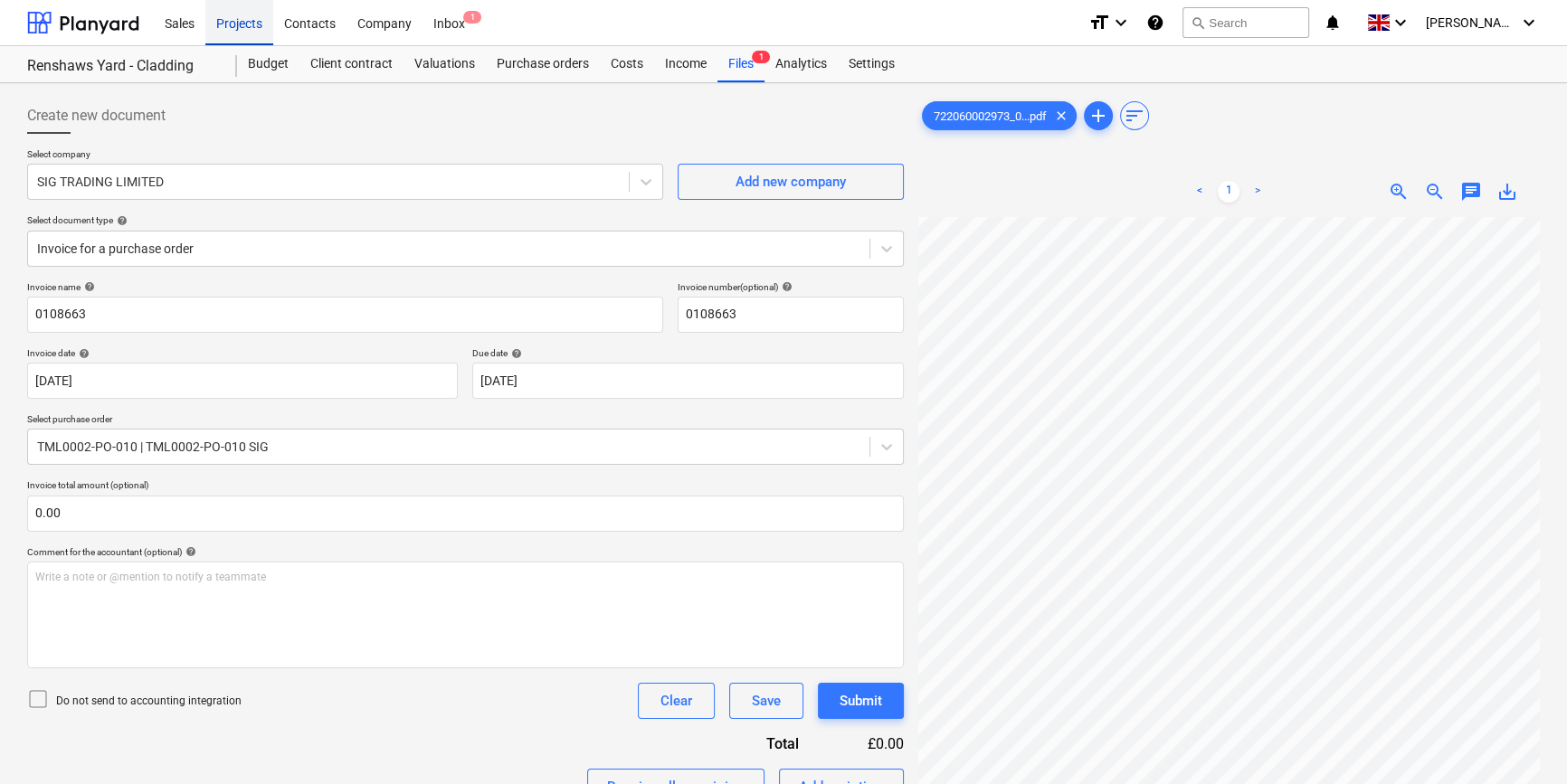
click at [228, 26] on div "Projects" at bounding box center [239, 22] width 68 height 46
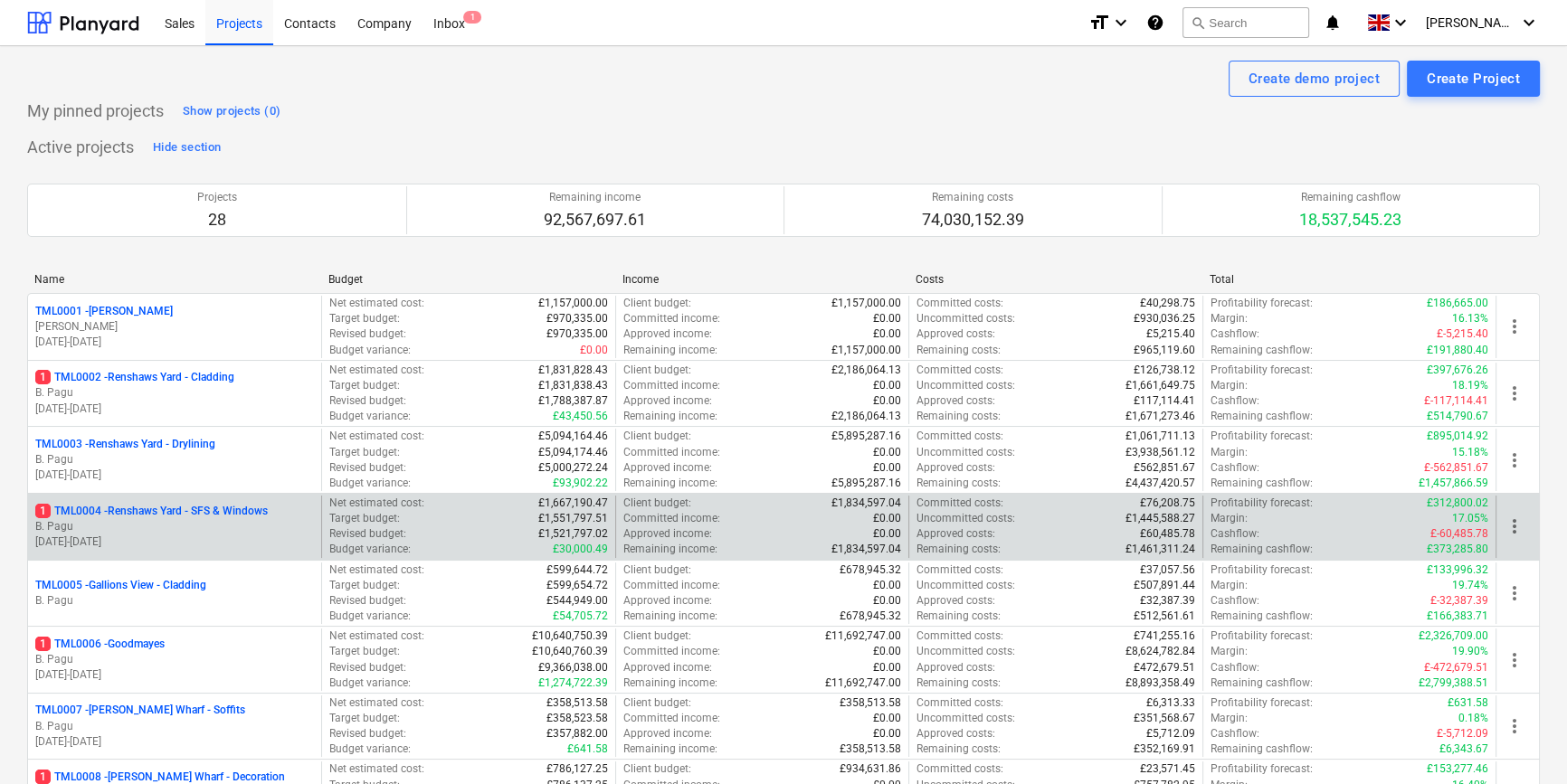
click at [207, 530] on p "B. Pagu" at bounding box center [174, 526] width 279 height 16
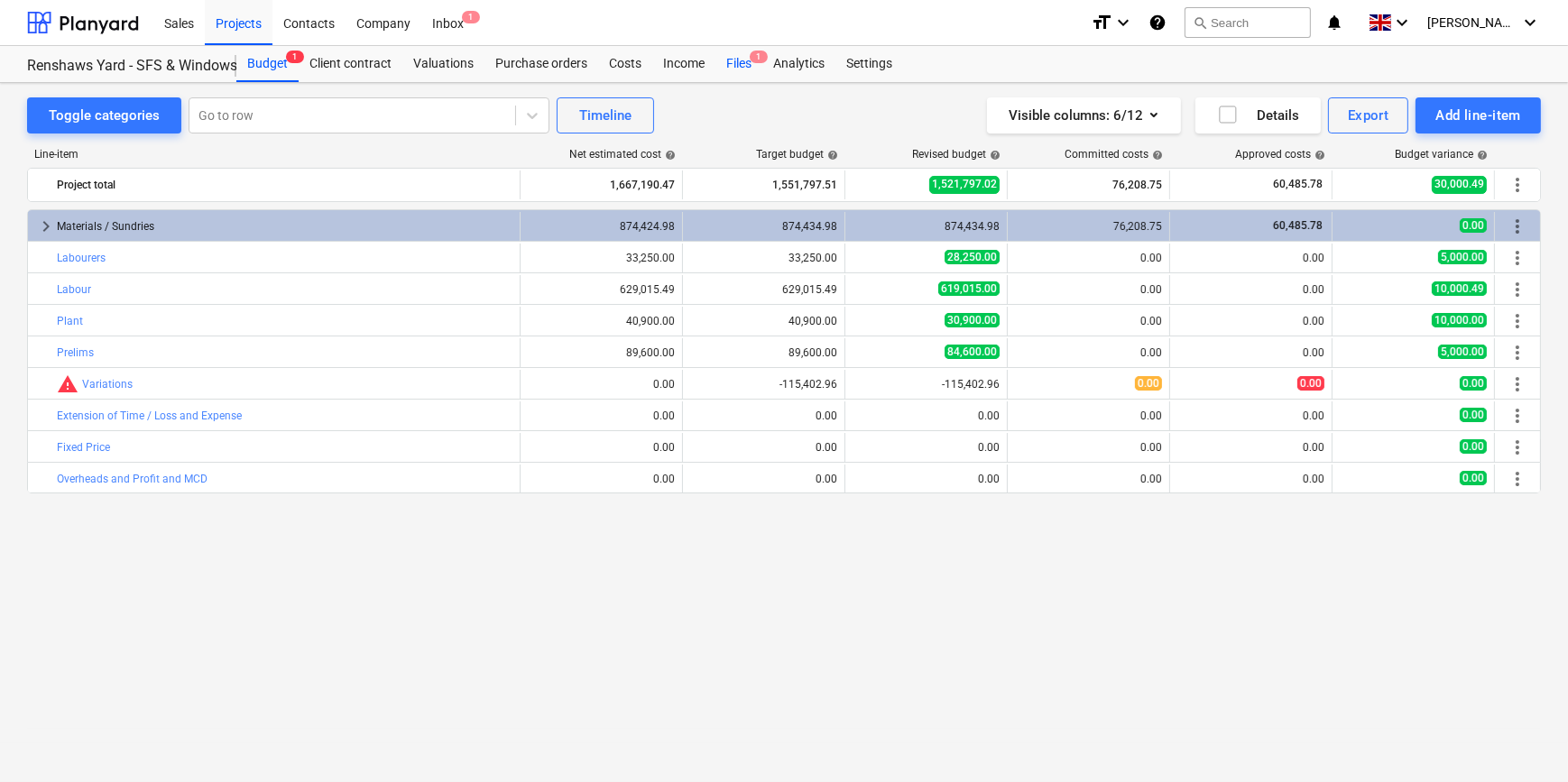
click at [730, 62] on div "Files 1" at bounding box center [738, 63] width 47 height 36
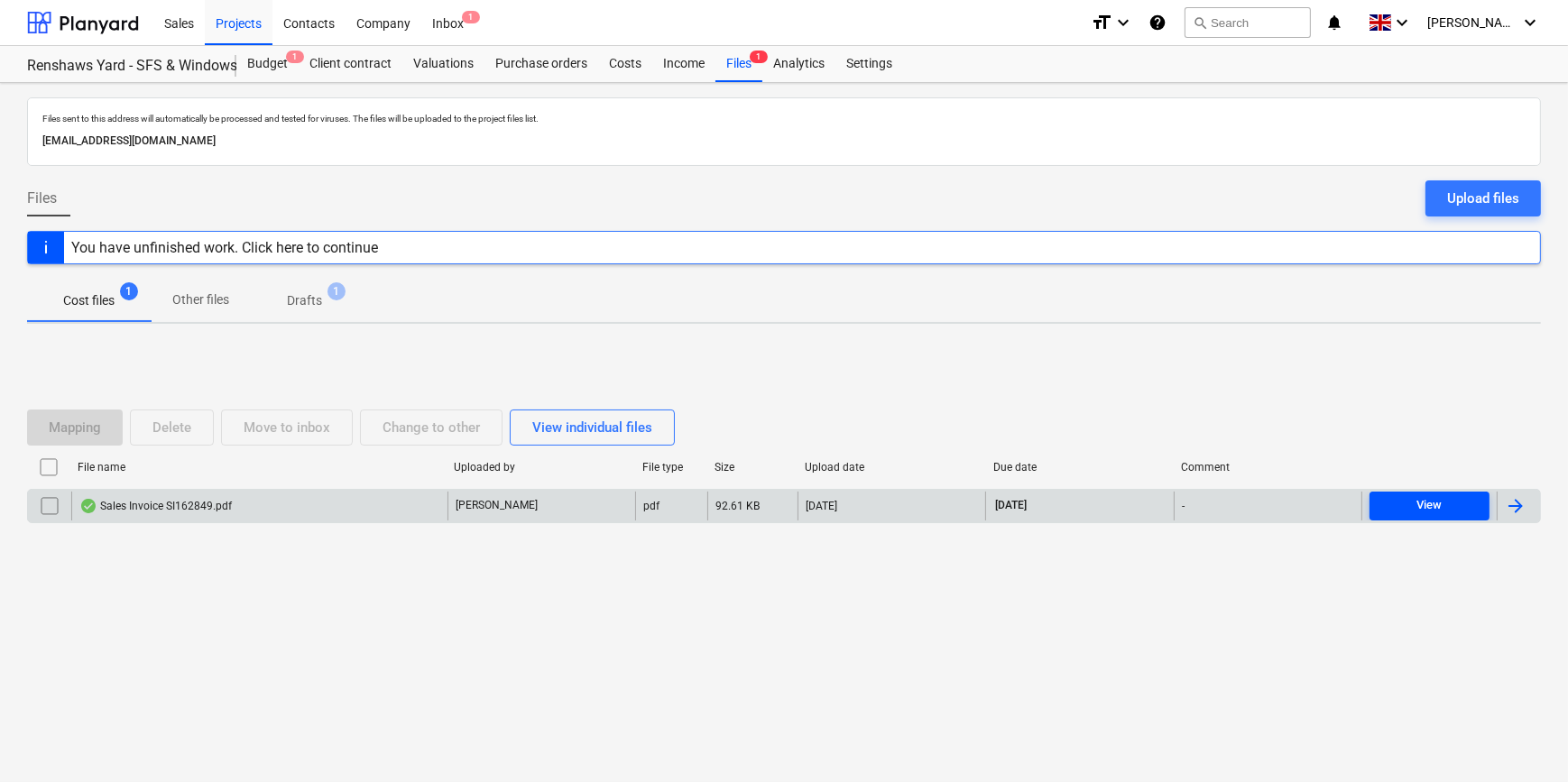
click at [1432, 501] on div "View" at bounding box center [1429, 505] width 26 height 21
click at [1515, 506] on div at bounding box center [1516, 506] width 22 height 22
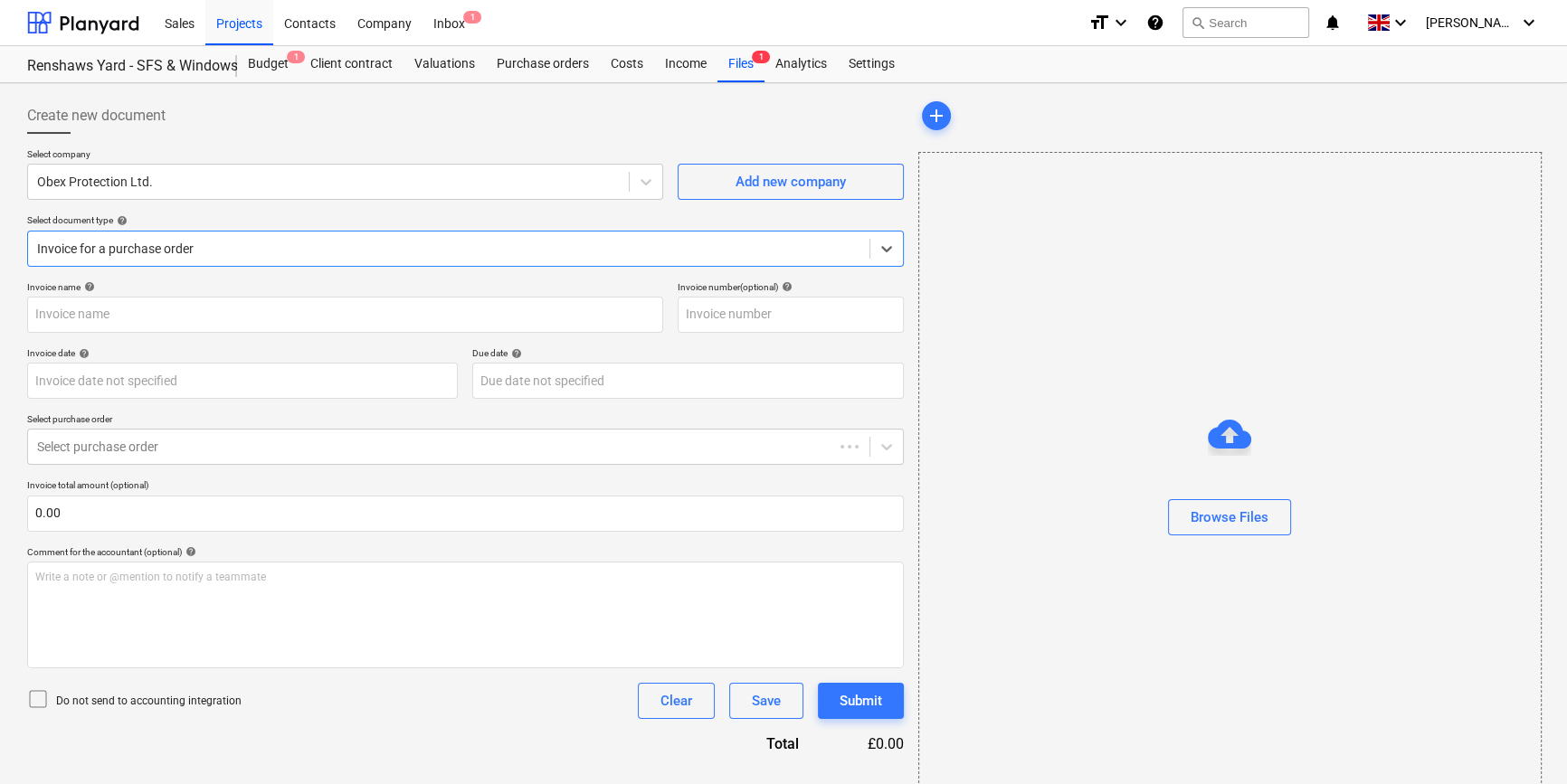
type input "SI162849"
type input "[DATE]"
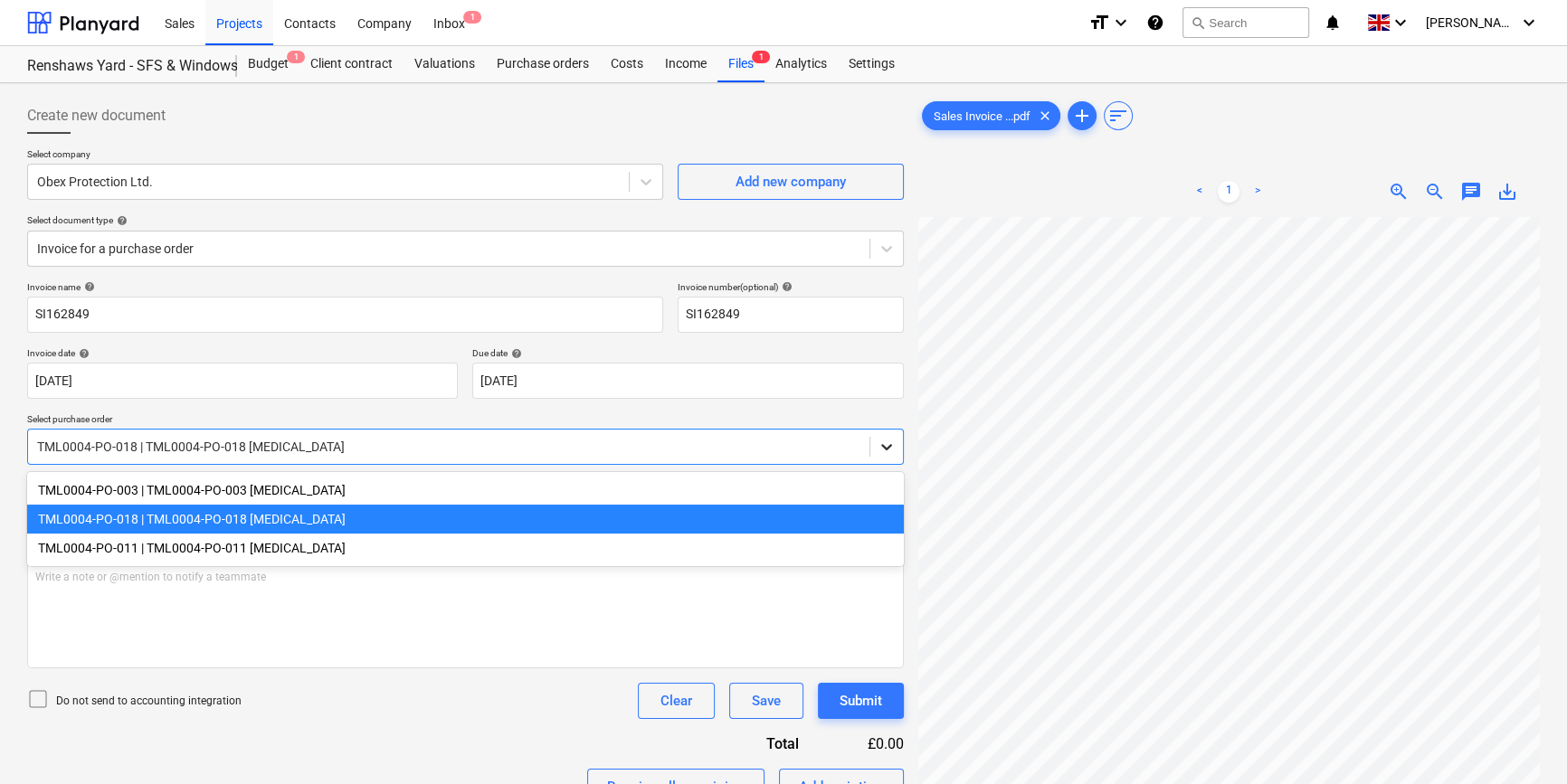
click at [889, 445] on icon at bounding box center [887, 447] width 11 height 6
click at [853, 525] on div "TML0004-PO-018 | TML0004-PO-018 Obex" at bounding box center [465, 518] width 876 height 29
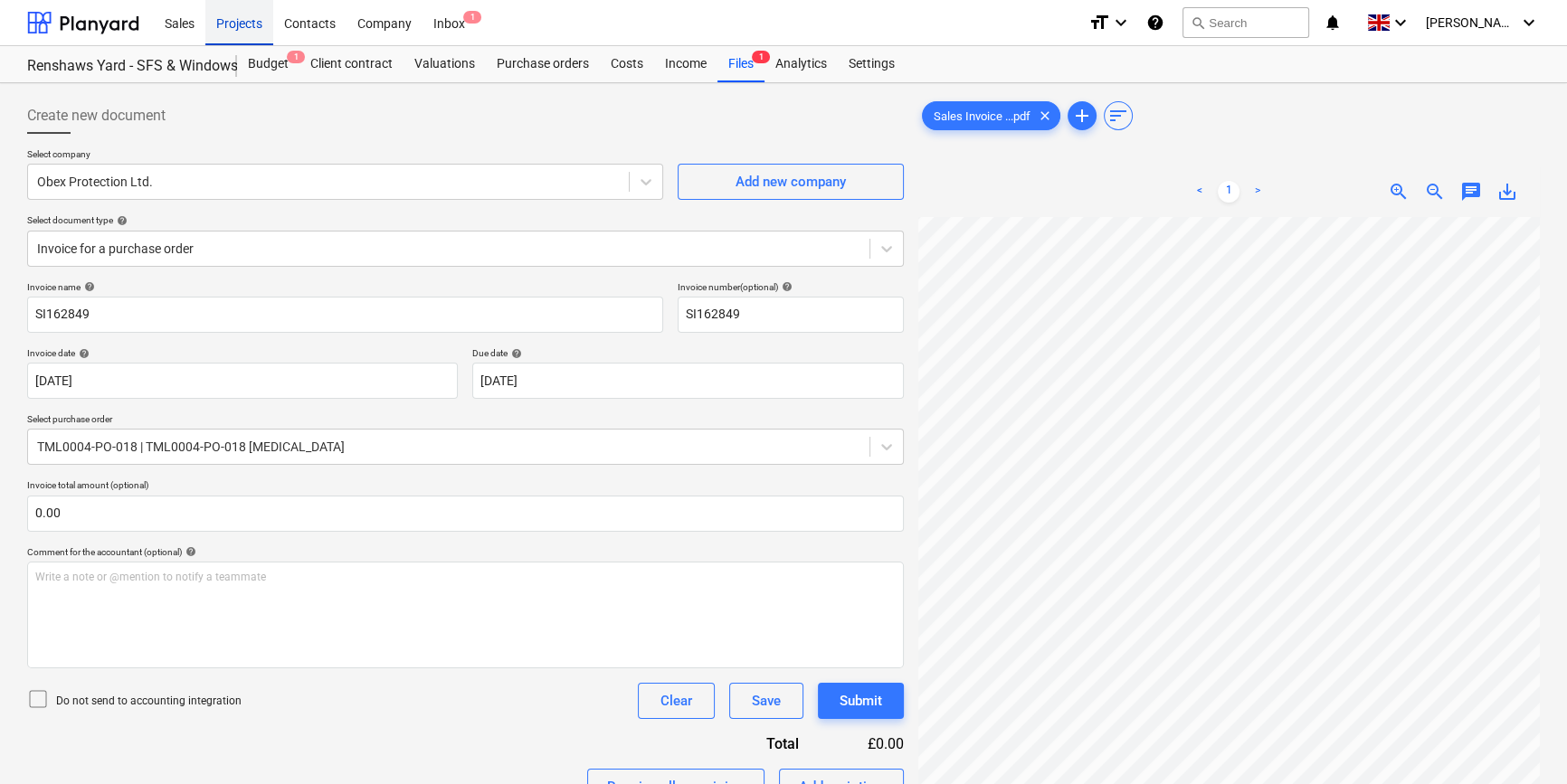
click at [238, 25] on div "Projects" at bounding box center [239, 22] width 68 height 46
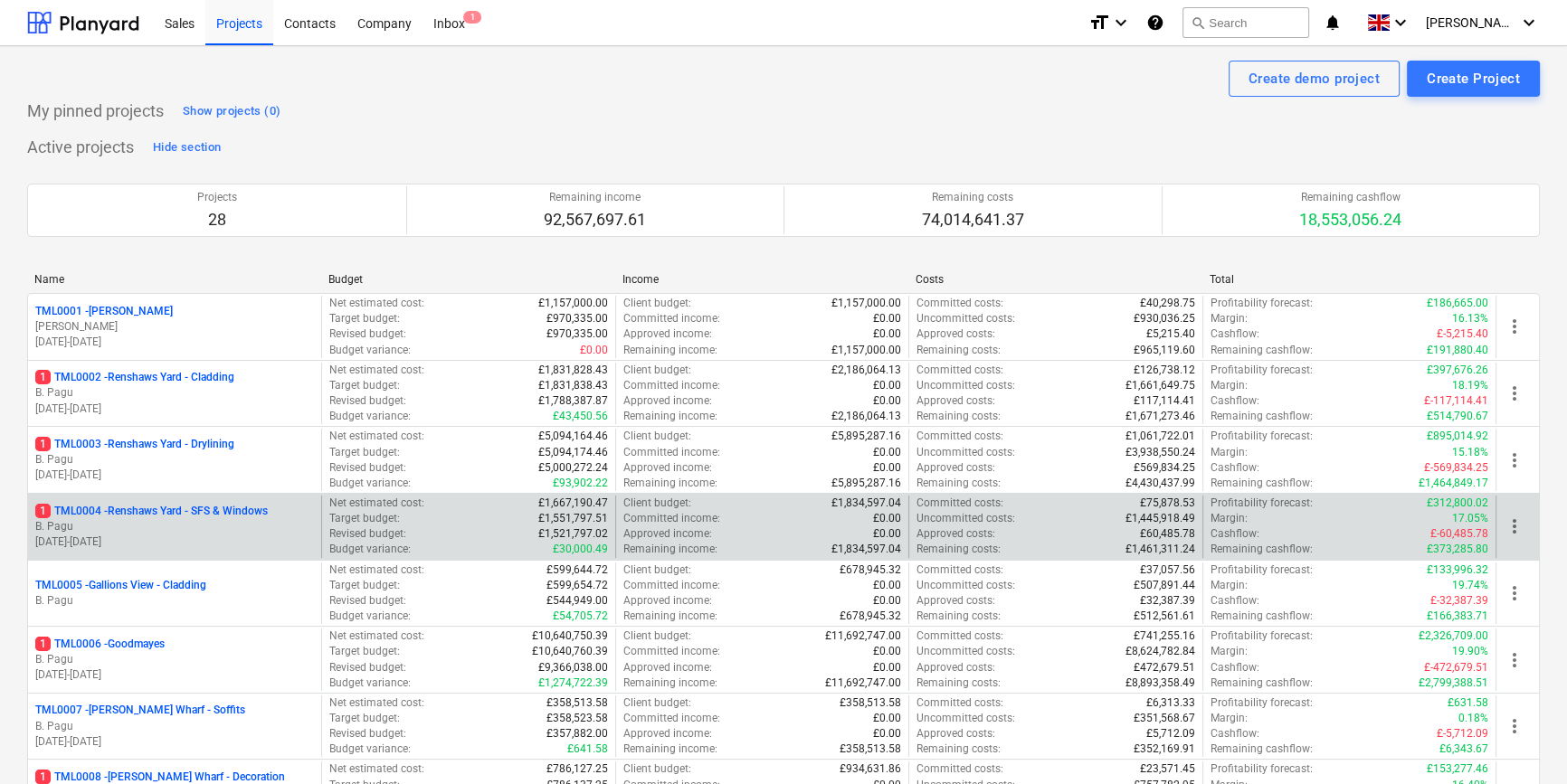
click at [138, 519] on p "B. Pagu" at bounding box center [174, 526] width 279 height 16
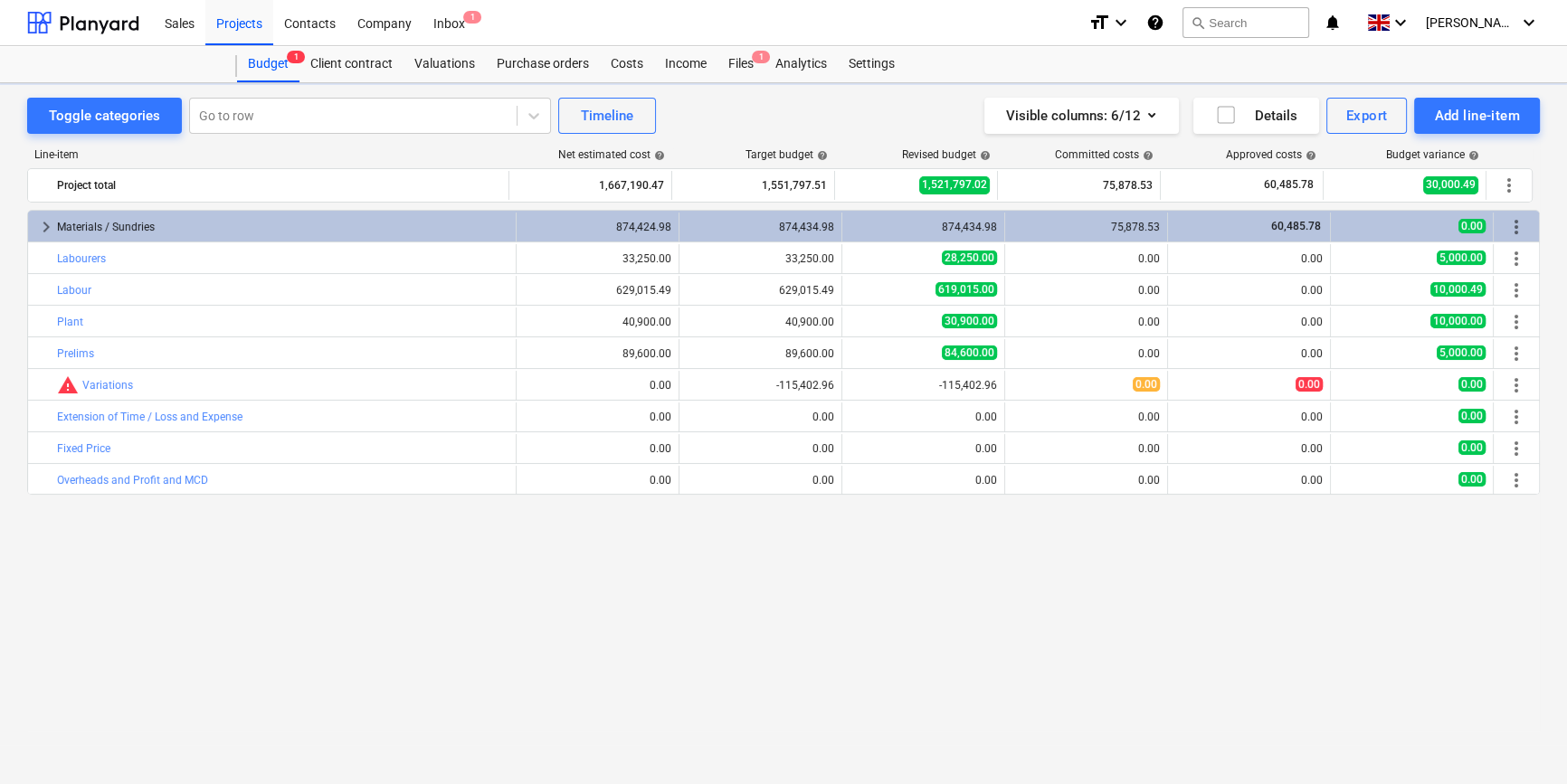
click at [138, 519] on div "keyboard_arrow_right Materials / Sundries 874,424.98 874,434.98 874,434.98 75,8…" at bounding box center [783, 459] width 1513 height 499
click at [142, 526] on div "keyboard_arrow_right Materials / Sundries 874,424.98 874,434.98 874,434.98 75,8…" at bounding box center [785, 459] width 1518 height 499
drag, startPoint x: 142, startPoint y: 526, endPoint x: 317, endPoint y: 571, distance: 180.7
click at [317, 573] on div "keyboard_arrow_right Materials / Sundries 874,424.98 874,434.98 874,434.98 75,8…" at bounding box center [785, 459] width 1518 height 499
click at [735, 60] on div "Files 1" at bounding box center [740, 63] width 47 height 36
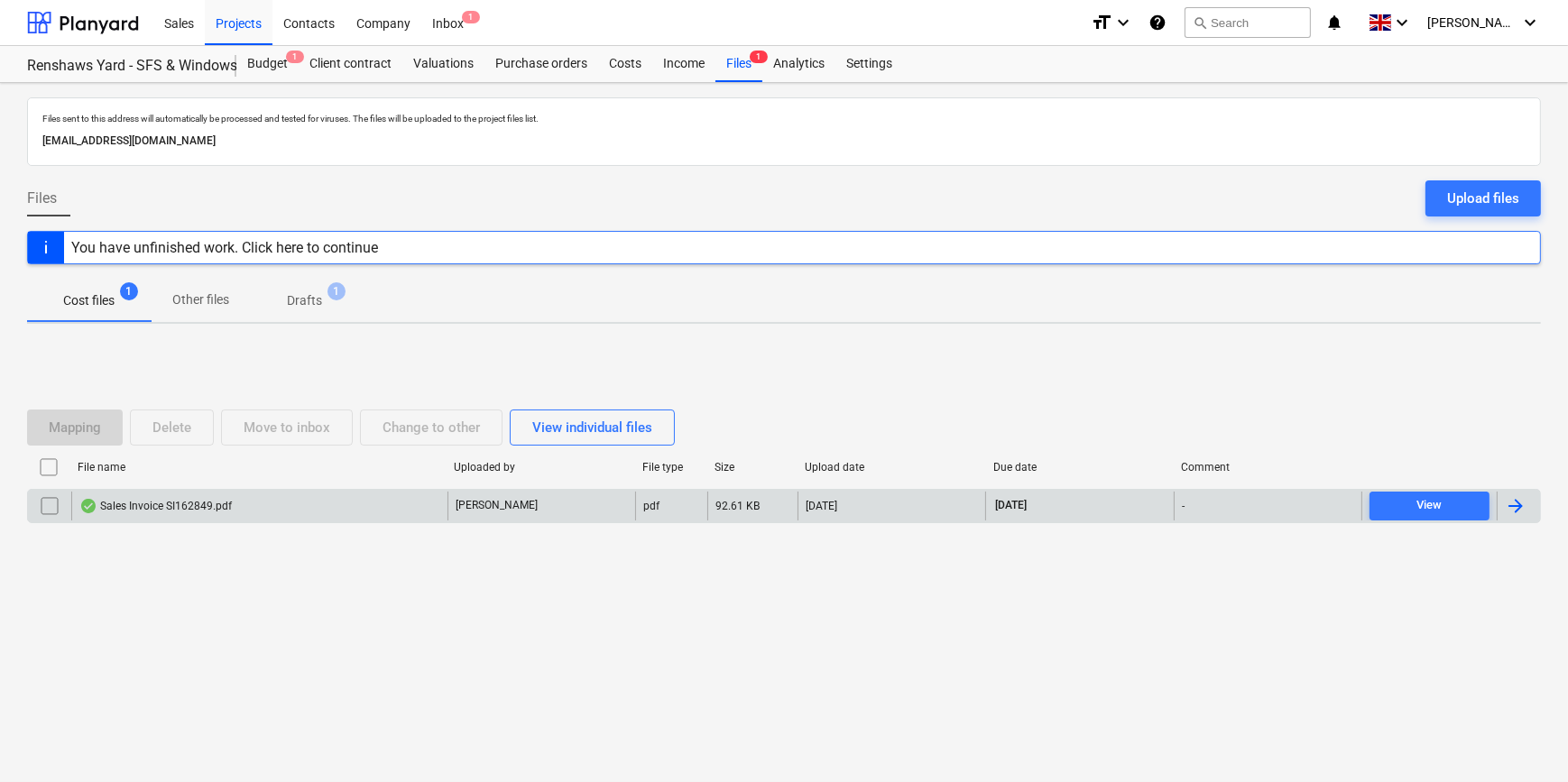
click at [1513, 504] on div at bounding box center [1516, 506] width 22 height 22
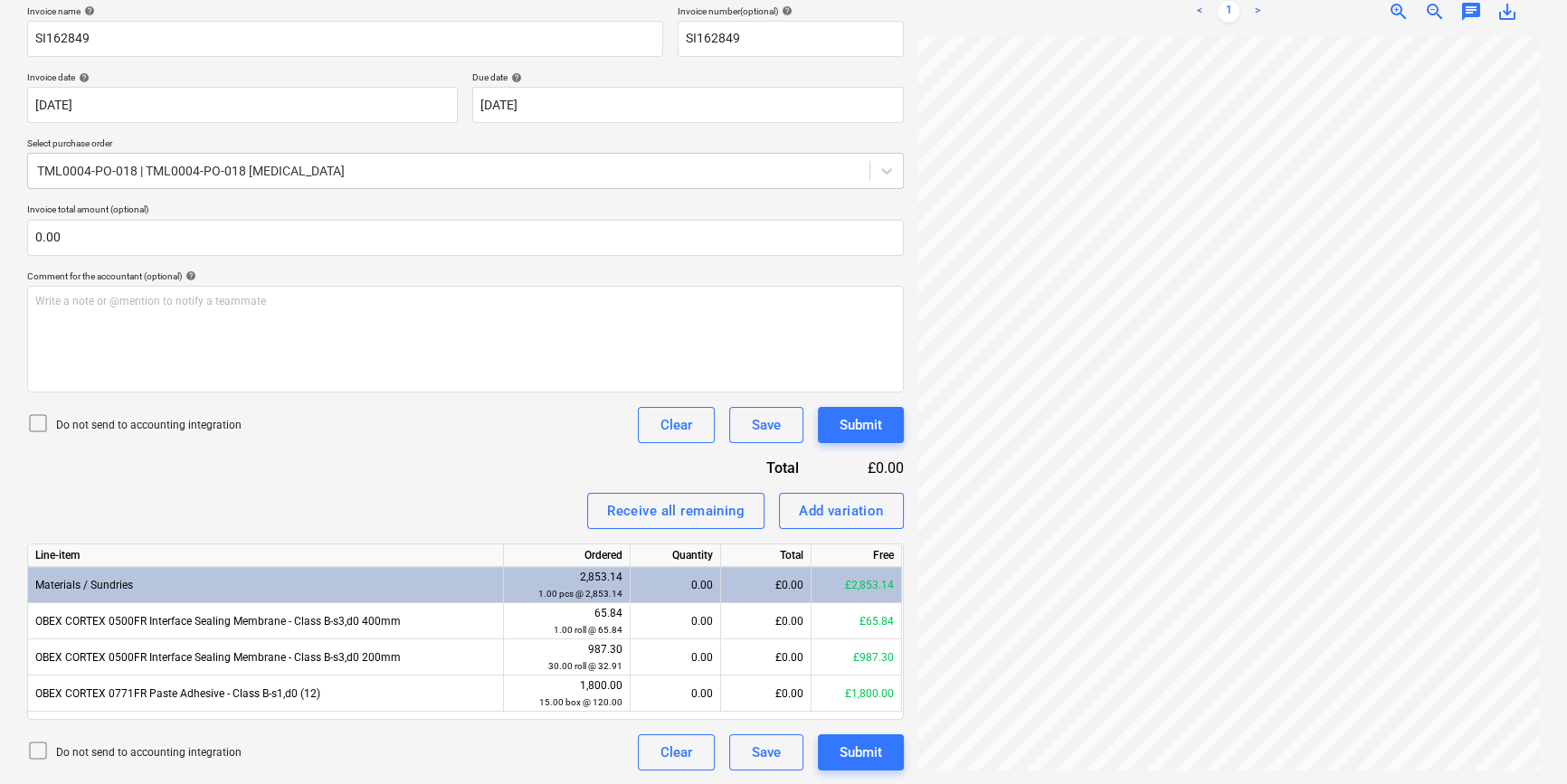
scroll to position [318, 172]
click at [826, 512] on div "Add variation" at bounding box center [842, 511] width 85 height 24
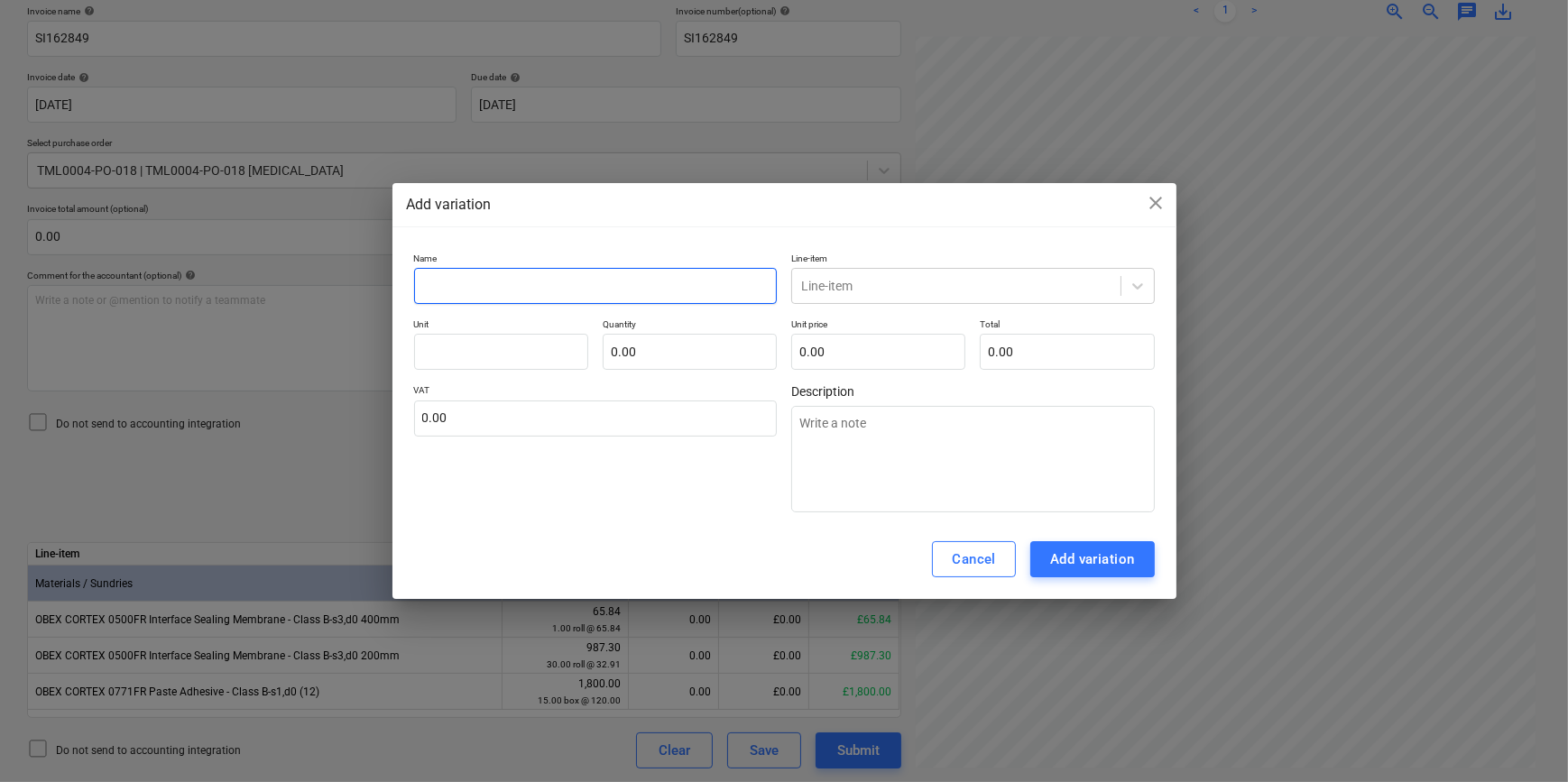
click at [447, 280] on input "text" at bounding box center [596, 285] width 364 height 36
type textarea "x"
type input "S"
type textarea "x"
type input "Su"
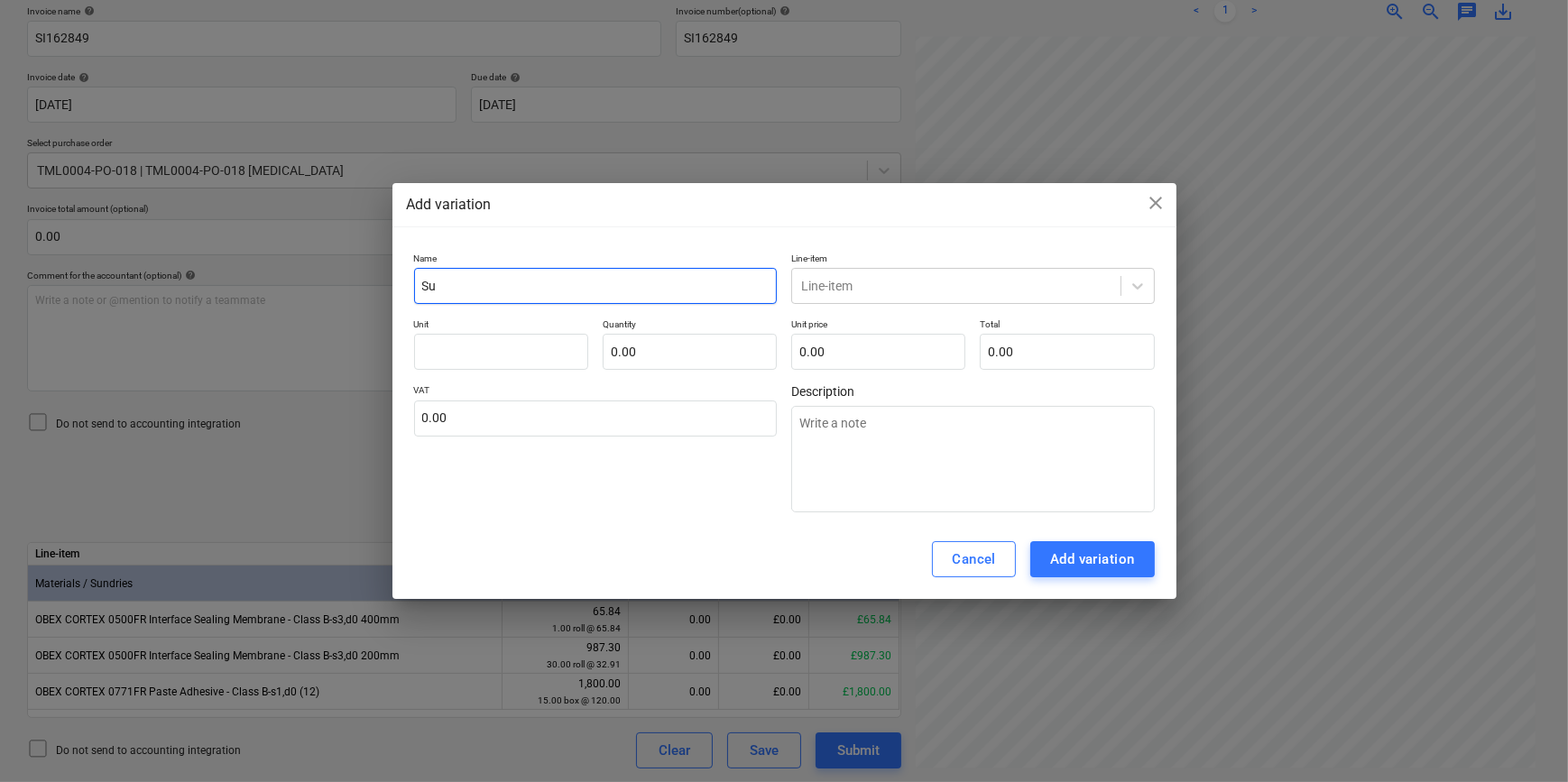
type textarea "x"
type input "Sus"
type textarea "x"
type input "Sust"
type textarea "x"
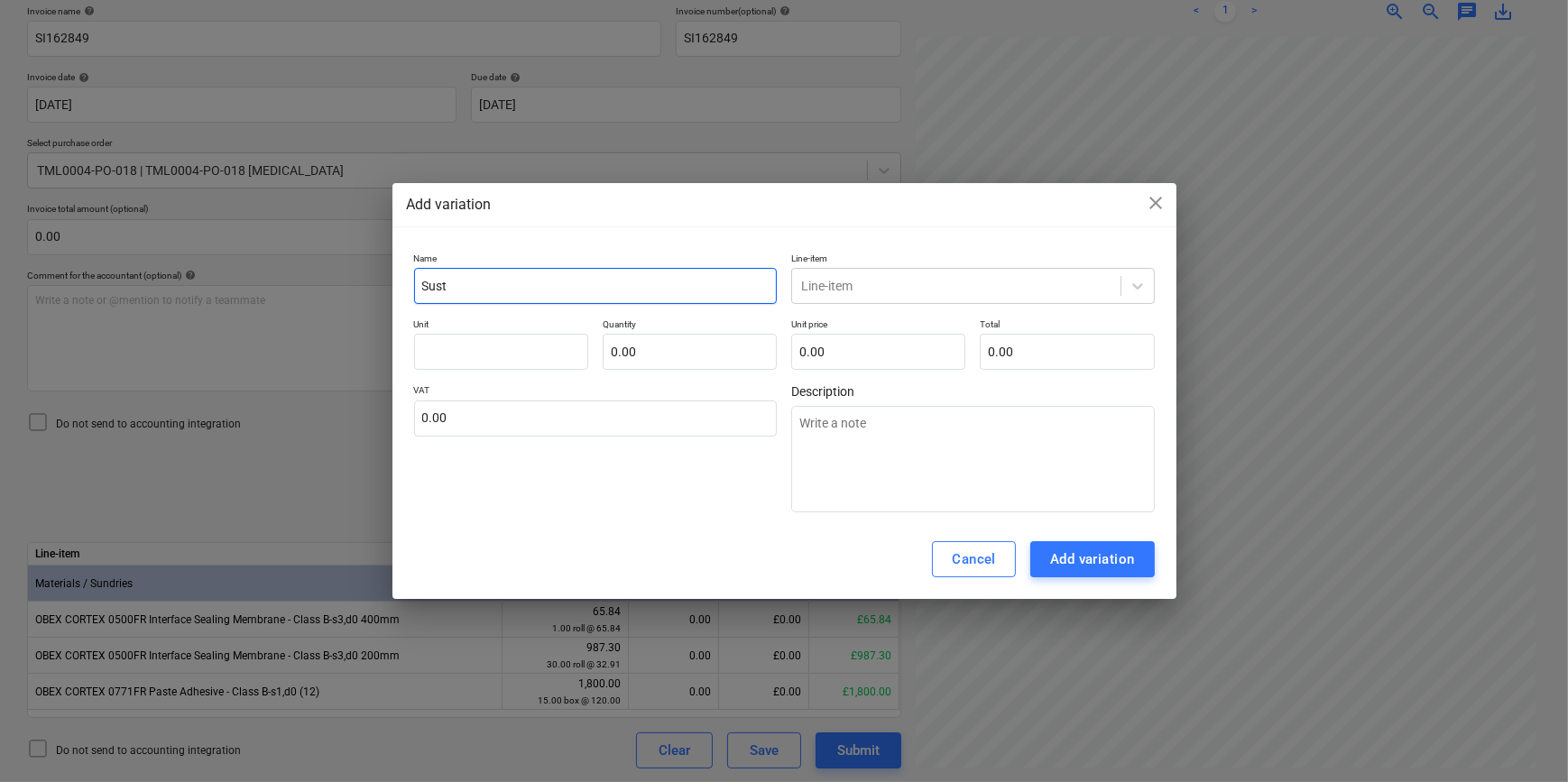
type input "Susta"
type textarea "x"
type input "Sustai"
type textarea "x"
type input "Sustain"
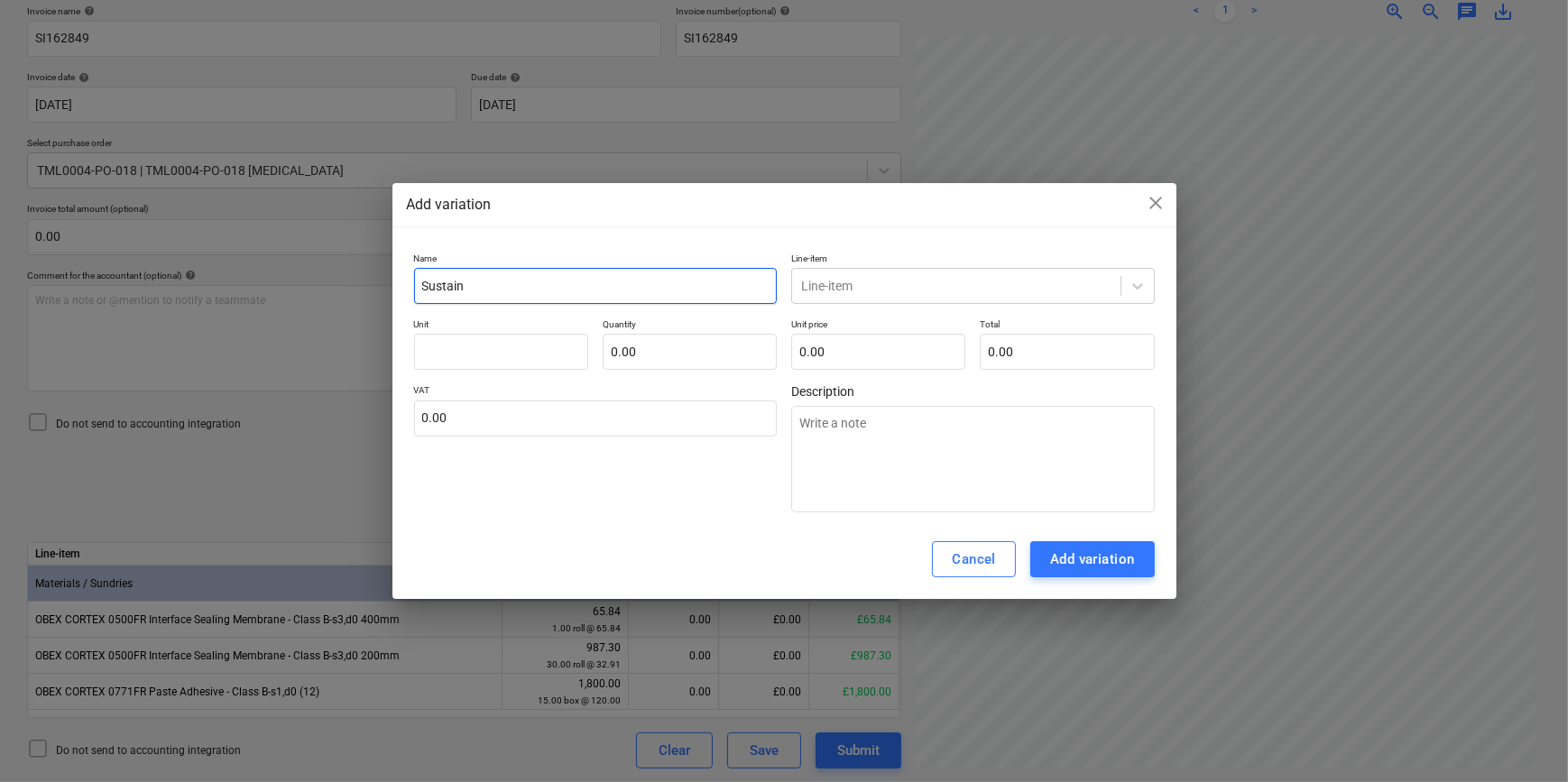
type textarea "x"
type input "Sustaina"
type textarea "x"
type input "Sustainab"
type textarea "x"
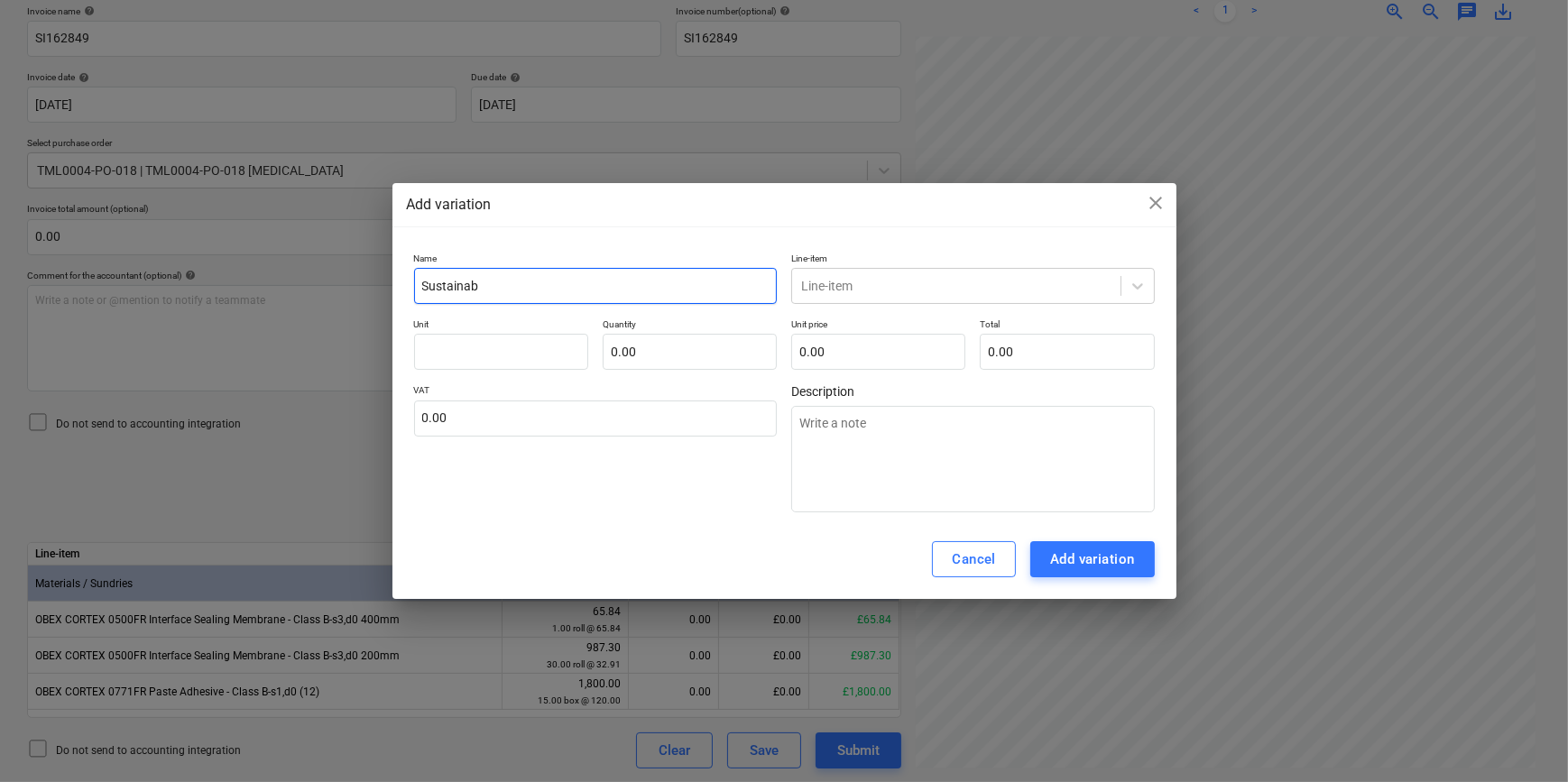
type input "Sustainabi"
type textarea "x"
type input "Sustainabil"
type textarea "x"
type input "Sustainabili"
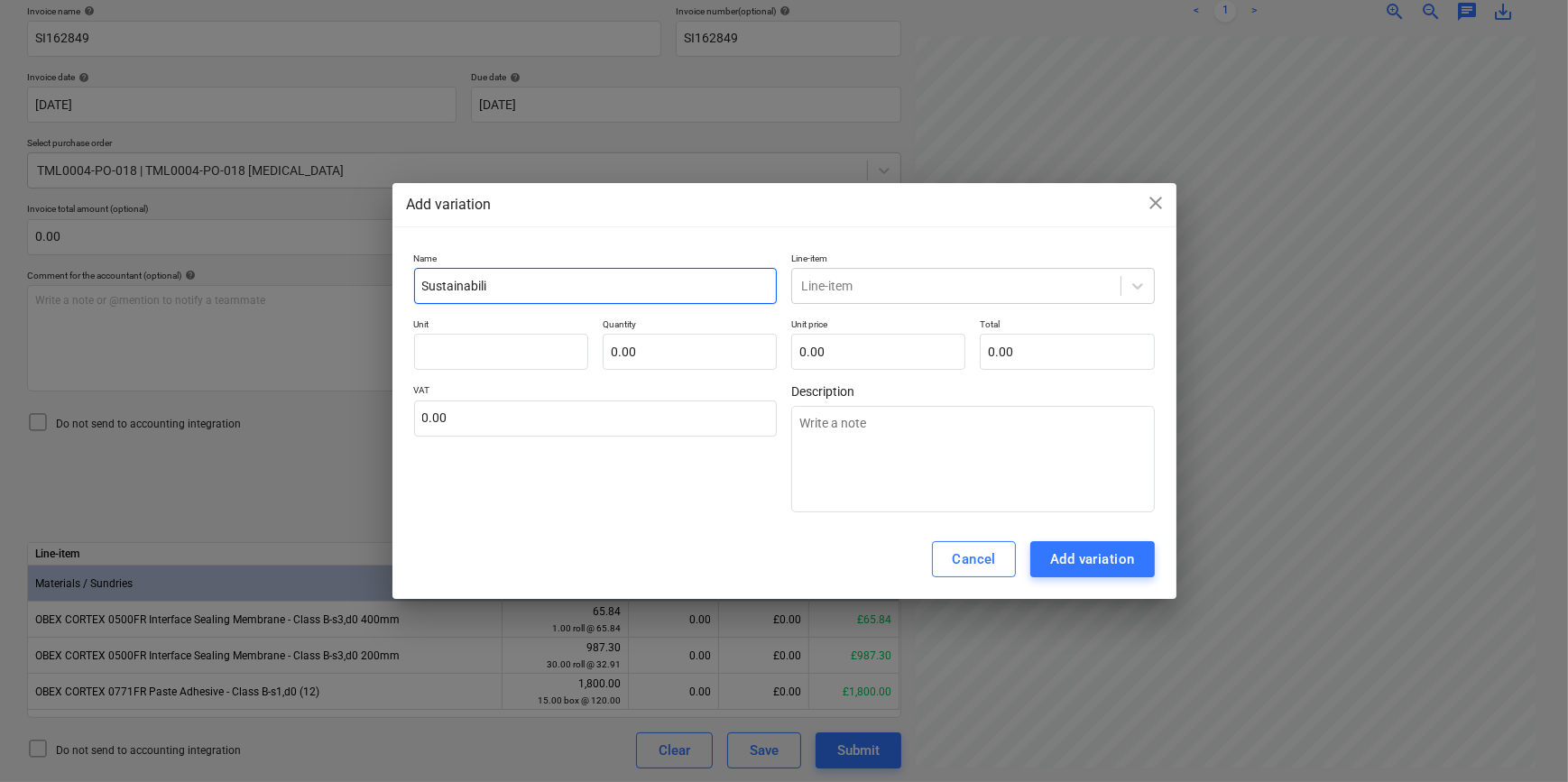
type textarea "x"
type input "Sustainabilit"
type textarea "x"
type input "Sustainability"
click at [1085, 282] on div at bounding box center [957, 286] width 310 height 18
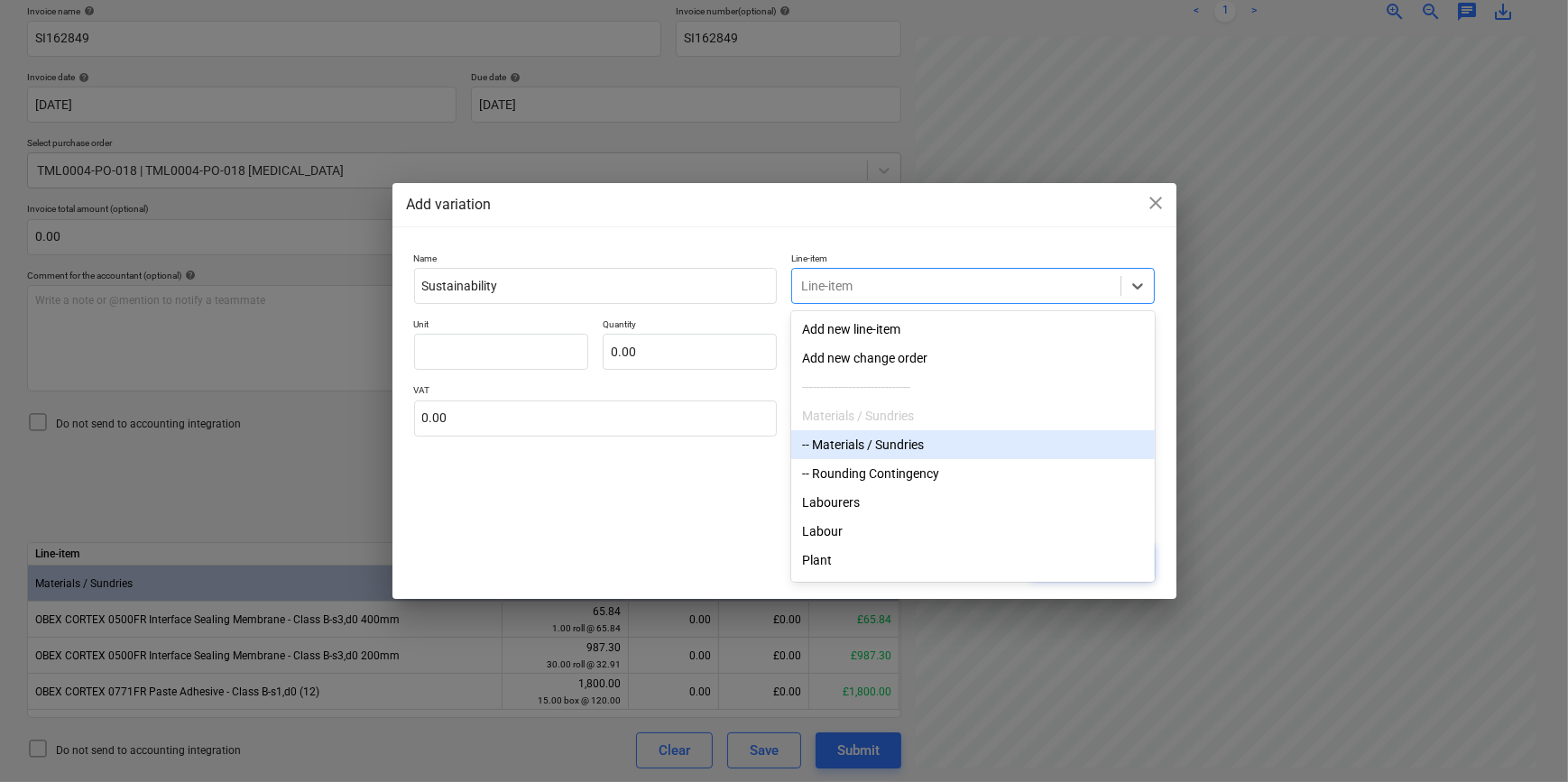
click at [927, 450] on div "-- Materials / Sundries" at bounding box center [973, 444] width 364 height 28
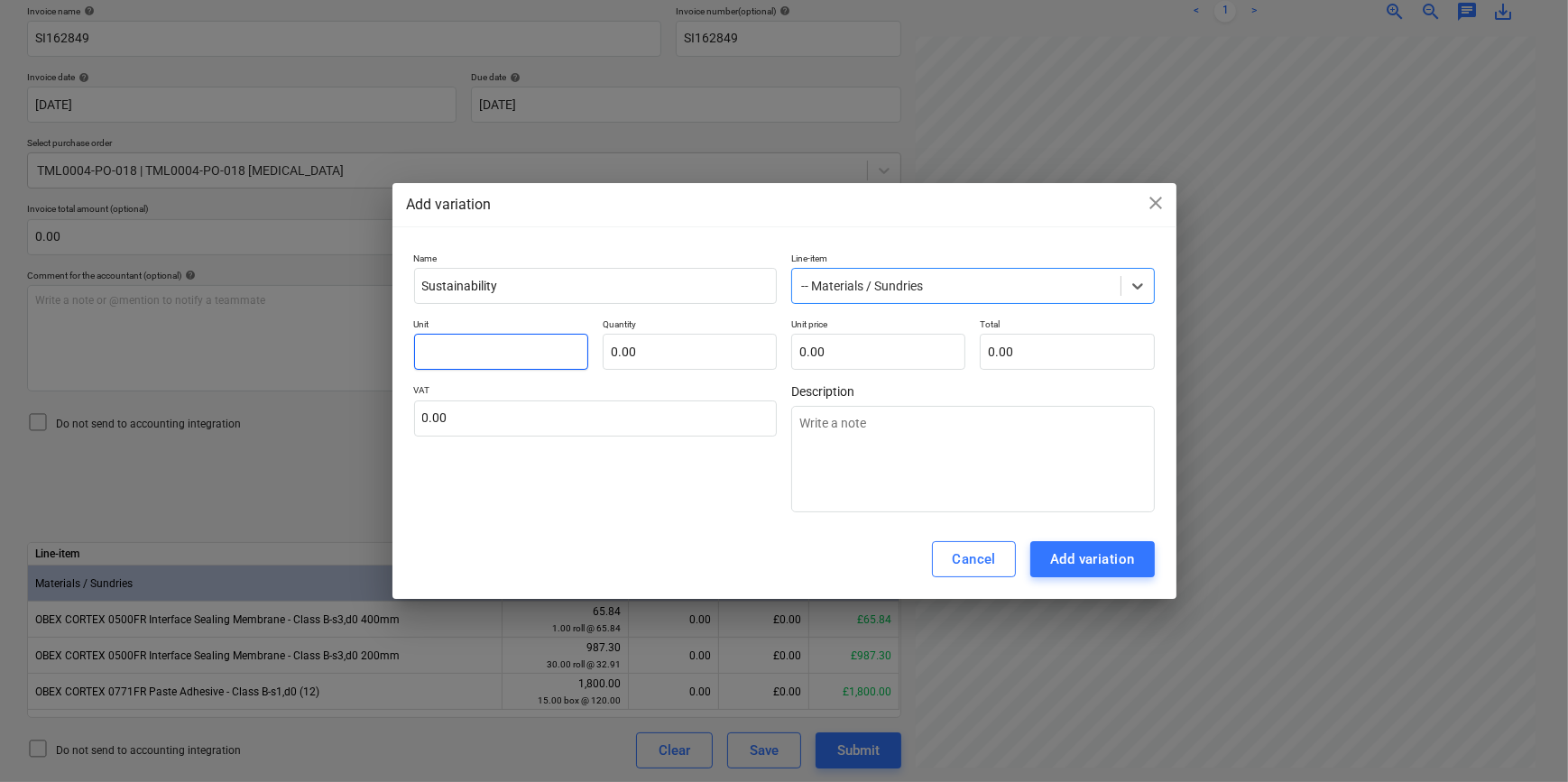
click at [500, 349] on input "text" at bounding box center [501, 352] width 174 height 36
type textarea "x"
type input "p"
type textarea "x"
type input "pc"
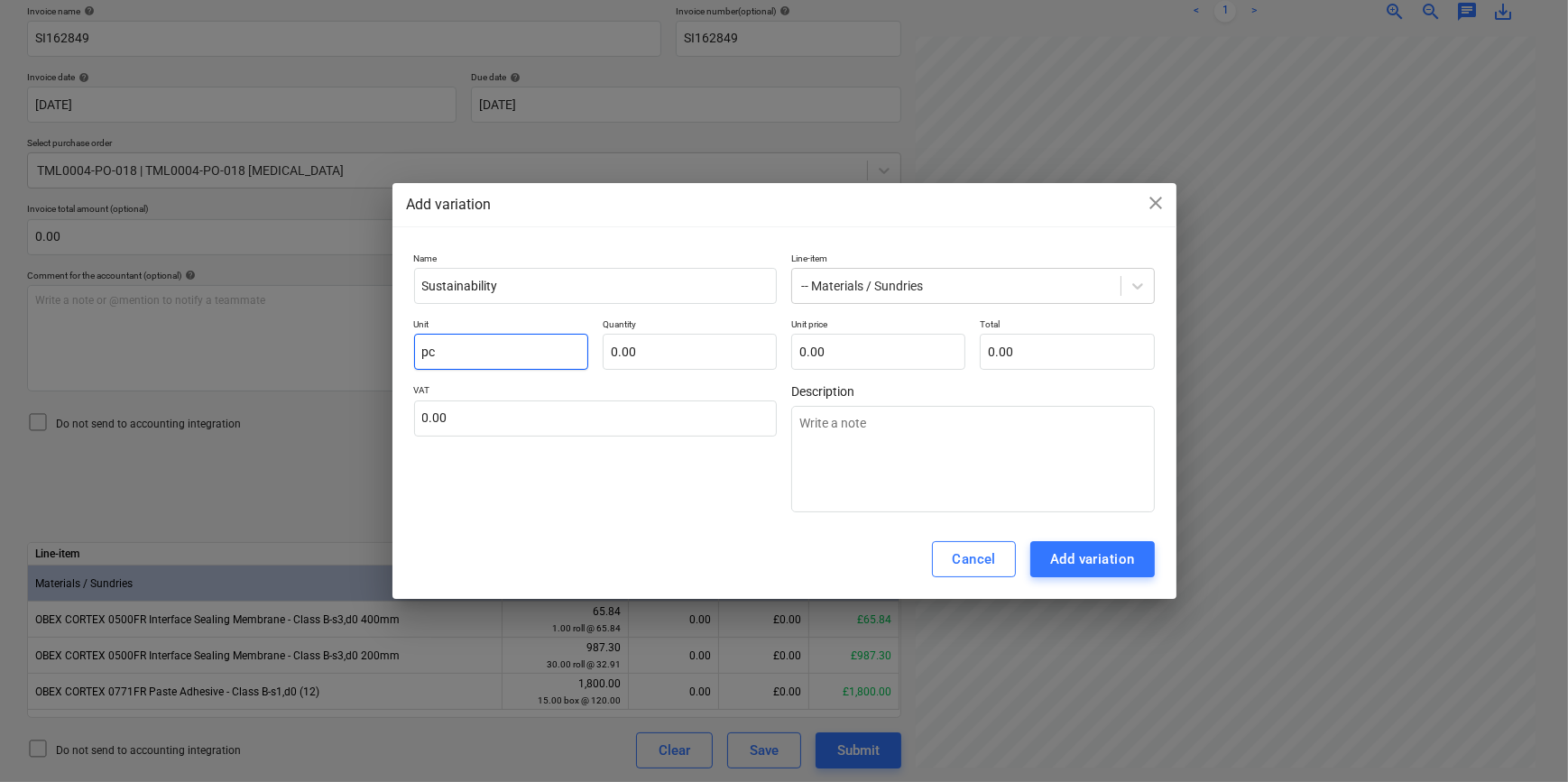
type textarea "x"
type input "pcs"
type textarea "x"
type input "1.00"
type textarea "x"
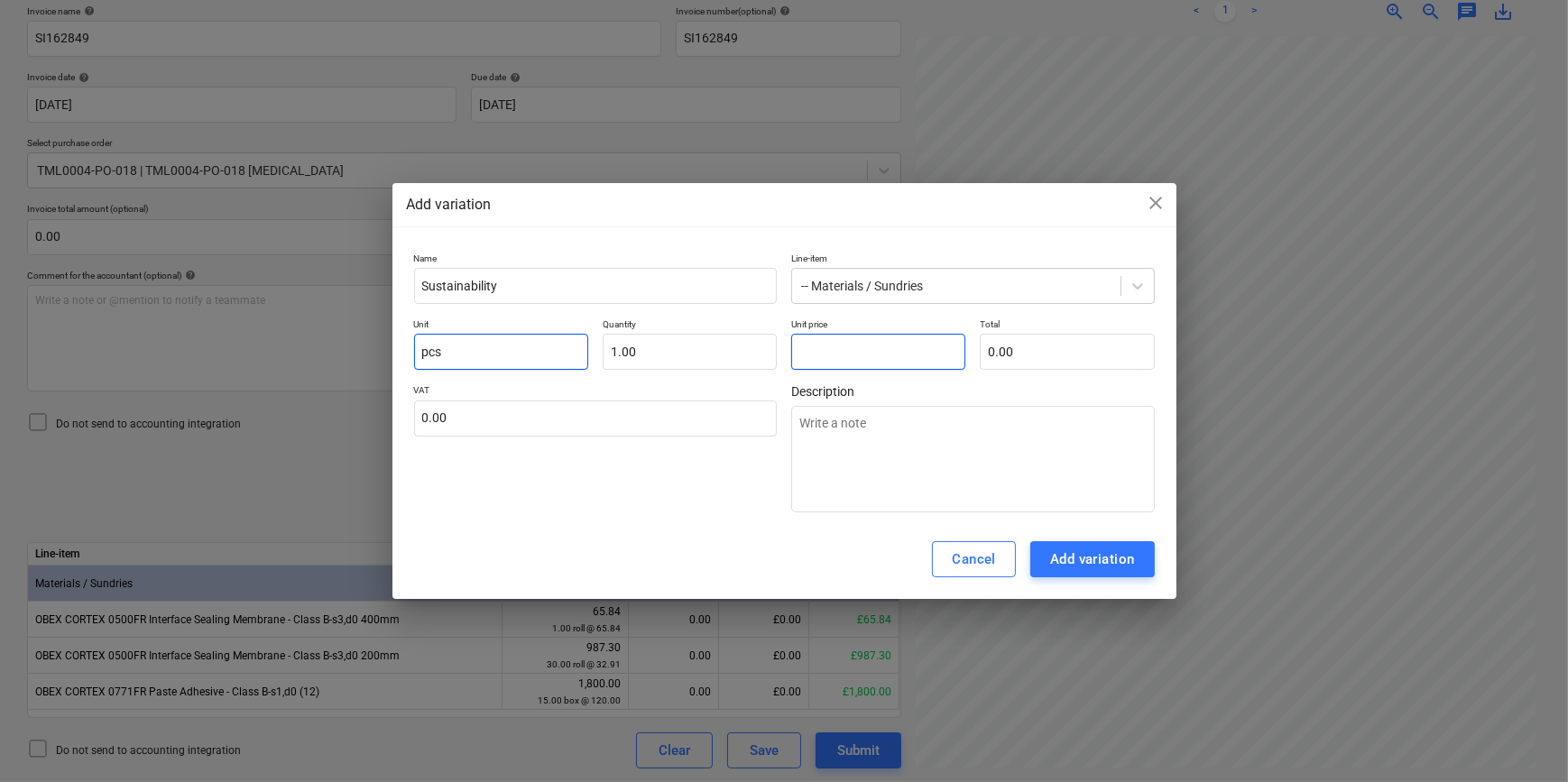
type input "2"
type input "2.00"
type textarea "x"
type input "2."
type textarea "x"
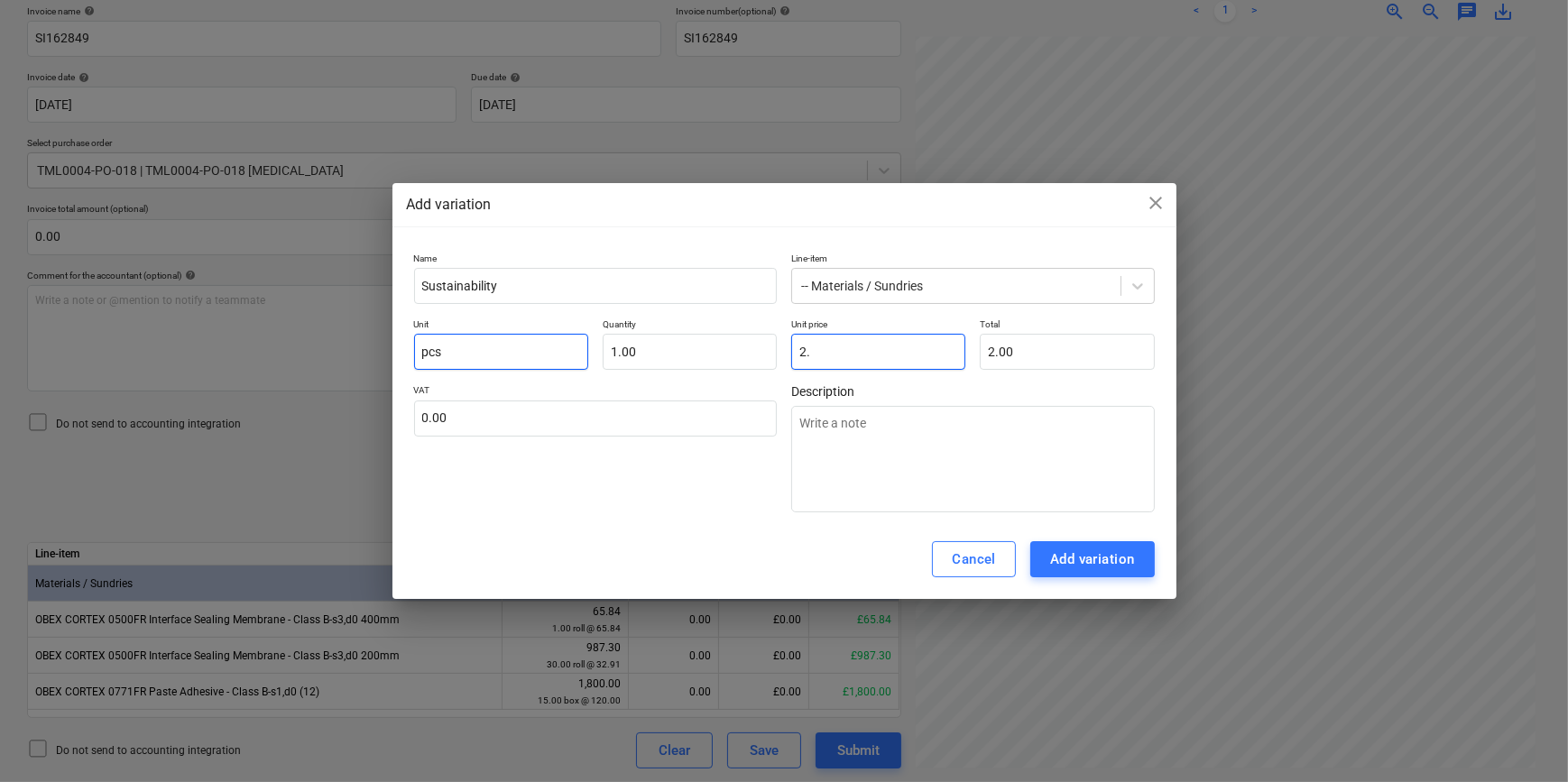
type input "2.9"
type input "2.90"
type textarea "x"
type input "2.98"
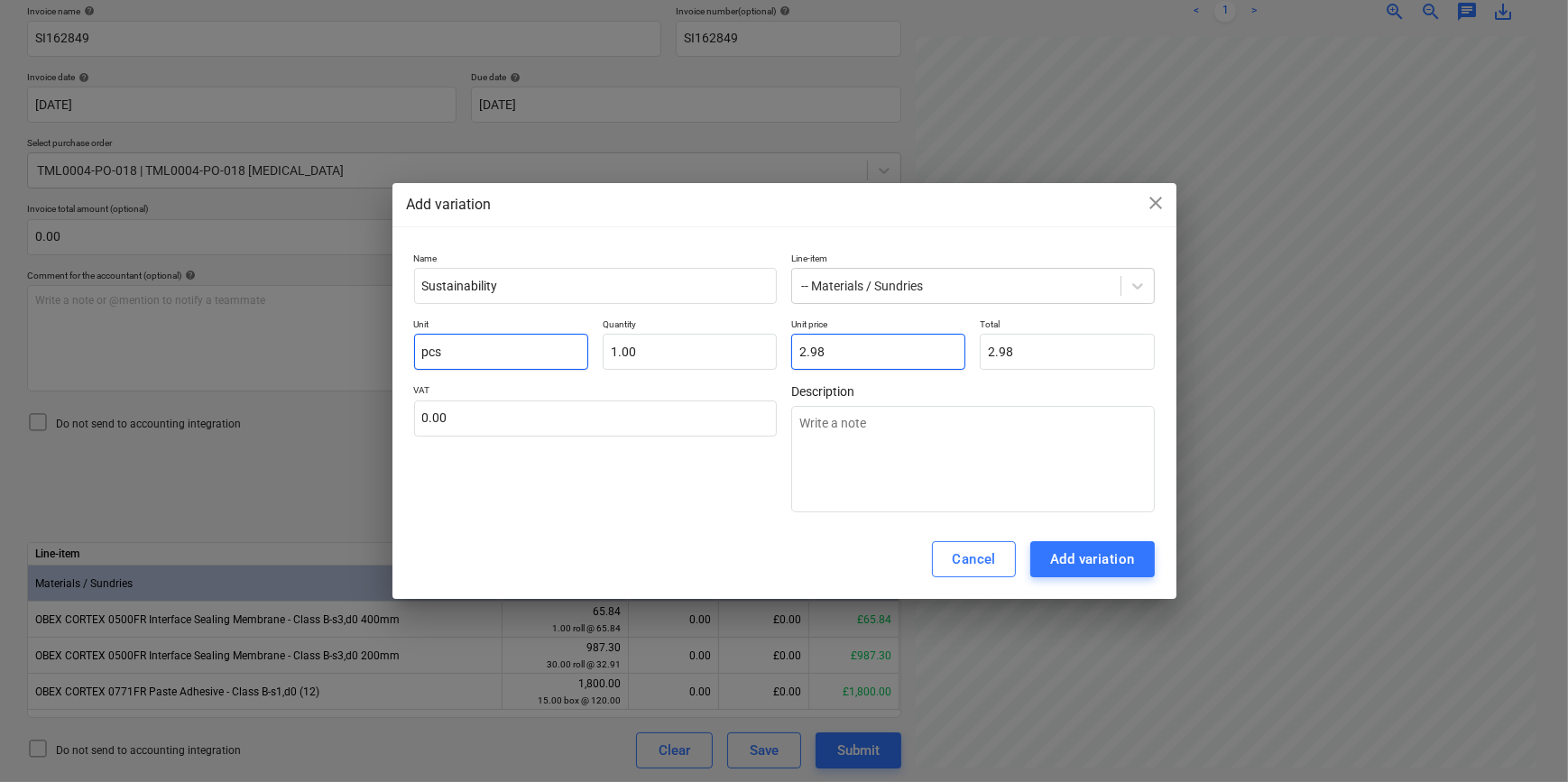
type input "2.98"
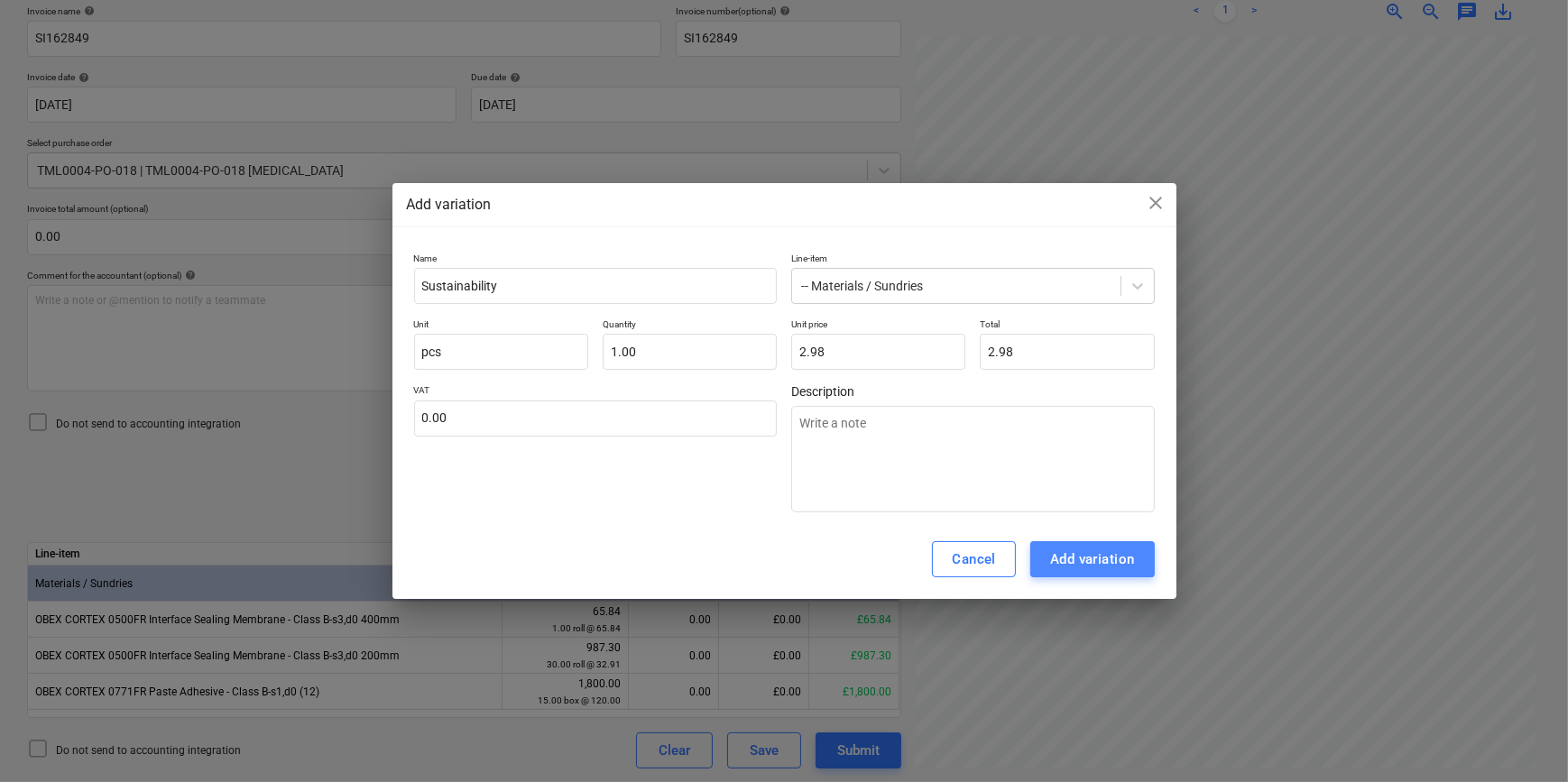
click at [1070, 555] on div "Add variation" at bounding box center [1092, 559] width 84 height 24
type textarea "x"
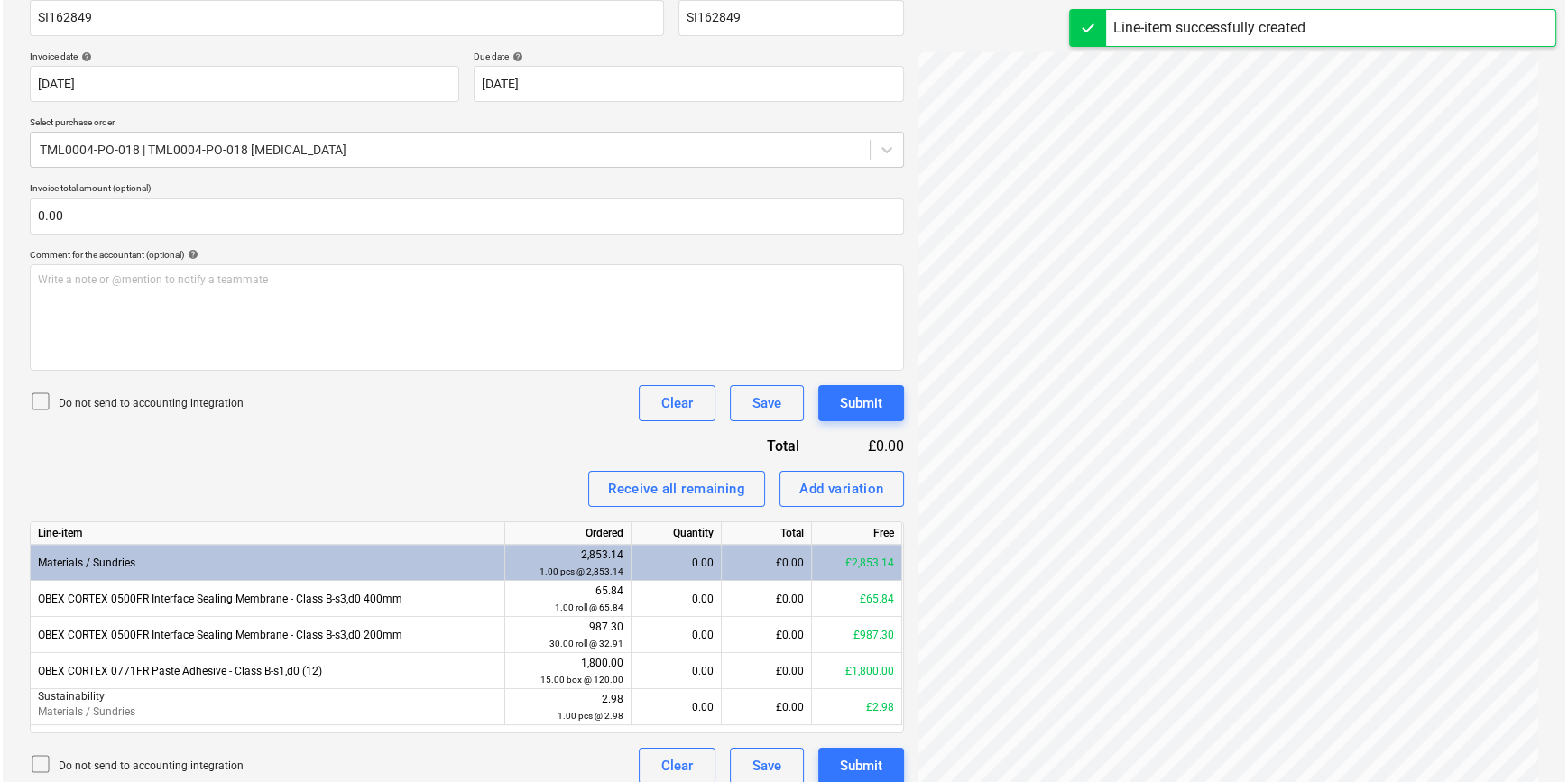
scroll to position [311, 0]
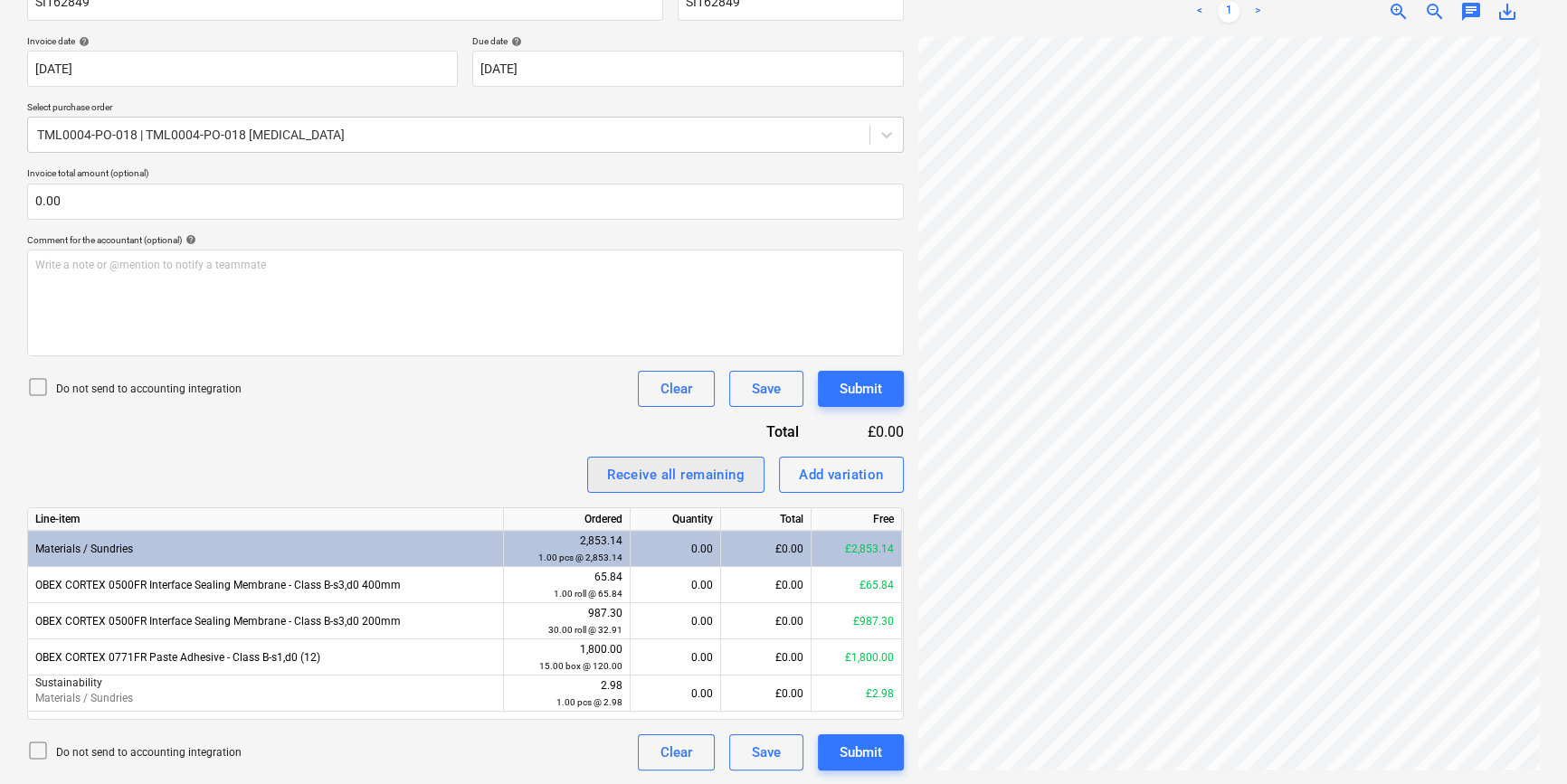
click at [629, 473] on div "Receive all remaining" at bounding box center [675, 475] width 137 height 24
click at [873, 744] on div "Submit" at bounding box center [861, 753] width 42 height 24
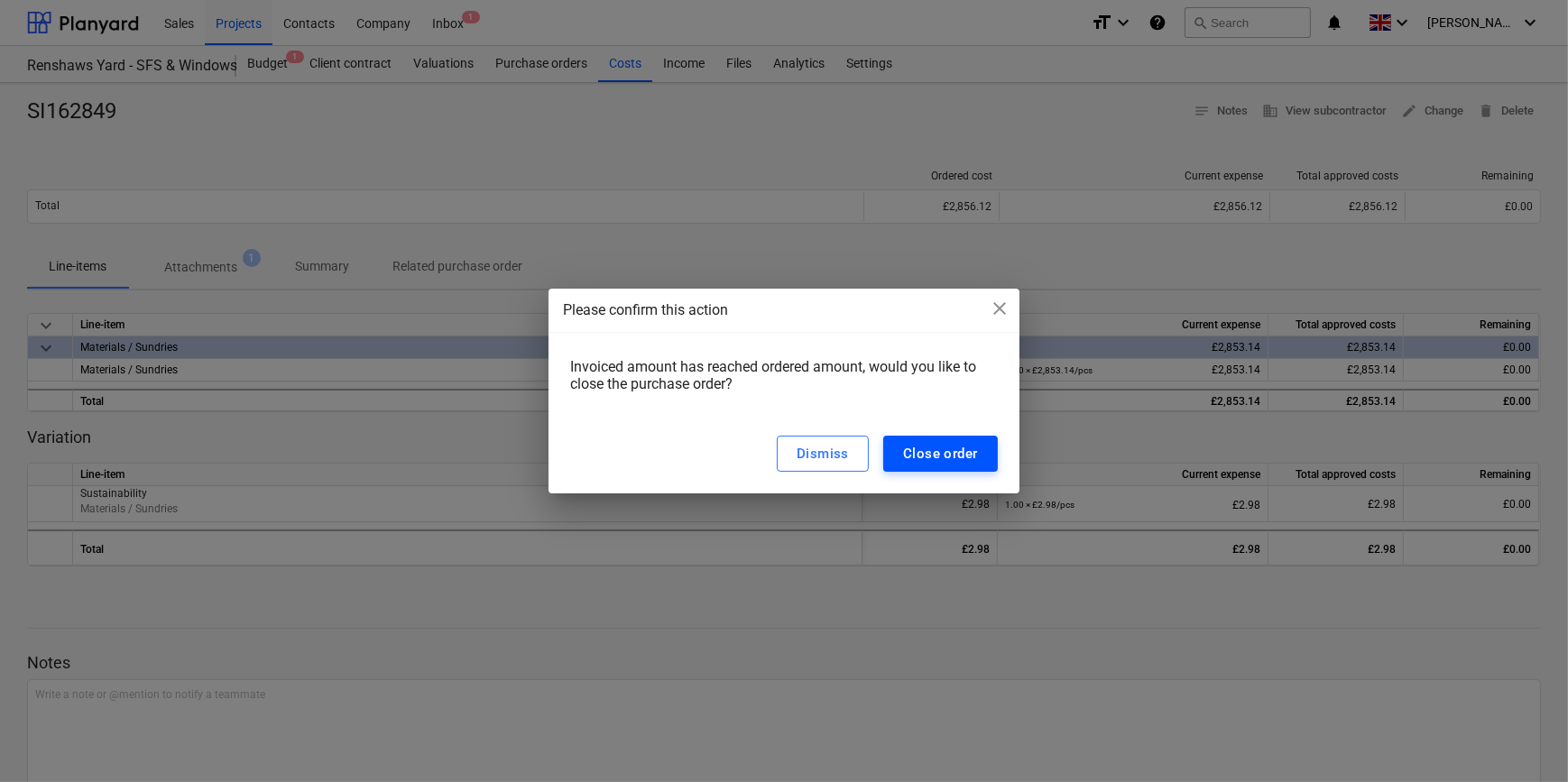
click at [952, 459] on div "Close order" at bounding box center [941, 454] width 75 height 24
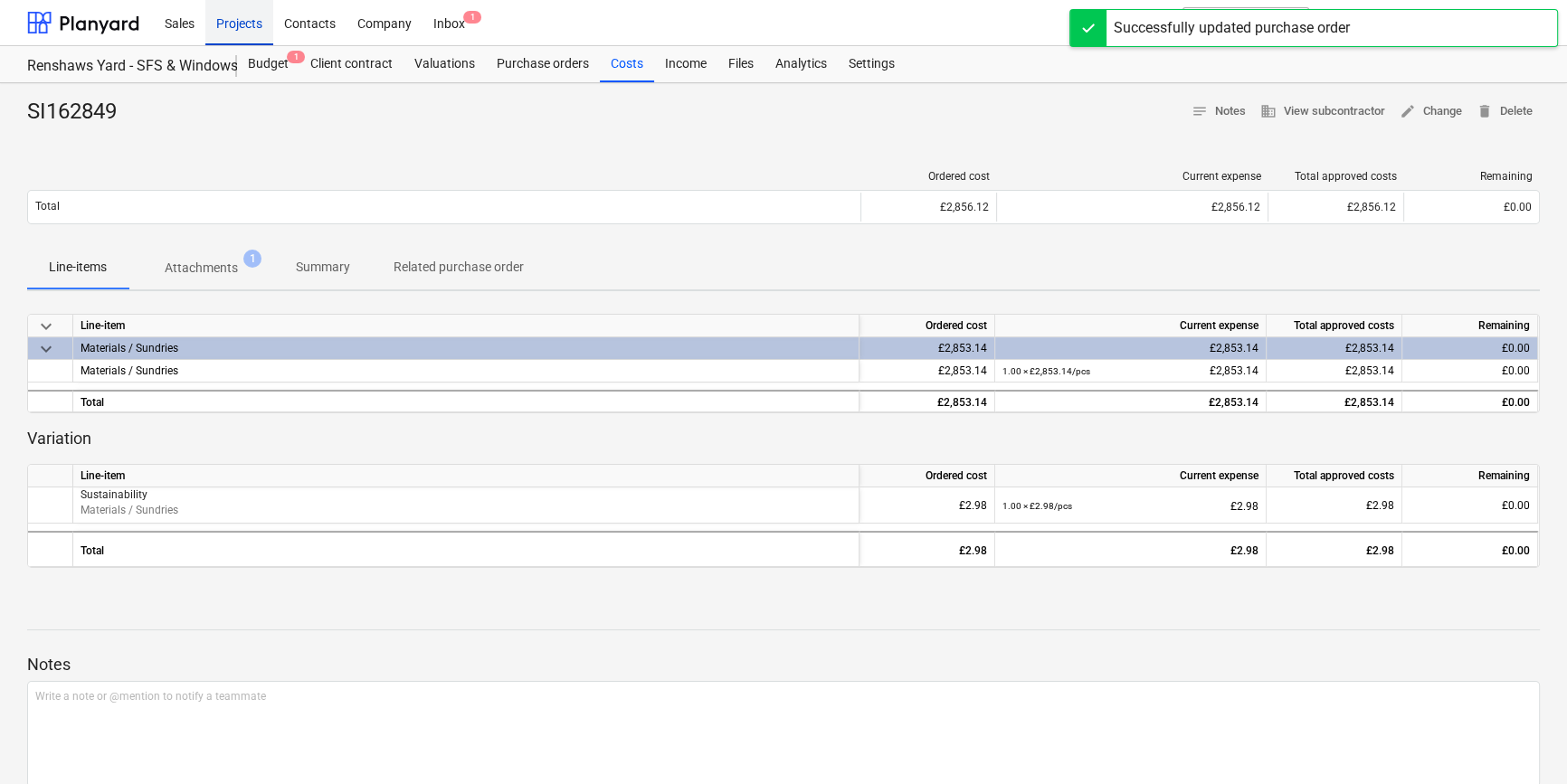
click at [235, 27] on div "Projects" at bounding box center [239, 22] width 68 height 46
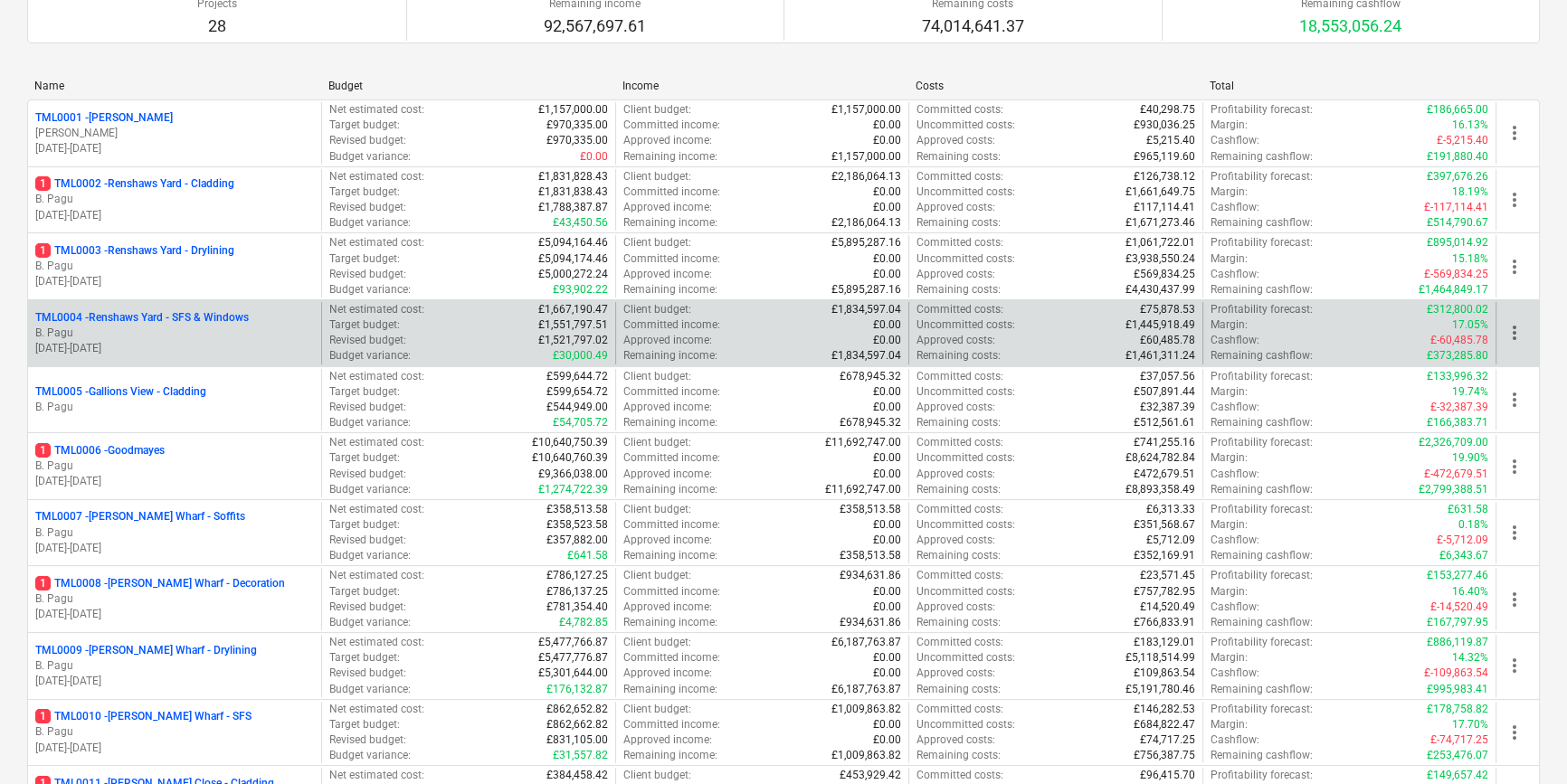
scroll to position [246, 0]
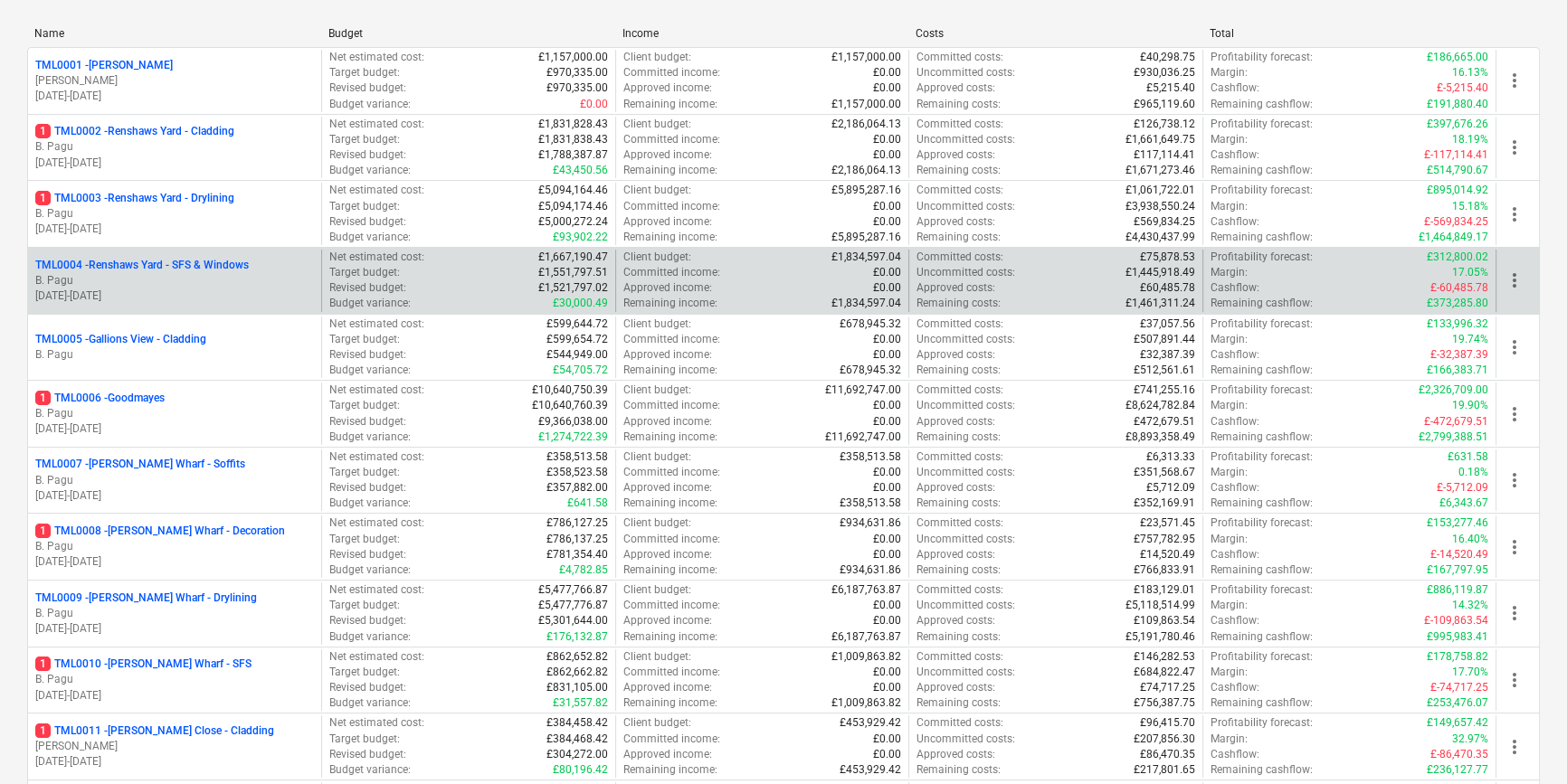
click at [203, 542] on p "B. Pagu" at bounding box center [174, 547] width 279 height 16
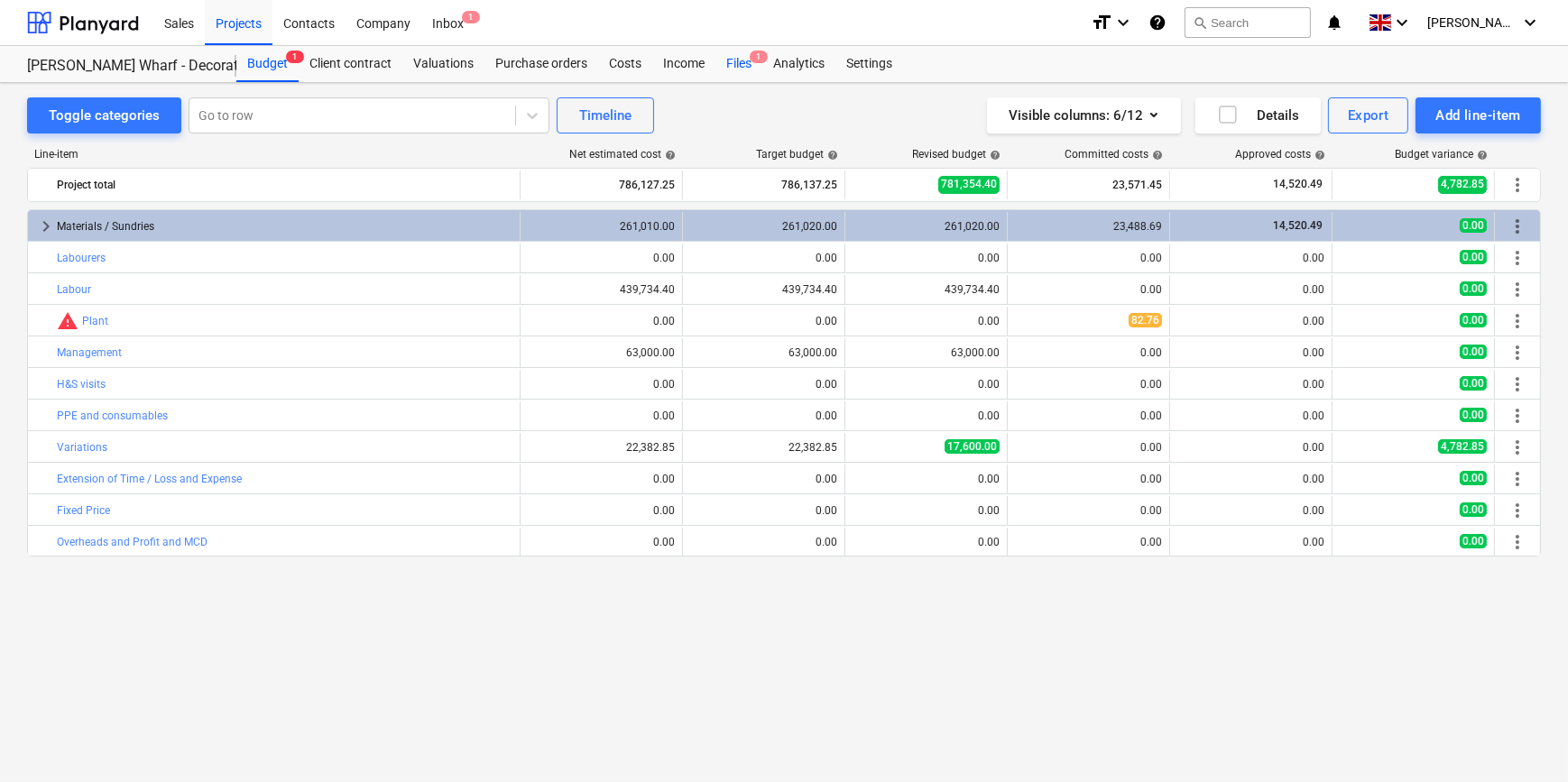
click at [724, 64] on div "Files 1" at bounding box center [738, 63] width 47 height 36
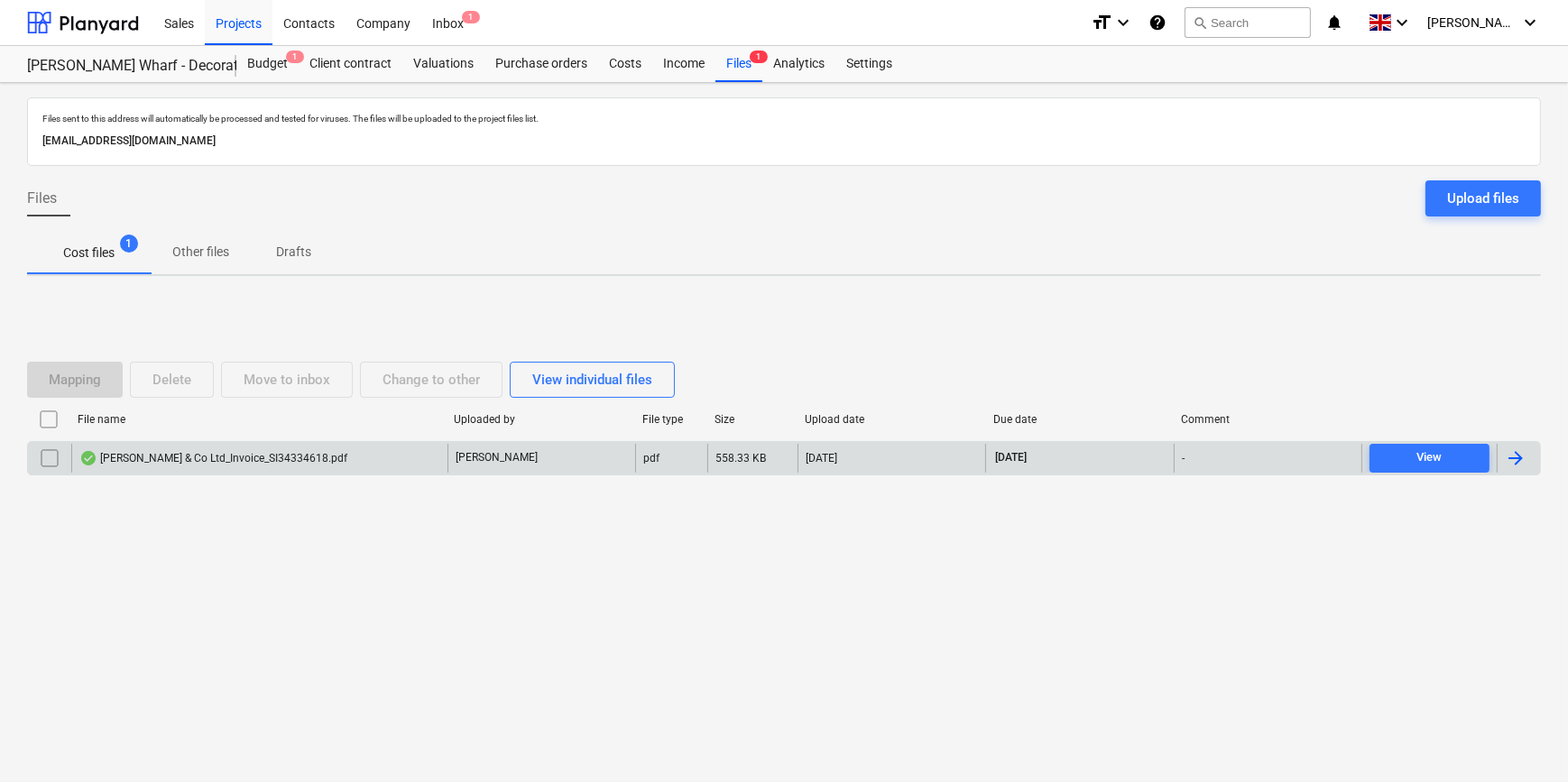
click at [1518, 460] on div at bounding box center [1516, 458] width 22 height 22
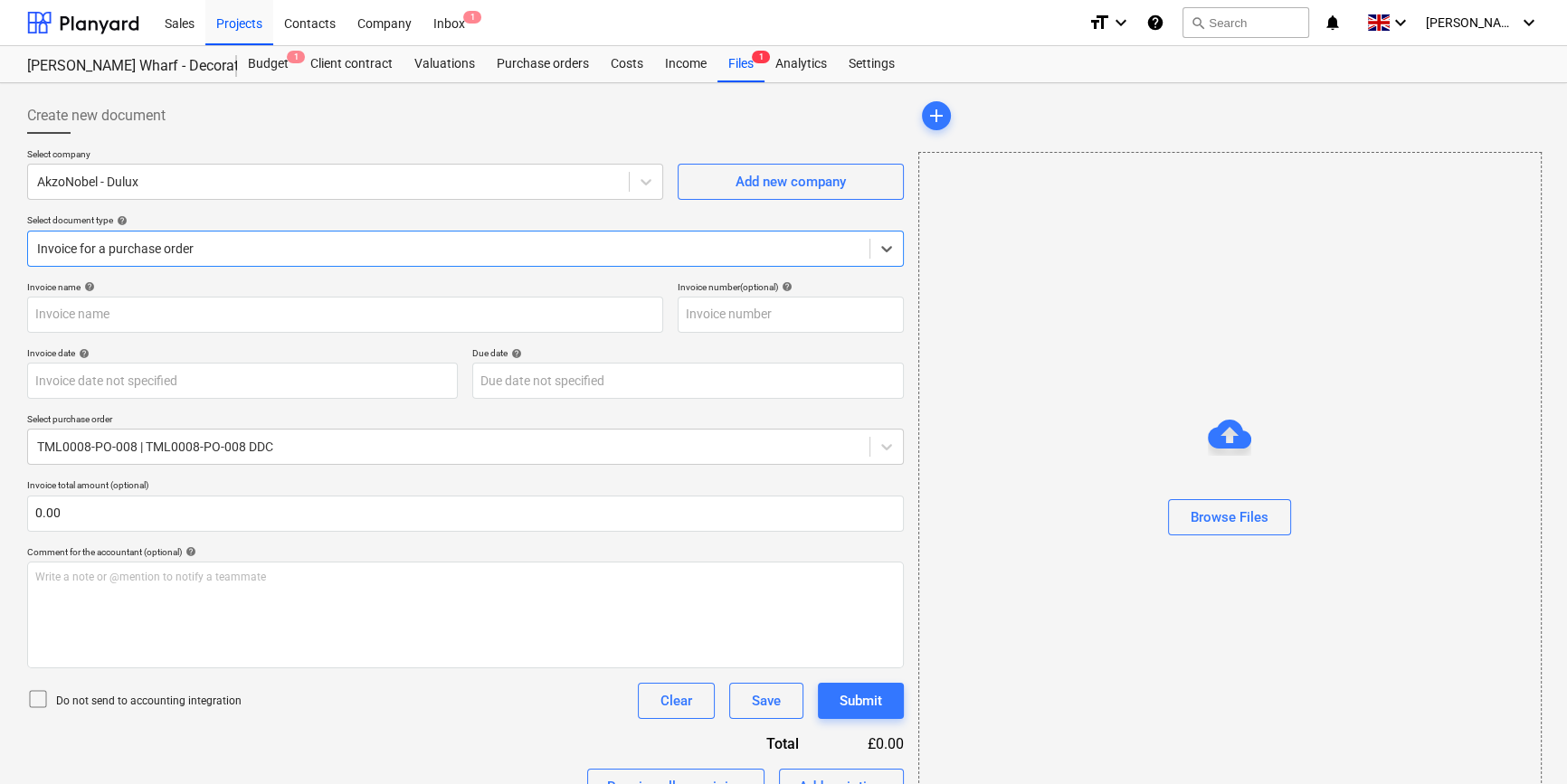
type input "S134334618"
type input "[DATE]"
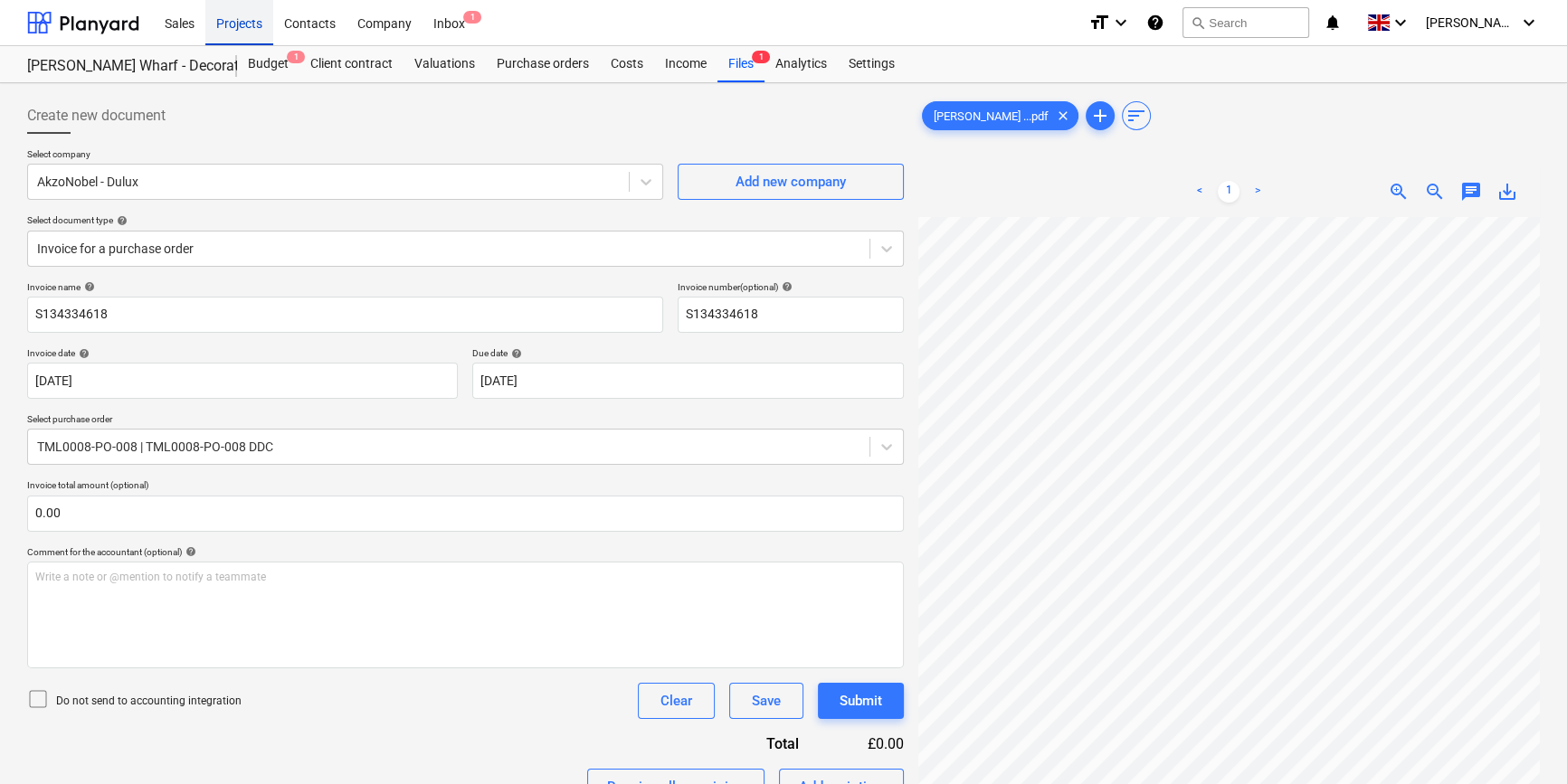
click at [235, 28] on div "Projects" at bounding box center [239, 22] width 68 height 46
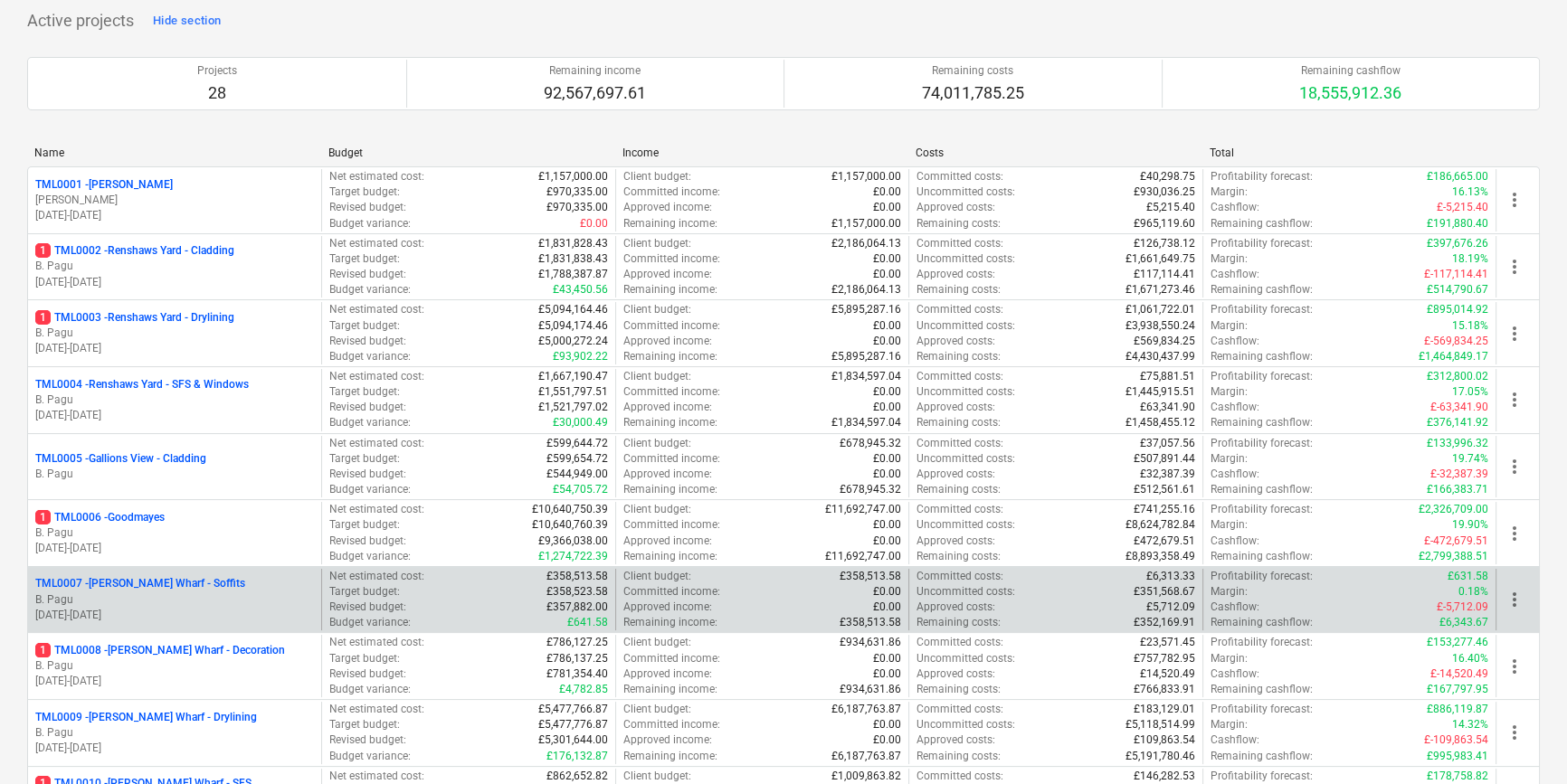
scroll to position [164, 0]
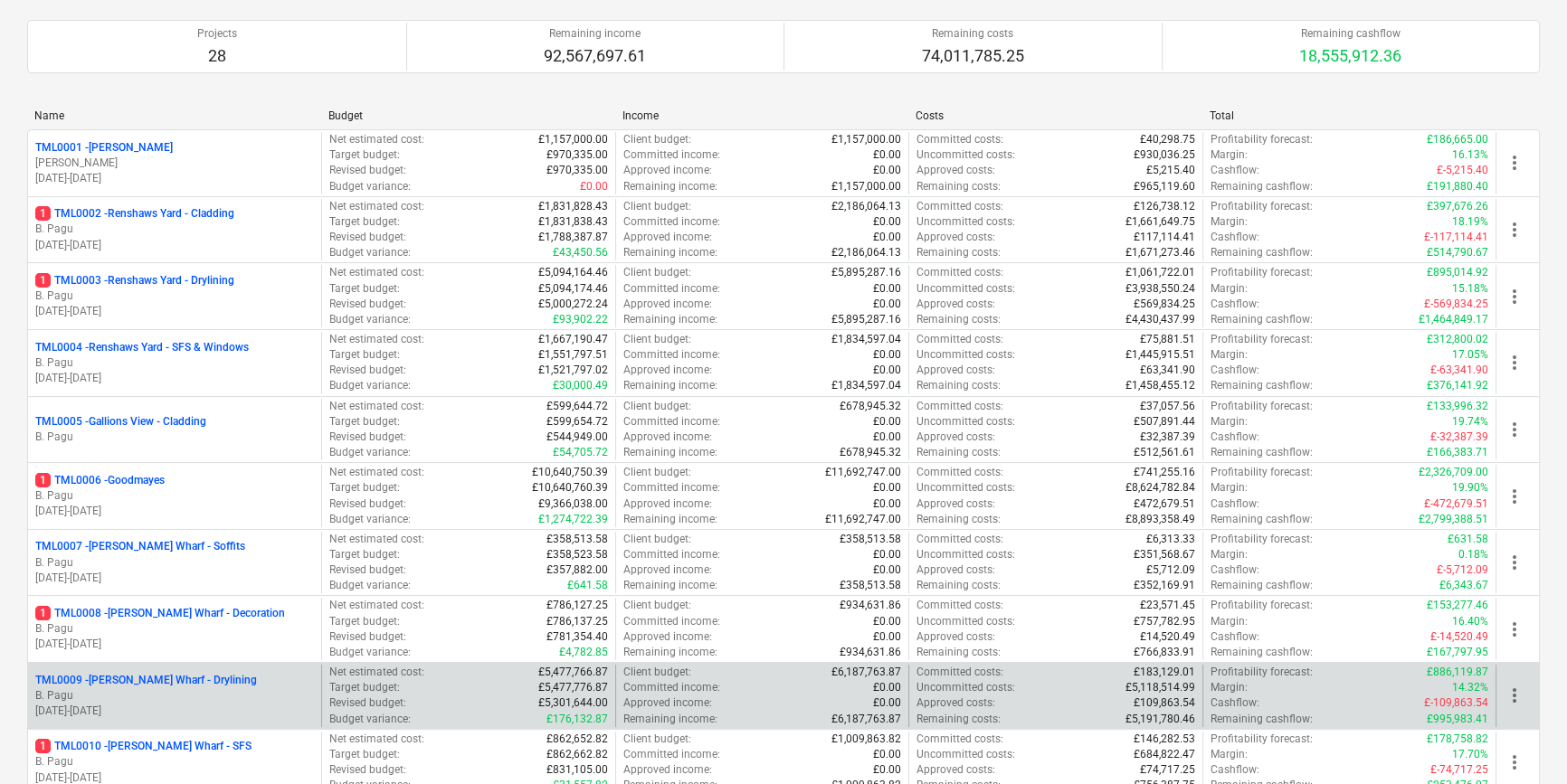
click at [238, 682] on p "TML0009 - Montgomery's Wharf - Drylining" at bounding box center [145, 680] width 222 height 16
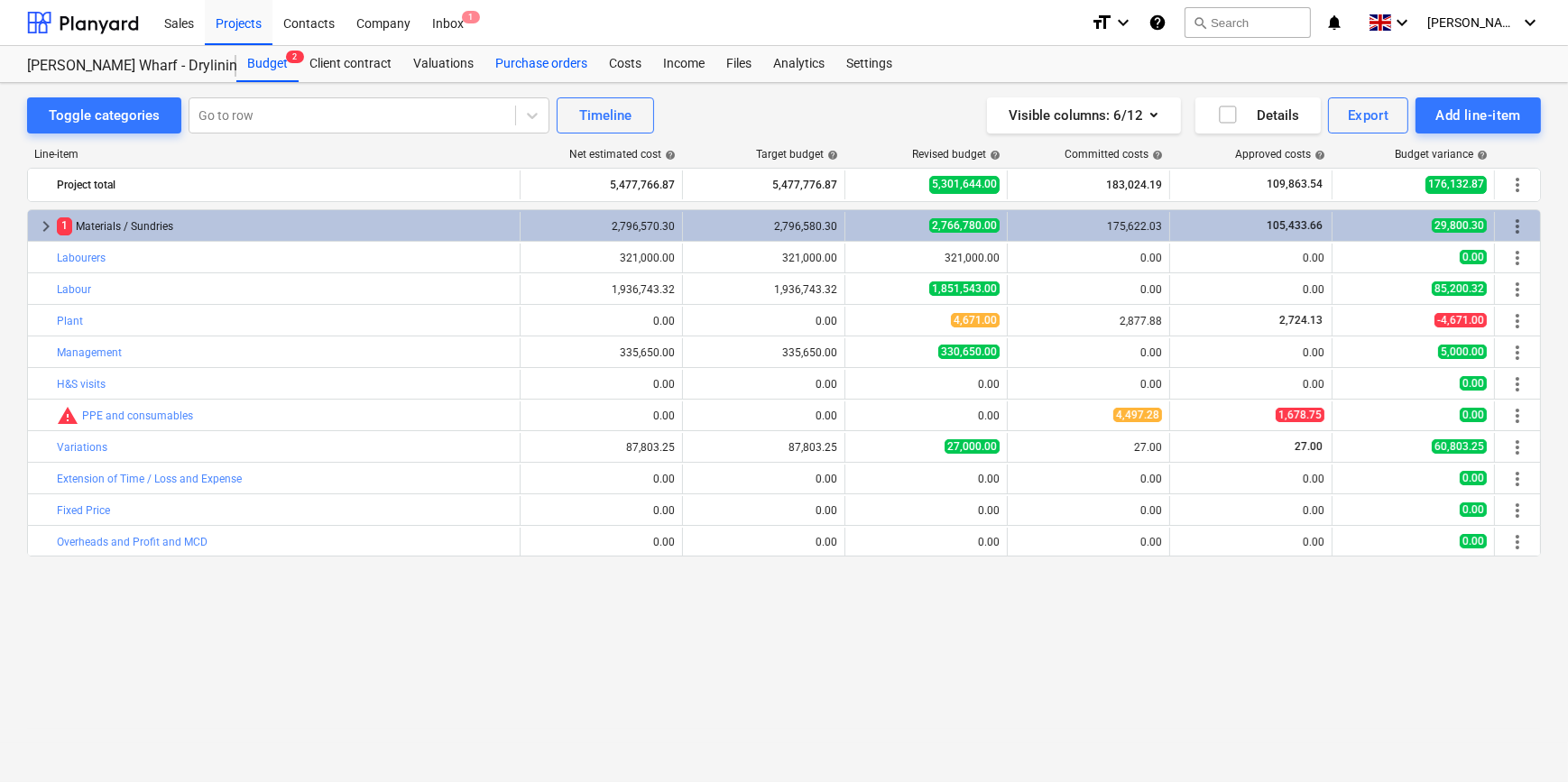
click at [512, 66] on div "Purchase orders" at bounding box center [542, 63] width 114 height 36
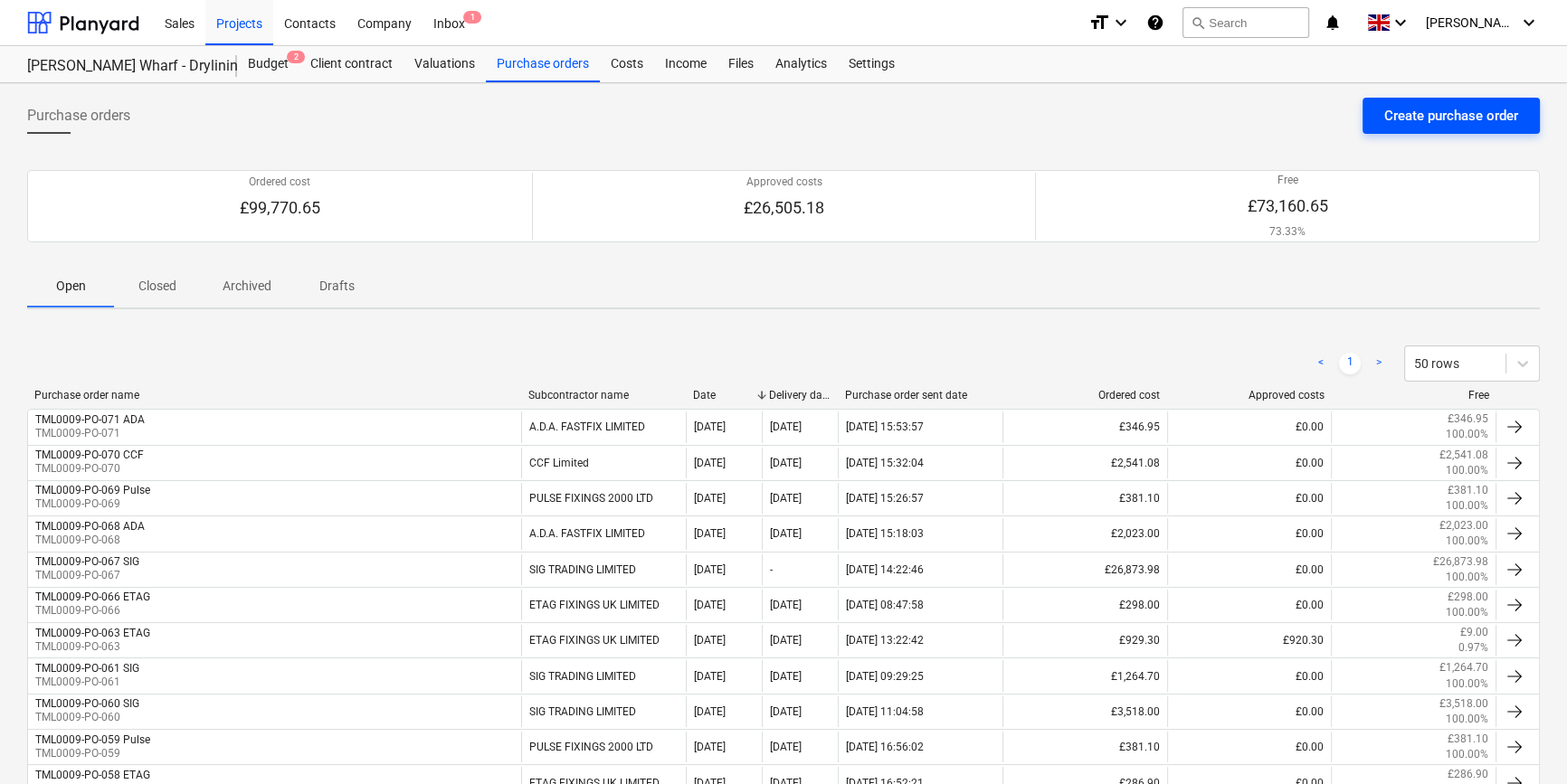
click at [1449, 113] on div "Create purchase order" at bounding box center [1451, 116] width 133 height 24
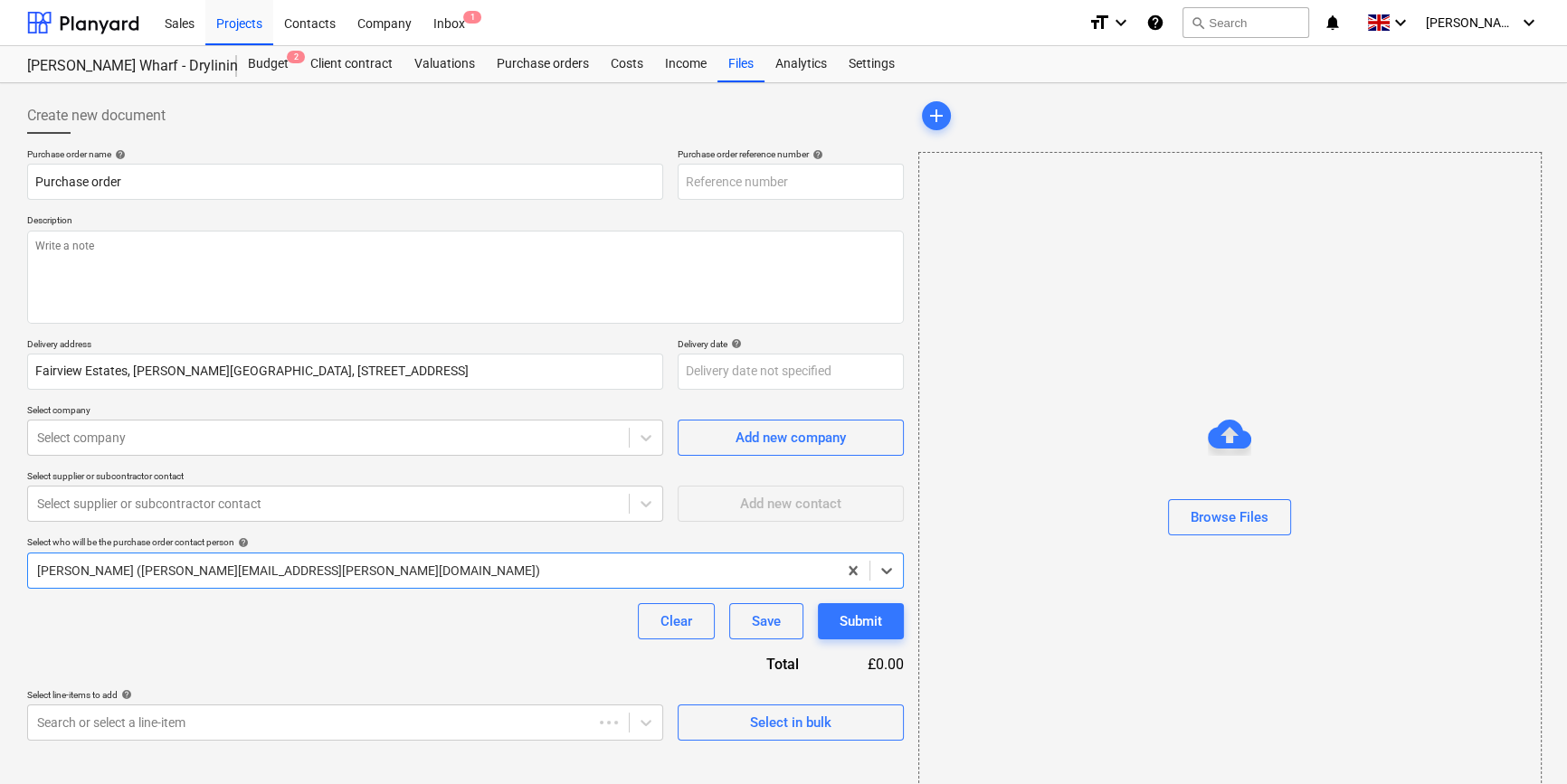
type textarea "x"
type input "TML0009-PO-072"
drag, startPoint x: 787, startPoint y: 181, endPoint x: 679, endPoint y: 183, distance: 108.0
click at [679, 183] on input "TML0009-PO-072" at bounding box center [791, 181] width 226 height 36
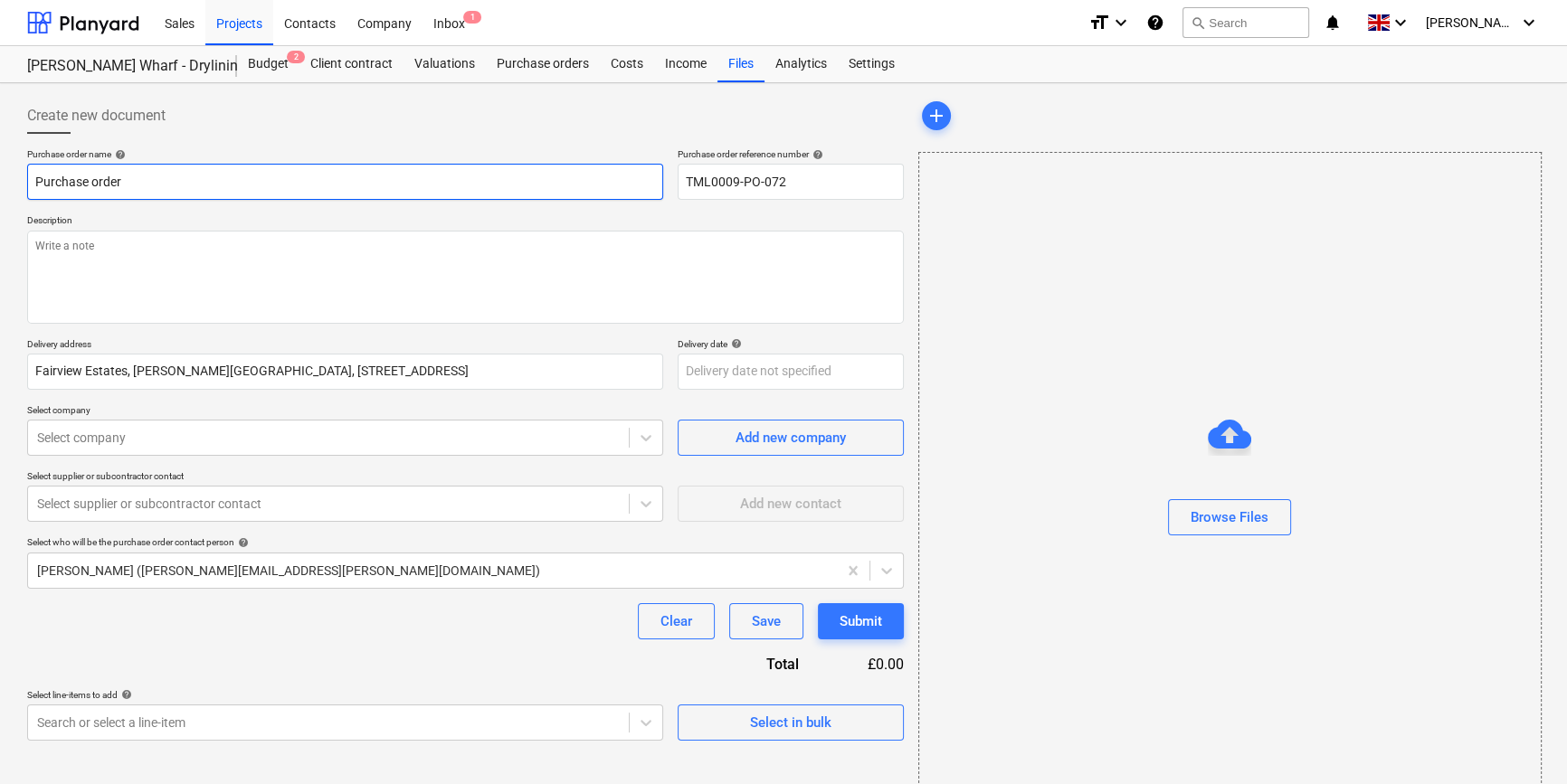
drag, startPoint x: 105, startPoint y: 181, endPoint x: 18, endPoint y: 175, distance: 87.2
click at [14, 175] on div "Create new document Purchase order name help Purchase order Purchase order refe…" at bounding box center [784, 454] width 1567 height 742
type textarea "x"
paste input "TML0009-PO-072"
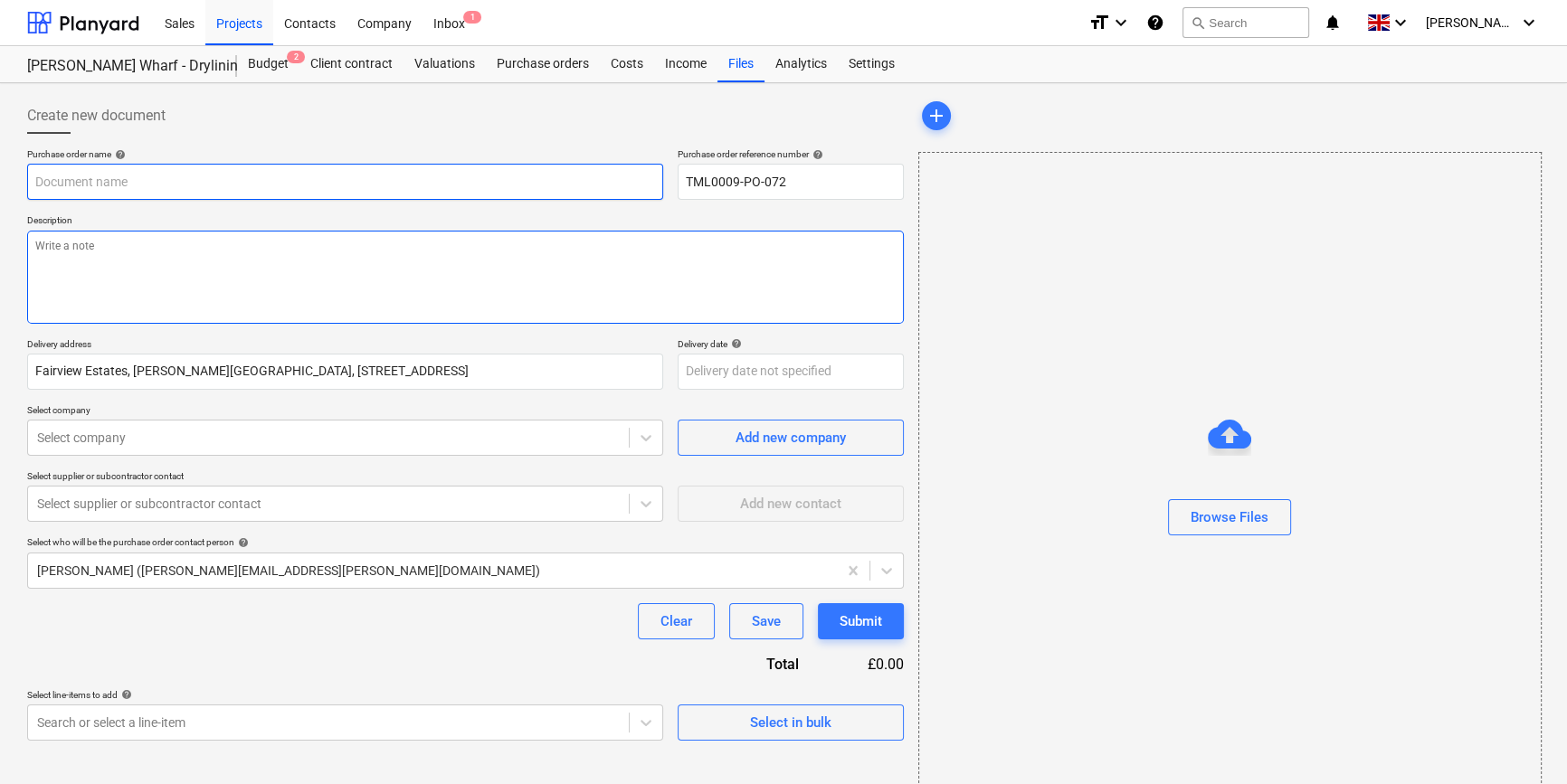
type textarea "x"
type input "TML0009-PO-072"
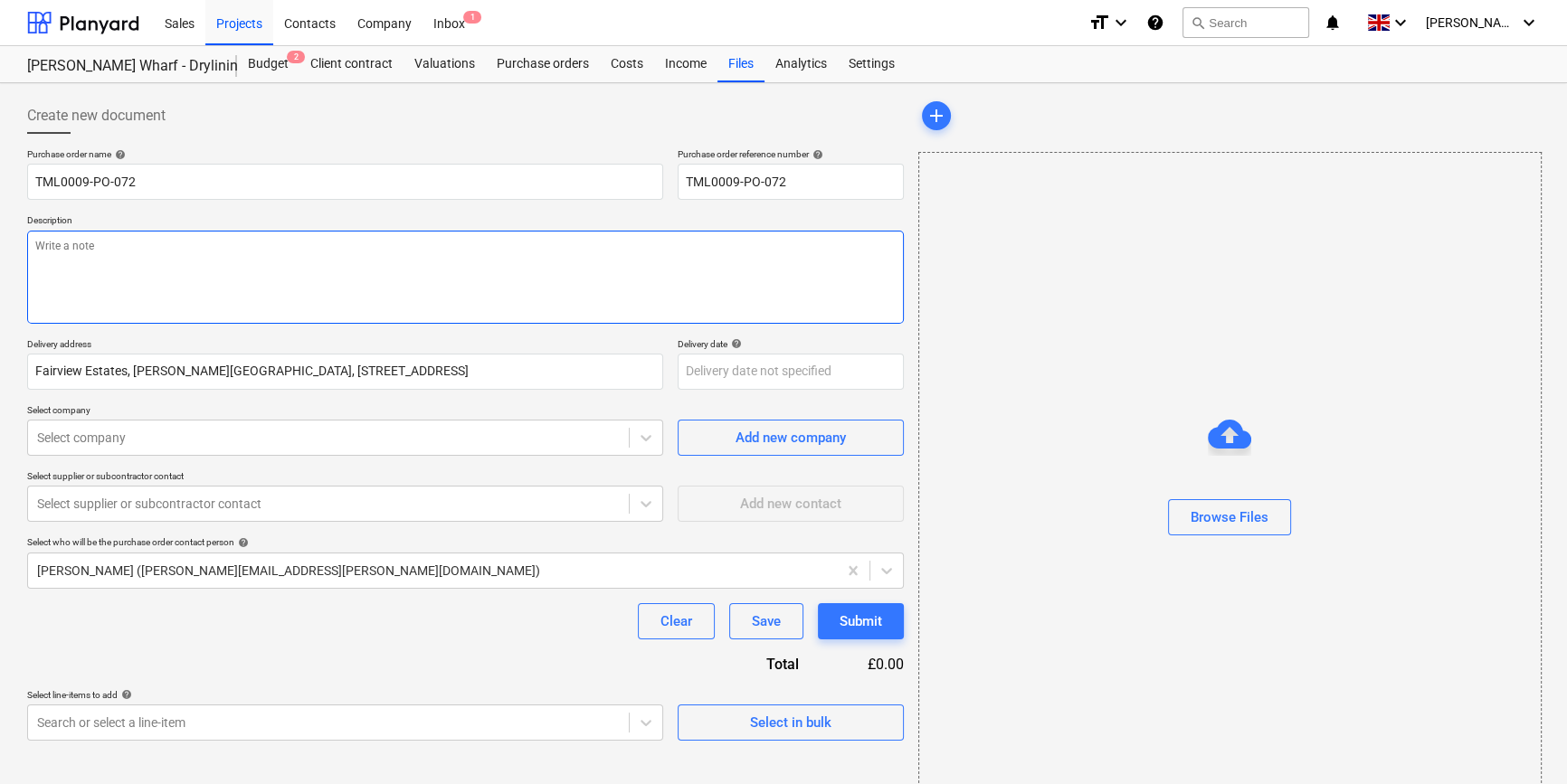
click at [49, 263] on textarea at bounding box center [465, 277] width 876 height 93
type textarea "x"
type textarea "S"
type textarea "x"
type textarea "Si"
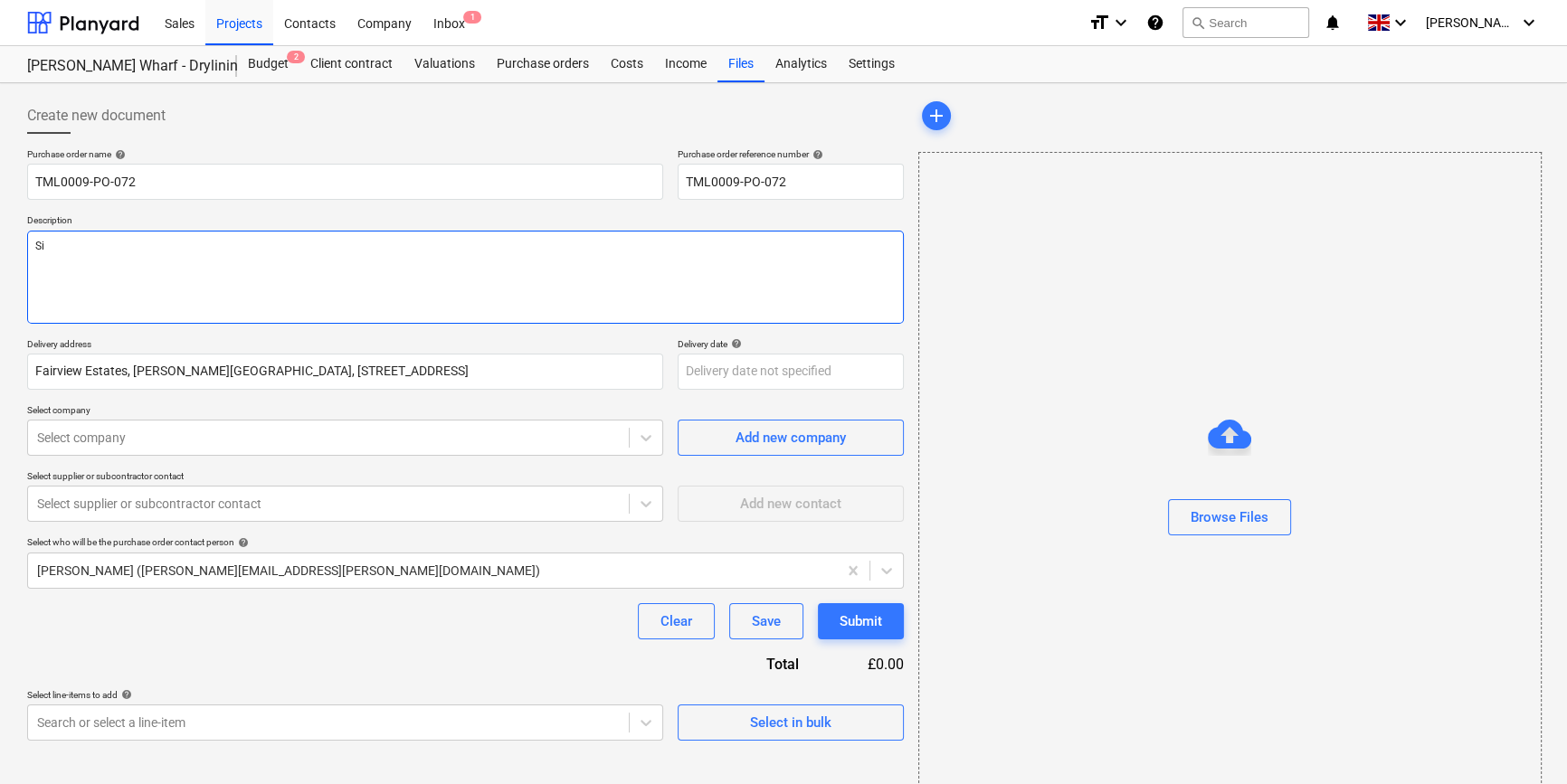
type textarea "x"
type textarea "Sit"
type textarea "x"
type textarea "Site"
type textarea "x"
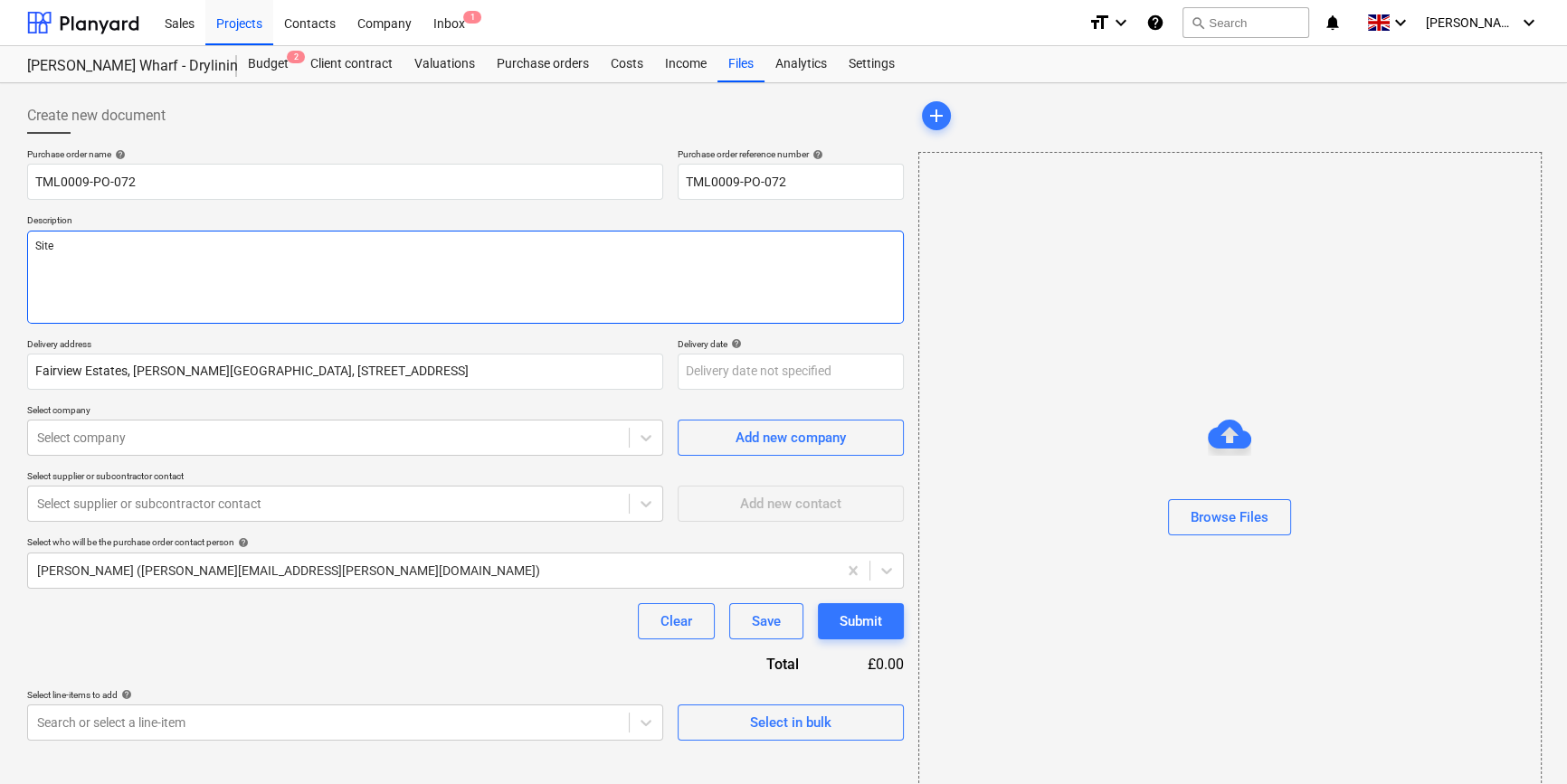
type textarea "Site"
type textarea "x"
type textarea "Site c"
type textarea "x"
type textarea "Site co"
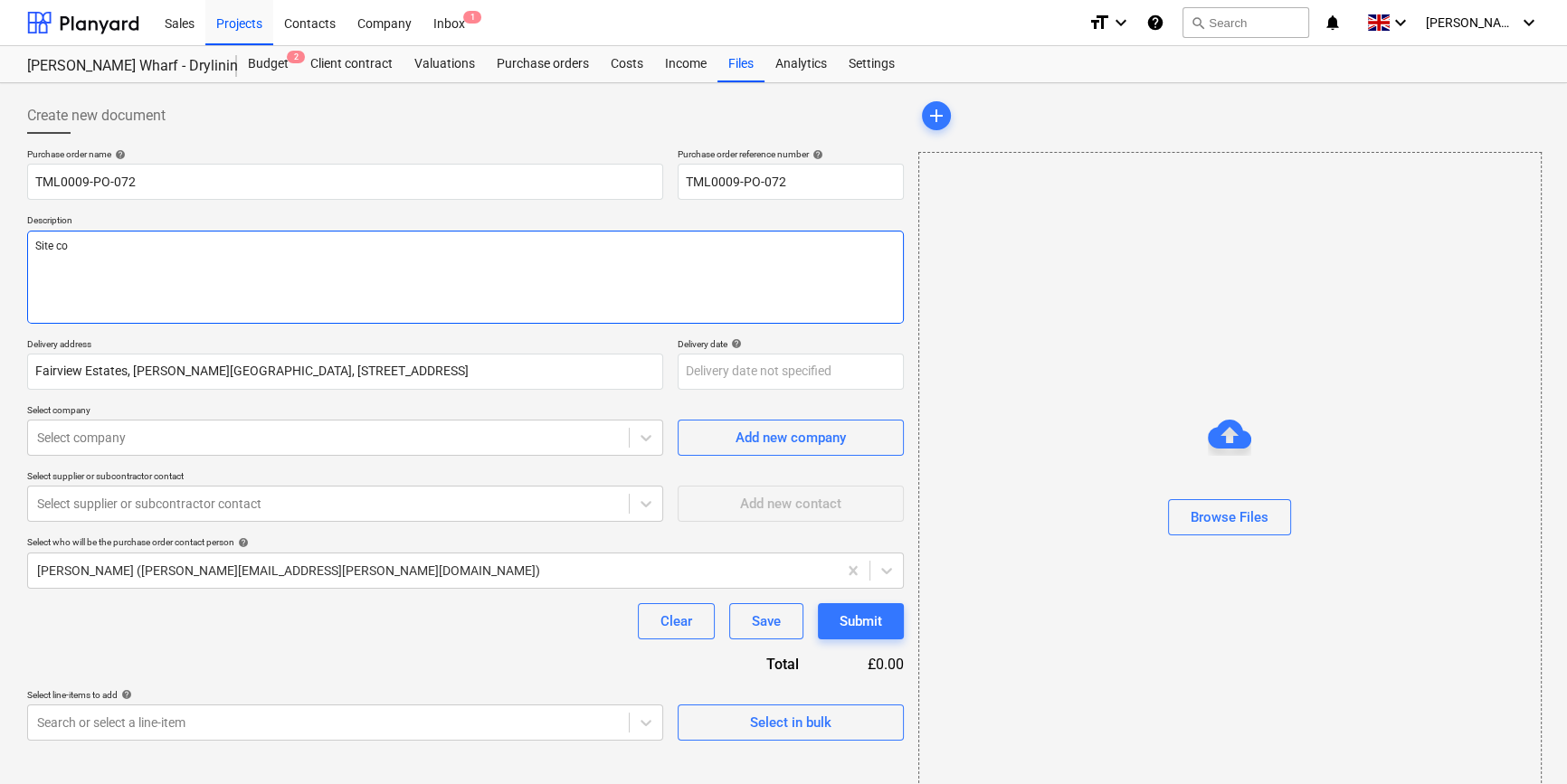
type textarea "x"
type textarea "Site con"
type textarea "x"
type textarea "Site cont"
type textarea "x"
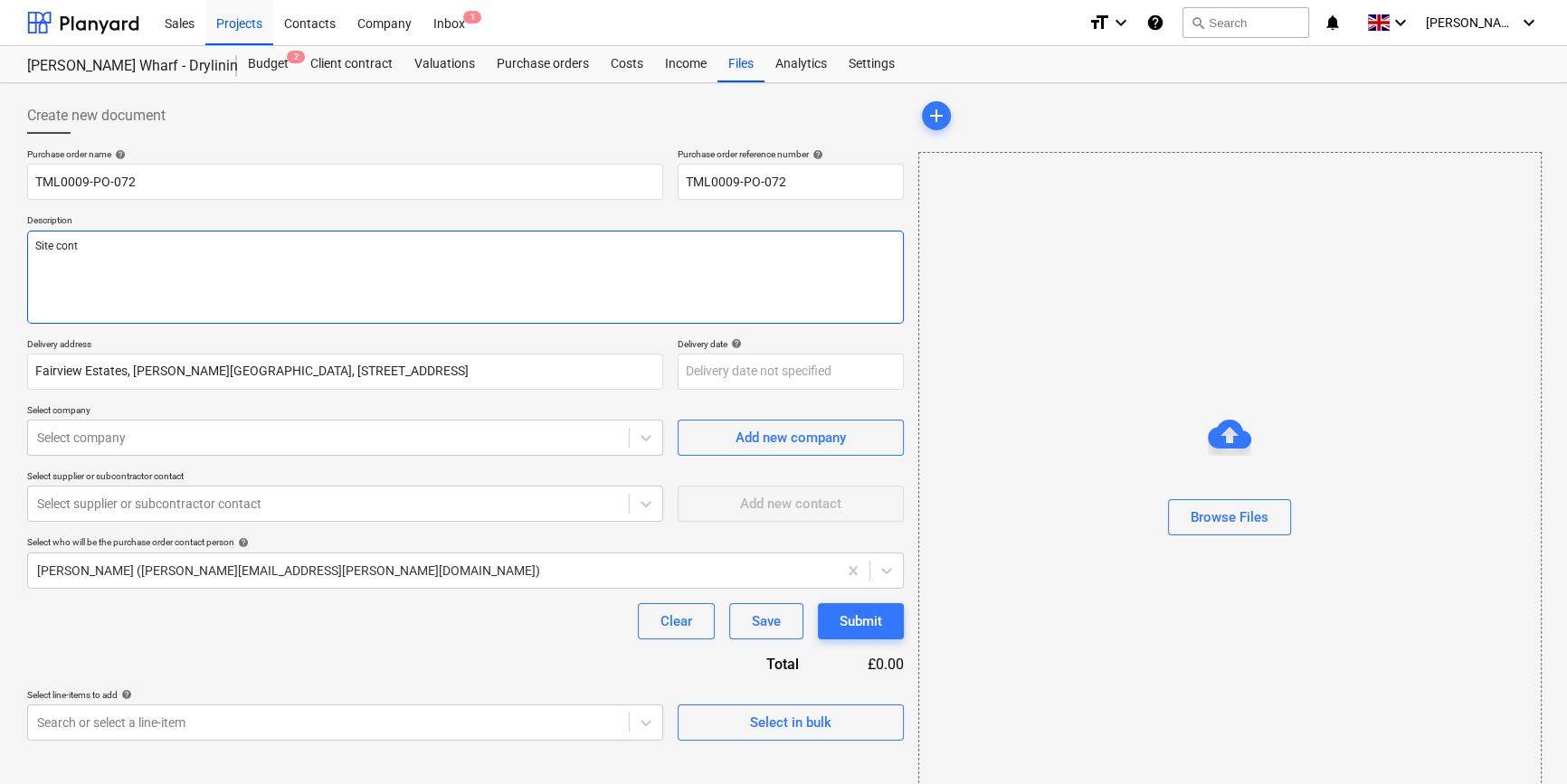
type textarea "Site conta"
type textarea "x"
type textarea "Site contac"
type textarea "x"
type textarea "Site contact"
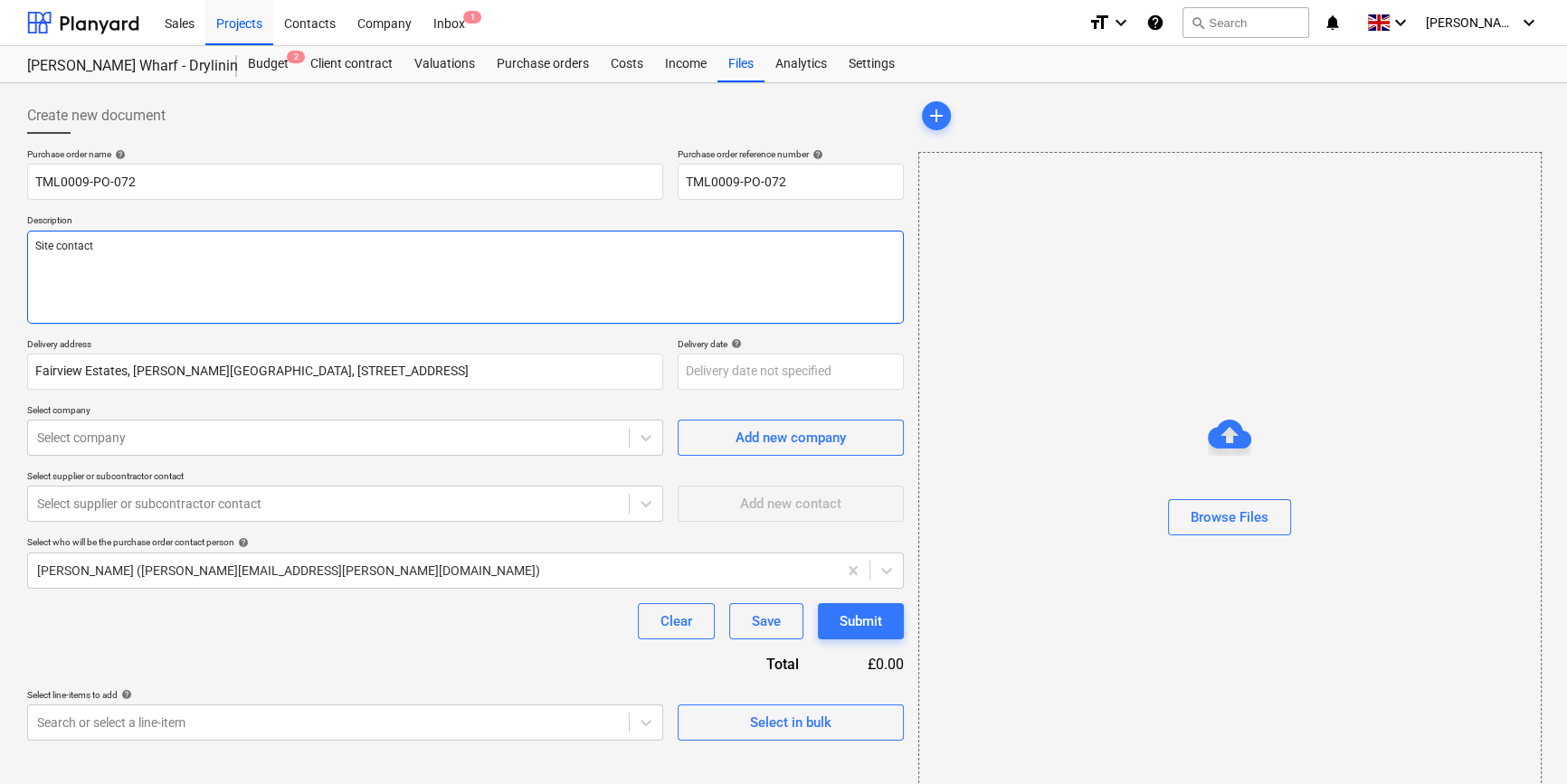
type textarea "x"
type textarea "Site contact L"
type textarea "x"
type textarea "Site contact Le"
type textarea "x"
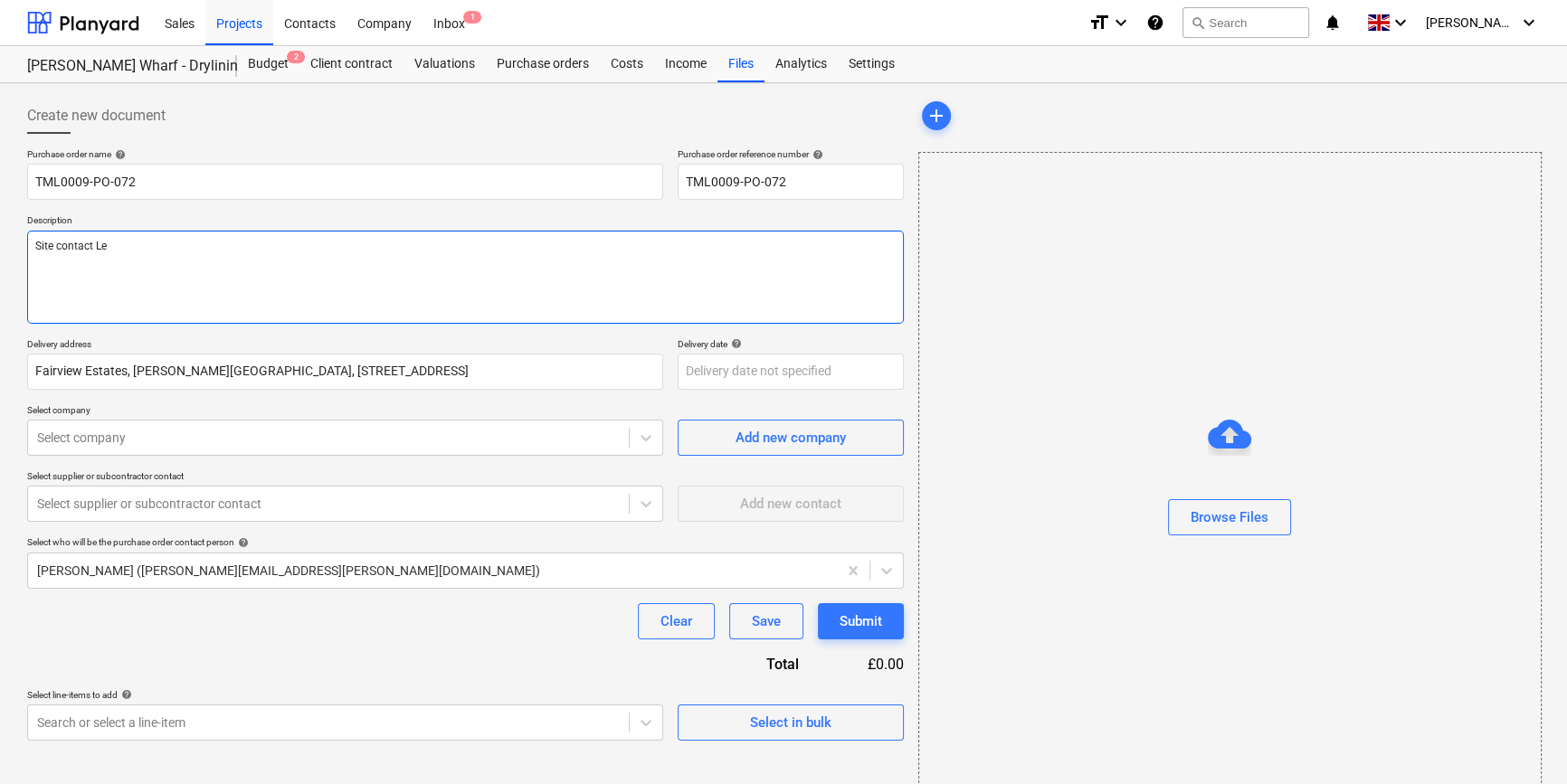
type textarea "Site contact Lew"
type textarea "x"
type textarea "Site contact Lewi"
type textarea "x"
type textarea "Site contact Lewis"
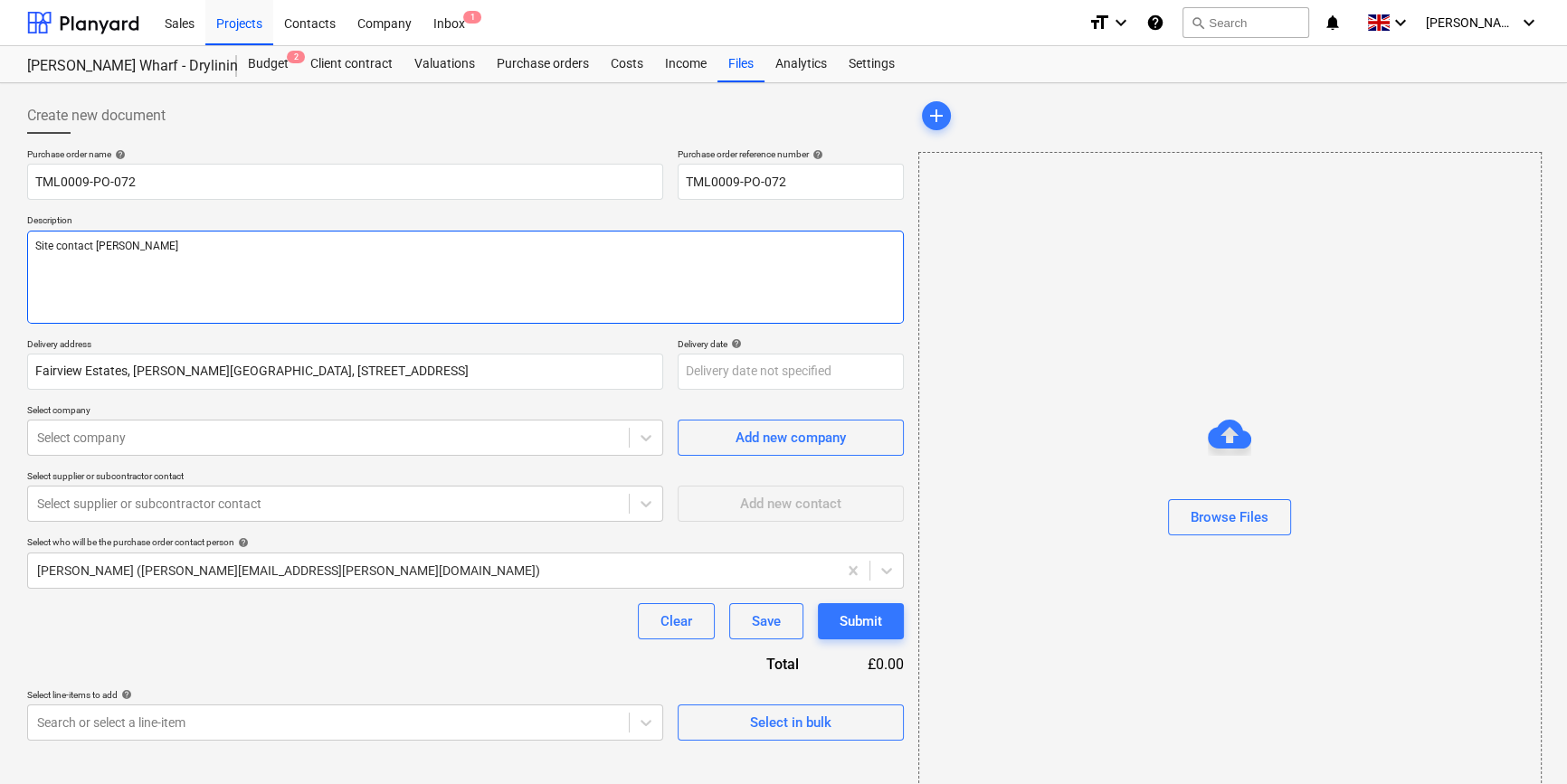
type textarea "x"
type textarea "Site contact Lewis"
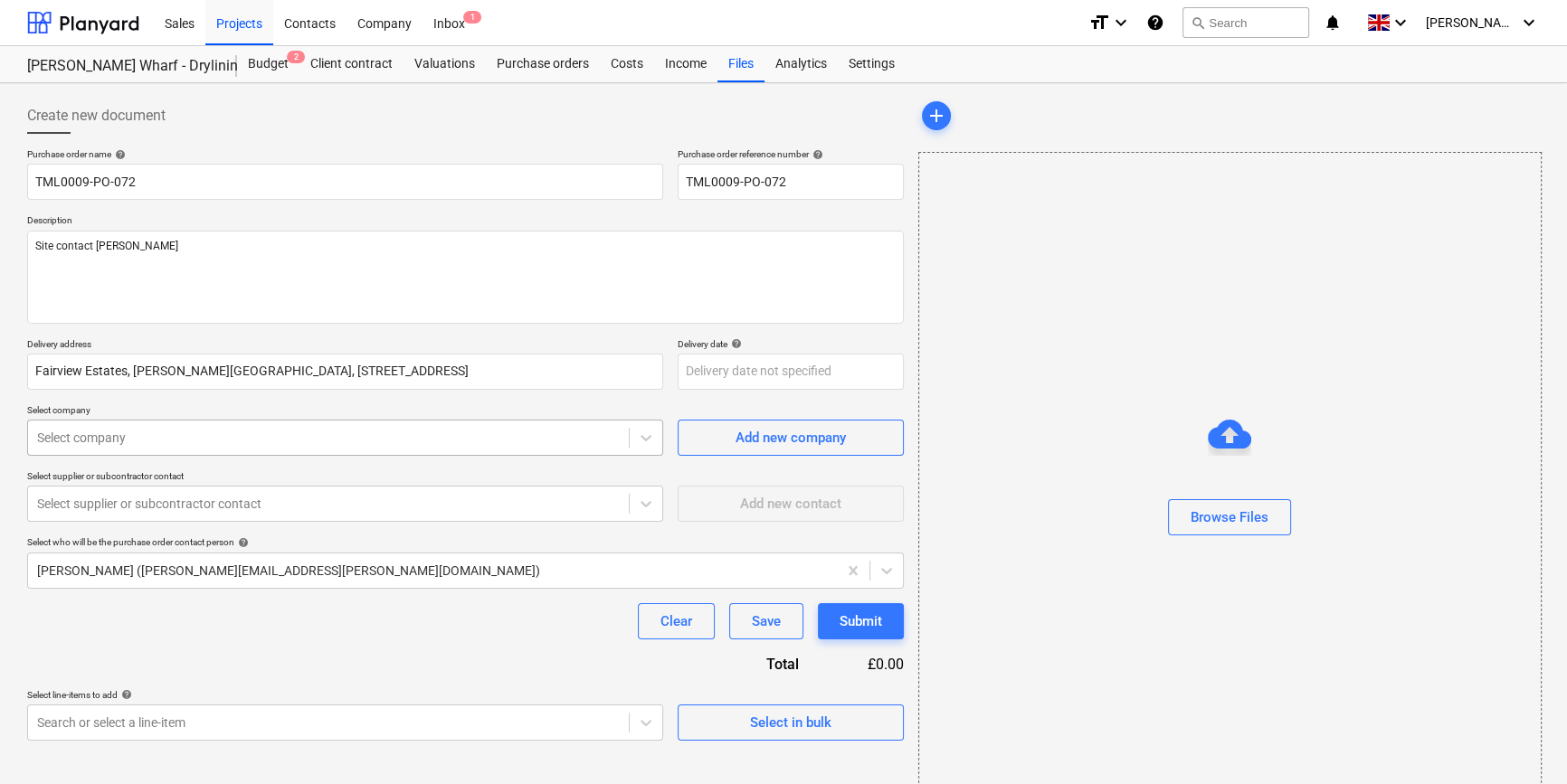
type textarea "x"
click at [83, 433] on div at bounding box center [328, 438] width 583 height 18
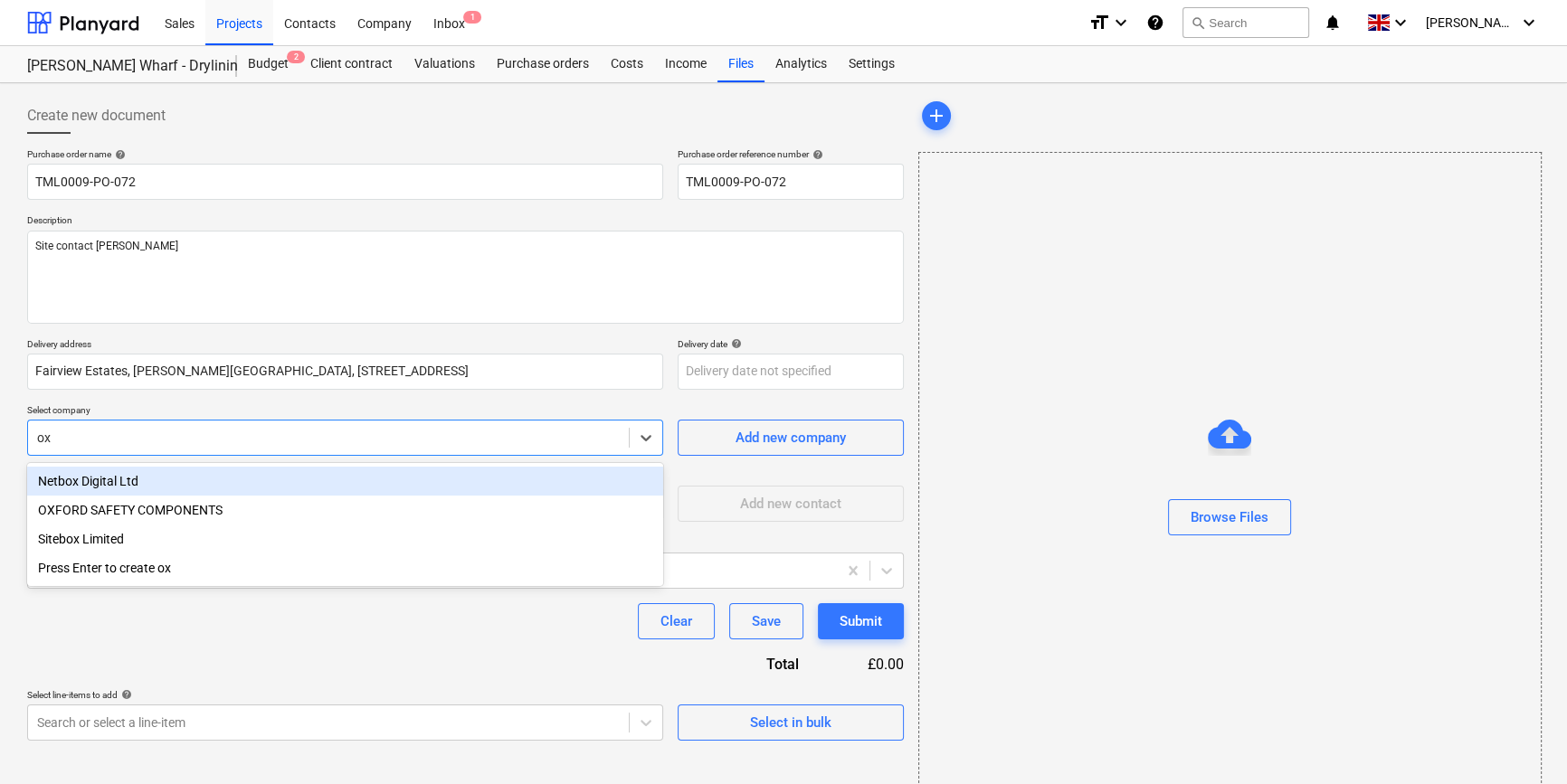
type input "oxf"
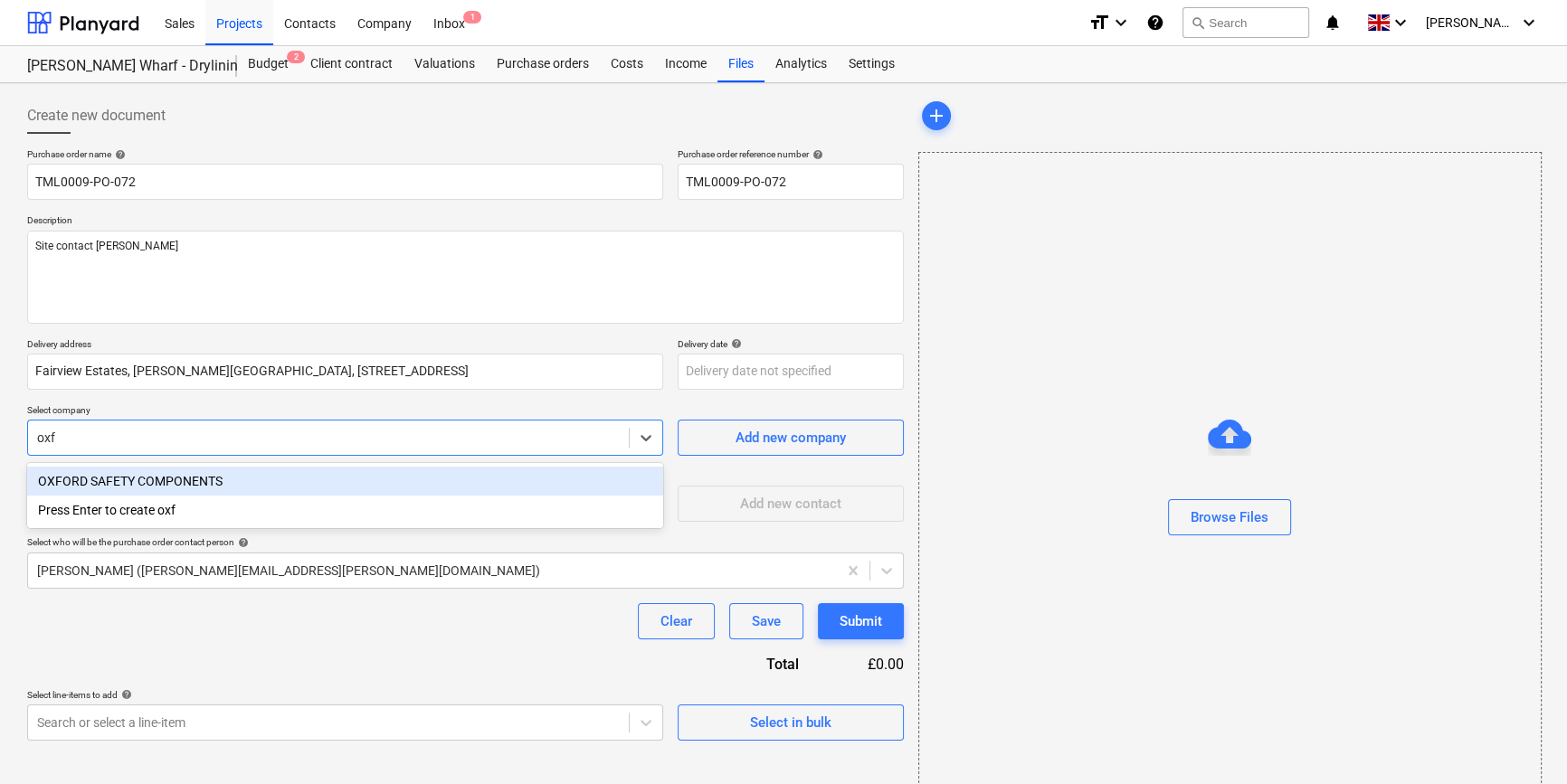
click at [136, 484] on div "OXFORD SAFETY COMPONENTS" at bounding box center [344, 480] width 636 height 29
type textarea "x"
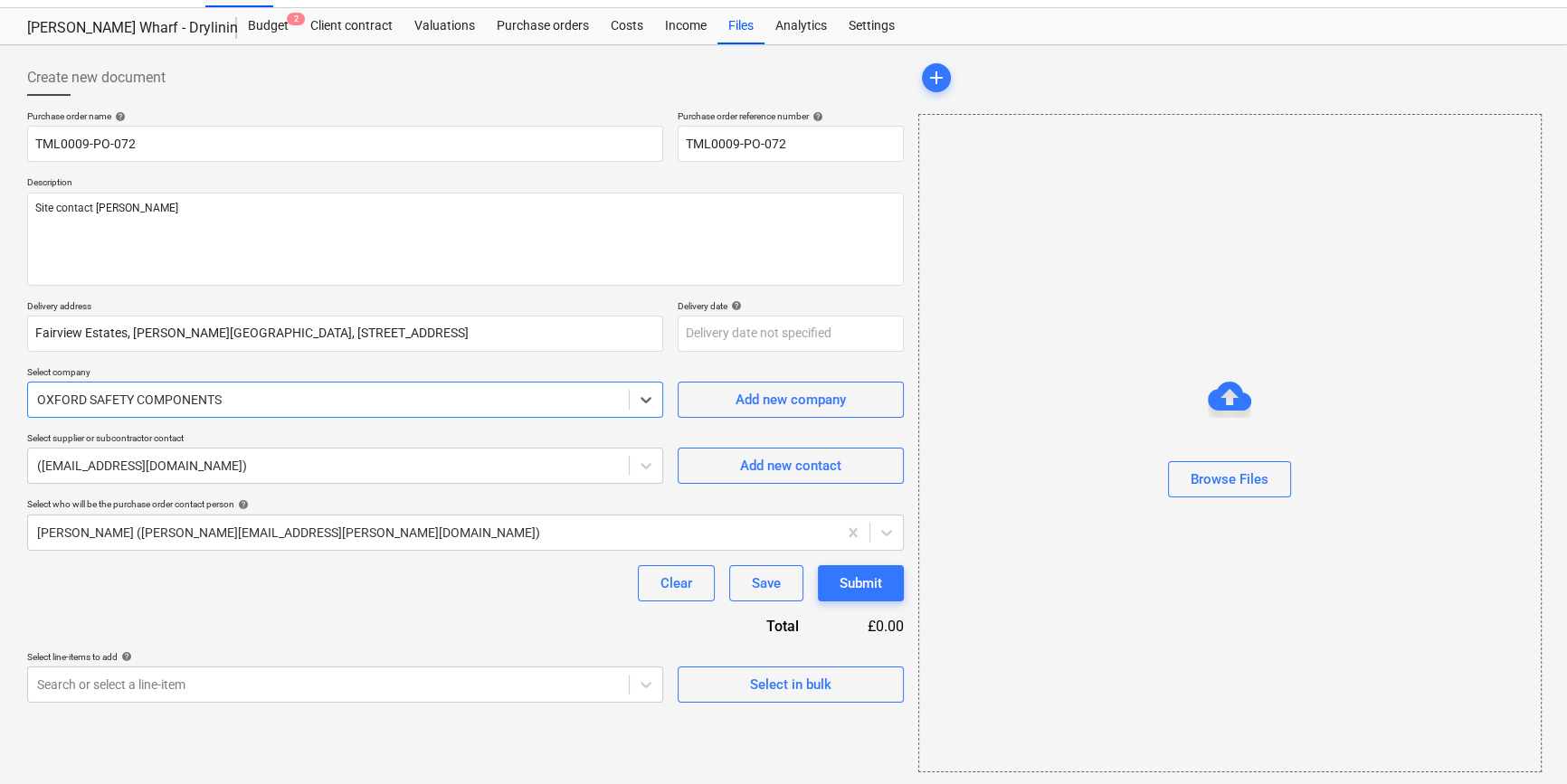
scroll to position [39, 0]
click at [769, 684] on div "Select in bulk" at bounding box center [791, 684] width 81 height 24
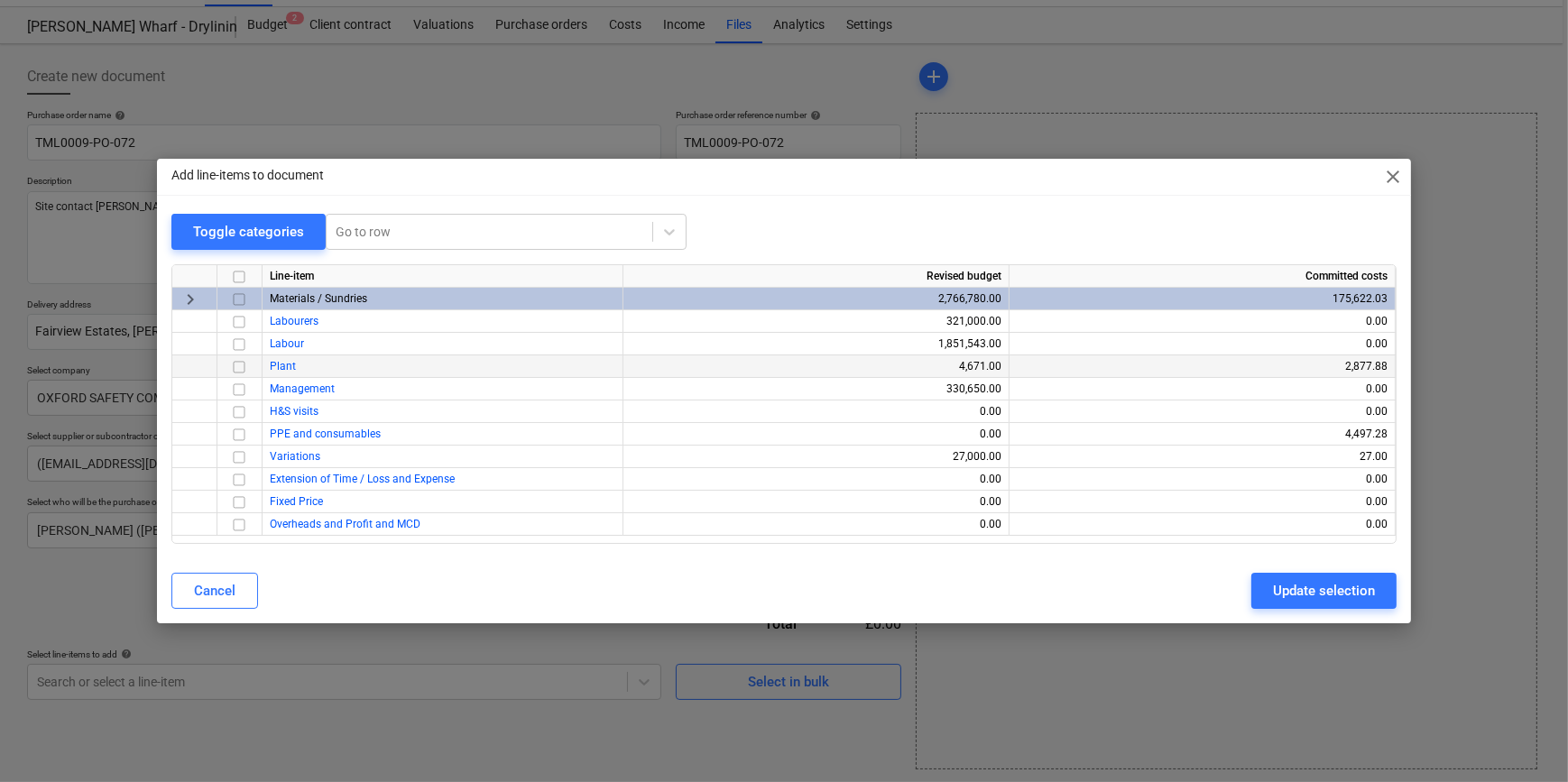
click at [240, 368] on input "checkbox" at bounding box center [240, 367] width 22 height 22
click at [1322, 594] on div "Update selection" at bounding box center [1324, 591] width 102 height 24
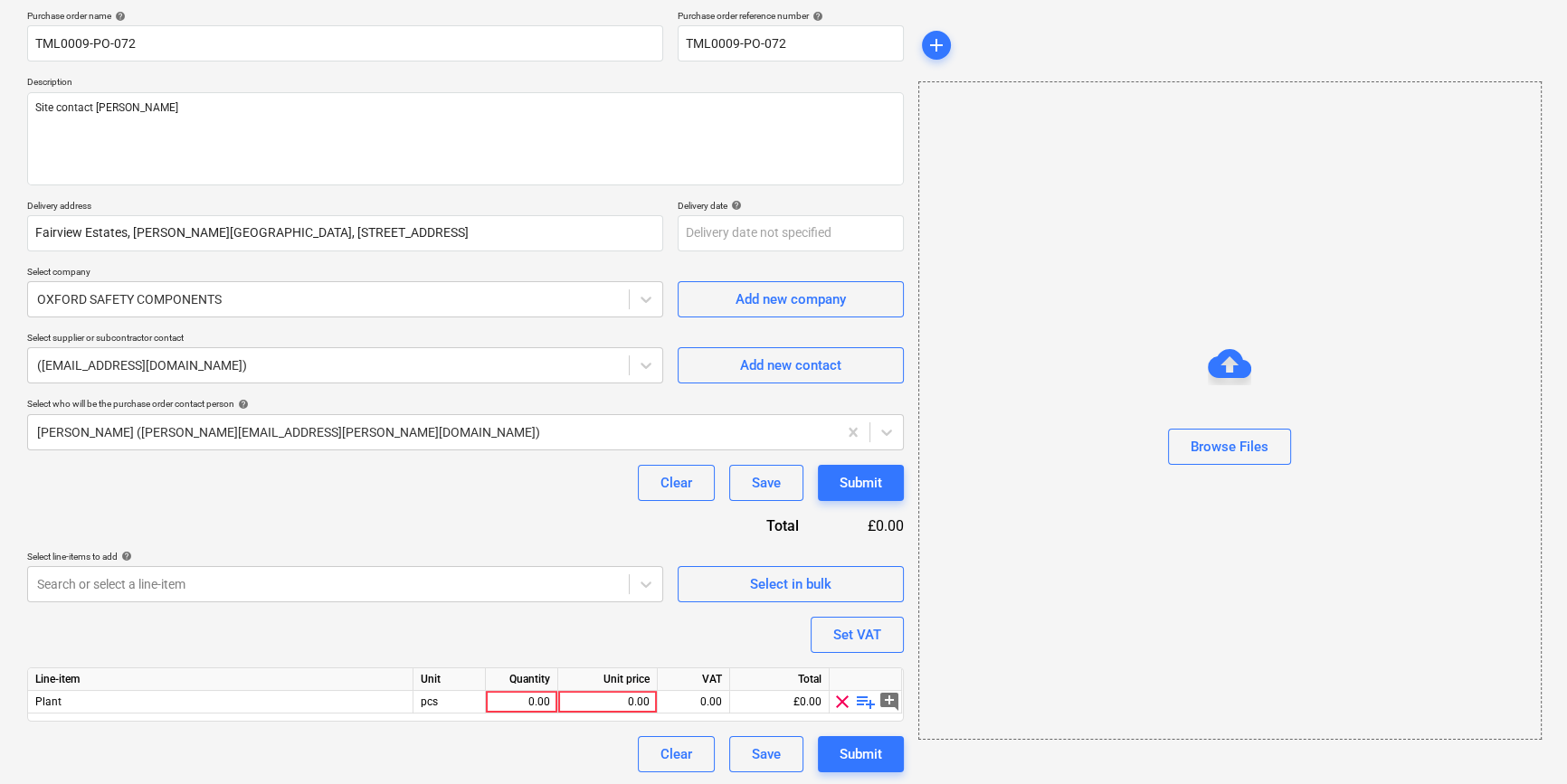
scroll to position [140, 0]
click at [860, 701] on span "playlist_add" at bounding box center [866, 700] width 22 height 22
type textarea "x"
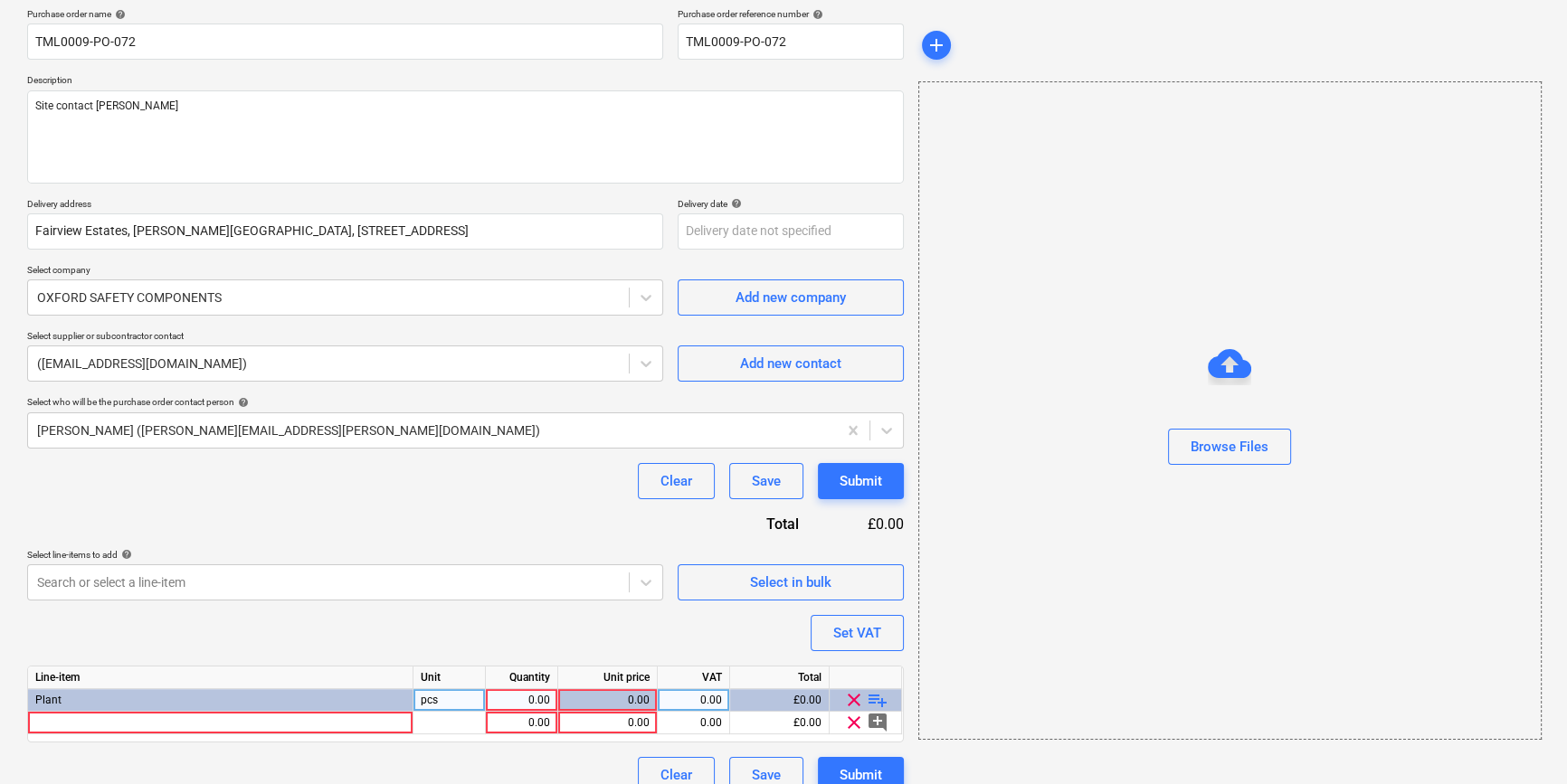
click at [518, 701] on div "0.00" at bounding box center [522, 700] width 57 height 23
type input "1"
type textarea "x"
click at [172, 720] on div at bounding box center [220, 722] width 386 height 23
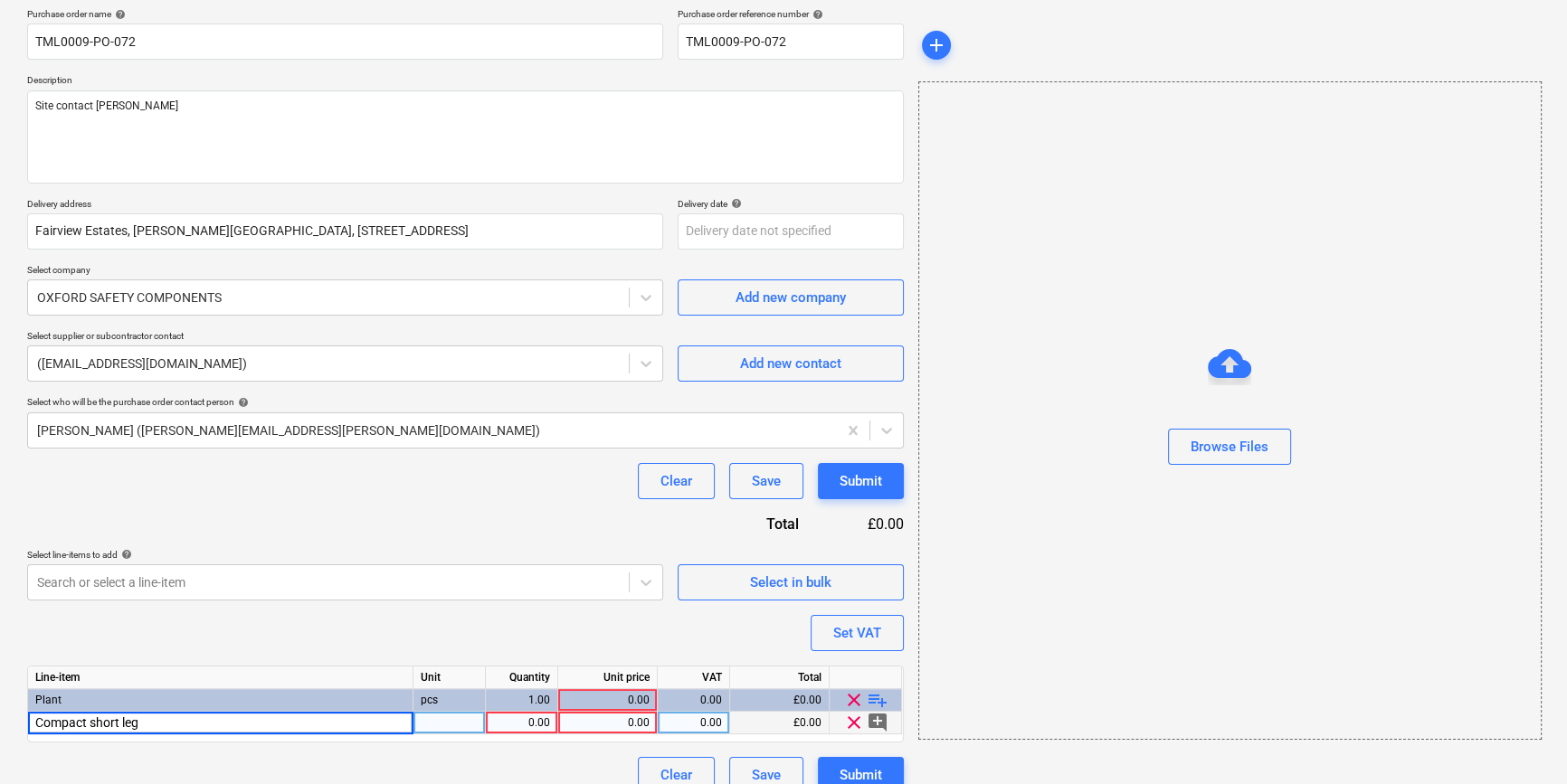
type input "Compact short legs"
type textarea "x"
click at [530, 720] on div "1.00" at bounding box center [522, 722] width 57 height 23
type input "2"
type textarea "x"
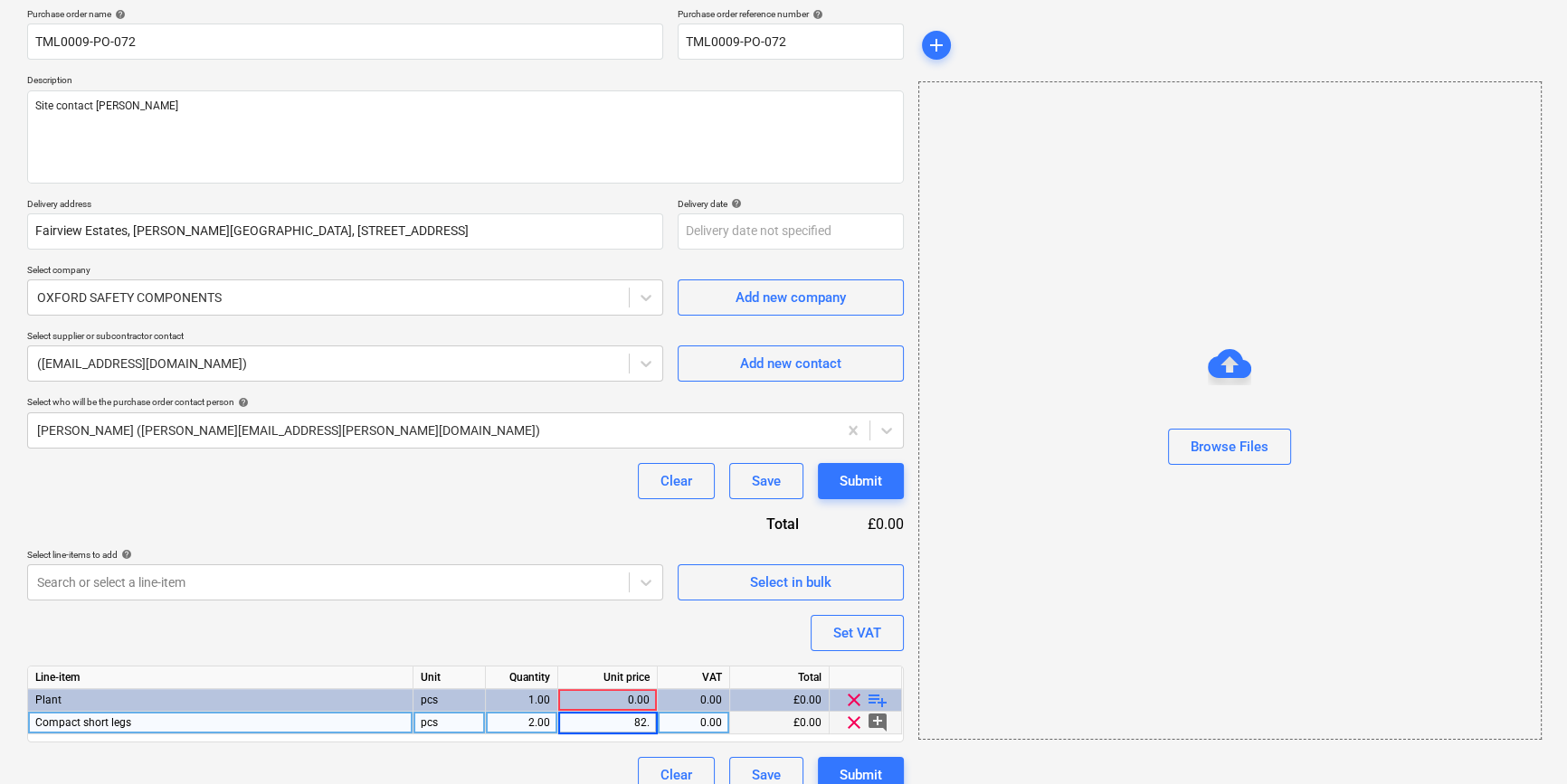
type input "82.5"
type textarea "x"
type input "20"
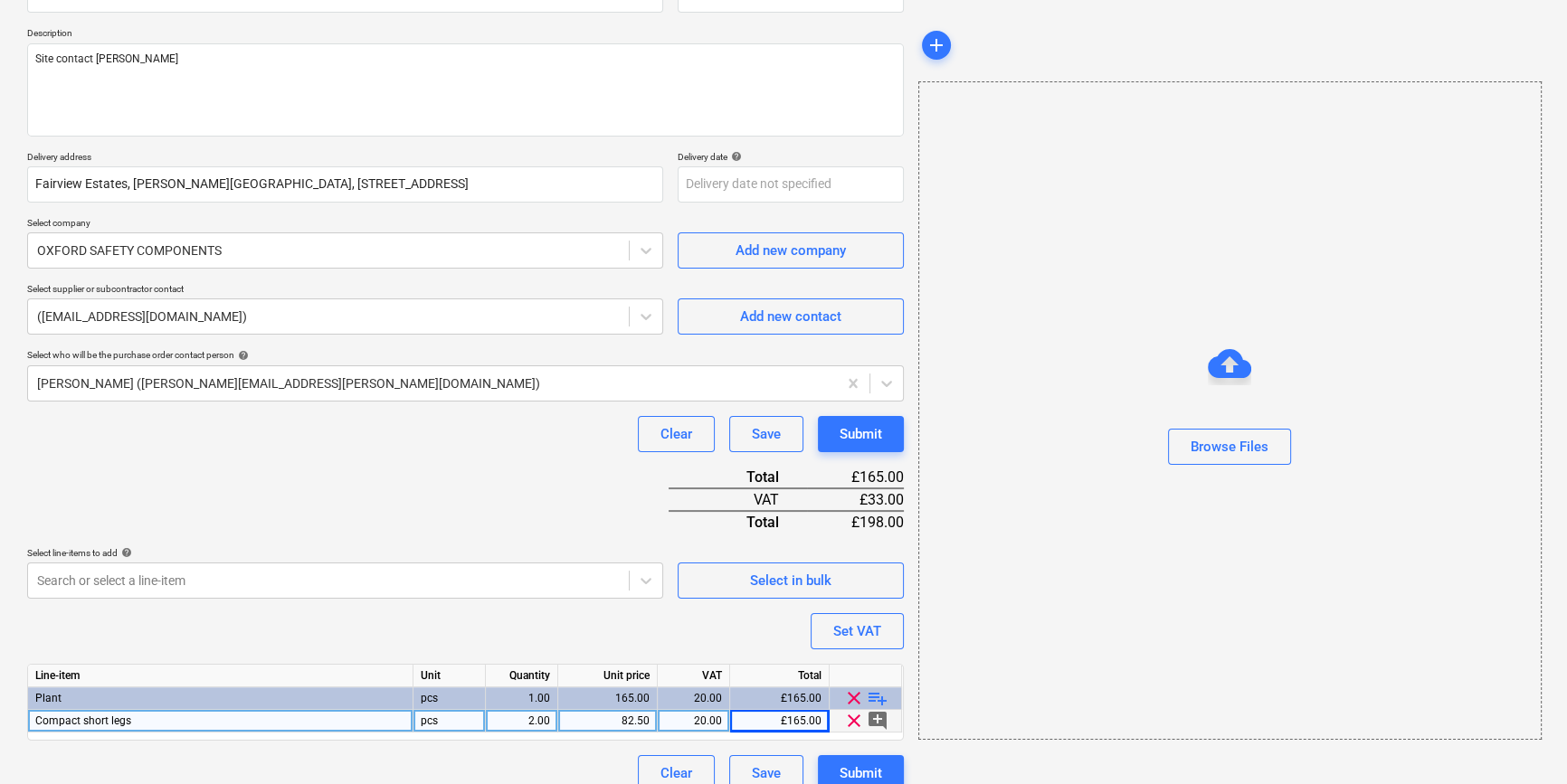
scroll to position [208, 0]
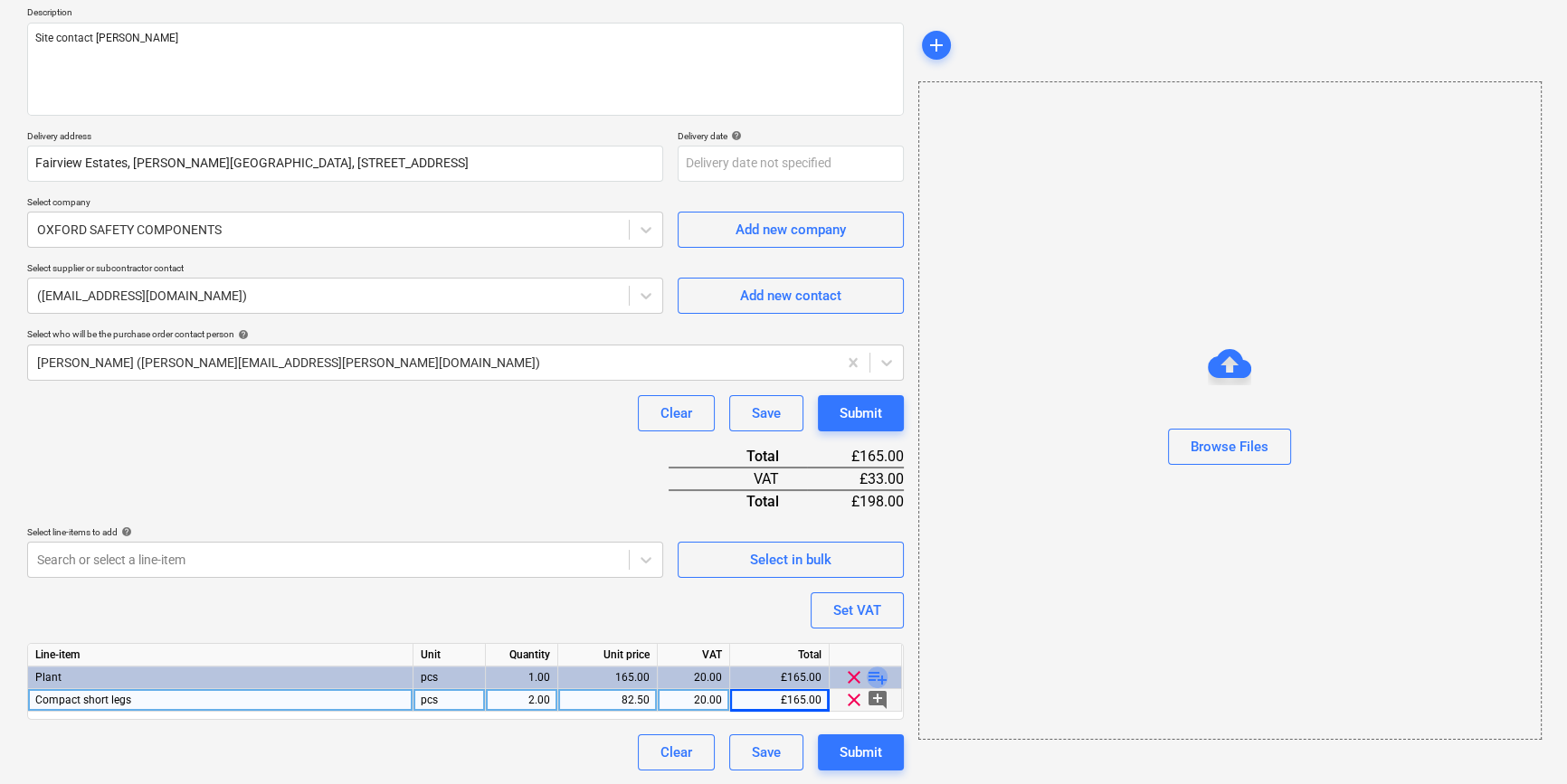
click at [876, 675] on span "playlist_add" at bounding box center [877, 677] width 22 height 22
type textarea "x"
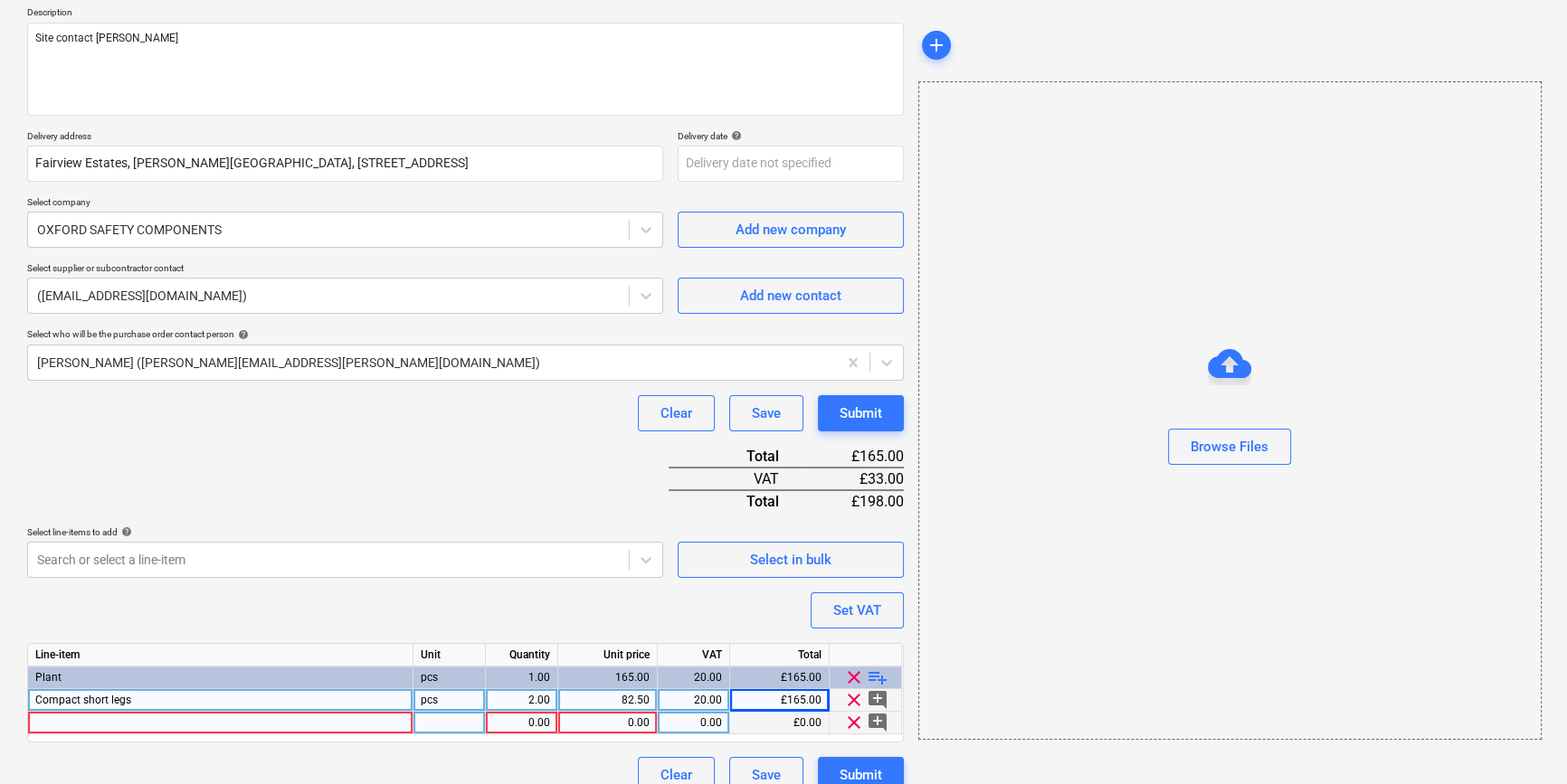
click at [60, 724] on div at bounding box center [220, 722] width 386 height 23
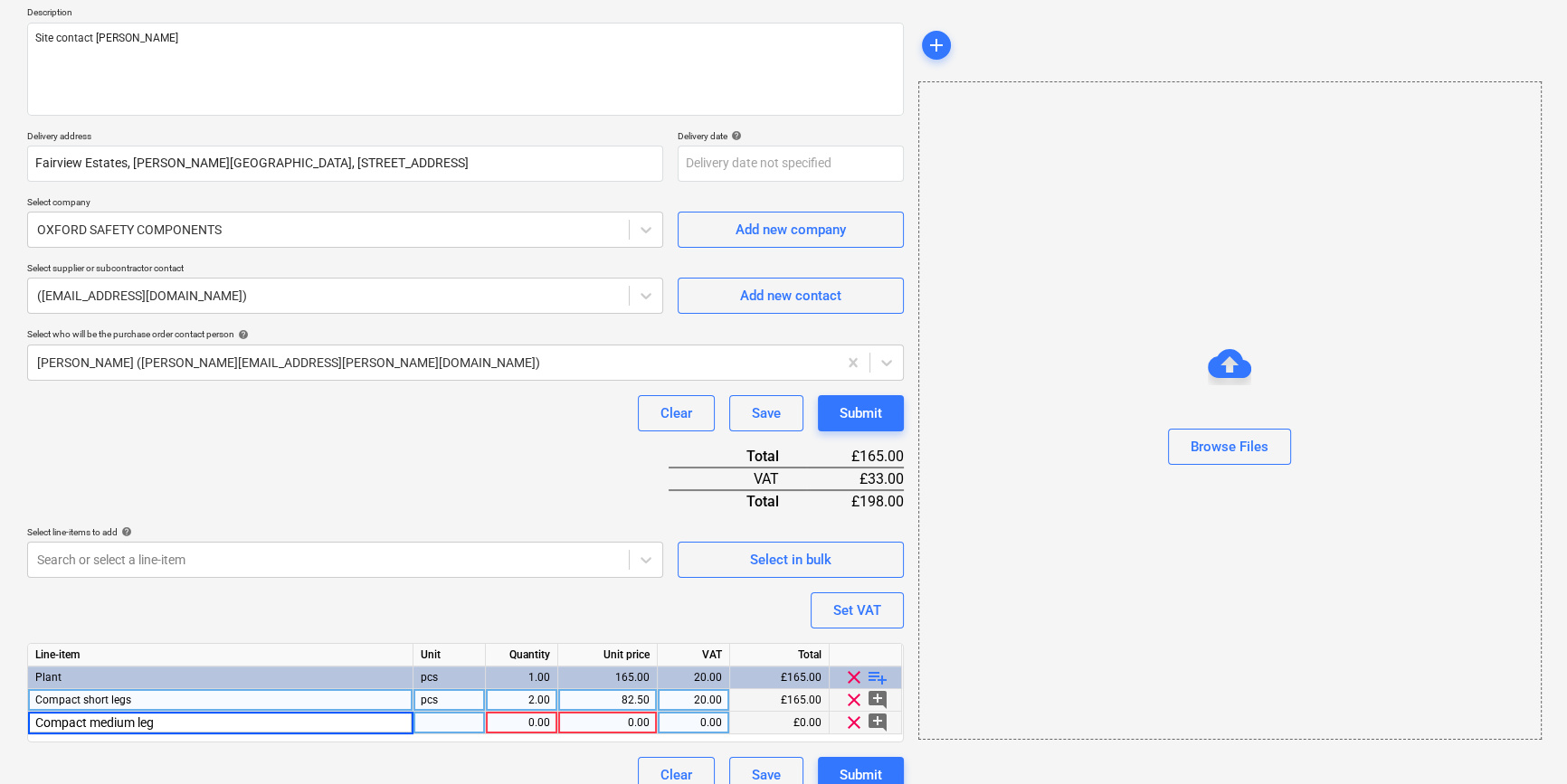
type input "Compact medium legs"
type textarea "x"
type input "82.5"
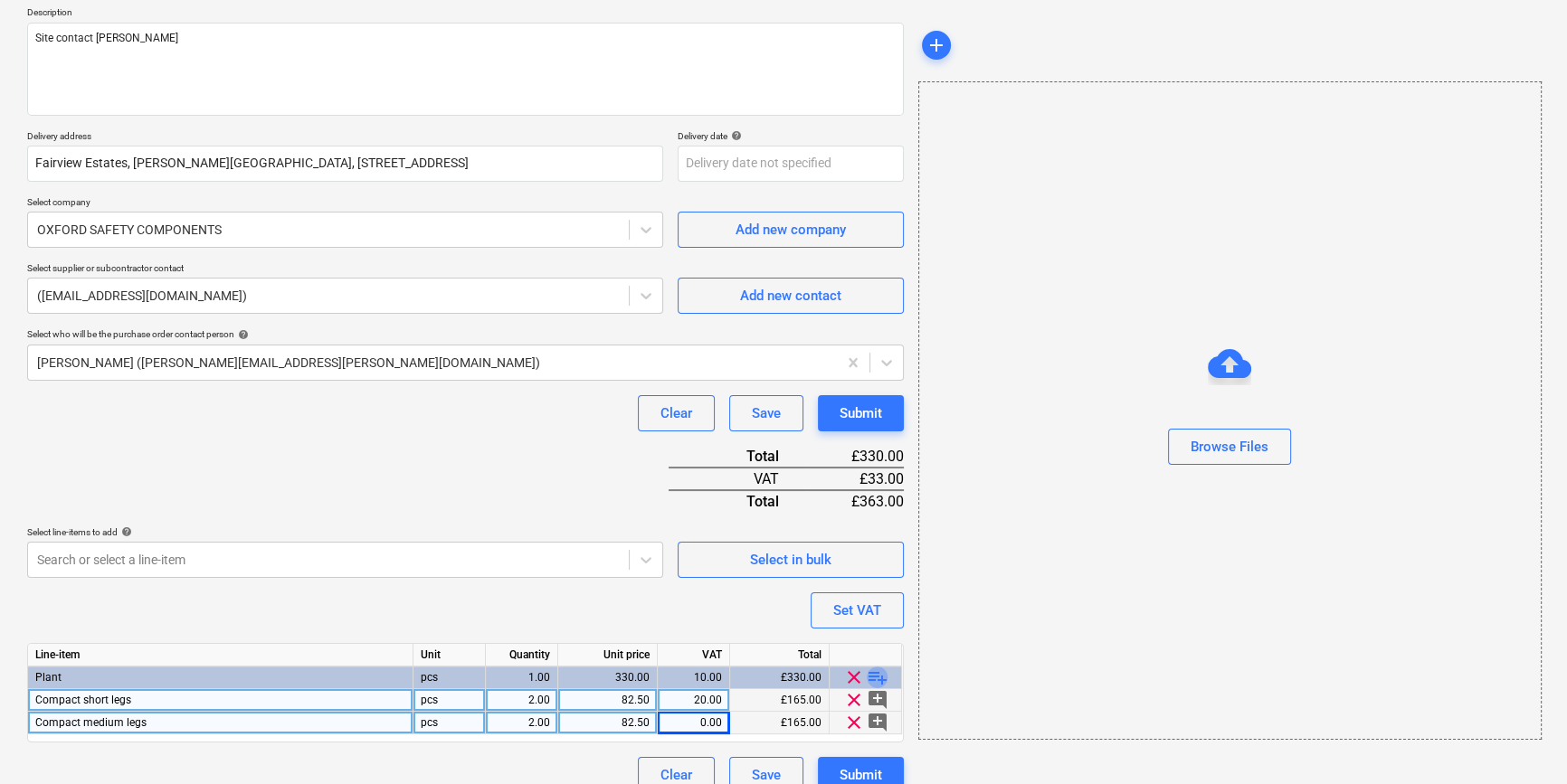
click at [877, 678] on span "playlist_add" at bounding box center [877, 677] width 22 height 22
type textarea "x"
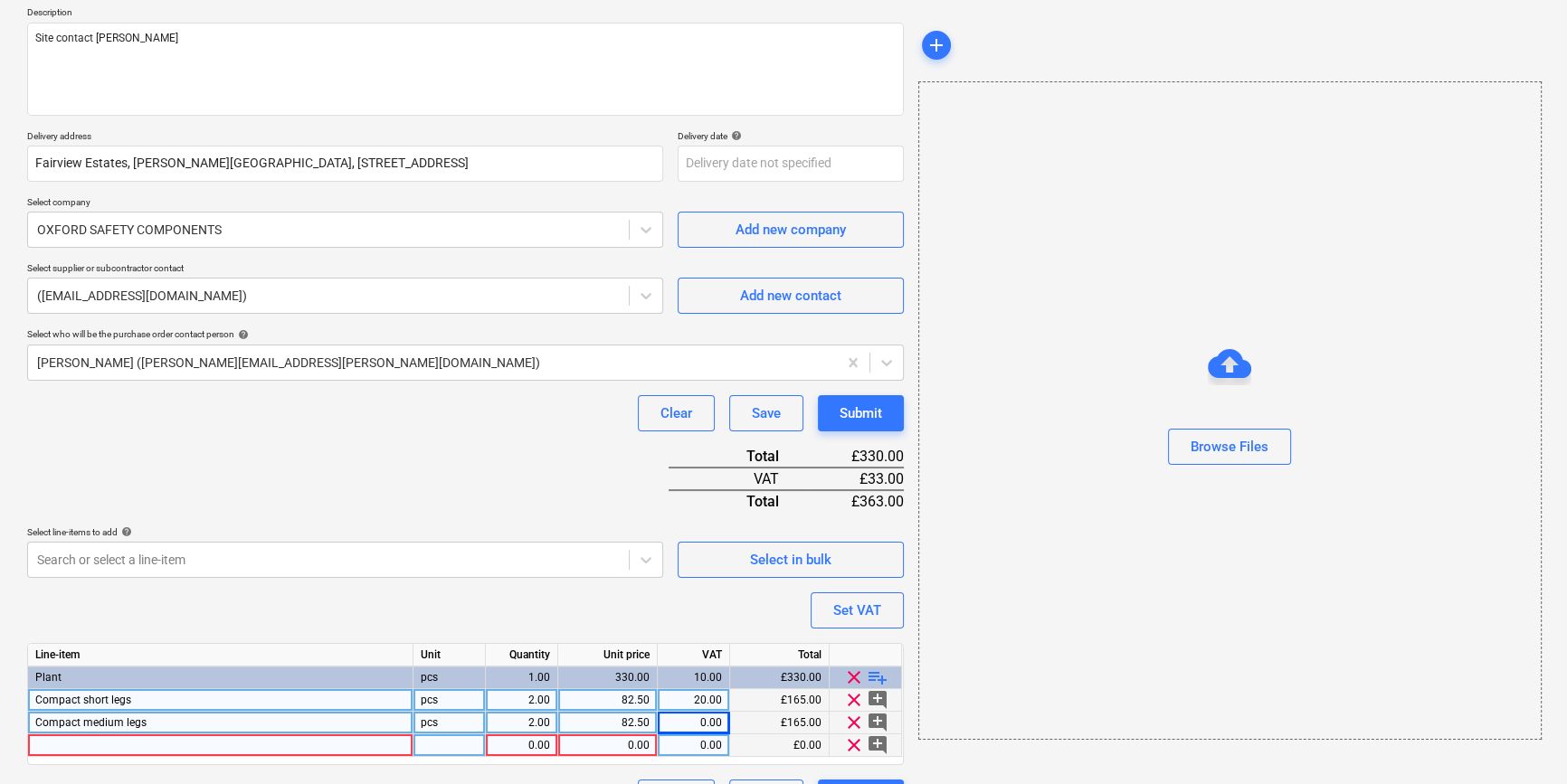
click at [65, 744] on div at bounding box center [220, 745] width 386 height 23
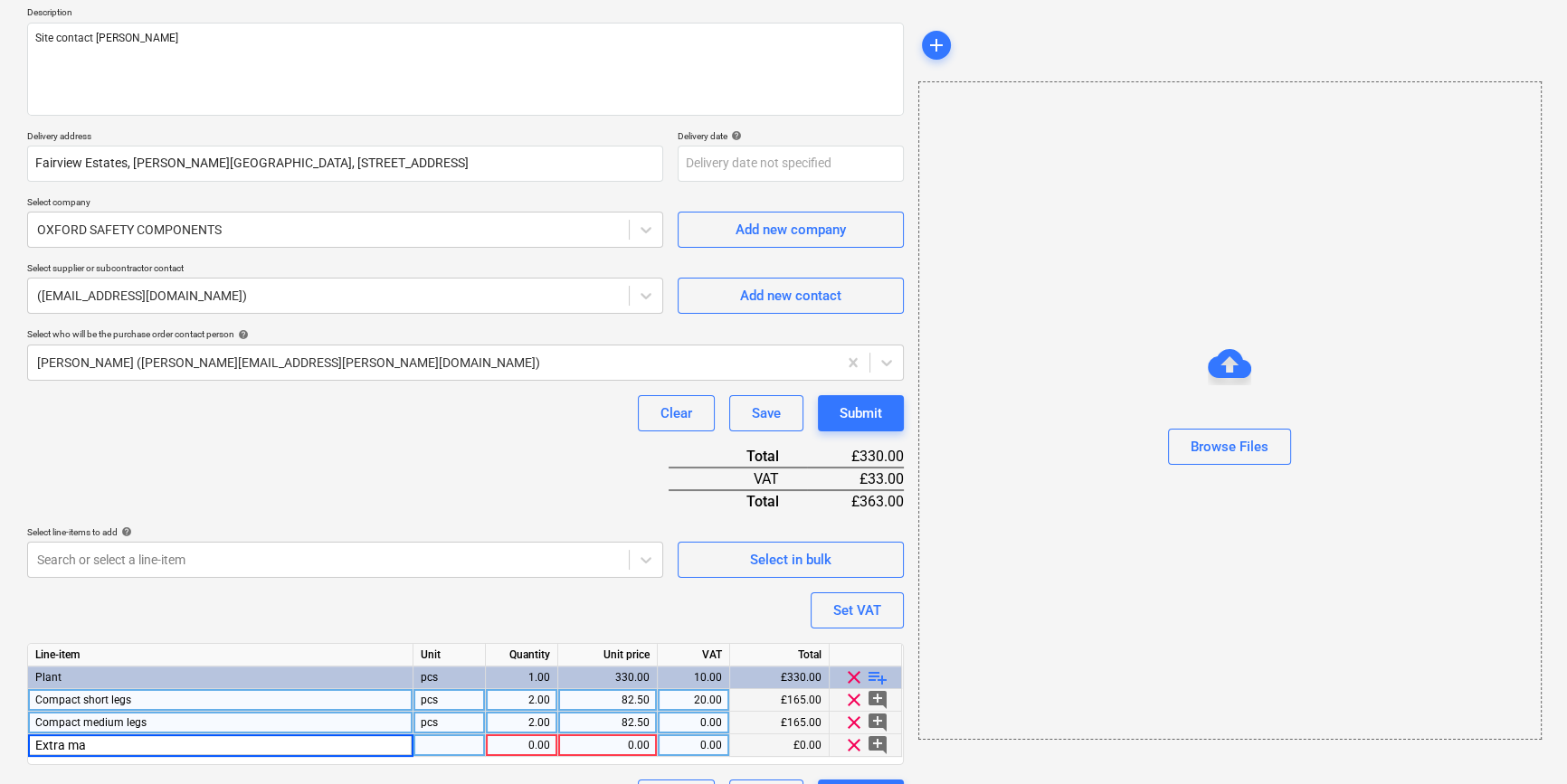
type input "Extra mat"
type textarea "x"
type input "20"
type textarea "x"
click at [696, 718] on div "0.00" at bounding box center [693, 722] width 57 height 23
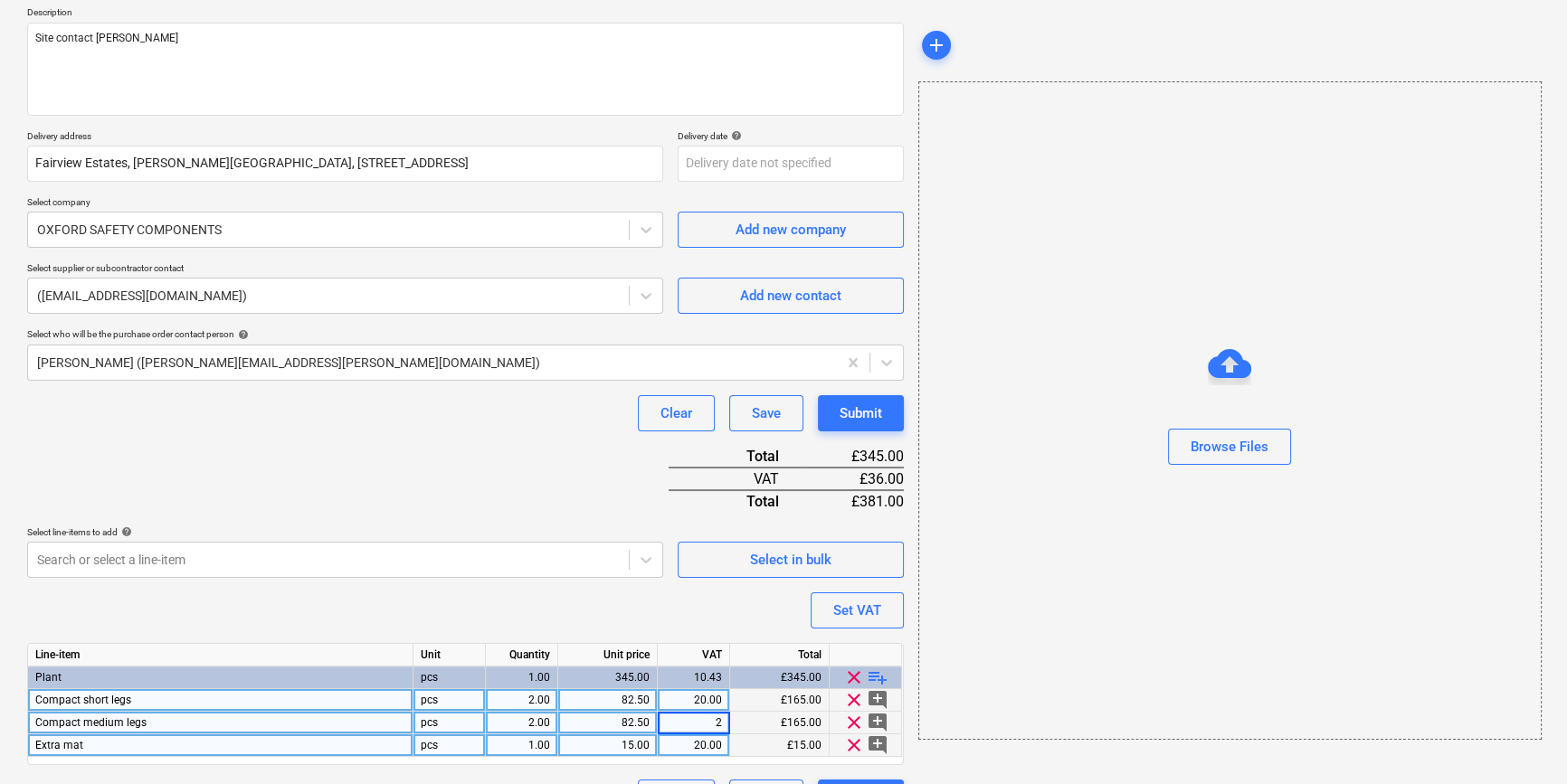
type input "20"
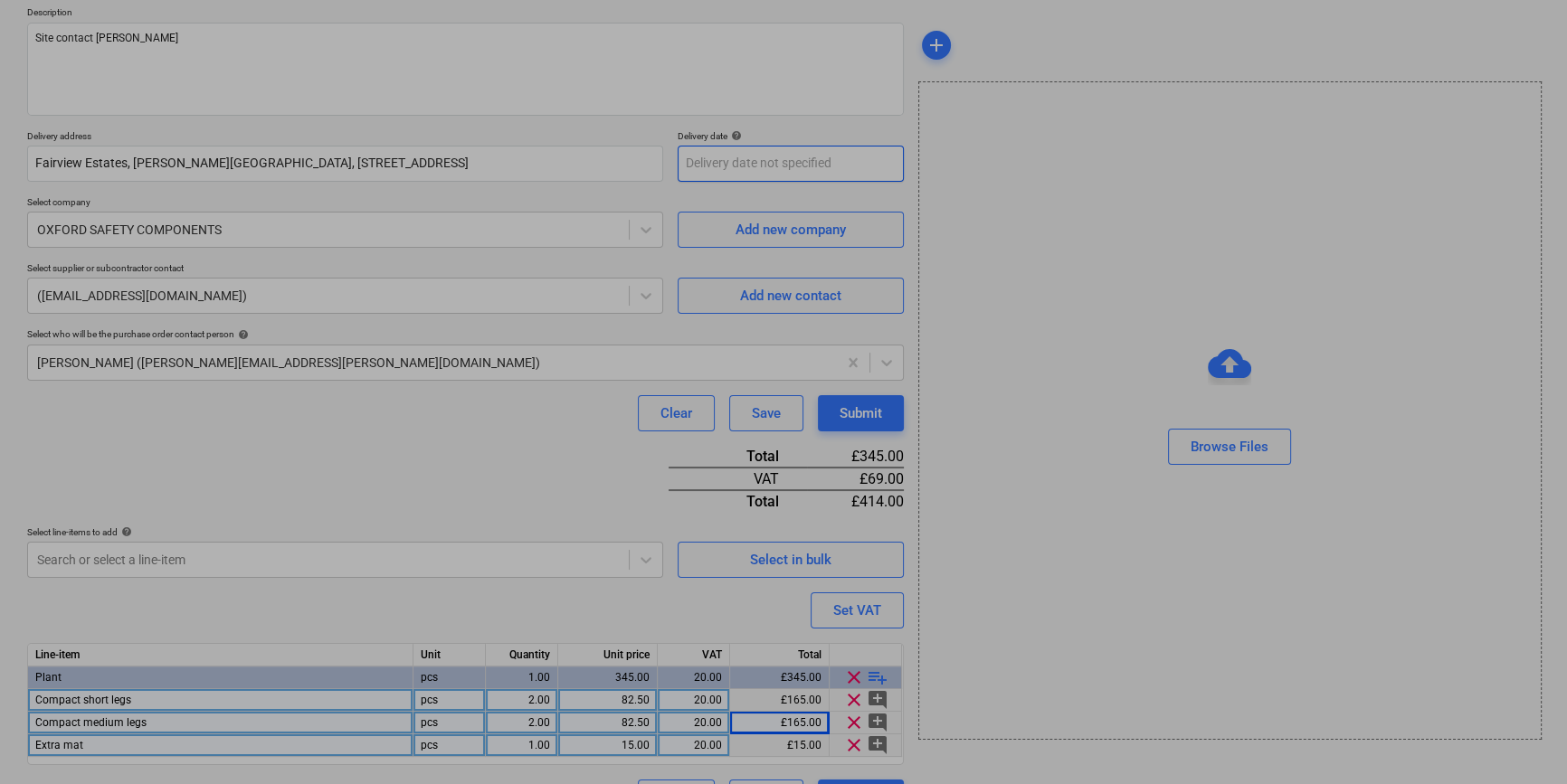
click at [749, 161] on body "Sales Projects Contacts Company Inbox 1 format_size keyboard_arrow_down help se…" at bounding box center [784, 184] width 1567 height 784
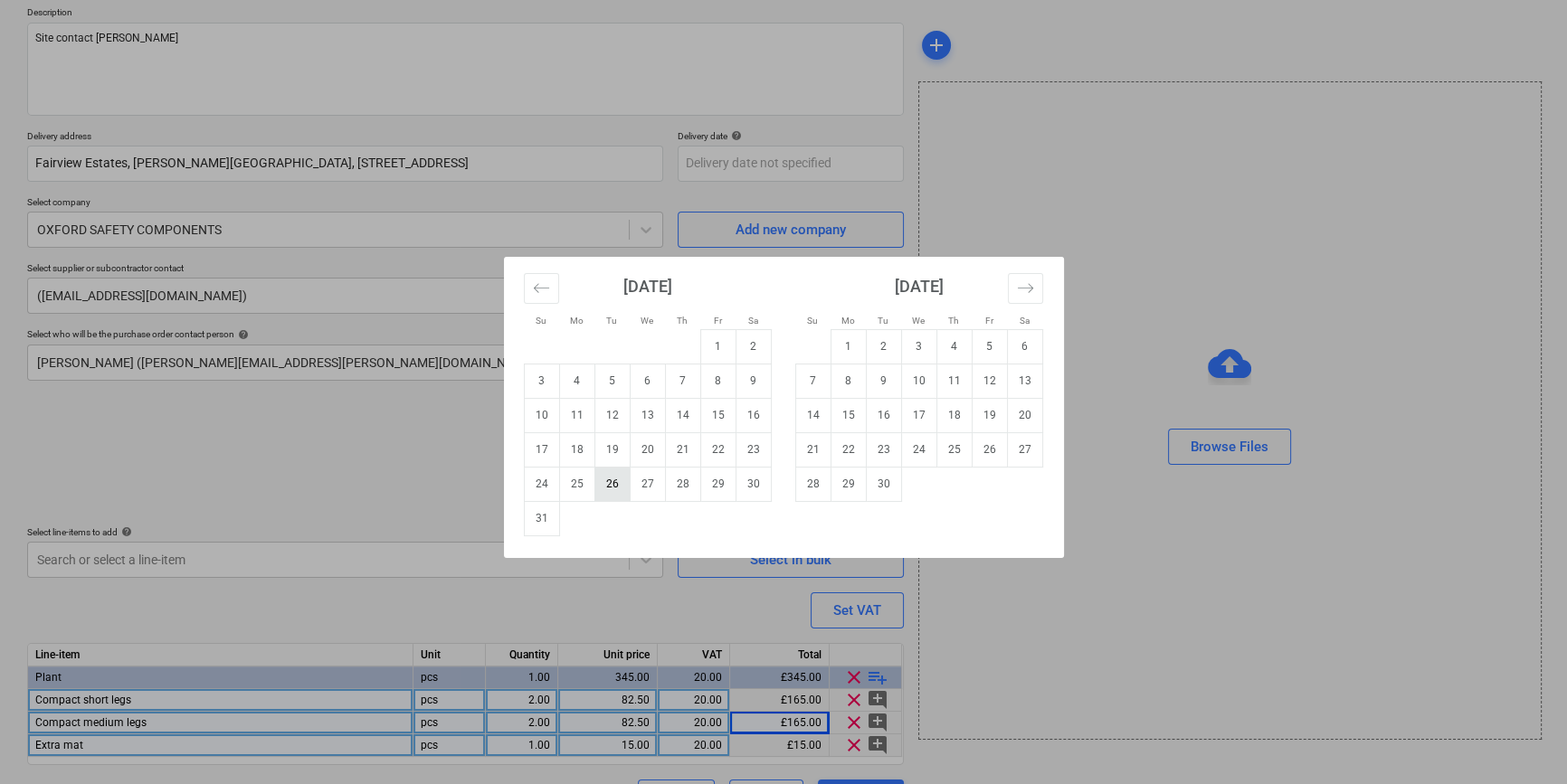
click at [607, 482] on td "26" at bounding box center [612, 483] width 35 height 34
type textarea "x"
type input "[DATE]"
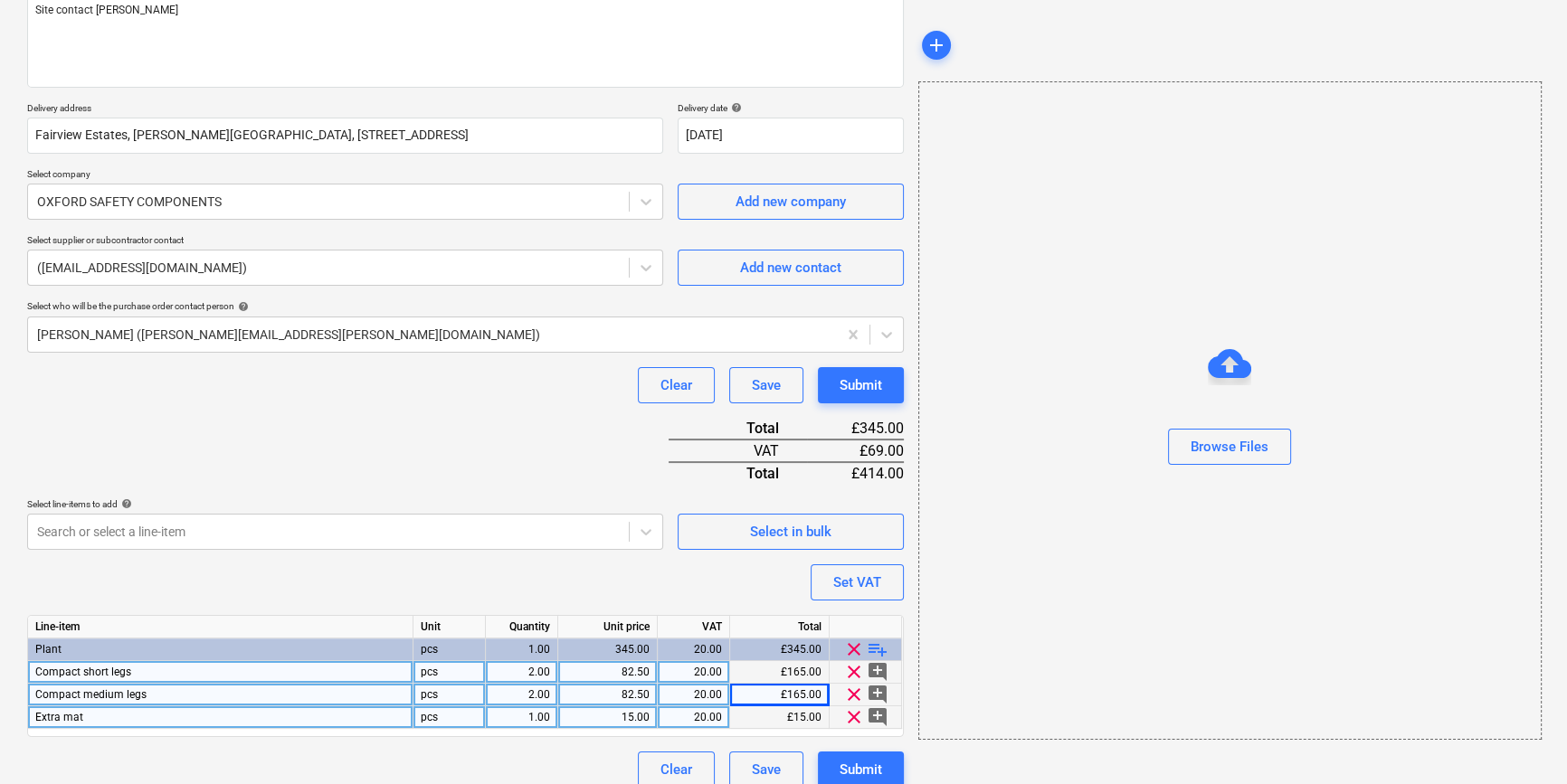
scroll to position [253, 0]
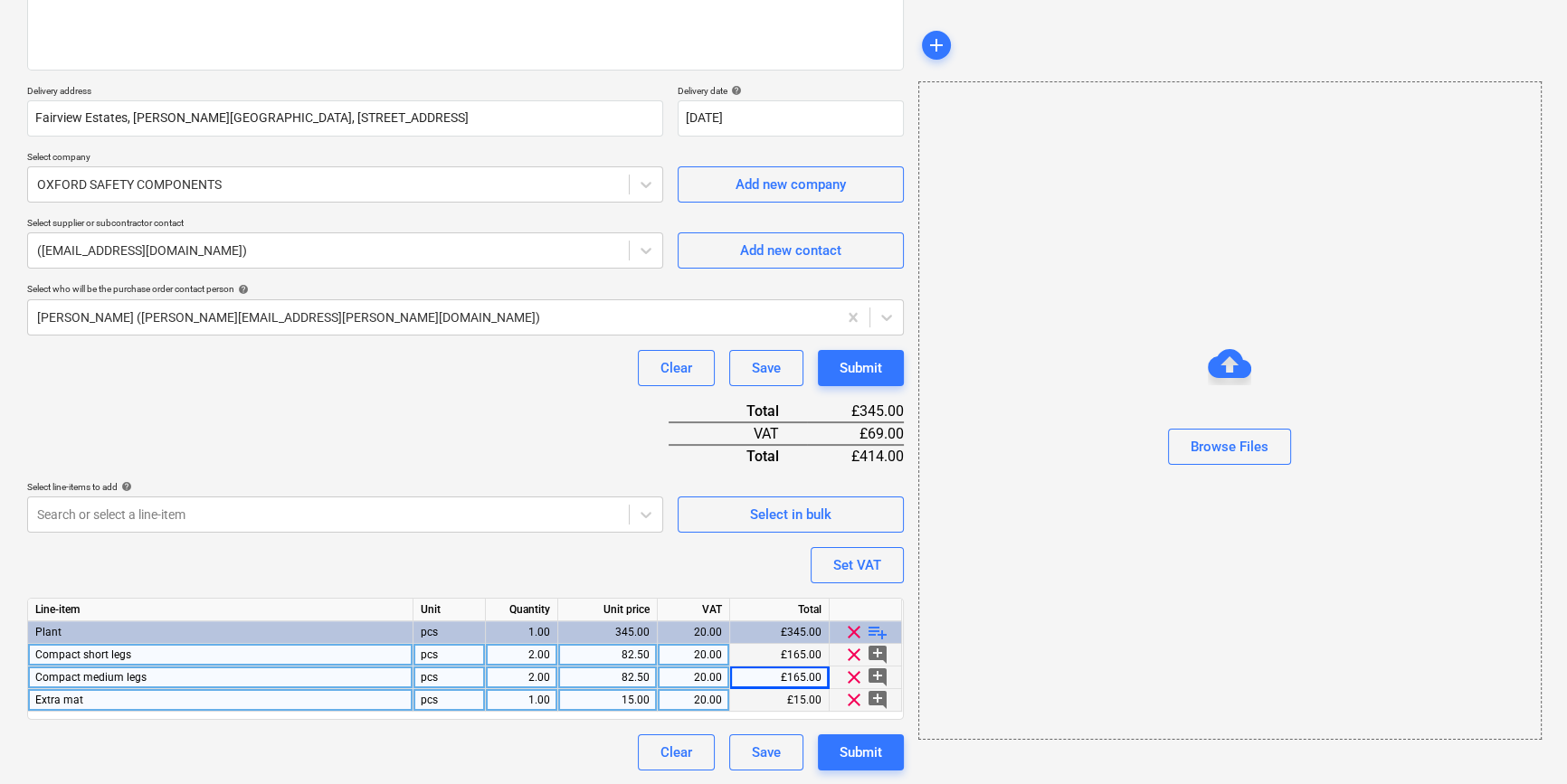
click at [878, 630] on span "playlist_add" at bounding box center [877, 632] width 22 height 22
type textarea "x"
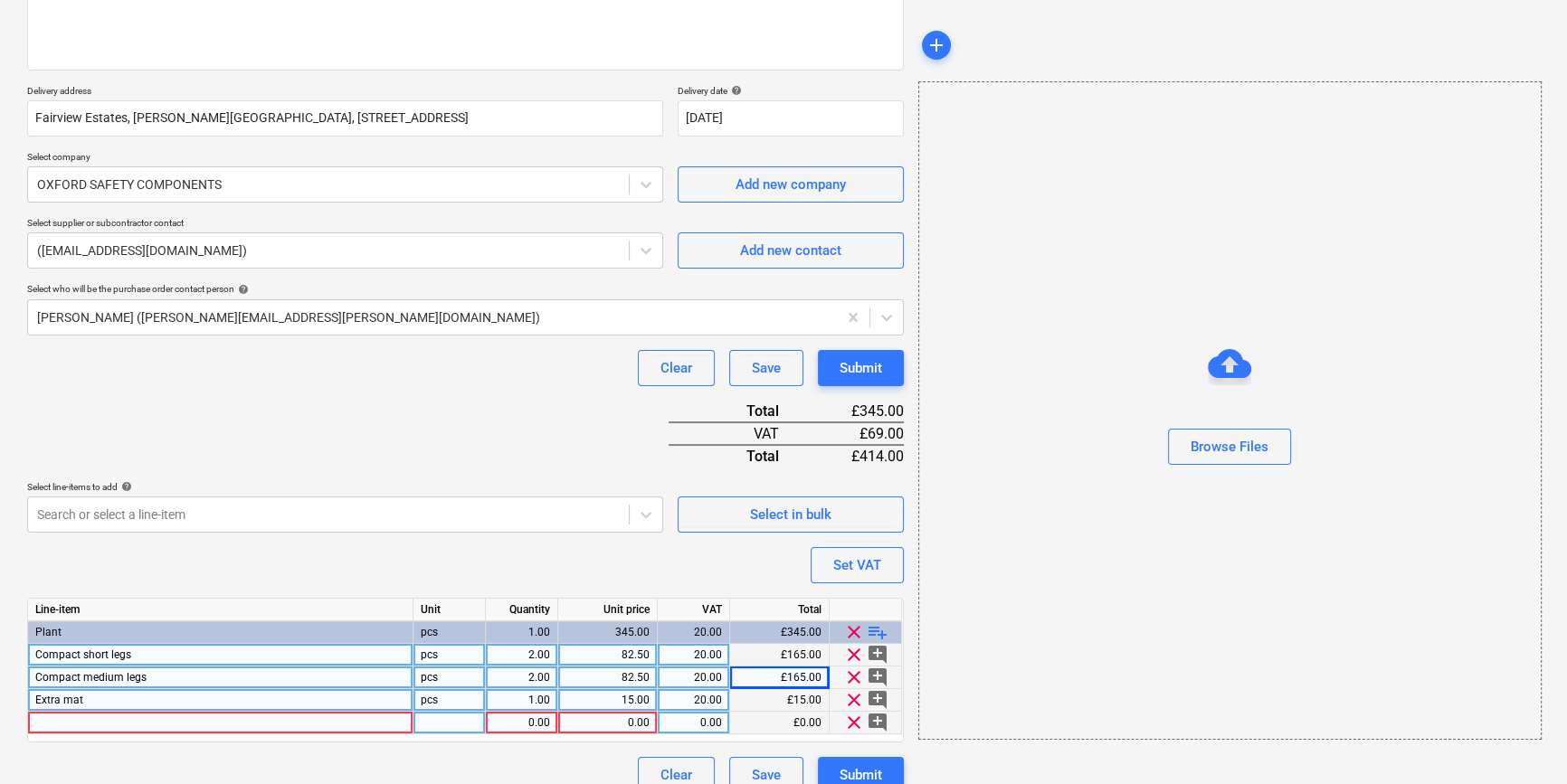
click at [83, 724] on div at bounding box center [220, 722] width 386 height 23
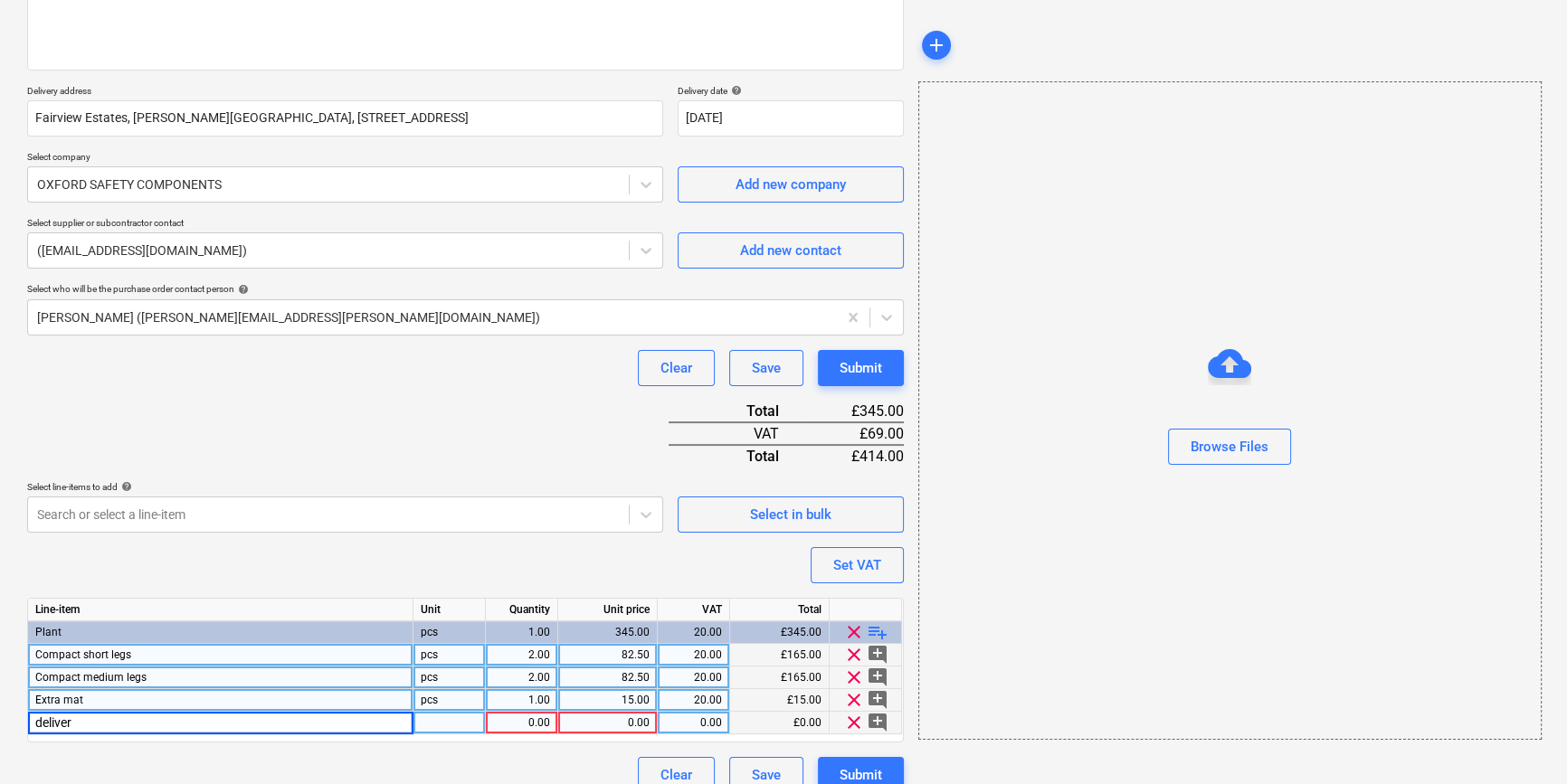
type input "delivery"
type textarea "x"
type input "185"
type textarea "x"
type input "20"
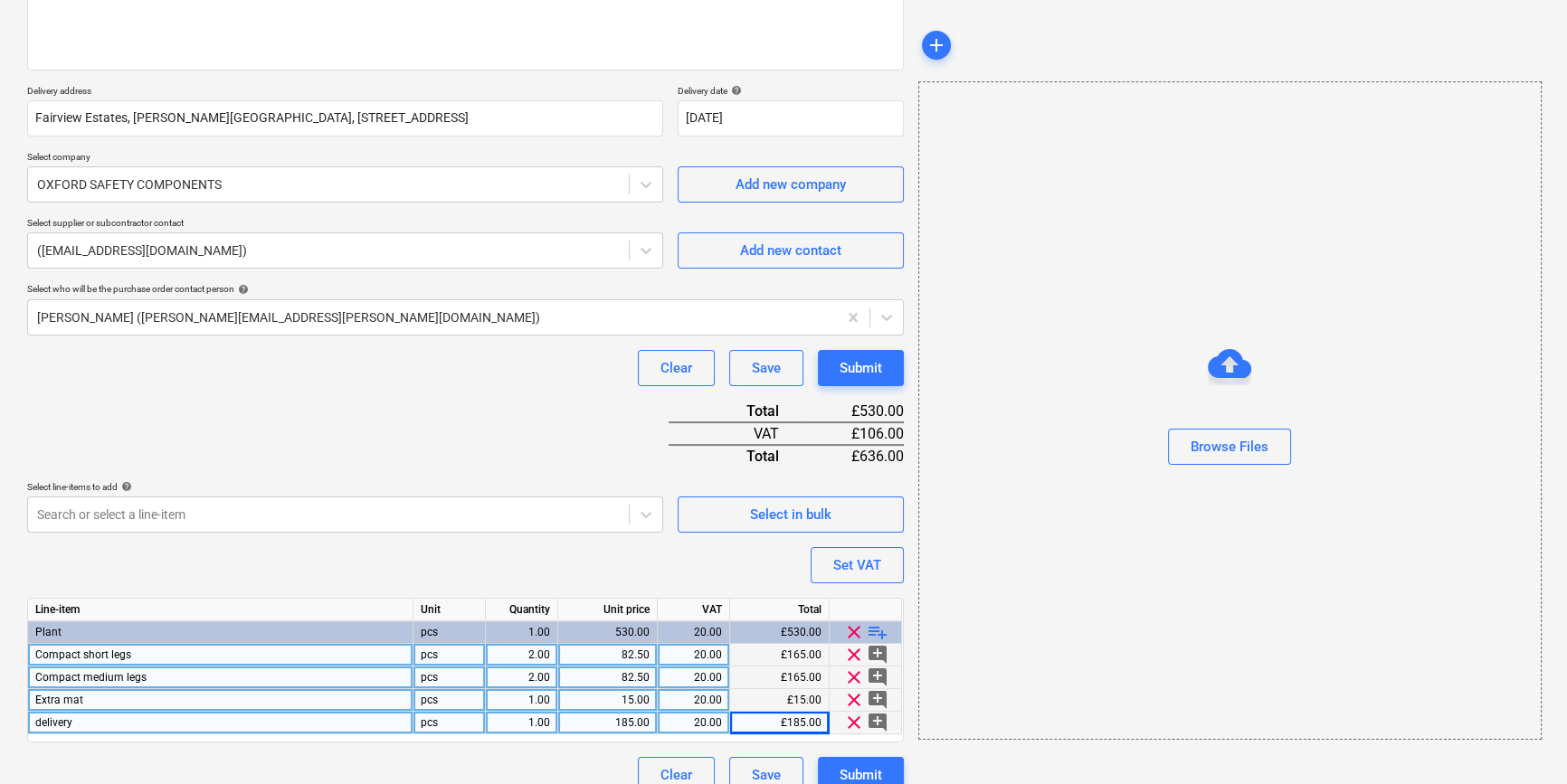
click at [871, 628] on span "playlist_add" at bounding box center [877, 632] width 22 height 22
type textarea "x"
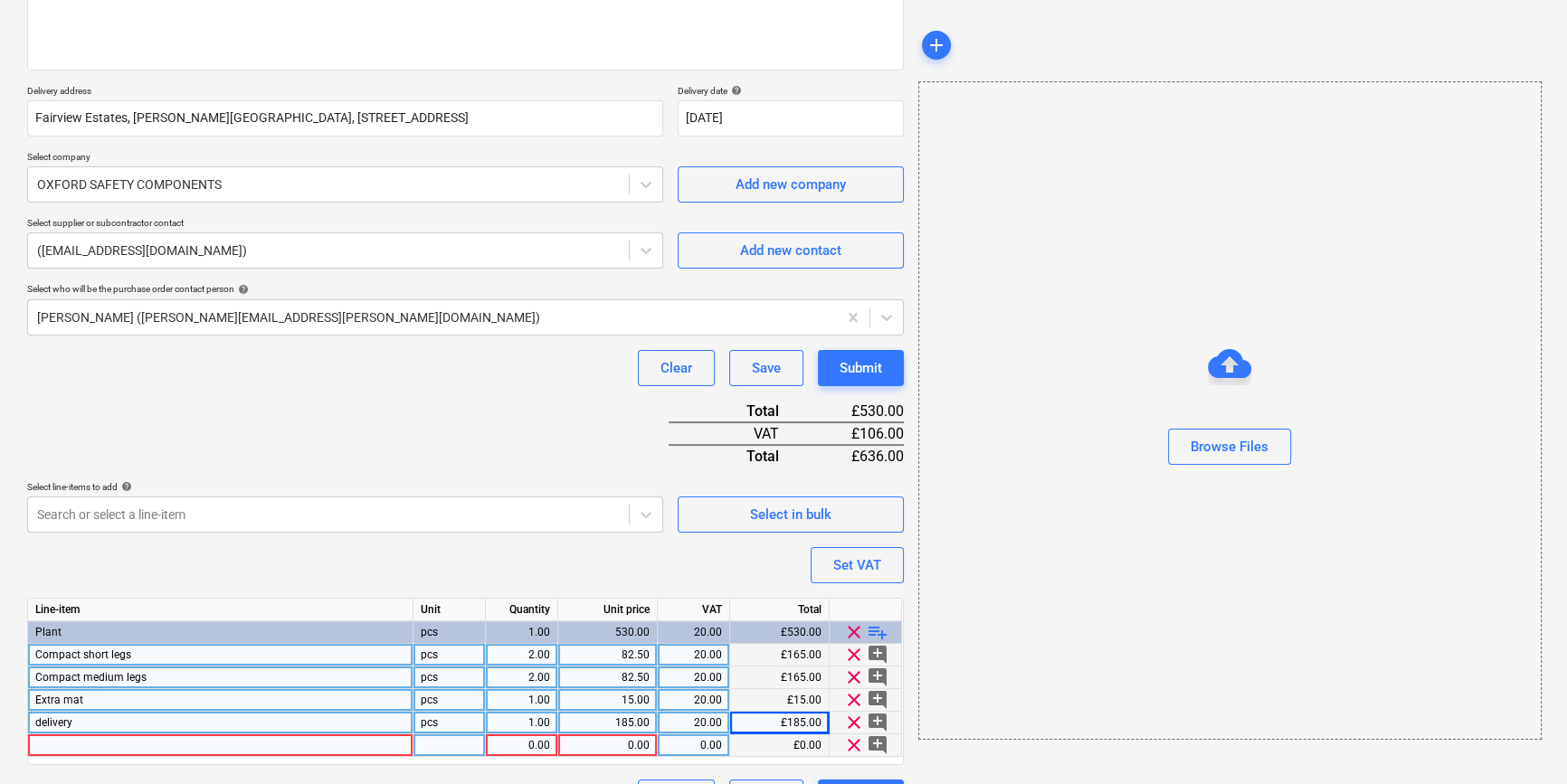
click at [78, 744] on div at bounding box center [220, 745] width 386 height 23
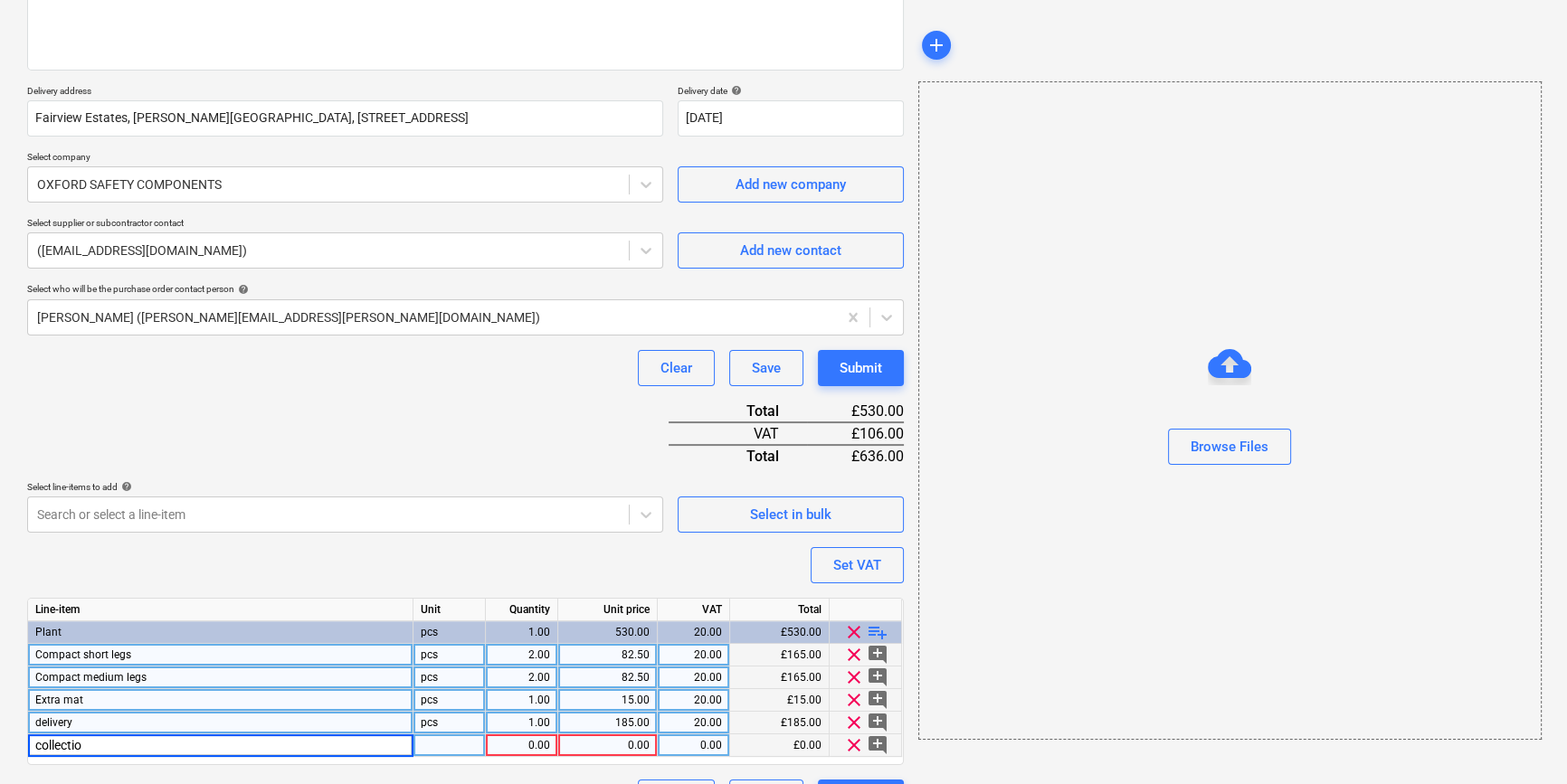
type input "collection"
type textarea "x"
type input "185"
type textarea "x"
type input "20"
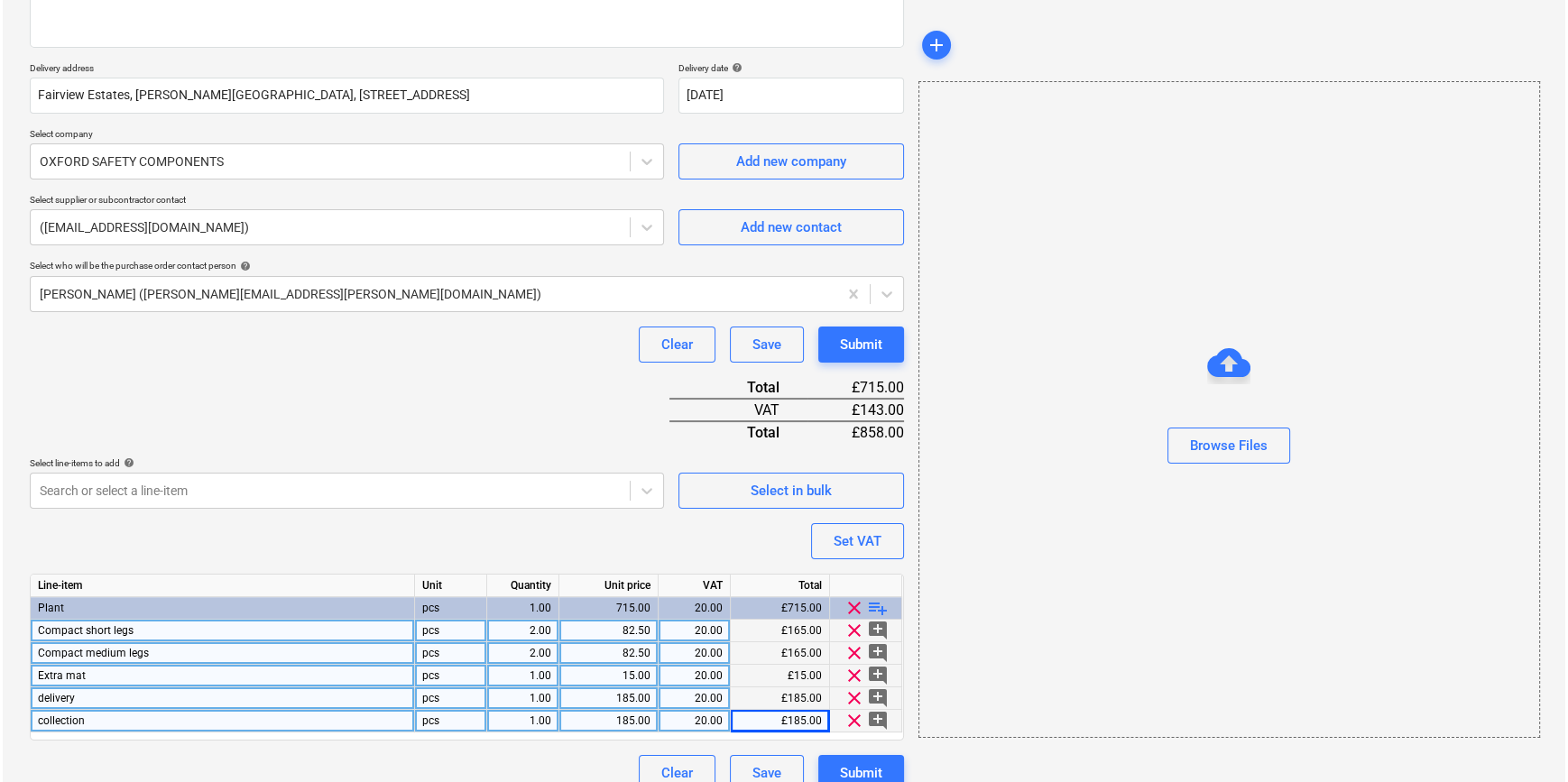
scroll to position [297, 0]
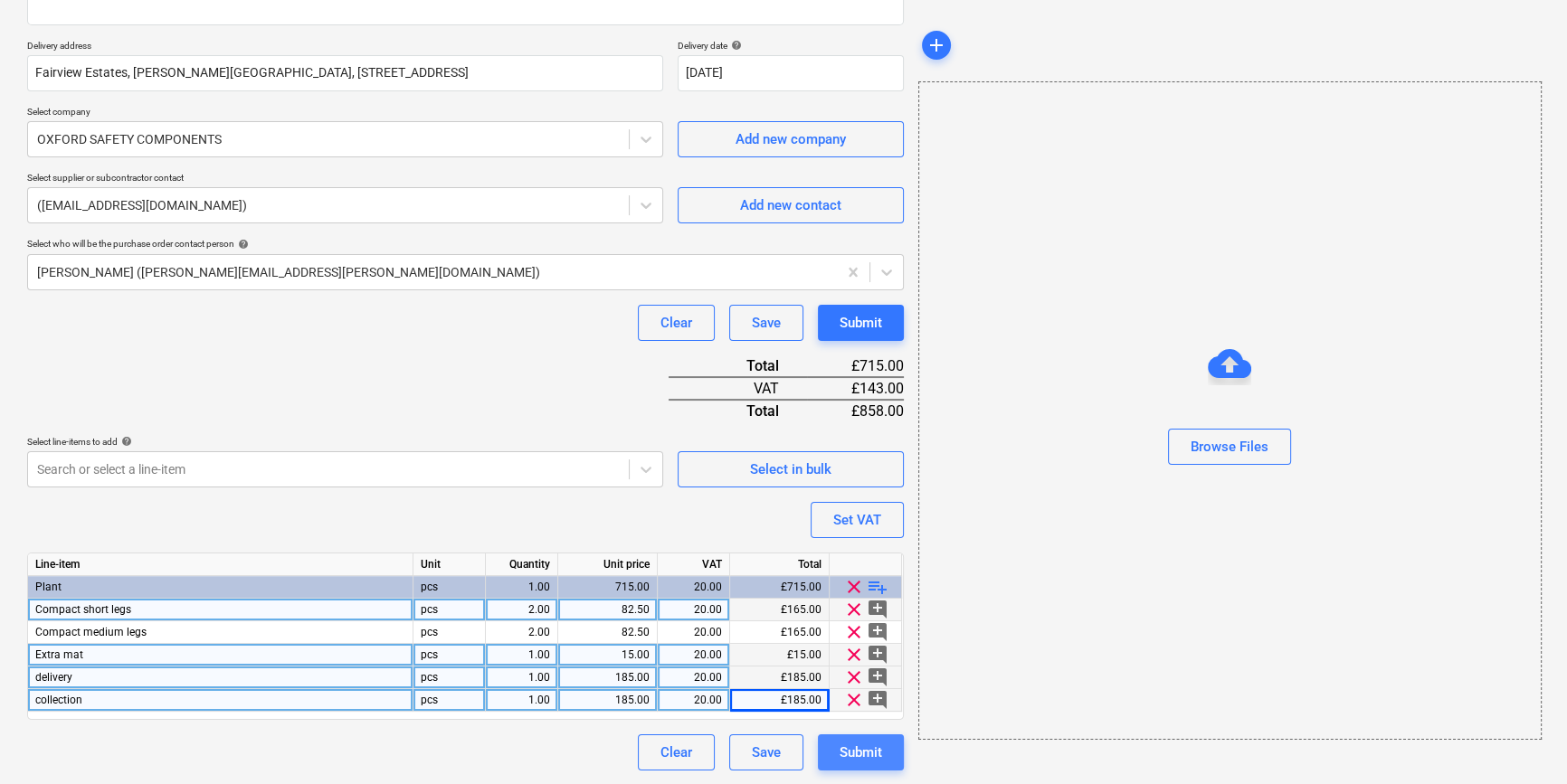
click at [853, 755] on div "Submit" at bounding box center [861, 753] width 42 height 24
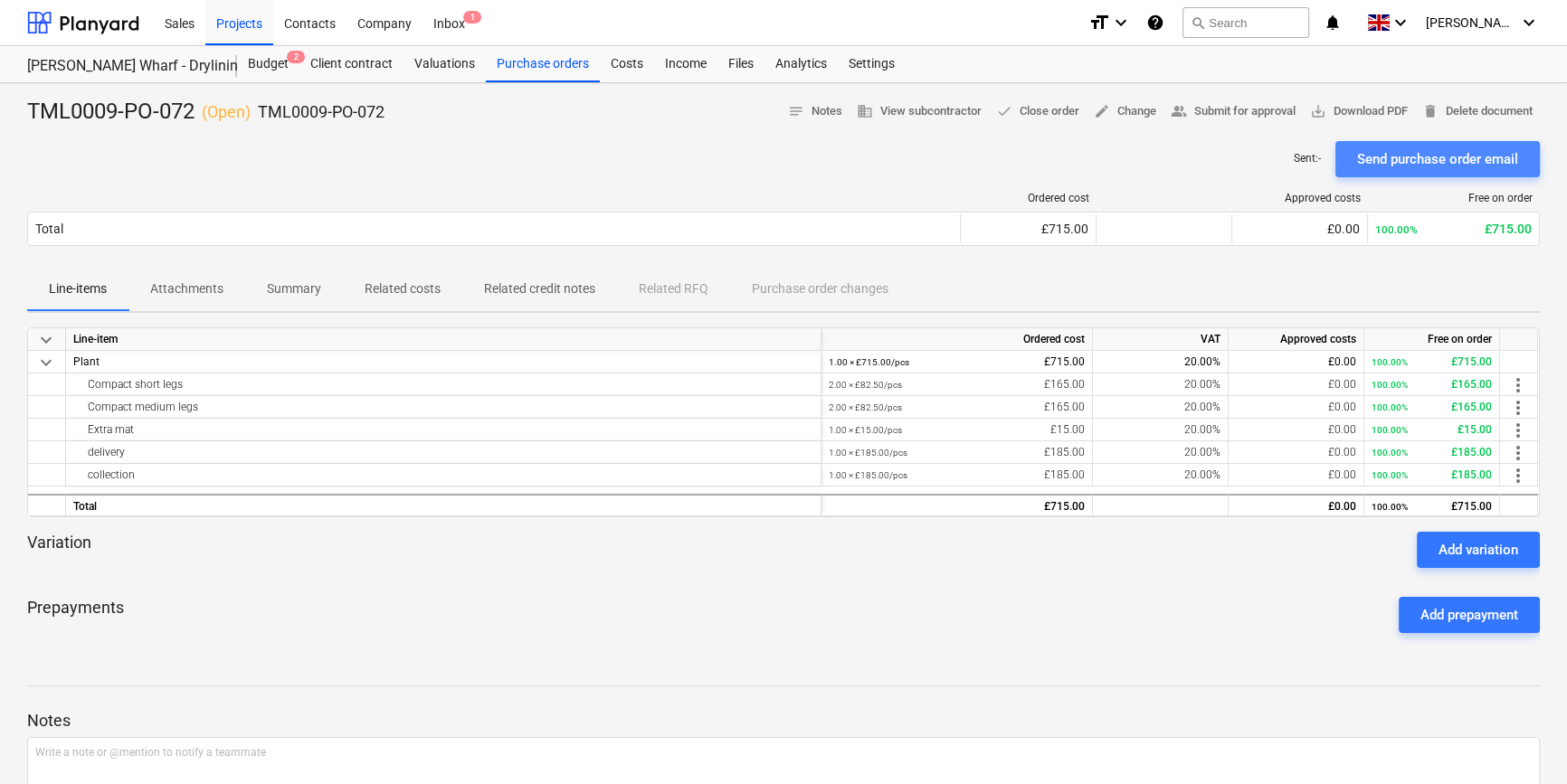
click at [1411, 156] on div "Send purchase order email" at bounding box center [1437, 159] width 161 height 24
click at [236, 27] on div "Projects" at bounding box center [239, 22] width 68 height 46
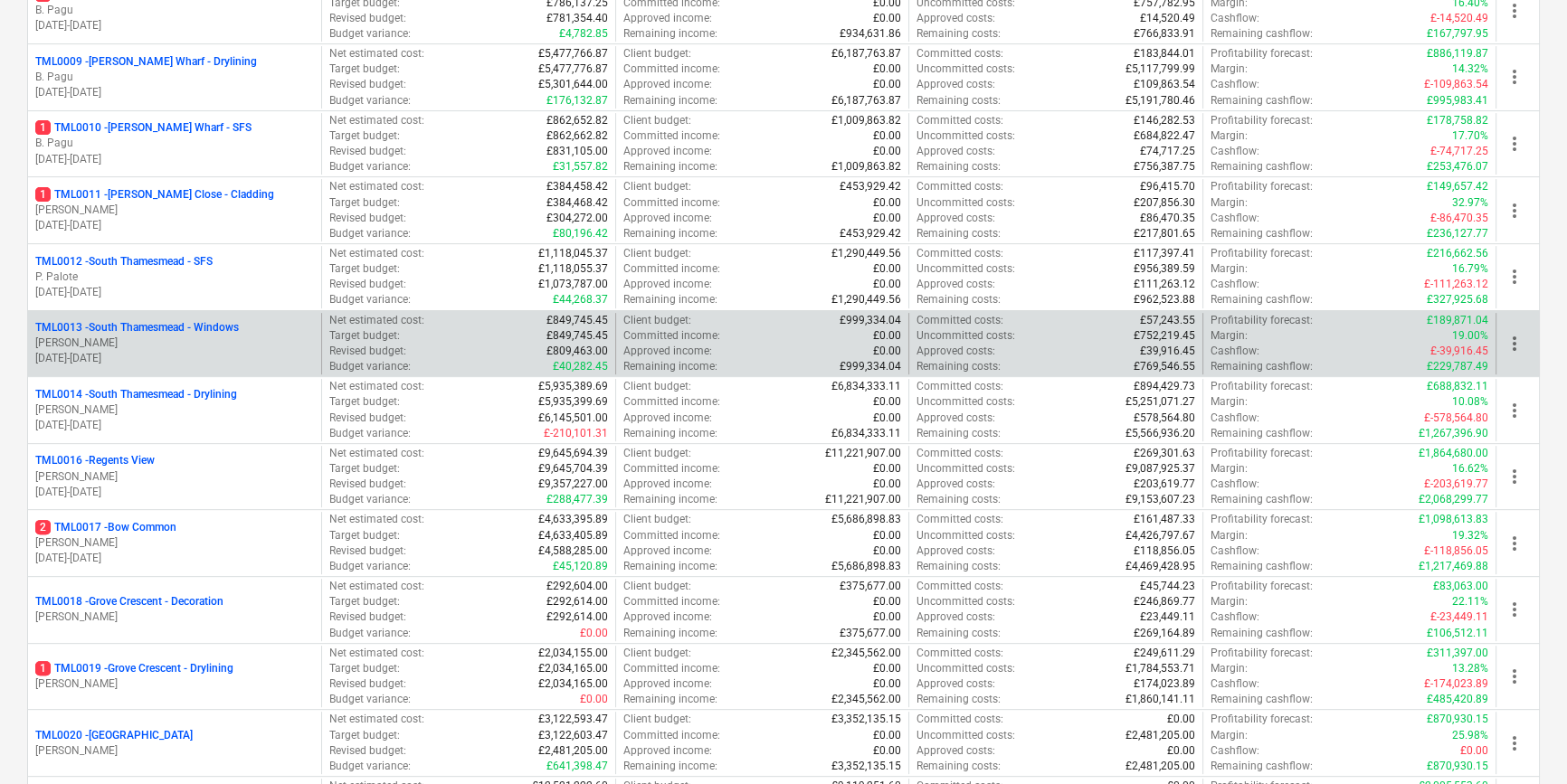
scroll to position [822, 0]
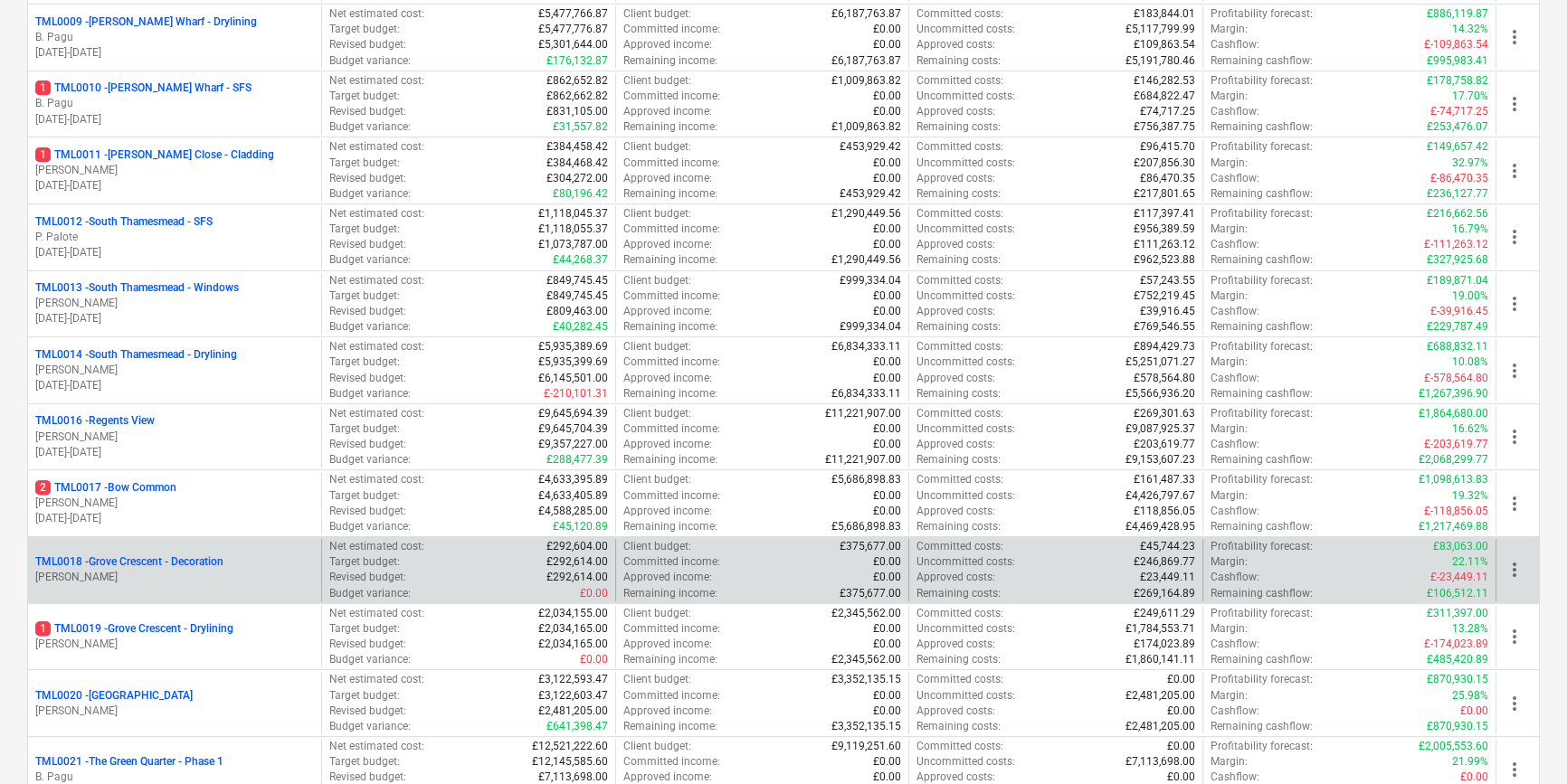
click at [203, 573] on p "[PERSON_NAME]" at bounding box center [174, 577] width 279 height 16
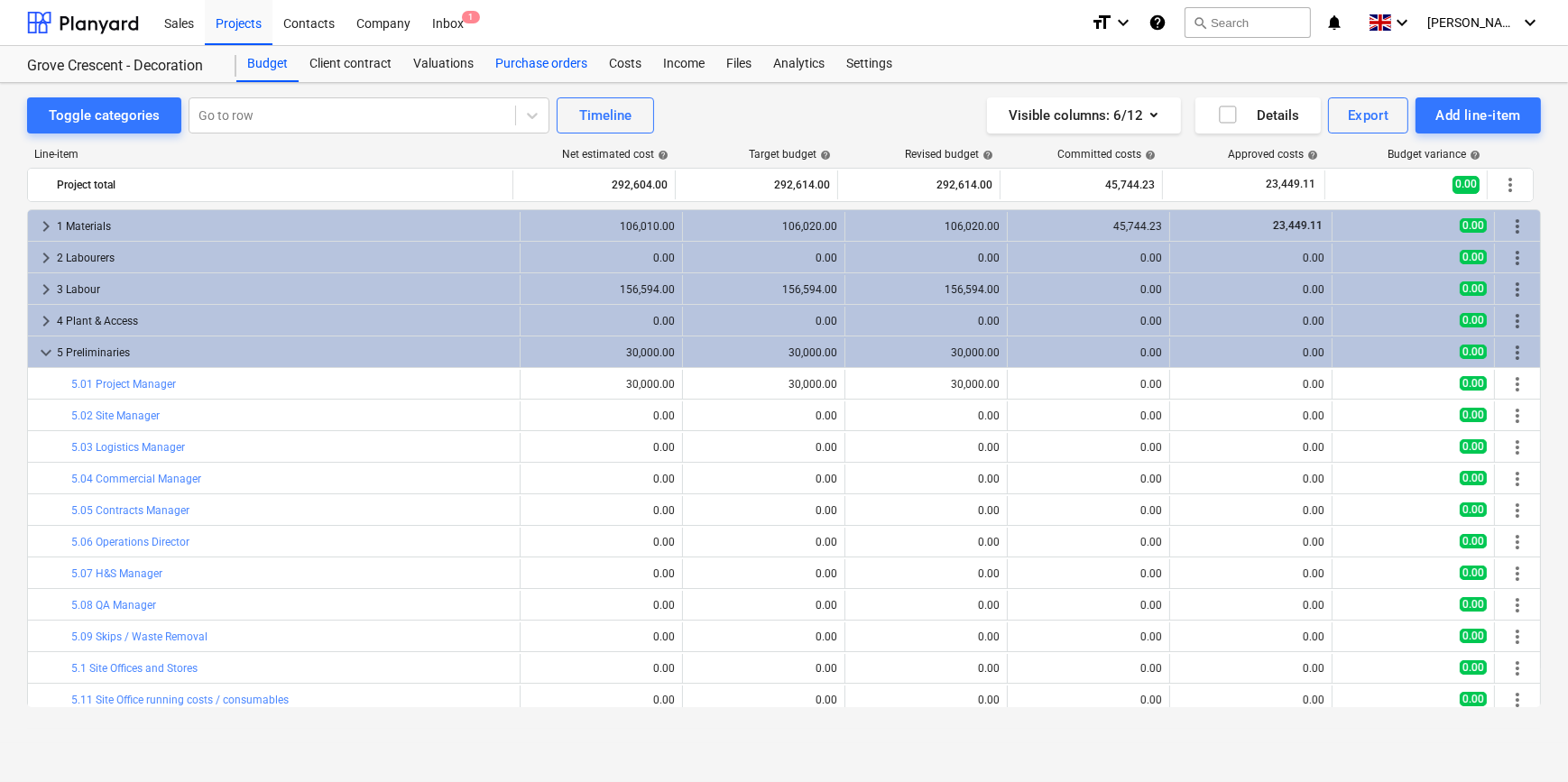
click at [545, 58] on div "Purchase orders" at bounding box center [542, 63] width 114 height 36
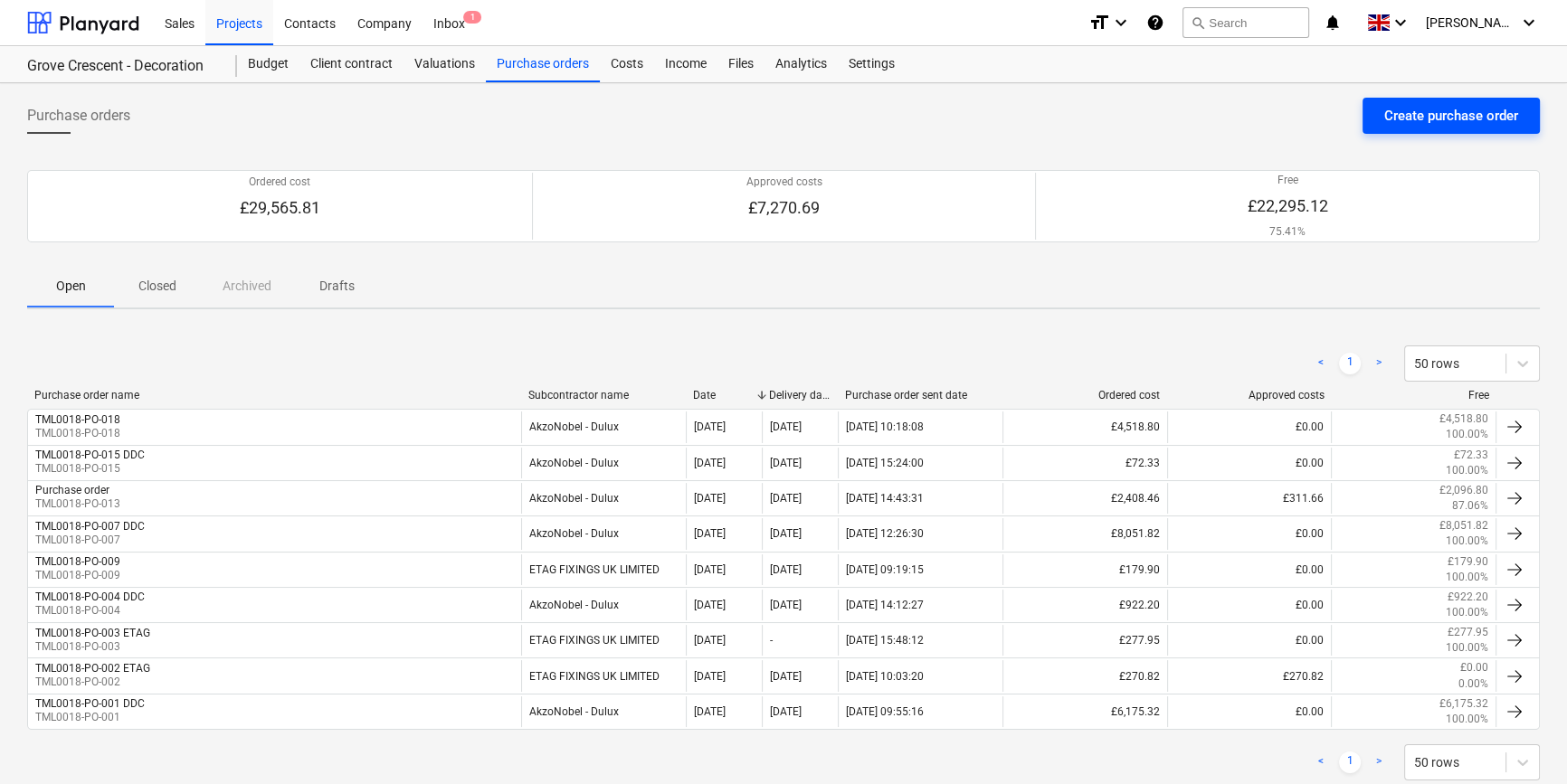
click at [1432, 117] on div "Create purchase order" at bounding box center [1451, 116] width 133 height 24
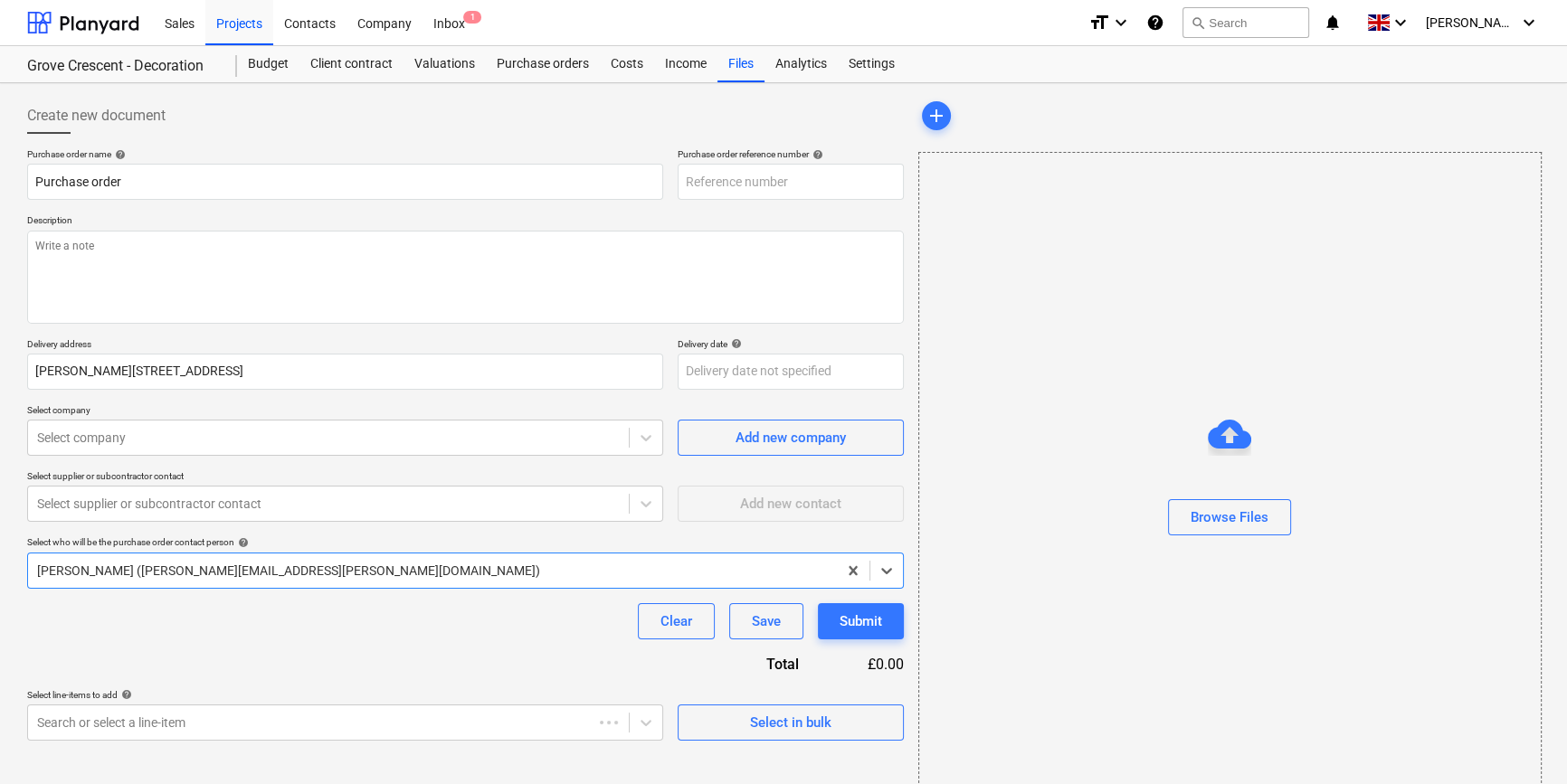
type textarea "x"
type input "TML0018-PO-019"
drag, startPoint x: 792, startPoint y: 179, endPoint x: 679, endPoint y: 181, distance: 113.0
click at [679, 181] on input "TML0018-PO-019" at bounding box center [791, 181] width 226 height 36
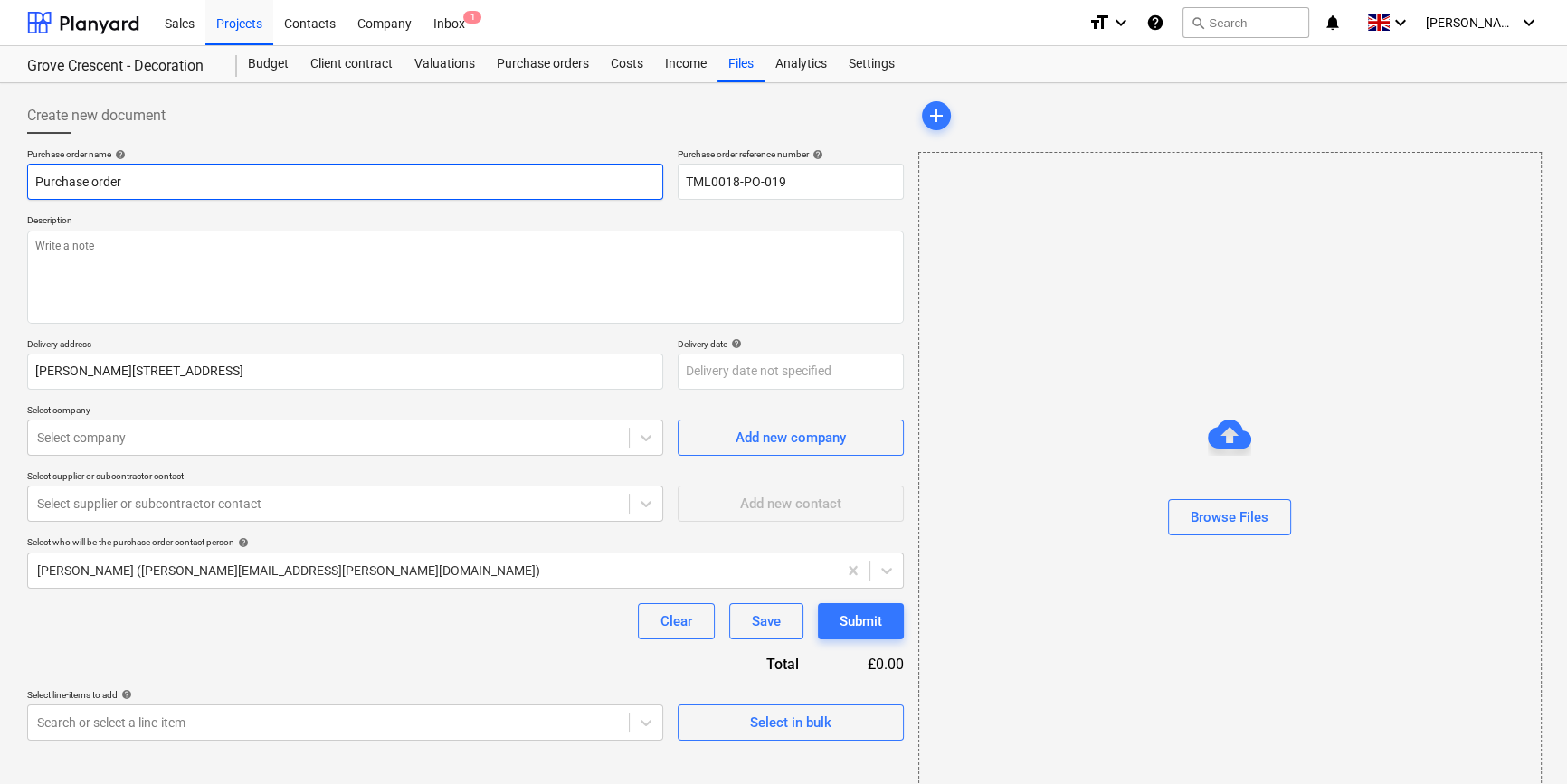
drag, startPoint x: 123, startPoint y: 182, endPoint x: 27, endPoint y: 179, distance: 96.0
click at [28, 179] on input "Purchase order" at bounding box center [344, 181] width 636 height 36
type textarea "x"
paste input "TML0018-PO-019"
type textarea "x"
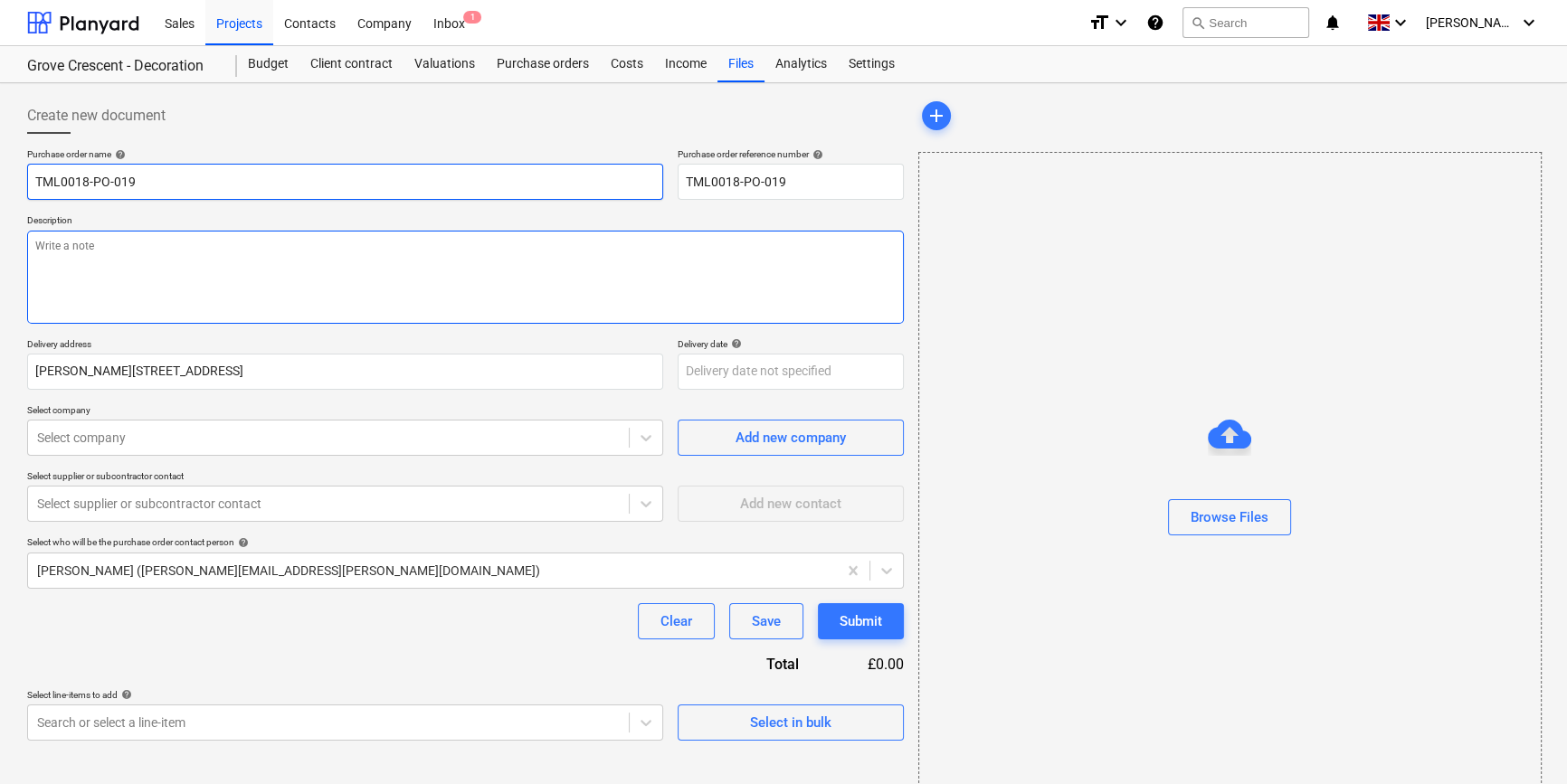
type input "TML0018-PO-019"
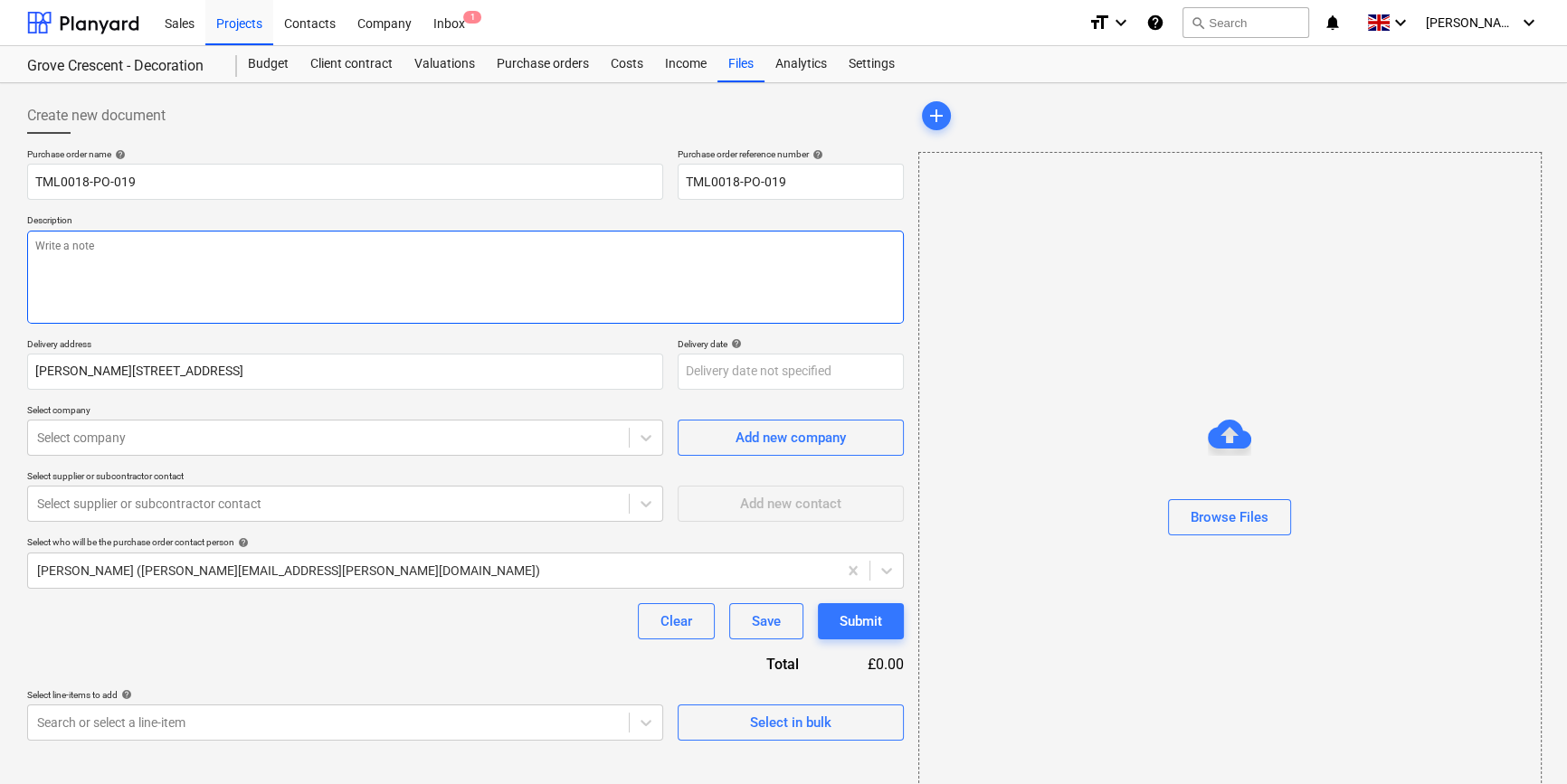
click at [72, 269] on textarea at bounding box center [465, 277] width 876 height 93
type textarea "x"
type textarea "S"
type textarea "x"
type textarea "Si"
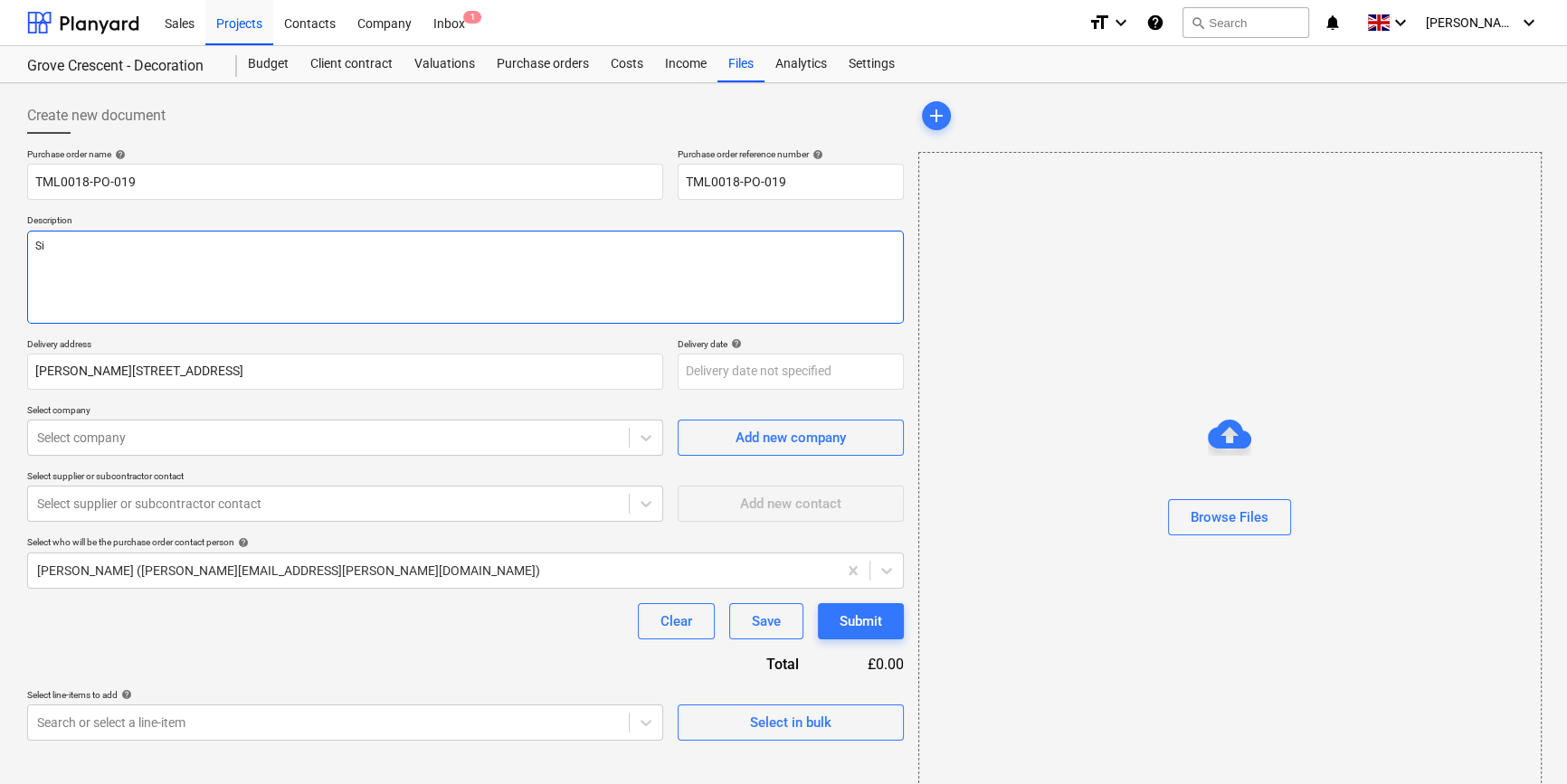
type textarea "x"
type textarea "Sit"
type textarea "x"
type textarea "Site"
type textarea "x"
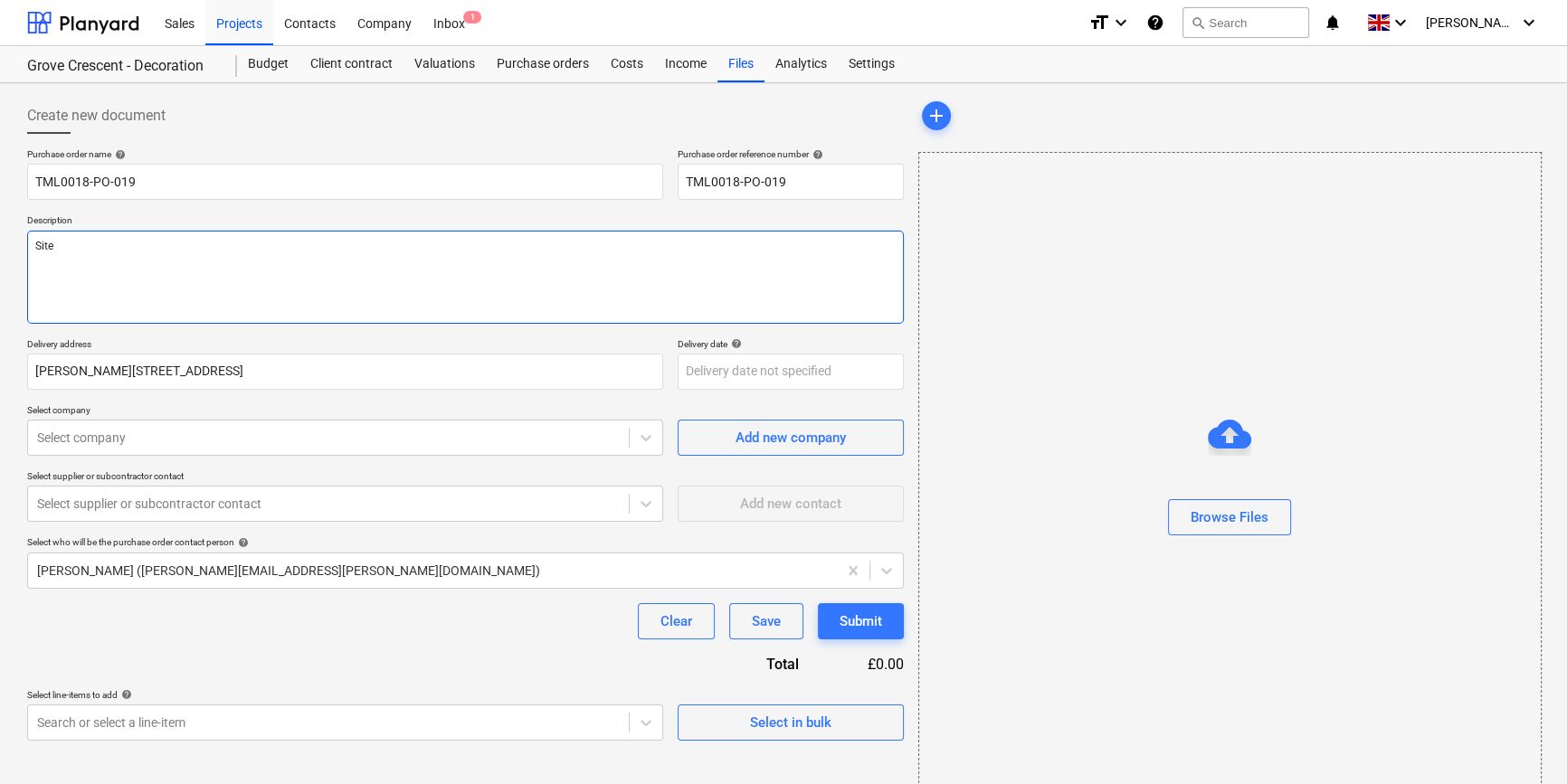
type textarea "Site"
type textarea "x"
type textarea "Site c"
type textarea "x"
type textarea "Site co"
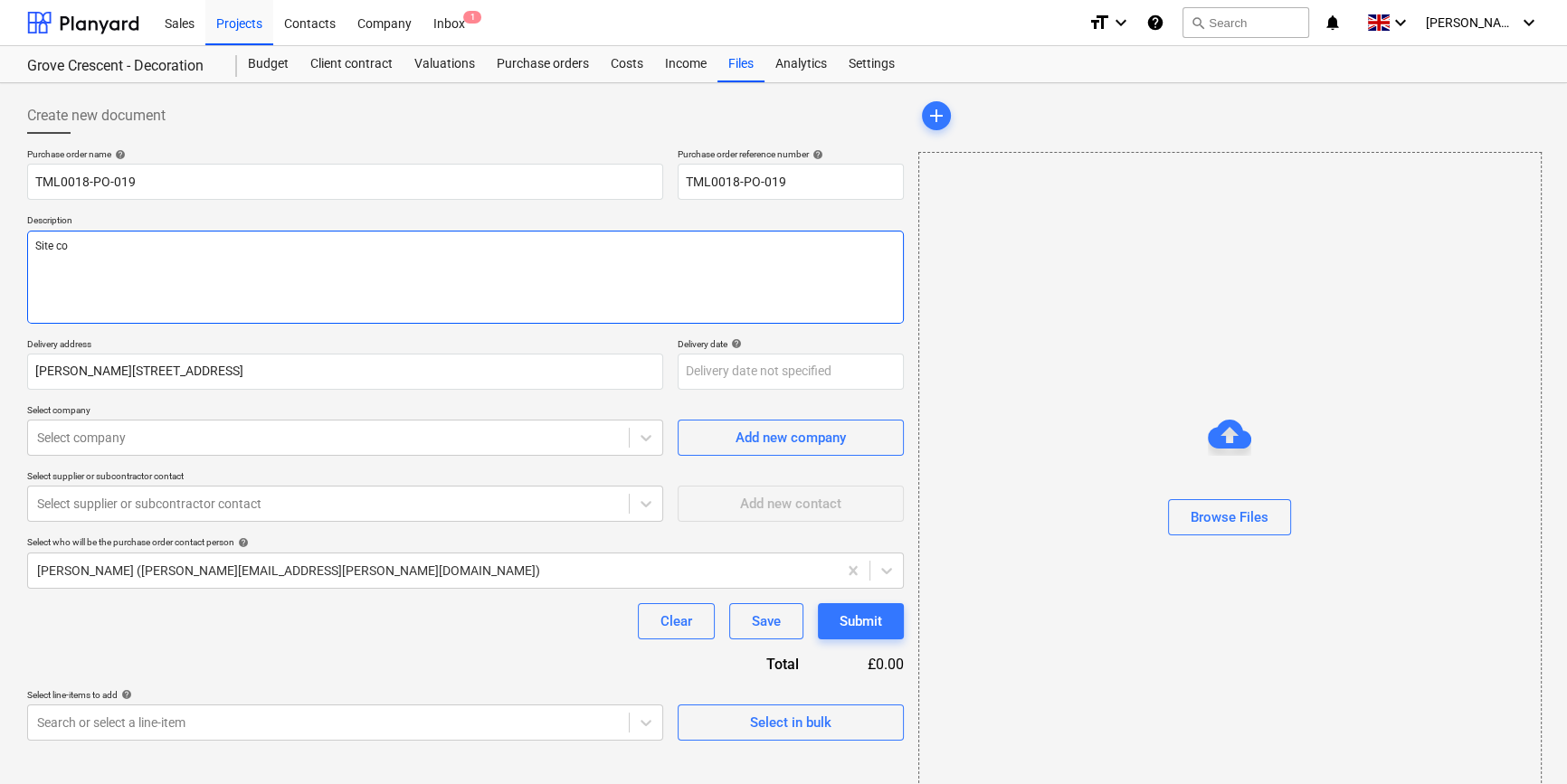
type textarea "x"
type textarea "Site con"
type textarea "x"
type textarea "Site cont"
type textarea "x"
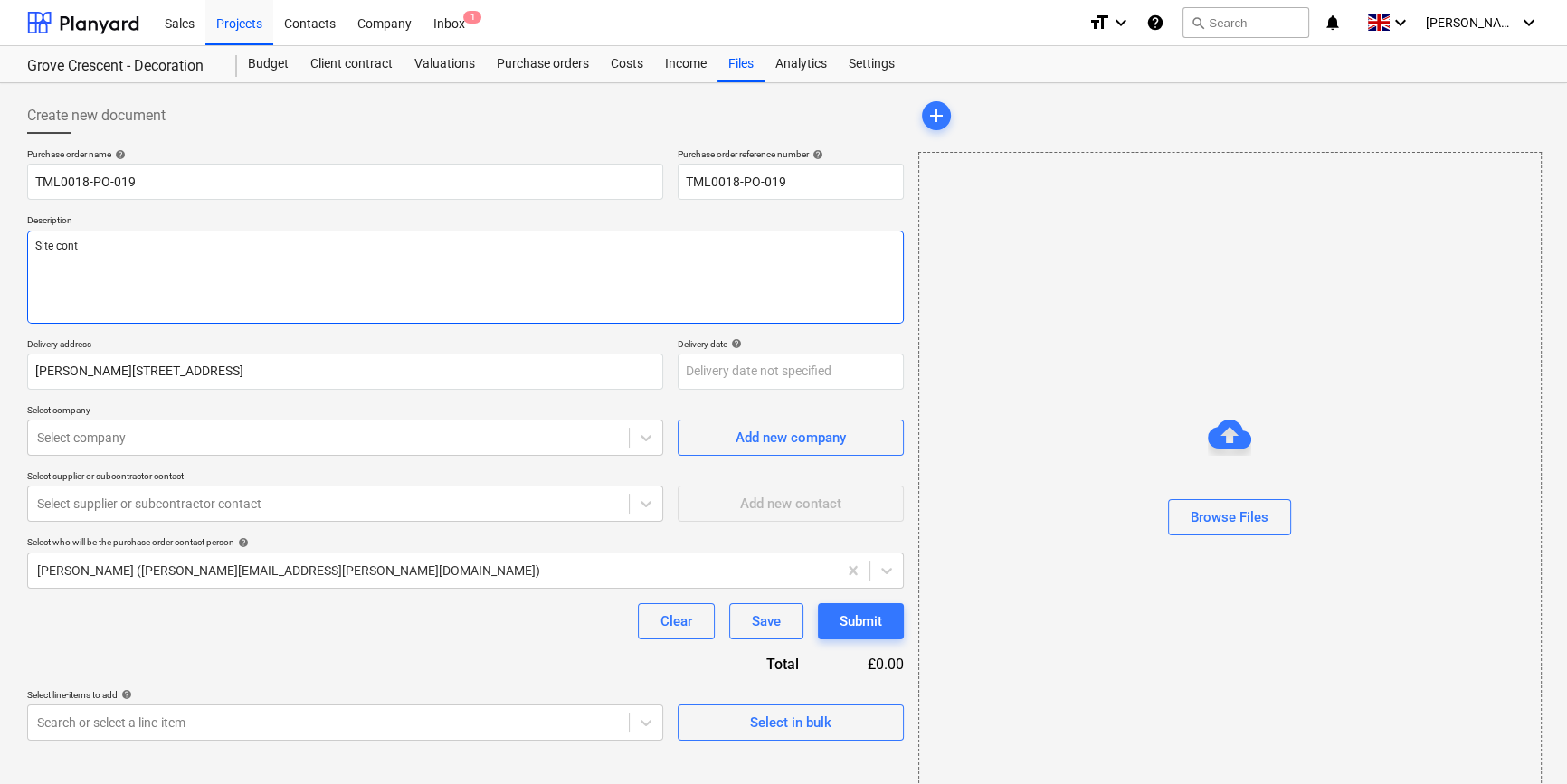
type textarea "Site conta"
type textarea "x"
type textarea "Site contac"
type textarea "x"
type textarea "Site contact"
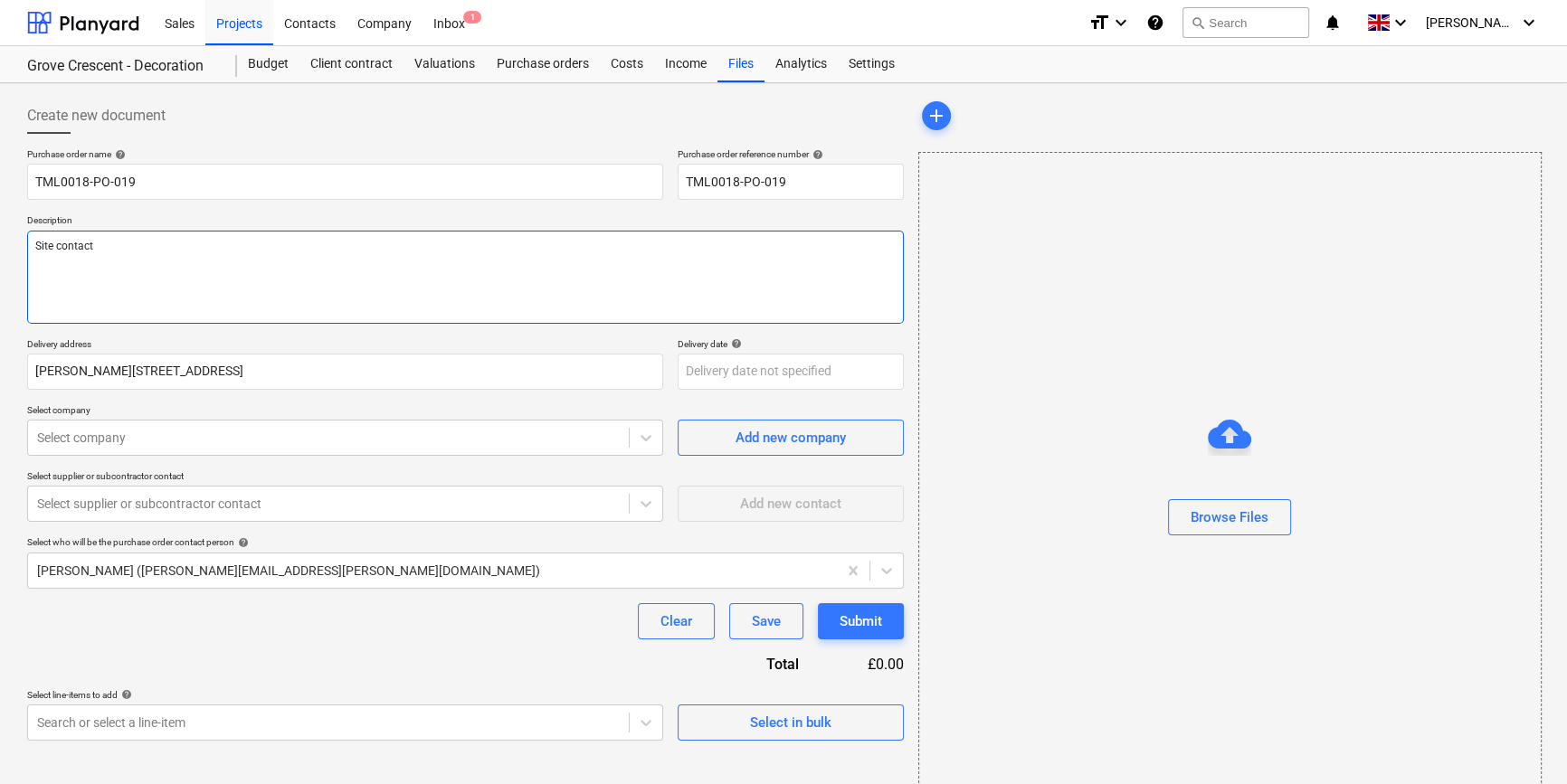
type textarea "x"
type textarea "Site contact"
type textarea "x"
type textarea "Site contact C"
type textarea "x"
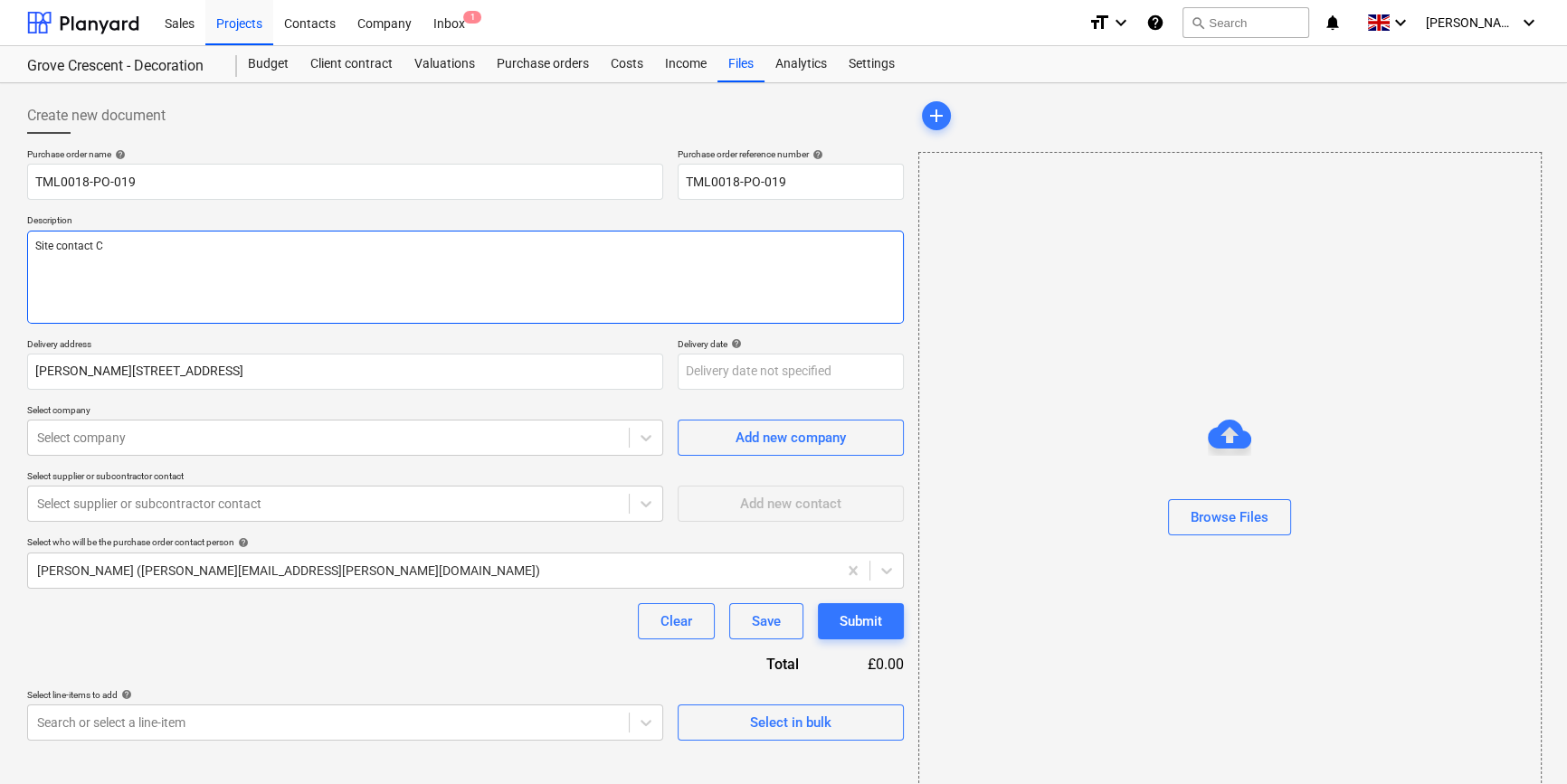
type textarea "Site contact Co"
type textarea "x"
type textarea "Site contact Cor"
type textarea "x"
type textarea "Site contact Corn"
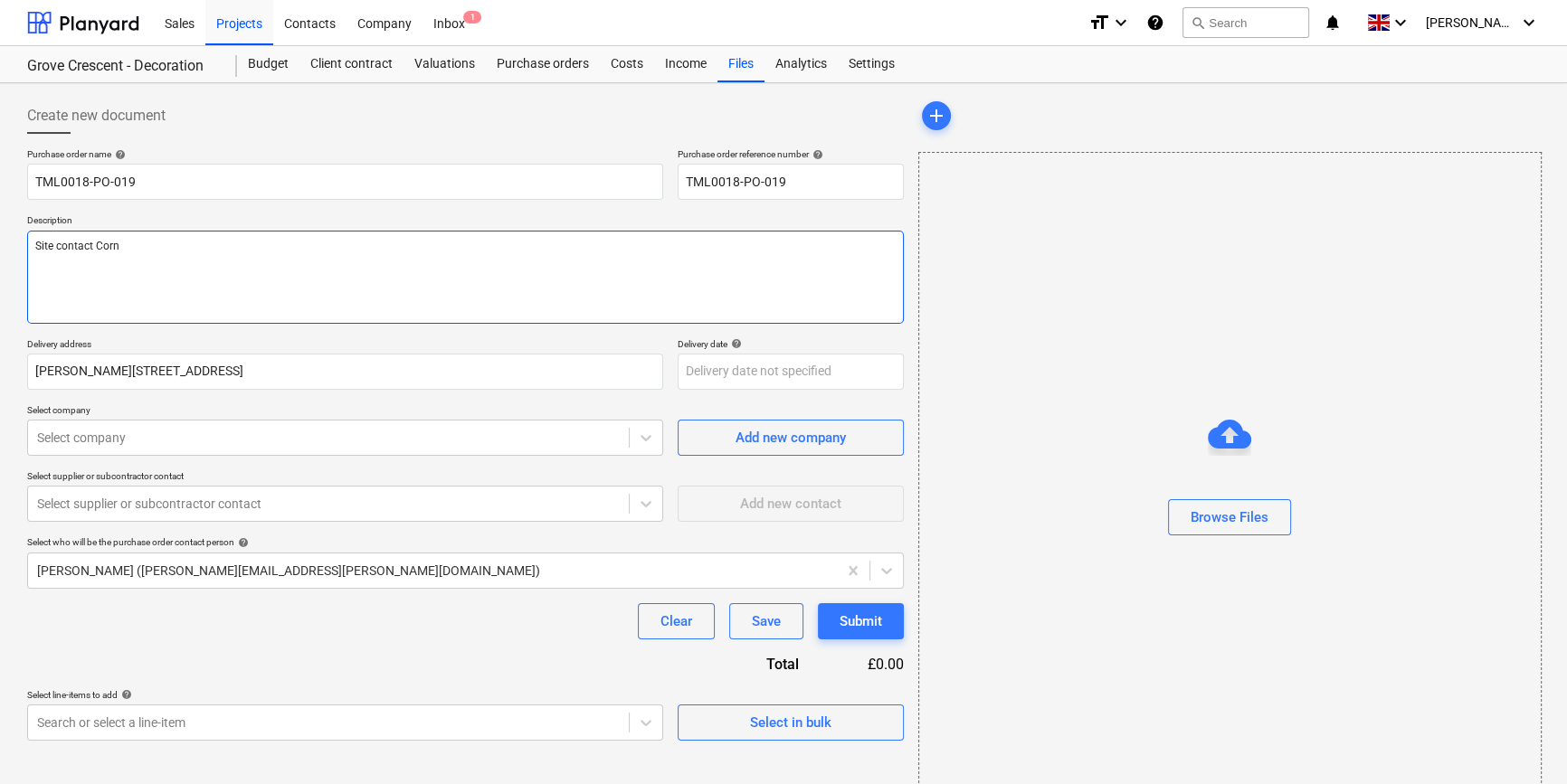
type textarea "x"
type textarea "Site contact Corne"
type textarea "x"
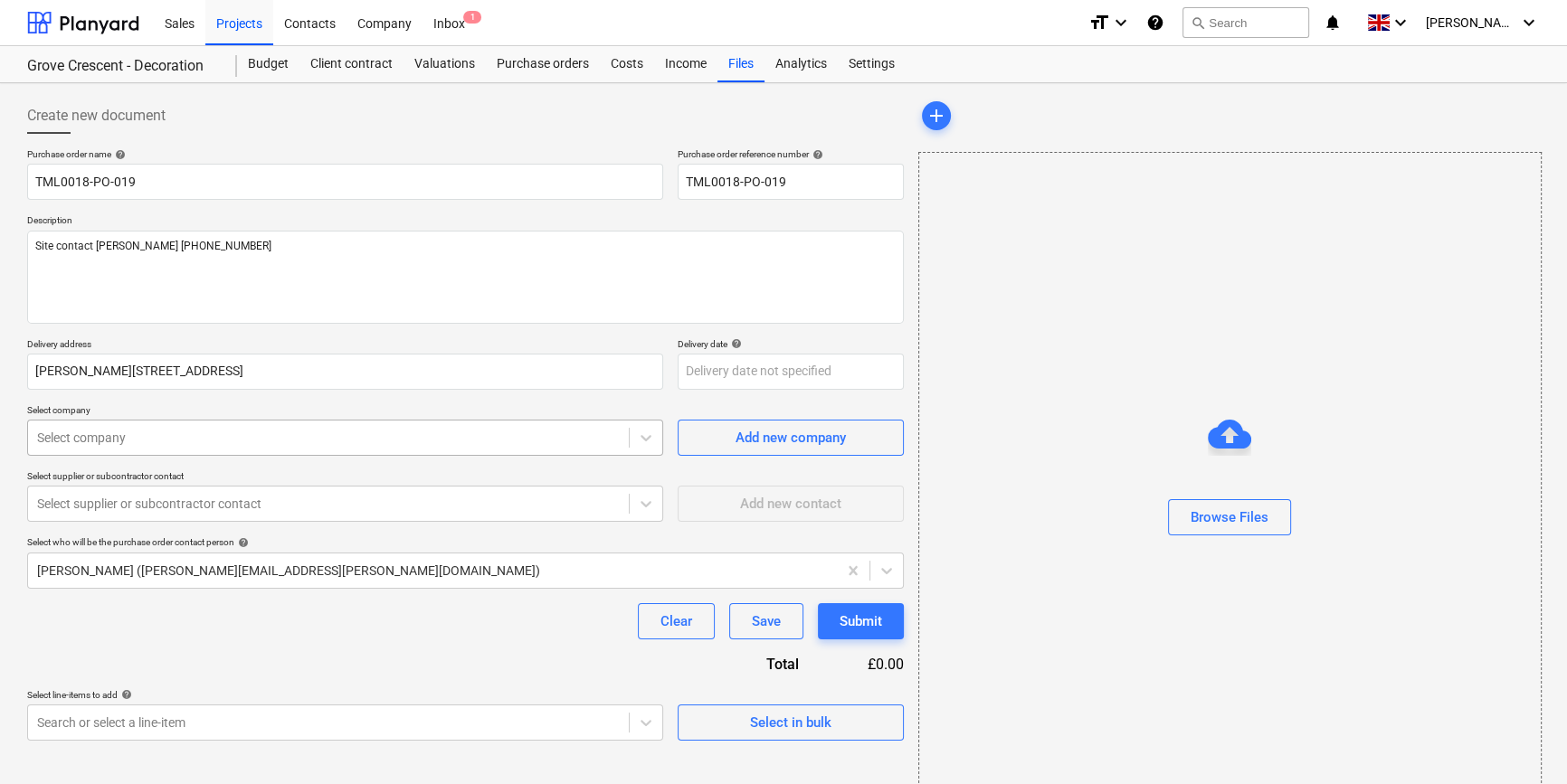
click at [196, 440] on div at bounding box center [328, 438] width 583 height 18
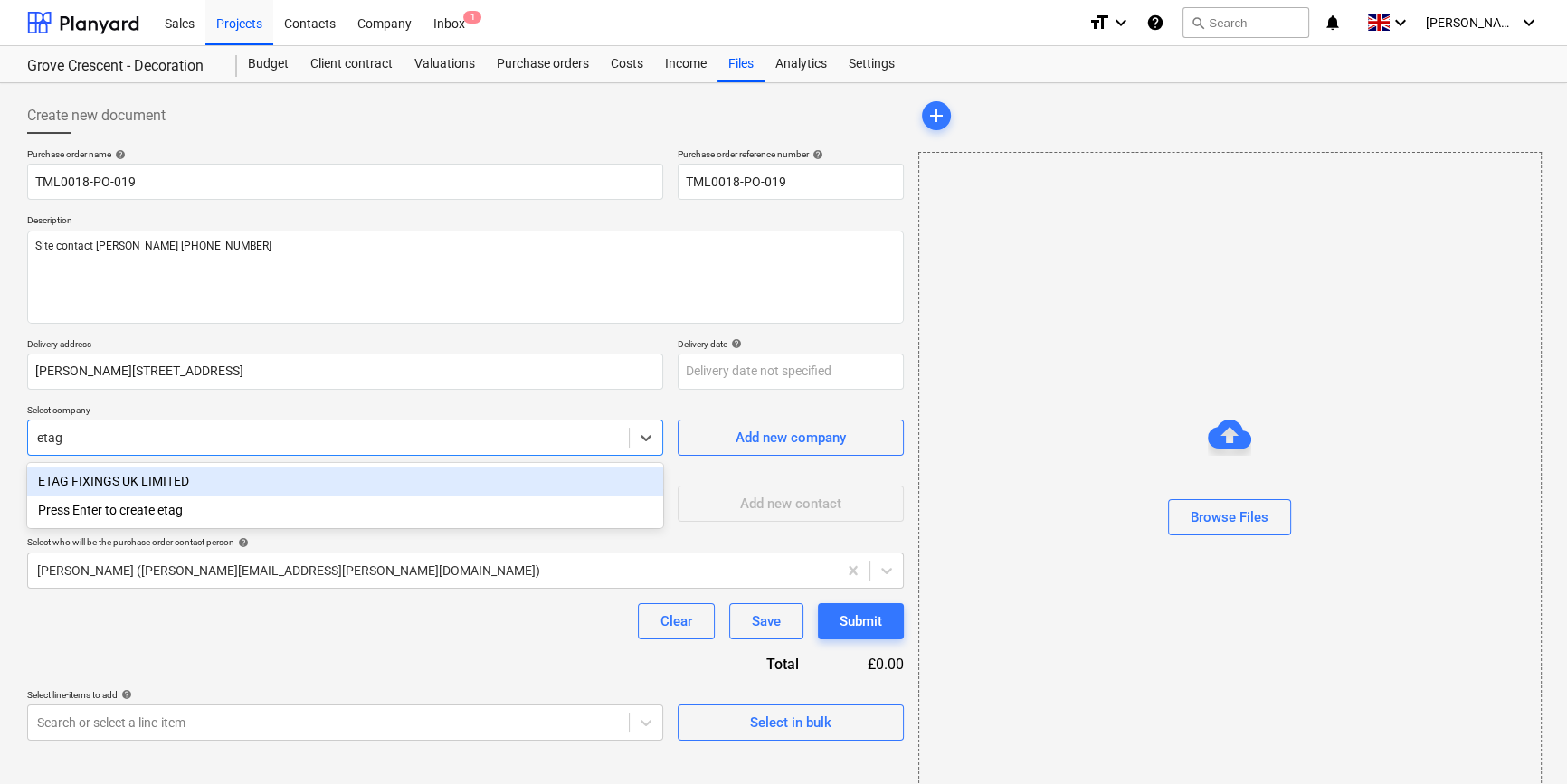
click at [172, 471] on div "ETAG FIXINGS UK LIMITED" at bounding box center [344, 480] width 636 height 29
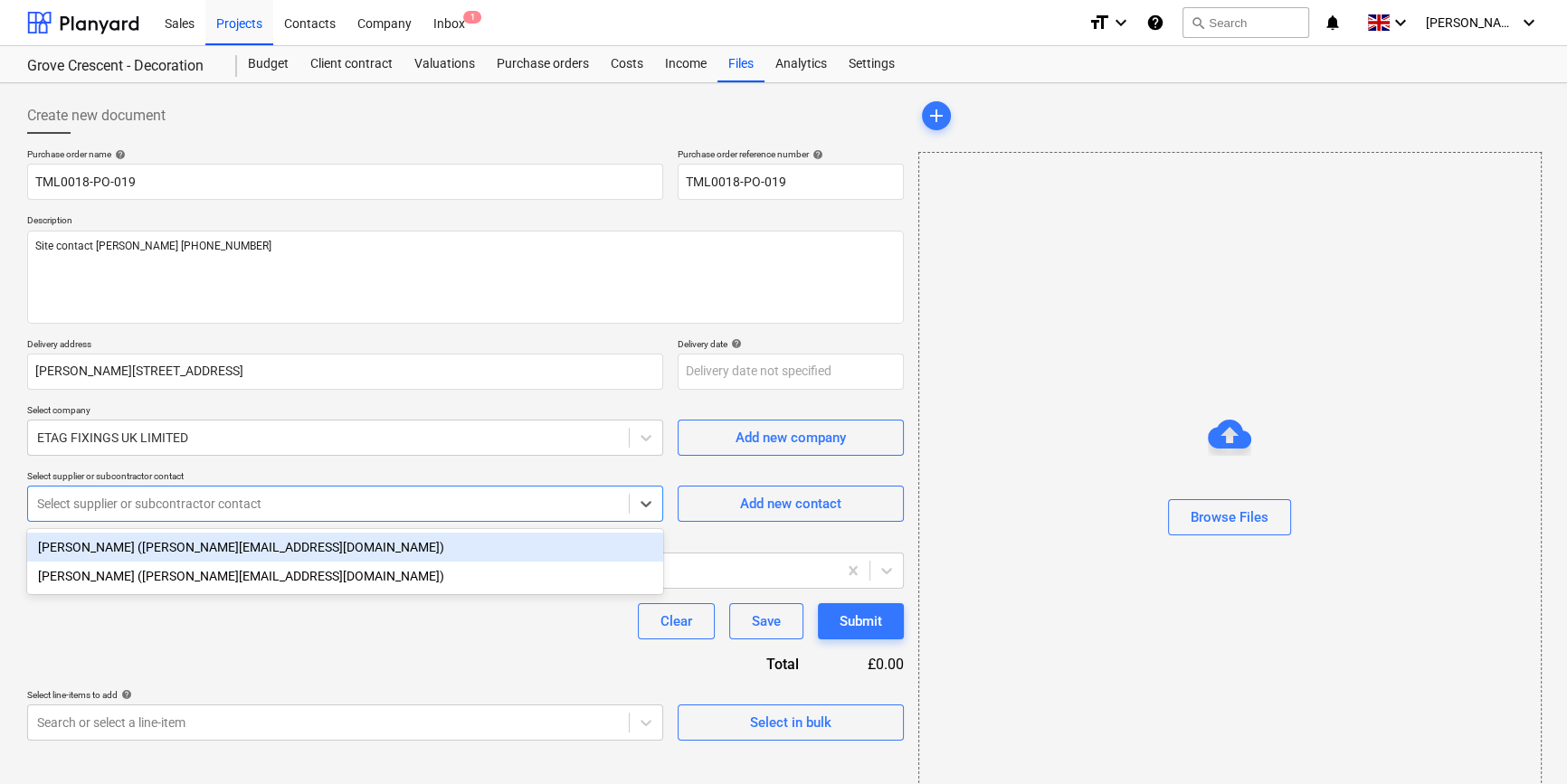
click at [163, 503] on div at bounding box center [328, 504] width 583 height 18
click at [136, 544] on div "[PERSON_NAME] ([PERSON_NAME][EMAIL_ADDRESS][DOMAIN_NAME])" at bounding box center [344, 547] width 636 height 29
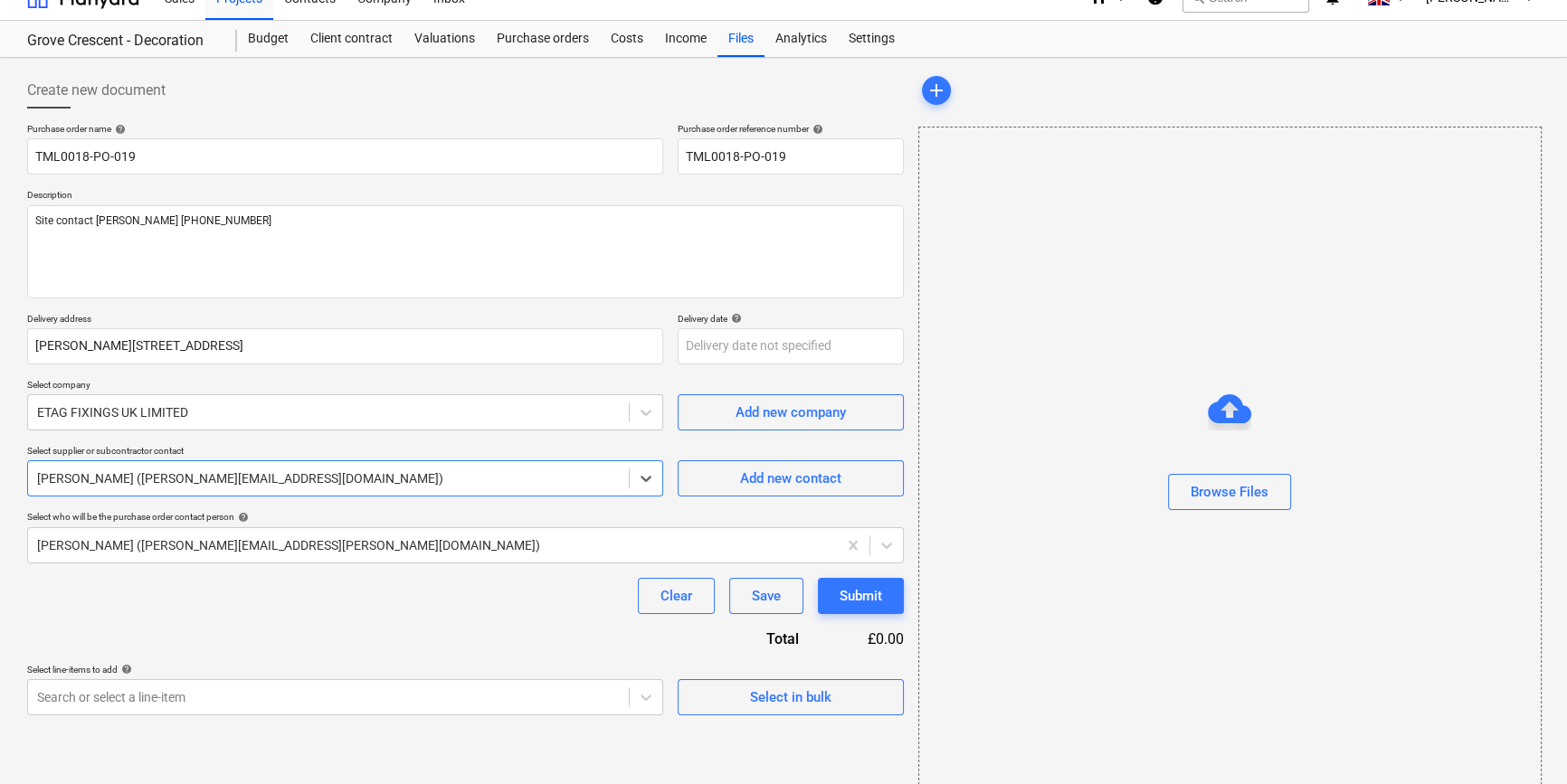
scroll to position [39, 0]
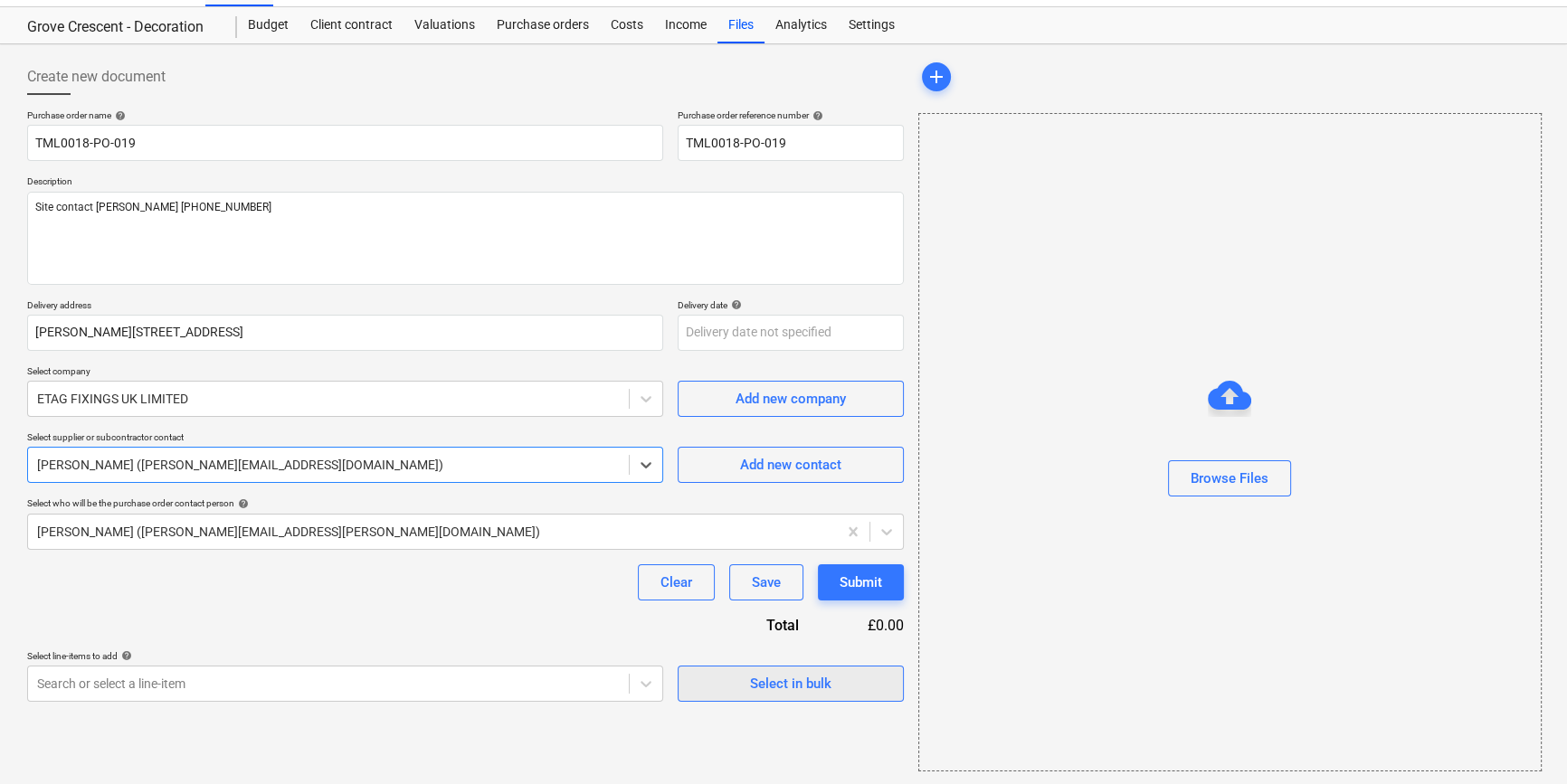
click at [785, 678] on div "Select in bulk" at bounding box center [791, 684] width 81 height 24
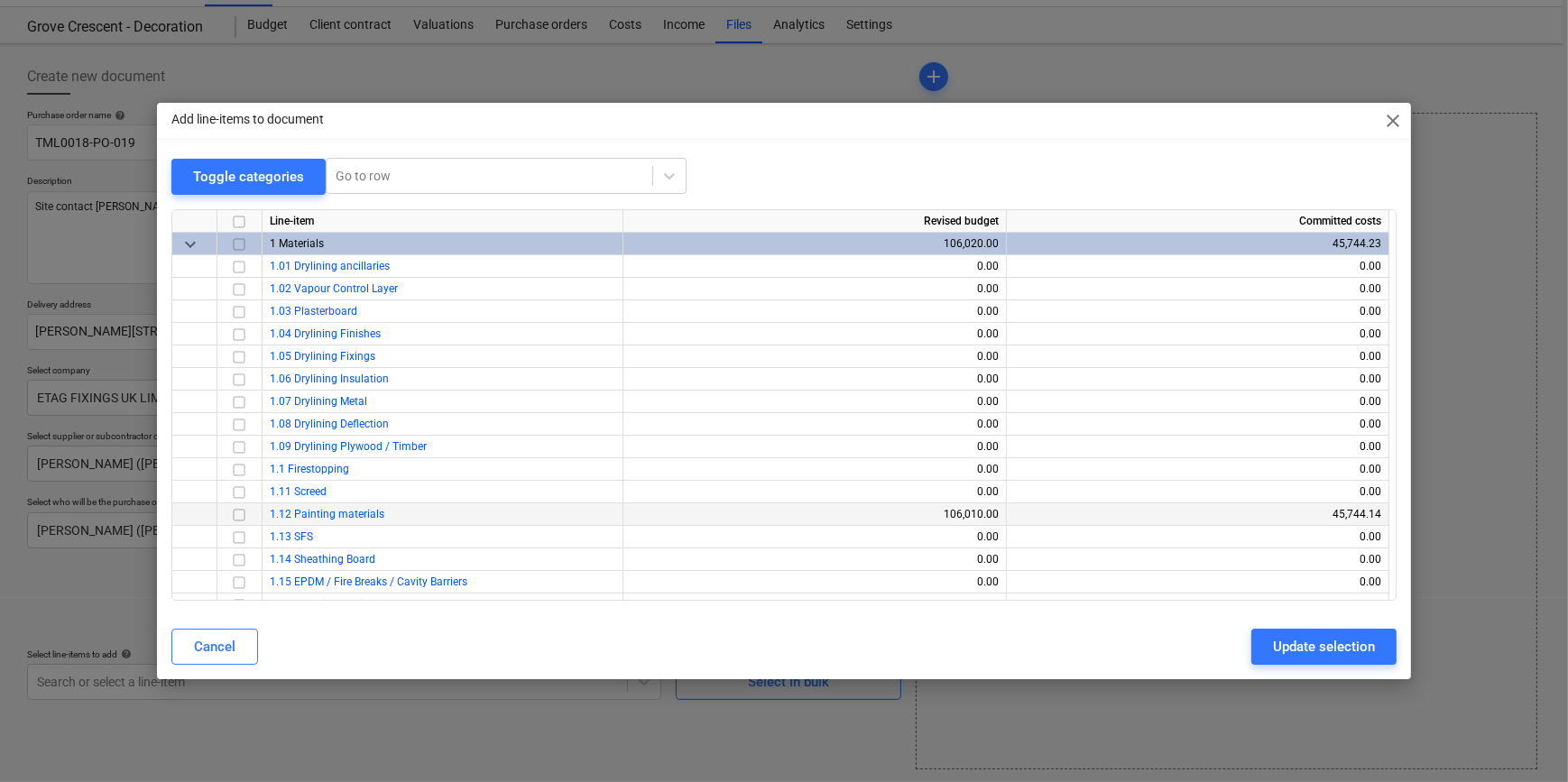
click at [239, 516] on input "checkbox" at bounding box center [240, 514] width 22 height 22
click at [1314, 650] on div "Update selection" at bounding box center [1324, 647] width 102 height 24
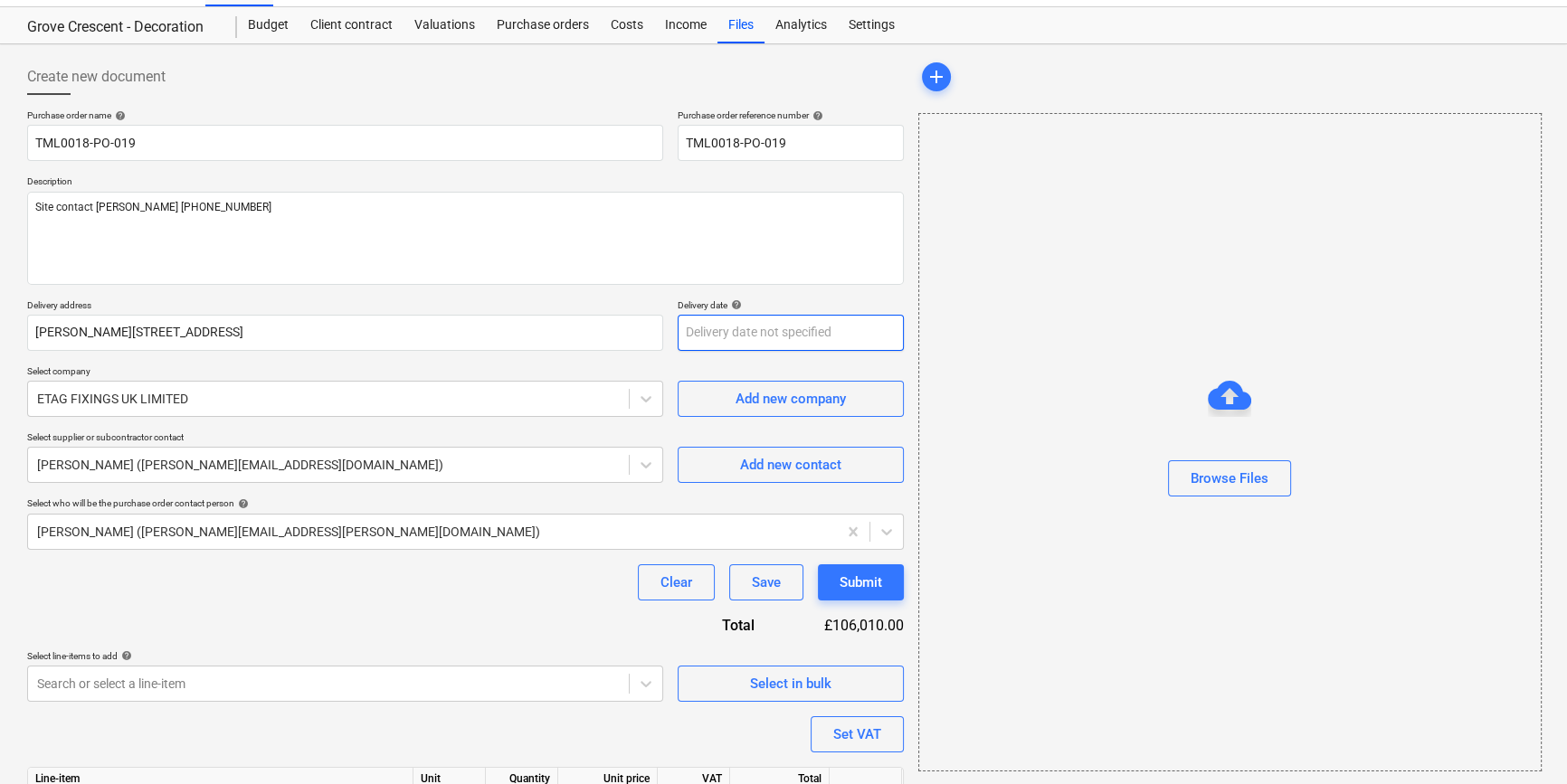
click at [742, 326] on body "Sales Projects Contacts Company Inbox 1 format_size keyboard_arrow_down help se…" at bounding box center [784, 353] width 1567 height 784
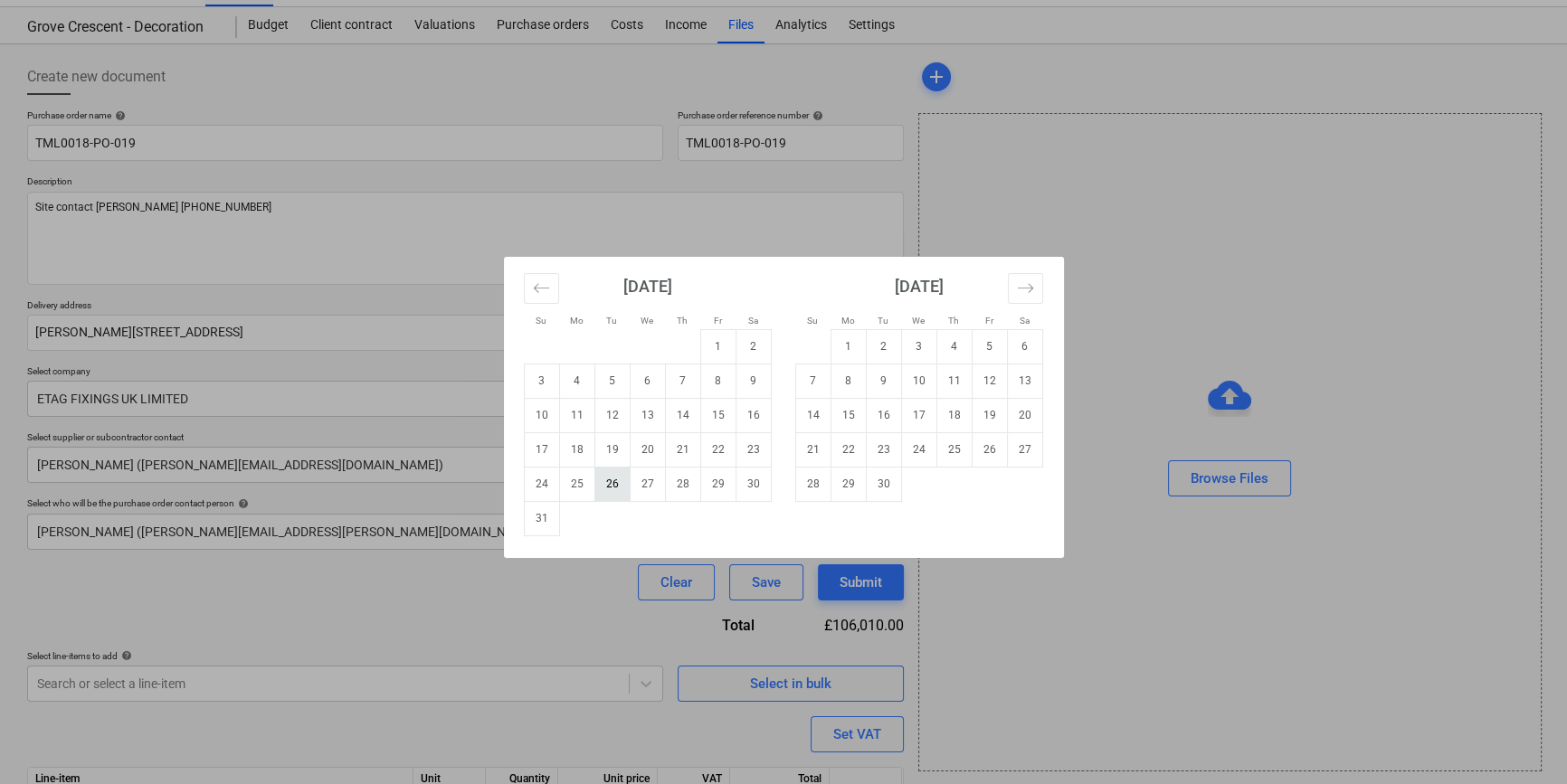
click at [611, 482] on td "26" at bounding box center [612, 483] width 35 height 34
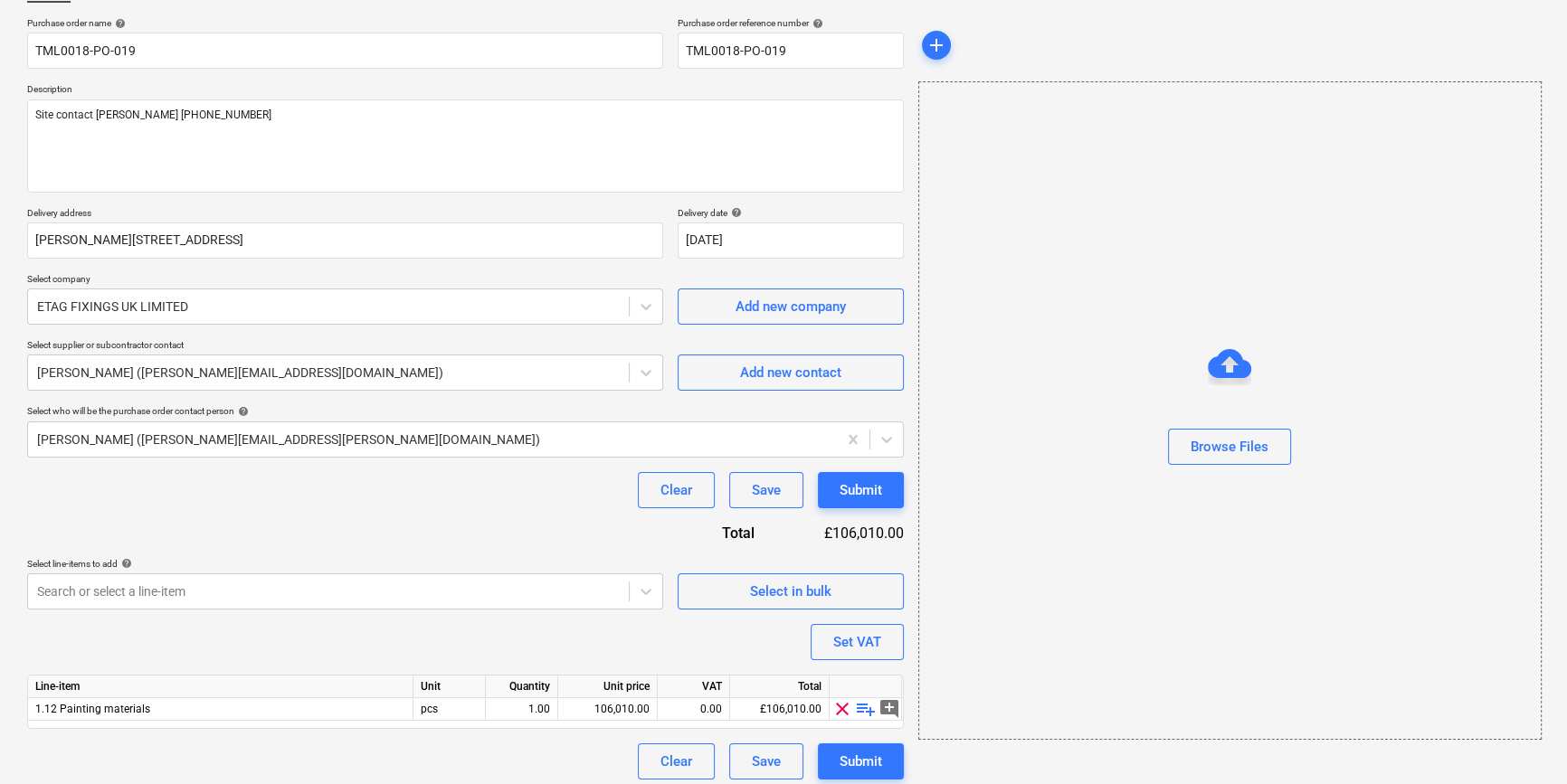
scroll to position [140, 0]
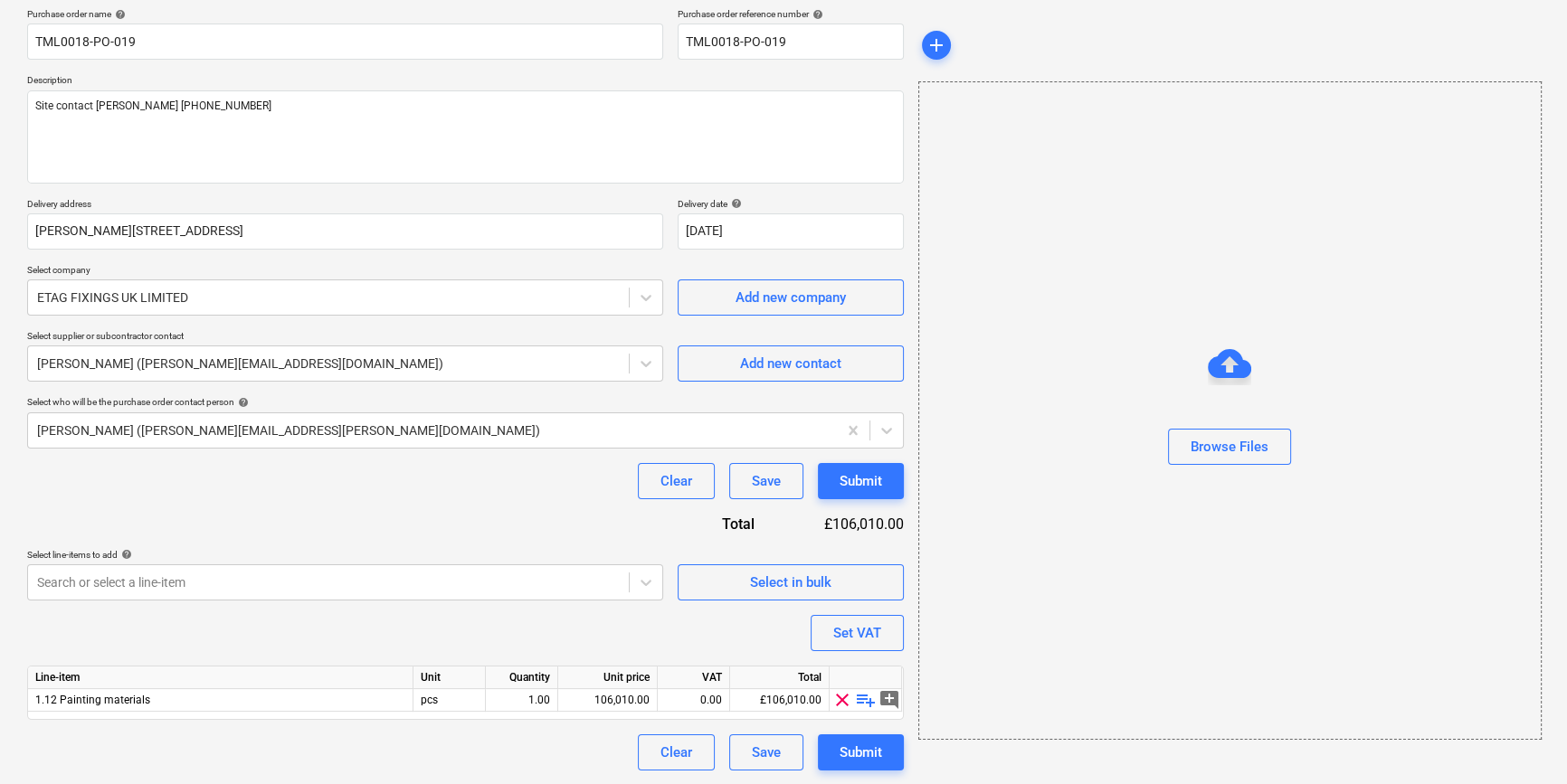
click at [862, 696] on span "playlist_add" at bounding box center [866, 700] width 22 height 22
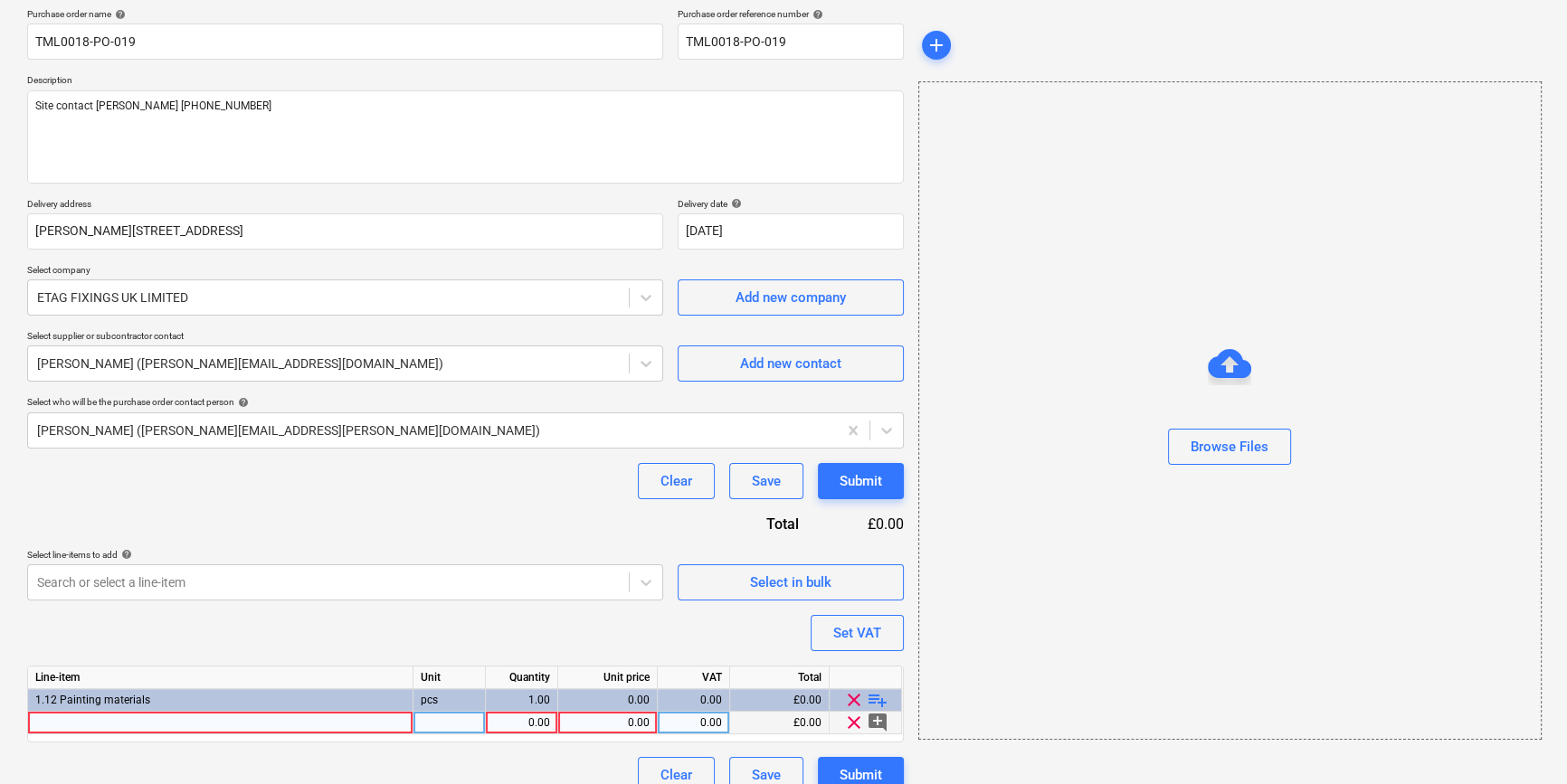
click at [73, 718] on div at bounding box center [220, 722] width 386 height 23
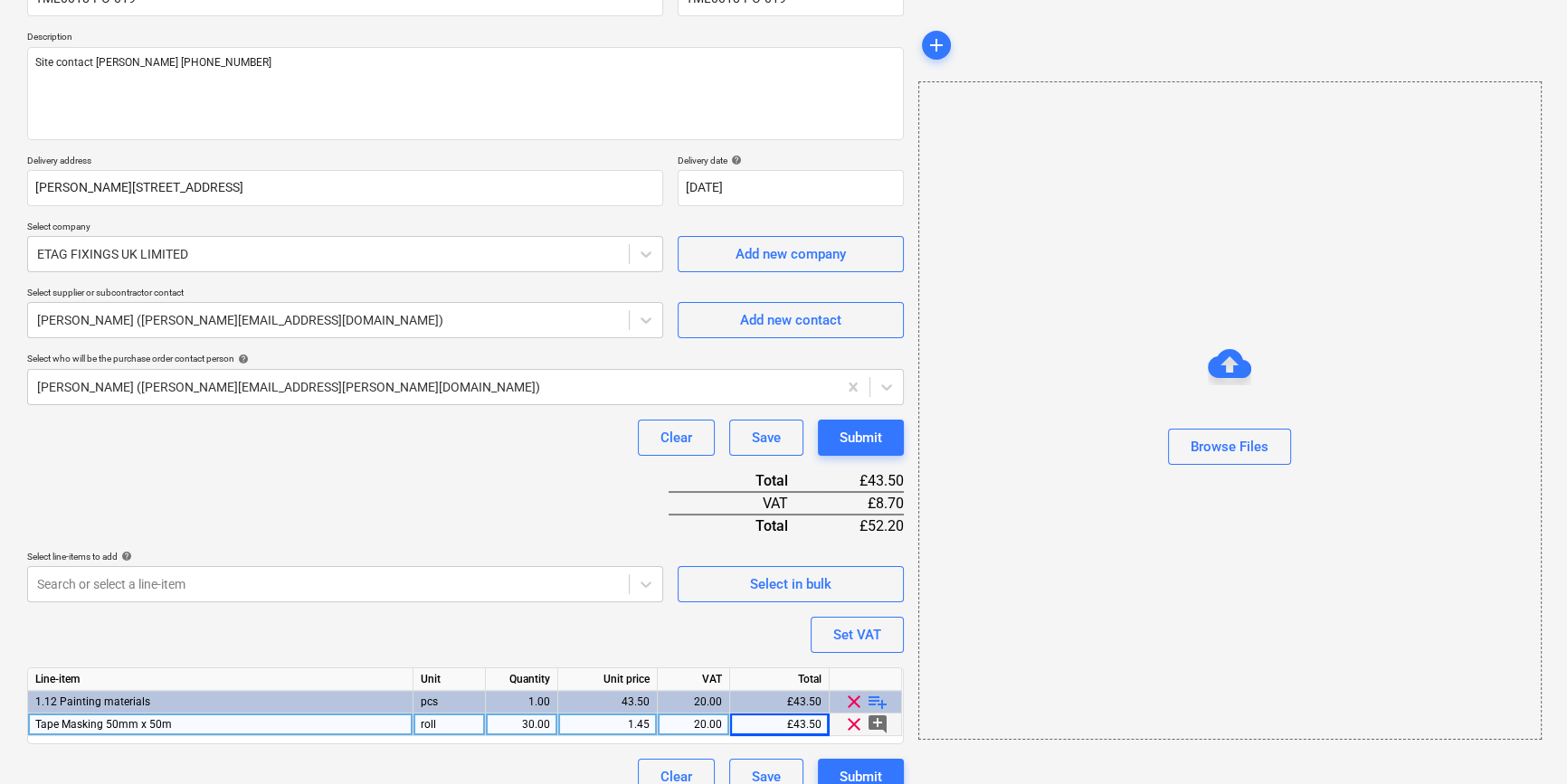
scroll to position [208, 0]
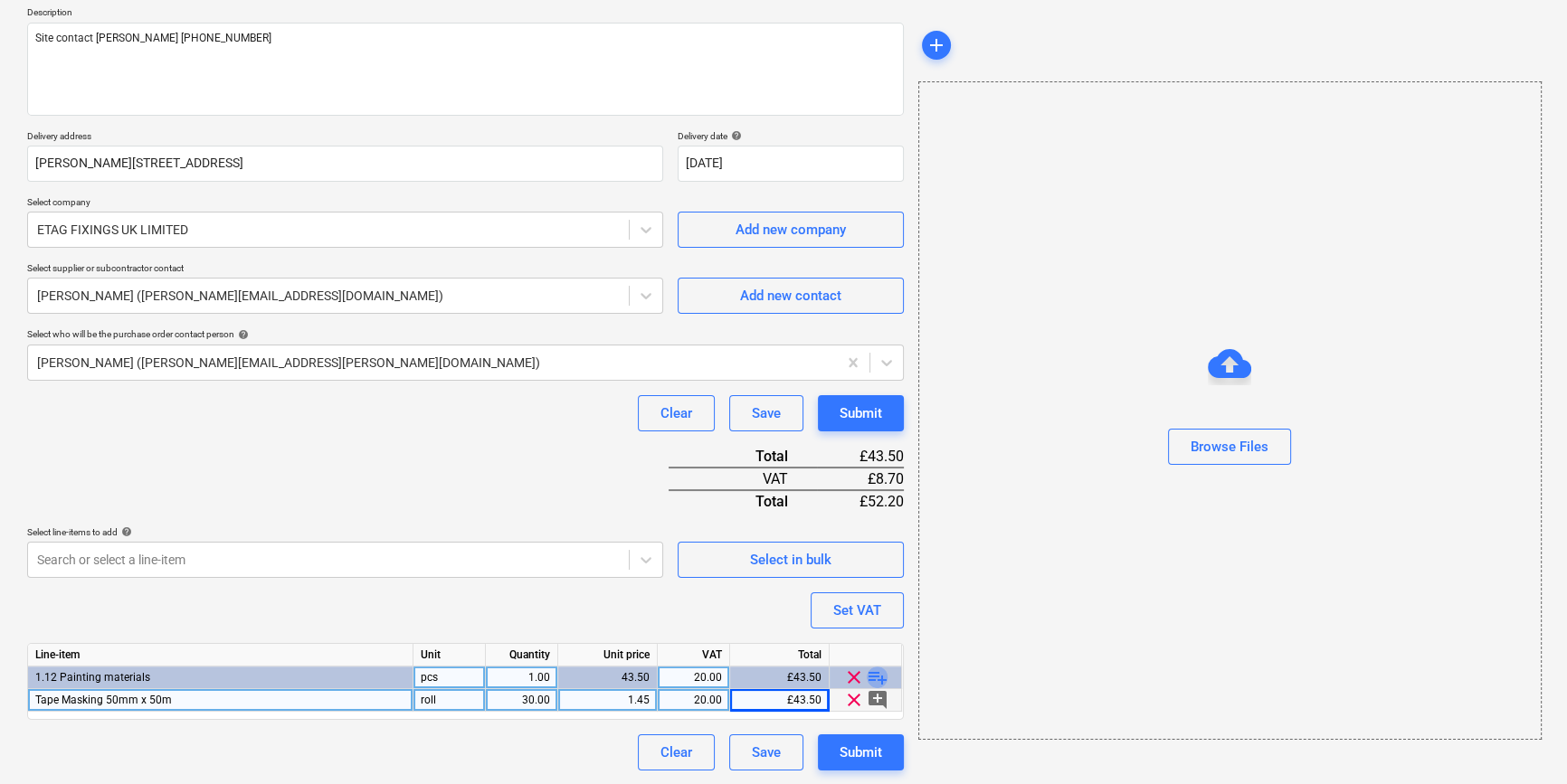
click at [882, 675] on span "playlist_add" at bounding box center [877, 677] width 22 height 22
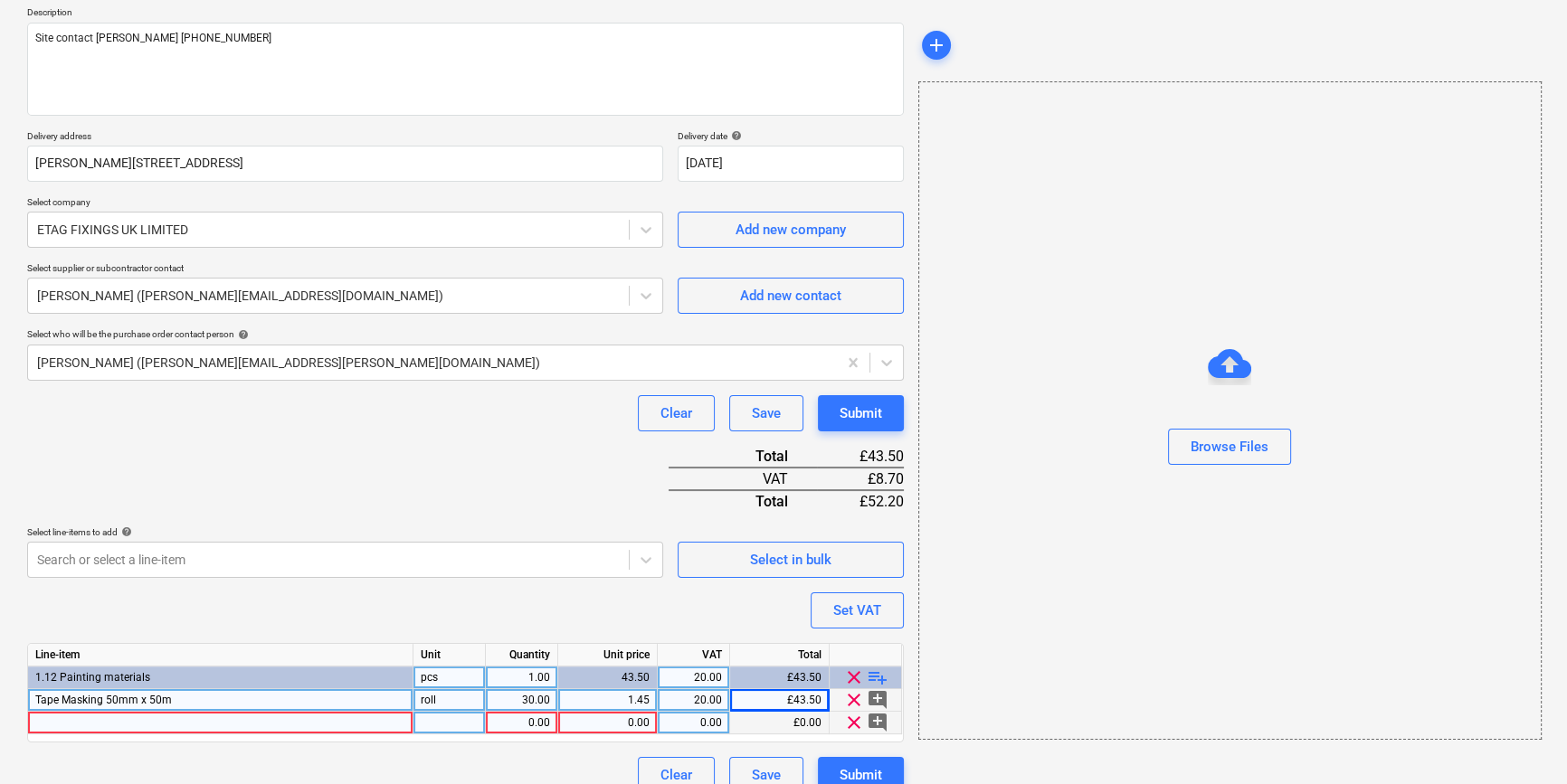
click at [76, 725] on div at bounding box center [220, 722] width 386 height 23
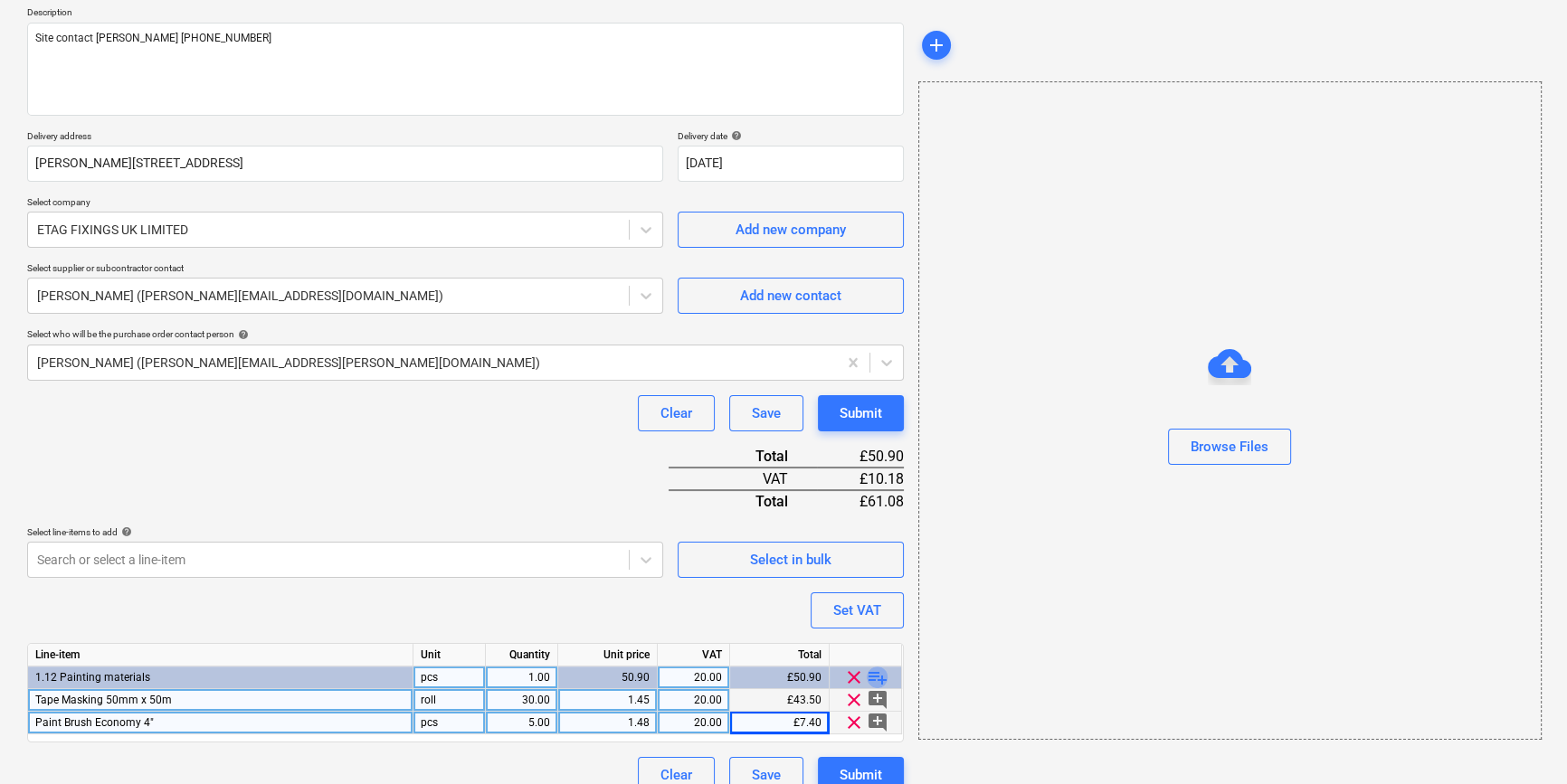
click at [873, 673] on span "playlist_add" at bounding box center [877, 677] width 22 height 22
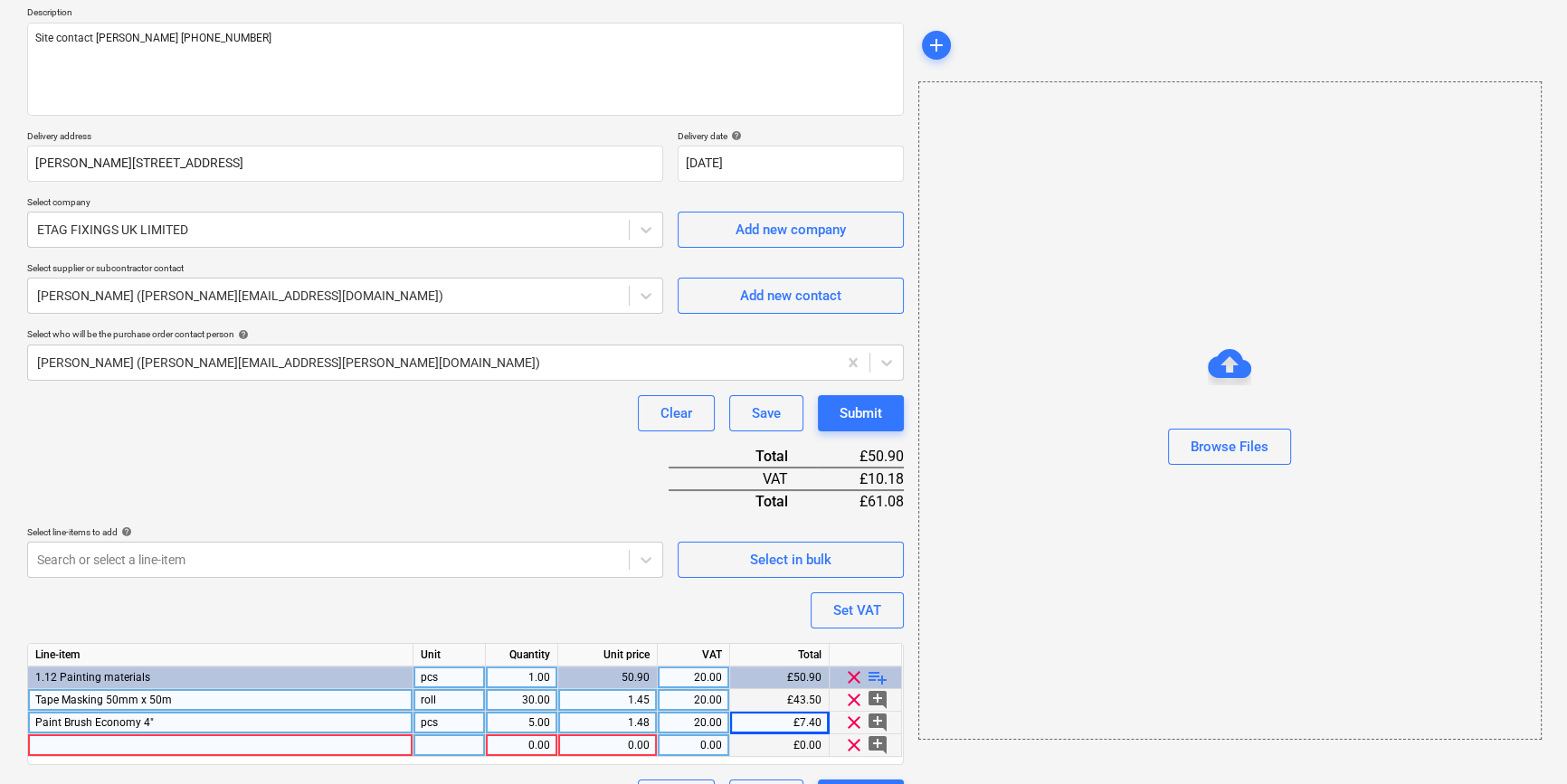
click at [73, 742] on div at bounding box center [220, 745] width 386 height 23
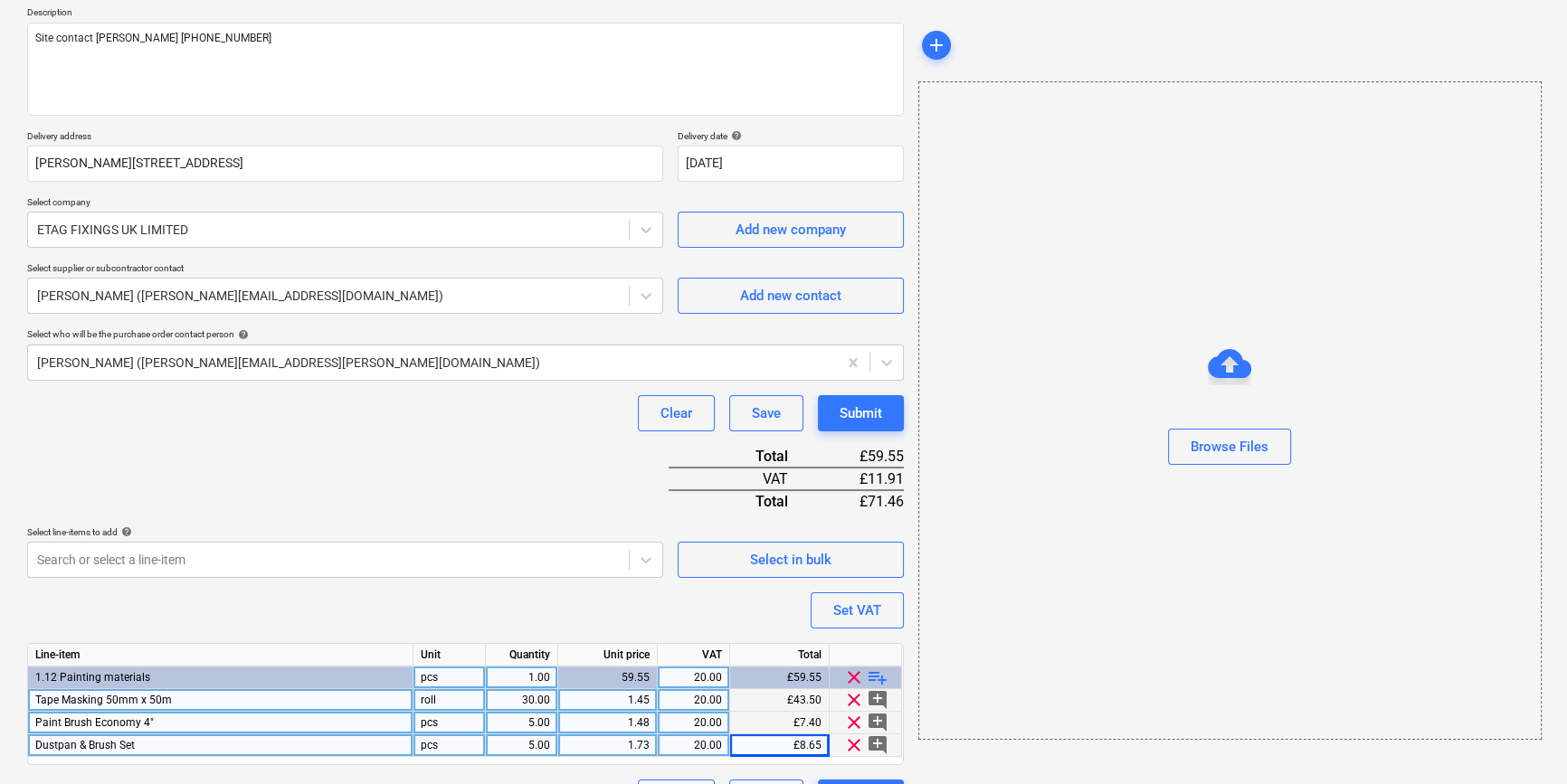
click at [878, 675] on span "playlist_add" at bounding box center [877, 677] width 22 height 22
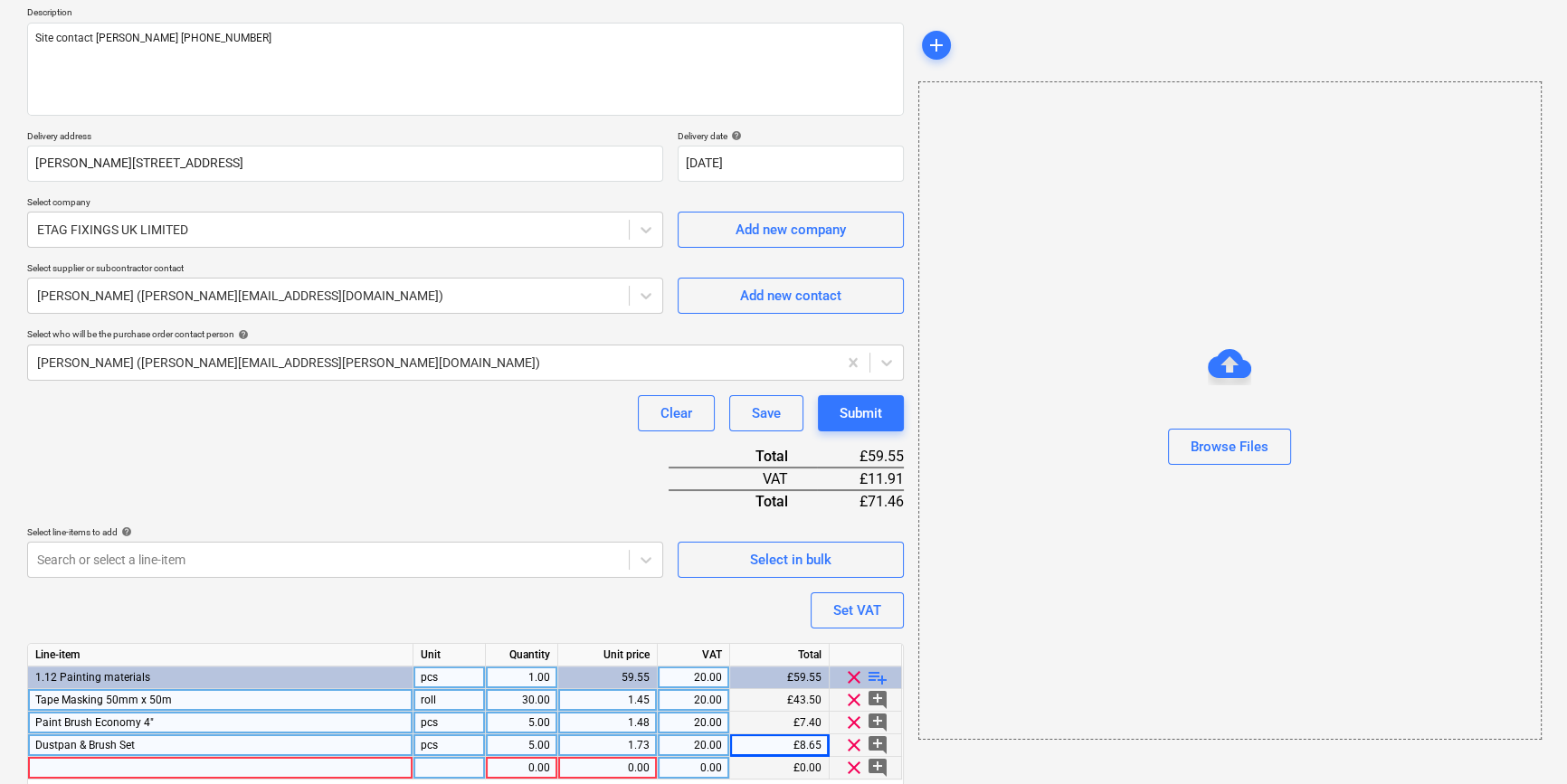
click at [54, 768] on div at bounding box center [220, 768] width 386 height 23
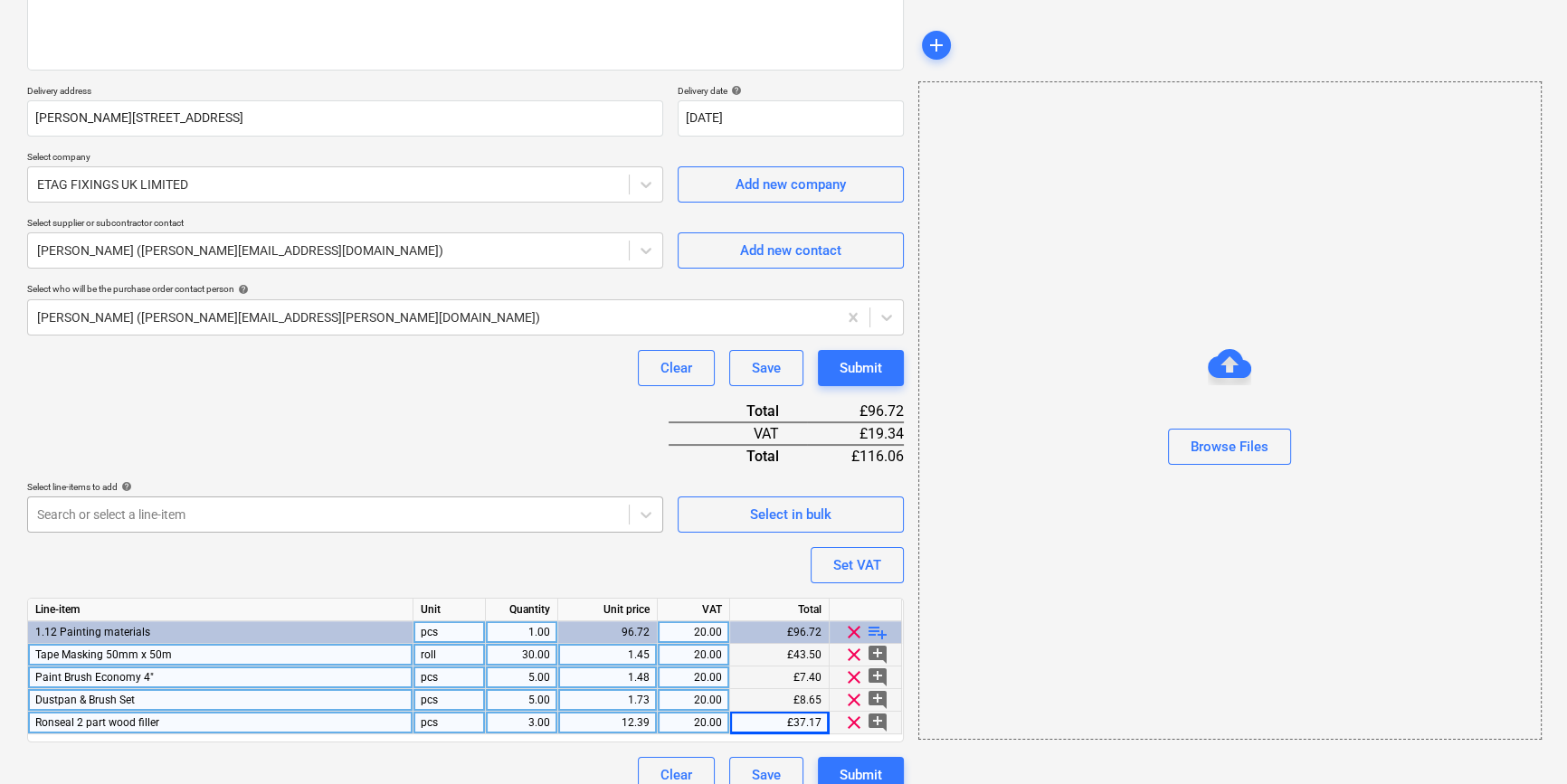
scroll to position [276, 0]
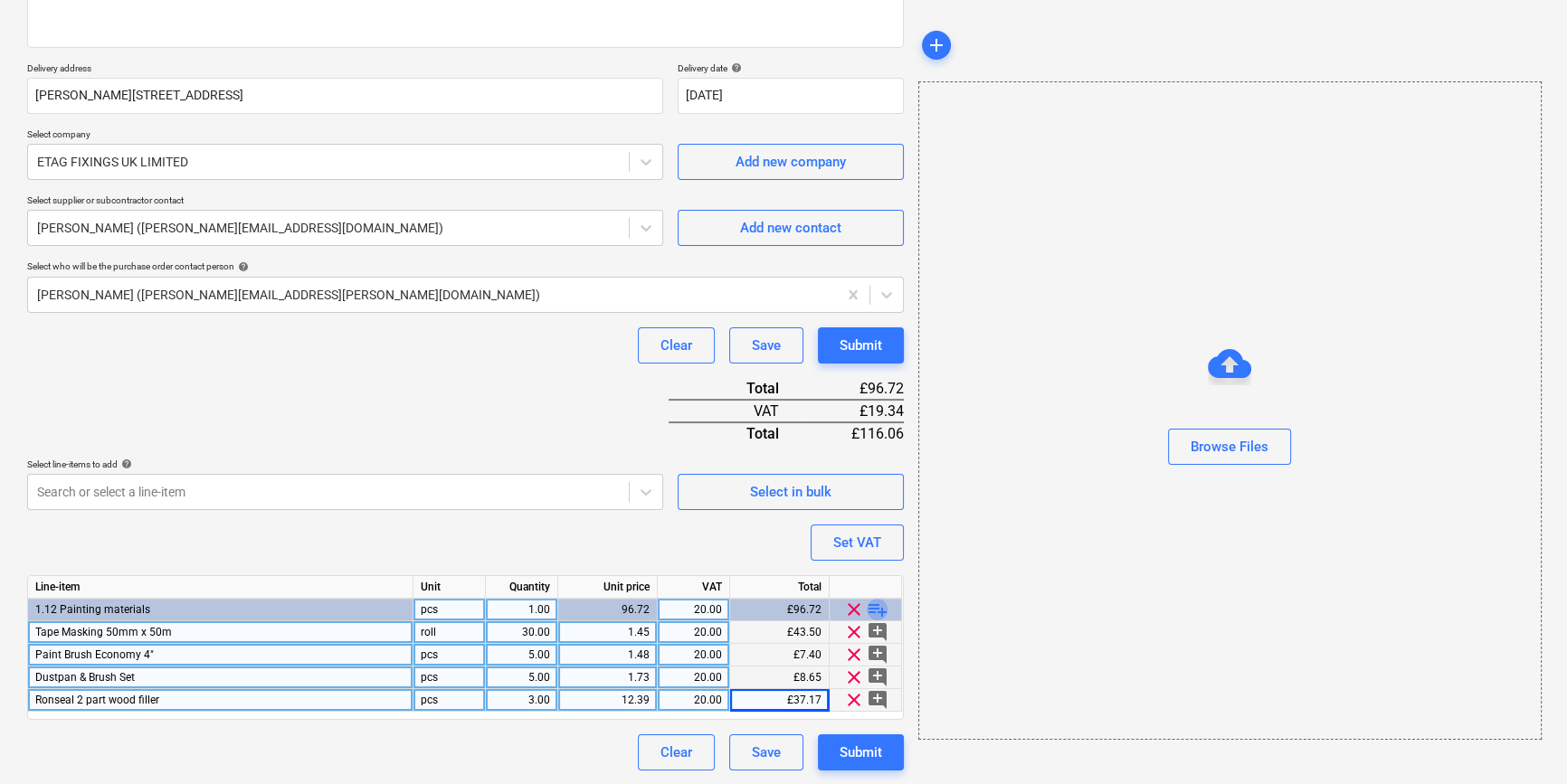
click at [876, 612] on span "playlist_add" at bounding box center [877, 610] width 22 height 22
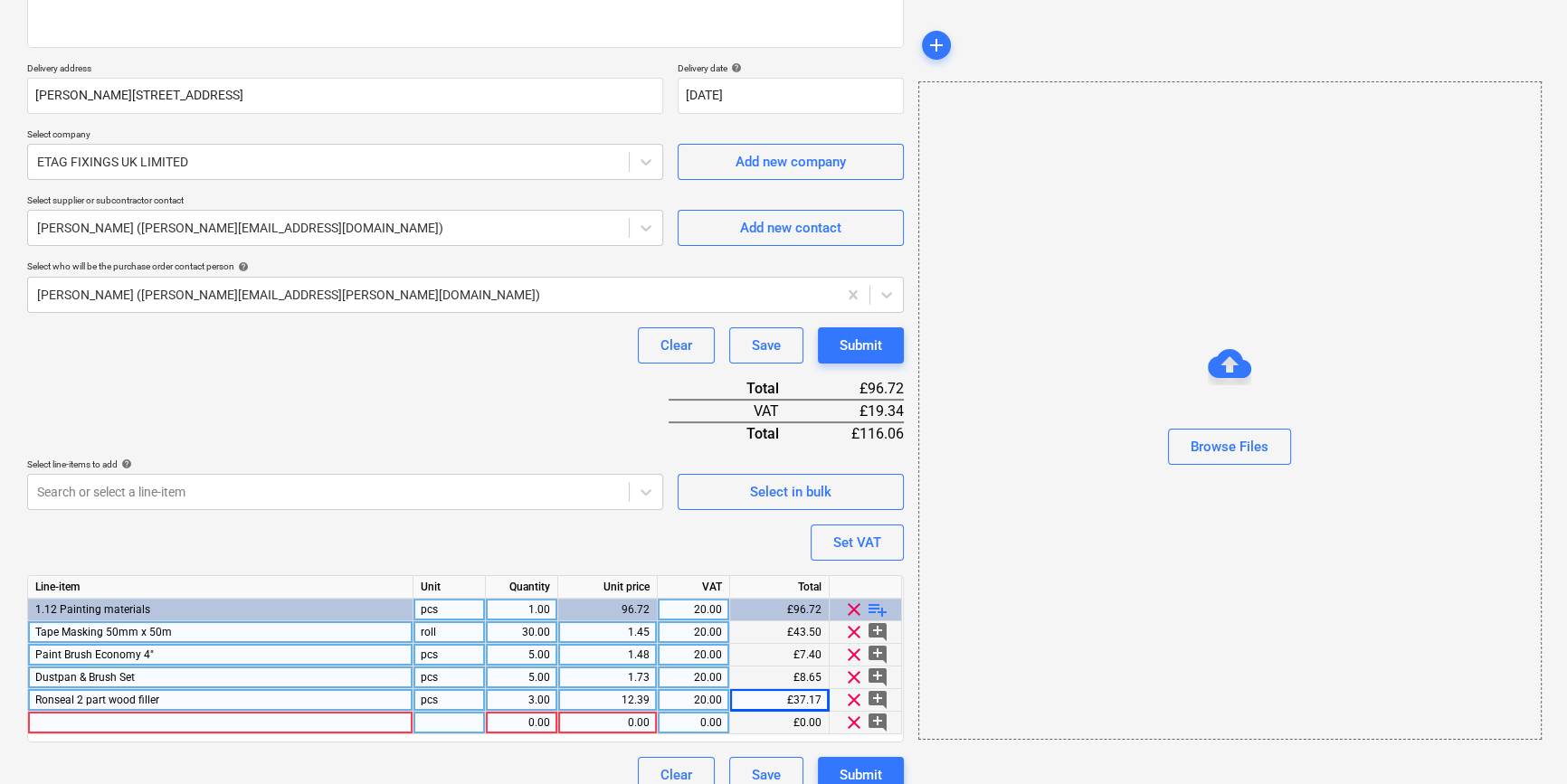
click at [64, 721] on div at bounding box center [220, 722] width 386 height 23
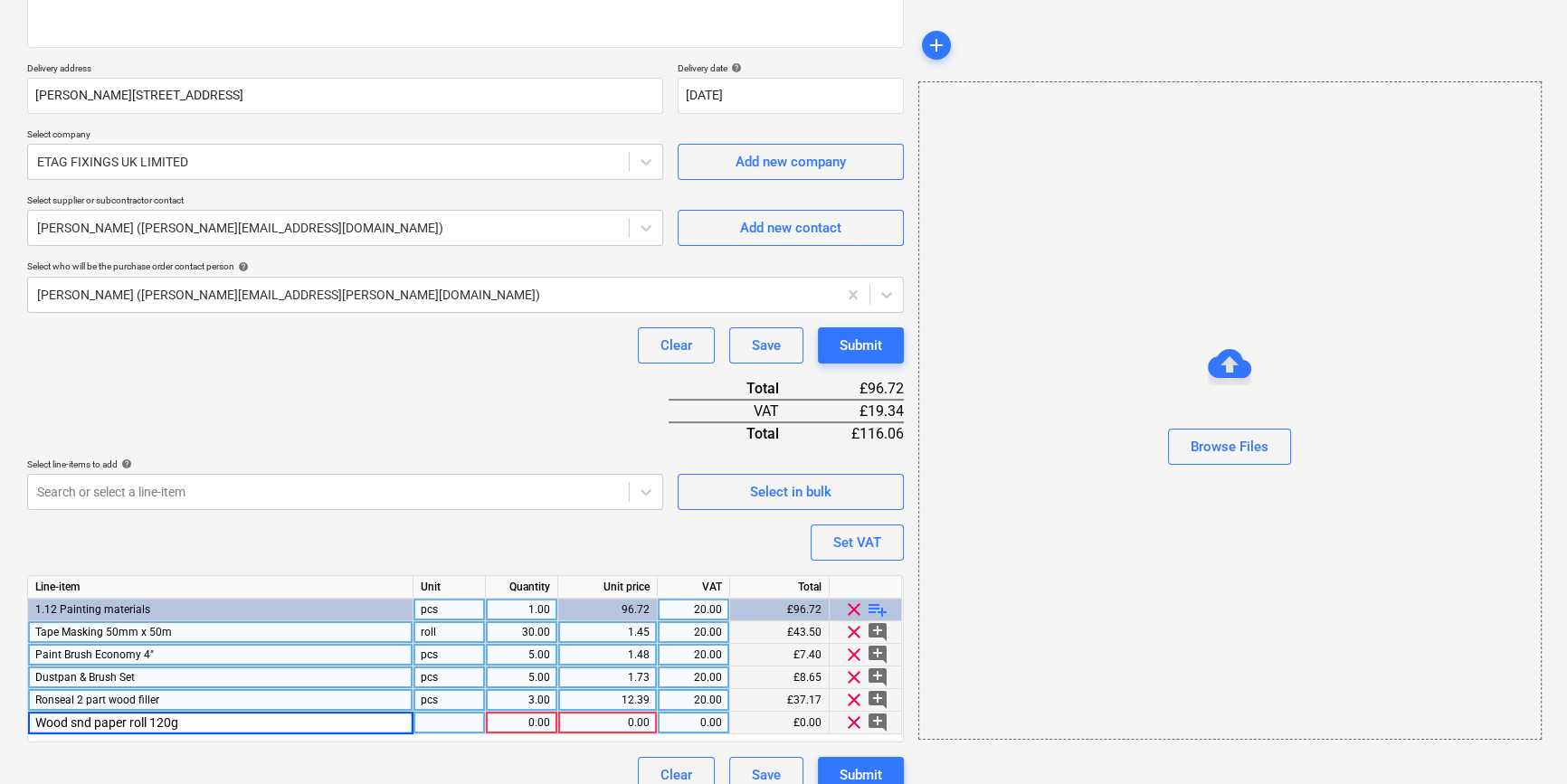
click at [78, 720] on input "Wood snd paper roll 120g" at bounding box center [220, 722] width 385 height 22
click at [426, 719] on div "pcs" at bounding box center [449, 722] width 73 height 23
click at [625, 718] on div "0.00" at bounding box center [607, 722] width 84 height 23
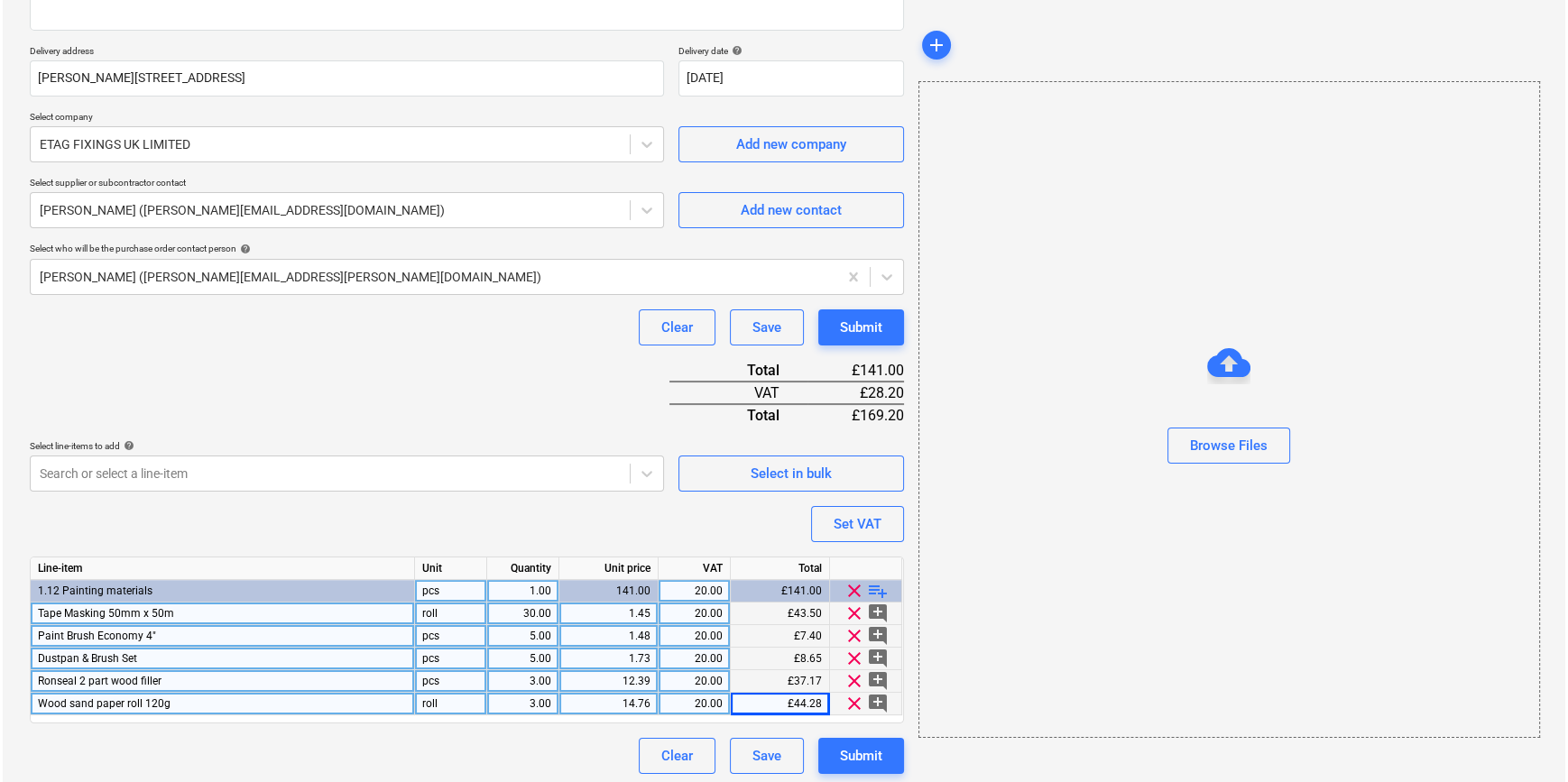
scroll to position [297, 0]
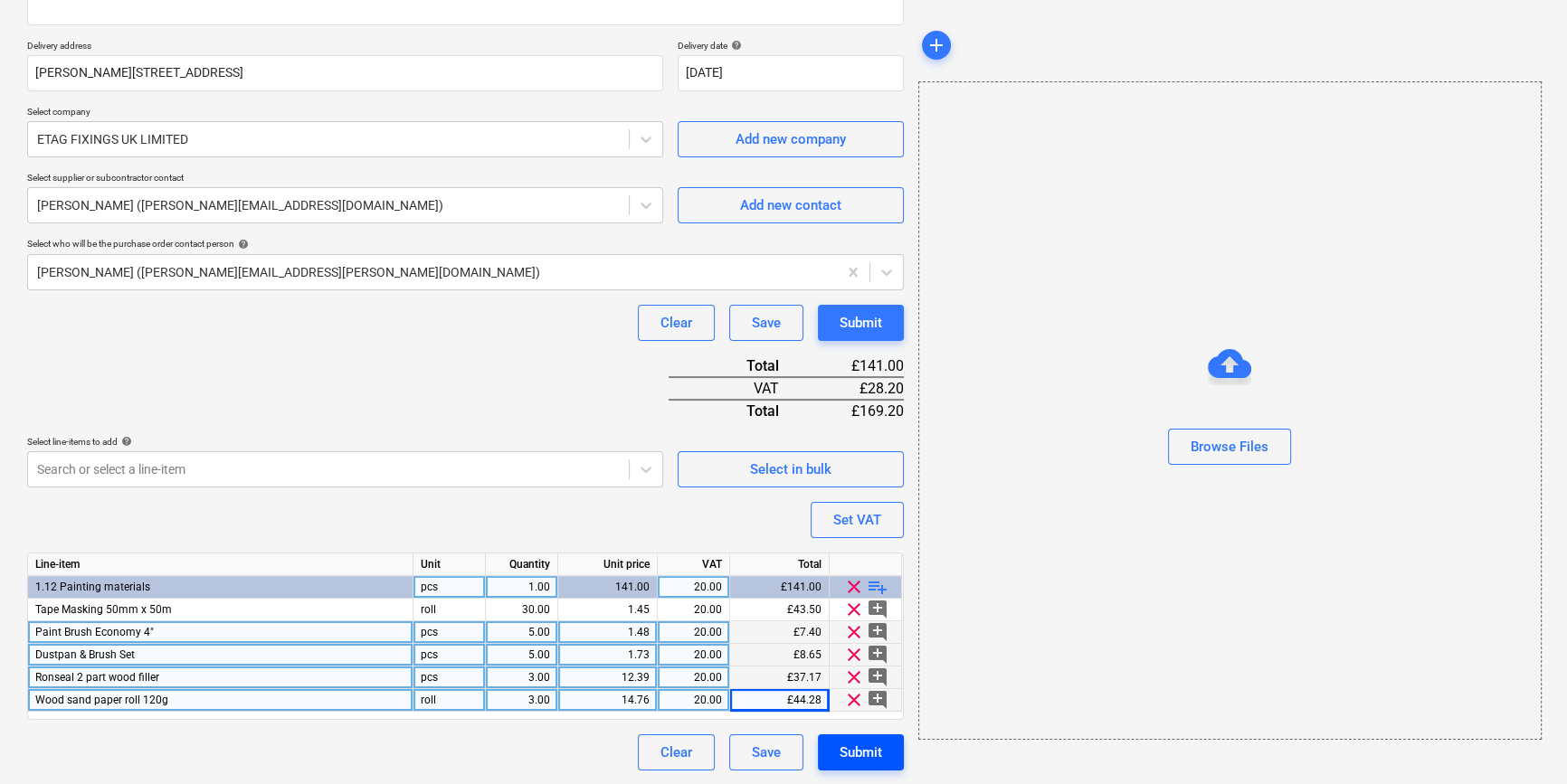
click at [866, 759] on div "Submit" at bounding box center [861, 753] width 42 height 24
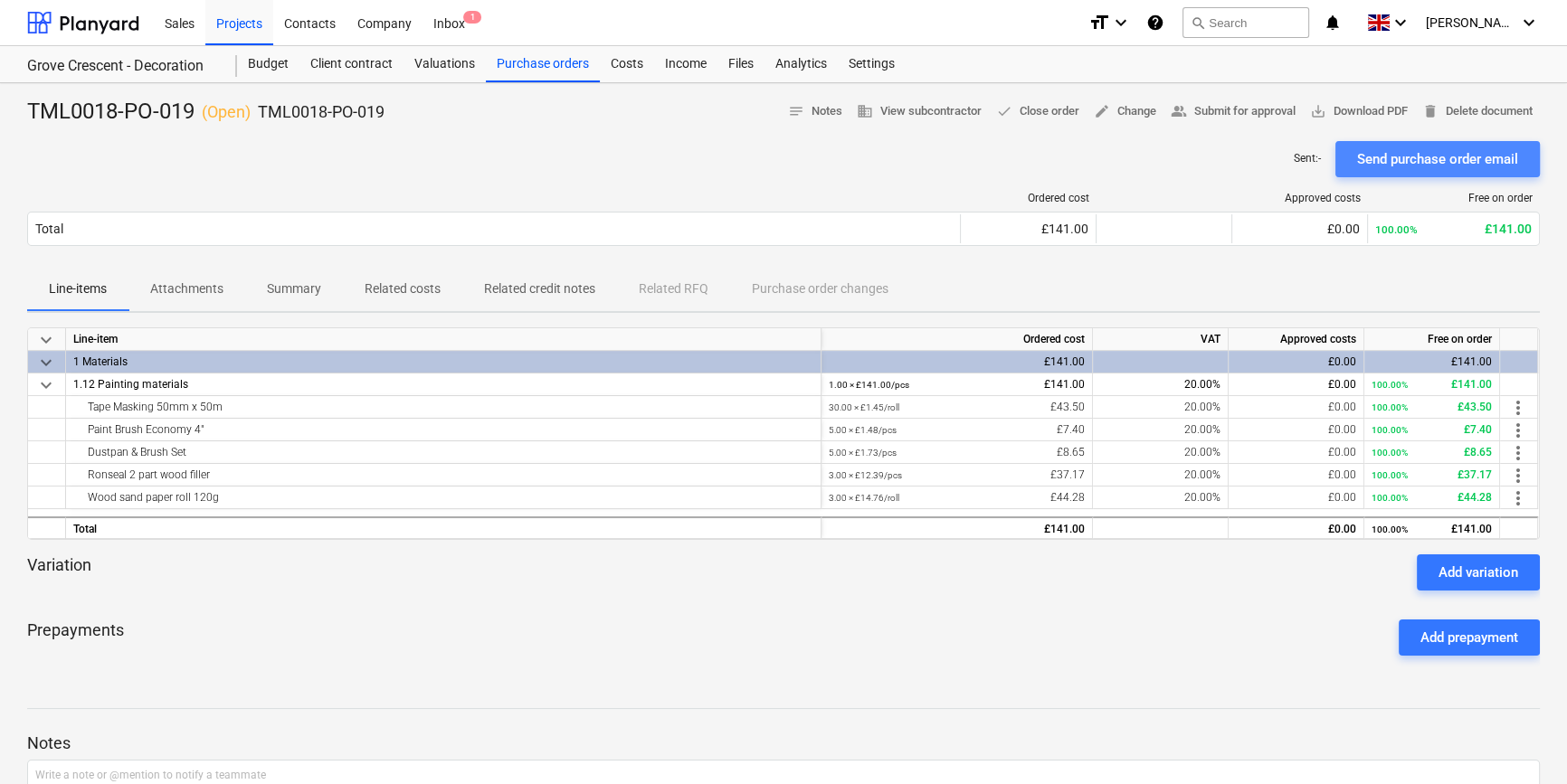
click at [1403, 160] on div "Send purchase order email" at bounding box center [1437, 159] width 161 height 24
click at [1340, 107] on span "save_alt Download PDF" at bounding box center [1359, 111] width 98 height 21
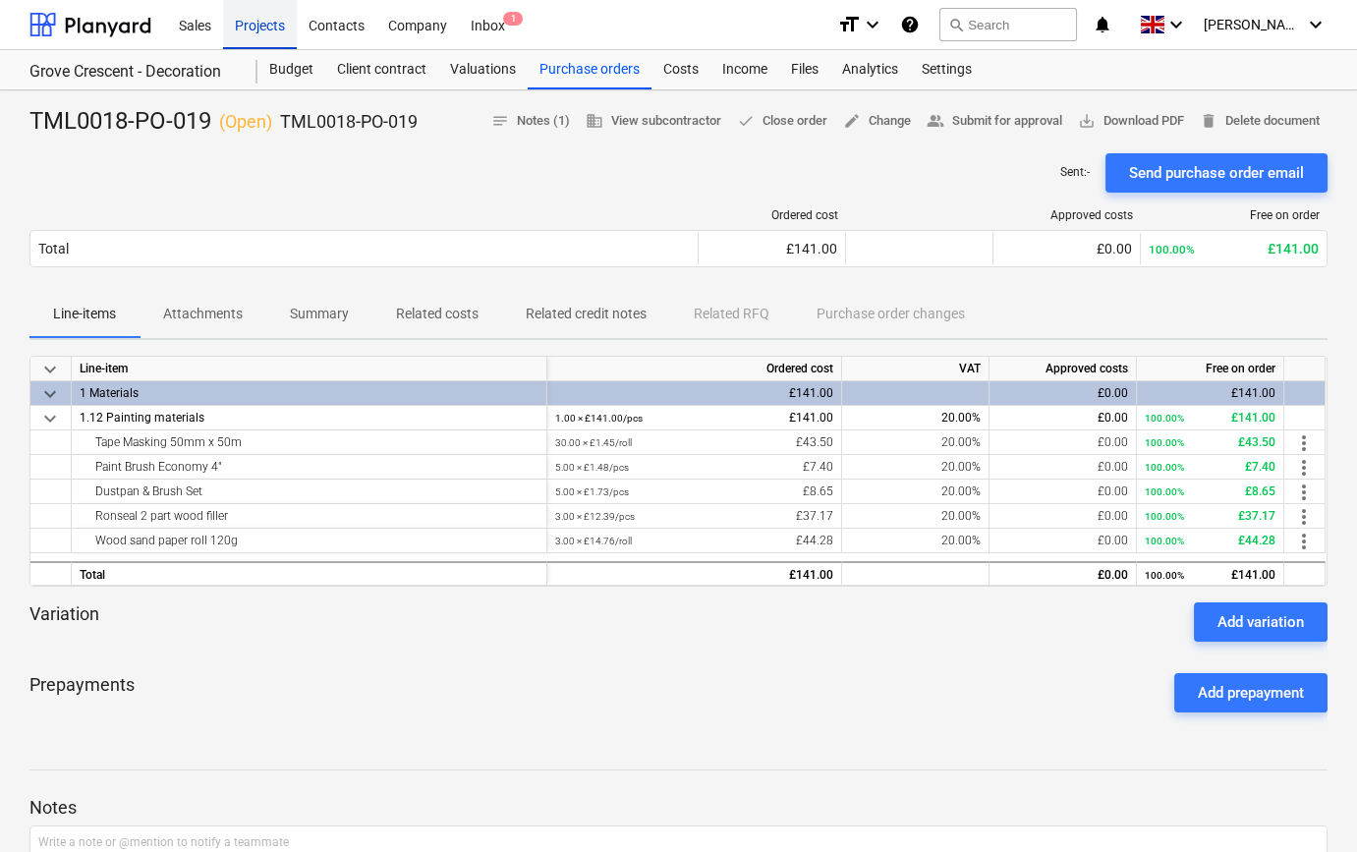
click at [255, 28] on div "Projects" at bounding box center [260, 24] width 74 height 50
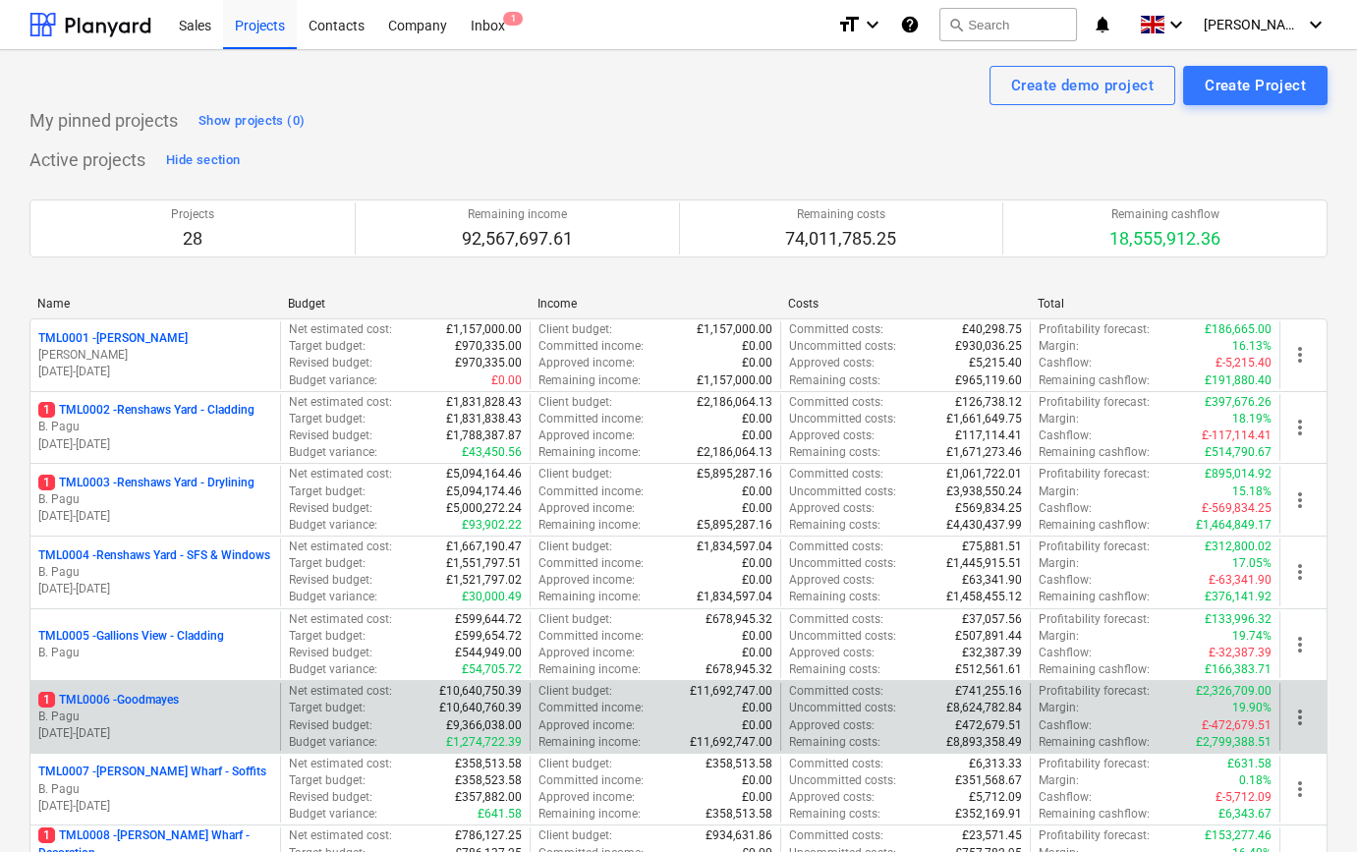
click at [187, 715] on p "B. Pagu" at bounding box center [155, 717] width 234 height 17
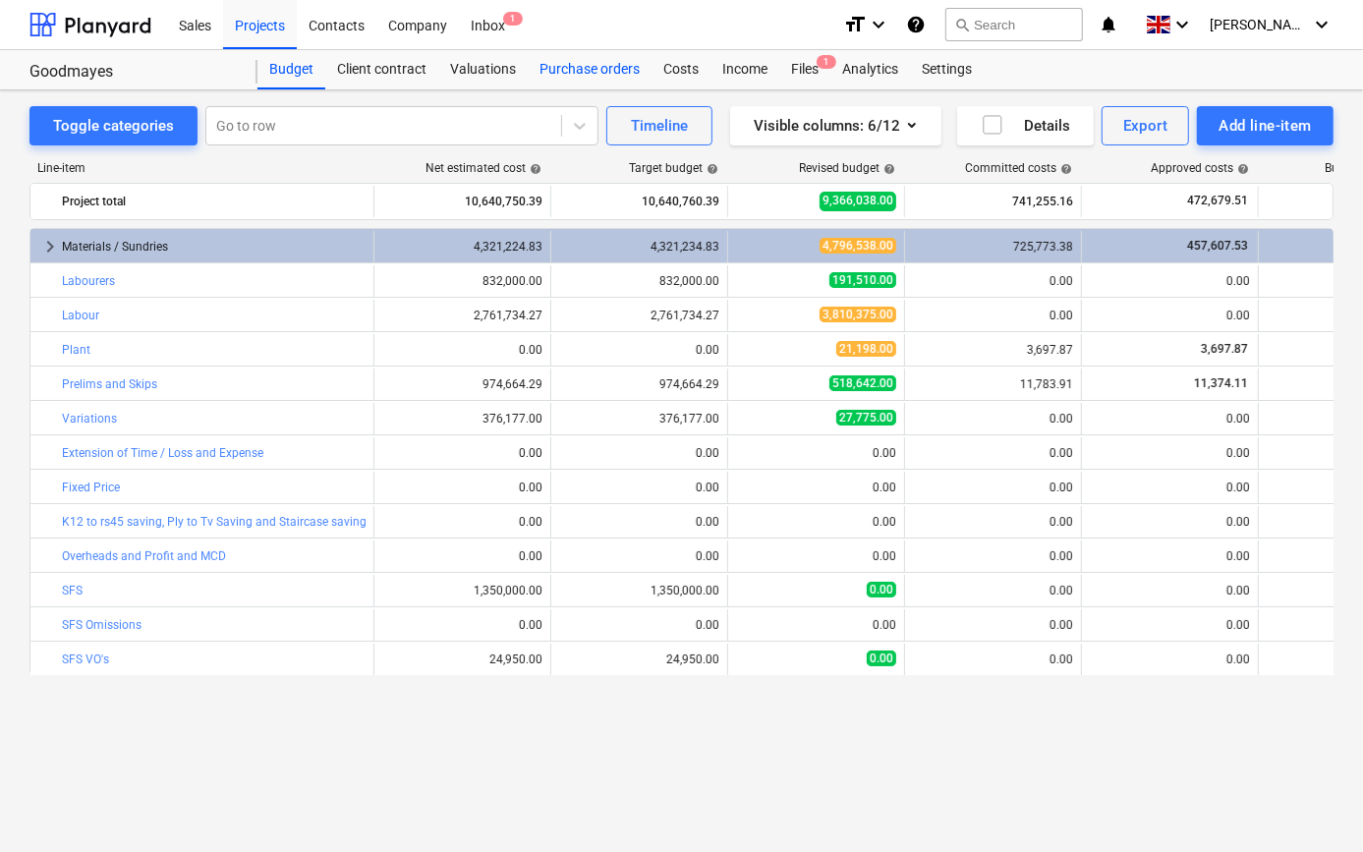
click at [568, 64] on div "Purchase orders" at bounding box center [590, 69] width 124 height 39
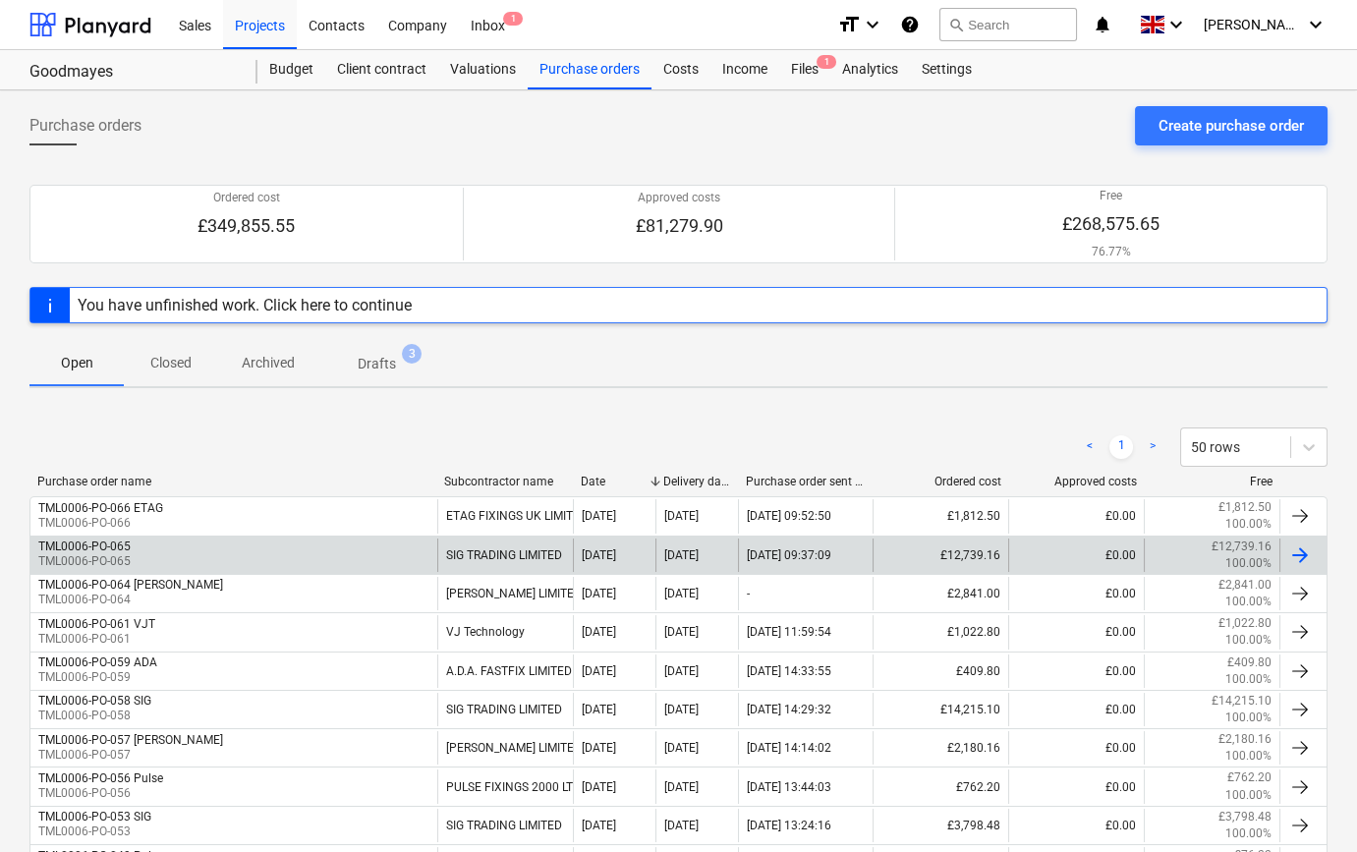
click at [275, 543] on div "TML0006-PO-065 TML0006-PO-065" at bounding box center [233, 555] width 407 height 33
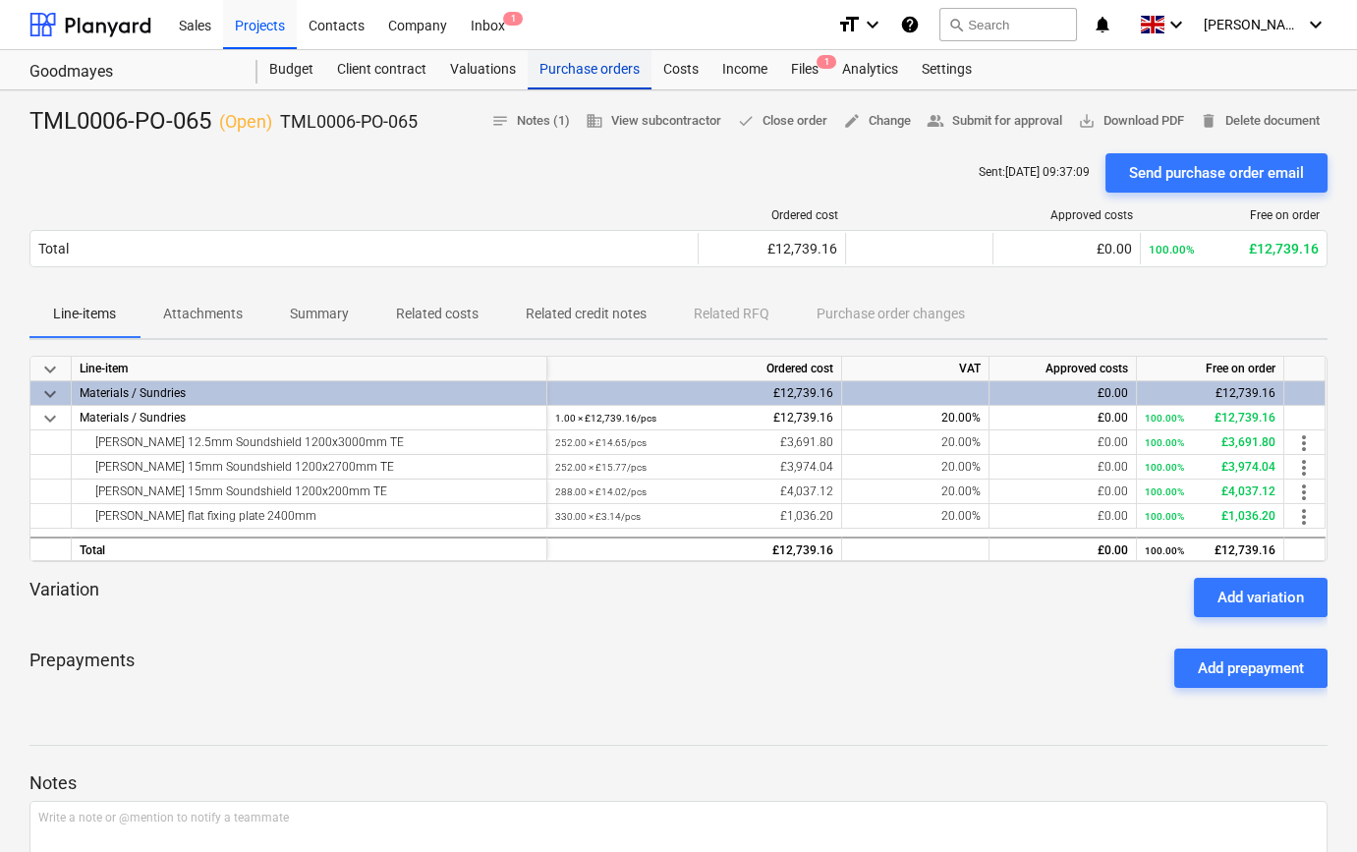
click at [580, 66] on div "Purchase orders" at bounding box center [590, 69] width 124 height 39
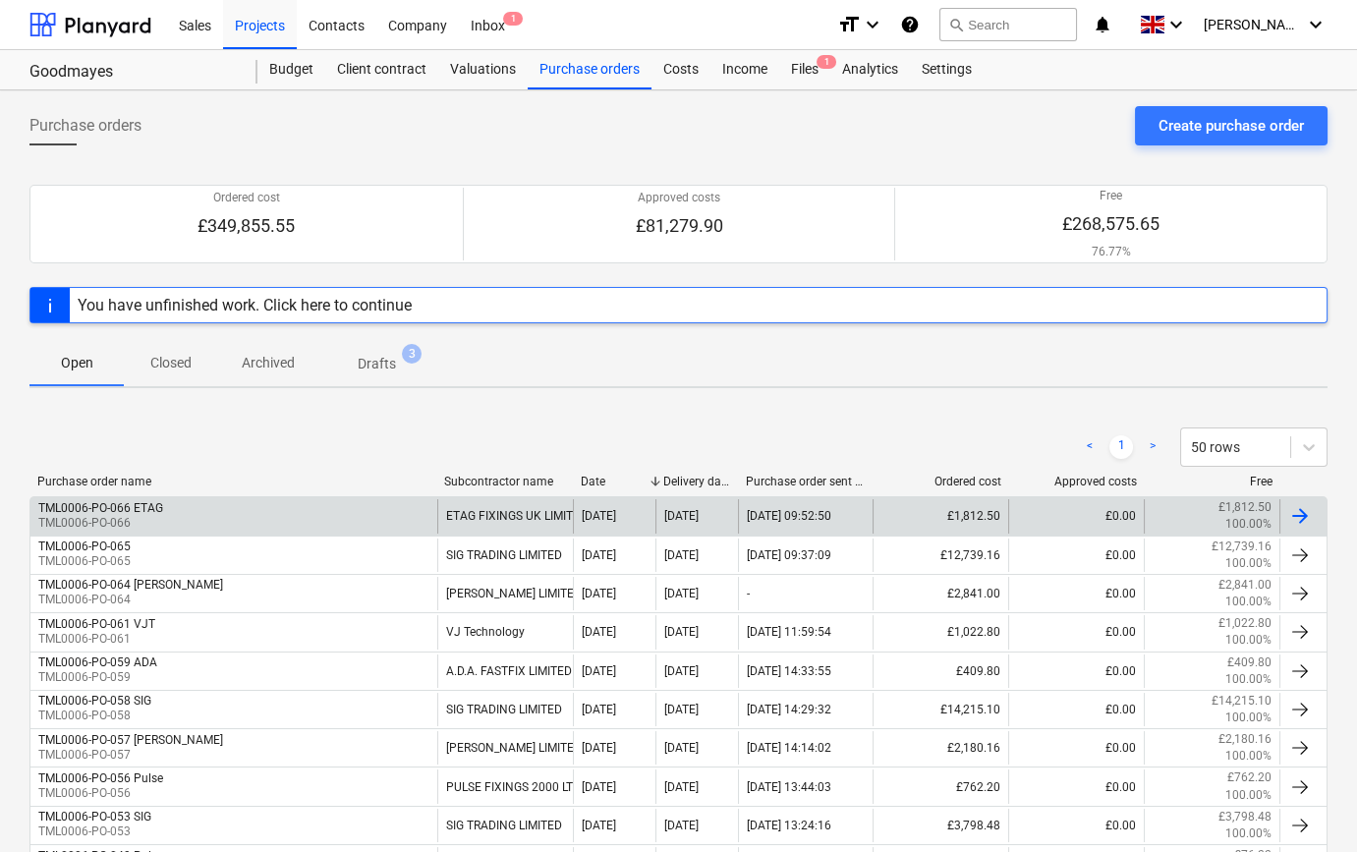
click at [194, 511] on div "TML0006-PO-066 ETAG TML0006-PO-066" at bounding box center [233, 515] width 407 height 33
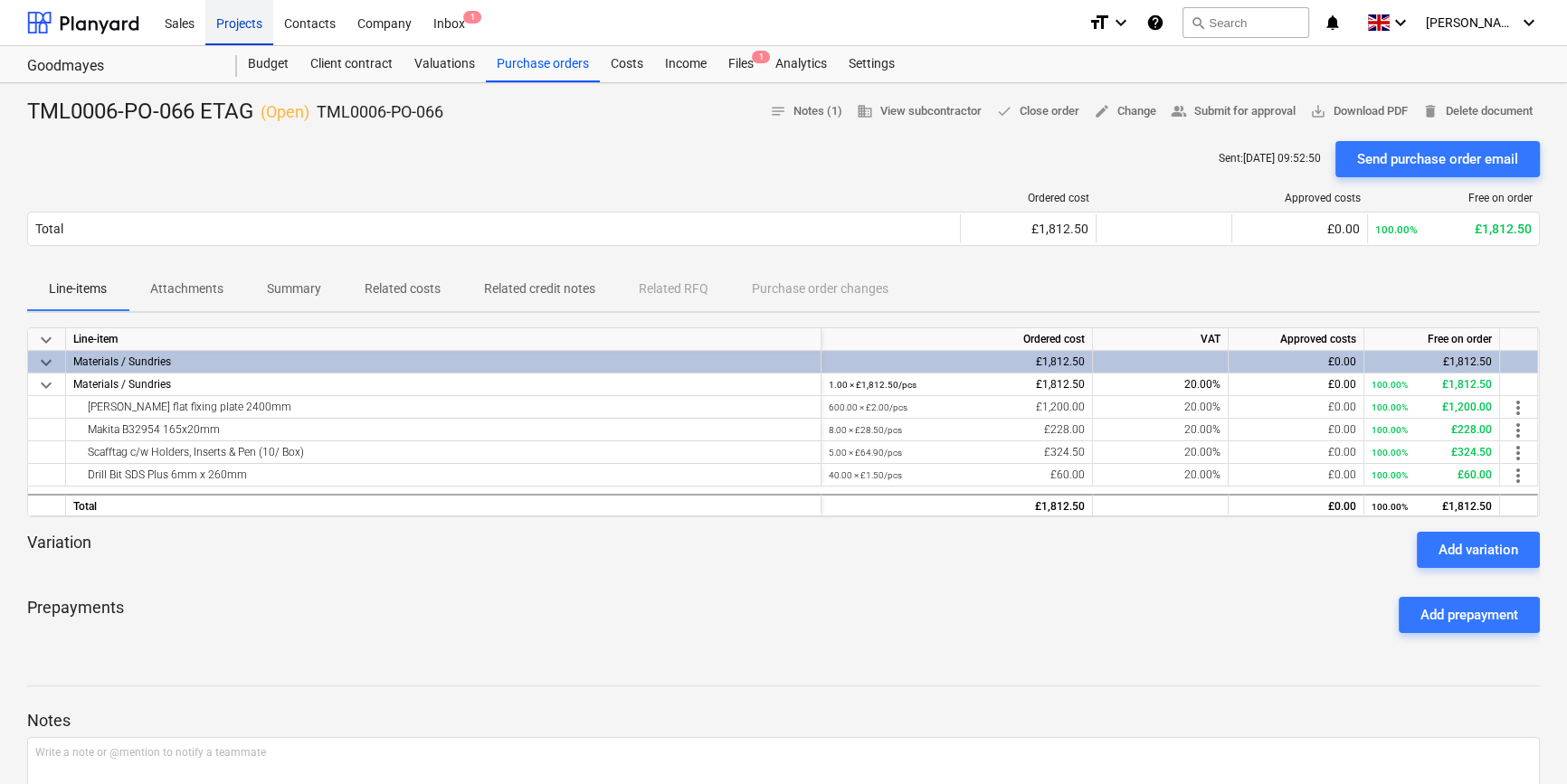
click at [242, 26] on div "Projects" at bounding box center [239, 22] width 68 height 46
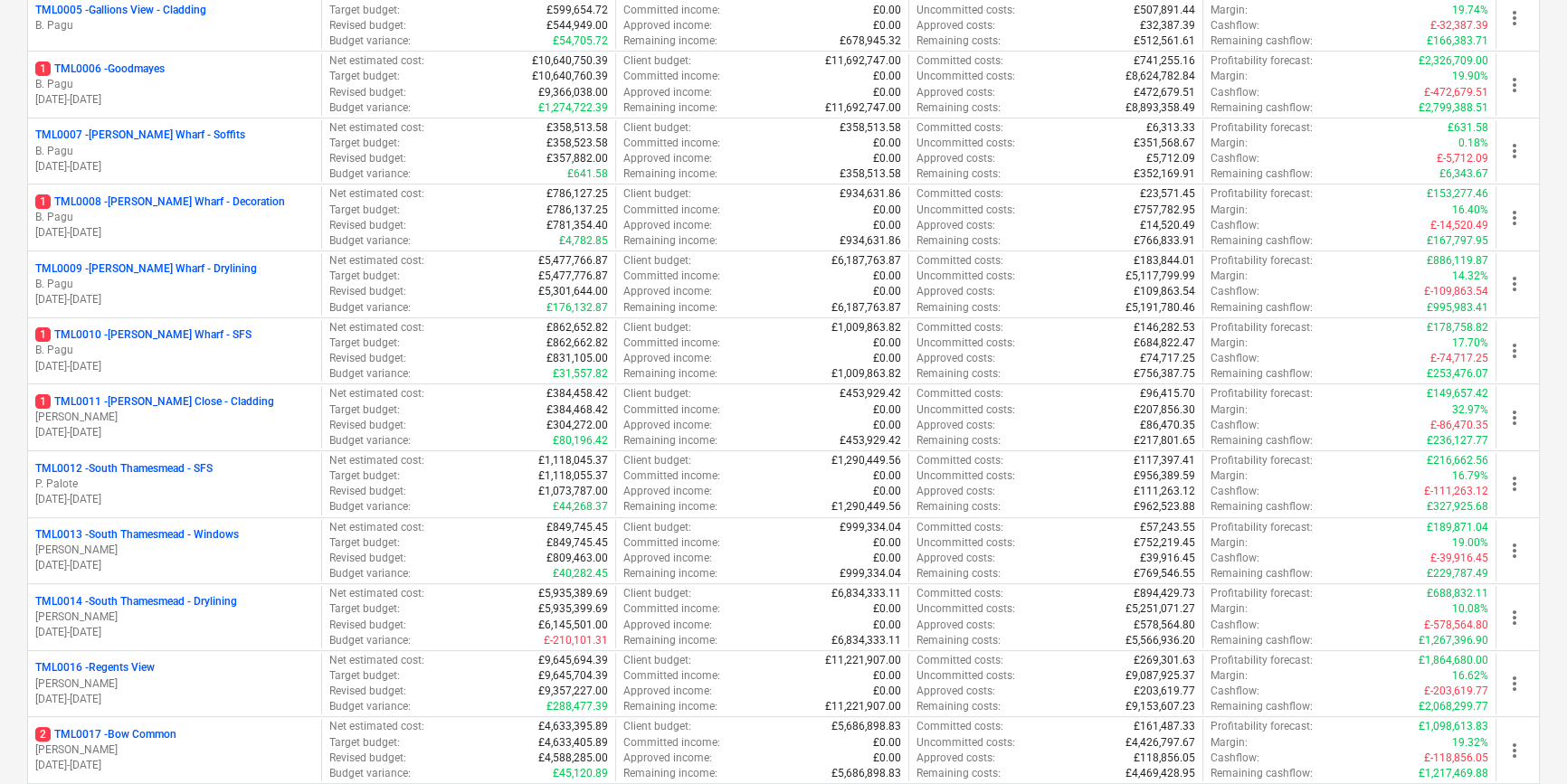
scroll to position [1068, 0]
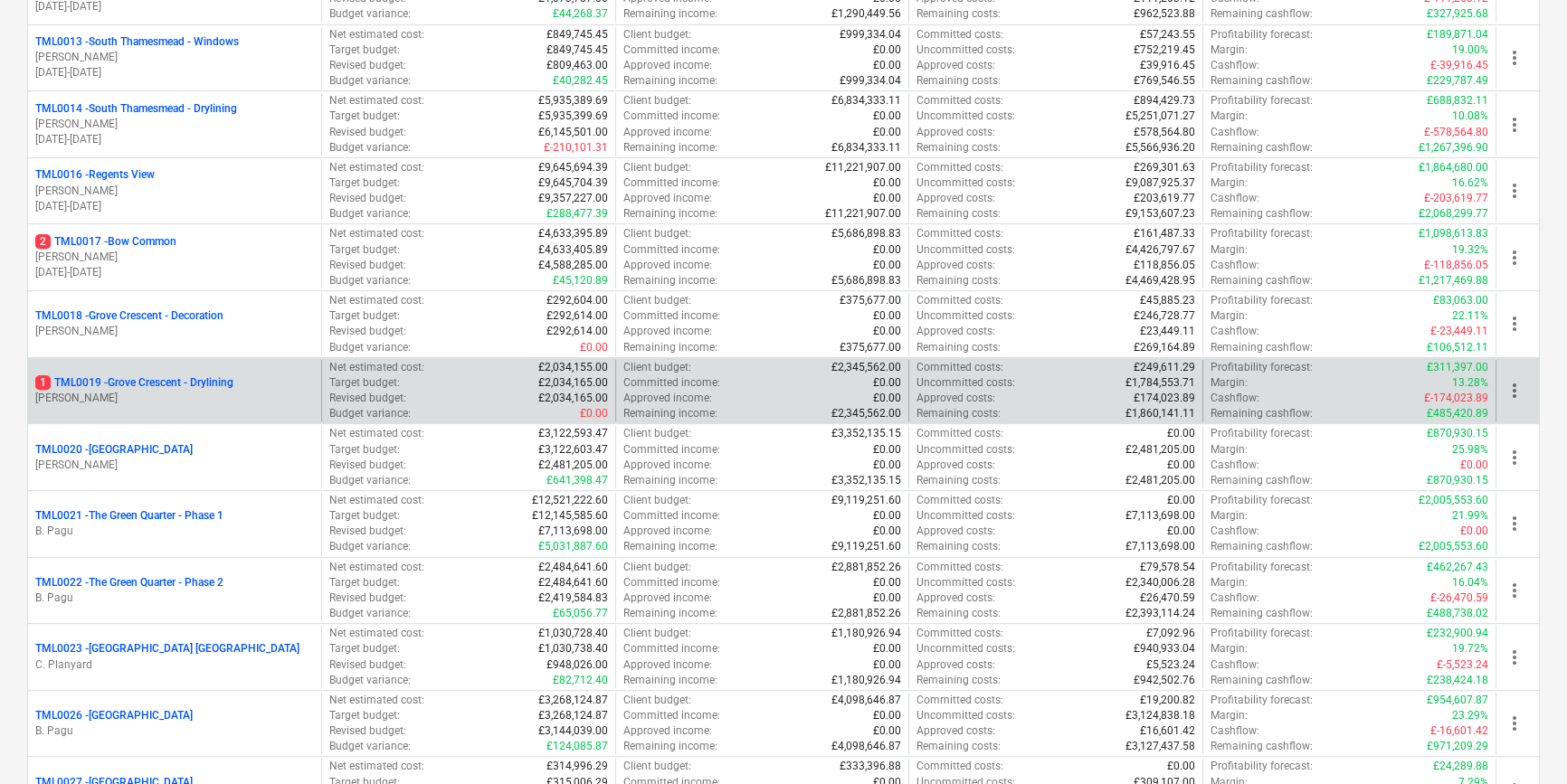
click at [179, 391] on p "[PERSON_NAME]" at bounding box center [174, 398] width 279 height 16
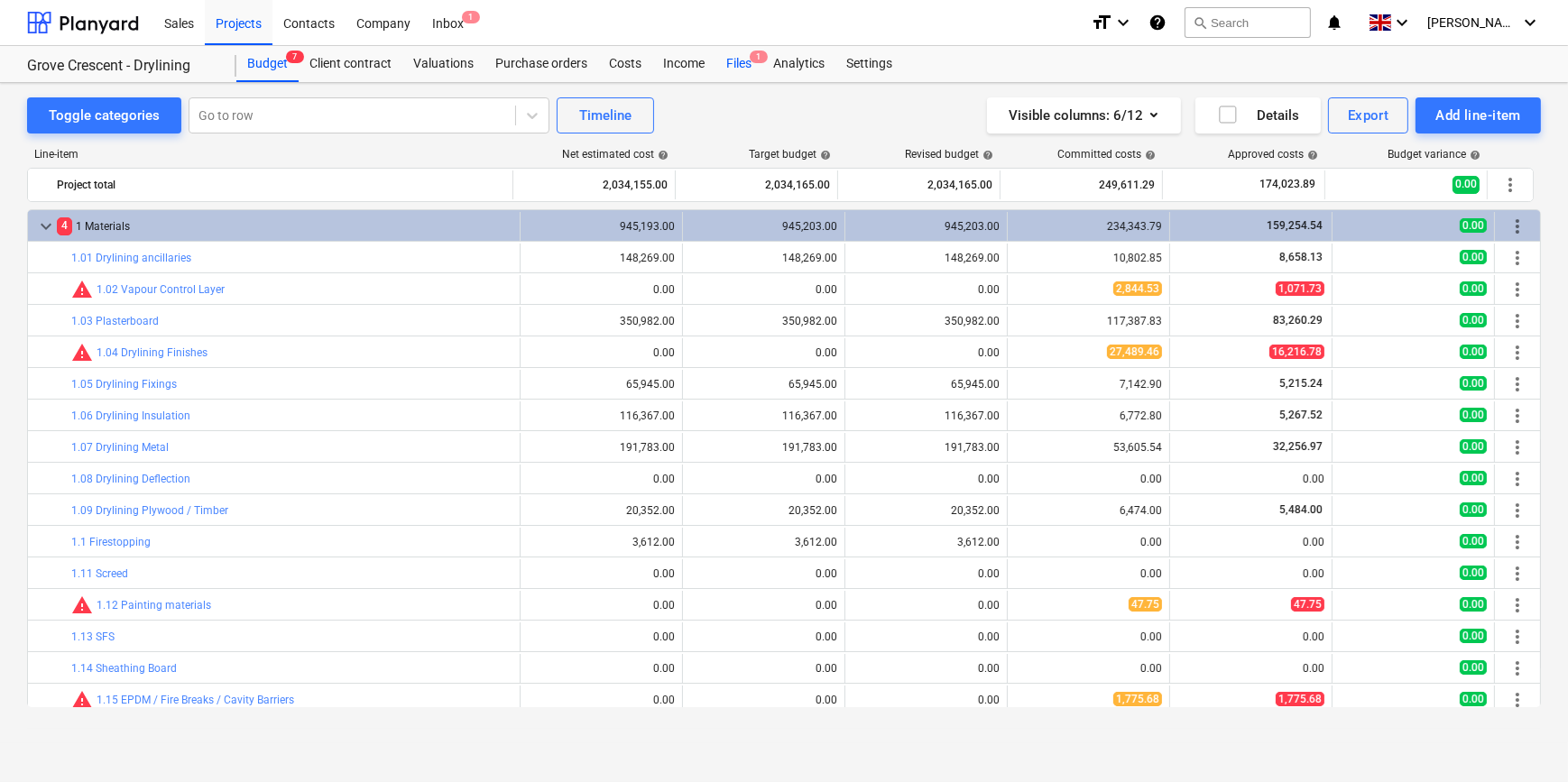
click at [728, 68] on div "Files 1" at bounding box center [738, 63] width 47 height 36
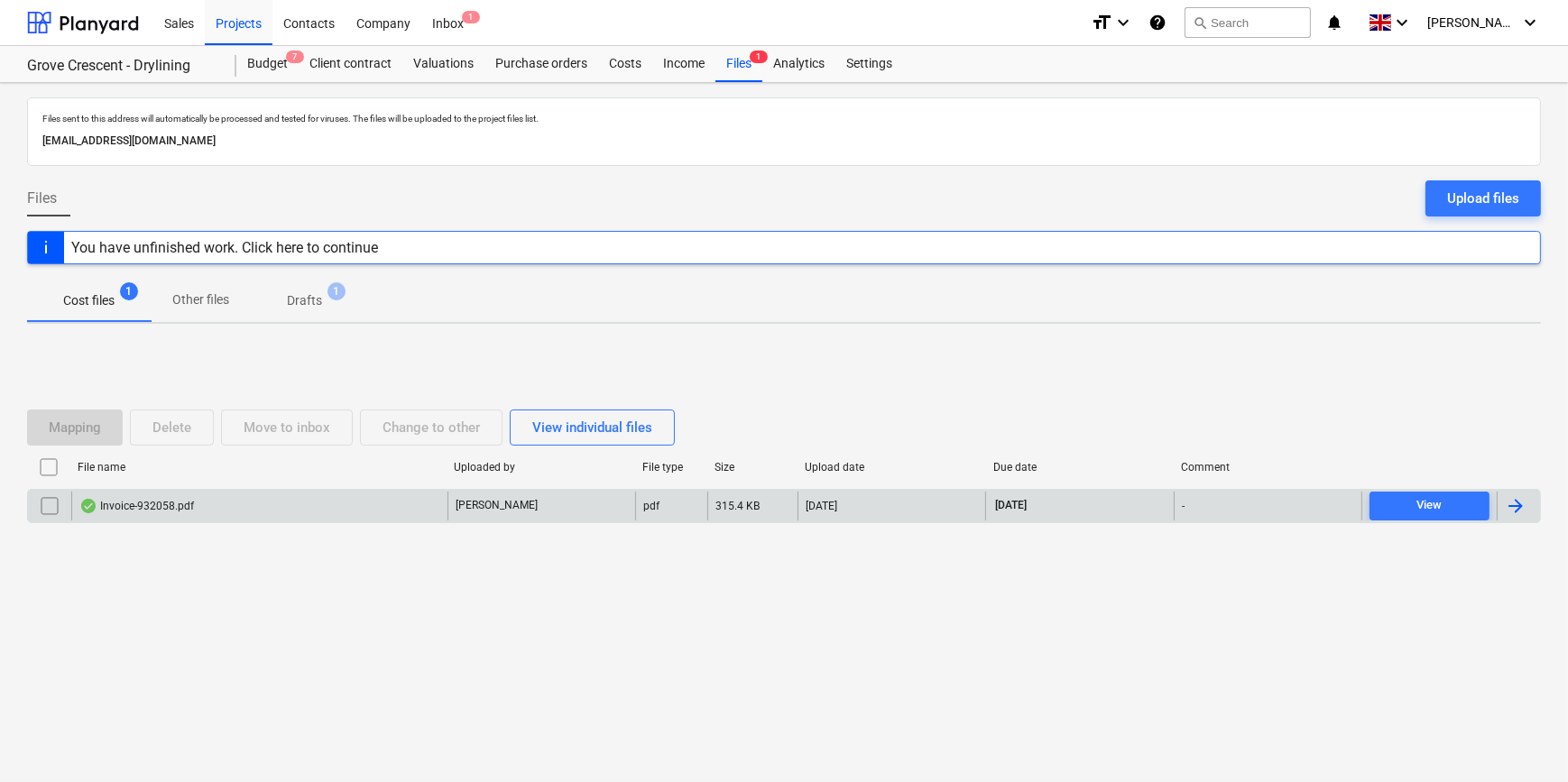
click at [1515, 501] on div at bounding box center [1516, 506] width 22 height 22
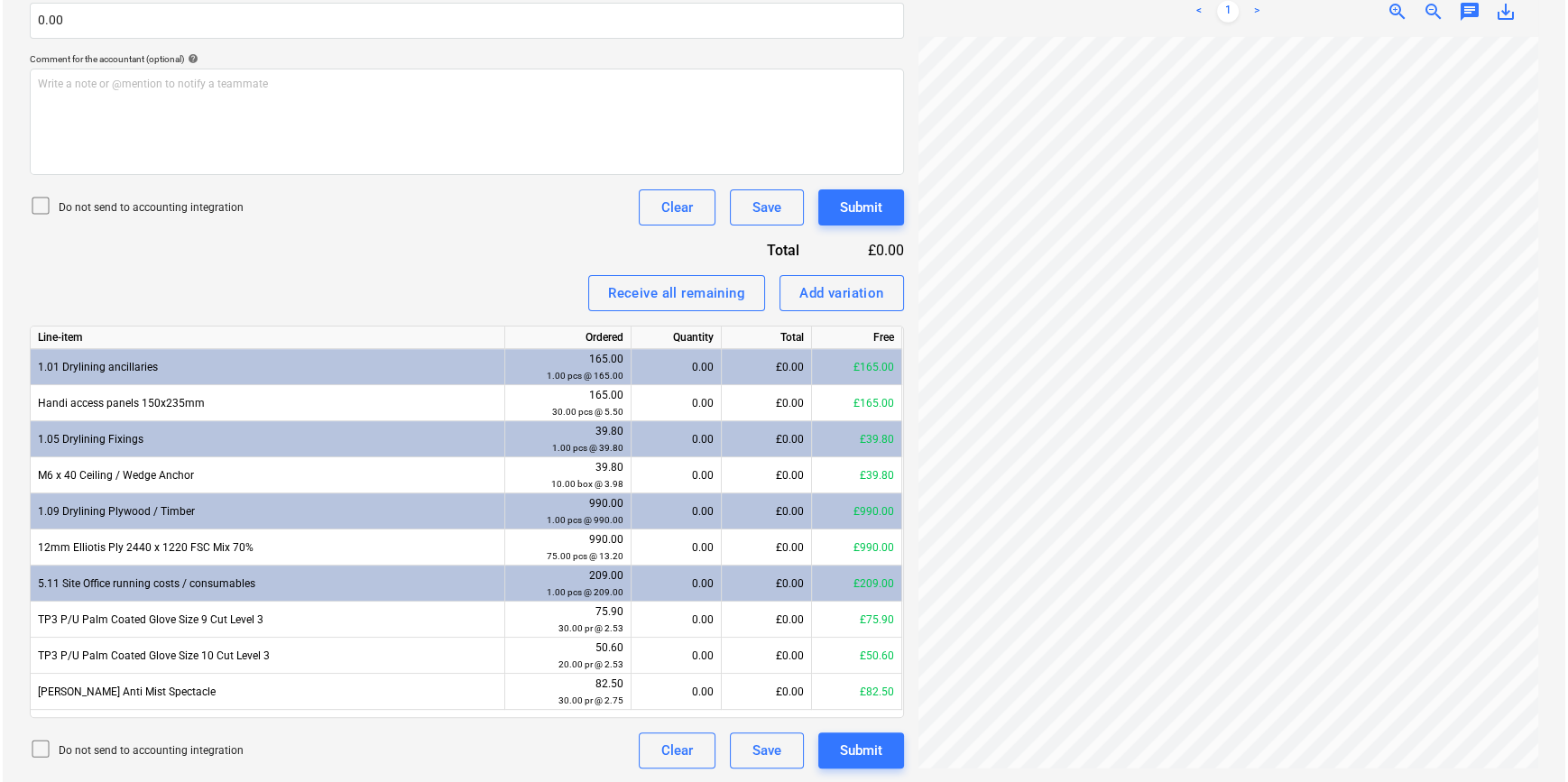
scroll to position [0, 176]
click at [677, 289] on div "Receive all remaining" at bounding box center [673, 294] width 137 height 24
click at [858, 749] on div "Submit" at bounding box center [858, 751] width 42 height 24
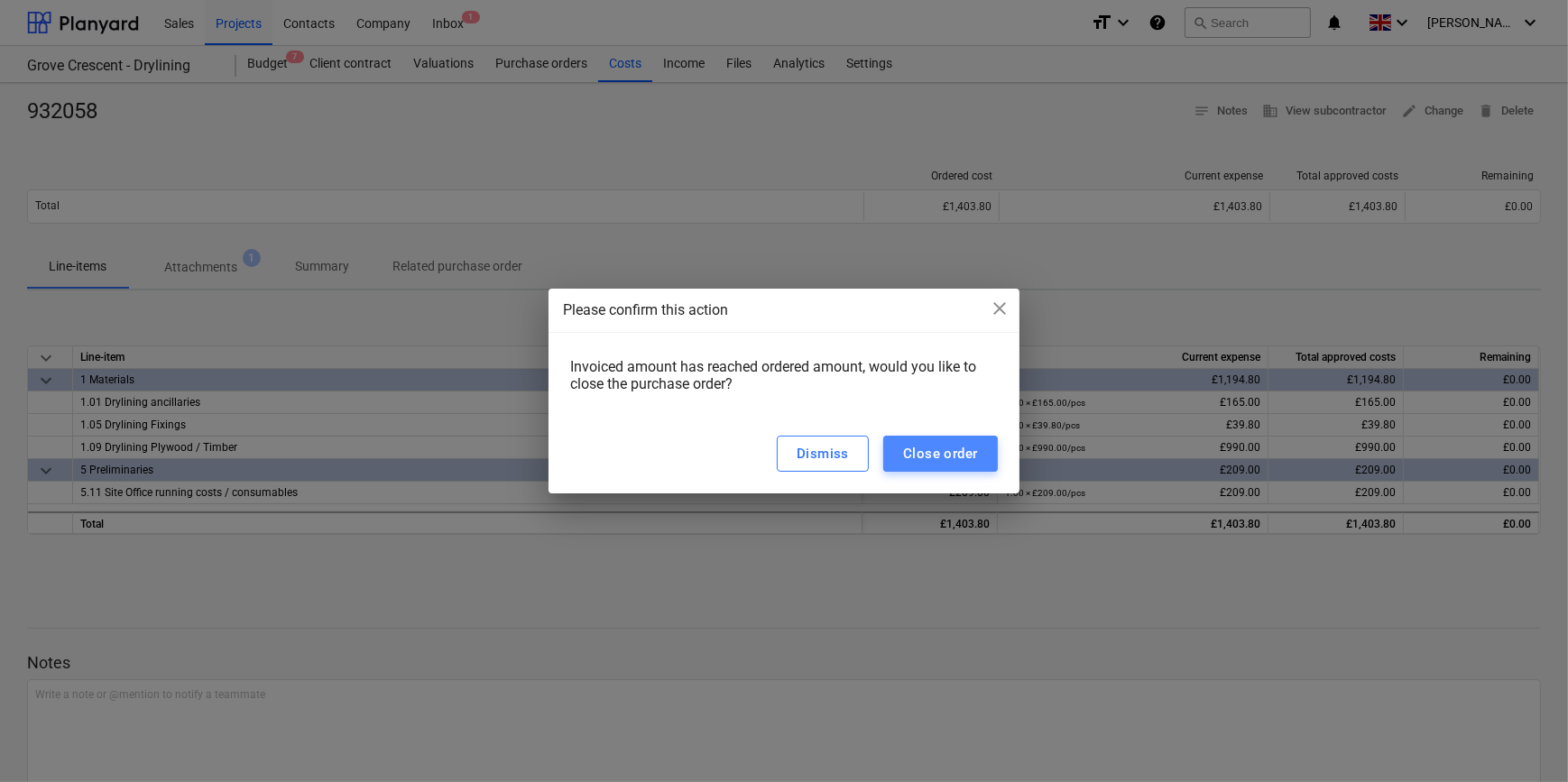
click at [940, 444] on div "Close order" at bounding box center [941, 454] width 75 height 24
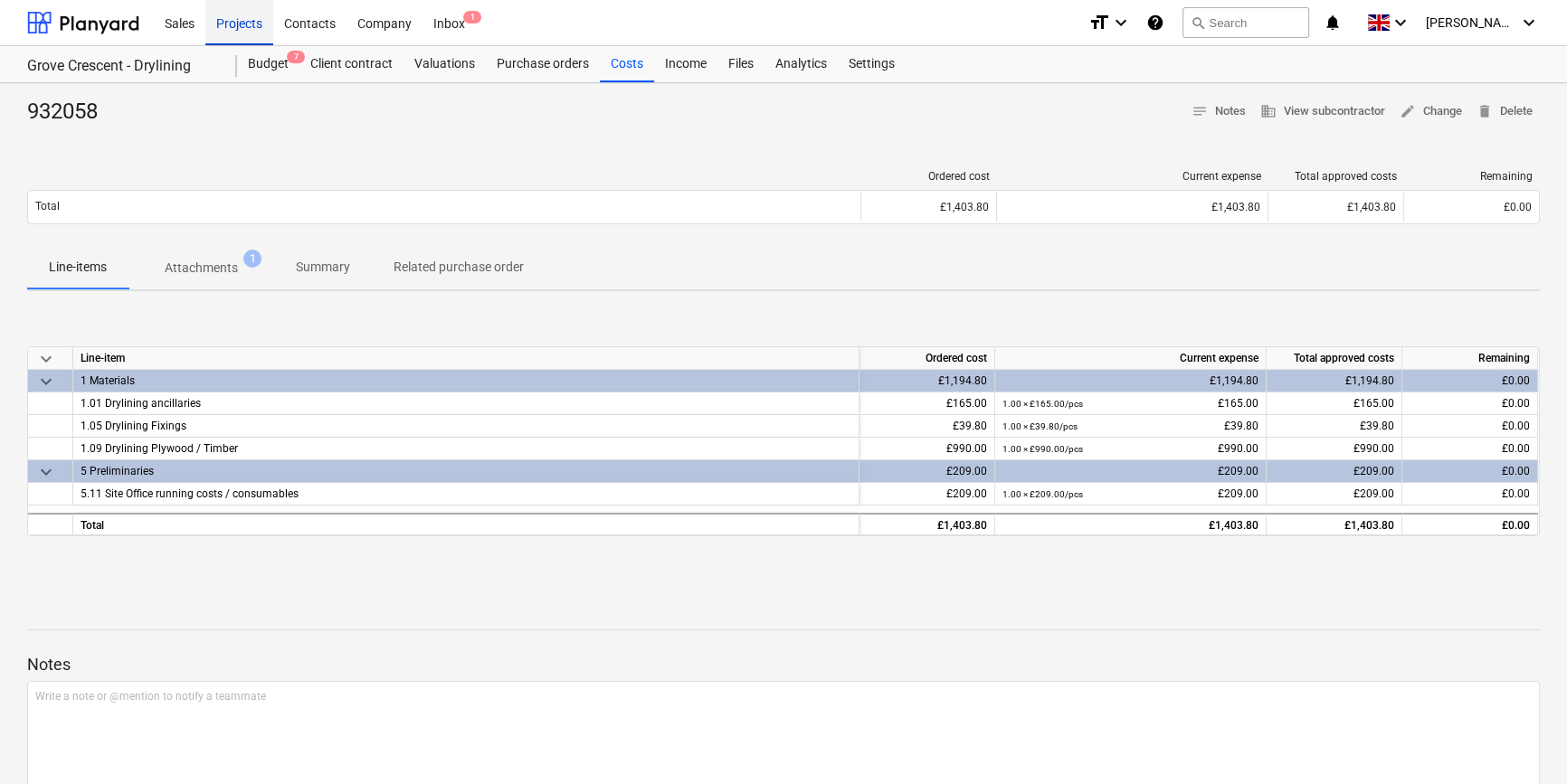
click at [239, 26] on div "Projects" at bounding box center [239, 22] width 68 height 46
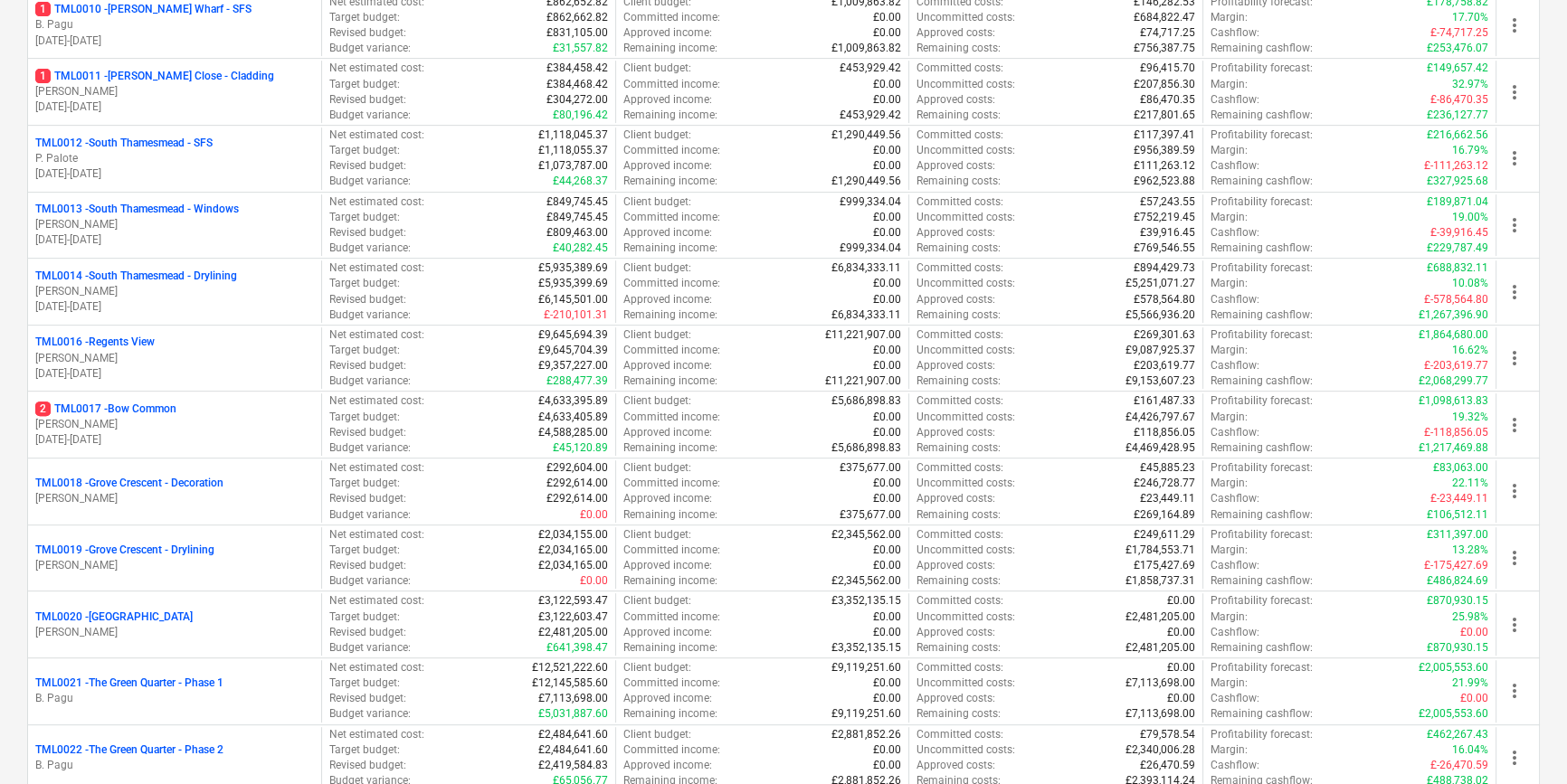
scroll to position [905, 0]
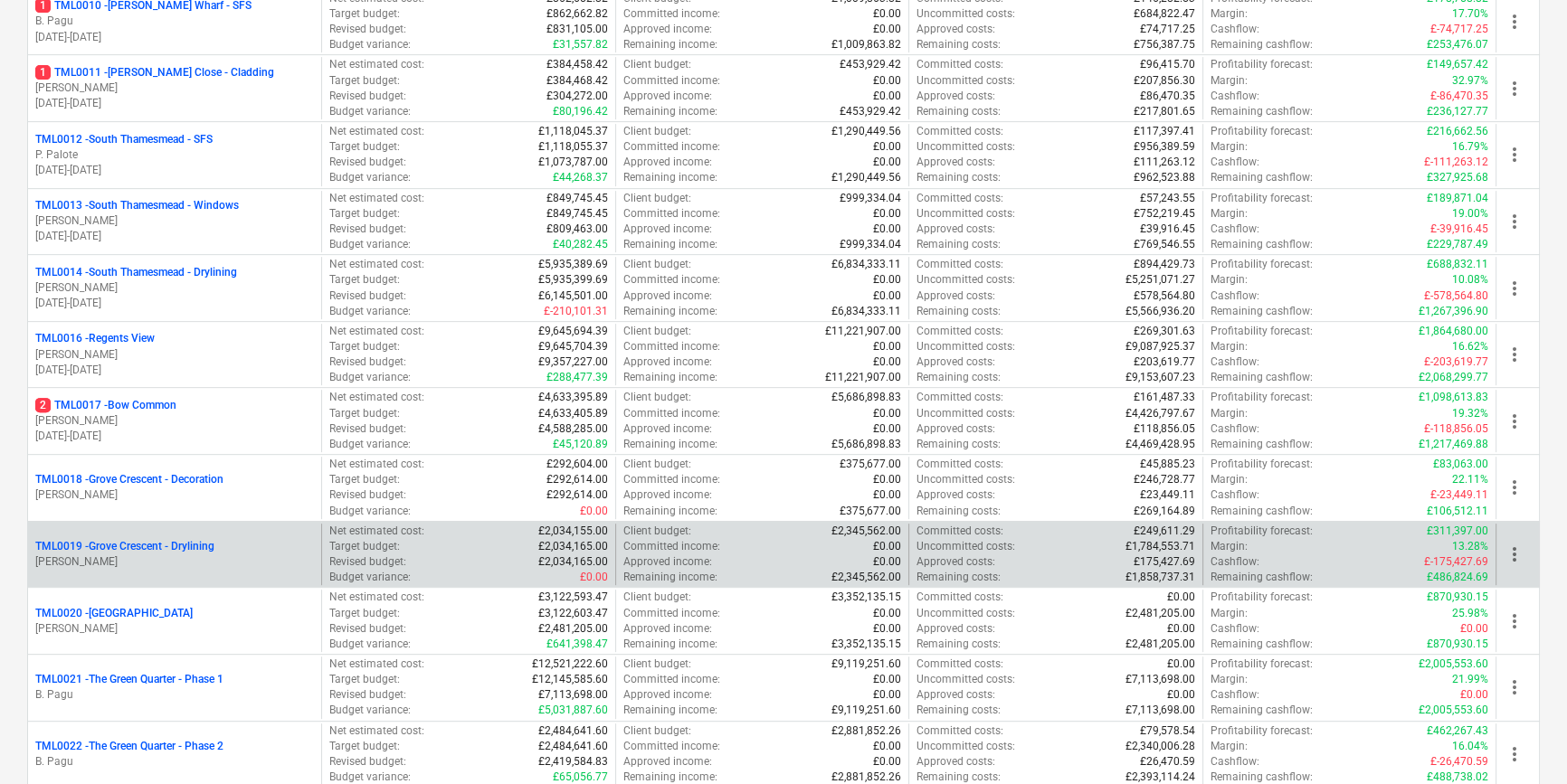
click at [229, 548] on div "TML0019 - Grove Crescent - Drylining" at bounding box center [174, 547] width 279 height 16
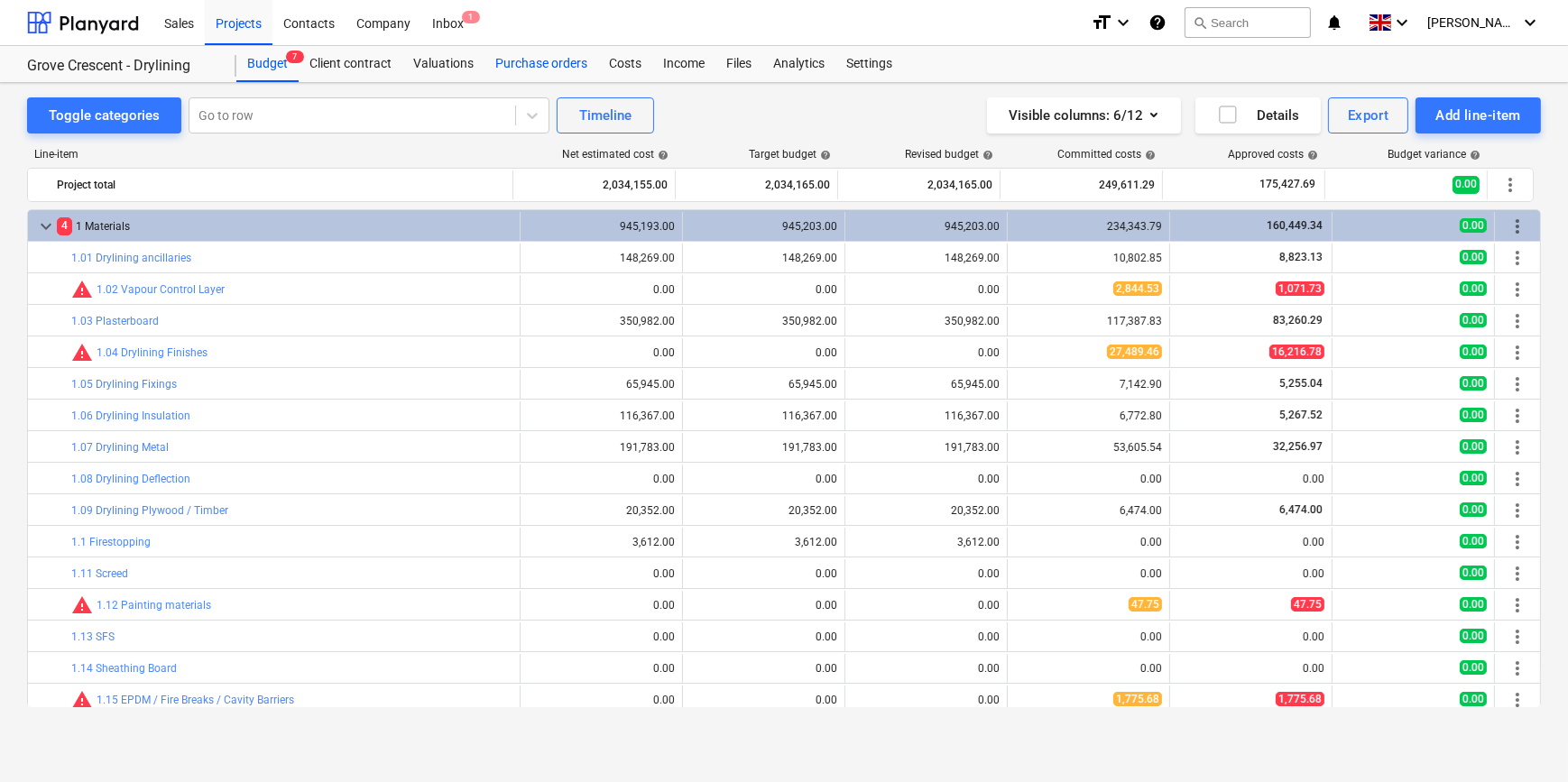
click at [539, 66] on div "Purchase orders" at bounding box center [542, 63] width 114 height 36
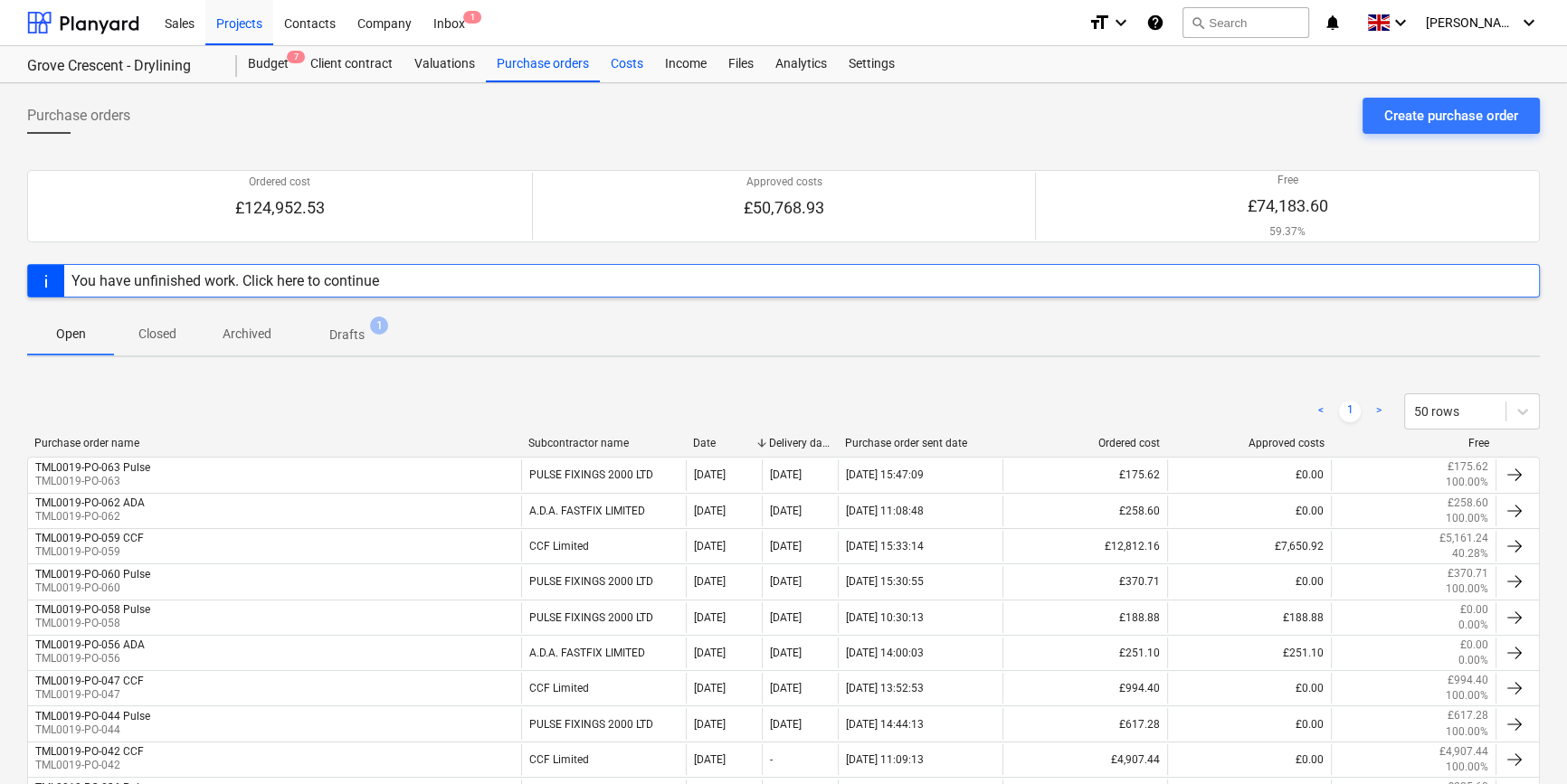
click at [621, 63] on div "Costs" at bounding box center [627, 63] width 54 height 36
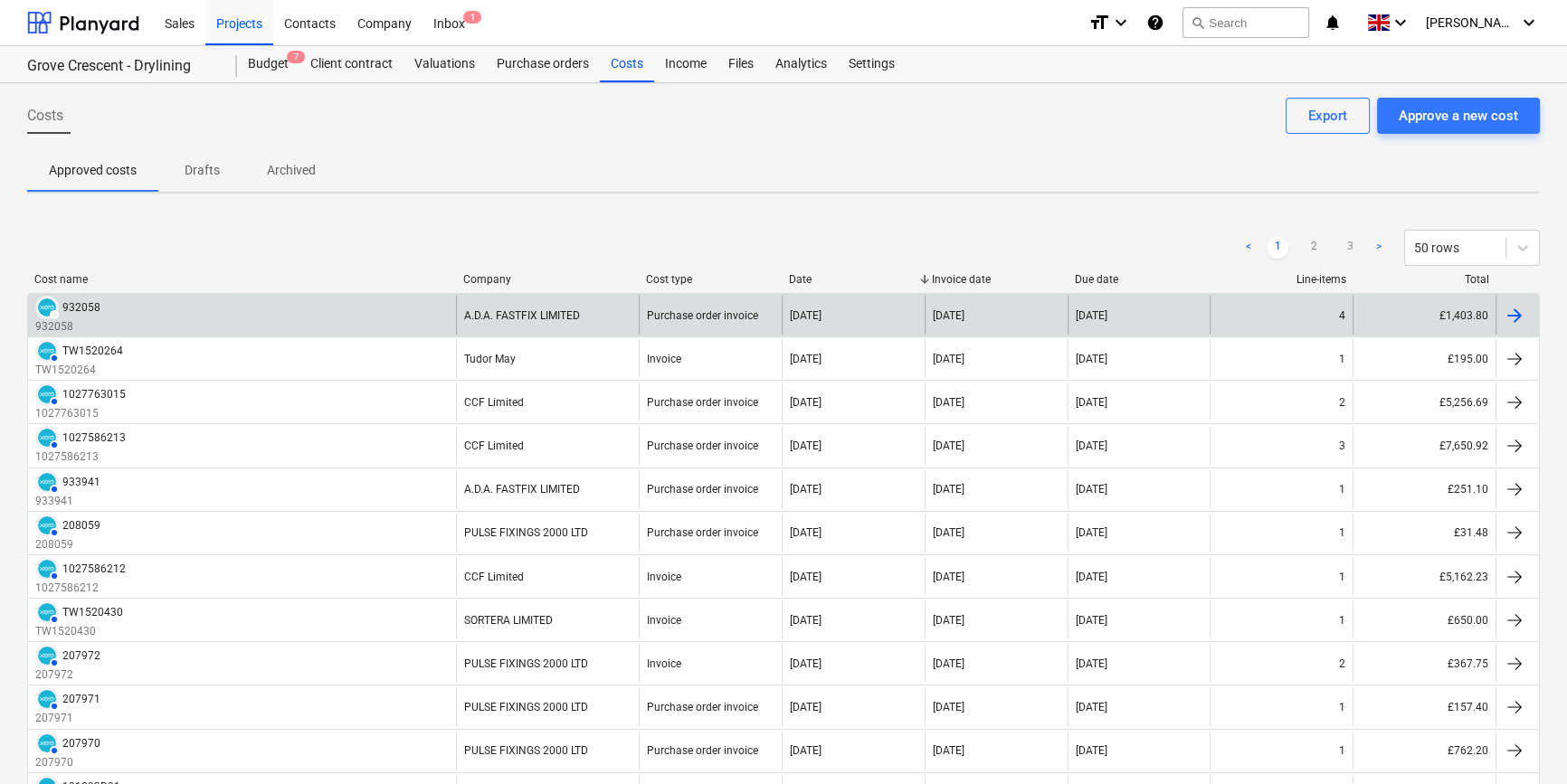
click at [1517, 310] on div at bounding box center [1515, 316] width 22 height 22
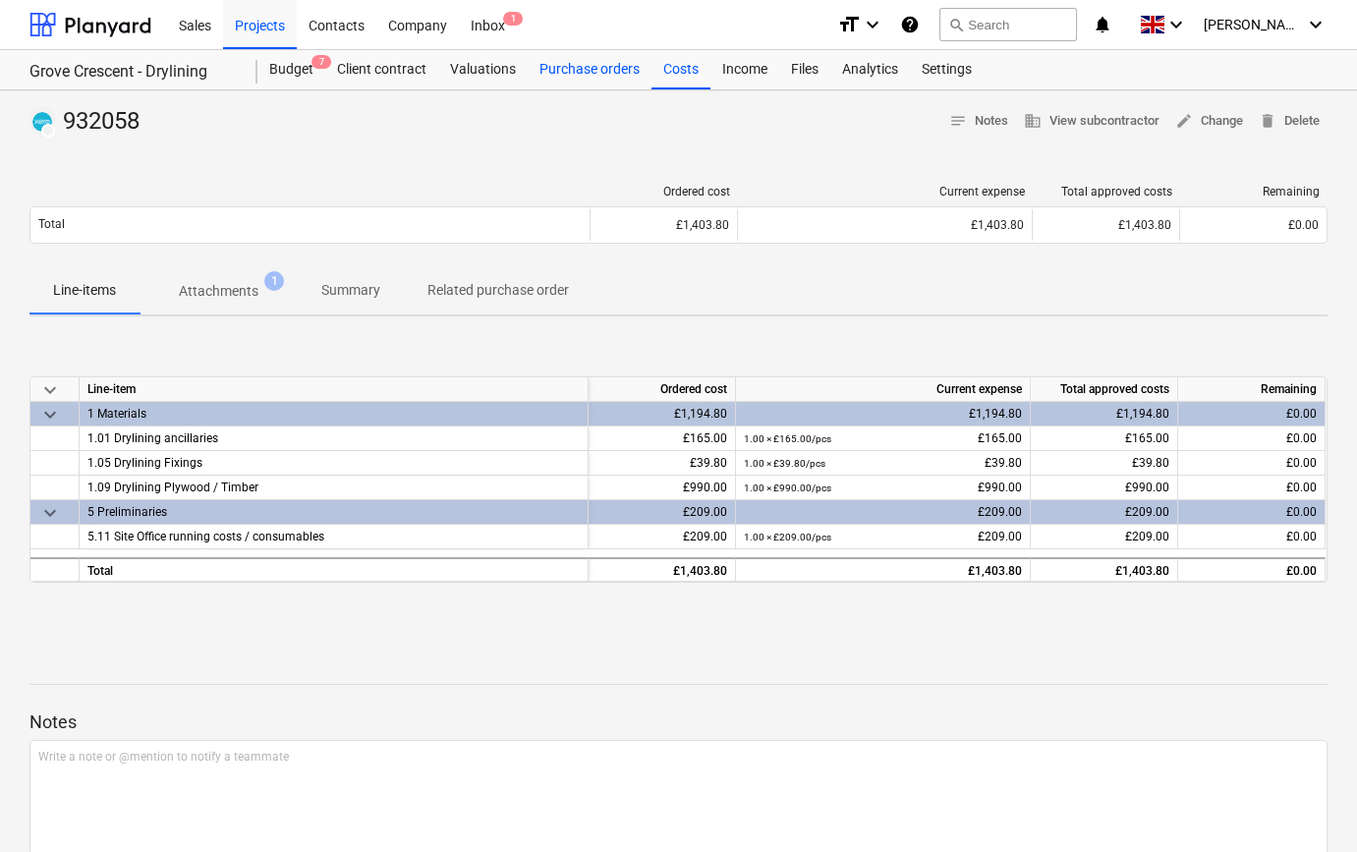
click at [557, 72] on div "Purchase orders" at bounding box center [590, 69] width 124 height 39
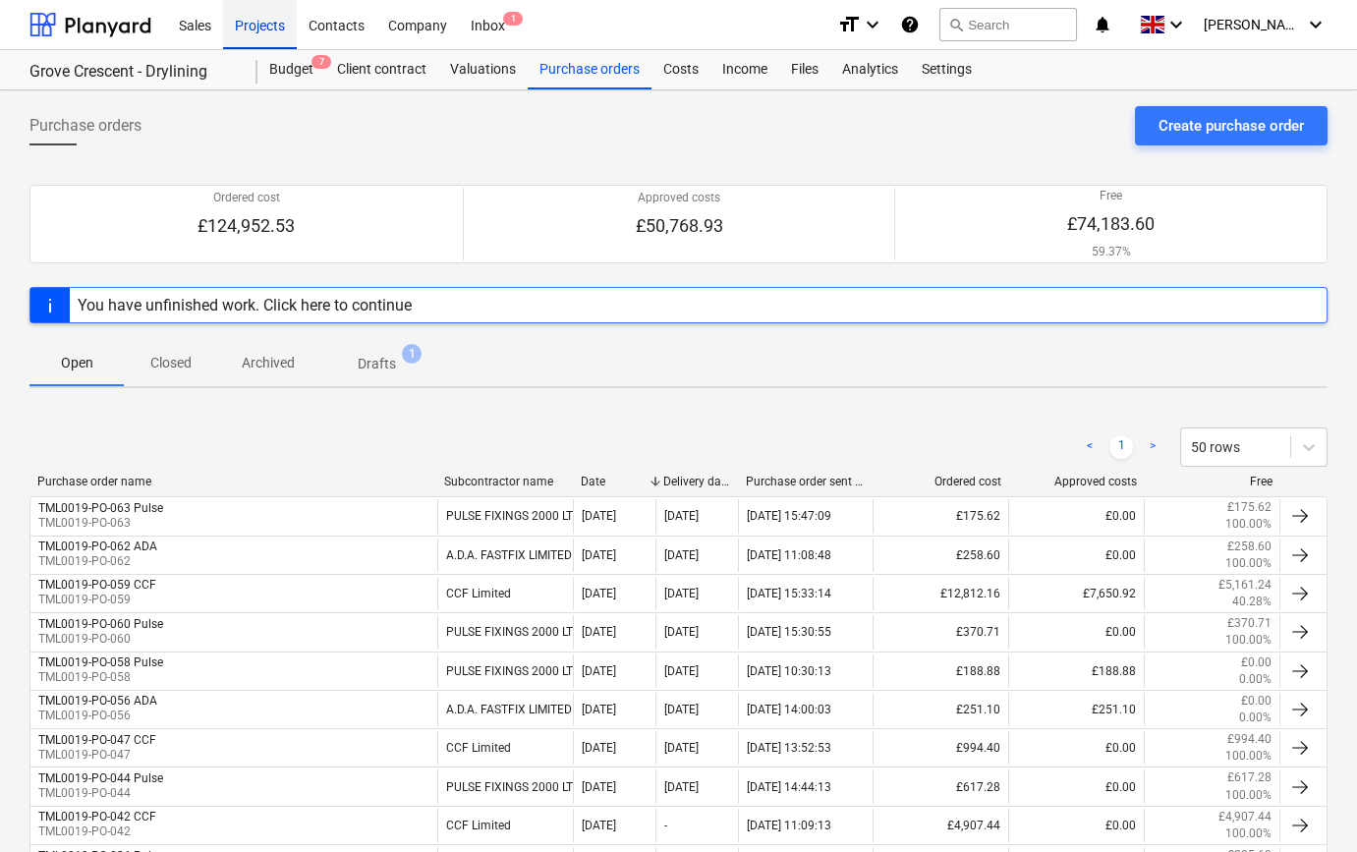
click at [243, 27] on div "Projects" at bounding box center [260, 24] width 74 height 50
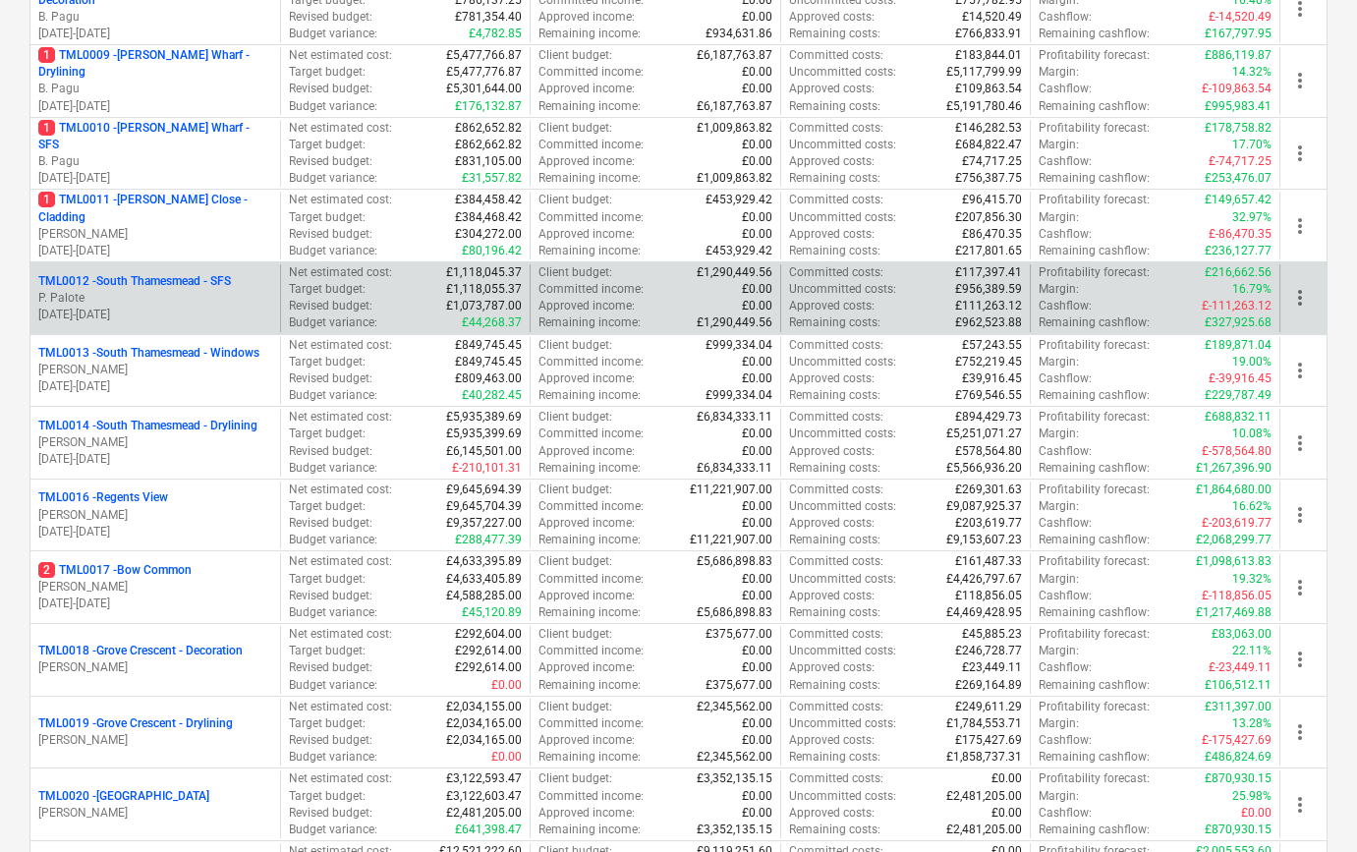
scroll to position [893, 0]
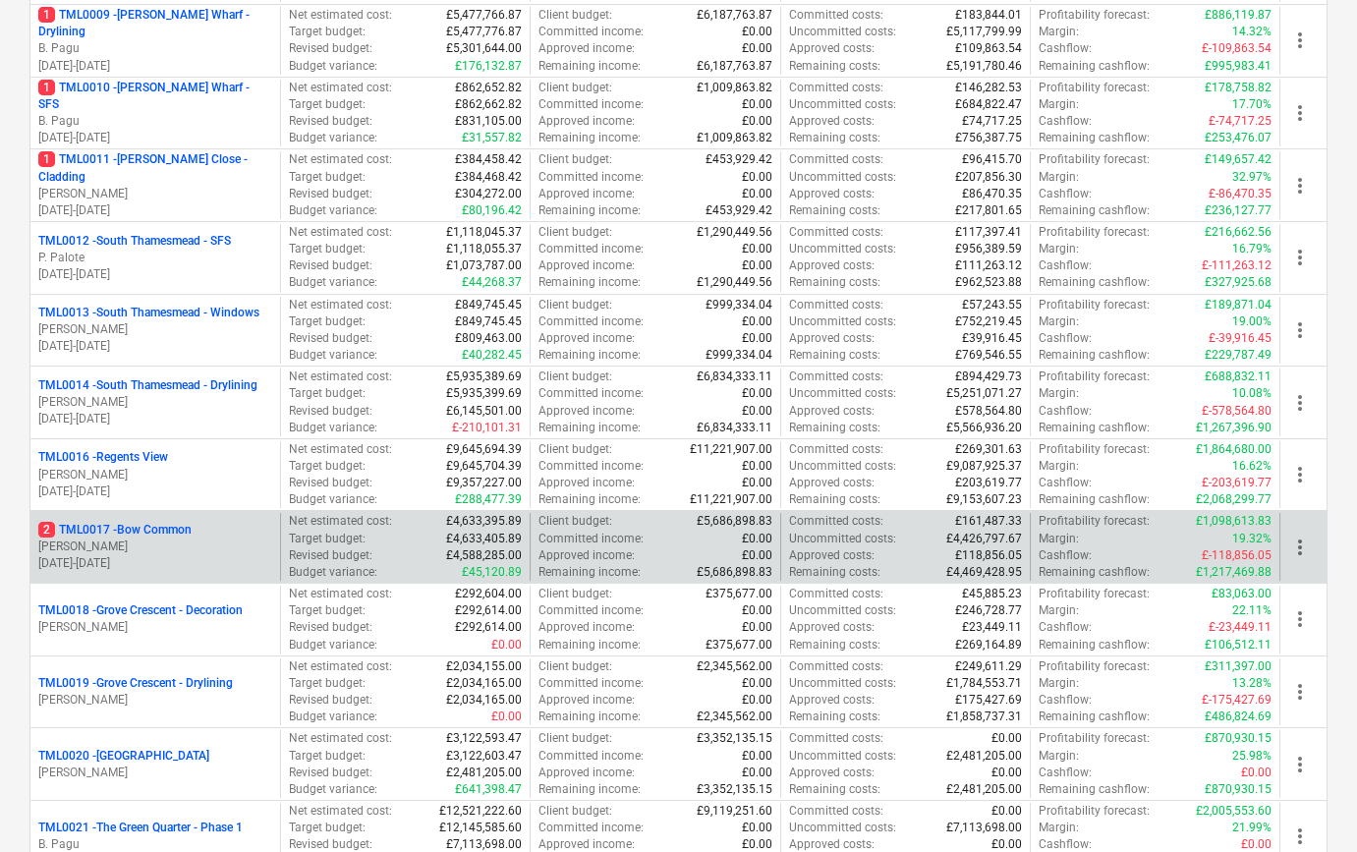
click at [197, 550] on p "[PERSON_NAME]" at bounding box center [155, 547] width 234 height 17
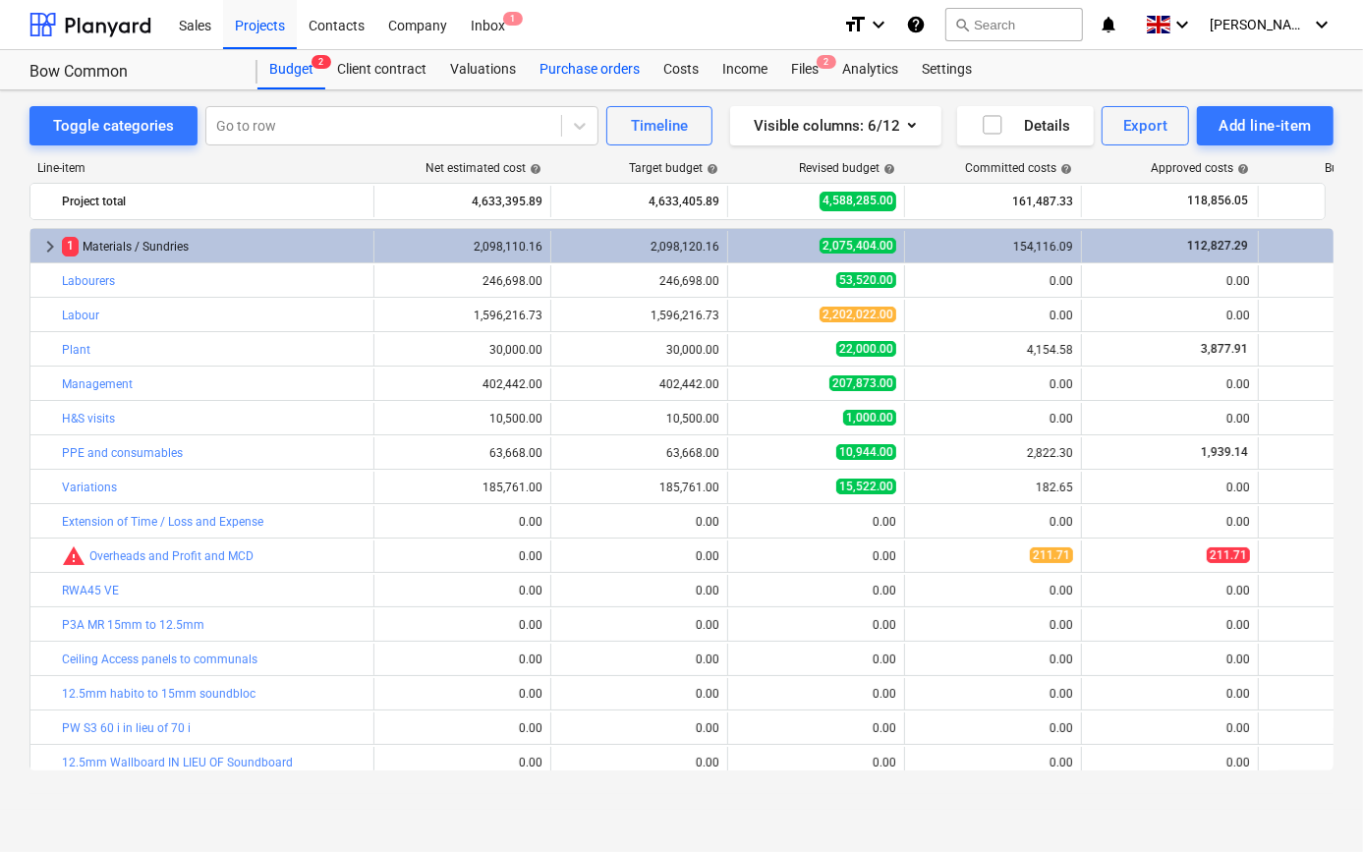
click at [550, 68] on div "Purchase orders" at bounding box center [590, 69] width 124 height 39
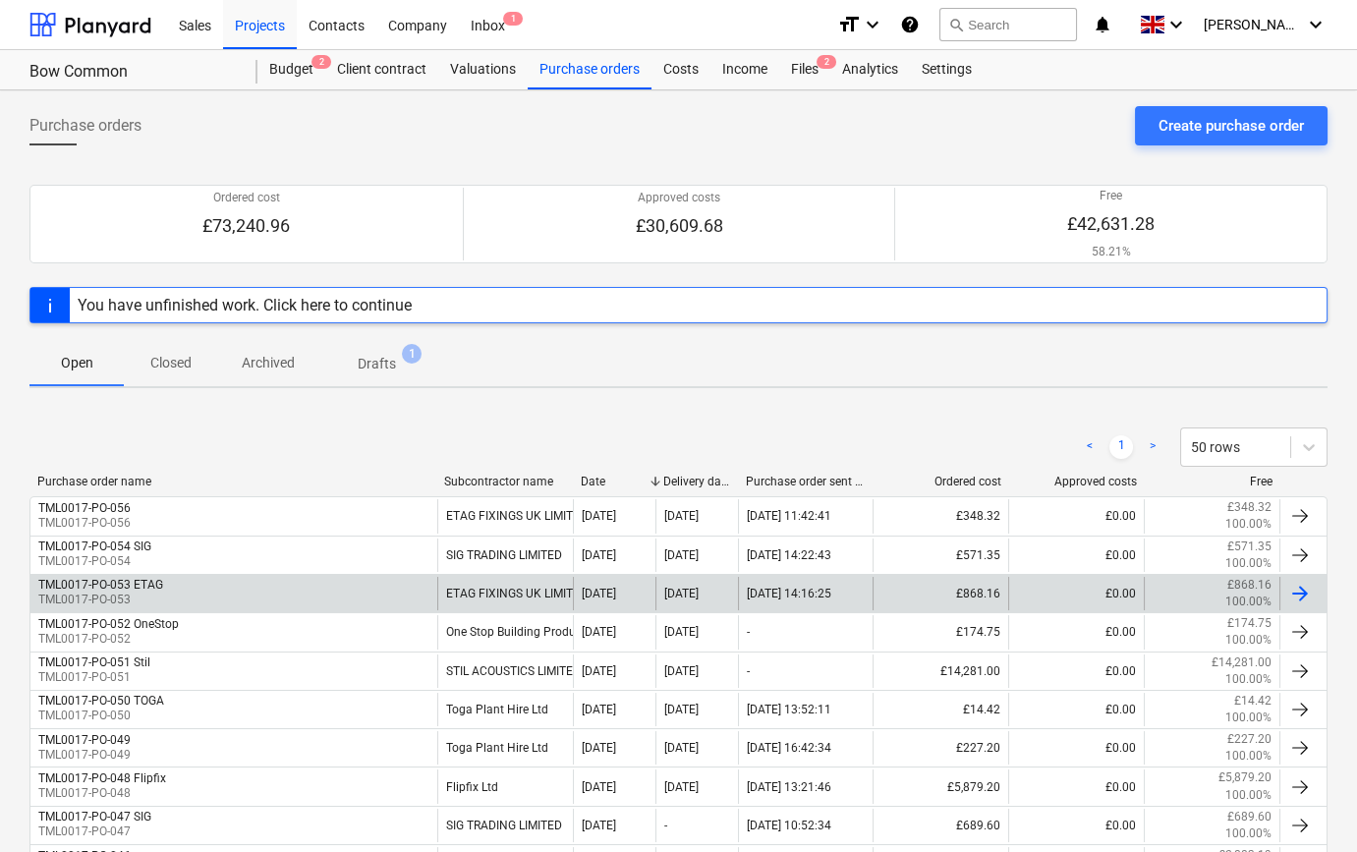
click at [245, 591] on div "TML0017-PO-053 ETAG TML0017-PO-053" at bounding box center [233, 593] width 407 height 33
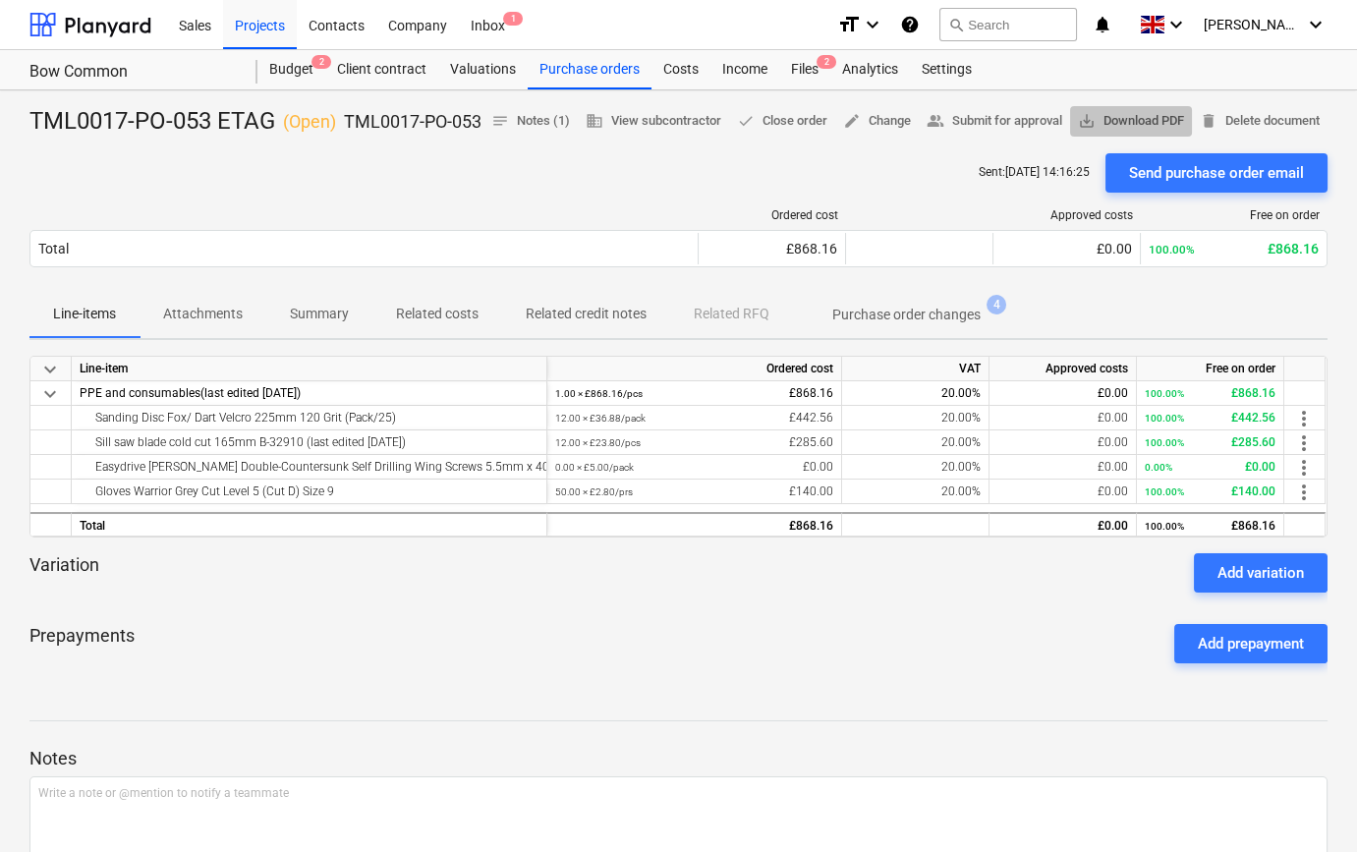
click at [1184, 119] on span "save_alt Download PDF" at bounding box center [1131, 121] width 106 height 23
click at [542, 67] on div "Purchase orders" at bounding box center [590, 69] width 124 height 39
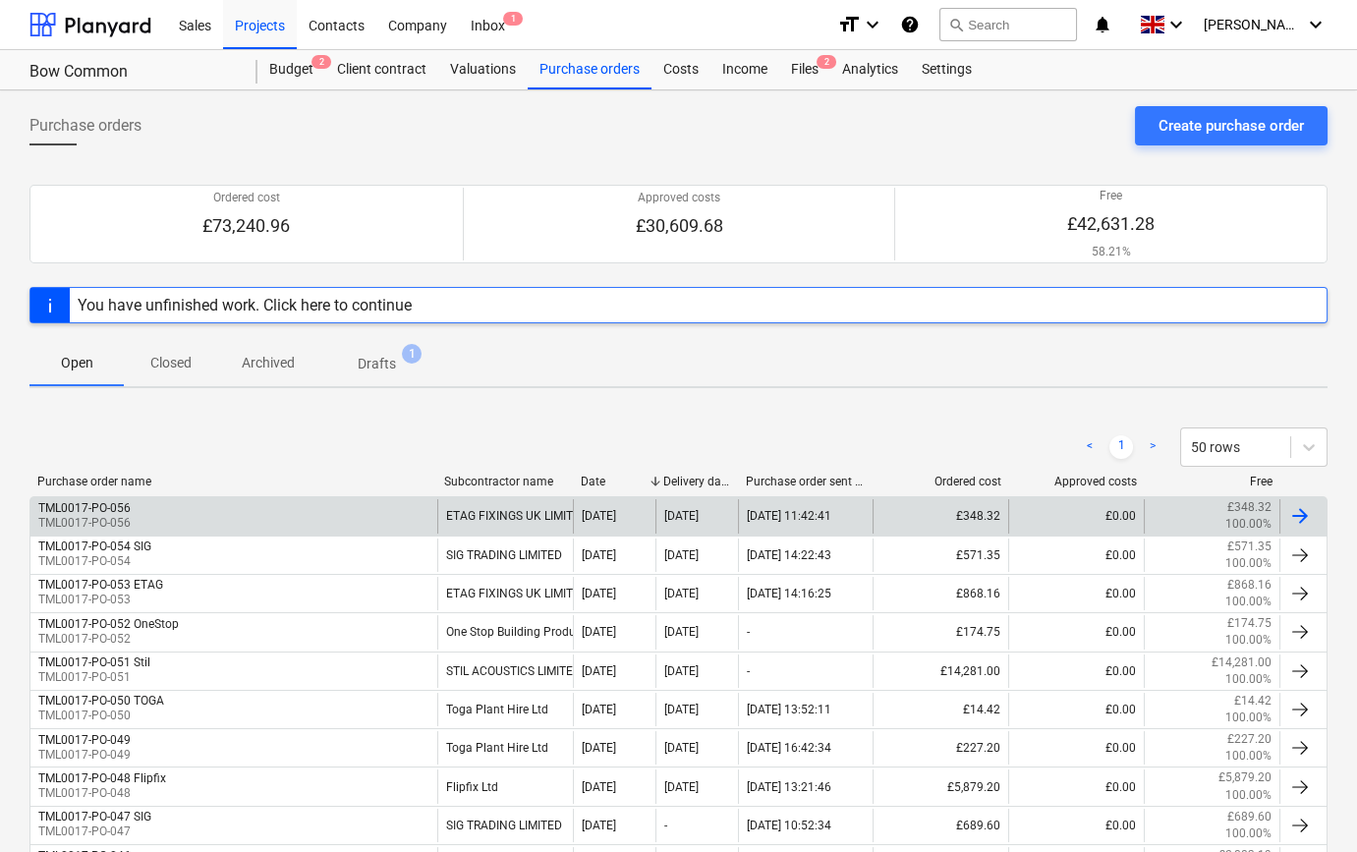
click at [261, 512] on div "TML0017-PO-056 TML0017-PO-056" at bounding box center [233, 515] width 407 height 33
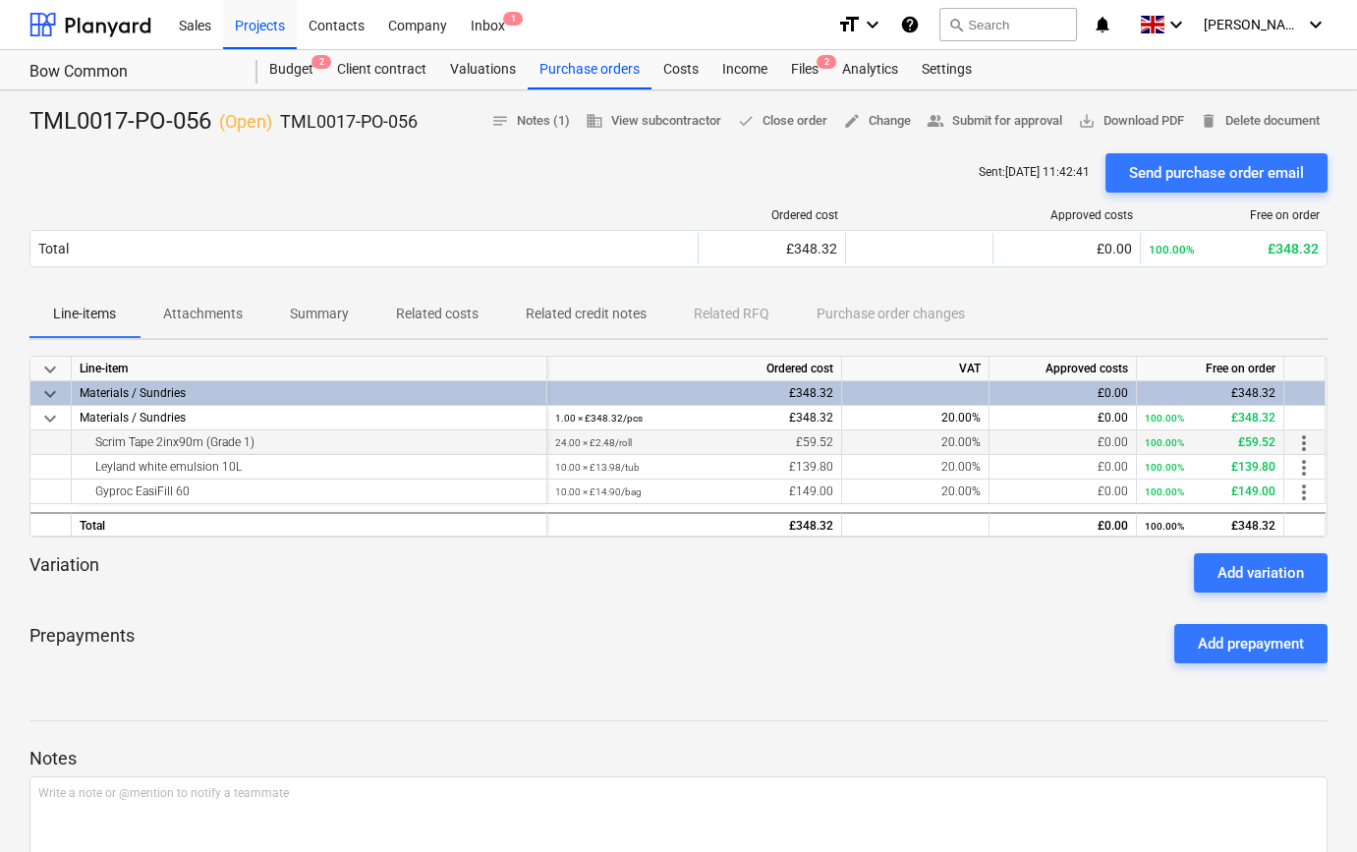
click at [263, 442] on div "Scrim Tape 2inx90m (Grade 1)" at bounding box center [309, 442] width 459 height 24
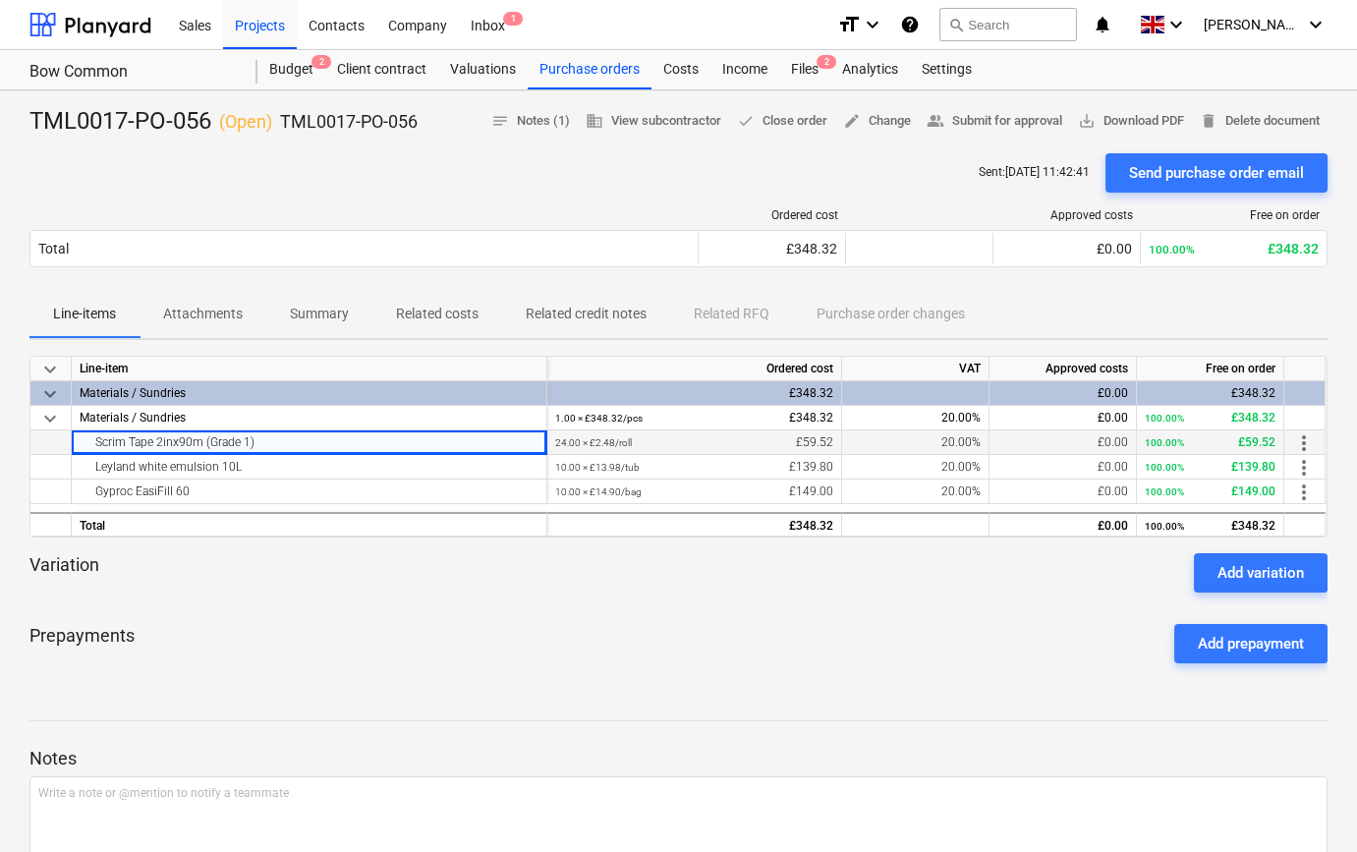
drag, startPoint x: 255, startPoint y: 442, endPoint x: 93, endPoint y: 442, distance: 162.1
click at [93, 442] on div "Scrim Tape 2inx90m (Grade 1)" at bounding box center [309, 442] width 459 height 24
copy div "Scrim Tape 2inx90m (Grade 1)"
click at [248, 471] on div "Leyland white emulsion 10L" at bounding box center [309, 467] width 459 height 24
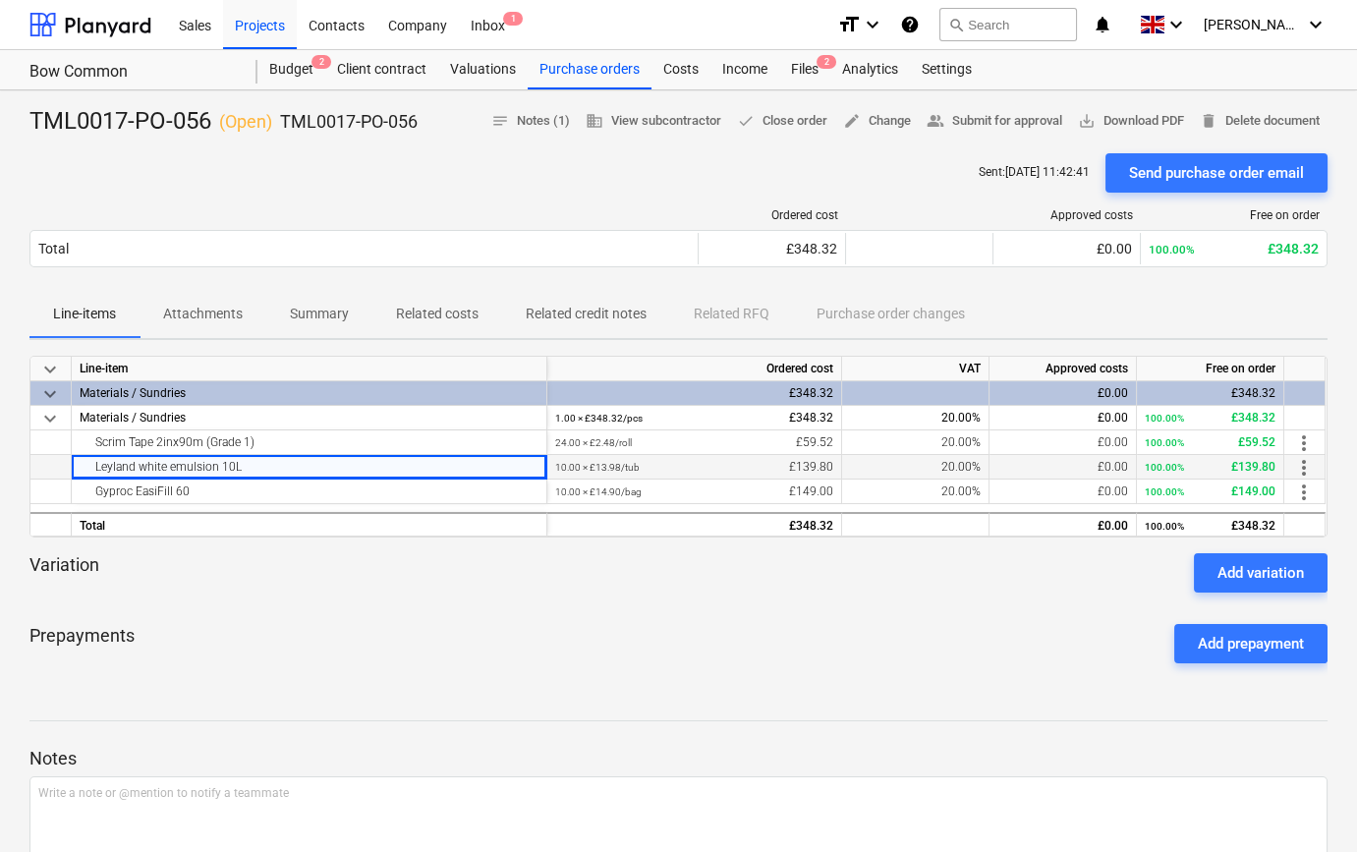
drag, startPoint x: 247, startPoint y: 464, endPoint x: 91, endPoint y: 464, distance: 155.3
click at [91, 464] on div "Leyland white emulsion 10L" at bounding box center [309, 467] width 459 height 24
copy div "Leyland white emulsion 10L"
click at [198, 490] on div "Gyproc EasiFill 60" at bounding box center [309, 492] width 459 height 24
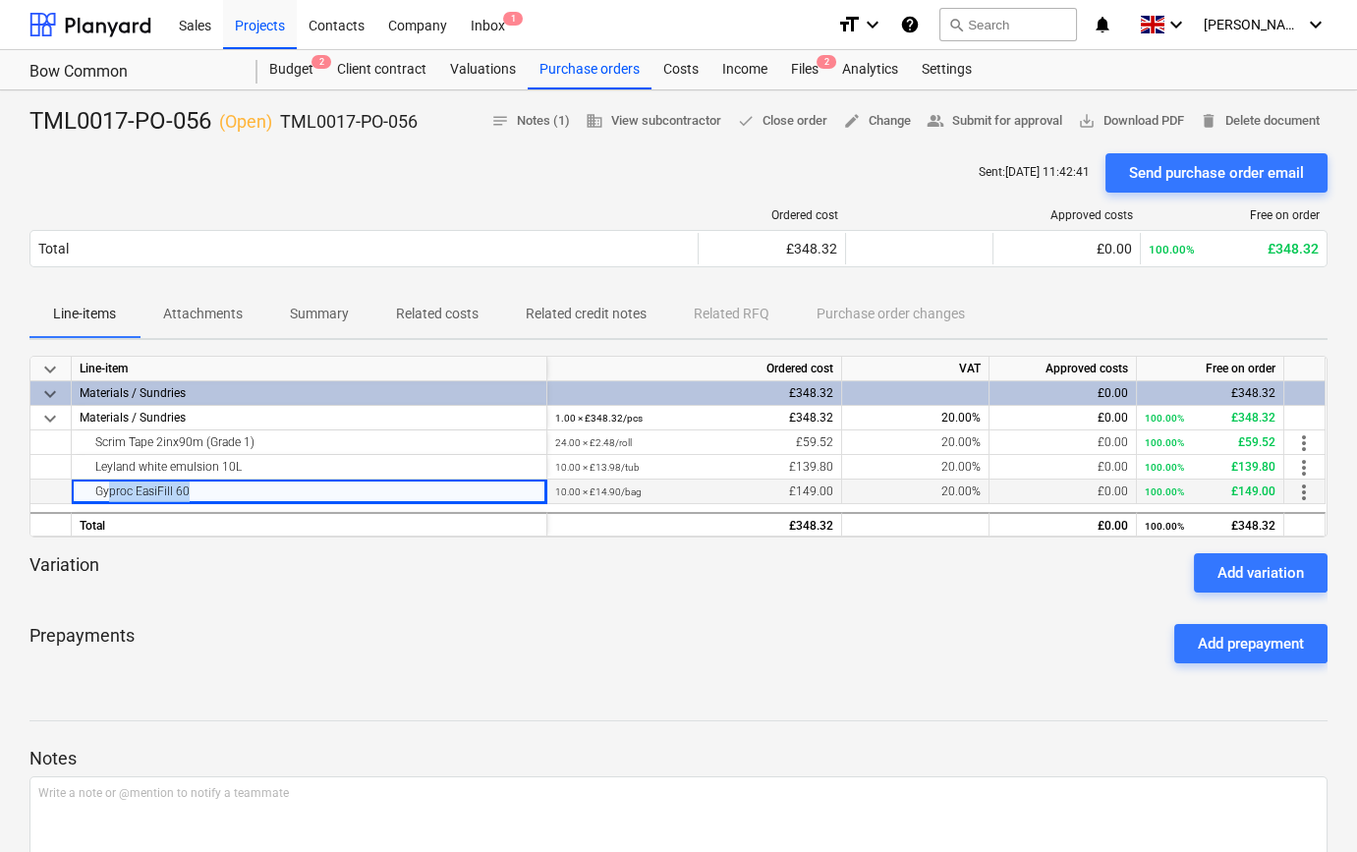
drag, startPoint x: 198, startPoint y: 490, endPoint x: 106, endPoint y: 497, distance: 91.6
click at [106, 497] on div "Gyproc EasiFill 60" at bounding box center [309, 492] width 459 height 24
copy div "Gyproc EasiFill 60"
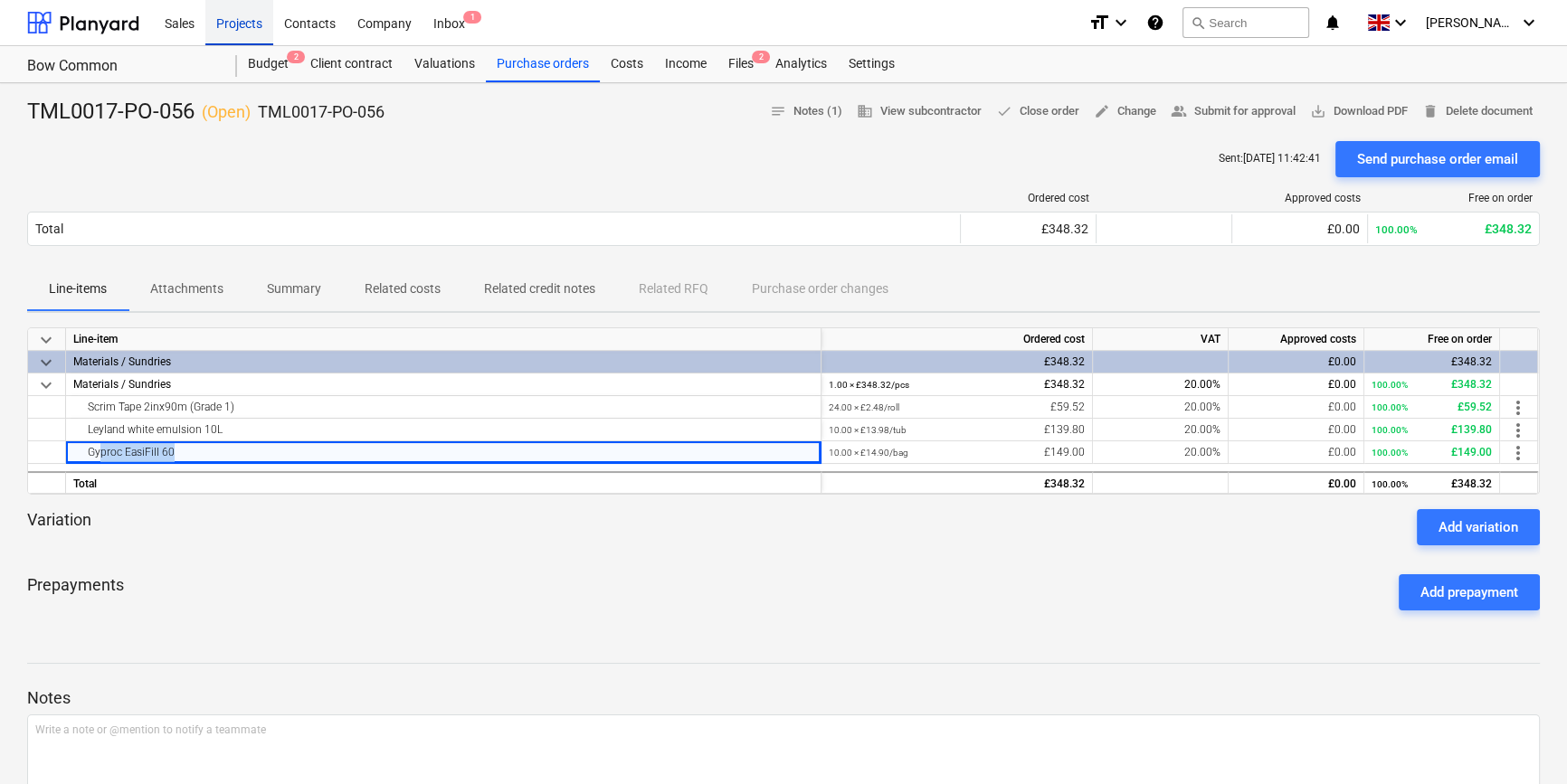
click at [253, 19] on div "Projects" at bounding box center [239, 22] width 68 height 46
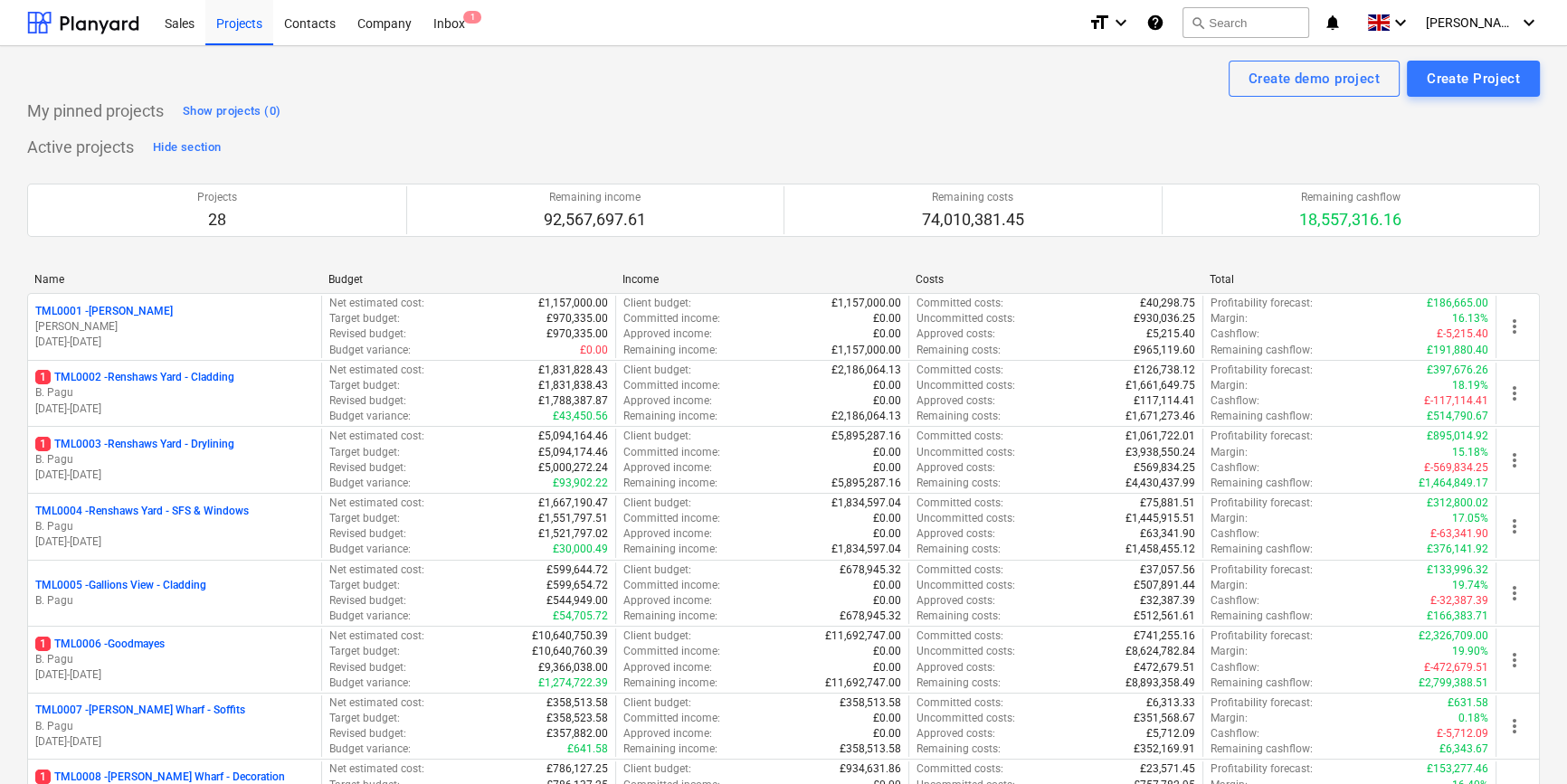
click at [169, 652] on p "B. Pagu" at bounding box center [174, 660] width 279 height 16
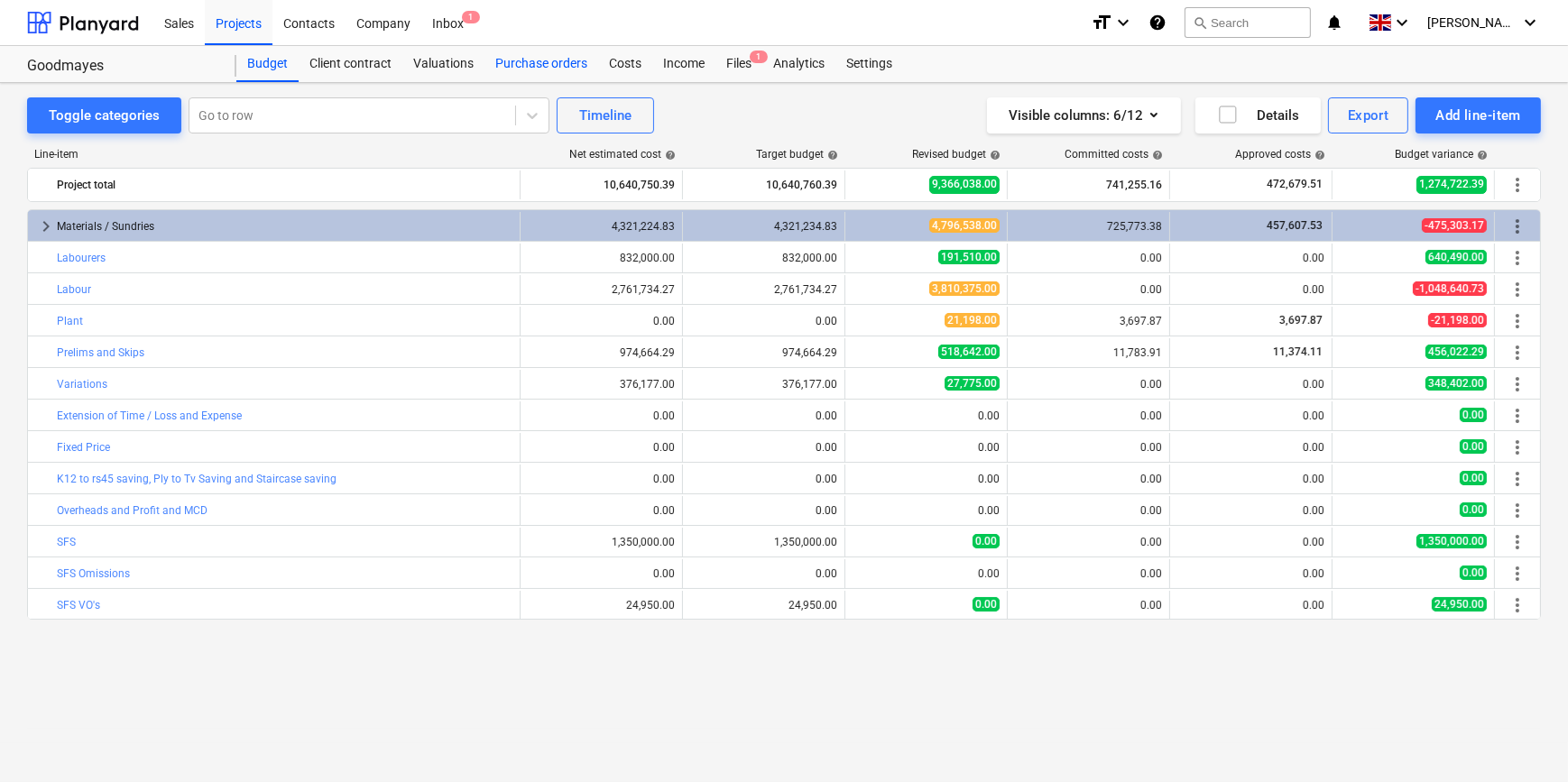
click at [521, 63] on div "Purchase orders" at bounding box center [542, 63] width 114 height 36
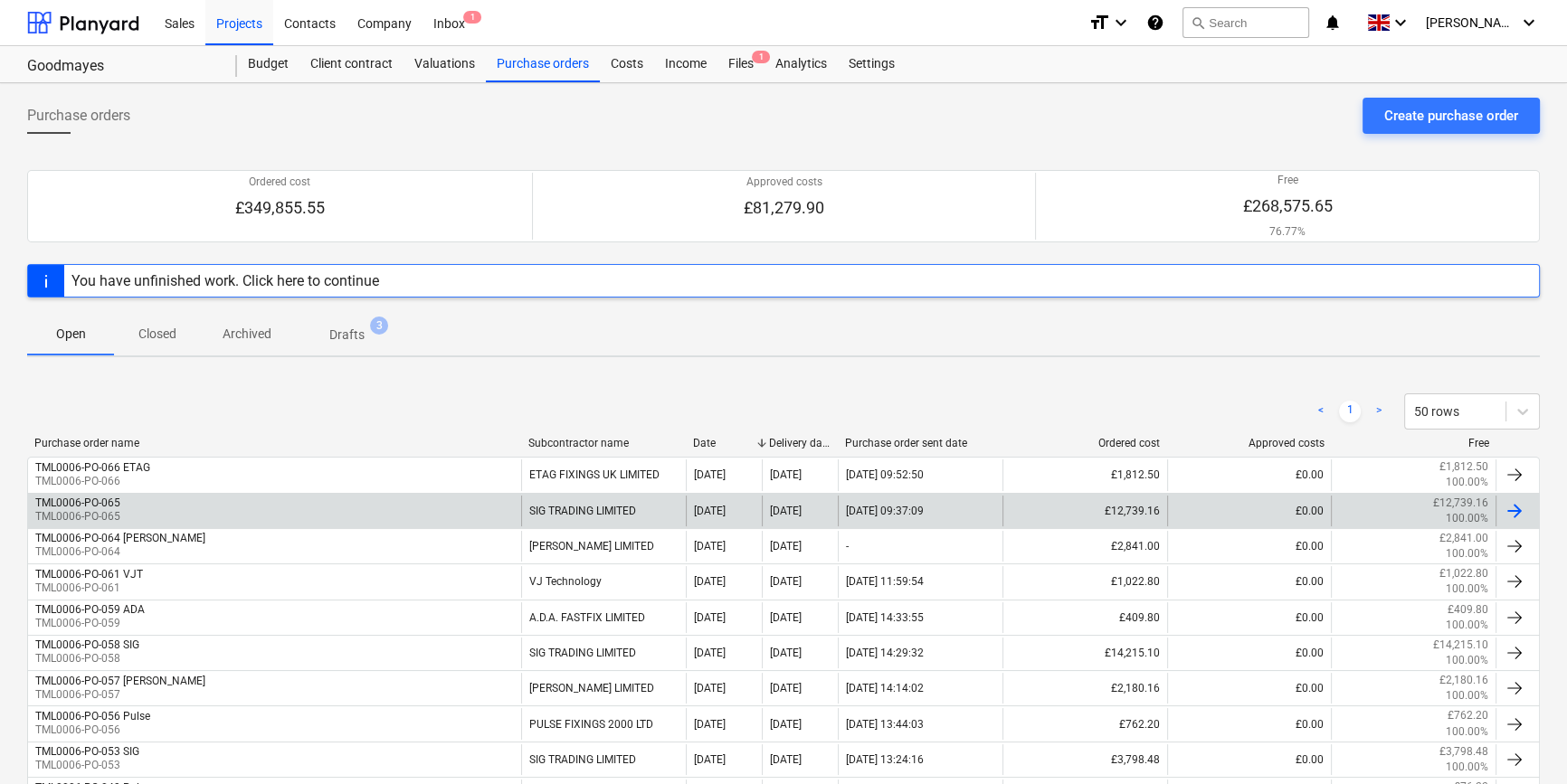
click at [1519, 509] on div at bounding box center [1515, 511] width 22 height 22
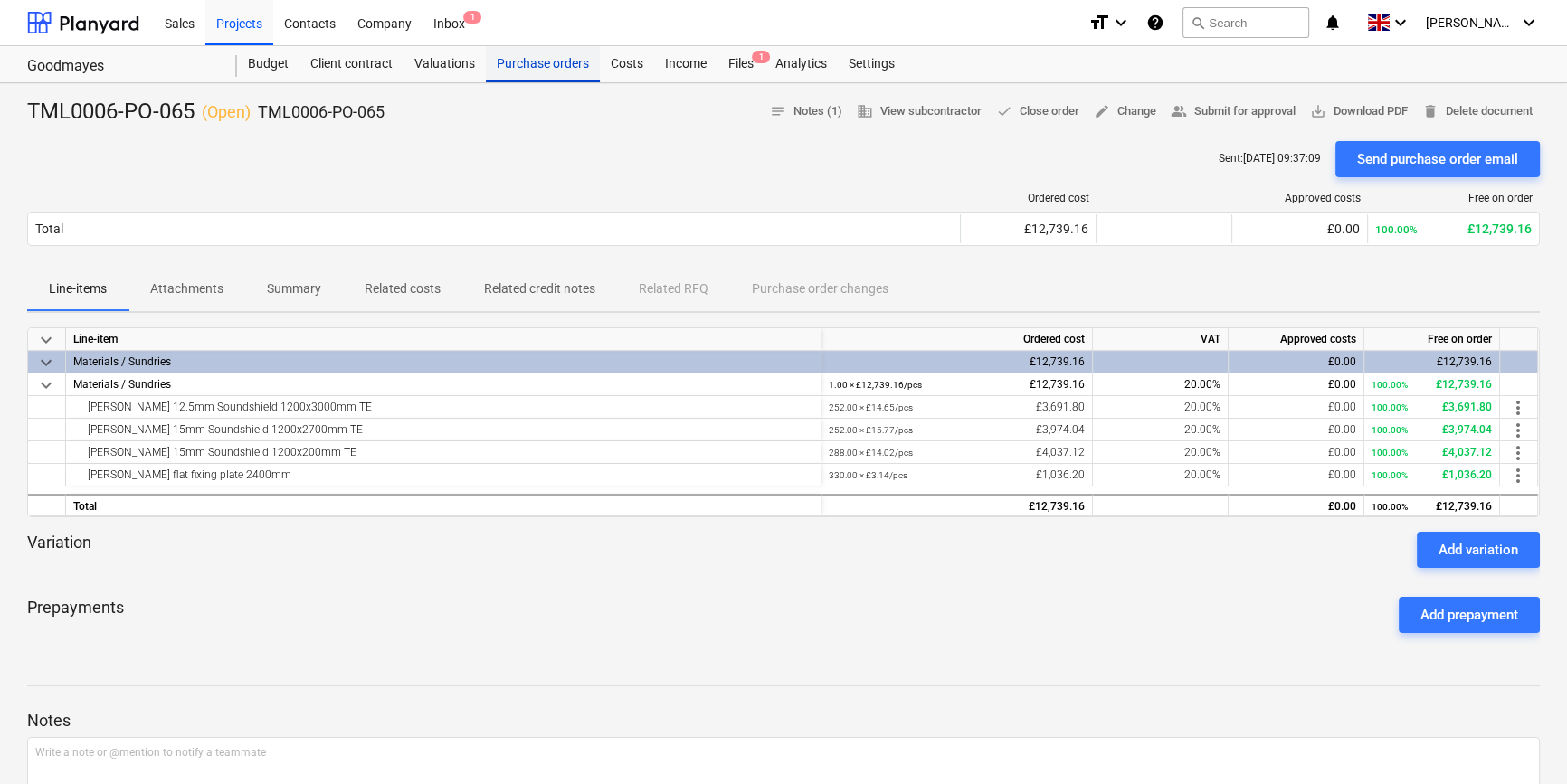
click at [552, 64] on div "Purchase orders" at bounding box center [543, 63] width 114 height 36
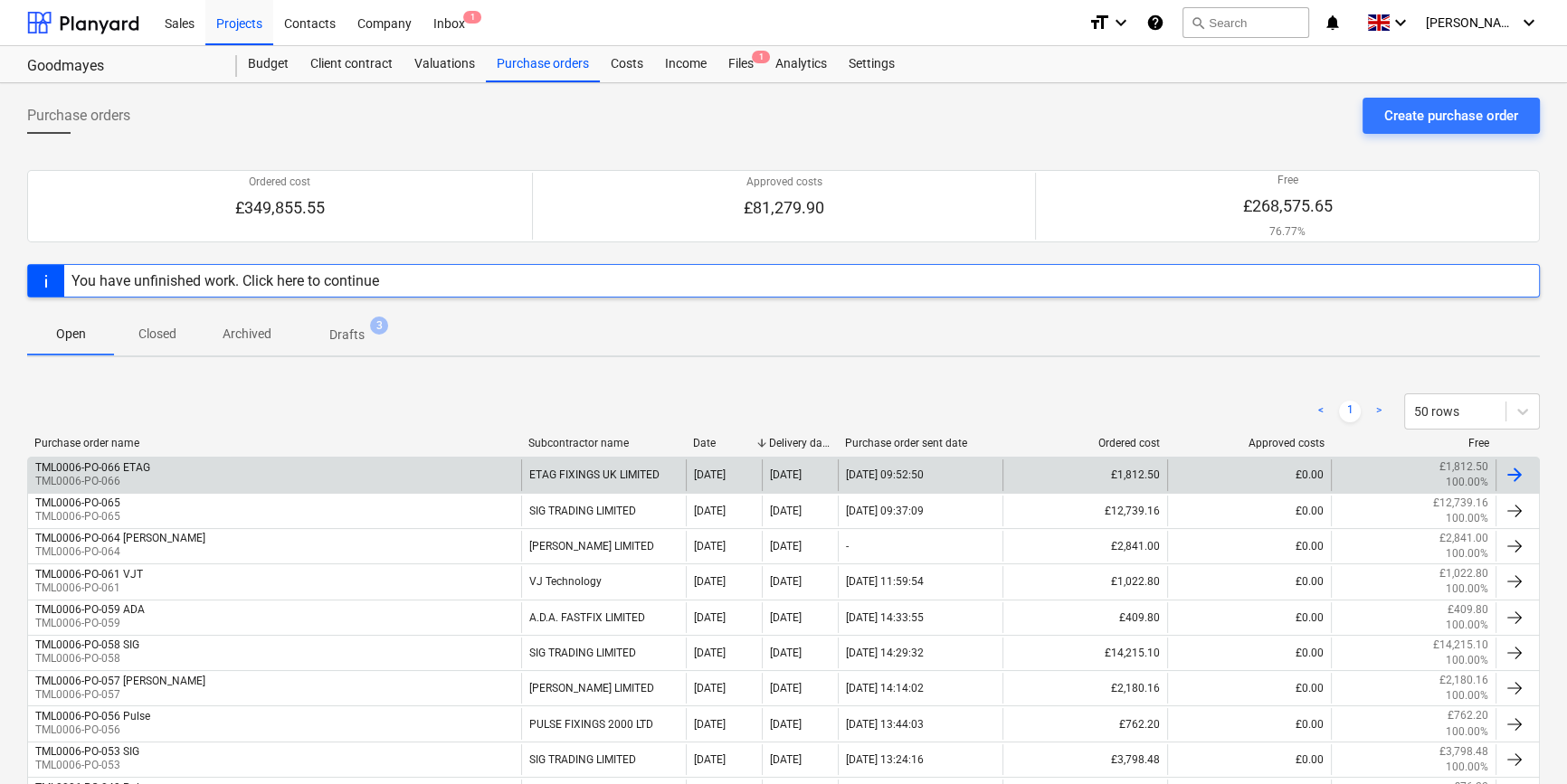
click at [1524, 467] on div at bounding box center [1515, 475] width 22 height 22
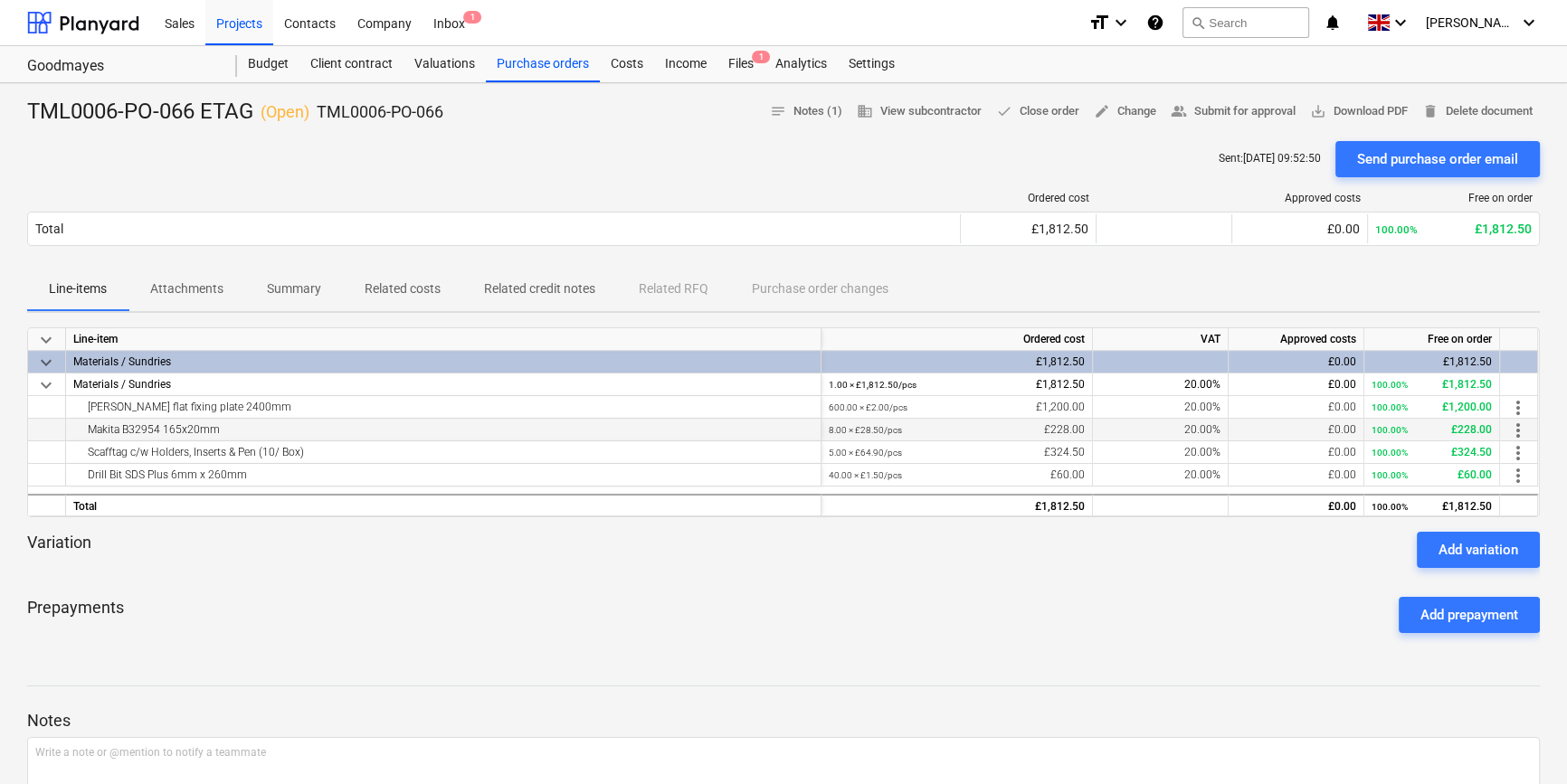
drag, startPoint x: 213, startPoint y: 429, endPoint x: 87, endPoint y: 425, distance: 126.1
click at [87, 425] on div "Makita B32954 165x20mm" at bounding box center [444, 430] width 740 height 22
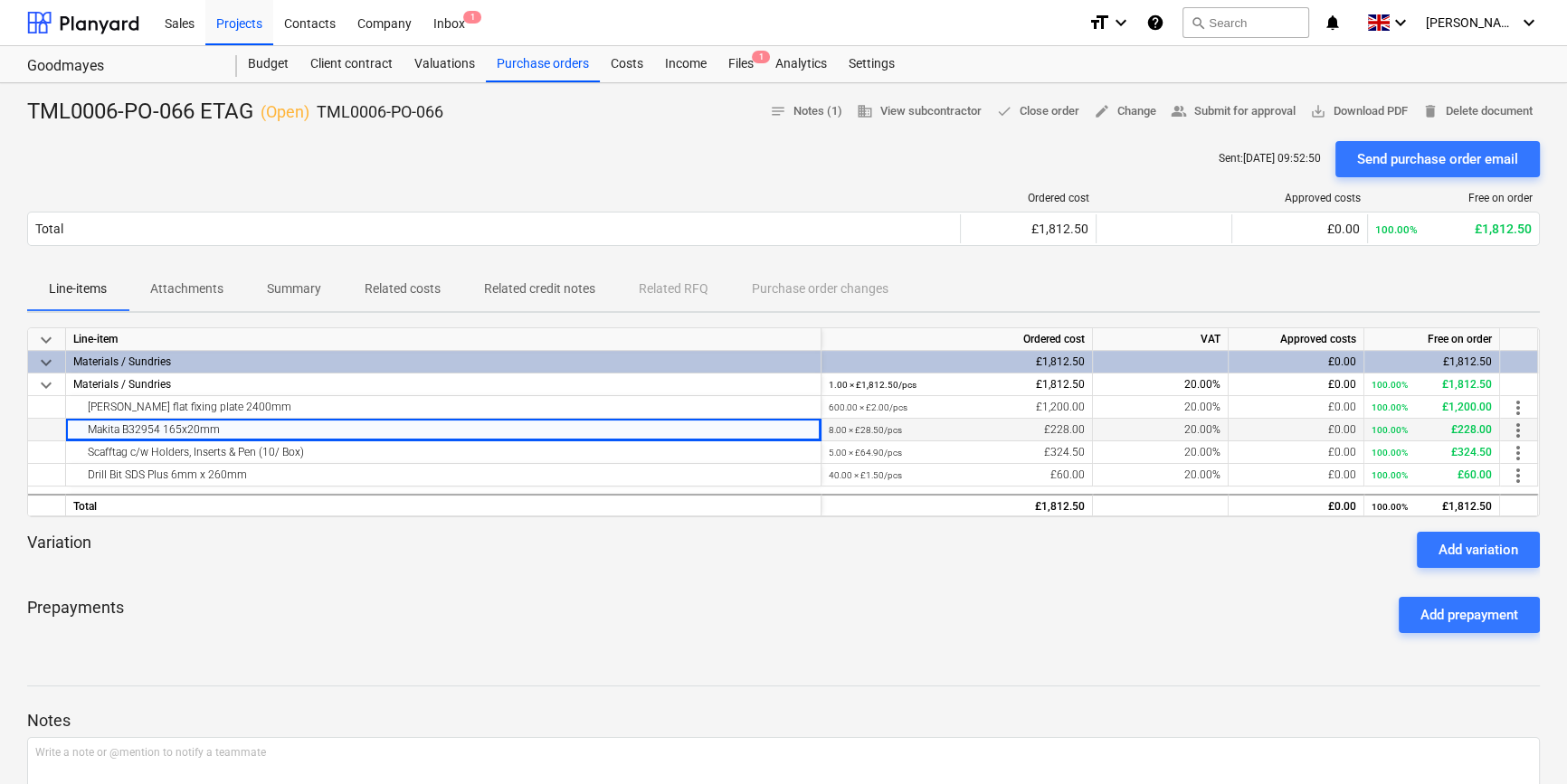
copy div "Makita B32954 165x20mm"
drag, startPoint x: 299, startPoint y: 451, endPoint x: 250, endPoint y: 448, distance: 49.1
click at [250, 448] on div "Scafftag c/w Holders, Inserts & Pen (10/ Box)" at bounding box center [444, 453] width 740 height 22
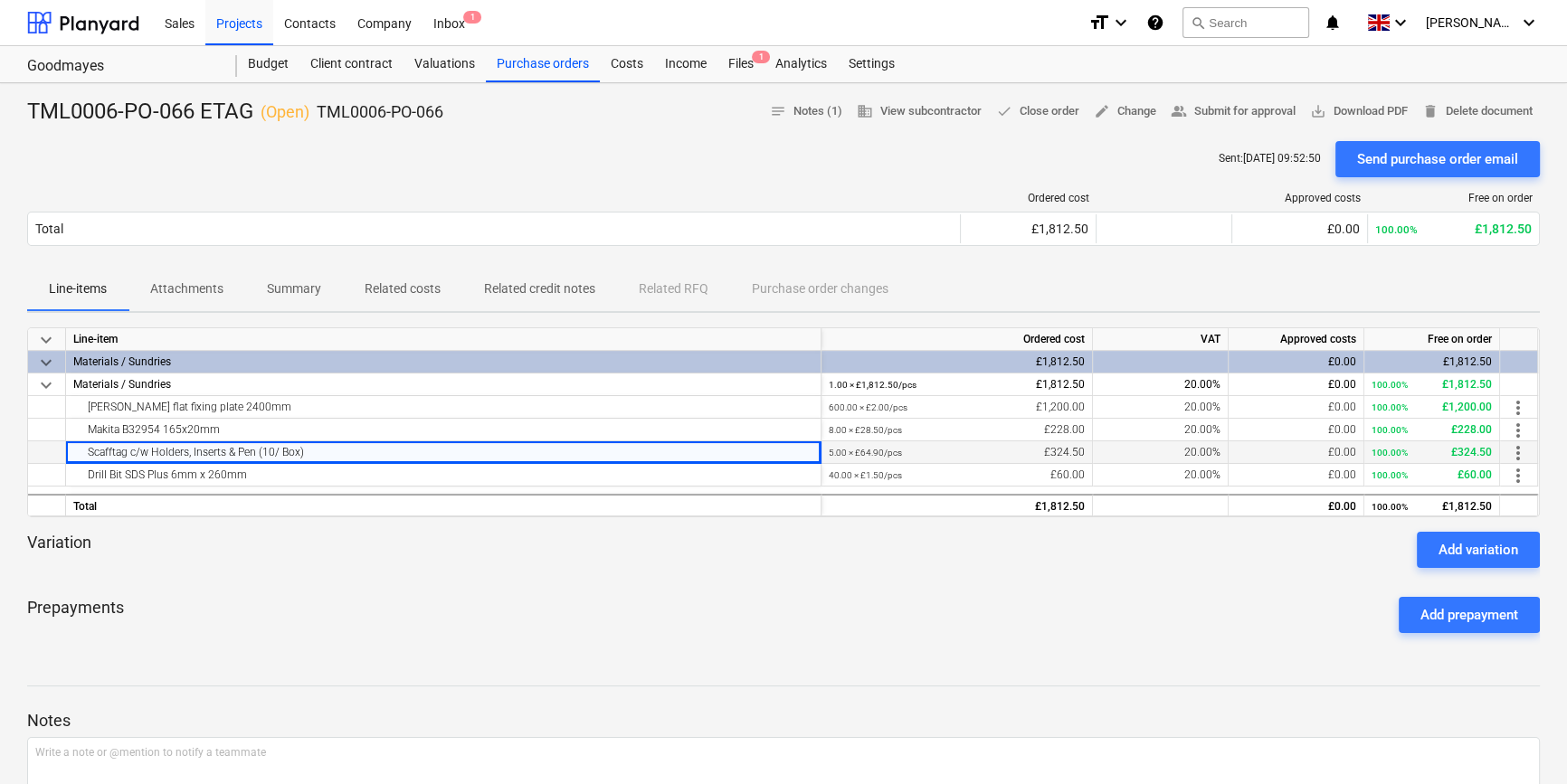
drag, startPoint x: 250, startPoint y: 448, endPoint x: 323, endPoint y: 451, distance: 73.1
click at [323, 451] on div "Scafftag c/w Holders, Inserts & Pen (10/ Box)" at bounding box center [444, 453] width 740 height 22
drag, startPoint x: 314, startPoint y: 451, endPoint x: 88, endPoint y: 449, distance: 226.0
click at [88, 449] on div "Scafftag c/w Holders, Inserts & Pen (10/ Box)" at bounding box center [444, 453] width 740 height 22
copy div "Scafftag c/w Holders, Inserts & Pen (10/ Box)"
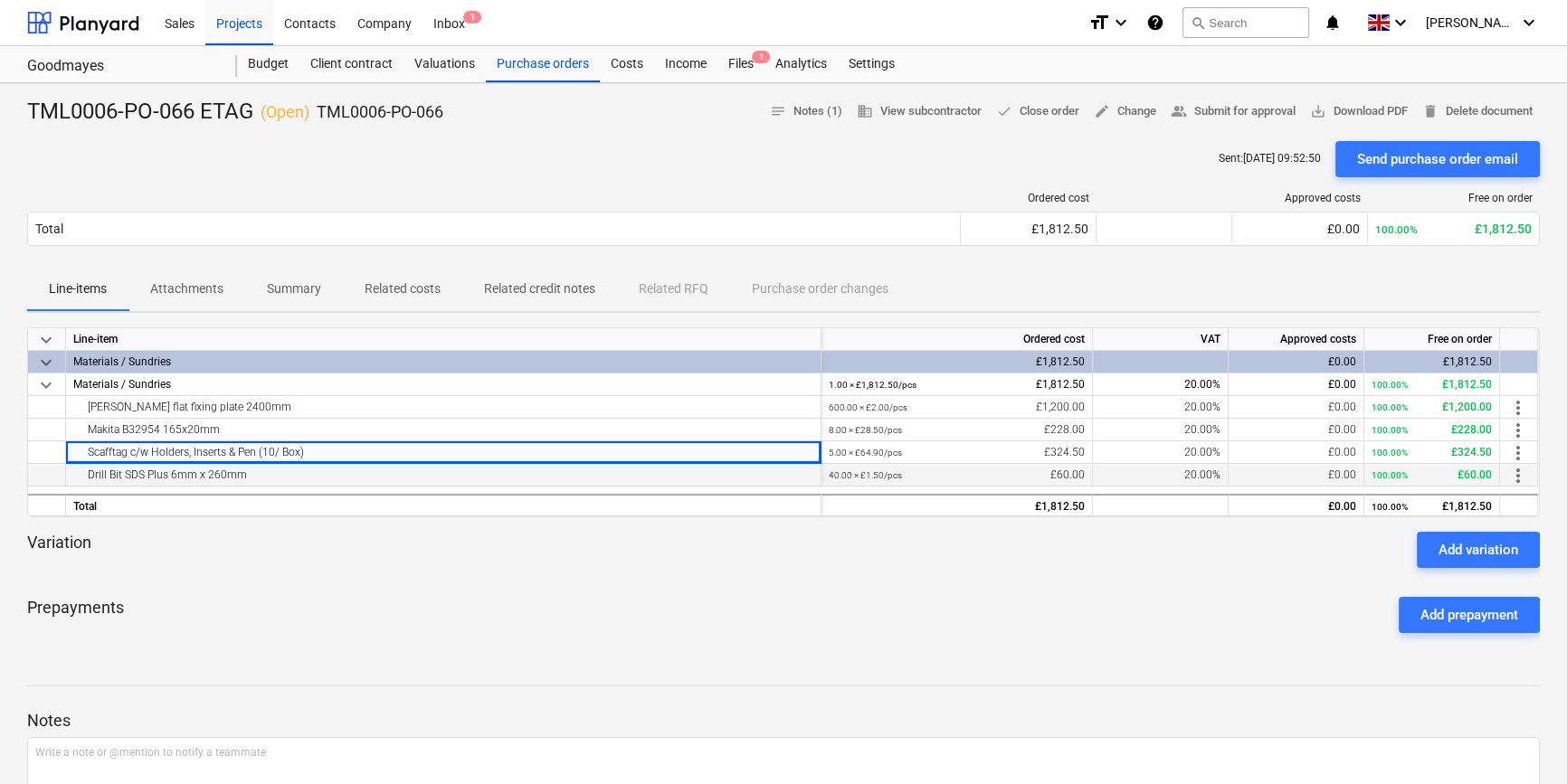
drag, startPoint x: 241, startPoint y: 471, endPoint x: 83, endPoint y: 472, distance: 158.0
click at [83, 472] on div "Drill Bit SDS Plus 6mm x 260mm" at bounding box center [444, 475] width 740 height 22
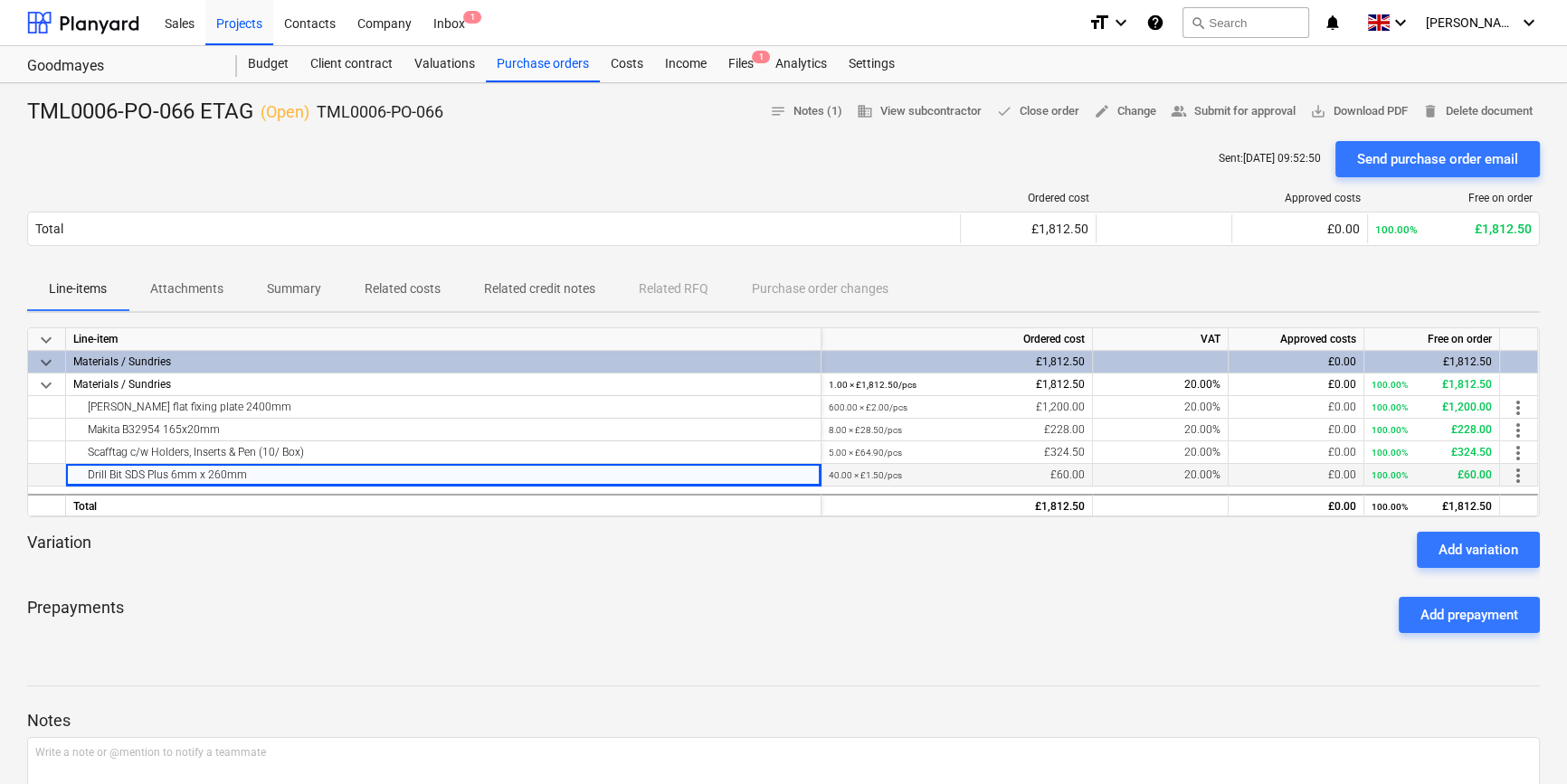
copy div "Drill Bit SDS Plus 6mm x 260mm"
click at [546, 63] on div "Purchase orders" at bounding box center [543, 63] width 114 height 36
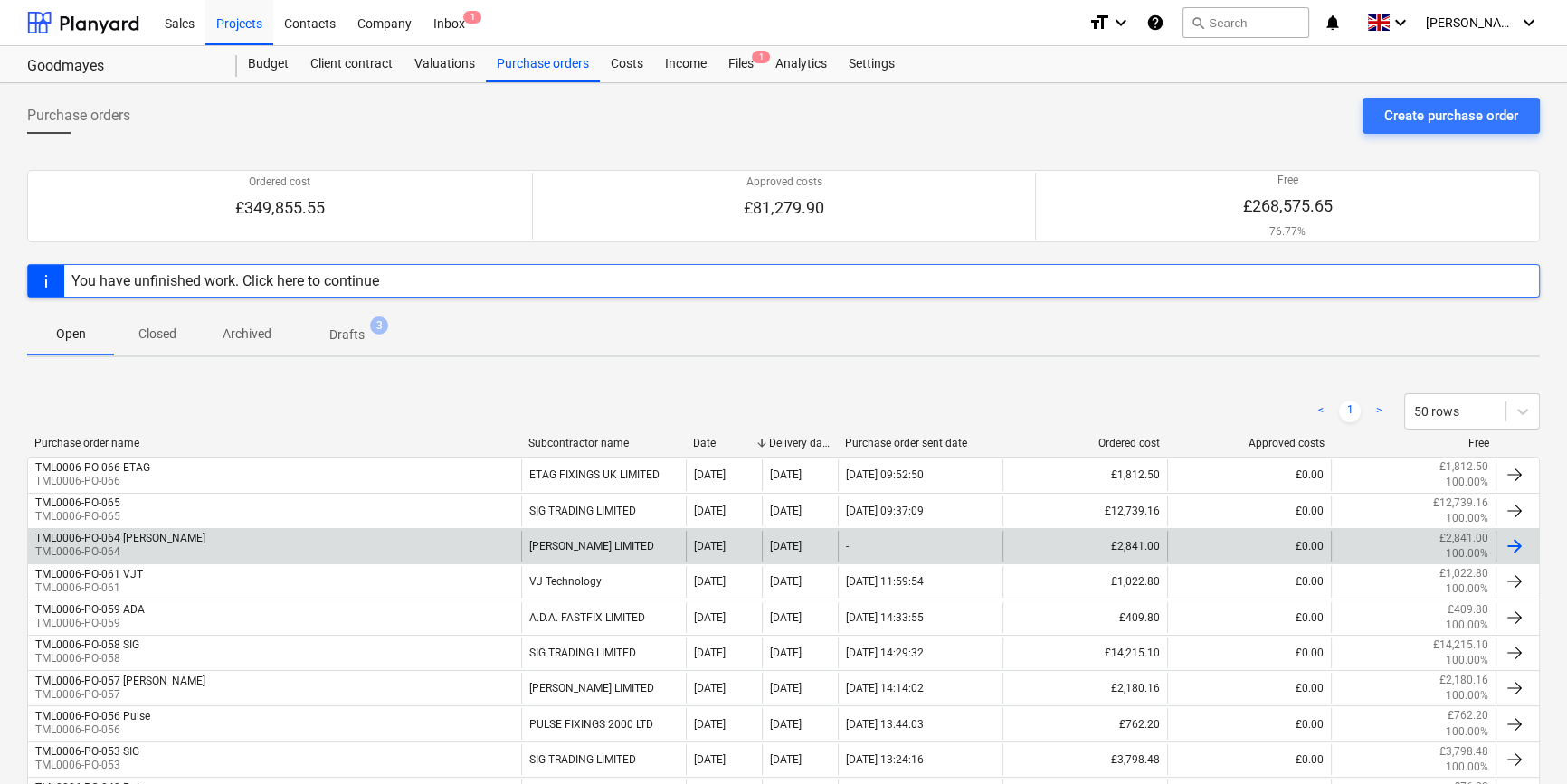
click at [168, 548] on div "TML0006-PO-064 Marko TML0006-PO-064" at bounding box center [274, 546] width 493 height 30
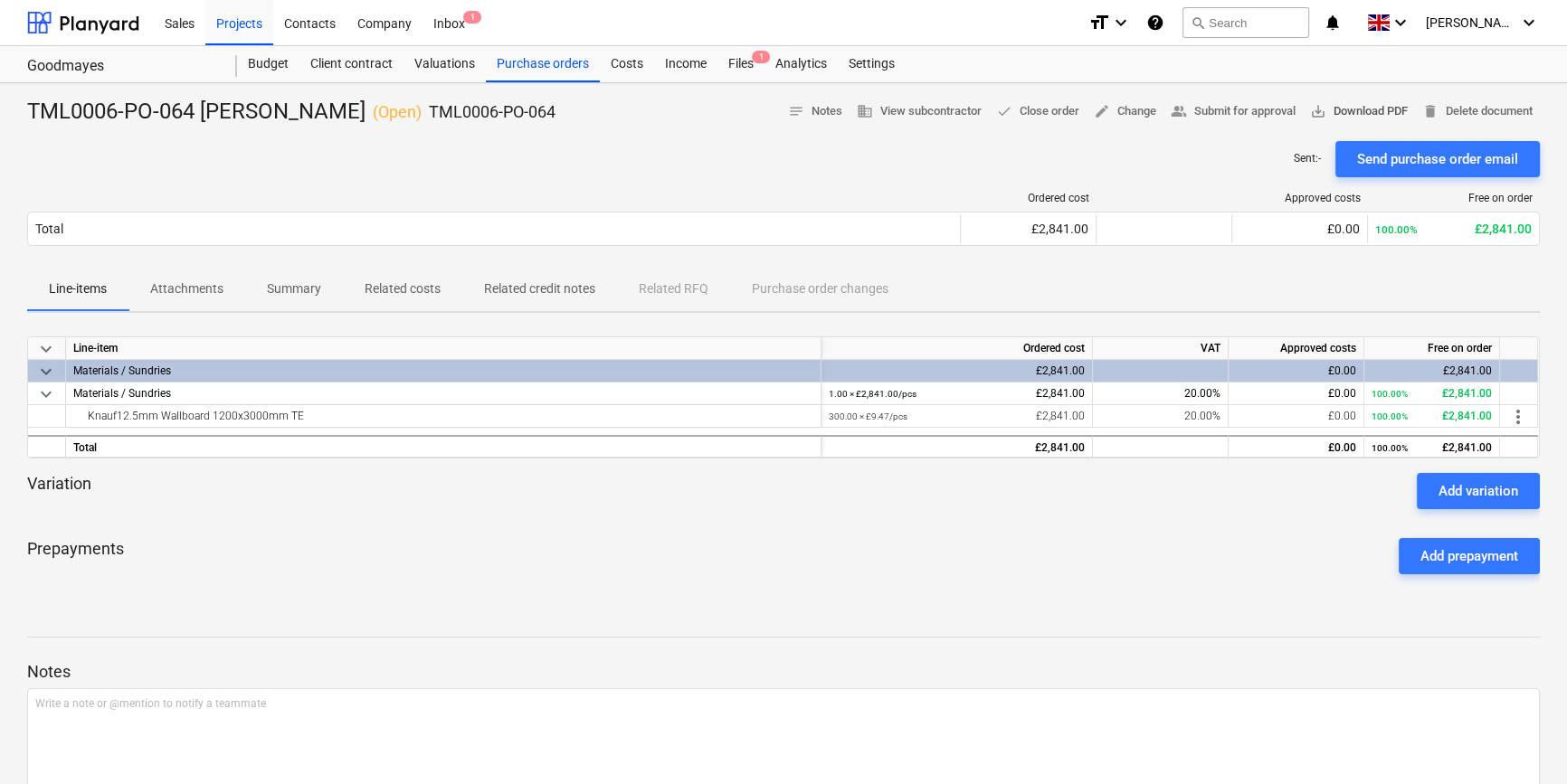
click at [1360, 113] on span "save_alt Download PDF" at bounding box center [1359, 111] width 98 height 21
click at [687, 540] on div "Prepayments Add prepayment" at bounding box center [783, 556] width 1513 height 65
click at [552, 60] on div "Purchase orders" at bounding box center [543, 63] width 114 height 36
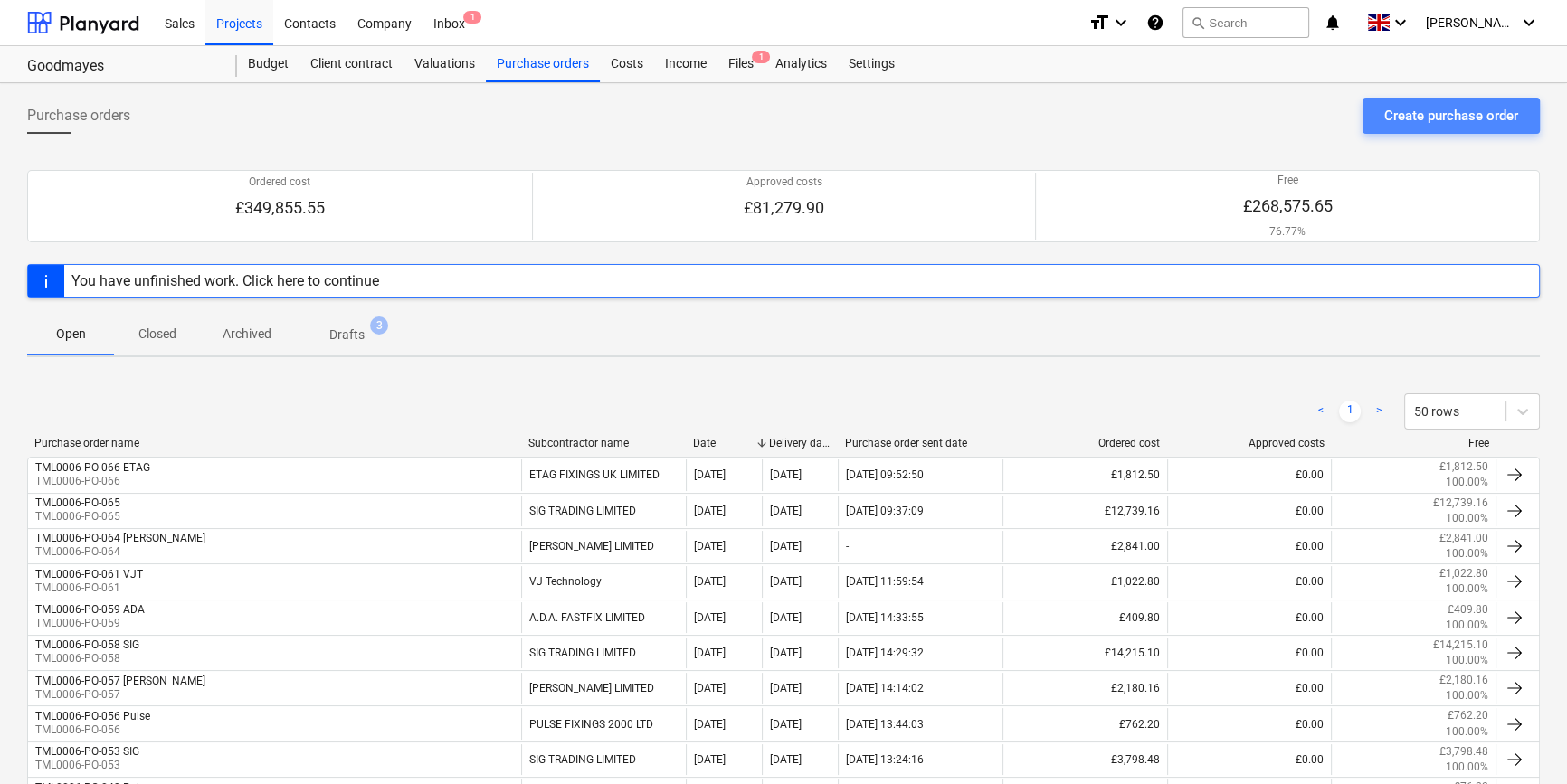
click at [1441, 120] on div "Create purchase order" at bounding box center [1451, 116] width 133 height 24
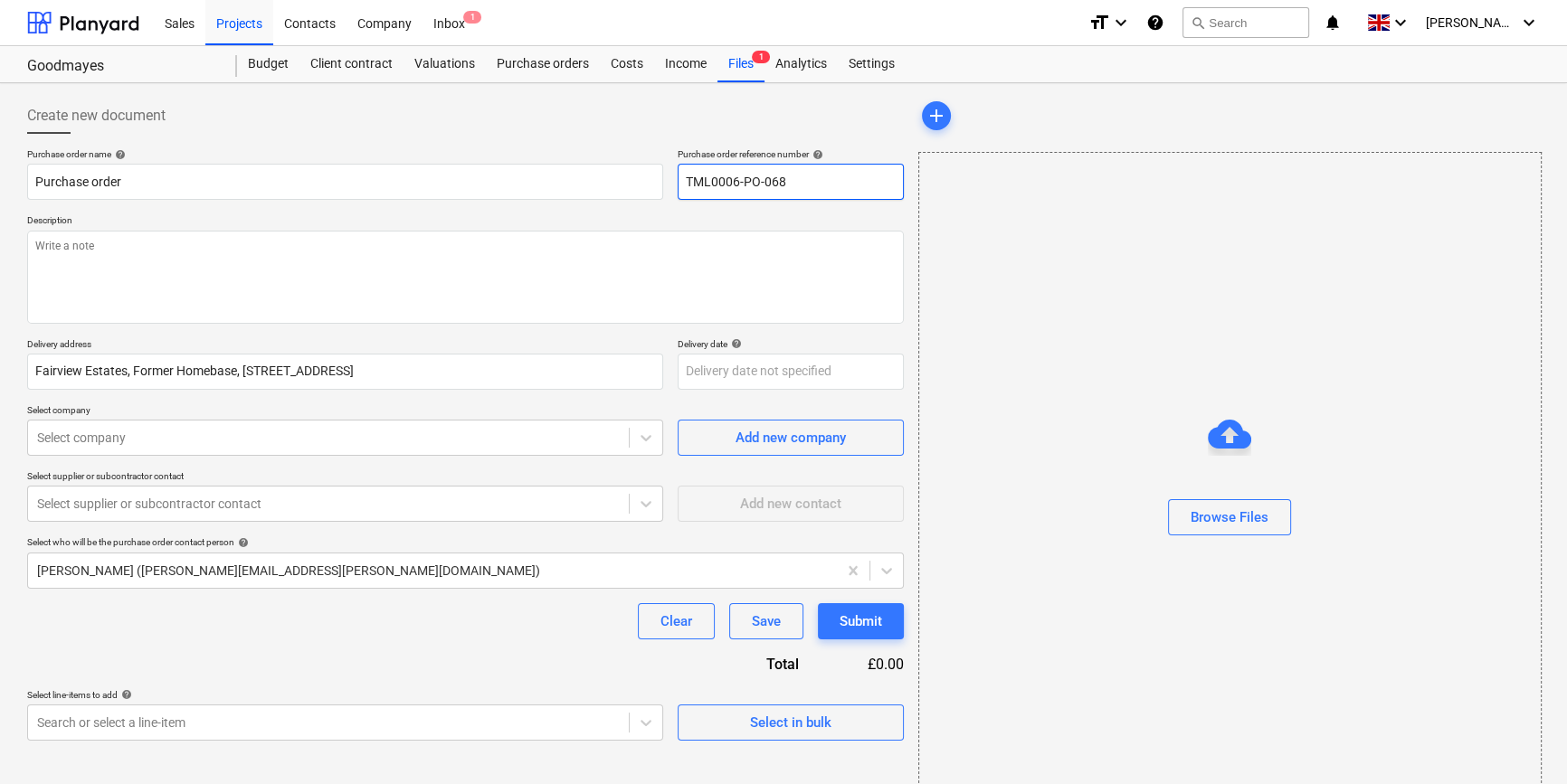
drag, startPoint x: 798, startPoint y: 179, endPoint x: 684, endPoint y: 187, distance: 114.3
click at [684, 187] on input "TML0006-PO-068" at bounding box center [791, 181] width 226 height 36
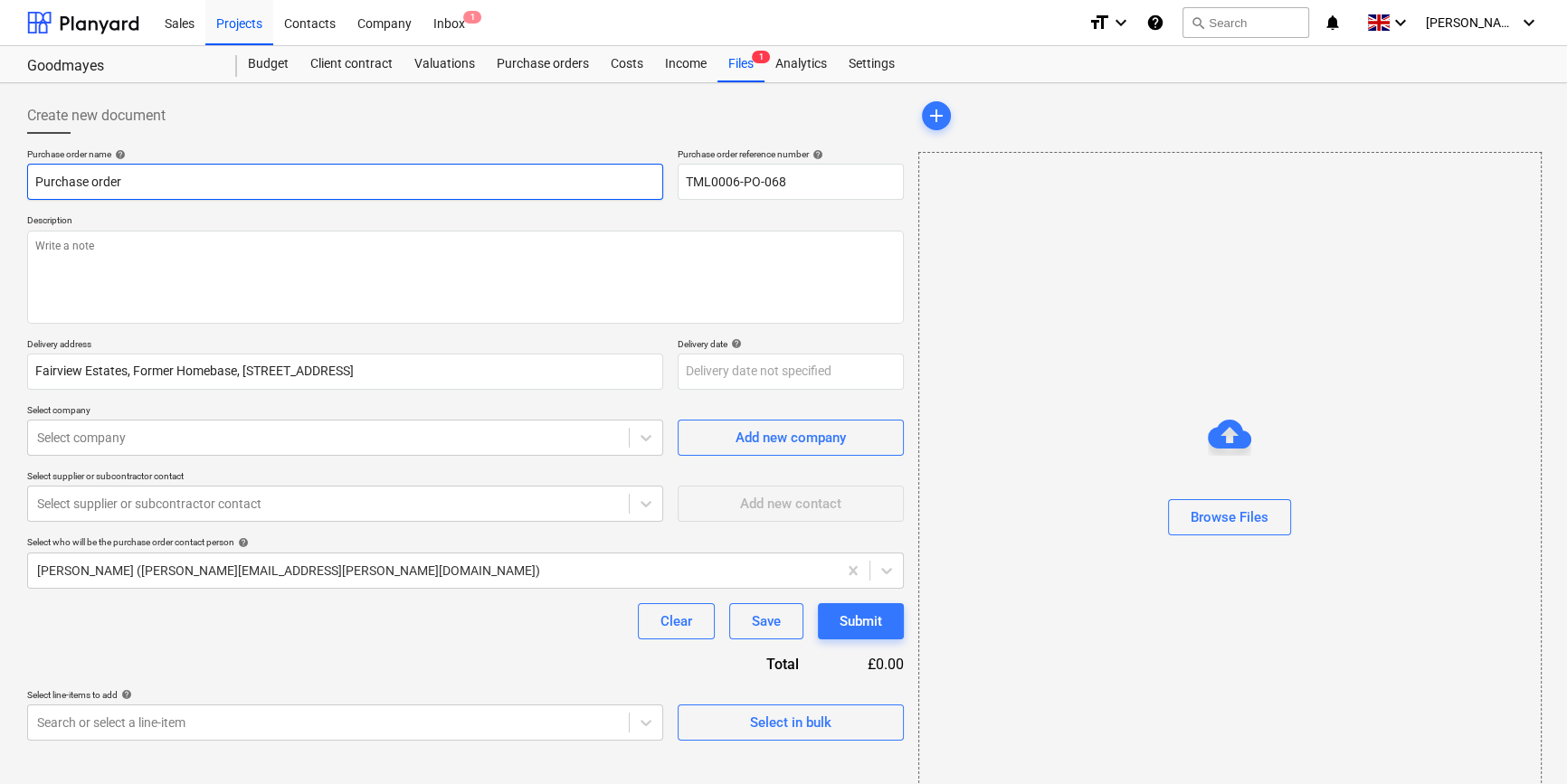
drag, startPoint x: 148, startPoint y: 177, endPoint x: 27, endPoint y: 180, distance: 121.0
click at [27, 180] on input "Purchase order" at bounding box center [344, 181] width 636 height 36
paste input "TML0006-PO-068"
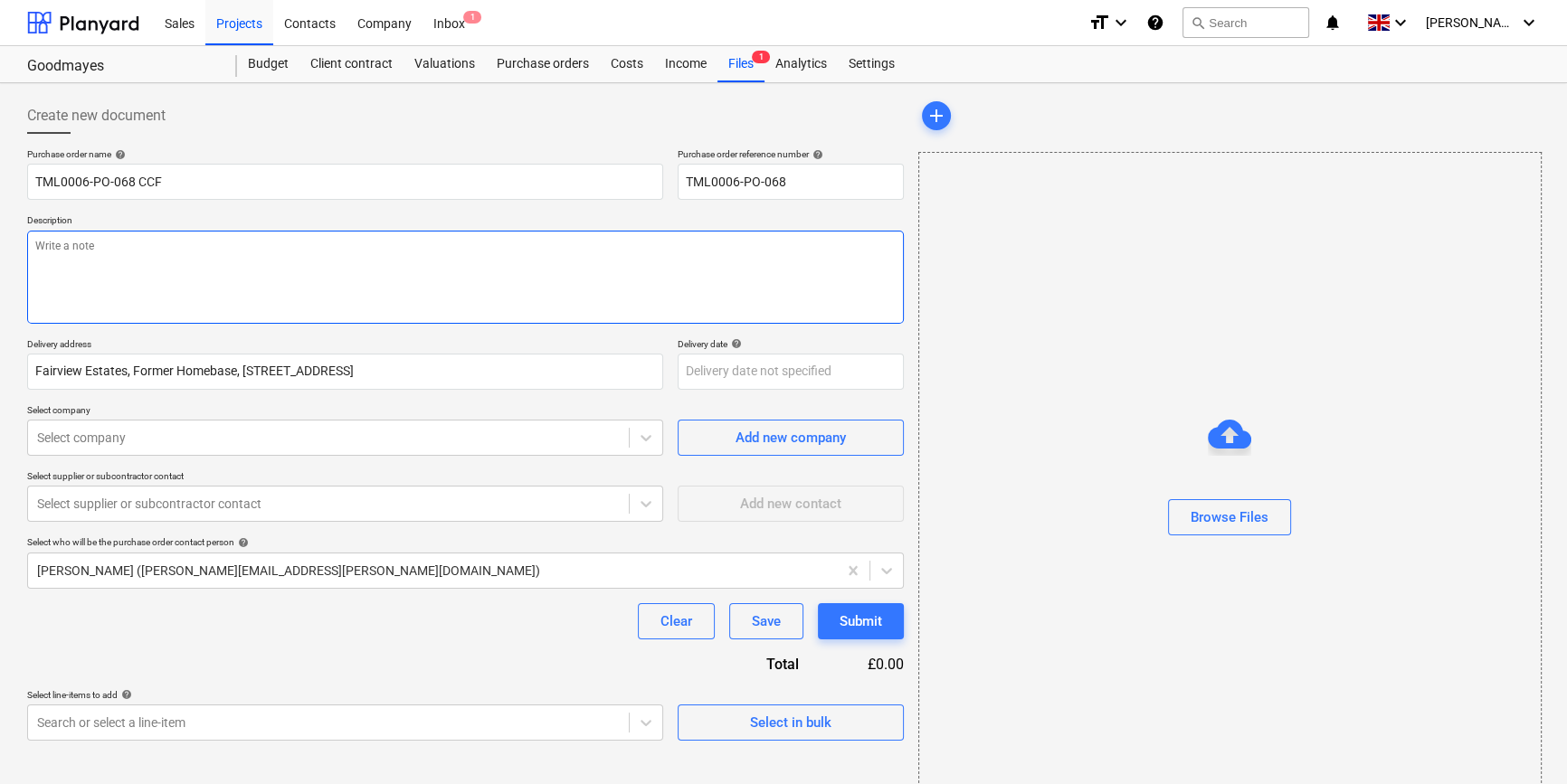
click at [70, 258] on textarea at bounding box center [465, 277] width 876 height 93
click at [93, 257] on textarea "Site contact Cornel 07853 351191 Pre-slung forc crane offload please" at bounding box center [465, 277] width 876 height 93
click at [257, 264] on textarea "Site contact Cornel 07853 351191 Pre-slung for crane offload please" at bounding box center [465, 277] width 876 height 93
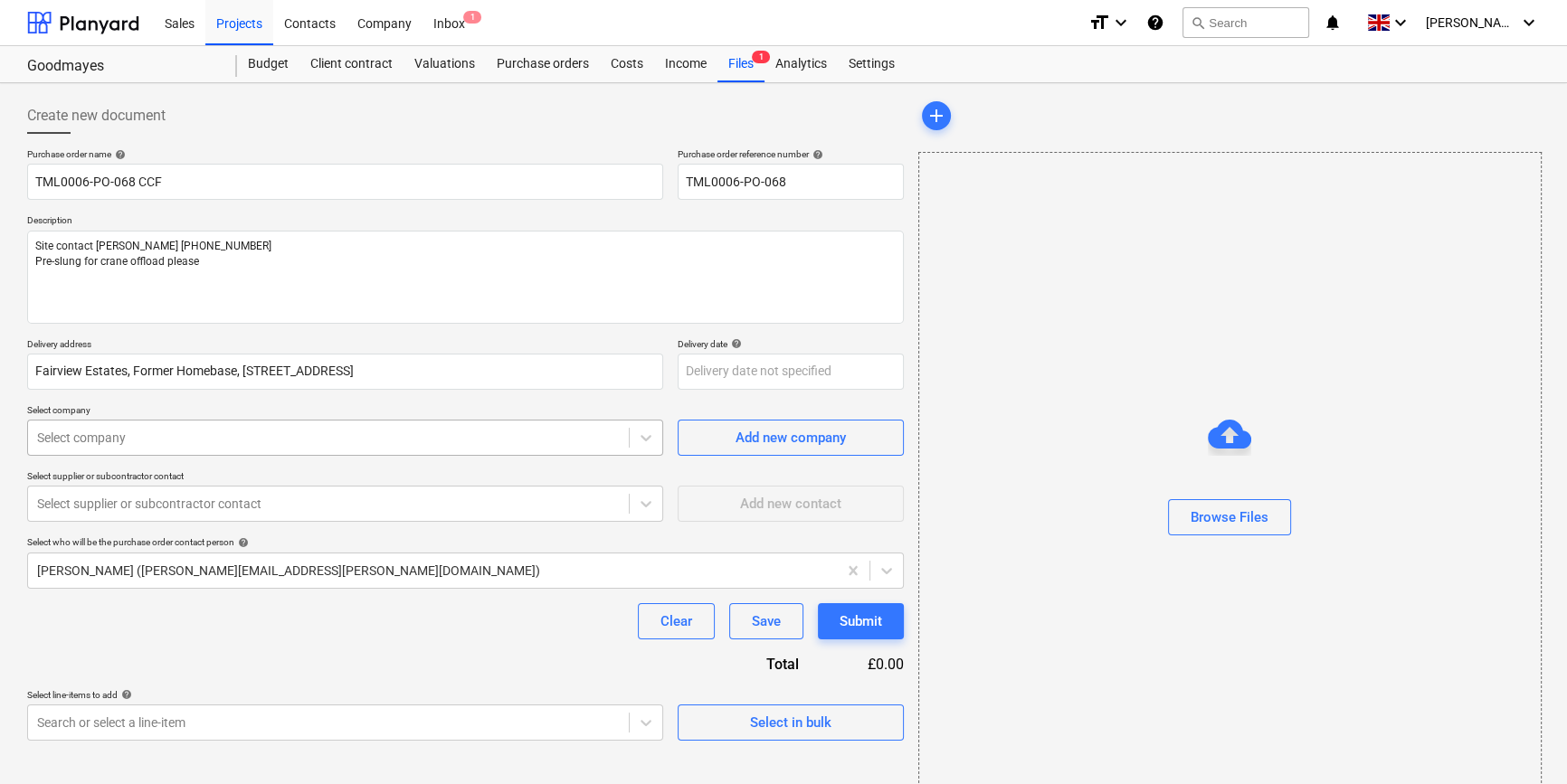
click at [199, 434] on div at bounding box center [328, 438] width 583 height 18
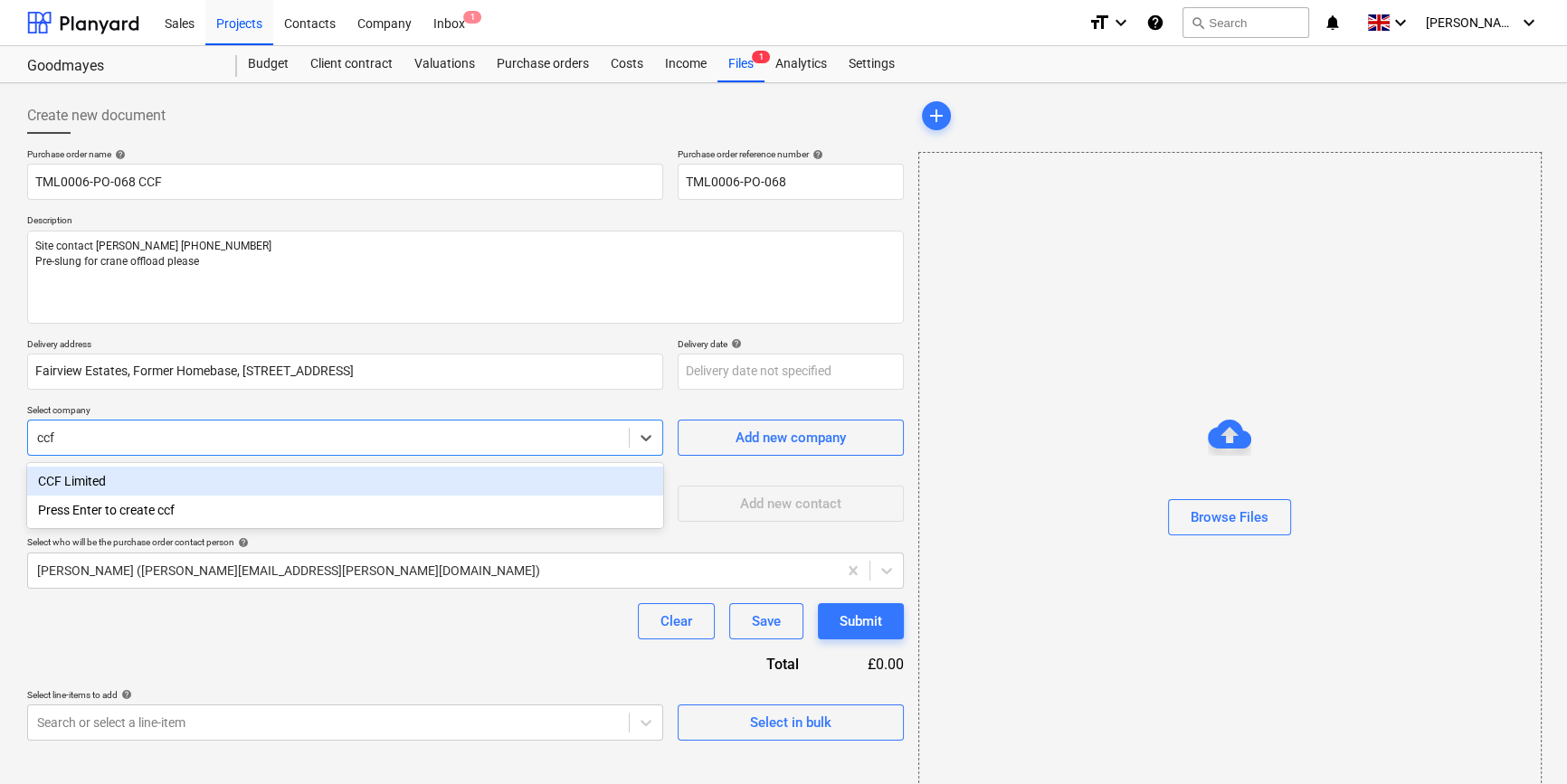
click at [97, 481] on div "CCF Limited" at bounding box center [344, 480] width 636 height 29
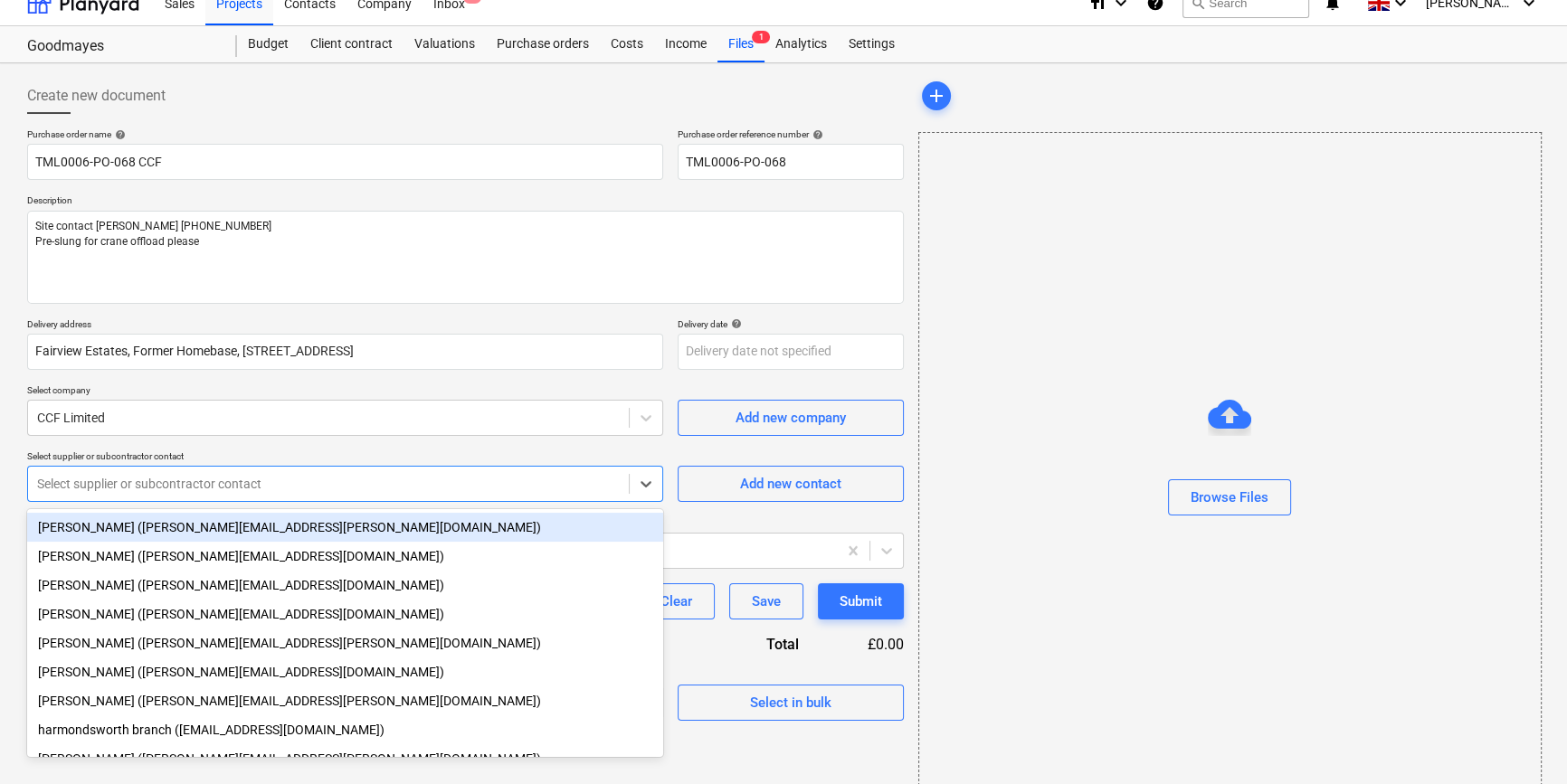
click at [83, 502] on div "Purchase order name help TML0006-PO-068 CCF Purchase order reference number hel…" at bounding box center [465, 425] width 876 height 593
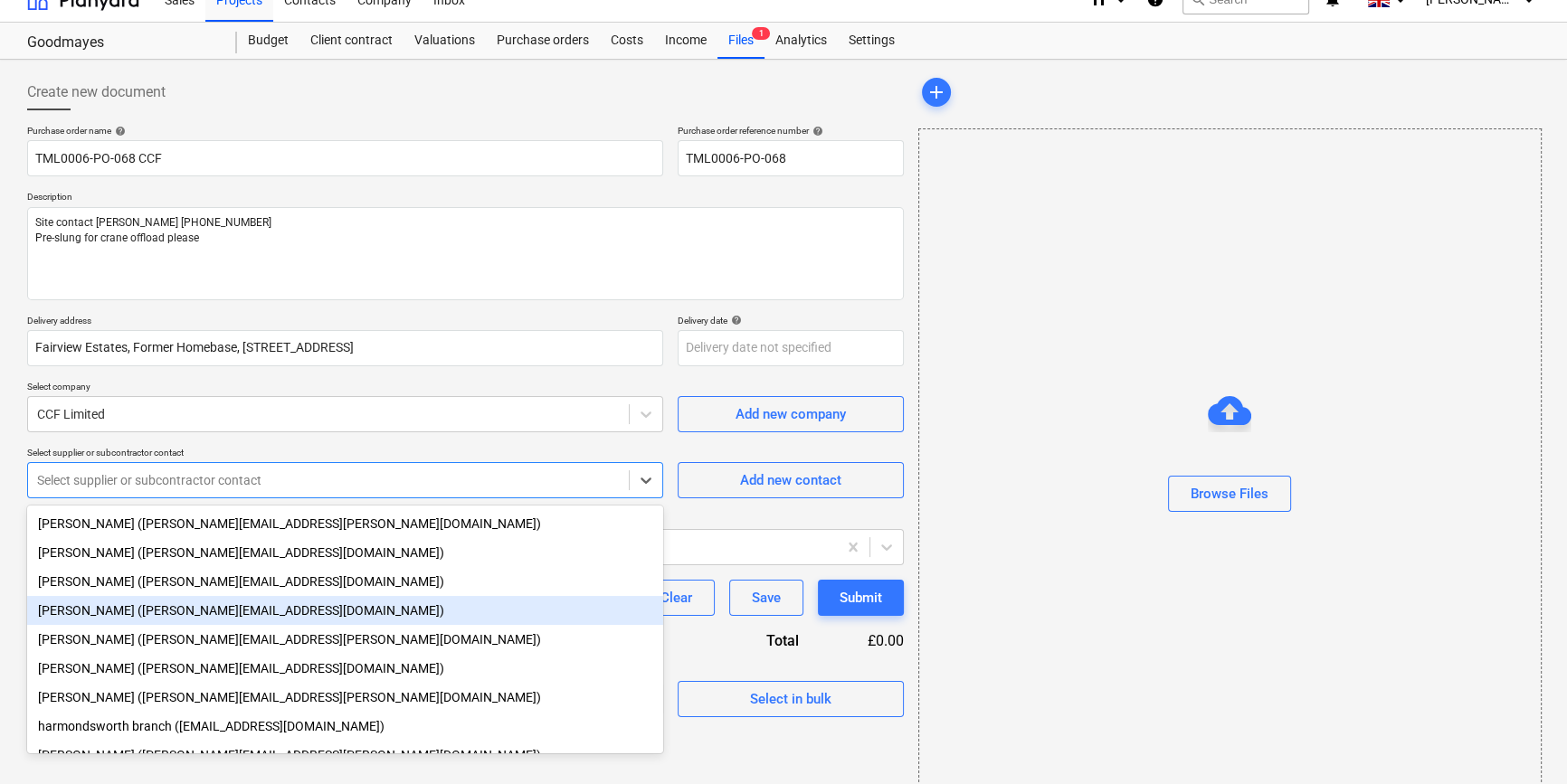
click at [93, 620] on div "Andrew Thomas (andrew.thomas5@ccfltd.co.uk)" at bounding box center [344, 610] width 636 height 29
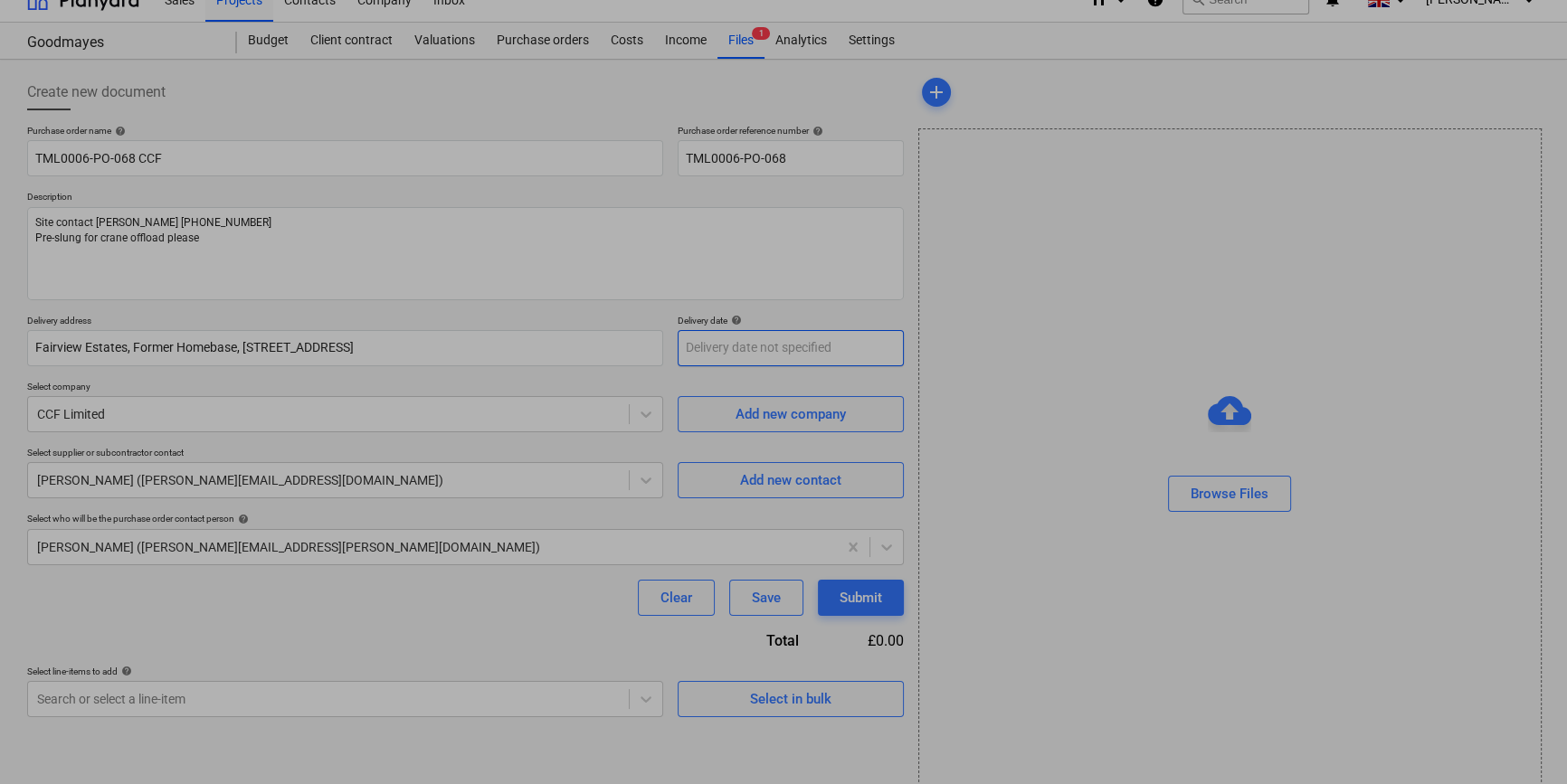
click at [723, 345] on body "Sales Projects Contacts Company Inbox 1 format_size keyboard_arrow_down help se…" at bounding box center [784, 368] width 1567 height 784
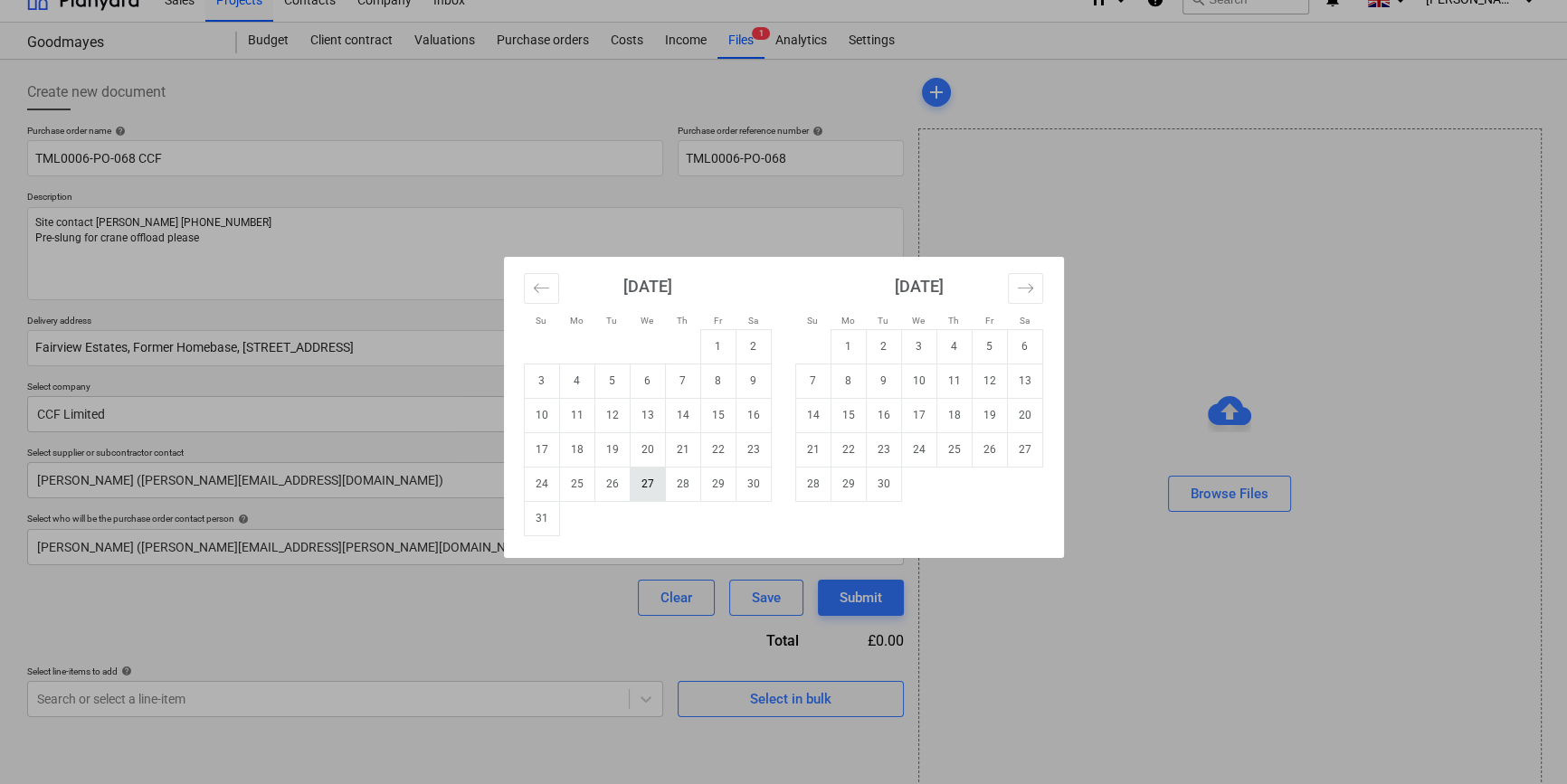
click at [641, 485] on td "27" at bounding box center [647, 483] width 35 height 34
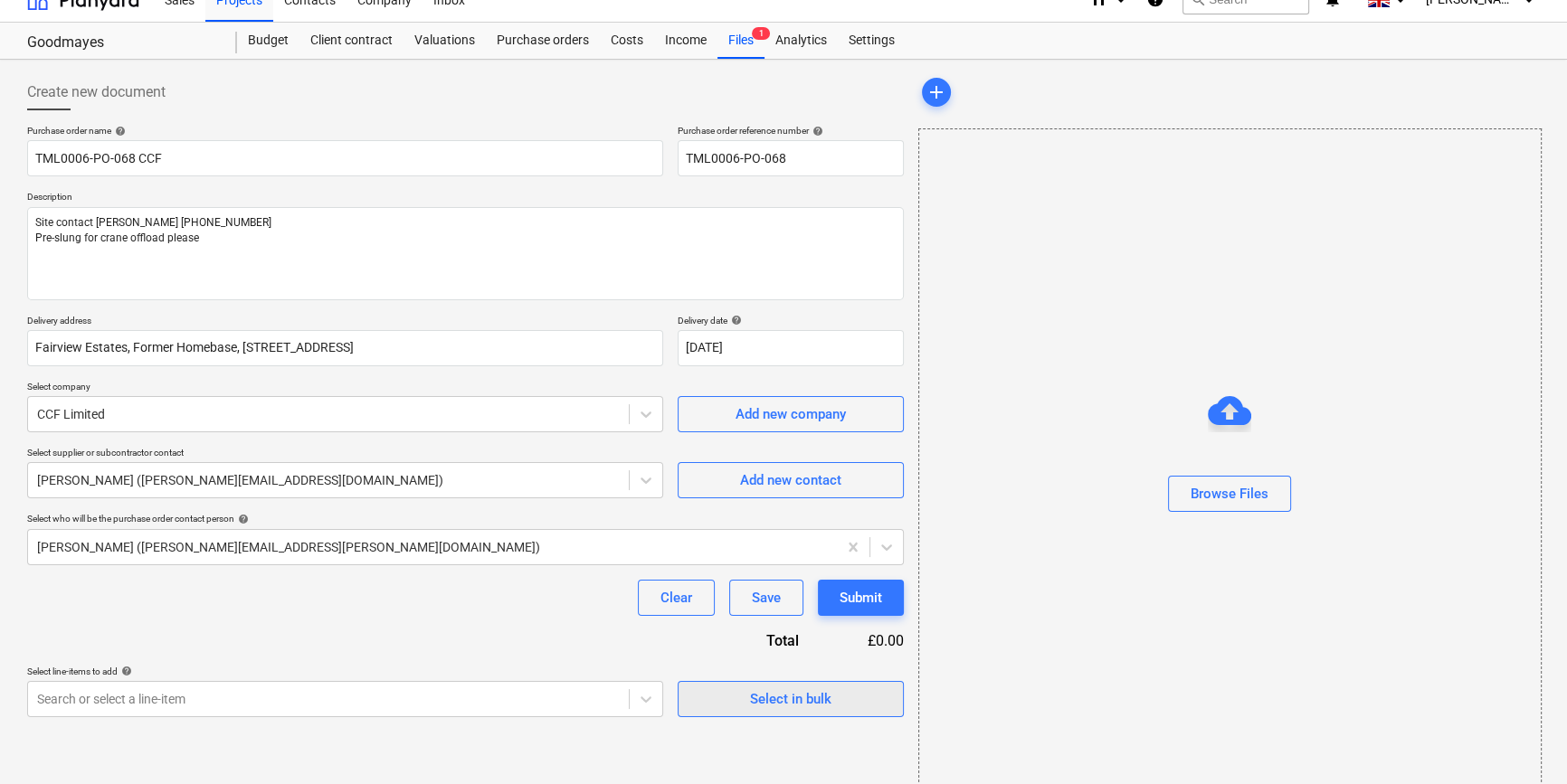
click at [817, 697] on div "Select in bulk" at bounding box center [791, 699] width 81 height 24
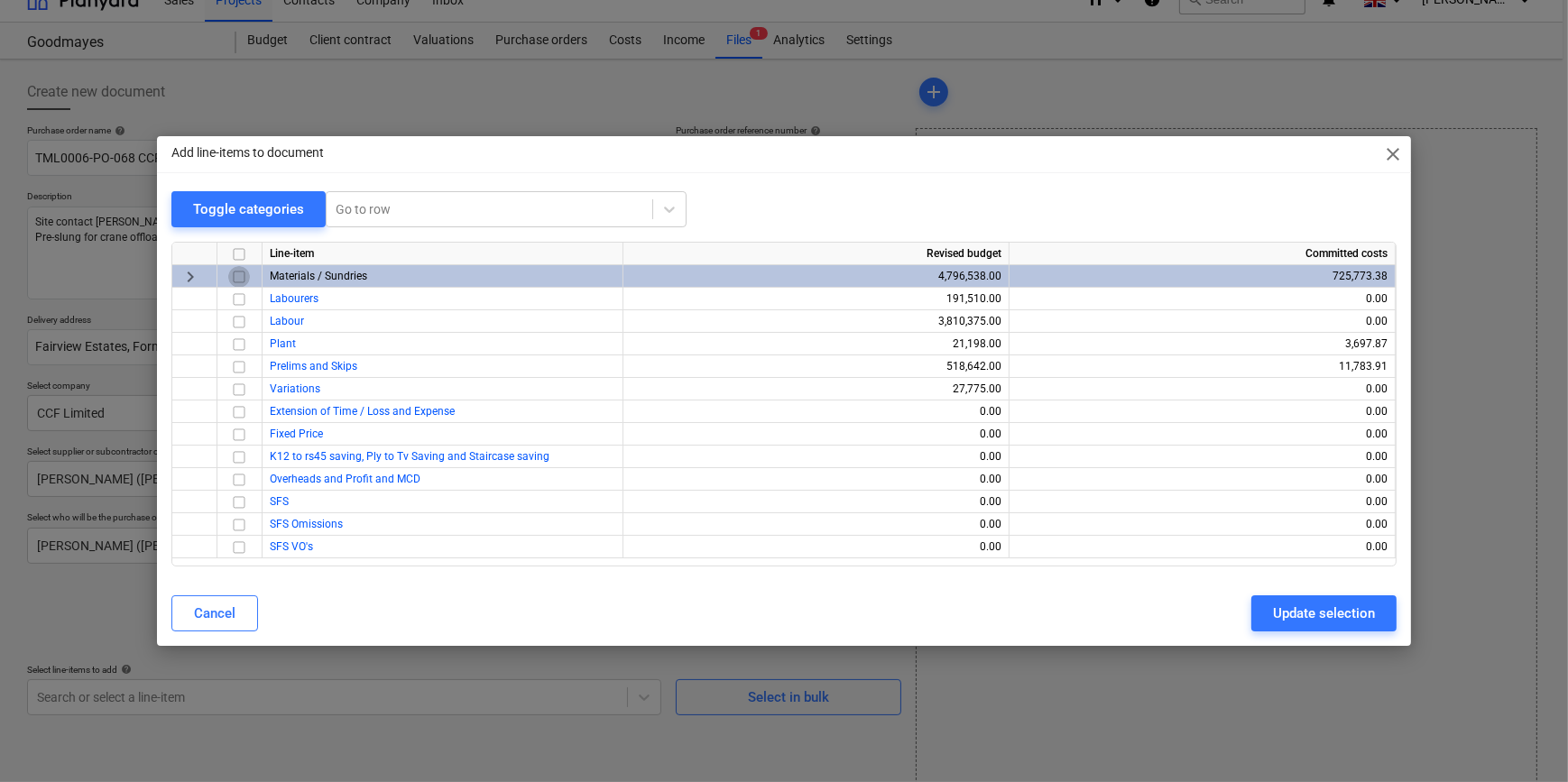
click at [236, 272] on input "checkbox" at bounding box center [240, 277] width 22 height 22
click at [1301, 621] on div "Update selection" at bounding box center [1324, 613] width 102 height 24
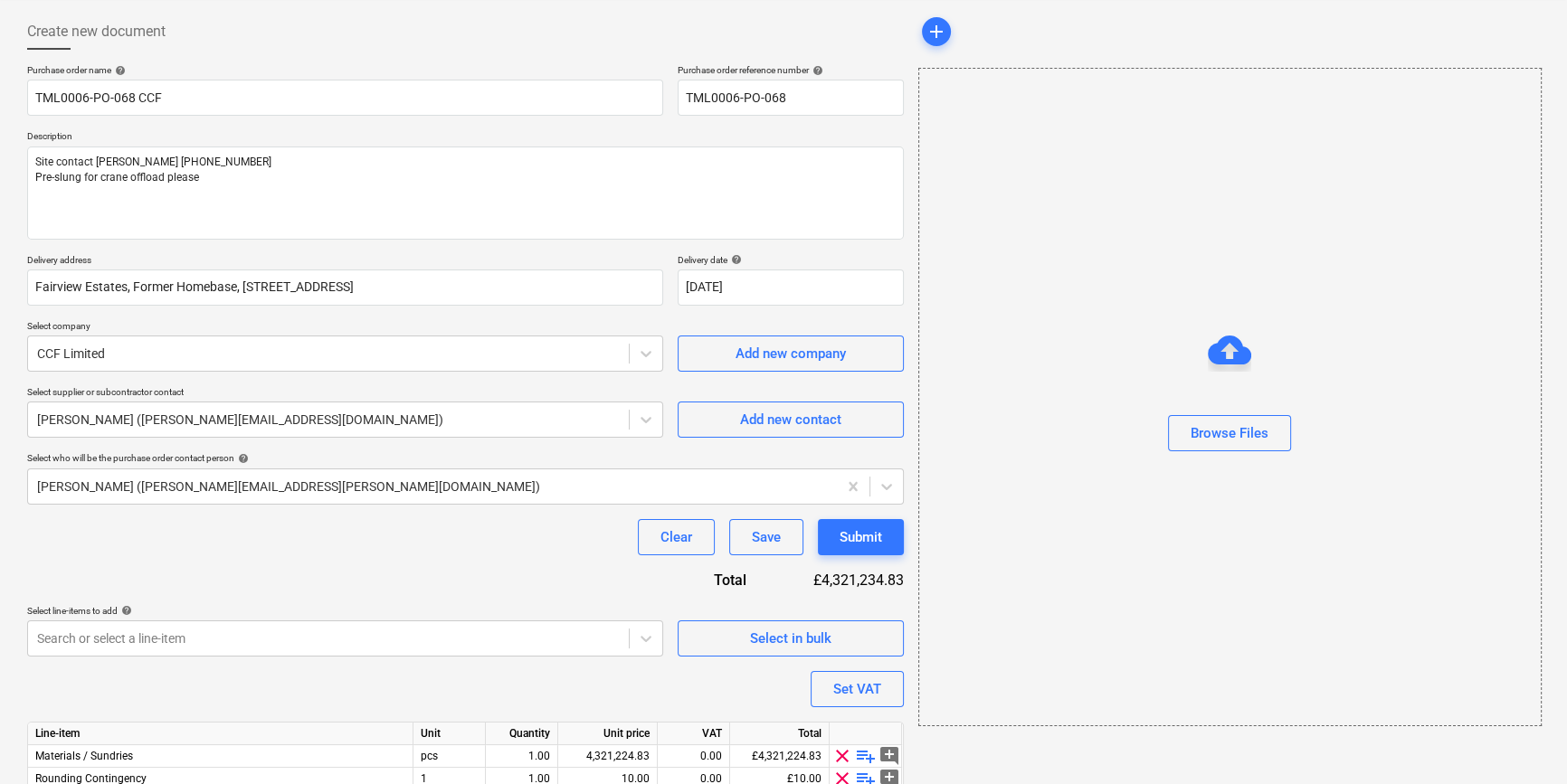
scroll to position [163, 0]
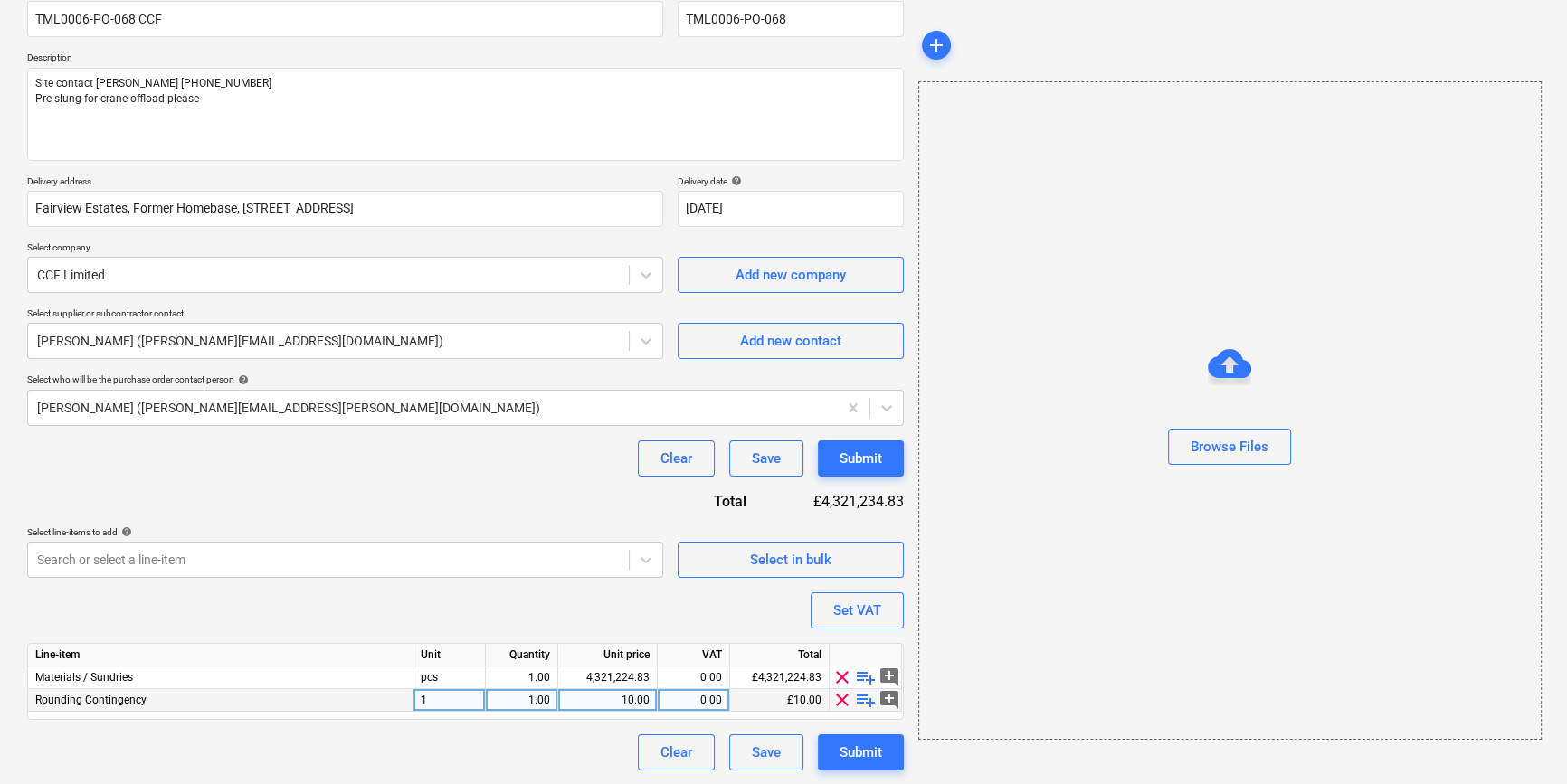
click at [839, 699] on span "clear" at bounding box center [842, 700] width 22 height 22
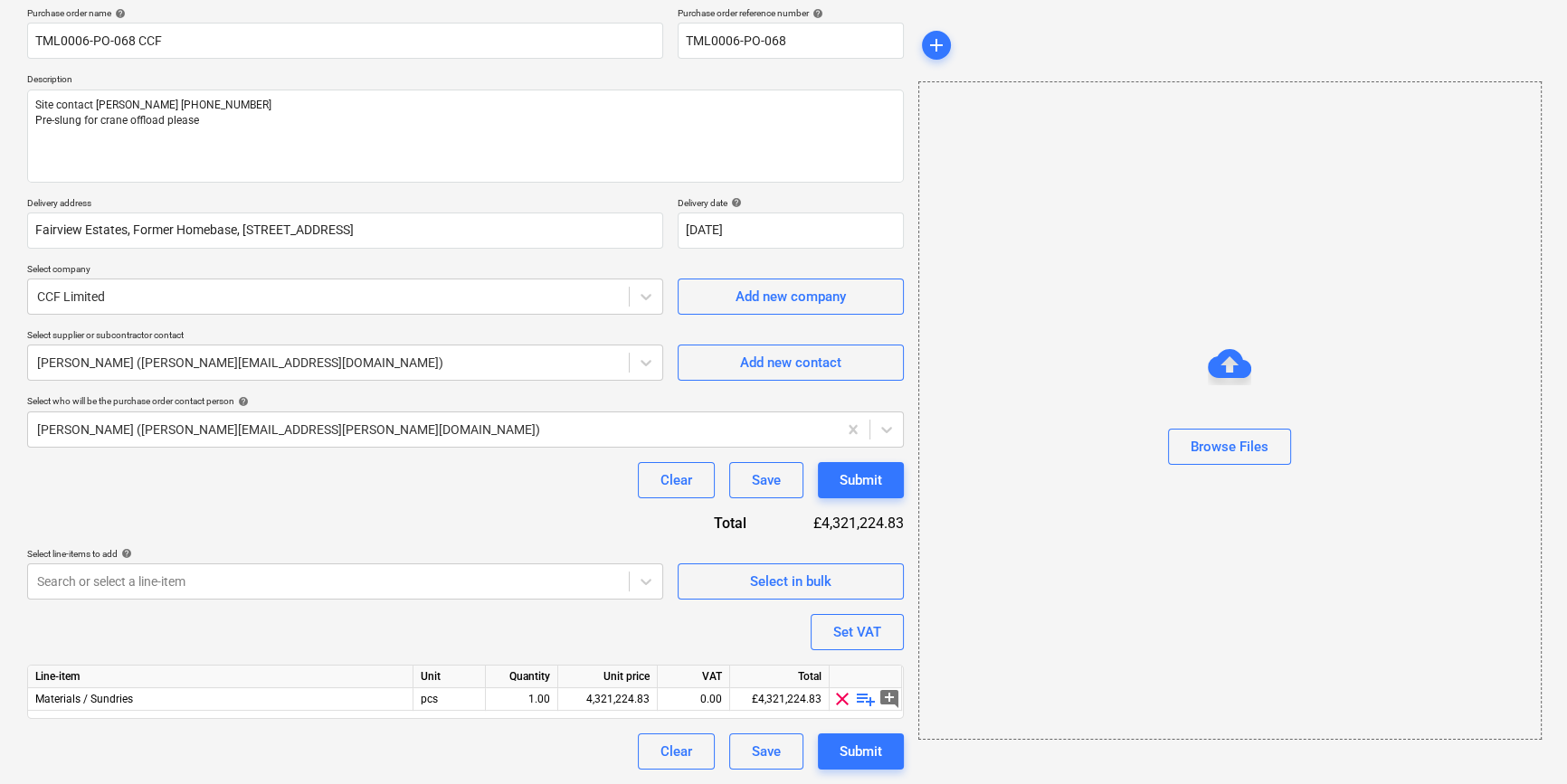
scroll to position [140, 0]
click at [865, 698] on span "playlist_add" at bounding box center [866, 700] width 22 height 22
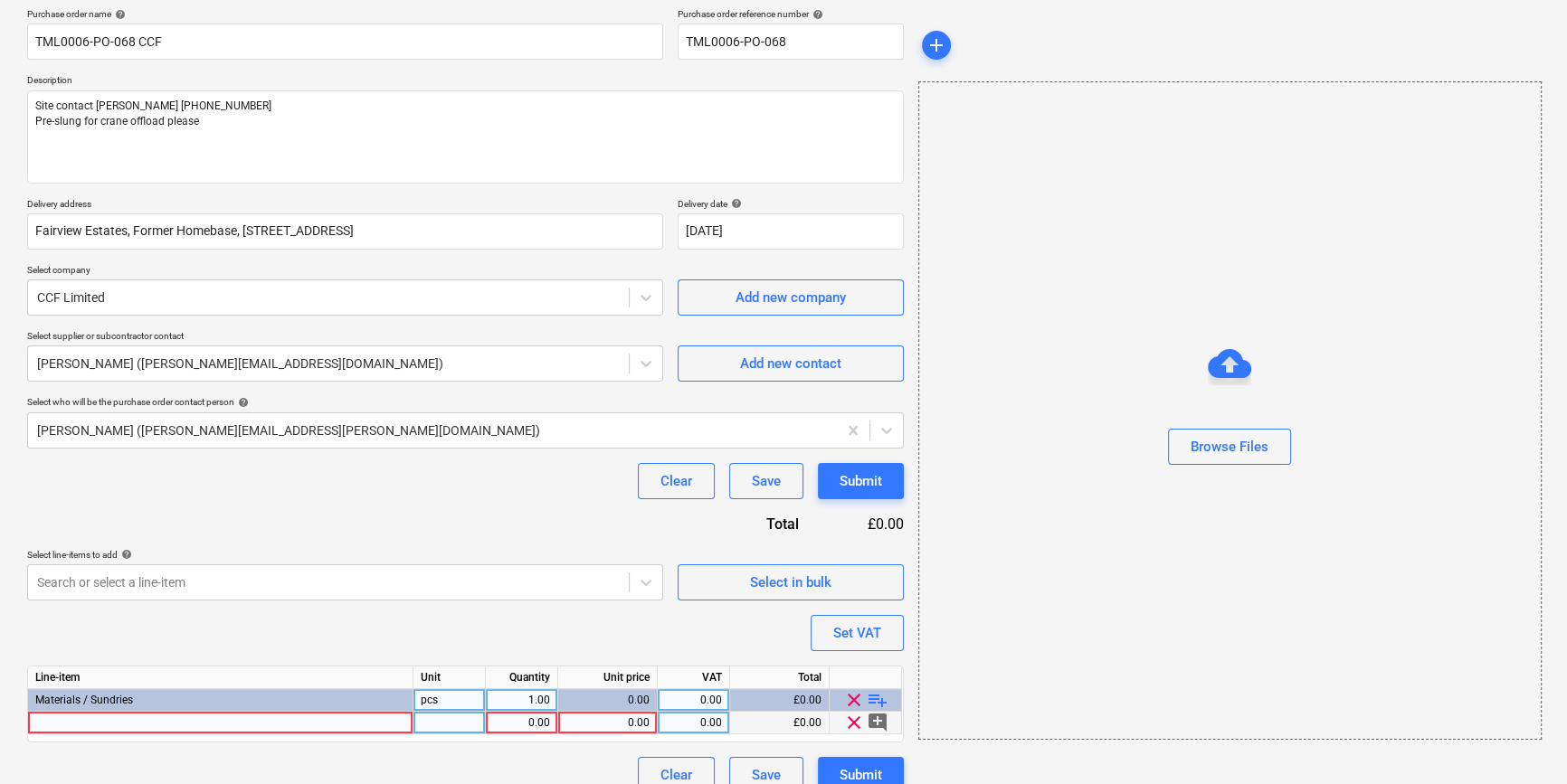
click at [60, 721] on div at bounding box center [220, 722] width 386 height 23
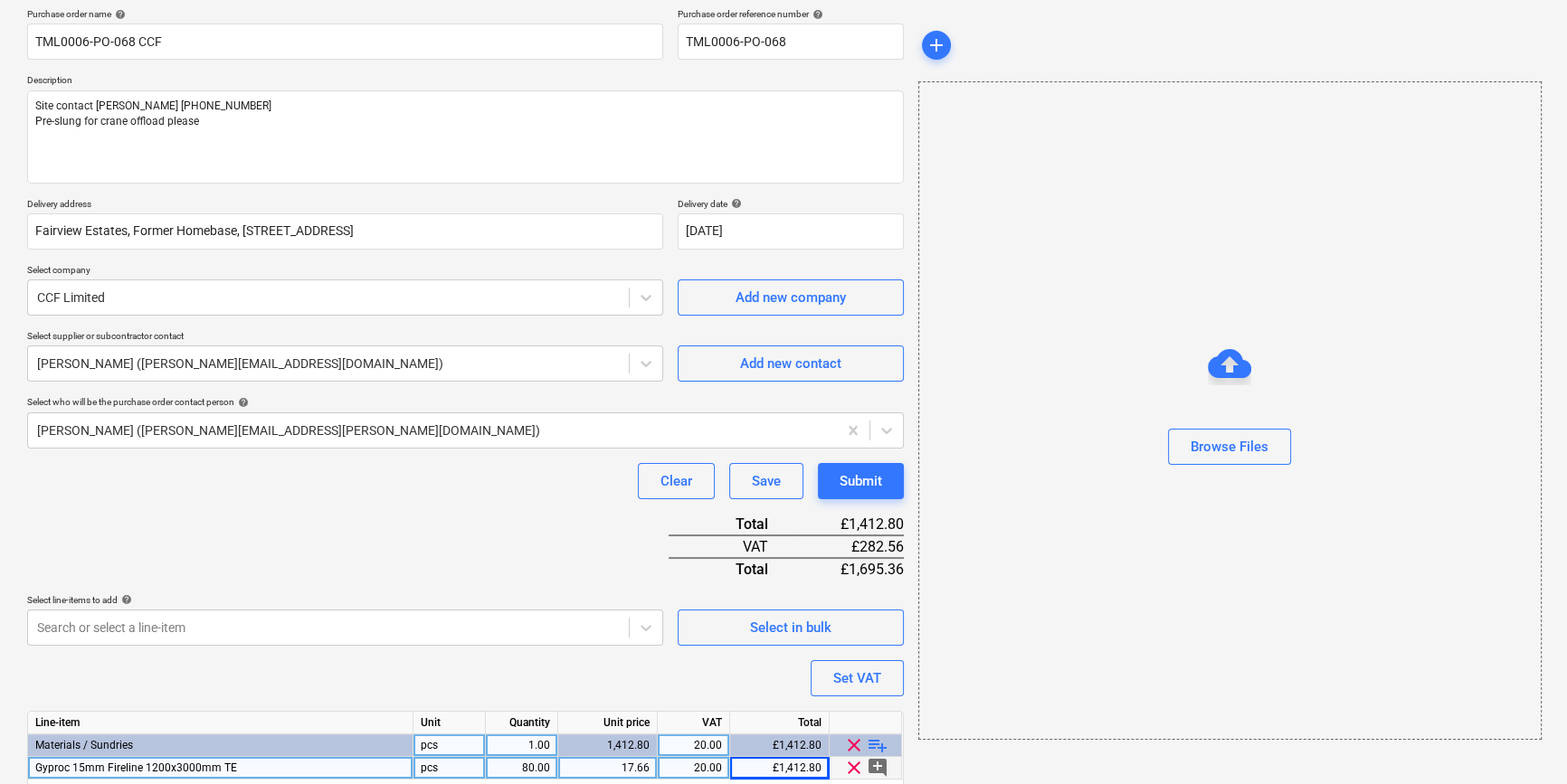
click at [876, 742] on span "playlist_add" at bounding box center [877, 745] width 22 height 22
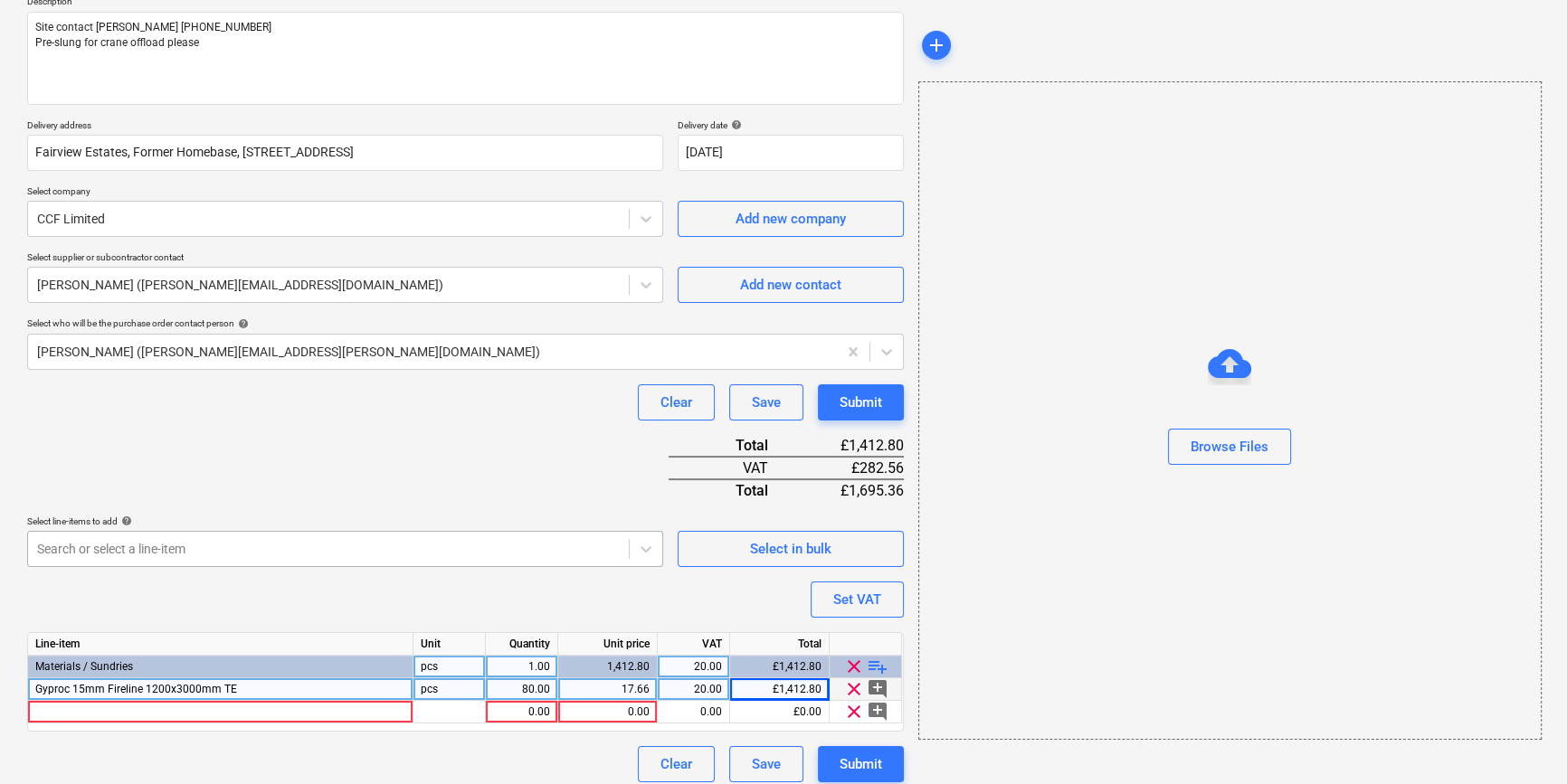
scroll to position [231, 0]
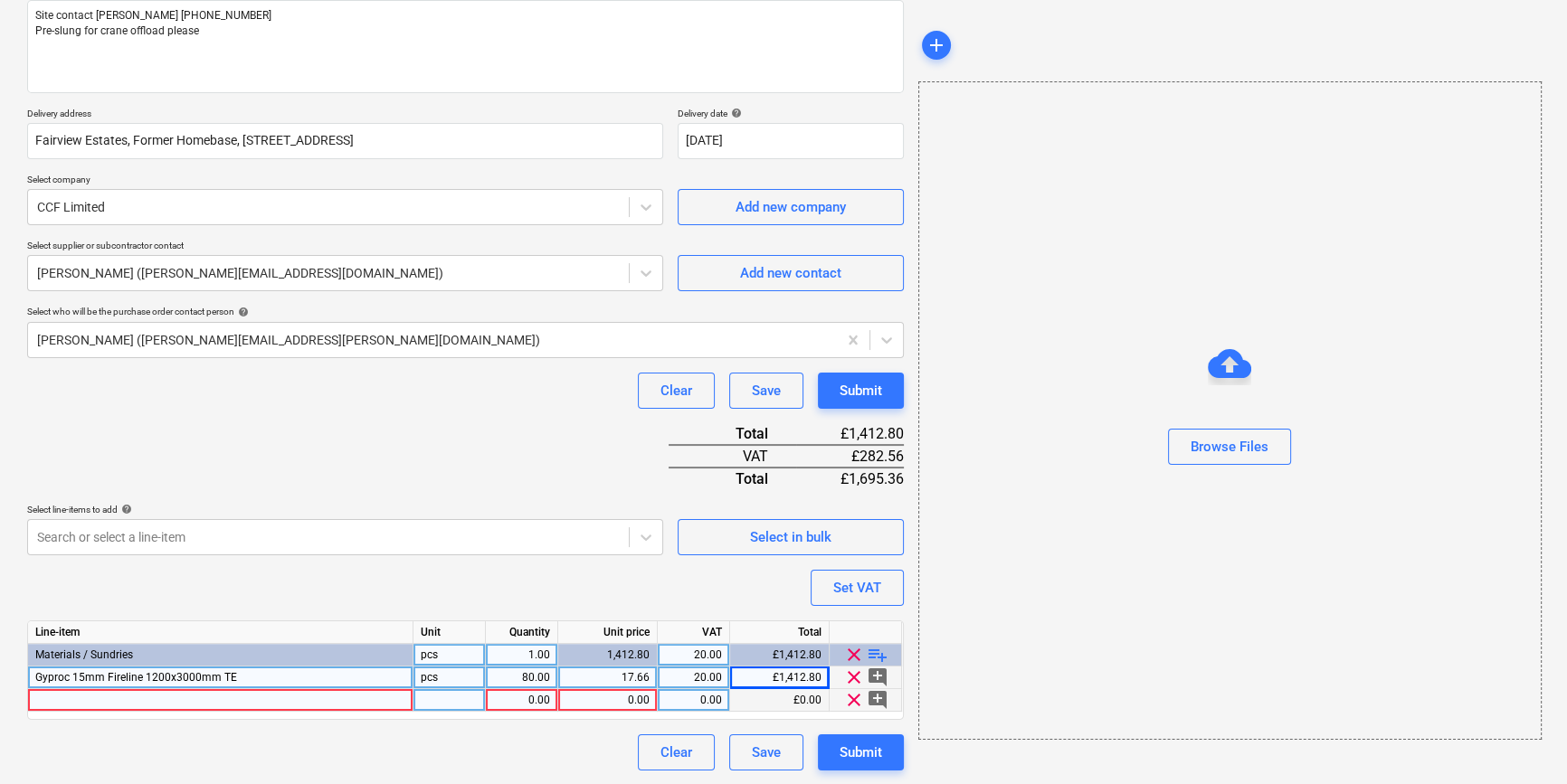
click at [65, 698] on div at bounding box center [220, 700] width 386 height 23
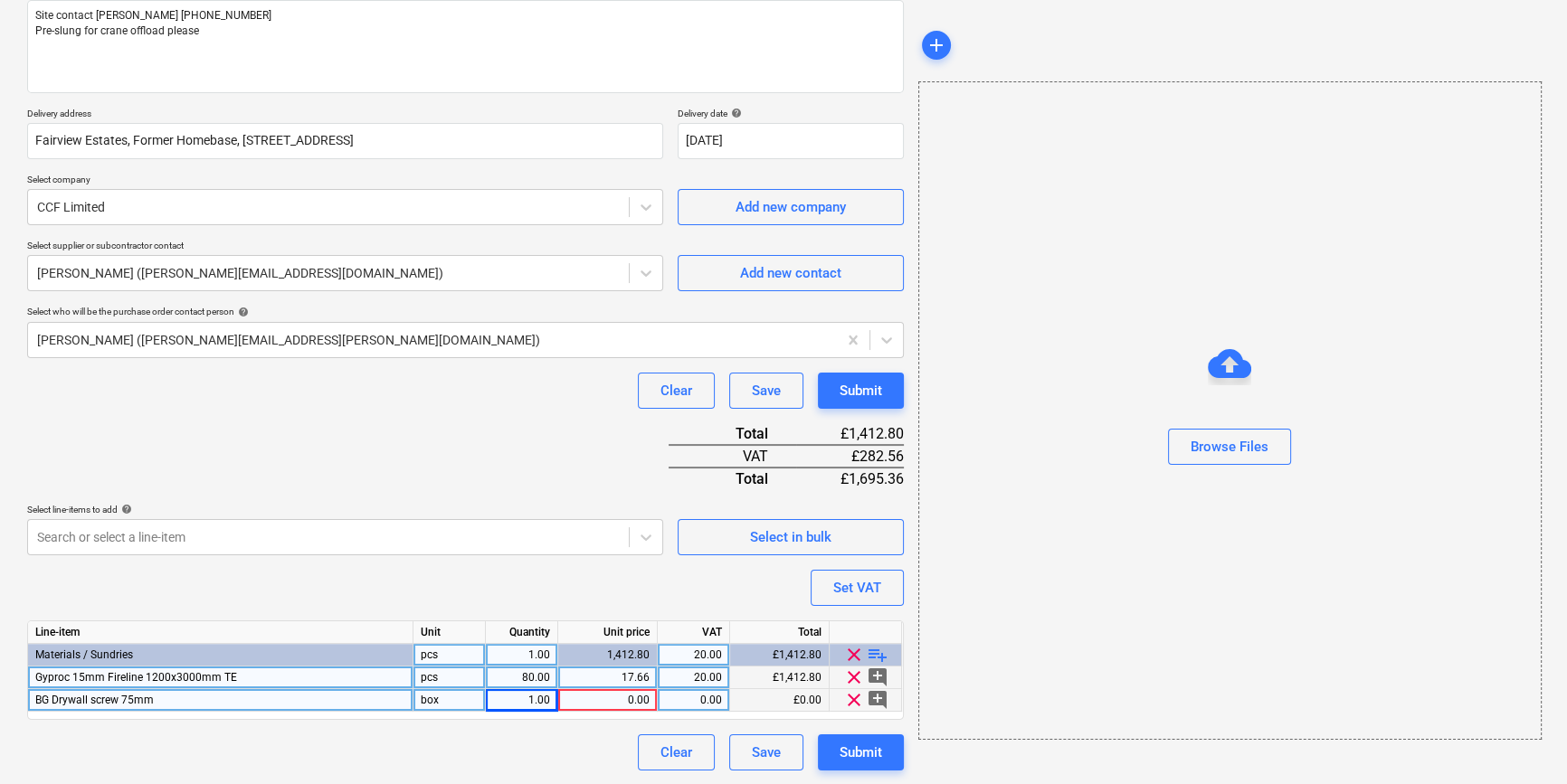
click at [525, 698] on div "1.00" at bounding box center [522, 700] width 57 height 23
click at [889, 654] on div "clear playlist_add" at bounding box center [865, 655] width 73 height 23
click at [865, 652] on div "clear playlist_add" at bounding box center [865, 655] width 73 height 23
click at [875, 651] on span "playlist_add" at bounding box center [877, 655] width 22 height 22
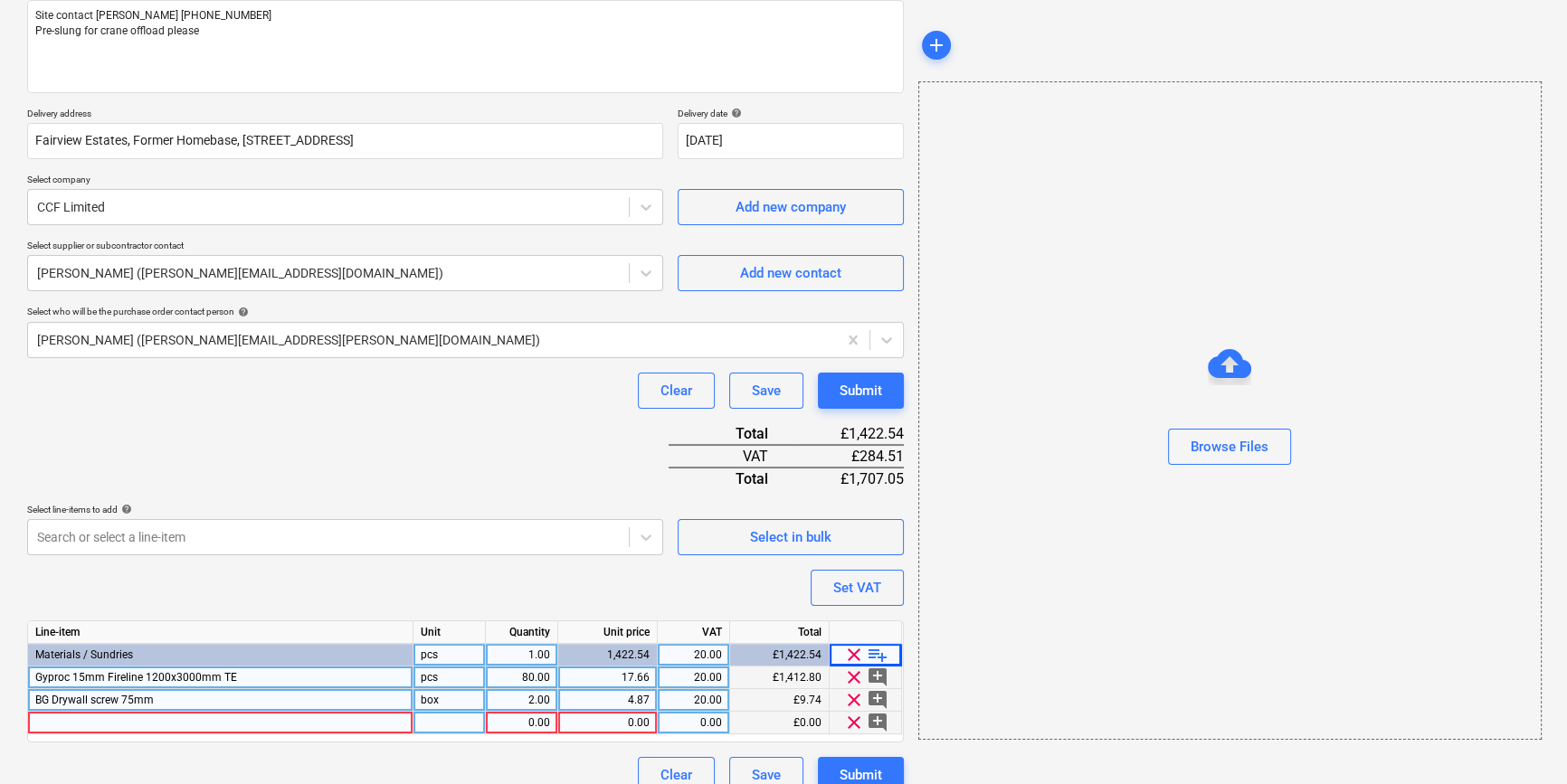
click at [102, 721] on div at bounding box center [220, 722] width 386 height 23
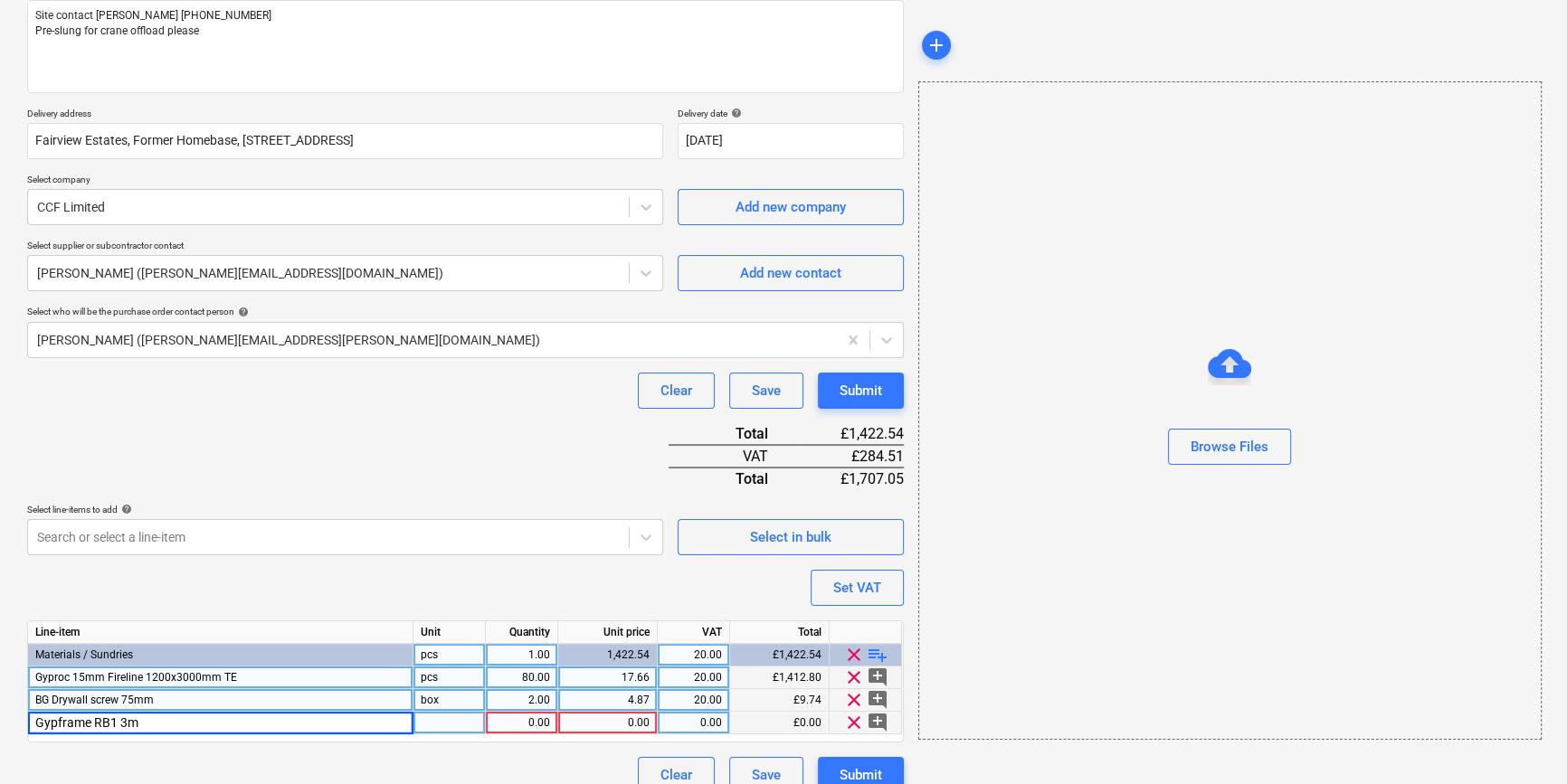
click at [427, 721] on div at bounding box center [449, 722] width 73 height 23
click at [526, 722] on div "1.00" at bounding box center [522, 722] width 57 height 23
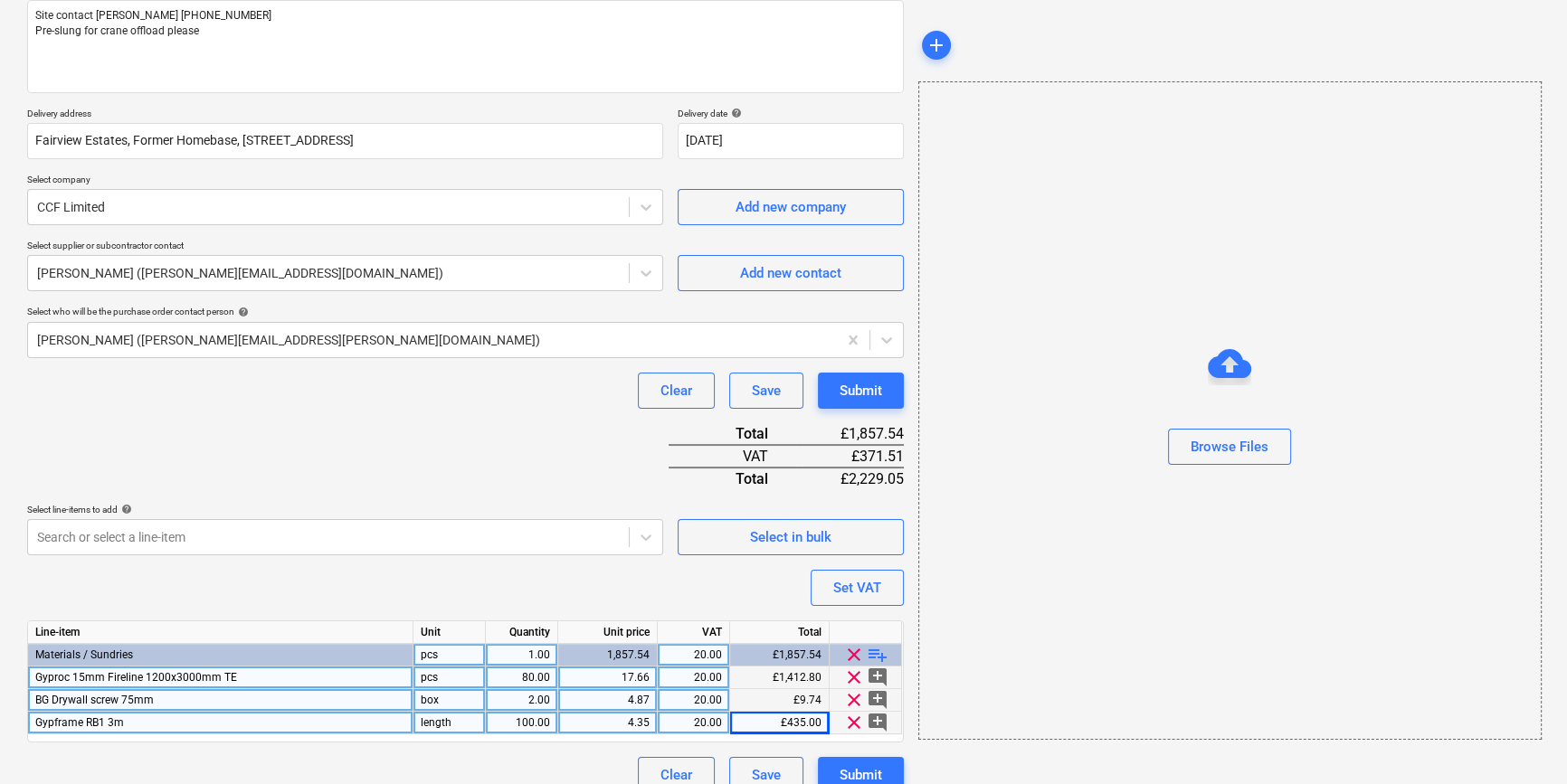
click at [870, 650] on span "playlist_add" at bounding box center [877, 655] width 22 height 22
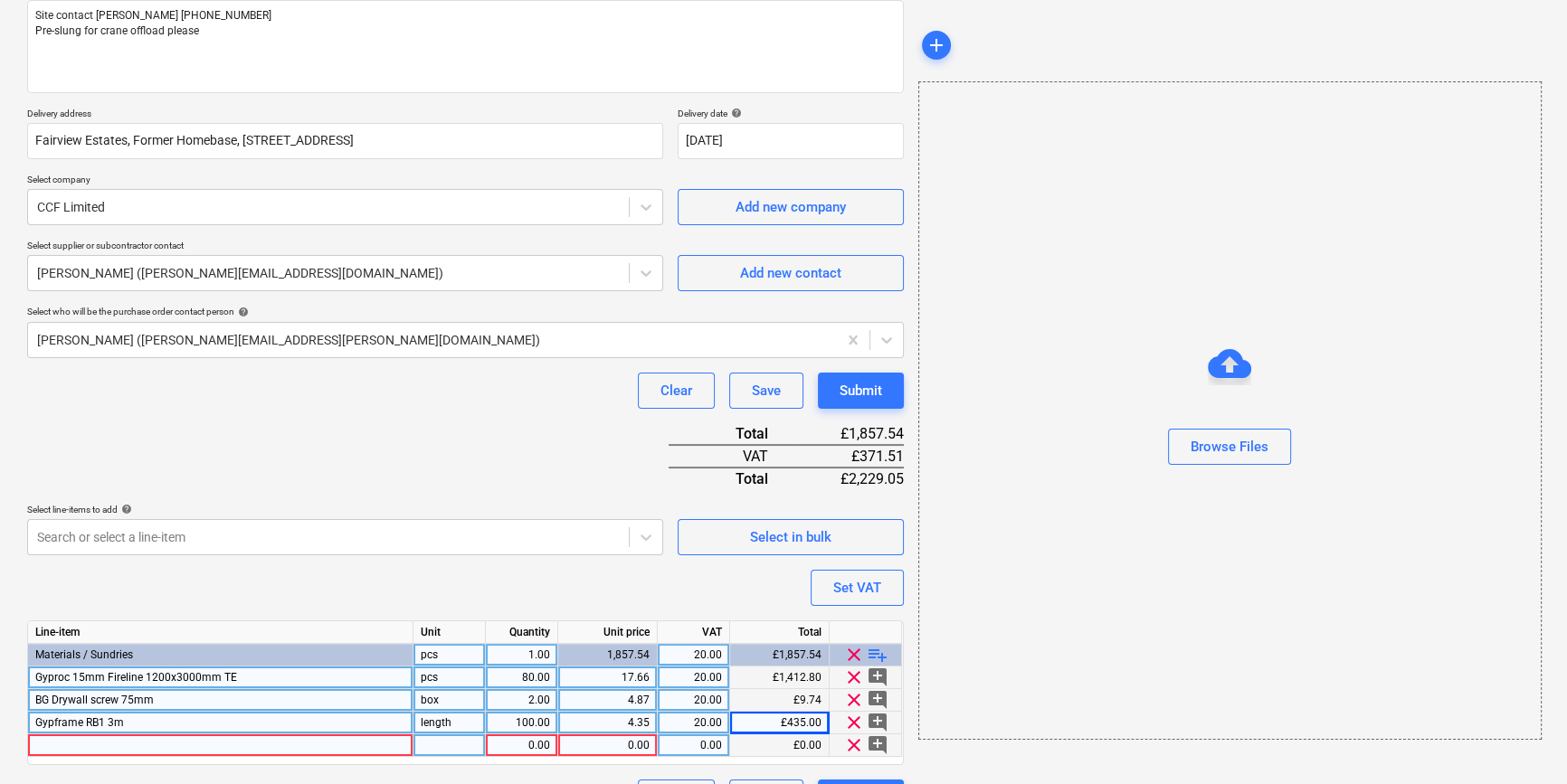
click at [60, 747] on div at bounding box center [220, 745] width 386 height 23
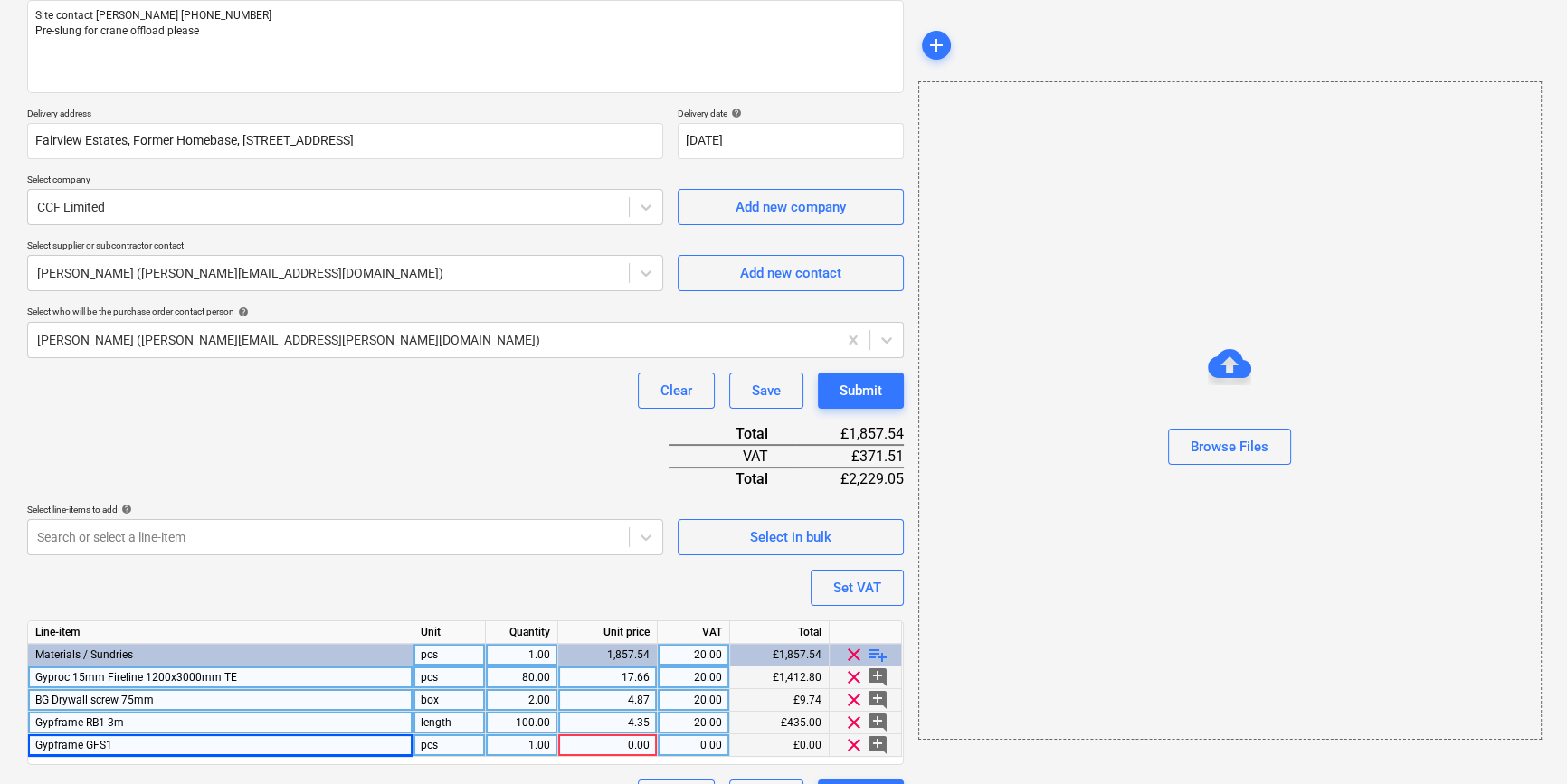
click at [622, 746] on div "0.00" at bounding box center [607, 745] width 84 height 23
click at [520, 746] on div "1.00" at bounding box center [522, 745] width 57 height 23
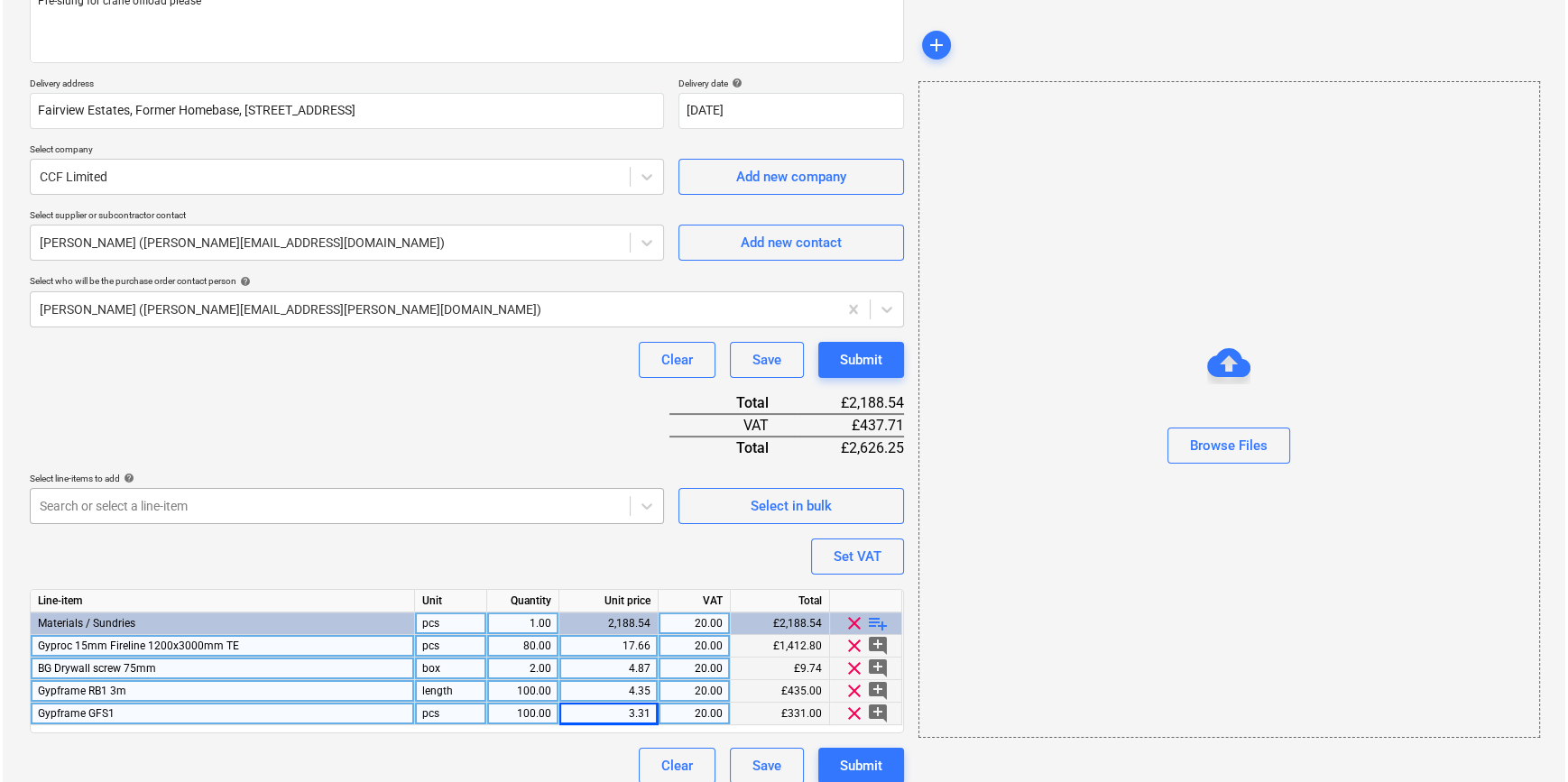
scroll to position [275, 0]
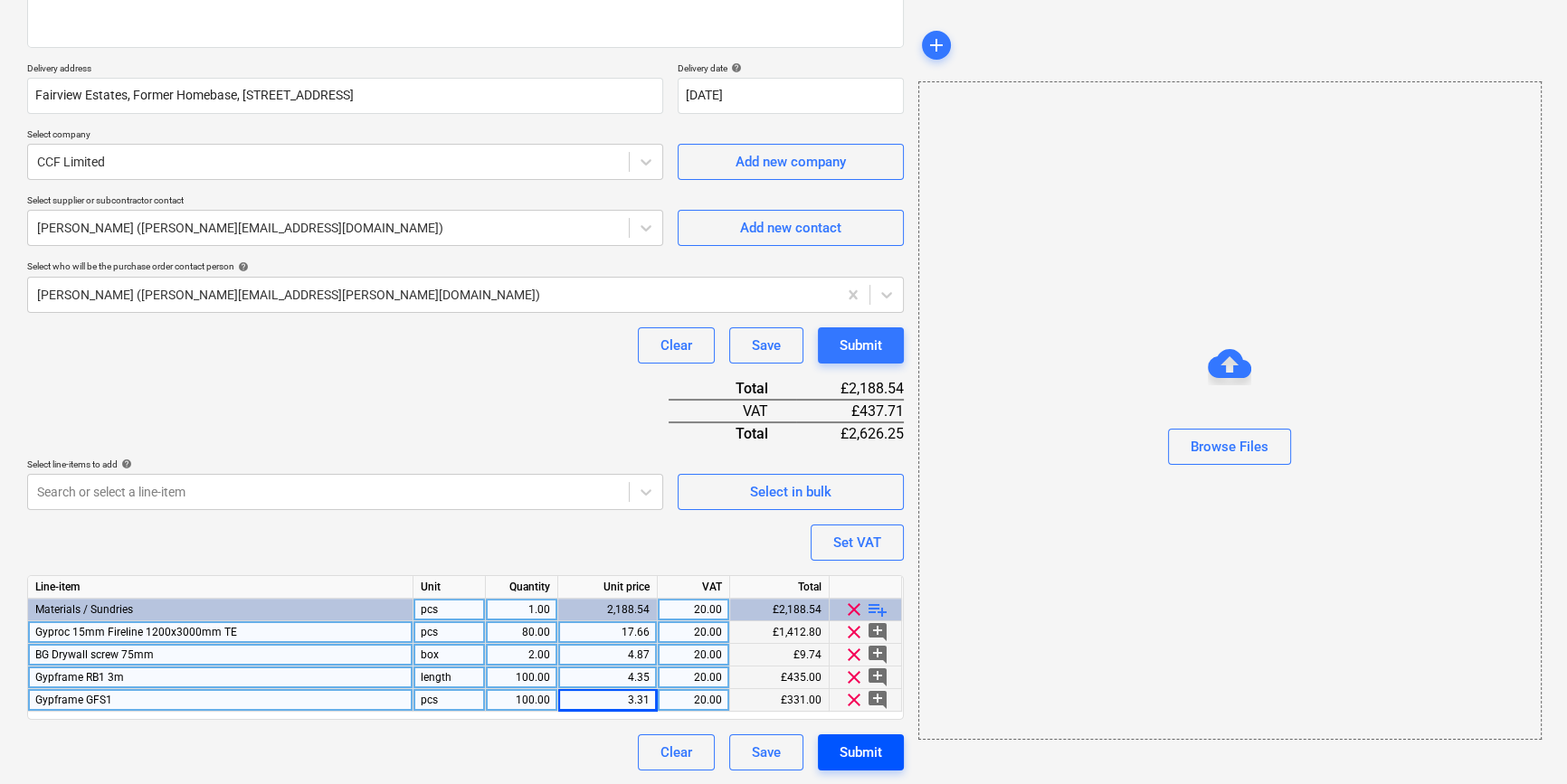
click at [857, 749] on div "Submit" at bounding box center [861, 753] width 42 height 24
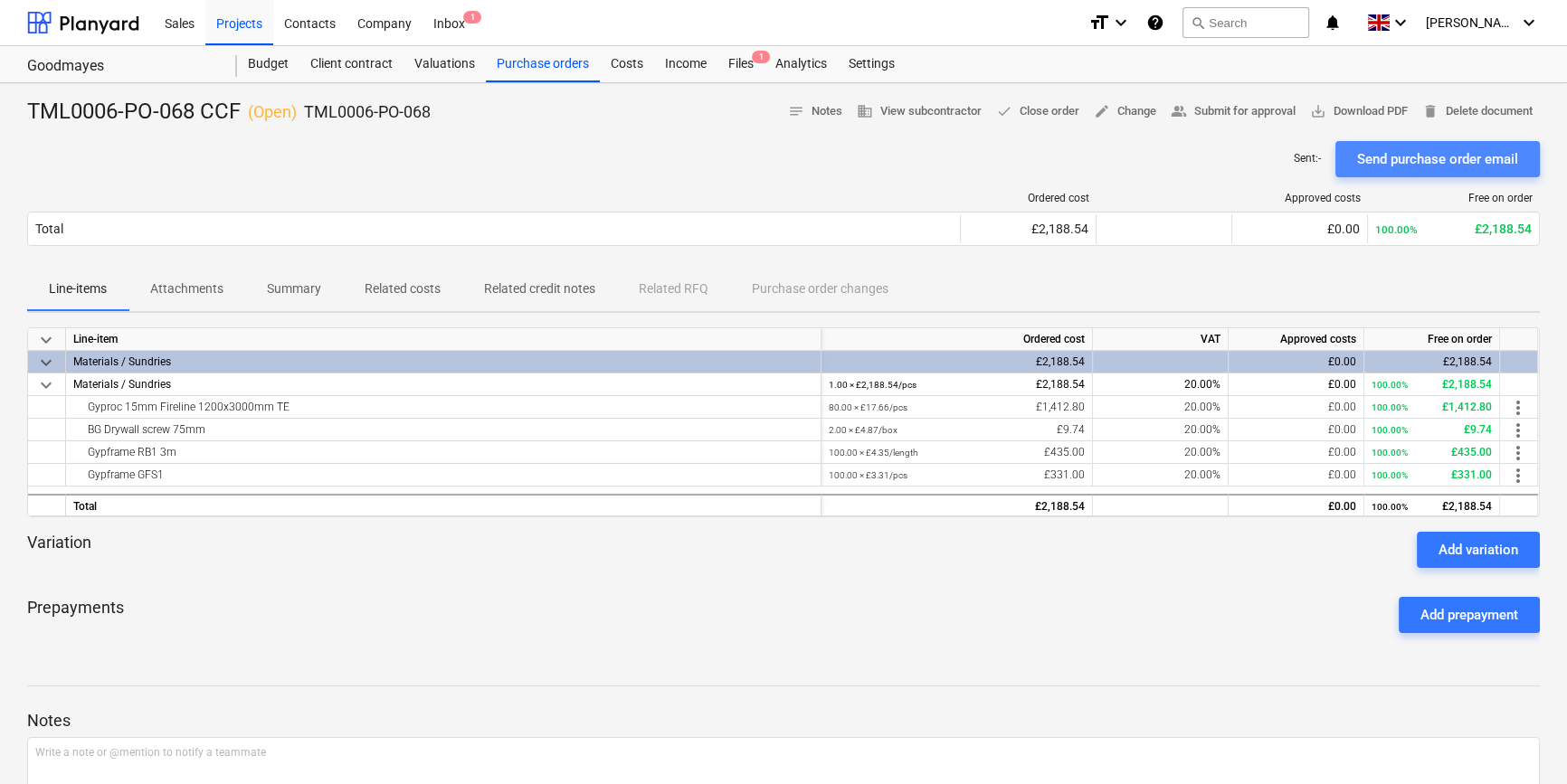
click at [1473, 167] on div "Send purchase order email" at bounding box center [1437, 159] width 161 height 24
click at [1364, 114] on span "save_alt Download PDF" at bounding box center [1359, 111] width 98 height 21
click at [516, 59] on div "Purchase orders" at bounding box center [543, 63] width 114 height 36
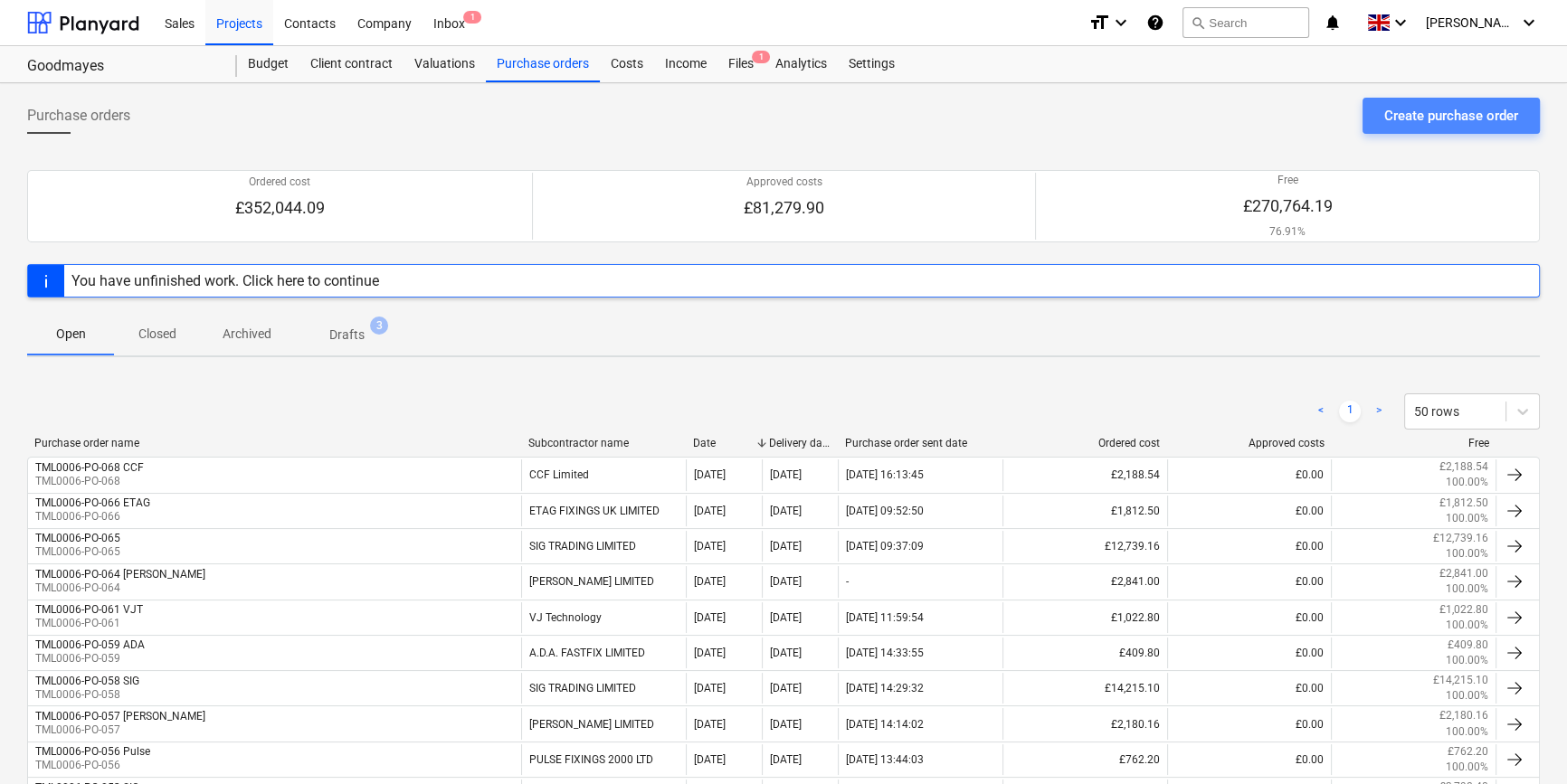
click at [1421, 110] on div "Create purchase order" at bounding box center [1451, 116] width 133 height 24
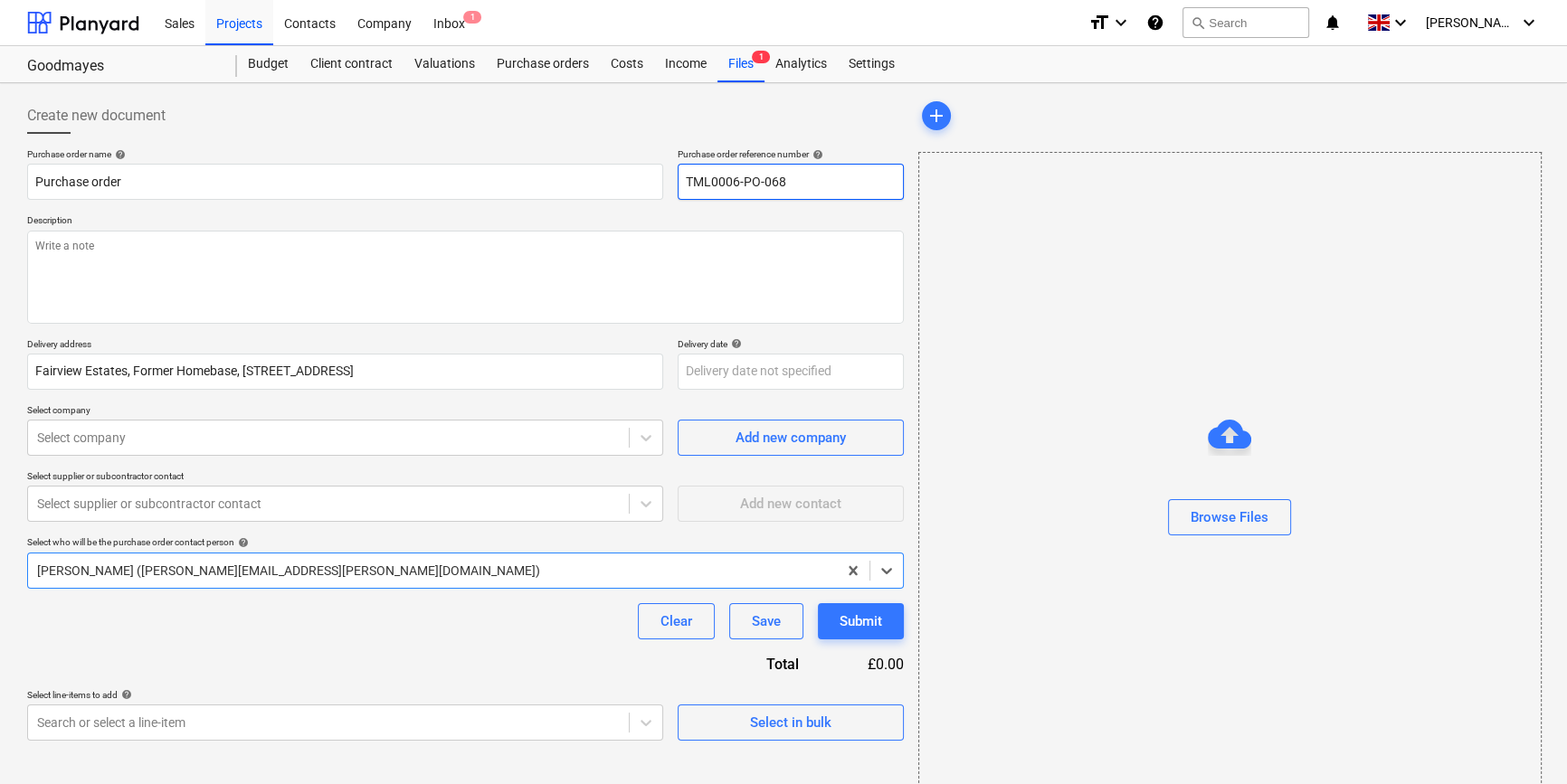
click at [806, 179] on input "TML0006-PO-068" at bounding box center [791, 181] width 226 height 36
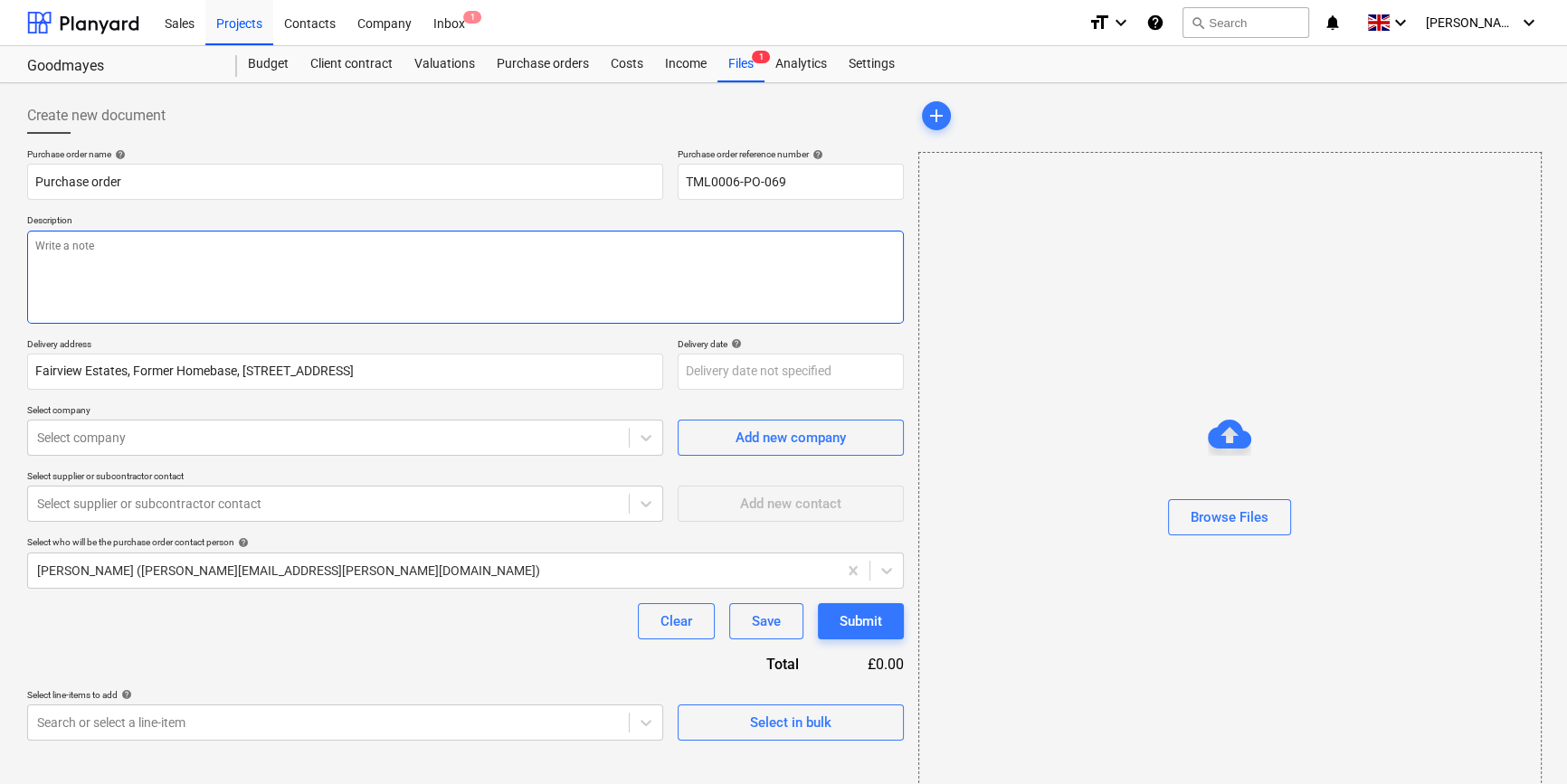
drag, startPoint x: 756, startPoint y: 261, endPoint x: 763, endPoint y: 253, distance: 10.6
click at [758, 261] on textarea at bounding box center [465, 277] width 876 height 93
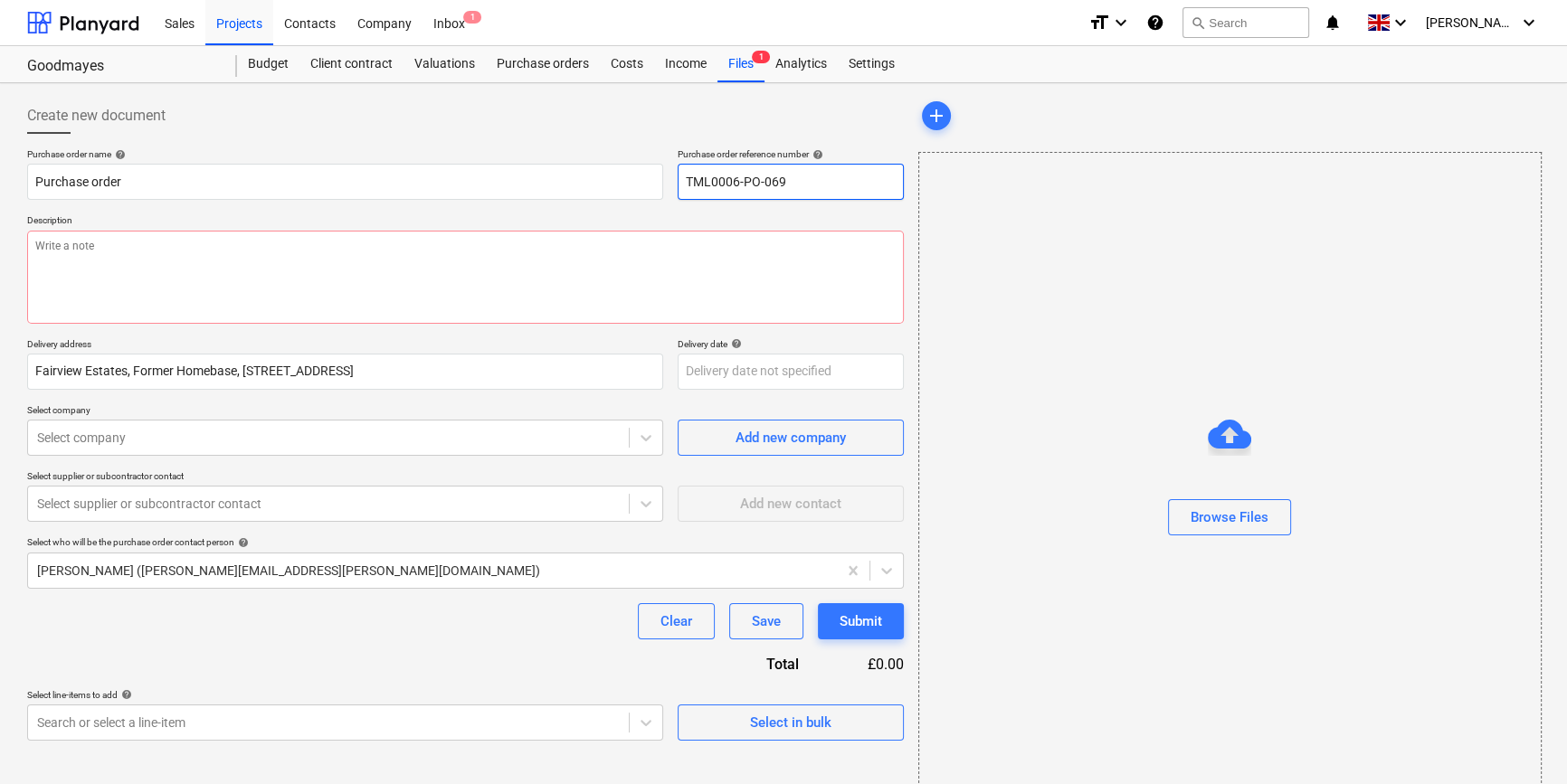
drag, startPoint x: 788, startPoint y: 180, endPoint x: 690, endPoint y: 183, distance: 98.0
click at [688, 183] on input "TML0006-PO-069" at bounding box center [791, 181] width 226 height 36
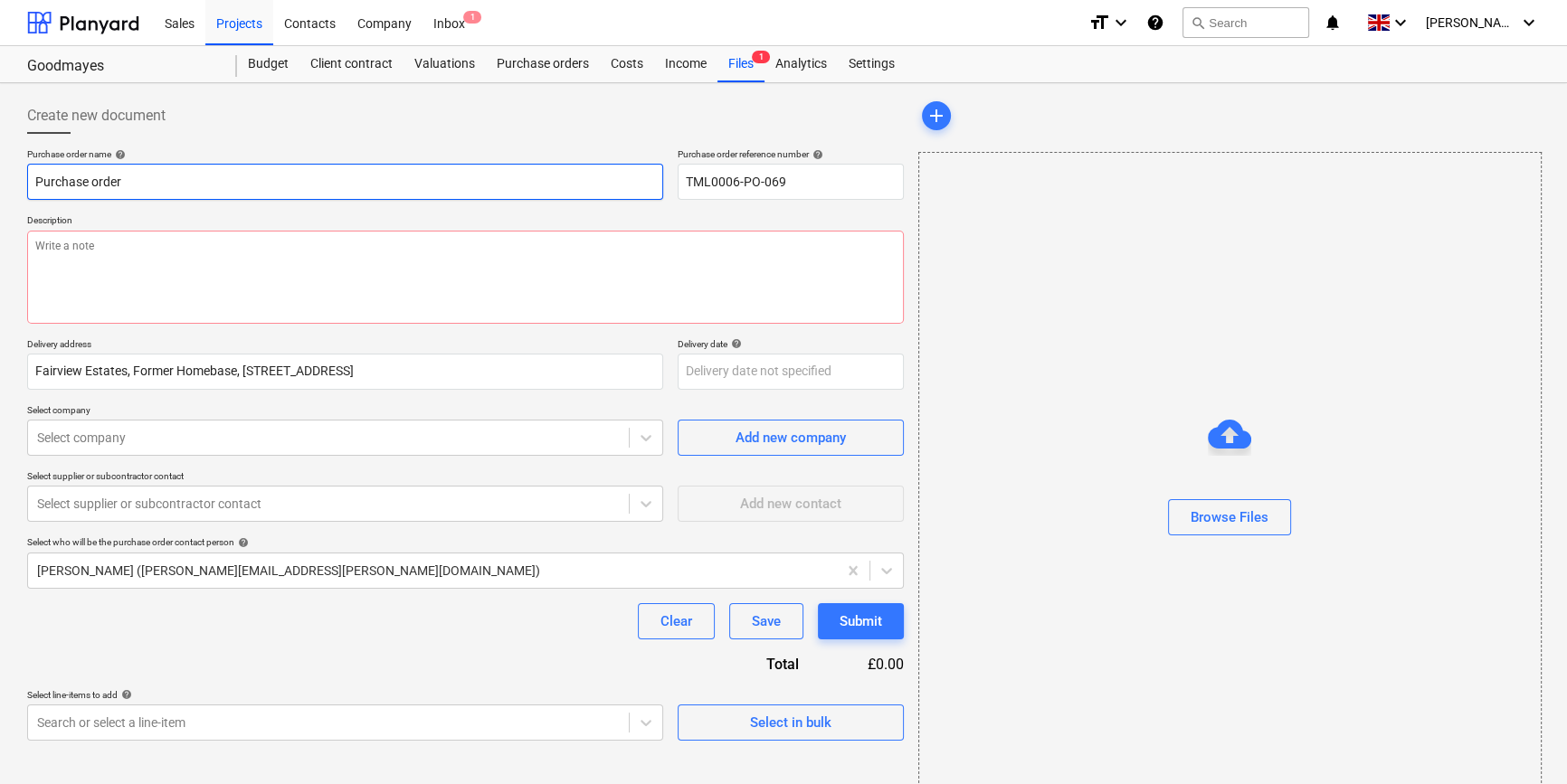
drag, startPoint x: 142, startPoint y: 182, endPoint x: 26, endPoint y: 181, distance: 116.0
click at [29, 182] on input "Purchase order" at bounding box center [344, 181] width 636 height 36
paste input "TML0006-PO-069"
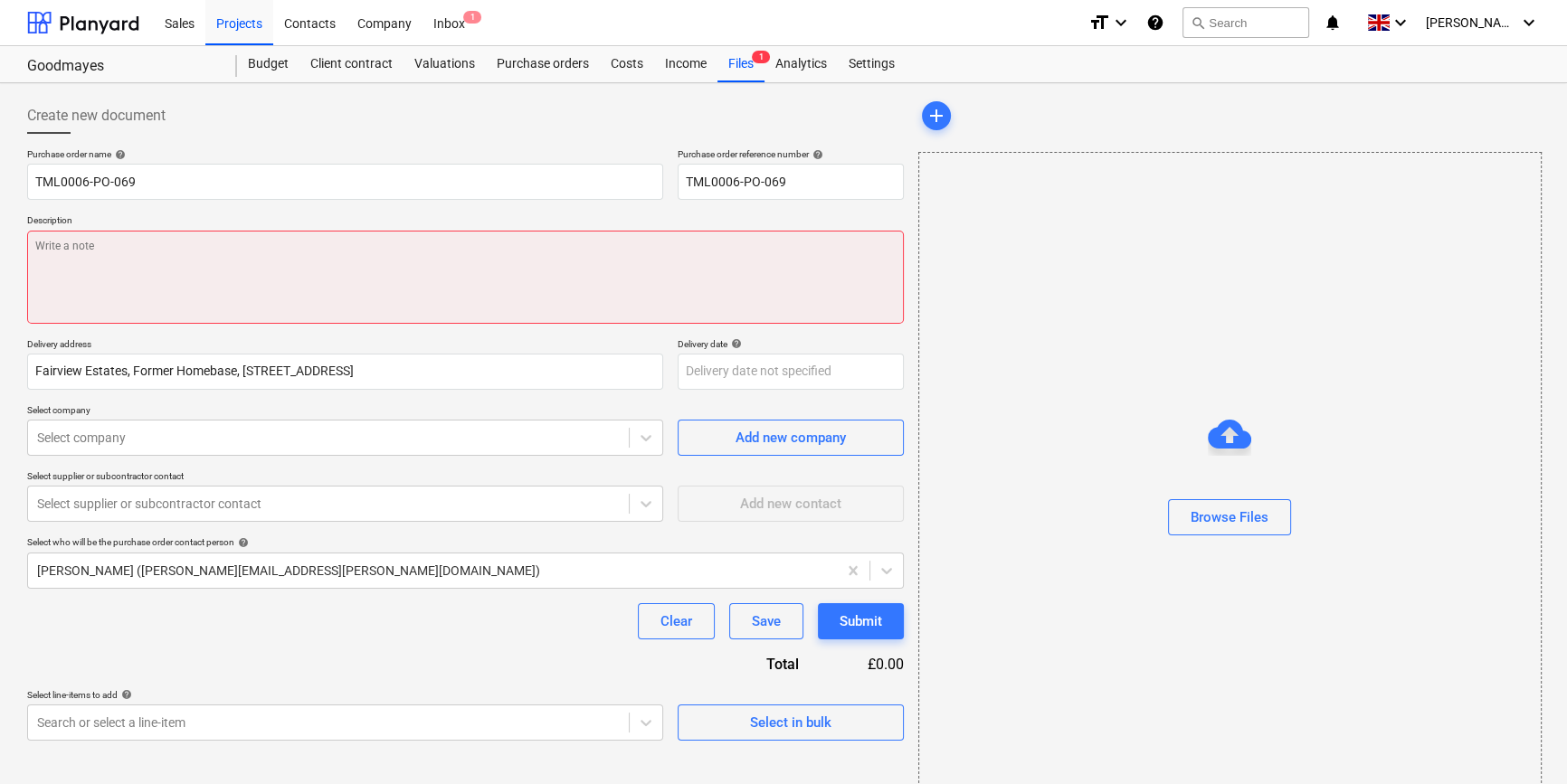
paste textarea "Site contact Cornel 07853 351191"
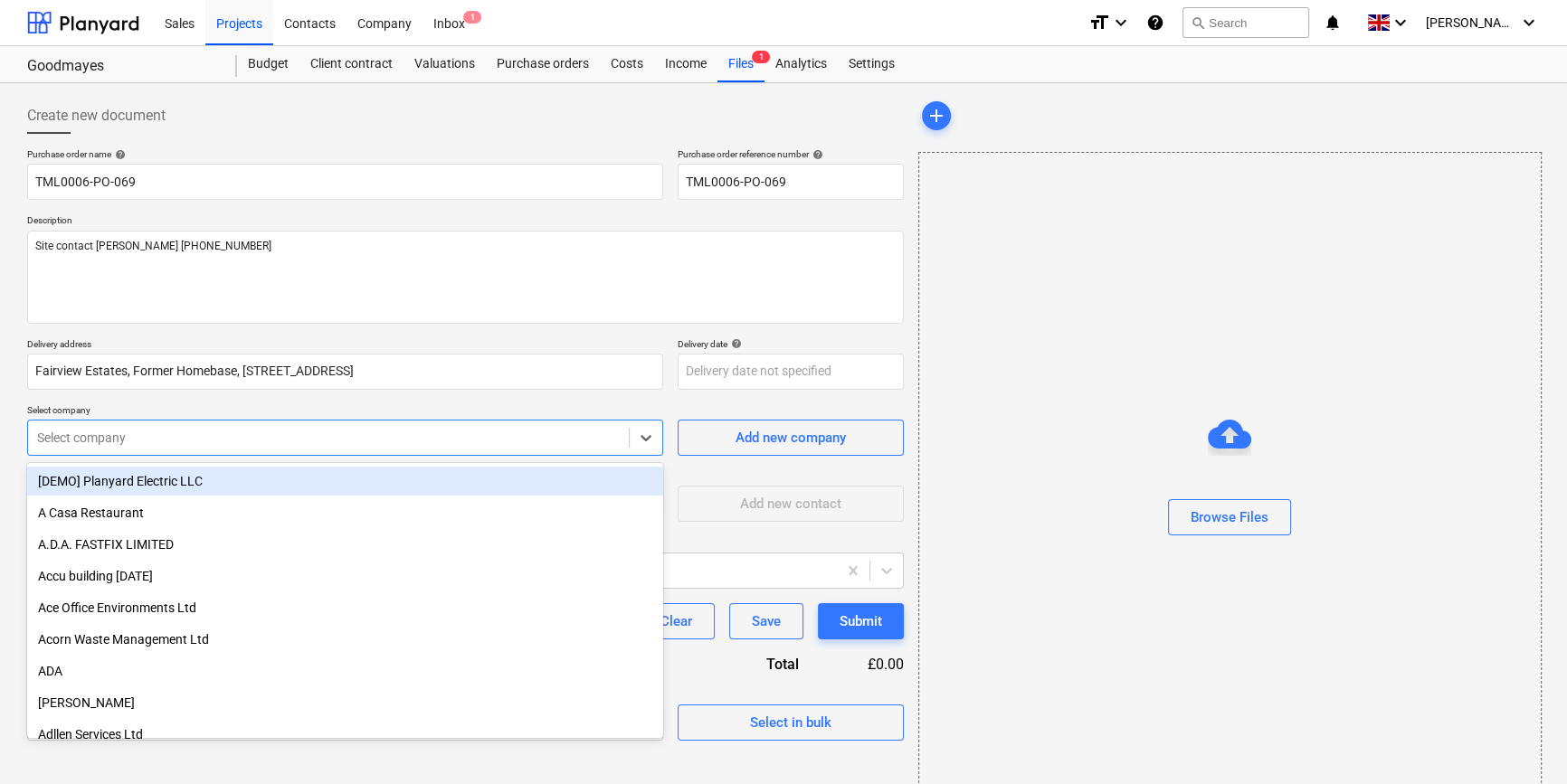
click at [97, 443] on div at bounding box center [328, 438] width 583 height 18
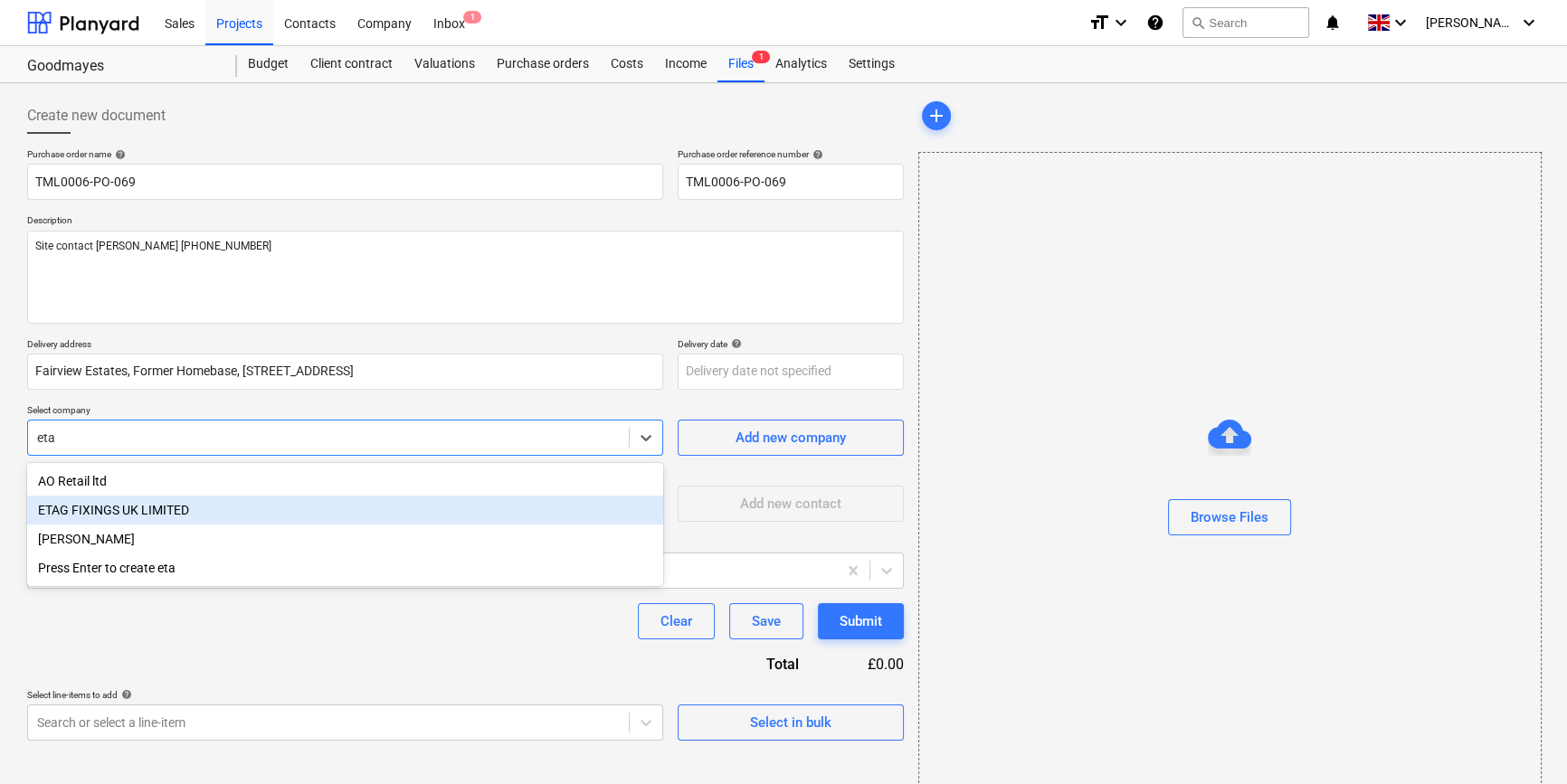
click at [103, 513] on div "ETAG FIXINGS UK LIMITED" at bounding box center [344, 510] width 636 height 29
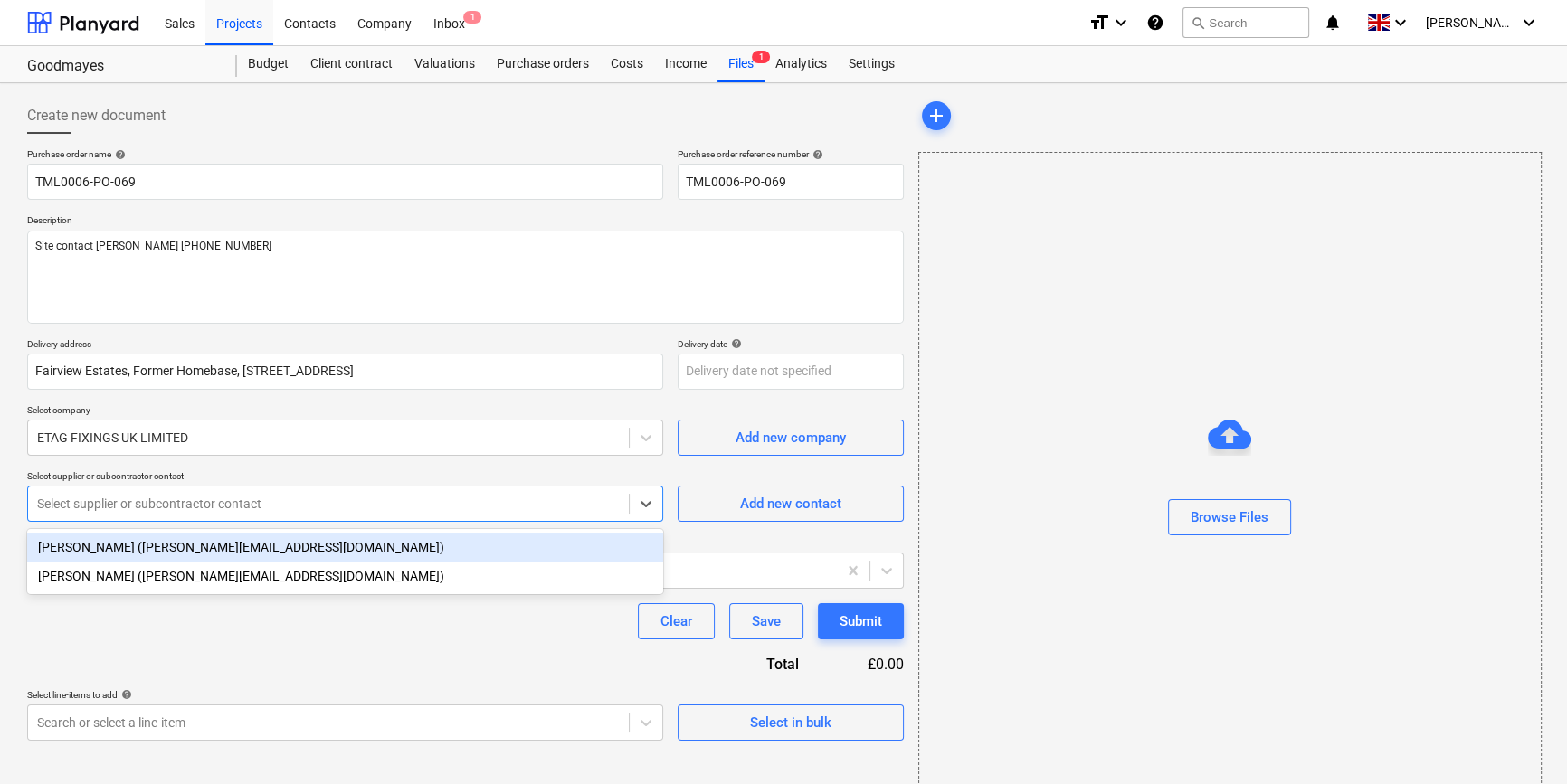
click at [103, 511] on div at bounding box center [328, 504] width 583 height 18
click at [99, 548] on div "[PERSON_NAME] ([PERSON_NAME][EMAIL_ADDRESS][DOMAIN_NAME])" at bounding box center [344, 547] width 636 height 29
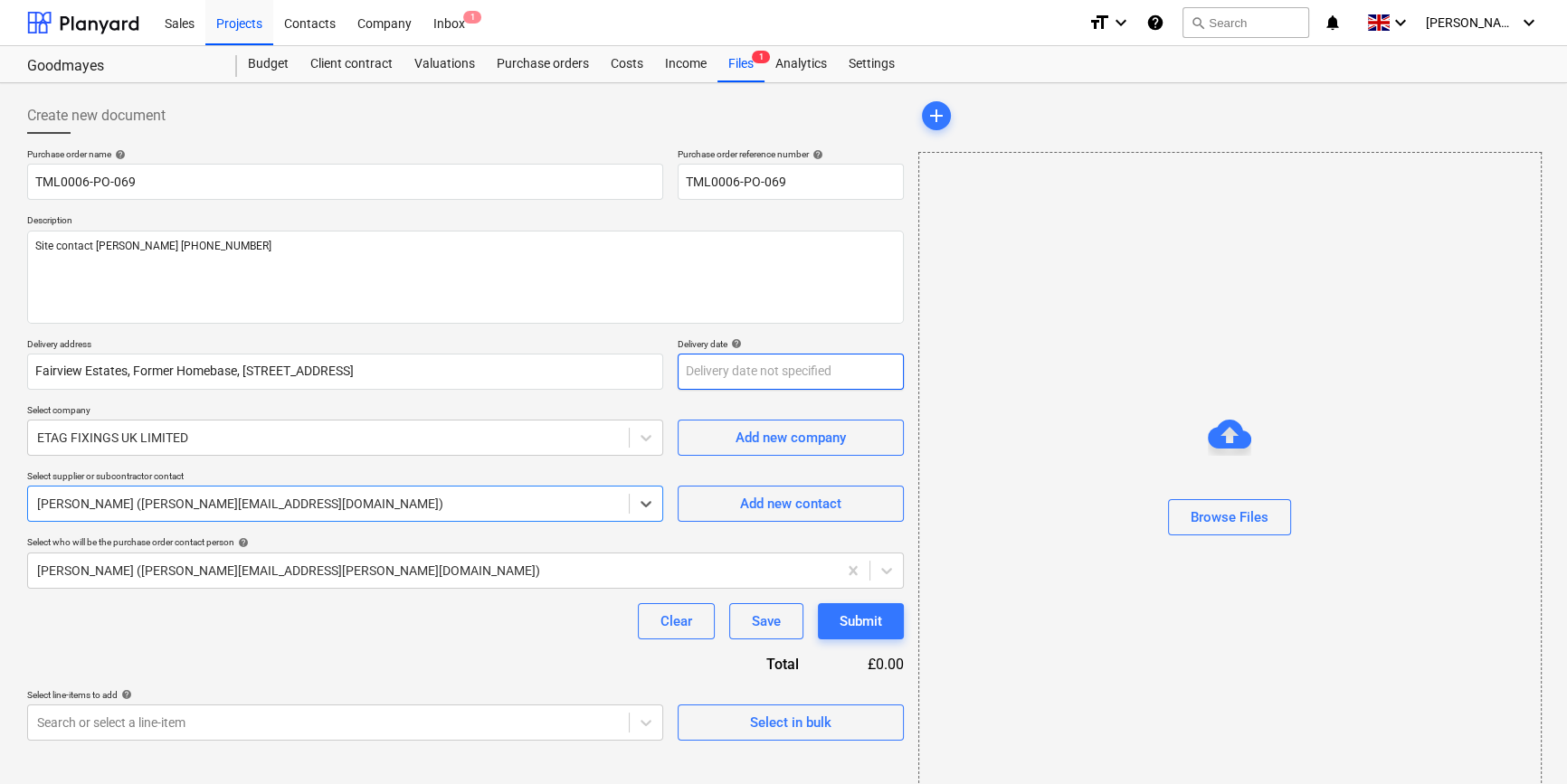
click at [725, 358] on body "Sales Projects Contacts Company Inbox 1 format_size keyboard_arrow_down help se…" at bounding box center [784, 392] width 1567 height 784
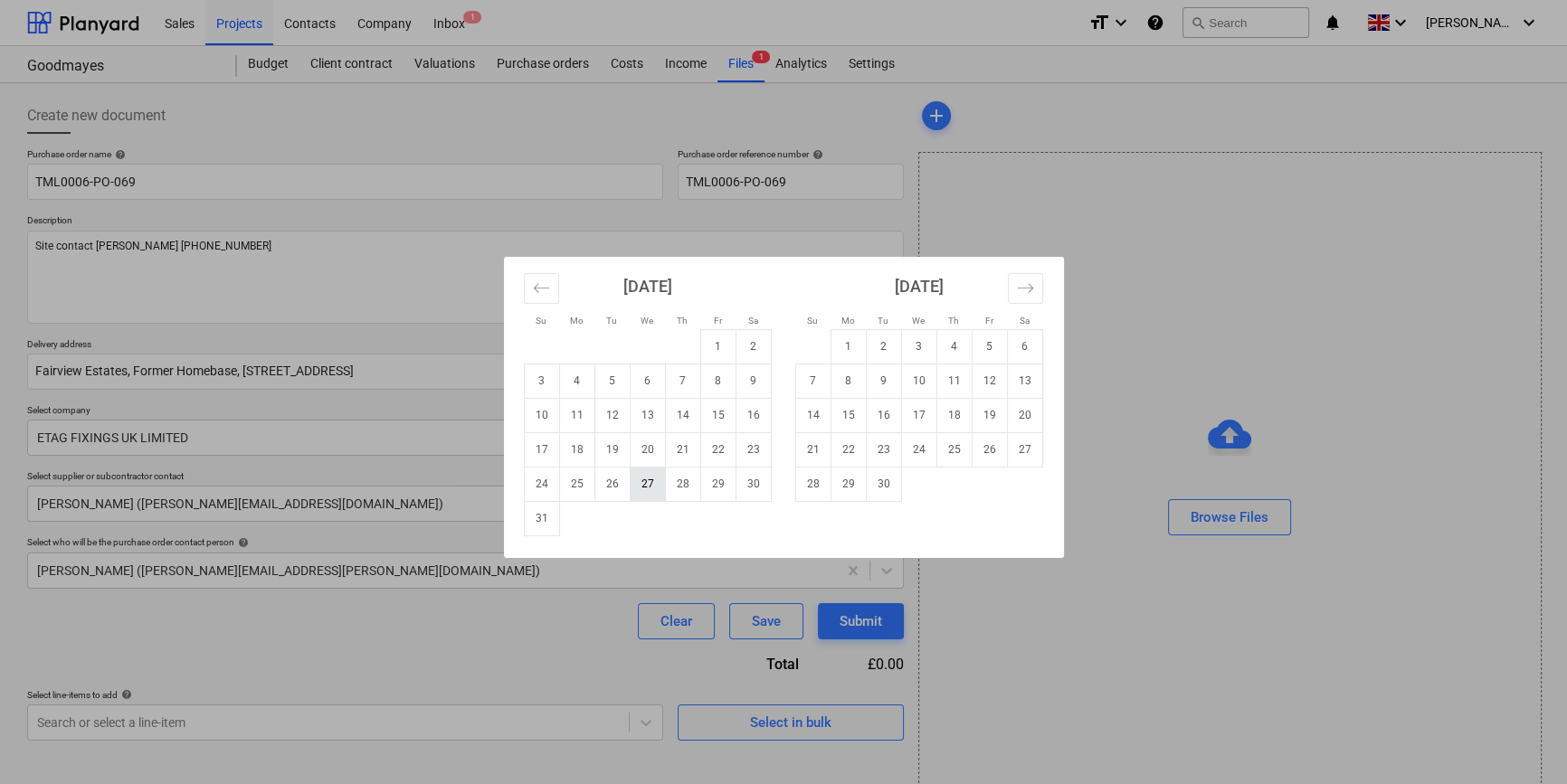
click at [642, 485] on td "27" at bounding box center [647, 483] width 35 height 34
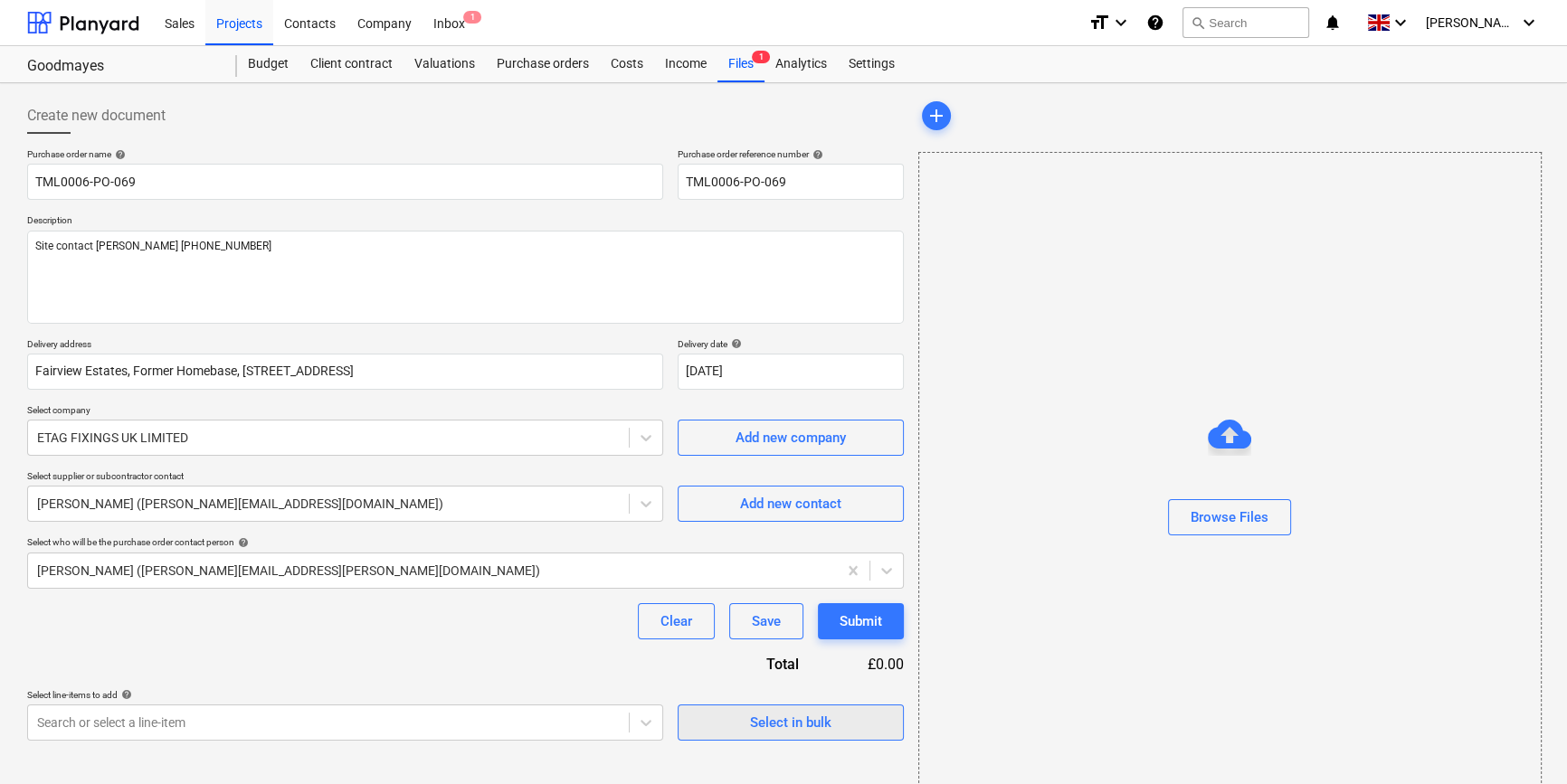
click at [802, 720] on div "Select in bulk" at bounding box center [791, 722] width 81 height 24
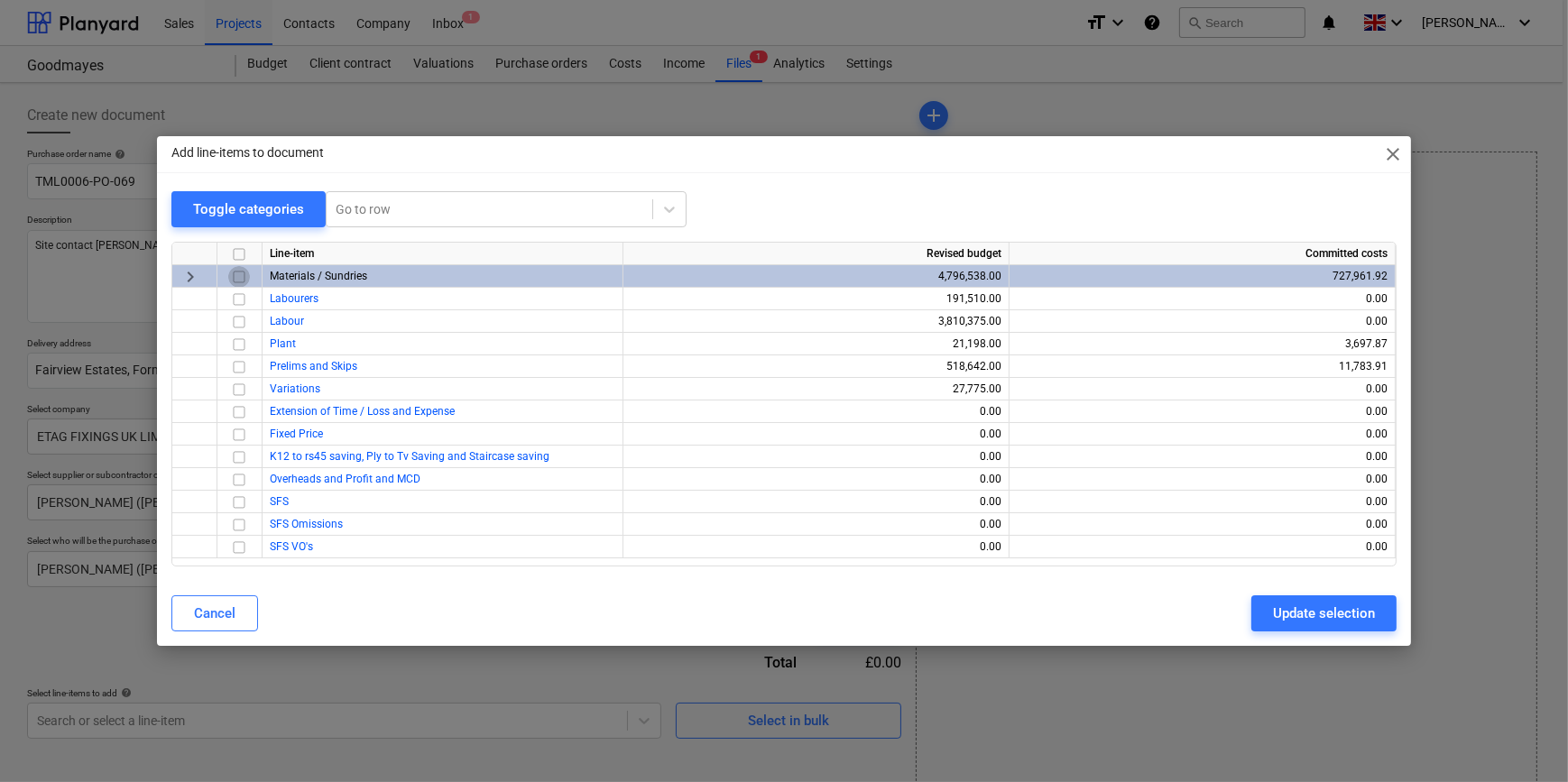
click at [234, 277] on input "checkbox" at bounding box center [240, 277] width 22 height 22
click at [1342, 607] on div "Update selection" at bounding box center [1324, 613] width 102 height 24
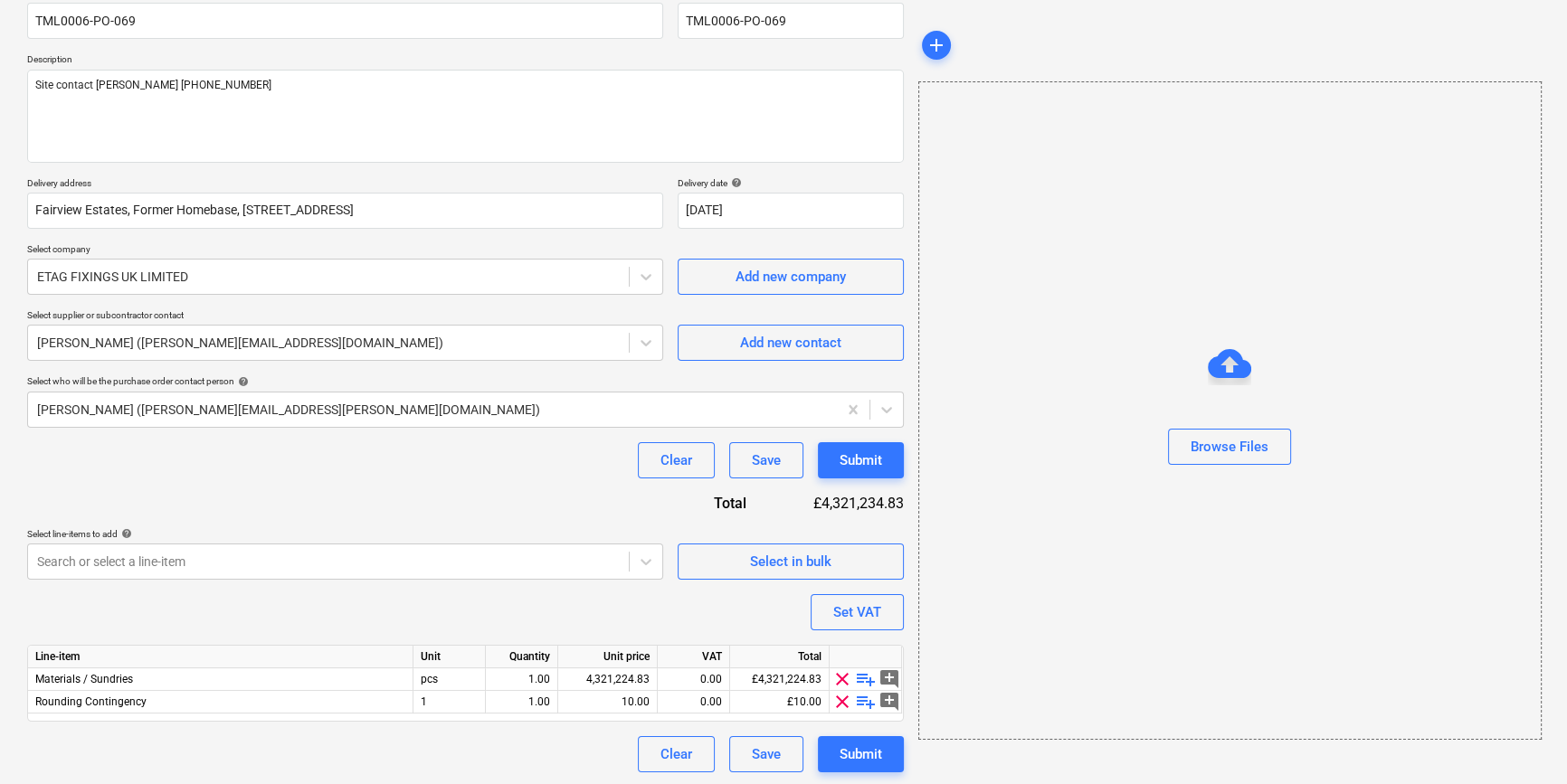
scroll to position [163, 0]
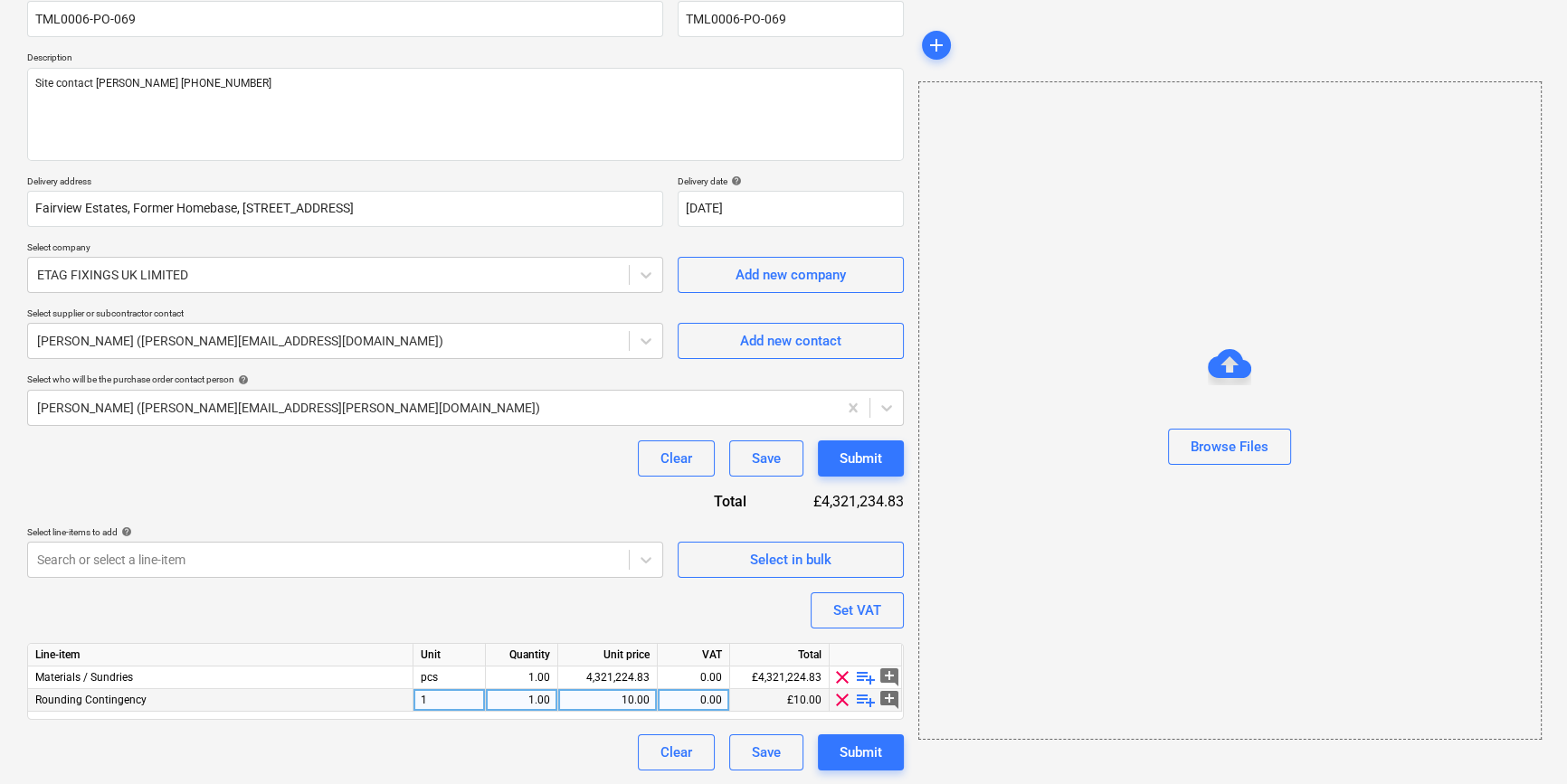
click at [842, 698] on span "clear" at bounding box center [842, 700] width 22 height 22
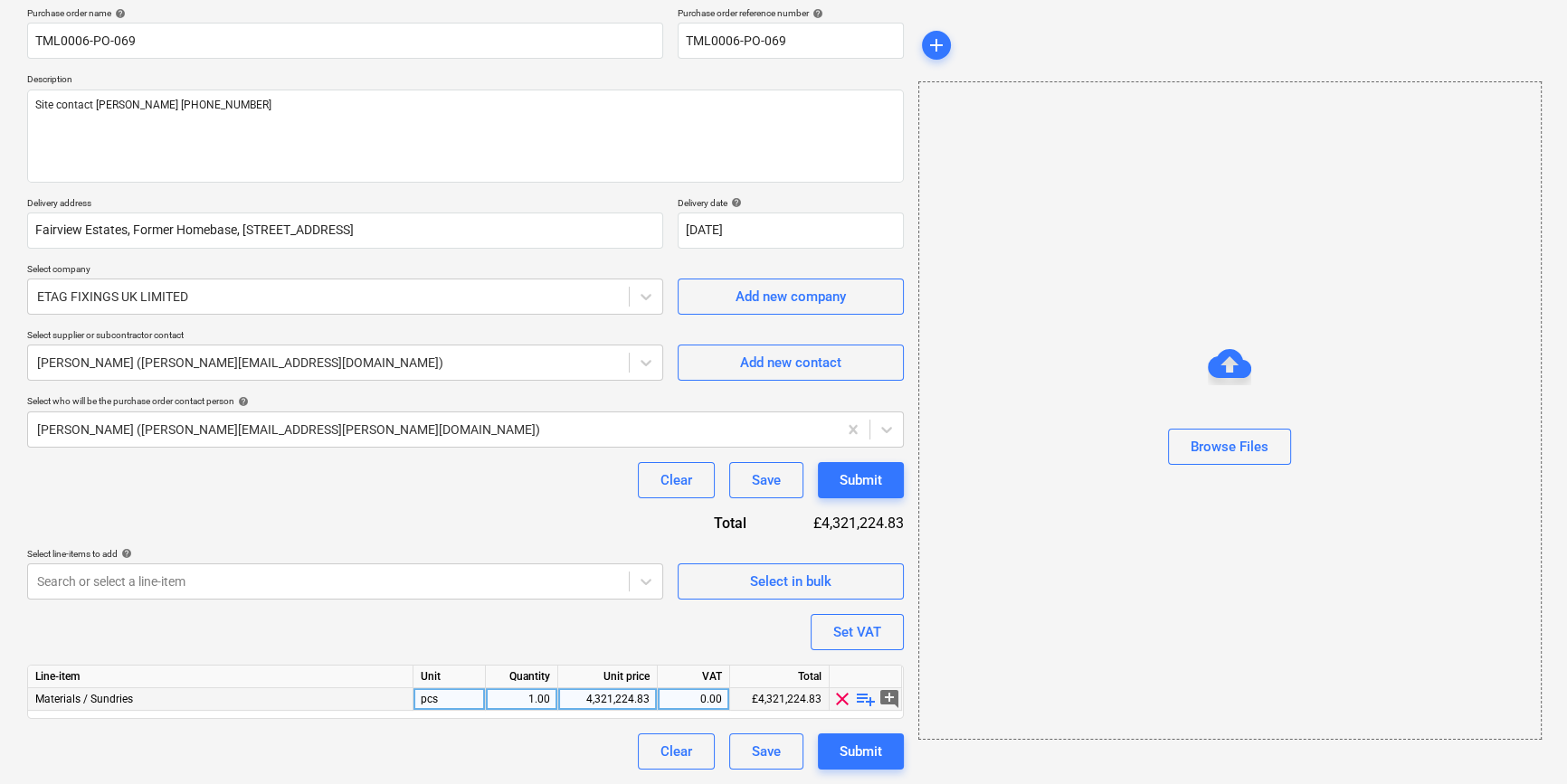
scroll to position [140, 0]
click at [863, 696] on span "playlist_add" at bounding box center [866, 700] width 22 height 22
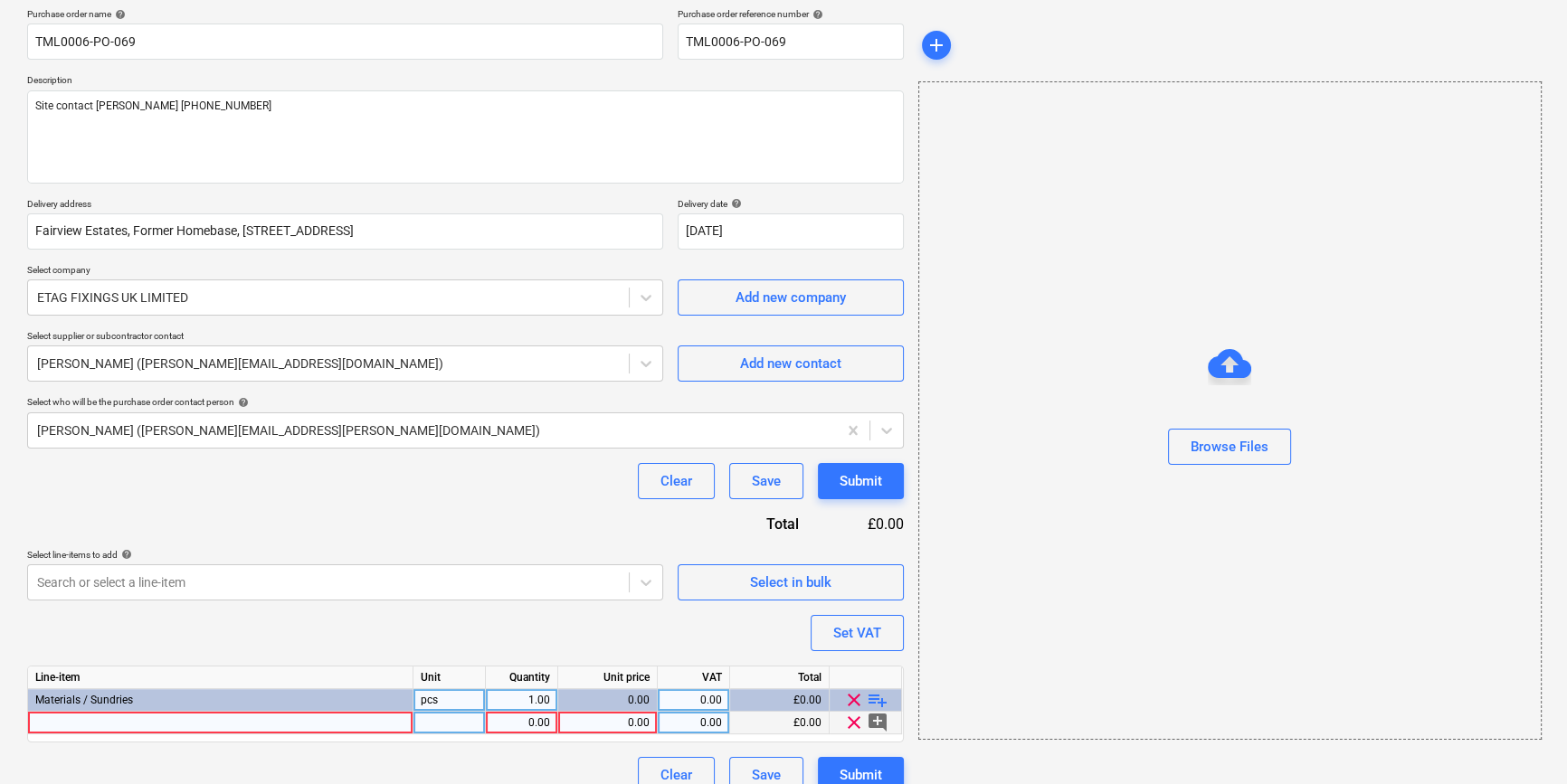
click at [79, 724] on div at bounding box center [220, 722] width 386 height 23
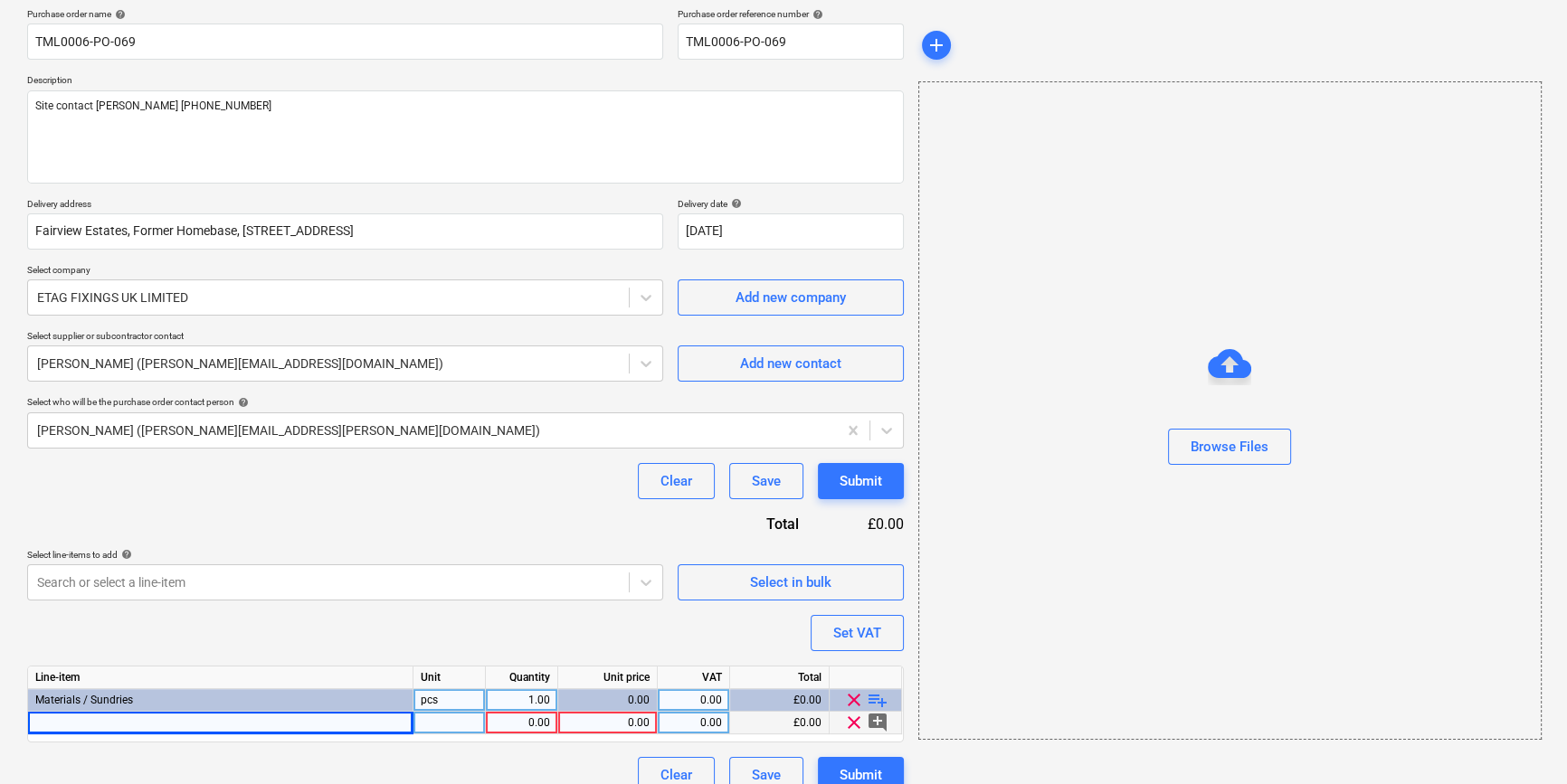
click at [64, 723] on div at bounding box center [220, 722] width 386 height 23
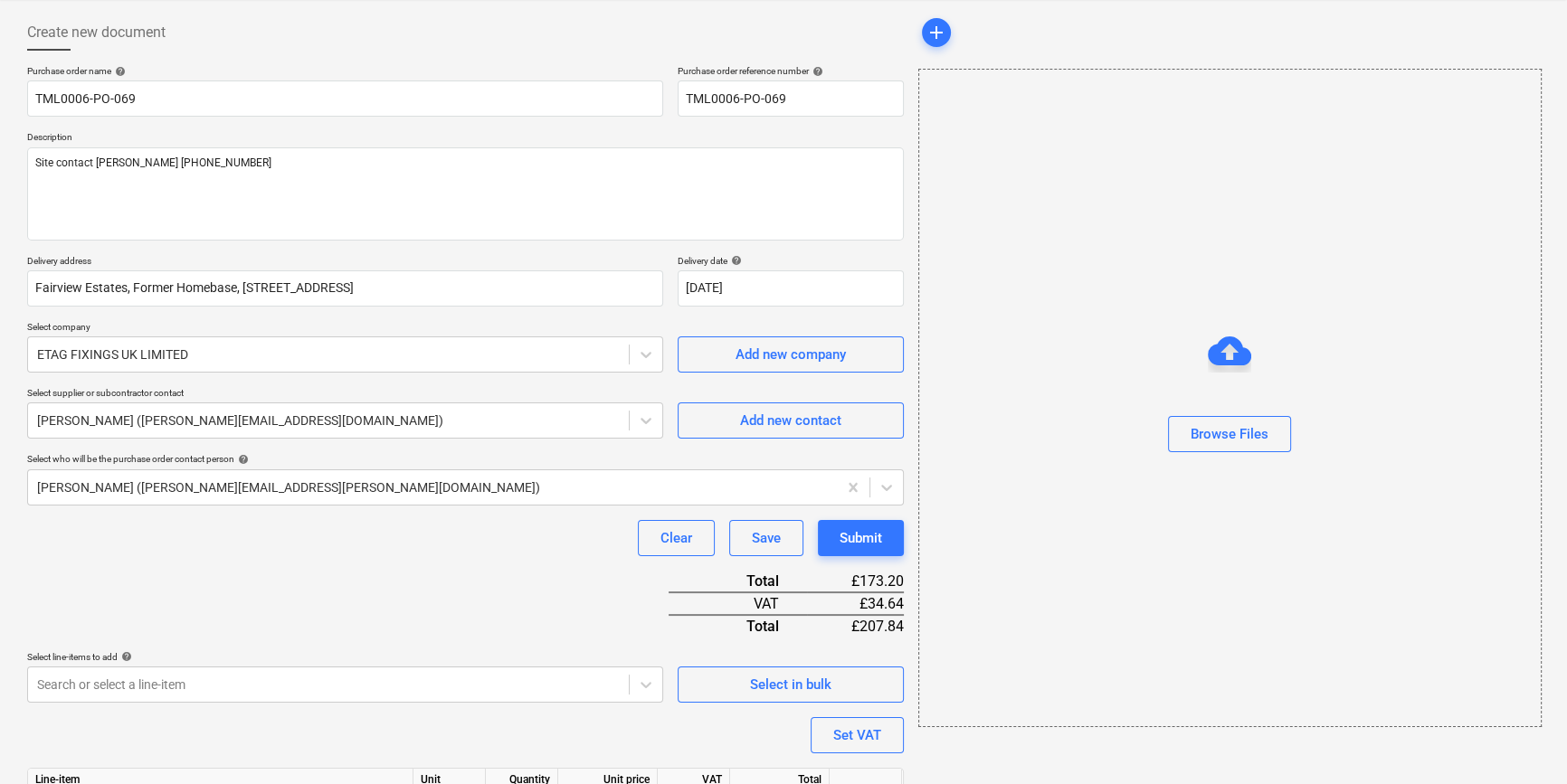
scroll to position [0, 0]
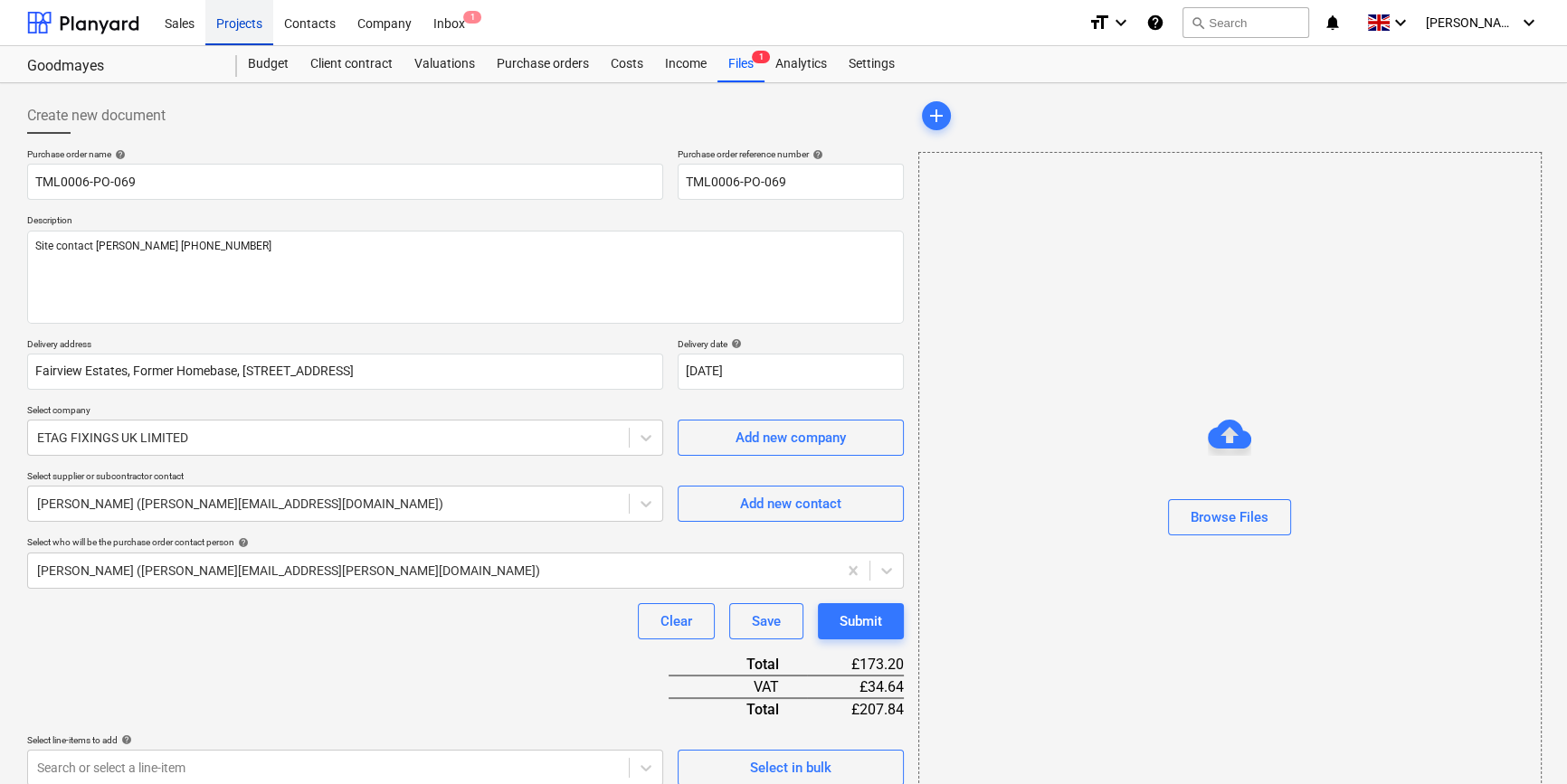
click at [228, 26] on div "Projects" at bounding box center [239, 22] width 68 height 46
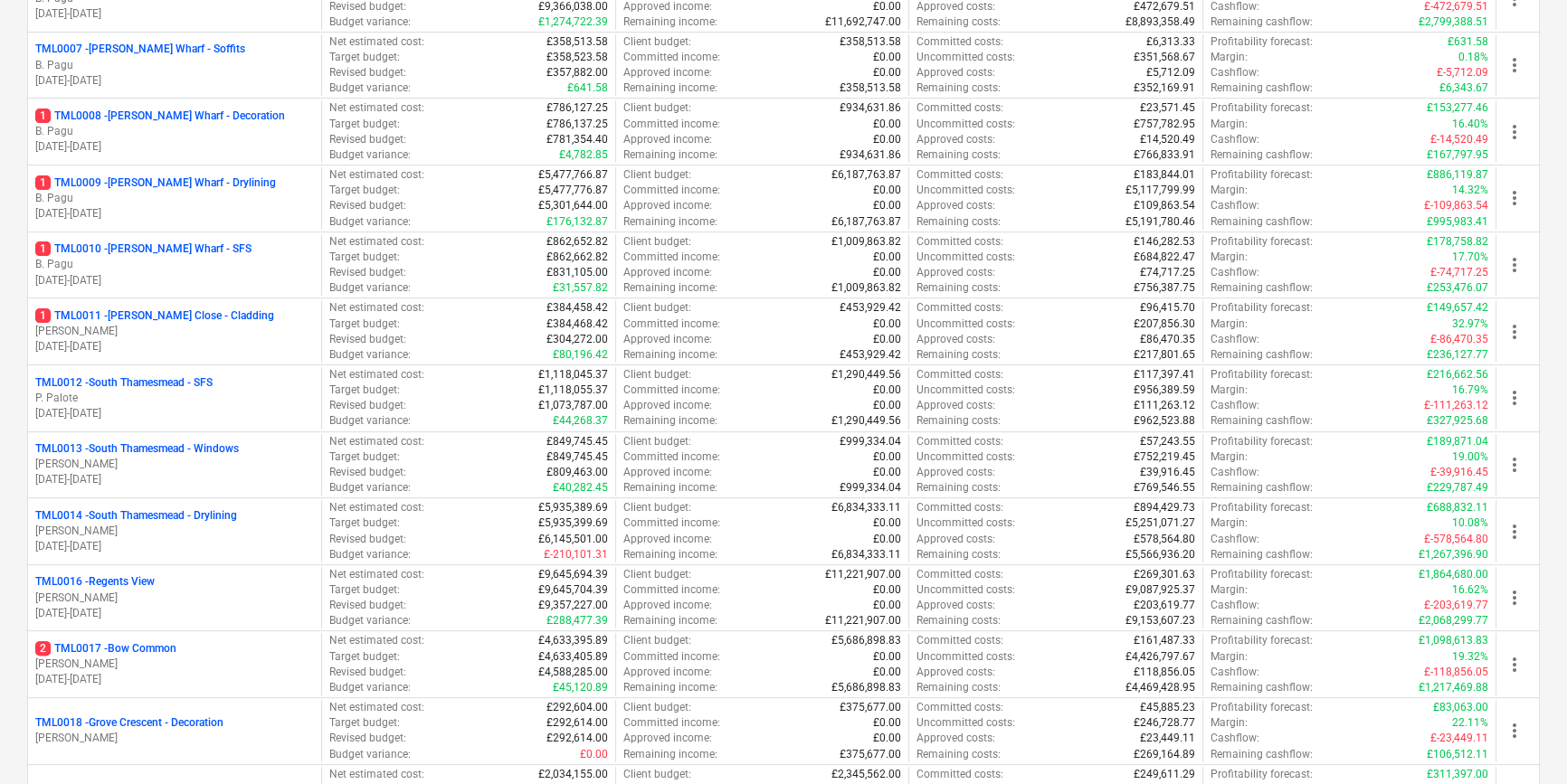
scroll to position [905, 0]
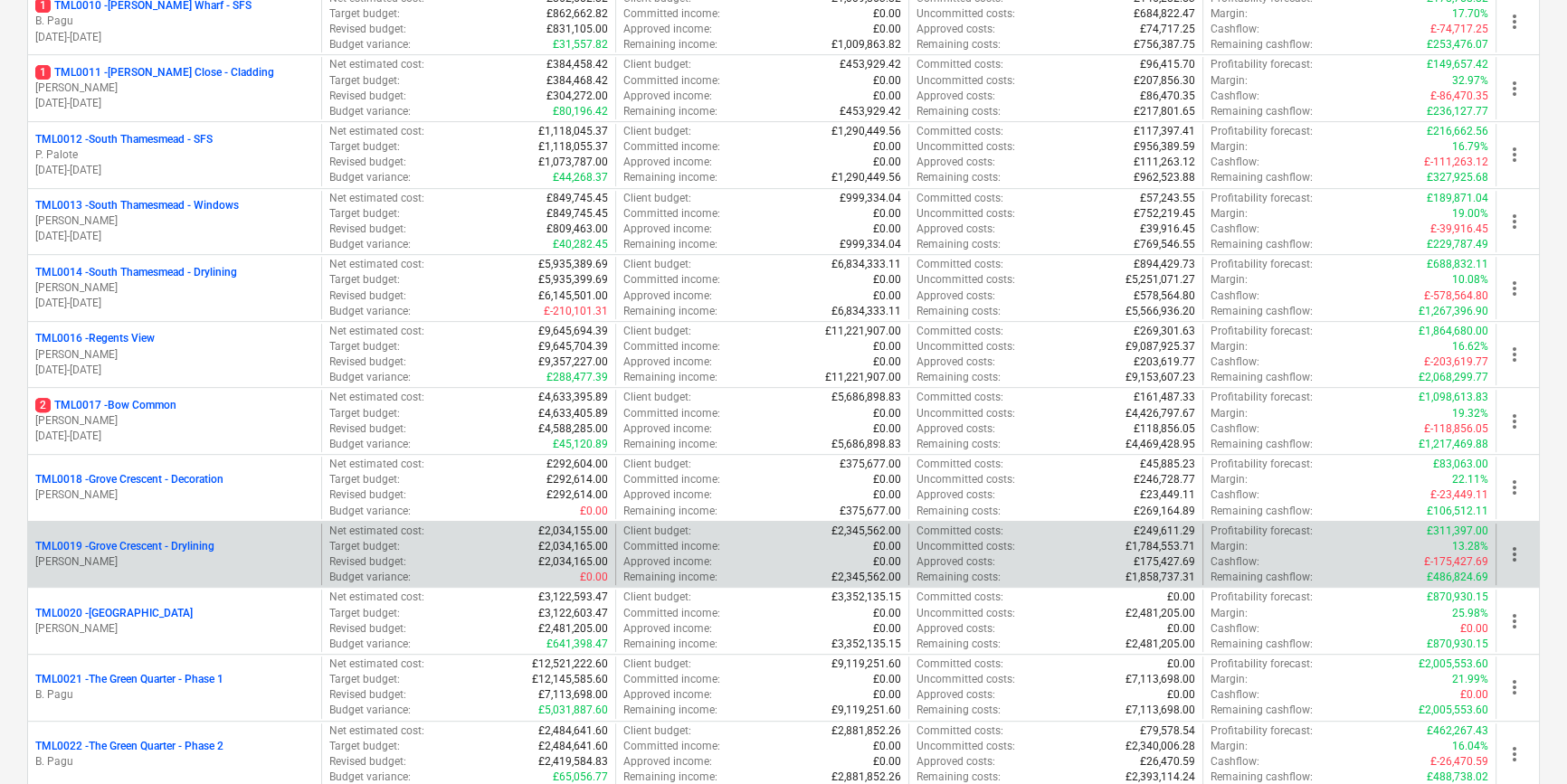
click at [248, 562] on p "[PERSON_NAME]" at bounding box center [174, 561] width 279 height 16
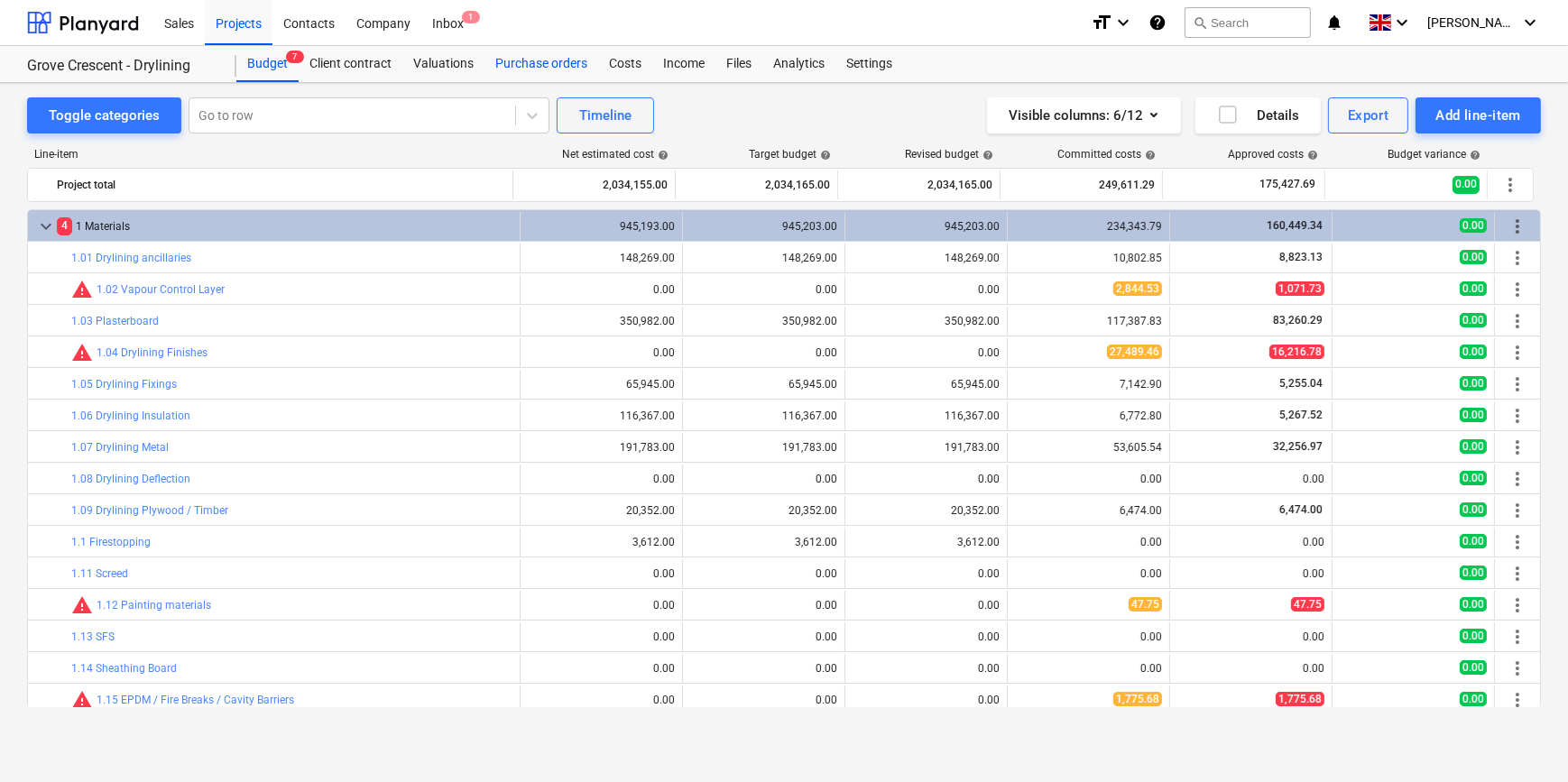
click at [577, 61] on div "Purchase orders" at bounding box center [542, 63] width 114 height 36
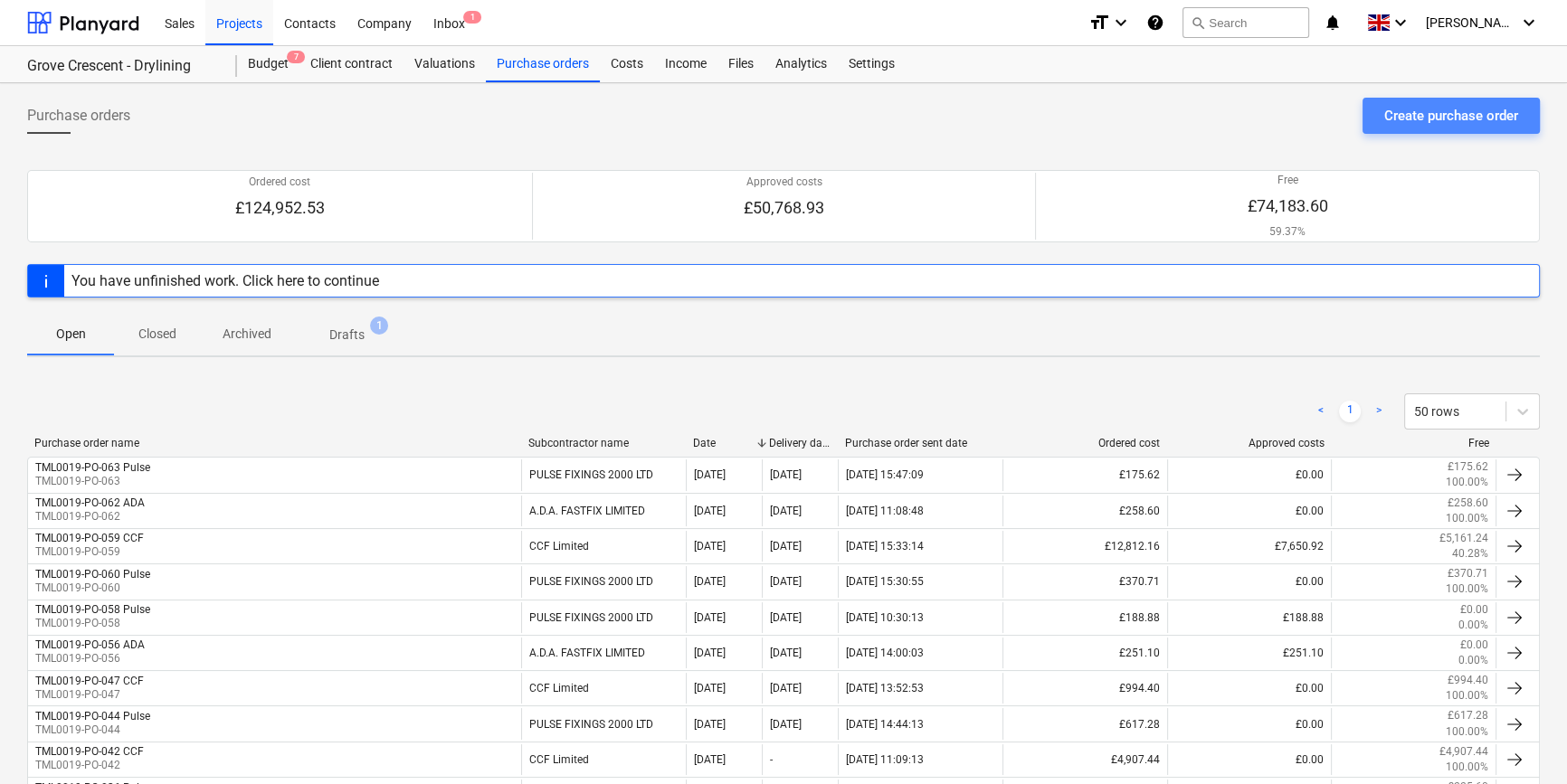
click at [1417, 114] on div "Create purchase order" at bounding box center [1451, 116] width 133 height 24
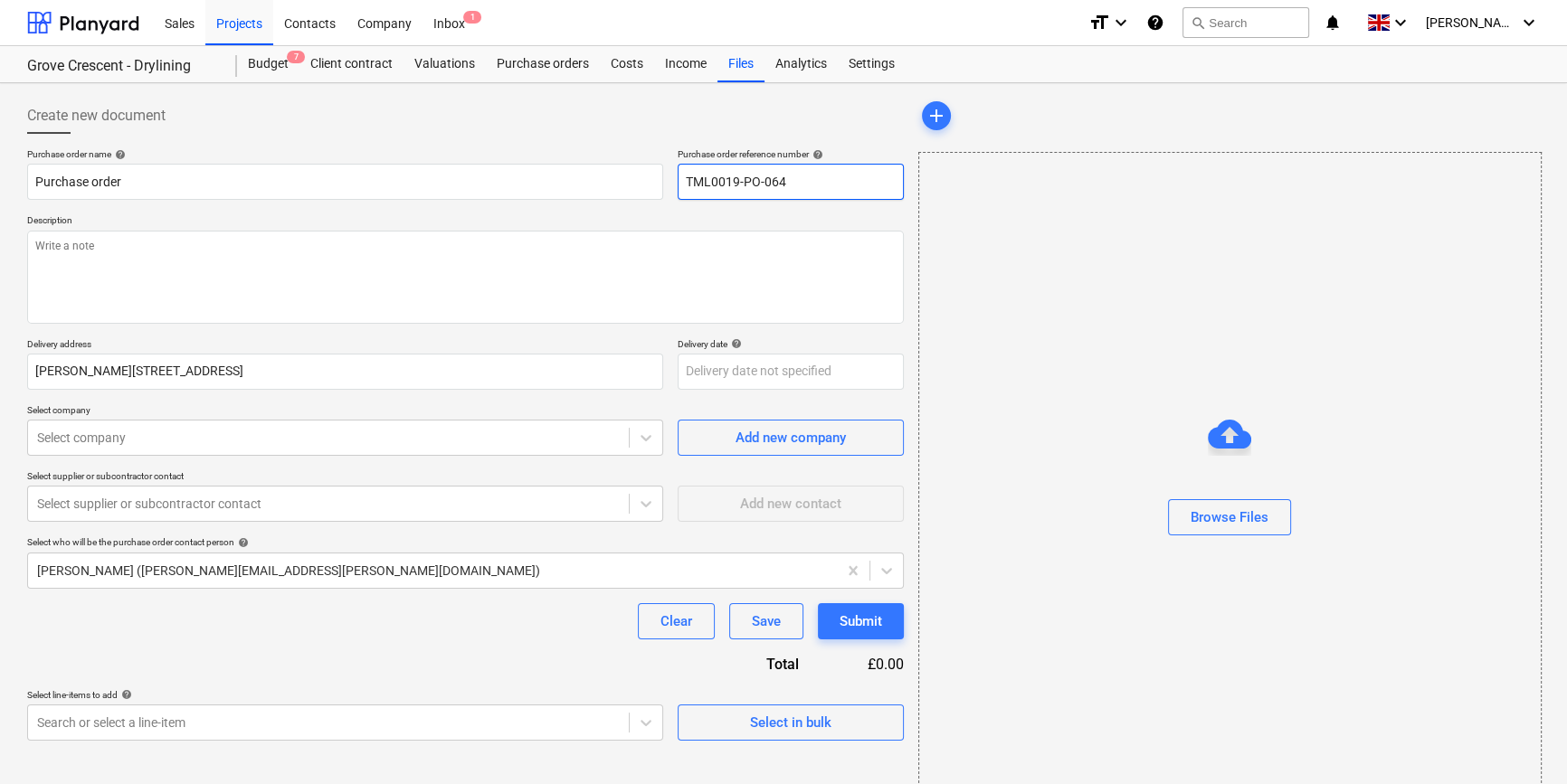
drag, startPoint x: 801, startPoint y: 178, endPoint x: 682, endPoint y: 181, distance: 119.0
click at [682, 181] on input "TML0019-PO-064" at bounding box center [791, 181] width 226 height 36
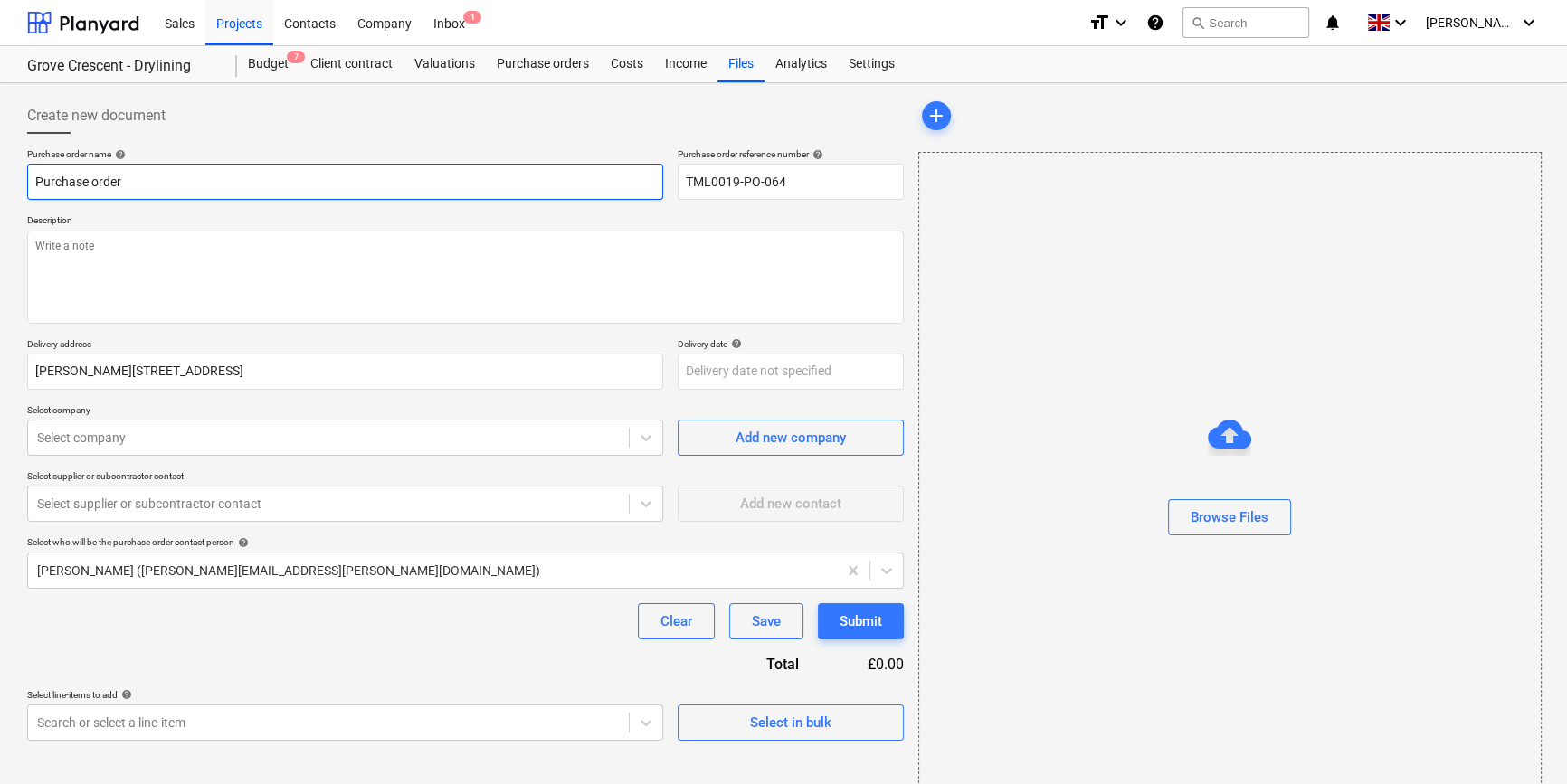
drag, startPoint x: 135, startPoint y: 179, endPoint x: 31, endPoint y: 182, distance: 104.0
click at [31, 182] on input "Purchase order" at bounding box center [344, 181] width 636 height 36
paste input "TML0019-PO-064"
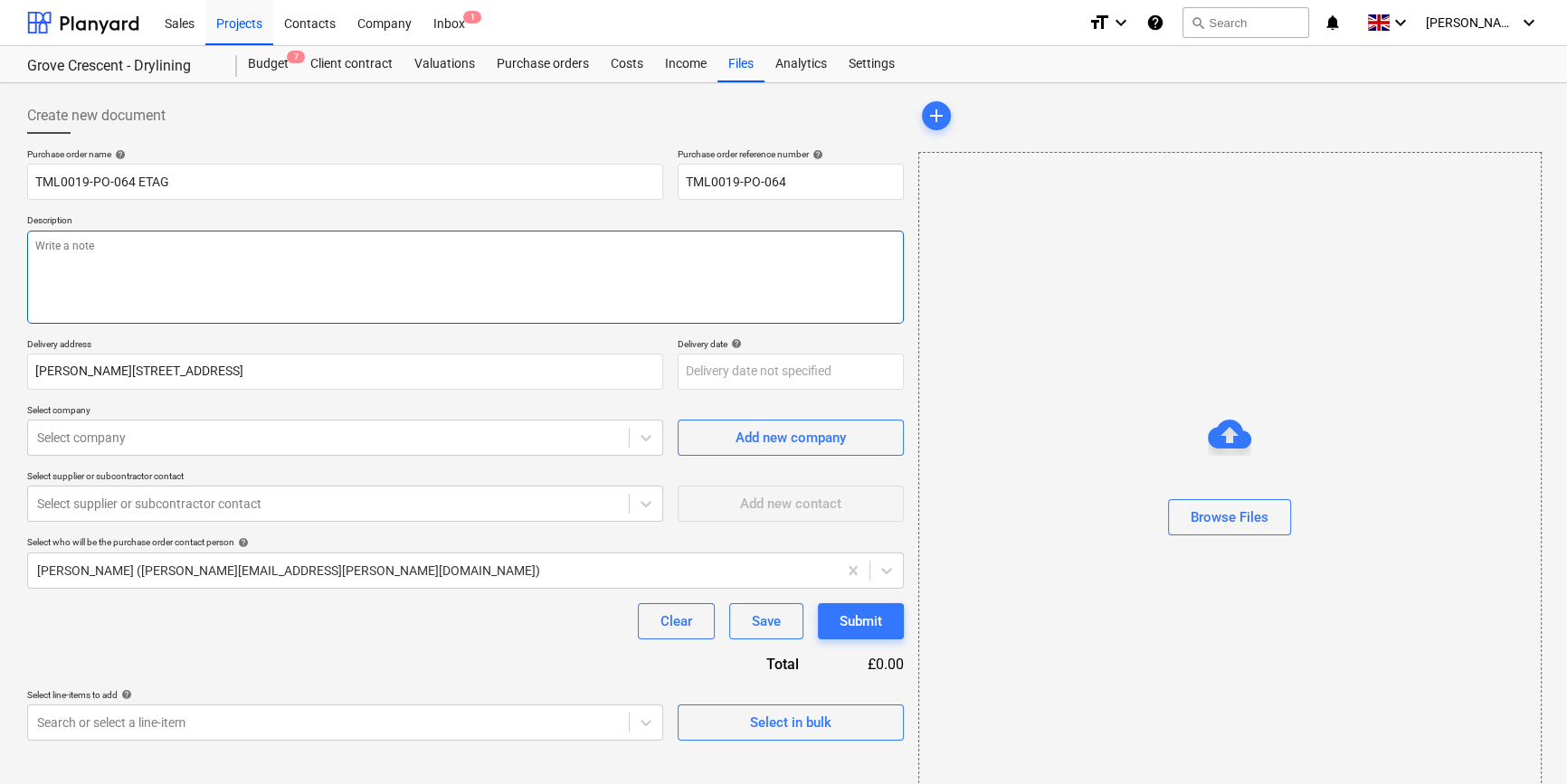
click at [91, 287] on textarea at bounding box center [465, 277] width 876 height 93
paste textarea "TML0019-PO-064"
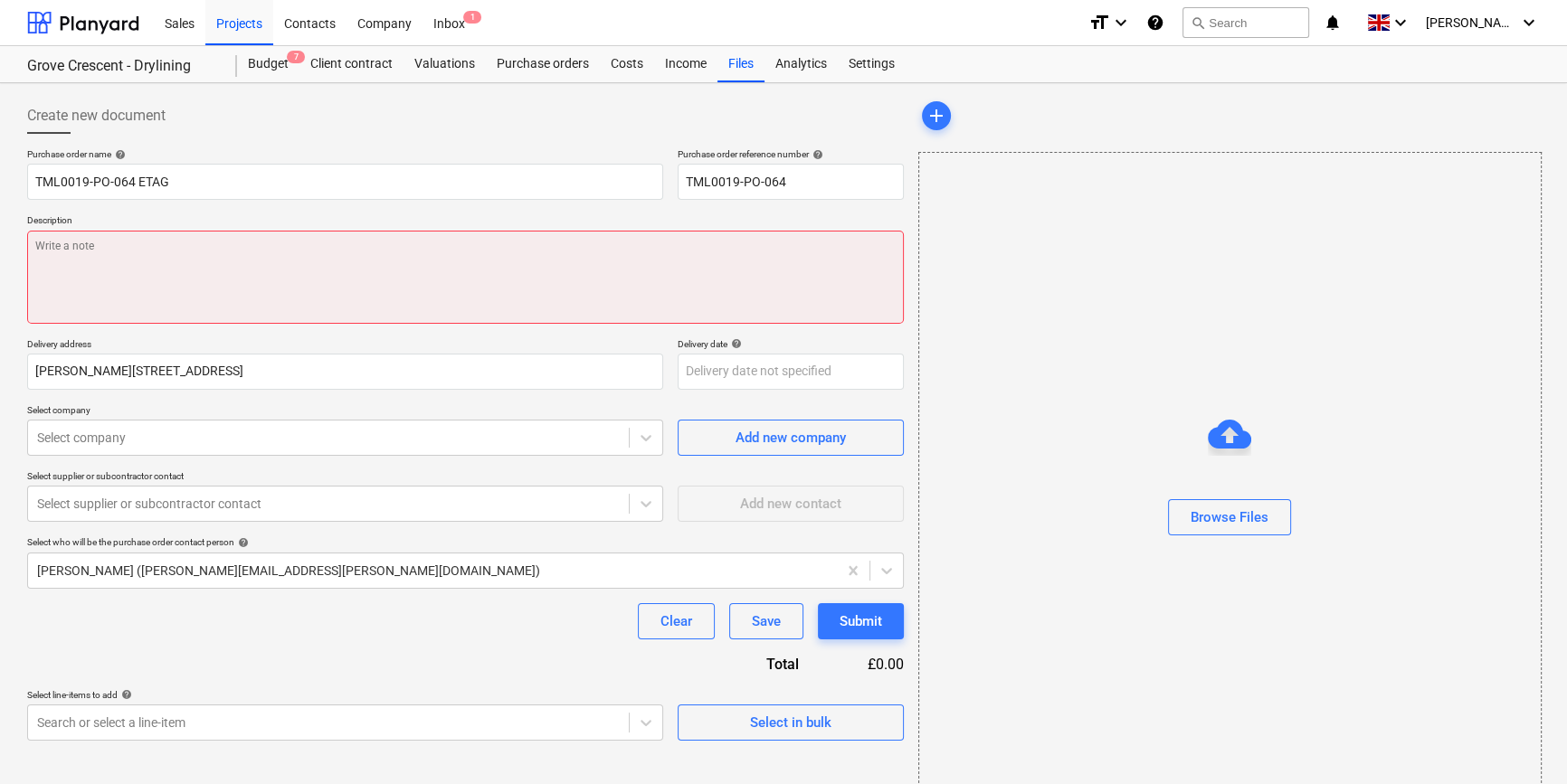
paste textarea "Site contact Cornel 07853 351191"
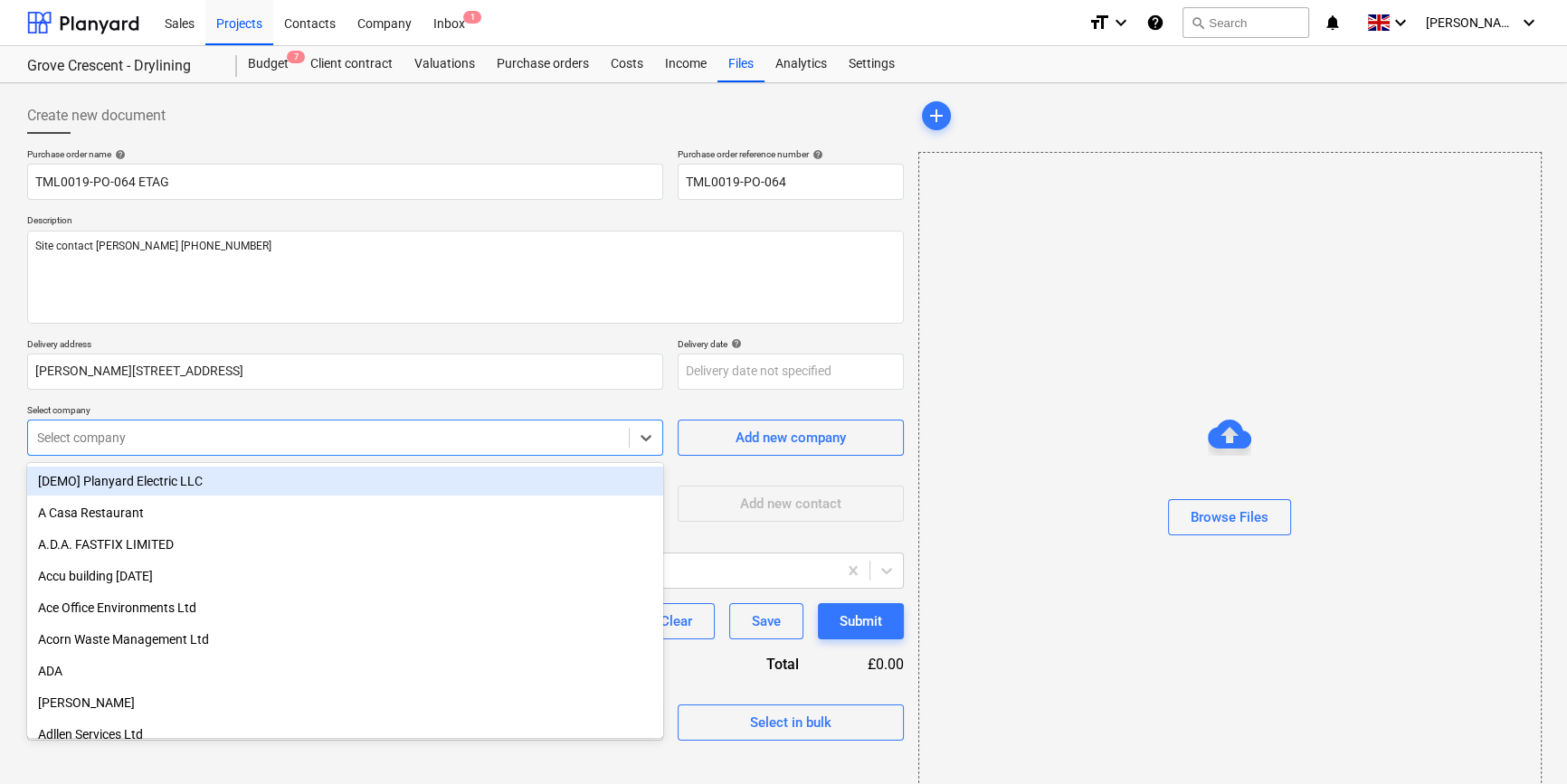
click at [108, 435] on div at bounding box center [328, 438] width 583 height 18
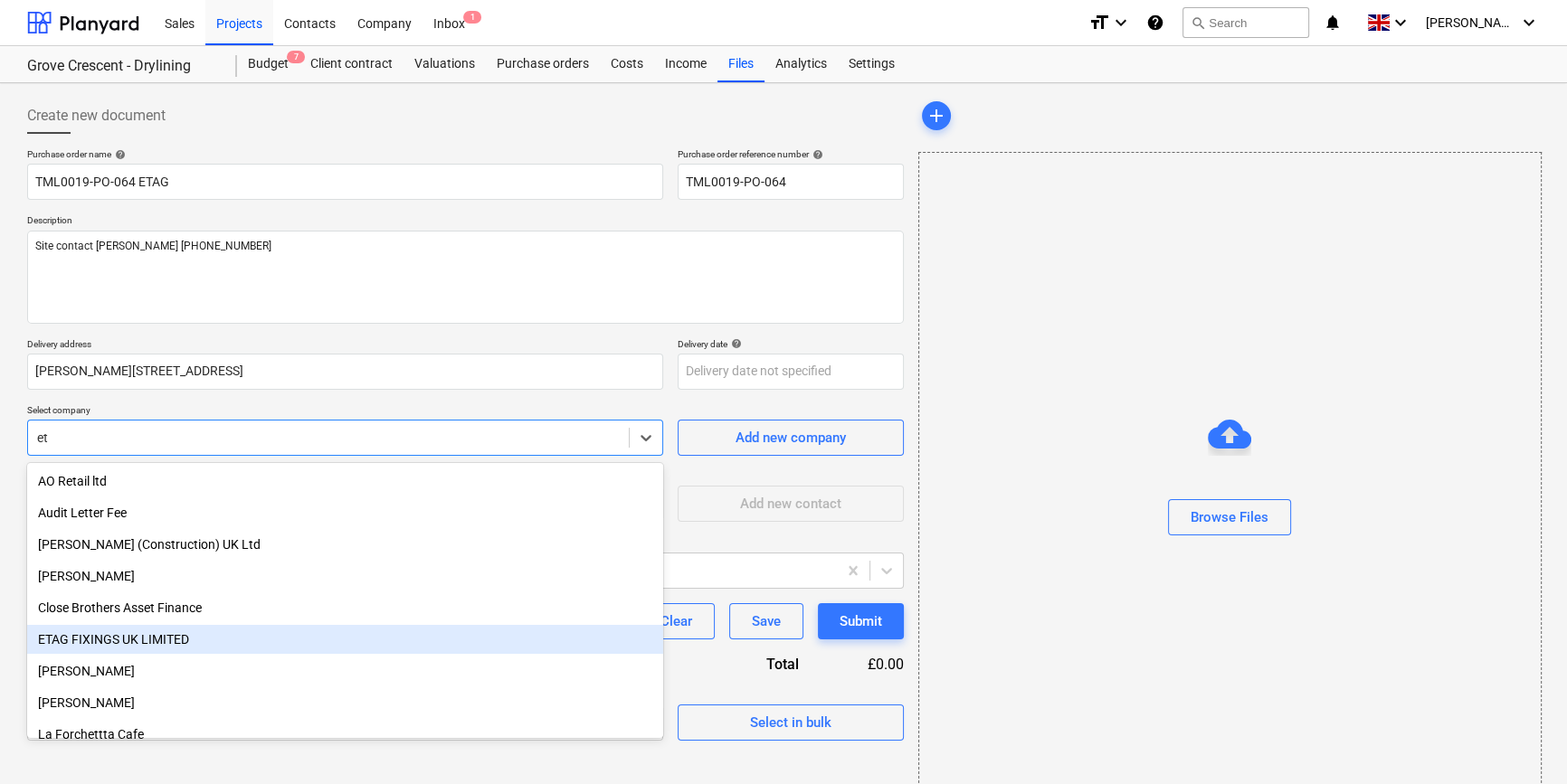
click at [114, 640] on div "ETAG FIXINGS UK LIMITED" at bounding box center [344, 639] width 636 height 29
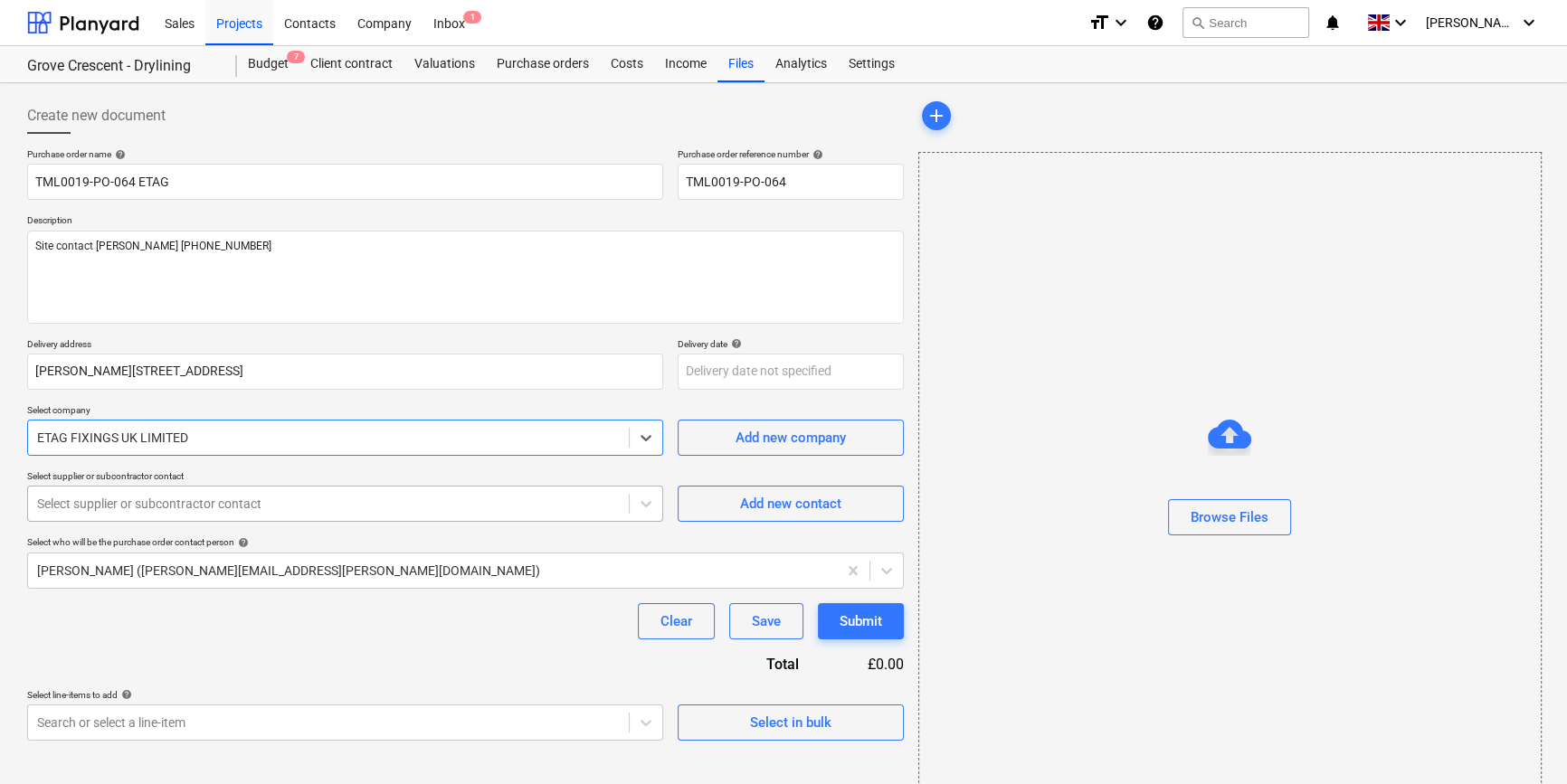
click at [101, 515] on div "Select supplier or subcontractor contact" at bounding box center [328, 504] width 600 height 26
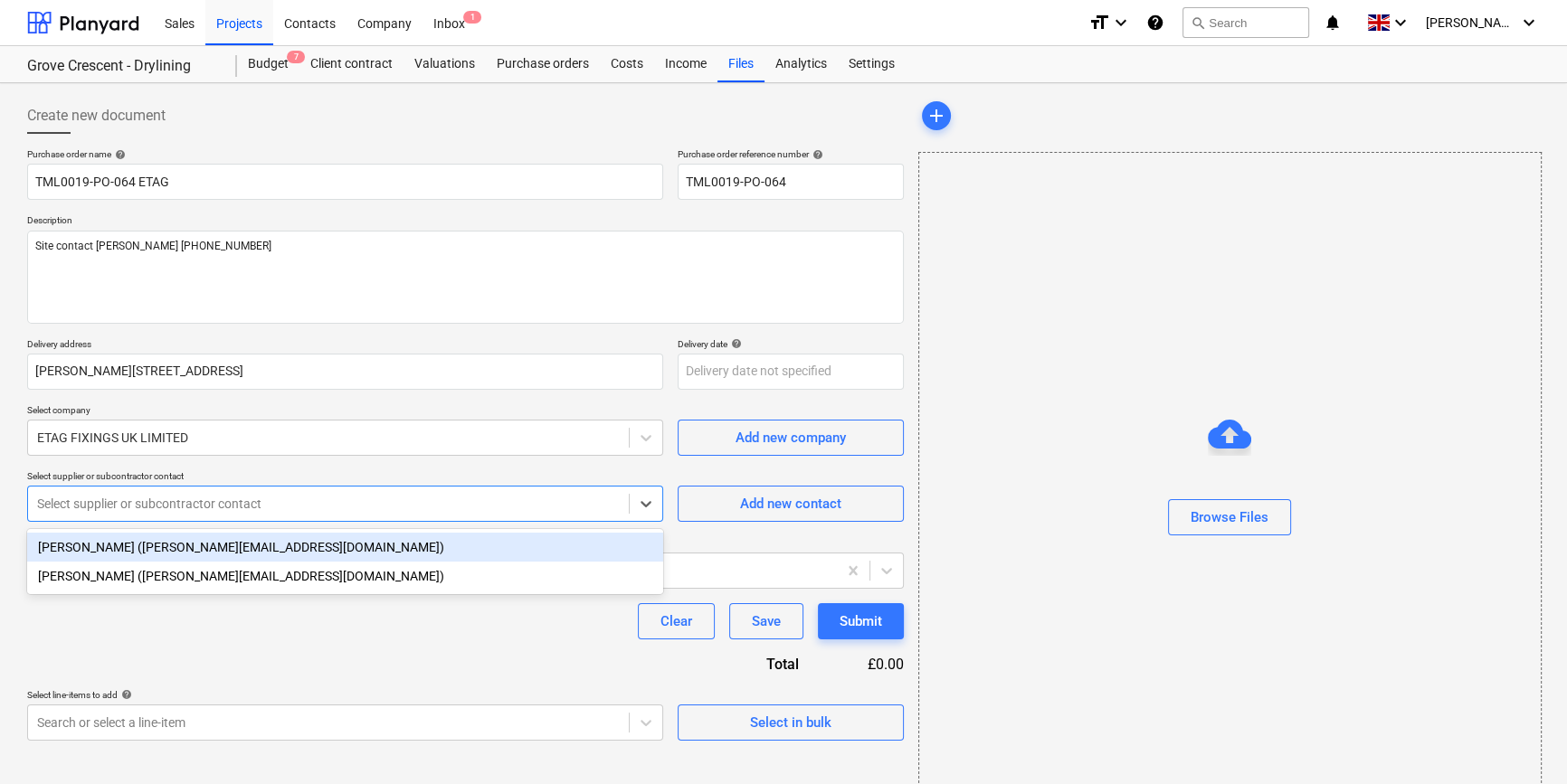
click at [102, 549] on div "[PERSON_NAME] ([PERSON_NAME][EMAIL_ADDRESS][DOMAIN_NAME])" at bounding box center [344, 547] width 636 height 29
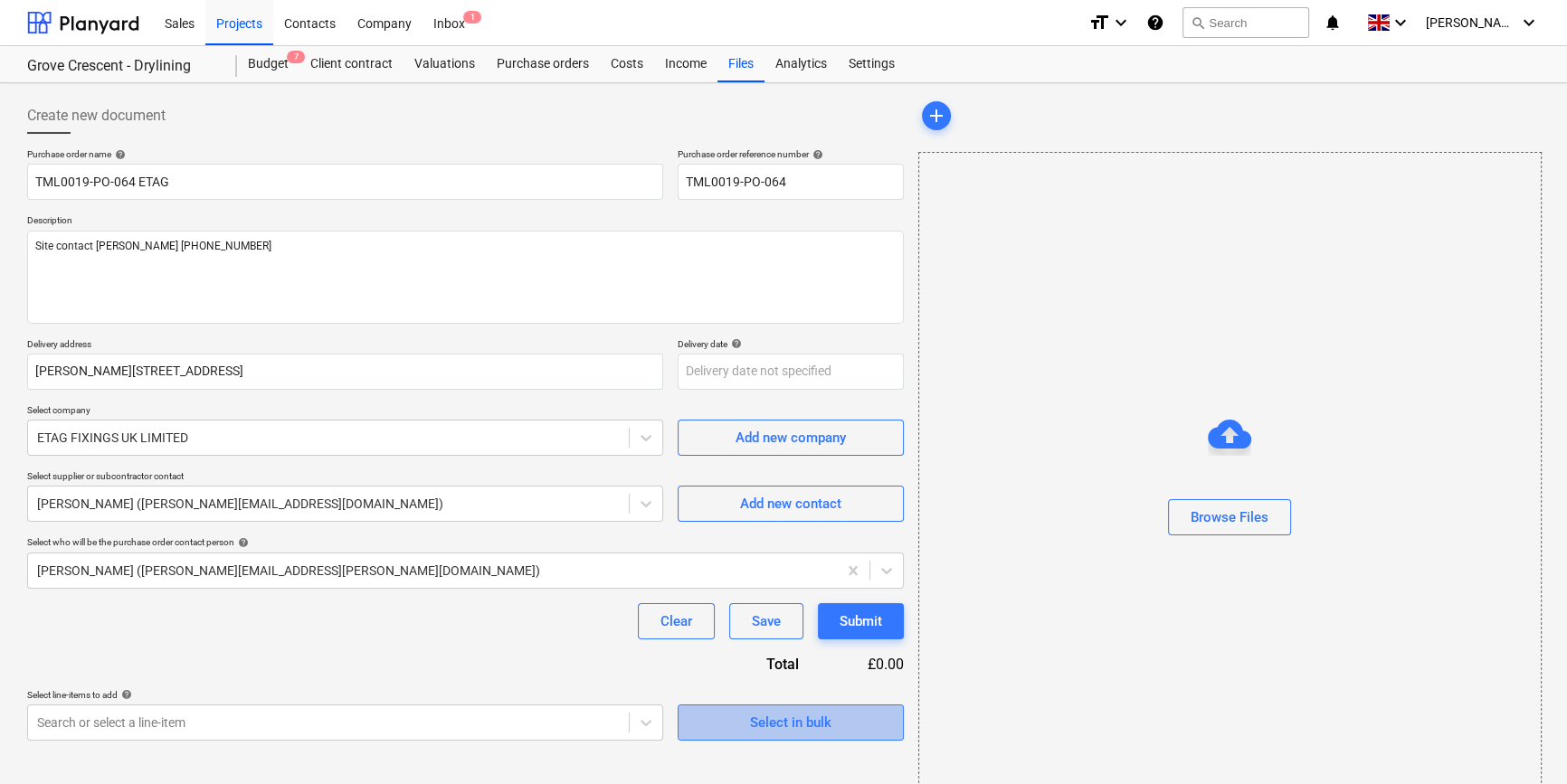
click at [760, 721] on div "Select in bulk" at bounding box center [791, 722] width 81 height 24
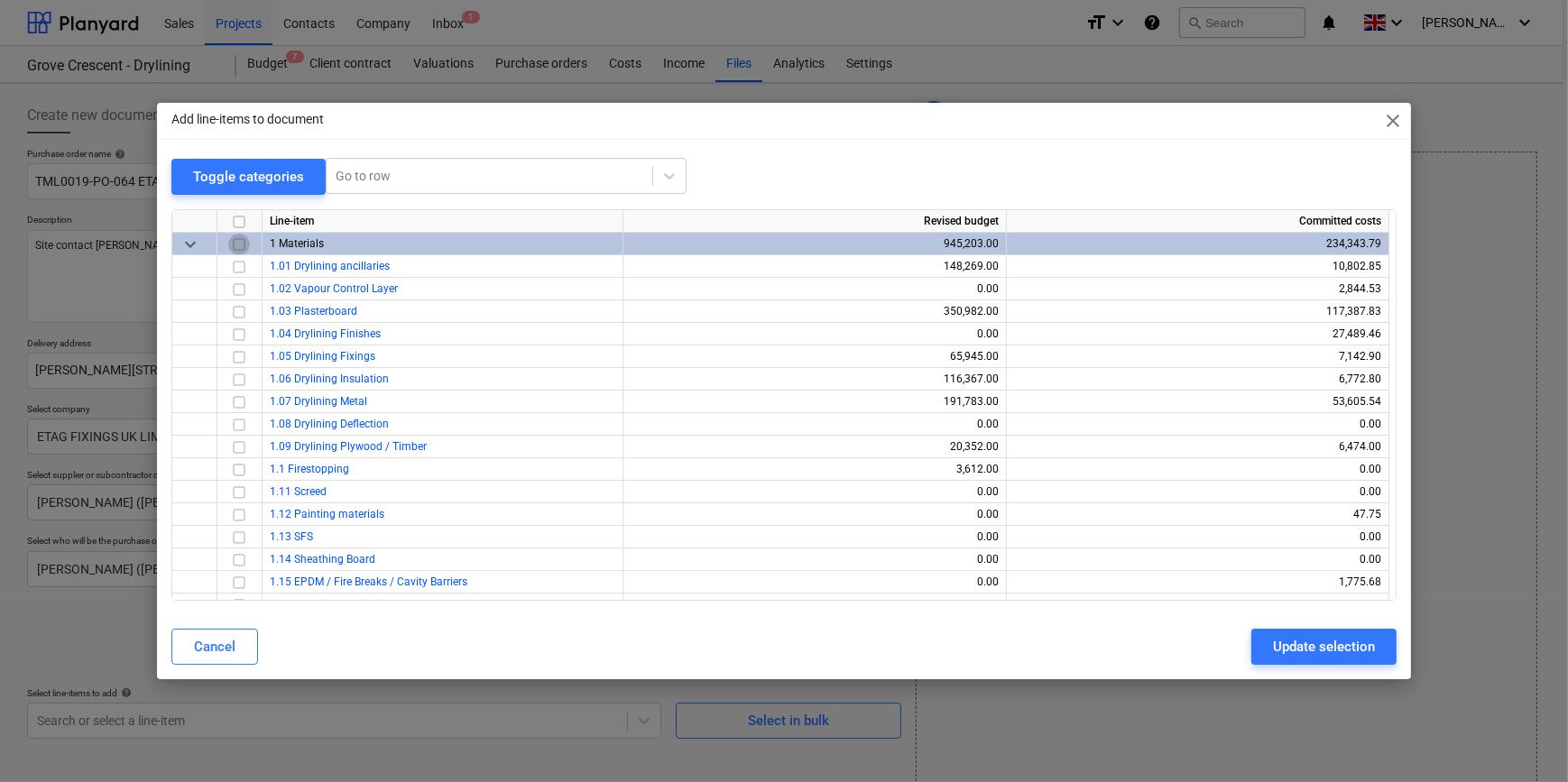
click at [237, 243] on input "checkbox" at bounding box center [240, 244] width 22 height 22
click at [237, 240] on input "checkbox" at bounding box center [240, 244] width 22 height 22
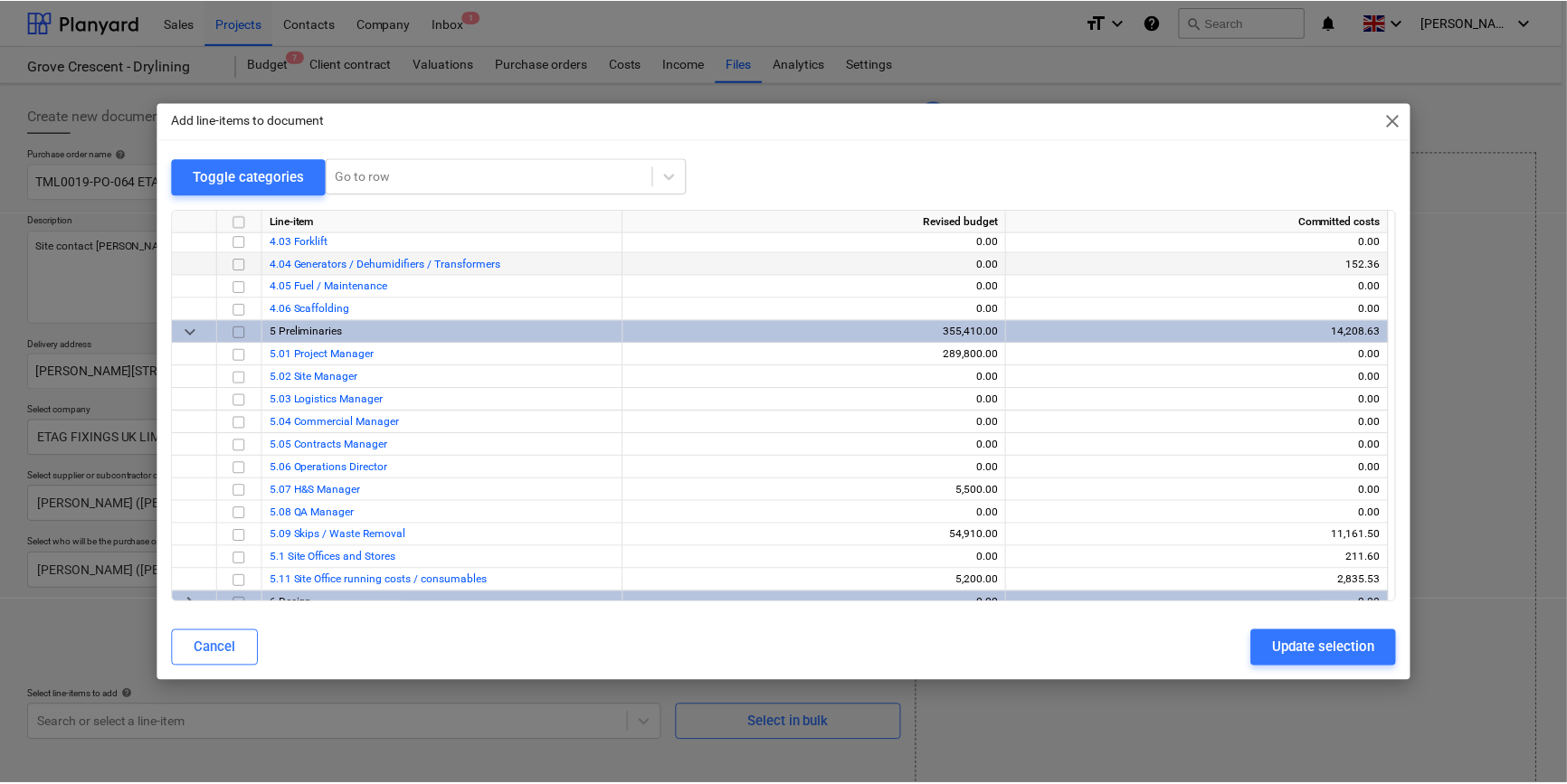
scroll to position [853, 0]
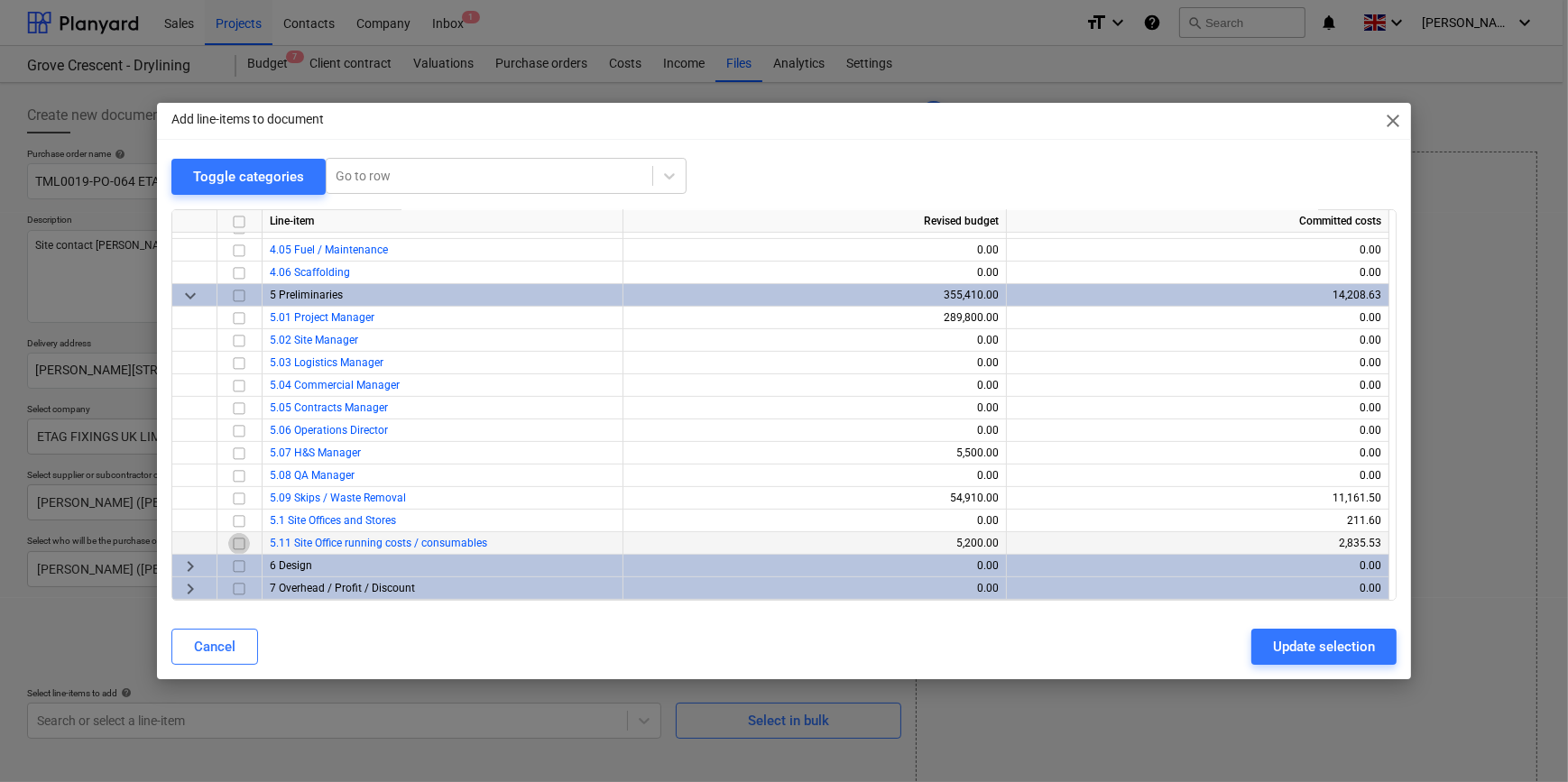
click at [234, 541] on input "checkbox" at bounding box center [240, 543] width 22 height 22
click at [1298, 653] on div "Update selection" at bounding box center [1324, 647] width 102 height 24
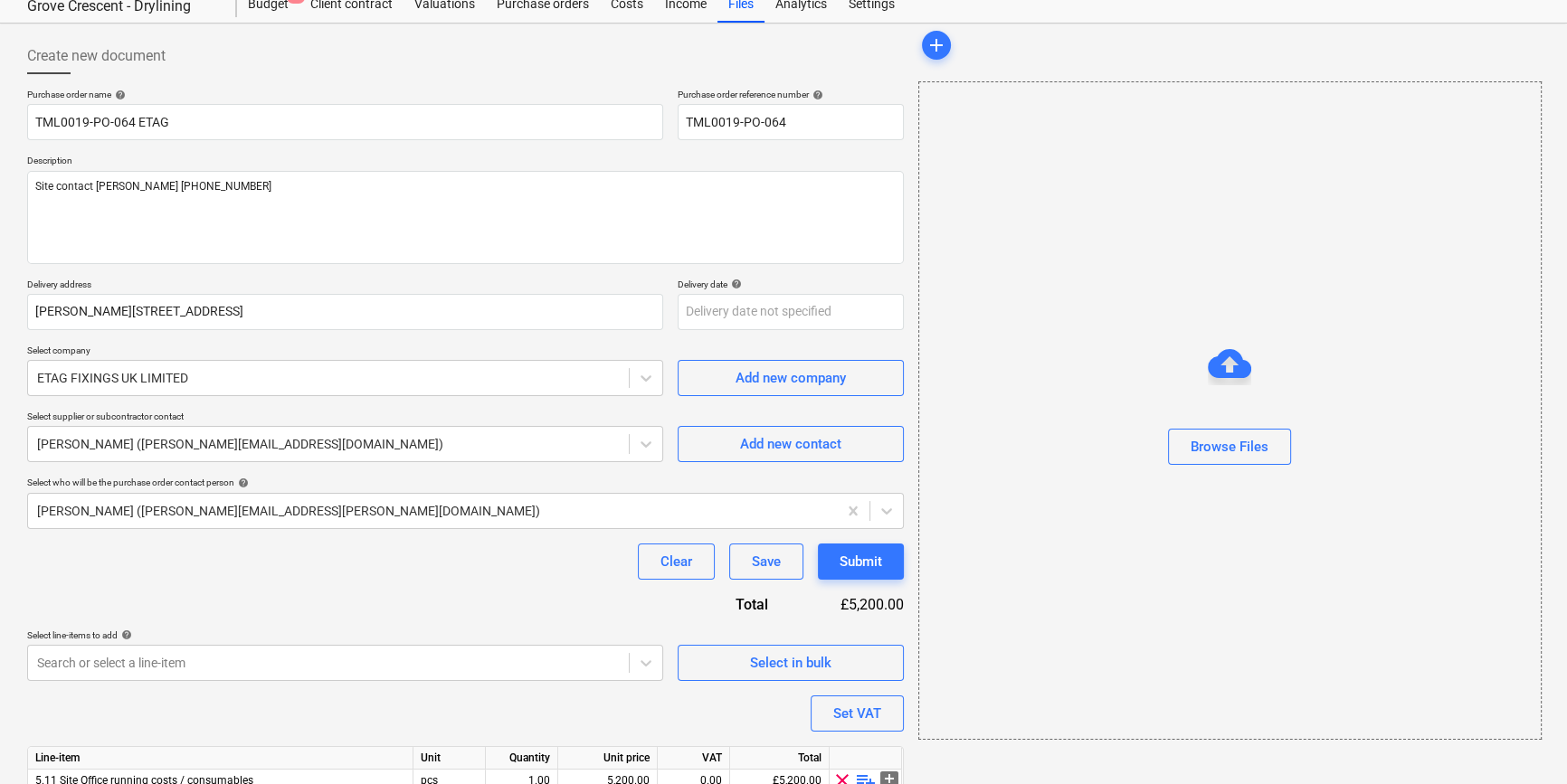
scroll to position [140, 0]
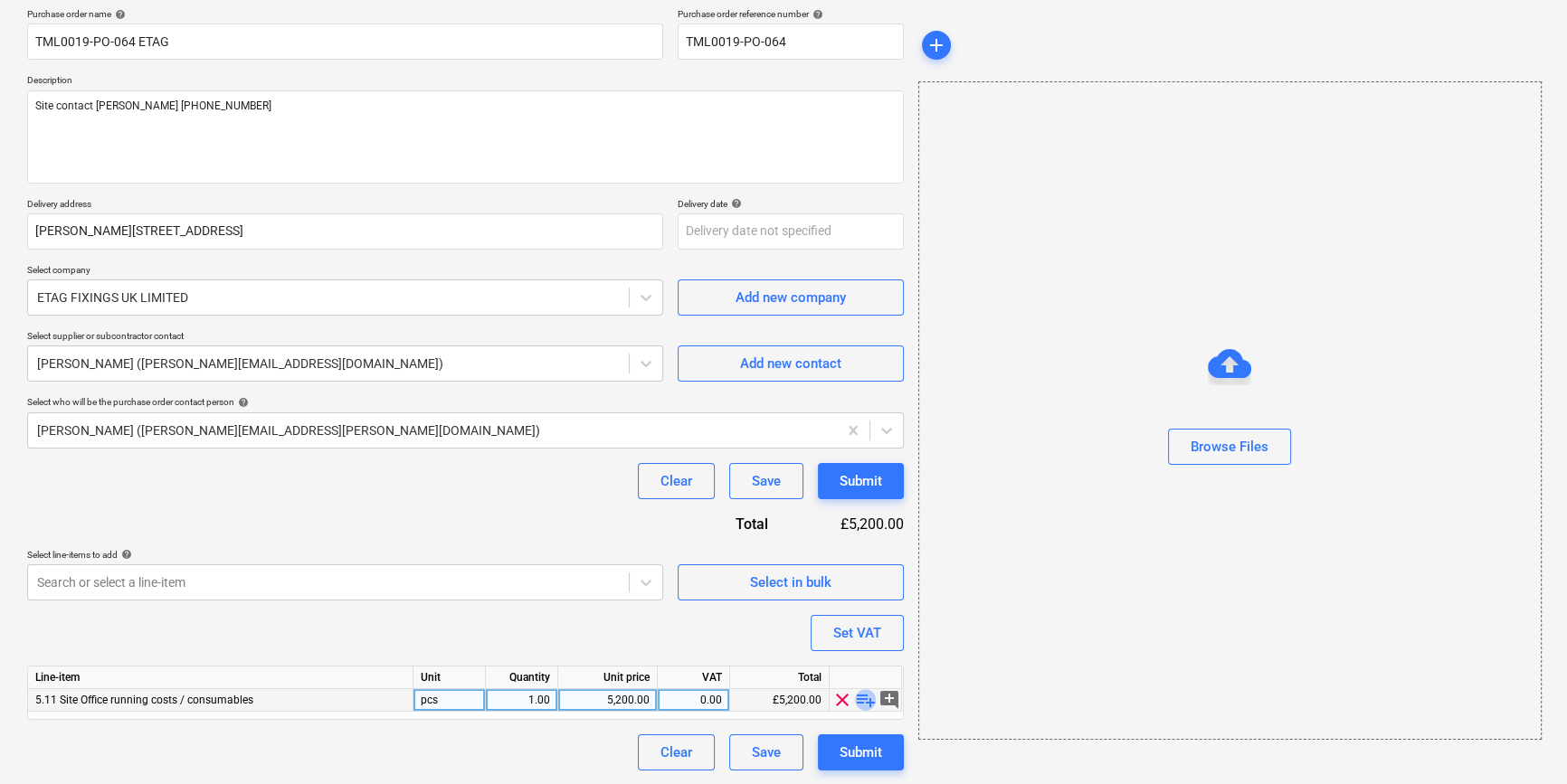
click at [862, 700] on span "playlist_add" at bounding box center [866, 700] width 22 height 22
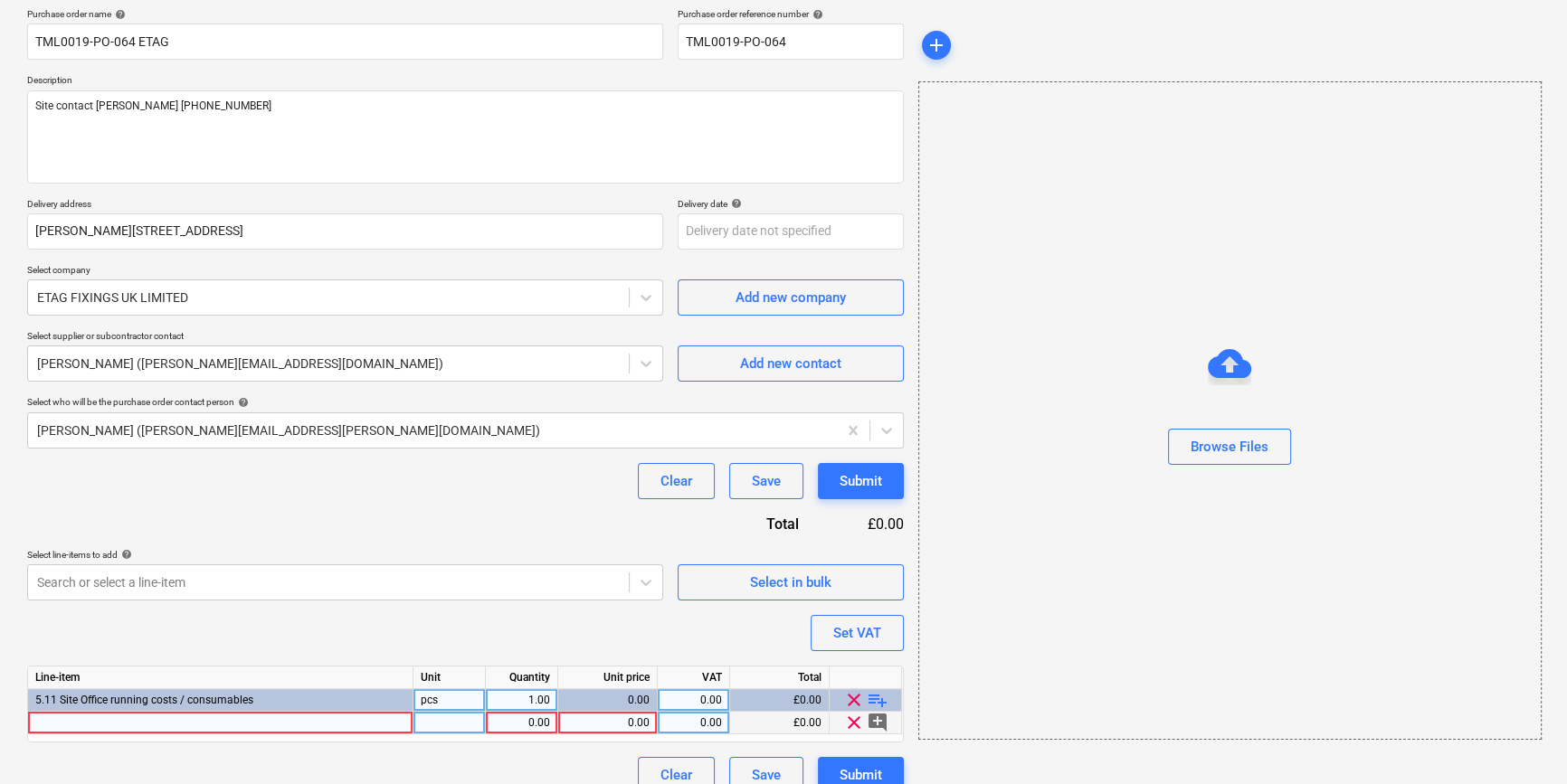
click at [108, 715] on div at bounding box center [220, 722] width 386 height 23
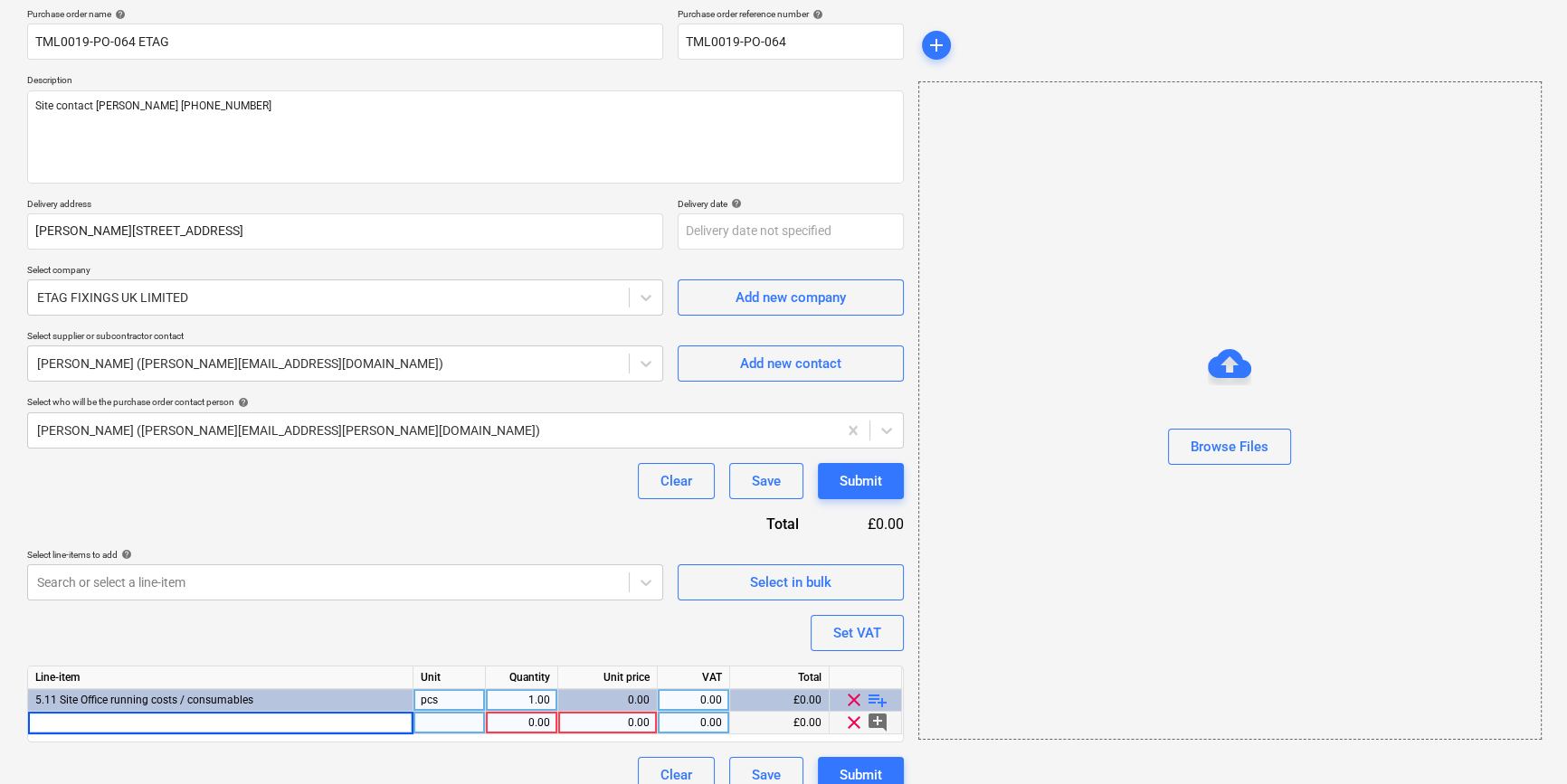
click at [109, 721] on input at bounding box center [220, 722] width 385 height 22
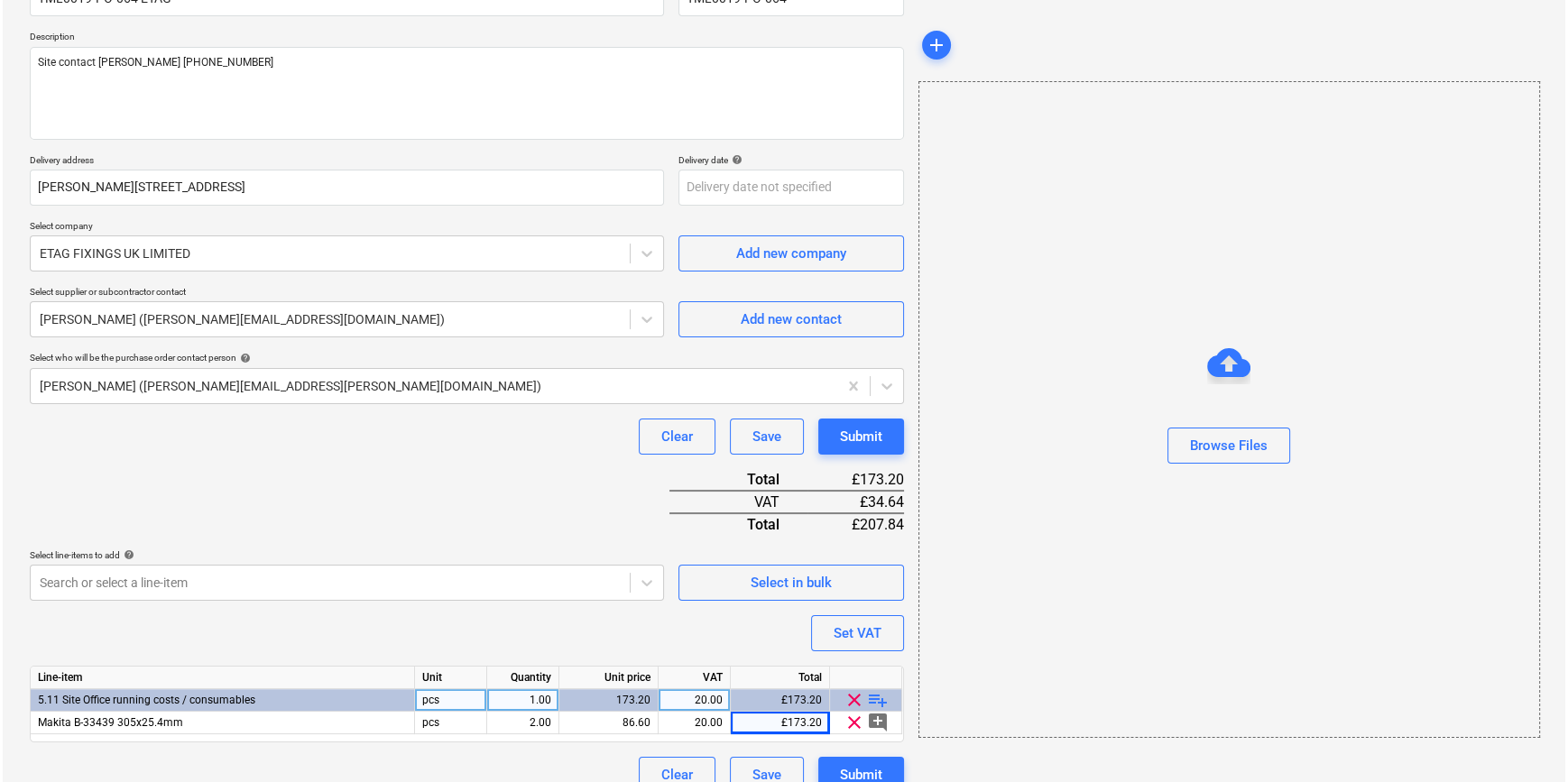
scroll to position [207, 0]
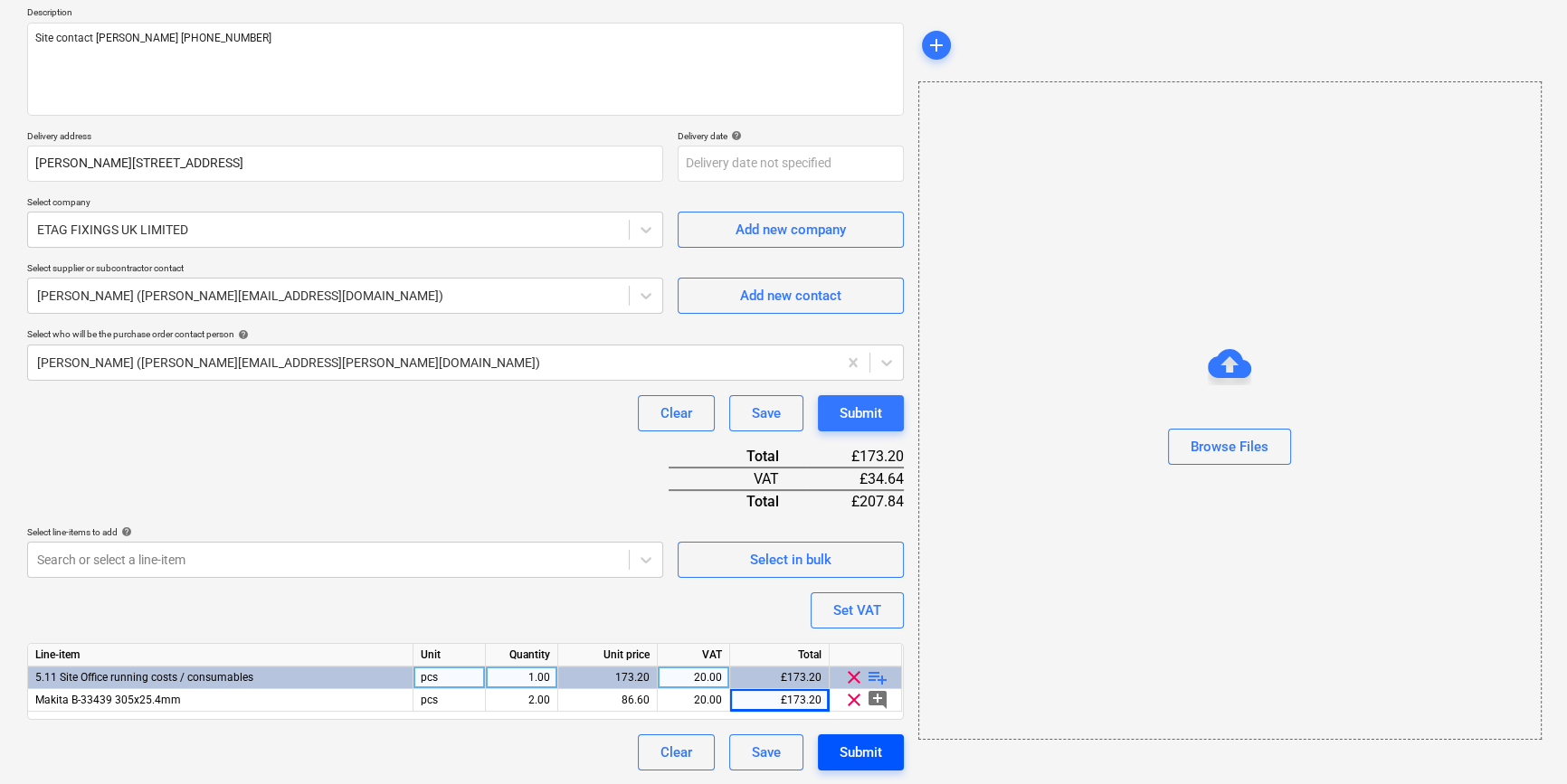
click at [865, 751] on div "Submit" at bounding box center [861, 753] width 42 height 24
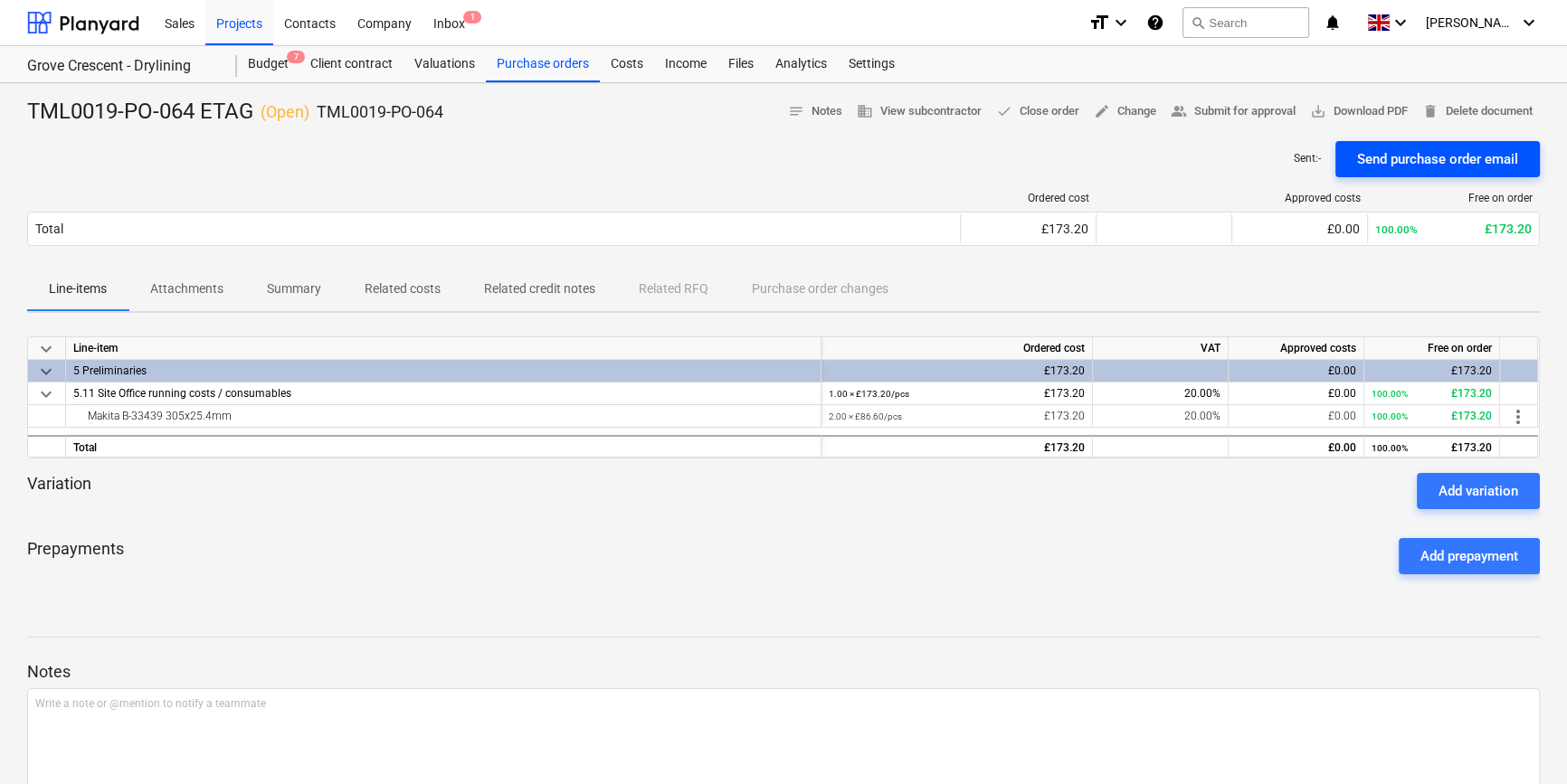
click at [1411, 152] on div "Send purchase order email" at bounding box center [1437, 159] width 161 height 24
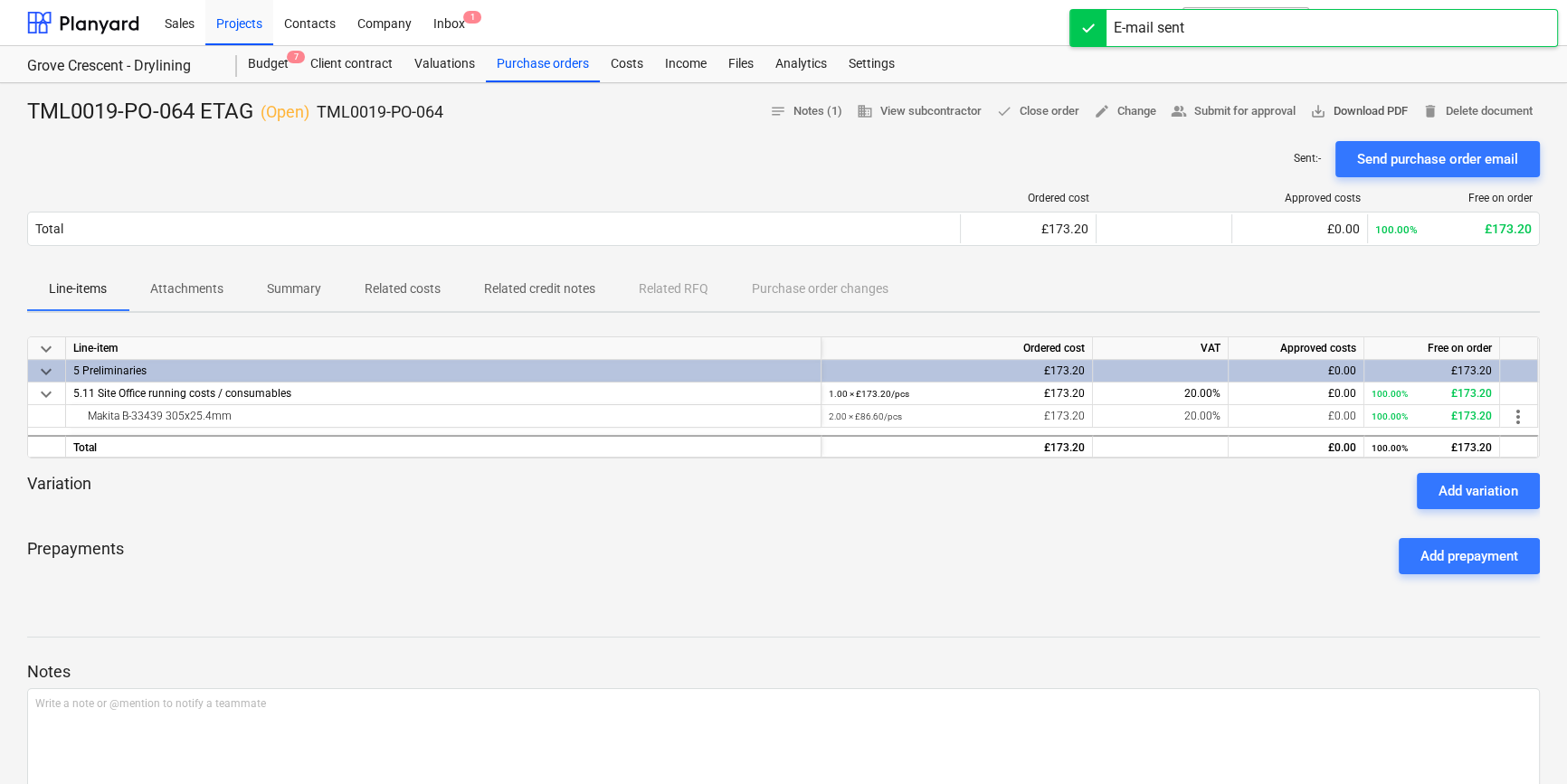
click at [1355, 109] on span "save_alt Download PDF" at bounding box center [1359, 111] width 98 height 21
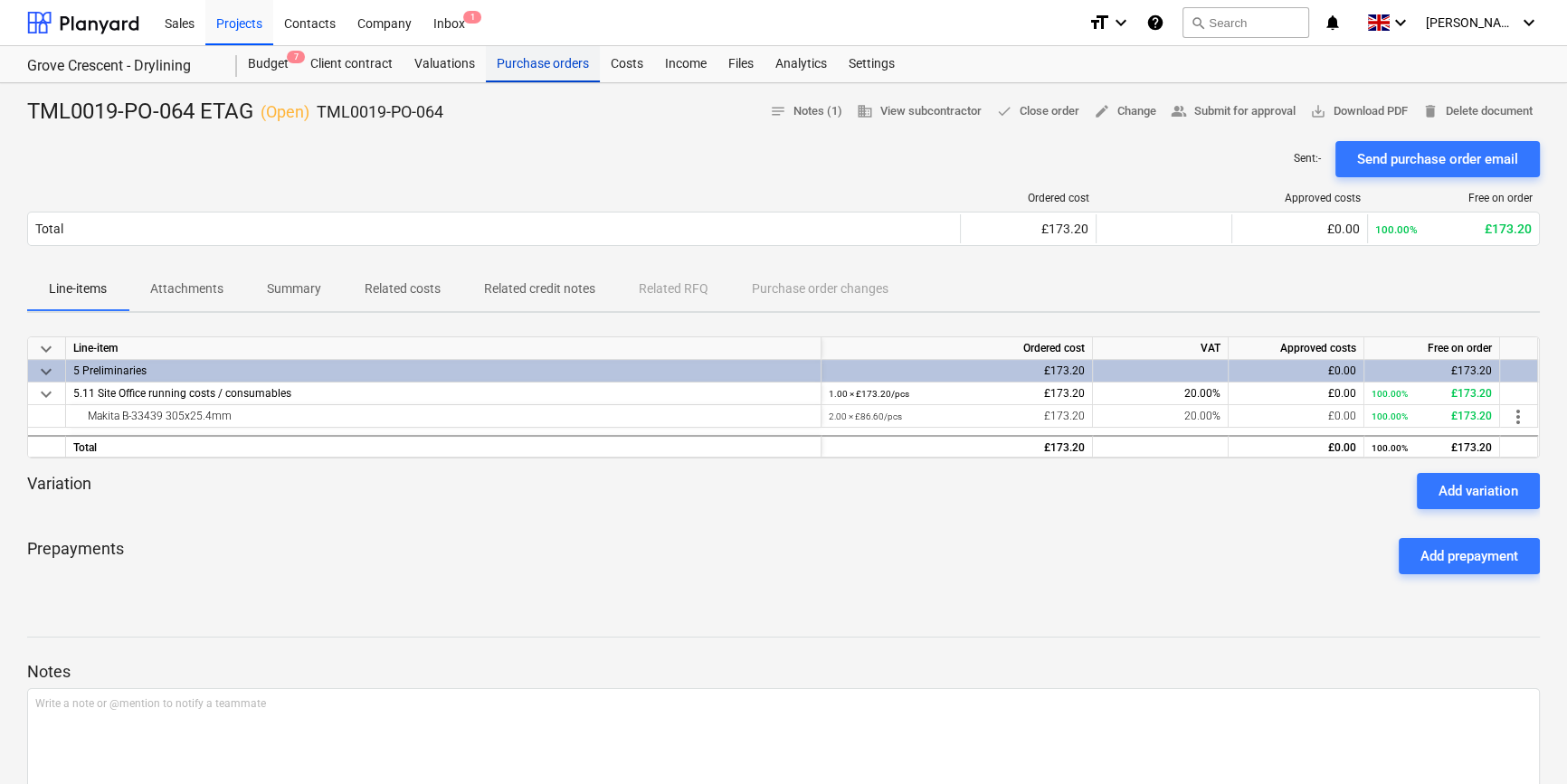
click at [521, 63] on div "Purchase orders" at bounding box center [543, 63] width 114 height 36
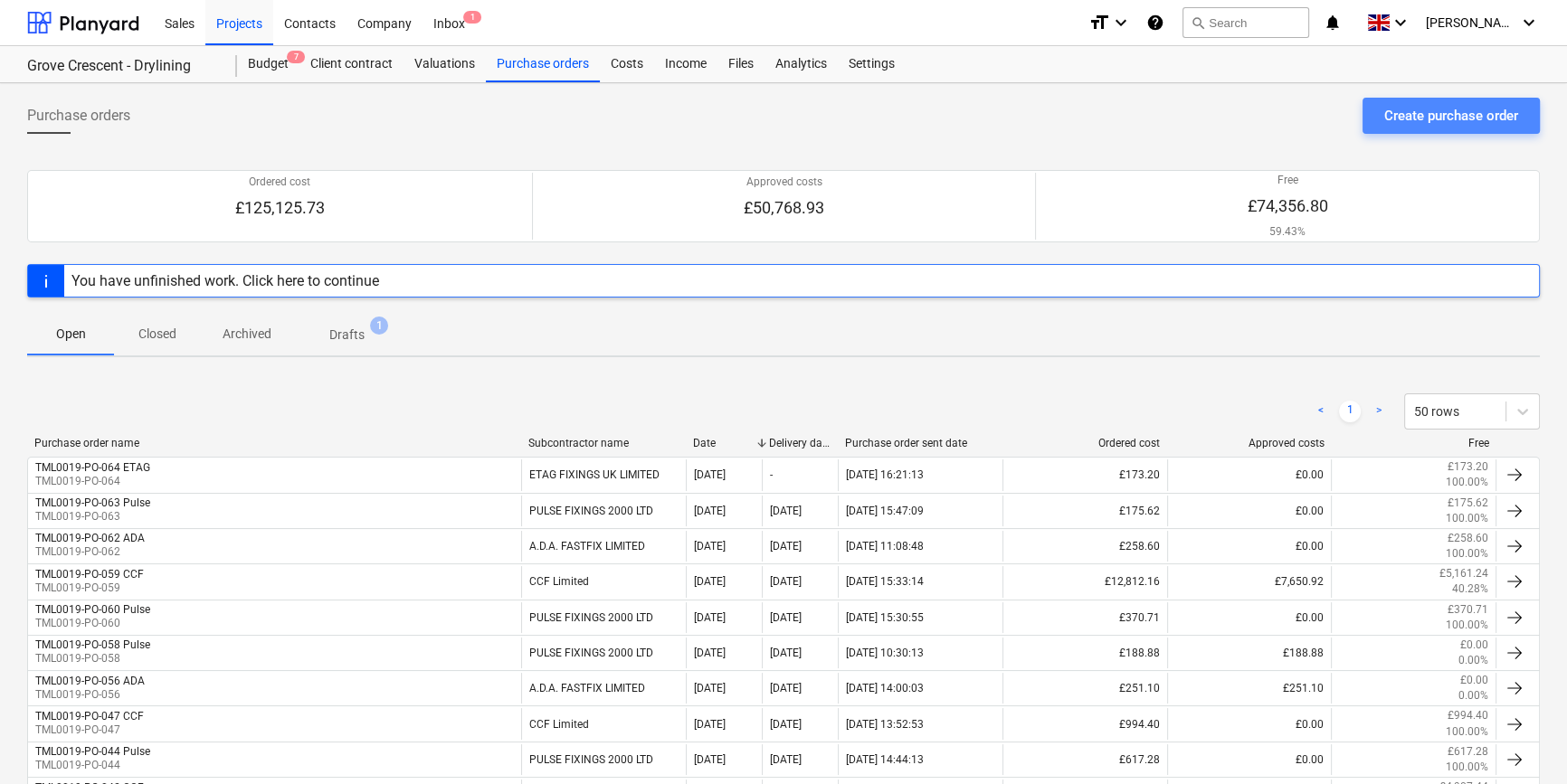
click at [1459, 114] on div "Create purchase order" at bounding box center [1451, 116] width 133 height 24
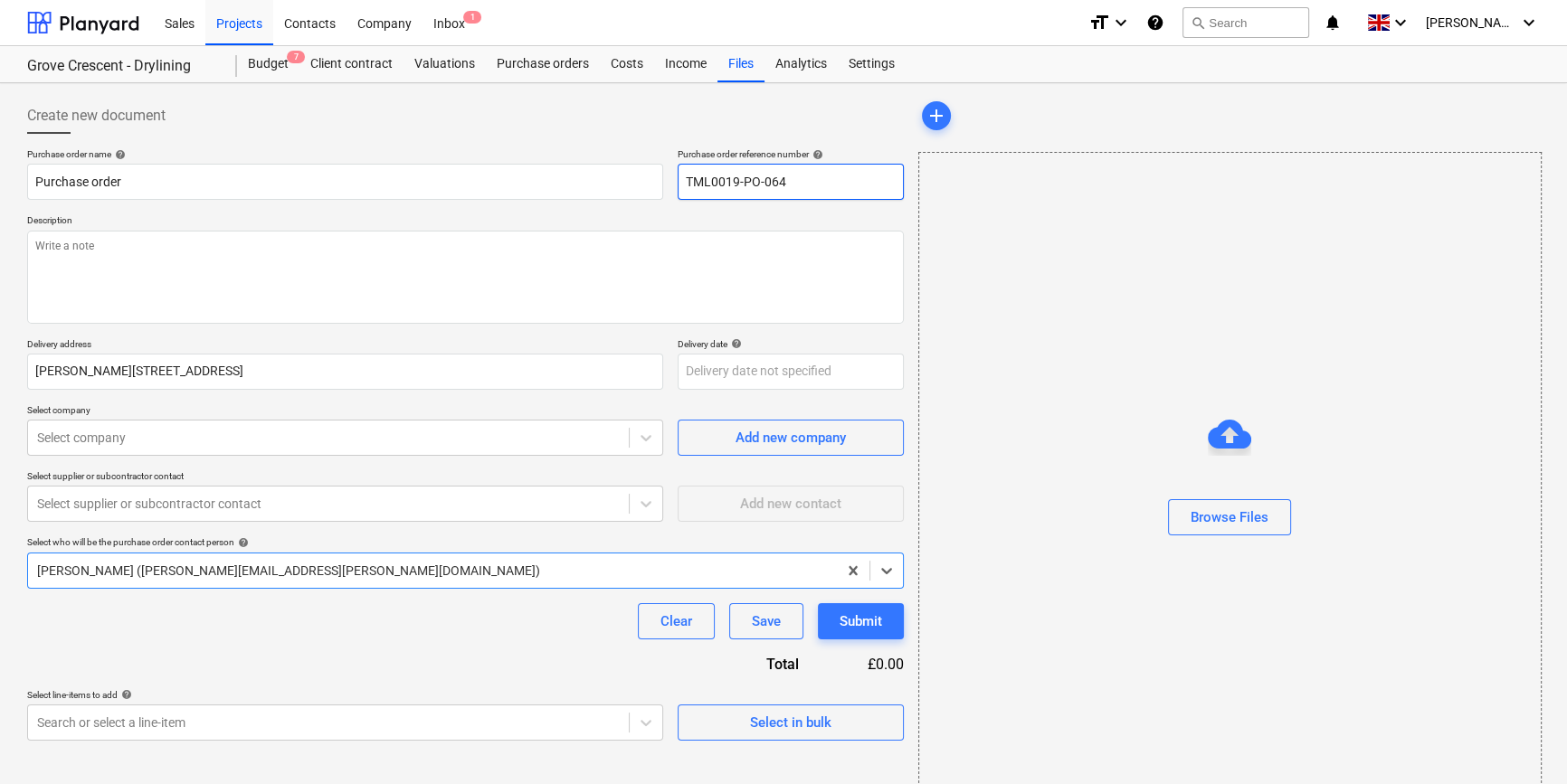
click at [790, 186] on input "TML0019-PO-064" at bounding box center [791, 181] width 226 height 36
drag, startPoint x: 788, startPoint y: 183, endPoint x: 679, endPoint y: 187, distance: 109.1
click at [679, 187] on input "TML0019-PO-065" at bounding box center [791, 181] width 226 height 36
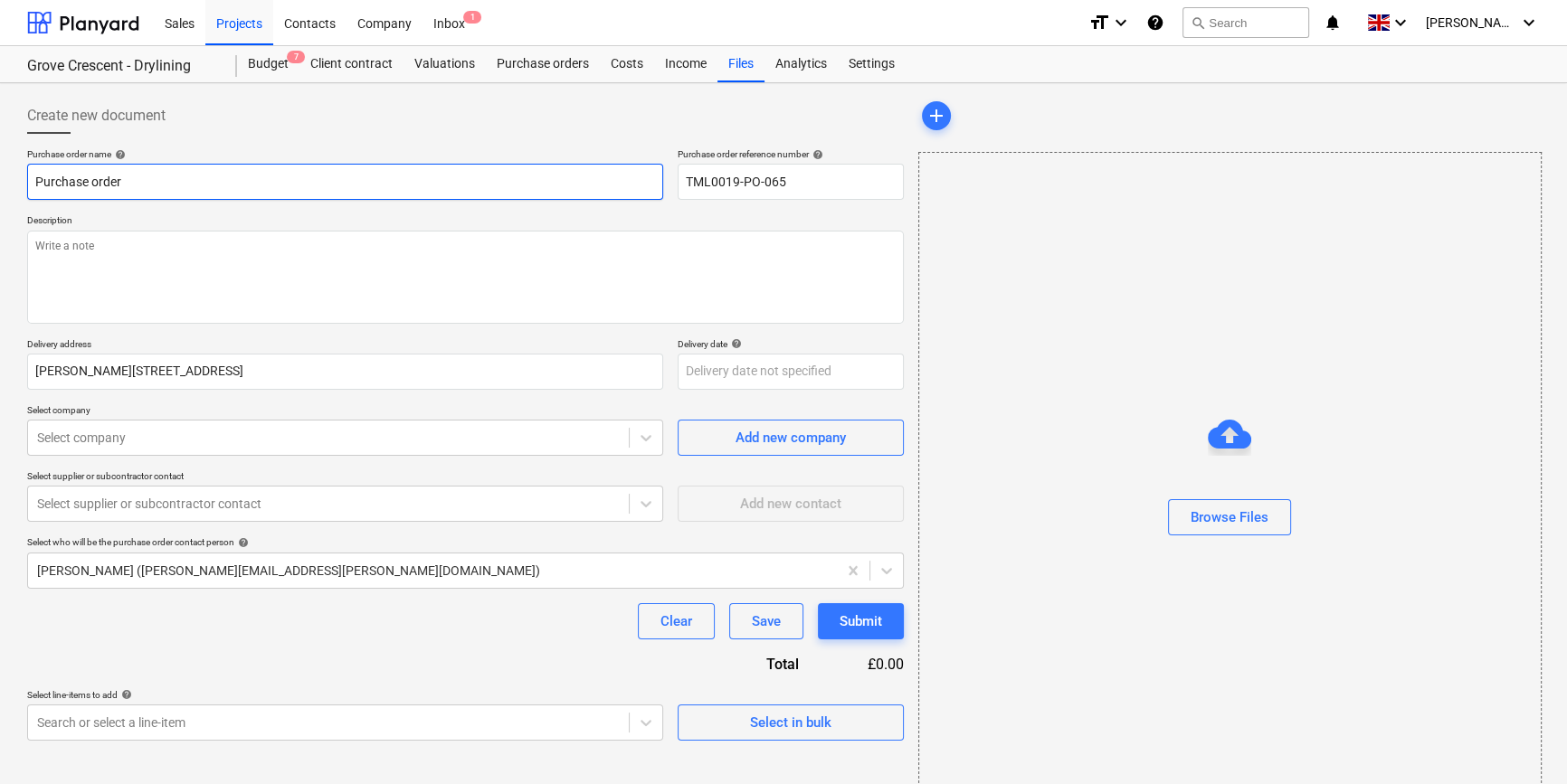
drag, startPoint x: 147, startPoint y: 179, endPoint x: 0, endPoint y: 182, distance: 147.0
click at [0, 182] on div "Create new document Purchase order name help Purchase order Purchase order refe…" at bounding box center [784, 454] width 1567 height 742
paste input "TML0019-PO-065"
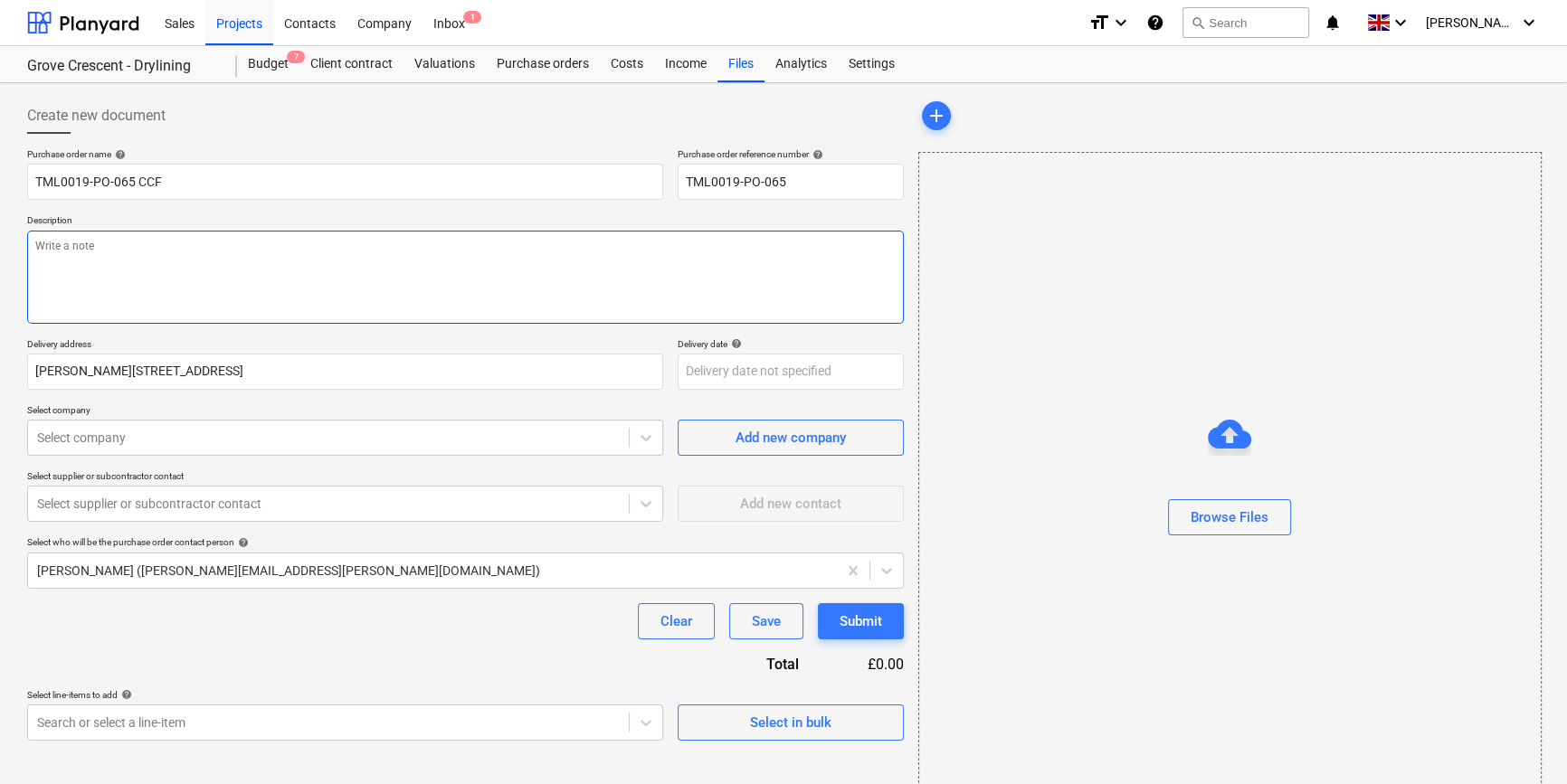
click at [133, 283] on textarea at bounding box center [465, 277] width 876 height 93
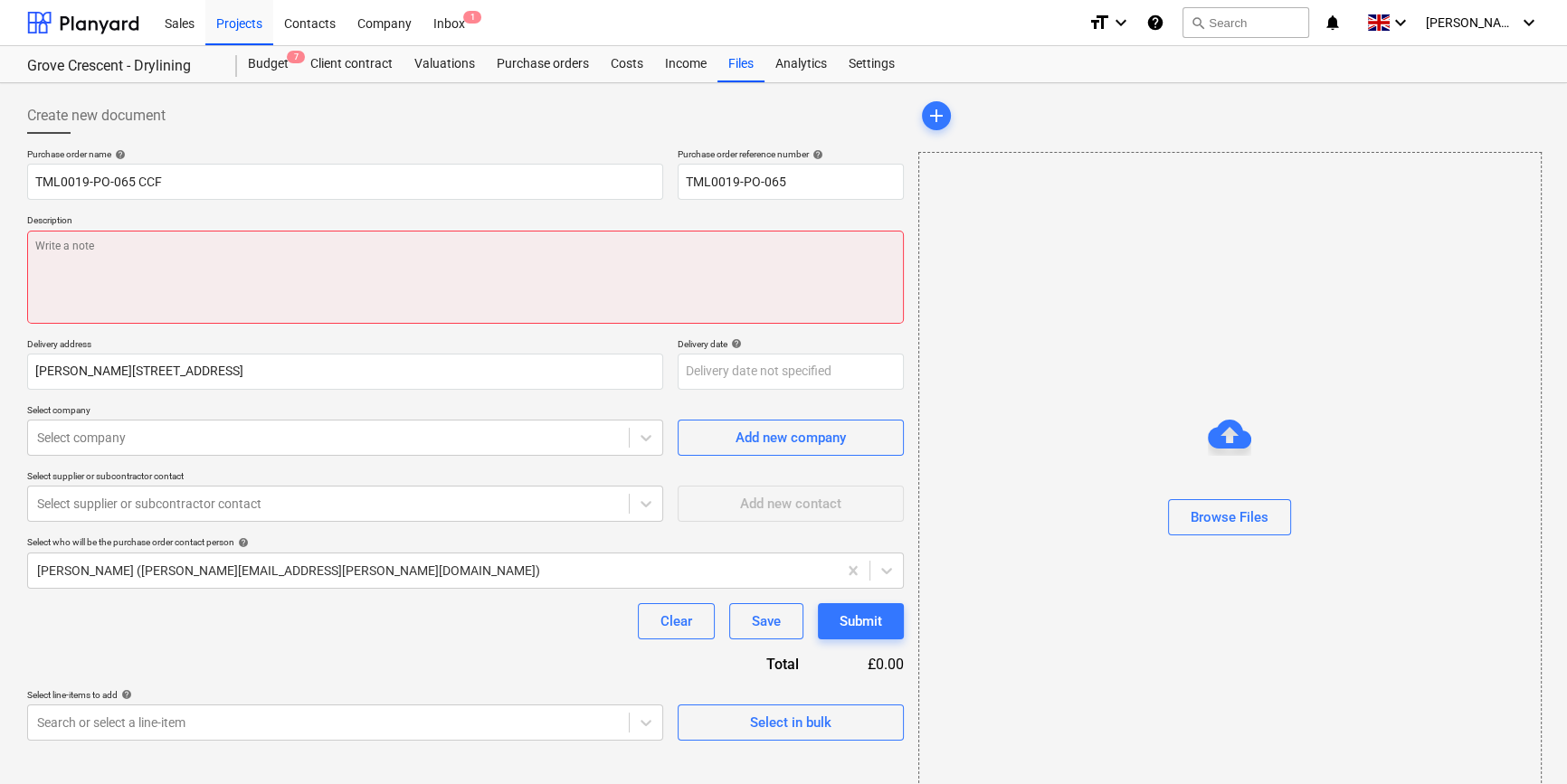
paste textarea "Site contact Cornel 07853 351191 Pre-slung for crane offload please"
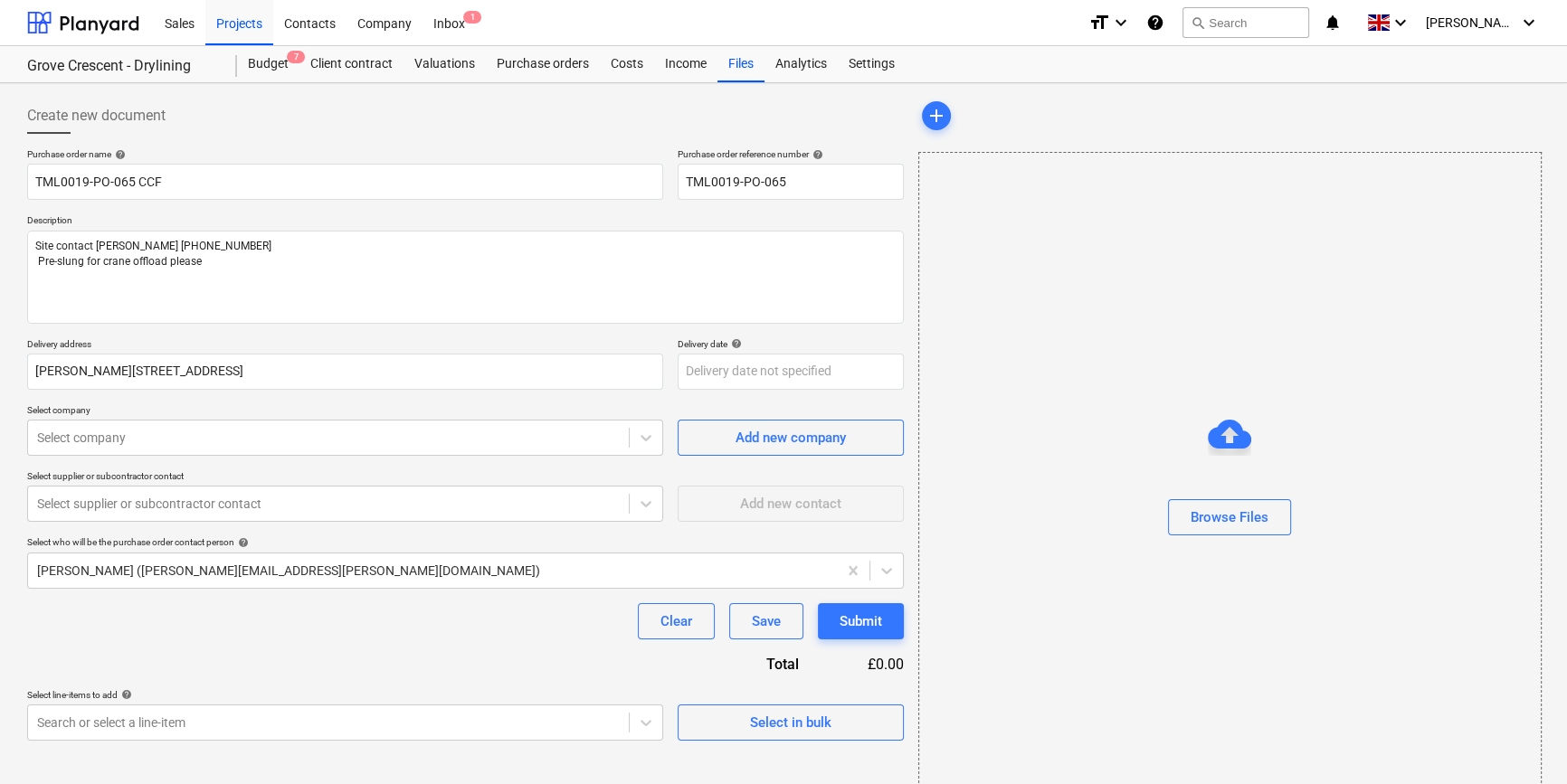
click at [426, 633] on div "Clear Save Submit" at bounding box center [465, 620] width 876 height 36
click at [210, 442] on div at bounding box center [328, 438] width 583 height 18
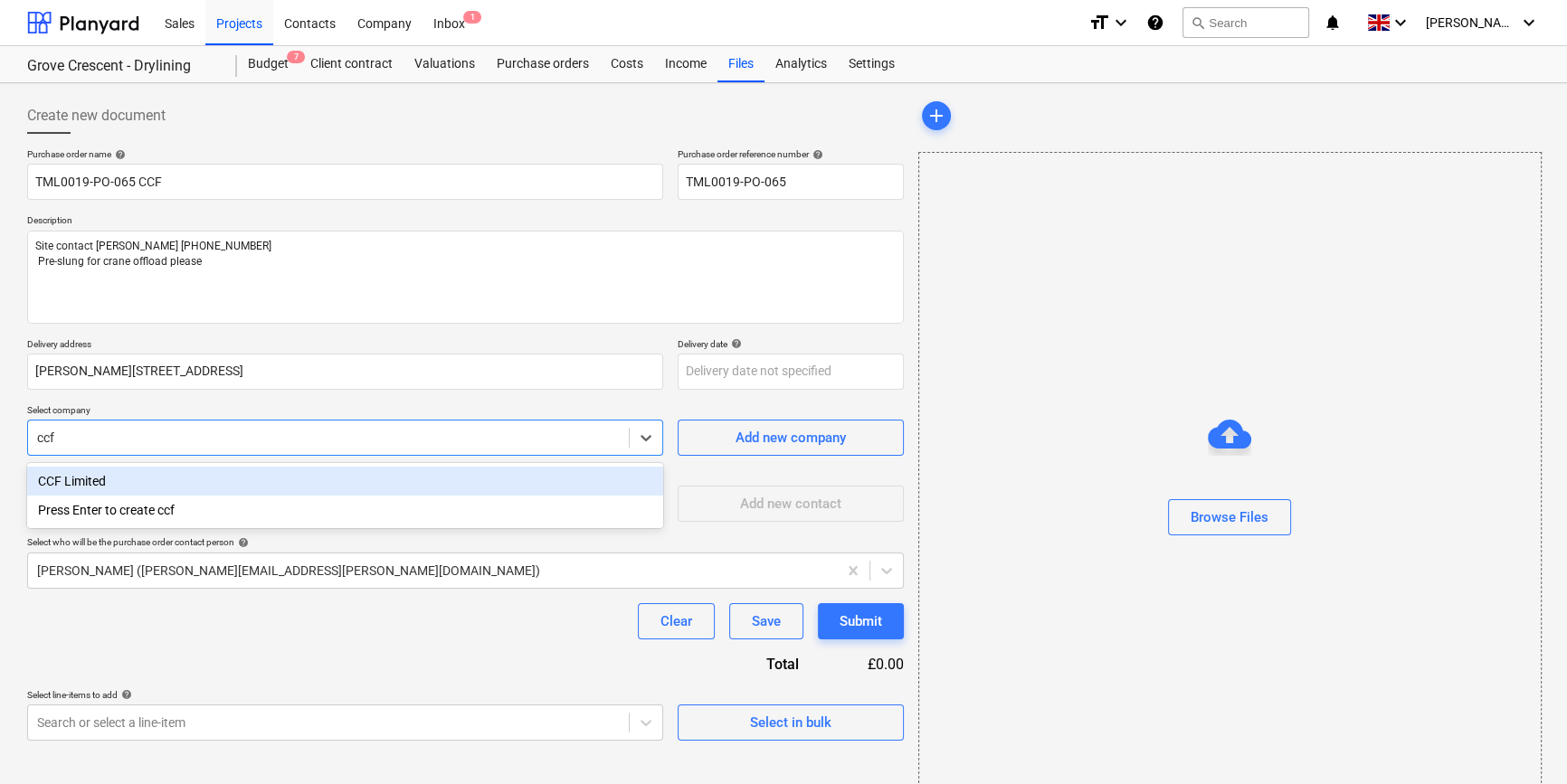
click at [108, 477] on div "CCF Limited" at bounding box center [344, 480] width 636 height 29
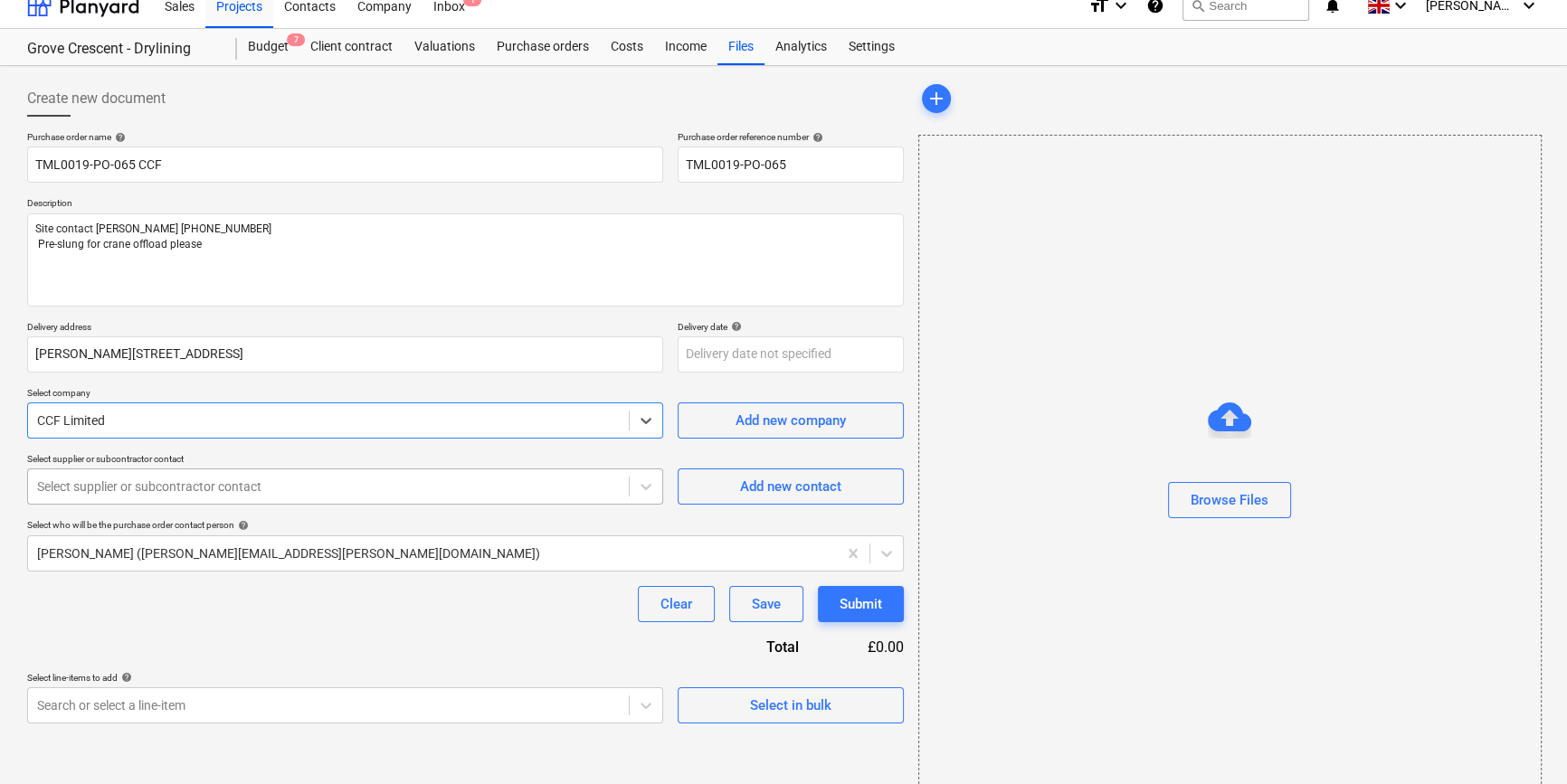
click at [108, 507] on div "Purchase order name help TML0019-PO-065 CCF Purchase order reference number hel…" at bounding box center [465, 427] width 876 height 593
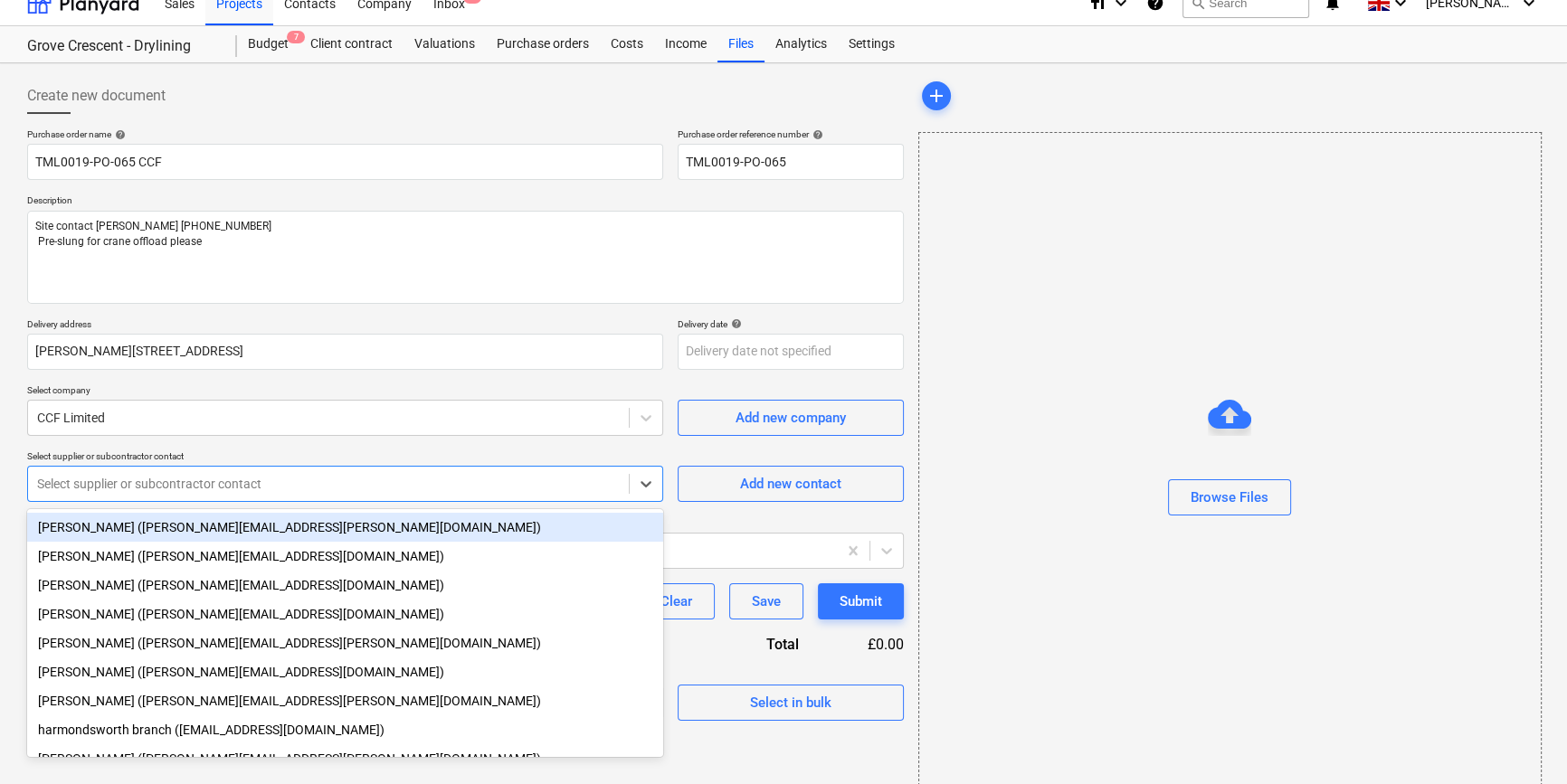
scroll to position [24, 0]
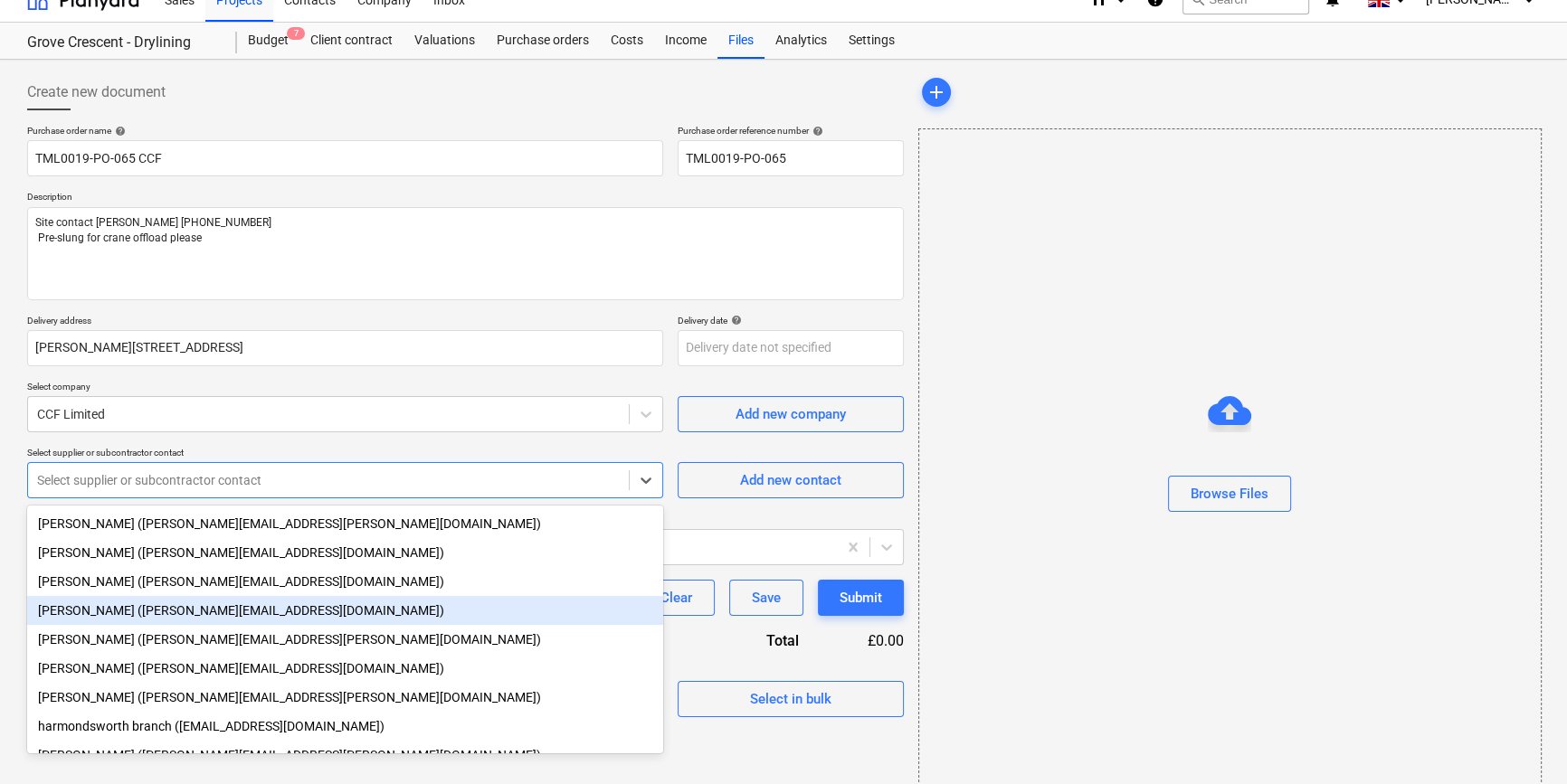
click at [102, 617] on div "Andrew Thomas (andrew.thomas5@ccfltd.co.uk)" at bounding box center [344, 610] width 636 height 29
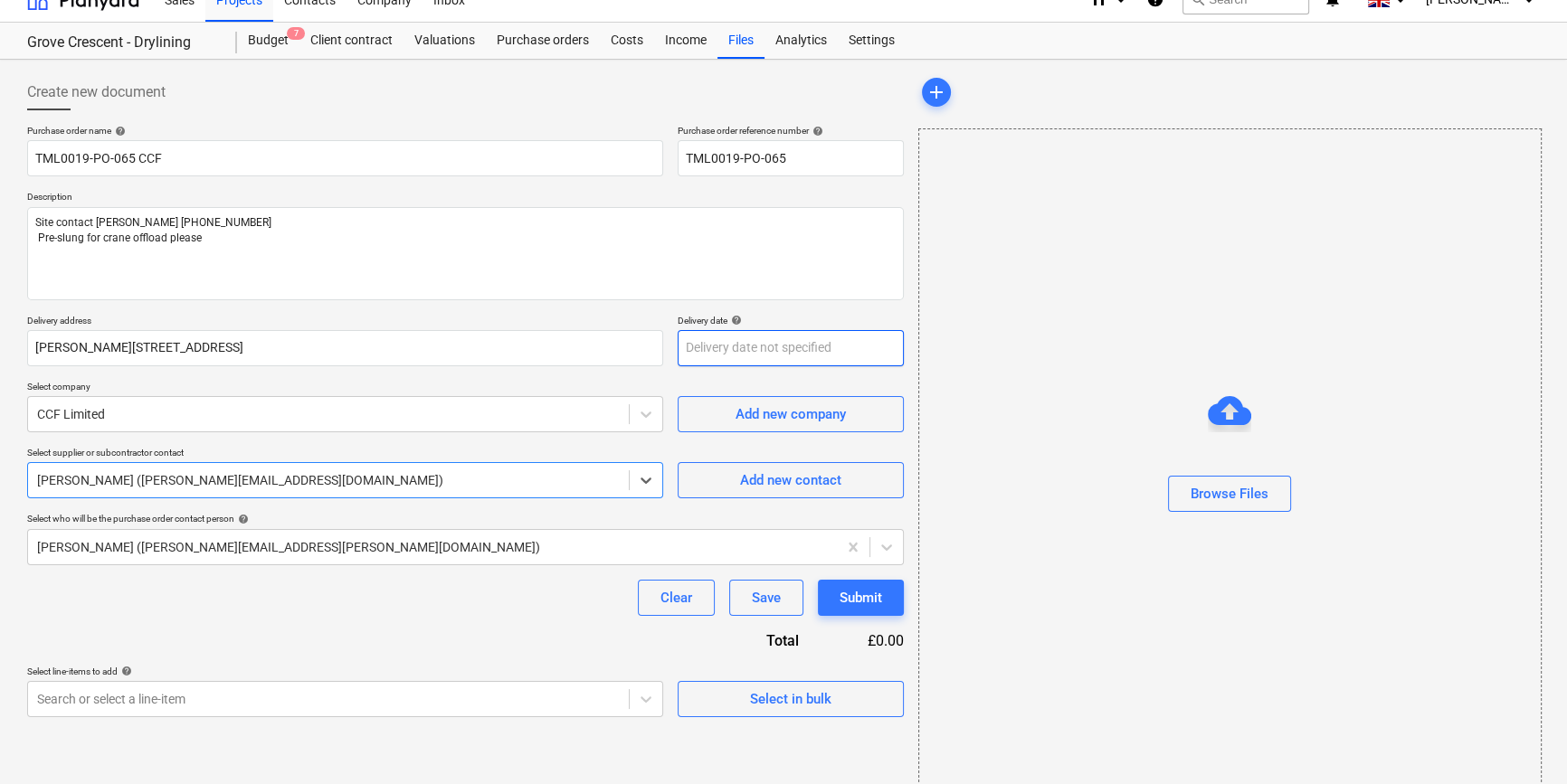
click at [723, 343] on body "Sales Projects Contacts Company Inbox 1 format_size keyboard_arrow_down help se…" at bounding box center [784, 368] width 1567 height 784
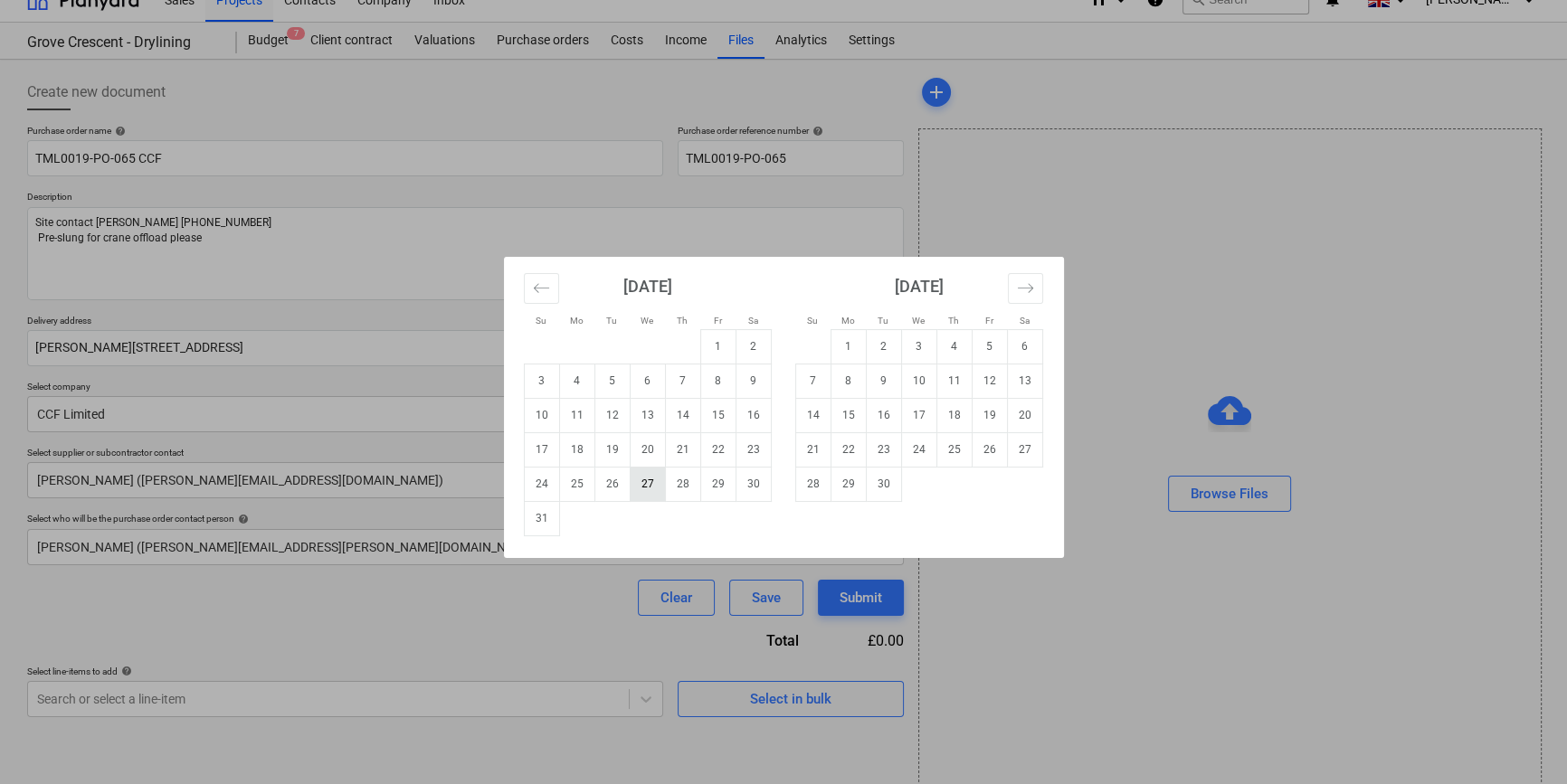
click at [636, 483] on td "27" at bounding box center [647, 483] width 35 height 34
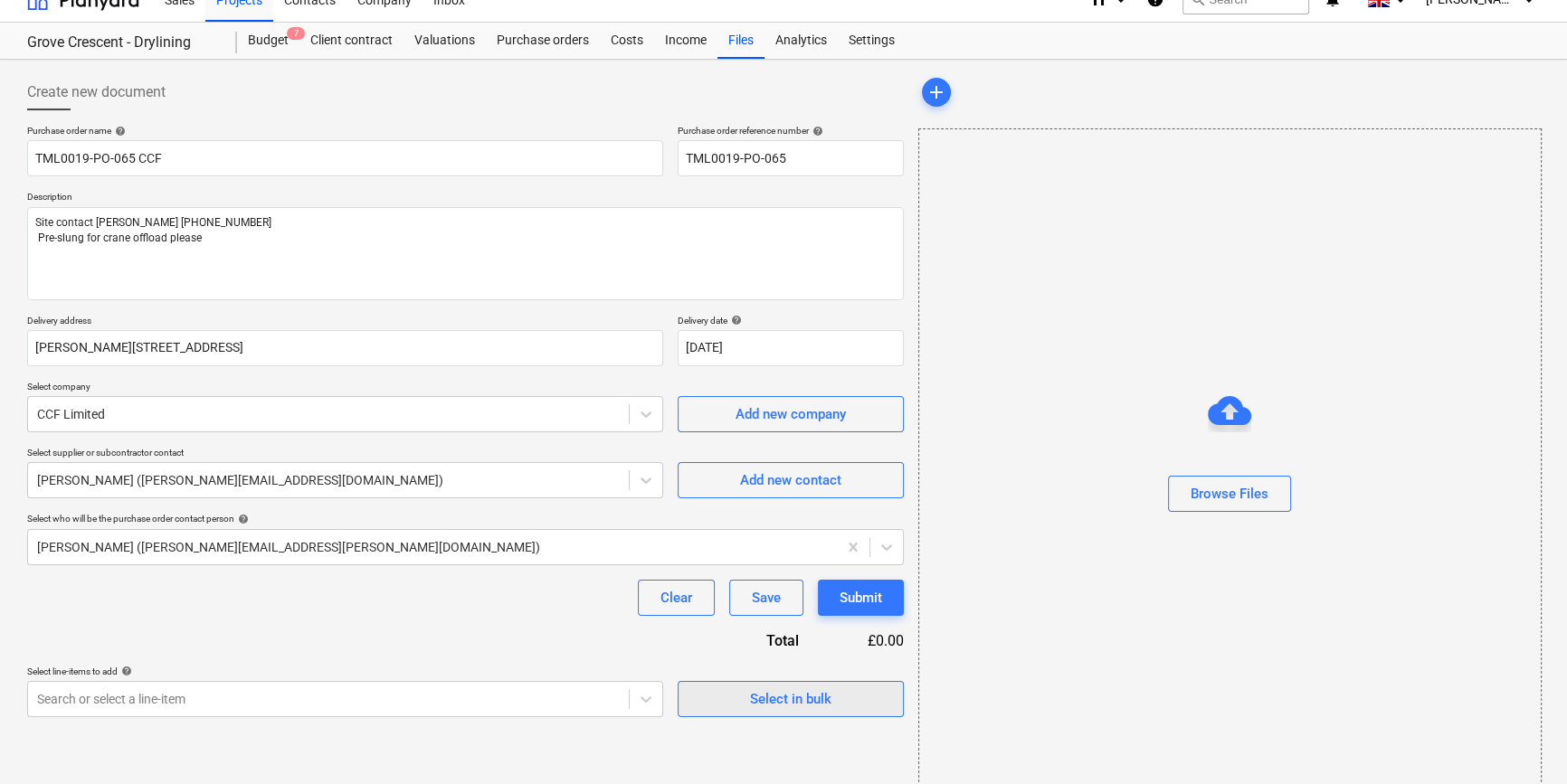
click at [752, 695] on div "Select in bulk" at bounding box center [791, 699] width 81 height 24
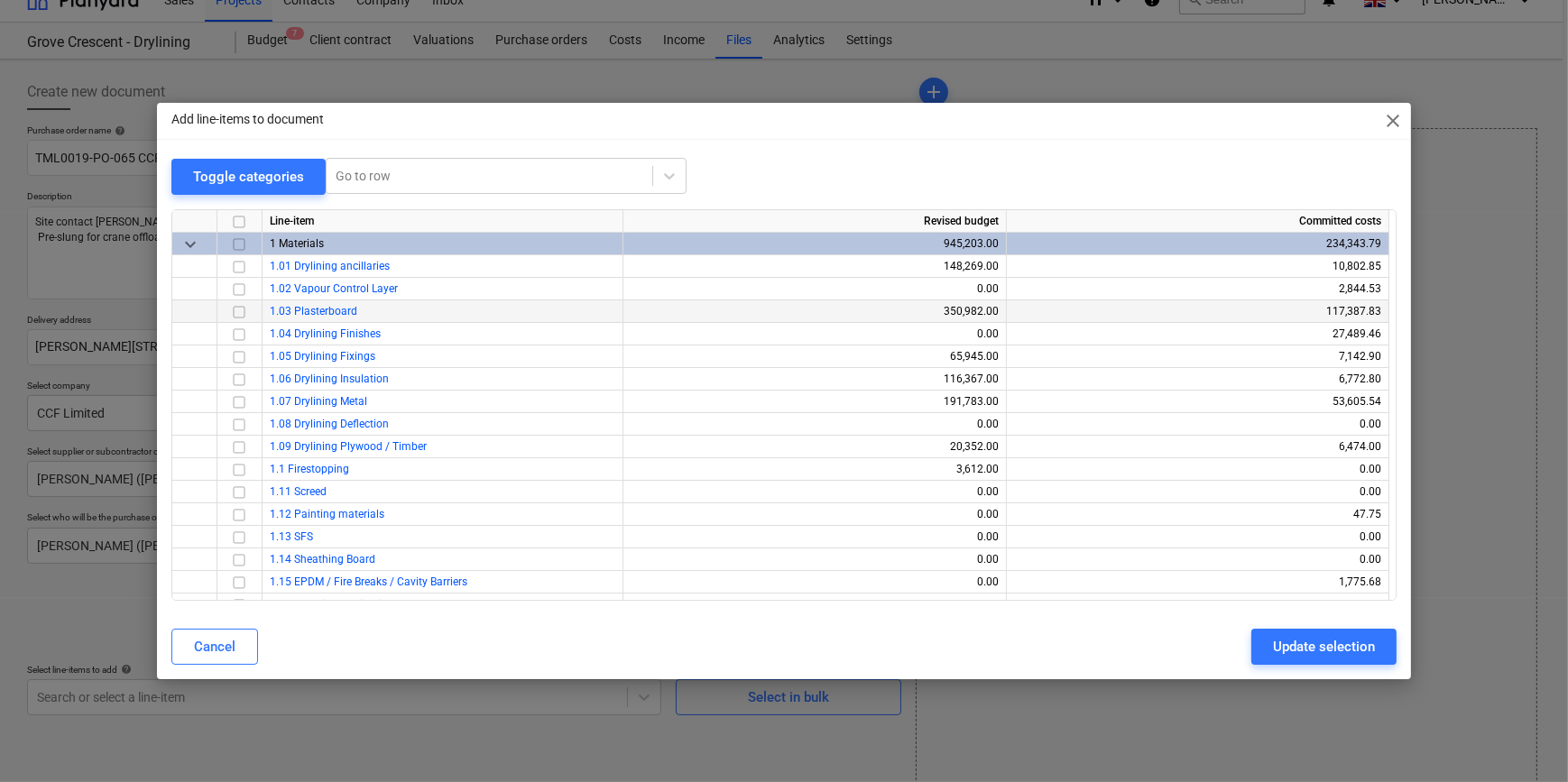
click at [235, 310] on input "checkbox" at bounding box center [240, 311] width 22 height 22
click at [236, 358] on input "checkbox" at bounding box center [240, 356] width 22 height 22
click at [237, 400] on input "checkbox" at bounding box center [240, 402] width 22 height 22
click at [1282, 655] on div "Update selection" at bounding box center [1324, 647] width 102 height 24
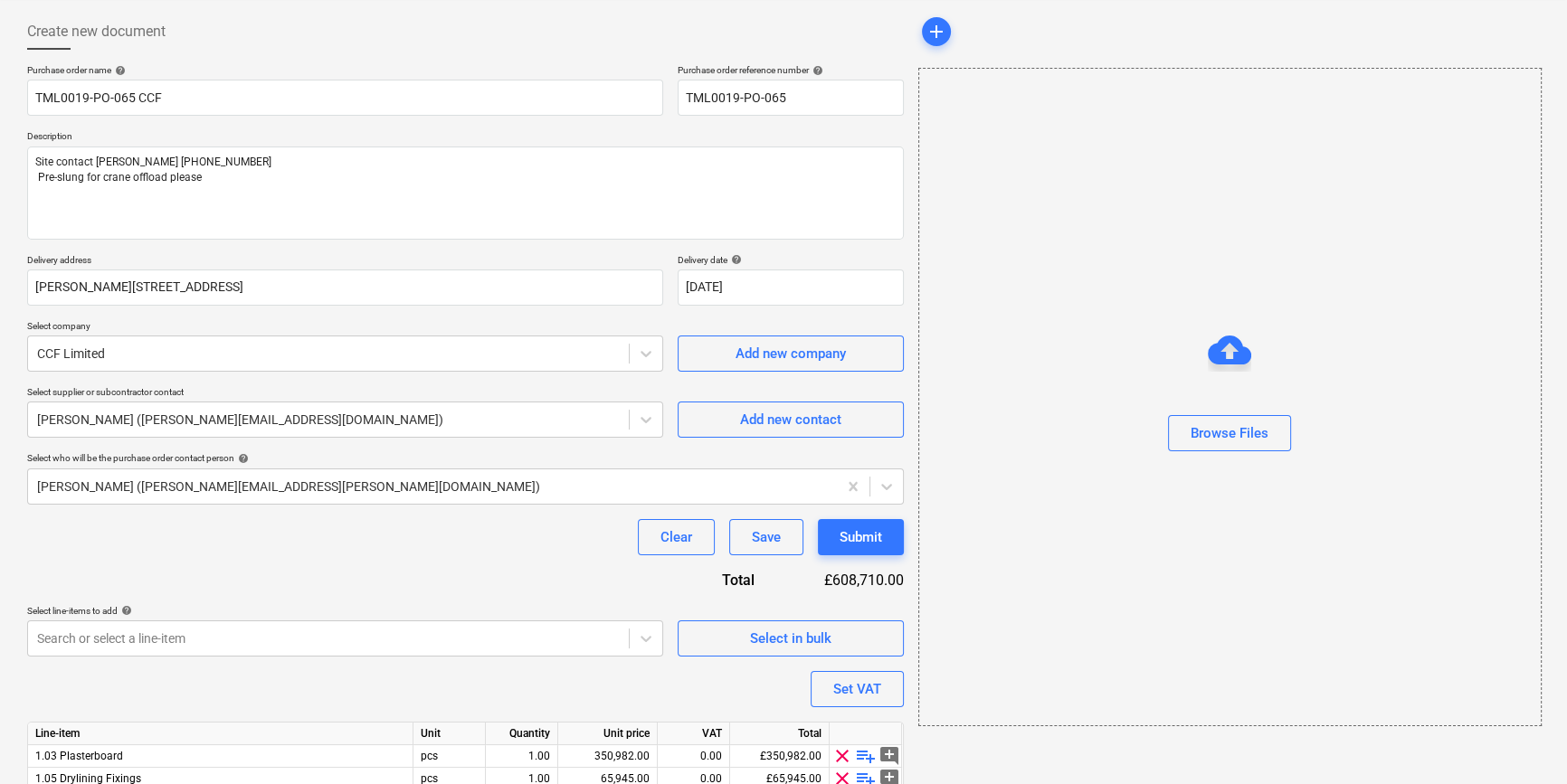
scroll to position [185, 0]
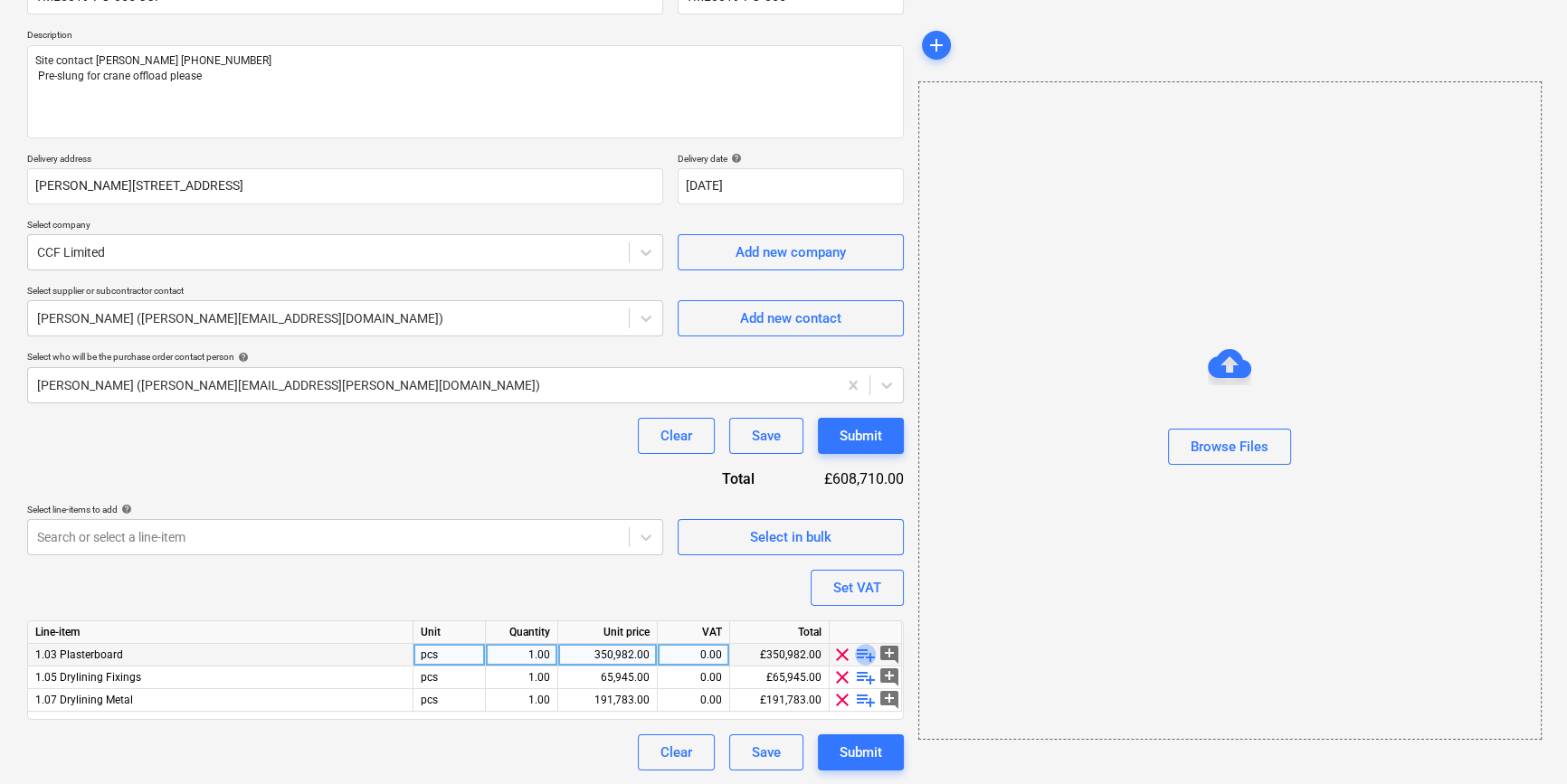
click at [863, 652] on span "playlist_add" at bounding box center [866, 655] width 22 height 22
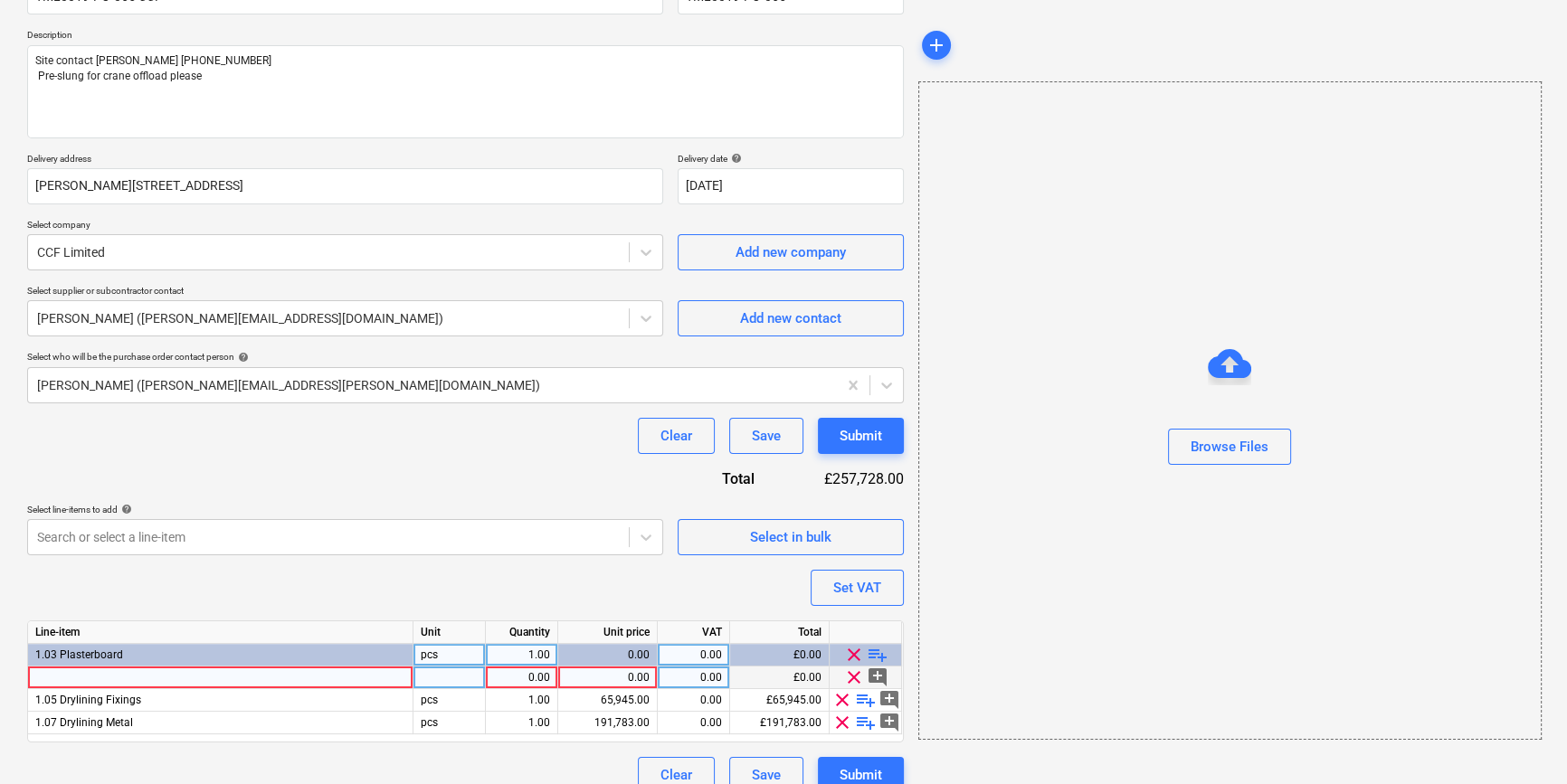
click at [67, 675] on div at bounding box center [220, 677] width 386 height 23
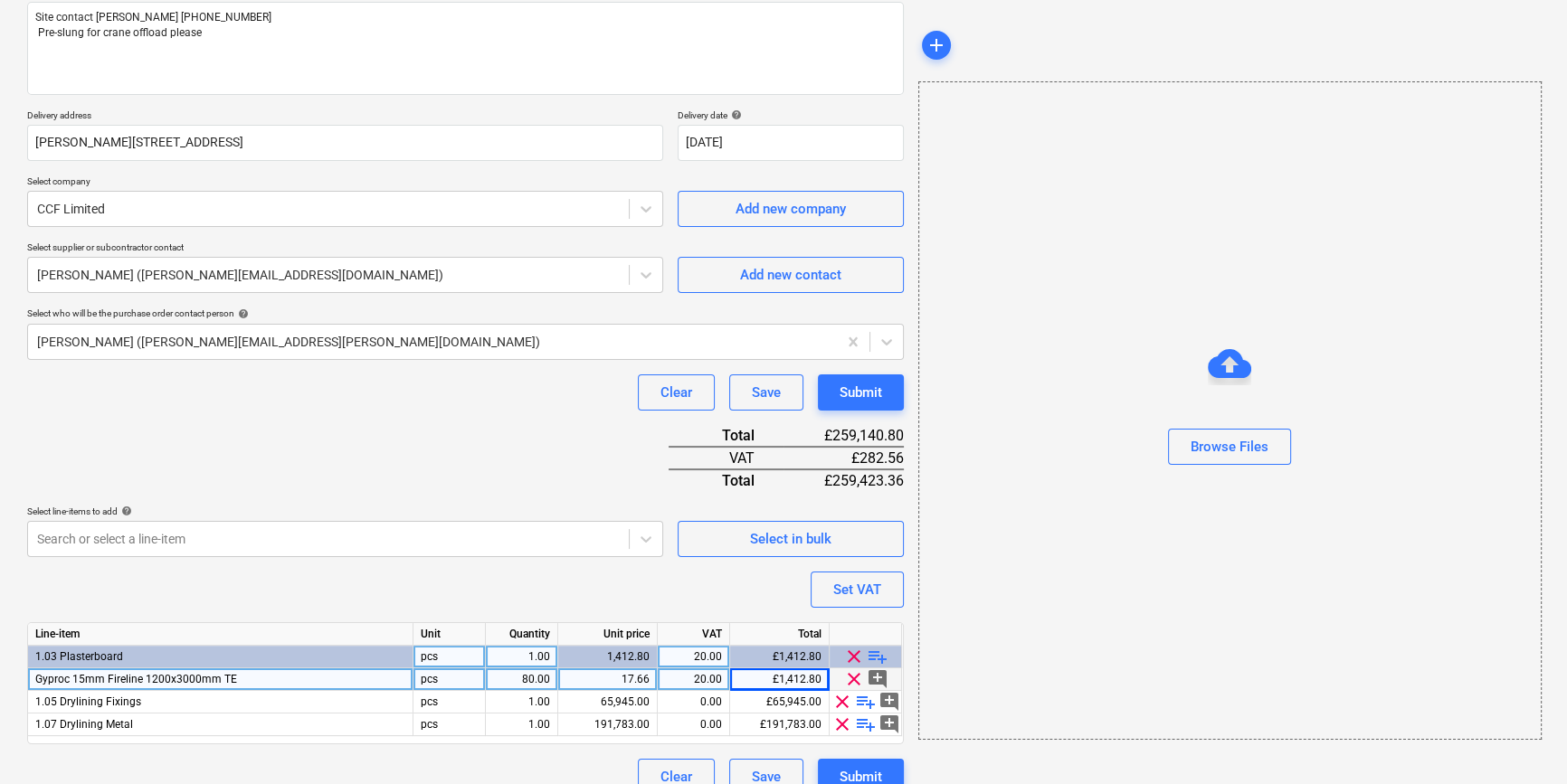
scroll to position [253, 0]
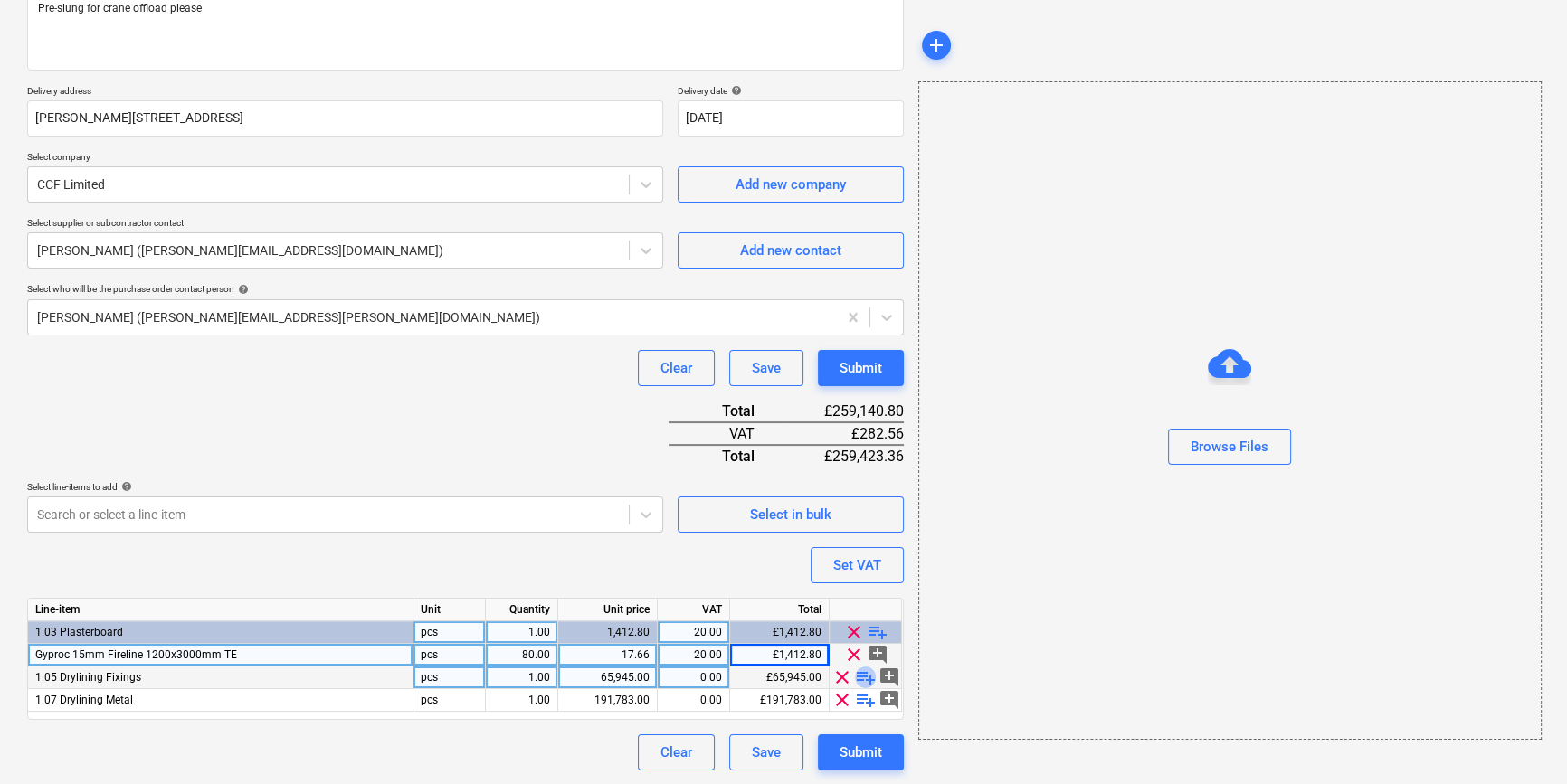
click at [867, 677] on span "playlist_add" at bounding box center [866, 677] width 22 height 22
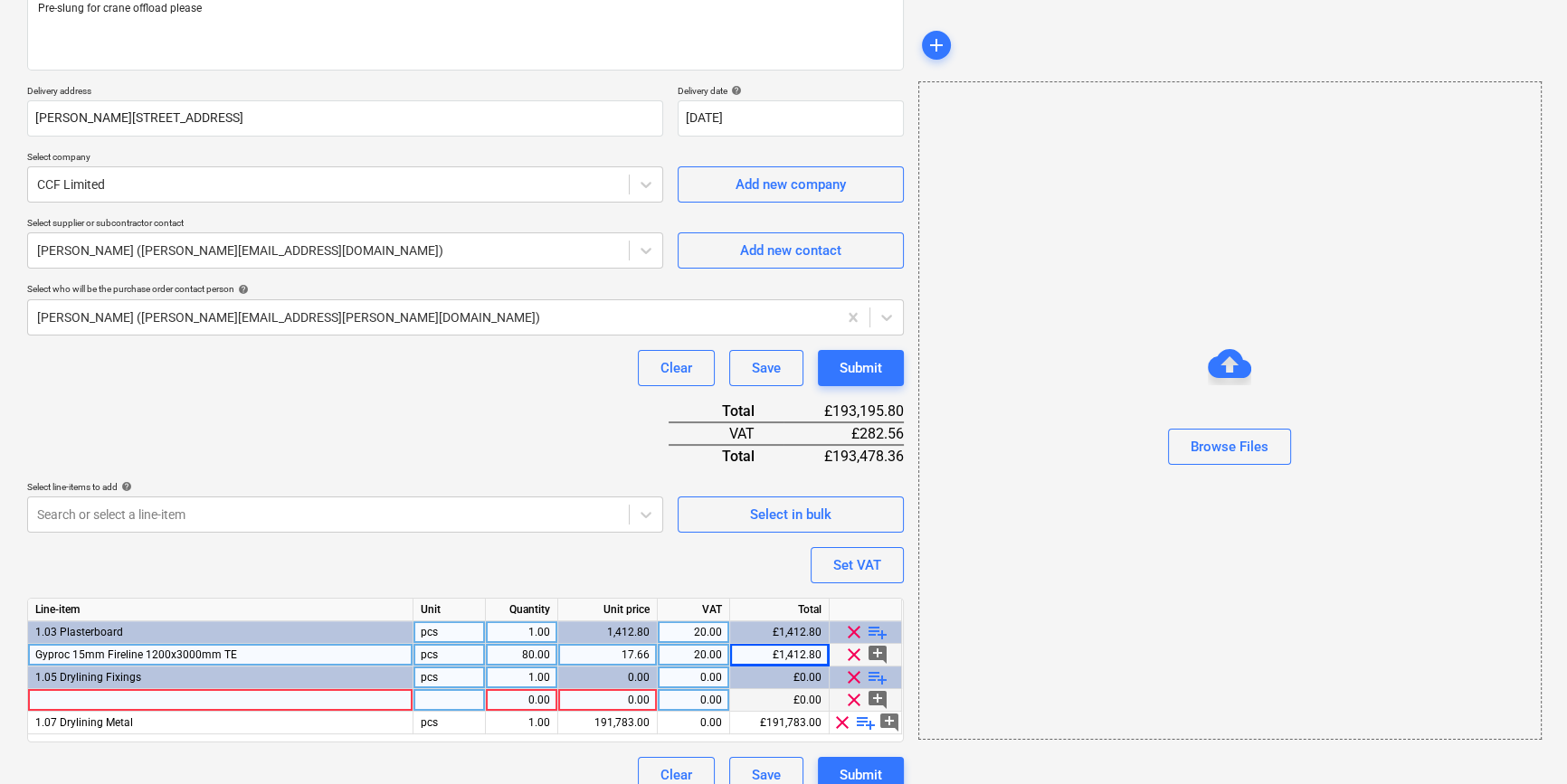
click at [57, 701] on div at bounding box center [220, 700] width 386 height 23
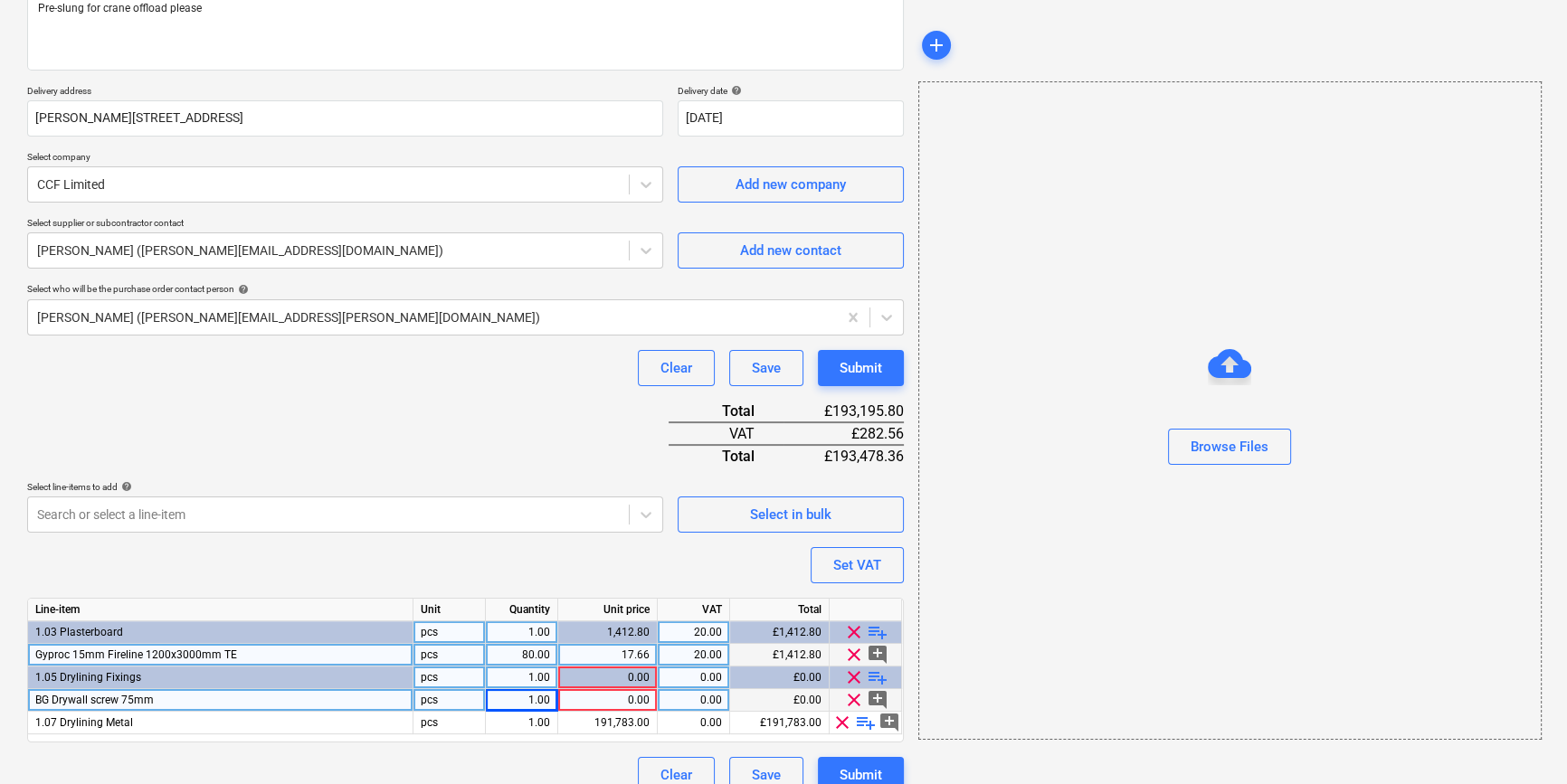
click at [419, 695] on div "pcs" at bounding box center [449, 700] width 73 height 23
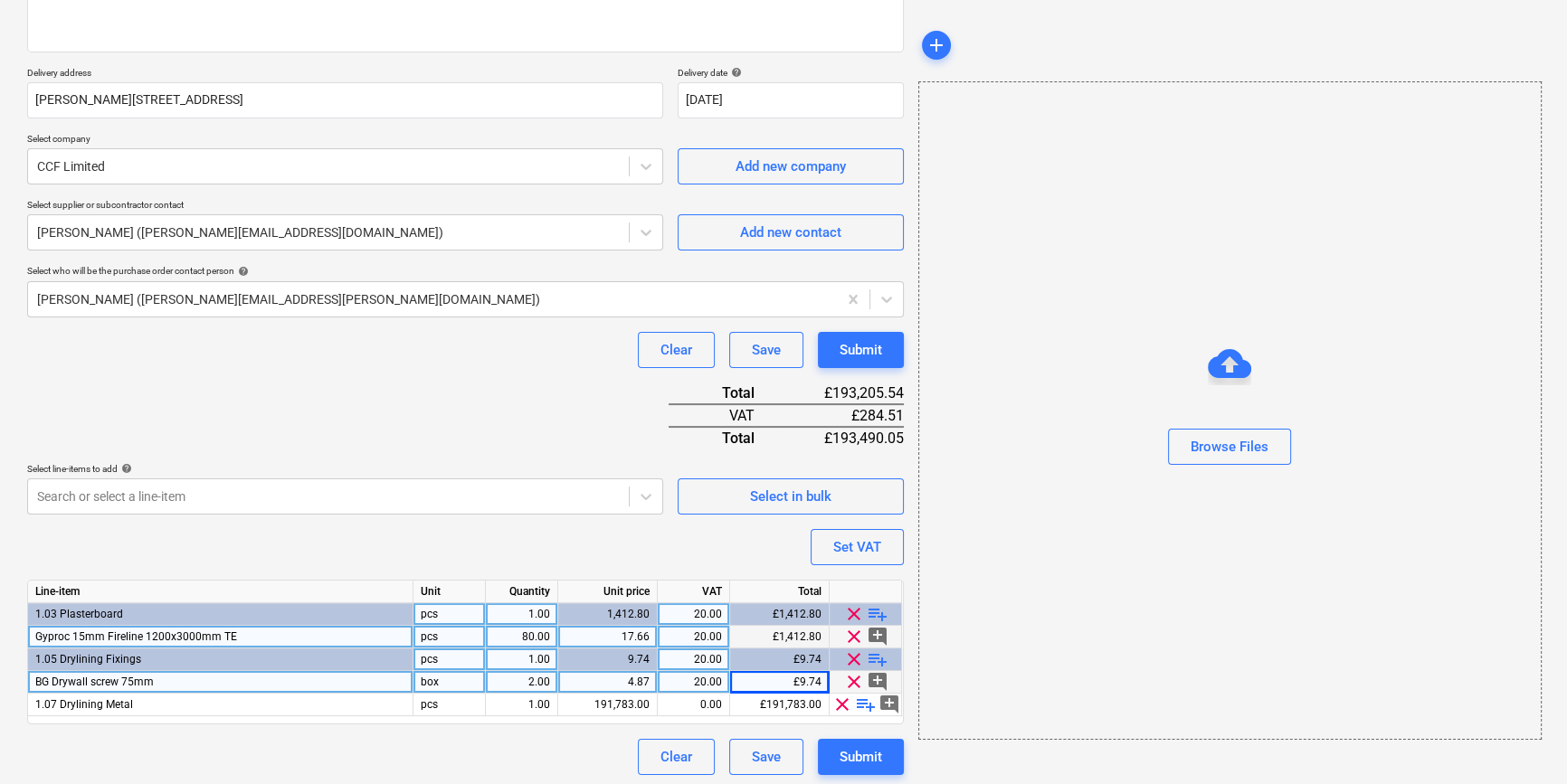
scroll to position [276, 0]
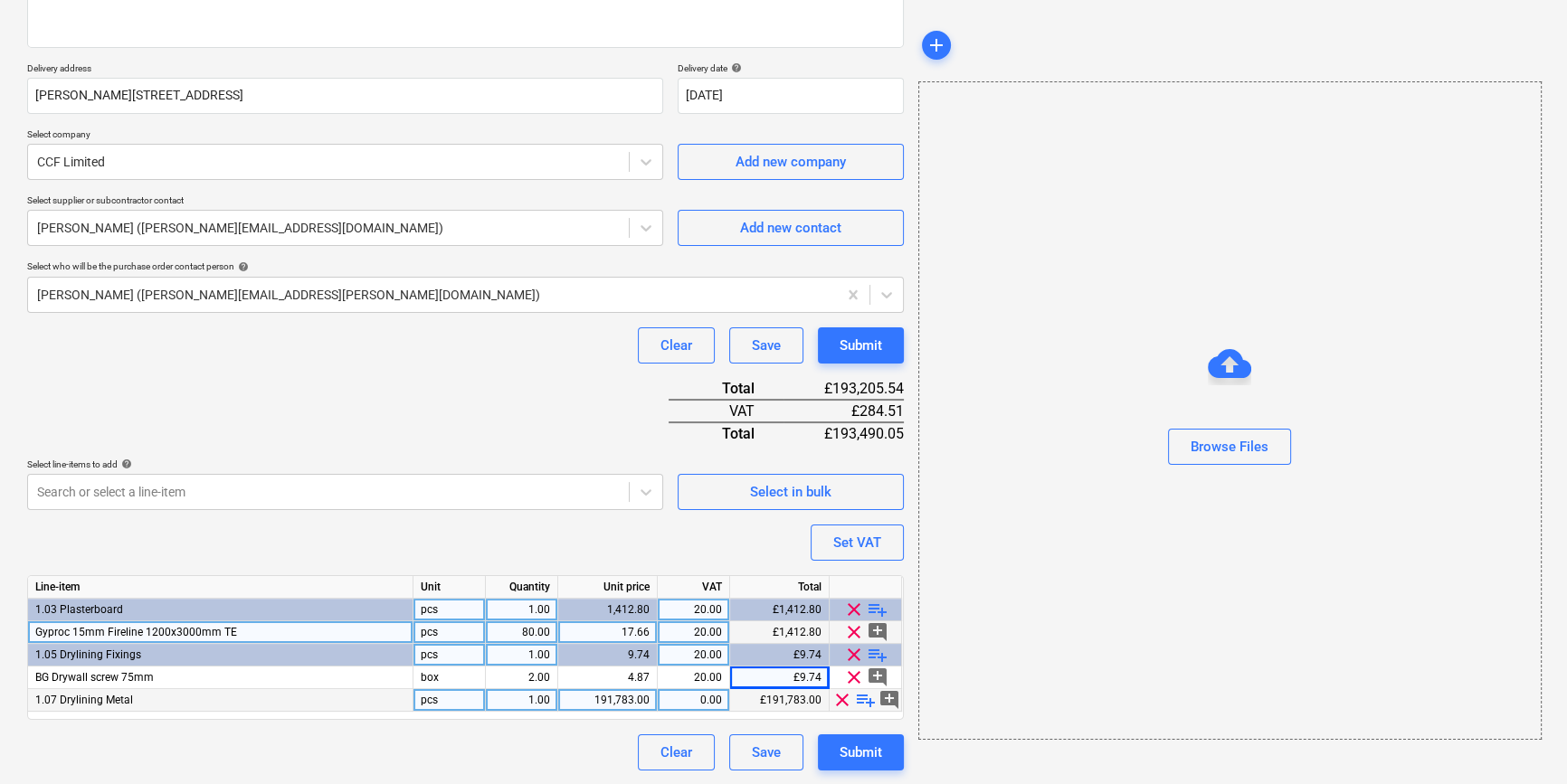
click at [864, 698] on span "playlist_add" at bounding box center [866, 700] width 22 height 22
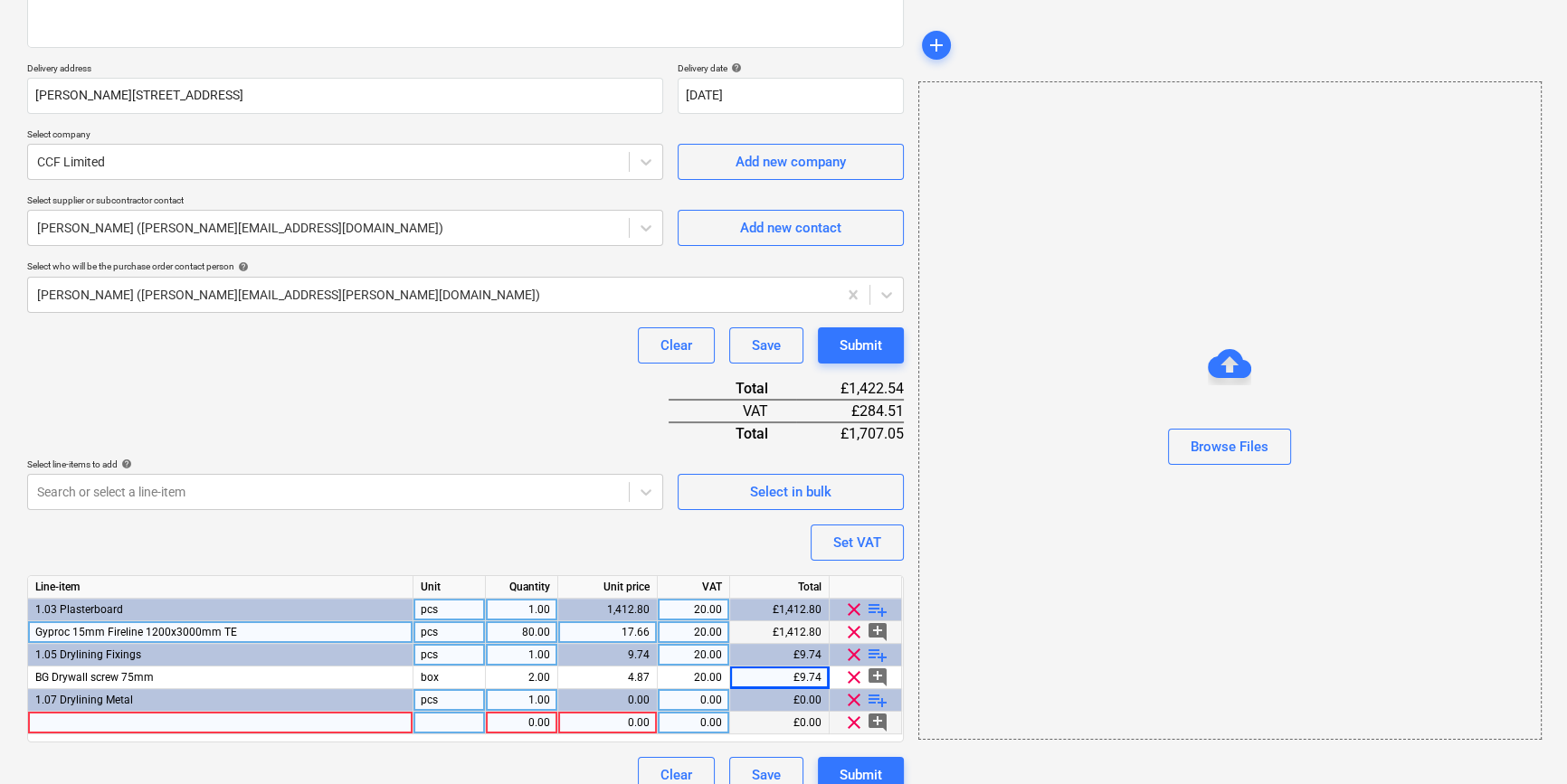
click at [55, 716] on div at bounding box center [220, 722] width 386 height 23
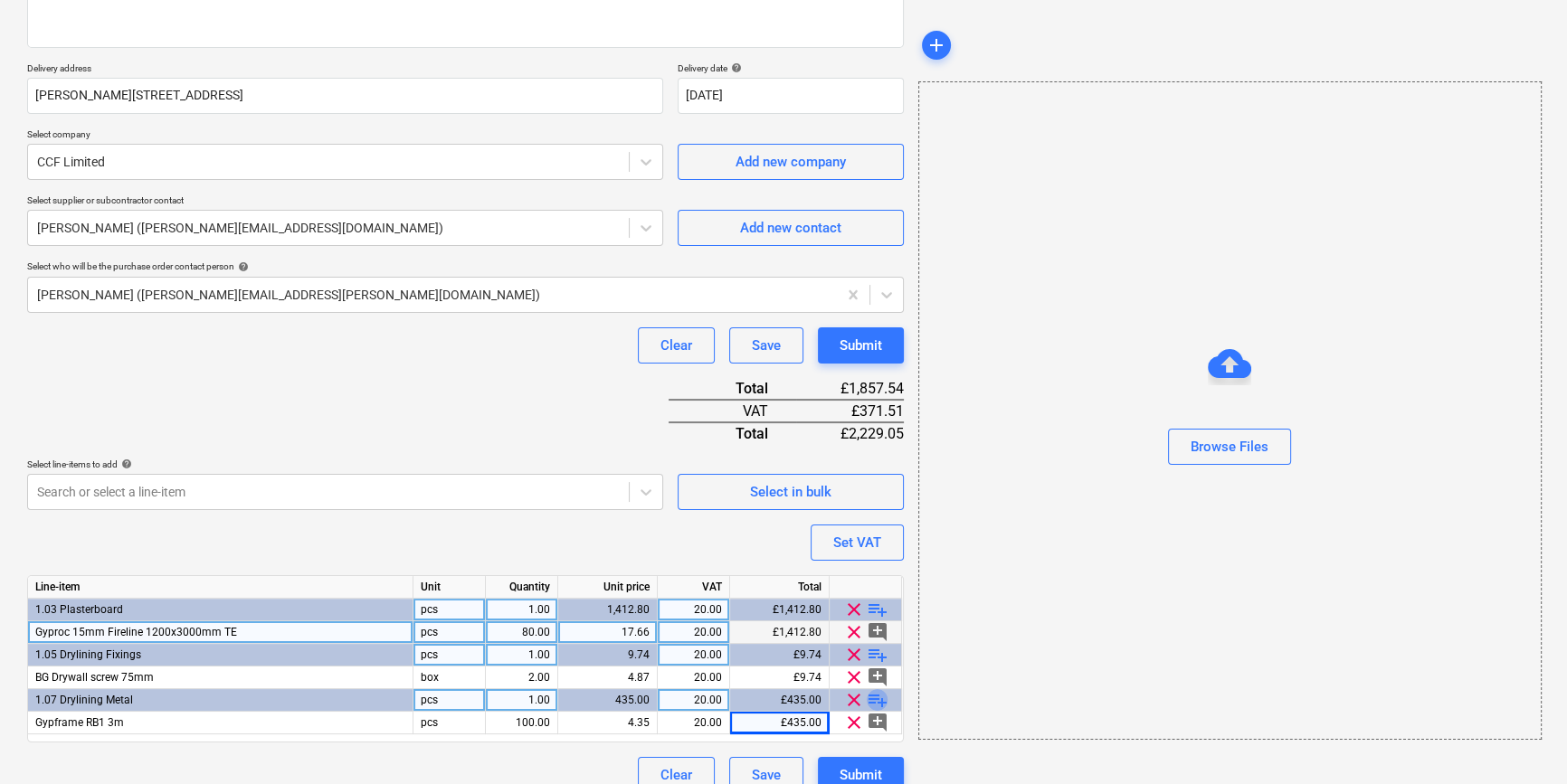
click at [874, 693] on span "playlist_add" at bounding box center [877, 700] width 22 height 22
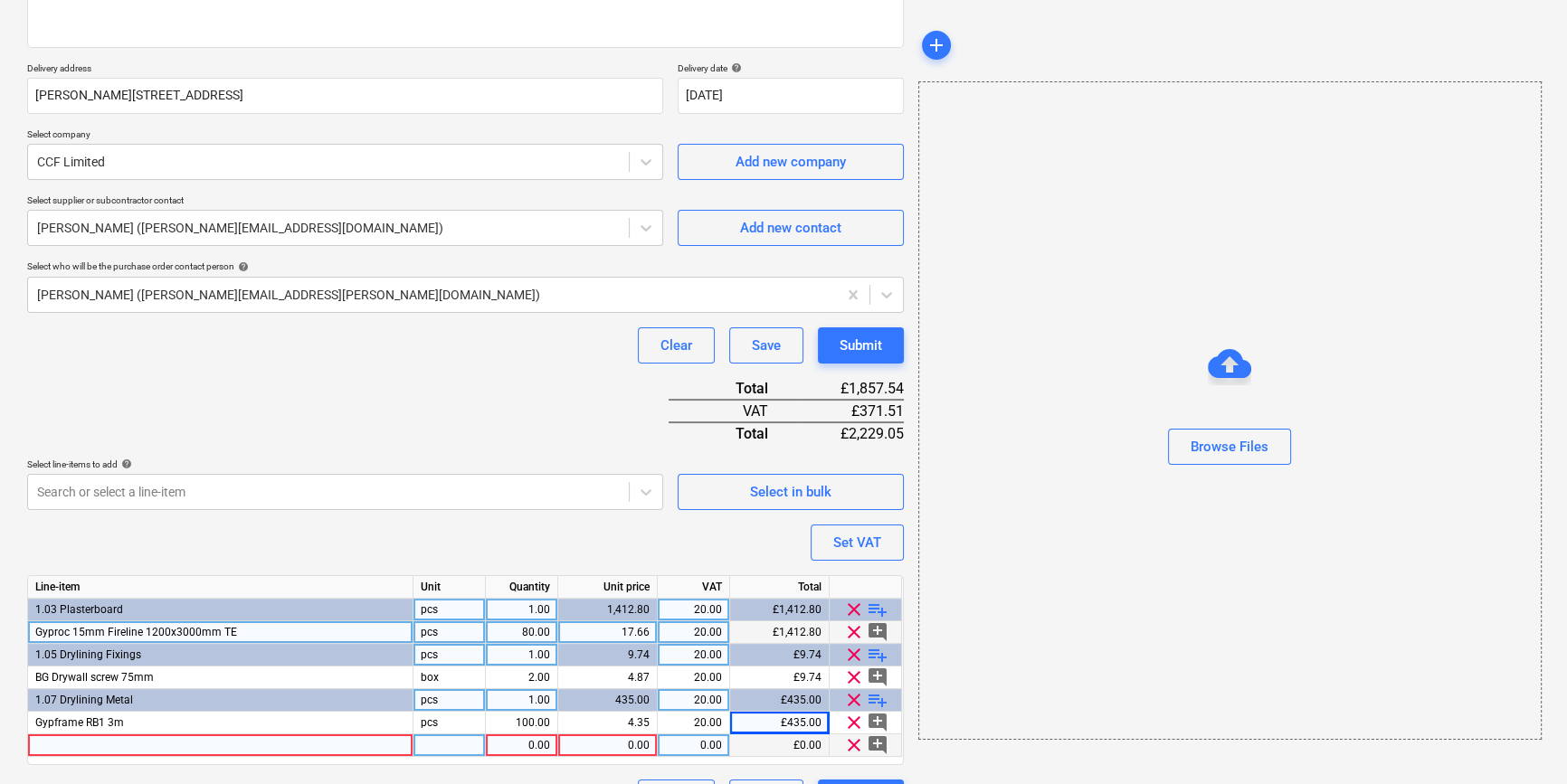
click at [82, 742] on div at bounding box center [220, 745] width 386 height 23
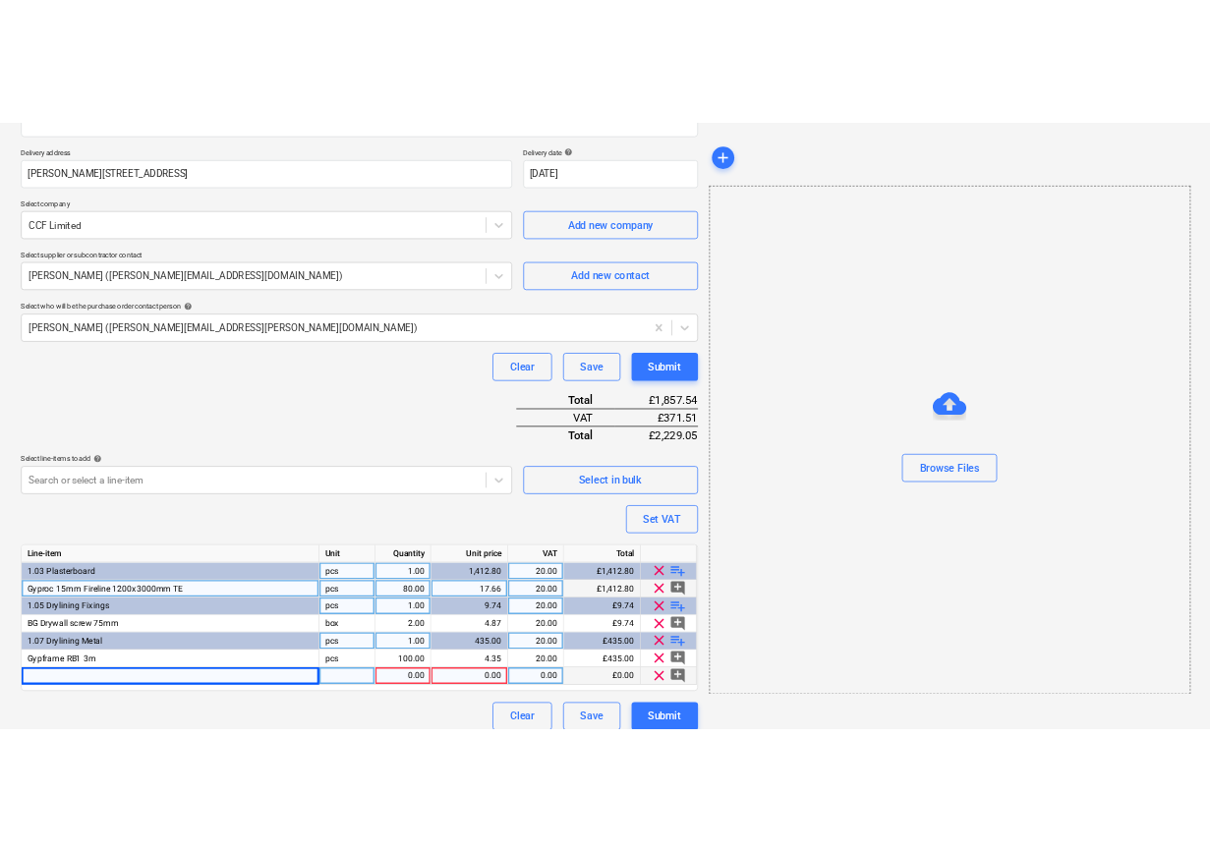
scroll to position [349, 0]
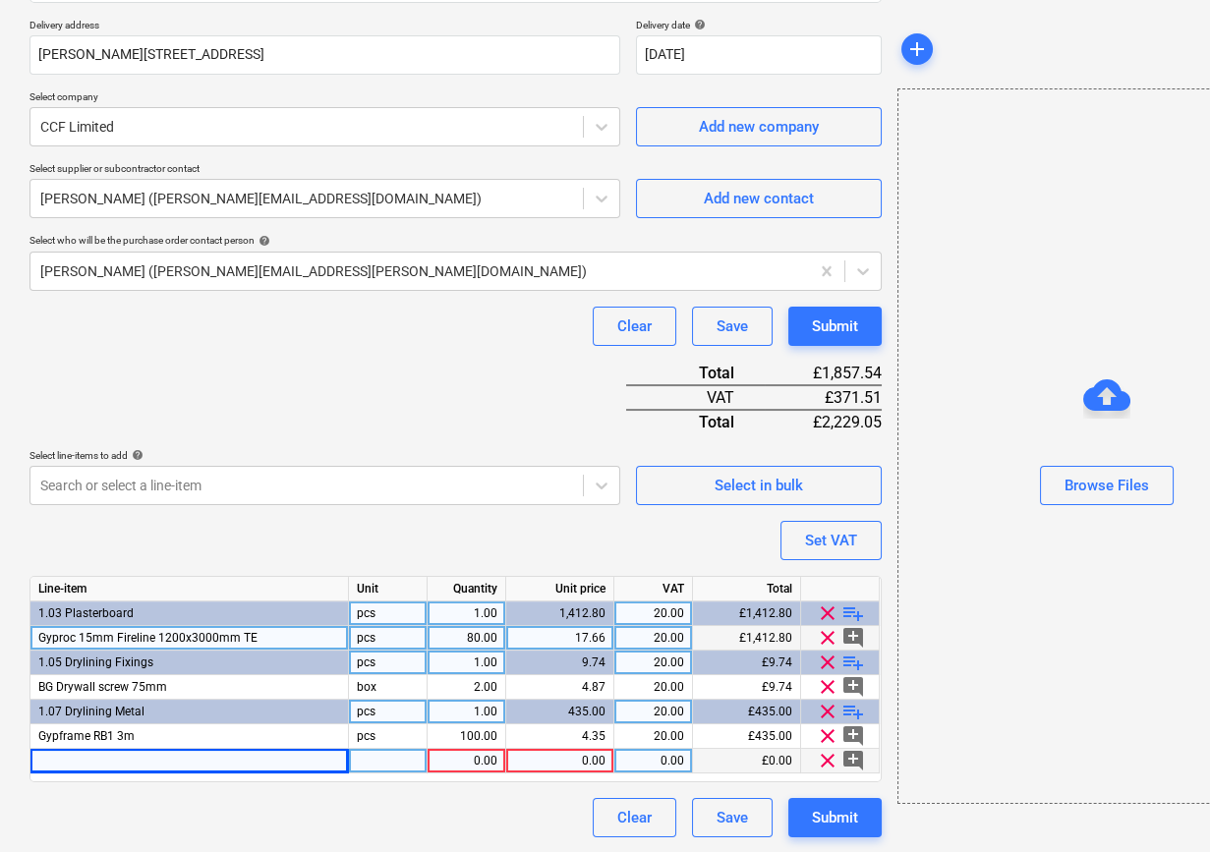
click at [45, 758] on div at bounding box center [189, 761] width 318 height 25
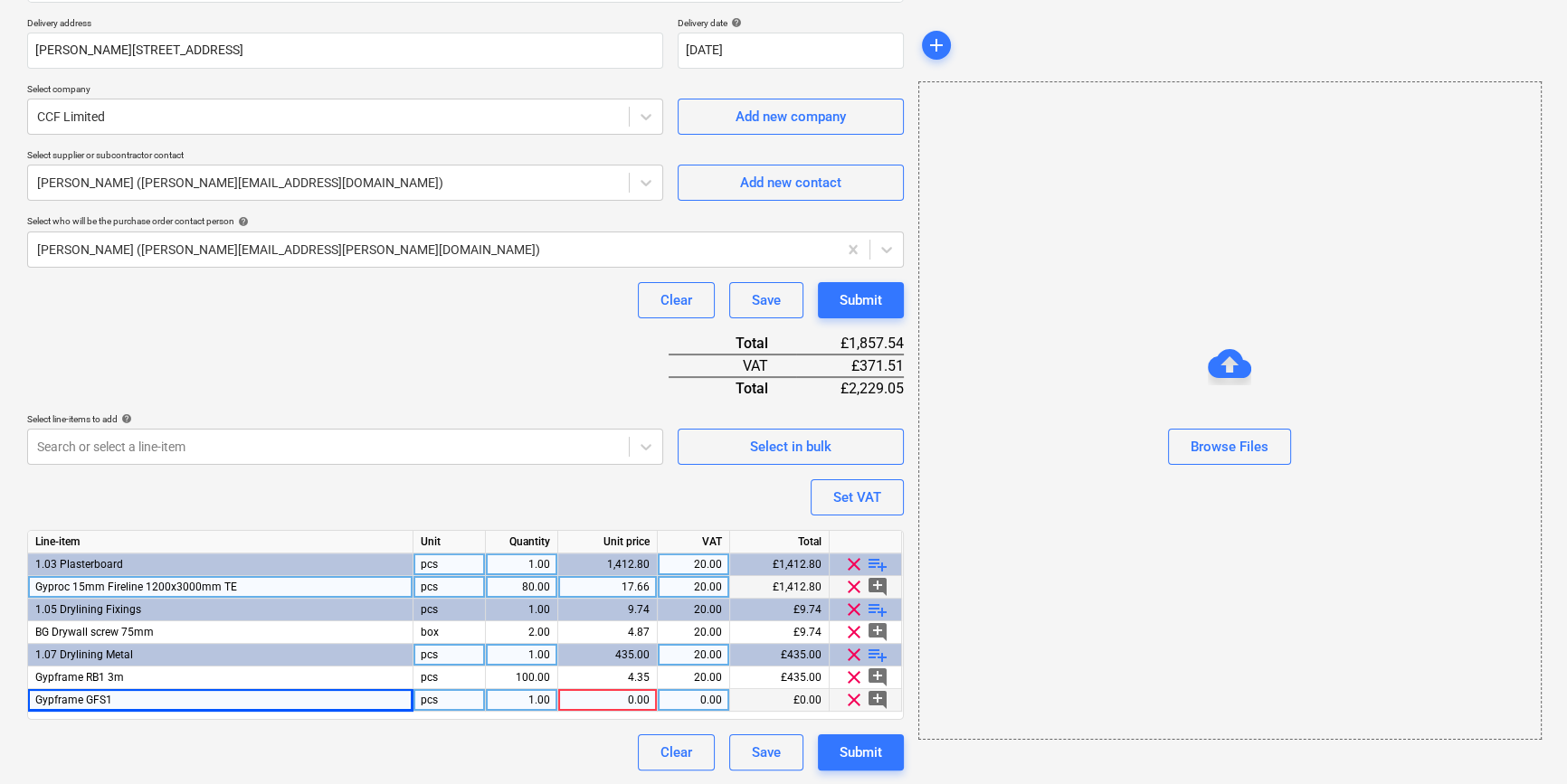
click at [539, 698] on div "1.00" at bounding box center [522, 700] width 57 height 23
click at [629, 705] on div "0.00" at bounding box center [607, 700] width 84 height 23
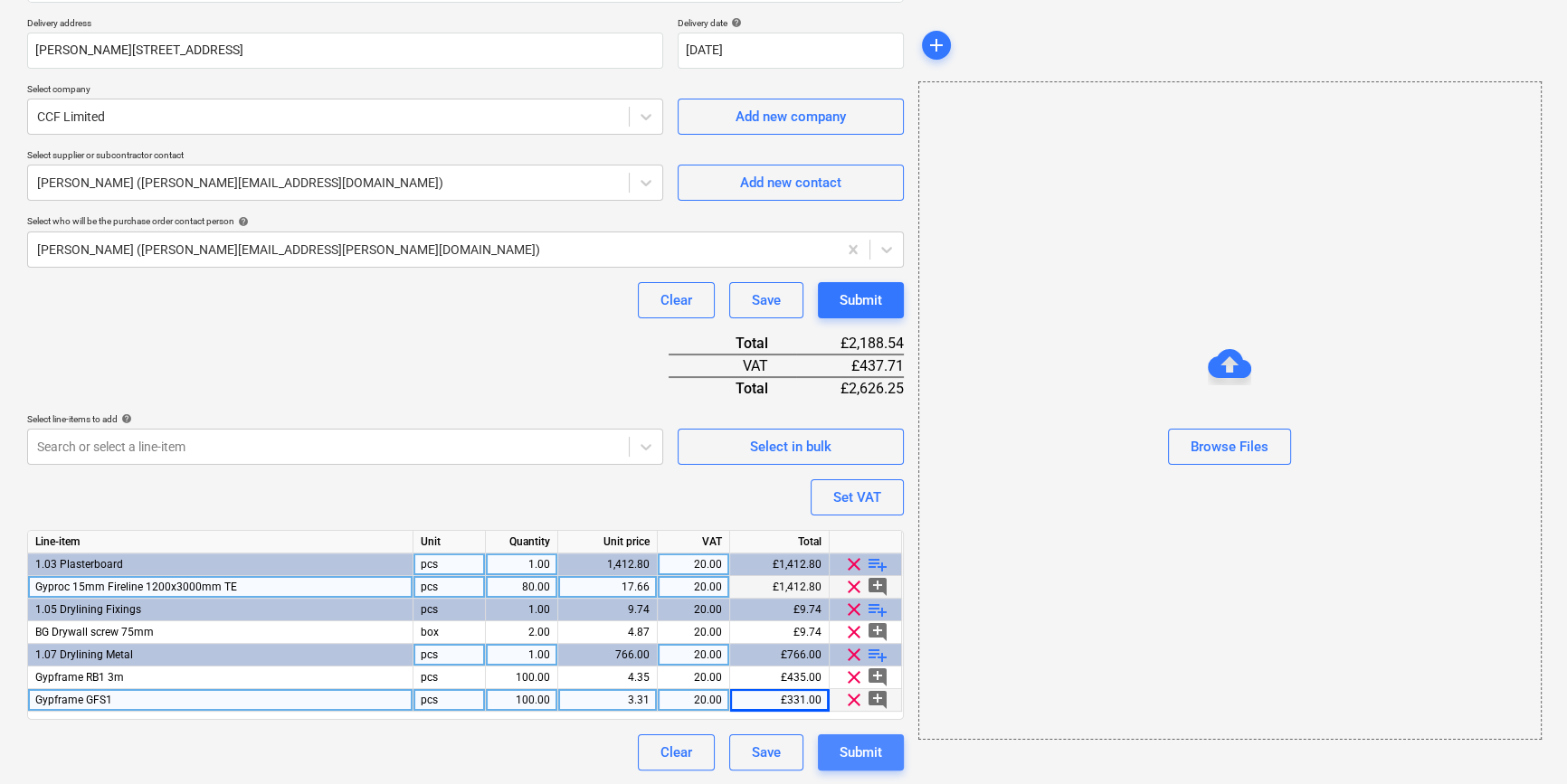
click at [867, 757] on div "Submit" at bounding box center [861, 753] width 42 height 24
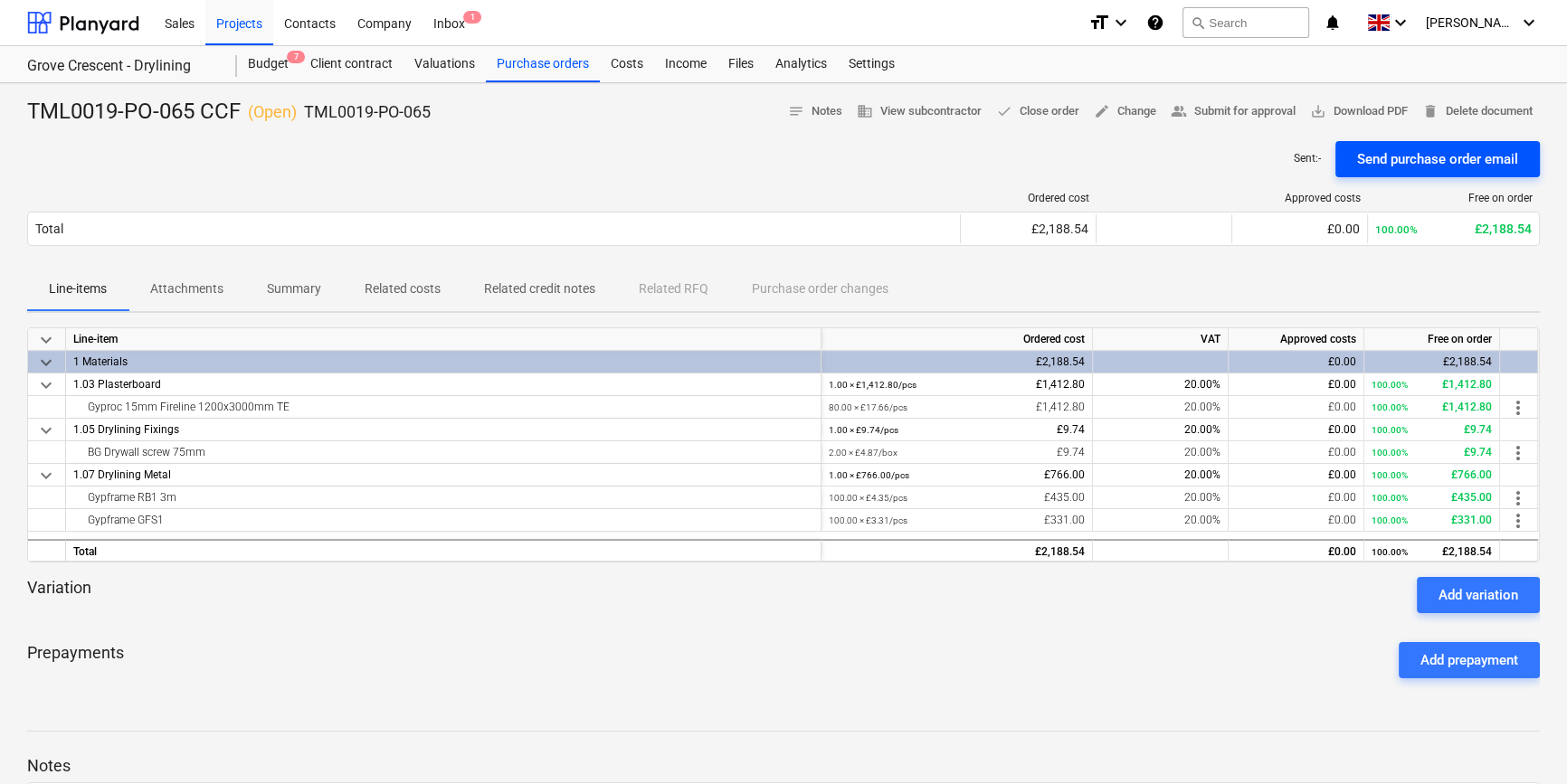
click at [1433, 162] on div "Send purchase order email" at bounding box center [1437, 159] width 161 height 24
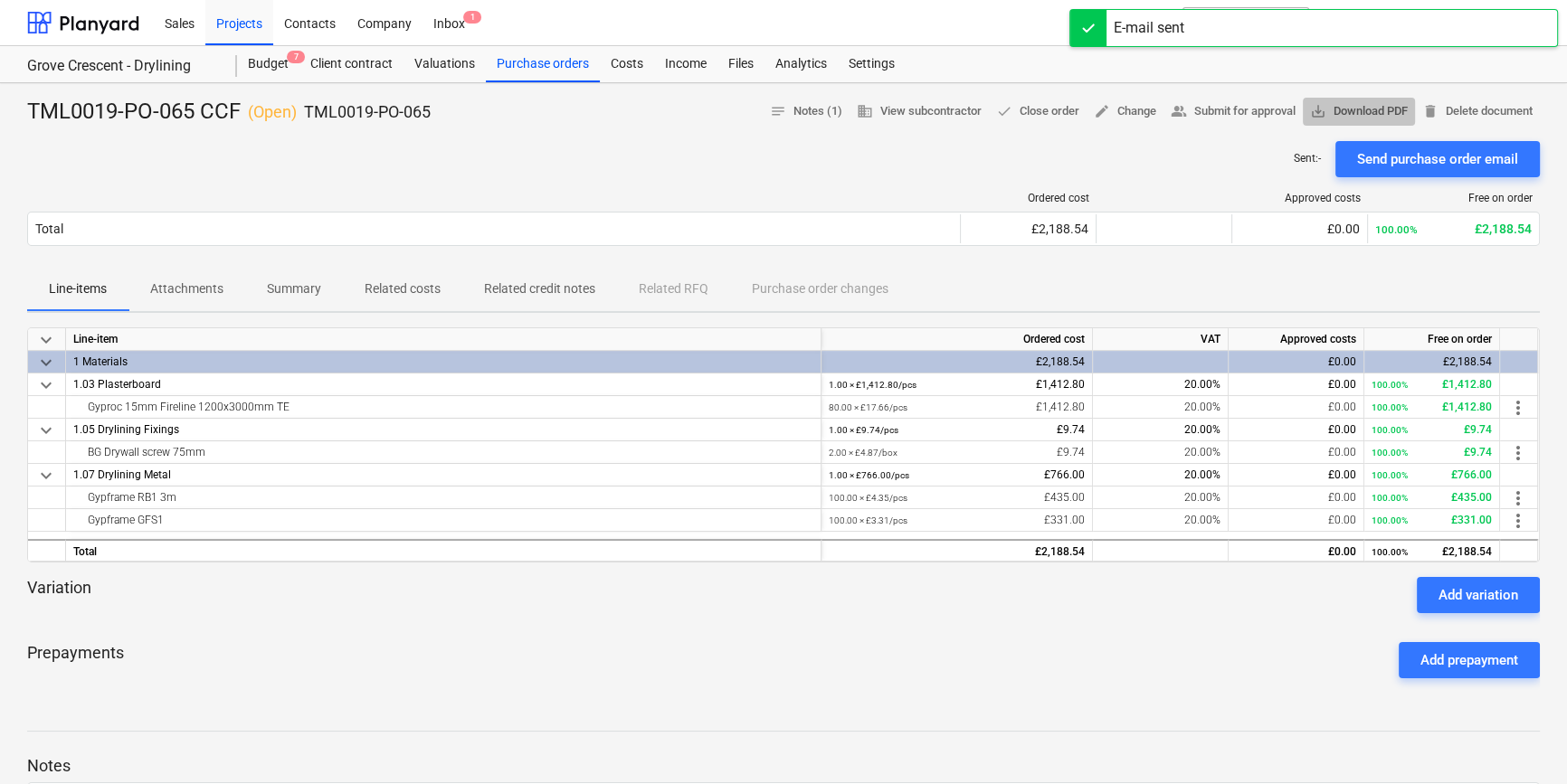
click at [1385, 118] on span "save_alt Download PDF" at bounding box center [1359, 111] width 98 height 21
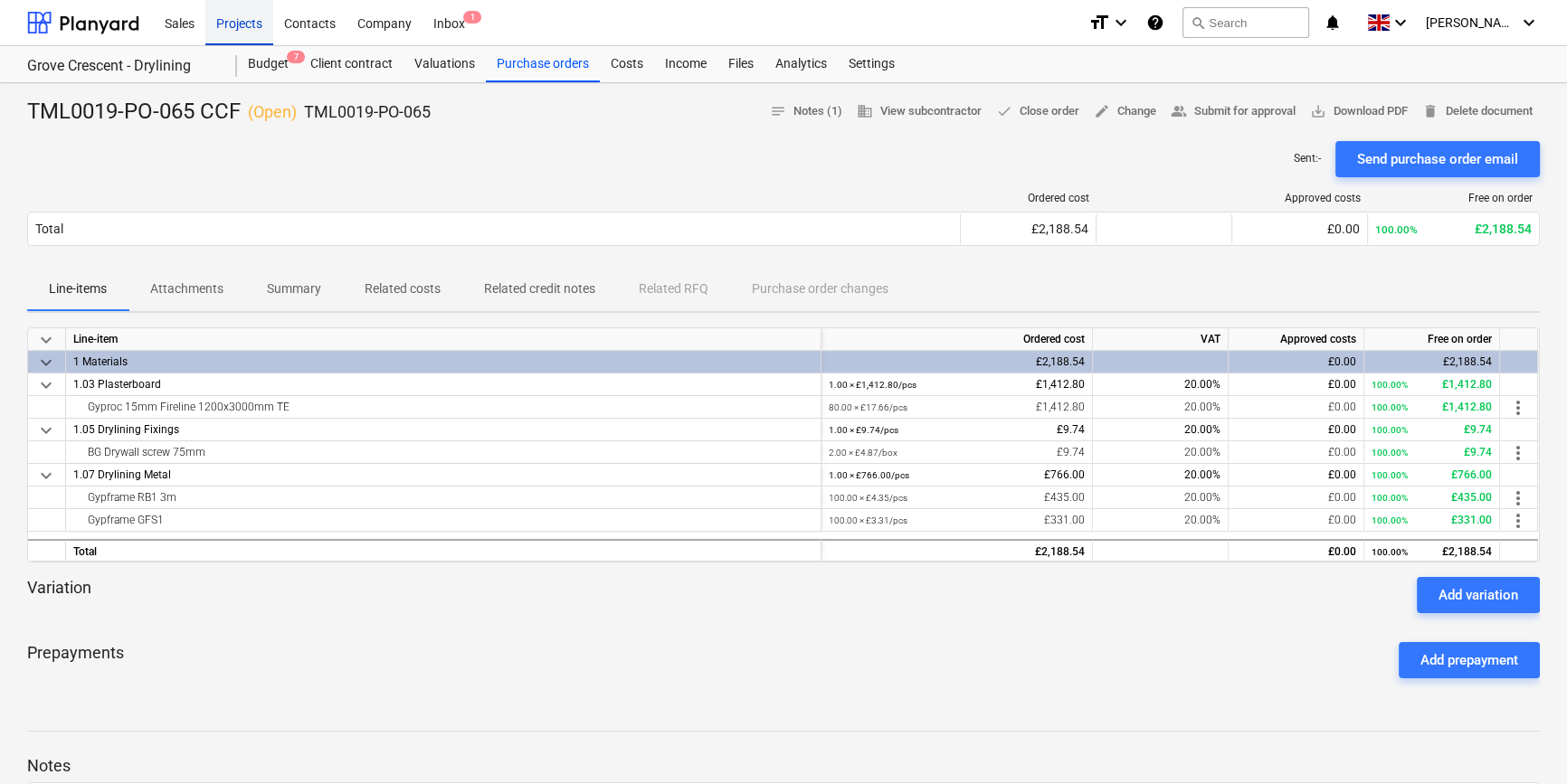
click at [226, 24] on div "Projects" at bounding box center [239, 22] width 68 height 46
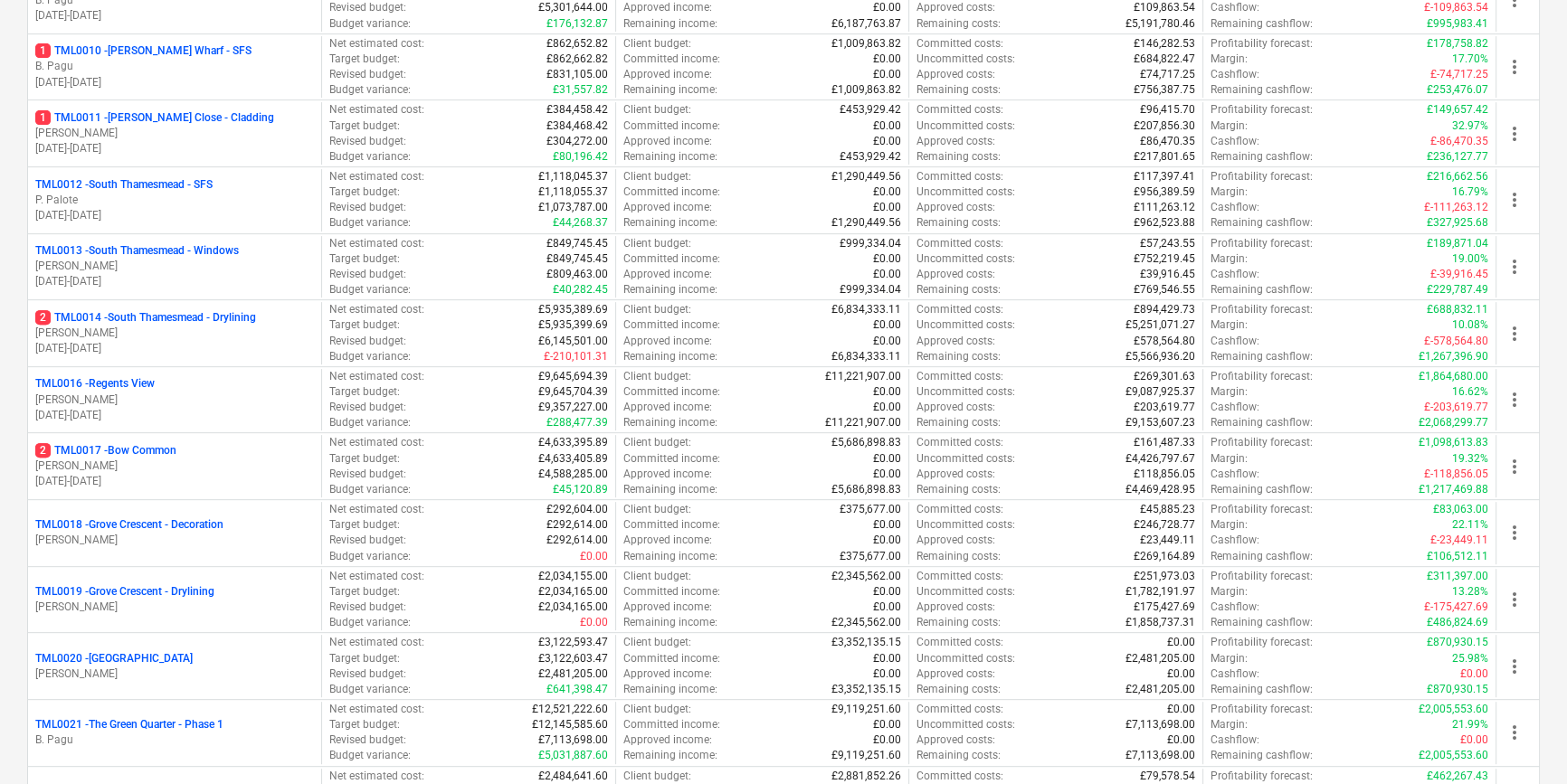
scroll to position [905, 0]
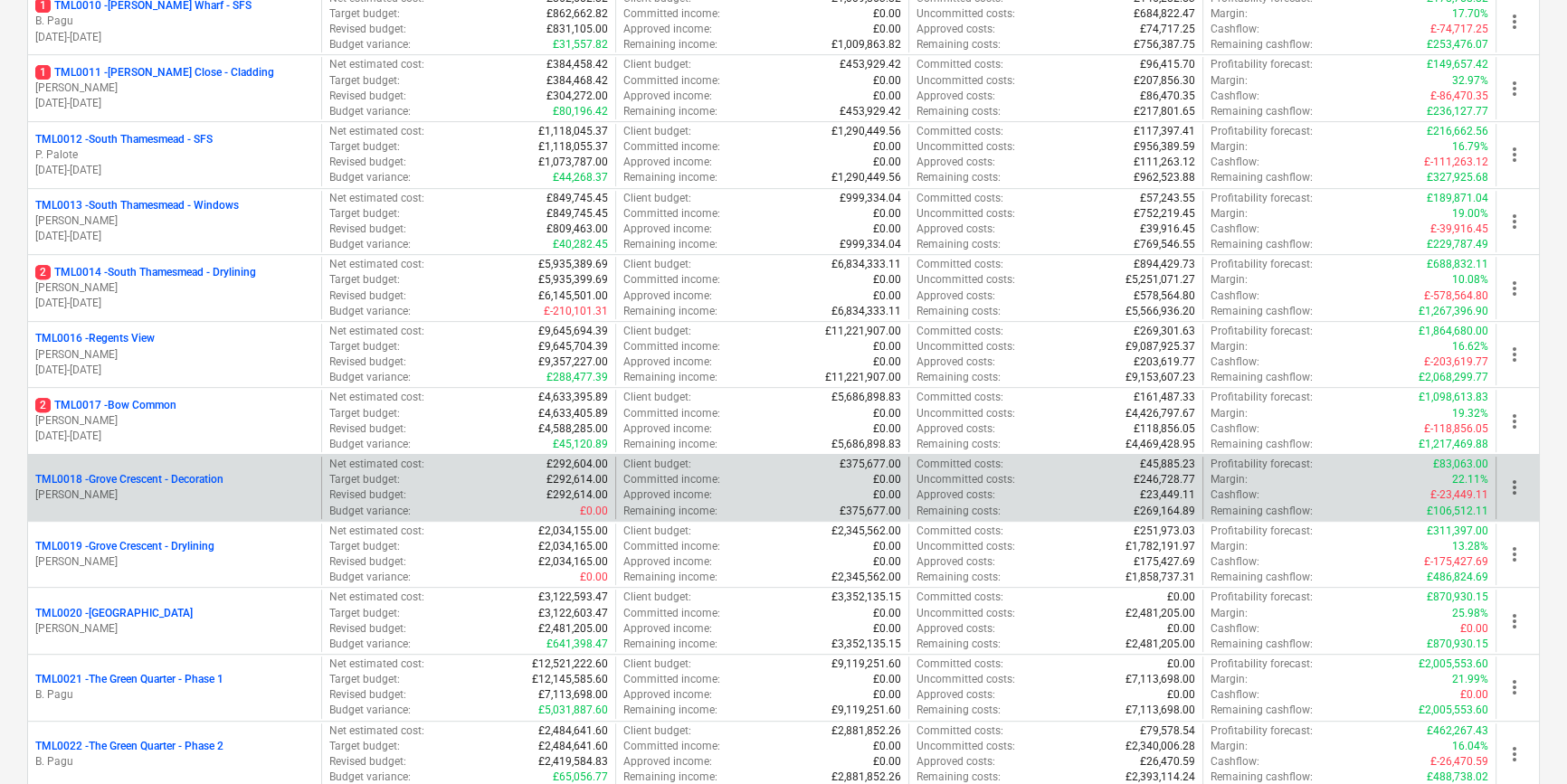
click at [226, 497] on p "[PERSON_NAME]" at bounding box center [174, 495] width 279 height 16
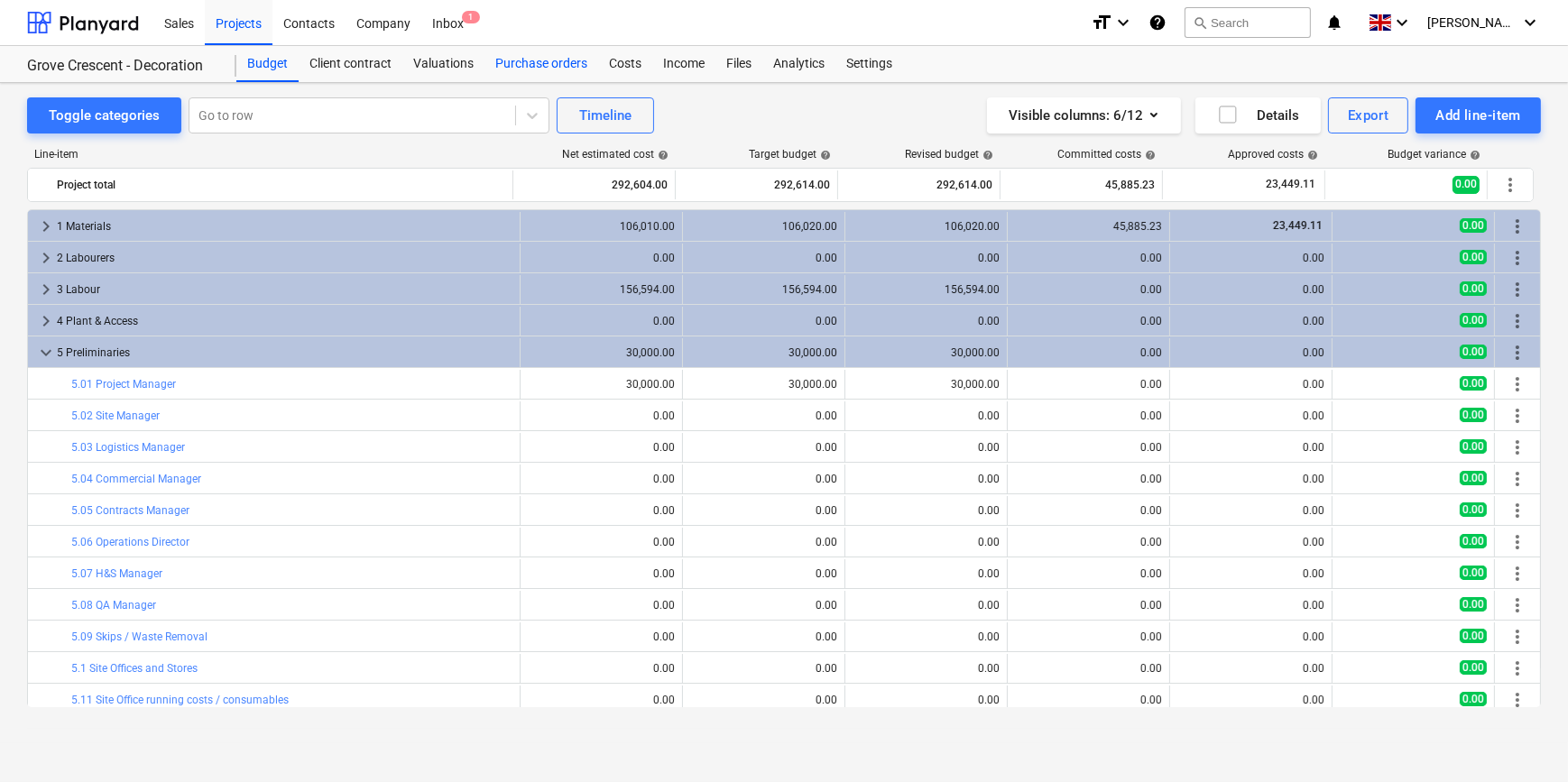
click at [551, 58] on div "Purchase orders" at bounding box center [542, 63] width 114 height 36
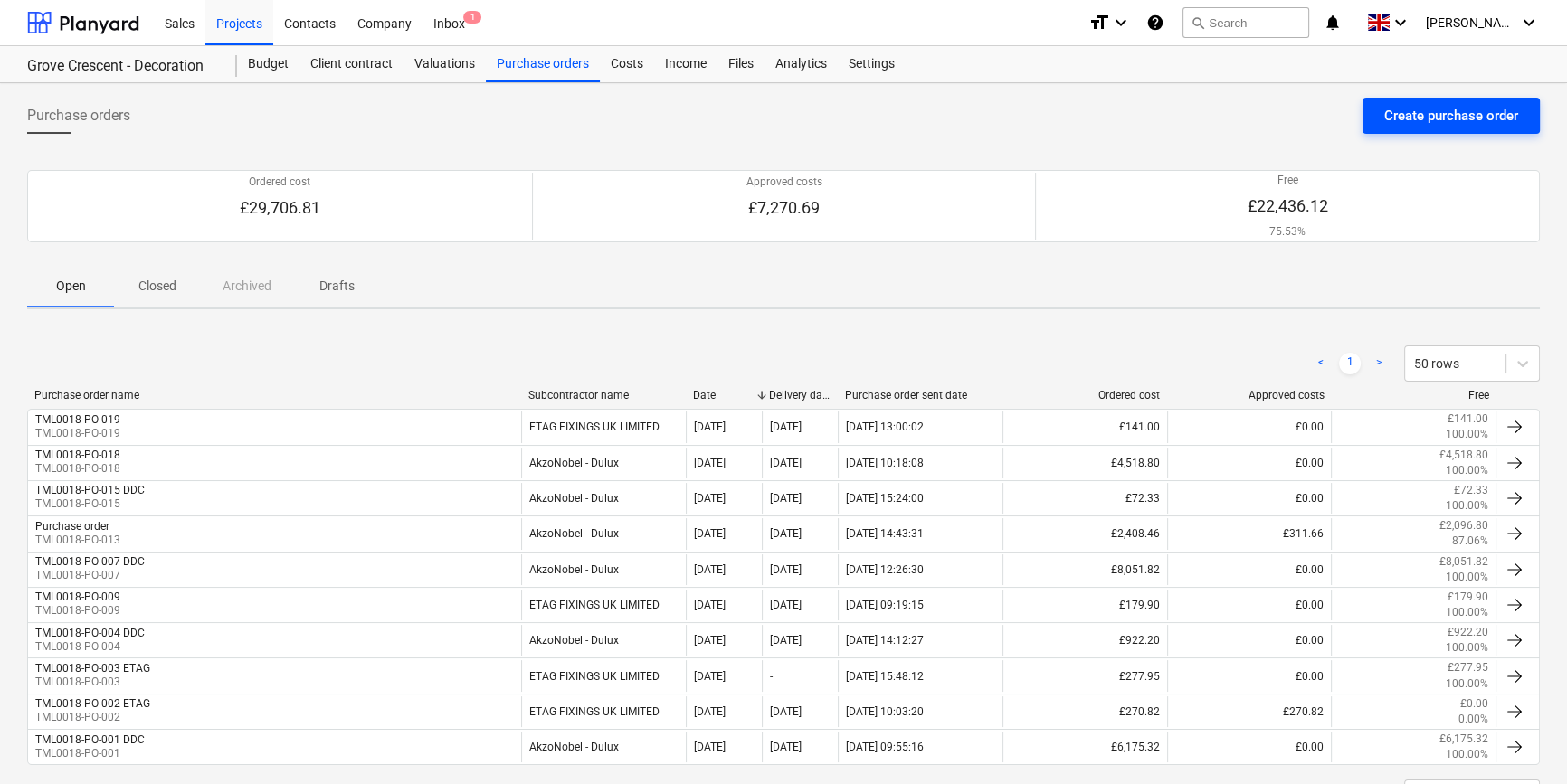
click at [1468, 117] on div "Create purchase order" at bounding box center [1451, 116] width 133 height 24
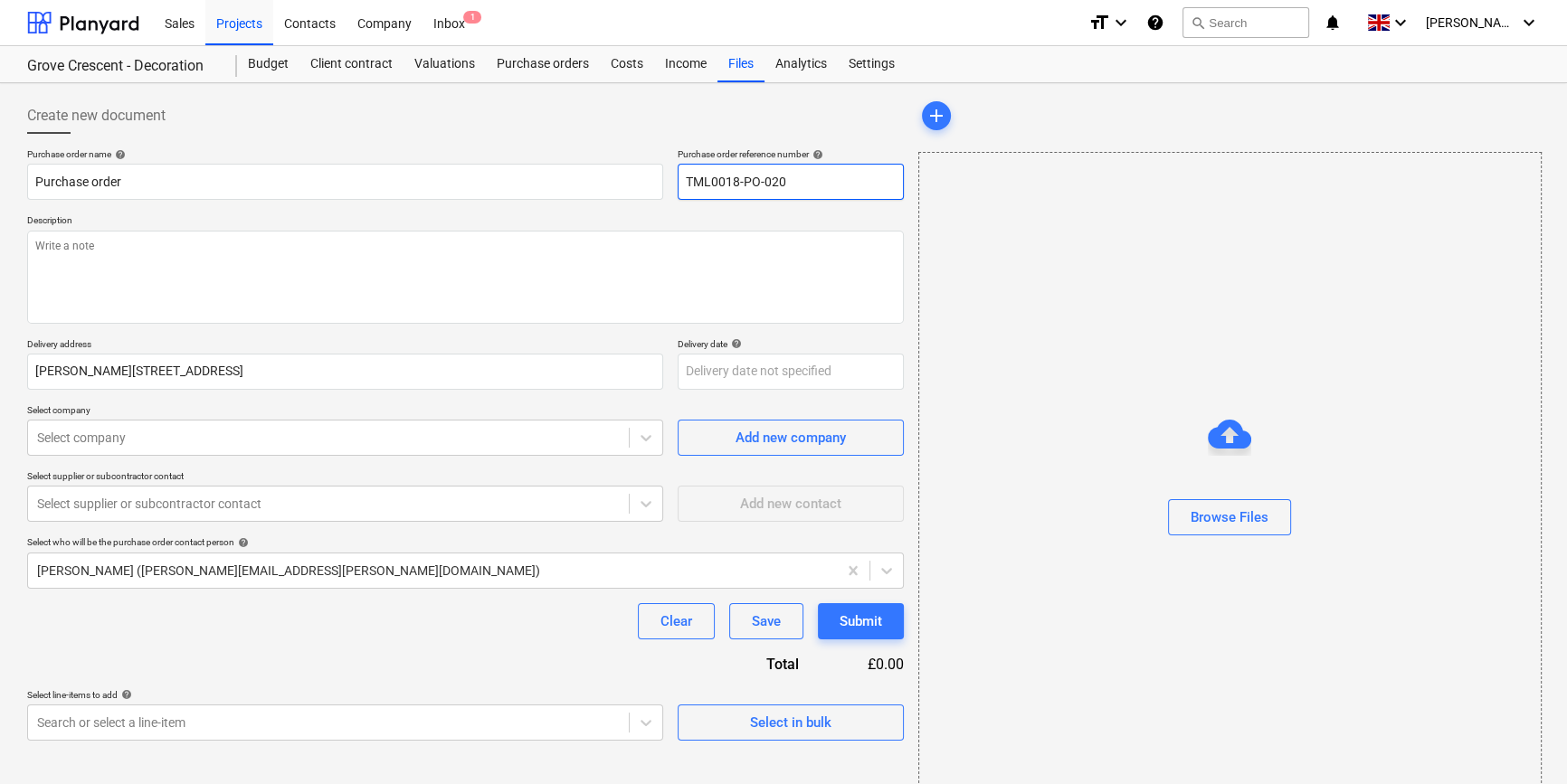
drag, startPoint x: 784, startPoint y: 175, endPoint x: 683, endPoint y: 177, distance: 101.0
click at [680, 177] on input "TML0018-PO-020" at bounding box center [791, 181] width 226 height 36
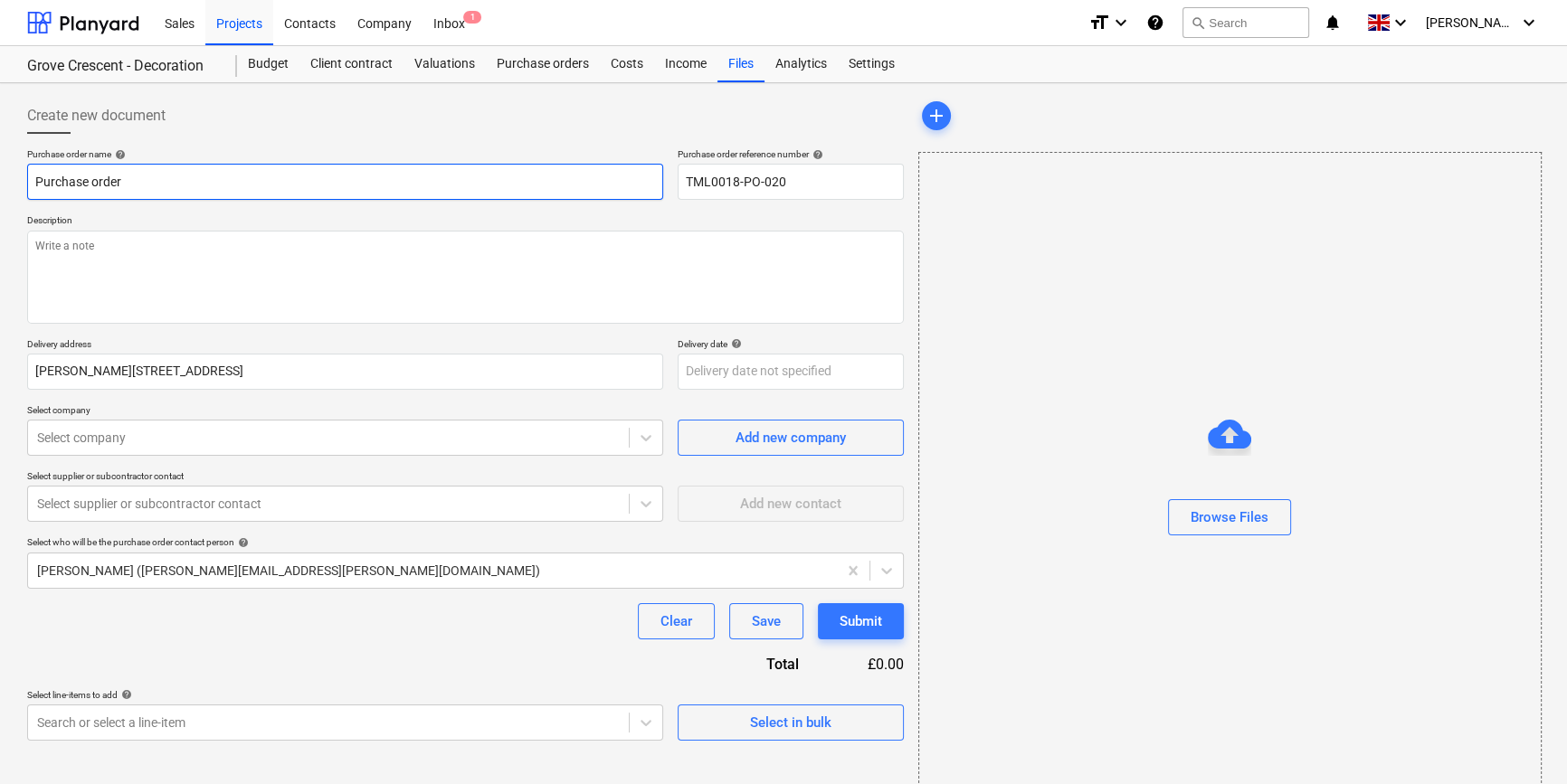
drag, startPoint x: 135, startPoint y: 179, endPoint x: 27, endPoint y: 179, distance: 108.0
click at [27, 179] on input "Purchase order" at bounding box center [344, 181] width 636 height 36
paste input "TML0018-PO-020"
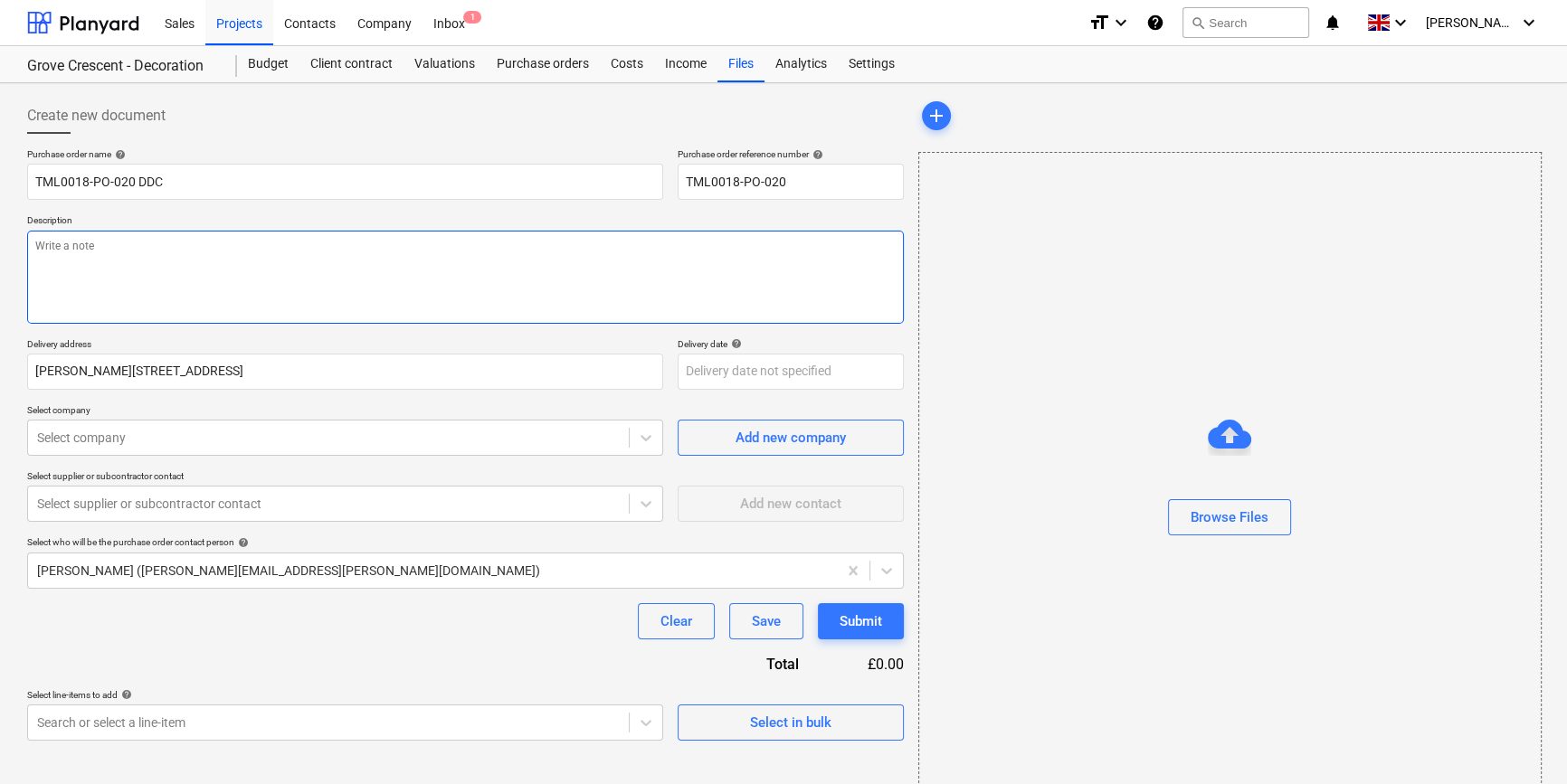
click at [64, 254] on textarea at bounding box center [465, 277] width 876 height 93
click at [138, 254] on textarea "Attn Marcel" at bounding box center [465, 277] width 876 height 93
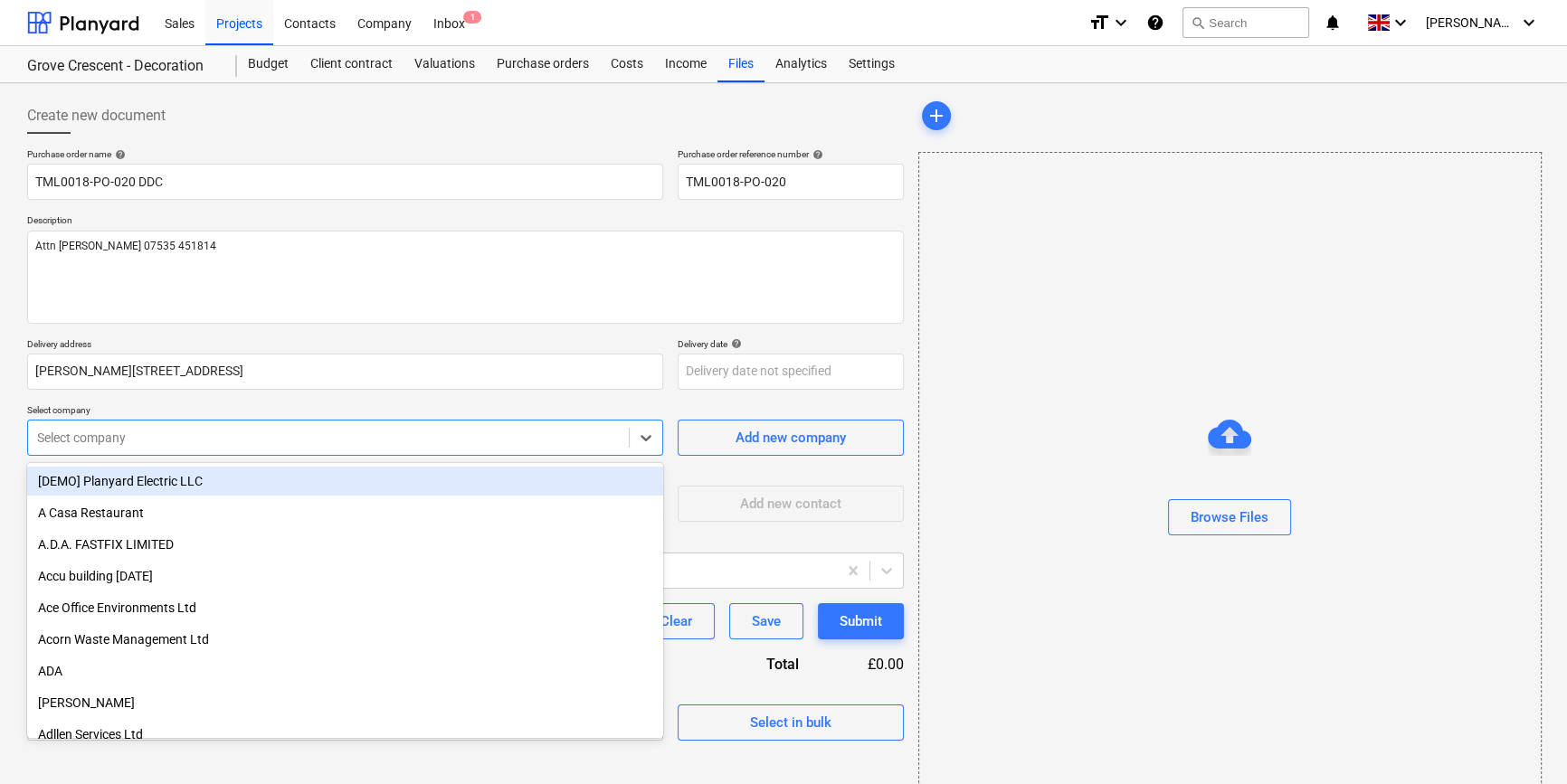
click at [229, 429] on div at bounding box center [328, 438] width 583 height 18
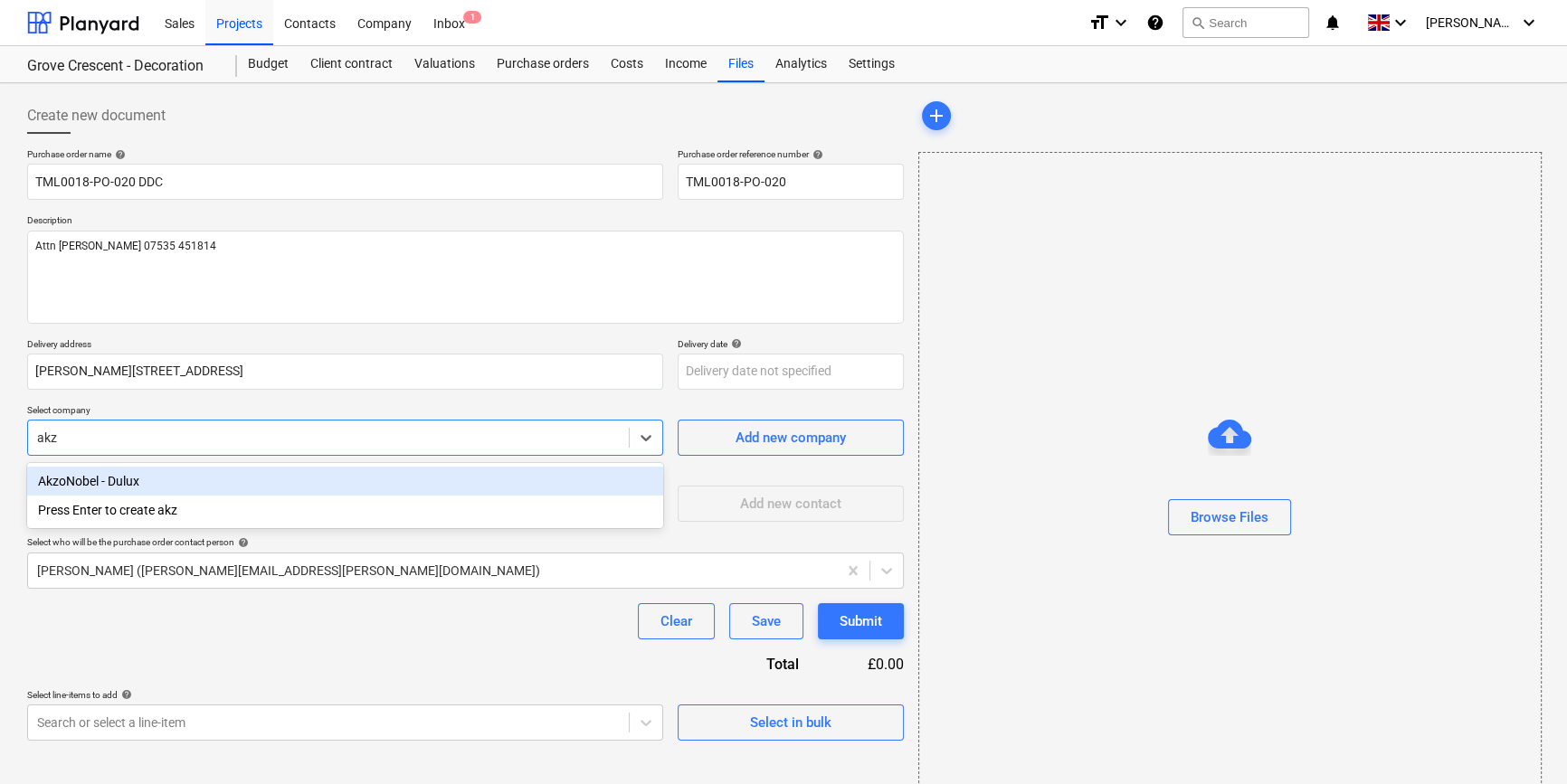
click at [122, 484] on div "AkzoNobel - Dulux" at bounding box center [344, 480] width 636 height 29
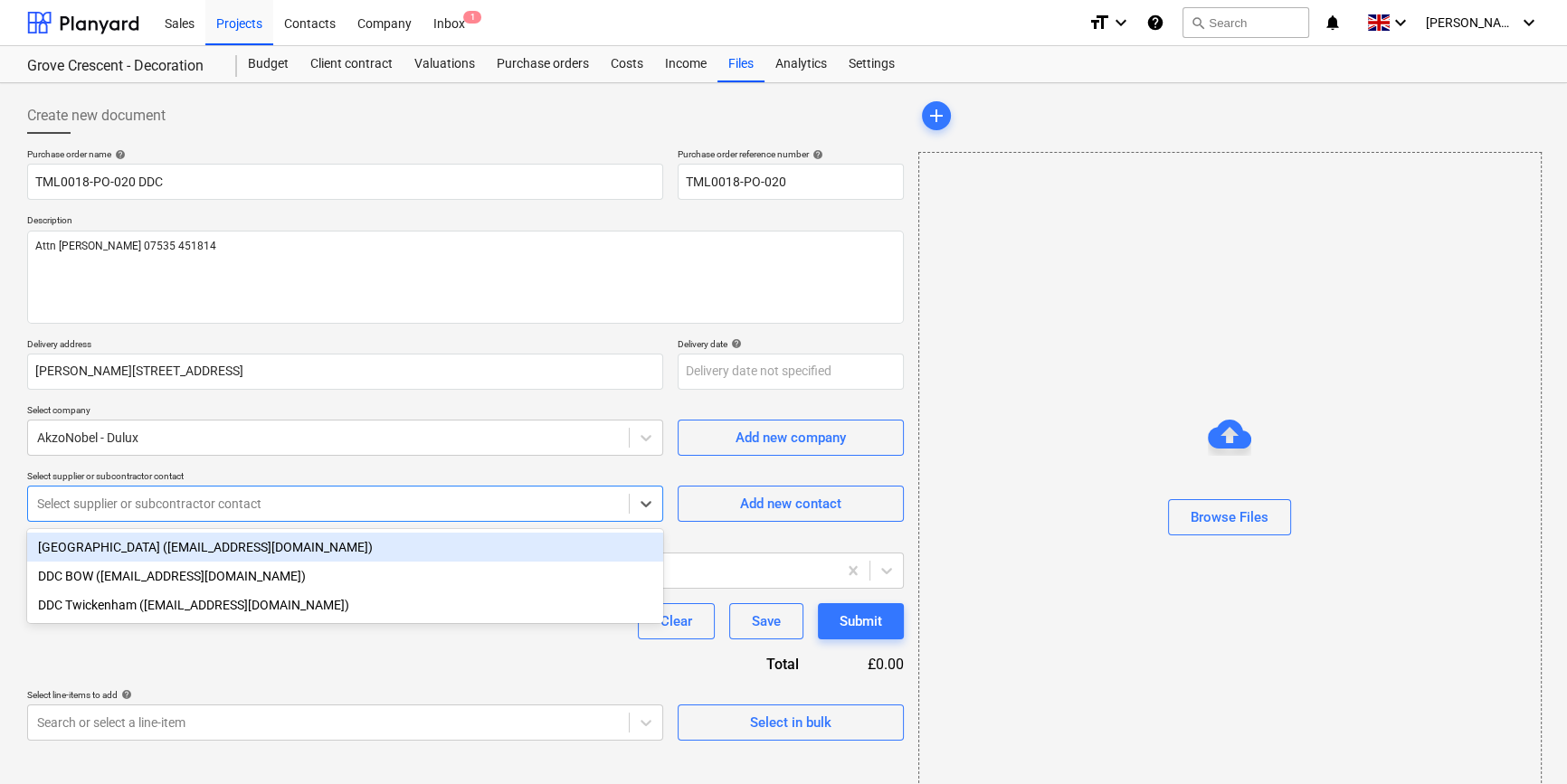
click at [118, 497] on div at bounding box center [328, 504] width 583 height 18
click at [103, 549] on div "[GEOGRAPHIC_DATA] ([EMAIL_ADDRESS][DOMAIN_NAME])" at bounding box center [344, 547] width 636 height 29
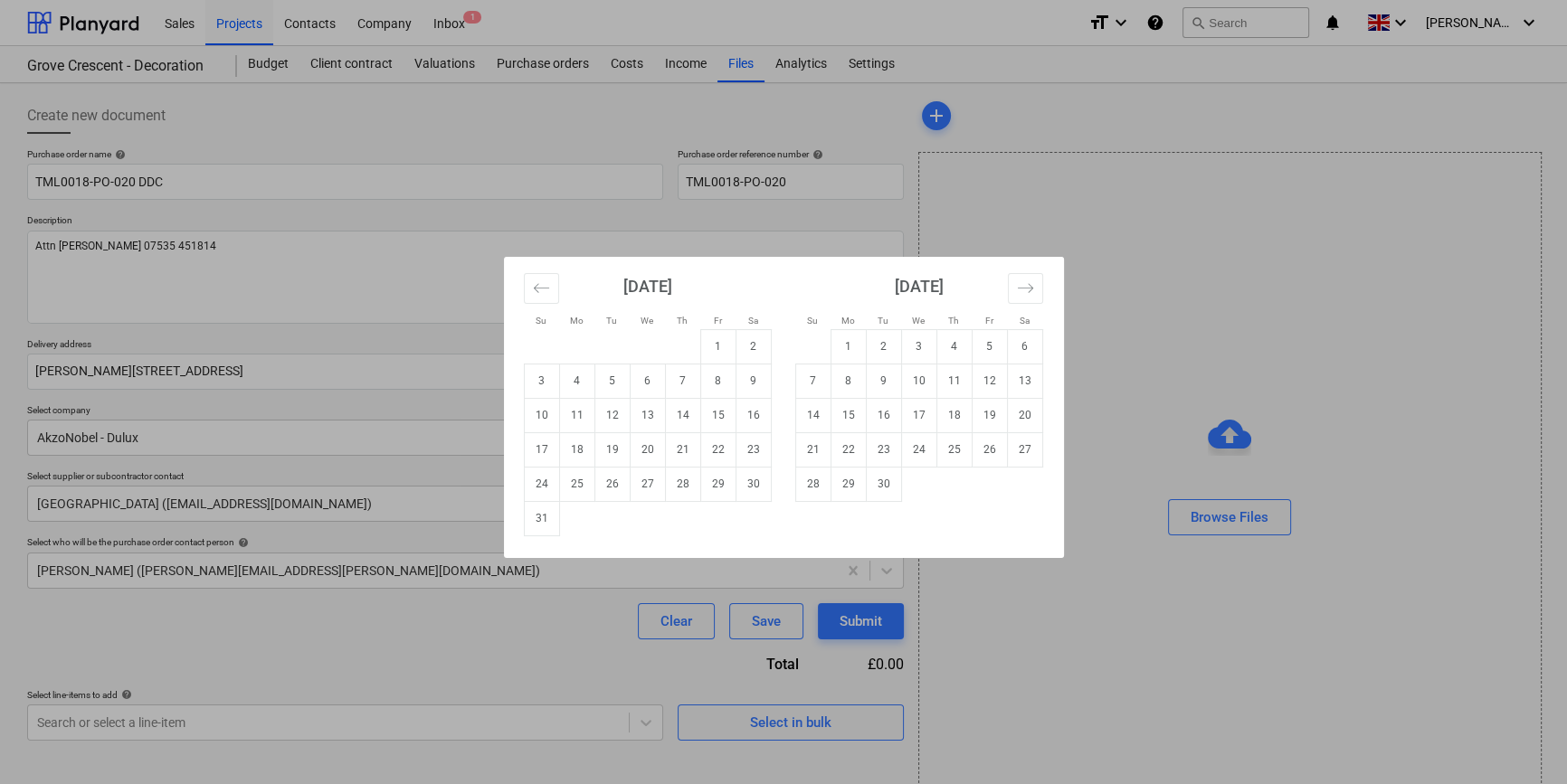
click at [725, 376] on body "Sales Projects Contacts Company Inbox 1 format_size keyboard_arrow_down help se…" at bounding box center [784, 392] width 1567 height 784
click at [612, 484] on td "26" at bounding box center [612, 483] width 35 height 34
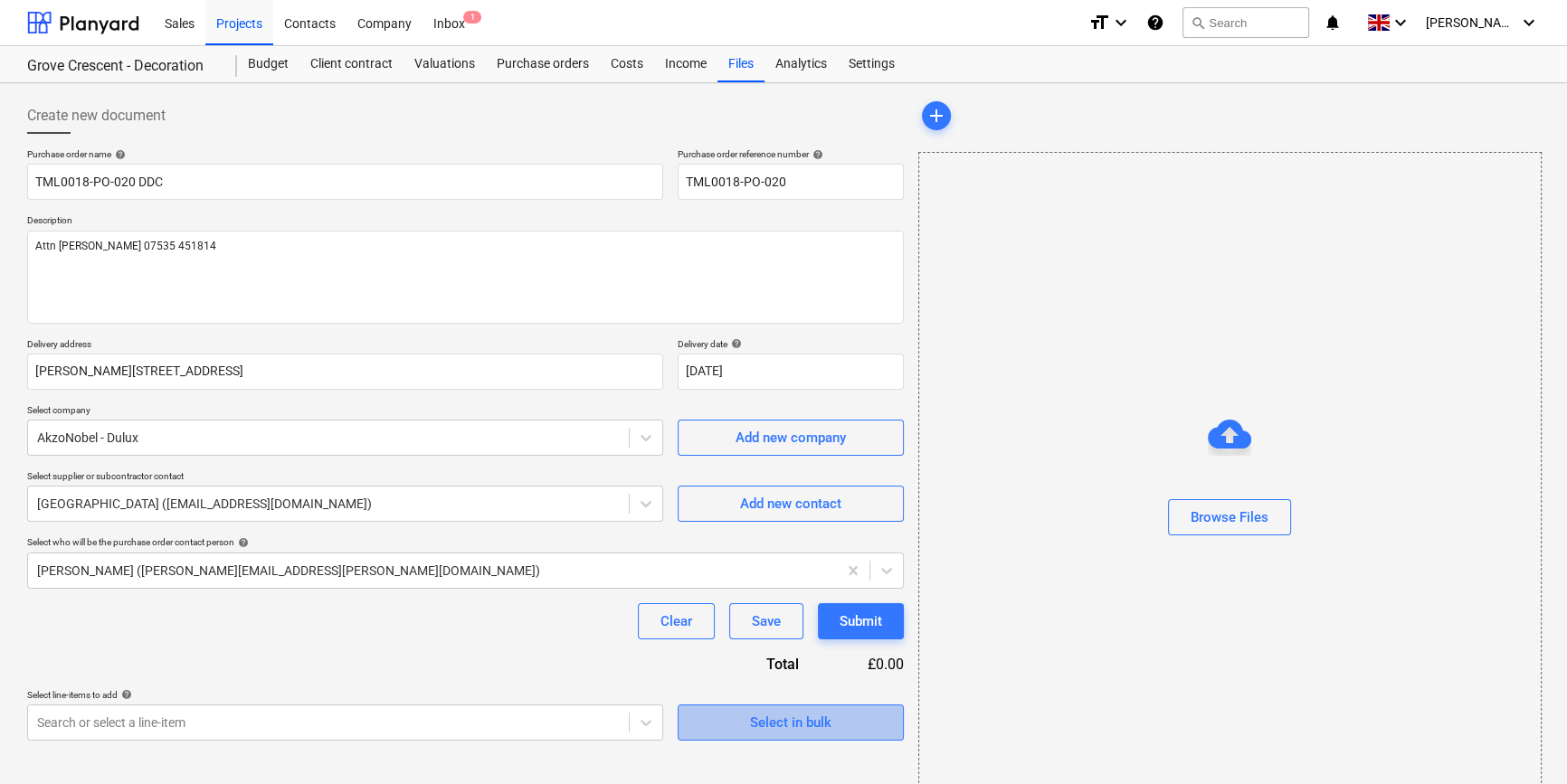
click at [774, 716] on div "Select in bulk" at bounding box center [791, 722] width 81 height 24
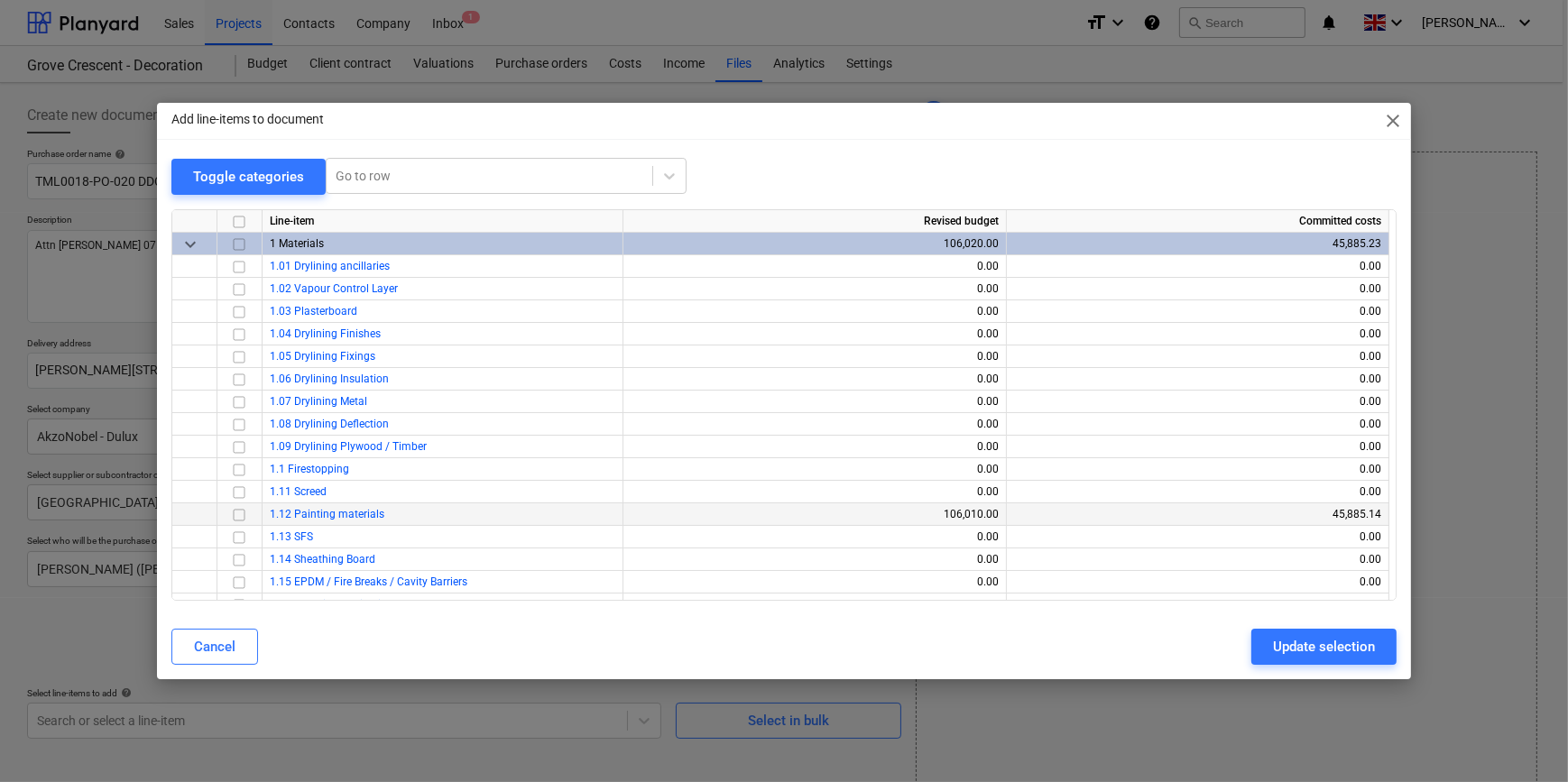
click at [241, 509] on input "checkbox" at bounding box center [240, 514] width 22 height 22
click at [1273, 642] on div "Update selection" at bounding box center [1324, 647] width 102 height 24
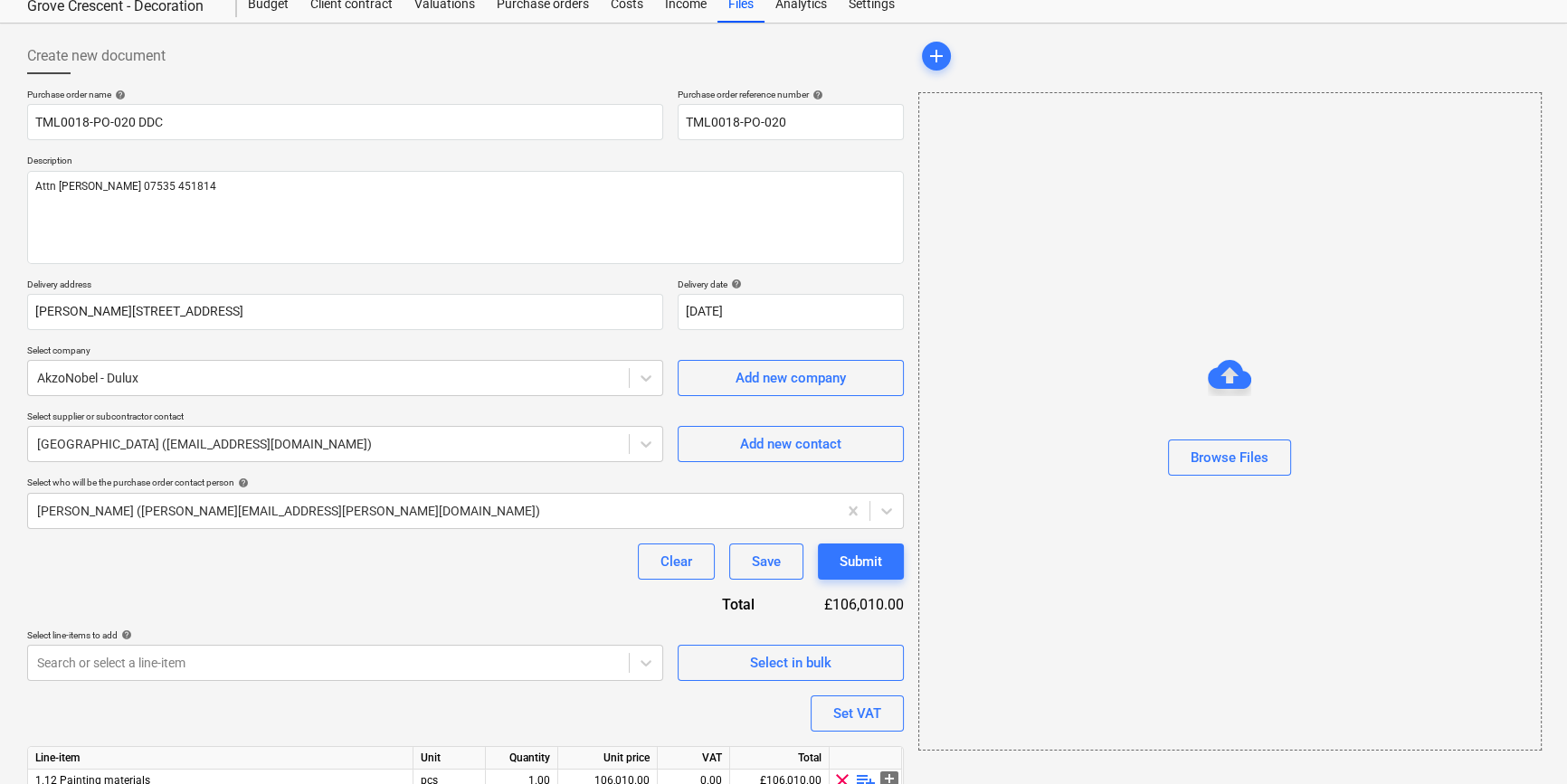
scroll to position [140, 0]
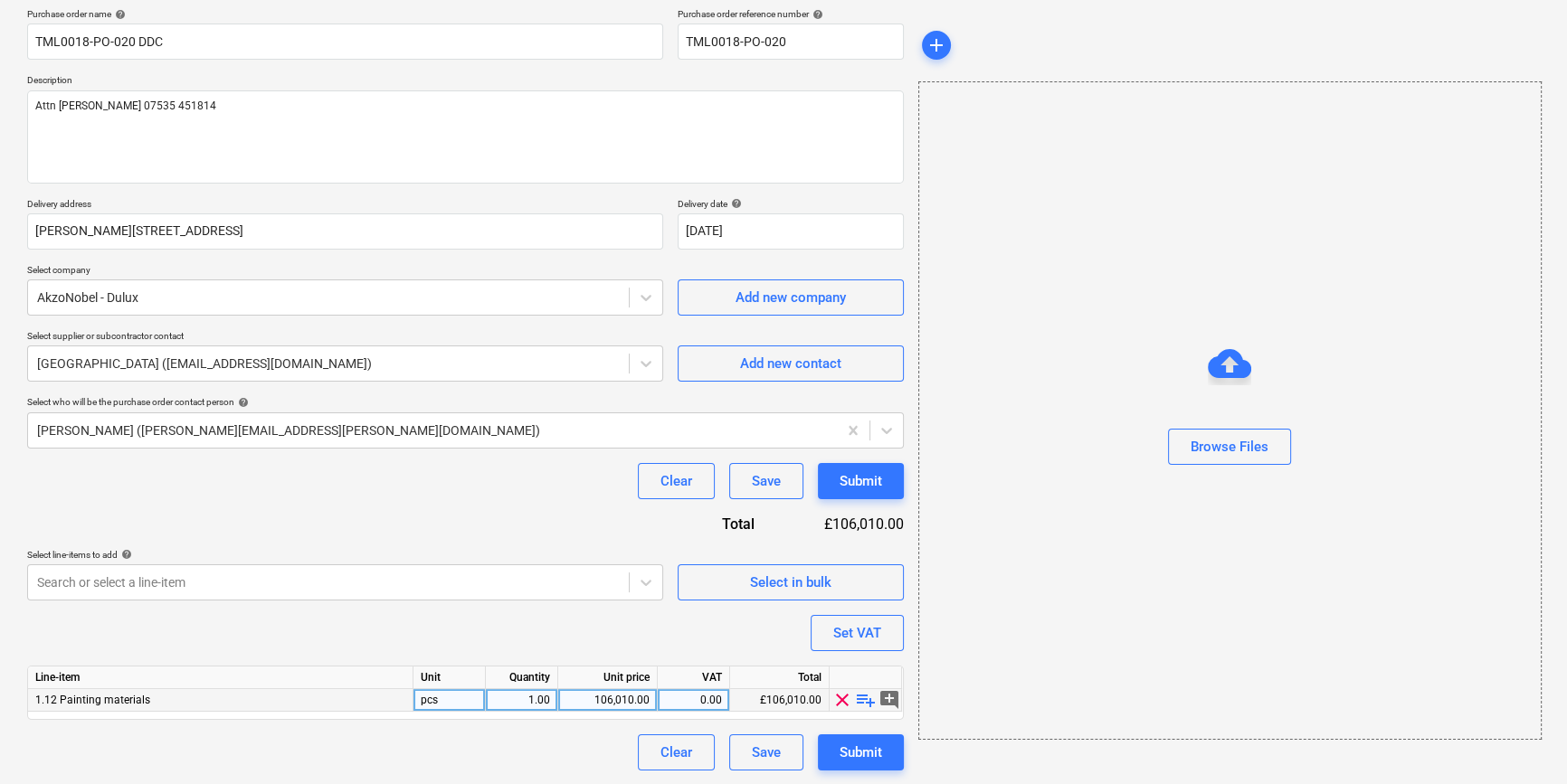
click at [859, 698] on span "playlist_add" at bounding box center [866, 700] width 22 height 22
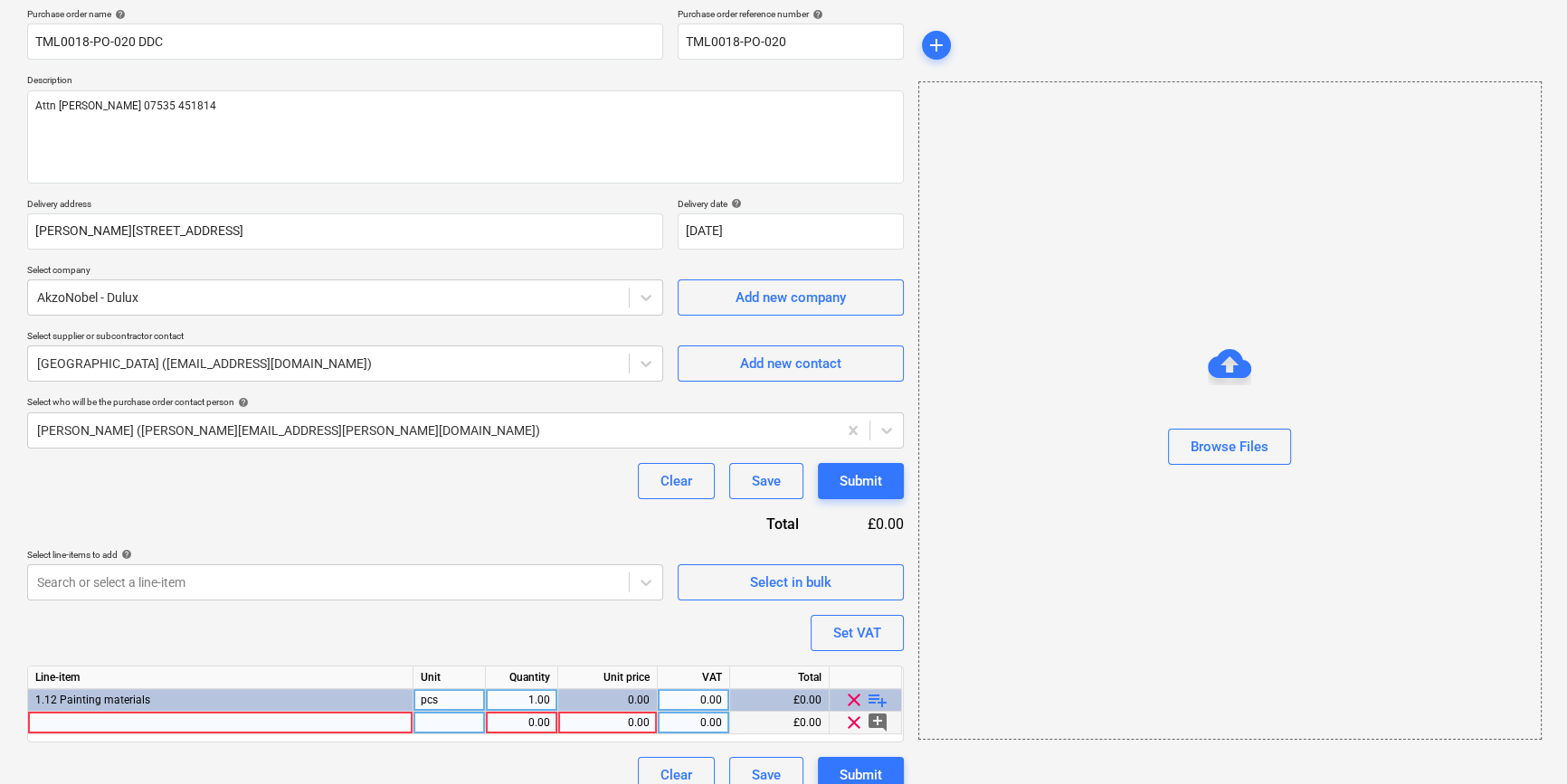
click at [88, 721] on div at bounding box center [220, 722] width 386 height 23
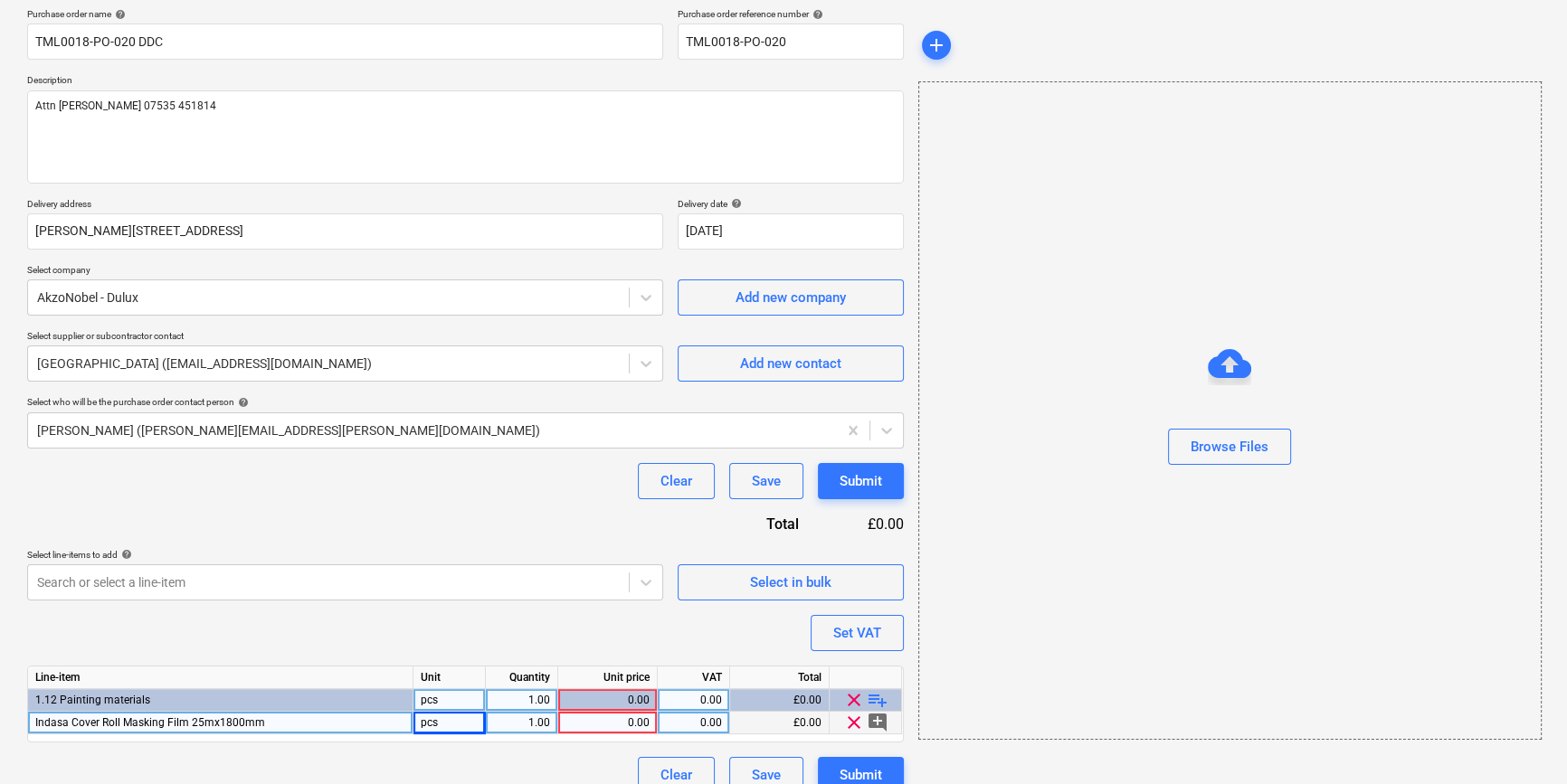
click at [437, 723] on div "pcs" at bounding box center [449, 722] width 73 height 23
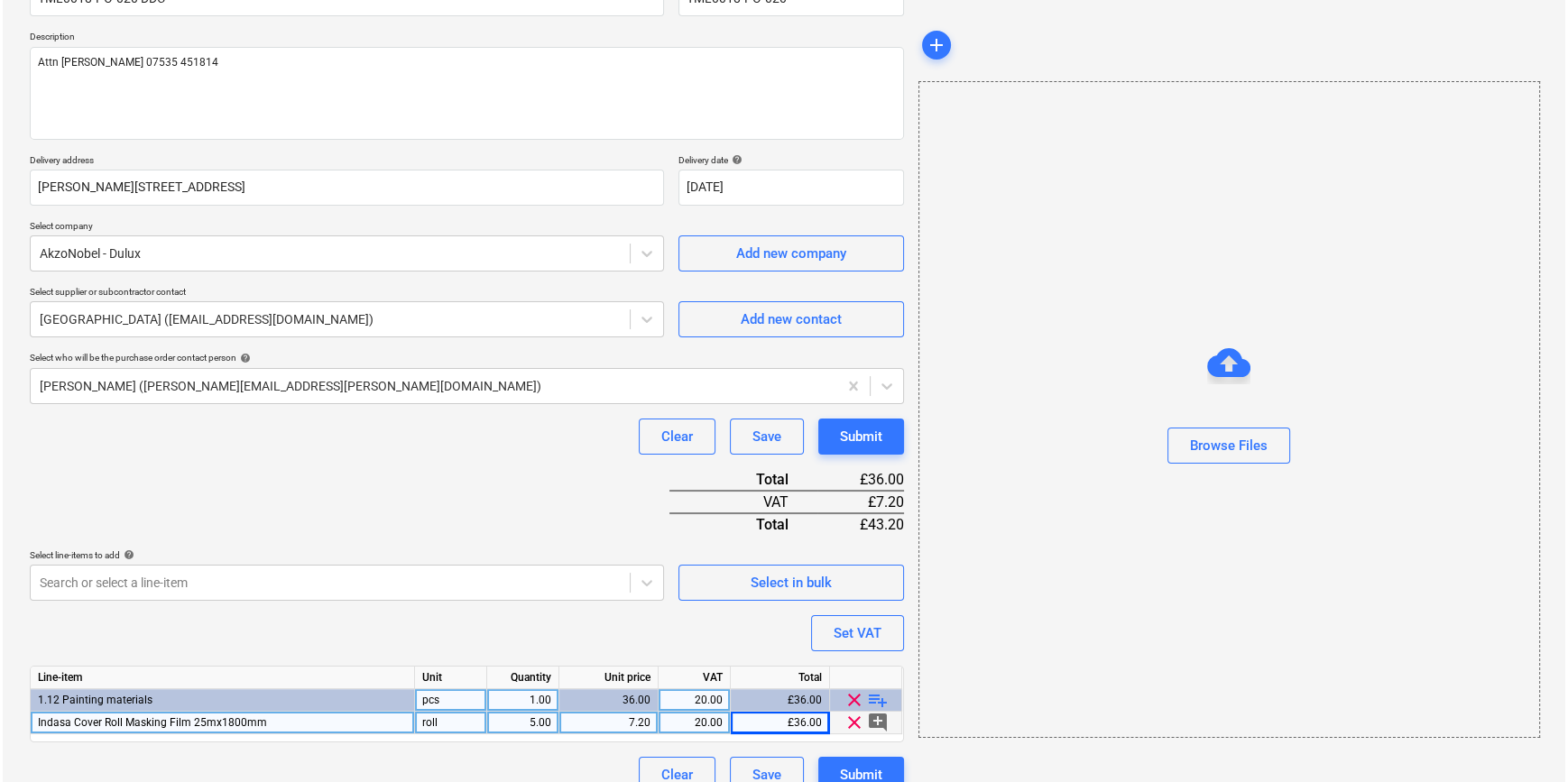
scroll to position [207, 0]
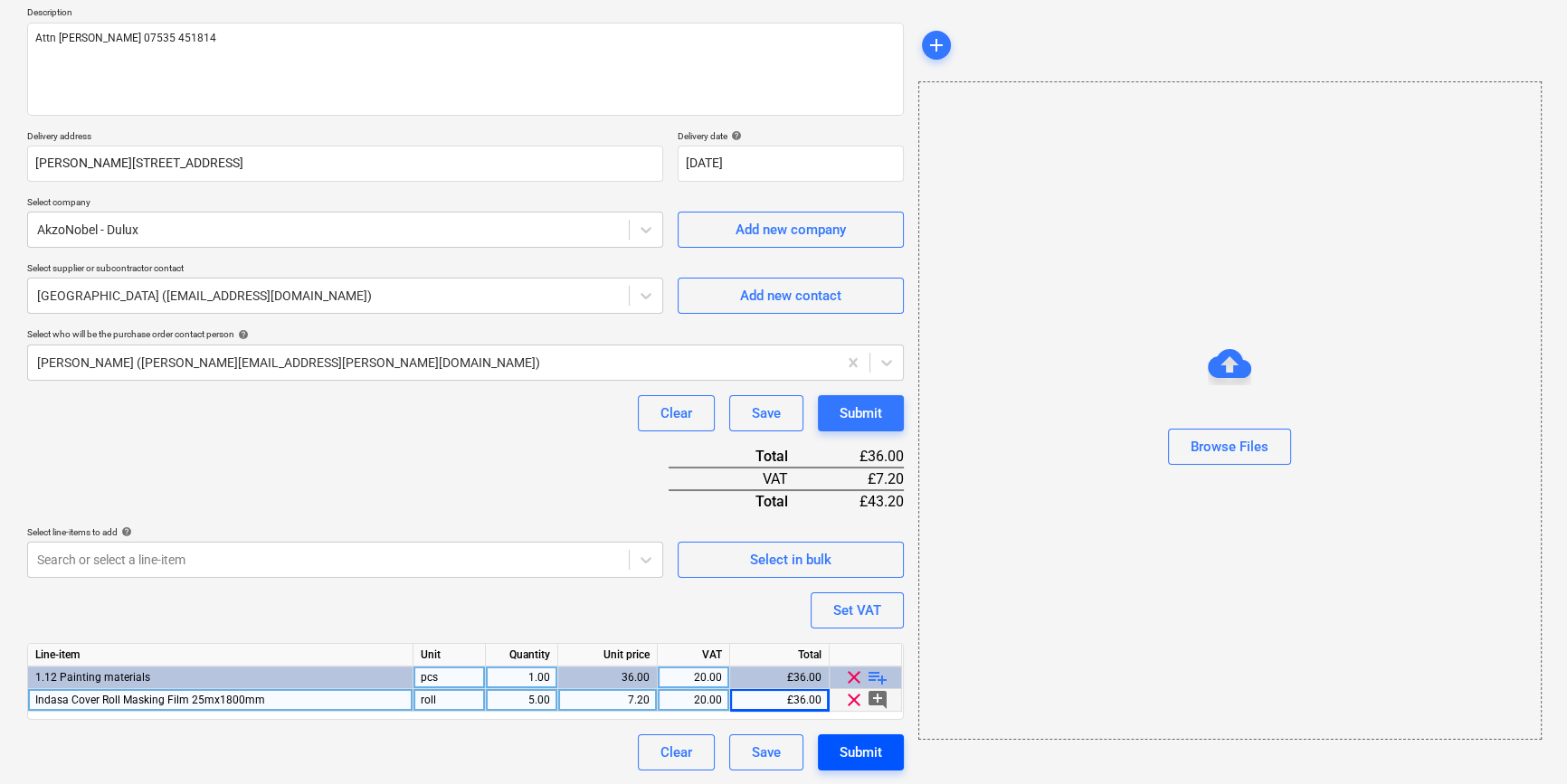
click at [870, 745] on div "Submit" at bounding box center [861, 753] width 42 height 24
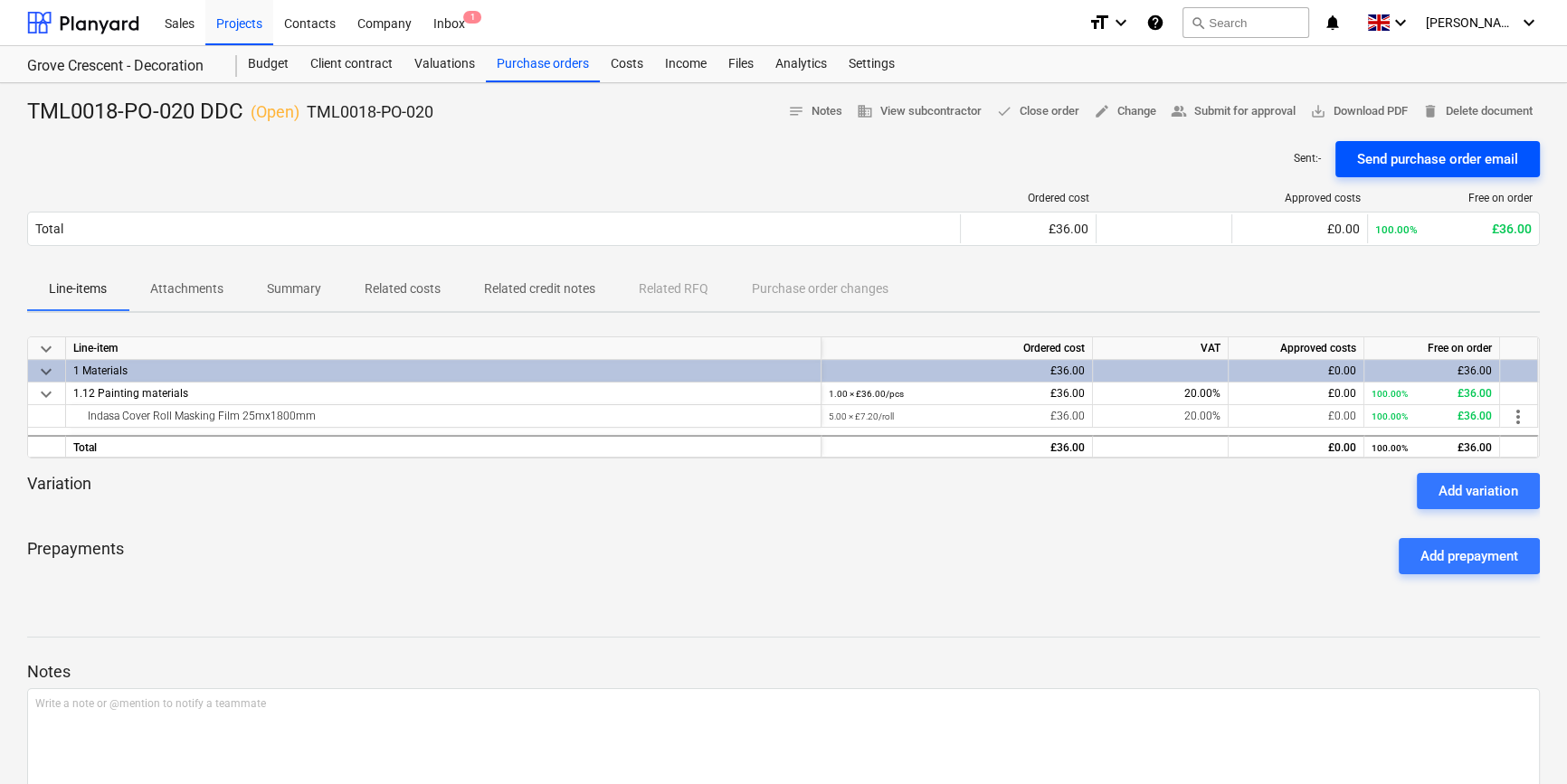
click at [1389, 163] on div "Send purchase order email" at bounding box center [1437, 159] width 161 height 24
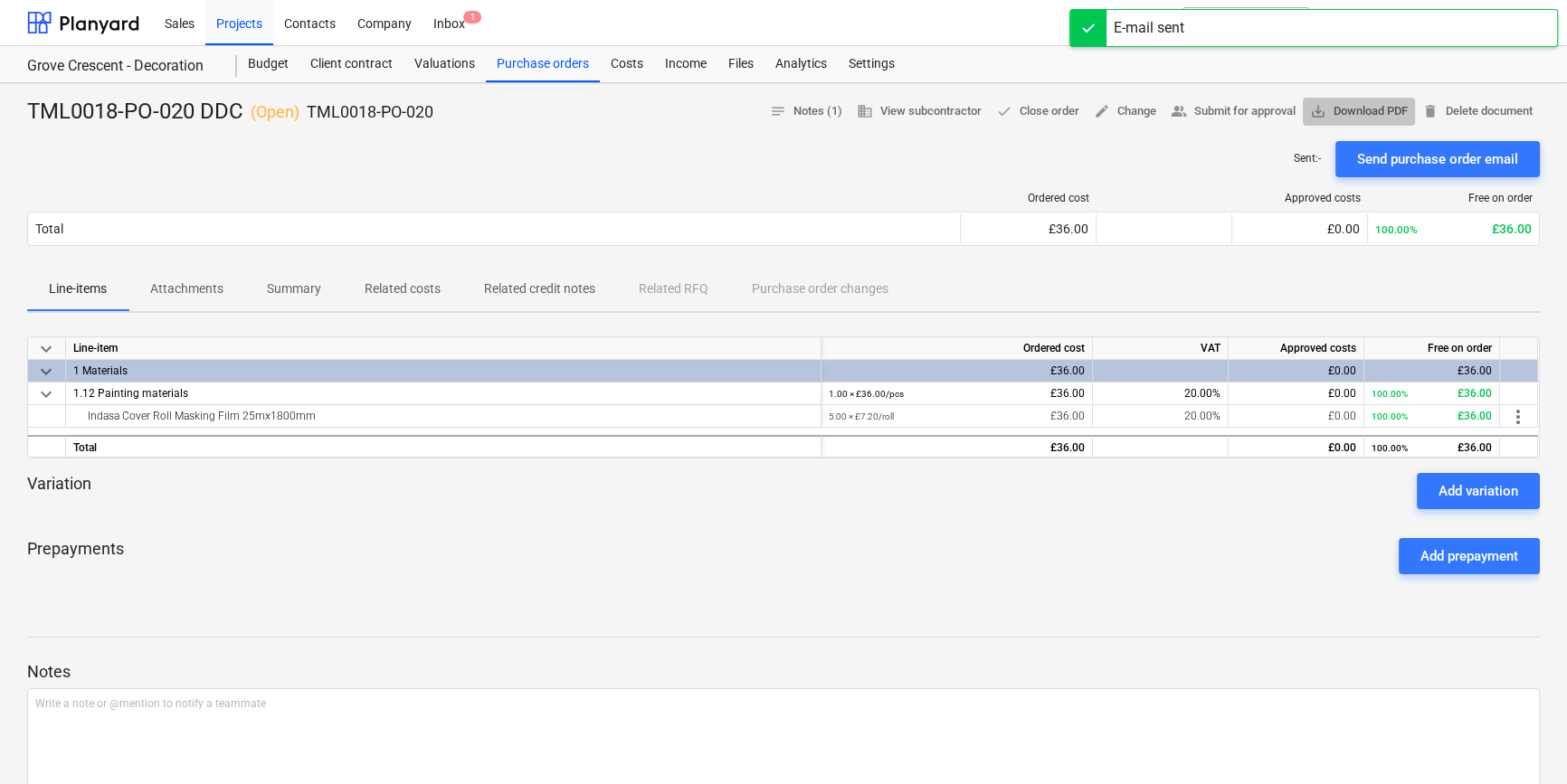
click at [1379, 111] on span "save_alt Download PDF" at bounding box center [1359, 111] width 98 height 21
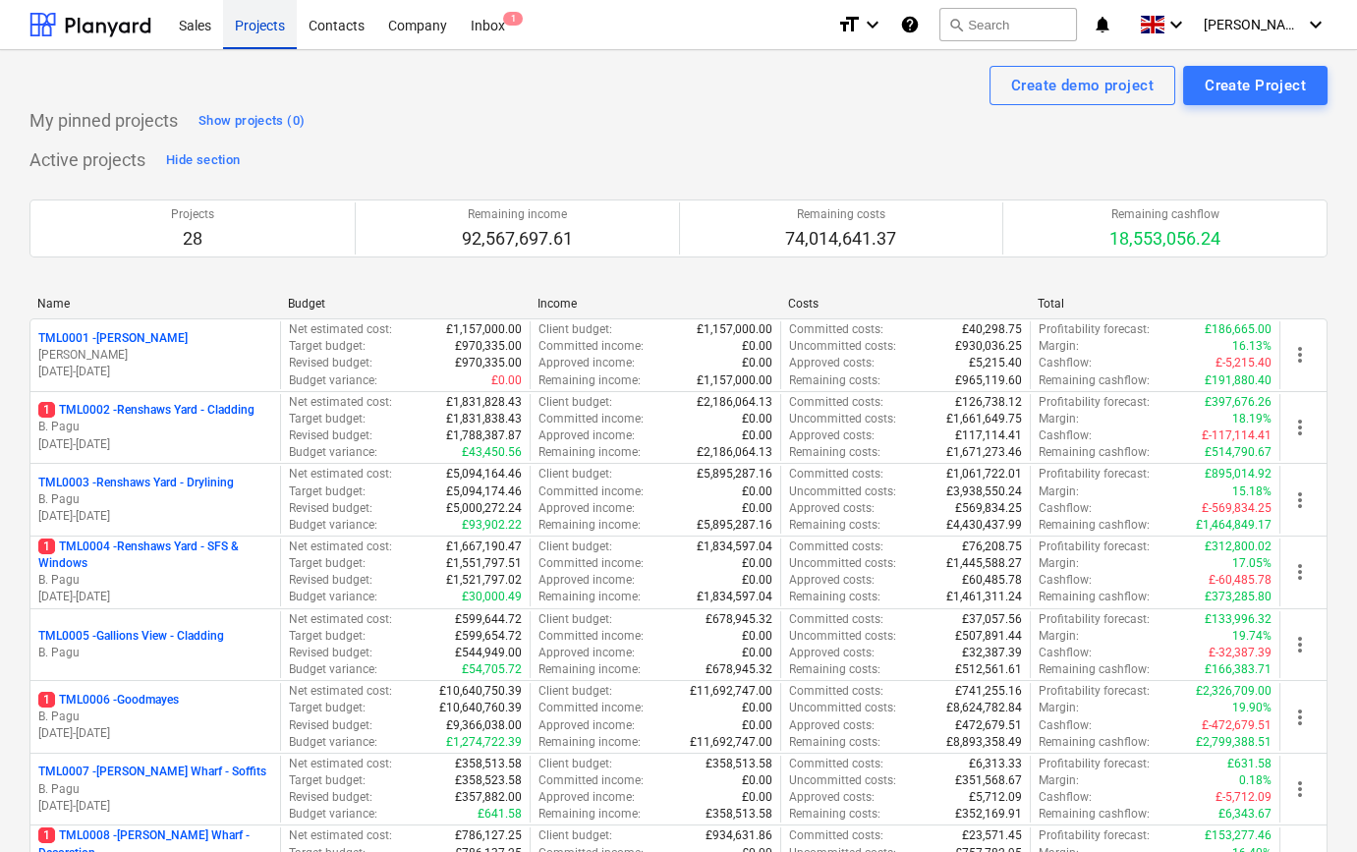
click at [244, 28] on div "Projects" at bounding box center [260, 24] width 74 height 50
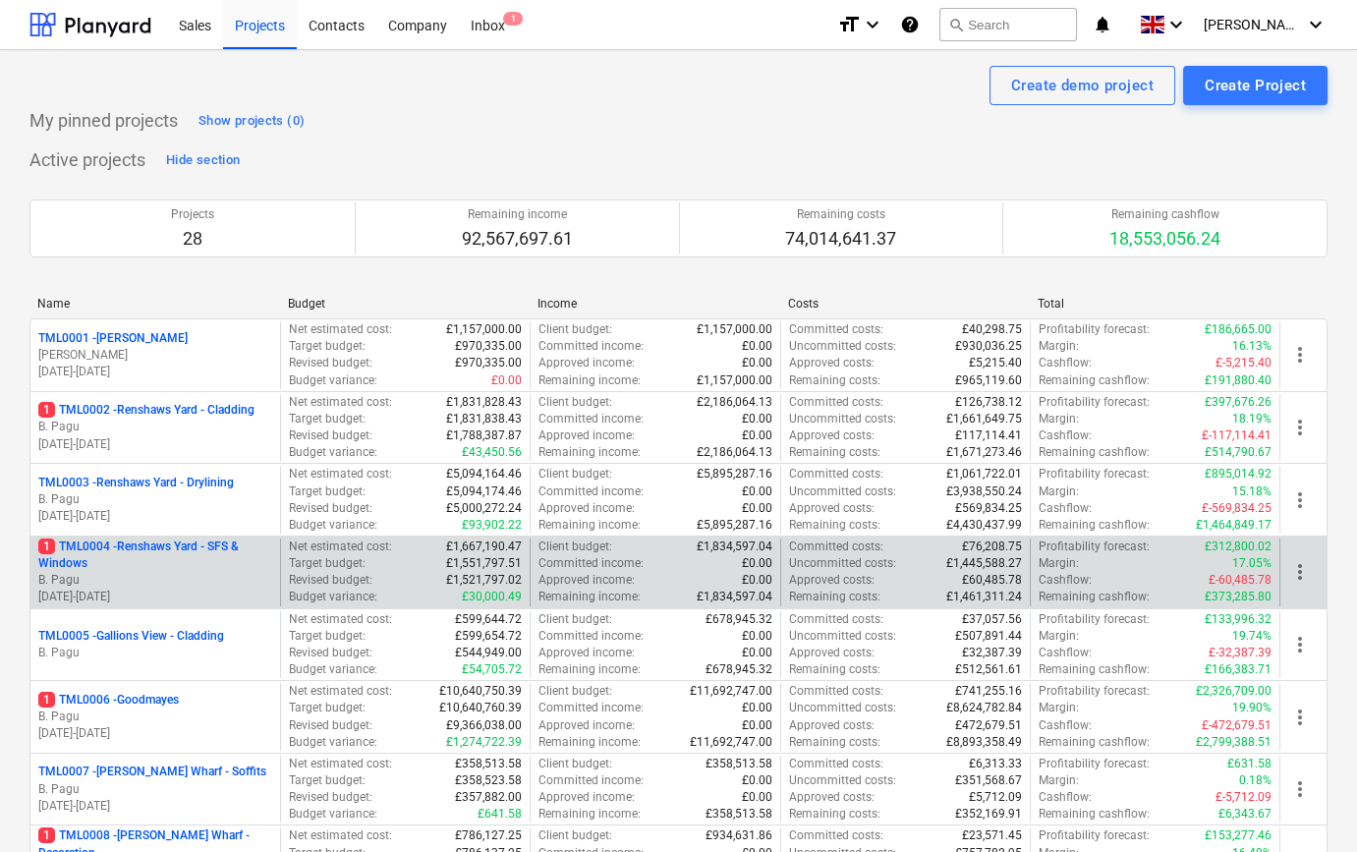
click at [200, 558] on p "1 TML0004 - Renshaws Yard - SFS & Windows" at bounding box center [155, 555] width 234 height 33
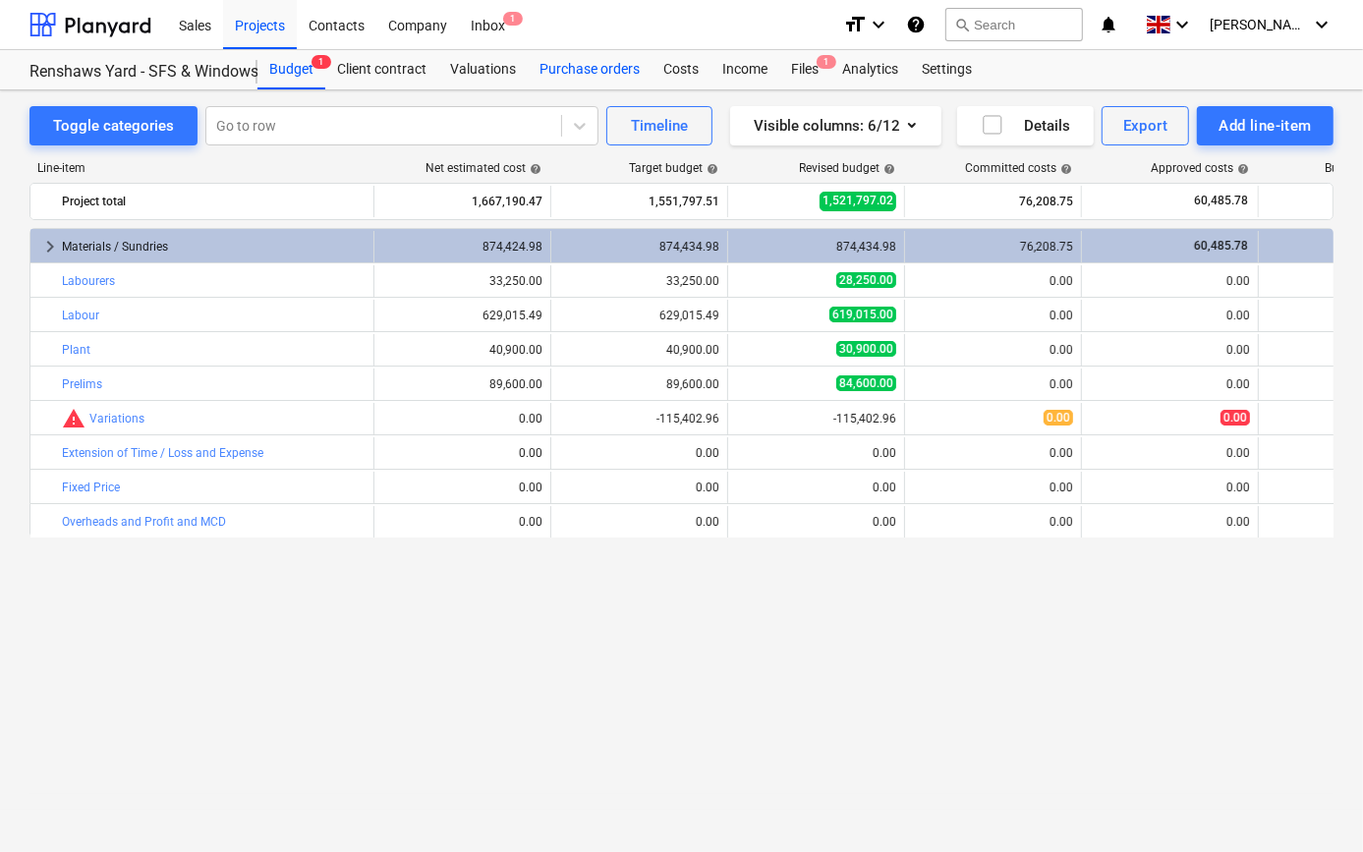
click at [548, 64] on div "Purchase orders" at bounding box center [590, 69] width 124 height 39
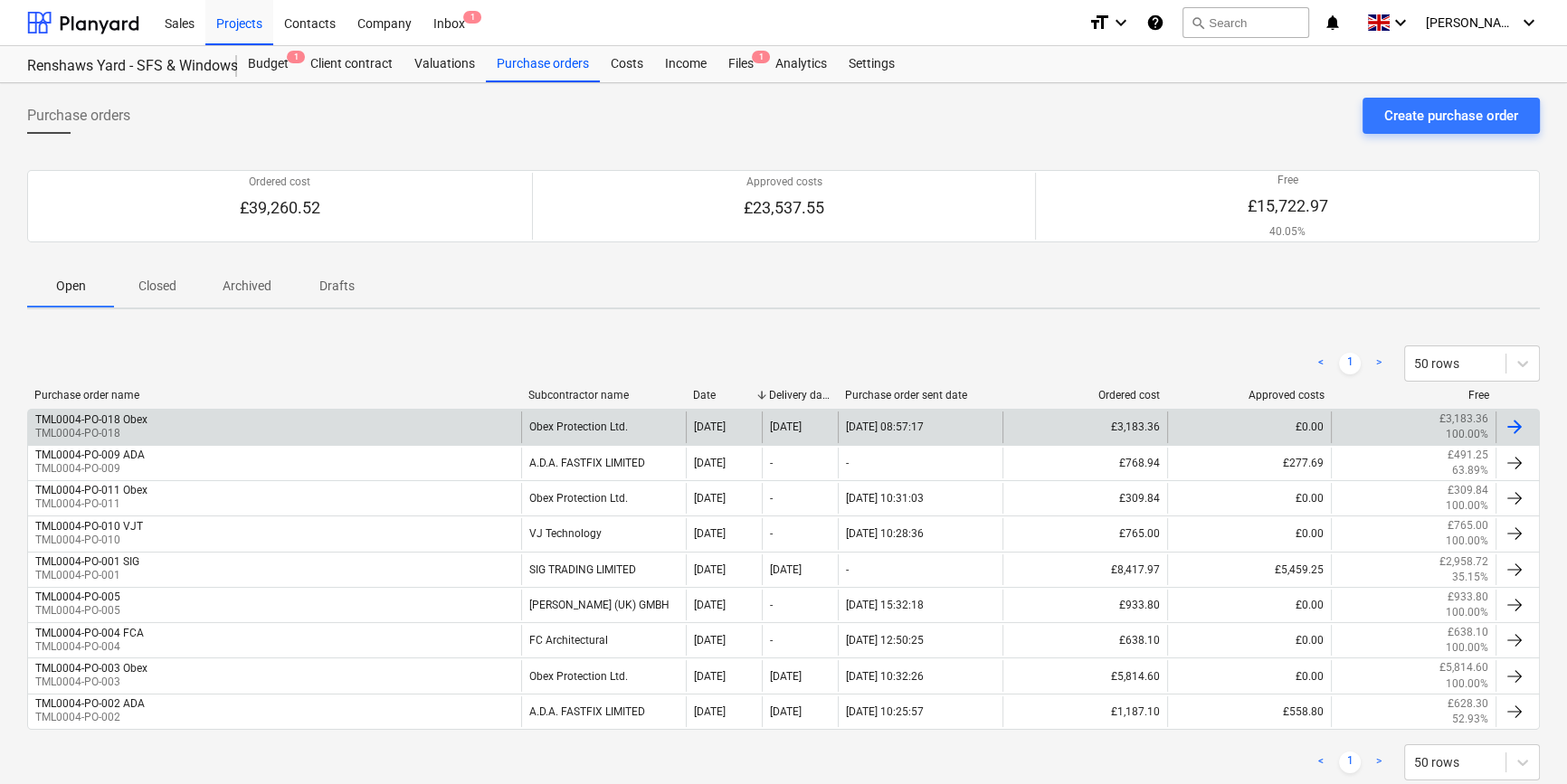
click at [1254, 424] on div at bounding box center [1515, 427] width 22 height 22
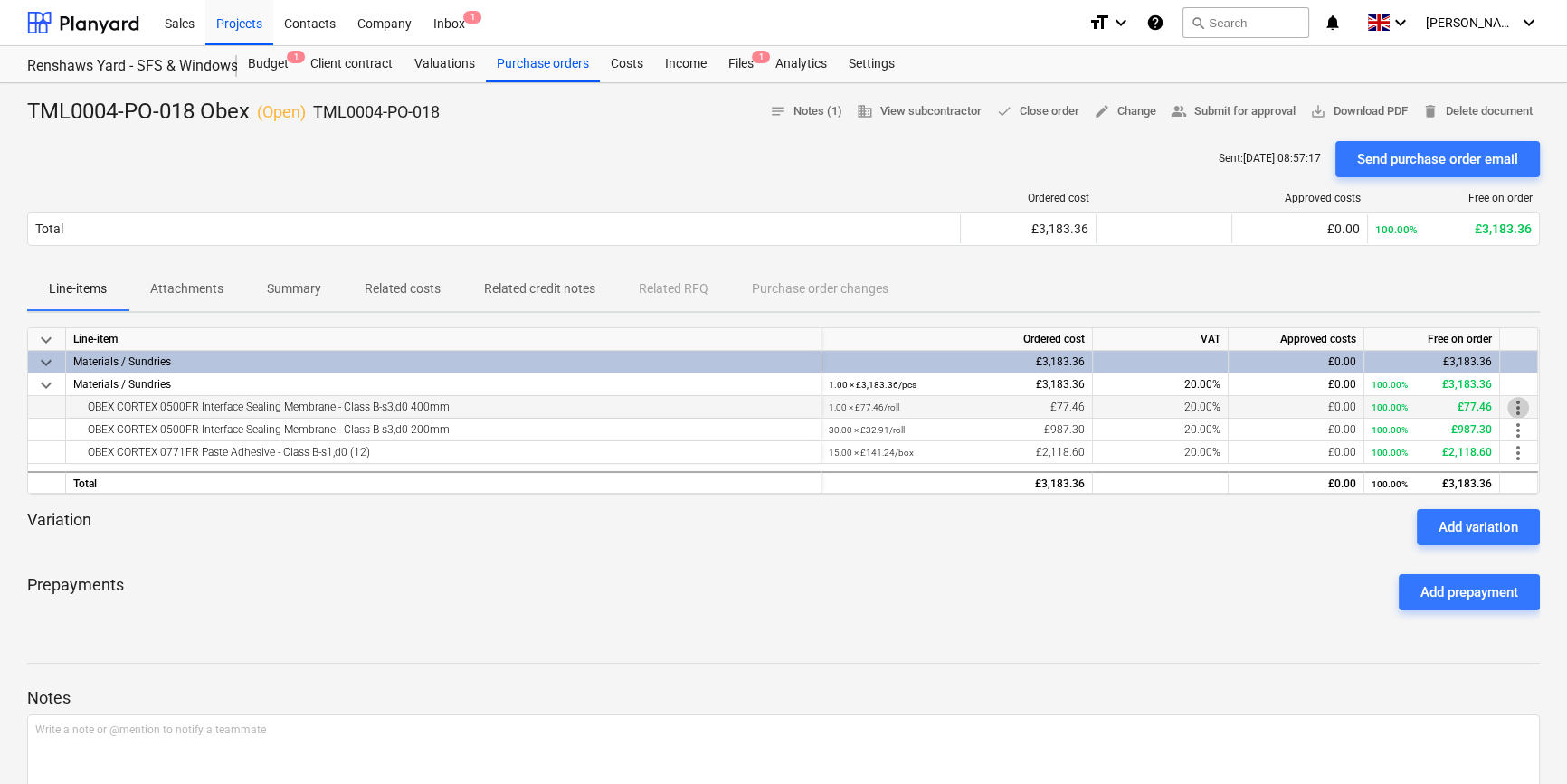
click at [1254, 404] on span "more_vert" at bounding box center [1518, 408] width 22 height 22
click at [1254, 404] on li "Edit" at bounding box center [1531, 408] width 53 height 41
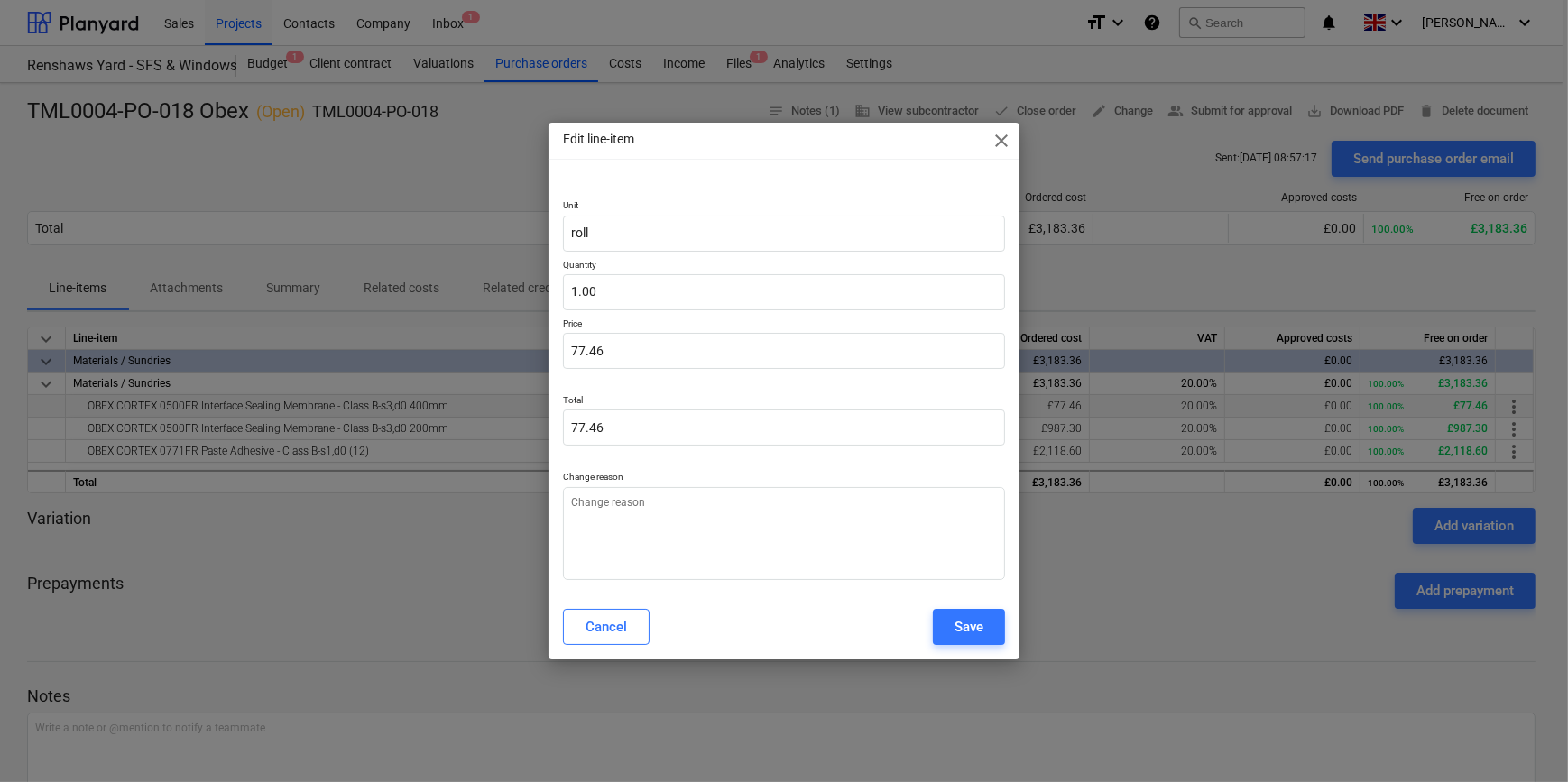
type textarea "x"
drag, startPoint x: 602, startPoint y: 351, endPoint x: 543, endPoint y: 347, distance: 59.1
click at [543, 347] on div "Edit line-item close Unit roll Quantity 1.00 Price 77.46 Total 77.46 Change rea…" at bounding box center [784, 391] width 1568 height 782
type textarea "x"
type input "0.00"
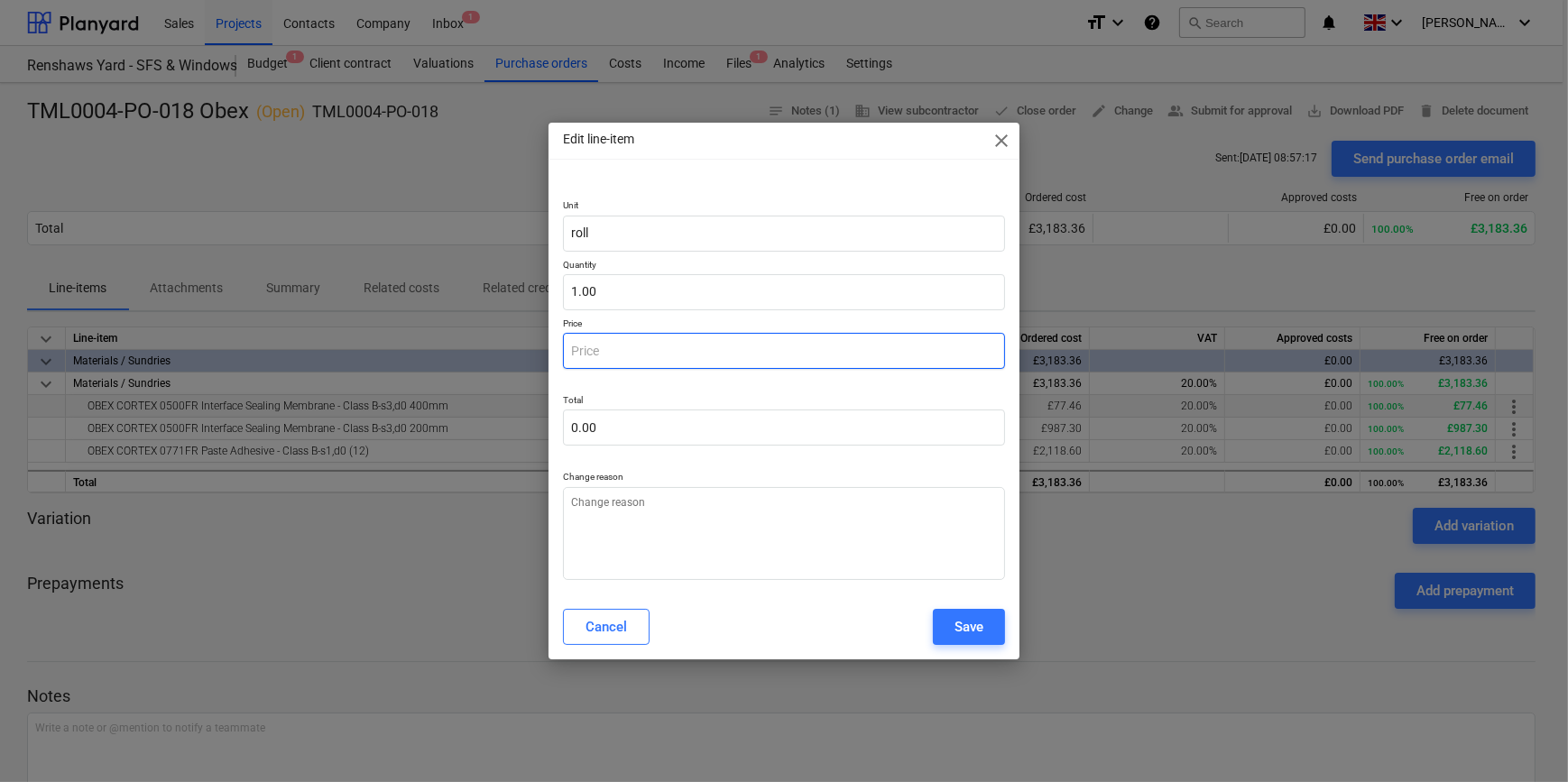
type input "6"
type textarea "x"
type input "6.00"
type input "65"
type textarea "x"
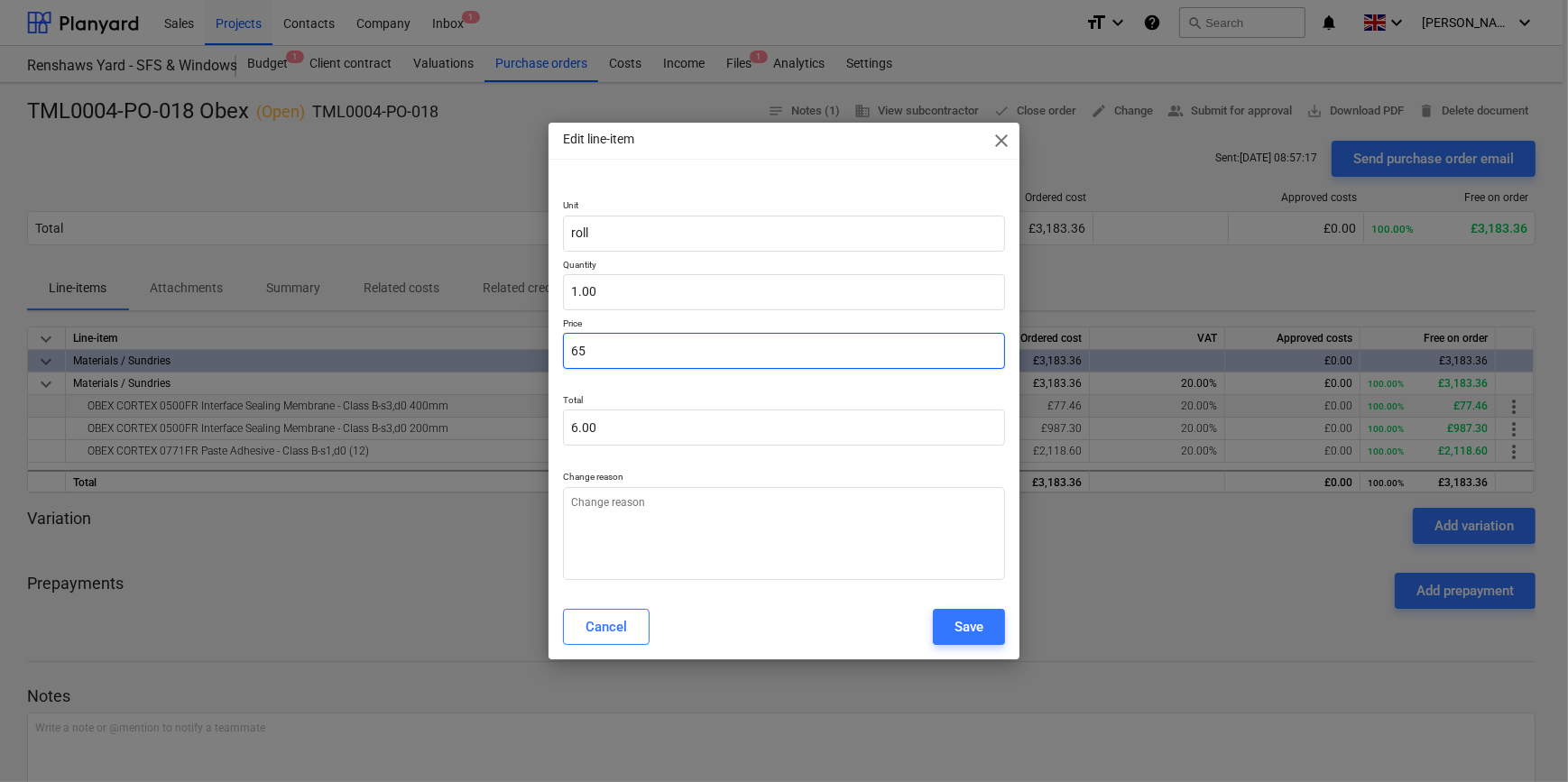
type input "65.00"
type input "65."
type textarea "x"
type input "65.8"
type textarea "x"
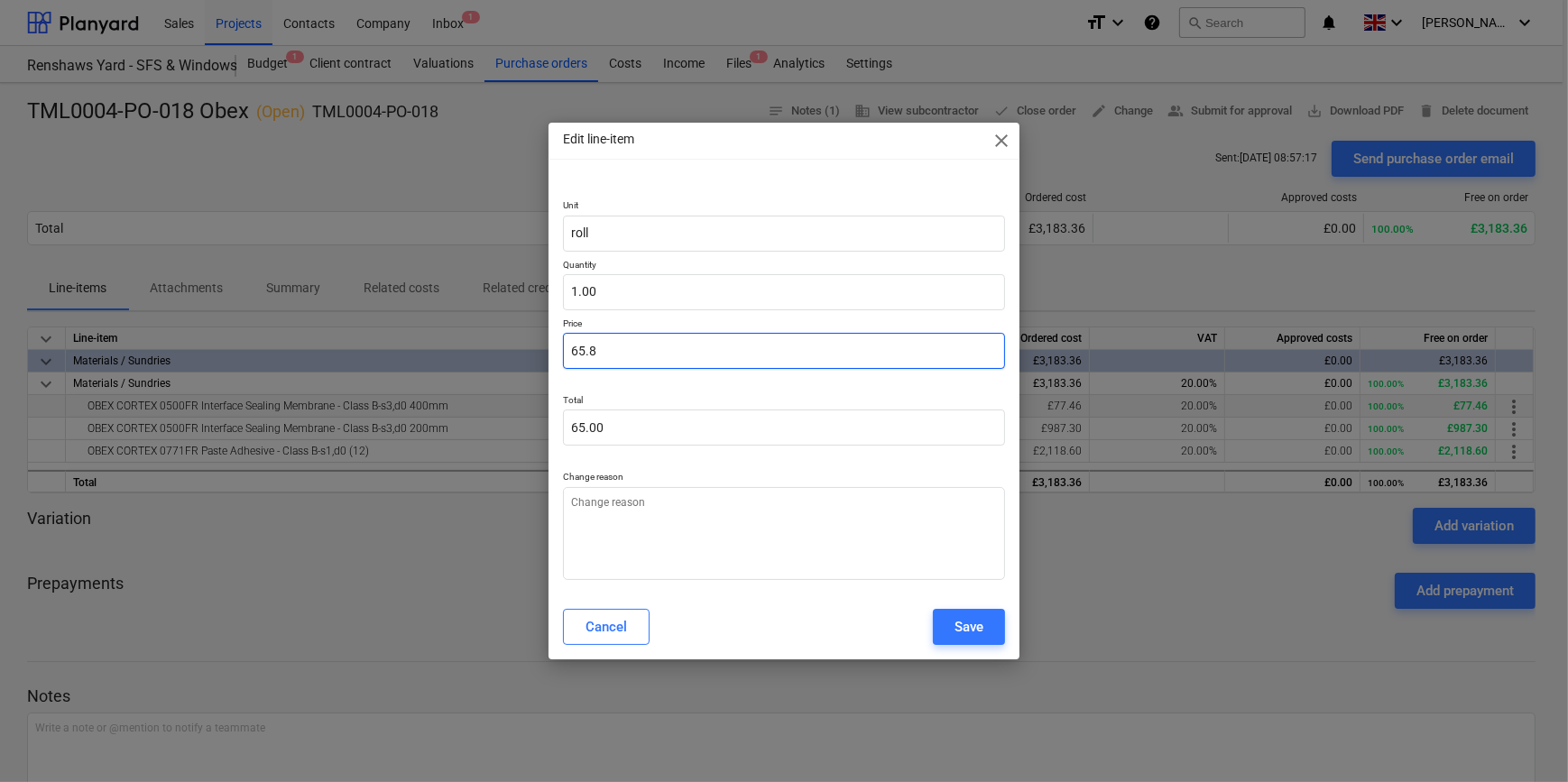
type input "65.80"
type input "65.84"
type textarea "x"
type input "65.84"
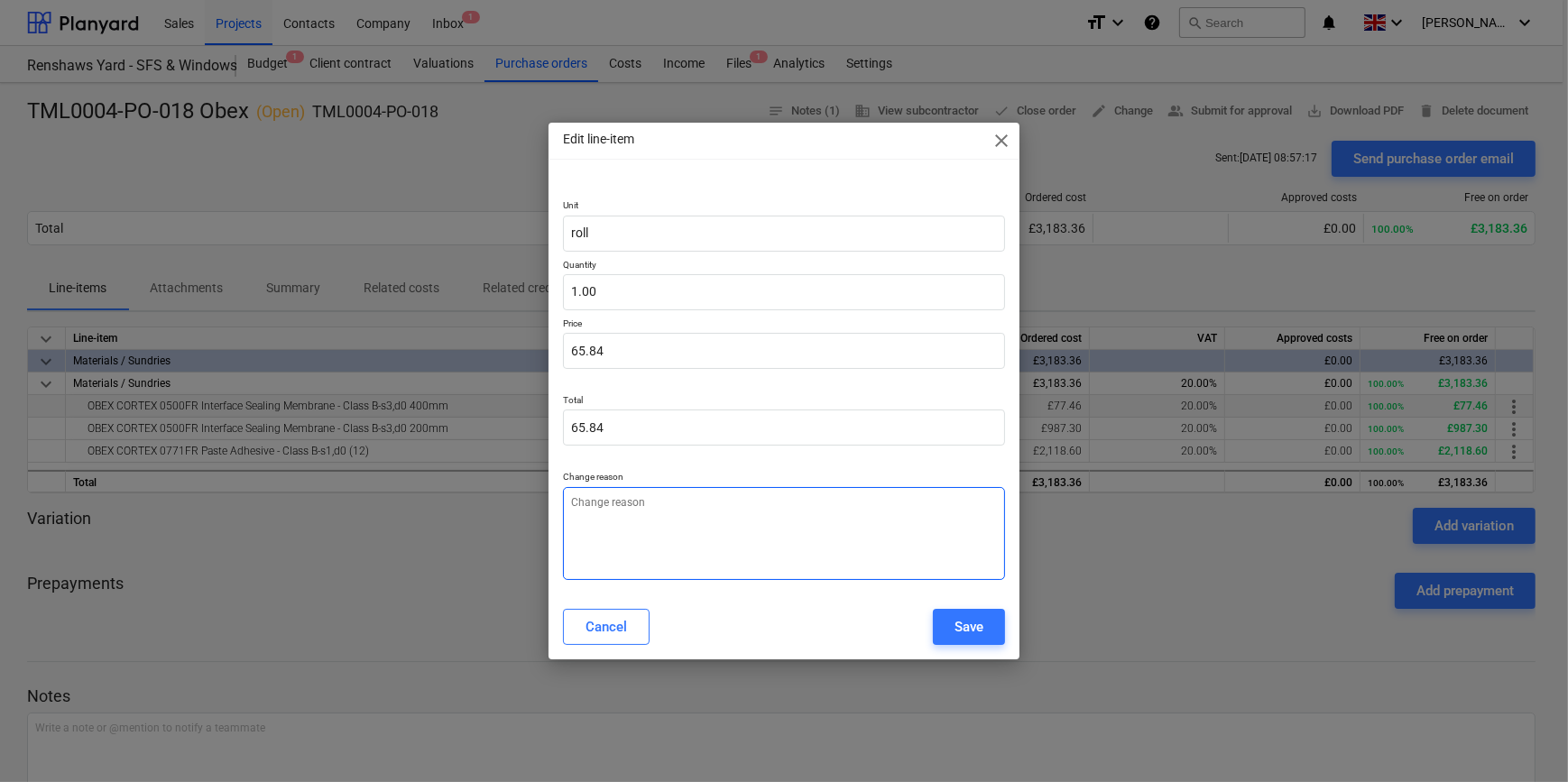
type textarea "x"
click at [597, 516] on textarea at bounding box center [783, 533] width 442 height 93
type textarea "P"
type textarea "x"
type textarea "Pr"
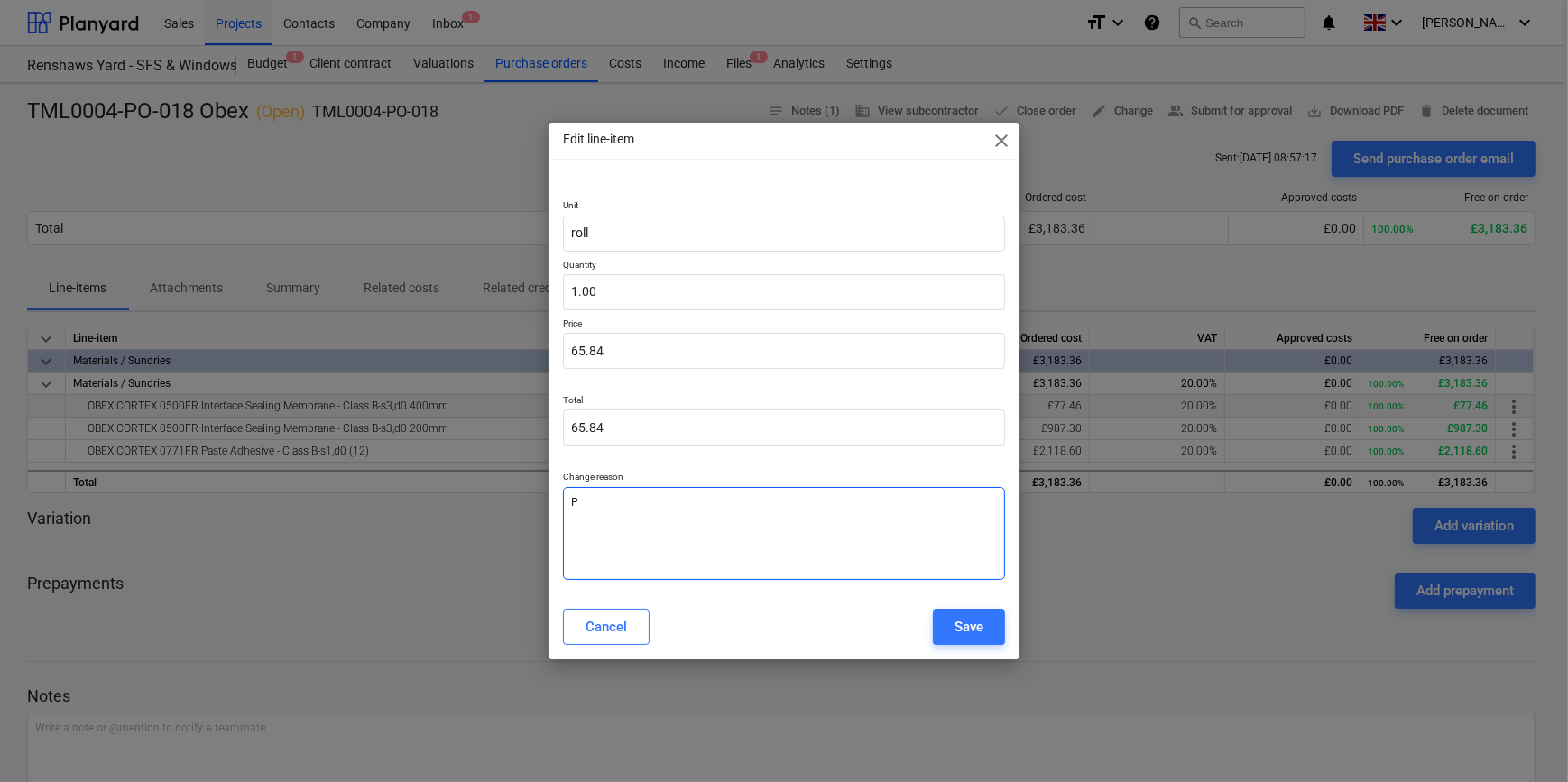
type textarea "x"
type textarea "Pri"
type textarea "x"
type textarea "Pric"
type textarea "x"
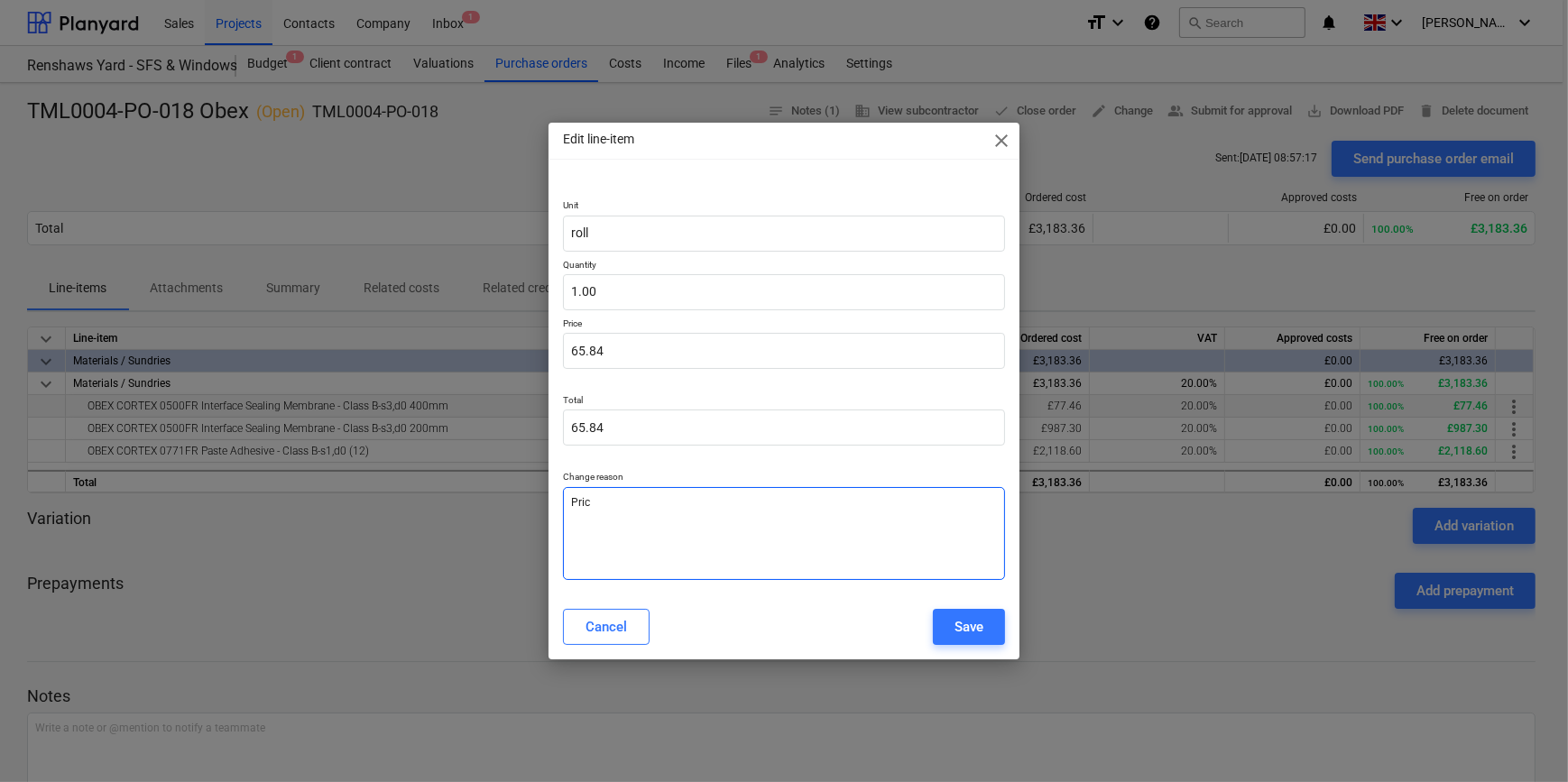
type textarea "Price"
type textarea "x"
type textarea "Price"
type textarea "x"
type textarea "Price a"
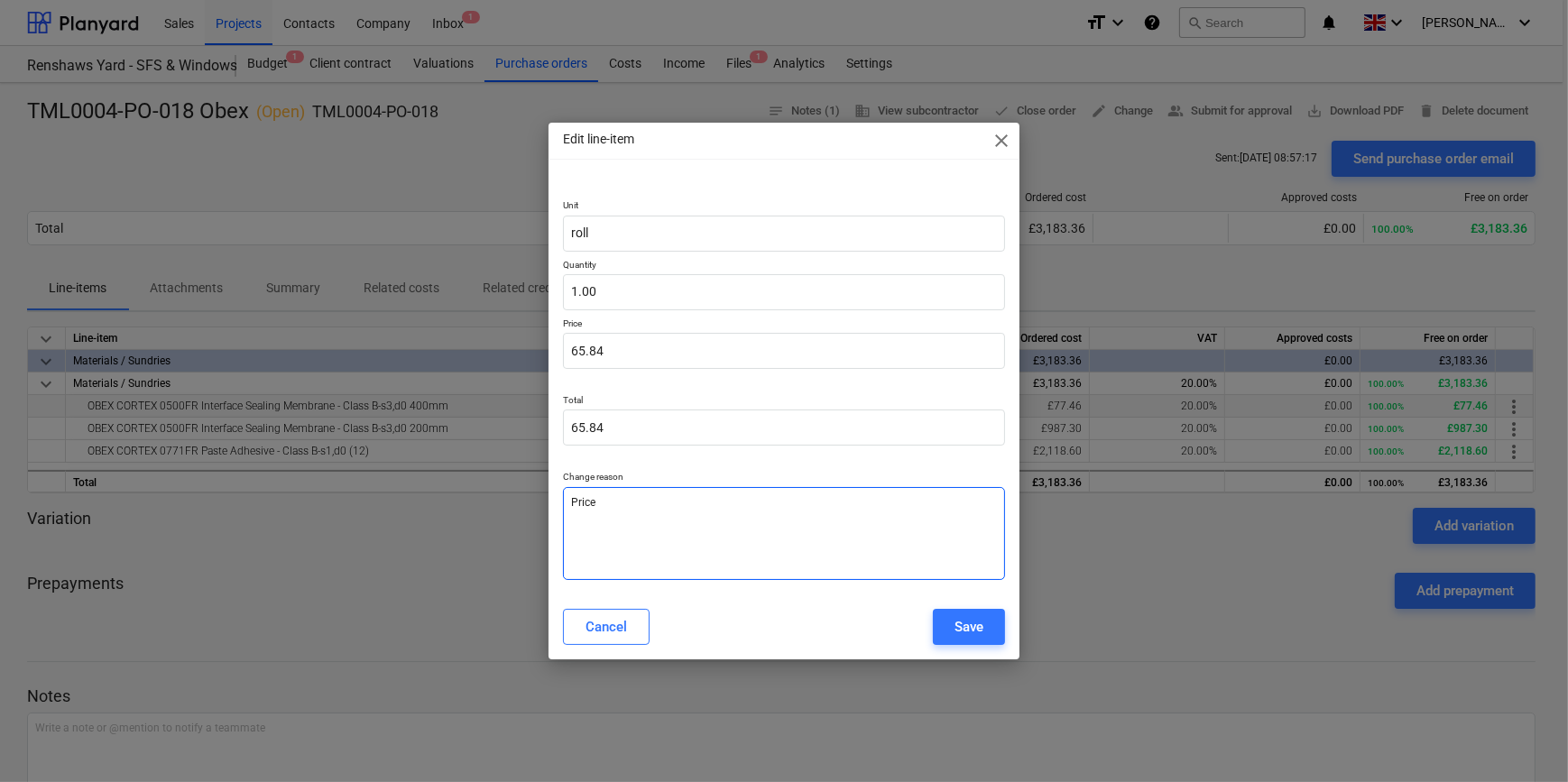
type textarea "x"
type textarea "Price am"
type textarea "x"
type textarea "Price ame"
type textarea "x"
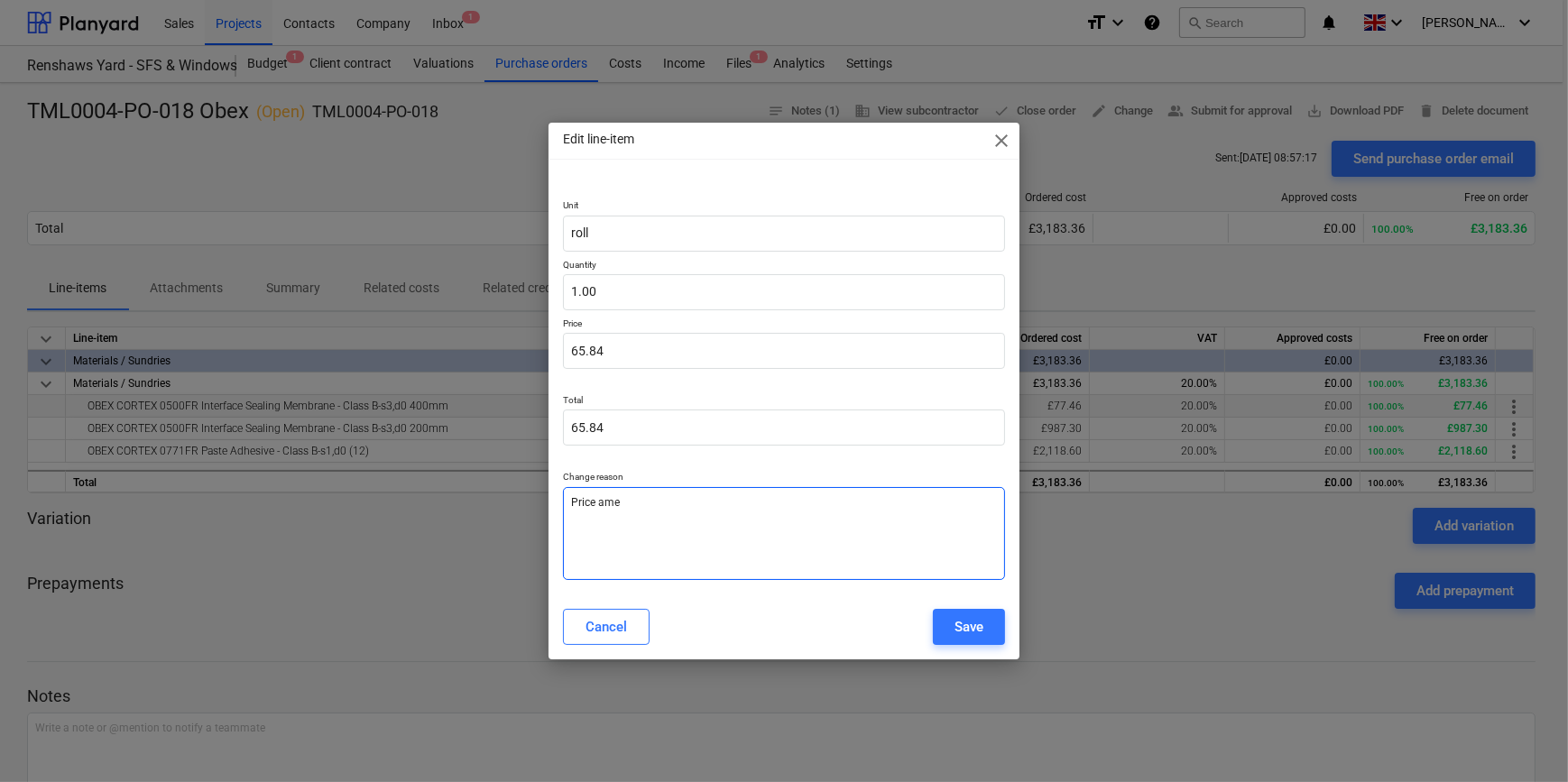
type textarea "Price amed"
type textarea "x"
click at [618, 499] on textarea "Price amed" at bounding box center [783, 533] width 442 height 93
type textarea "Price amend"
type textarea "x"
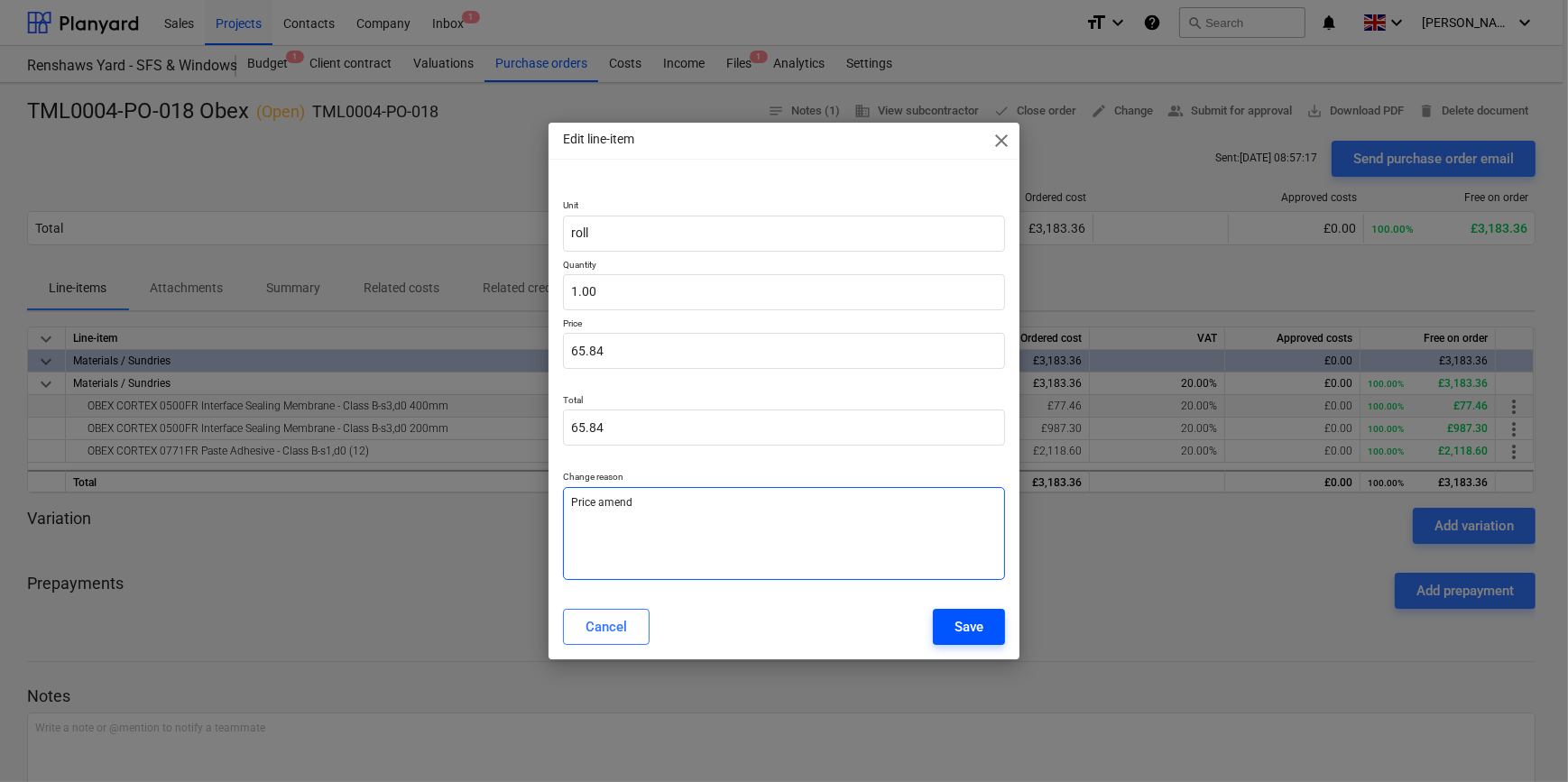
type textarea "Price amend"
click at [985, 627] on button "Save" at bounding box center [969, 626] width 73 height 36
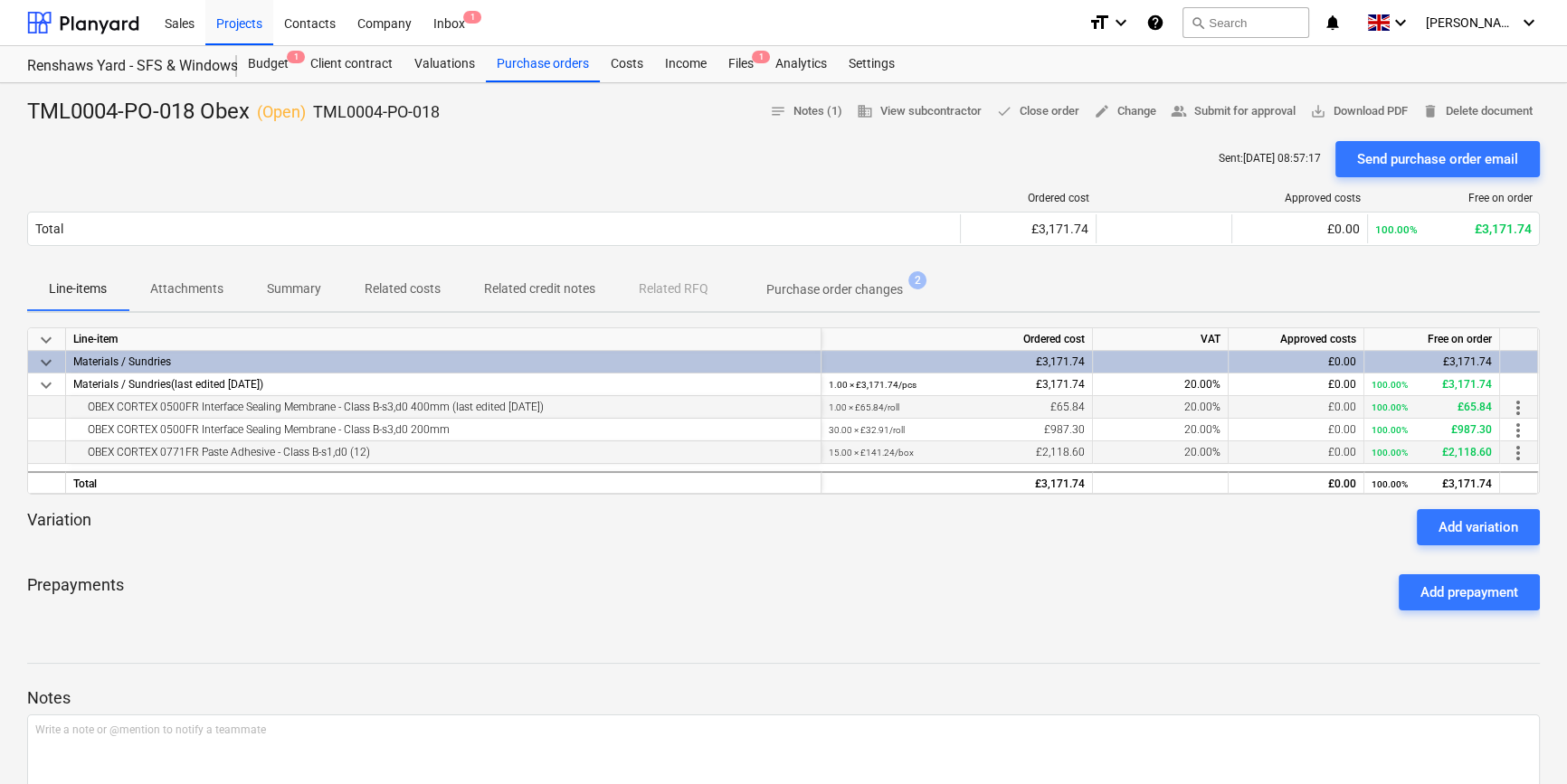
click at [1254, 451] on span "more_vert" at bounding box center [1518, 454] width 22 height 22
click at [1254, 451] on li "Edit" at bounding box center [1531, 453] width 53 height 41
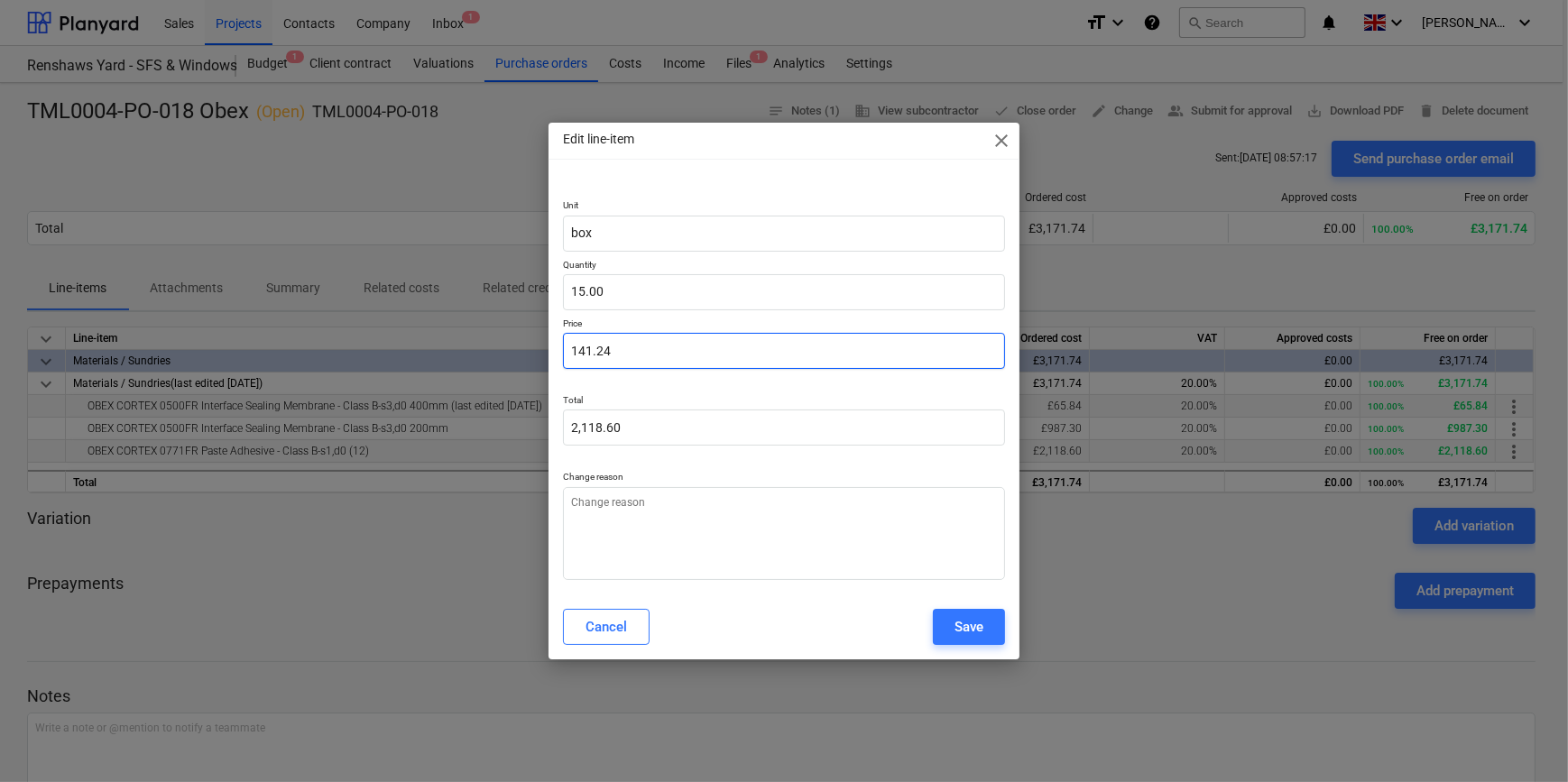
drag, startPoint x: 613, startPoint y: 347, endPoint x: 569, endPoint y: 352, distance: 44.3
click at [569, 352] on input "141.24" at bounding box center [783, 351] width 442 height 36
type textarea "x"
type input "0.00"
type textarea "x"
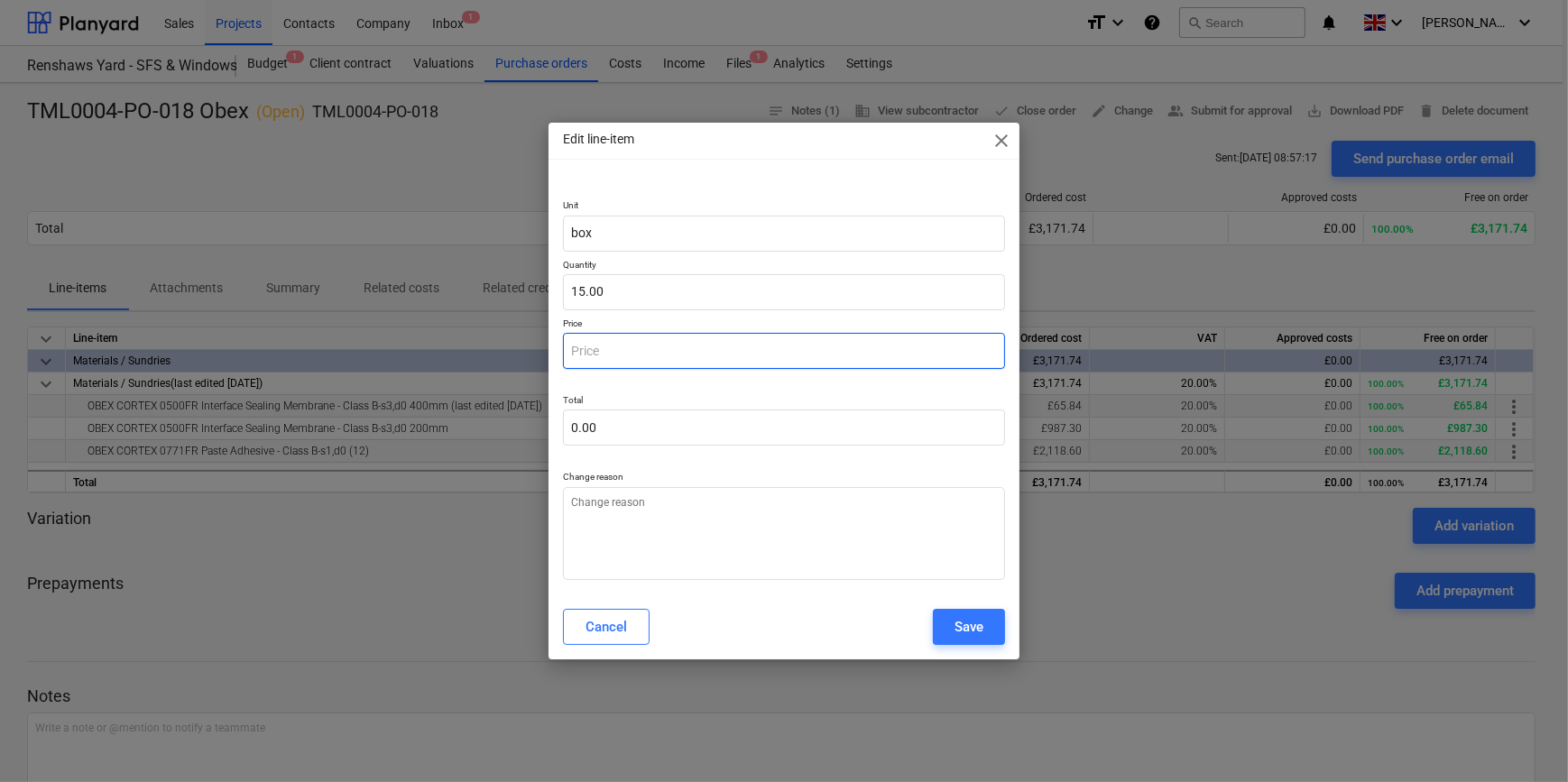
type input "1"
type input "15.00"
type textarea "x"
type input "12"
type input "180.00"
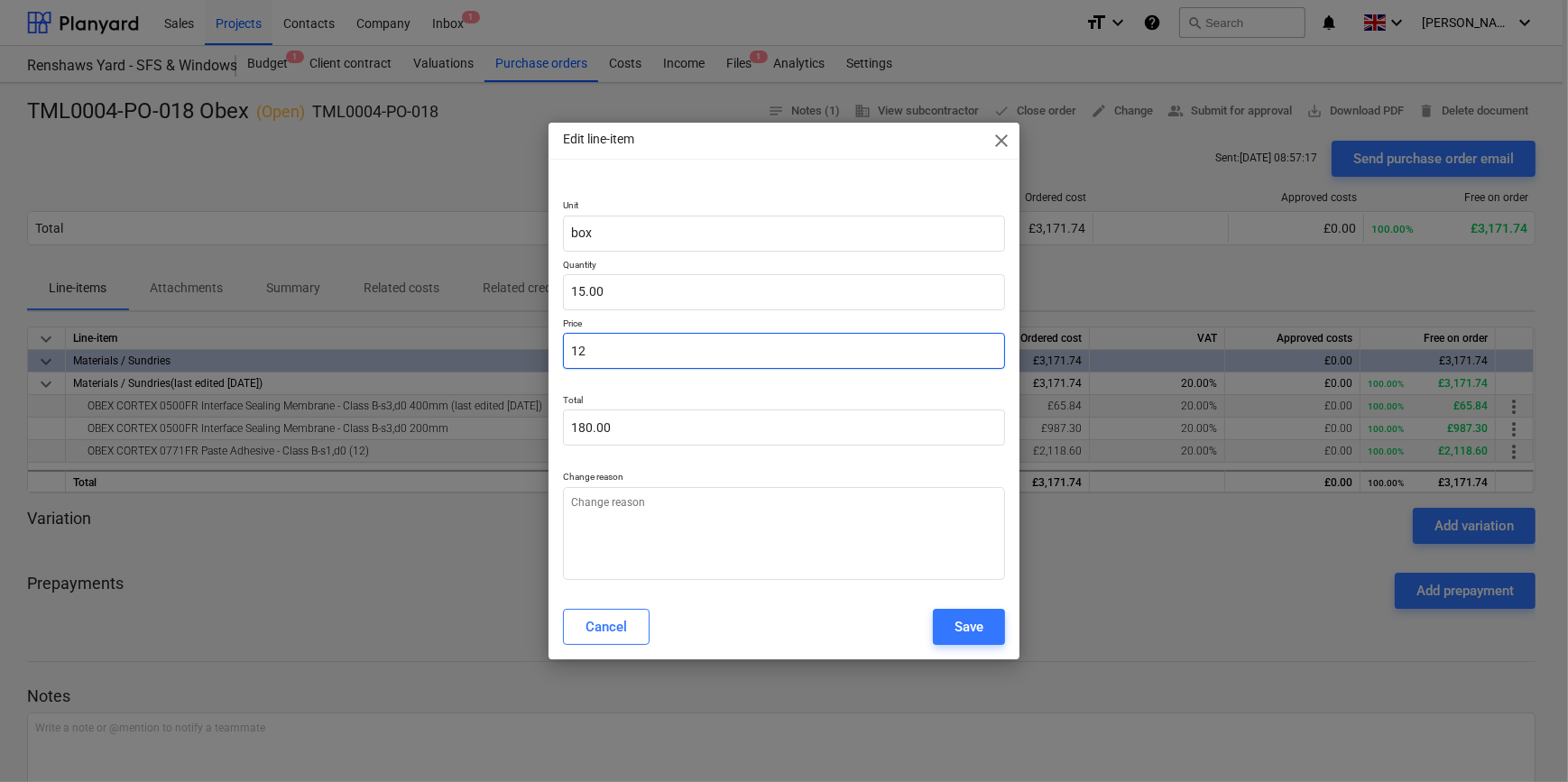
type textarea "x"
type input "120"
type input "1,800.00"
type input "120"
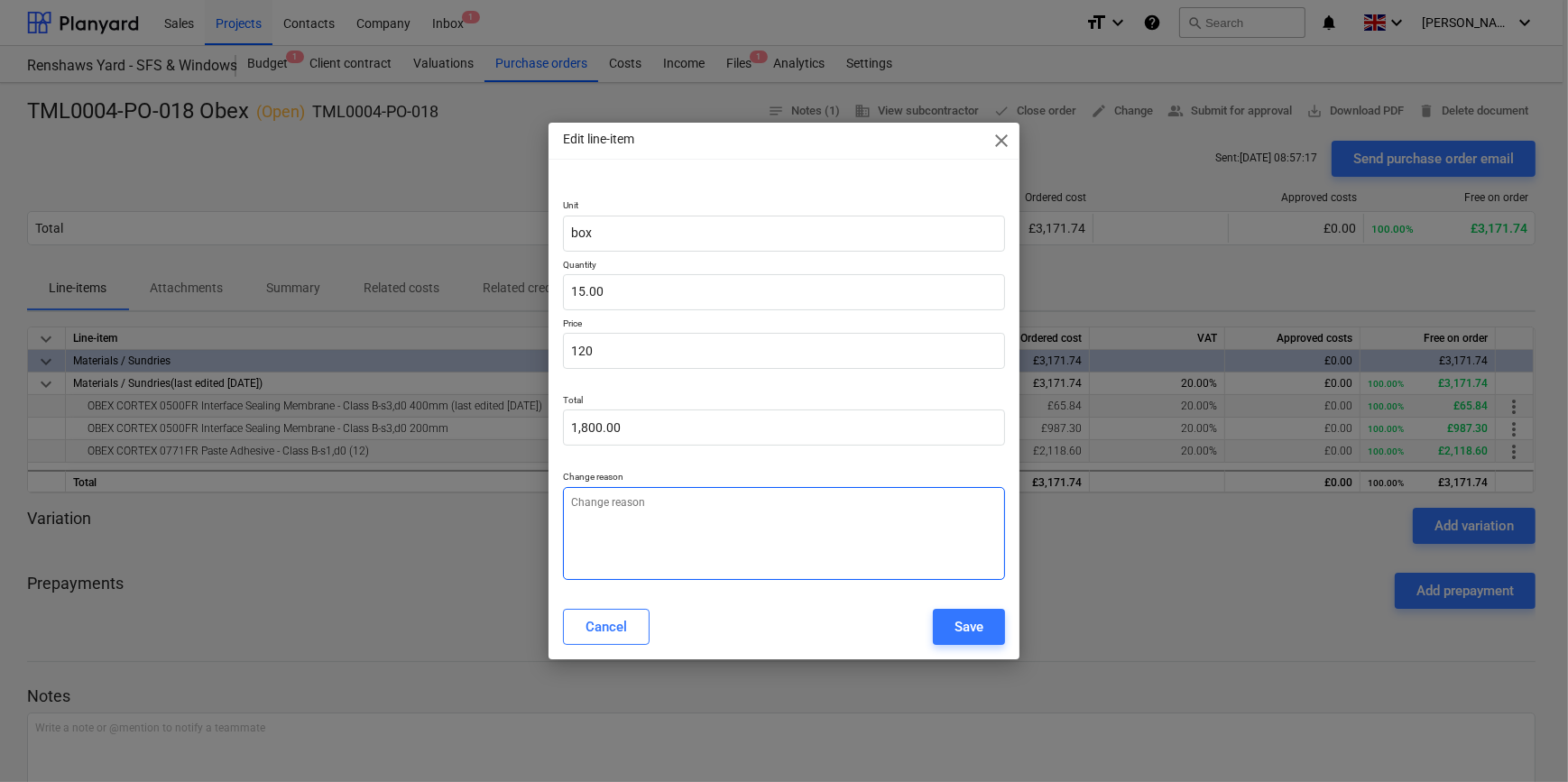
type textarea "x"
type input "120.00"
click at [740, 552] on textarea at bounding box center [783, 533] width 442 height 93
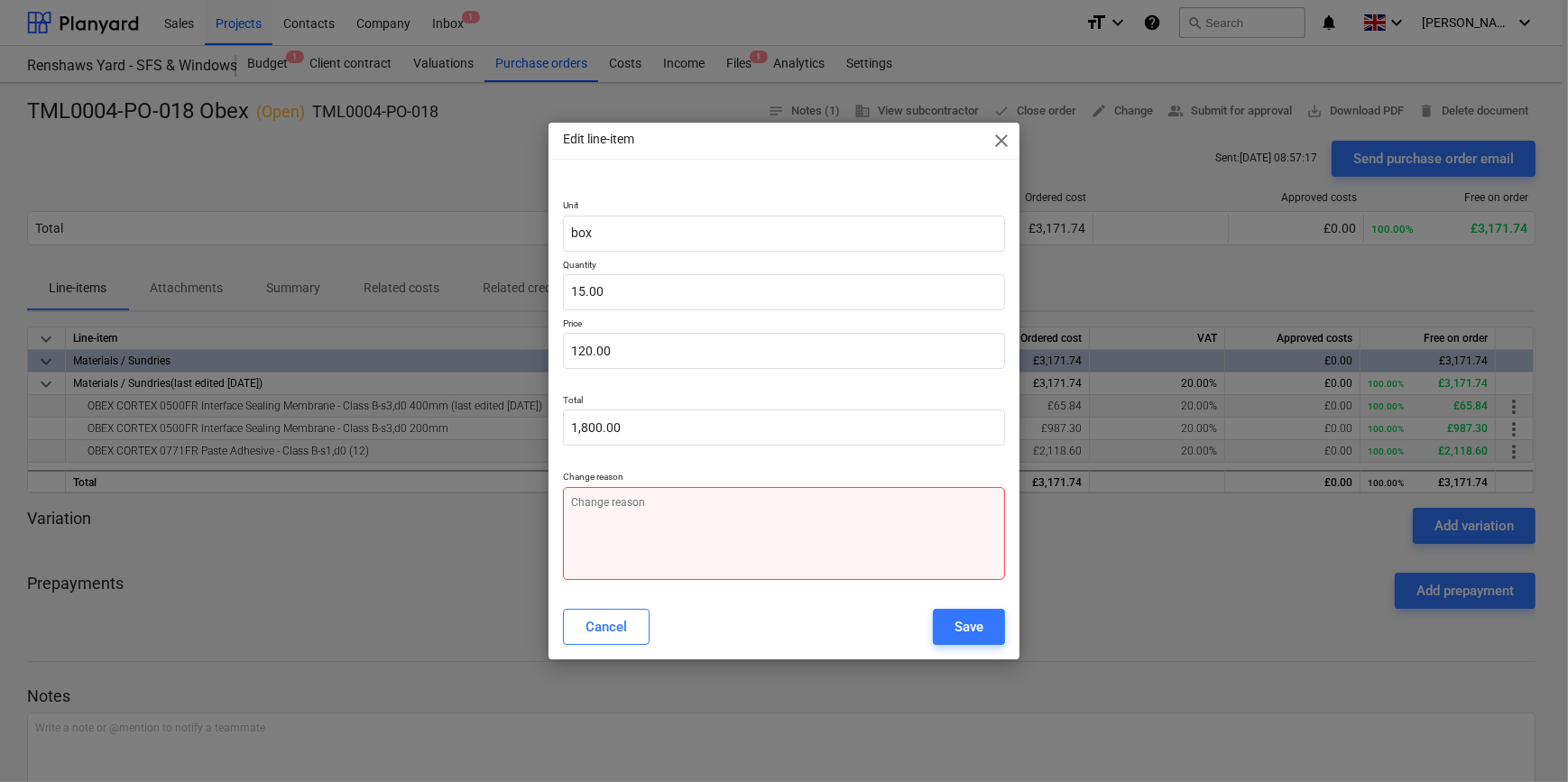
type textarea "x"
type textarea "P"
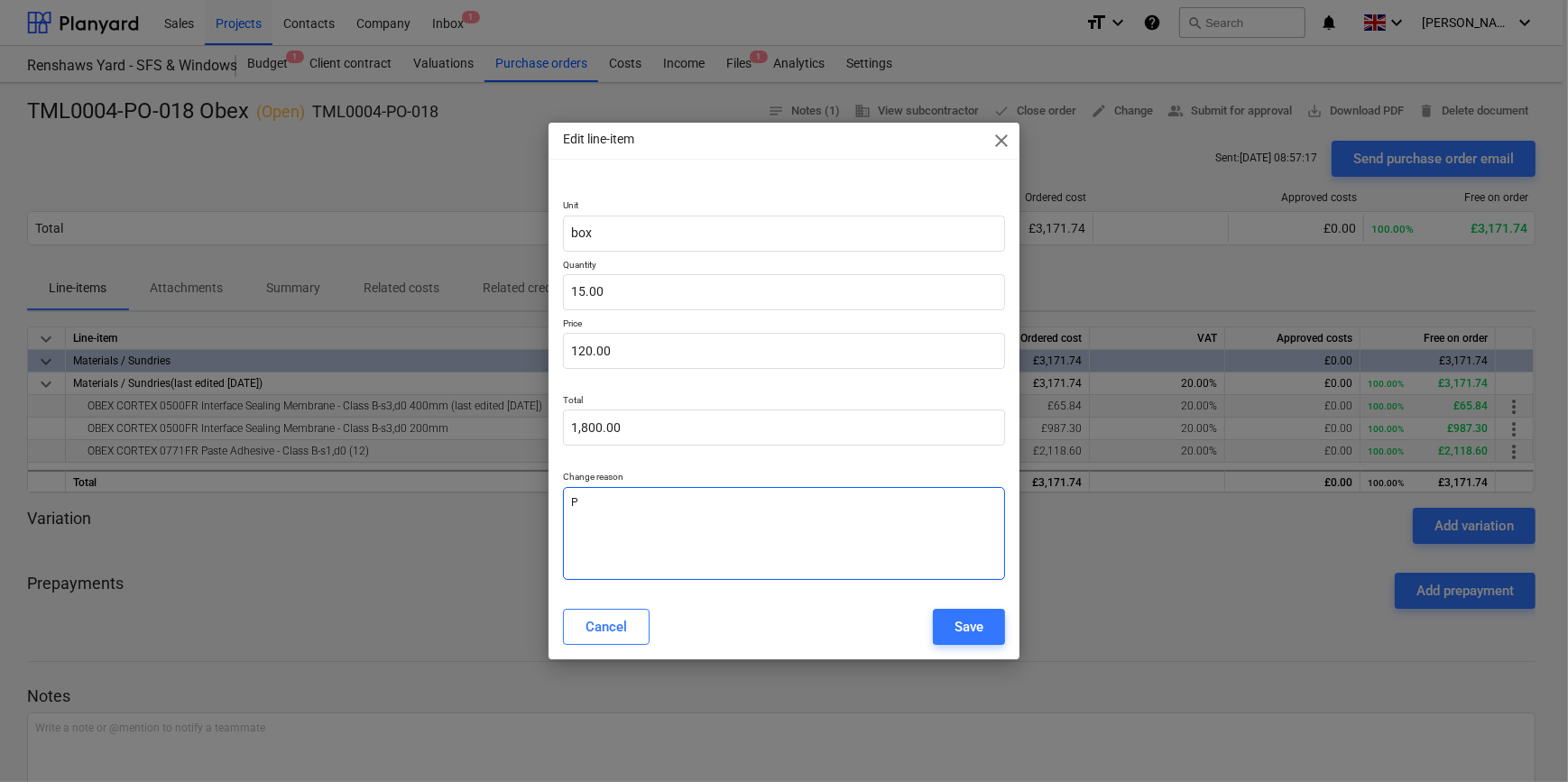
type textarea "x"
type textarea "Pr"
type textarea "x"
type textarea "Pri"
type textarea "x"
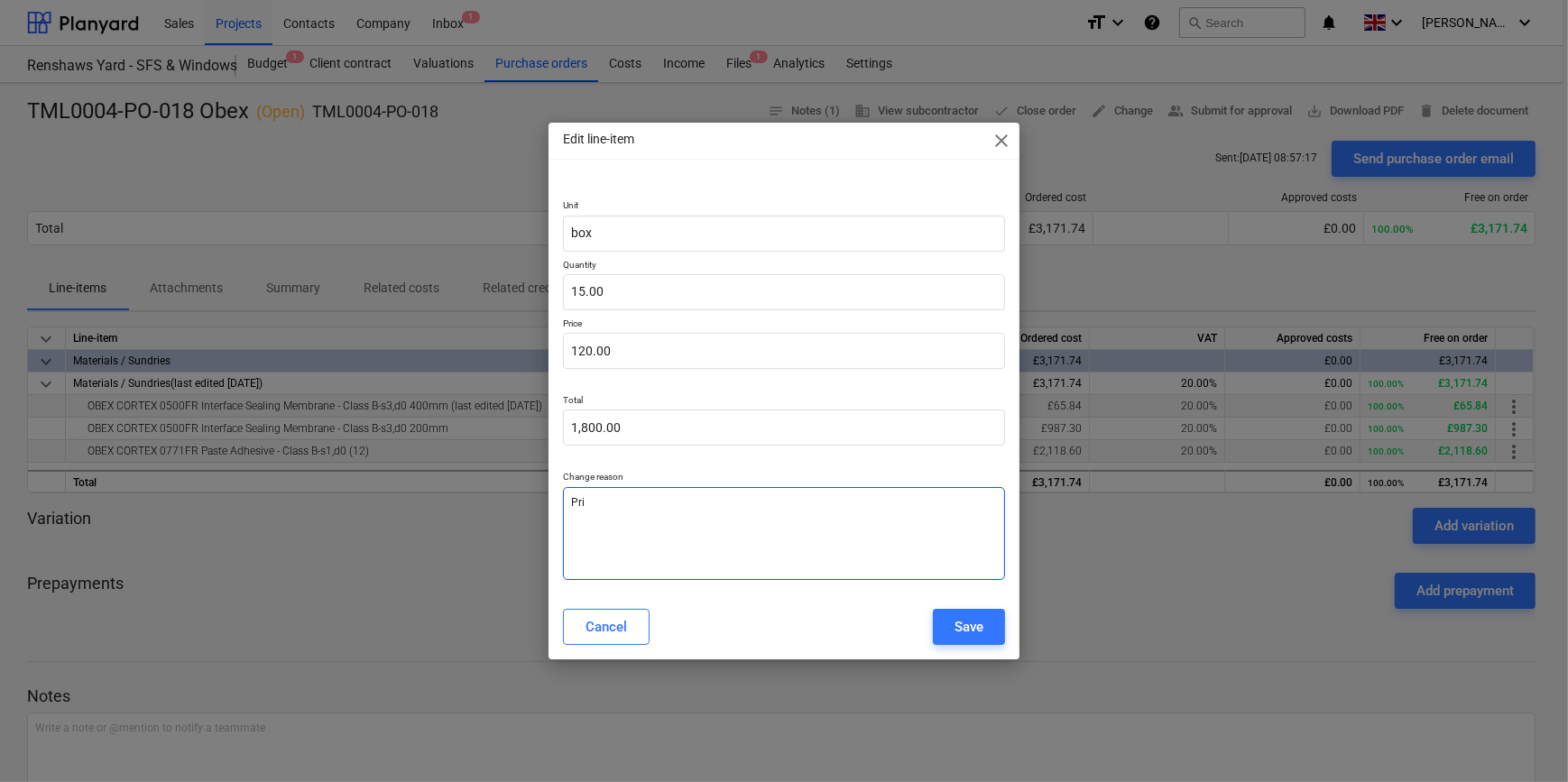
type textarea "Pric"
type textarea "x"
type textarea "Price"
type textarea "x"
type textarea "Price"
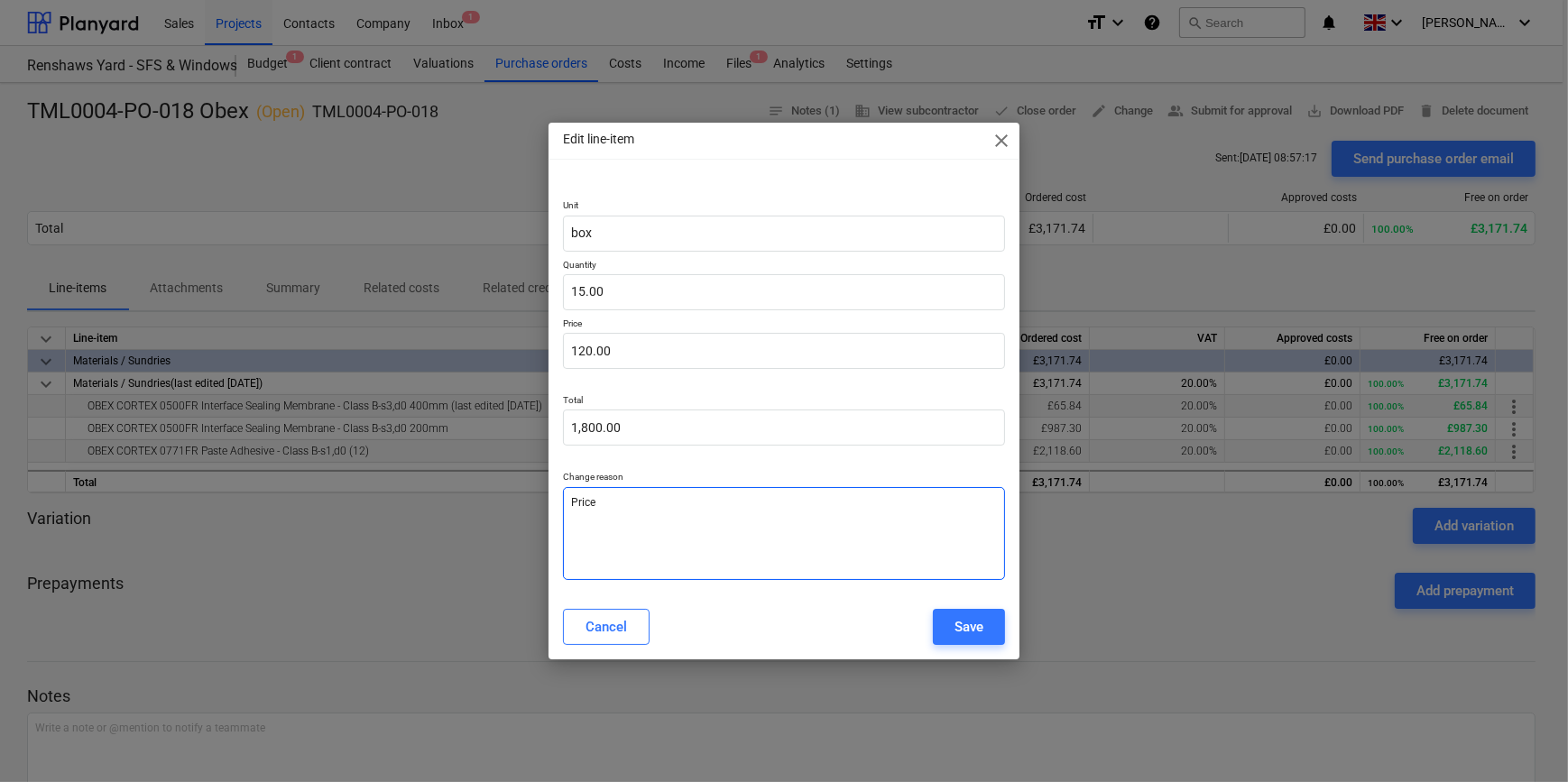
type textarea "x"
type textarea "Price a"
type textarea "x"
type textarea "Price am"
type textarea "x"
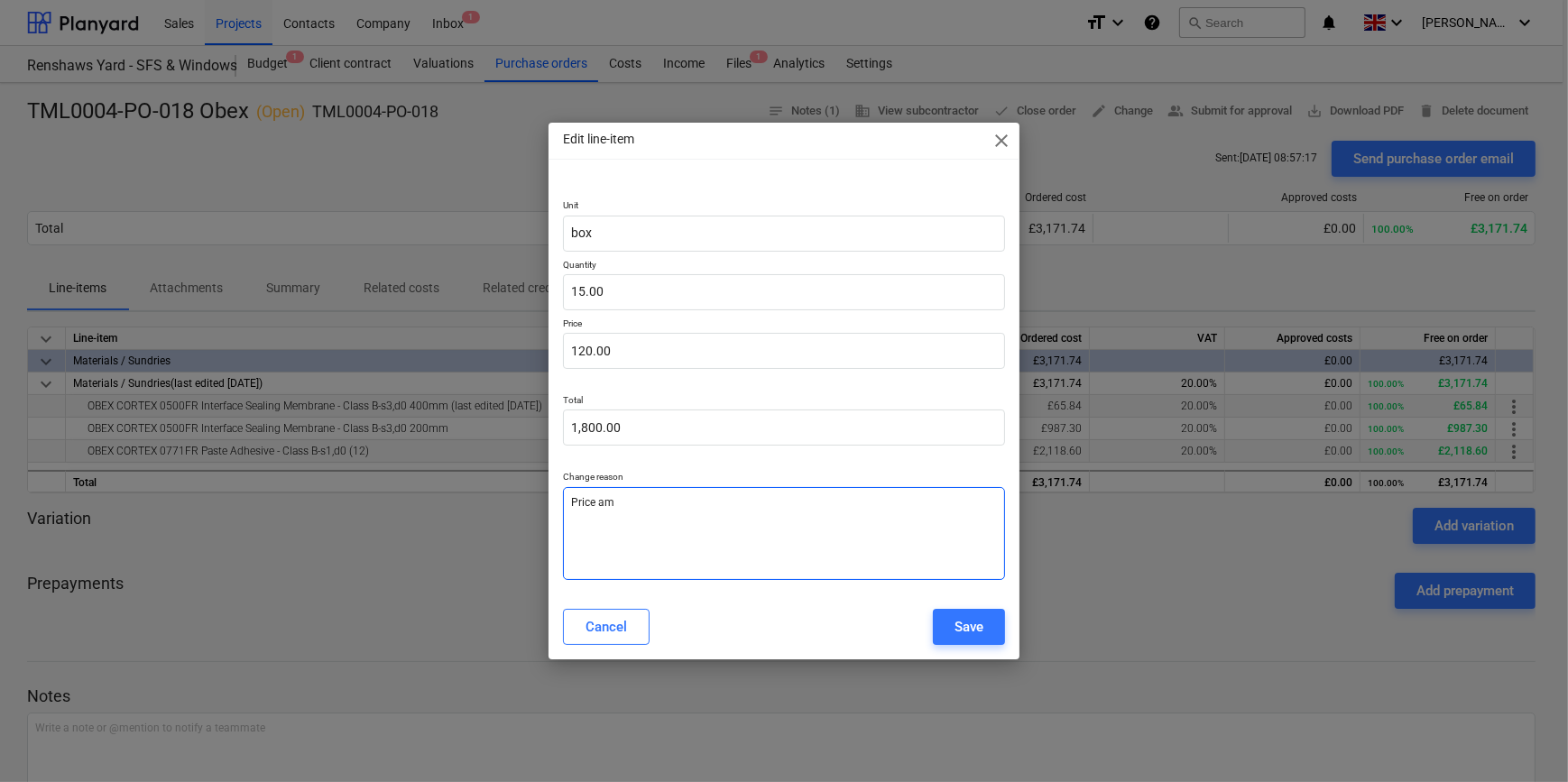
type textarea "Price ame"
type textarea "x"
type textarea "Price amen"
type textarea "x"
type textarea "Price amend"
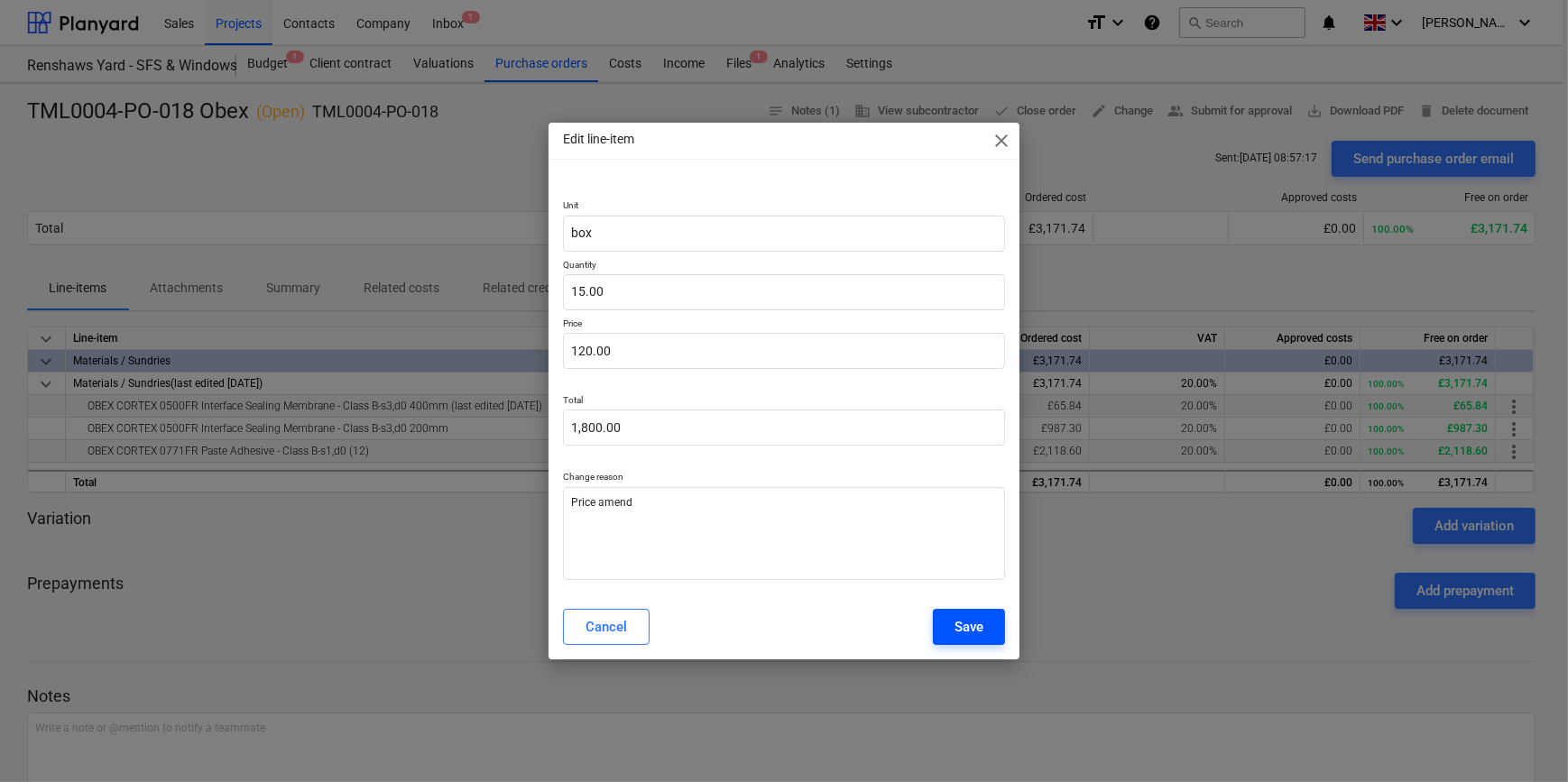
click at [959, 624] on div "Save" at bounding box center [969, 627] width 28 height 24
type textarea "x"
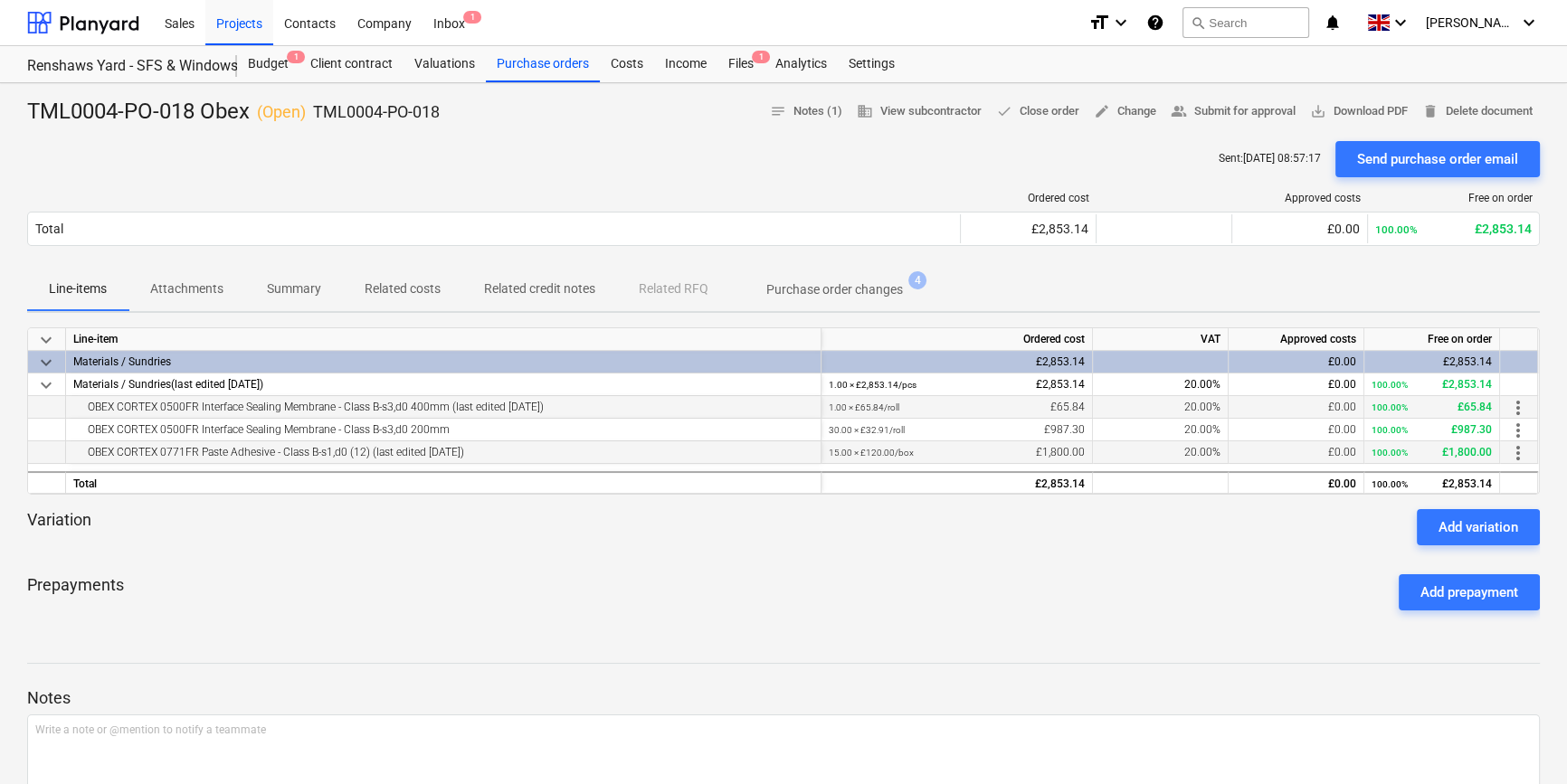
click at [902, 571] on div "Prepayments Add prepayment" at bounding box center [783, 592] width 1513 height 65
click at [518, 70] on div "Purchase orders" at bounding box center [543, 63] width 114 height 36
